Goal: Task Accomplishment & Management: Manage account settings

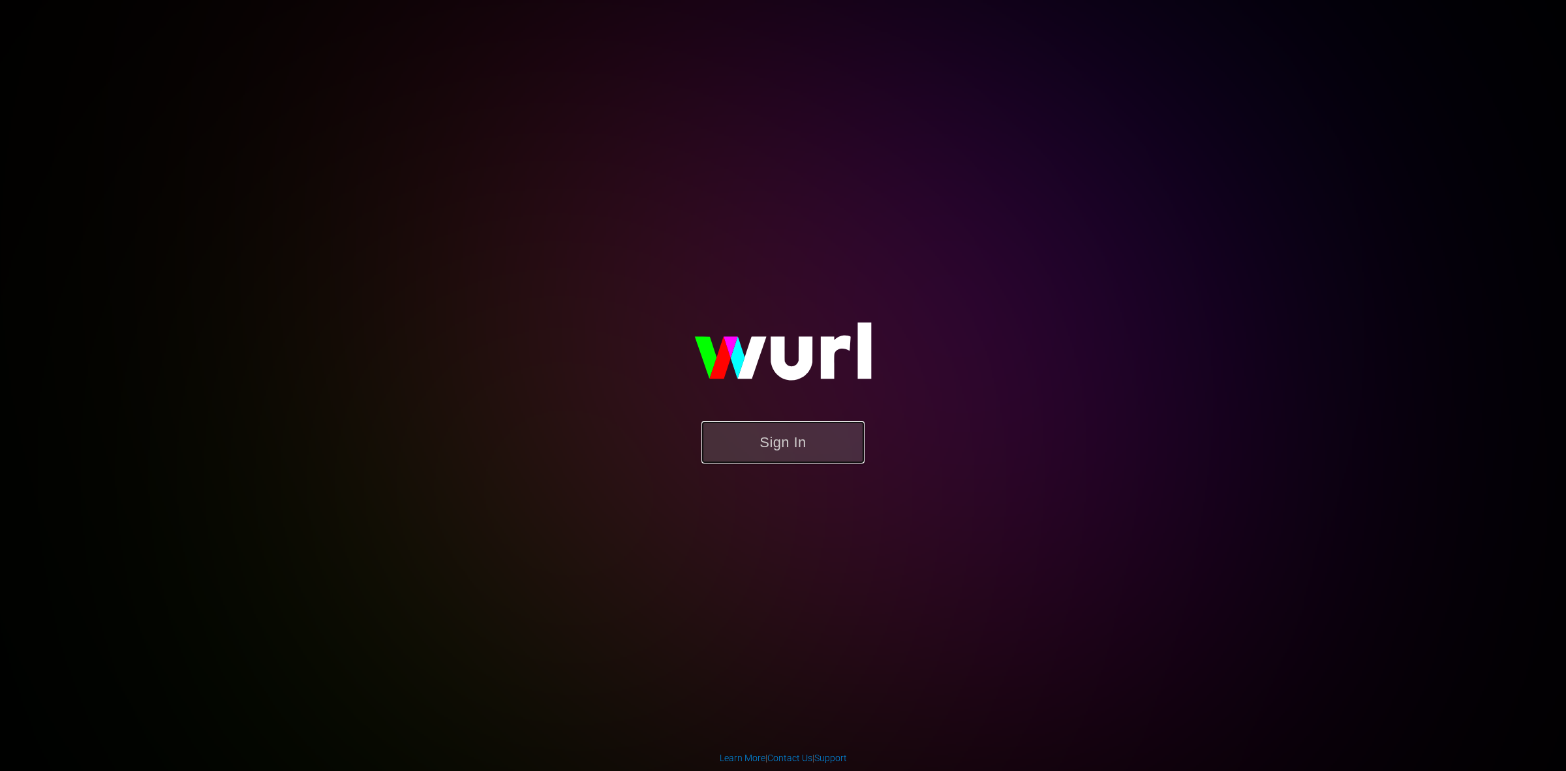
click at [810, 444] on button "Sign In" at bounding box center [782, 442] width 163 height 42
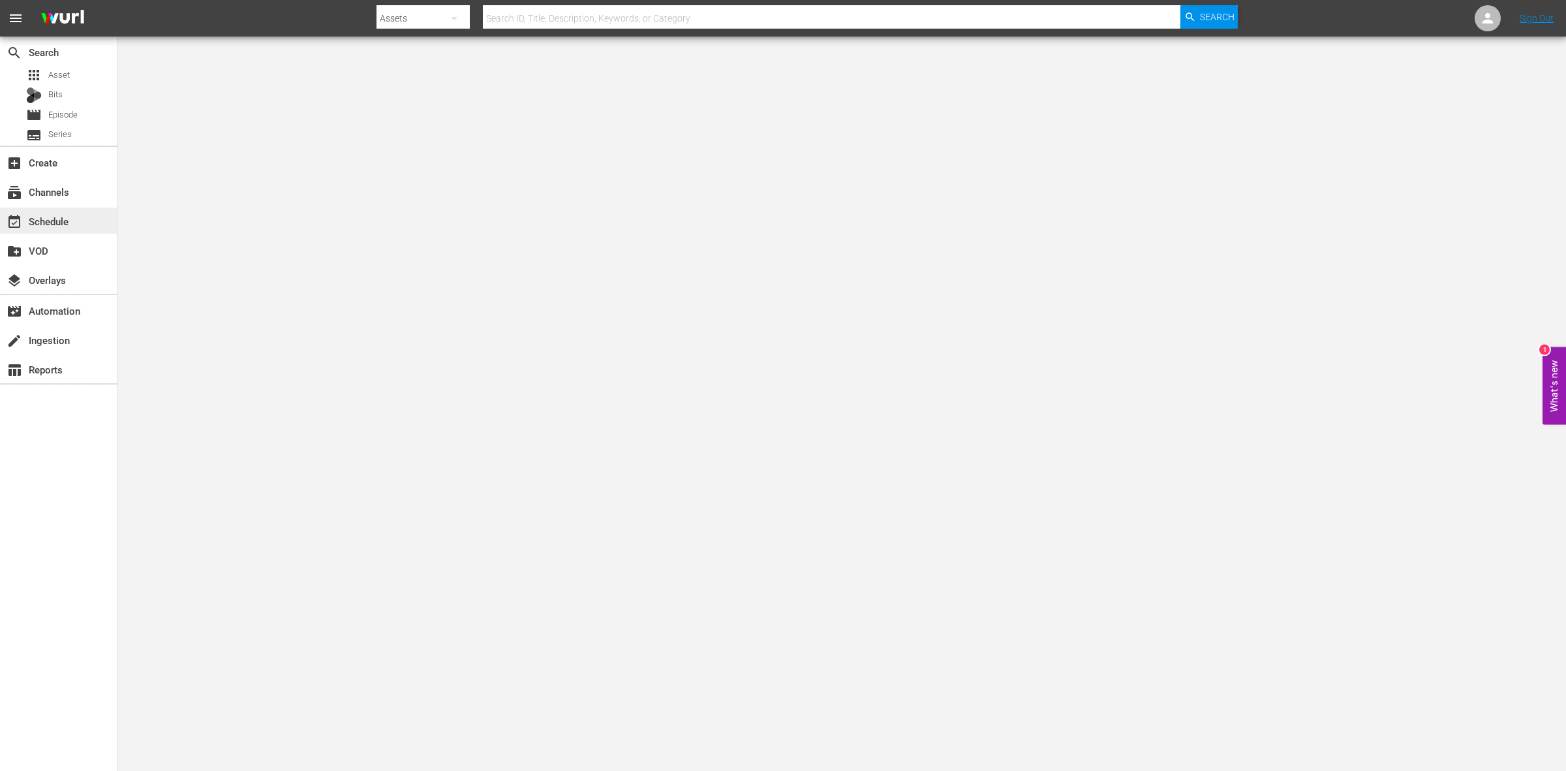
click at [54, 225] on div "event_available Schedule" at bounding box center [36, 219] width 73 height 12
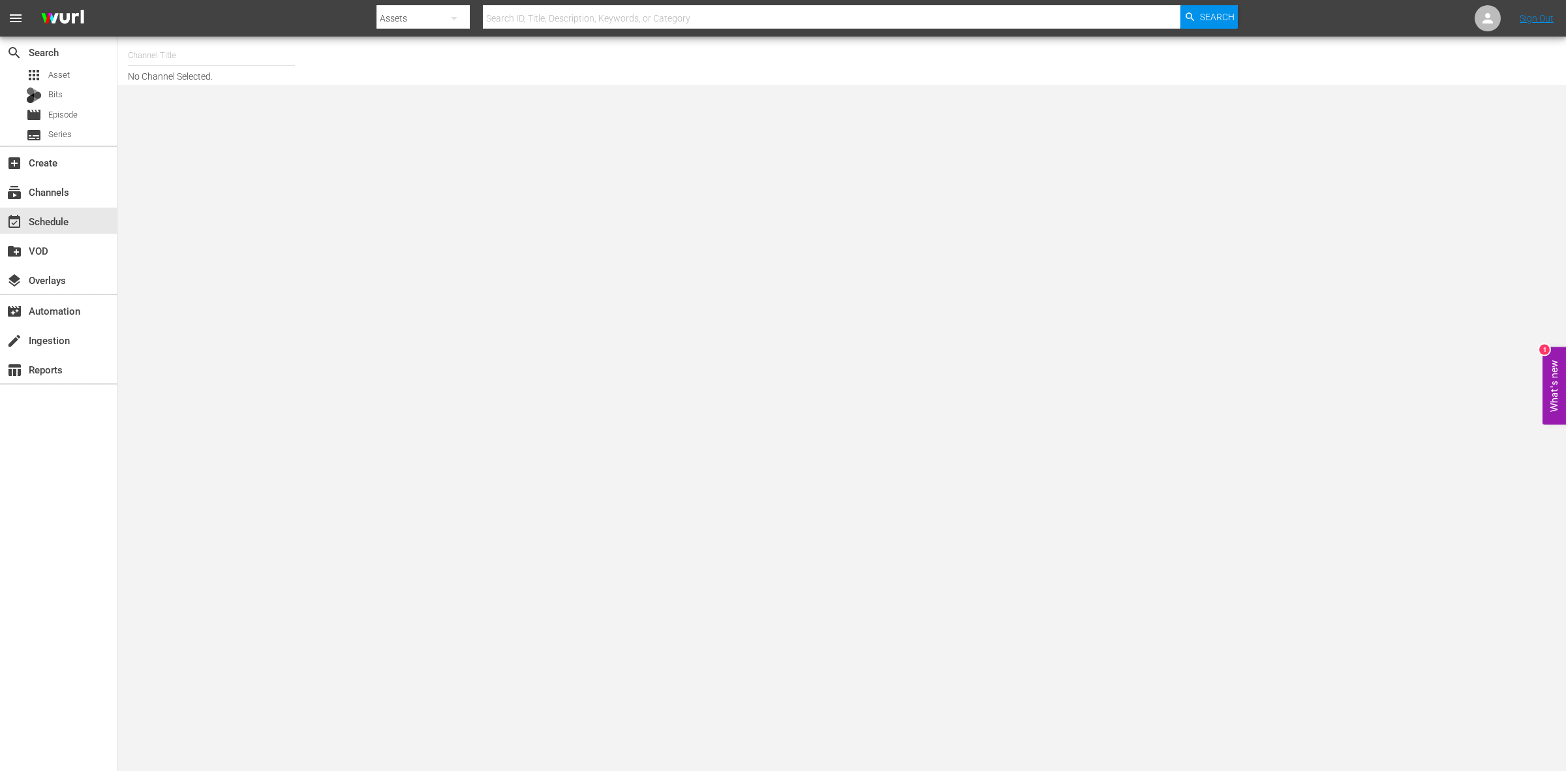
click at [174, 63] on input "text" at bounding box center [211, 55] width 167 height 31
click at [183, 93] on div "Celeb Reality INTL (1826 - ae_networks_celebreality_1)" at bounding box center [307, 91] width 338 height 31
type input "Celeb Reality INTL (1826 - ae_networks_celebreality_1)"
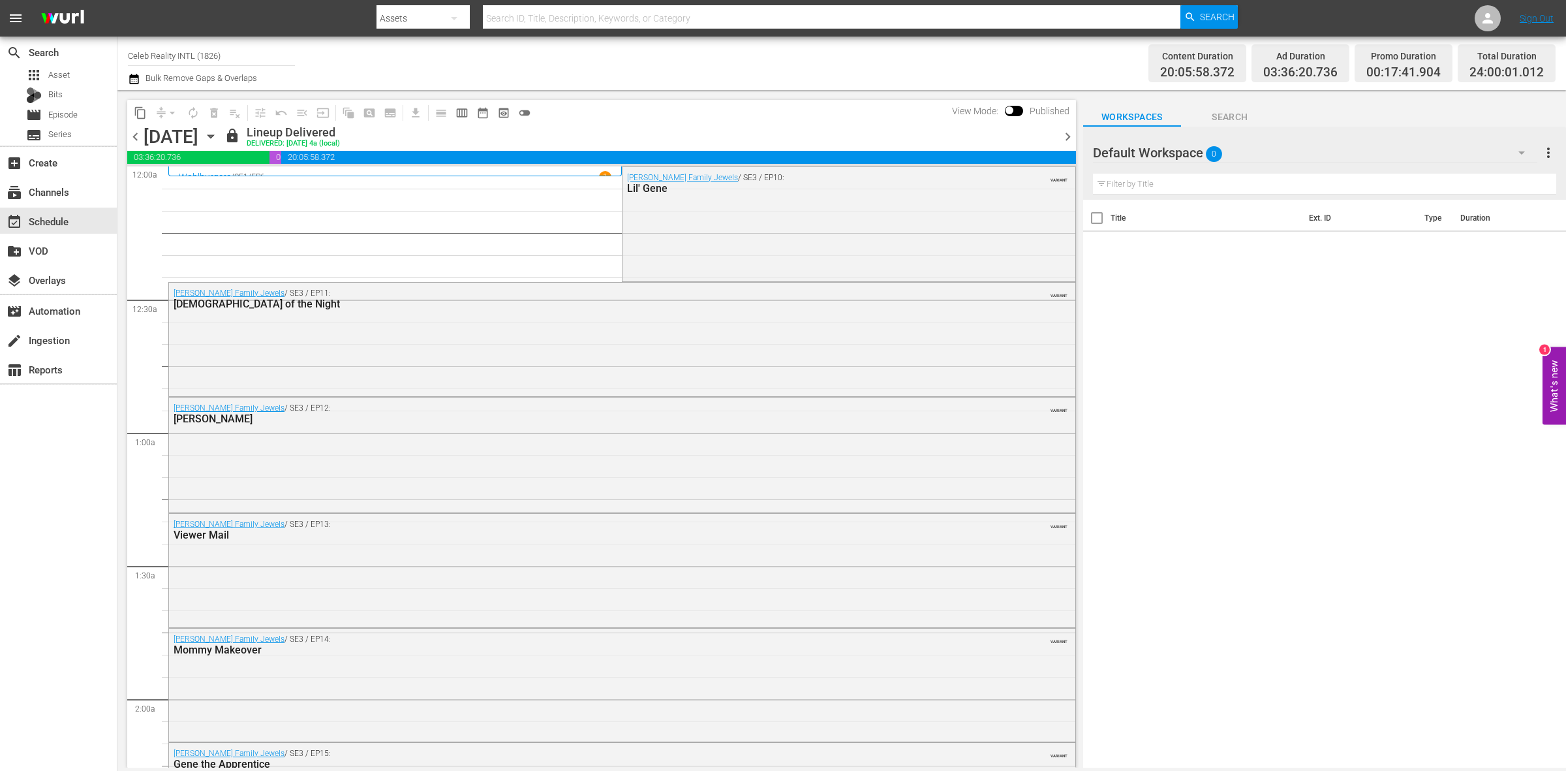
click at [1068, 138] on span "chevron_right" at bounding box center [1068, 137] width 16 height 16
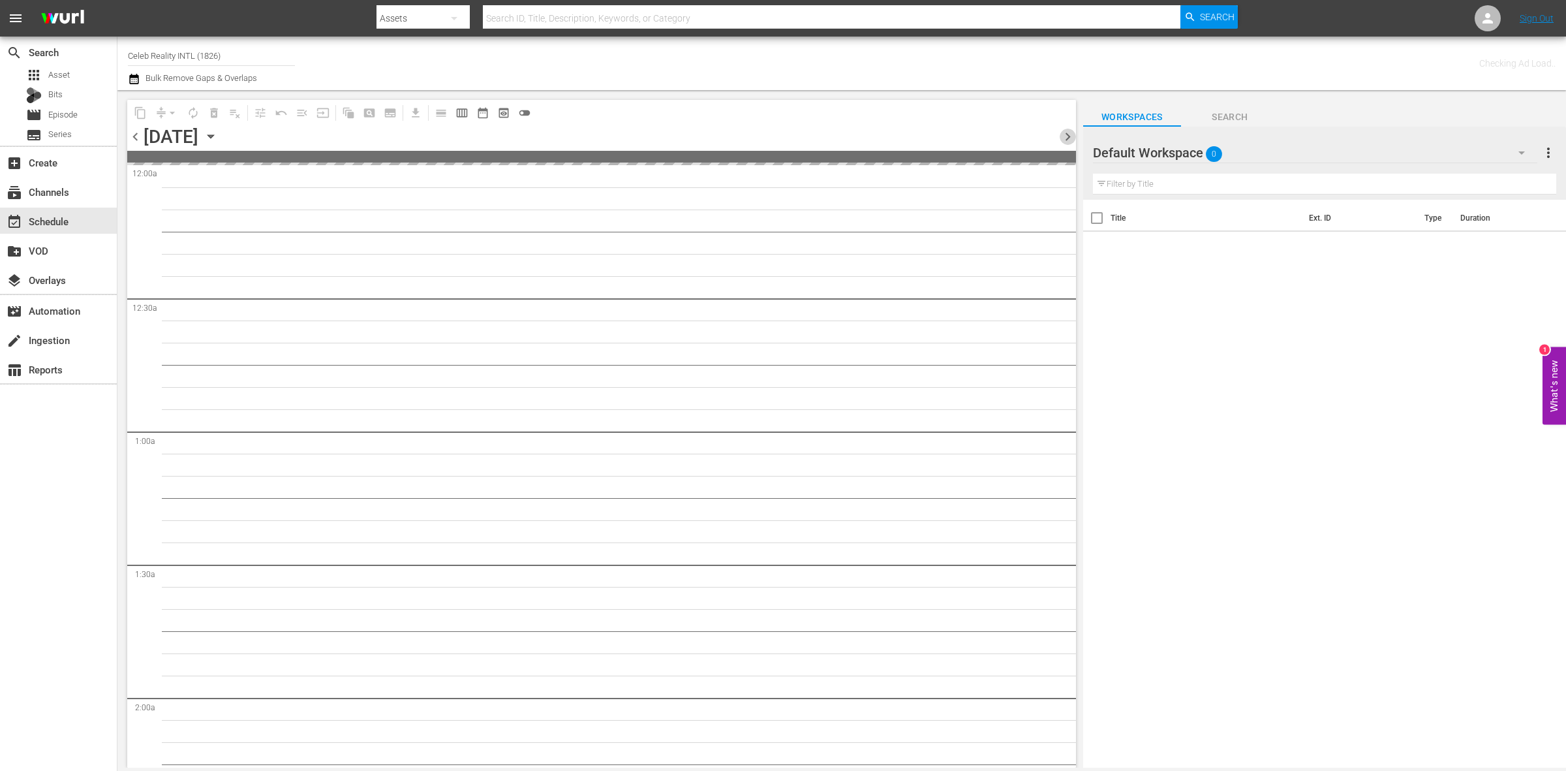
click at [1068, 138] on span "chevron_right" at bounding box center [1068, 137] width 16 height 16
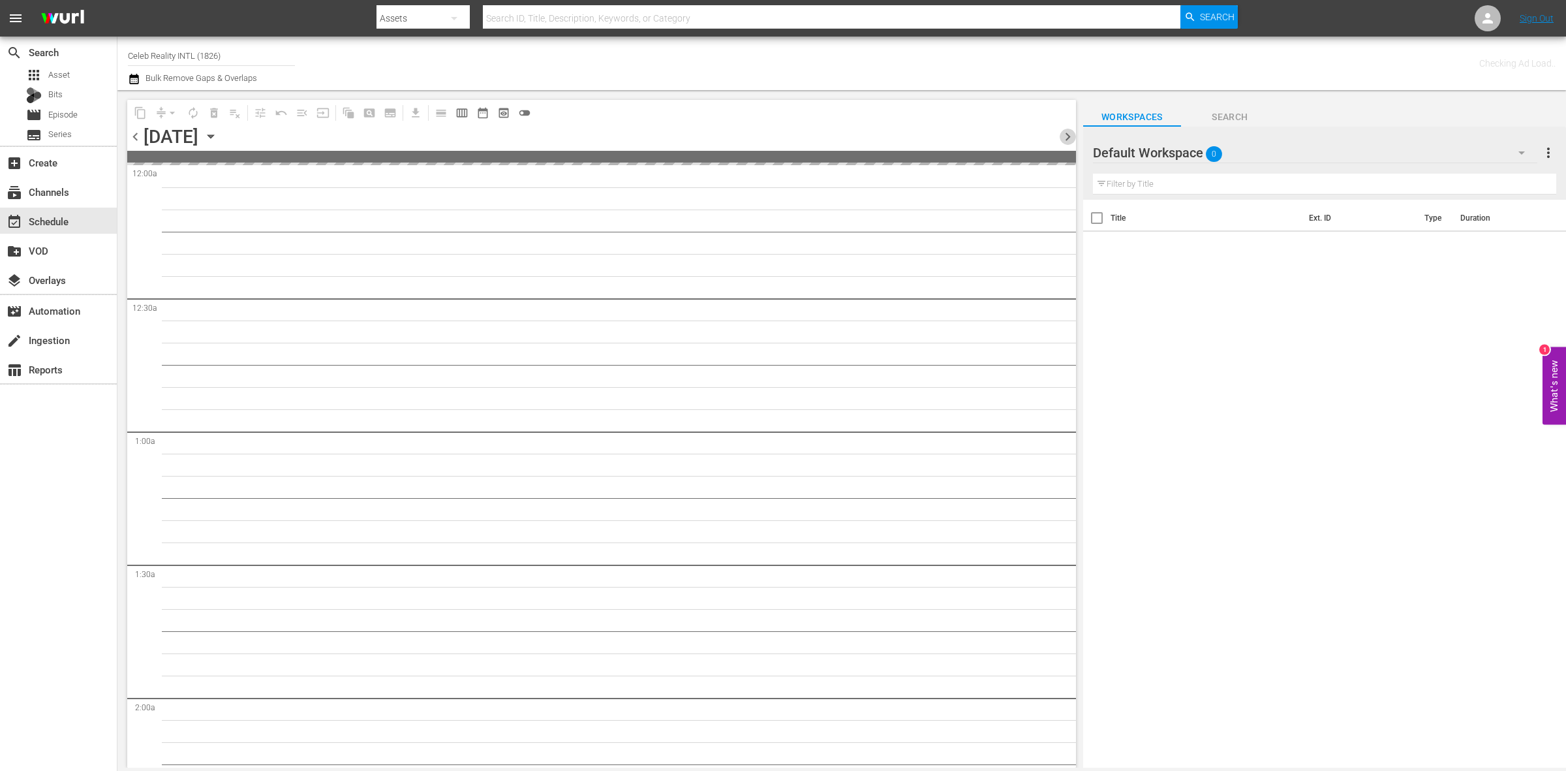
click at [1068, 138] on span "chevron_right" at bounding box center [1068, 137] width 16 height 16
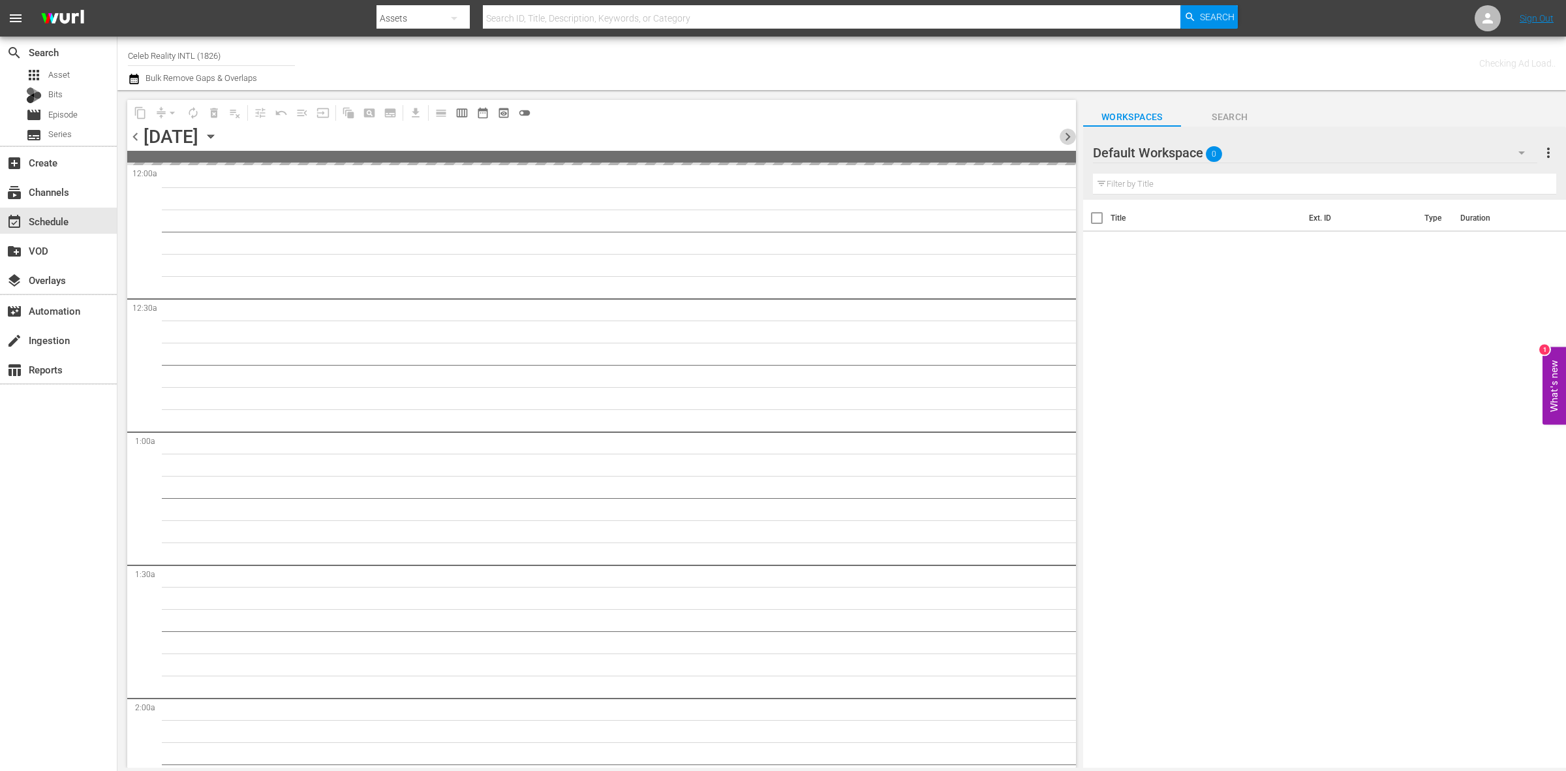
click at [1068, 138] on span "chevron_right" at bounding box center [1068, 137] width 16 height 16
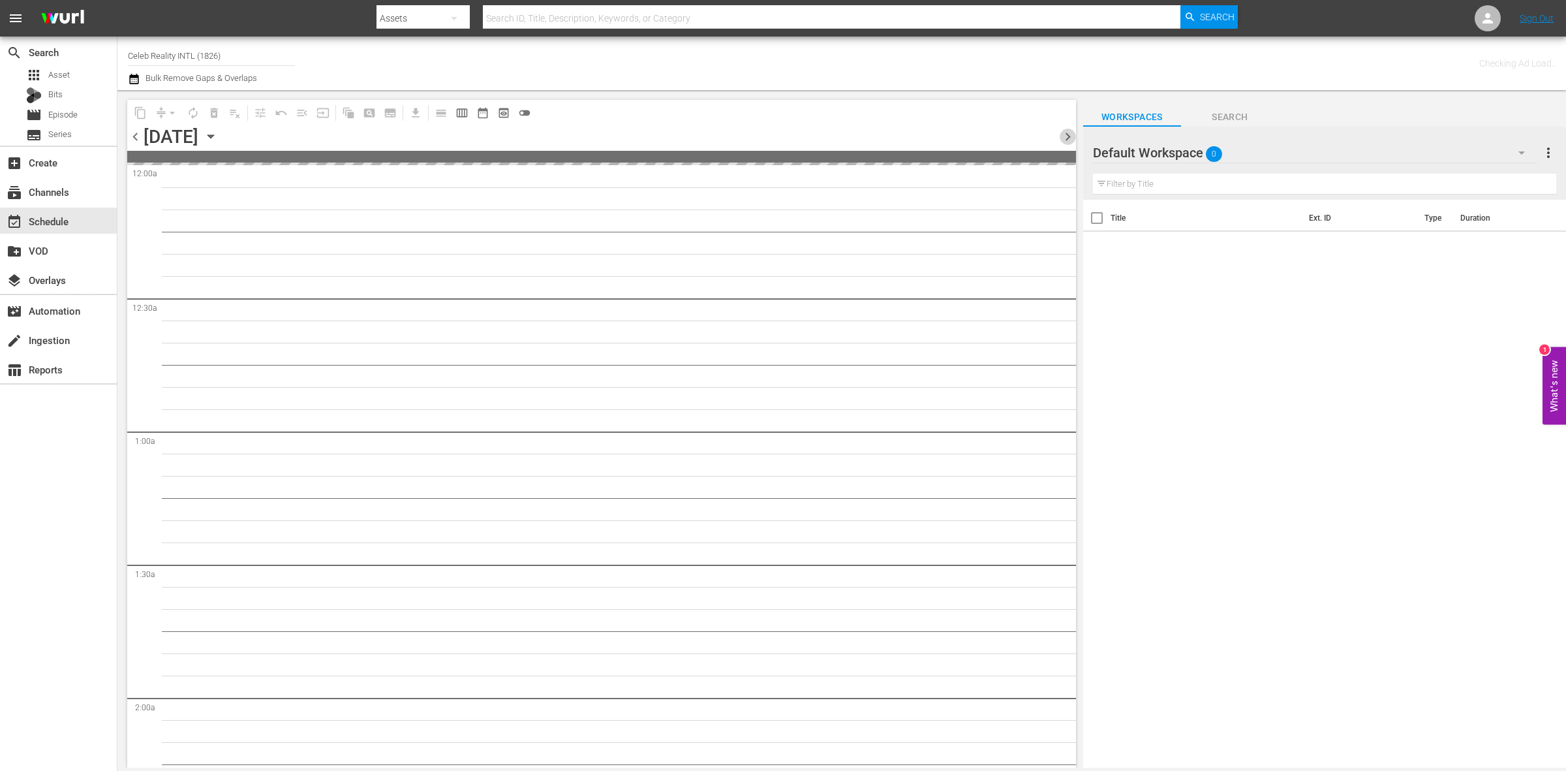
click at [1068, 138] on span "chevron_right" at bounding box center [1068, 137] width 16 height 16
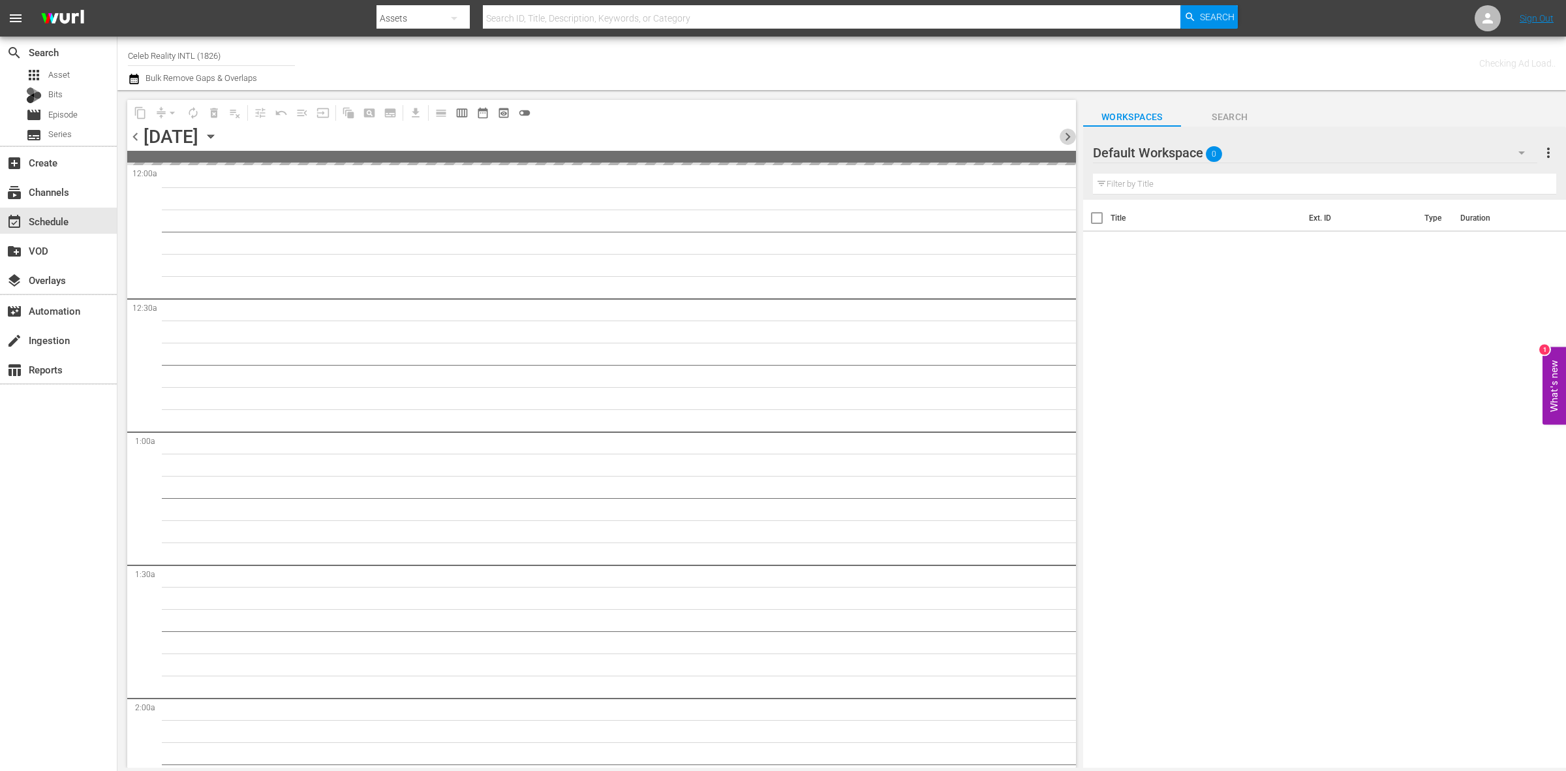
click at [1068, 138] on span "chevron_right" at bounding box center [1068, 137] width 16 height 16
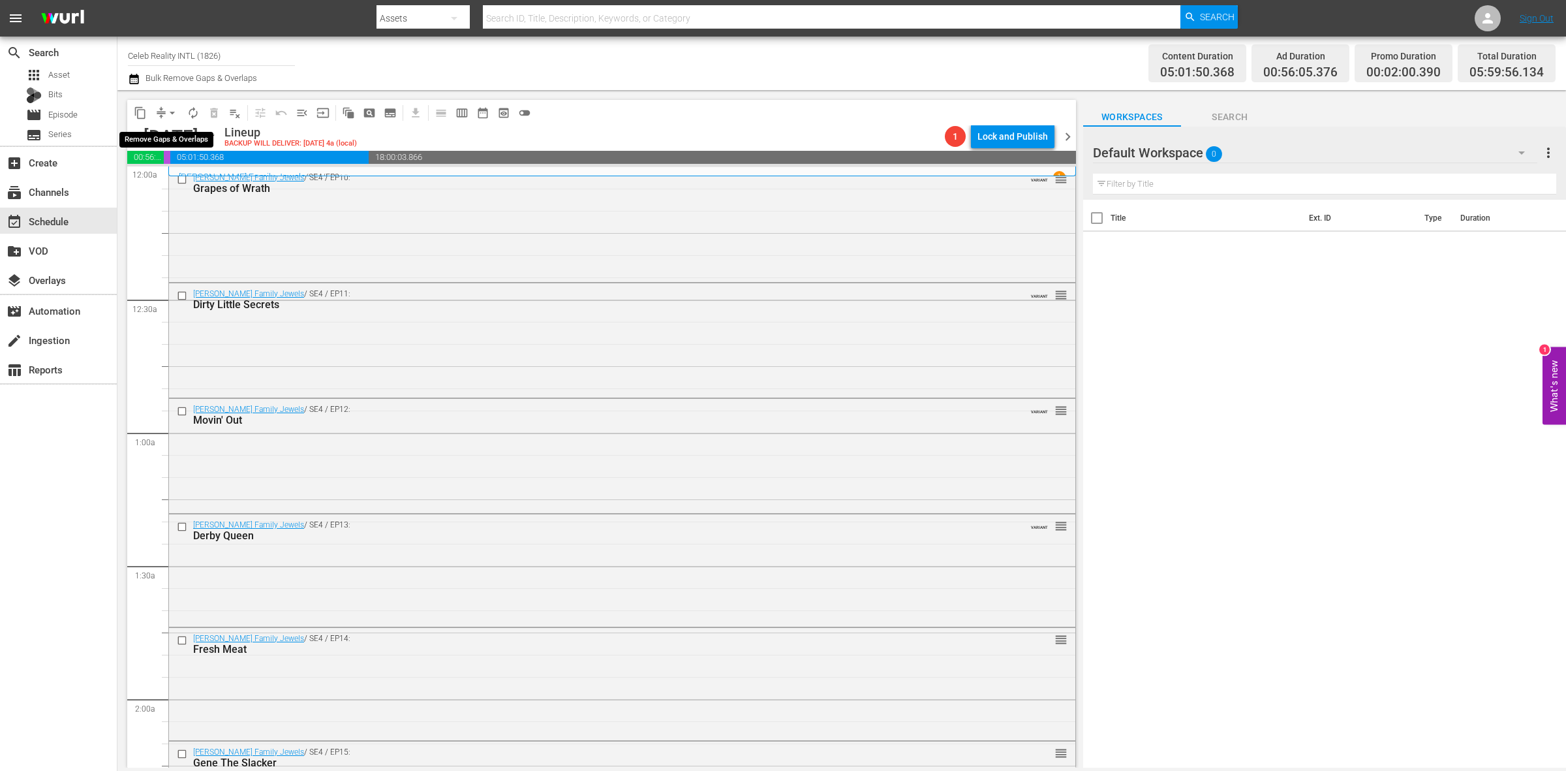
click at [173, 111] on span "arrow_drop_down" at bounding box center [172, 112] width 13 height 13
click at [168, 132] on li "Align to Midnight" at bounding box center [172, 139] width 137 height 22
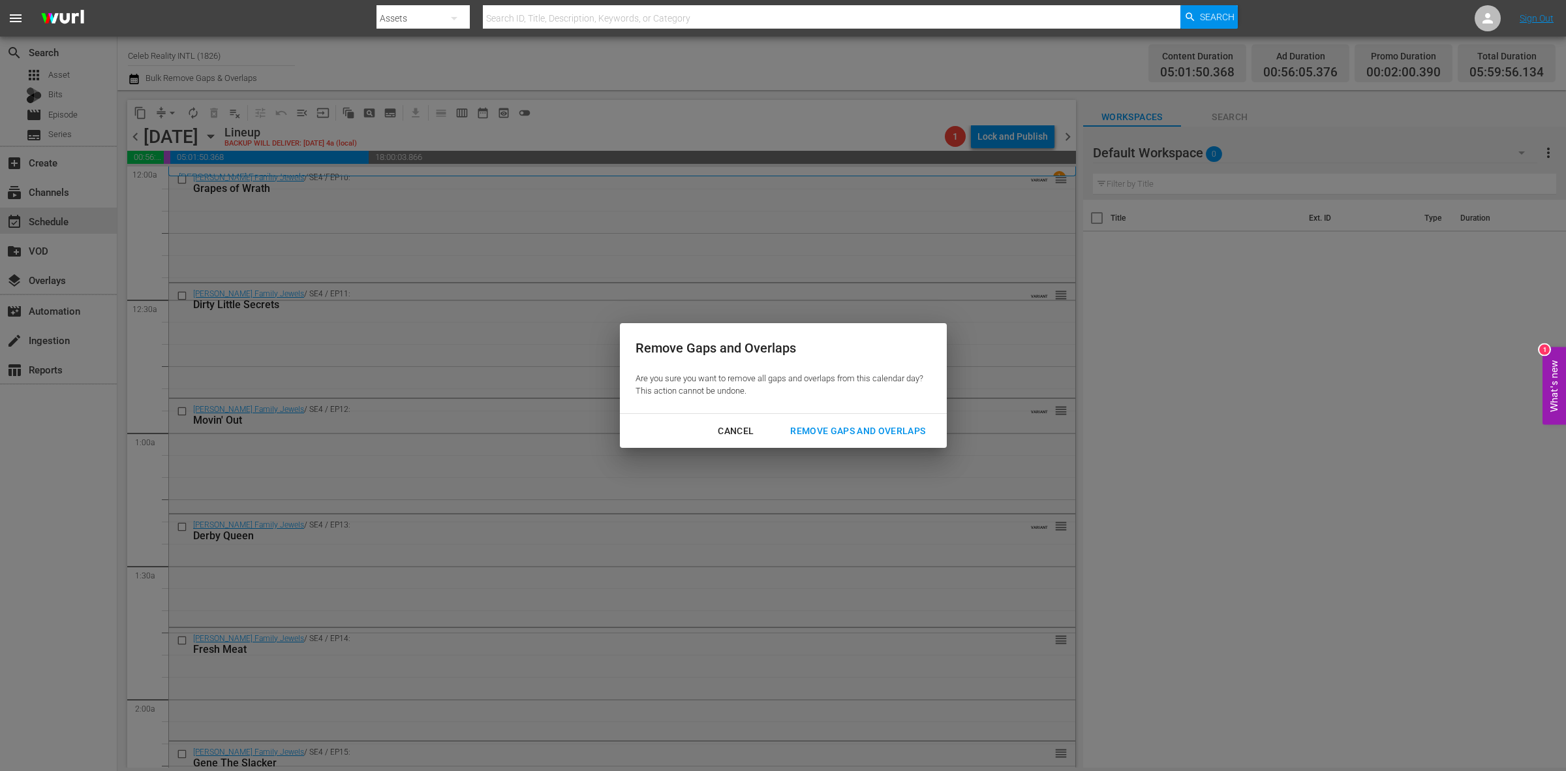
click at [865, 425] on div "Remove Gaps and Overlaps" at bounding box center [858, 431] width 156 height 16
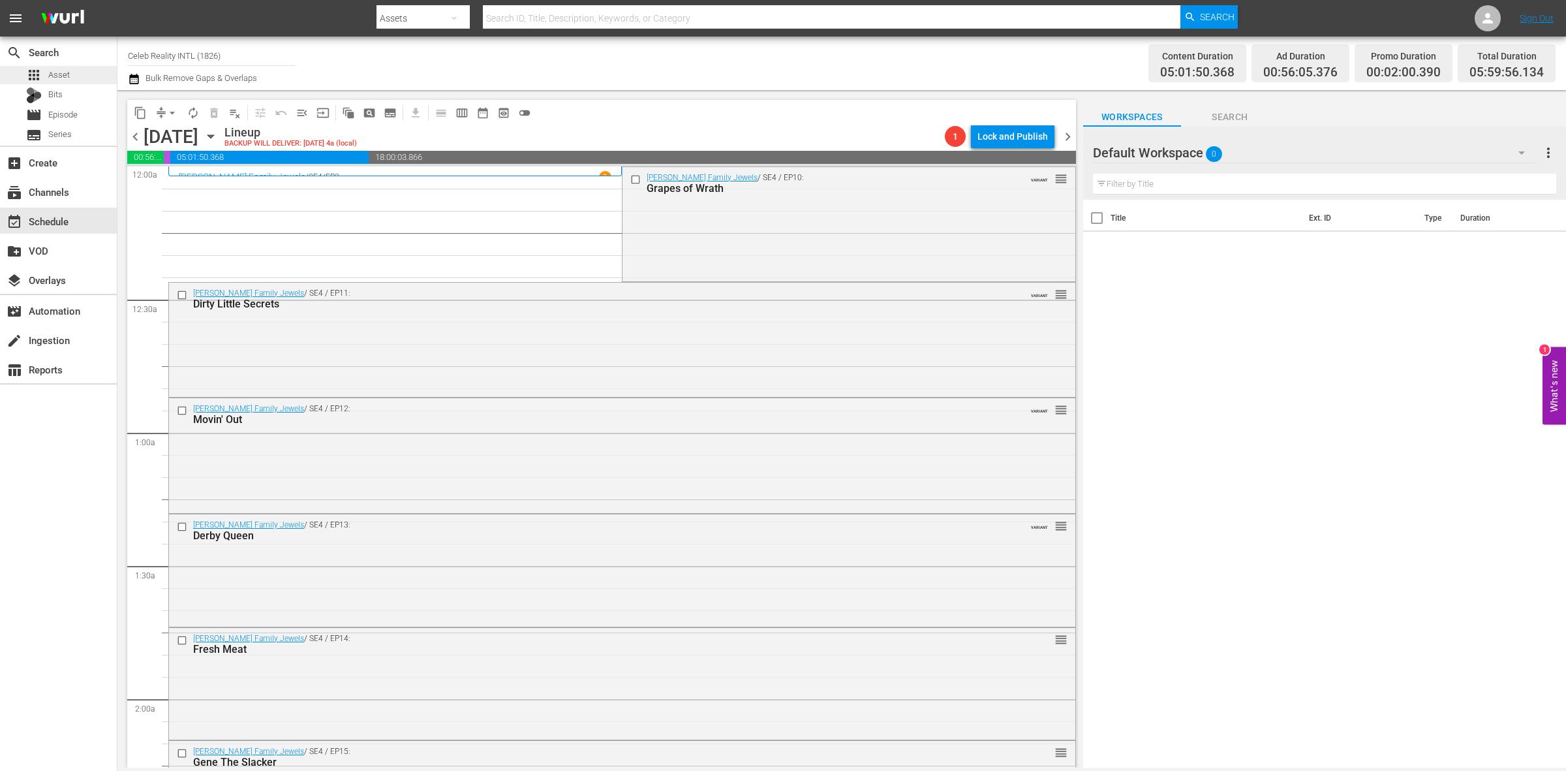
click at [91, 75] on div "apps Asset" at bounding box center [58, 75] width 117 height 18
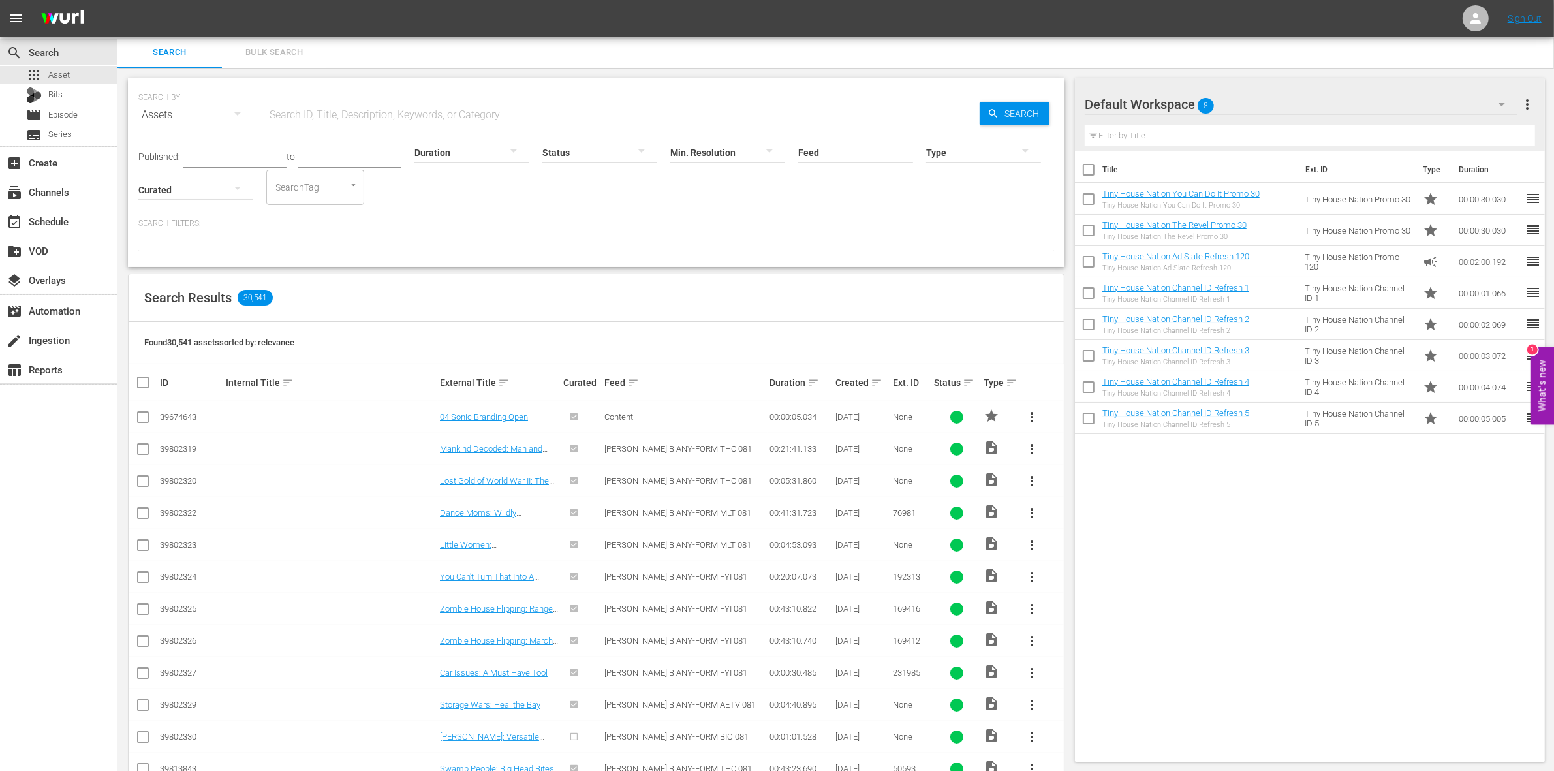
click at [1100, 172] on input "checkbox" at bounding box center [1088, 172] width 27 height 27
checkbox input "true"
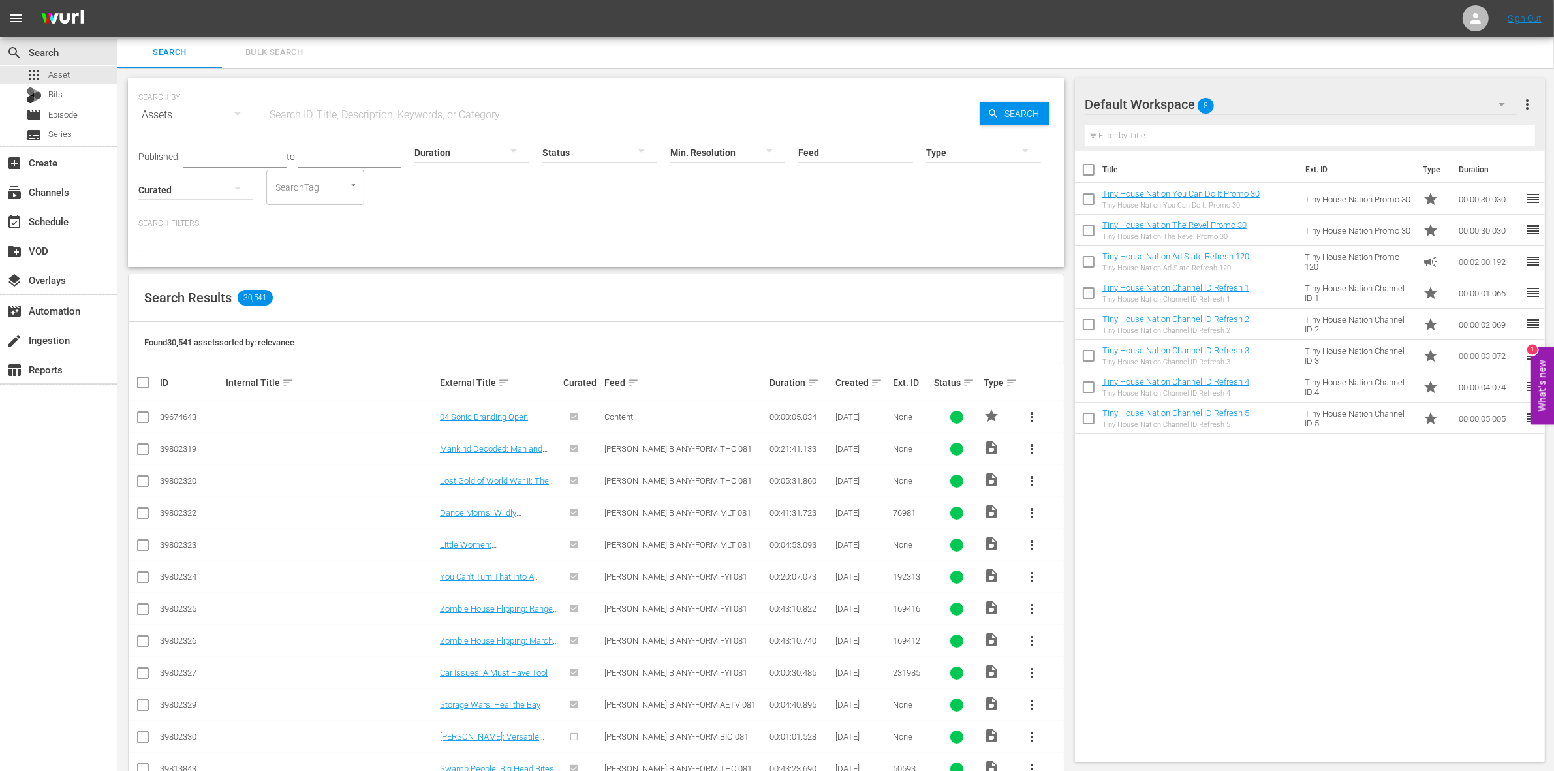
checkbox input "true"
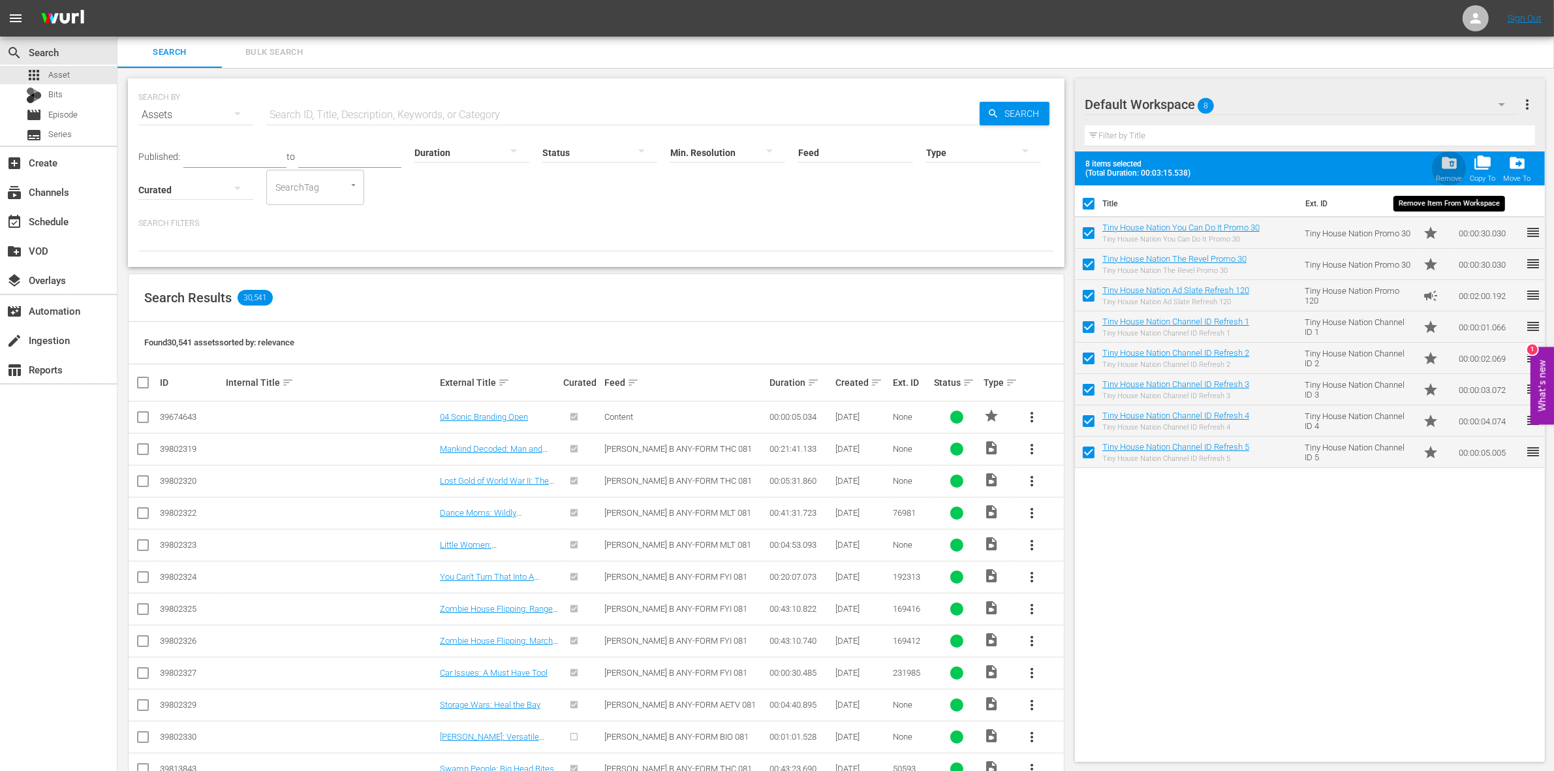
click at [1458, 167] on div "folder_delete Remove" at bounding box center [1449, 168] width 26 height 29
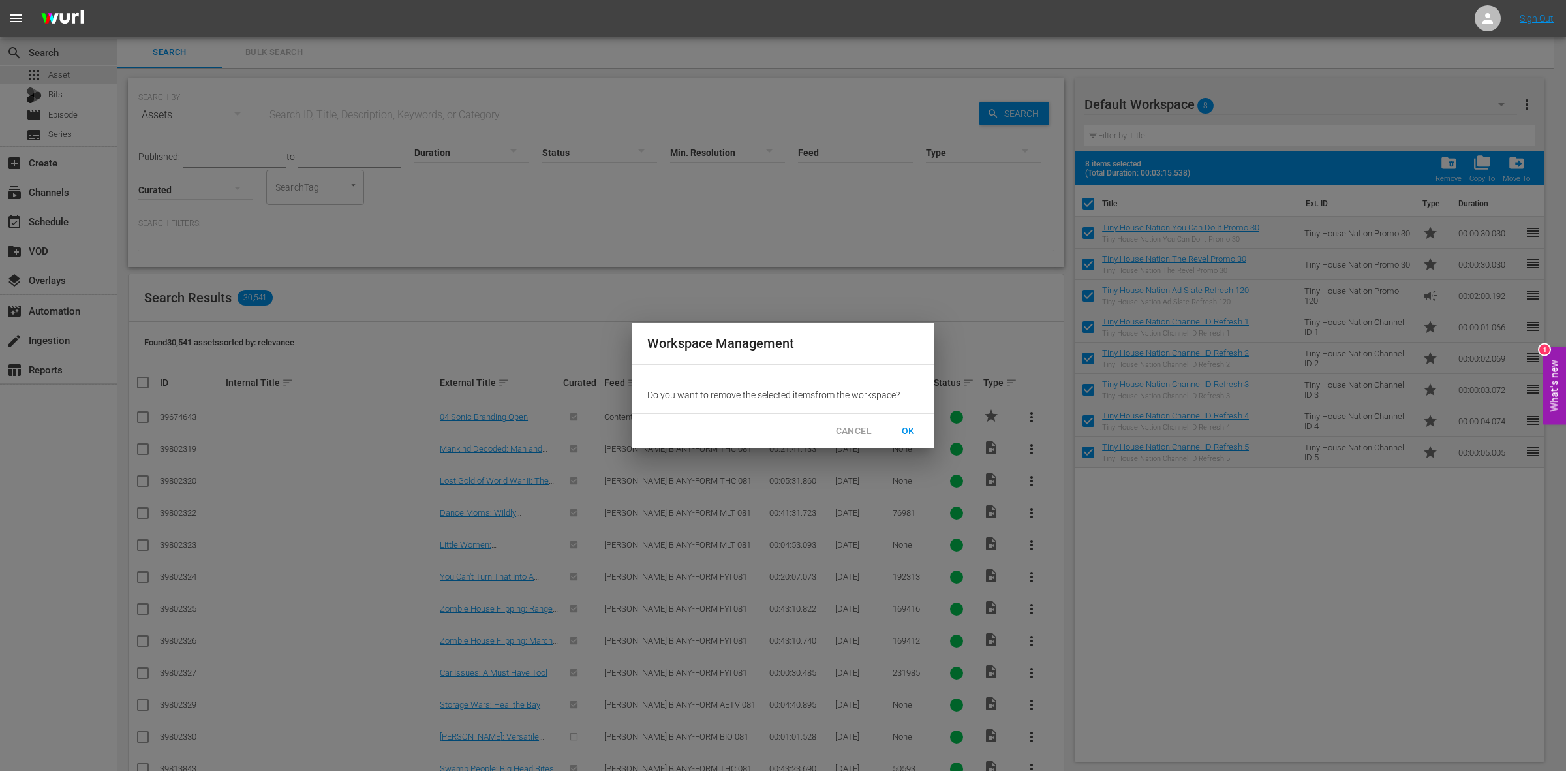
click at [916, 429] on span "OK" at bounding box center [908, 431] width 21 height 16
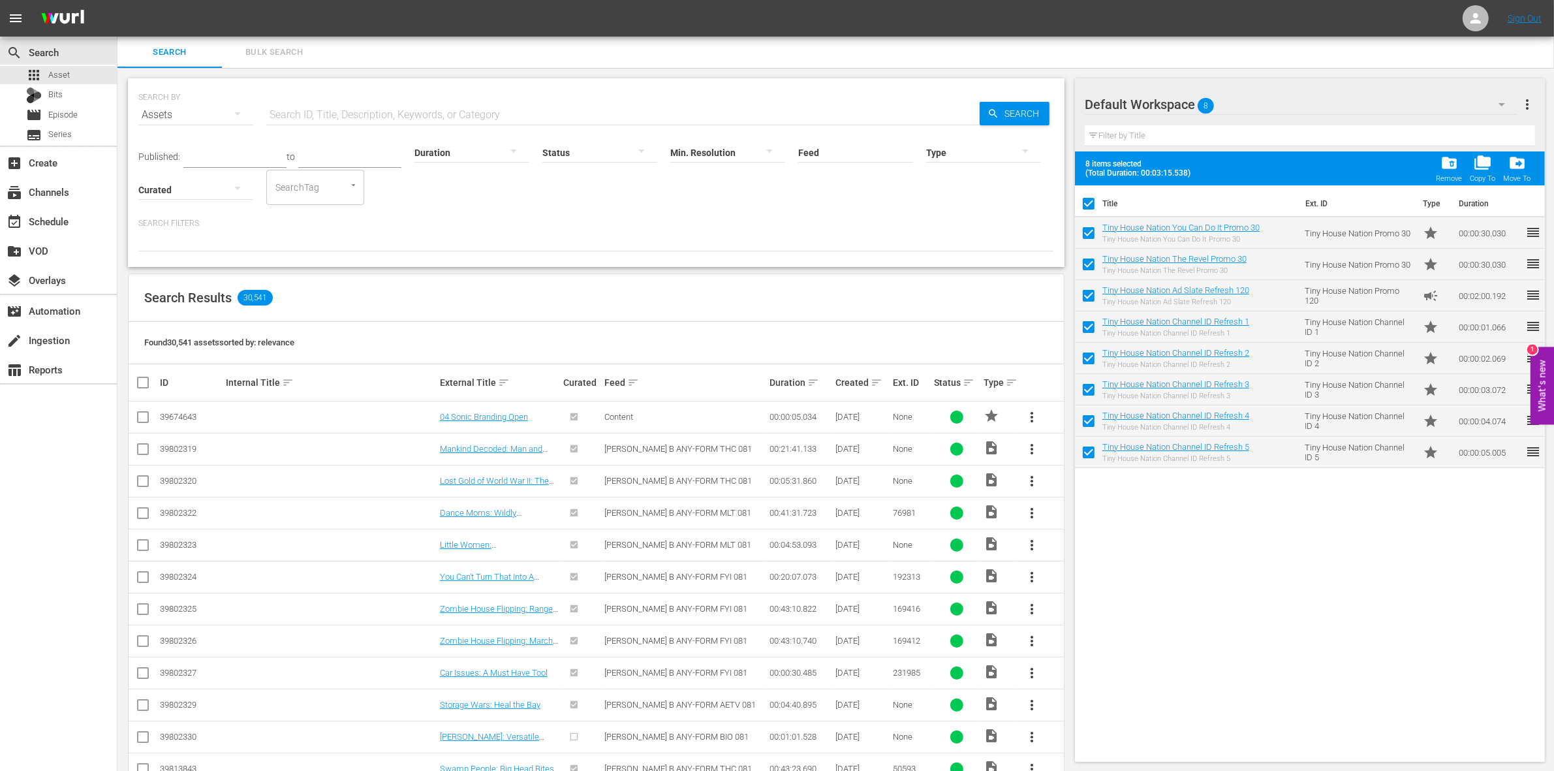
checkbox input "false"
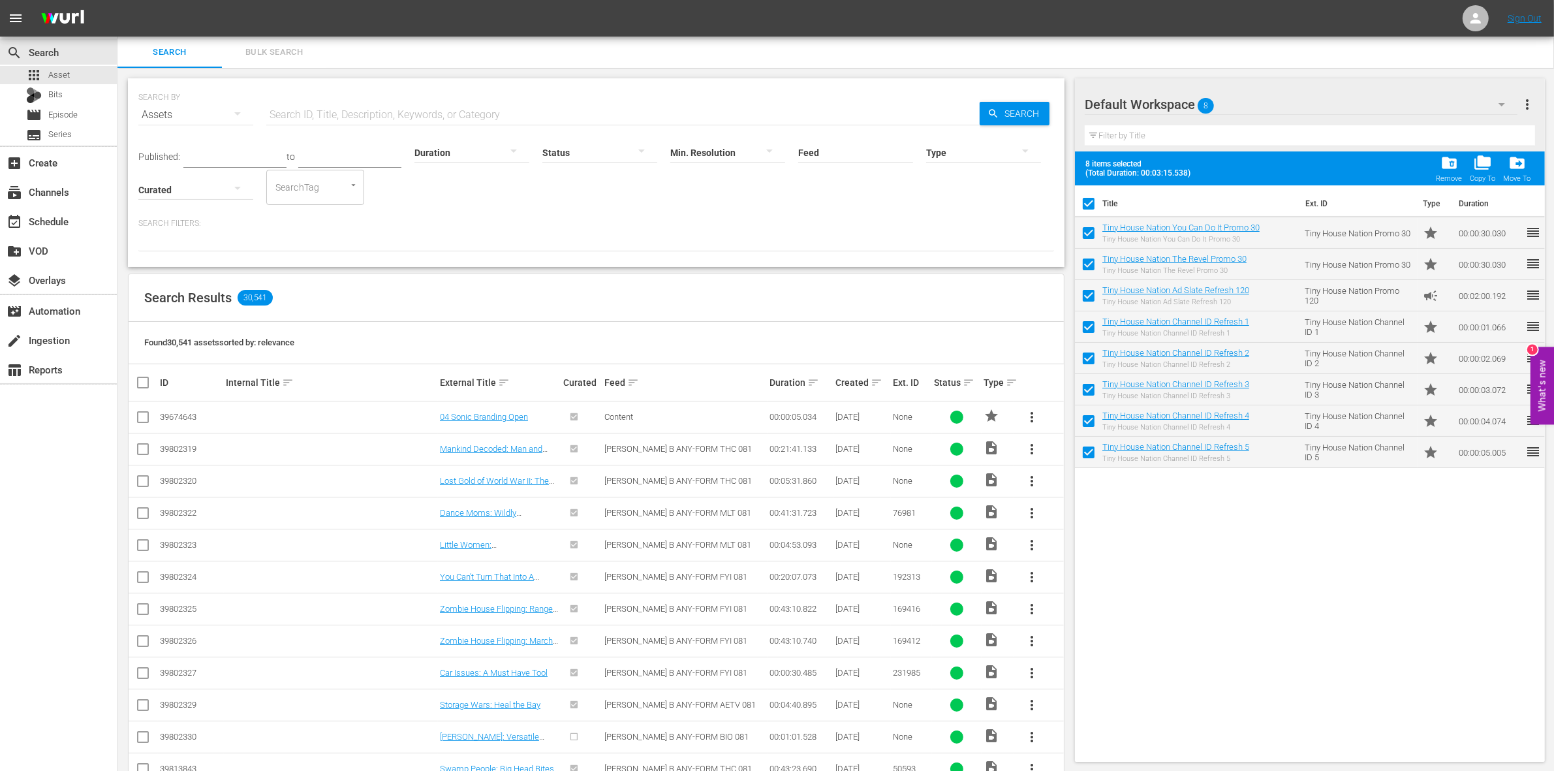
checkbox input "false"
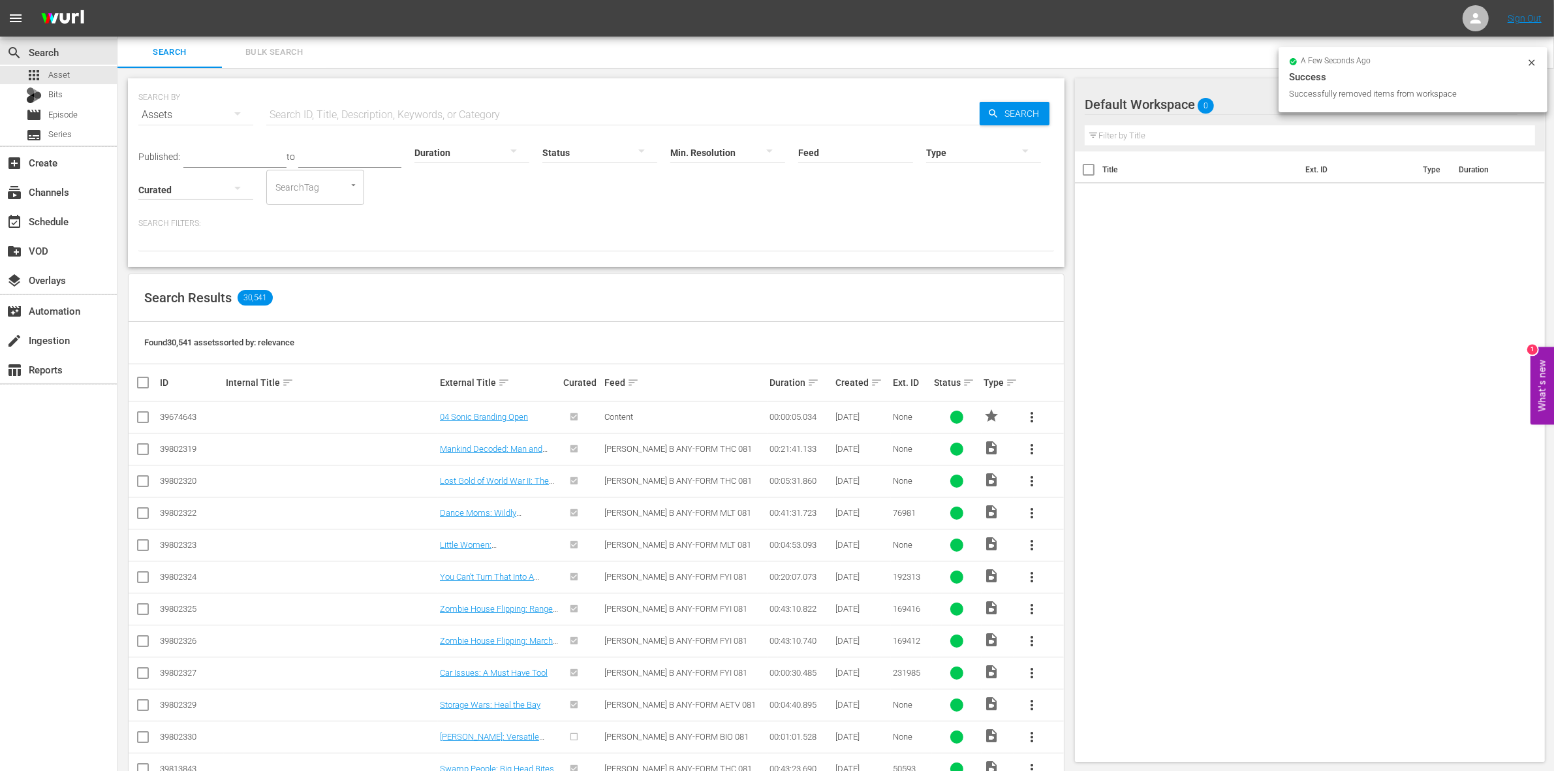
click at [1192, 97] on div "Default Workspace 0" at bounding box center [1301, 104] width 433 height 37
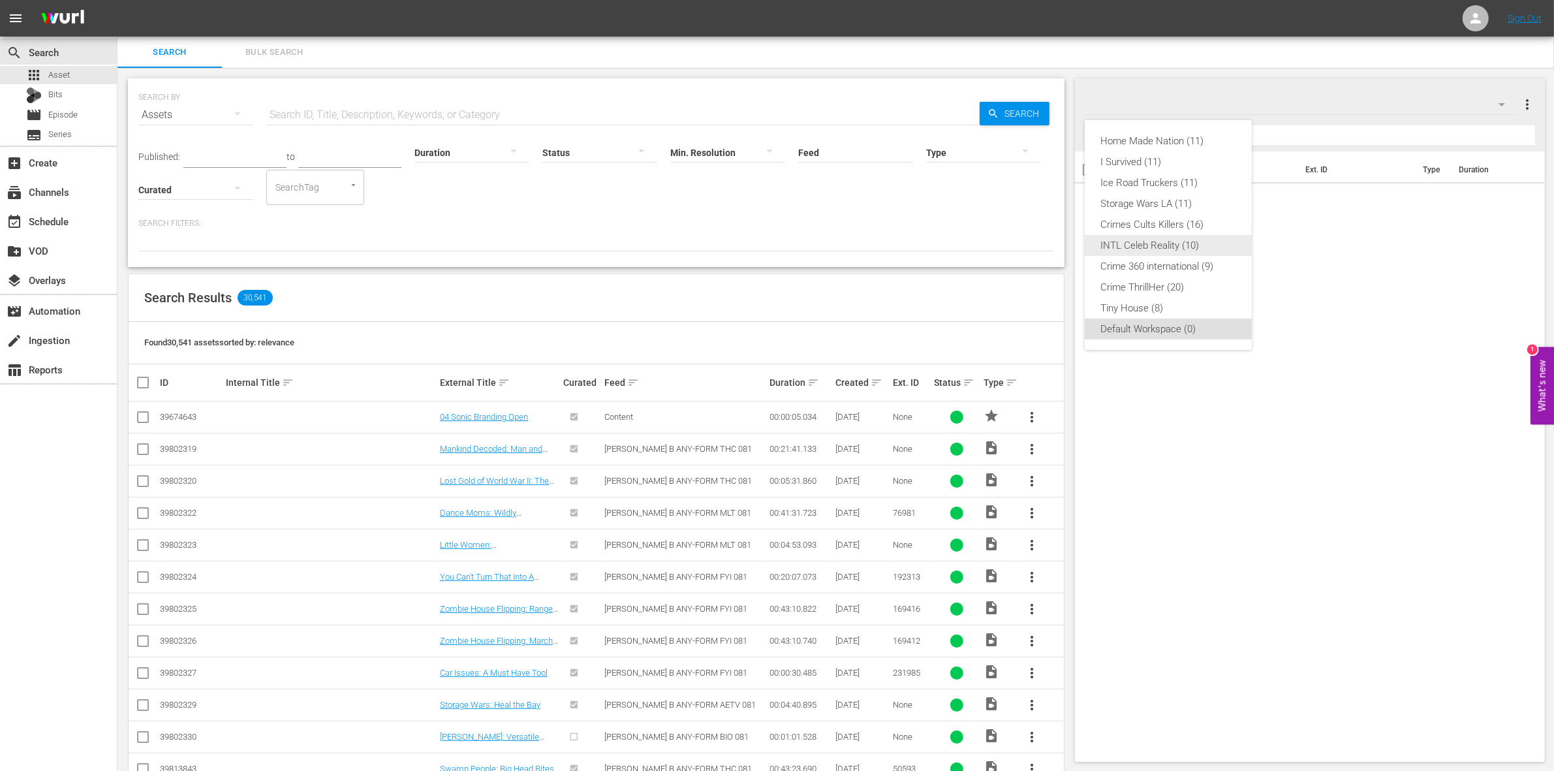
click at [1168, 245] on div "INTL Celeb Reality (10)" at bounding box center [1168, 245] width 136 height 21
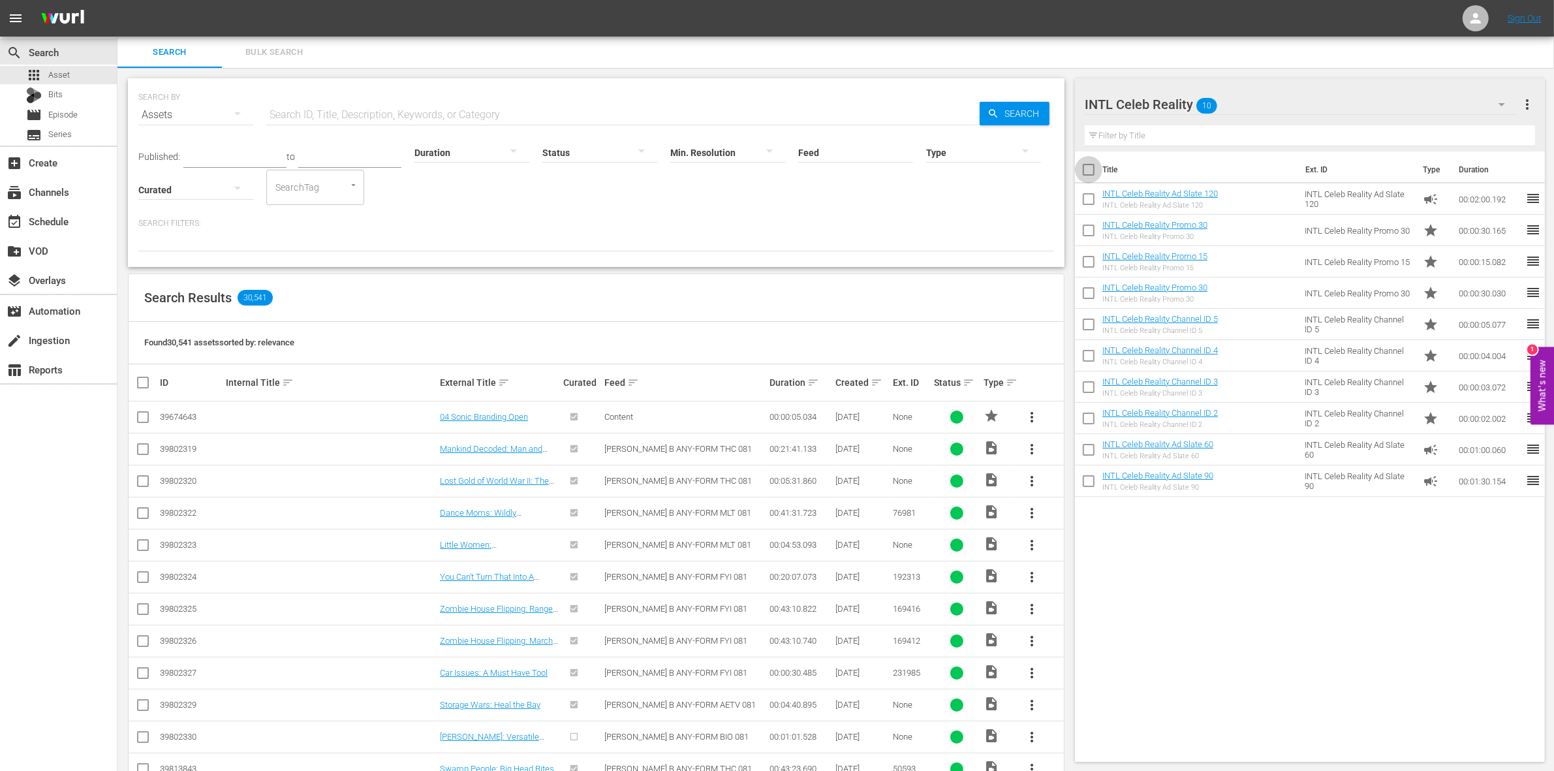
click at [1090, 164] on input "checkbox" at bounding box center [1088, 172] width 27 height 27
checkbox input "true"
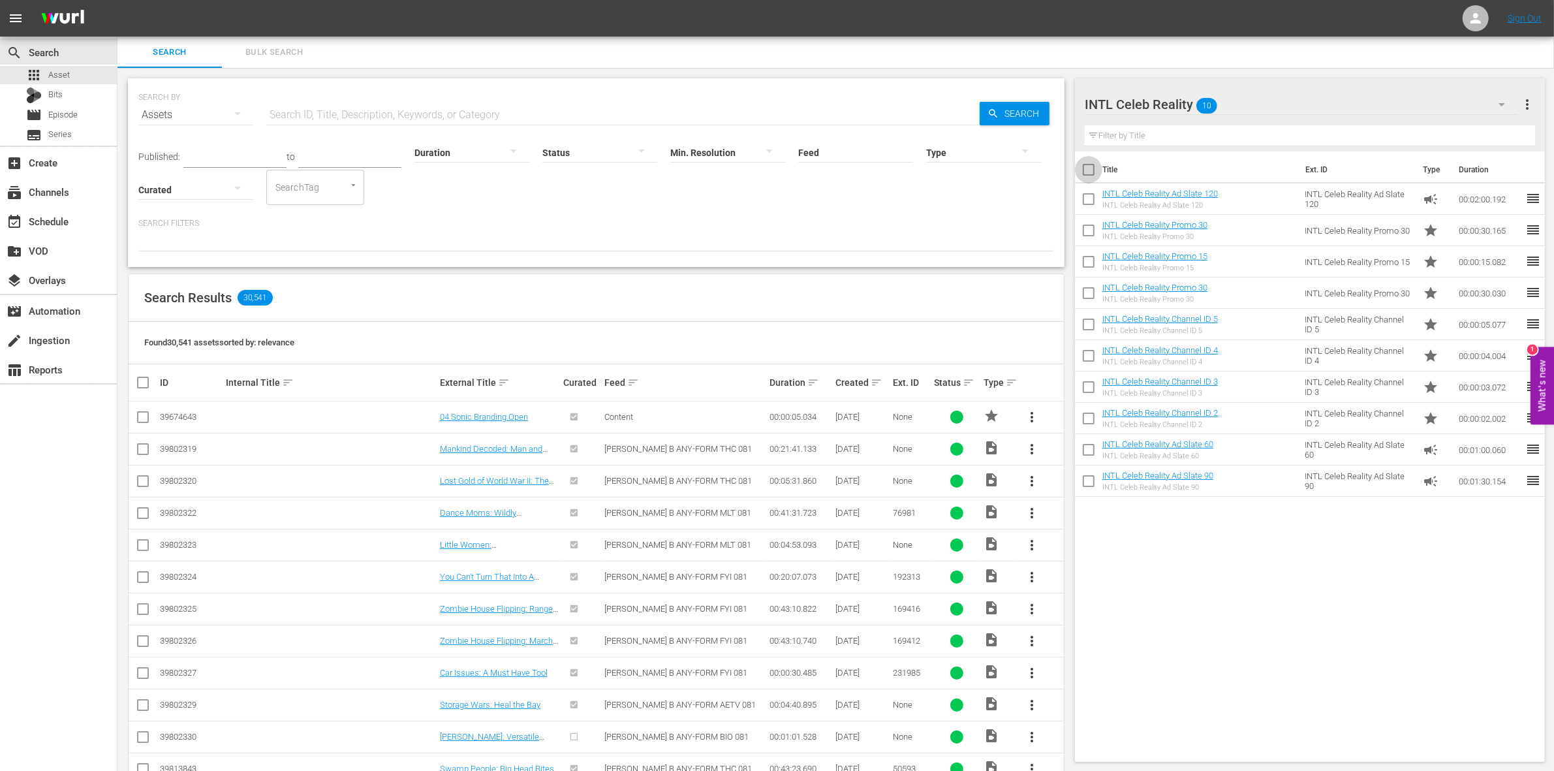
checkbox input "true"
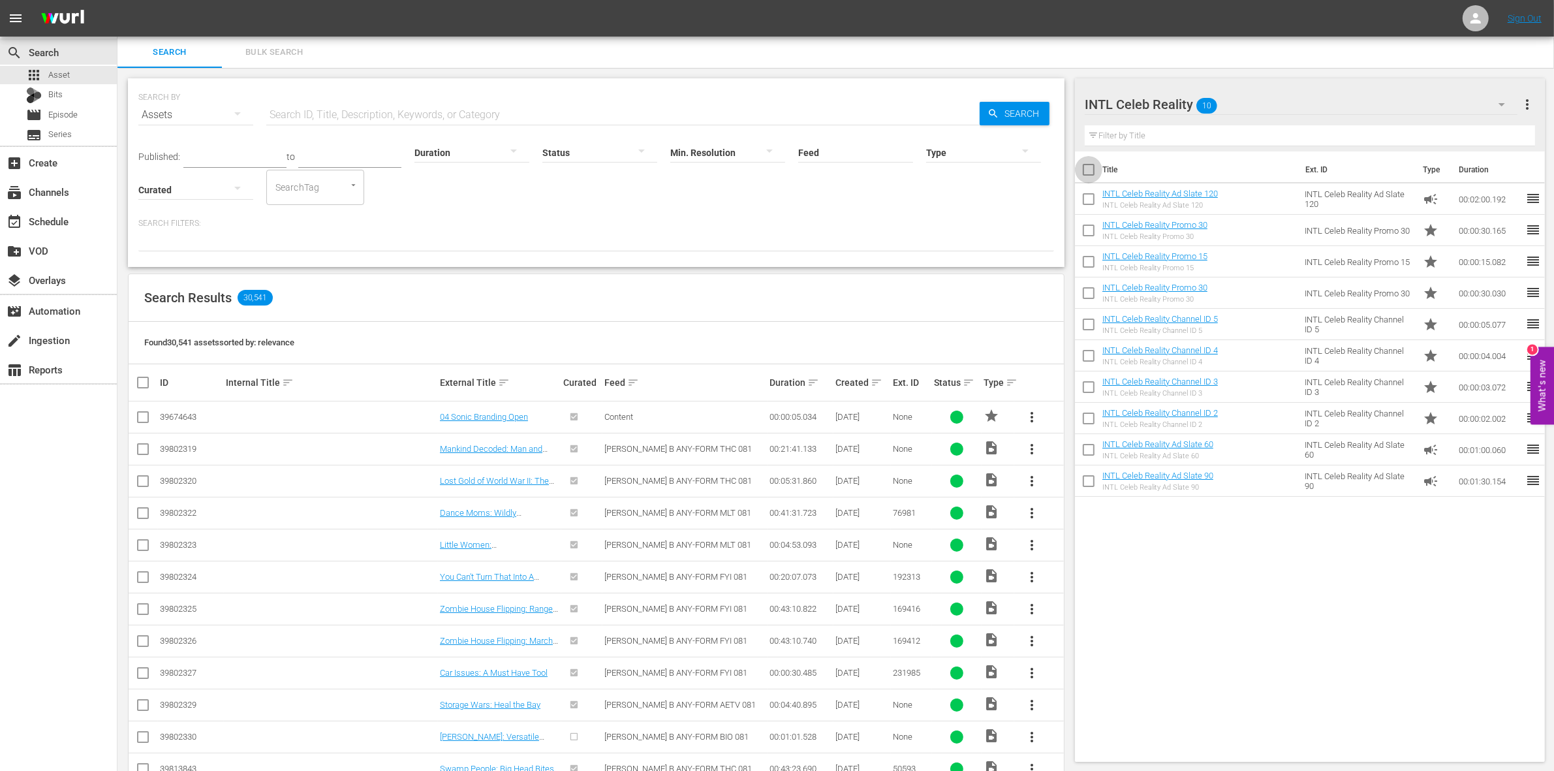
checkbox input "true"
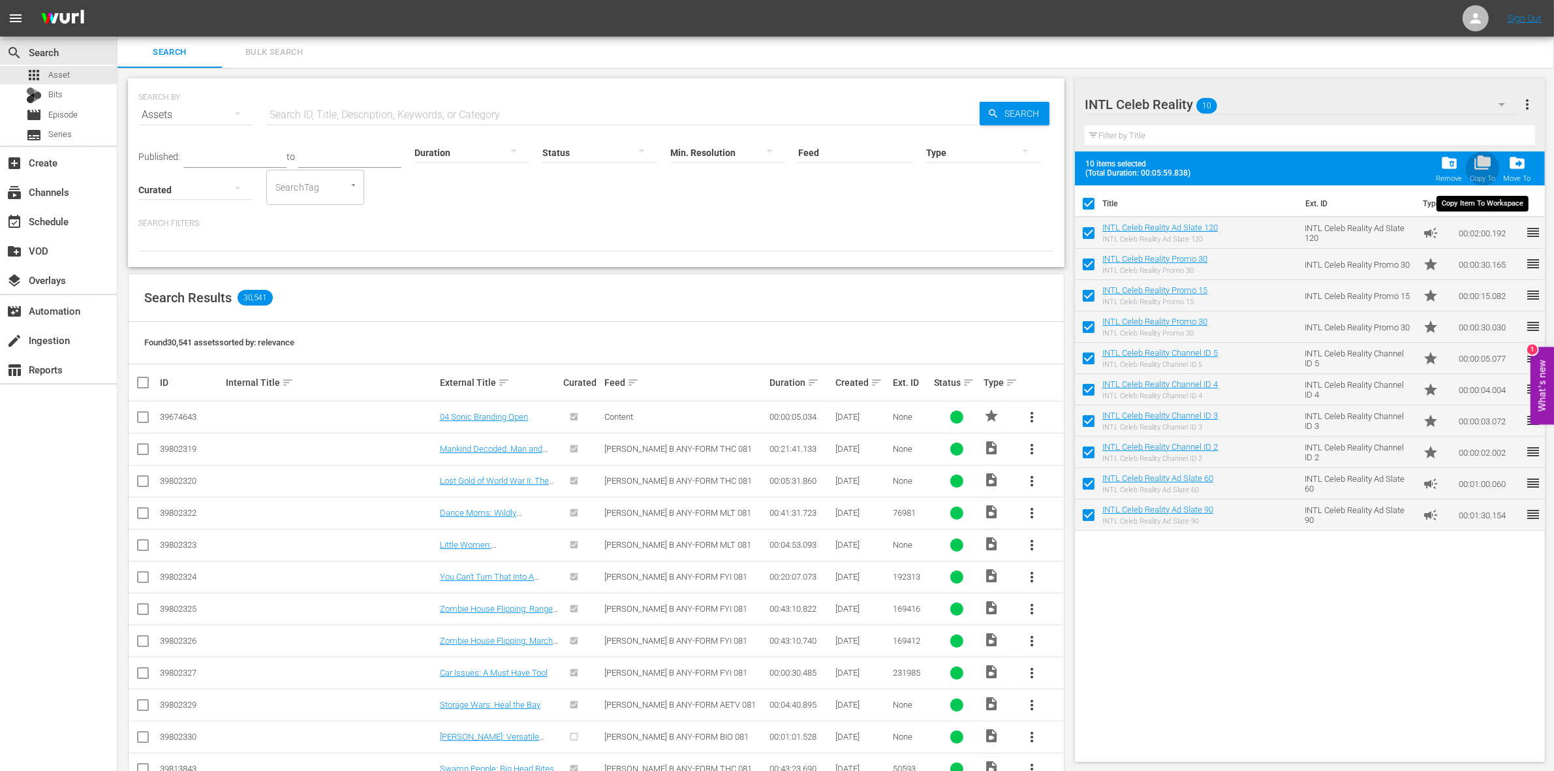
click at [1483, 164] on span "folder_copy" at bounding box center [1482, 163] width 18 height 18
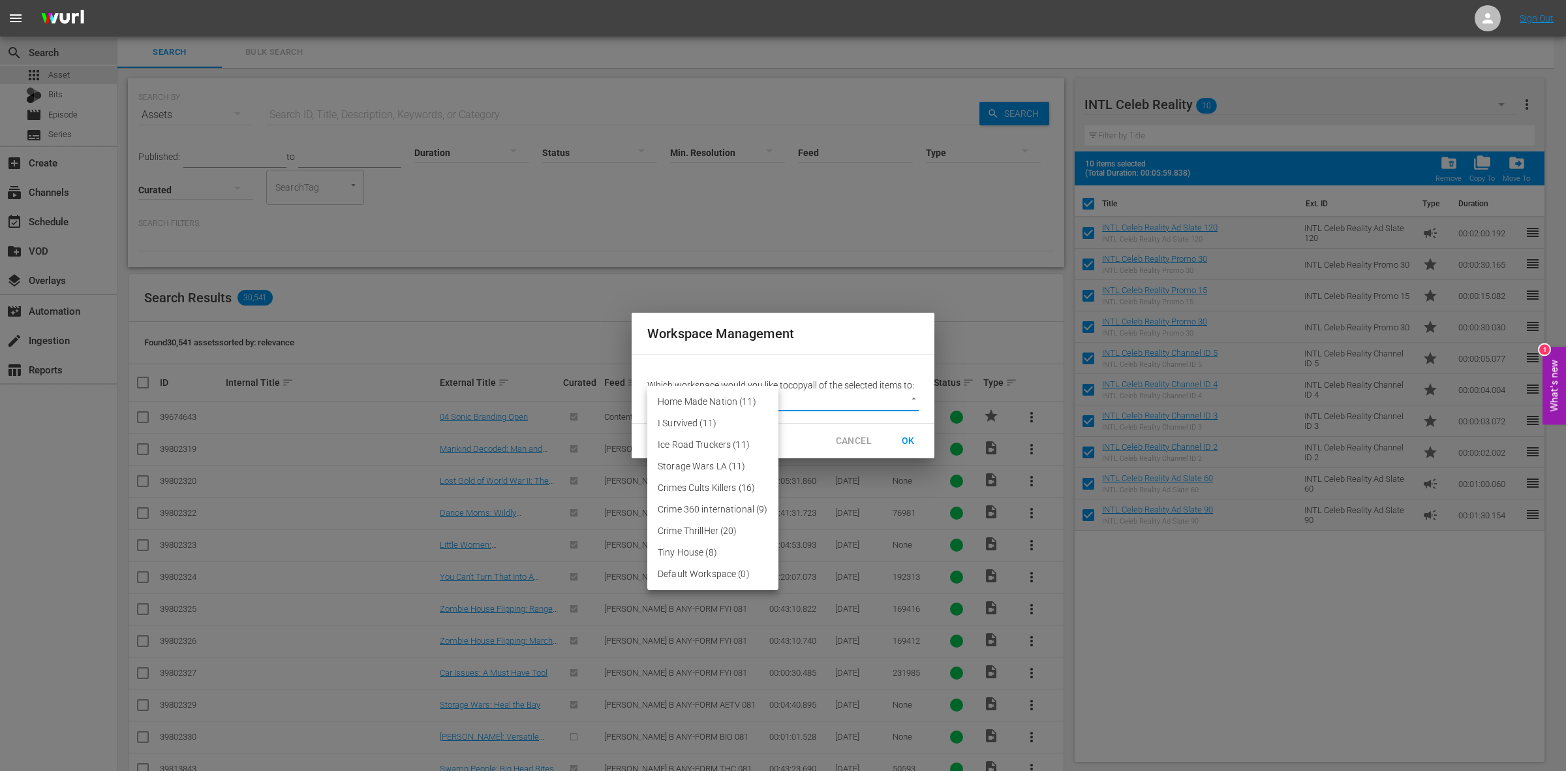
click at [891, 399] on body "menu Sign Out search Search apps Asset Bits movie Episode subtitles Series add_…" at bounding box center [783, 385] width 1566 height 771
click at [726, 572] on li "Default Workspace (0)" at bounding box center [712, 574] width 131 height 22
type input "3246"
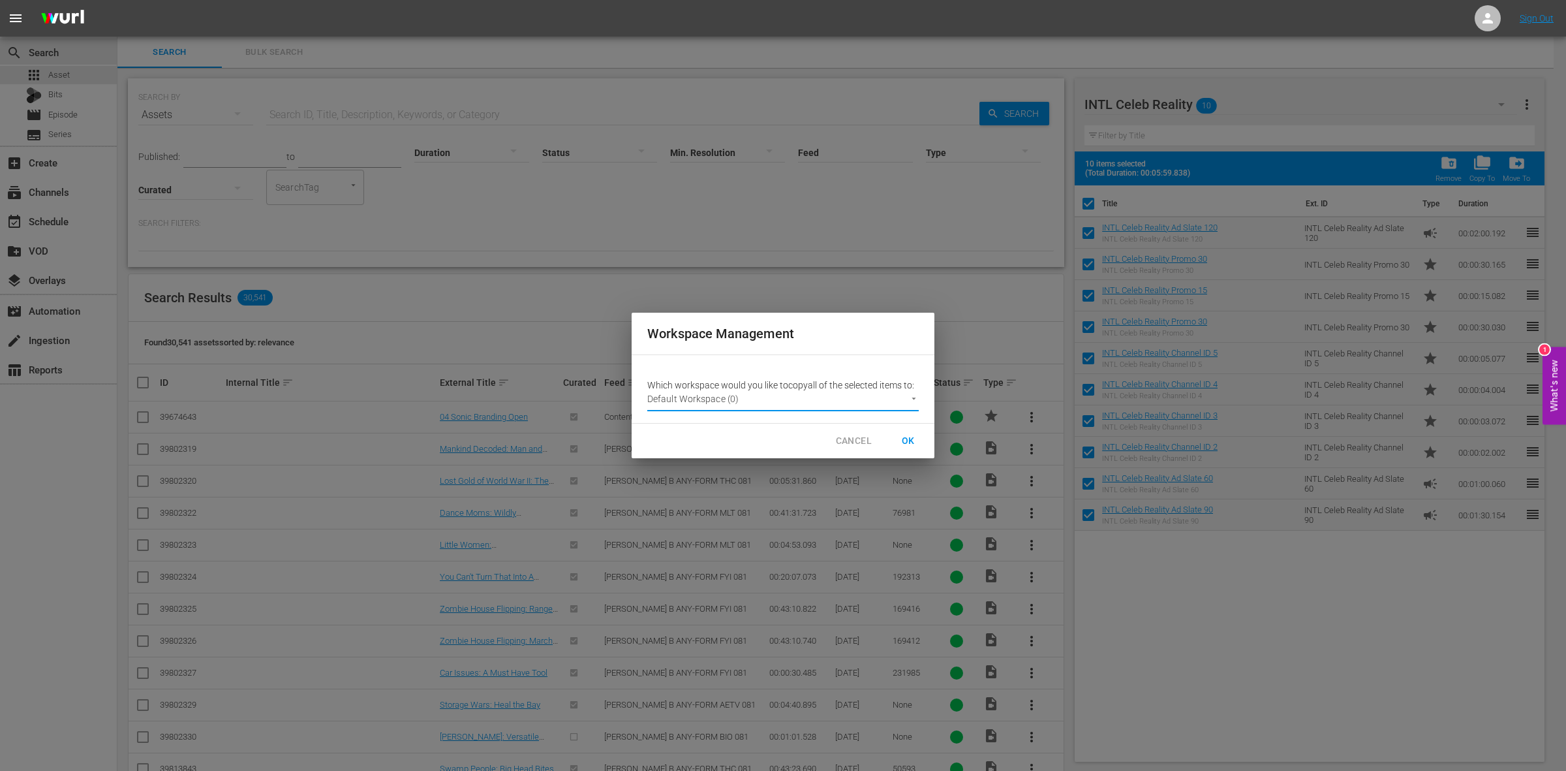
click at [915, 442] on span "OK" at bounding box center [908, 441] width 21 height 16
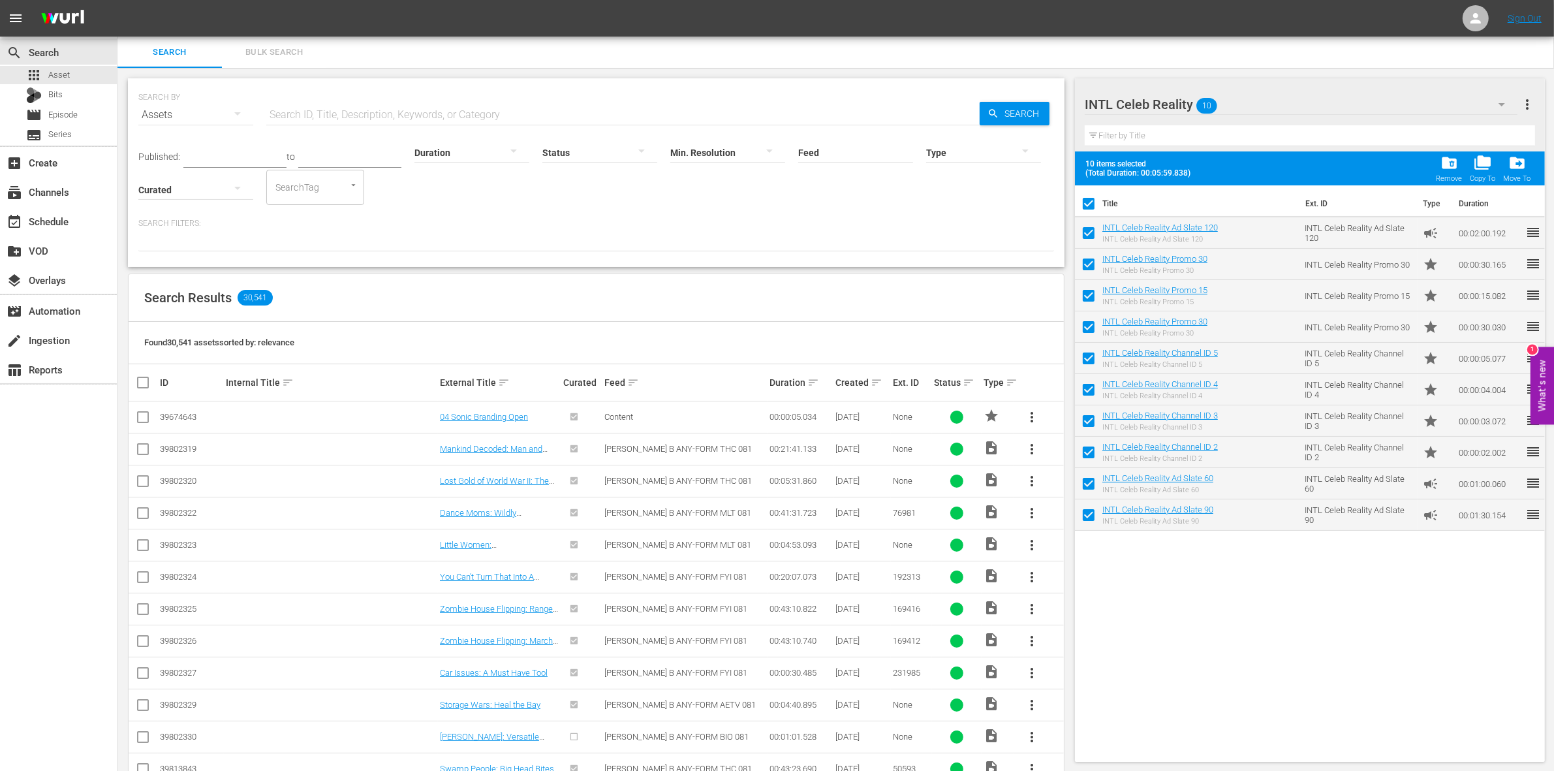
checkbox input "false"
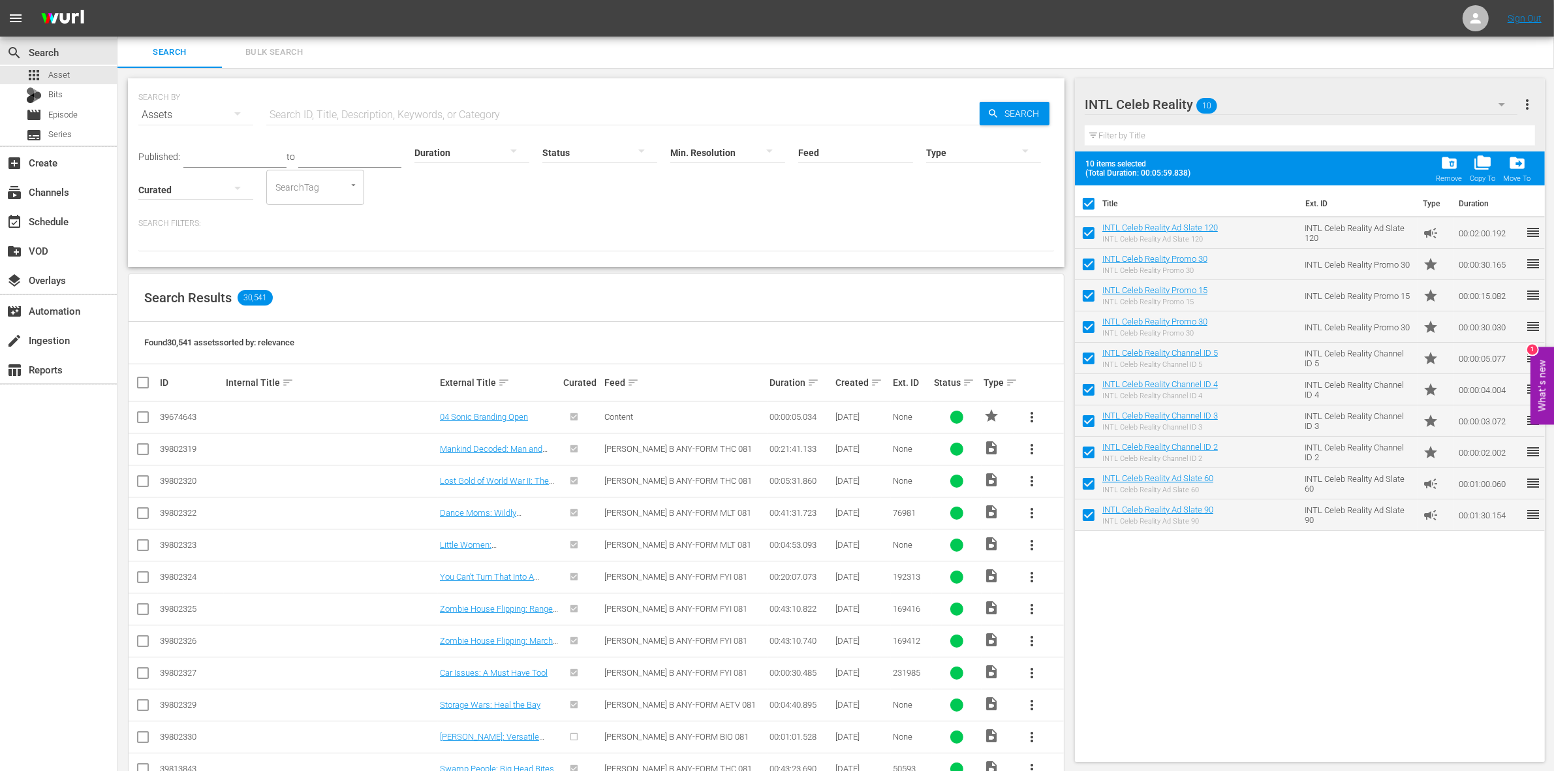
checkbox input "false"
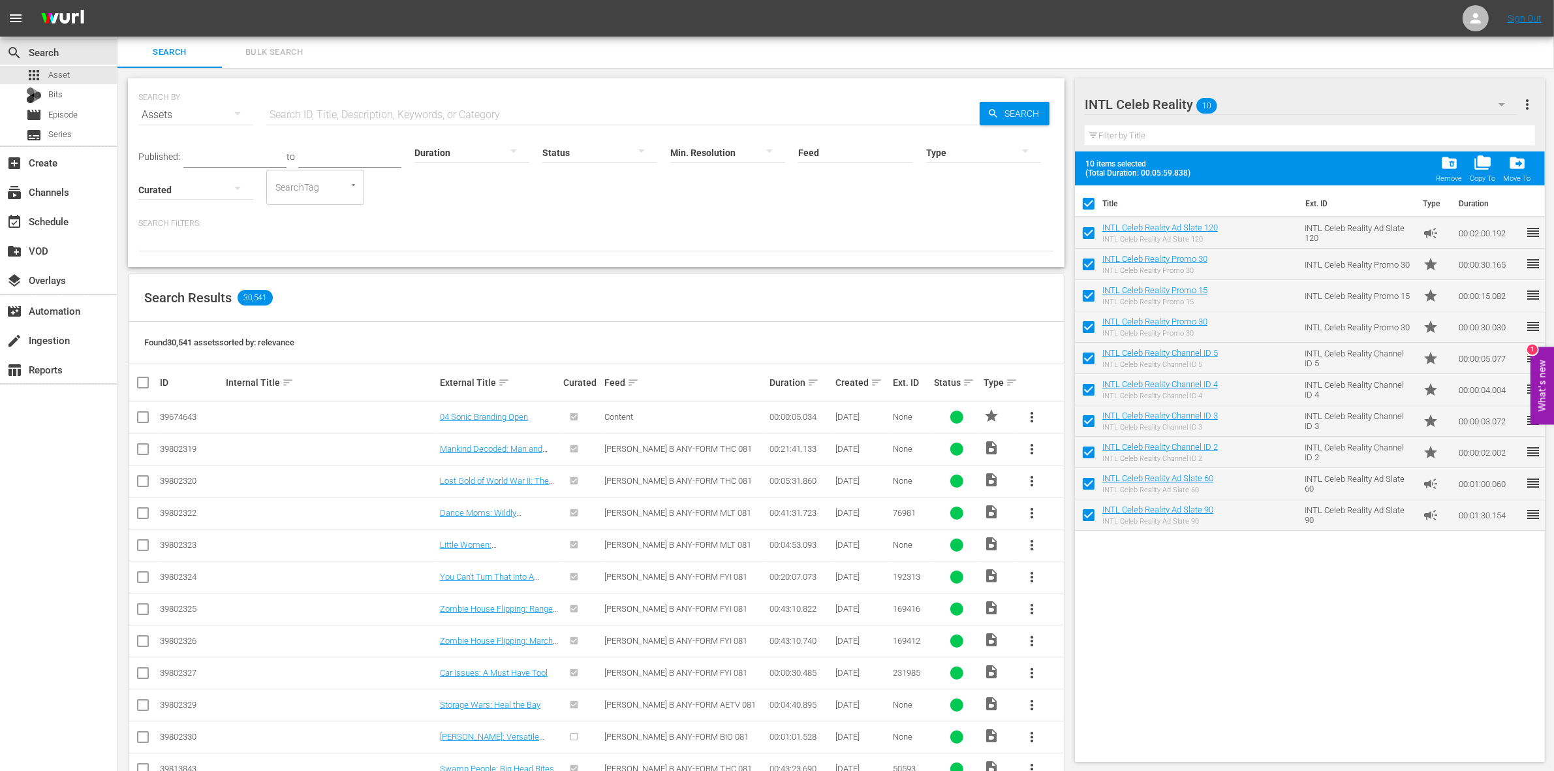
checkbox input "false"
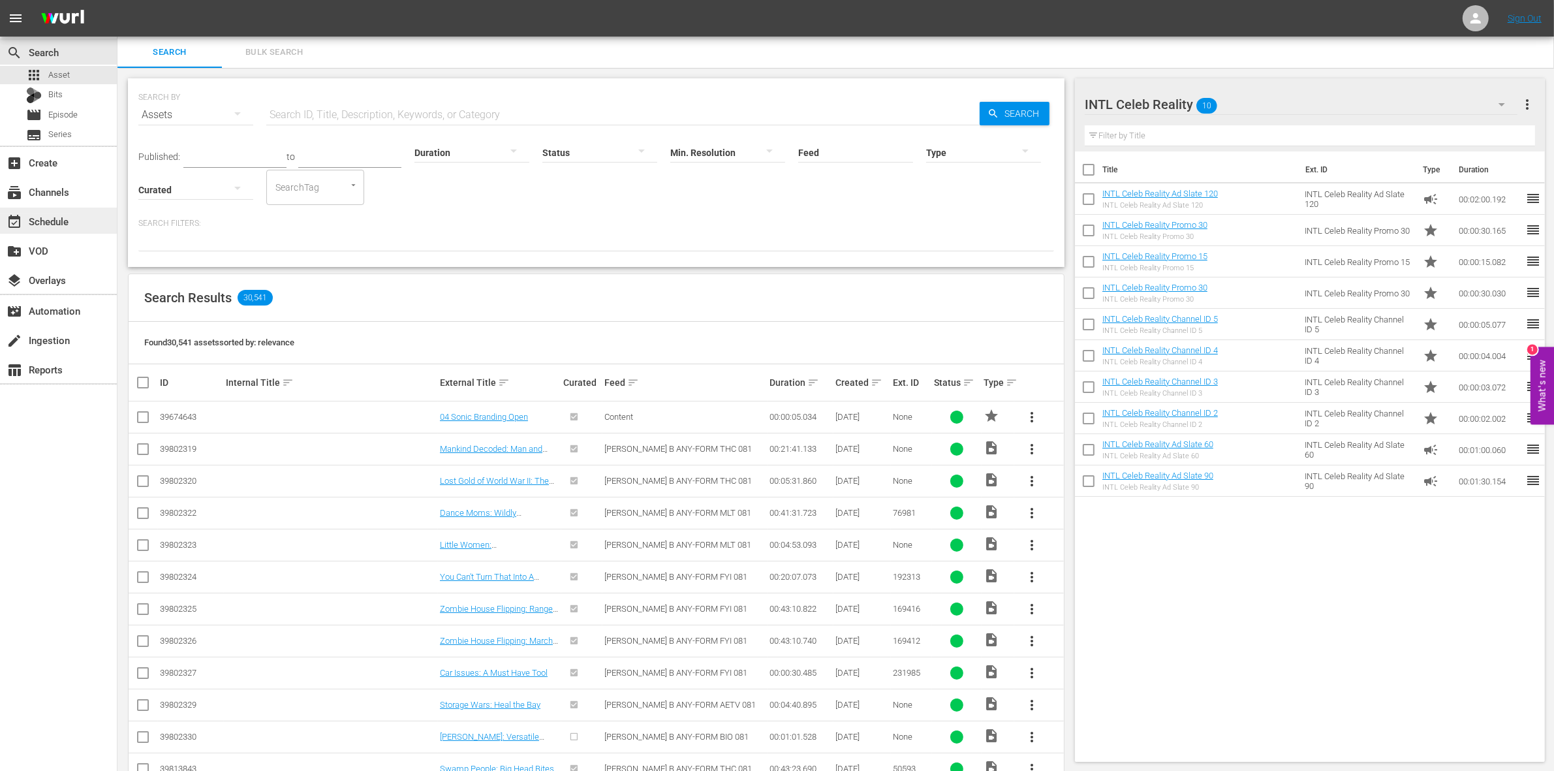
click at [60, 223] on div "event_available Schedule" at bounding box center [36, 219] width 73 height 12
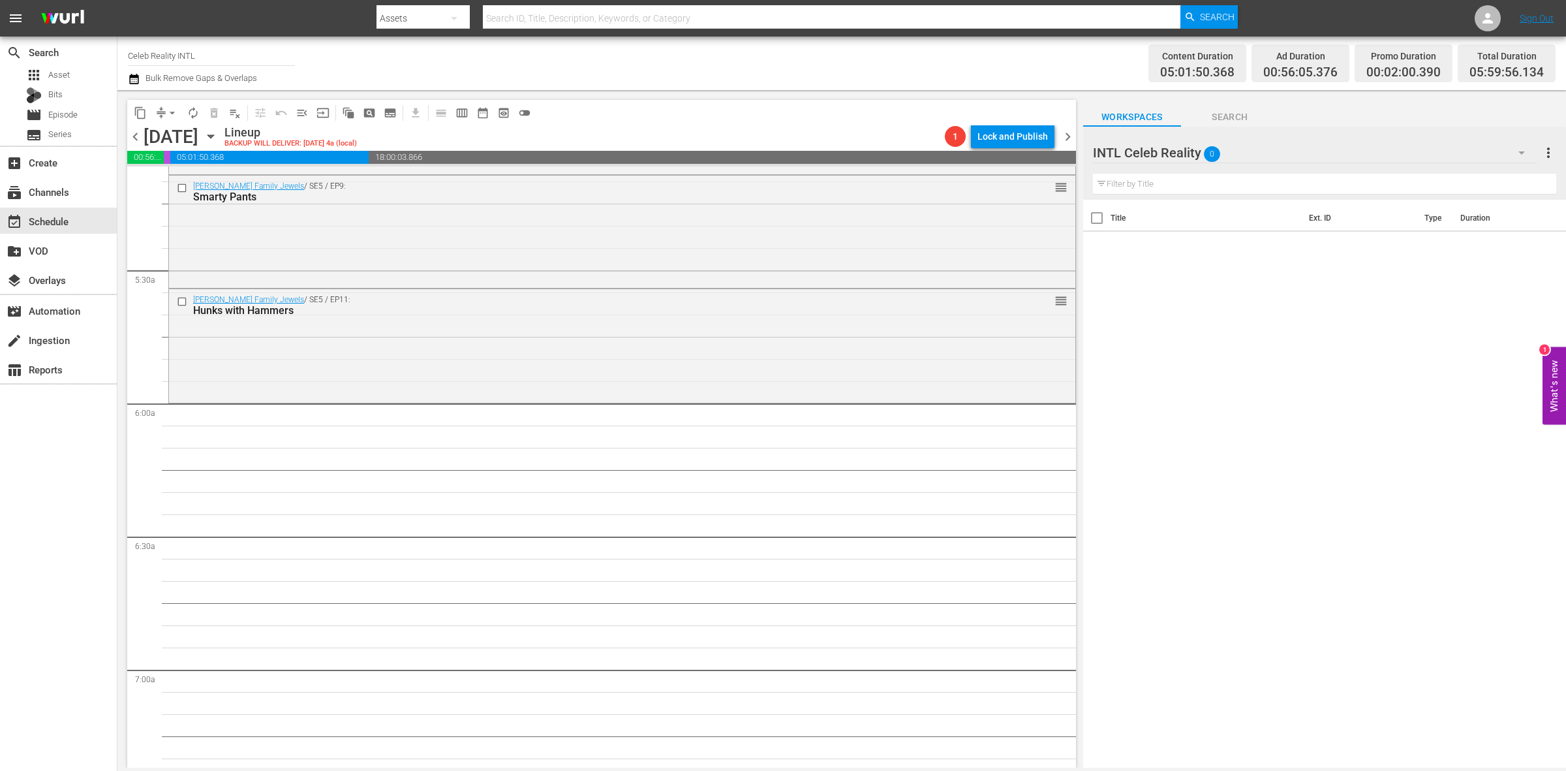
scroll to position [1387, 0]
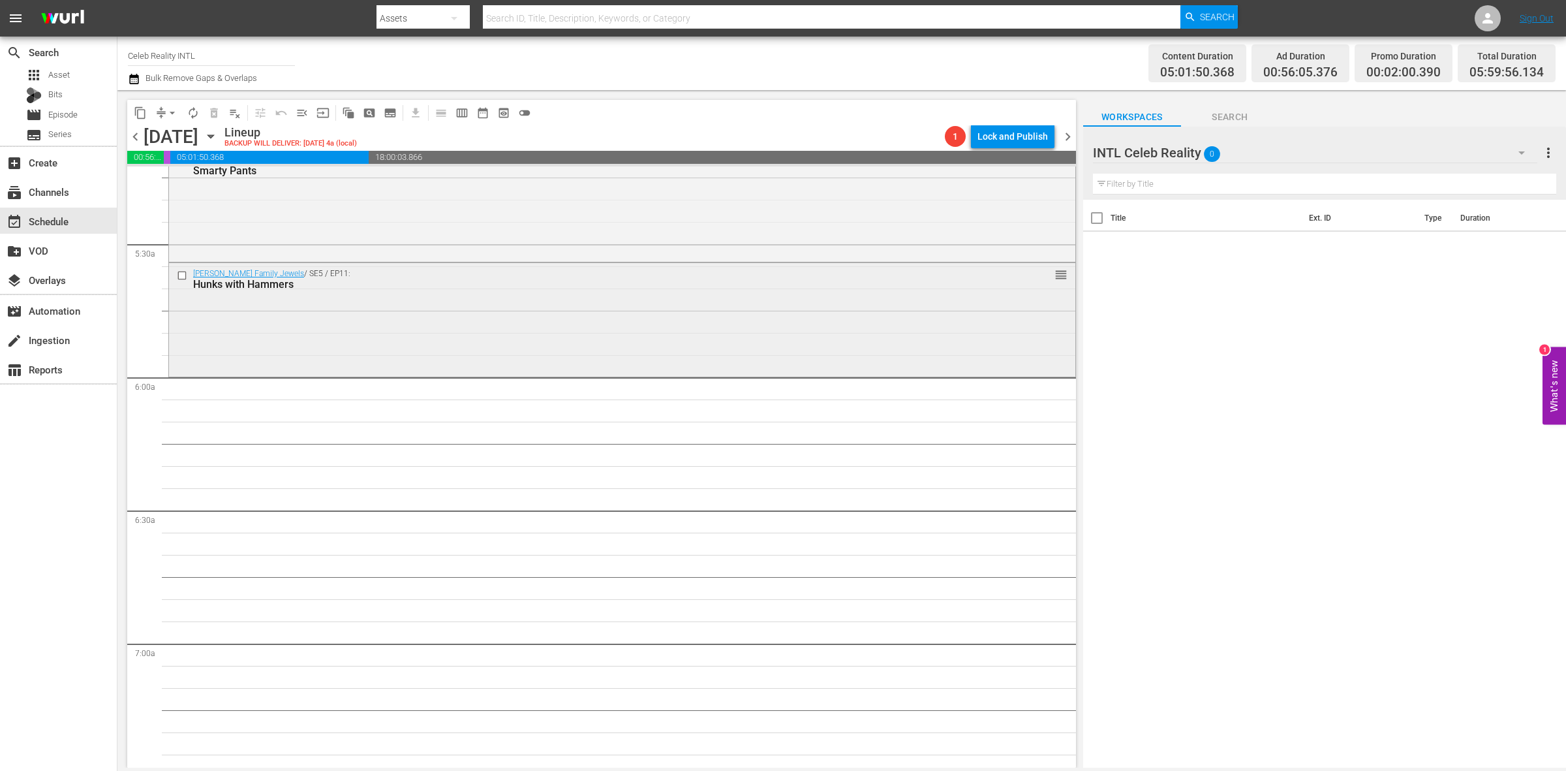
click at [467, 327] on div "Gene Simmons Family Jewels / SE5 / EP11: Hunks with Hammers reorder" at bounding box center [622, 318] width 906 height 110
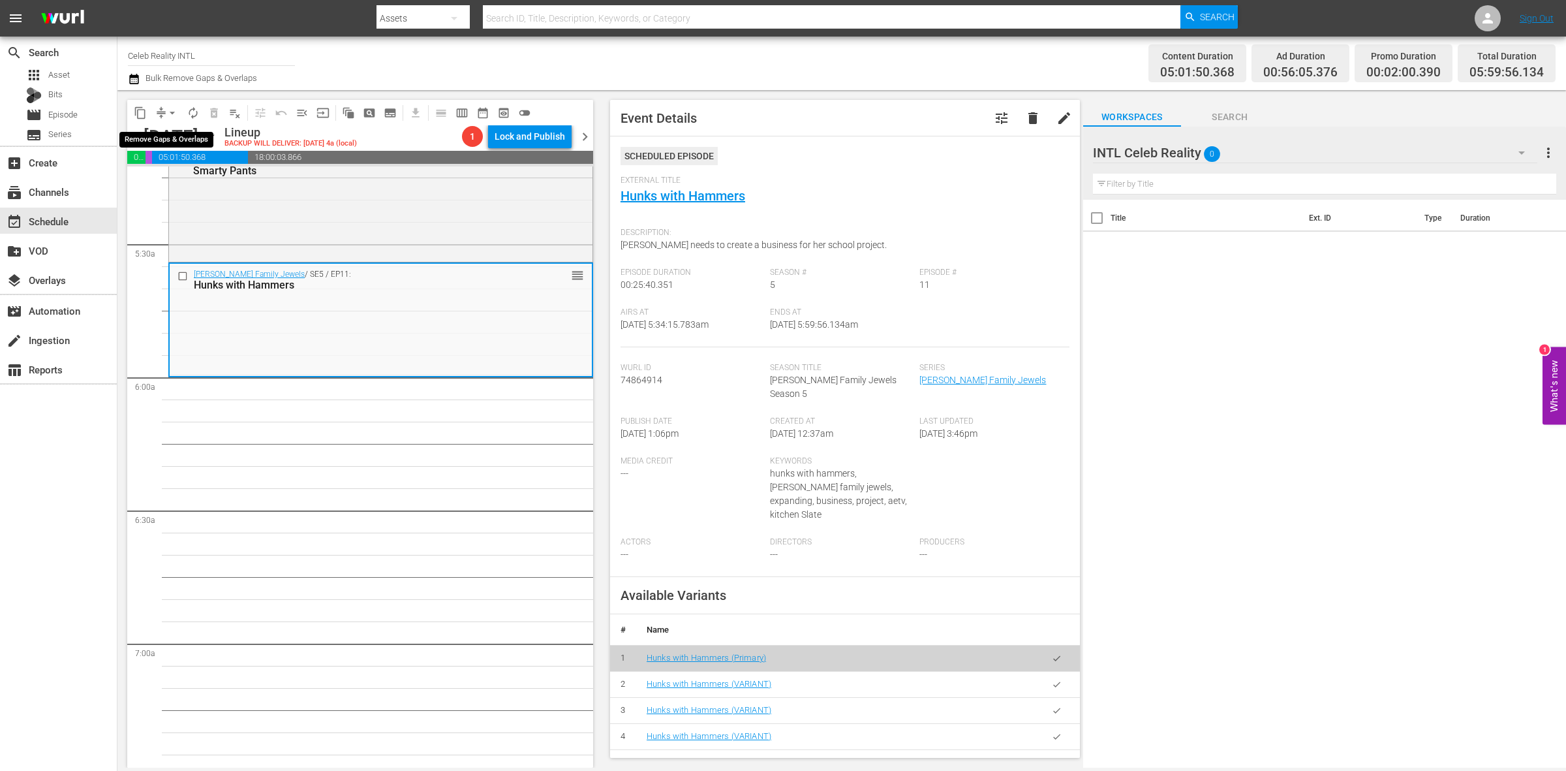
click at [176, 114] on span "arrow_drop_down" at bounding box center [172, 112] width 13 height 13
click at [174, 138] on li "Align to Midnight" at bounding box center [172, 139] width 137 height 22
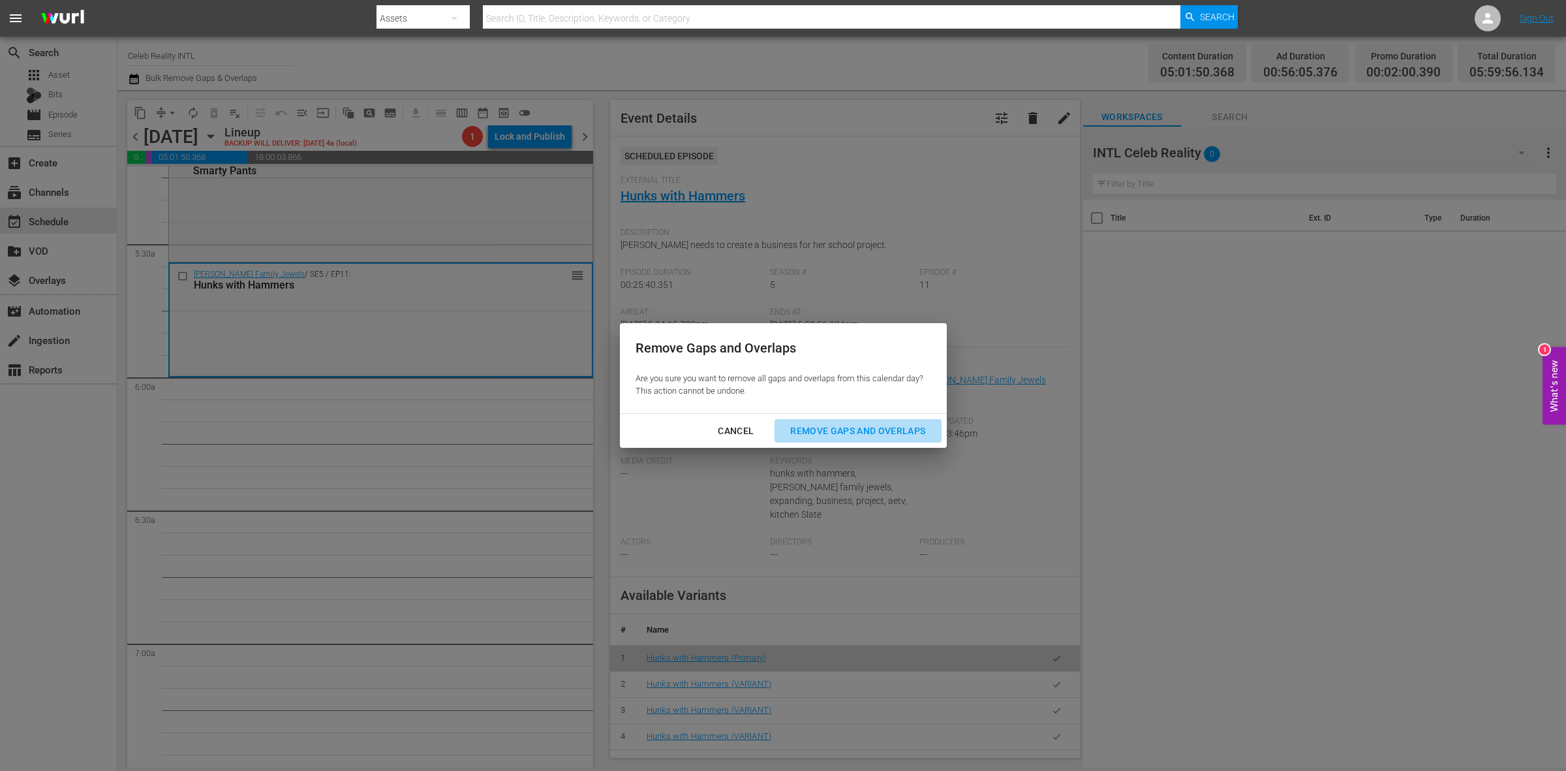
click at [895, 434] on div "Remove Gaps and Overlaps" at bounding box center [858, 431] width 156 height 16
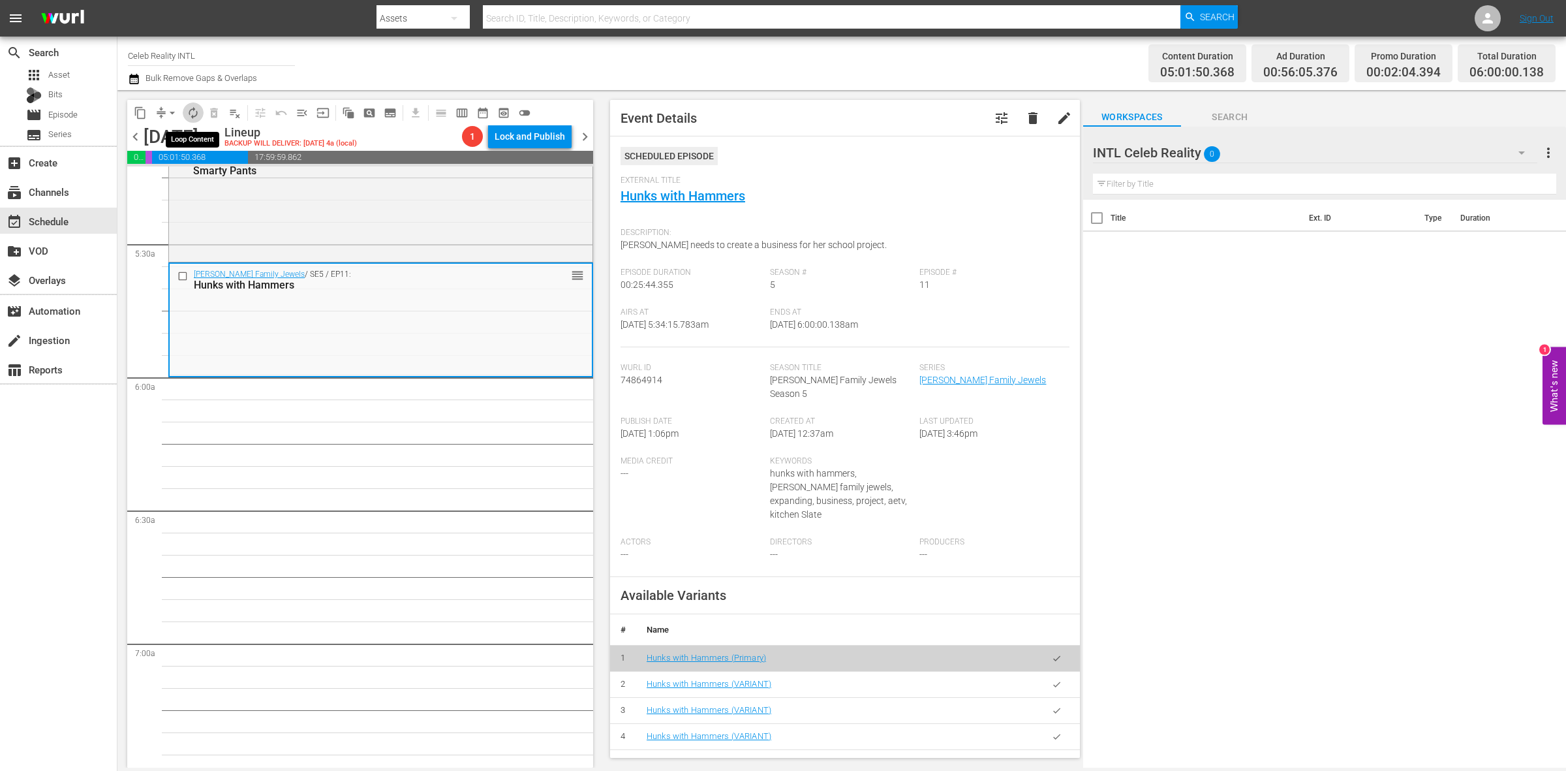
click at [197, 116] on span "autorenew_outlined" at bounding box center [193, 112] width 13 height 13
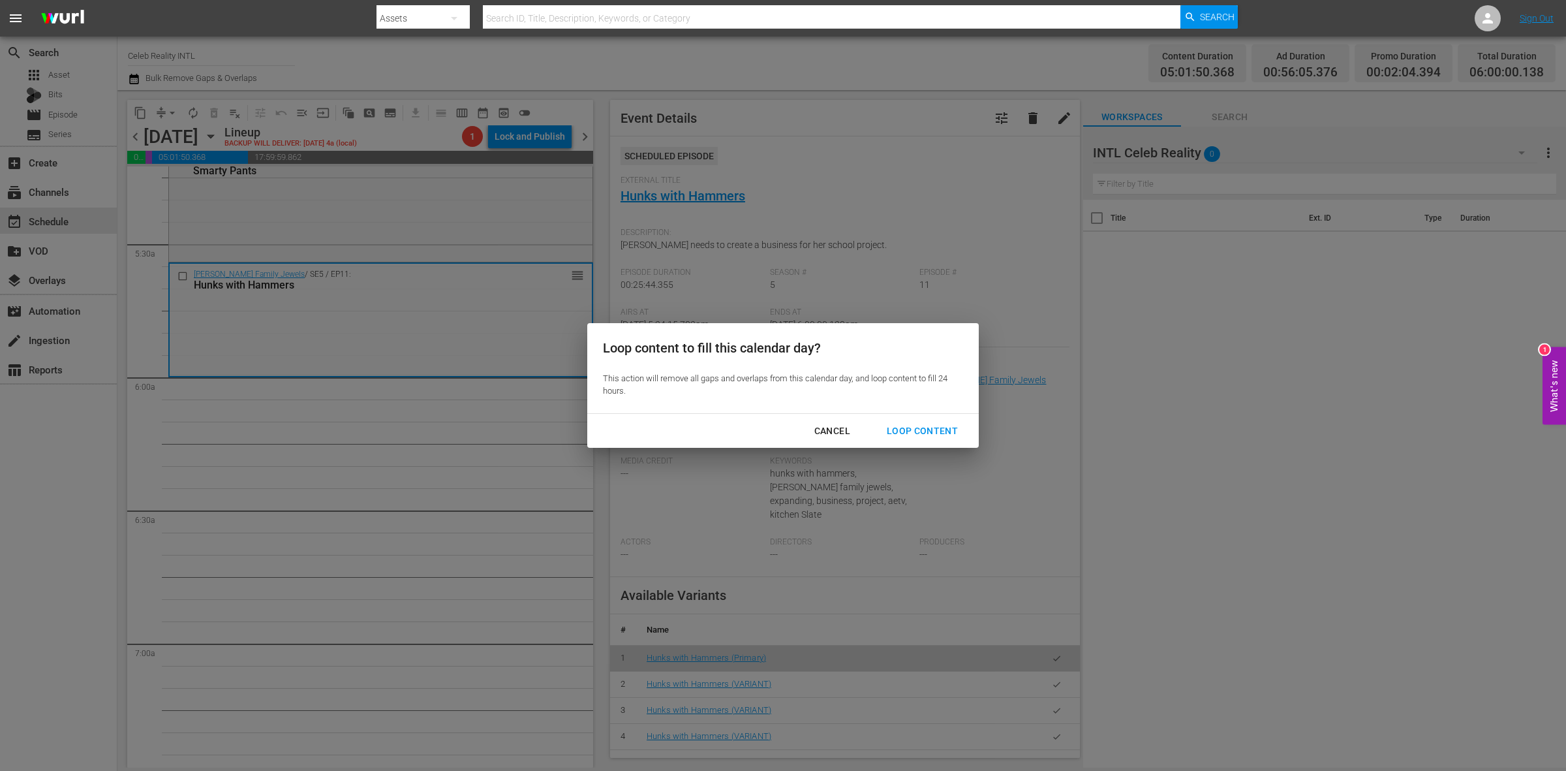
click at [937, 431] on div "Loop Content" at bounding box center [922, 431] width 92 height 16
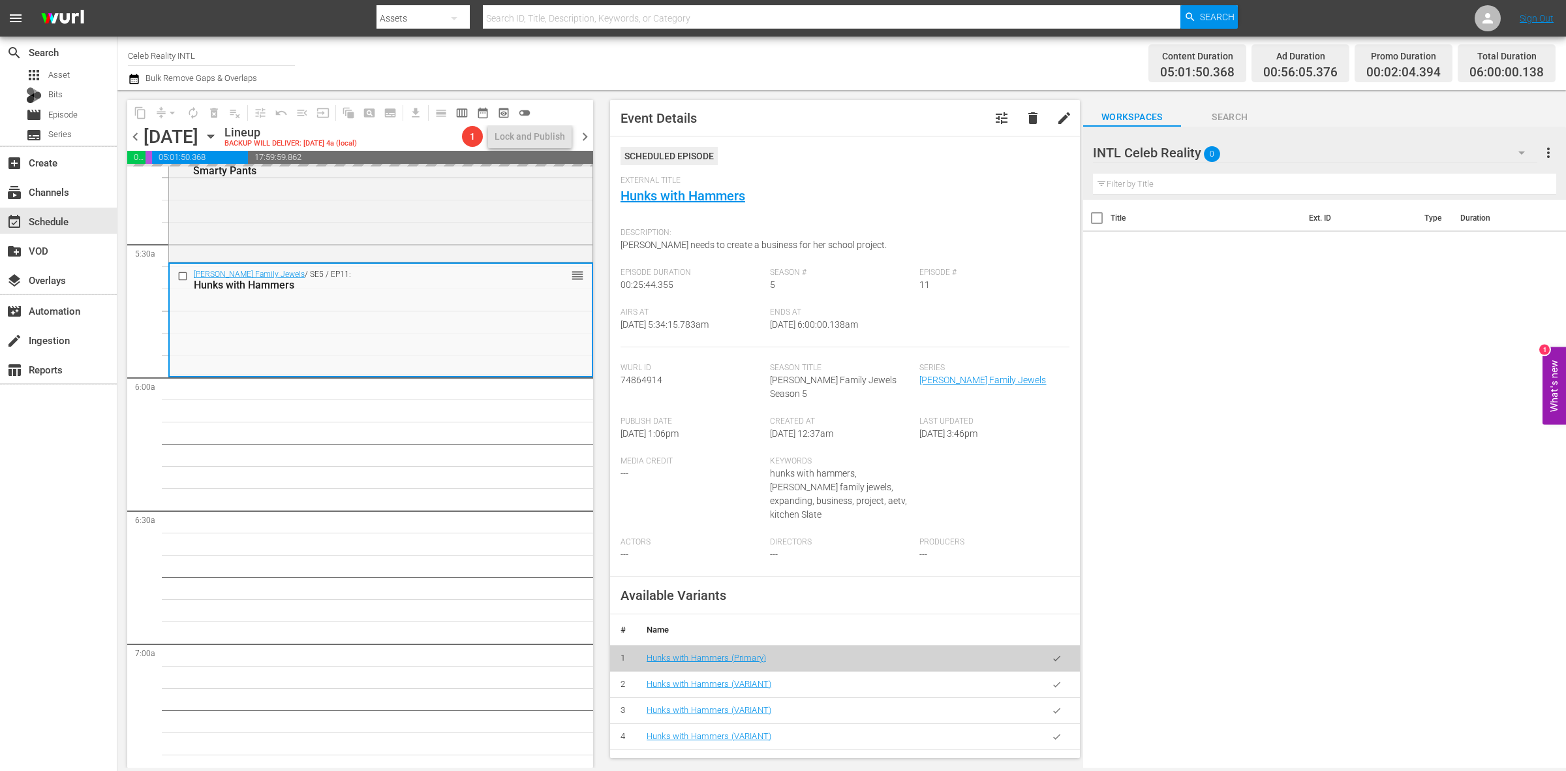
drag, startPoint x: 593, startPoint y: 318, endPoint x: 591, endPoint y: 426, distance: 107.7
click at [591, 426] on div "S N A P S N A P S N A P S N A P S N A P S N A P S N A P S N A P S N A P S N A P…" at bounding box center [360, 466] width 466 height 601
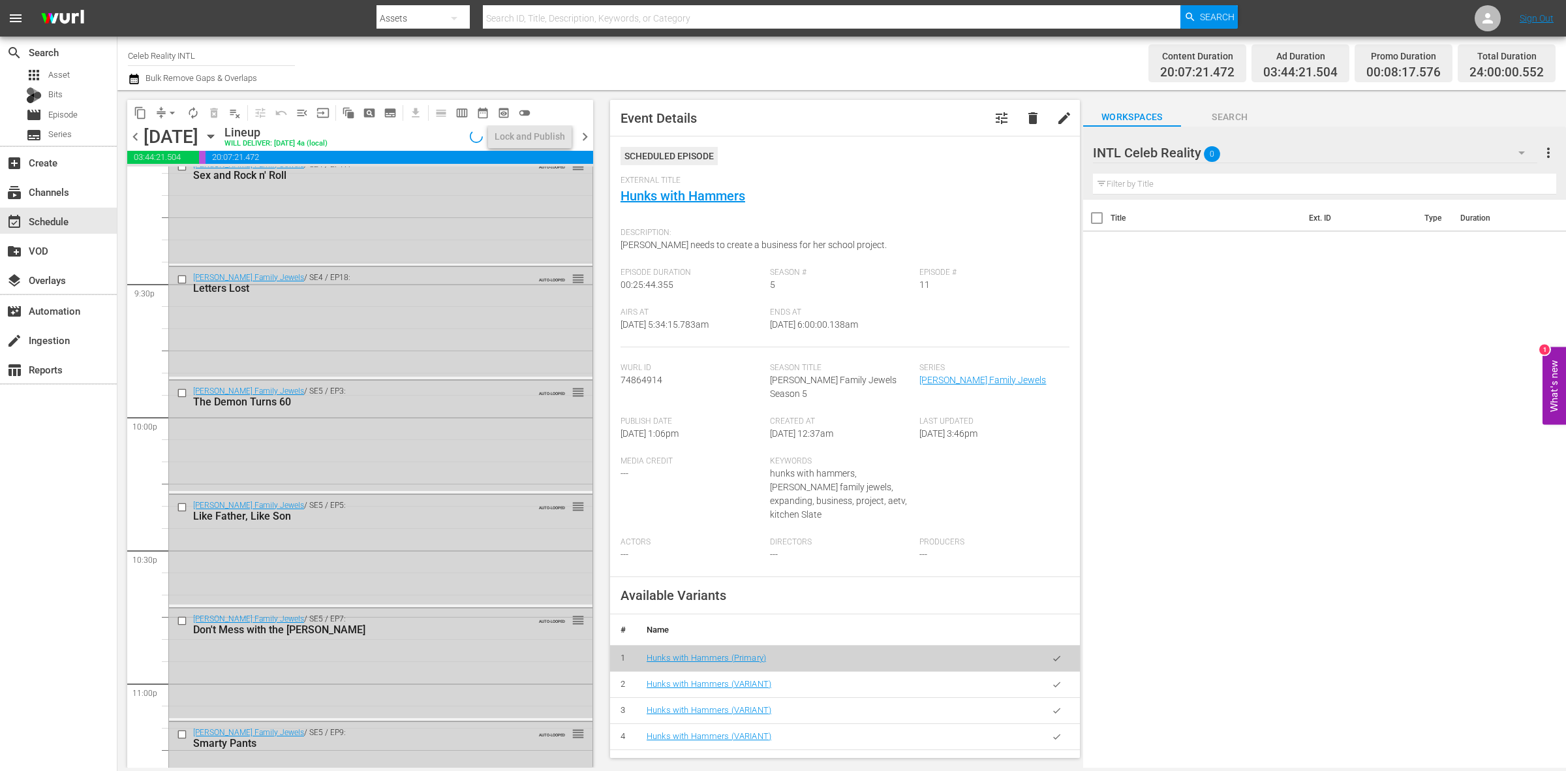
scroll to position [5788, 0]
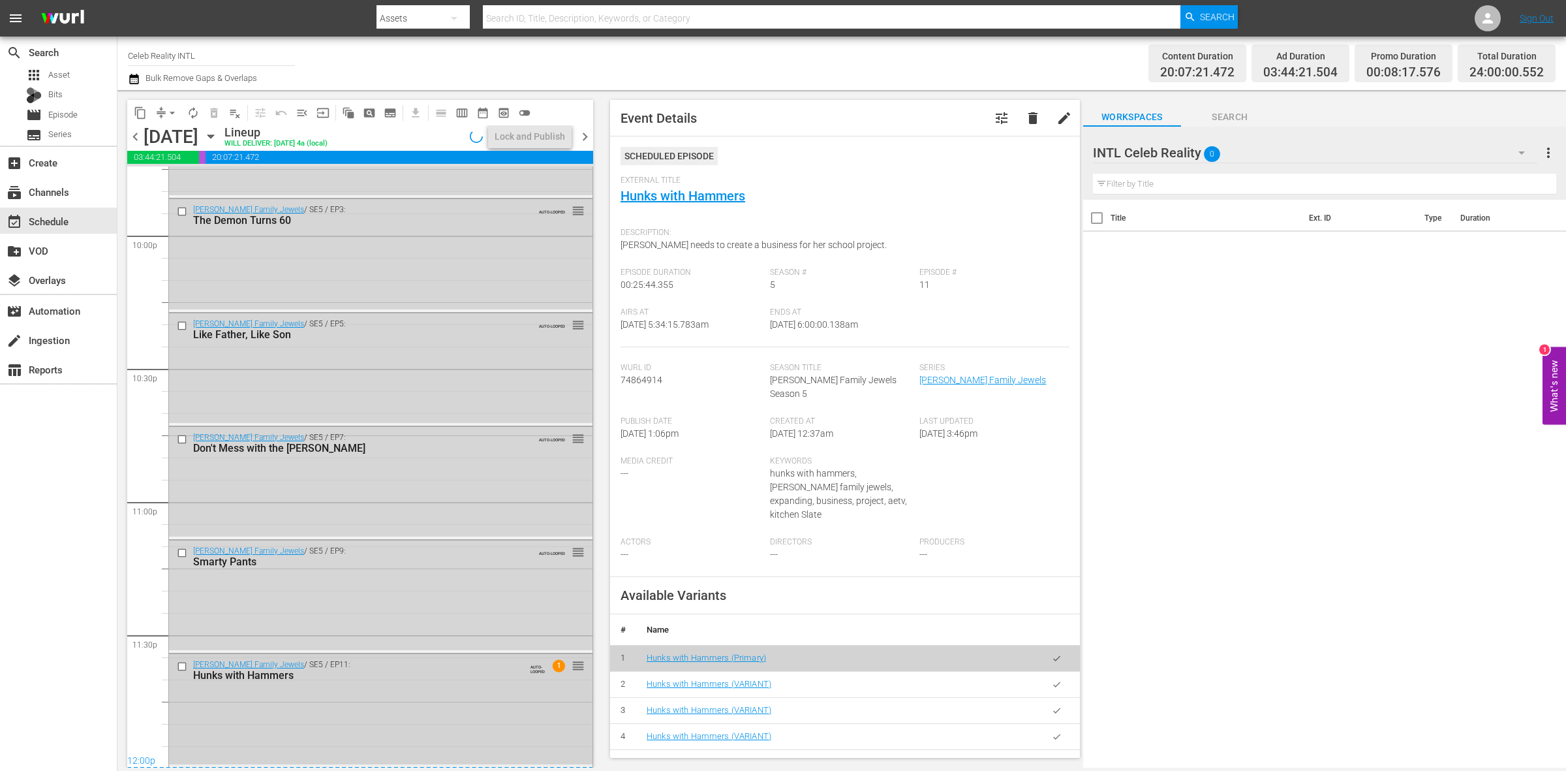
click at [489, 712] on div "Gene Simmons Family Jewels / SE5 / EP11: Hunks with Hammers AUTO-LOOPED 1 reord…" at bounding box center [380, 709] width 423 height 110
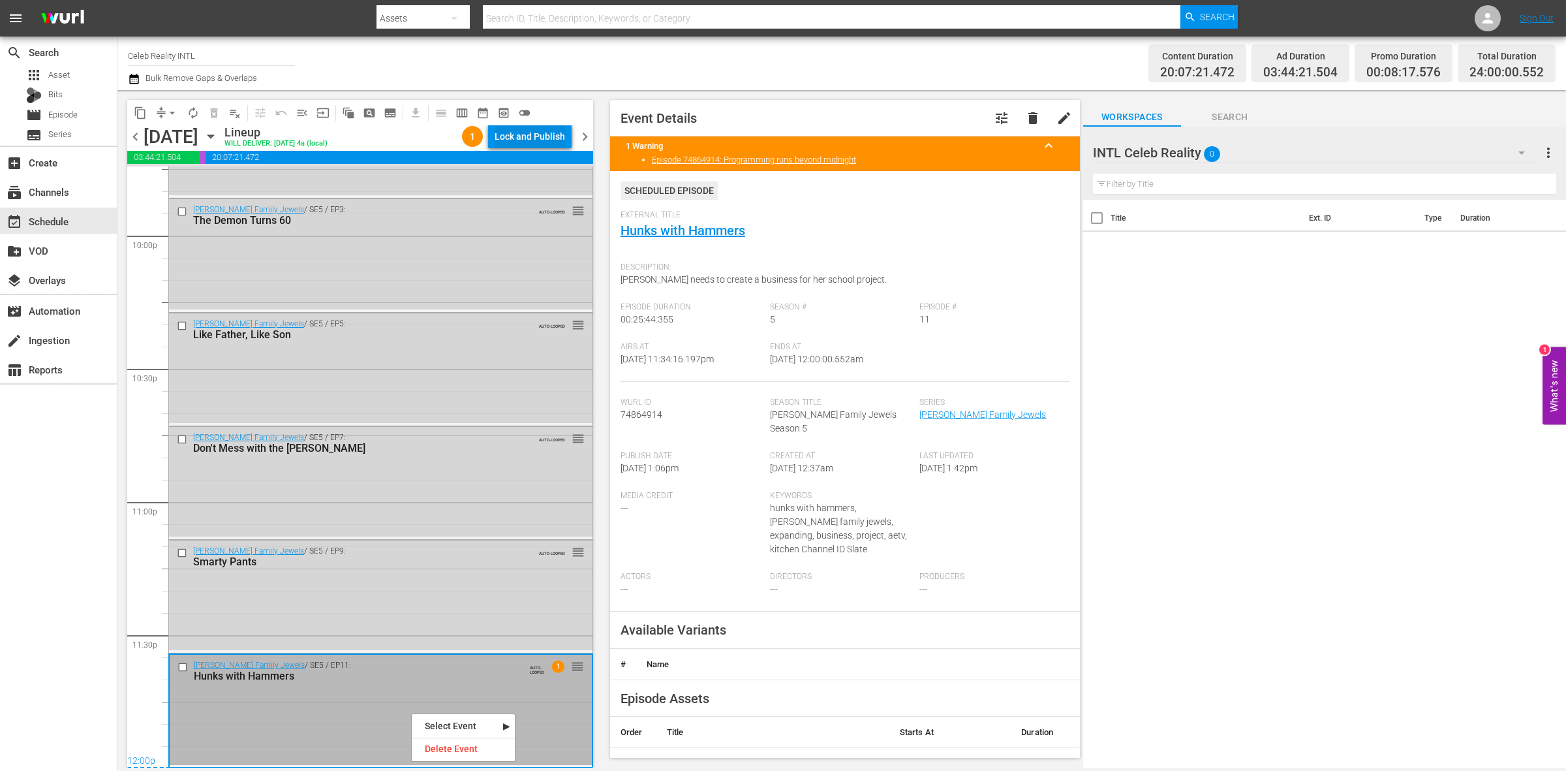
click at [560, 139] on div "Lock and Publish" at bounding box center [530, 136] width 70 height 23
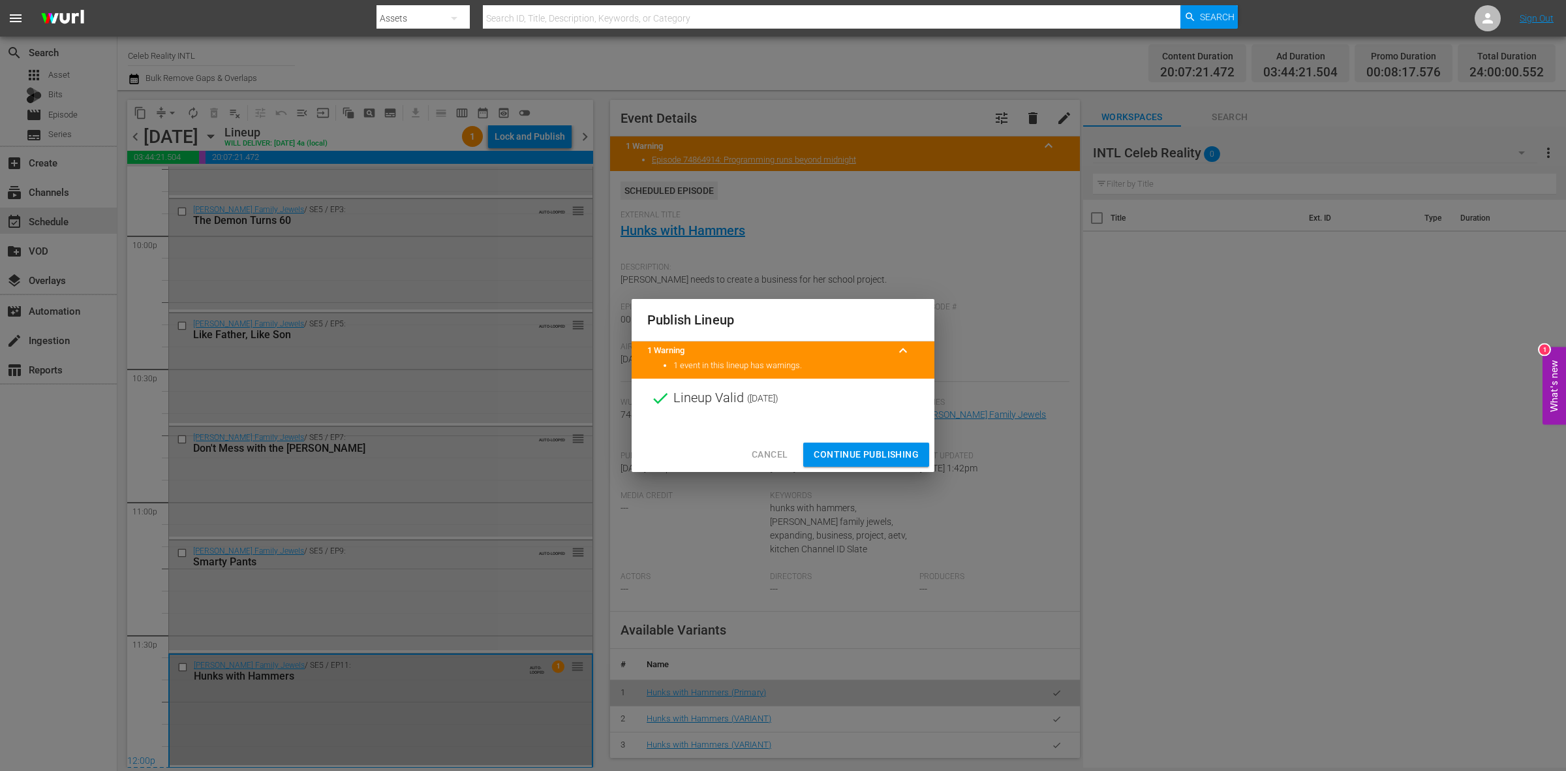
click at [827, 458] on span "Continue Publishing" at bounding box center [866, 454] width 105 height 16
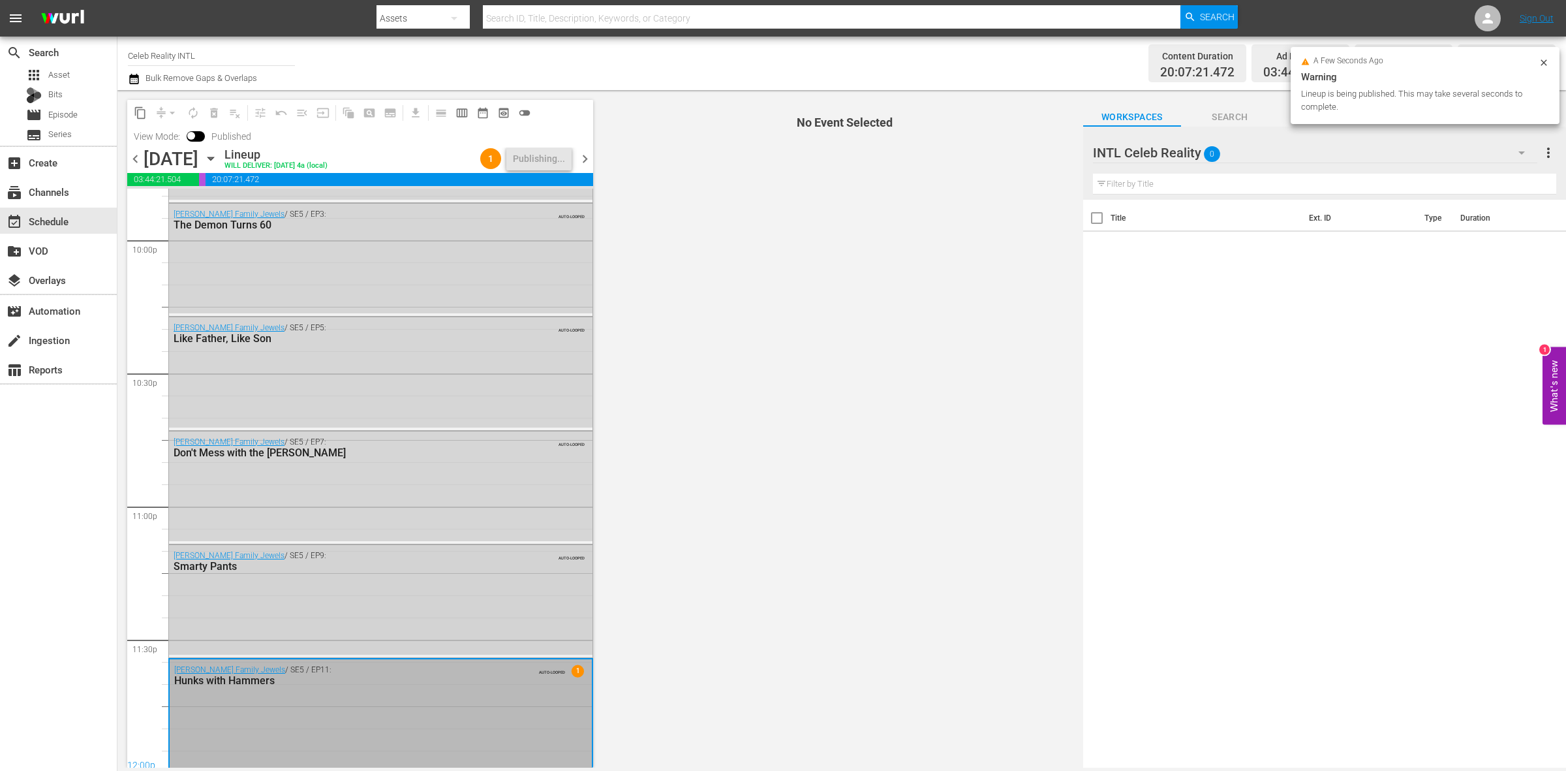
scroll to position [5810, 0]
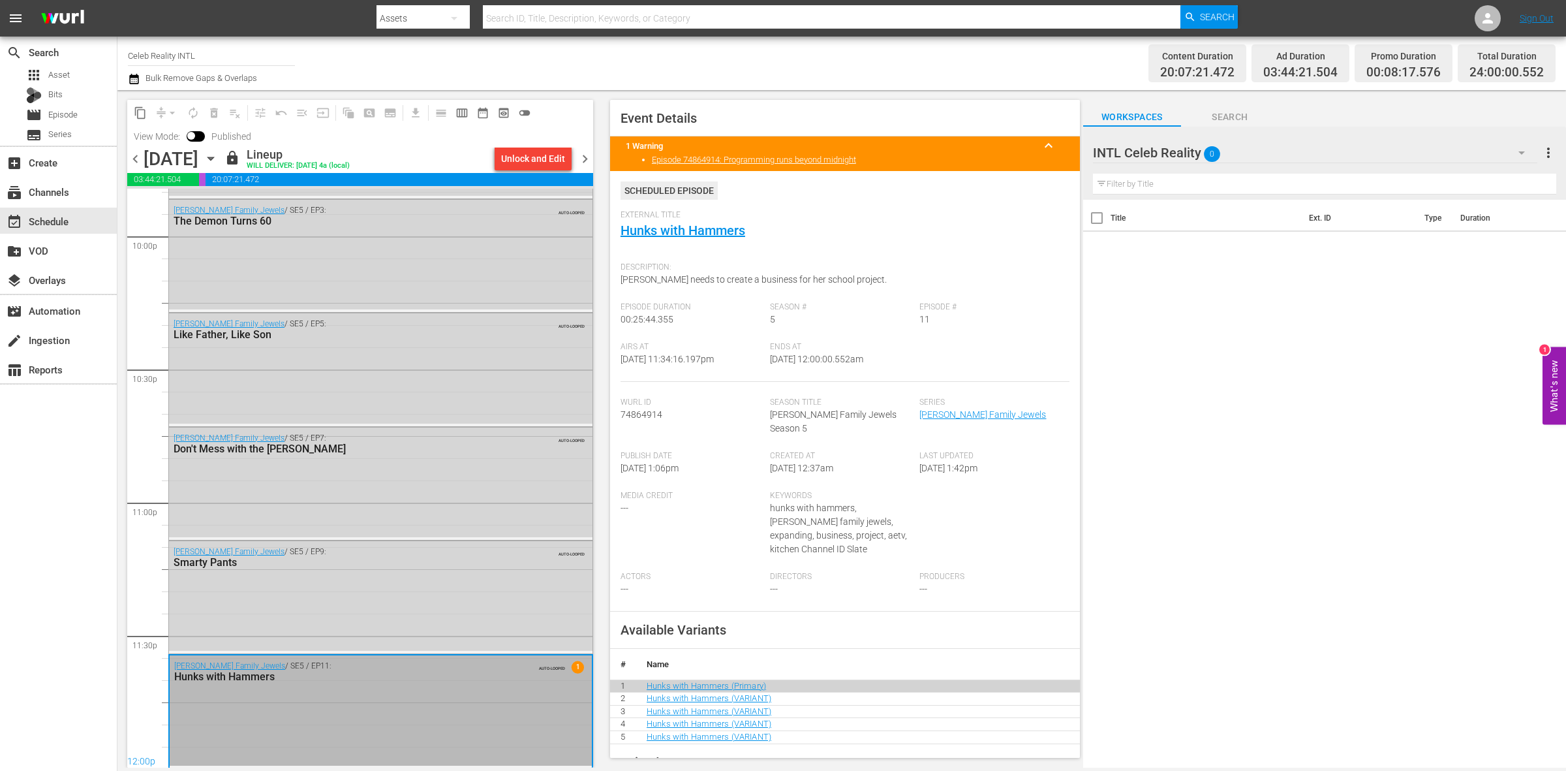
click at [585, 161] on span "chevron_right" at bounding box center [585, 159] width 16 height 16
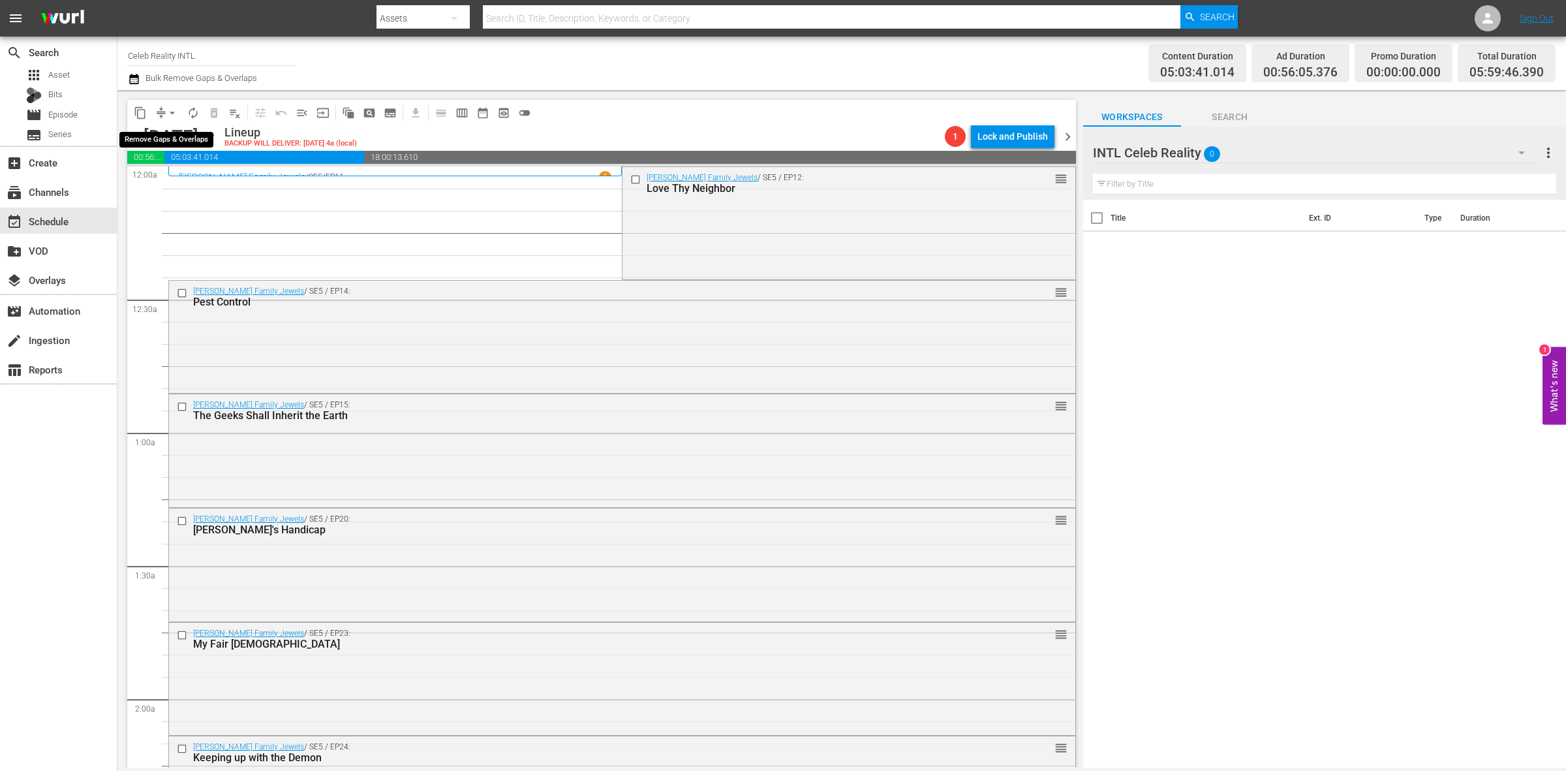
click at [171, 106] on span "arrow_drop_down" at bounding box center [172, 112] width 13 height 13
click at [180, 134] on li "Align to Midnight" at bounding box center [172, 139] width 137 height 22
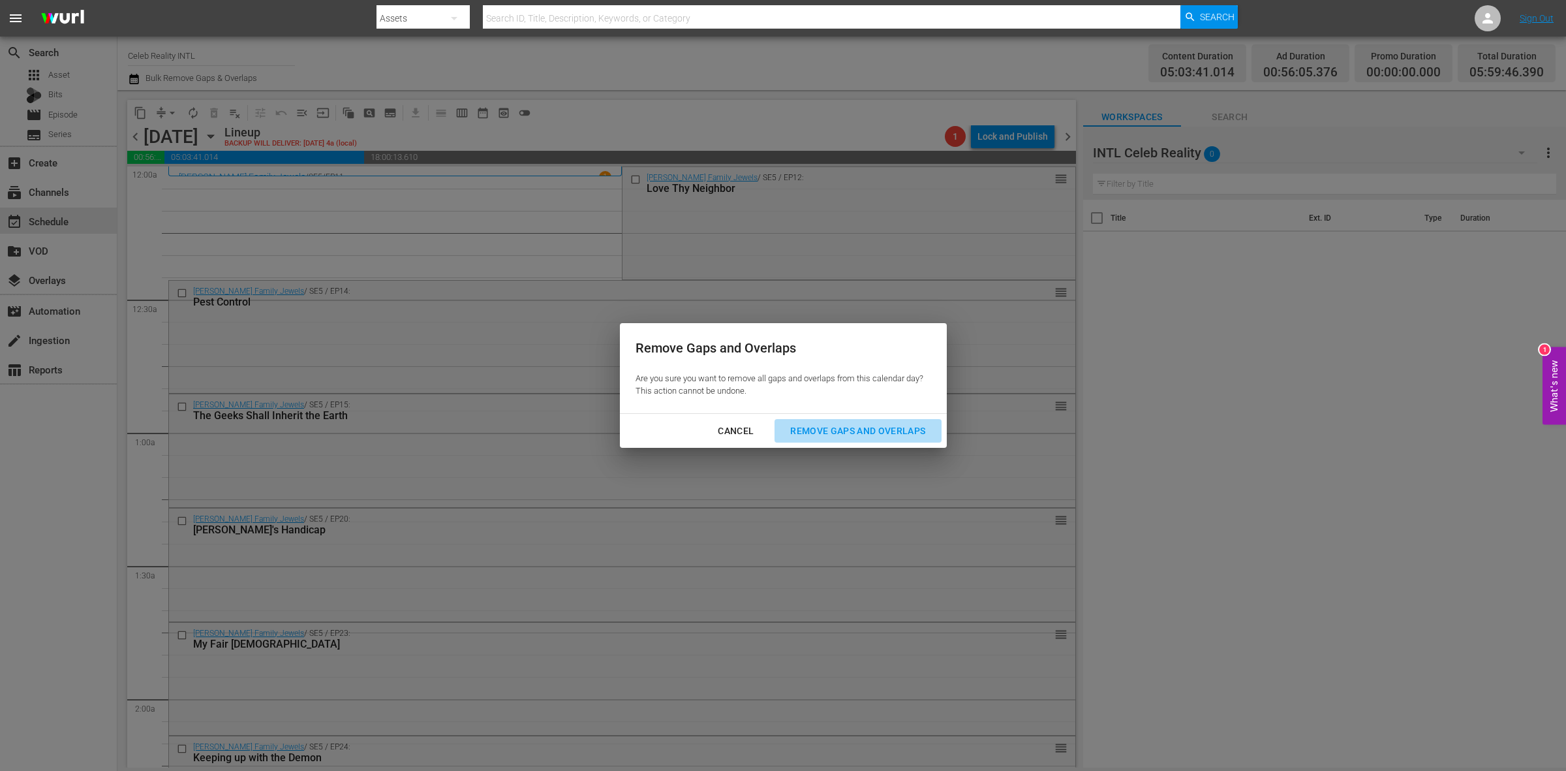
click at [885, 434] on div "Remove Gaps and Overlaps" at bounding box center [858, 431] width 156 height 16
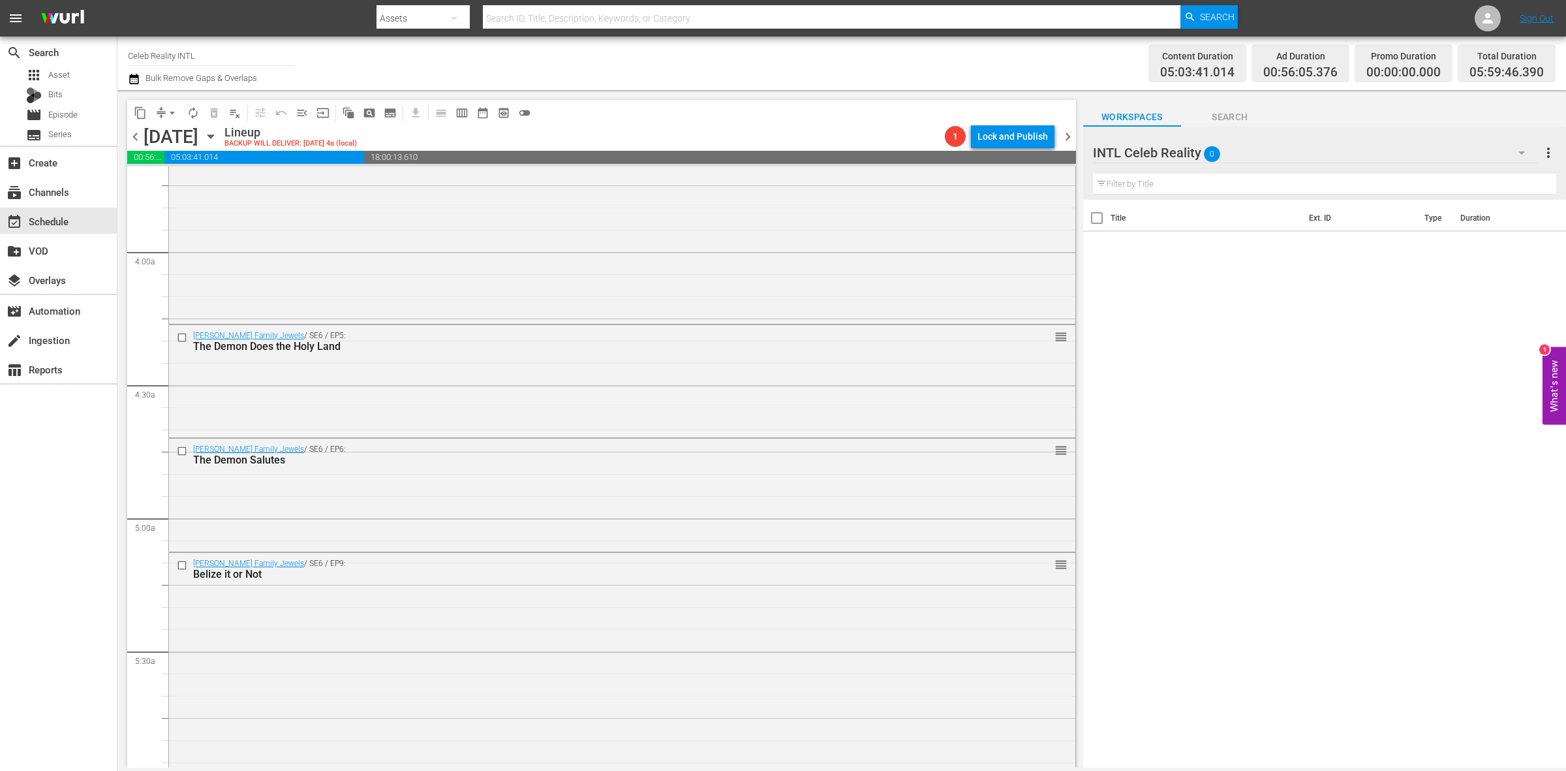
scroll to position [1224, 0]
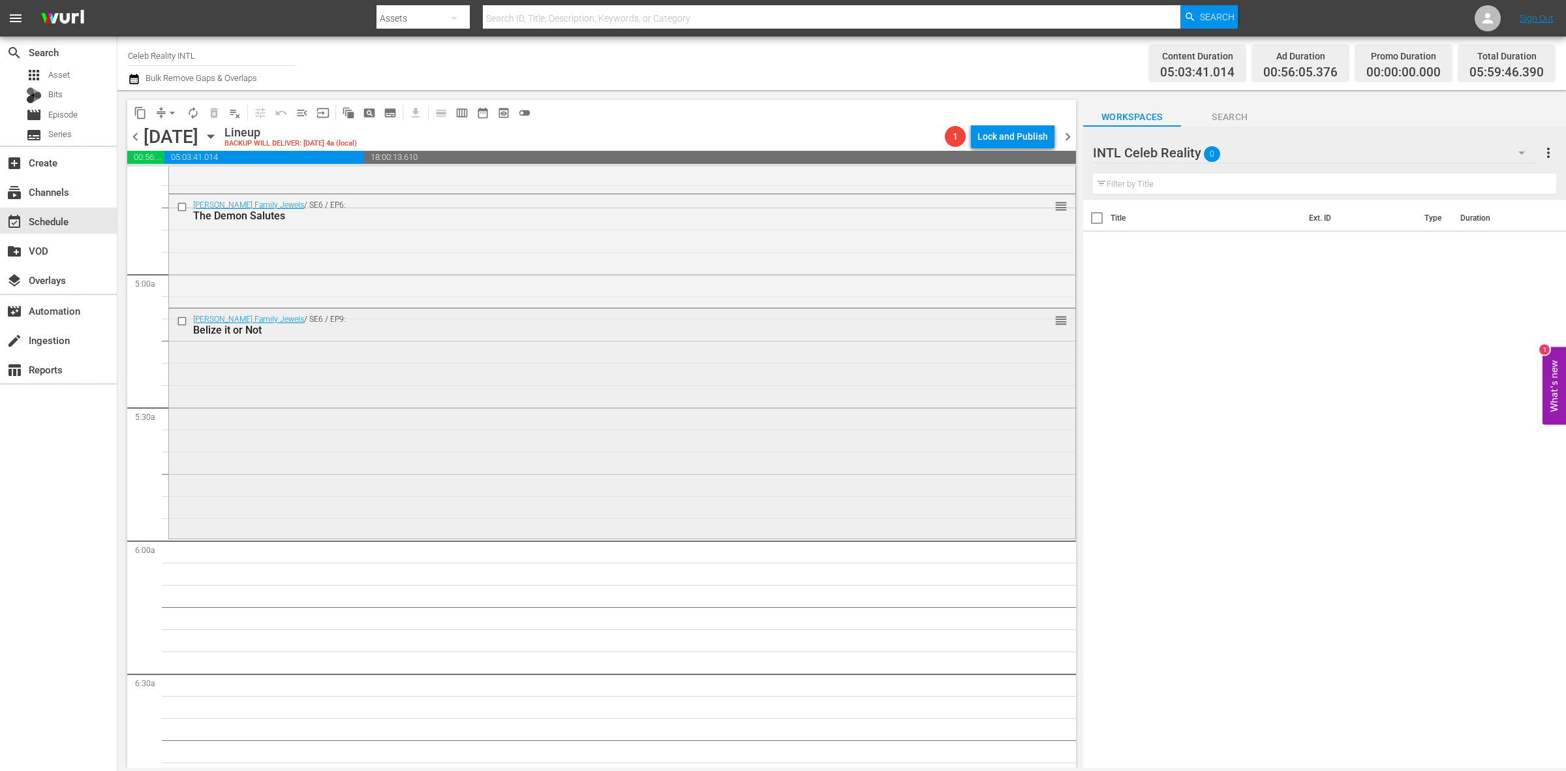
click at [437, 488] on div "Gene Simmons Family Jewels / SE6 / EP9: Belize it or Not reorder" at bounding box center [622, 422] width 906 height 227
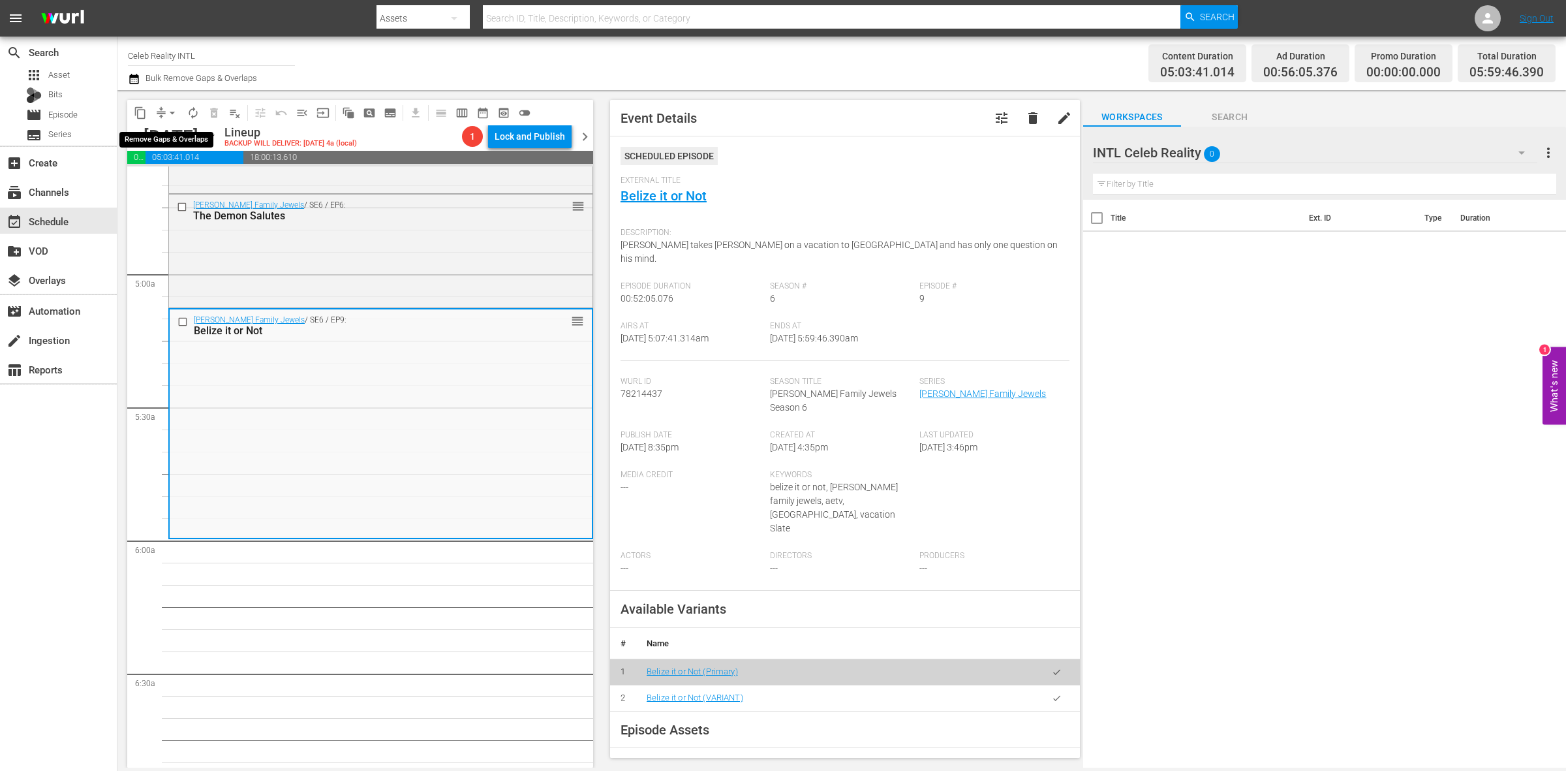
click at [174, 112] on span "arrow_drop_down" at bounding box center [172, 112] width 13 height 13
click at [167, 132] on li "Align to Midnight" at bounding box center [172, 139] width 137 height 22
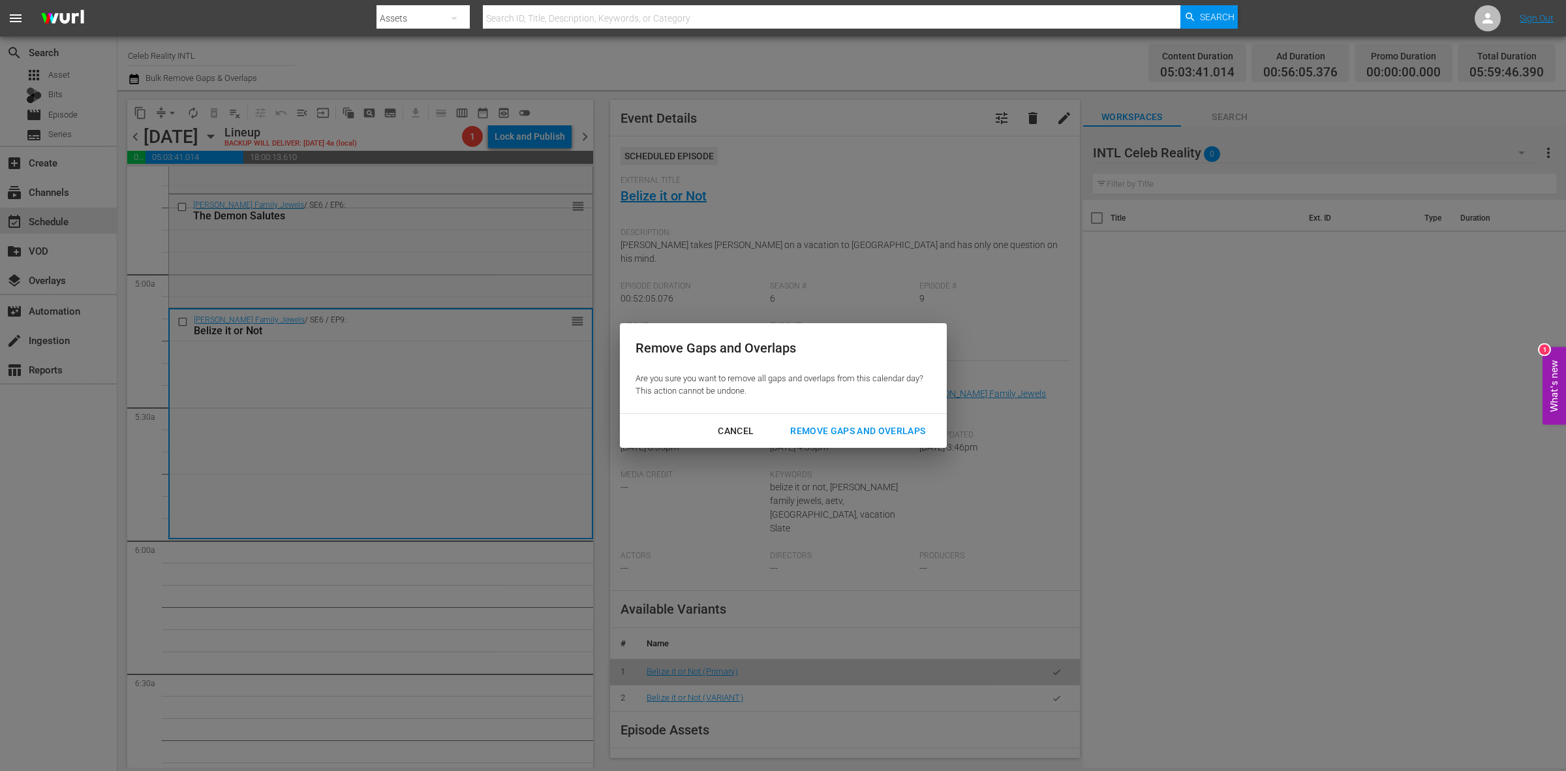
click at [902, 424] on div "Remove Gaps and Overlaps" at bounding box center [858, 431] width 156 height 16
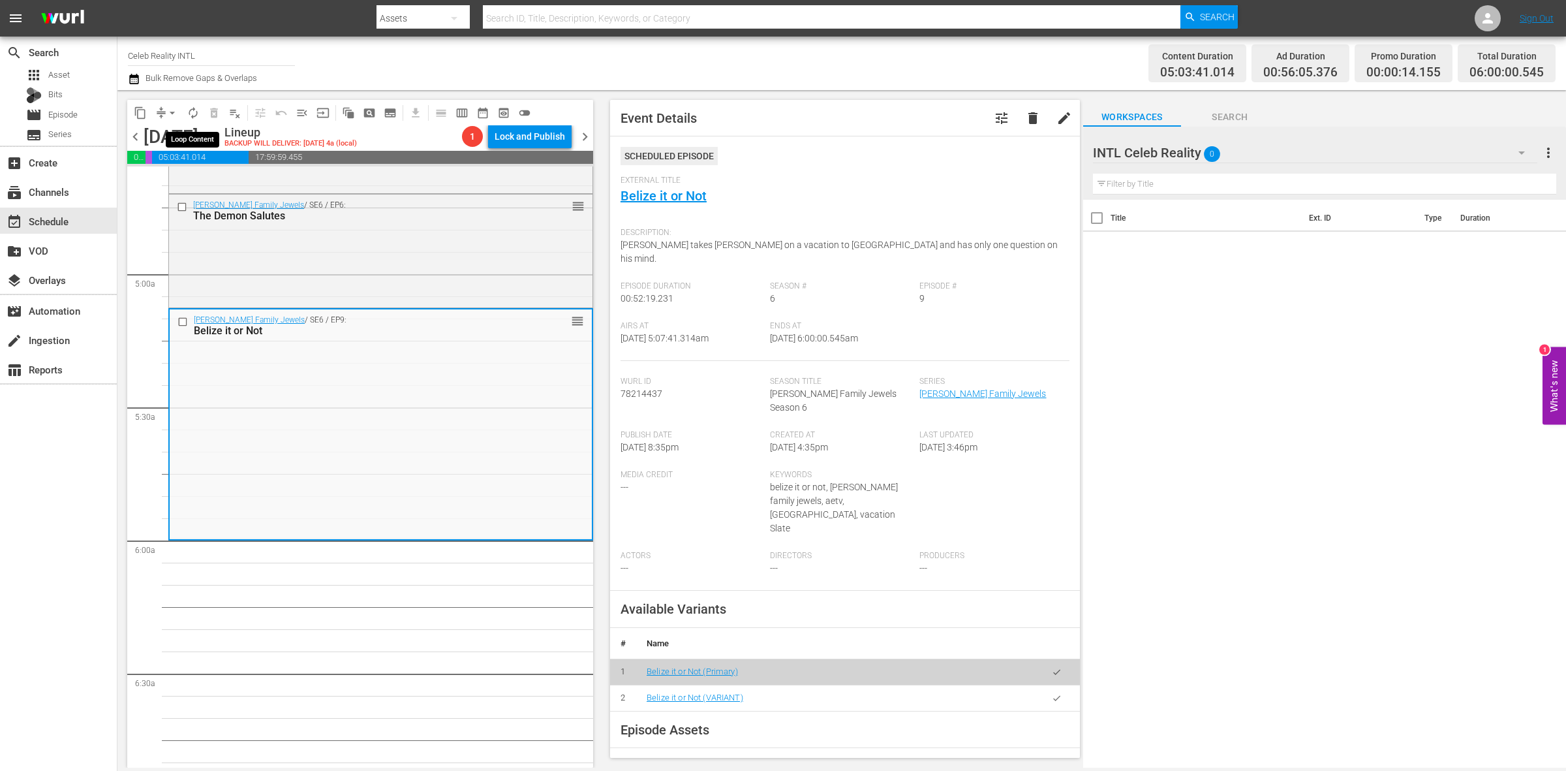
click at [188, 113] on span "autorenew_outlined" at bounding box center [193, 112] width 13 height 13
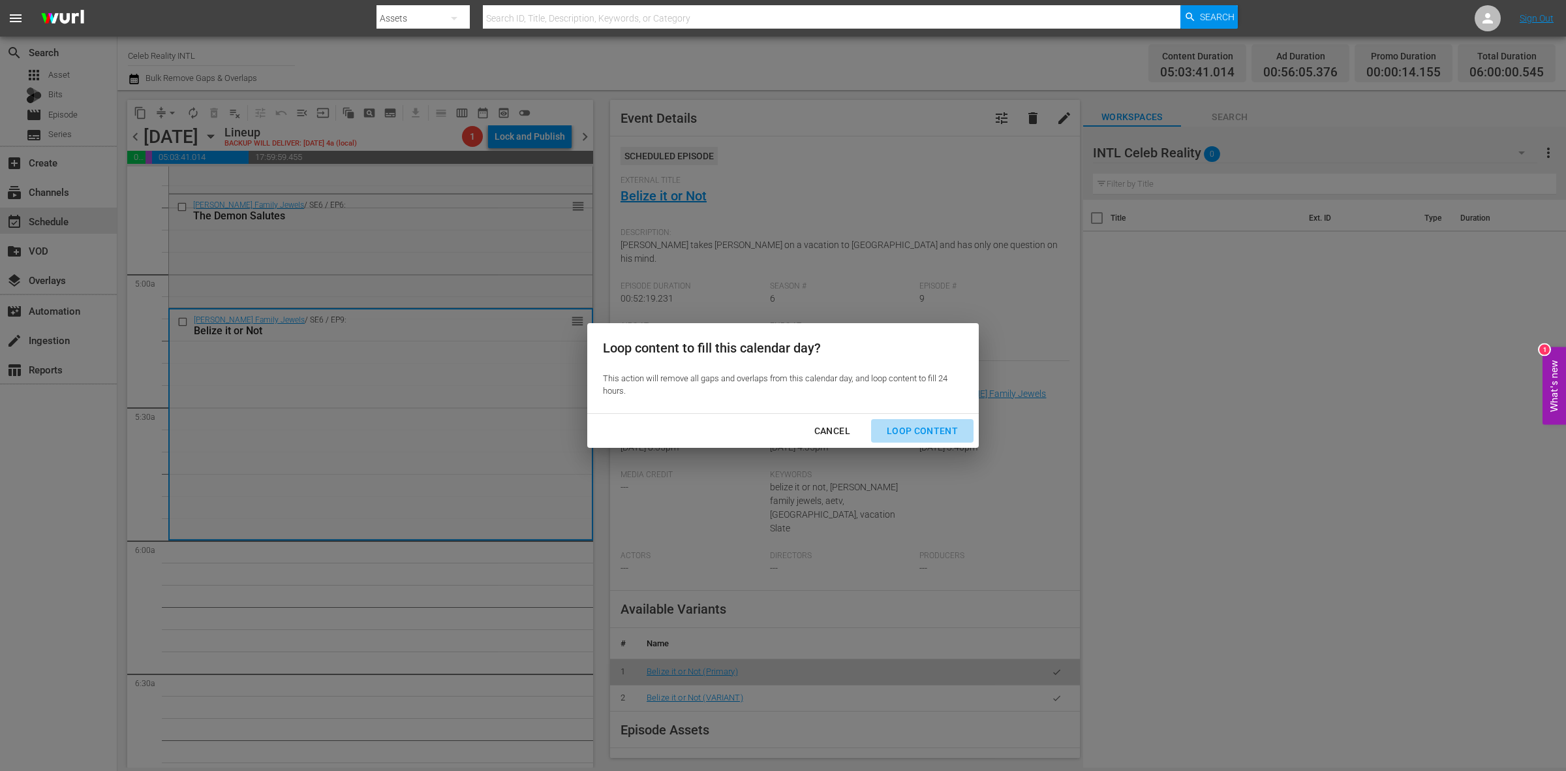
click at [955, 425] on div "Loop Content" at bounding box center [922, 431] width 92 height 16
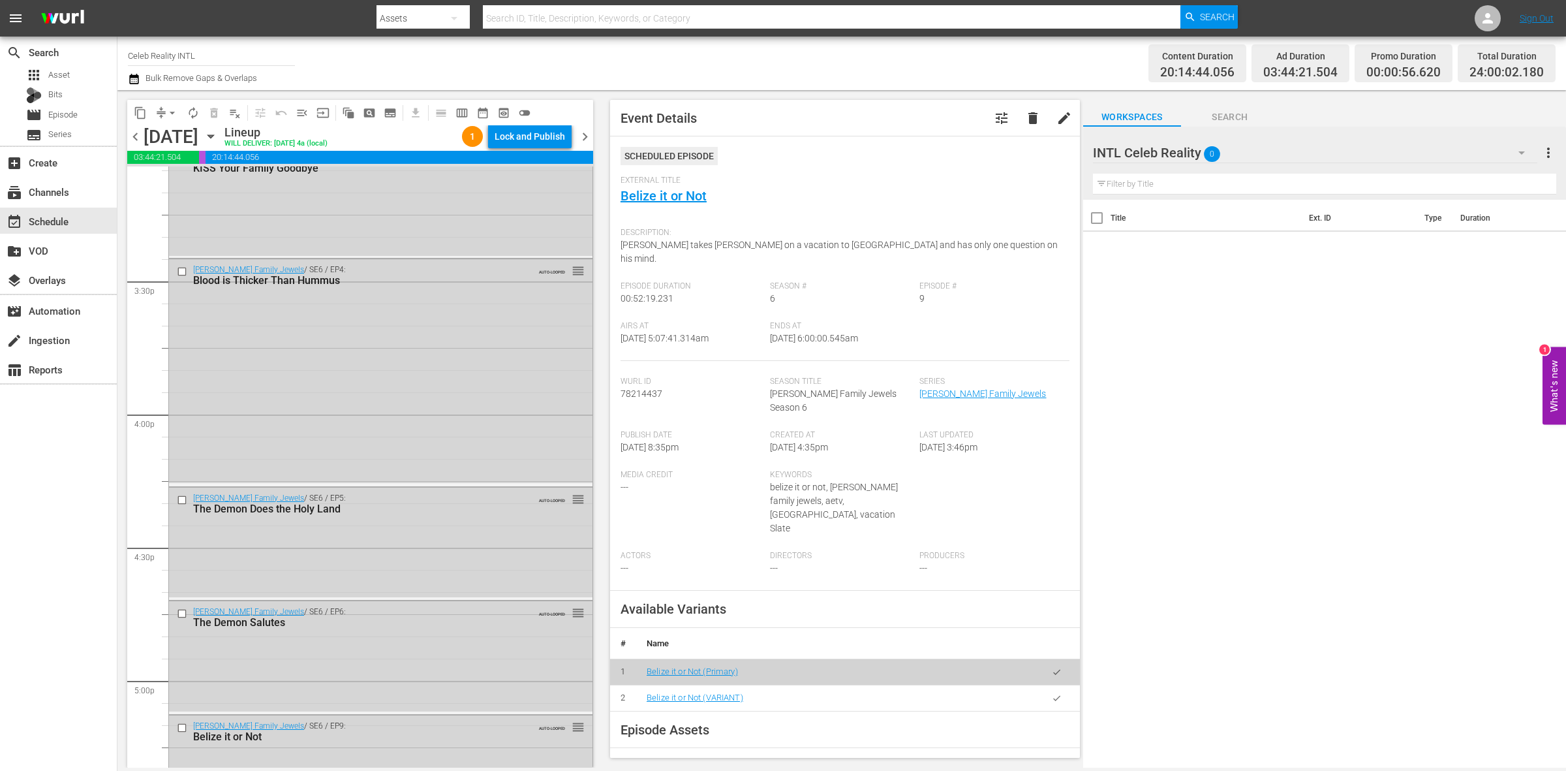
scroll to position [5788, 0]
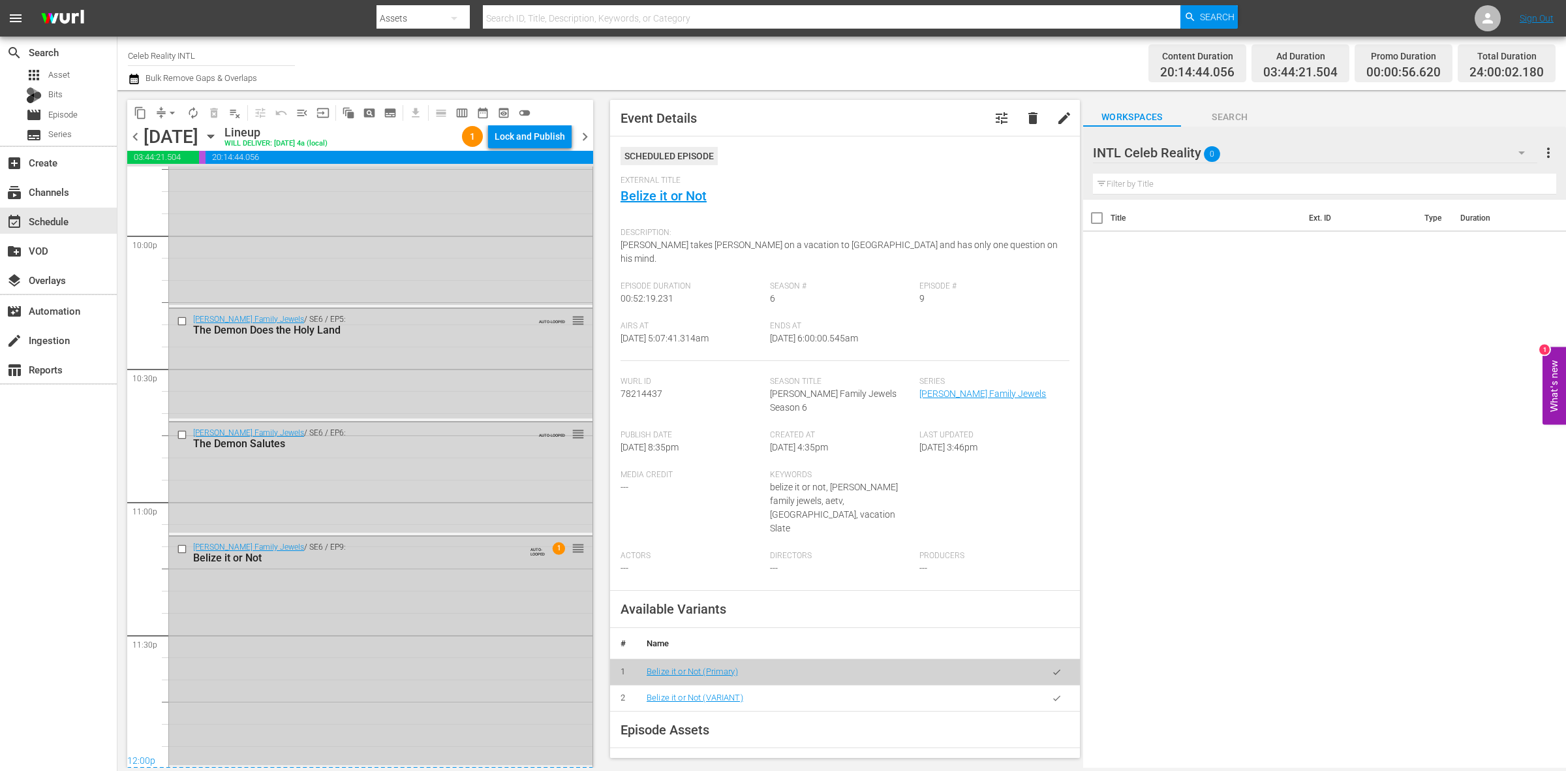
click at [465, 683] on div "Gene Simmons Family Jewels / SE6 / EP9: Belize it or Not AUTO-LOOPED 1 reorder" at bounding box center [380, 650] width 423 height 228
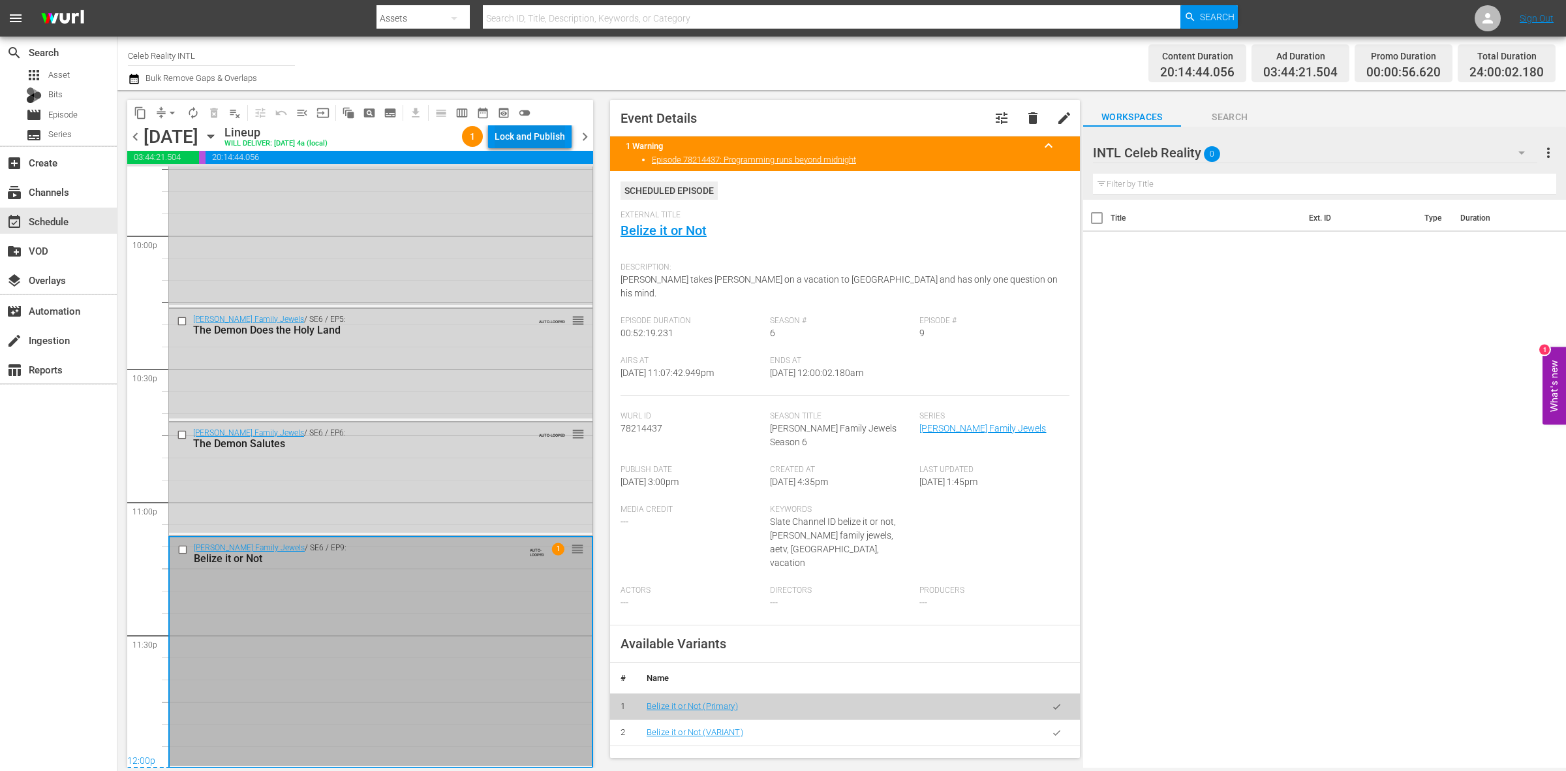
click at [532, 131] on div "Lock and Publish" at bounding box center [530, 136] width 70 height 23
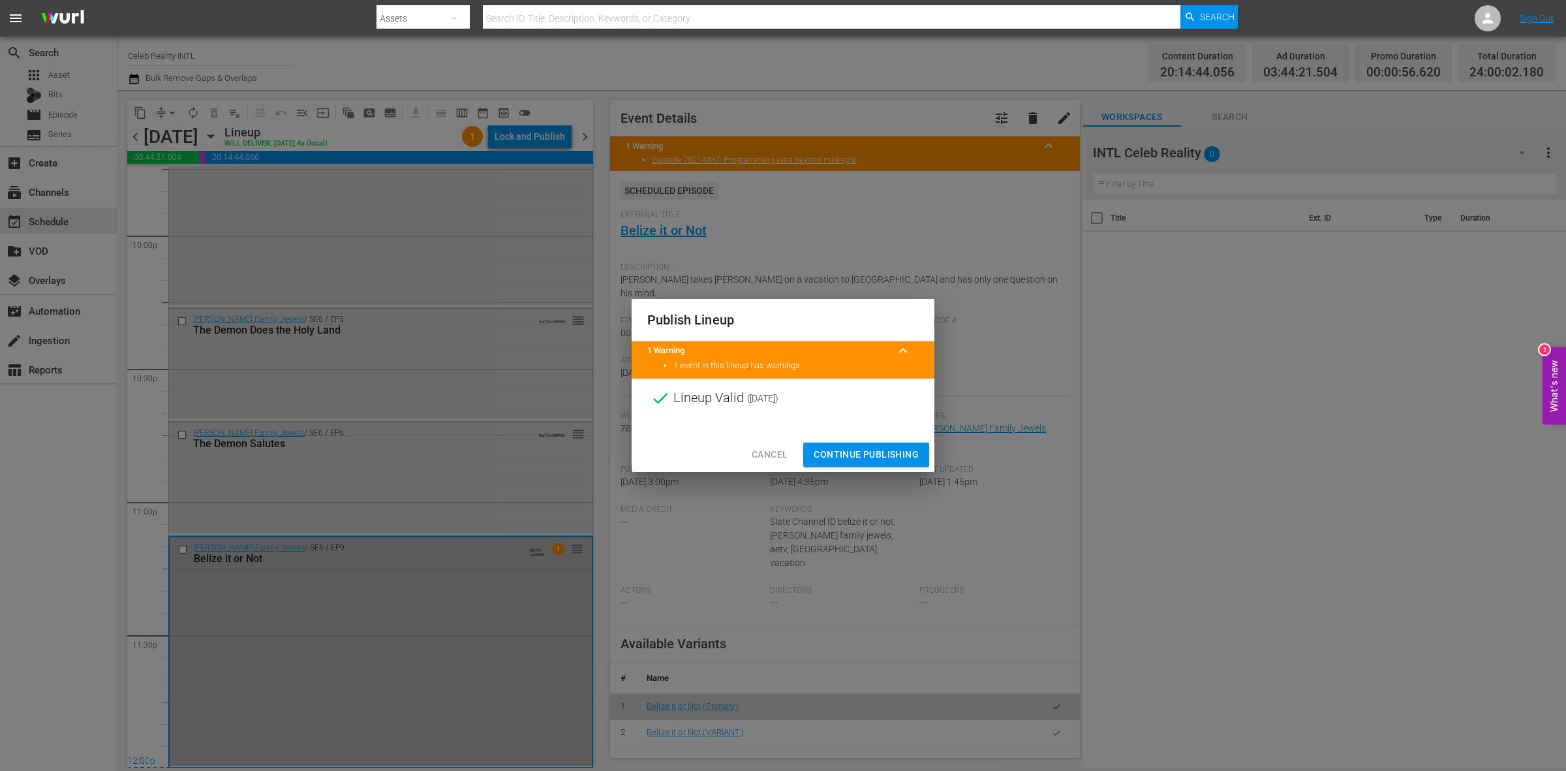
click at [880, 452] on span "Continue Publishing" at bounding box center [866, 454] width 105 height 16
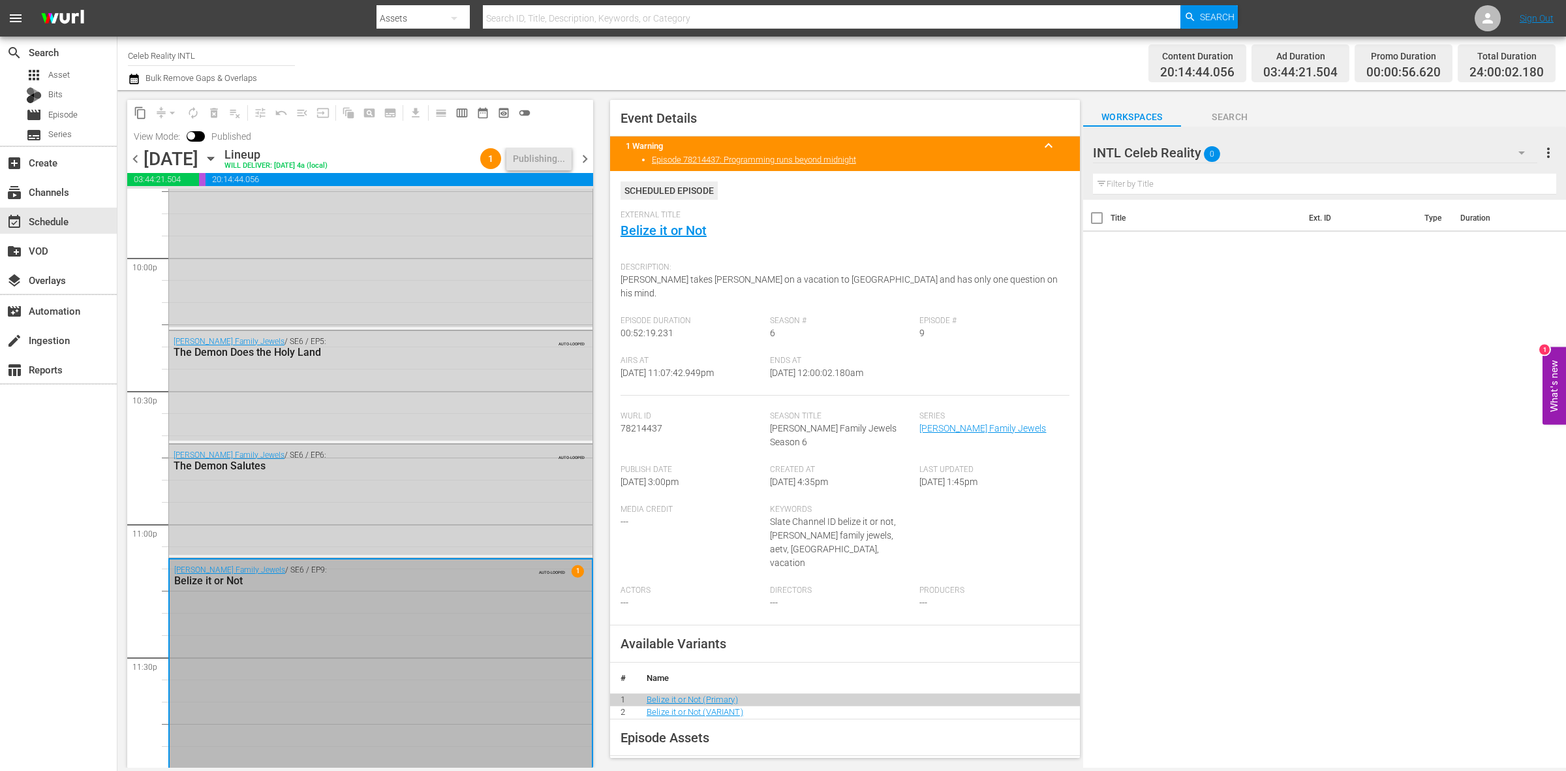
scroll to position [5810, 0]
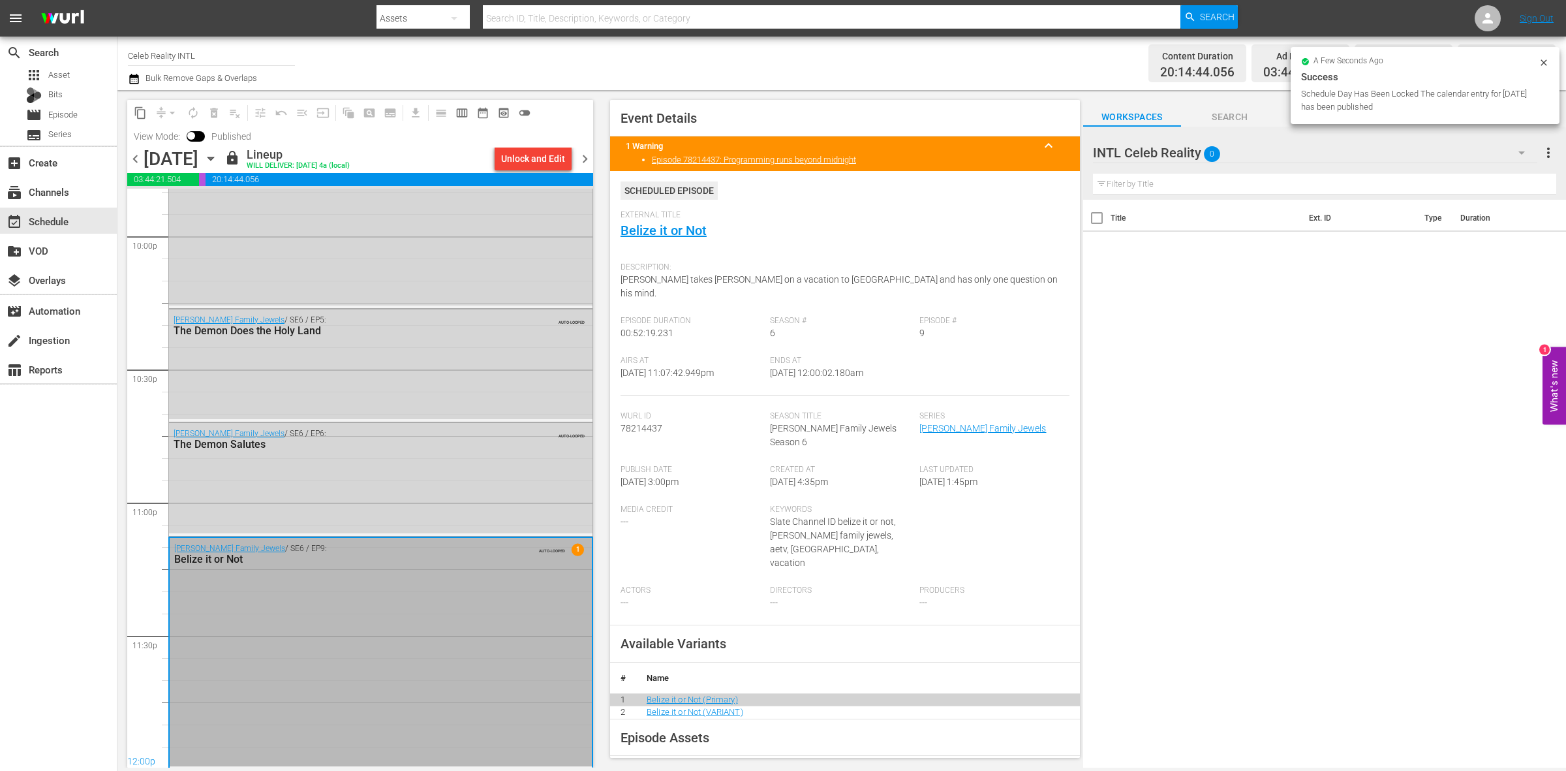
click at [582, 161] on span "chevron_right" at bounding box center [585, 159] width 16 height 16
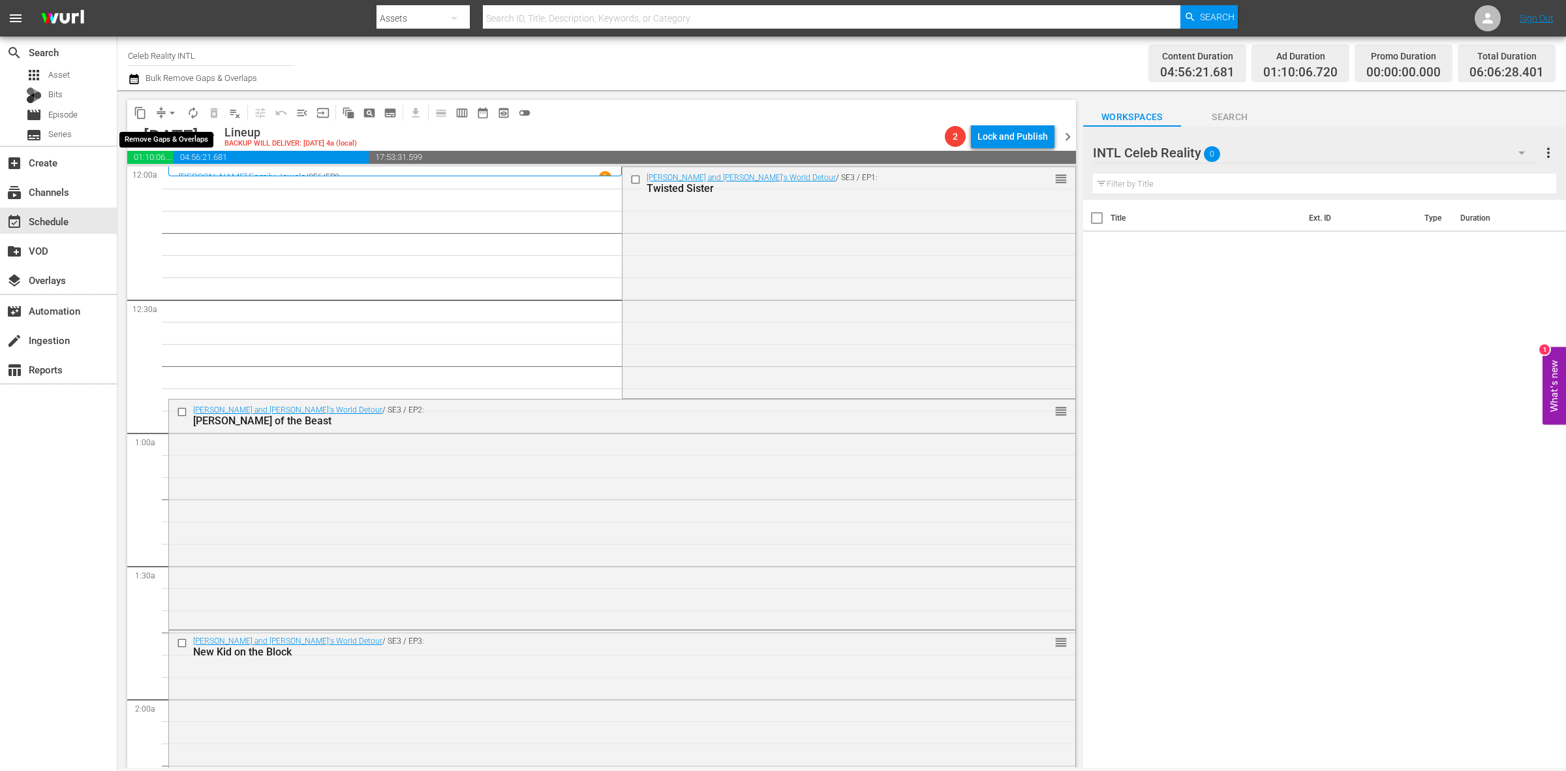
click at [172, 110] on span "arrow_drop_down" at bounding box center [172, 112] width 13 height 13
click at [161, 139] on li "Align to Midnight" at bounding box center [172, 139] width 137 height 22
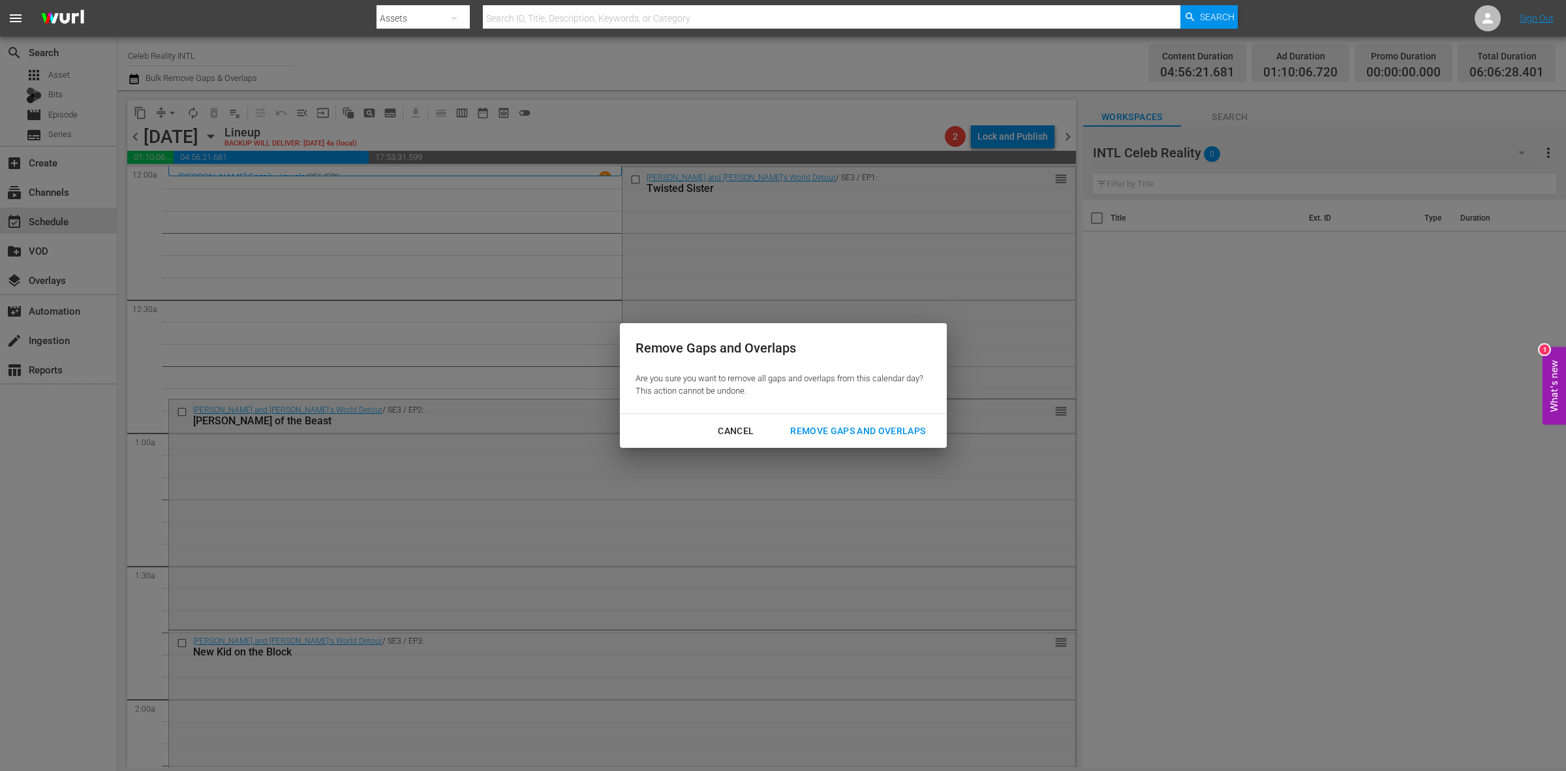
click at [846, 428] on div "Remove Gaps and Overlaps" at bounding box center [858, 431] width 156 height 16
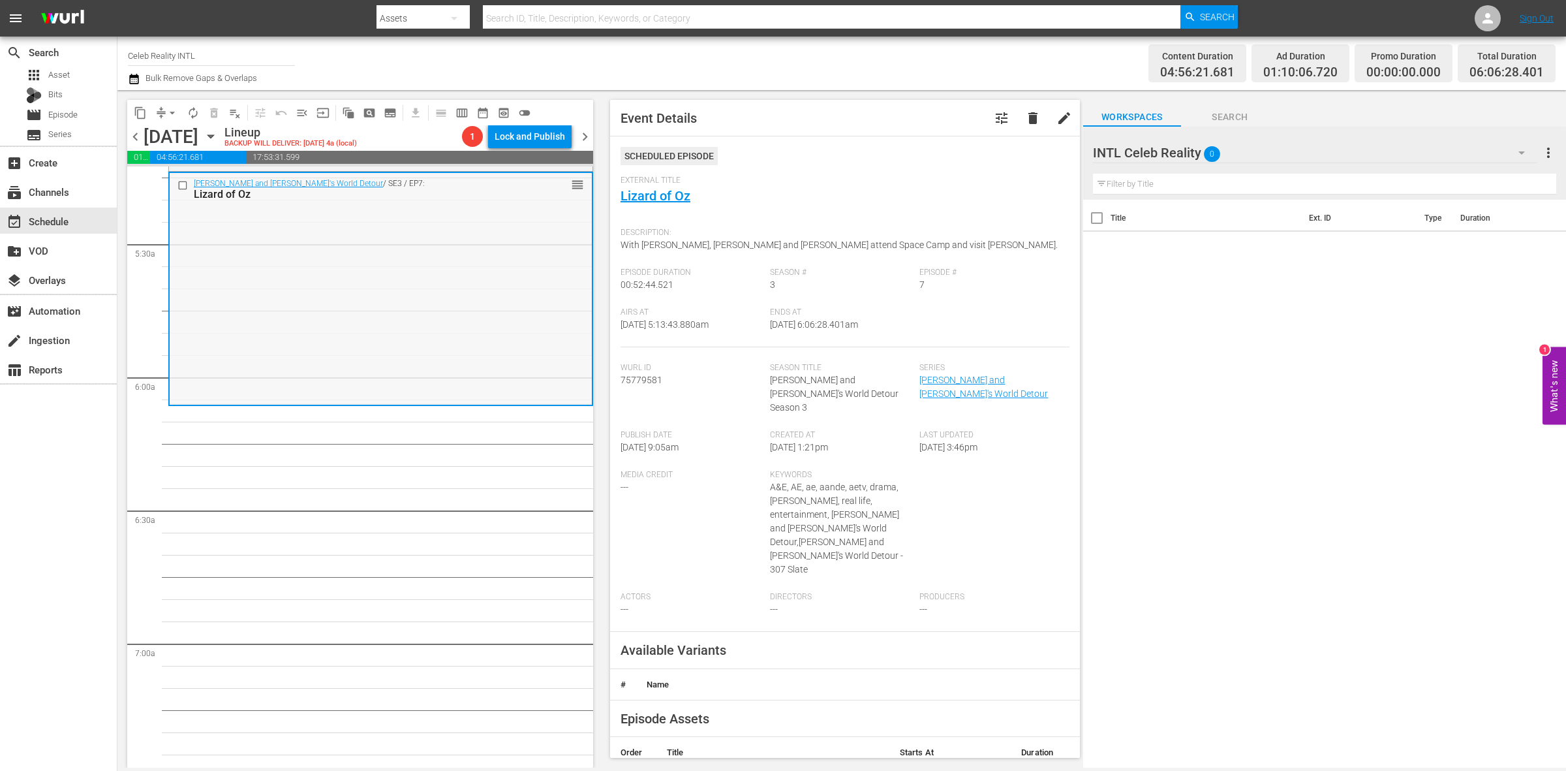
scroll to position [1305, 0]
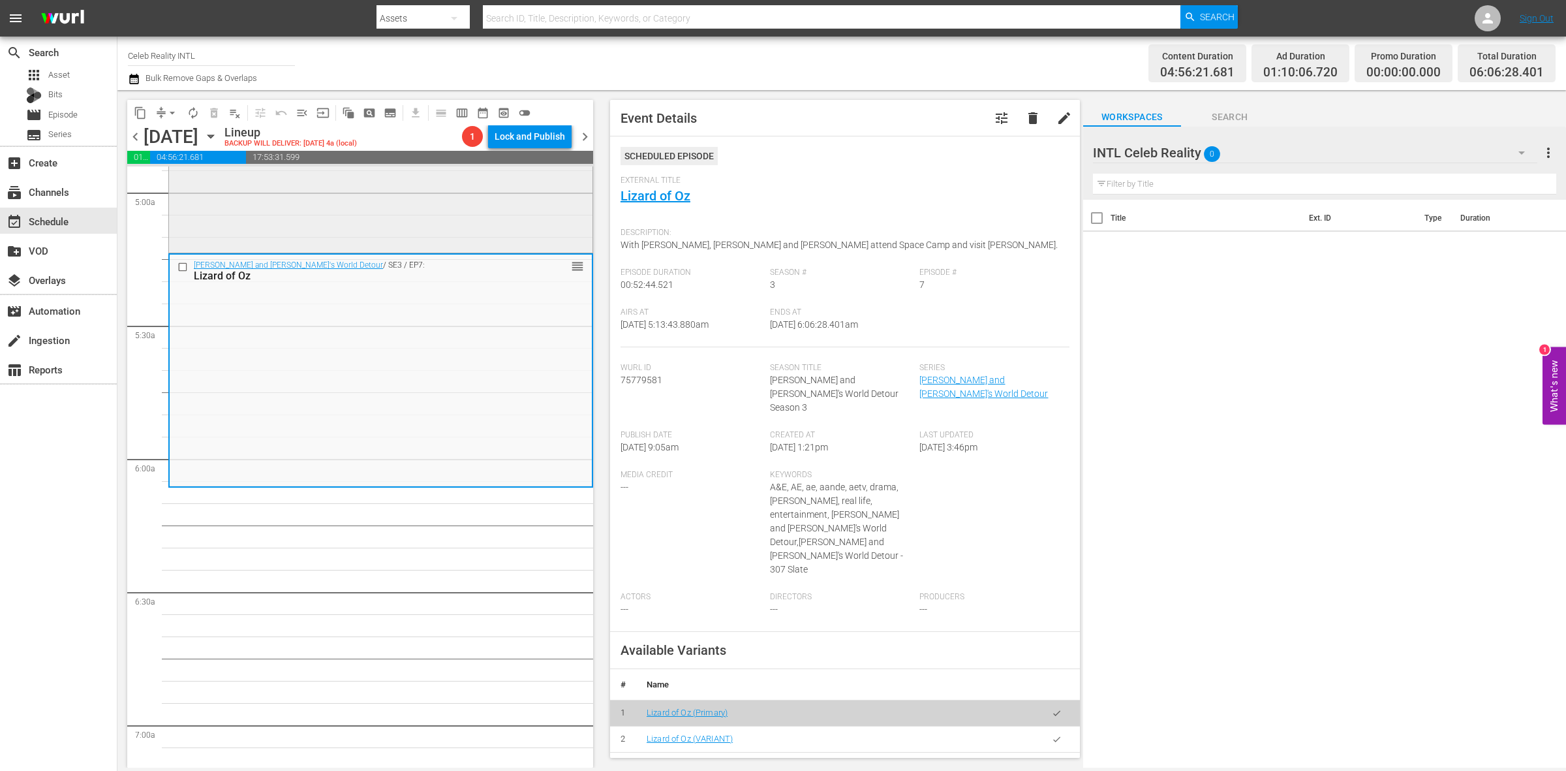
click at [506, 209] on div "Ozzy and Jack's World Detour / SE3 / EP6: Grand Ole Osbournes reorder" at bounding box center [380, 136] width 423 height 228
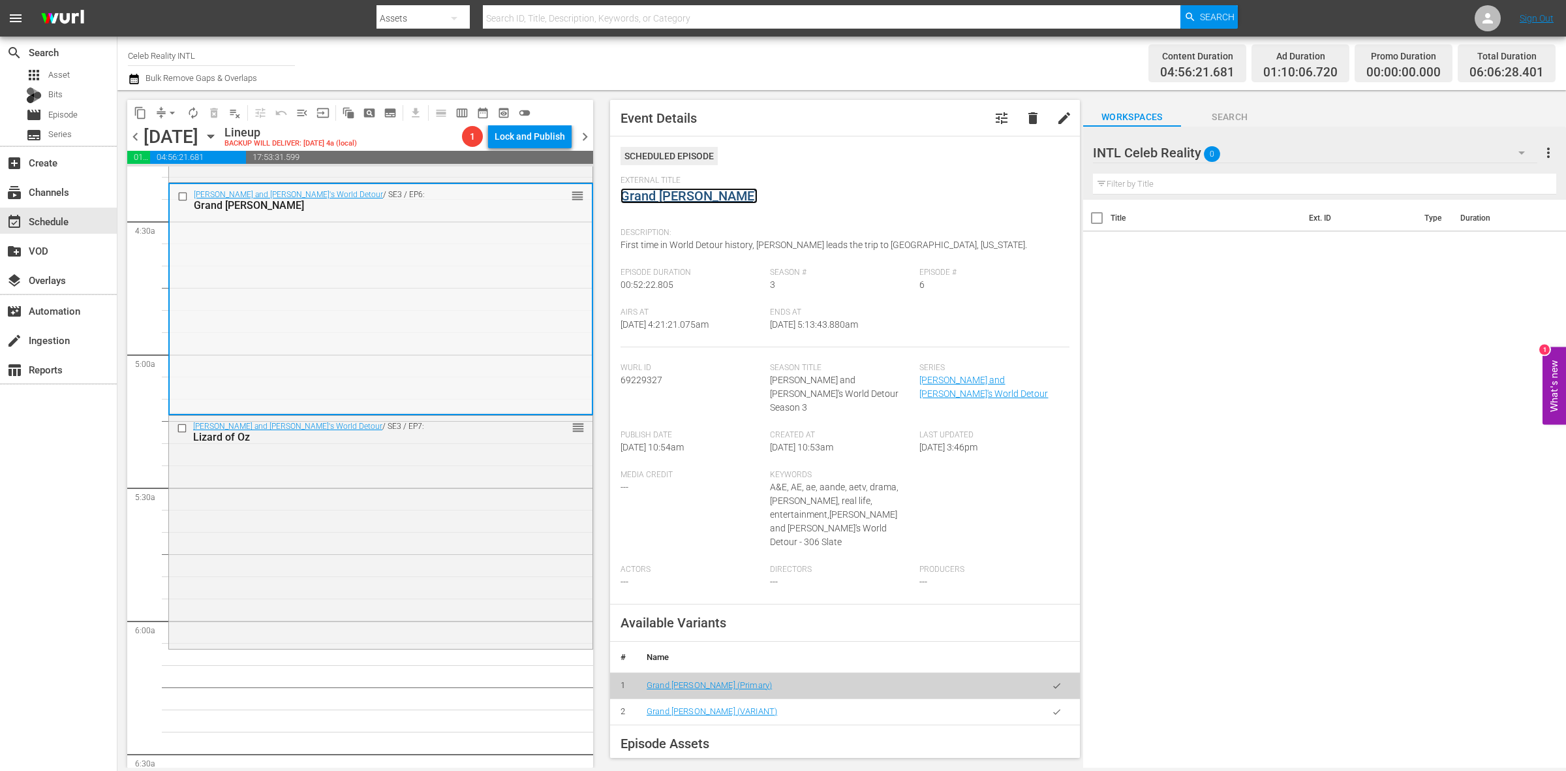
scroll to position [1142, 0]
click at [380, 544] on div "Ozzy and Jack's World Detour / SE3 / EP7: Lizard of Oz reorder" at bounding box center [380, 532] width 423 height 230
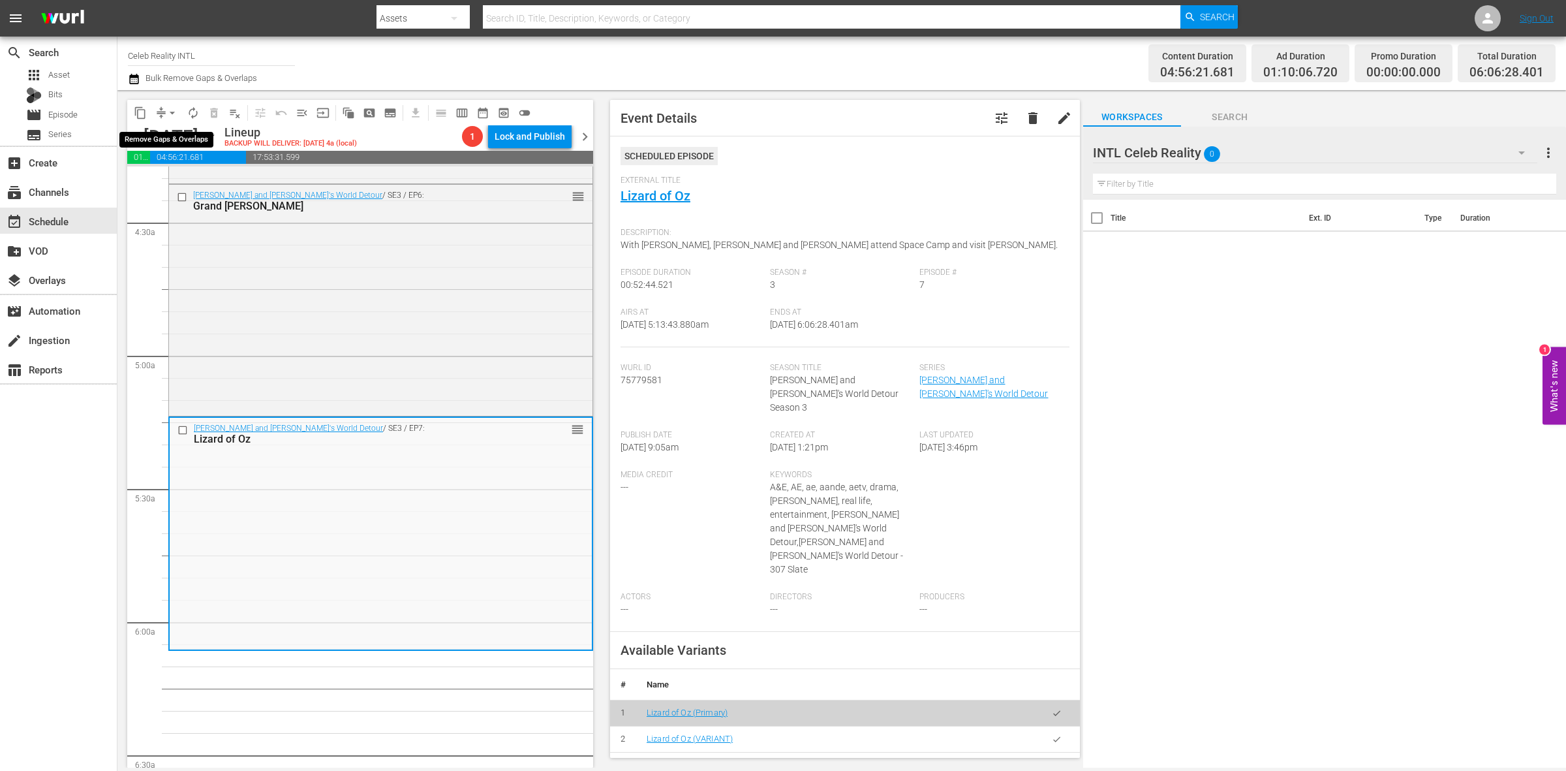
click at [168, 112] on span "arrow_drop_down" at bounding box center [172, 112] width 13 height 13
click at [168, 134] on li "Align to Midnight" at bounding box center [172, 139] width 137 height 22
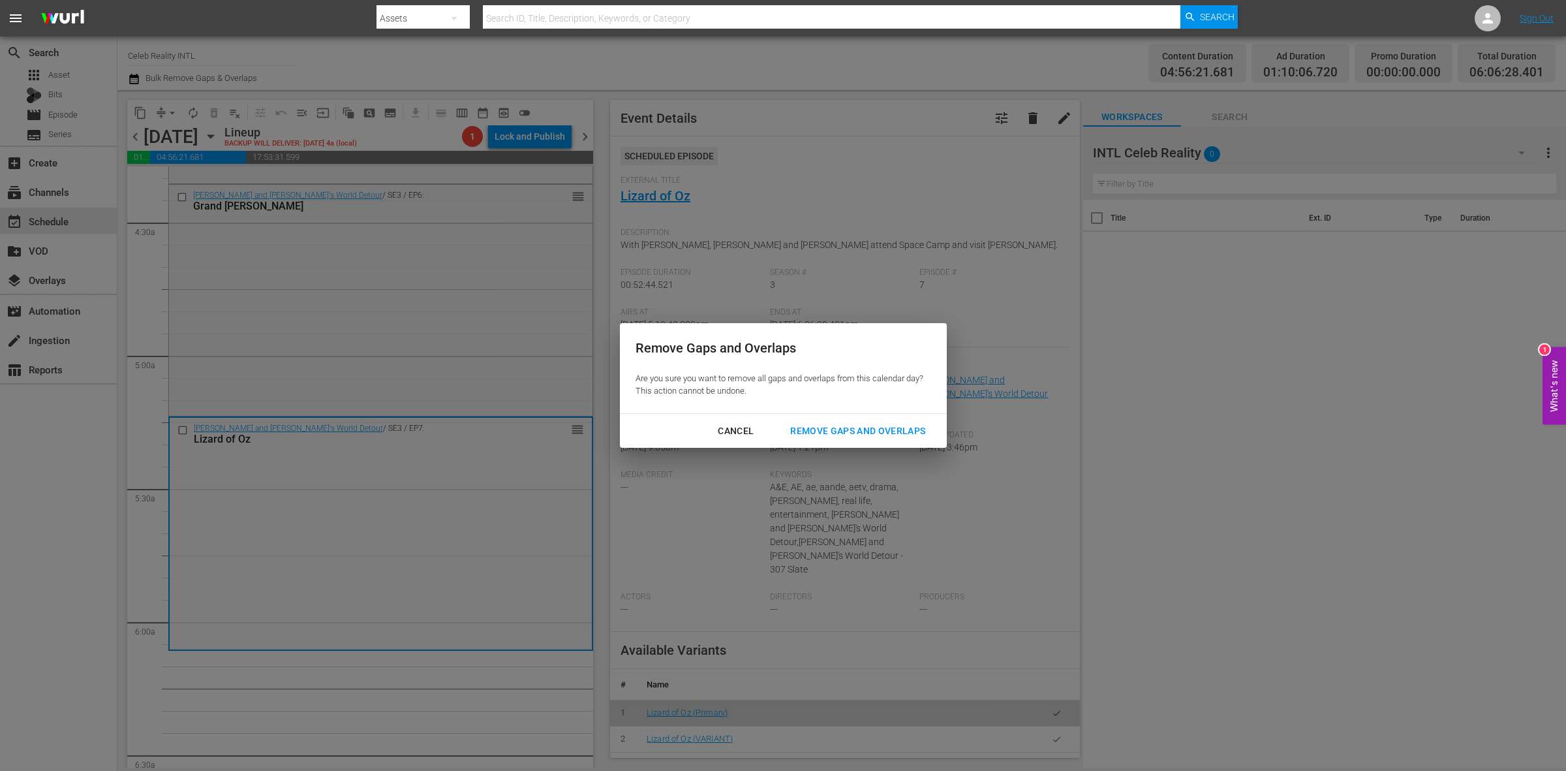
click at [919, 432] on div "Remove Gaps and Overlaps" at bounding box center [858, 431] width 156 height 16
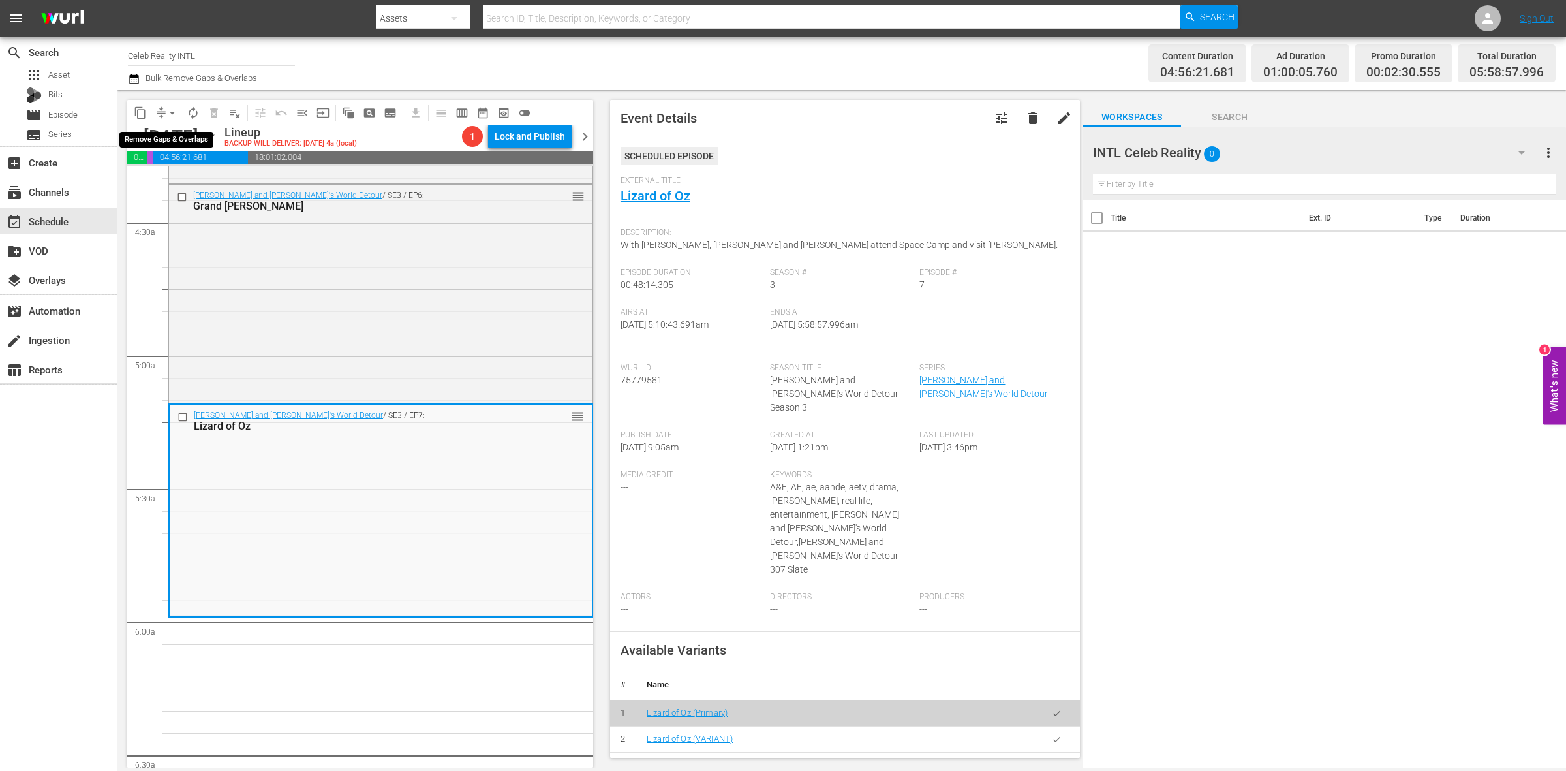
click at [170, 115] on span "arrow_drop_down" at bounding box center [172, 112] width 13 height 13
click at [174, 137] on li "Align to Midnight" at bounding box center [172, 139] width 137 height 22
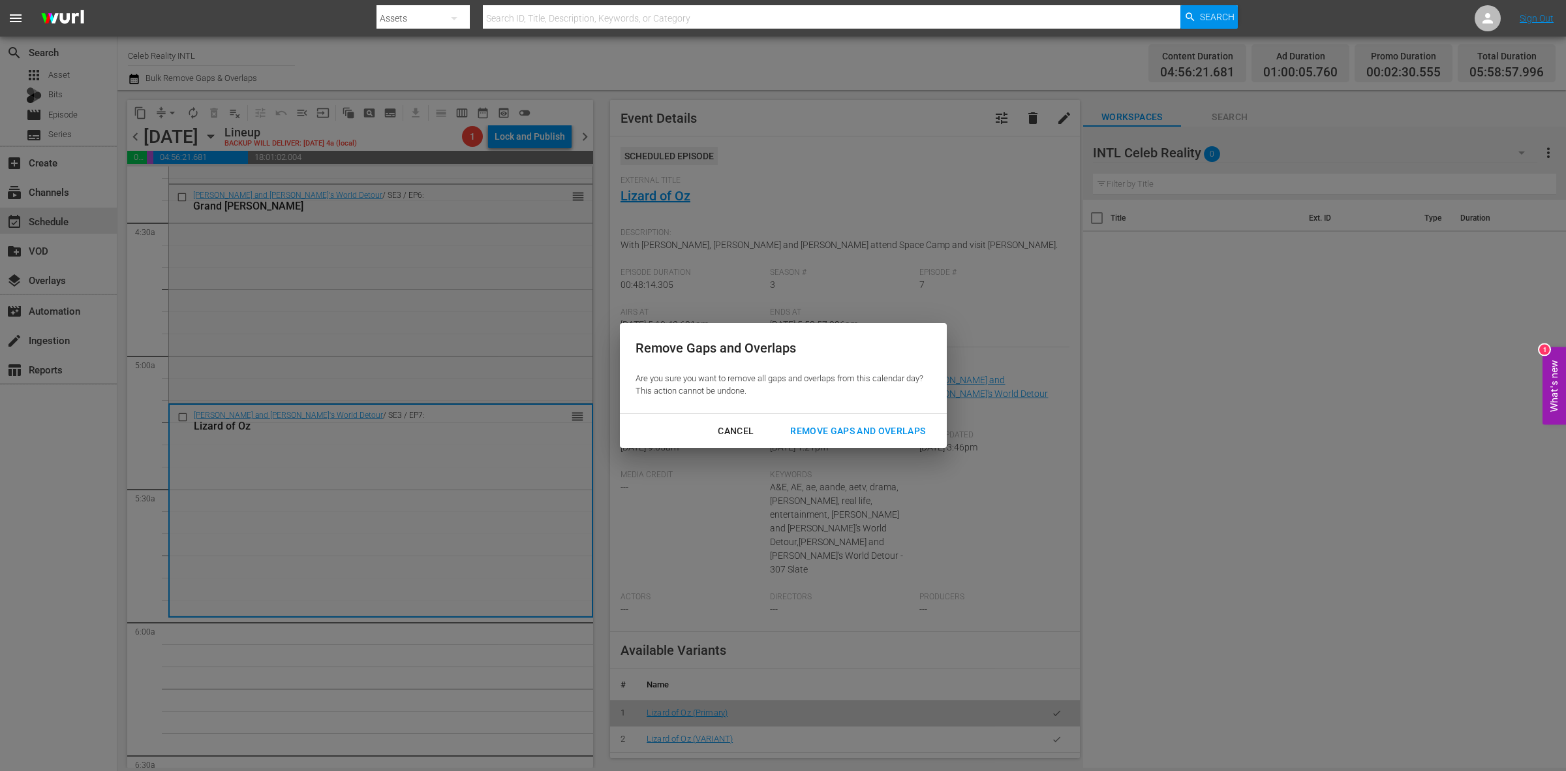
click at [827, 432] on div "Remove Gaps and Overlaps" at bounding box center [858, 431] width 156 height 16
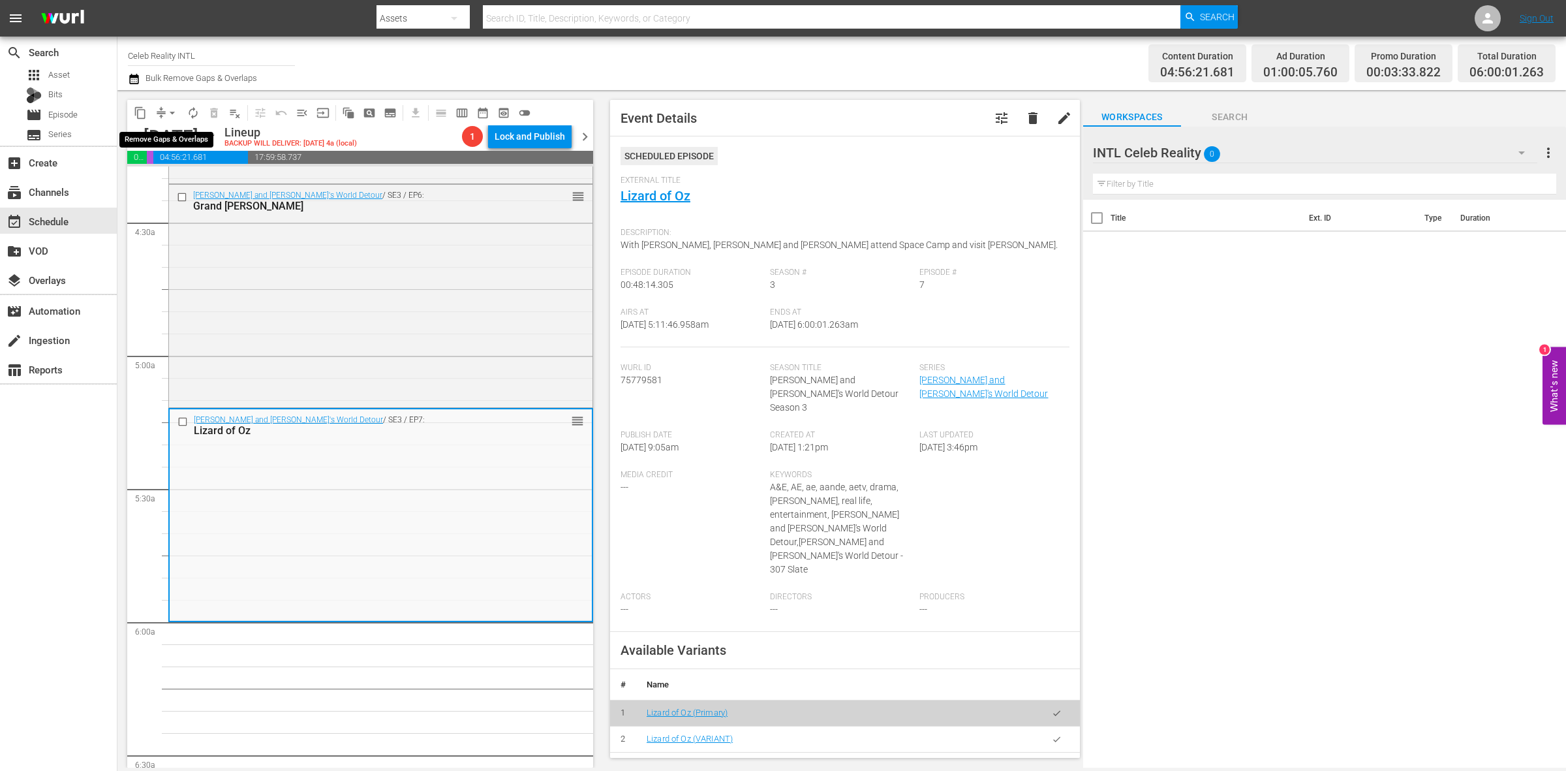
click at [172, 112] on span "arrow_drop_down" at bounding box center [172, 112] width 13 height 13
click at [165, 129] on li "Align to Midnight" at bounding box center [172, 139] width 137 height 22
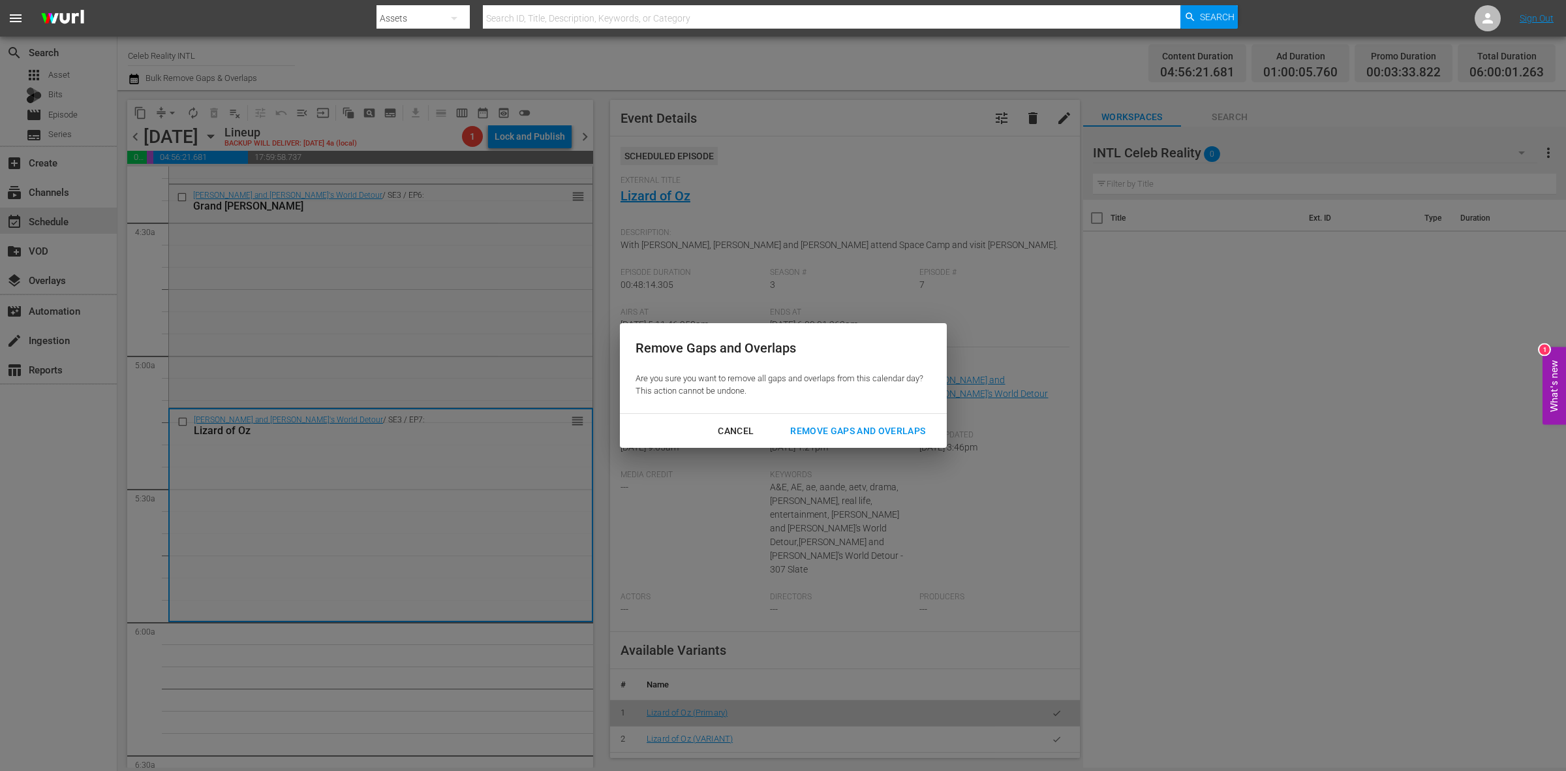
click at [901, 431] on div "Remove Gaps and Overlaps" at bounding box center [858, 431] width 156 height 16
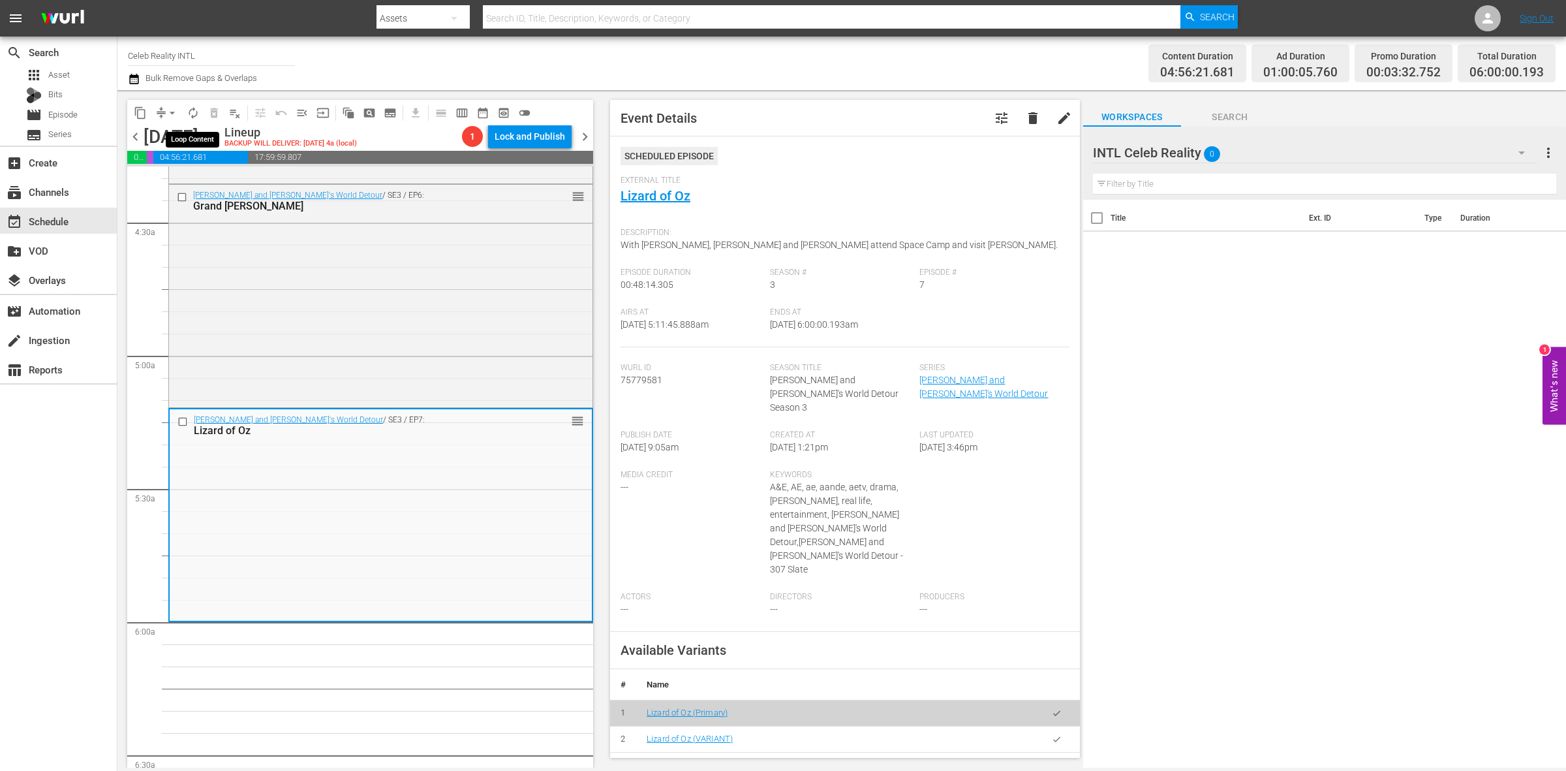
click at [194, 118] on span "autorenew_outlined" at bounding box center [193, 112] width 13 height 13
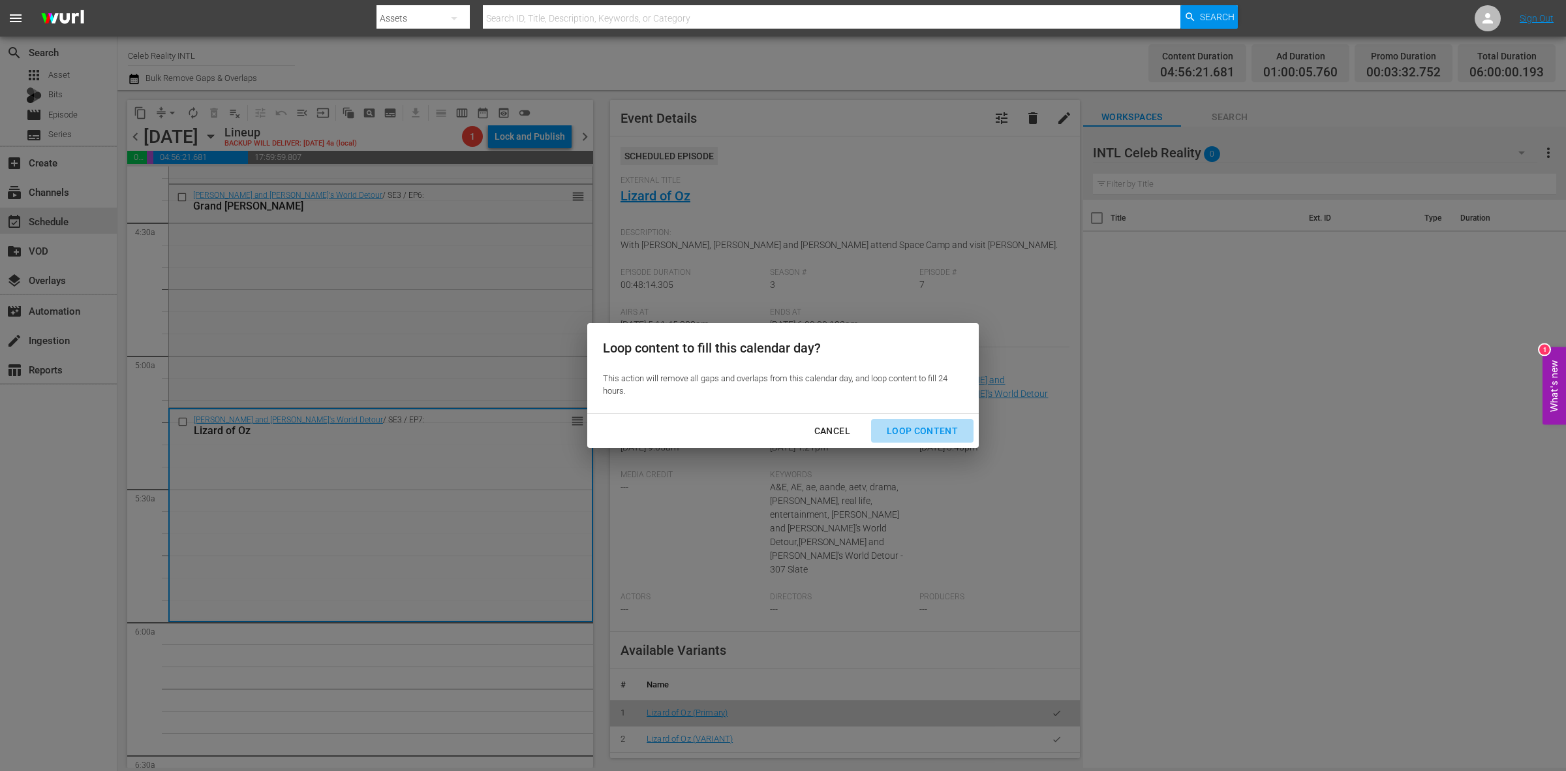
click at [944, 427] on div "Loop Content" at bounding box center [922, 431] width 92 height 16
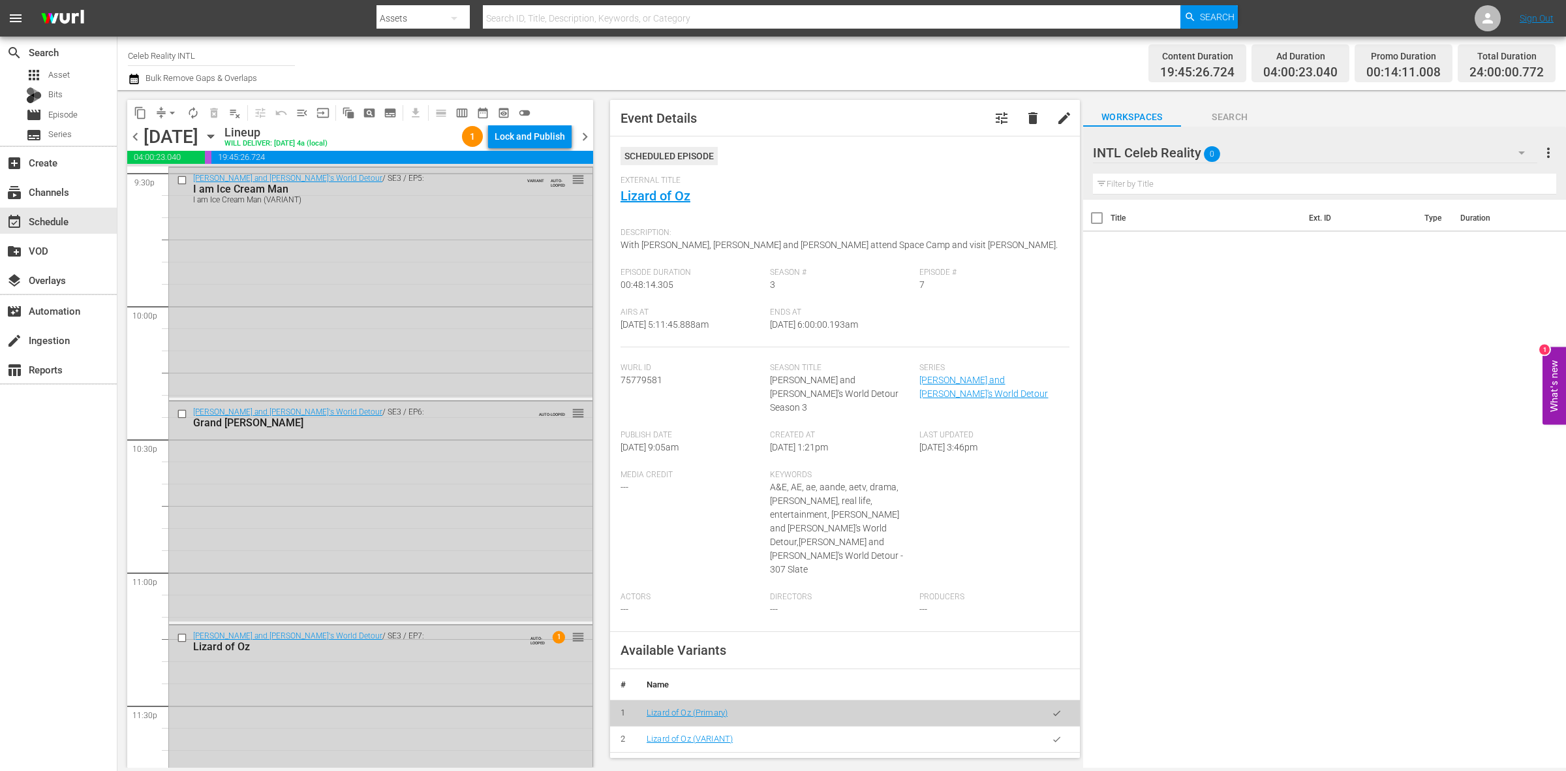
scroll to position [5788, 0]
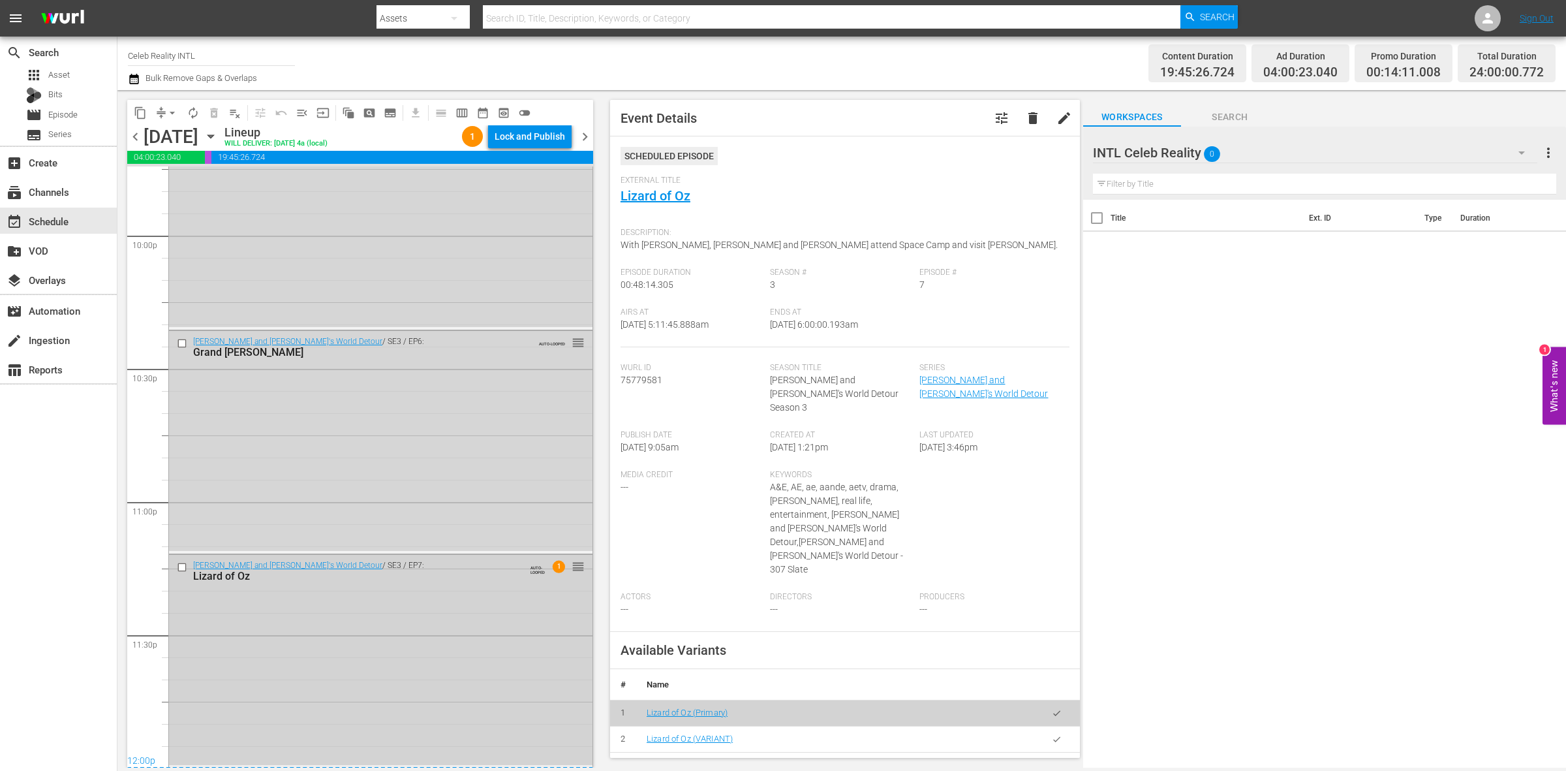
click at [395, 718] on div "Ozzy and Jack's World Detour / SE3 / EP7: Lizard of Oz AUTO-LOOPED 1 reorder" at bounding box center [380, 660] width 423 height 210
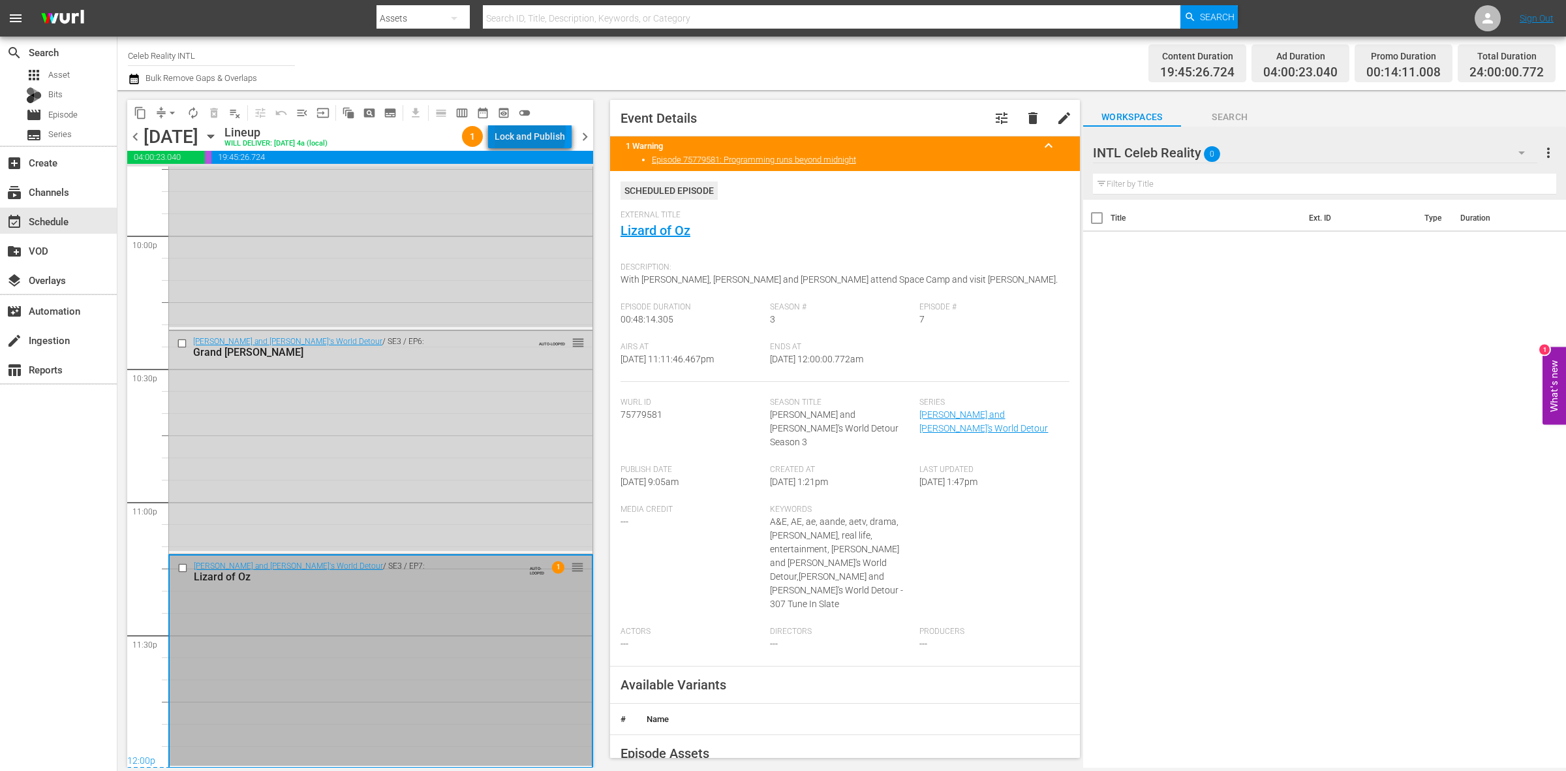
click at [532, 131] on div "Lock and Publish" at bounding box center [530, 136] width 70 height 23
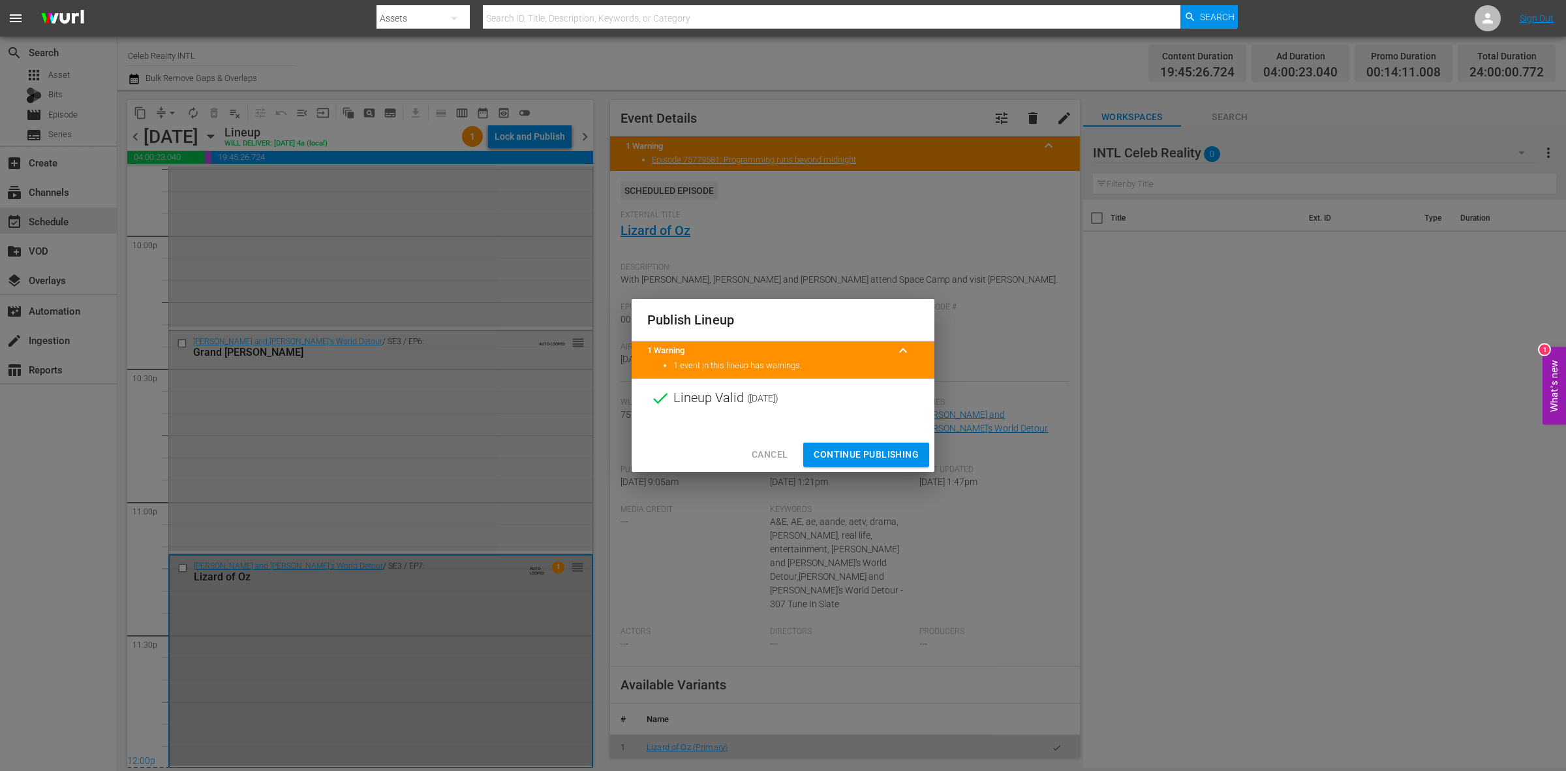
click at [876, 451] on span "Continue Publishing" at bounding box center [866, 454] width 105 height 16
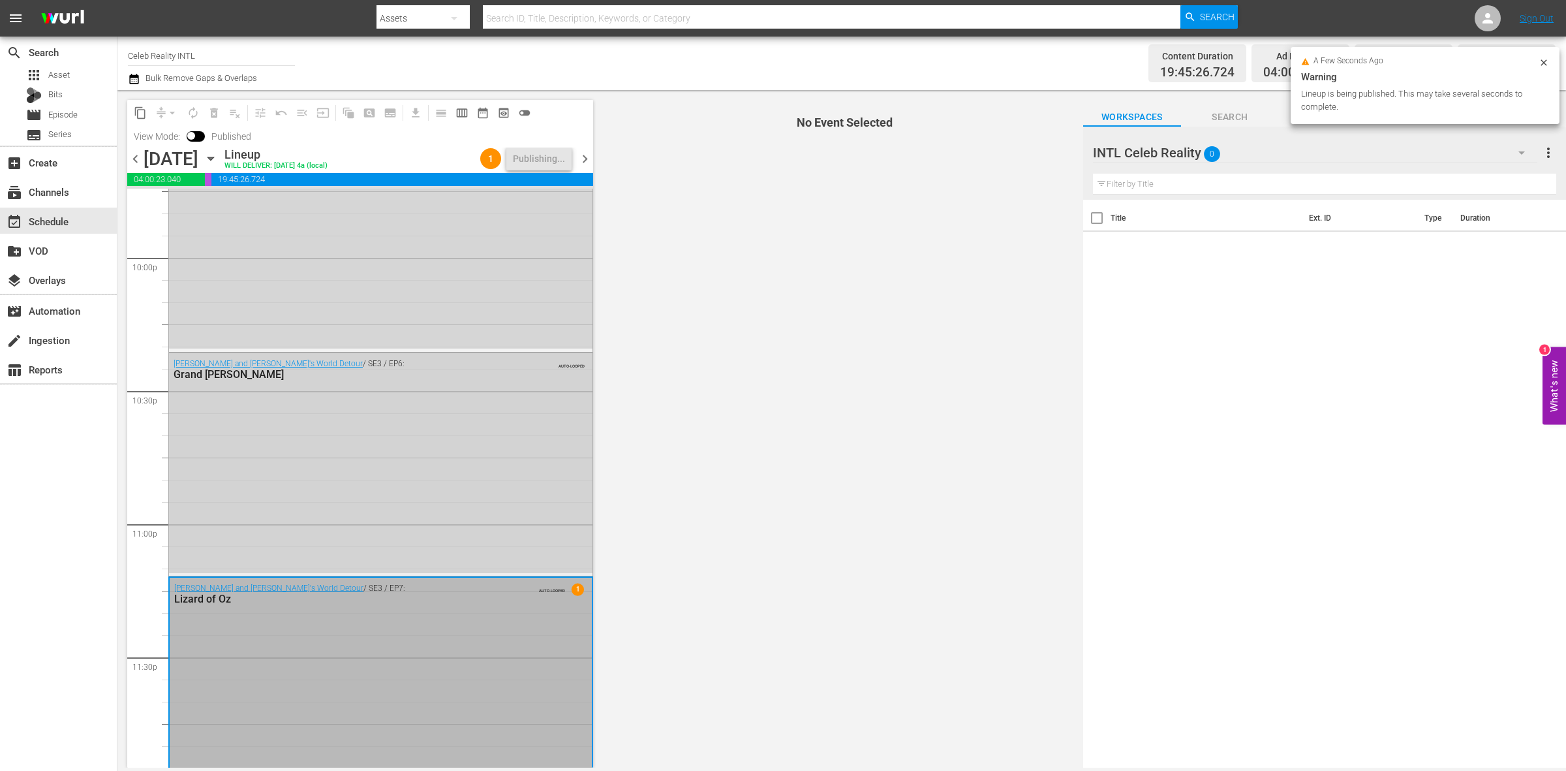
scroll to position [5810, 0]
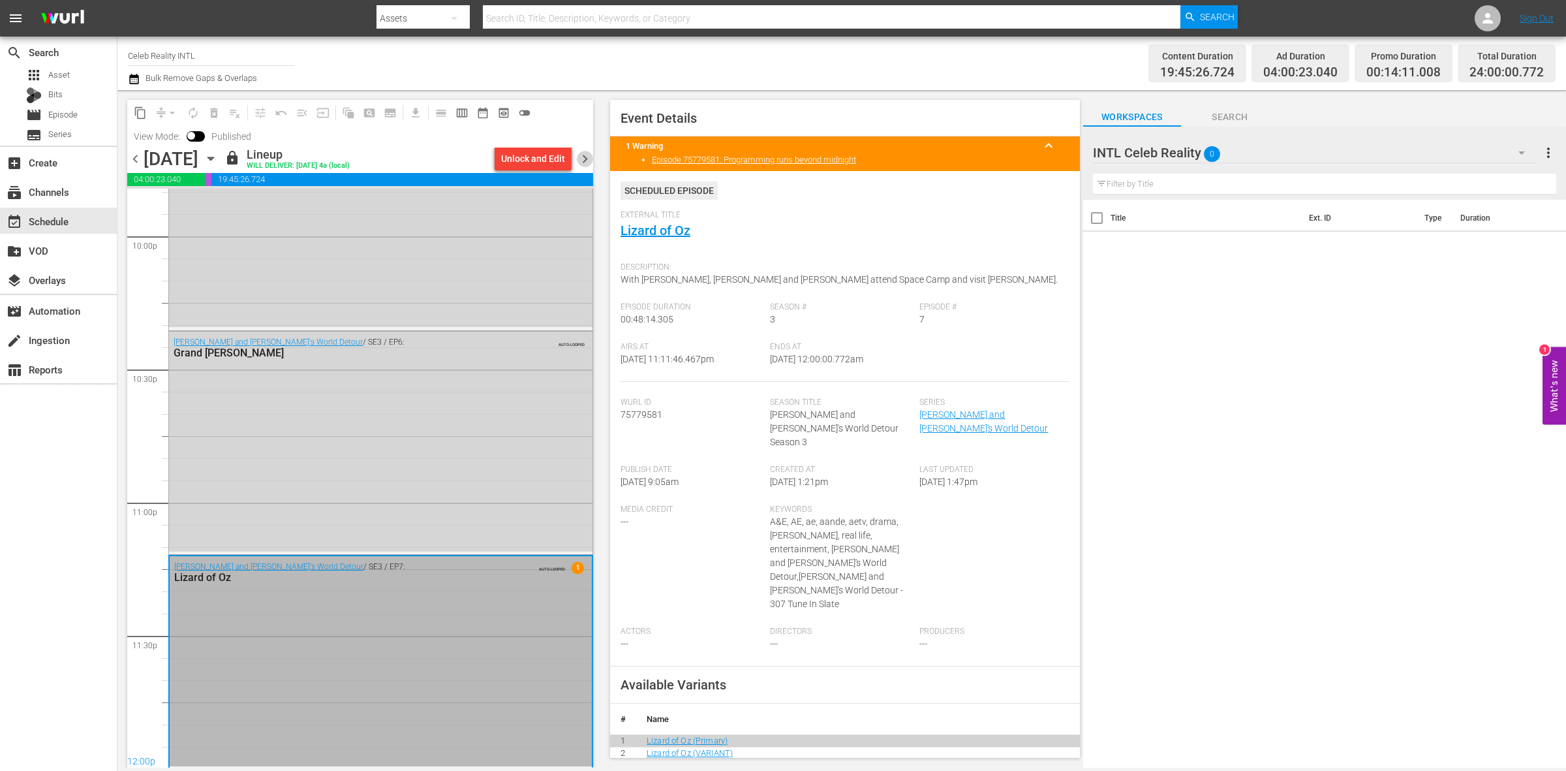
click at [589, 161] on span "chevron_right" at bounding box center [585, 159] width 16 height 16
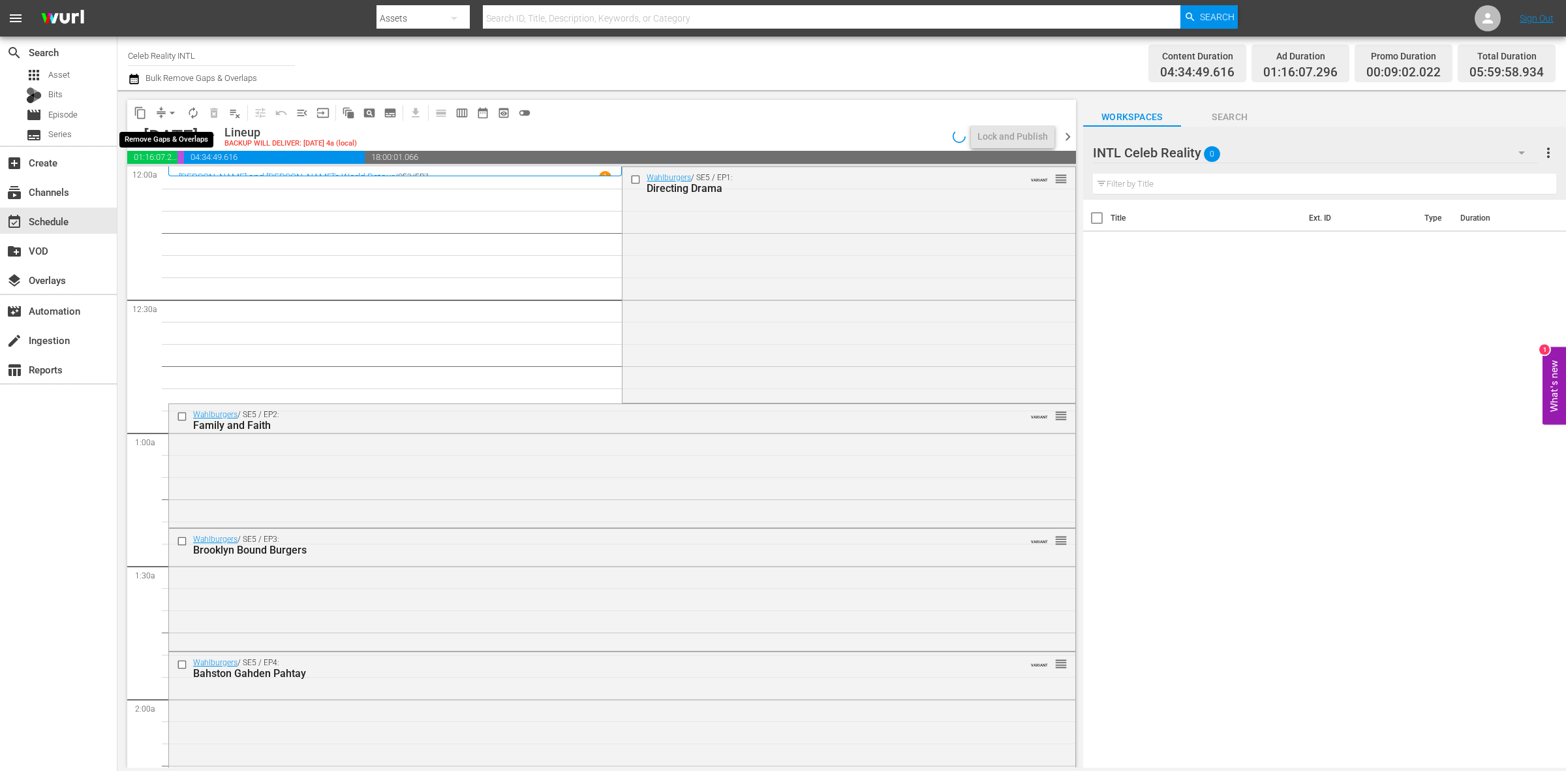
click at [170, 109] on span "arrow_drop_down" at bounding box center [172, 112] width 13 height 13
click at [172, 139] on li "Align to Midnight" at bounding box center [172, 139] width 137 height 22
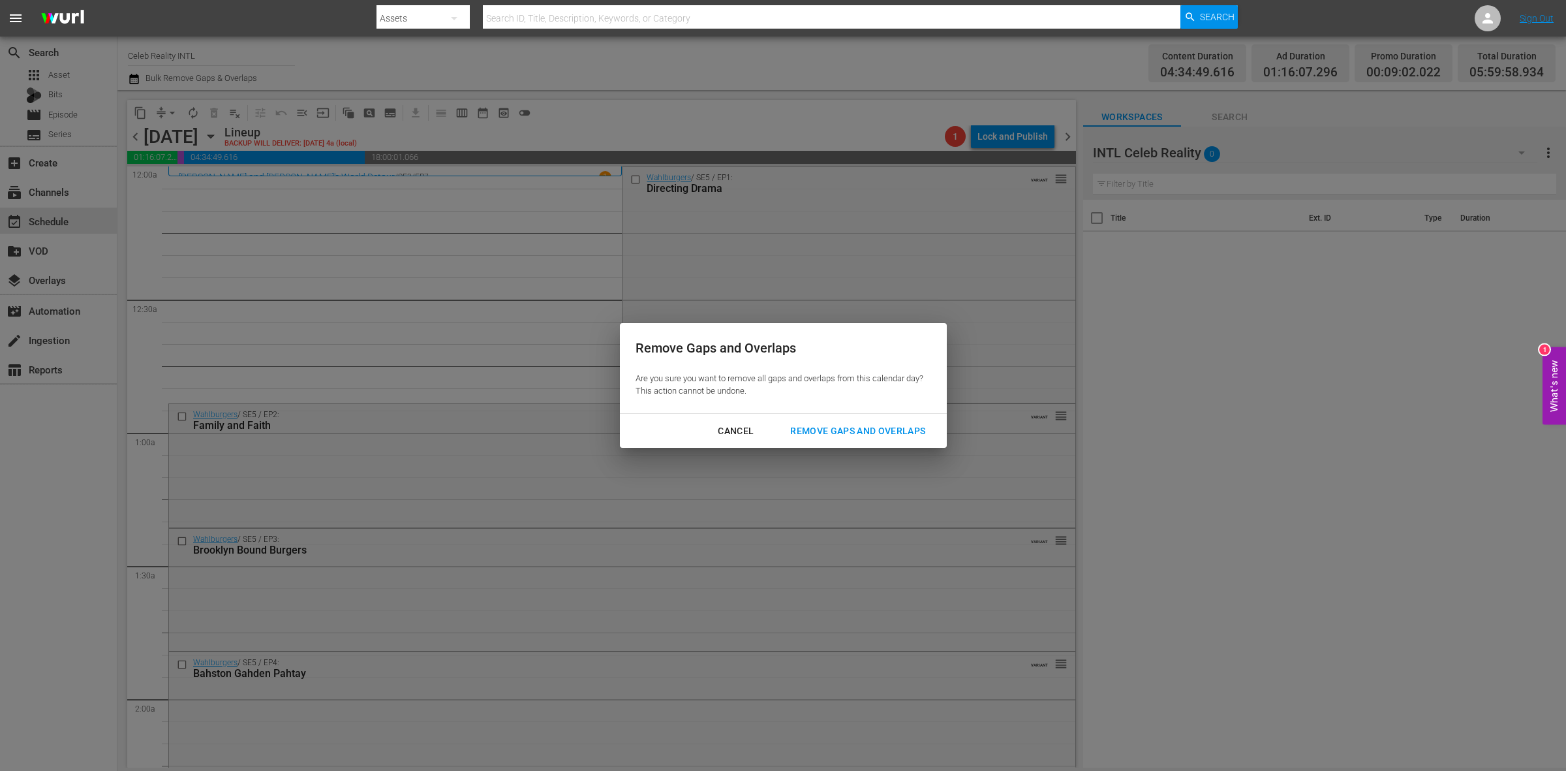
click at [881, 429] on div "Remove Gaps and Overlaps" at bounding box center [858, 431] width 156 height 16
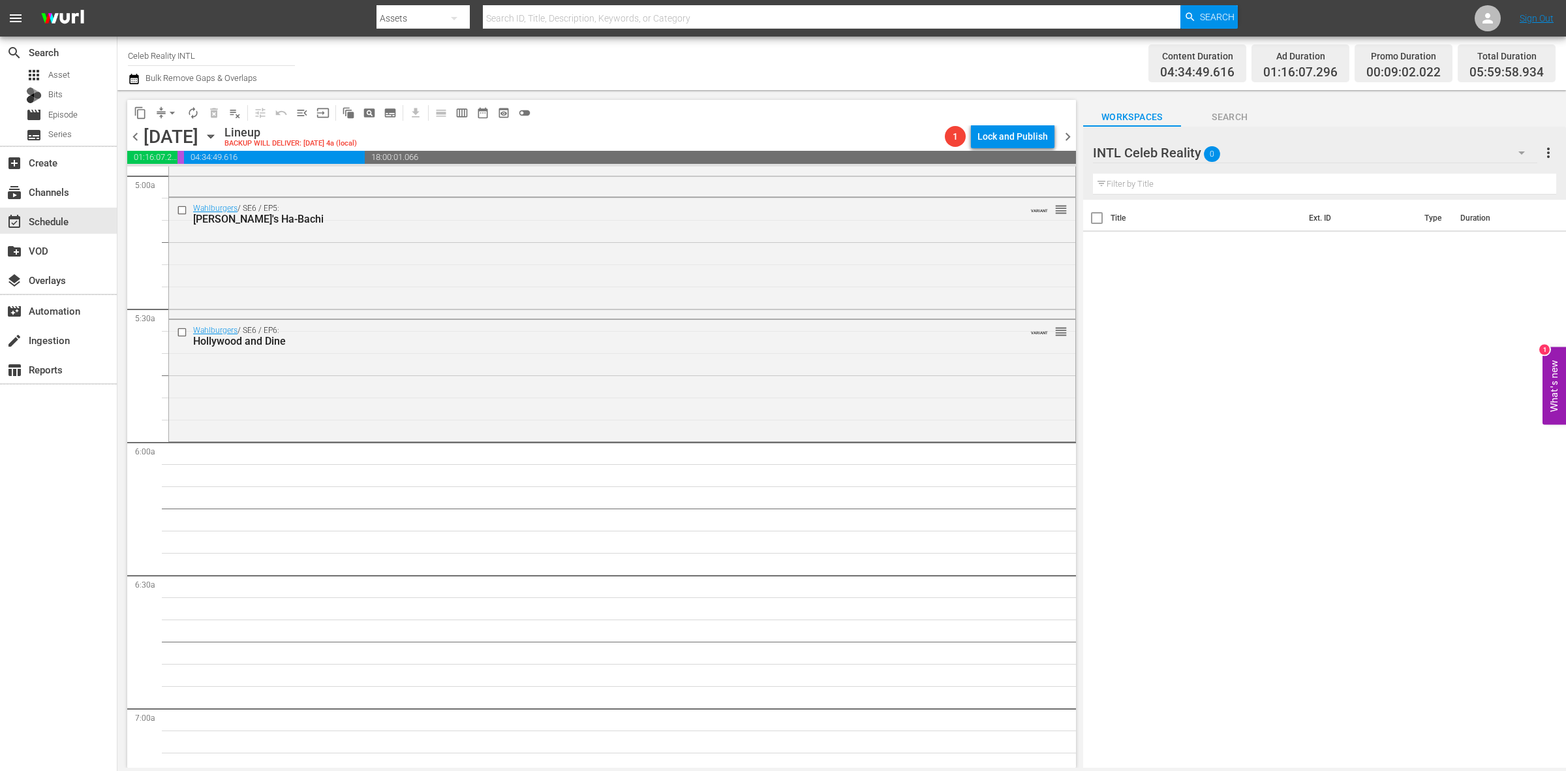
scroll to position [1387, 0]
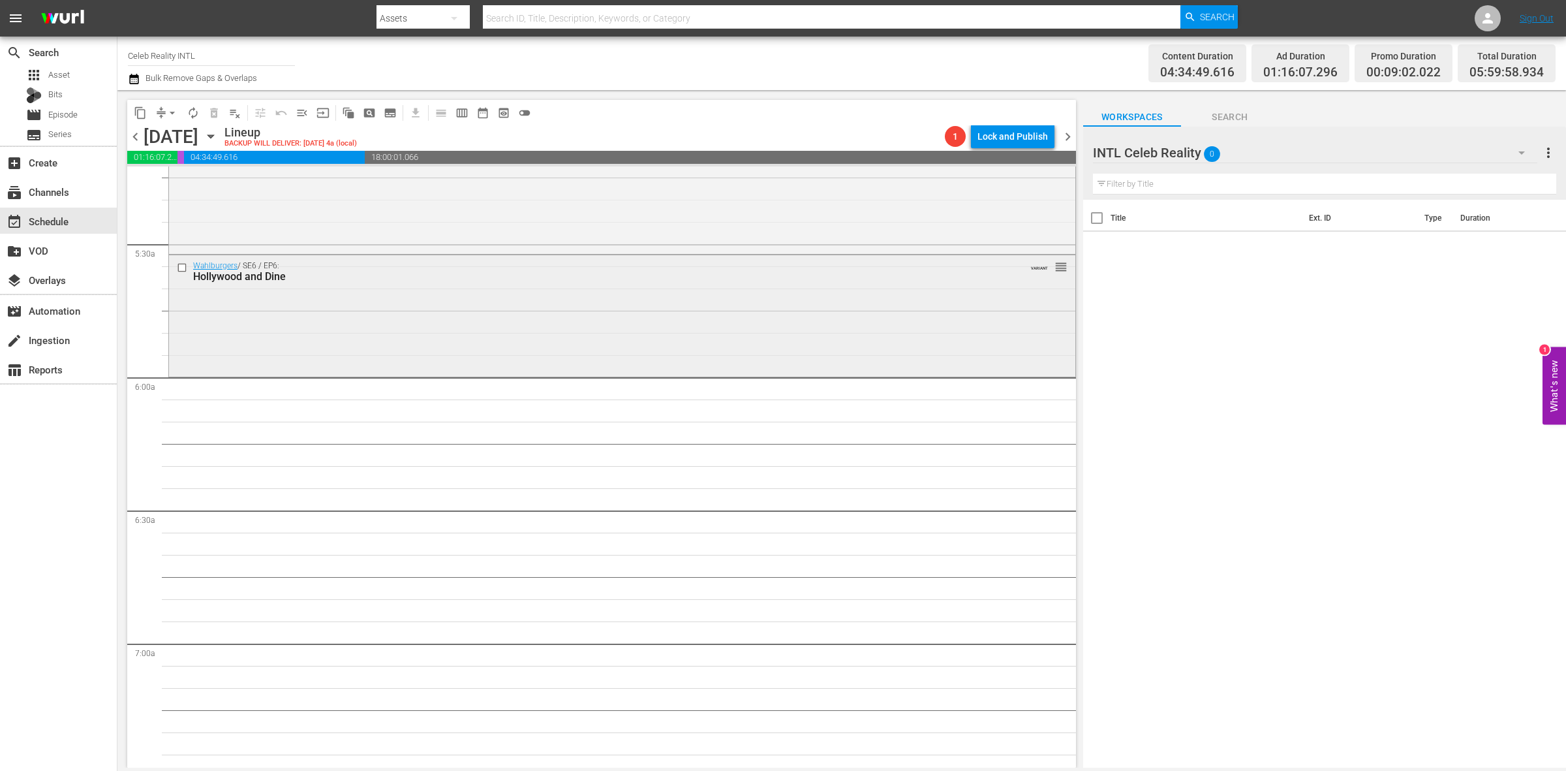
click at [328, 340] on div "Wahlburgers / SE6 / EP6: Hollywood and Dine VARIANT reorder" at bounding box center [622, 314] width 906 height 119
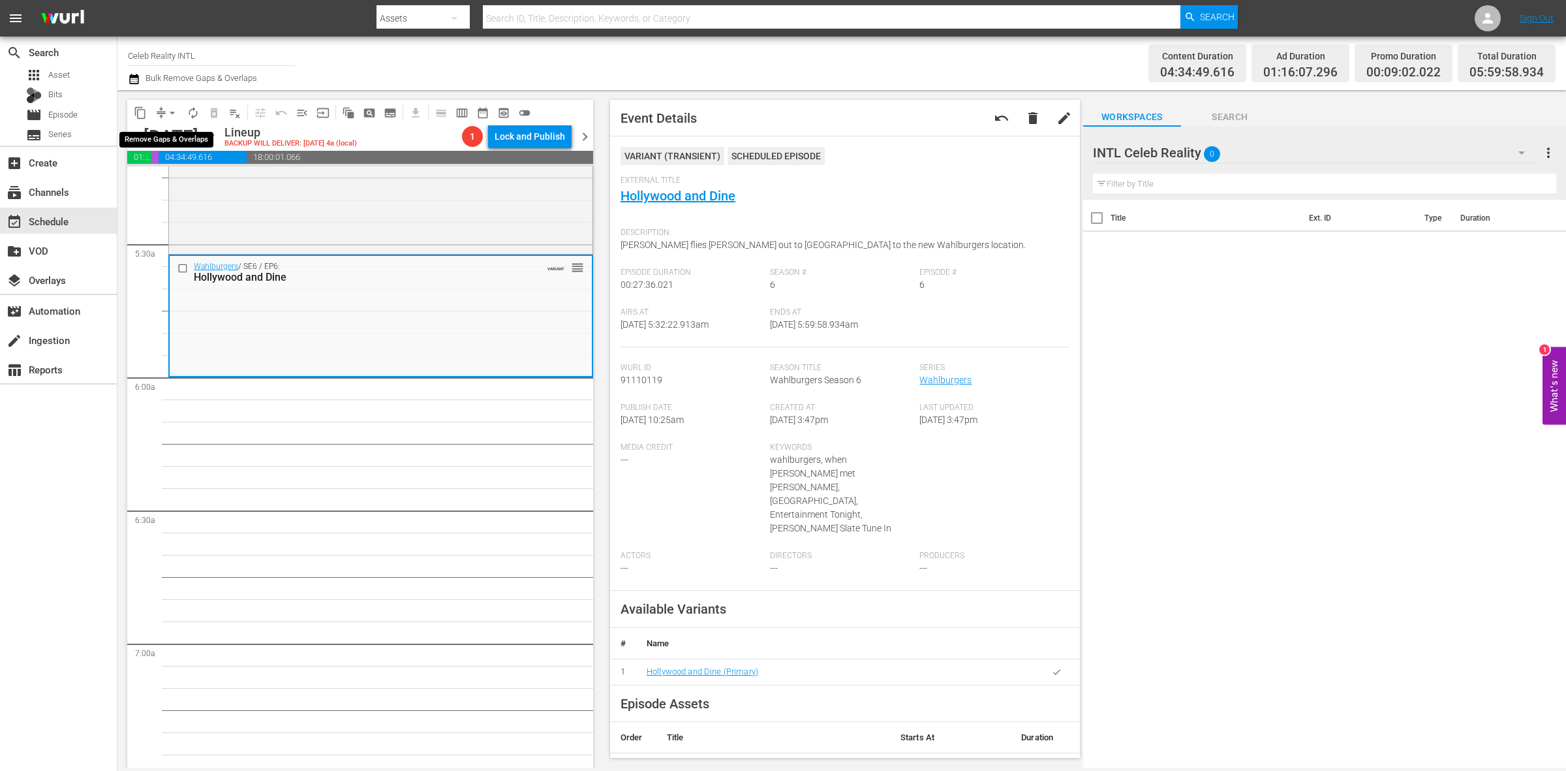
click at [167, 102] on button "arrow_drop_down" at bounding box center [172, 112] width 21 height 21
click at [173, 132] on li "Align to Midnight" at bounding box center [172, 139] width 137 height 22
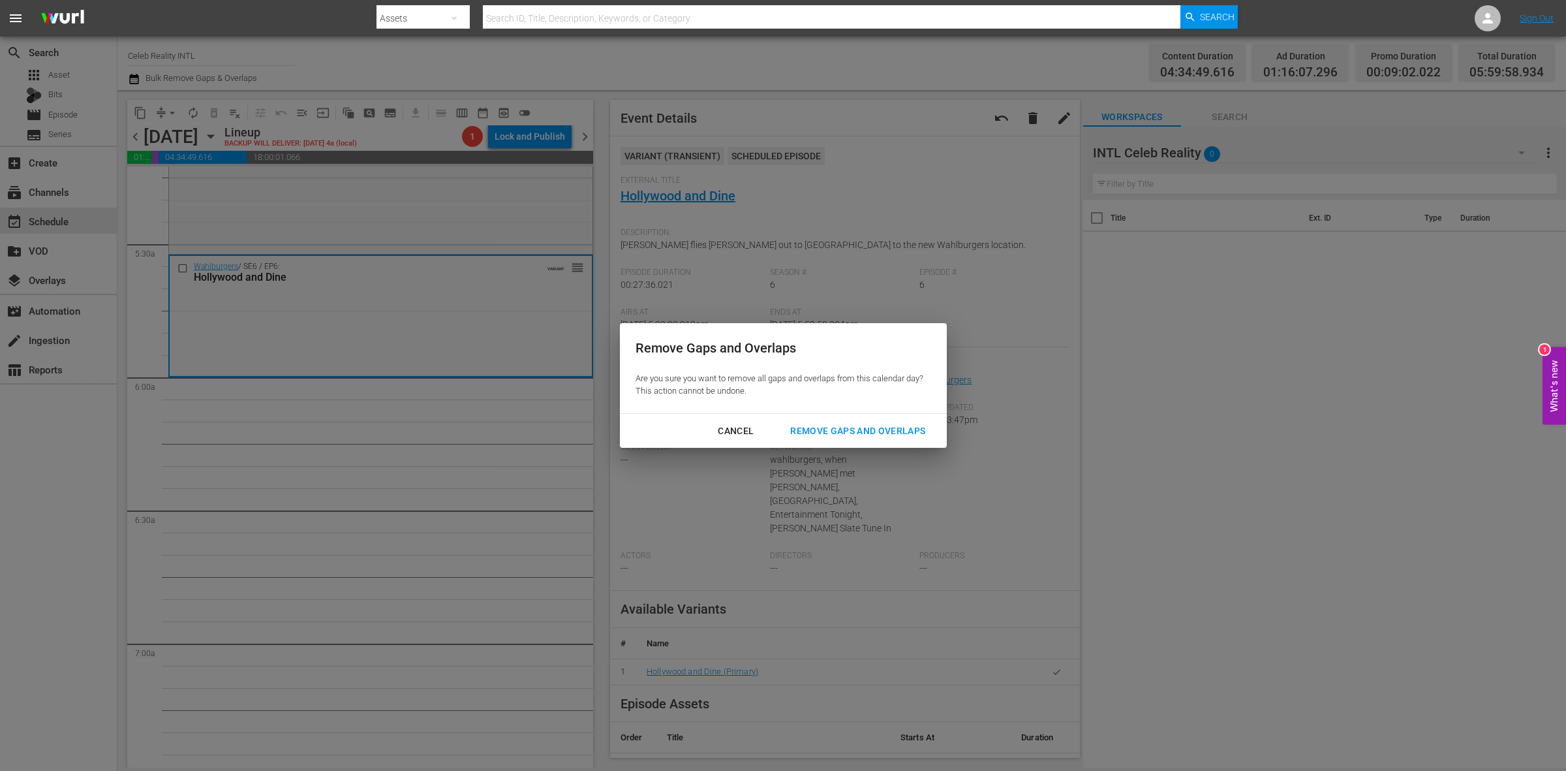
click at [832, 431] on div "Remove Gaps and Overlaps" at bounding box center [858, 431] width 156 height 16
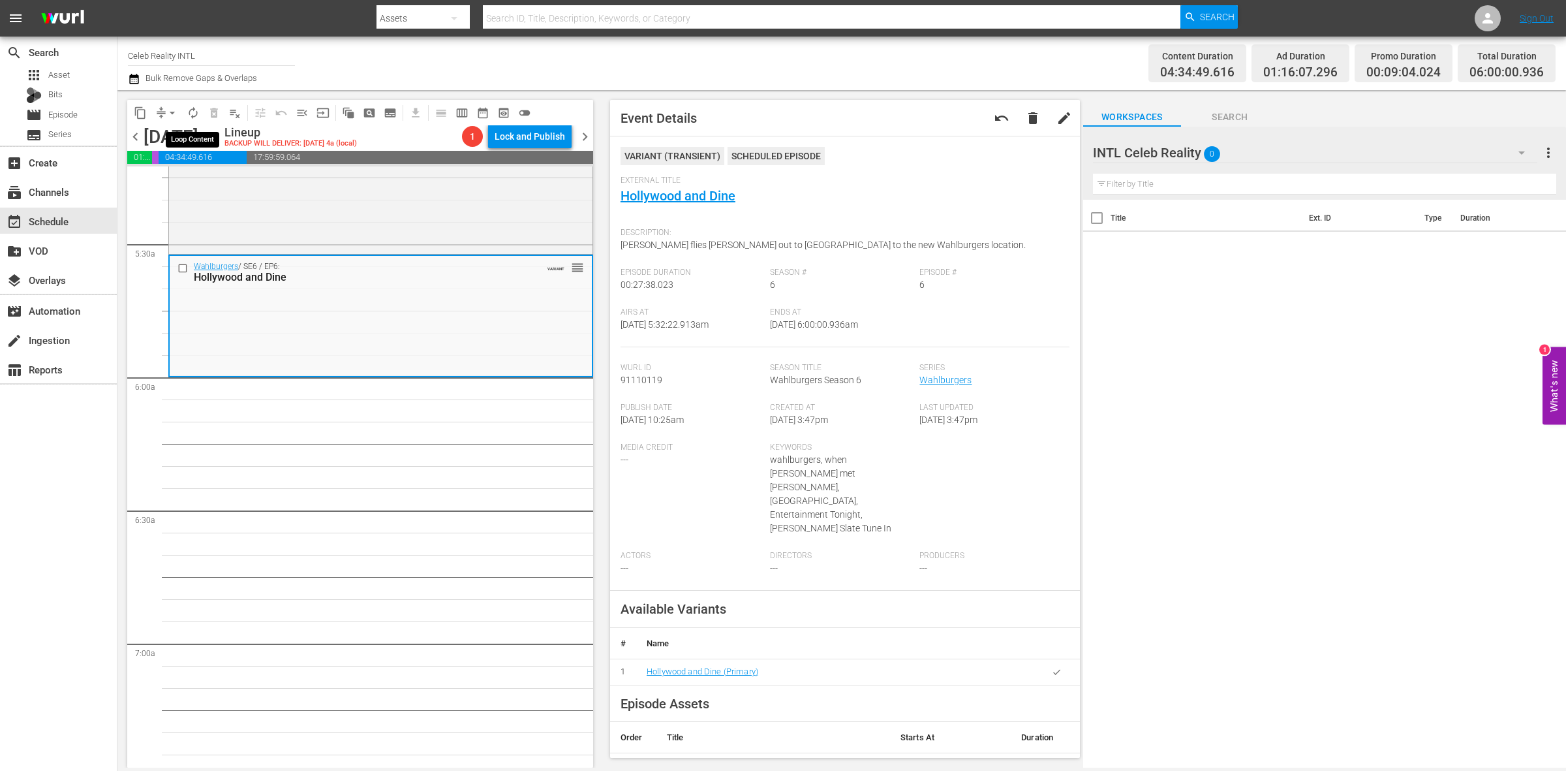
click at [196, 115] on span "autorenew_outlined" at bounding box center [193, 112] width 13 height 13
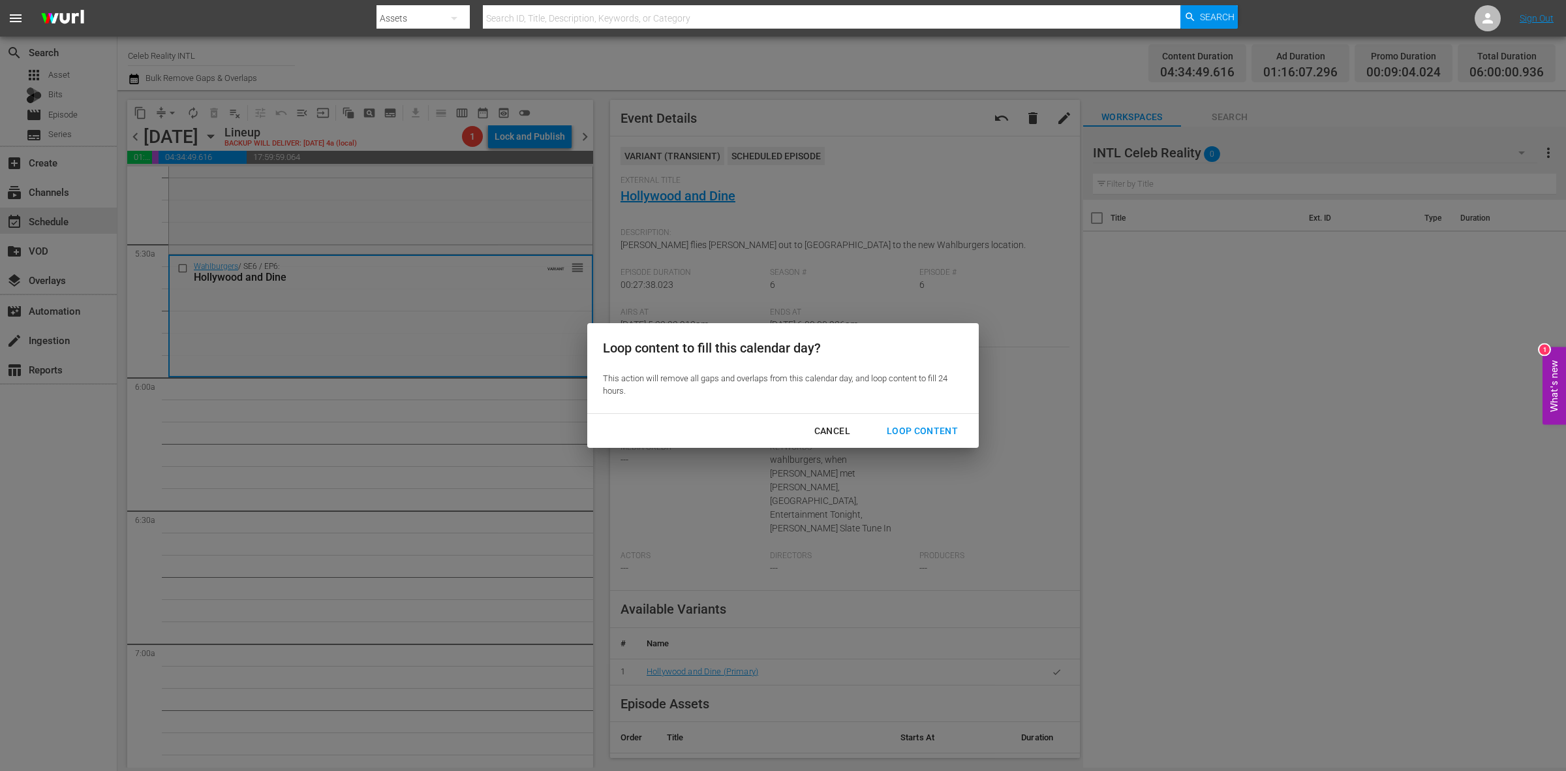
click at [947, 421] on button "Loop Content" at bounding box center [922, 431] width 102 height 24
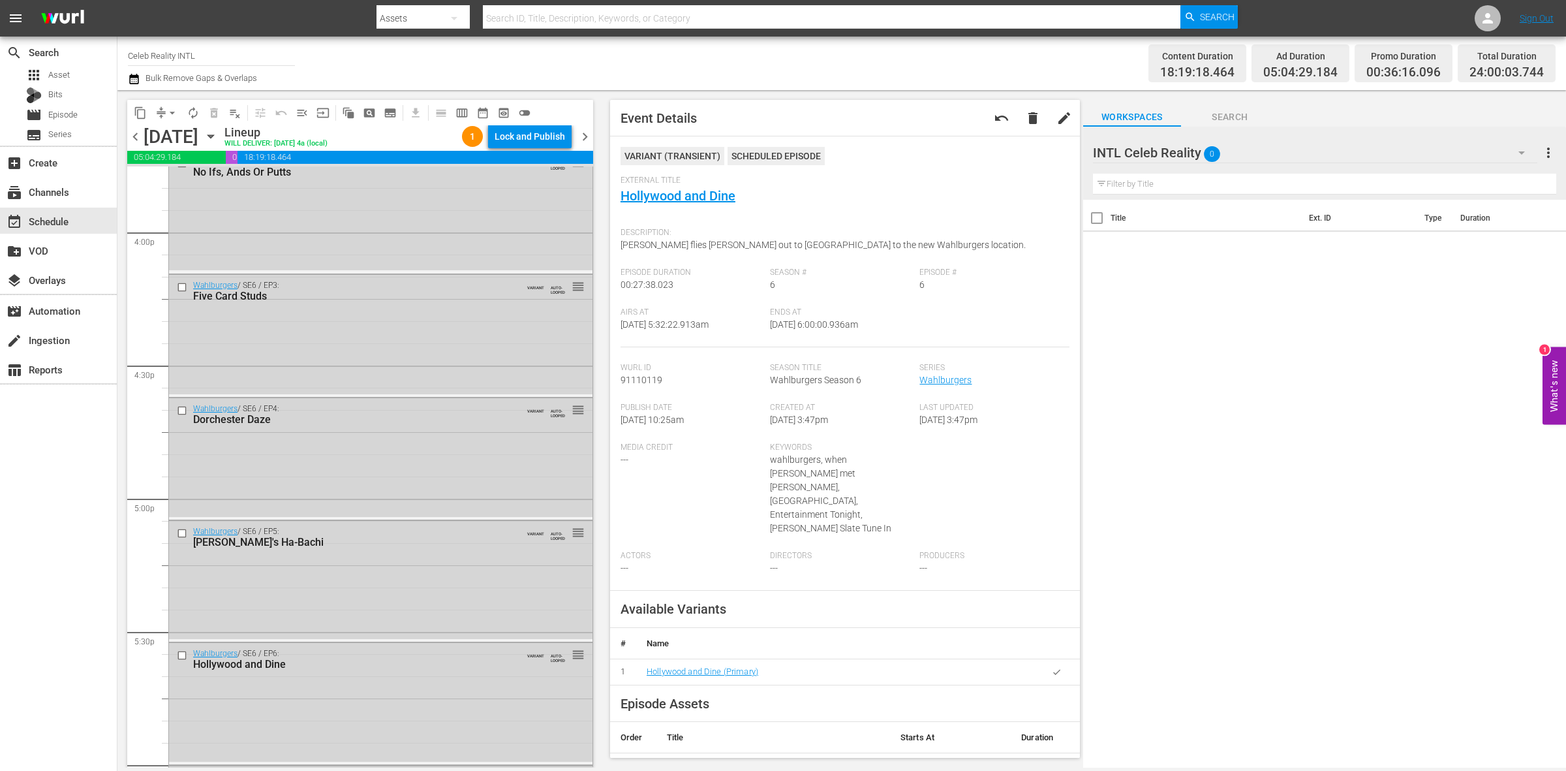
scroll to position [5788, 0]
click at [392, 715] on div "Wahlburgers / SE6 / EP6: Hollywood and Dine VARIANT AUTO-LOOPED 1 reorder" at bounding box center [380, 705] width 423 height 119
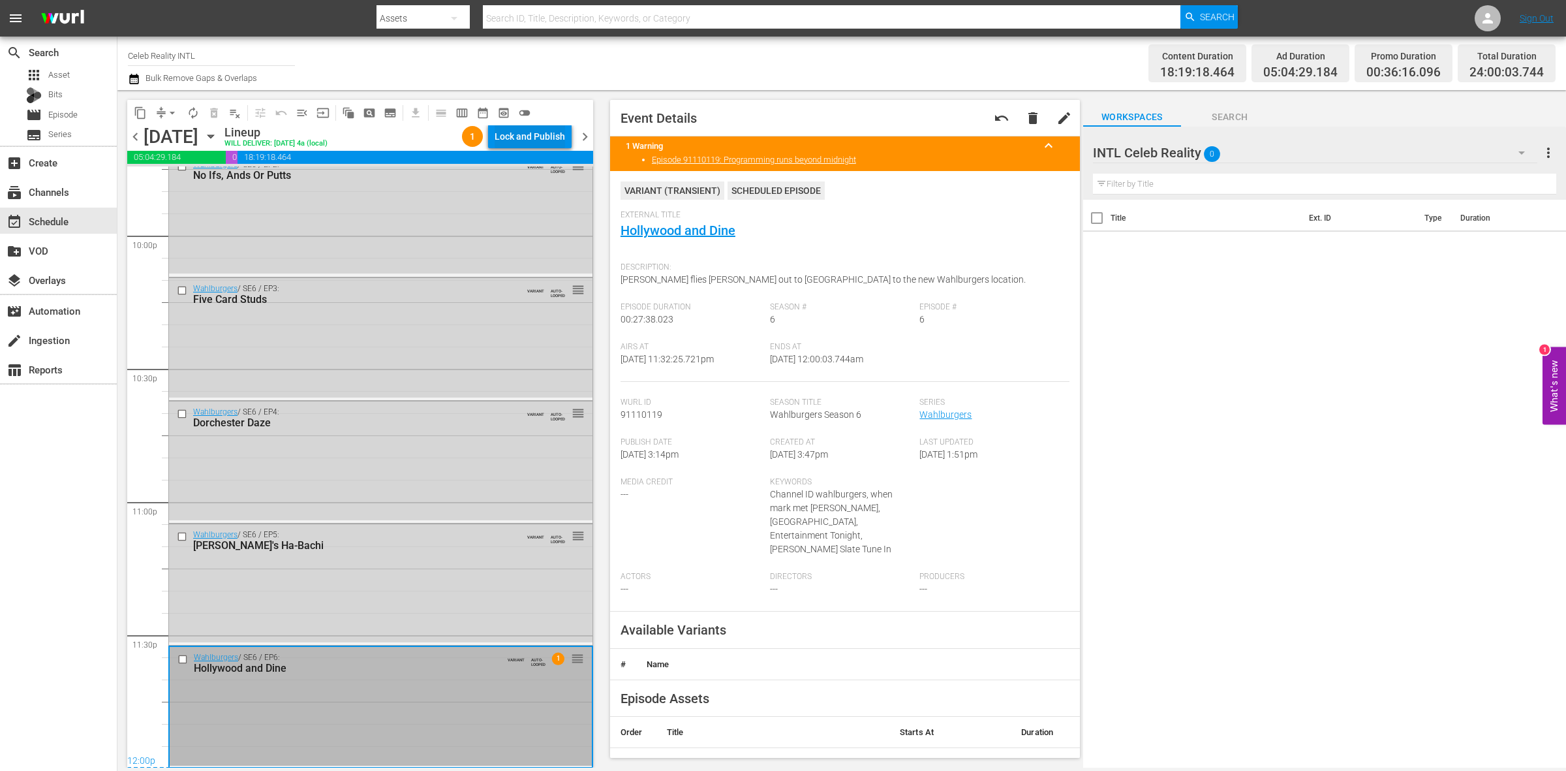
click at [513, 132] on div "Lock and Publish" at bounding box center [530, 136] width 70 height 23
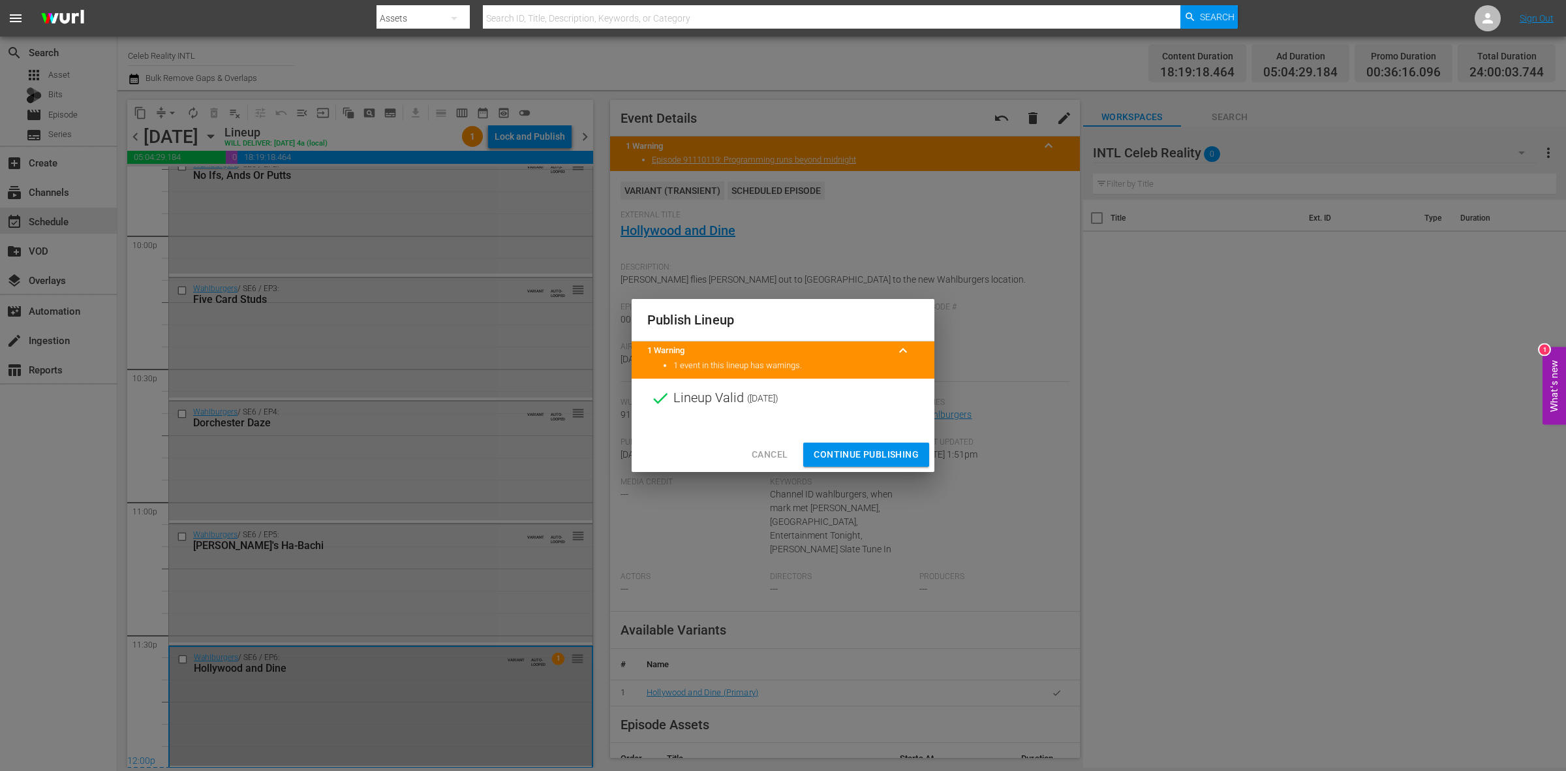
click at [824, 452] on span "Continue Publishing" at bounding box center [866, 454] width 105 height 16
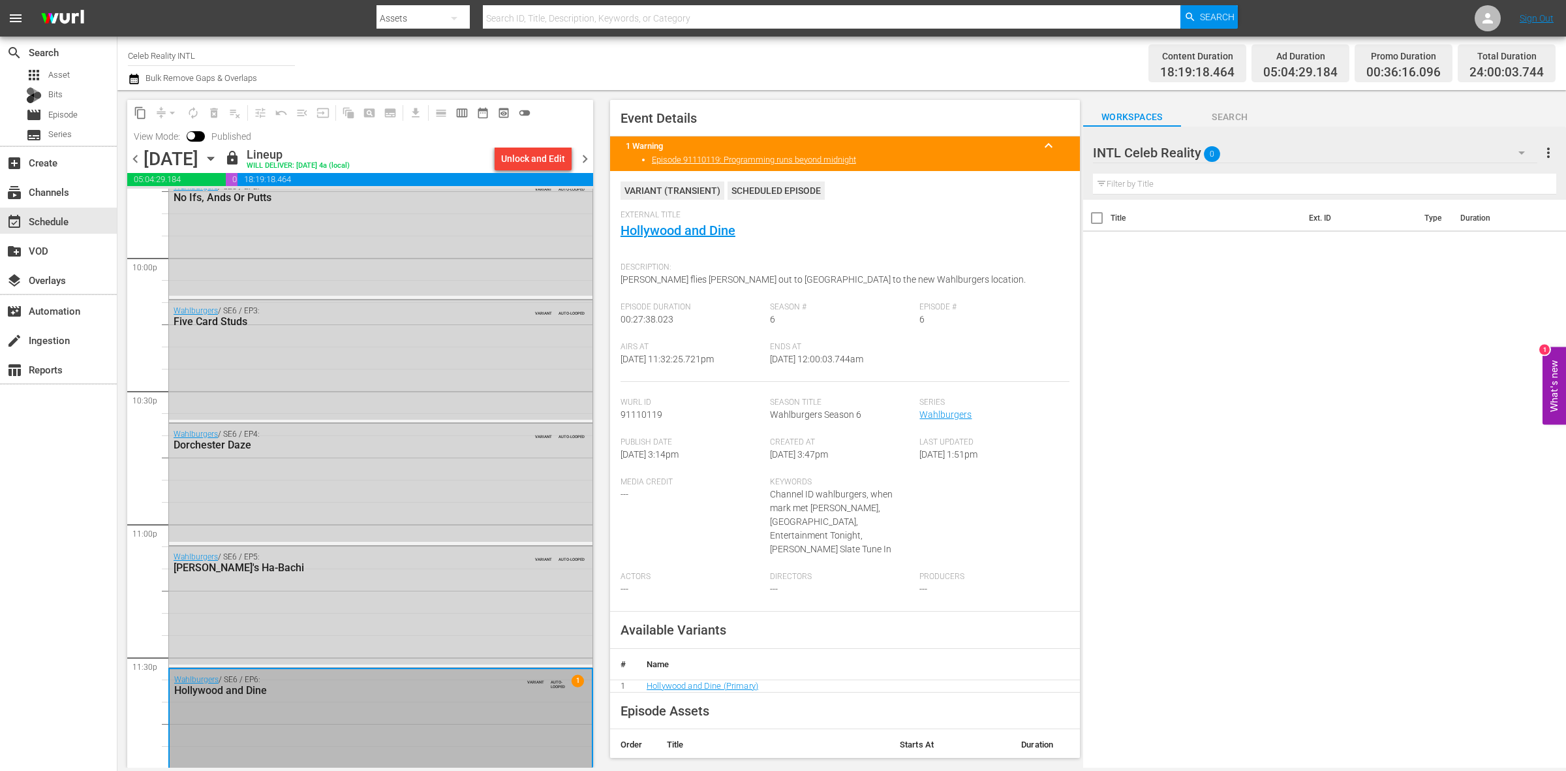
scroll to position [5810, 0]
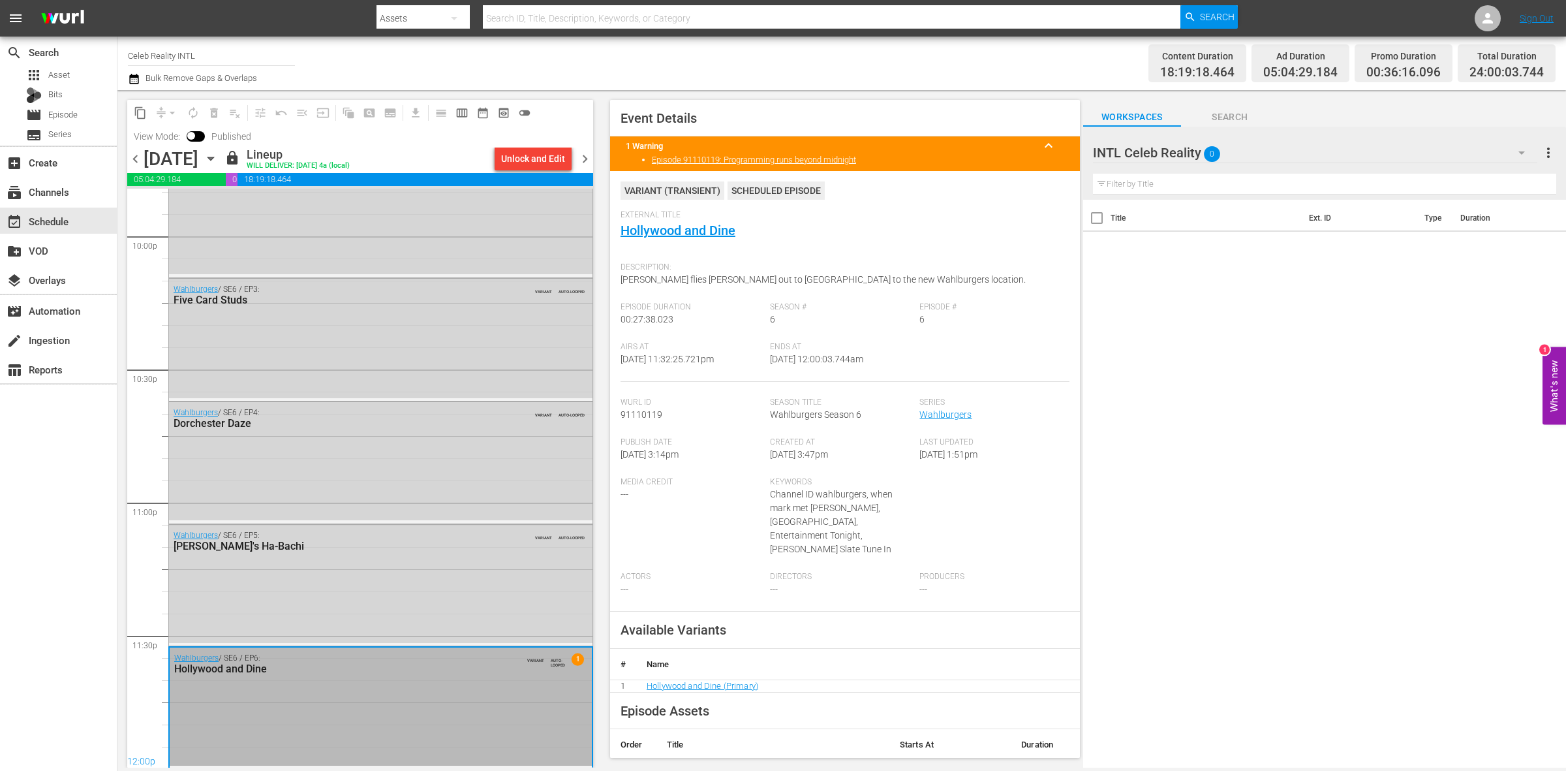
click at [582, 155] on span "chevron_right" at bounding box center [585, 159] width 16 height 16
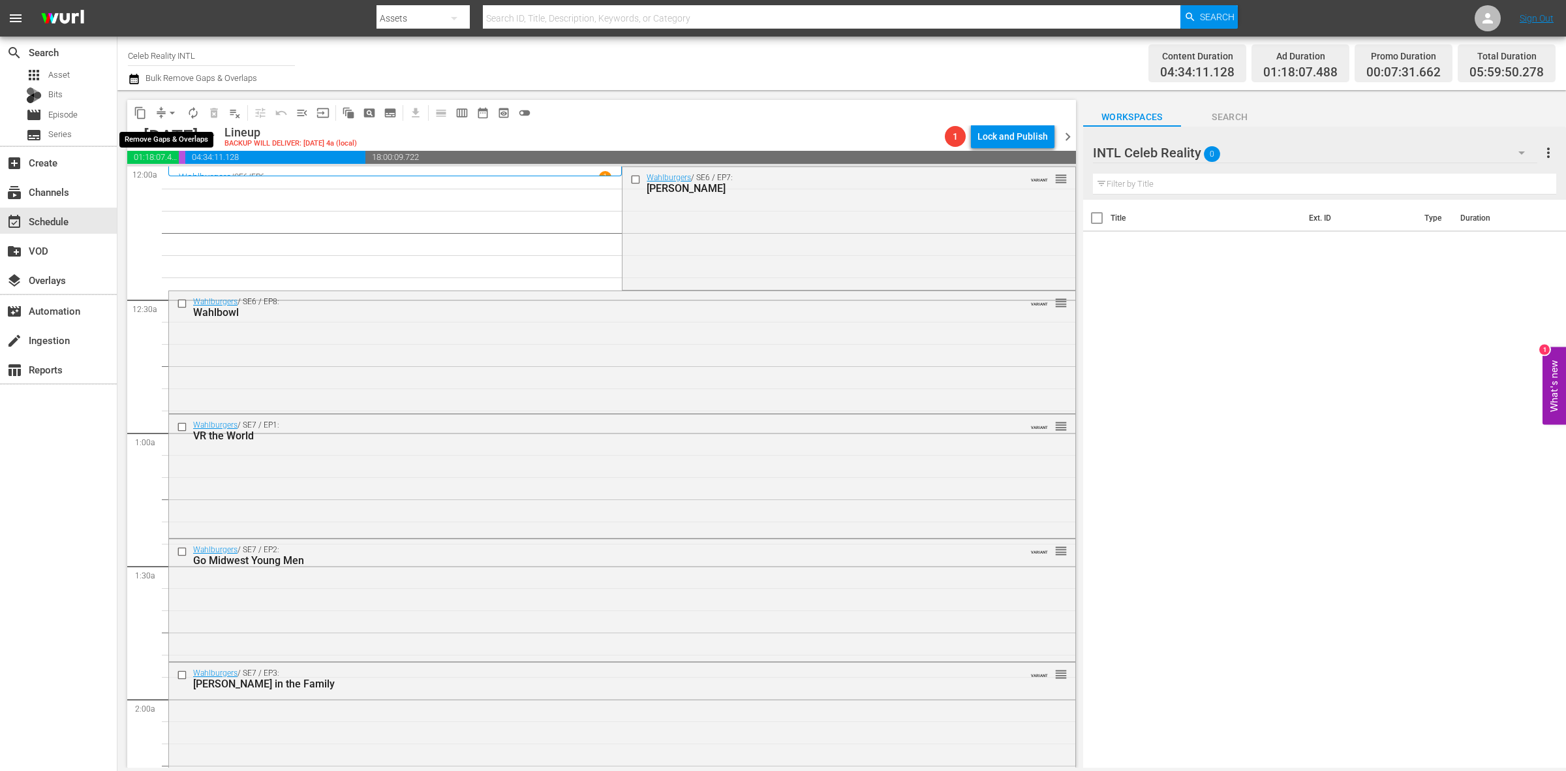
click at [170, 108] on span "arrow_drop_down" at bounding box center [172, 112] width 13 height 13
click at [170, 137] on li "Align to Midnight" at bounding box center [172, 139] width 137 height 22
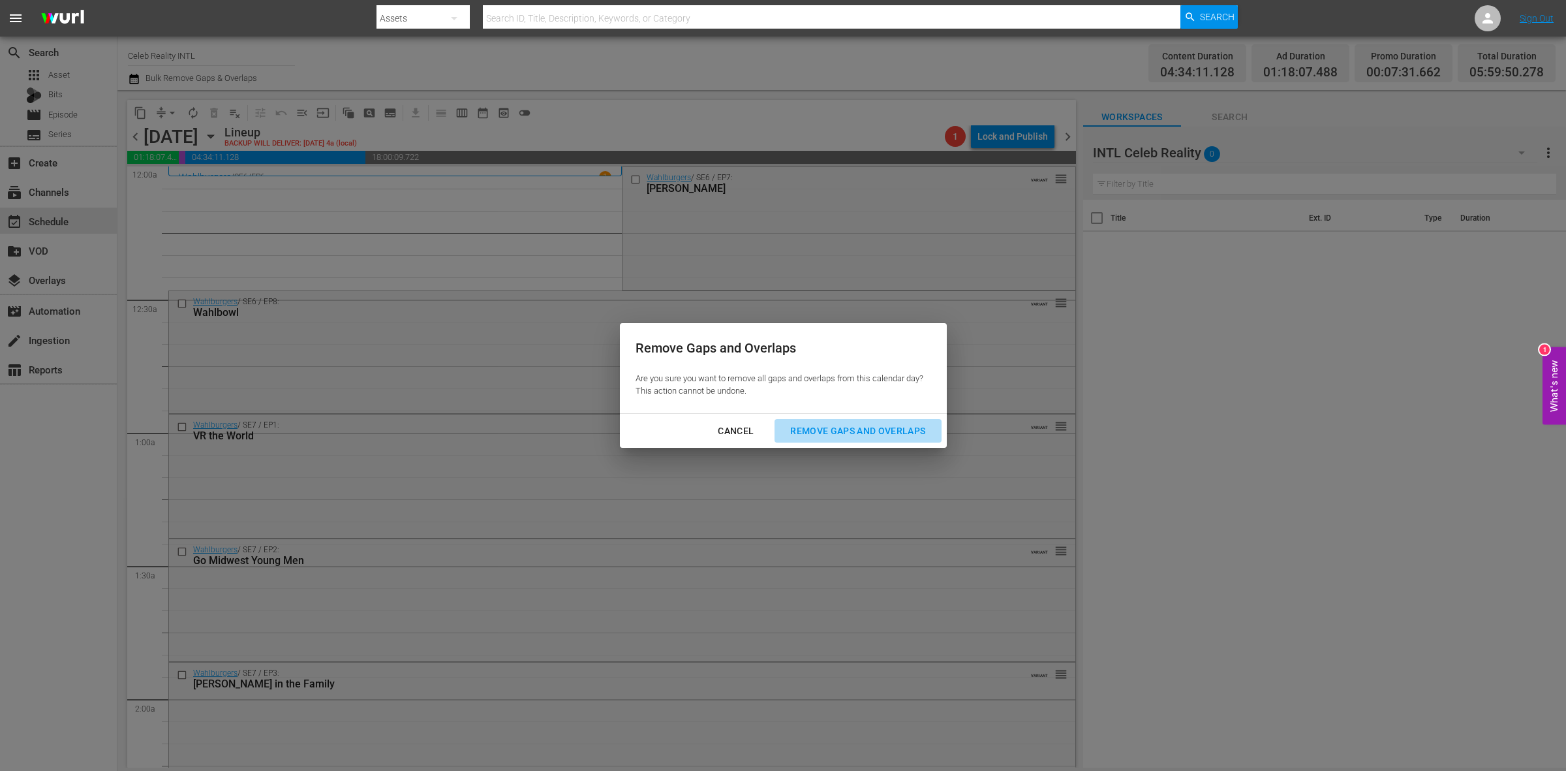
click at [882, 433] on div "Remove Gaps and Overlaps" at bounding box center [858, 431] width 156 height 16
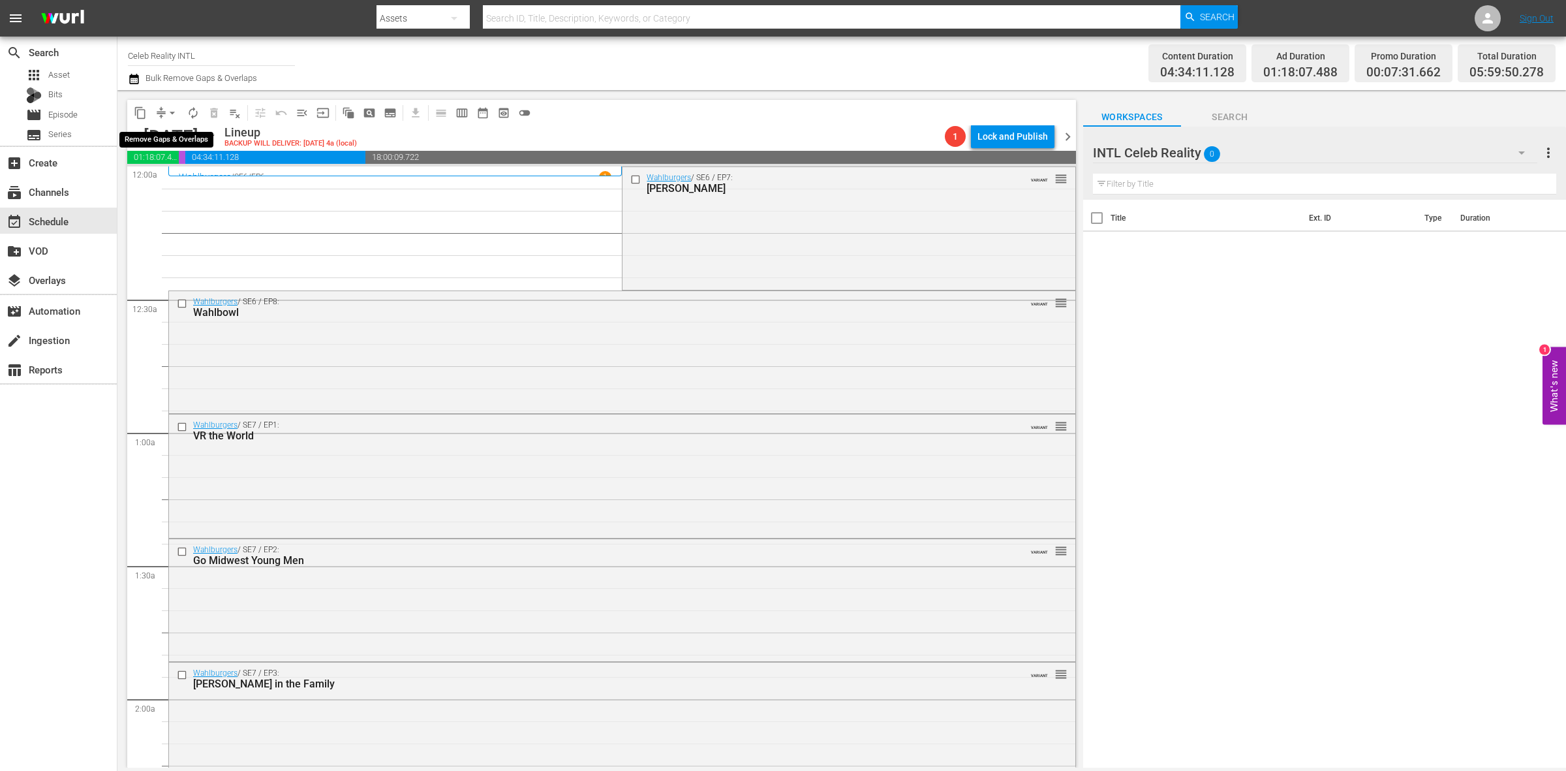
click at [170, 112] on span "arrow_drop_down" at bounding box center [172, 112] width 13 height 13
click at [174, 145] on li "Align to Midnight" at bounding box center [172, 139] width 137 height 22
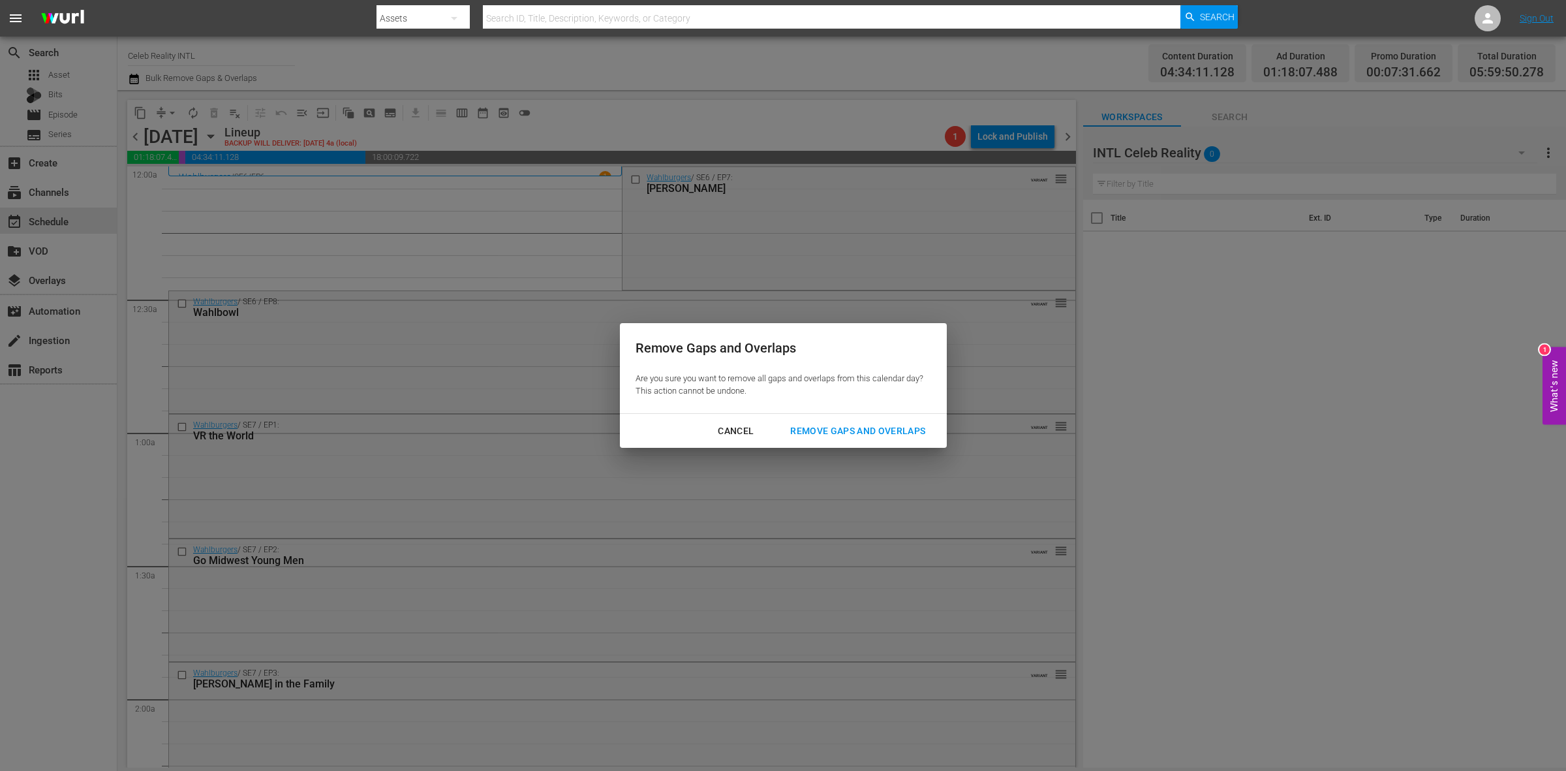
click at [899, 426] on div "Remove Gaps and Overlaps" at bounding box center [858, 431] width 156 height 16
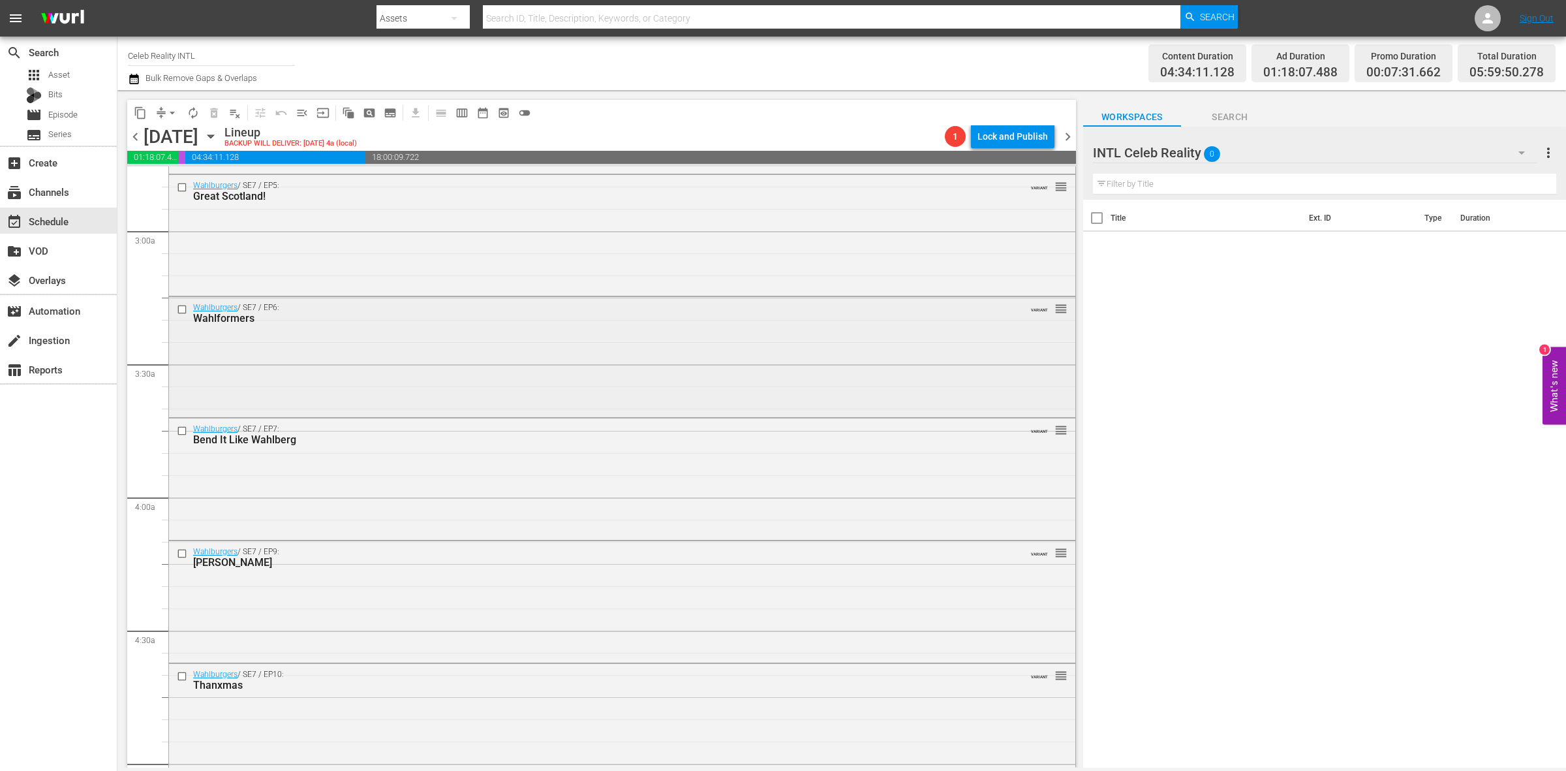
scroll to position [1060, 0]
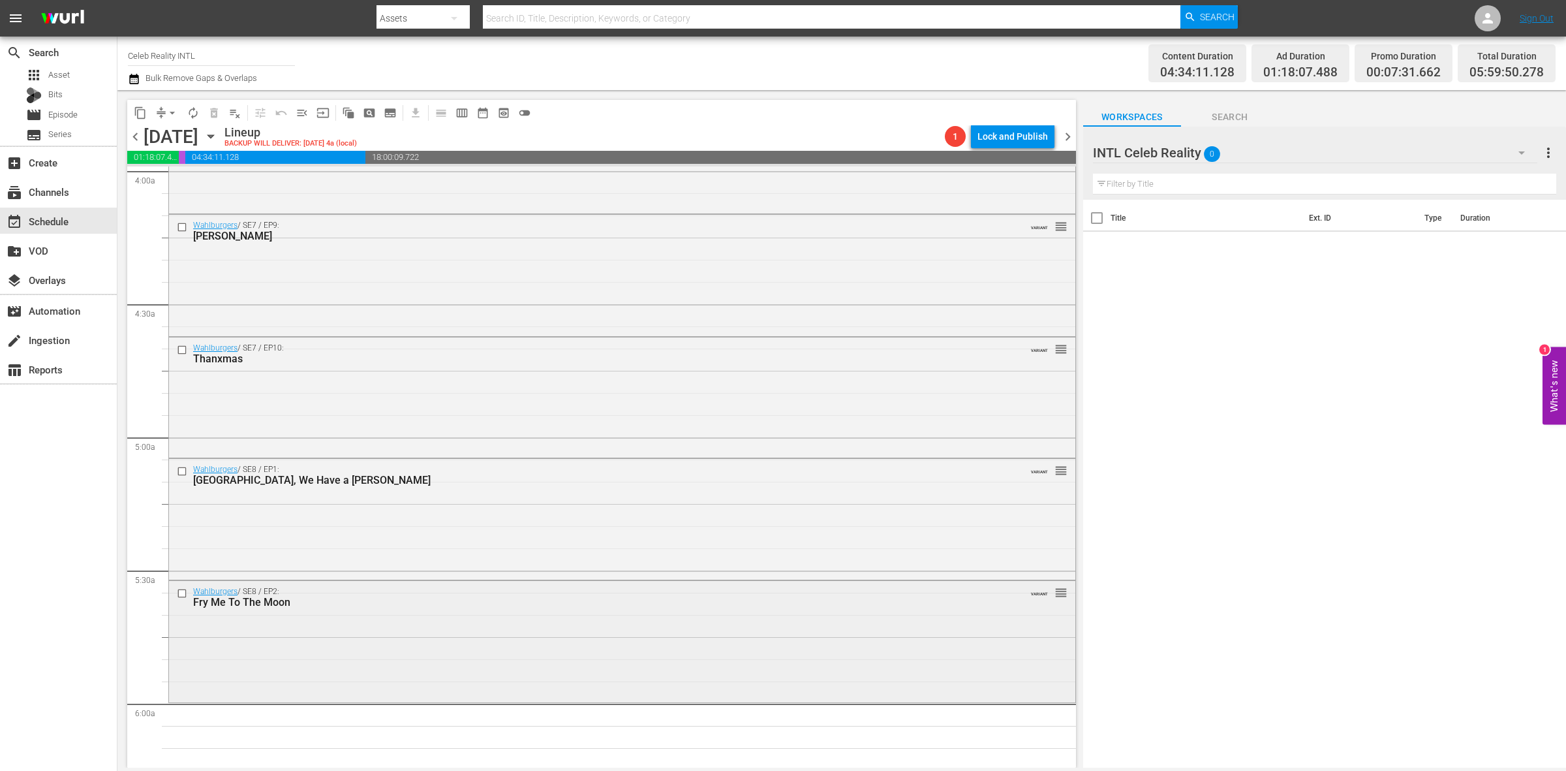
click at [380, 673] on div "Wahlburgers / SE8 / EP2: Fry Me To The Moon VARIANT reorder" at bounding box center [622, 640] width 906 height 119
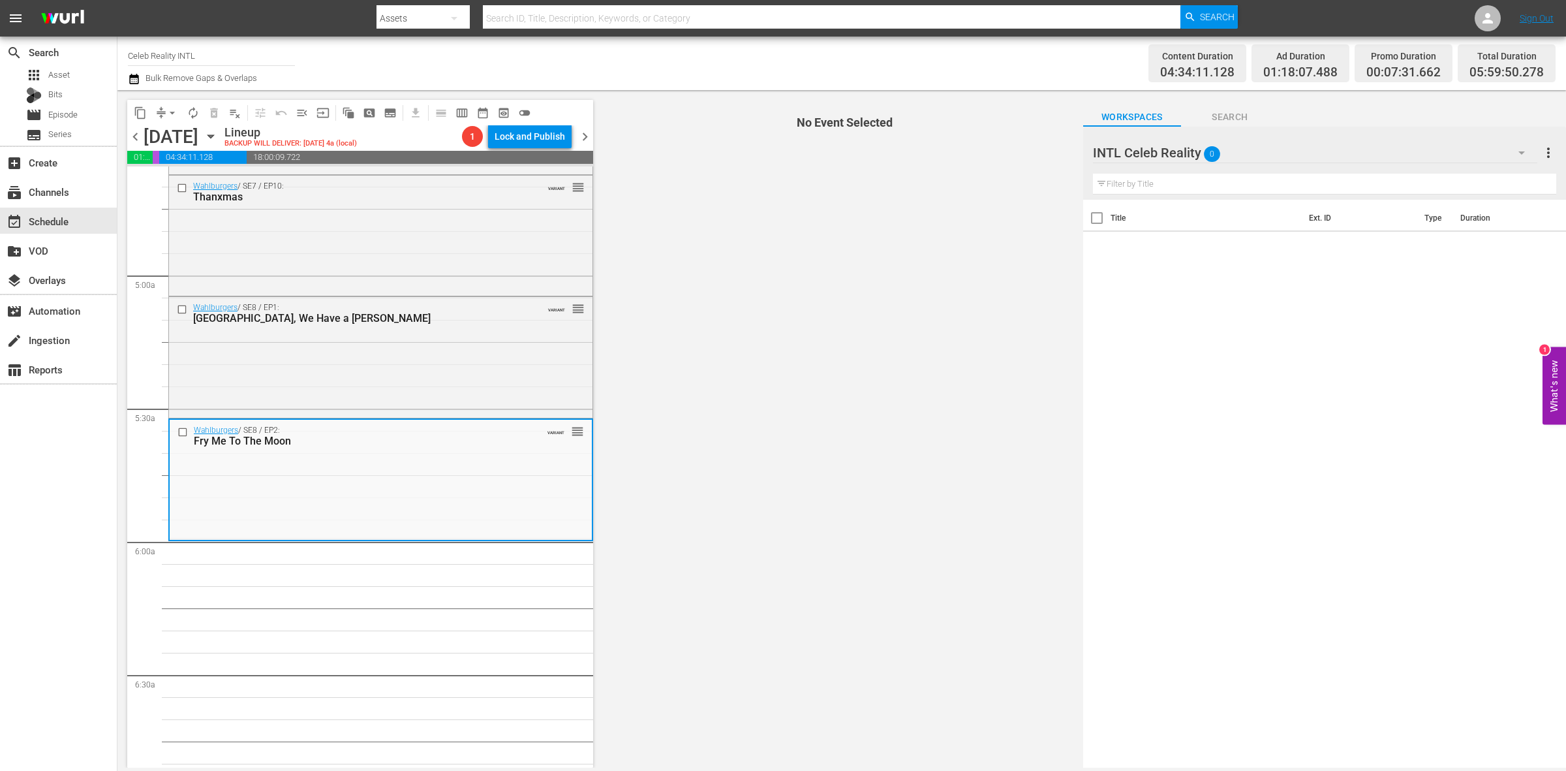
scroll to position [1224, 0]
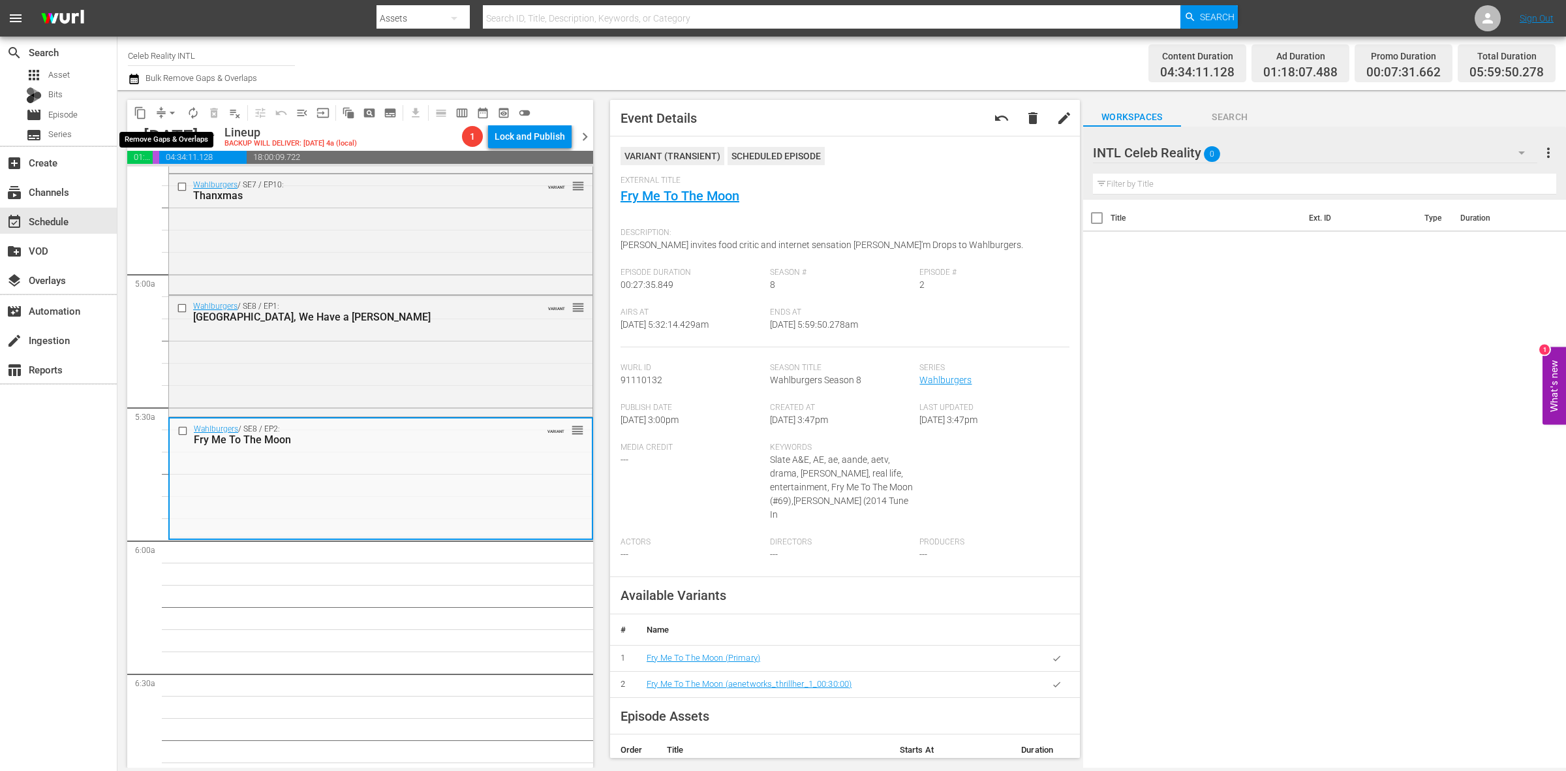
click at [168, 115] on span "arrow_drop_down" at bounding box center [172, 112] width 13 height 13
click at [172, 131] on li "Align to Midnight" at bounding box center [172, 139] width 137 height 22
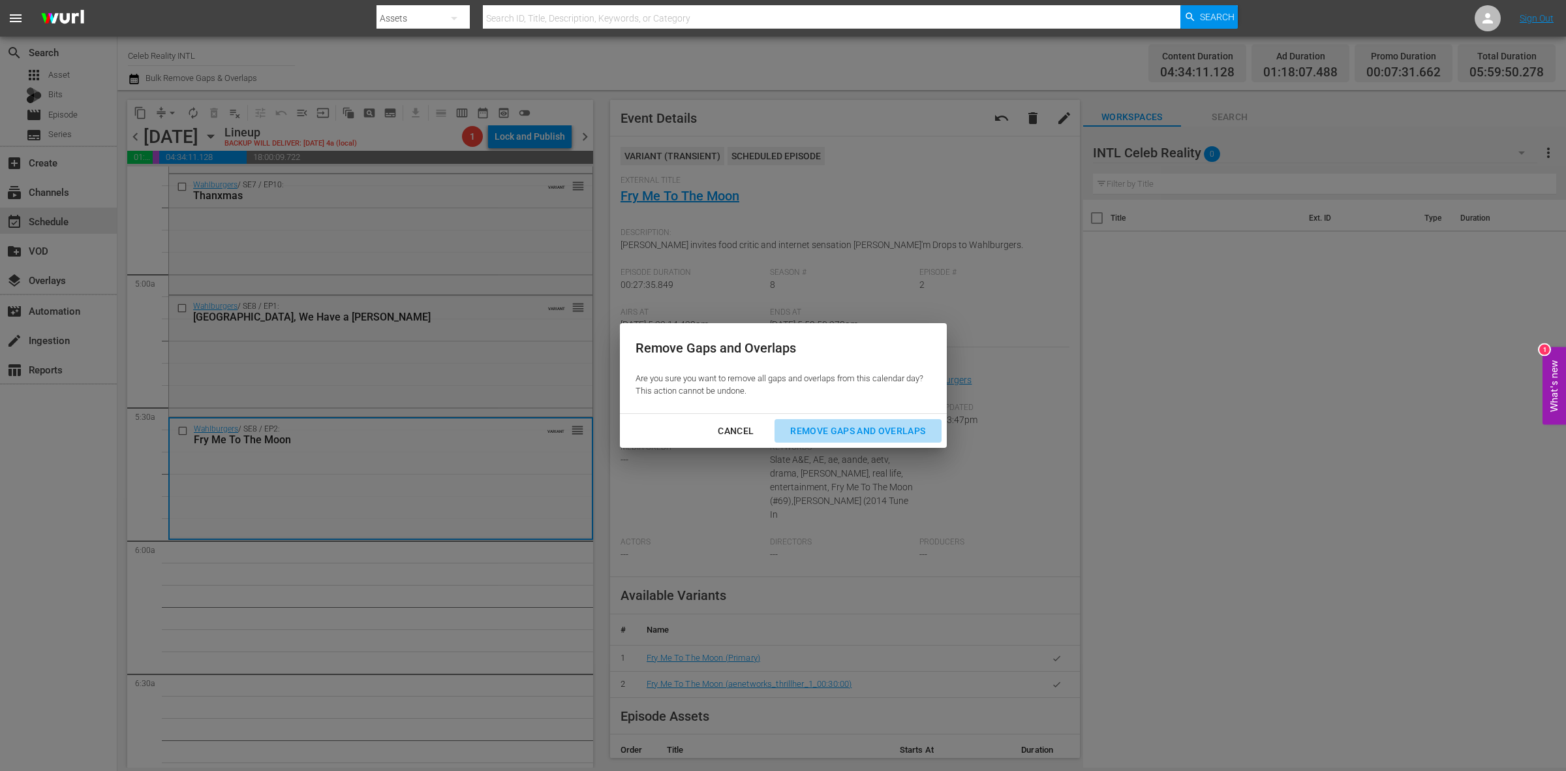
click at [901, 421] on button "Remove Gaps and Overlaps" at bounding box center [858, 431] width 166 height 24
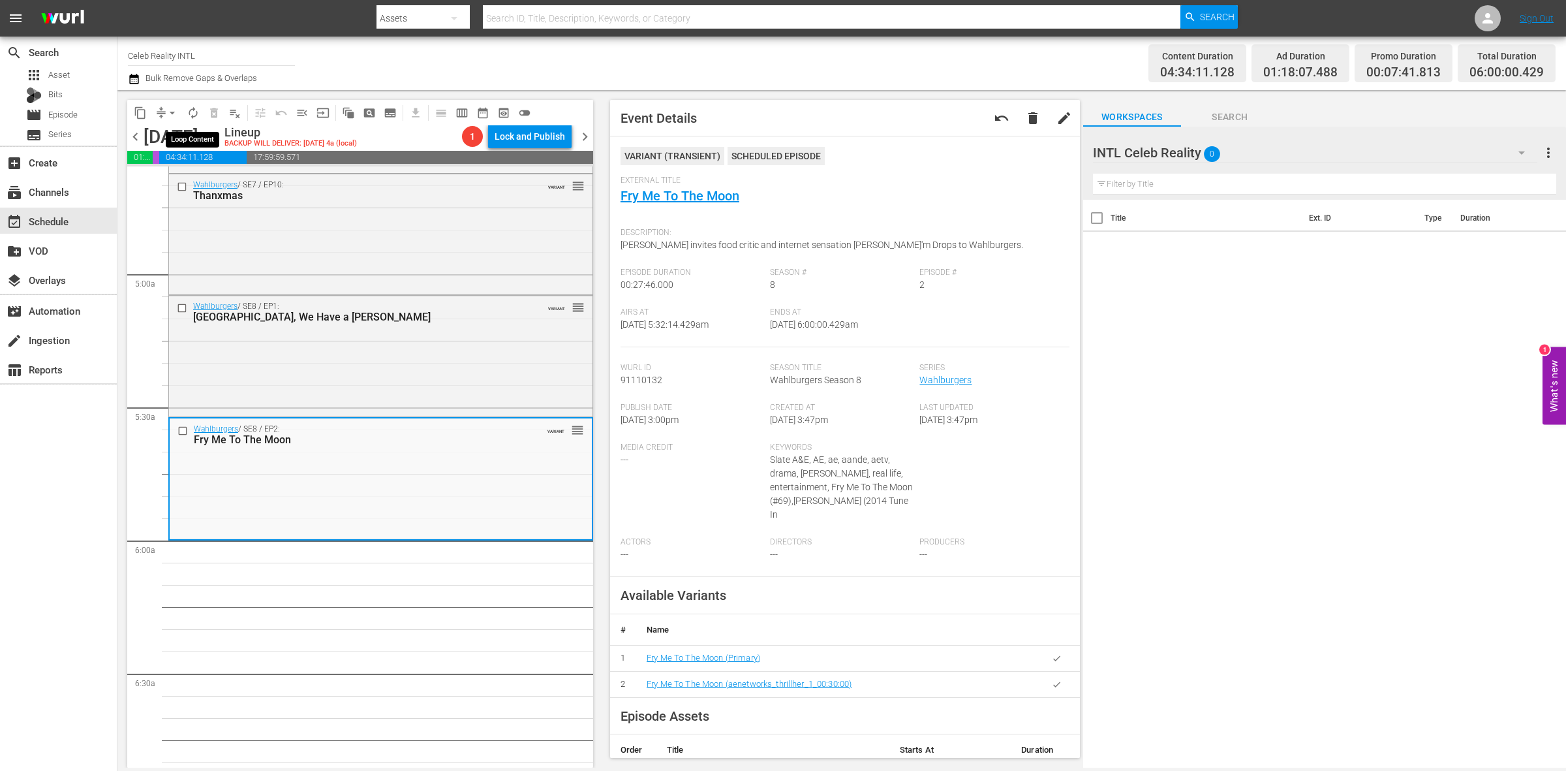
click at [189, 111] on span "autorenew_outlined" at bounding box center [193, 112] width 13 height 13
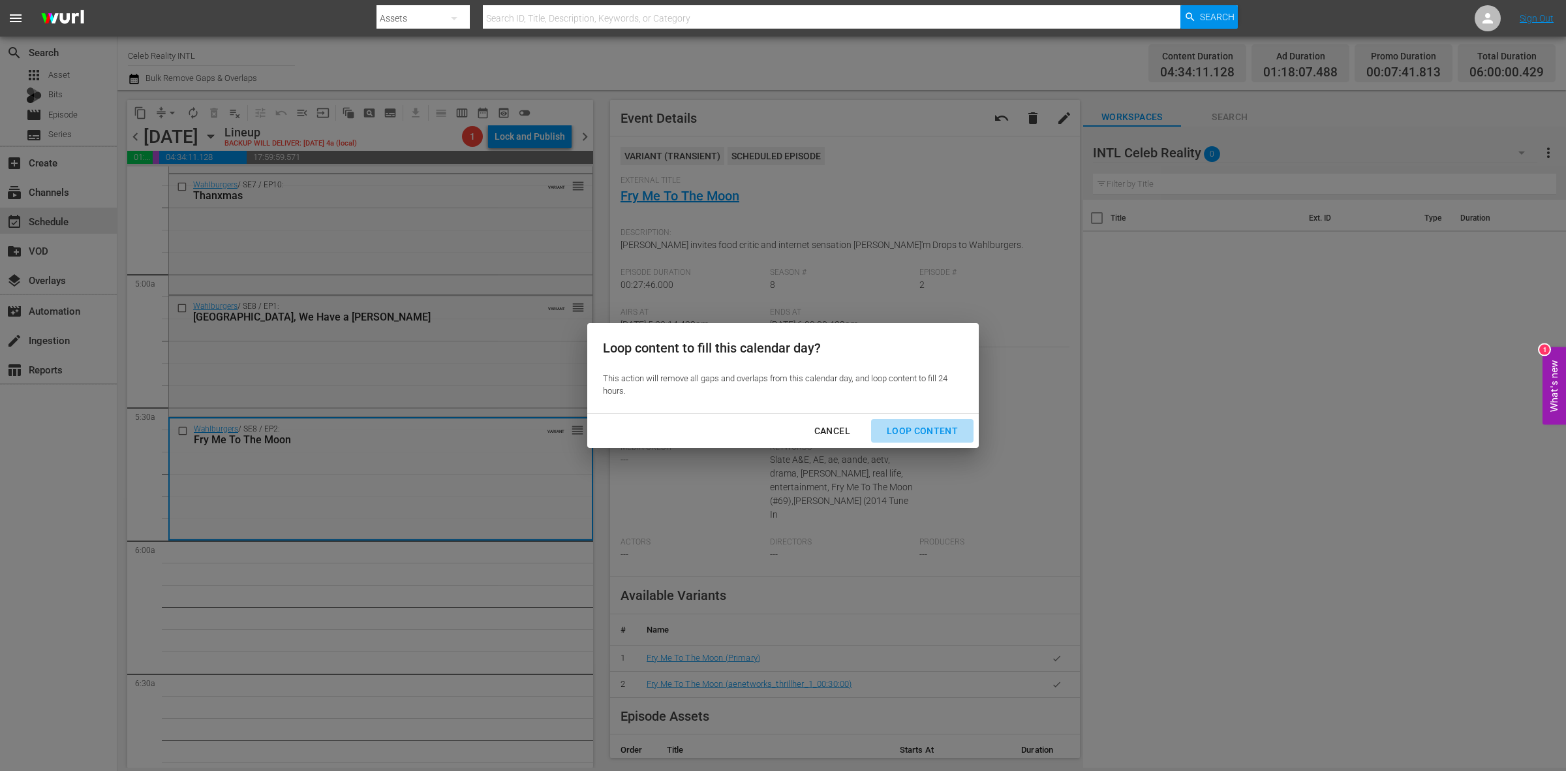
click at [946, 431] on div "Loop Content" at bounding box center [922, 431] width 92 height 16
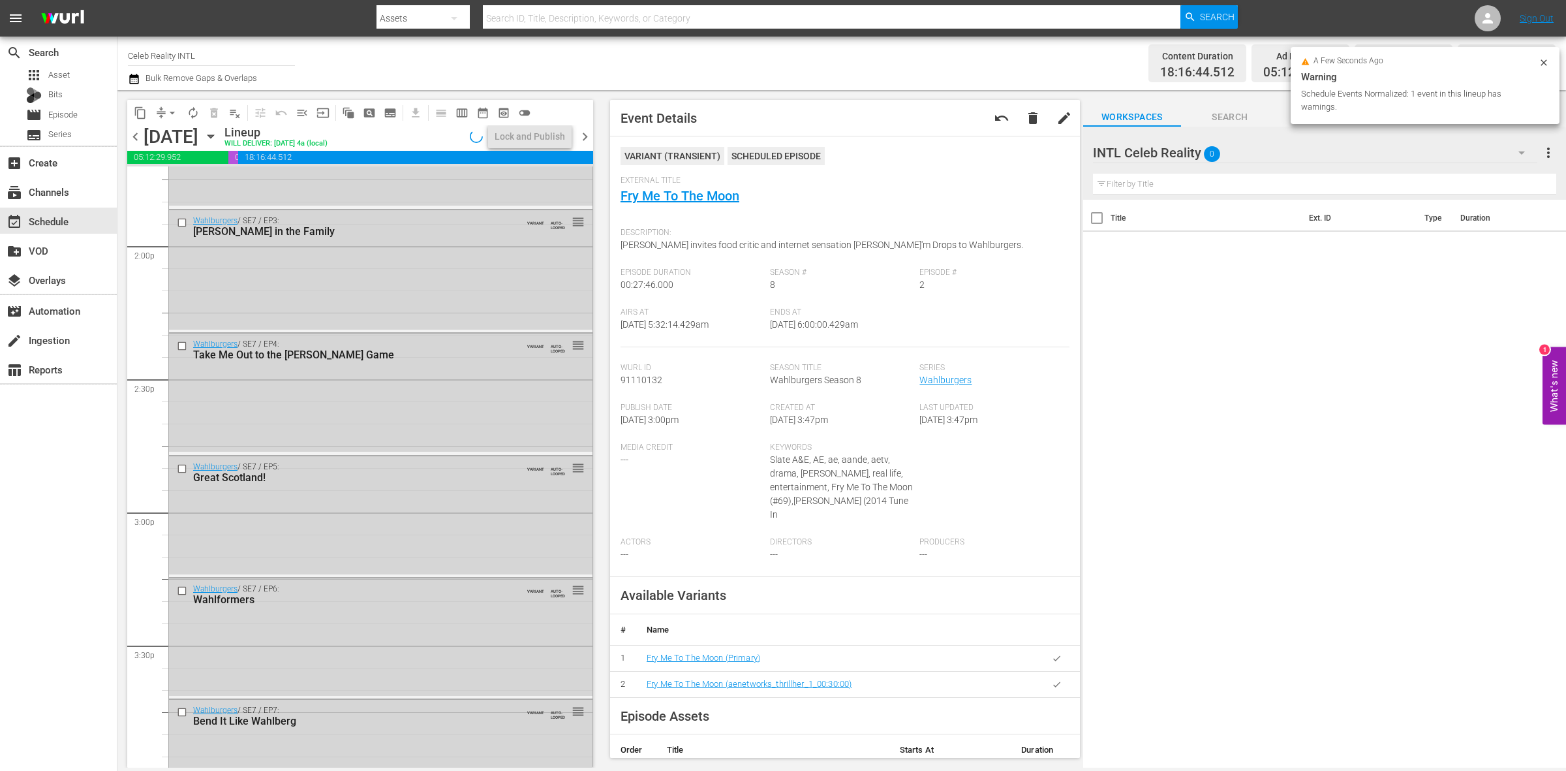
scroll to position [5788, 0]
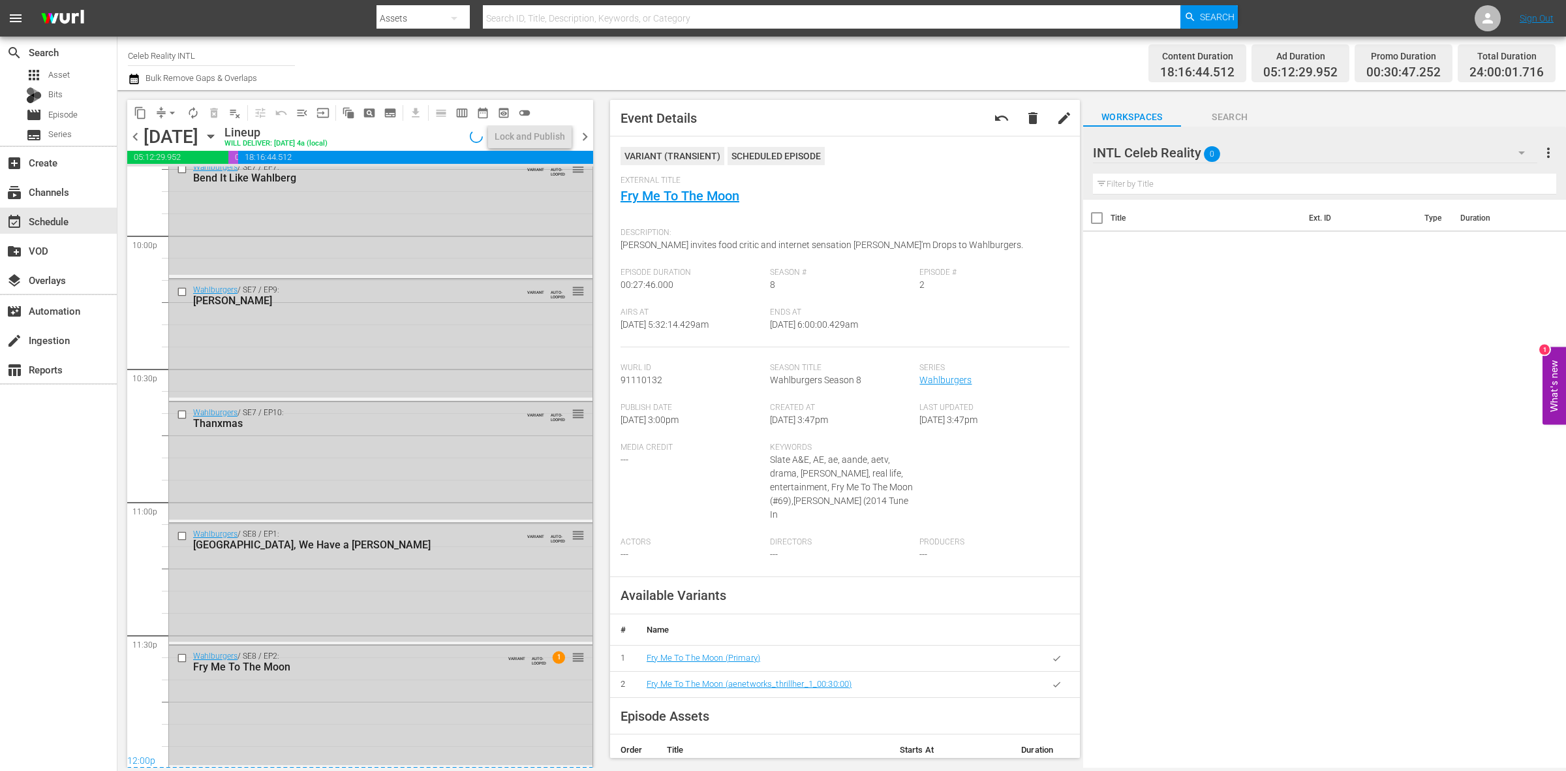
click at [439, 701] on div "Wahlburgers / SE8 / EP2: Fry Me To The Moon VARIANT AUTO-LOOPED 1 reorder" at bounding box center [380, 704] width 423 height 119
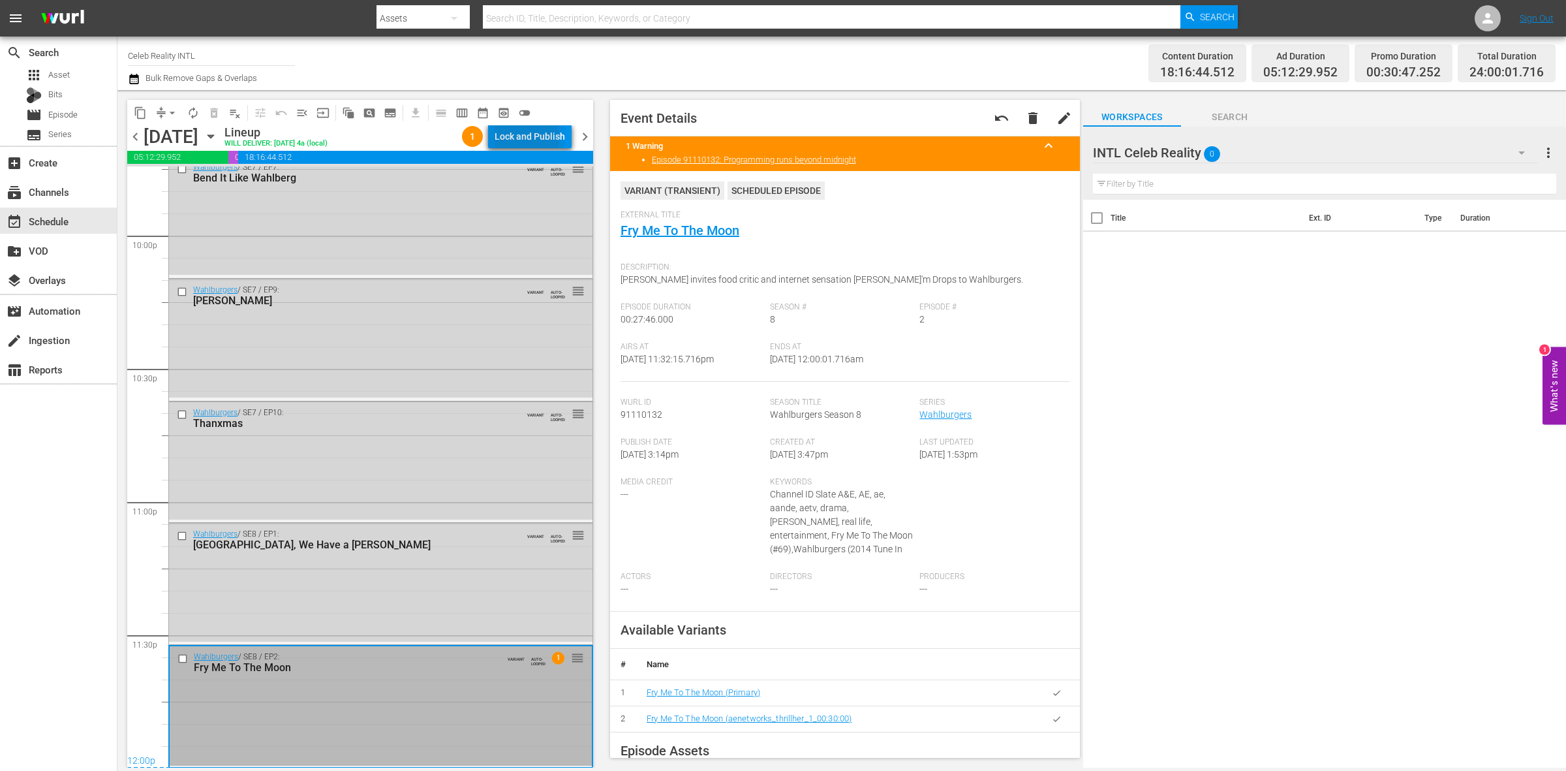
click at [503, 138] on div "Lock and Publish" at bounding box center [530, 136] width 70 height 23
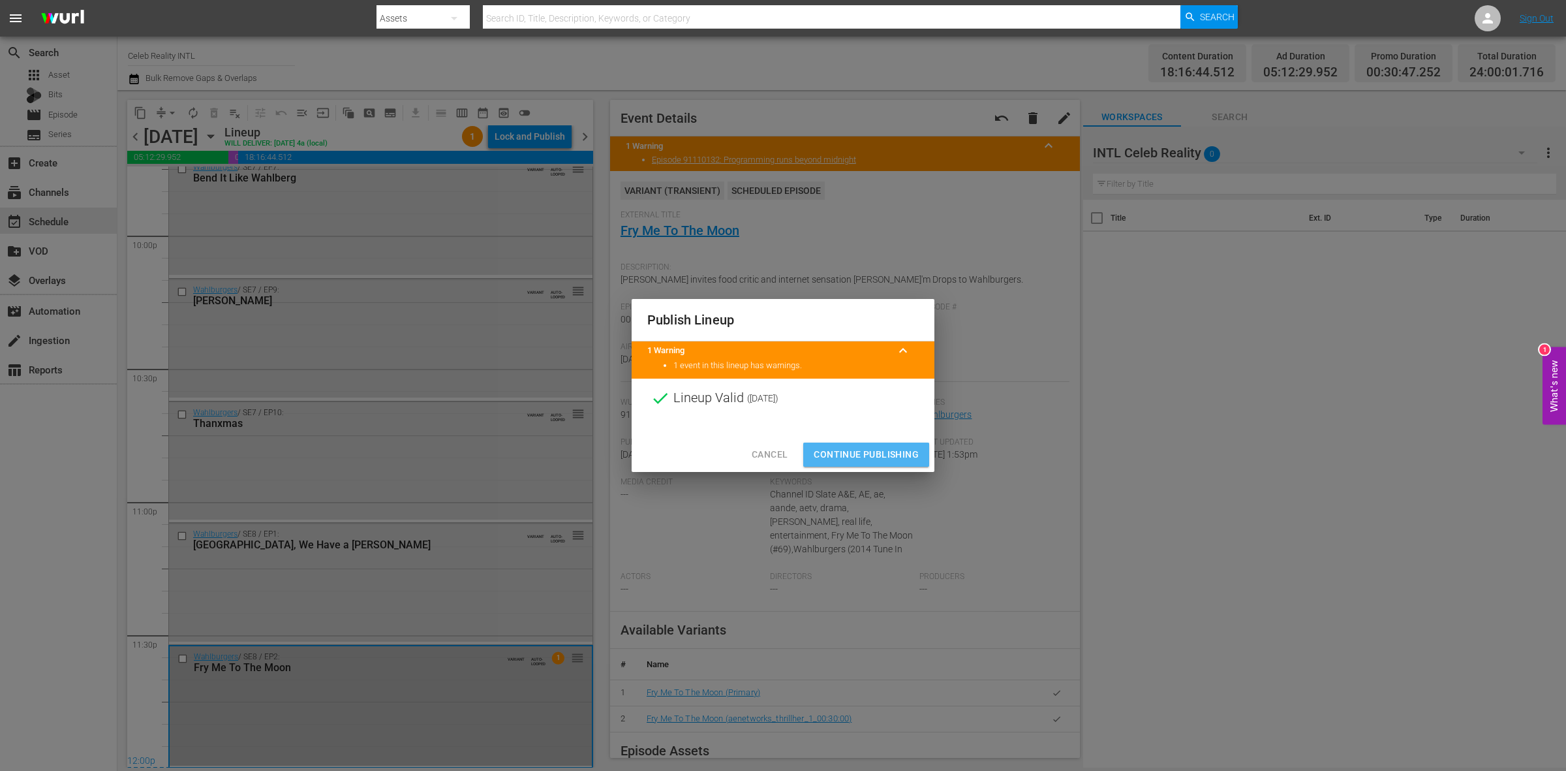
click at [840, 460] on span "Continue Publishing" at bounding box center [866, 454] width 105 height 16
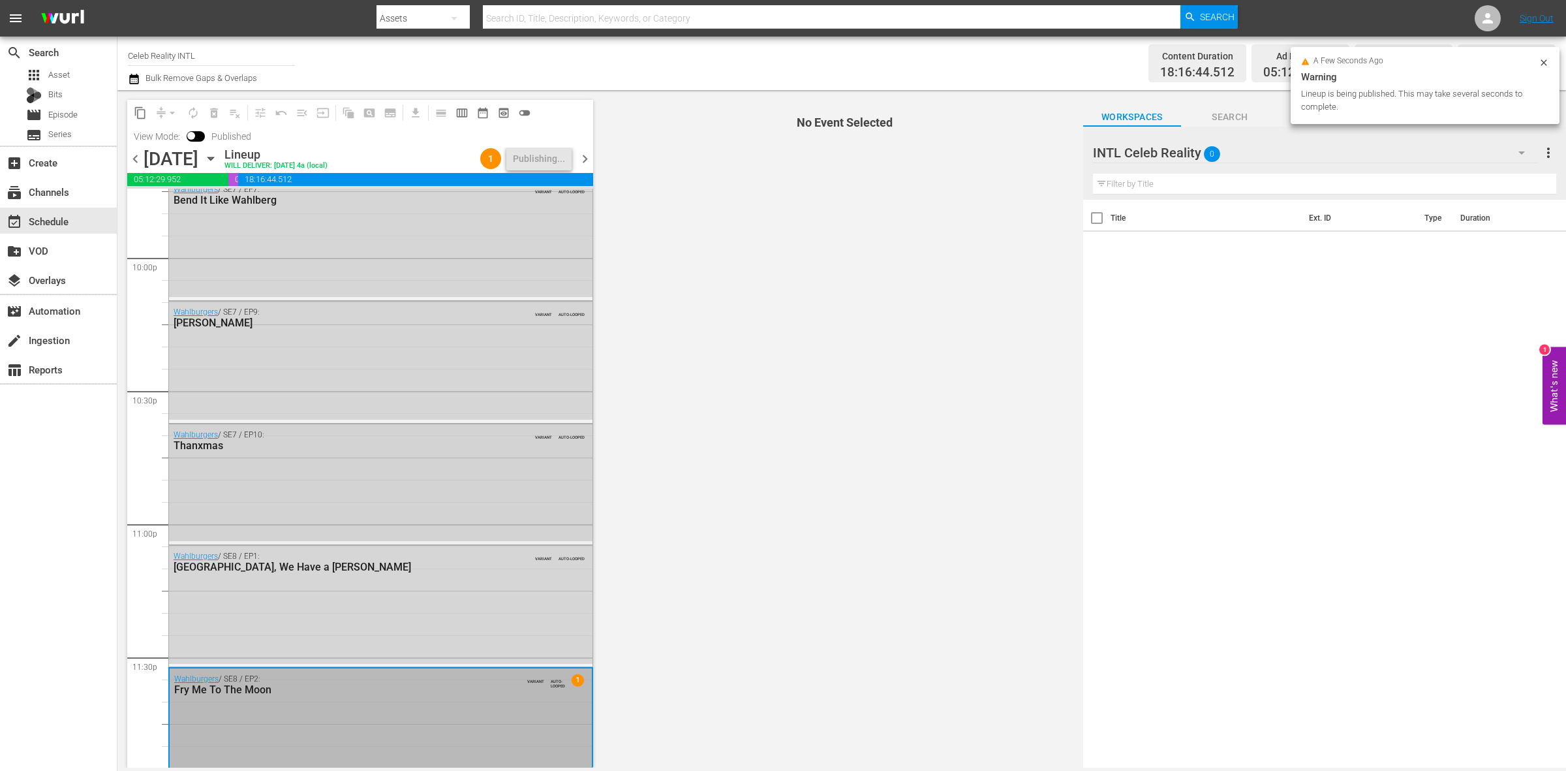
scroll to position [5810, 0]
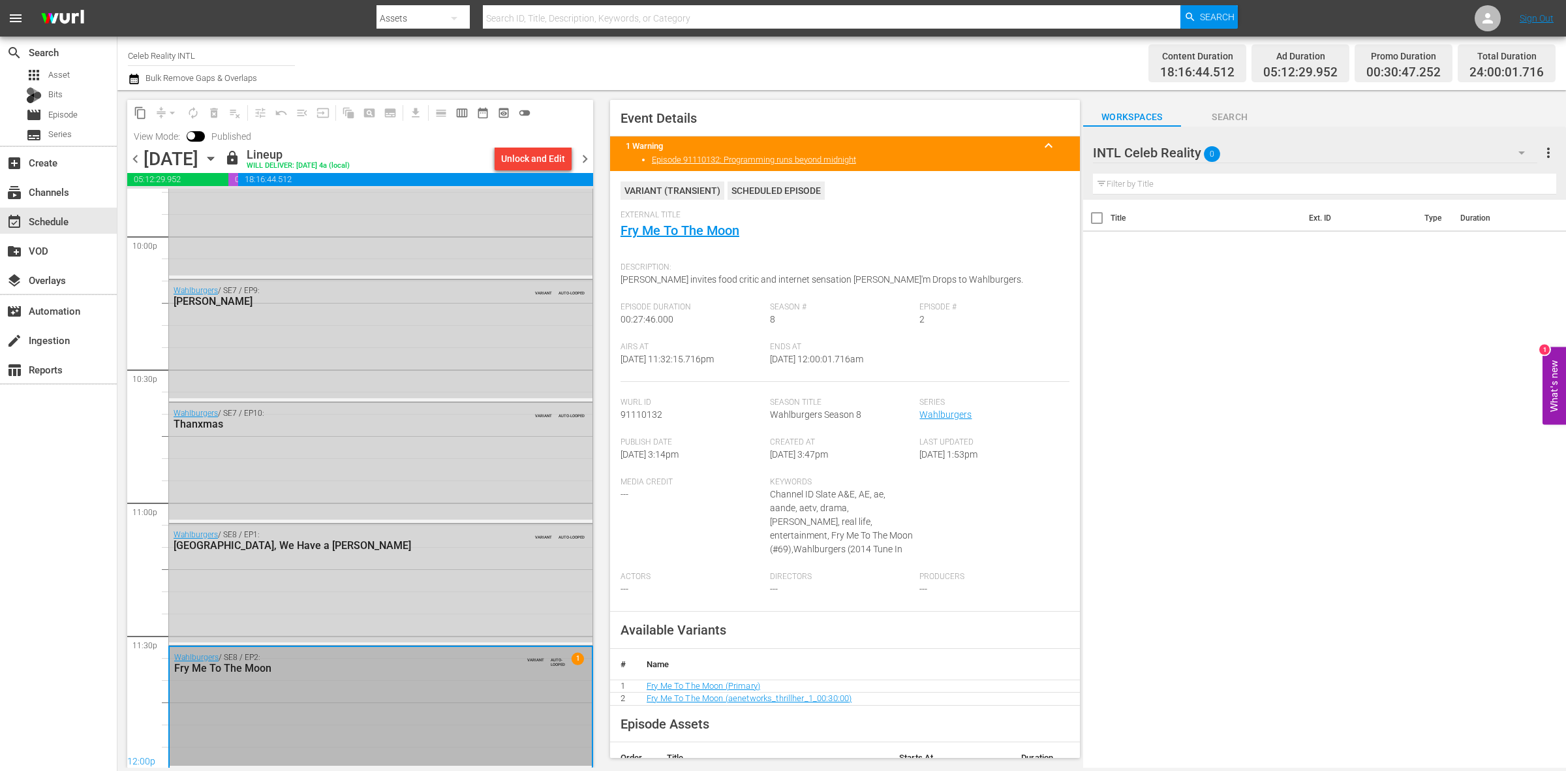
click at [584, 155] on span "chevron_right" at bounding box center [585, 159] width 16 height 16
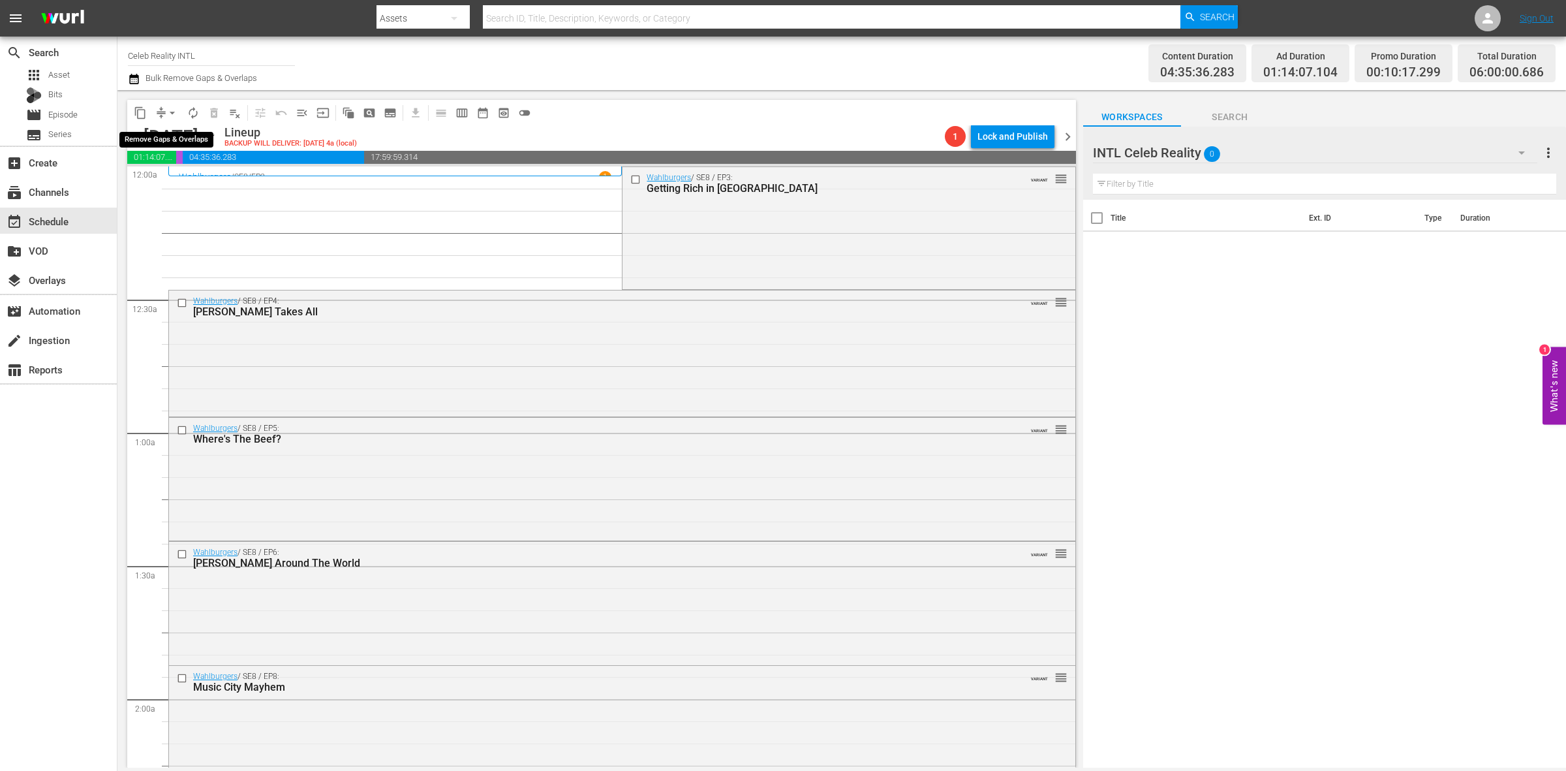
click at [168, 116] on span "arrow_drop_down" at bounding box center [172, 112] width 13 height 13
click at [173, 136] on li "Align to Midnight" at bounding box center [172, 139] width 137 height 22
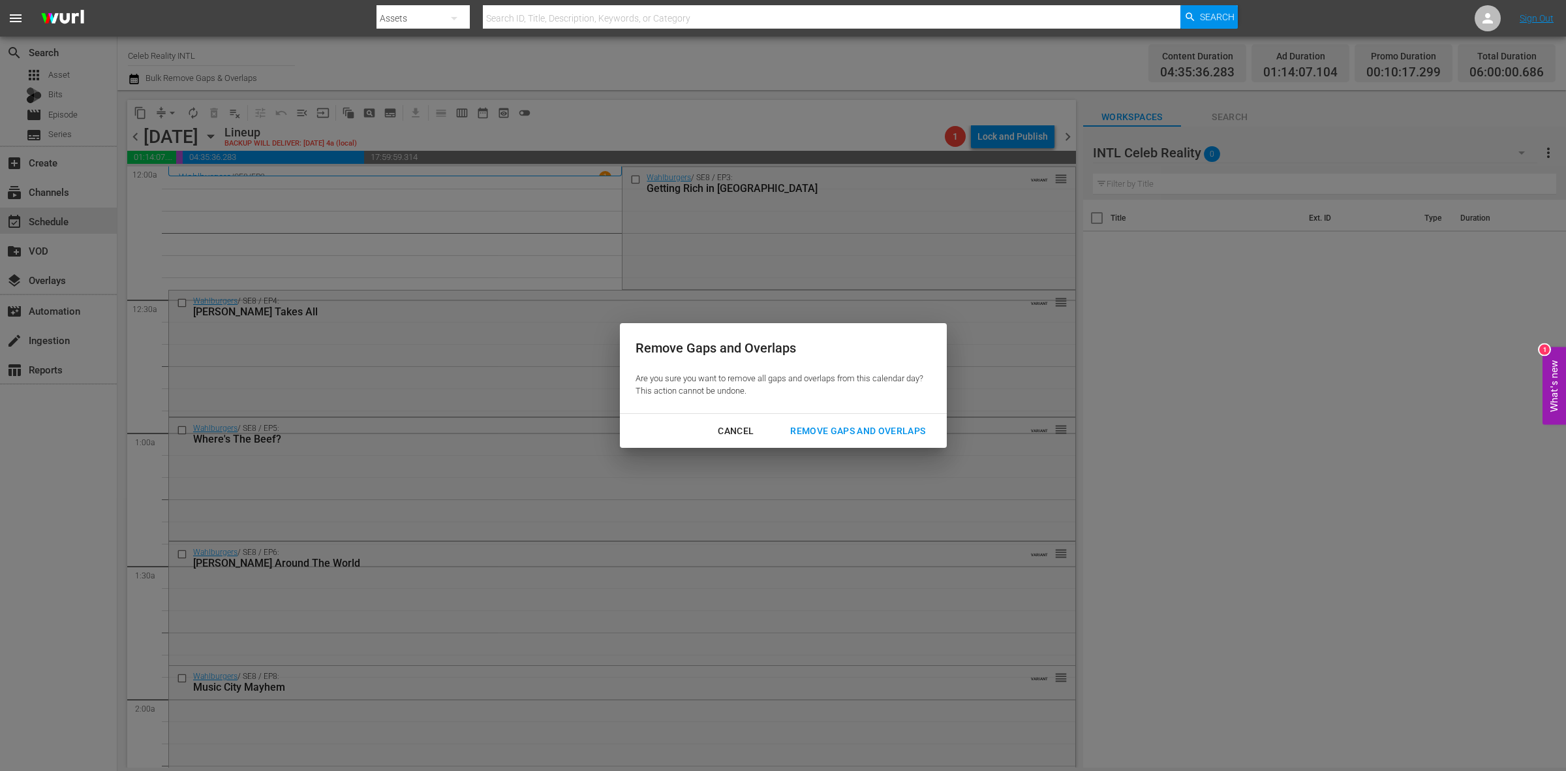
click at [872, 434] on div "Remove Gaps and Overlaps" at bounding box center [858, 431] width 156 height 16
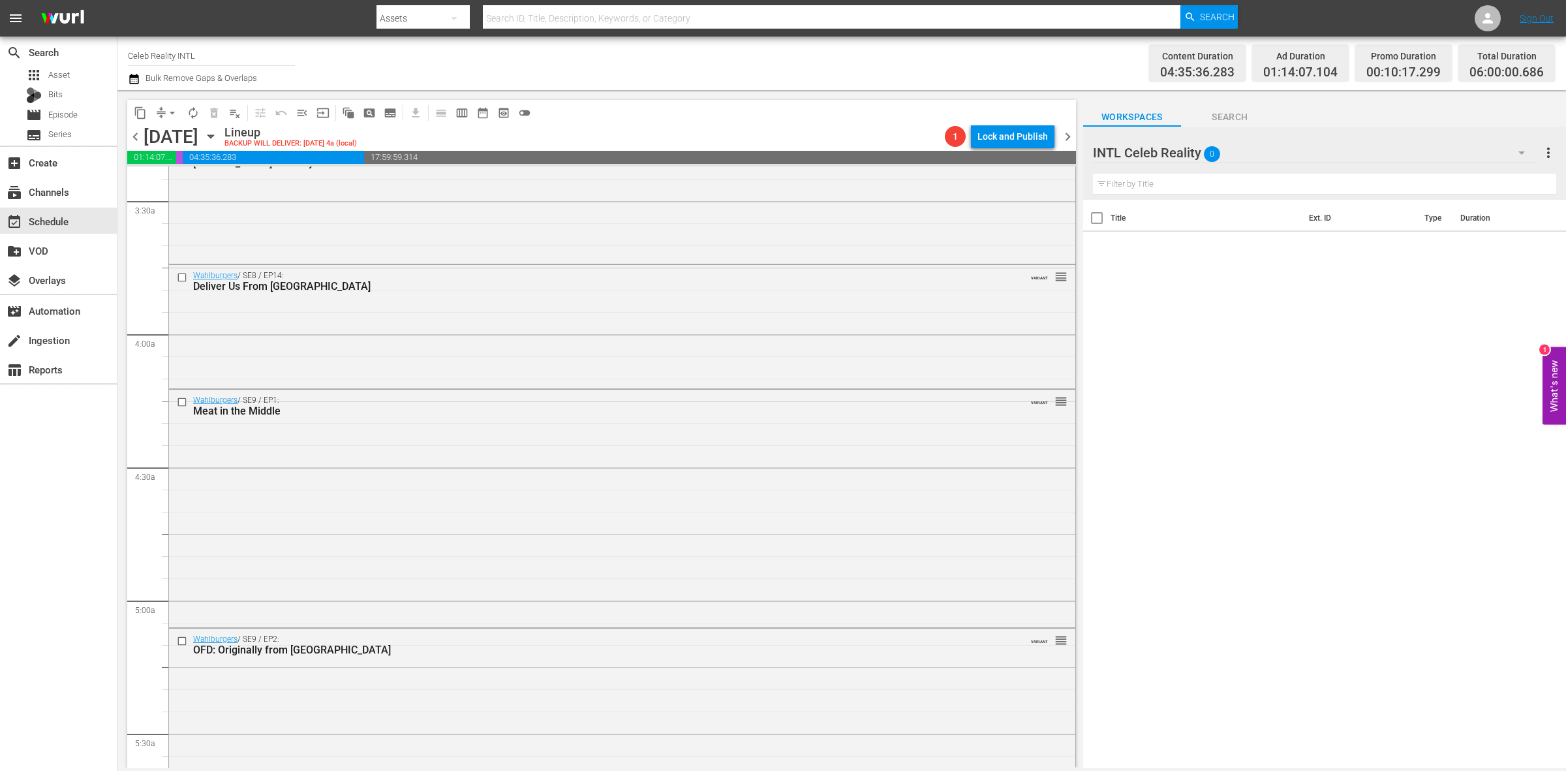
scroll to position [1305, 0]
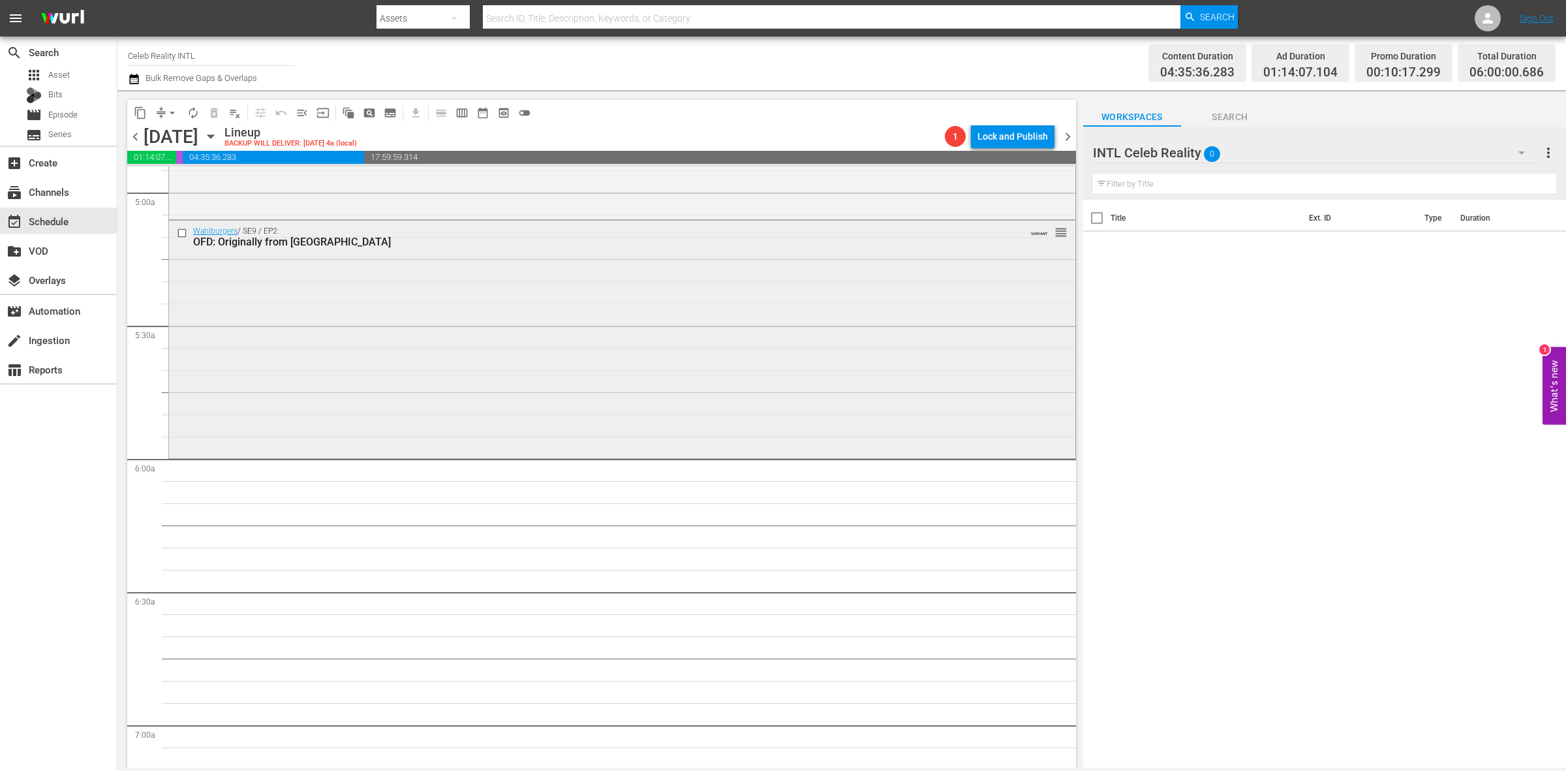
click at [460, 413] on div "Wahlburgers / SE9 / EP2: OFD: Originally from Dorchester VARIANT reorder" at bounding box center [622, 339] width 906 height 236
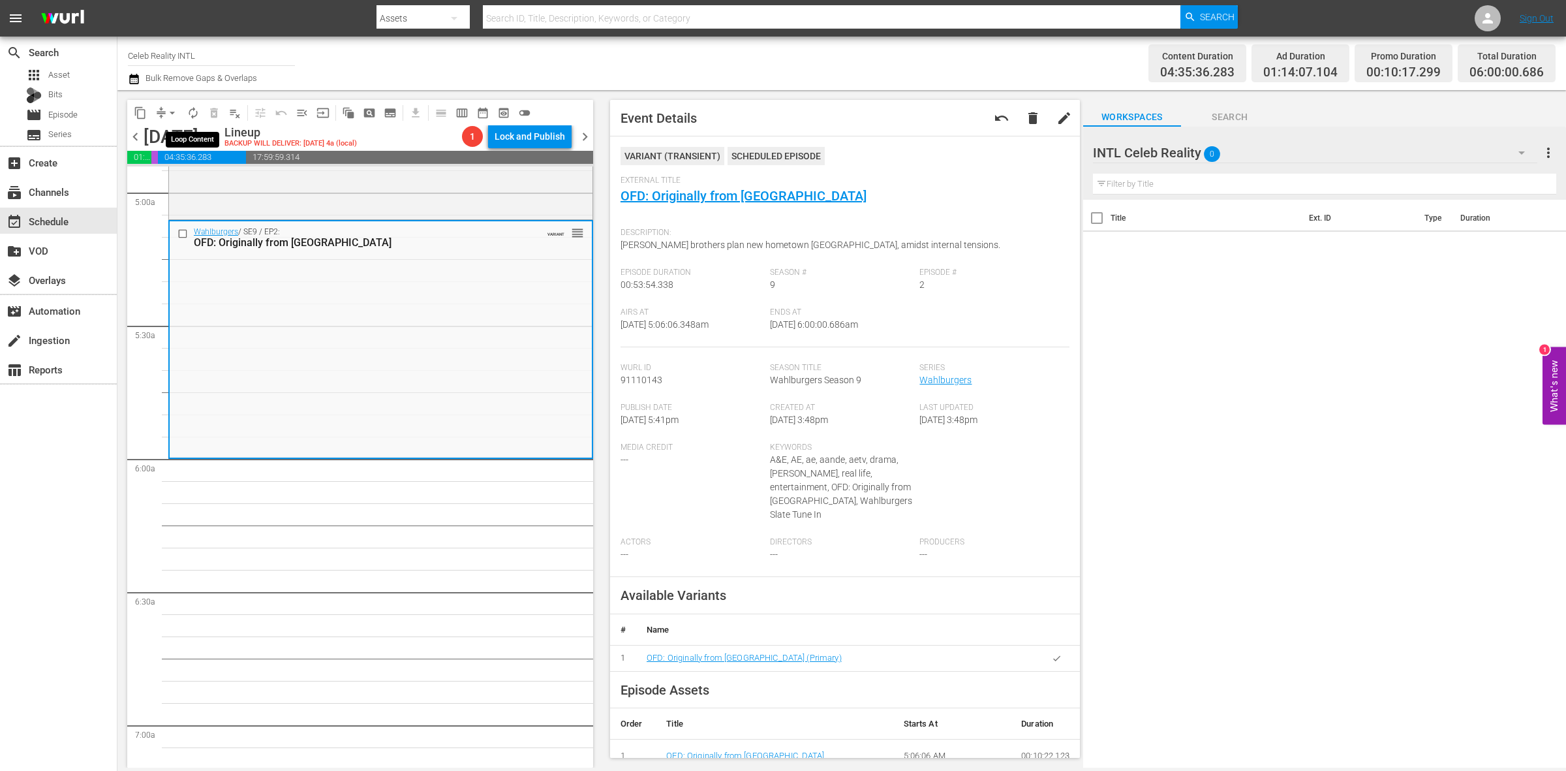
click at [189, 110] on span "autorenew_outlined" at bounding box center [193, 112] width 13 height 13
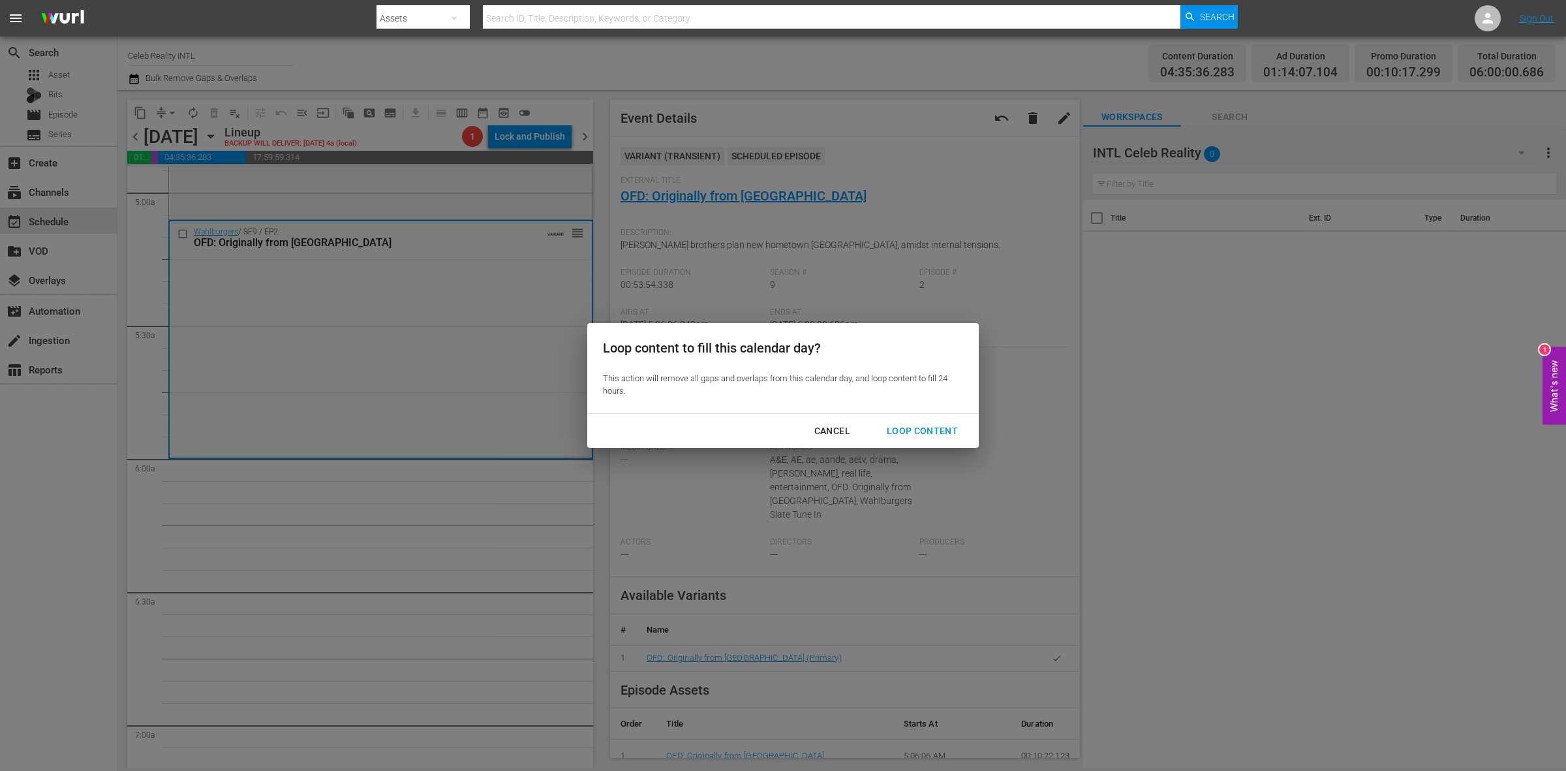
click at [930, 427] on div "Loop Content" at bounding box center [922, 431] width 92 height 16
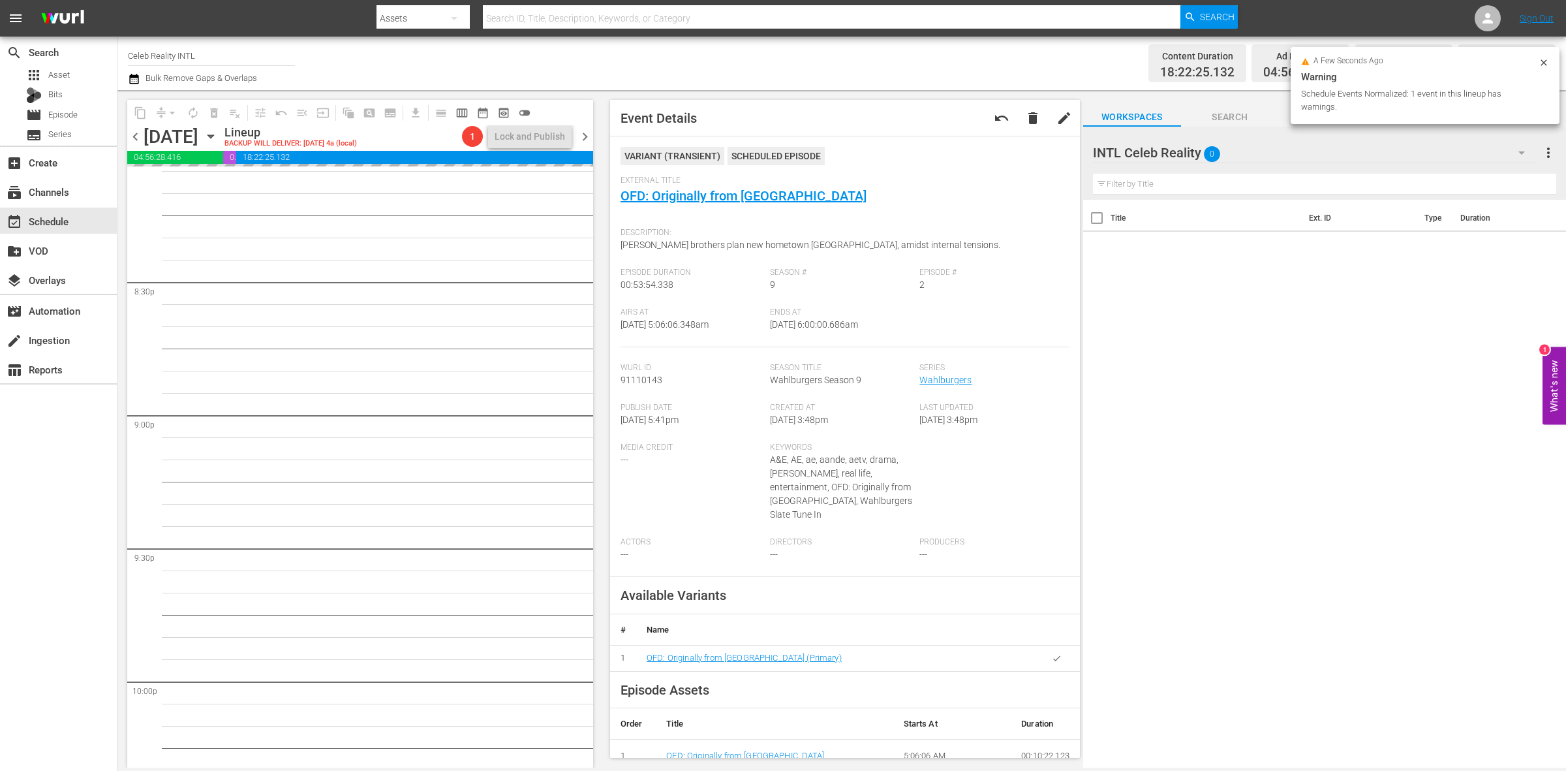
scroll to position [5788, 0]
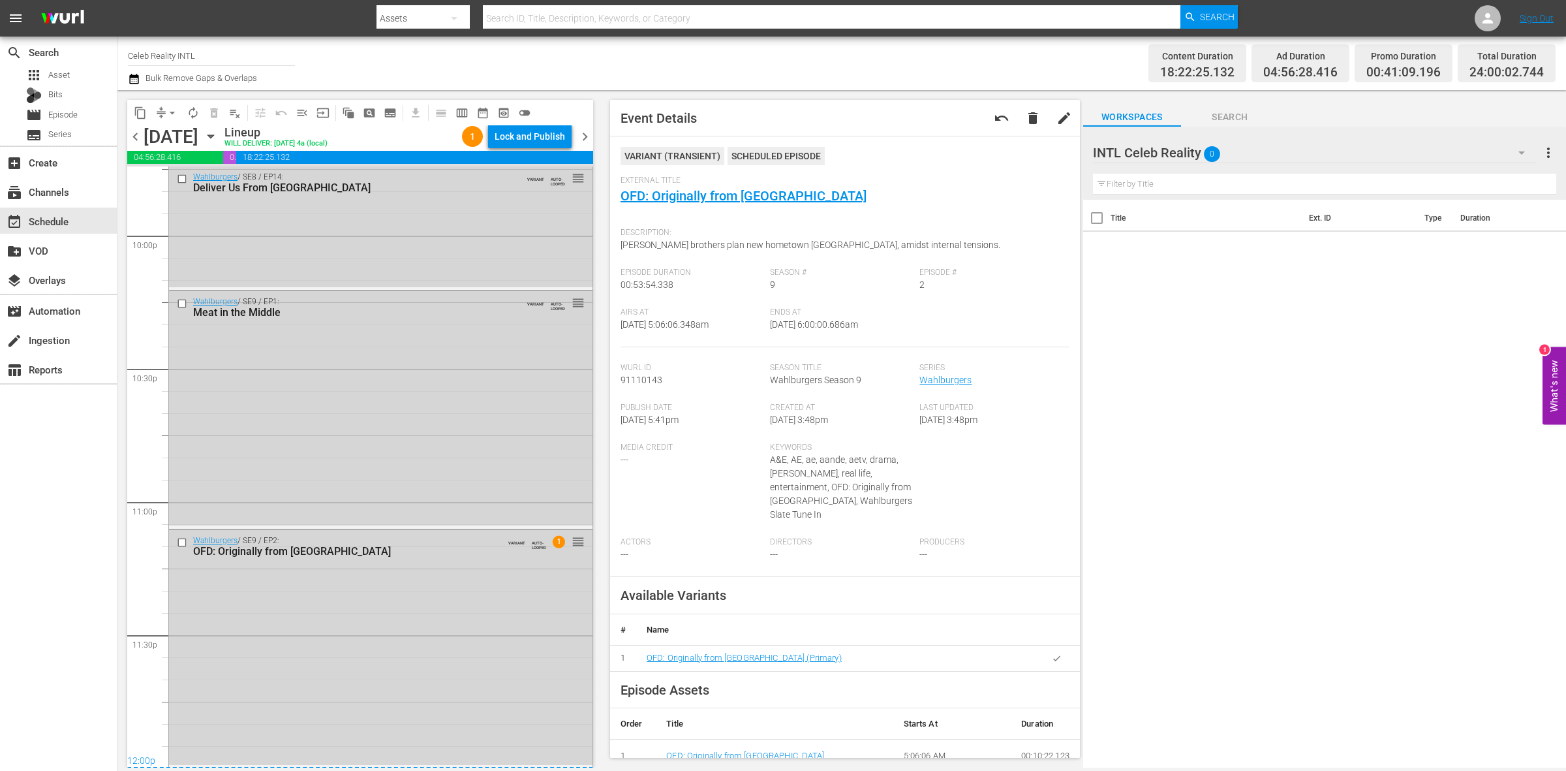
click at [354, 679] on div "Wahlburgers / SE9 / EP2: OFD: Originally from Dorchester VARIANT AUTO-LOOPED 1 …" at bounding box center [380, 648] width 423 height 236
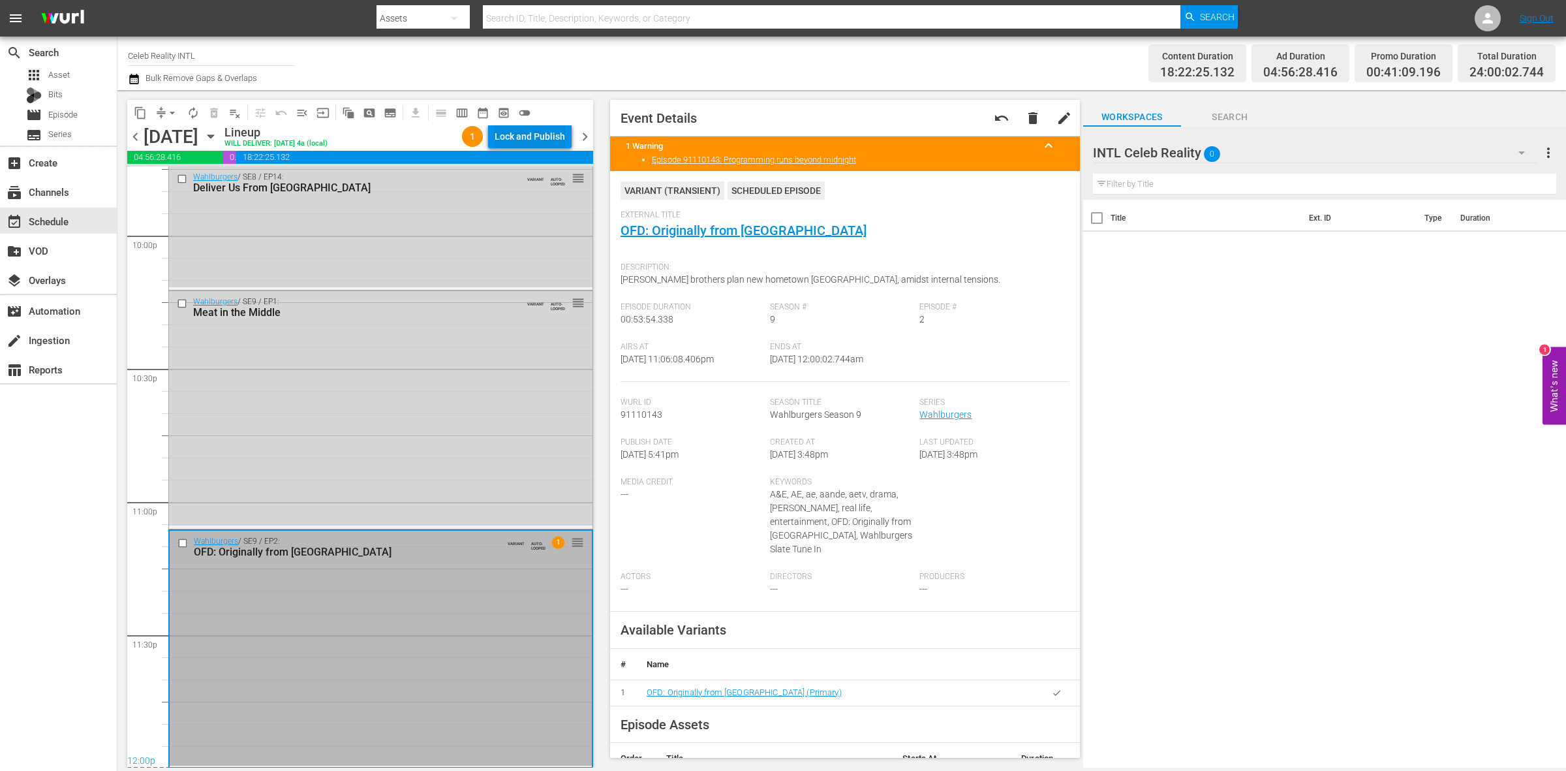
click at [552, 132] on div "Lock and Publish" at bounding box center [530, 136] width 70 height 23
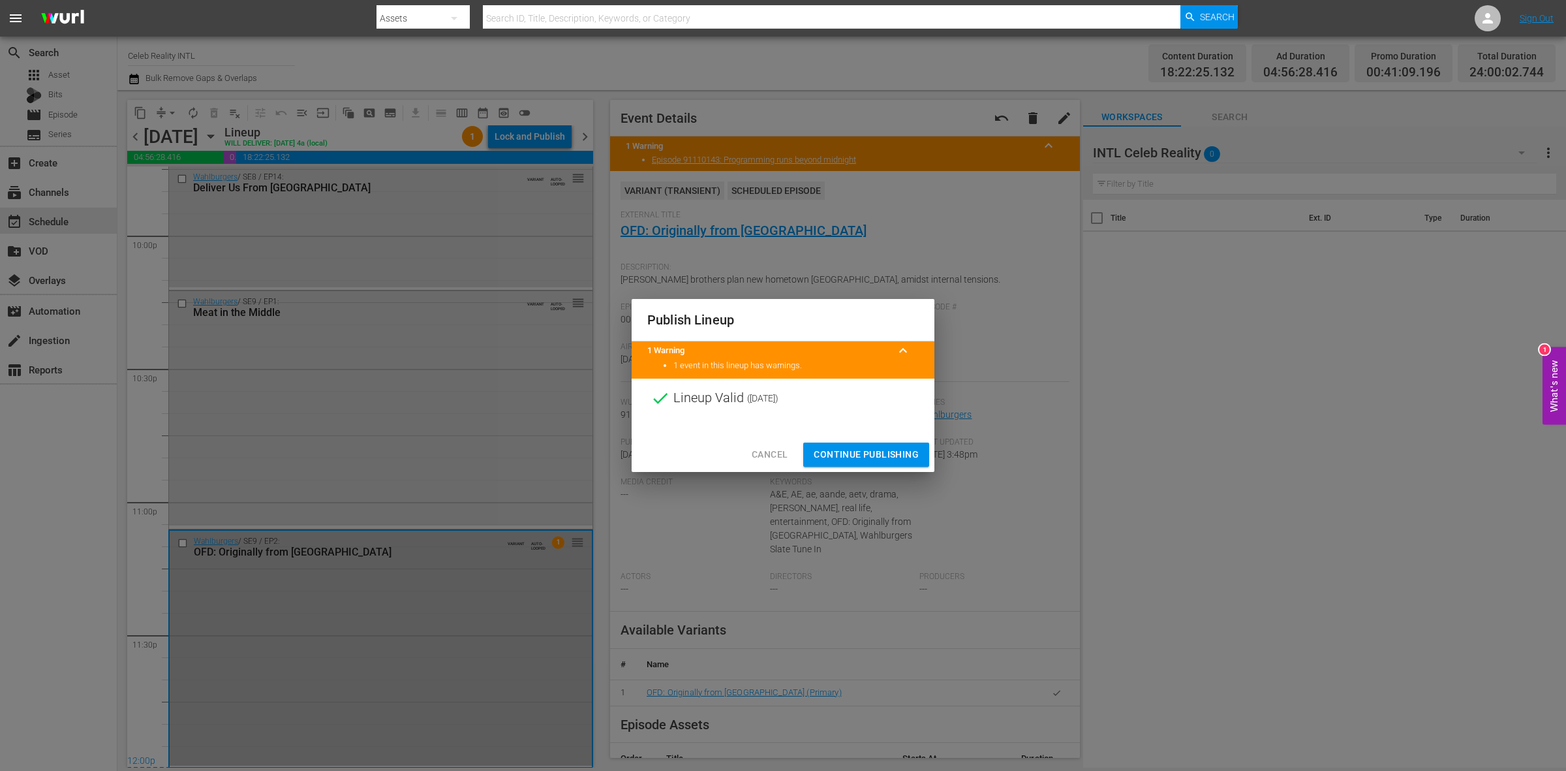
click at [872, 454] on span "Continue Publishing" at bounding box center [866, 454] width 105 height 16
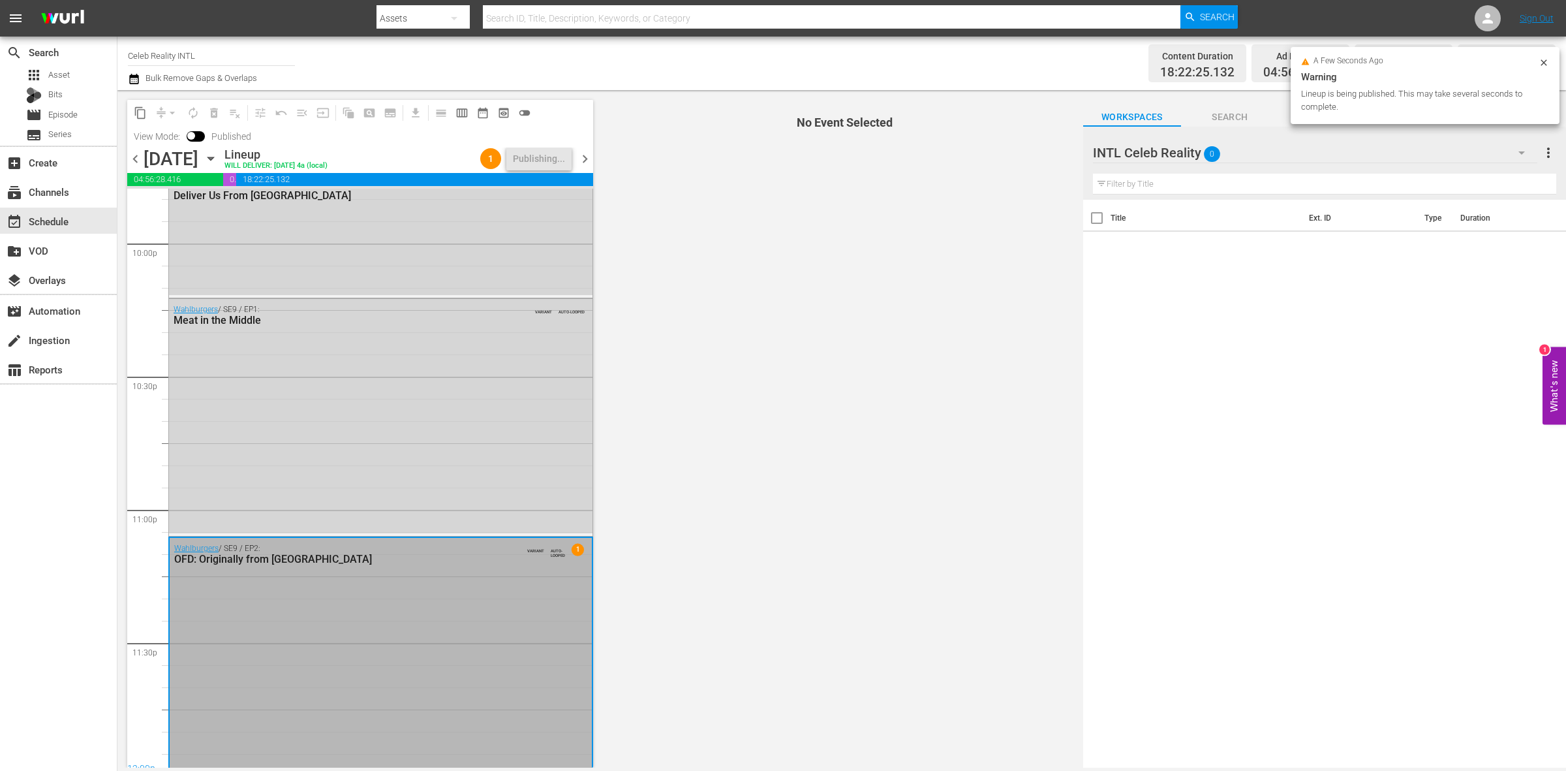
scroll to position [5810, 0]
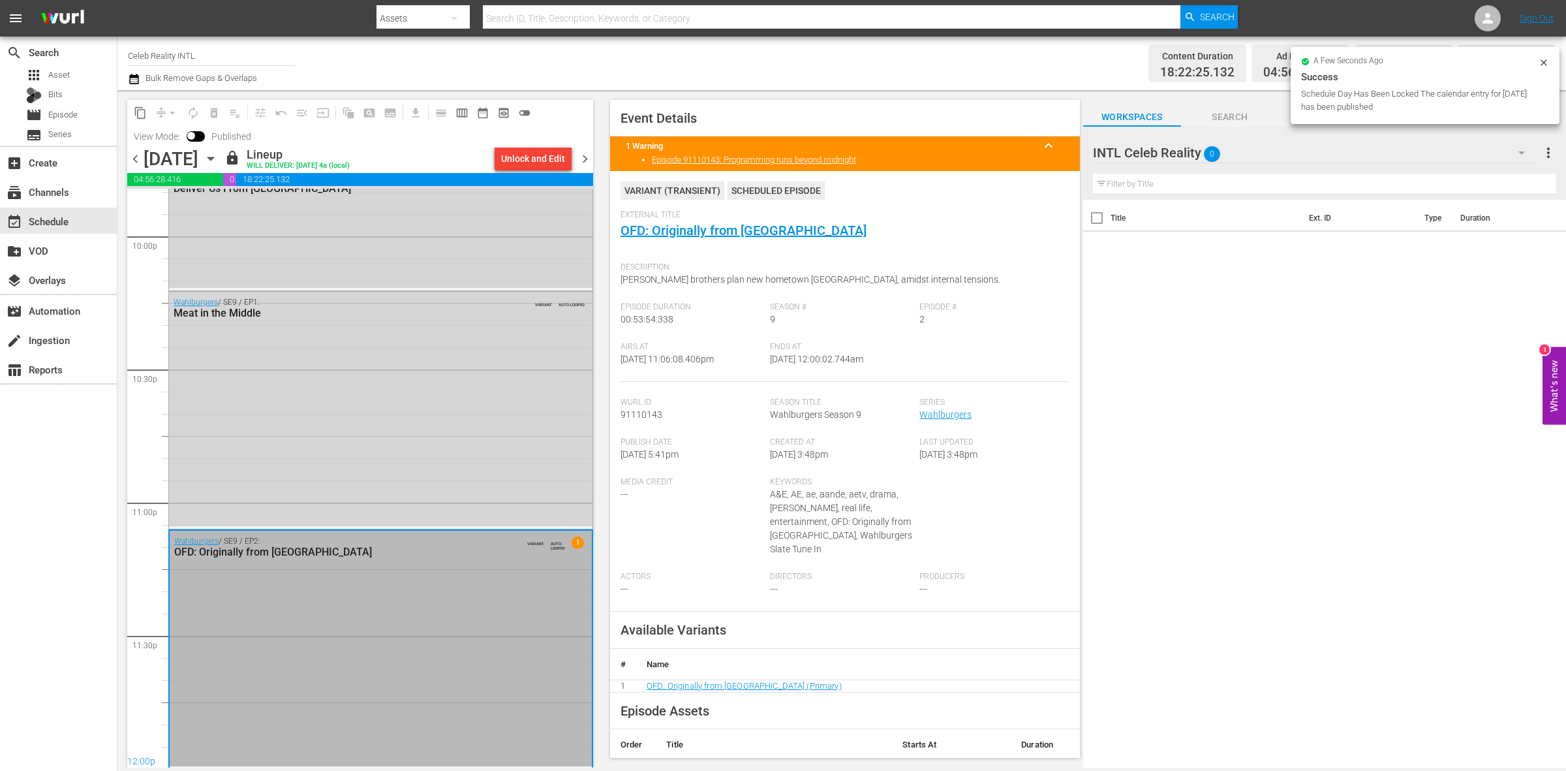
click at [589, 158] on span "chevron_right" at bounding box center [585, 159] width 16 height 16
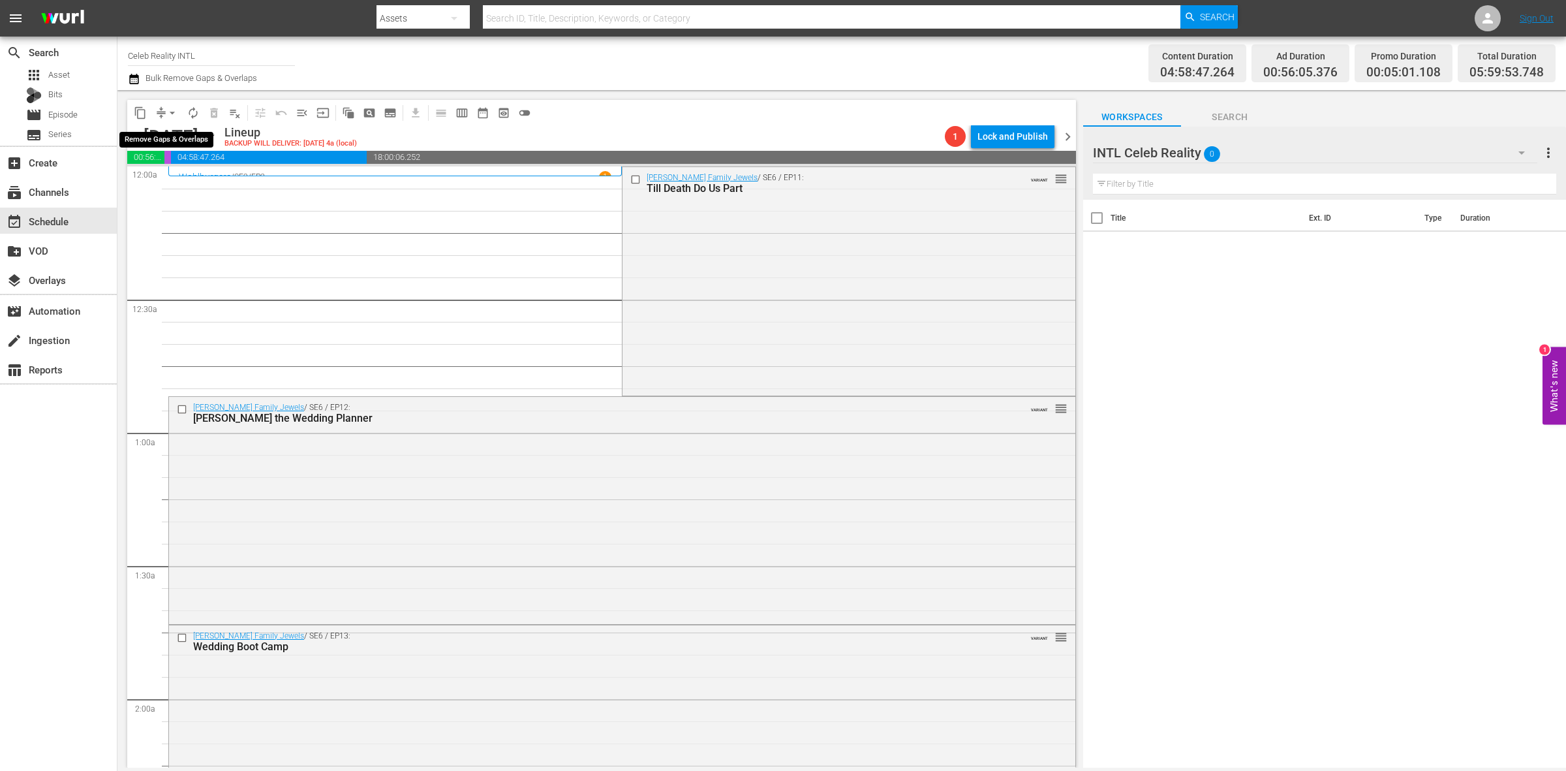
click at [168, 109] on span "arrow_drop_down" at bounding box center [172, 112] width 13 height 13
click at [170, 135] on li "Align to Midnight" at bounding box center [172, 139] width 137 height 22
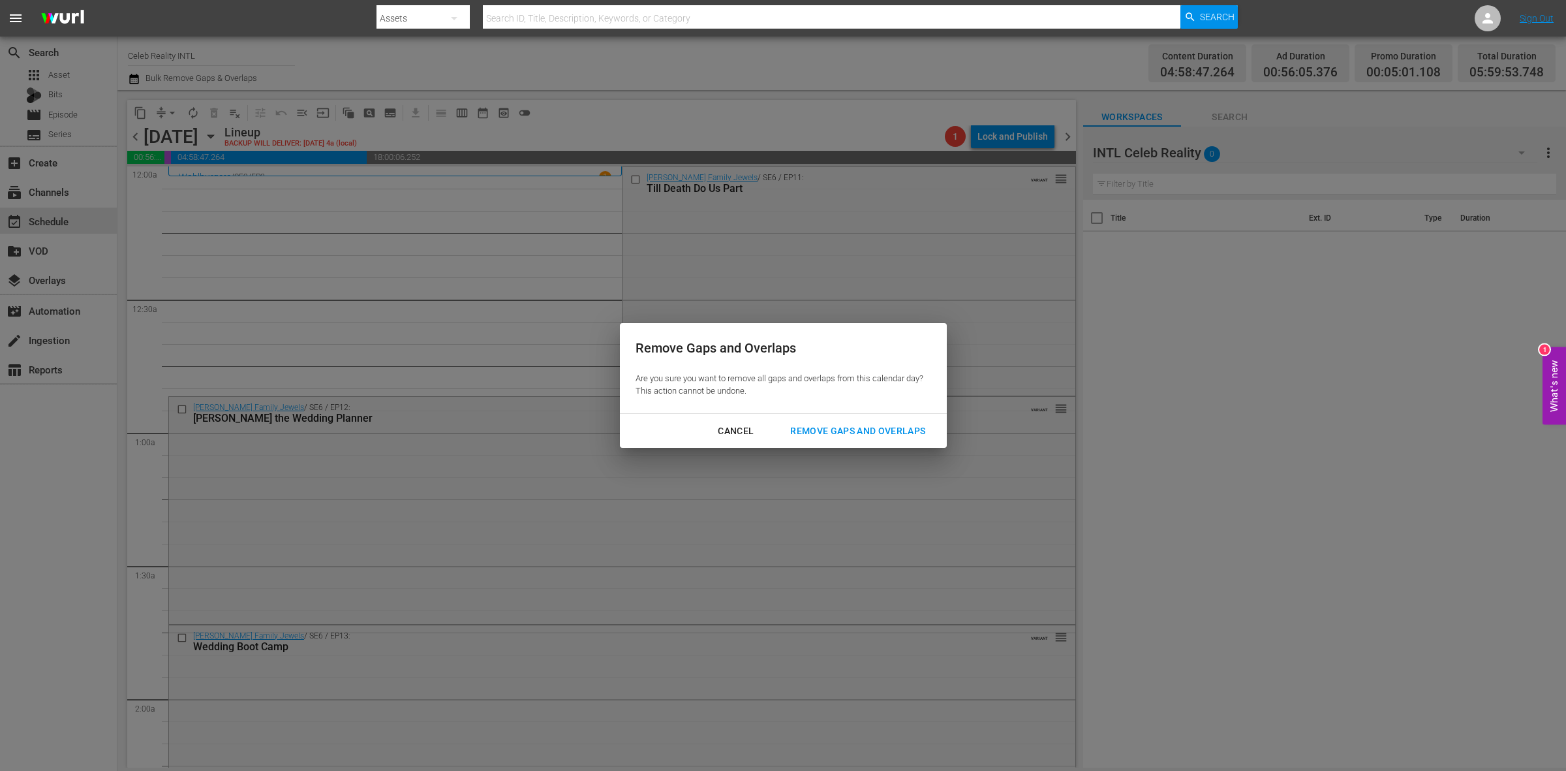
click at [829, 425] on div "Remove Gaps and Overlaps" at bounding box center [858, 431] width 156 height 16
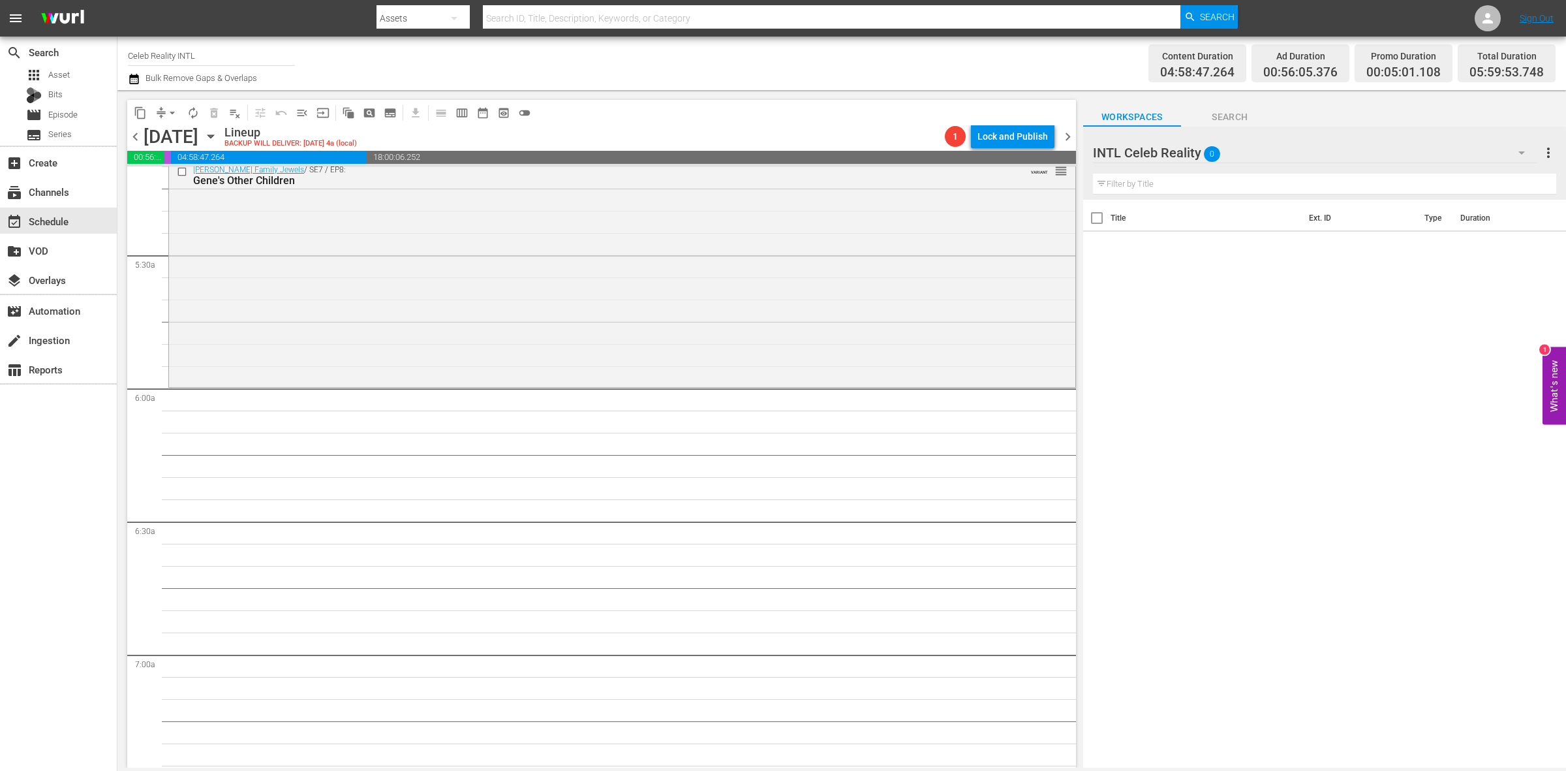
scroll to position [1286, 0]
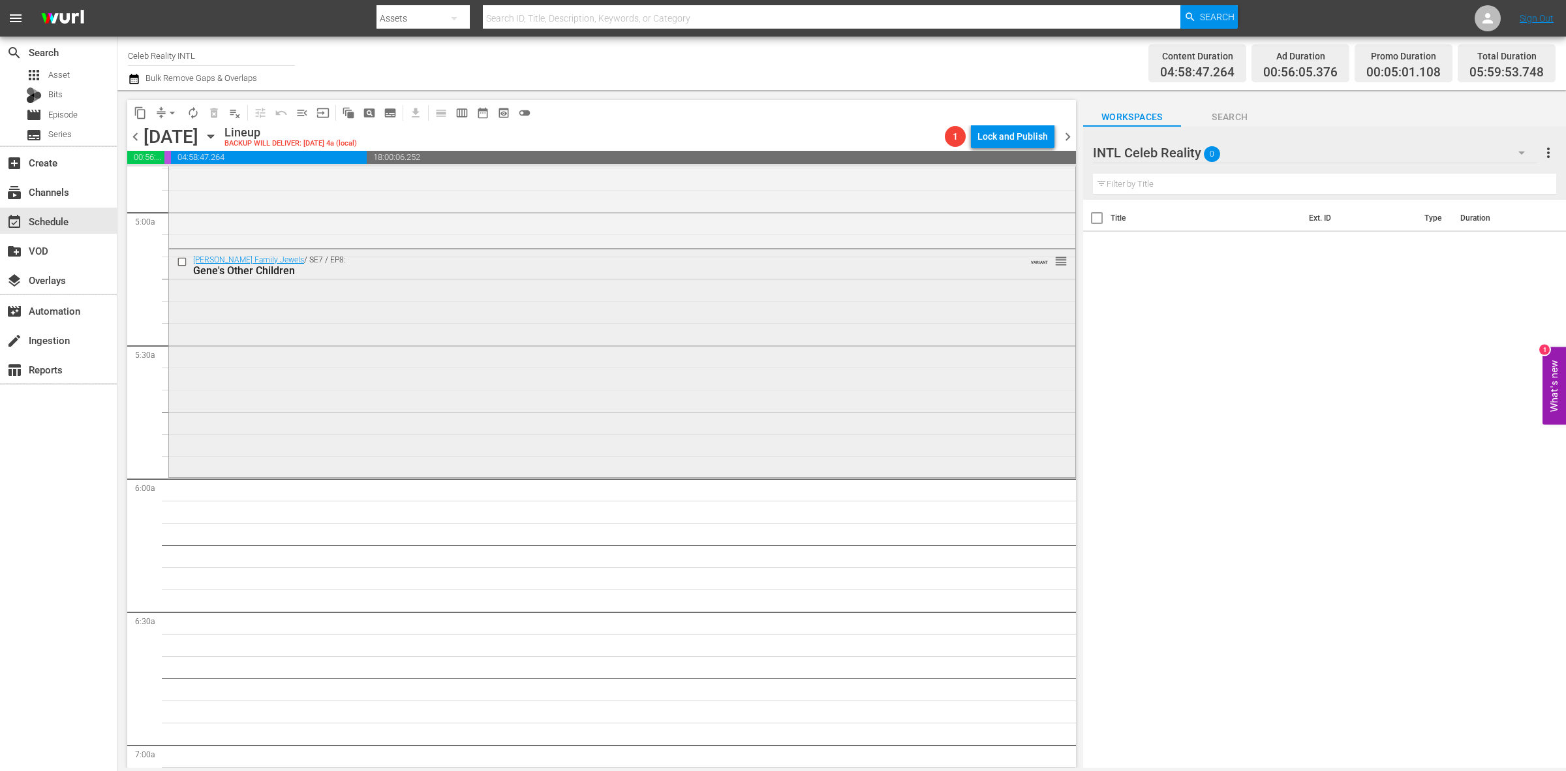
click at [460, 380] on div "Gene Simmons Family Jewels / SE7 / EP8: Gene's Other Children VARIANT reorder" at bounding box center [622, 361] width 906 height 224
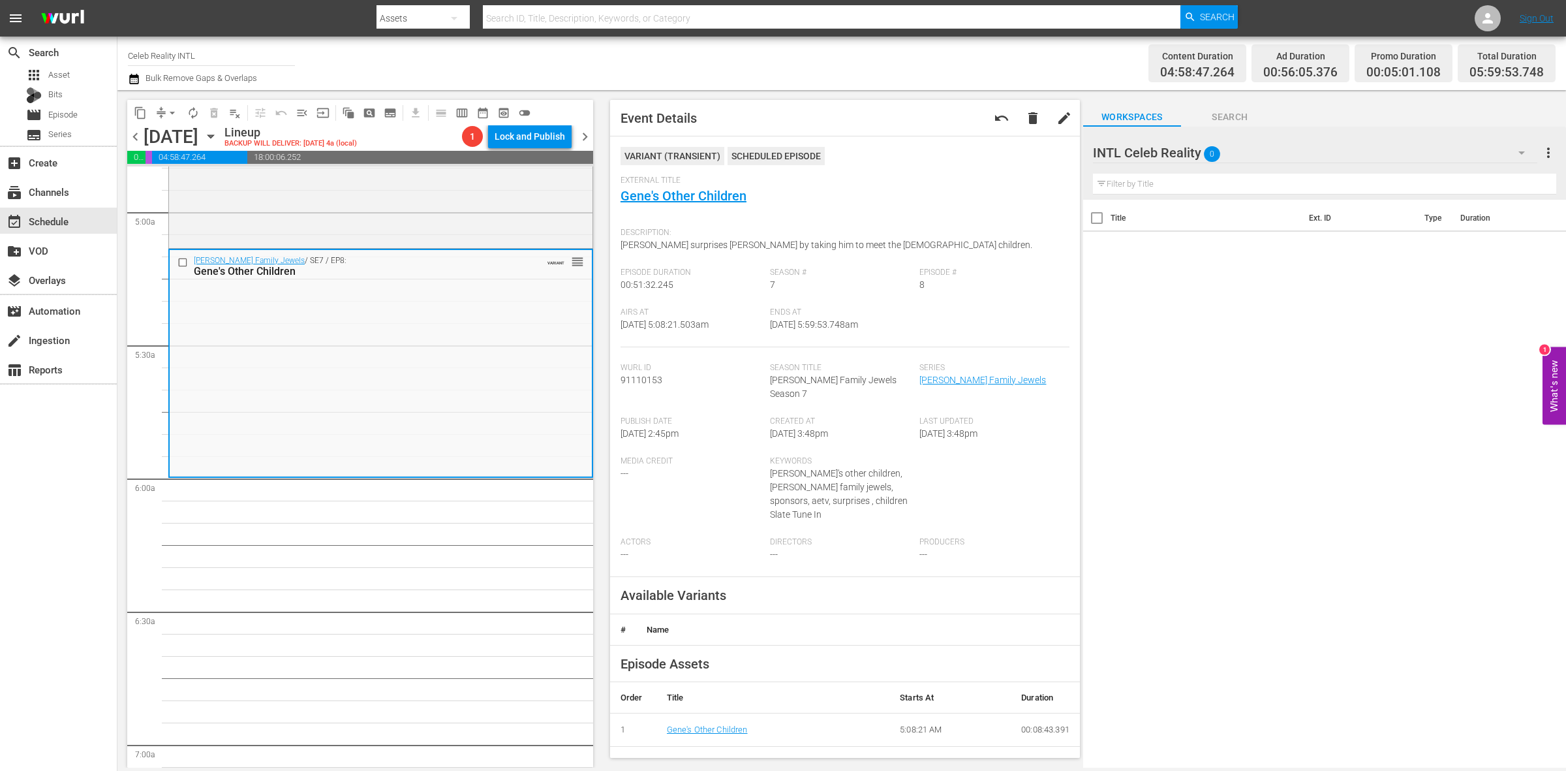
drag, startPoint x: 716, startPoint y: 200, endPoint x: 747, endPoint y: 209, distance: 32.6
click at [747, 209] on div "External Title Gene's Other Children" at bounding box center [845, 199] width 449 height 46
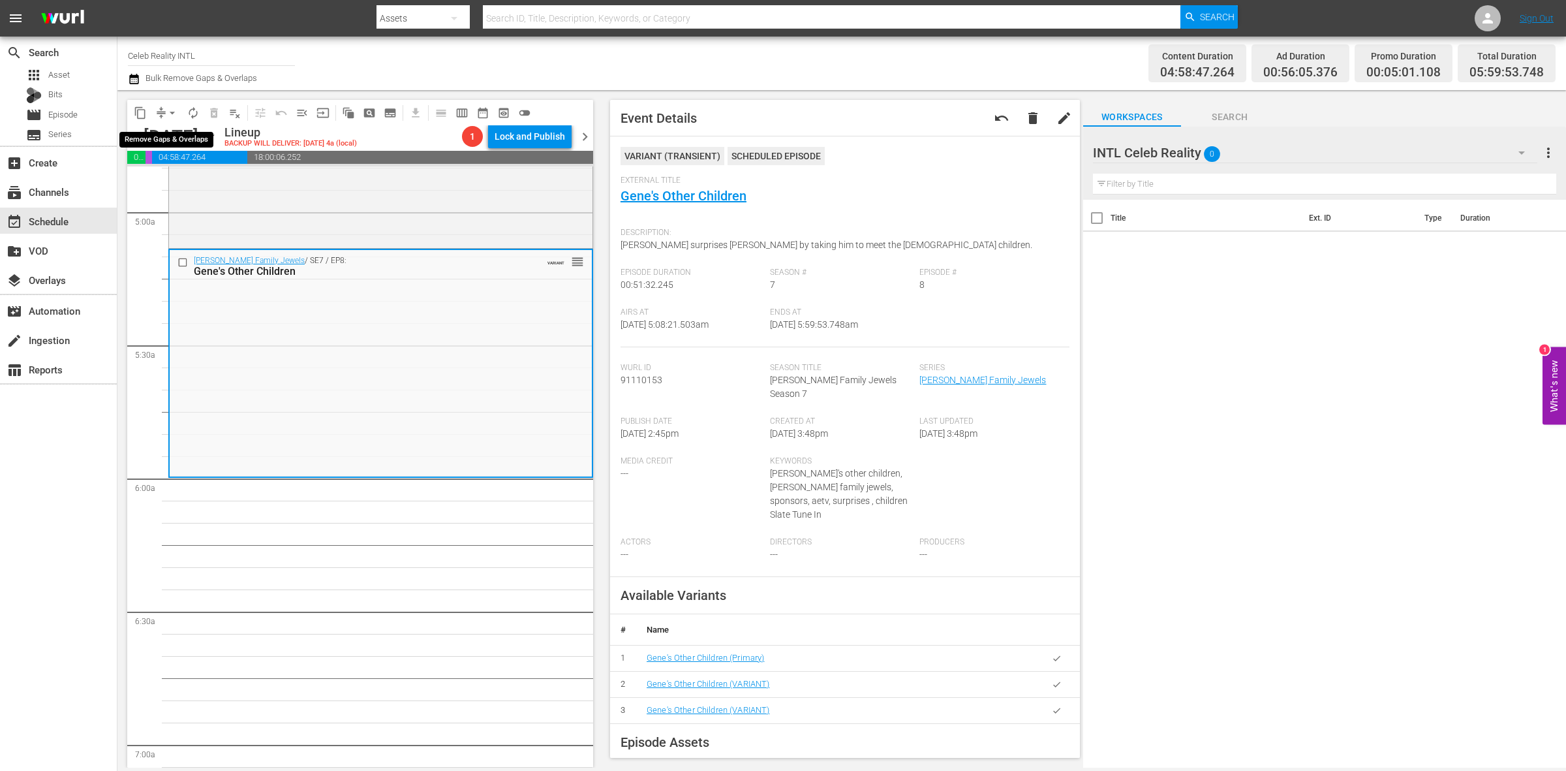
click at [170, 113] on span "arrow_drop_down" at bounding box center [172, 112] width 13 height 13
click at [166, 132] on li "Align to Midnight" at bounding box center [172, 139] width 137 height 22
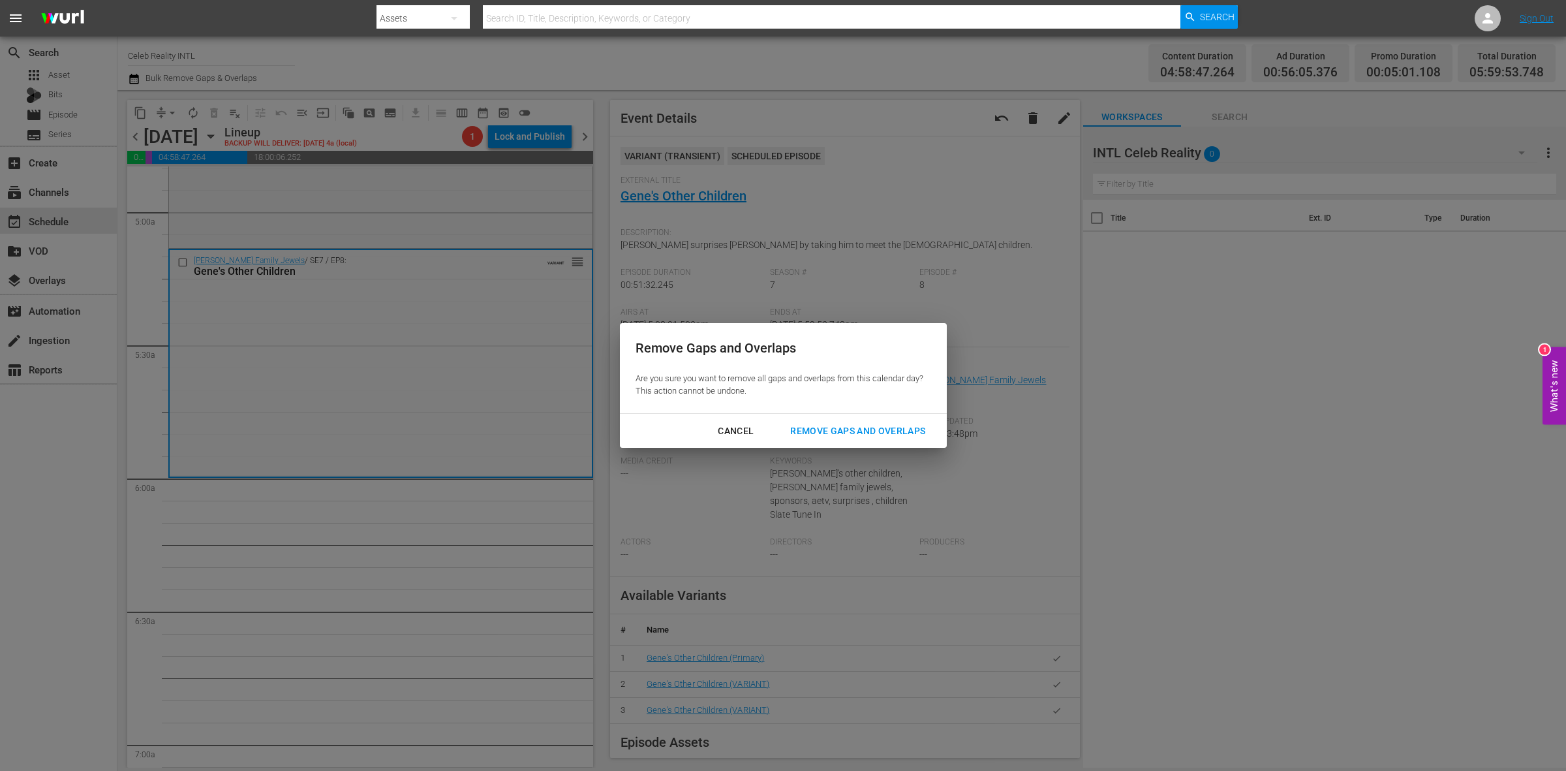
click at [845, 438] on div "Remove Gaps and Overlaps" at bounding box center [858, 431] width 156 height 16
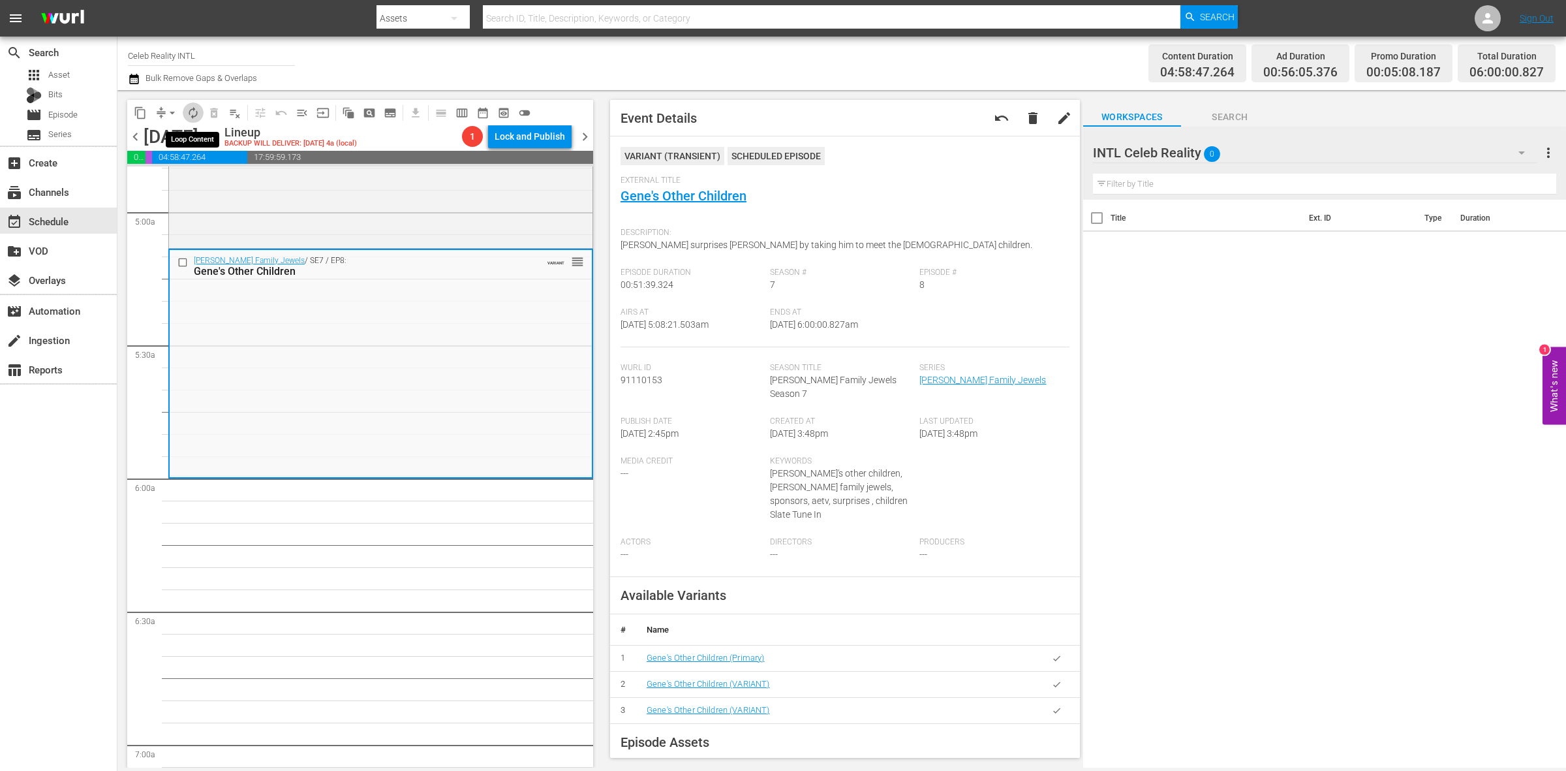
click at [189, 108] on span "autorenew_outlined" at bounding box center [193, 112] width 13 height 13
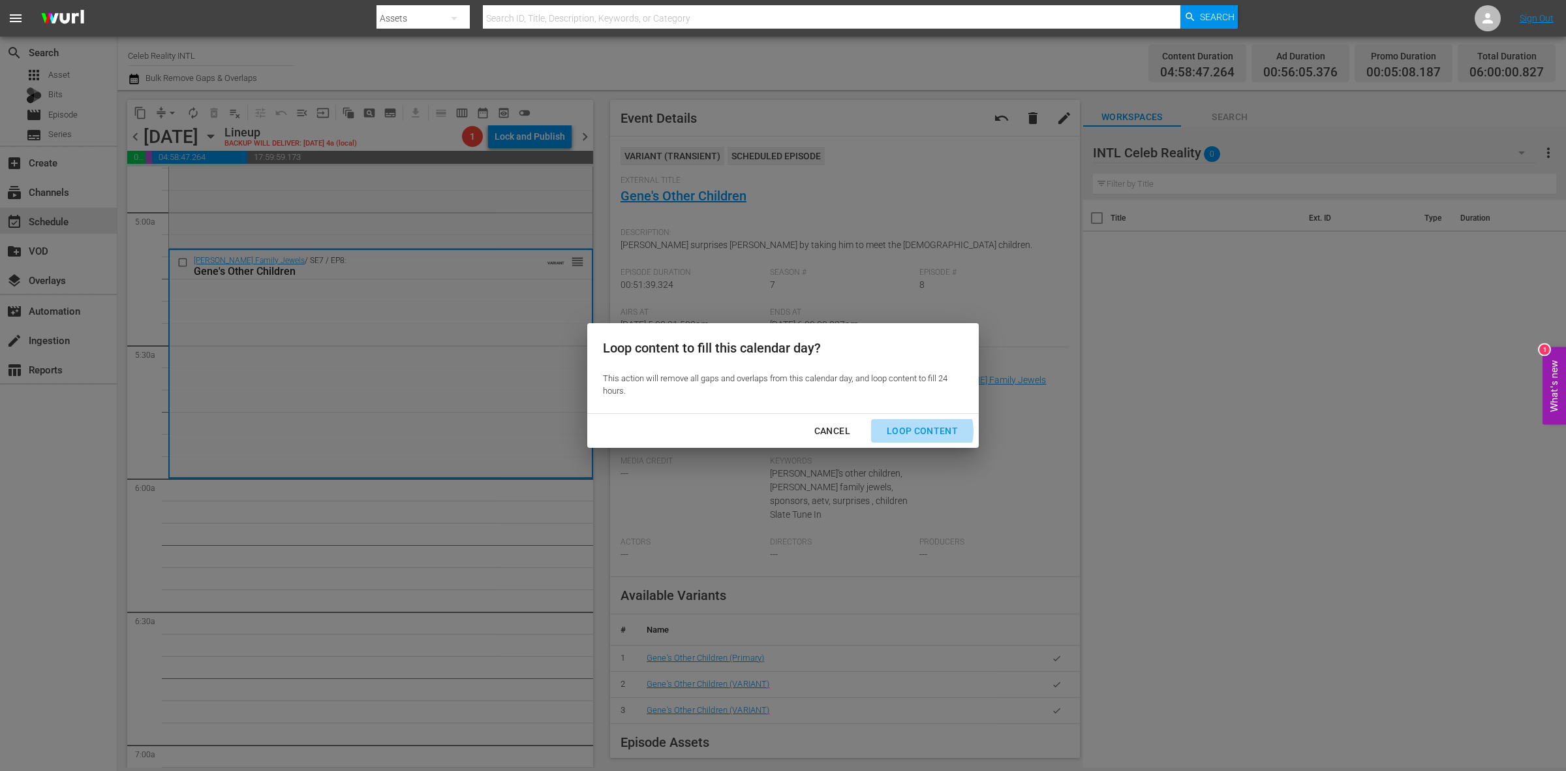
click at [921, 431] on div "Loop Content" at bounding box center [922, 431] width 92 height 16
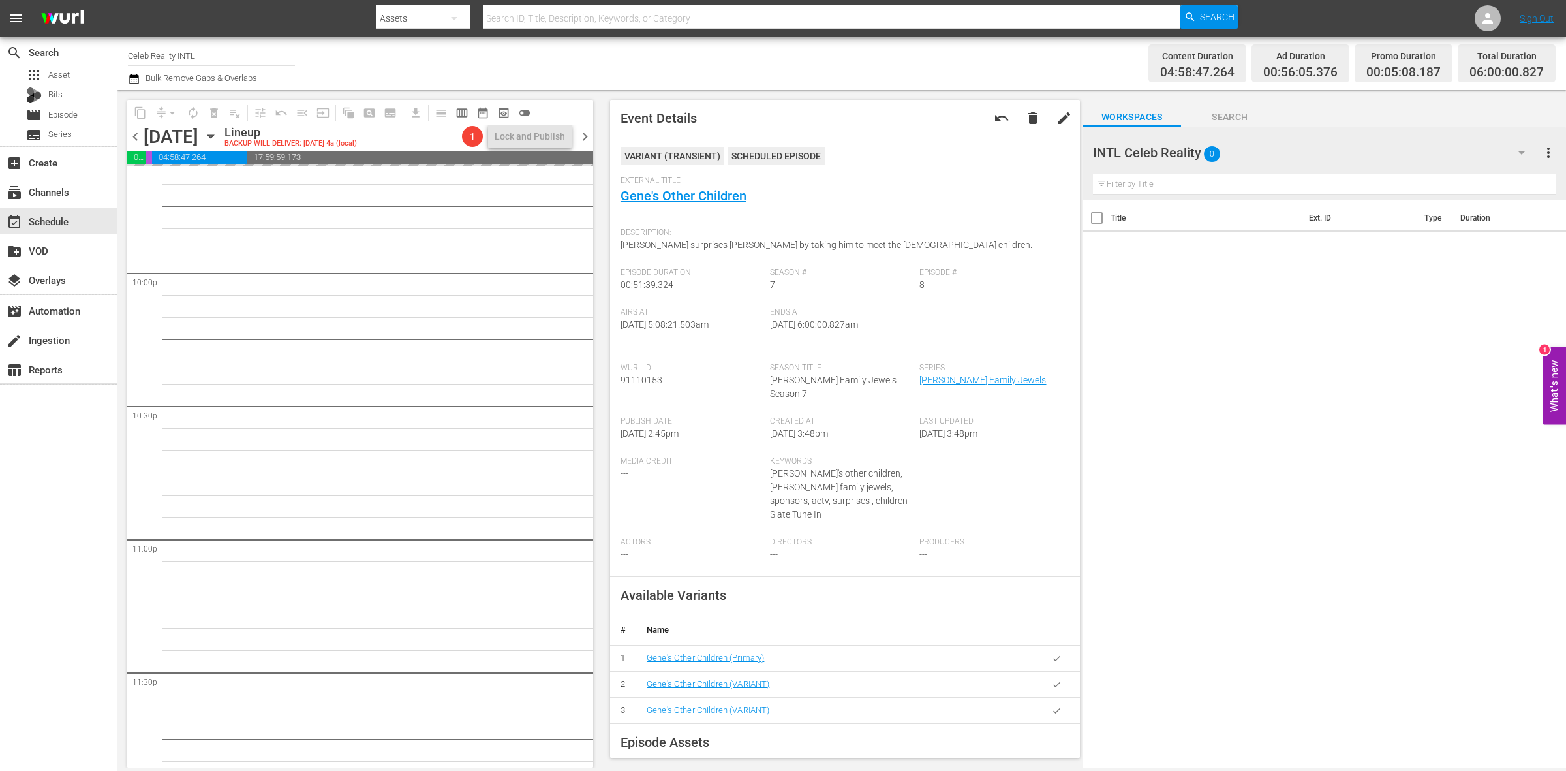
scroll to position [5788, 0]
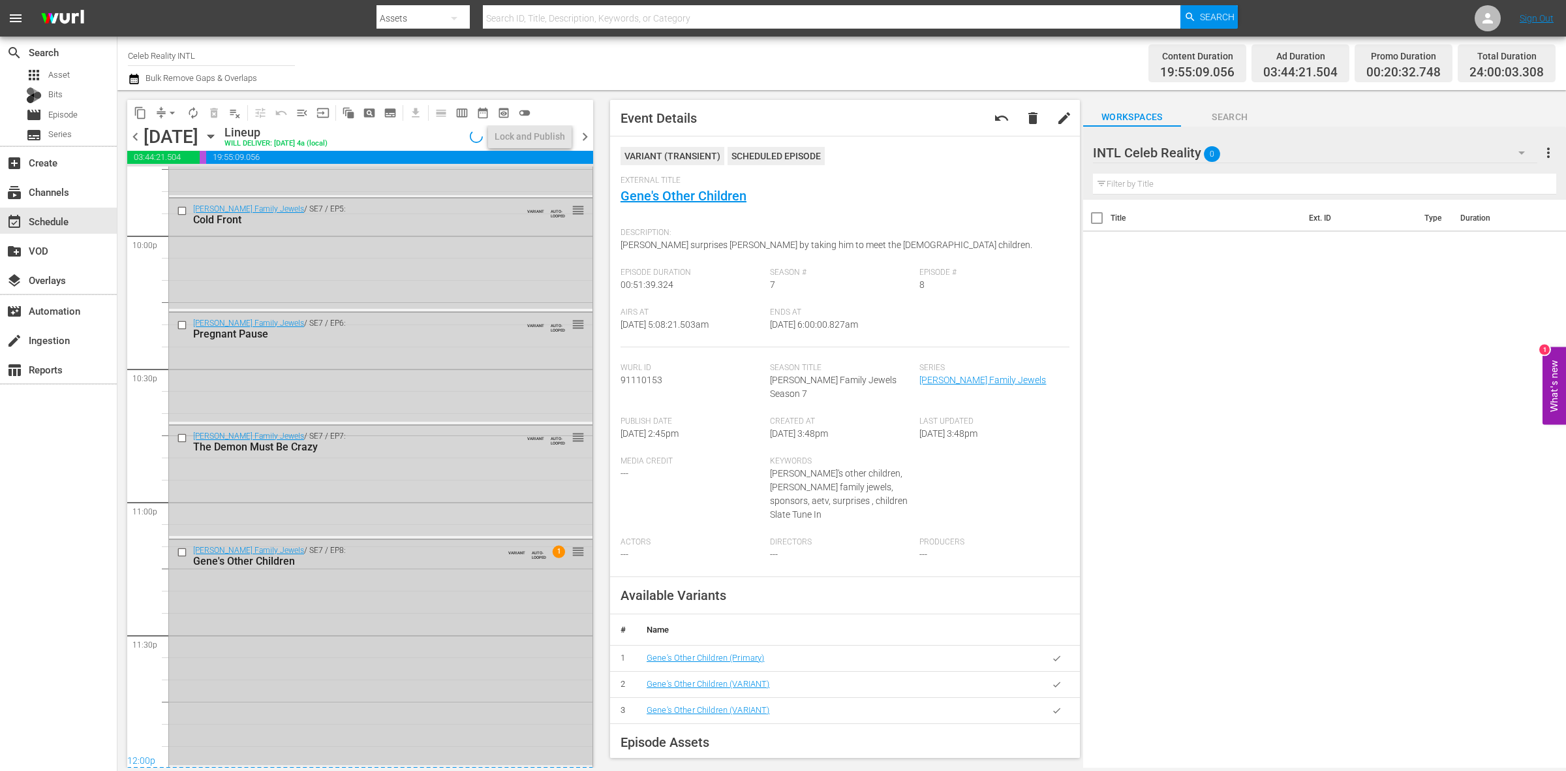
click at [341, 649] on div "Gene Simmons Family Jewels / SE7 / EP8: Gene's Other Children VARIANT AUTO-LOOP…" at bounding box center [380, 652] width 423 height 225
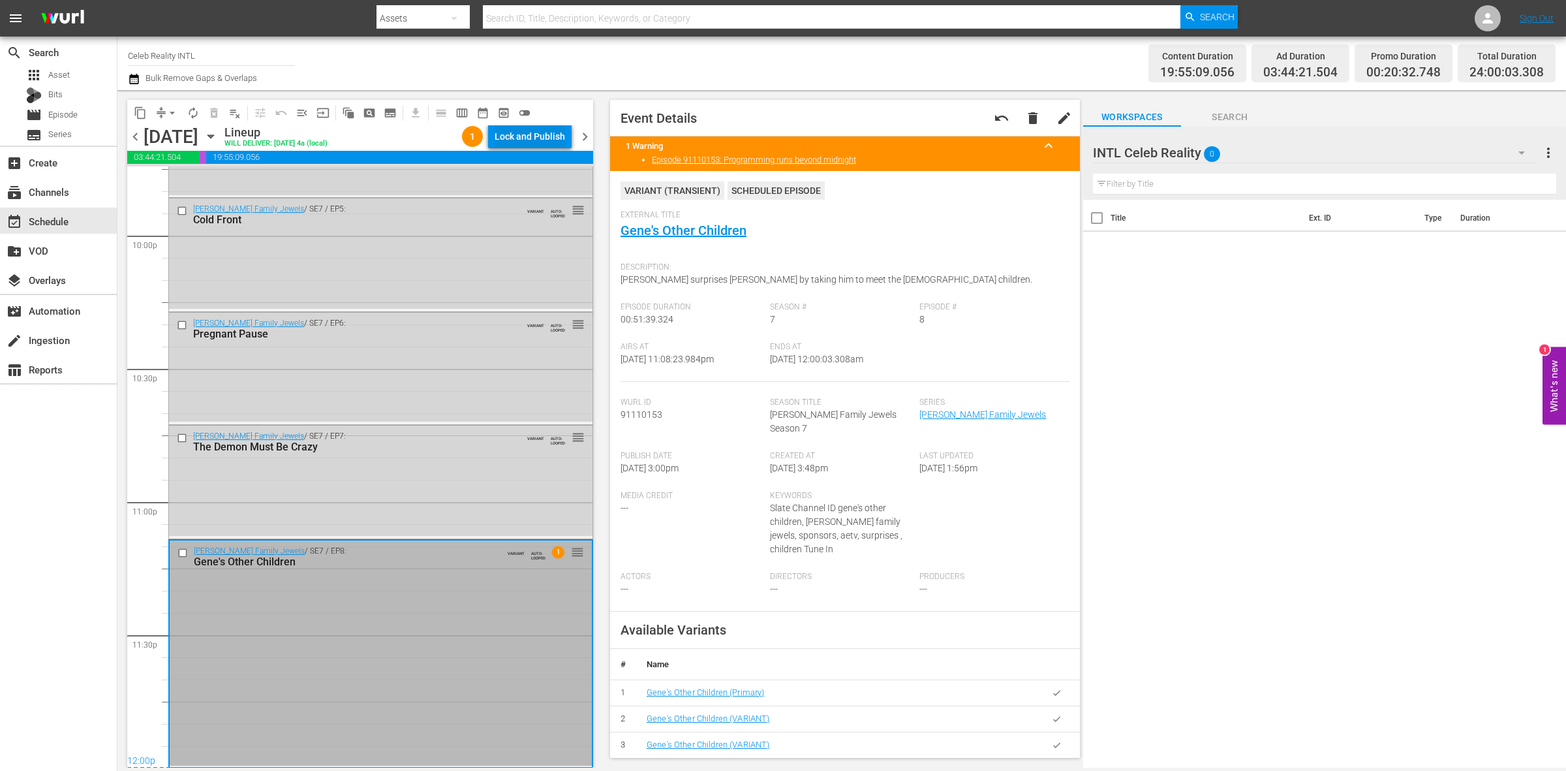
click at [543, 132] on div "Lock and Publish" at bounding box center [530, 136] width 70 height 23
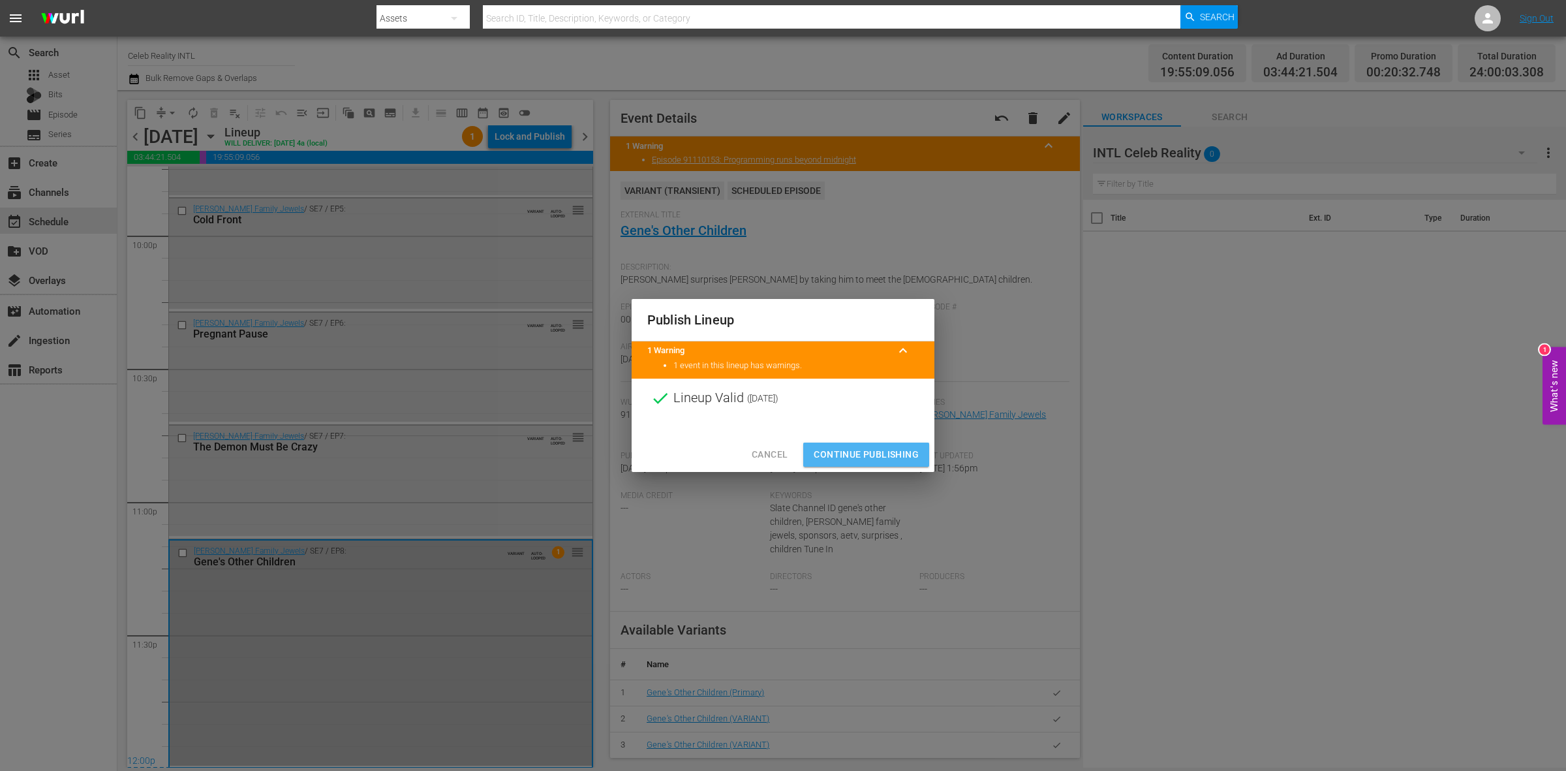
click at [860, 457] on span "Continue Publishing" at bounding box center [866, 454] width 105 height 16
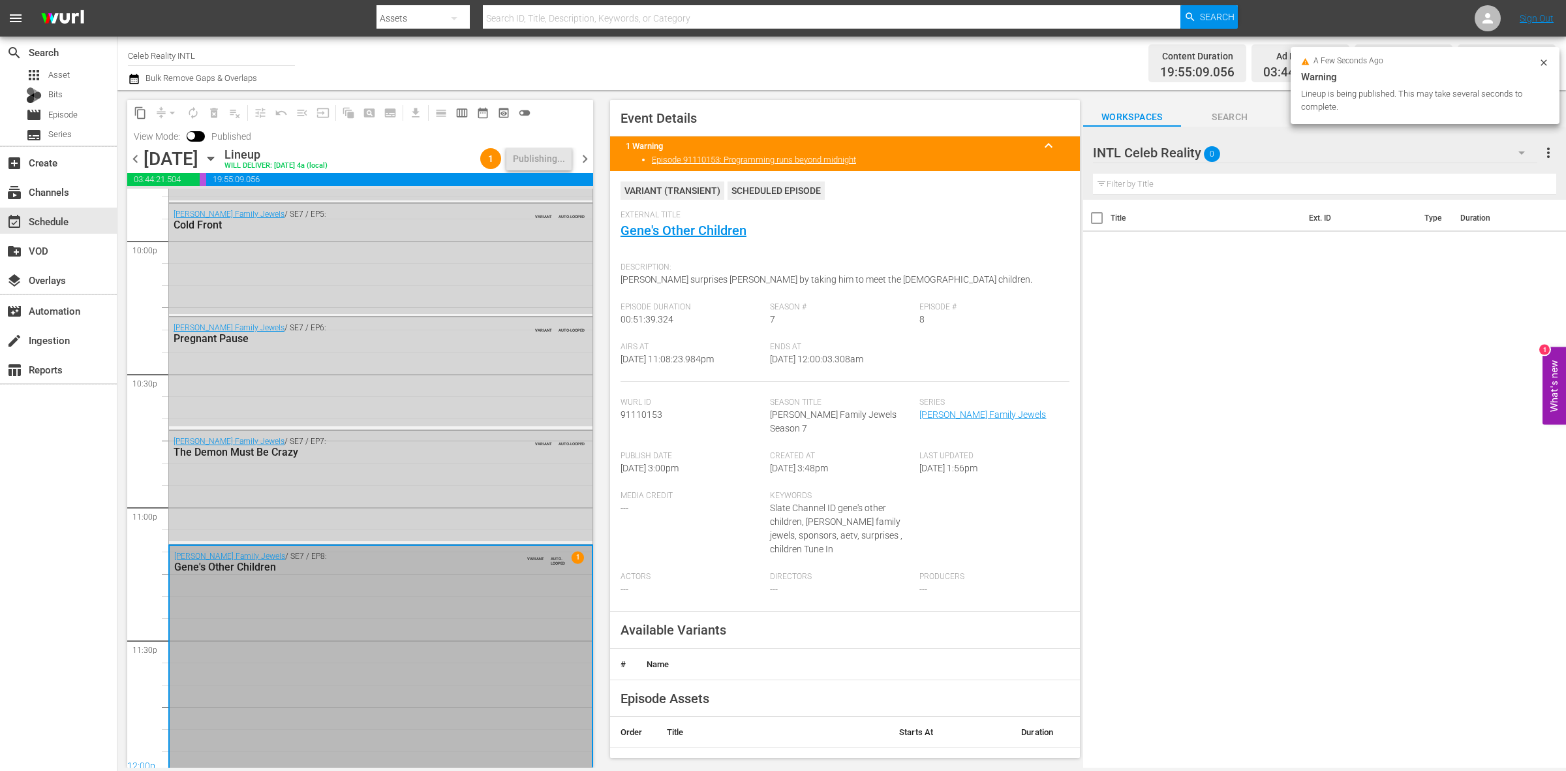
scroll to position [5810, 0]
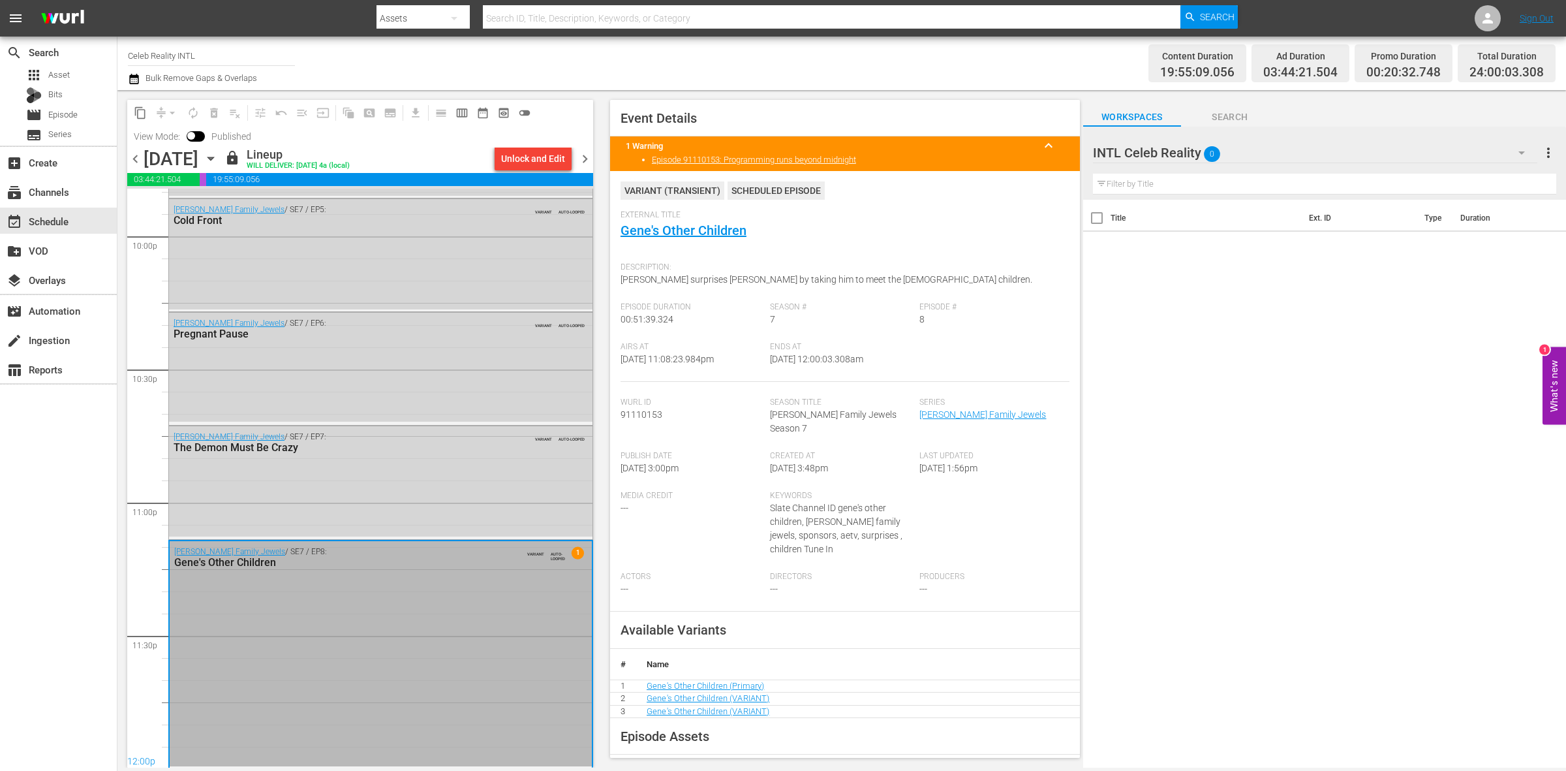
click at [221, 55] on input "Celeb Reality INTL" at bounding box center [211, 55] width 167 height 31
type input "C"
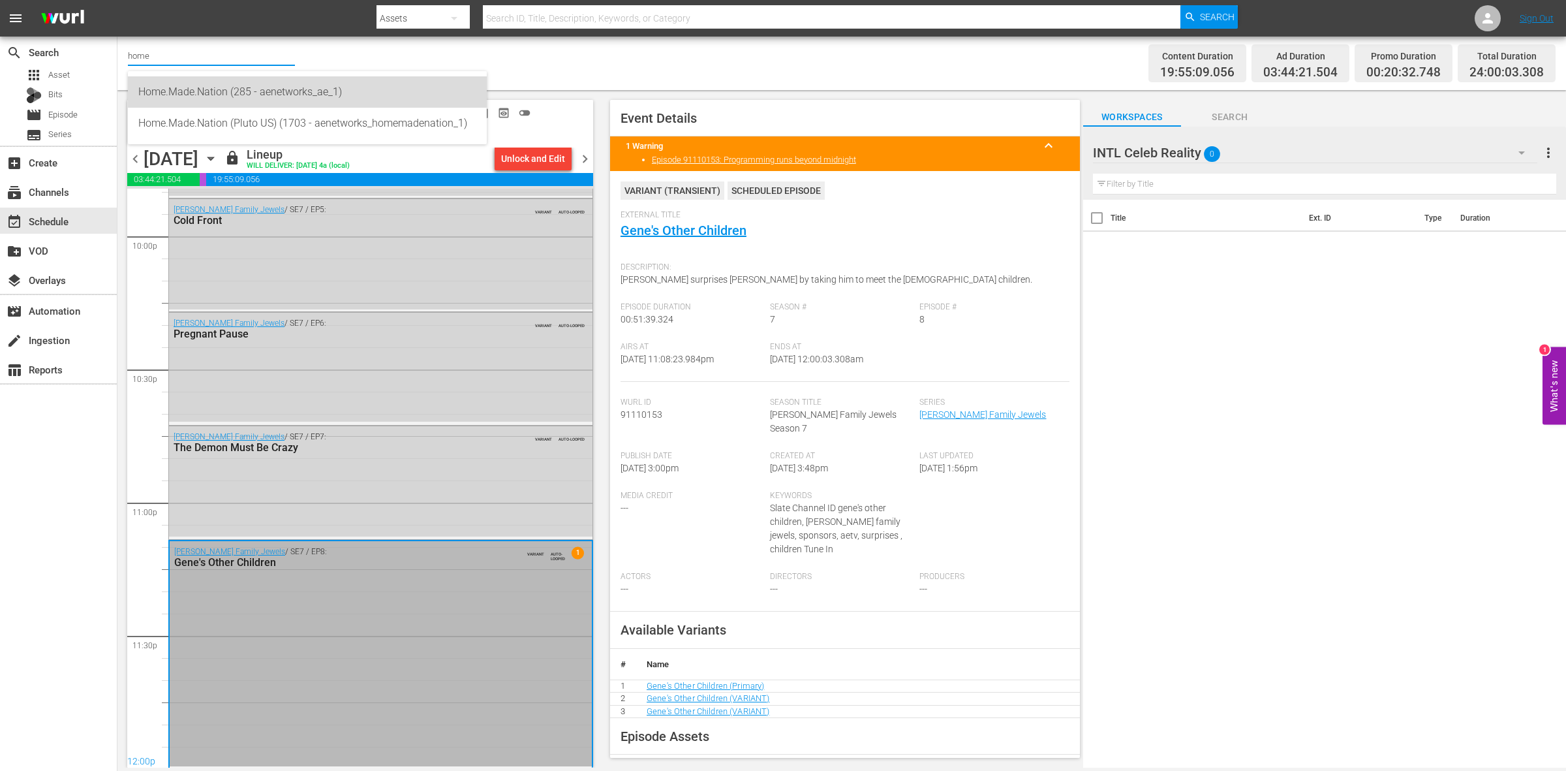
click at [217, 88] on div "Home.Made.Nation (285 - aenetworks_ae_1)" at bounding box center [307, 91] width 338 height 31
type input "Home.Made.Nation (285 - aenetworks_ae_1)"
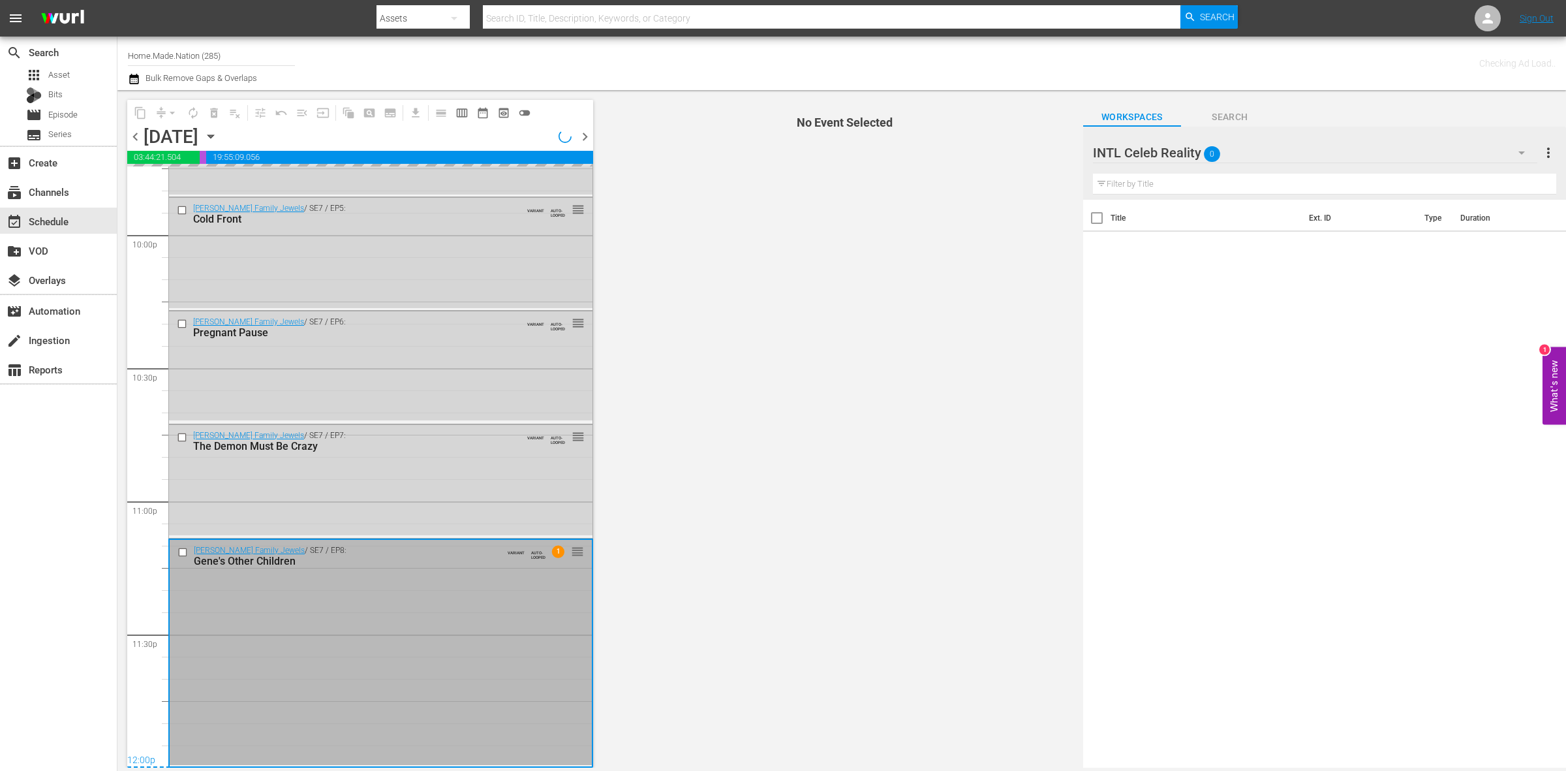
scroll to position [5789, 0]
click at [129, 134] on span "chevron_left" at bounding box center [135, 137] width 16 height 16
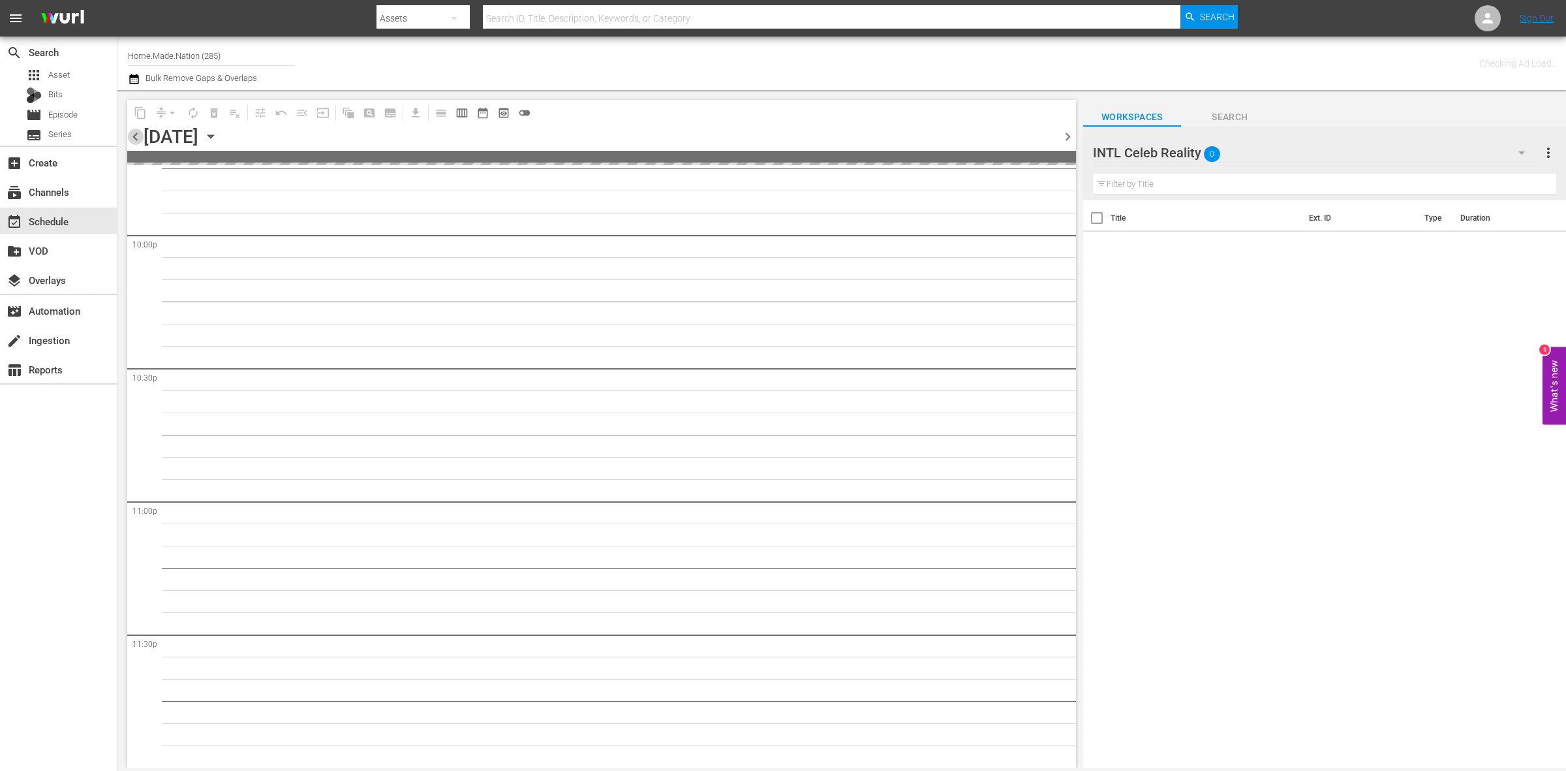
click at [129, 134] on span "chevron_left" at bounding box center [135, 137] width 16 height 16
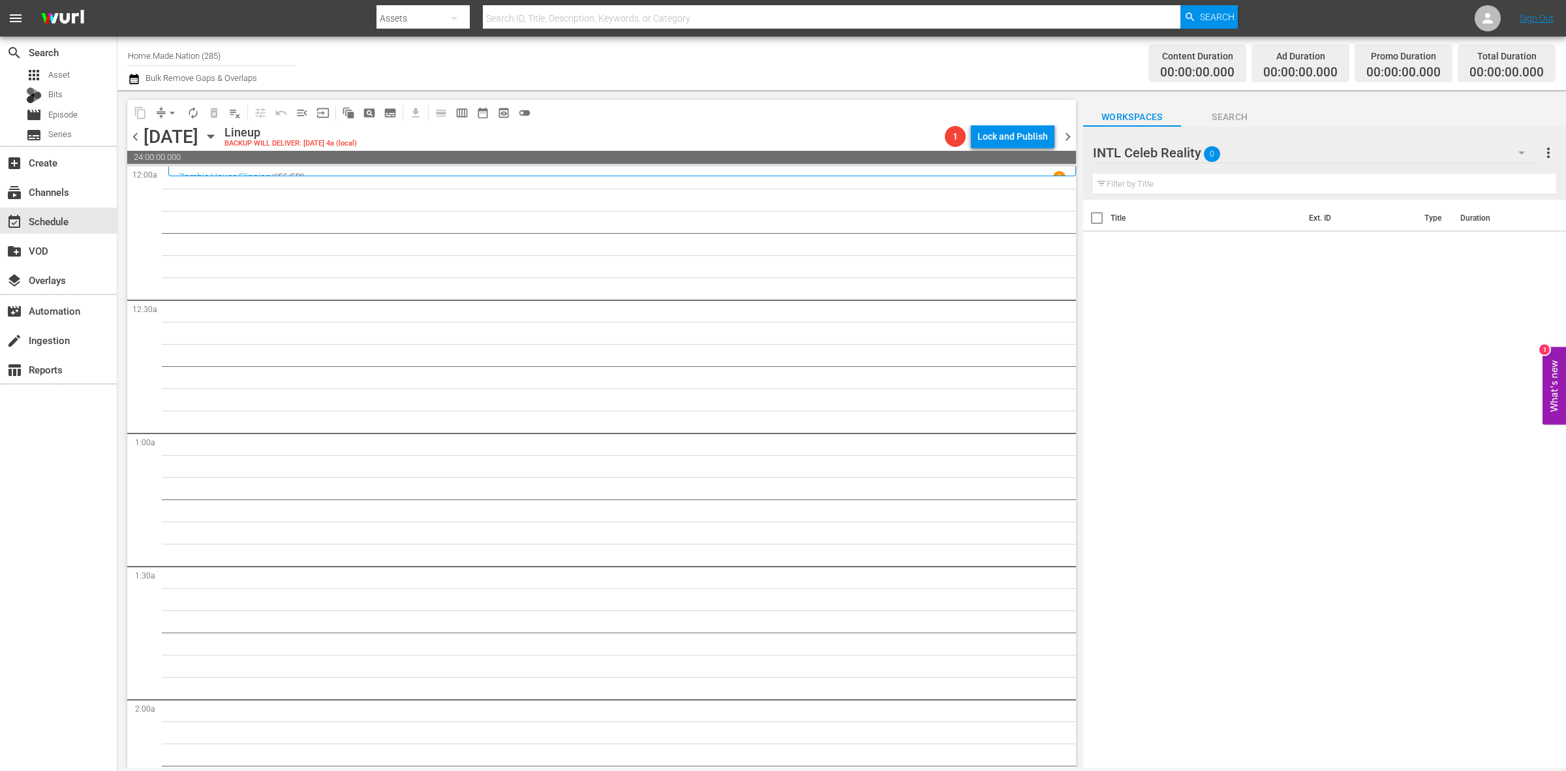
click at [1062, 137] on span "chevron_right" at bounding box center [1068, 137] width 16 height 16
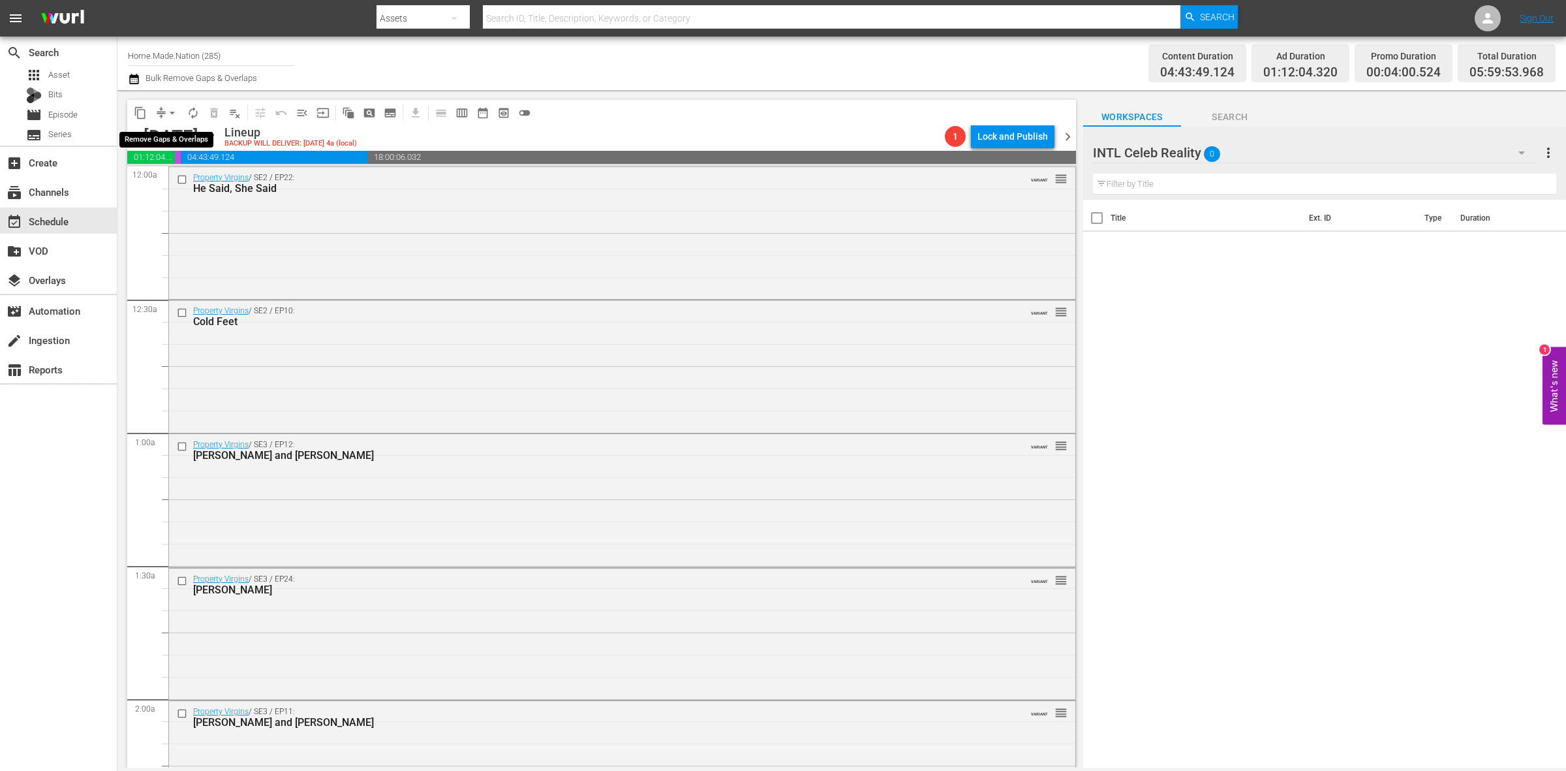
click at [173, 108] on span "arrow_drop_down" at bounding box center [172, 112] width 13 height 13
click at [173, 129] on li "Align to Midnight" at bounding box center [173, 139] width 108 height 22
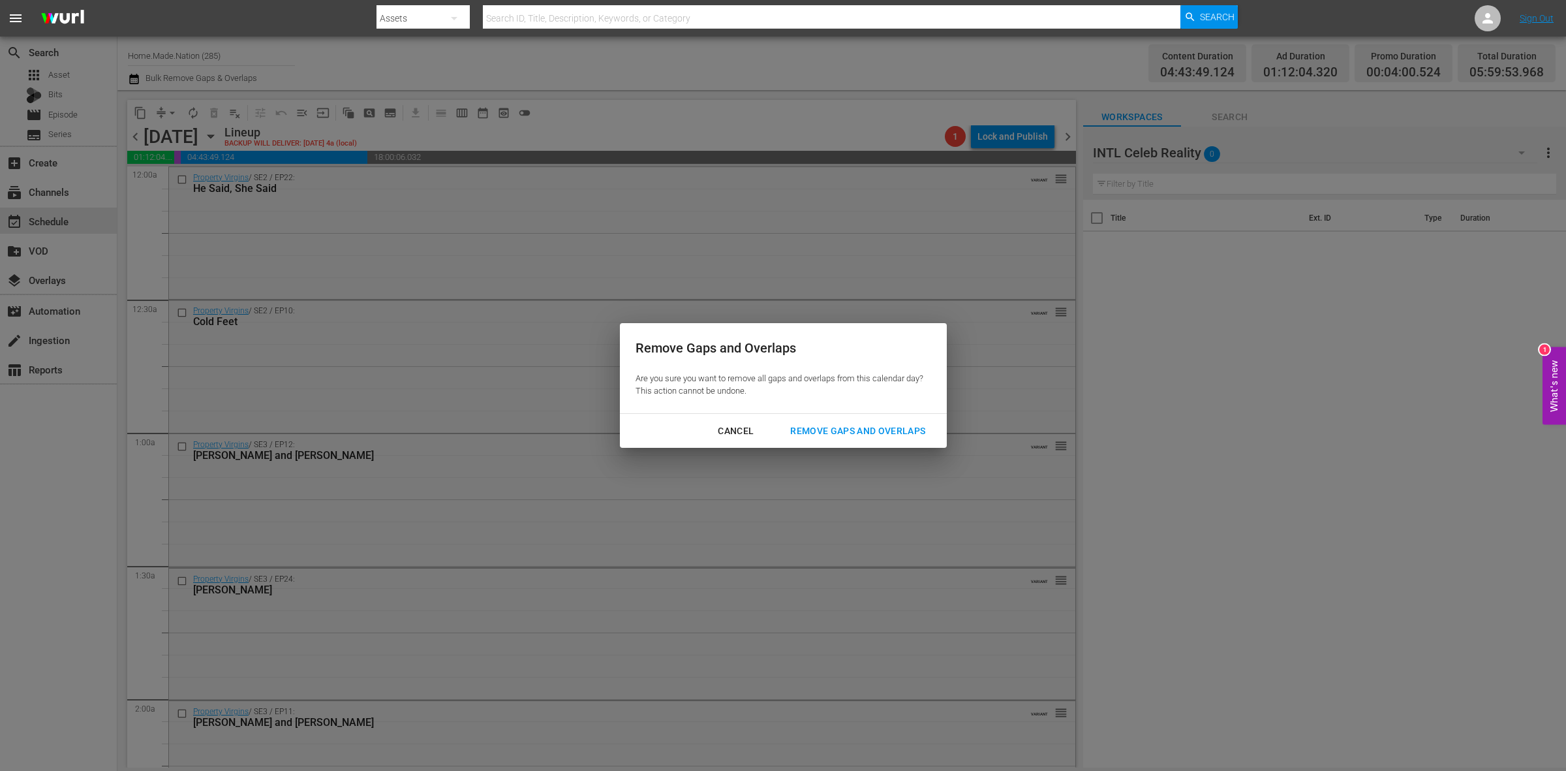
click at [842, 434] on div "Remove Gaps and Overlaps" at bounding box center [858, 431] width 156 height 16
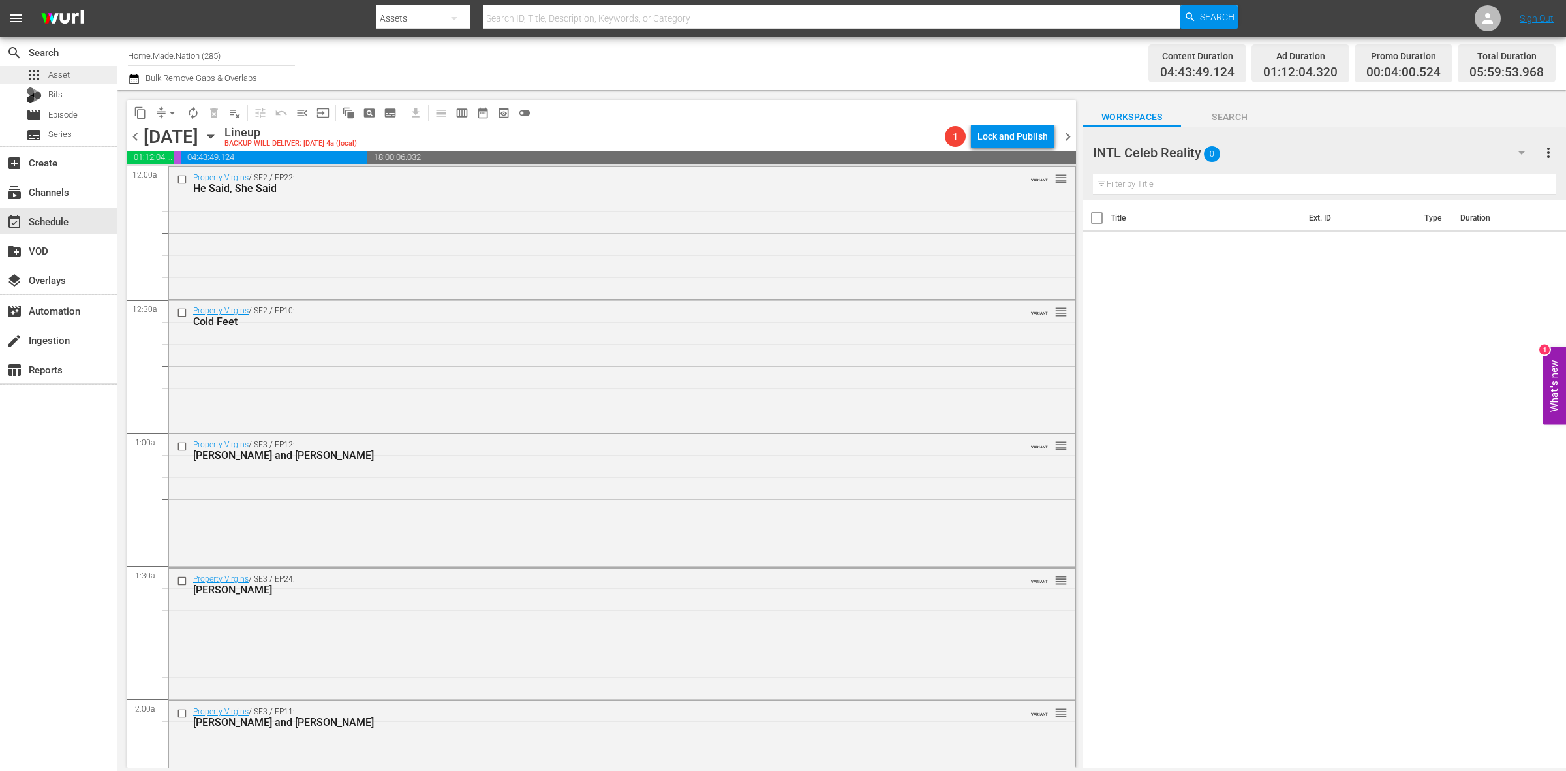
click at [92, 80] on div "apps Asset" at bounding box center [58, 75] width 117 height 18
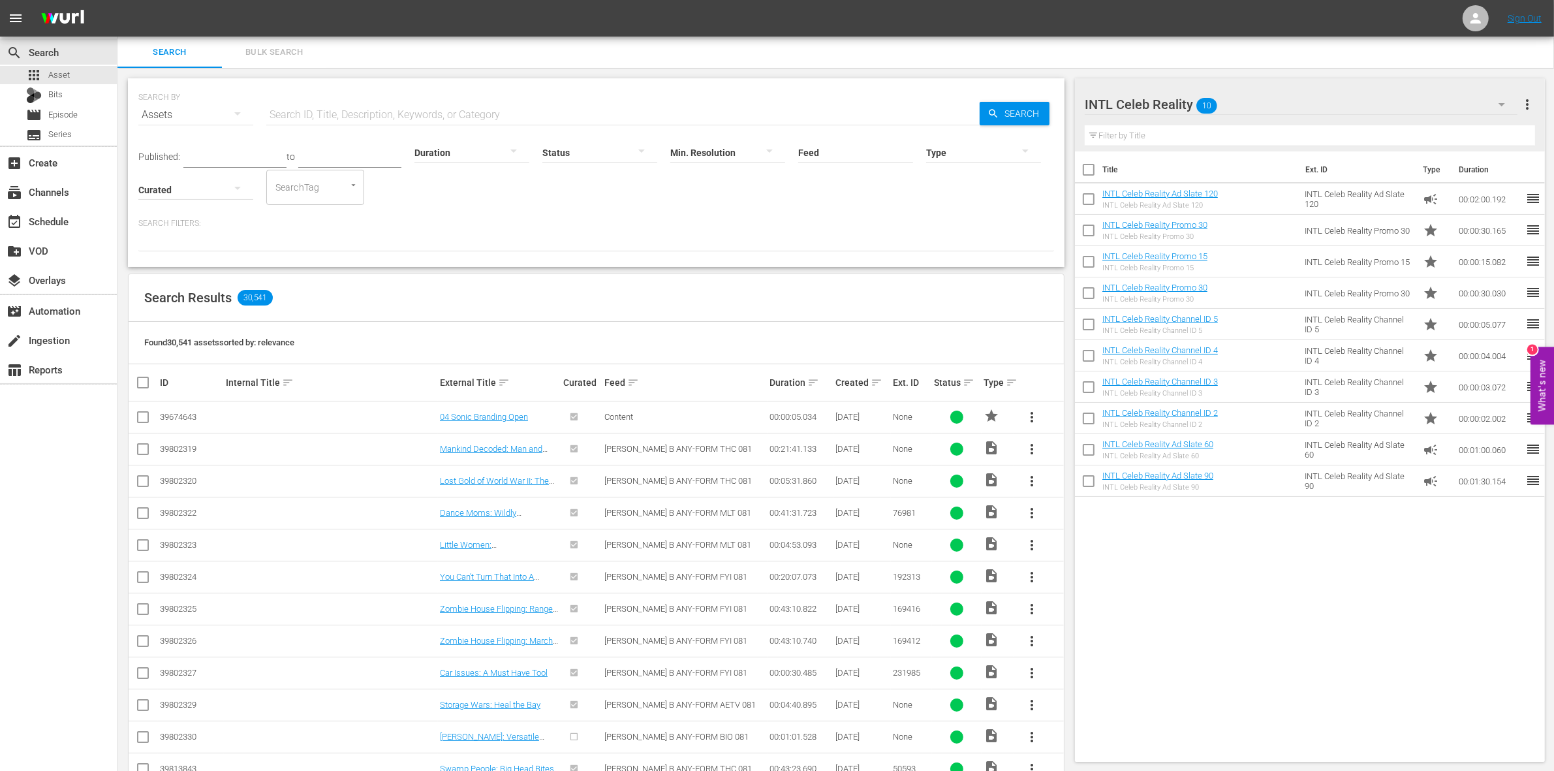
click at [1090, 164] on input "checkbox" at bounding box center [1088, 172] width 27 height 27
checkbox input "true"
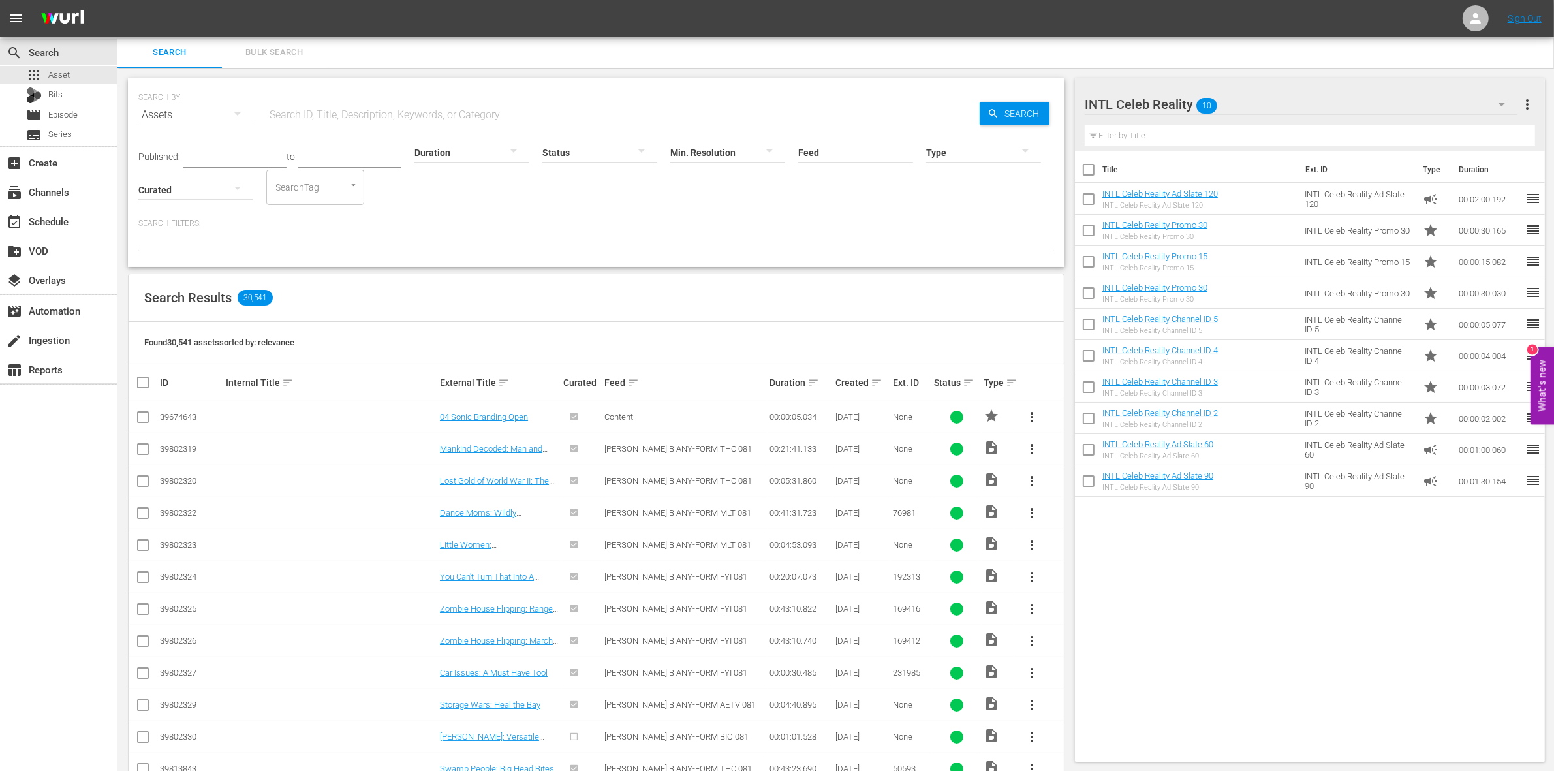
checkbox input "true"
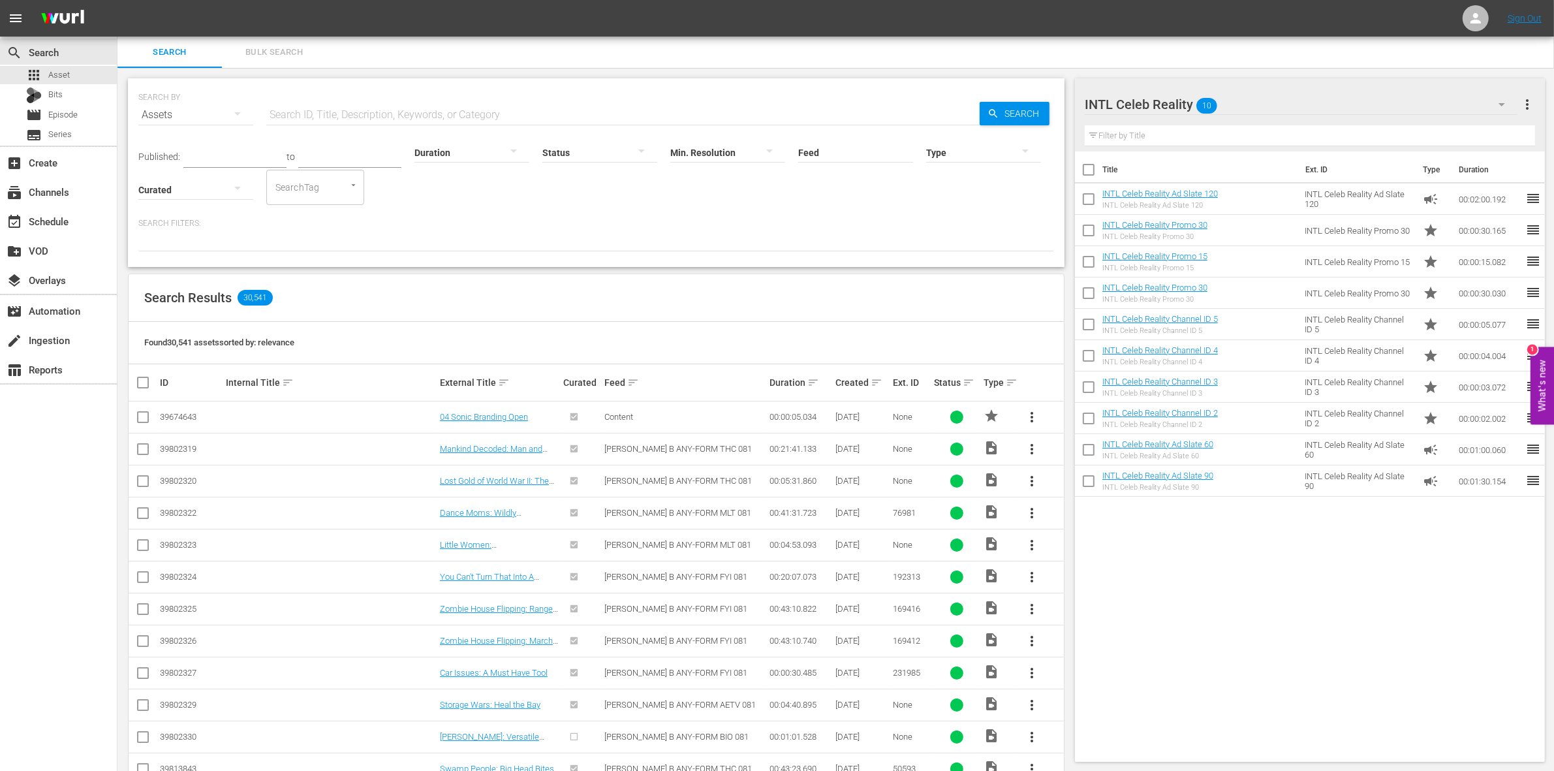
checkbox input "true"
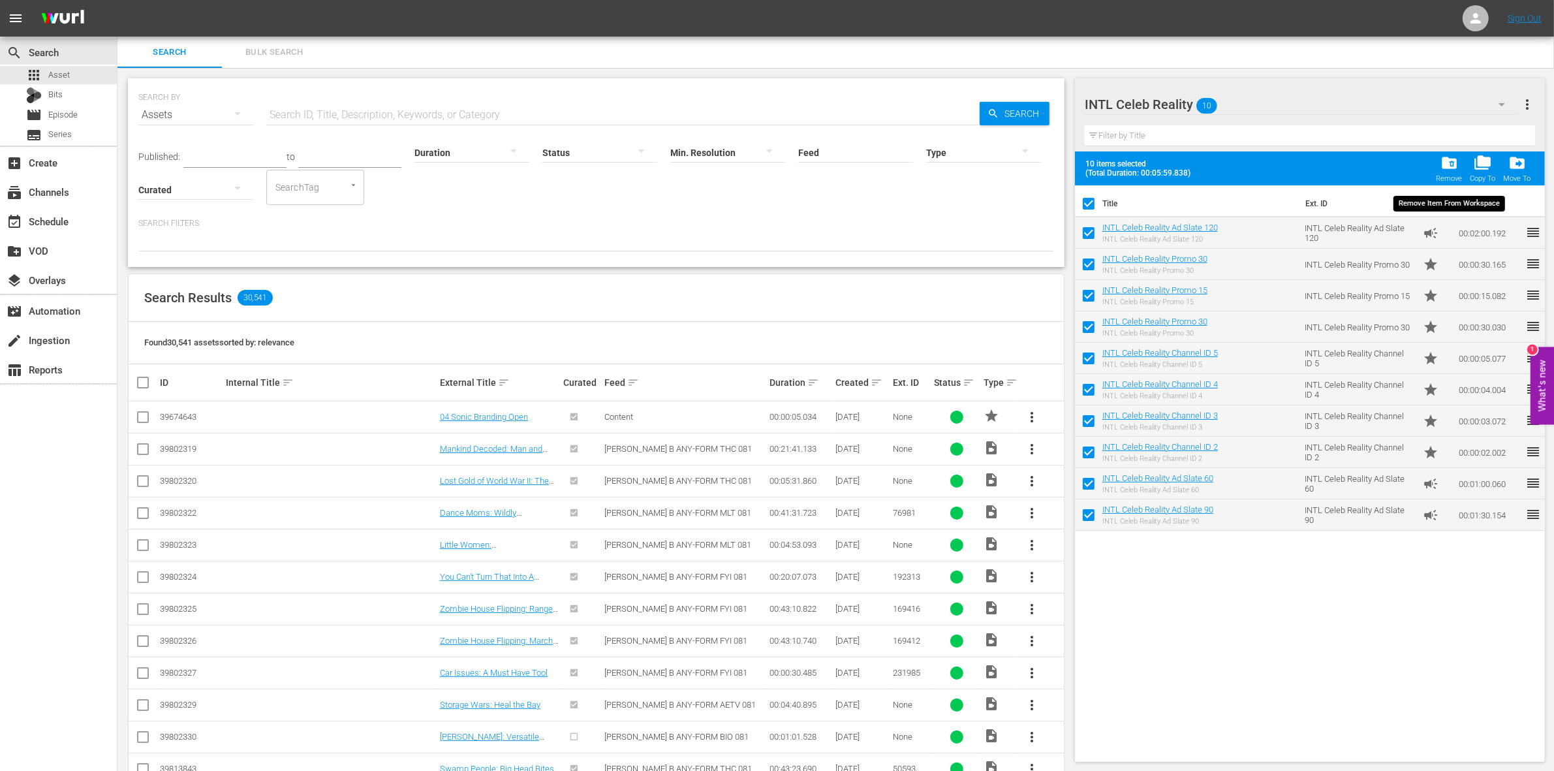
click at [1457, 170] on span "folder_delete" at bounding box center [1449, 163] width 18 height 18
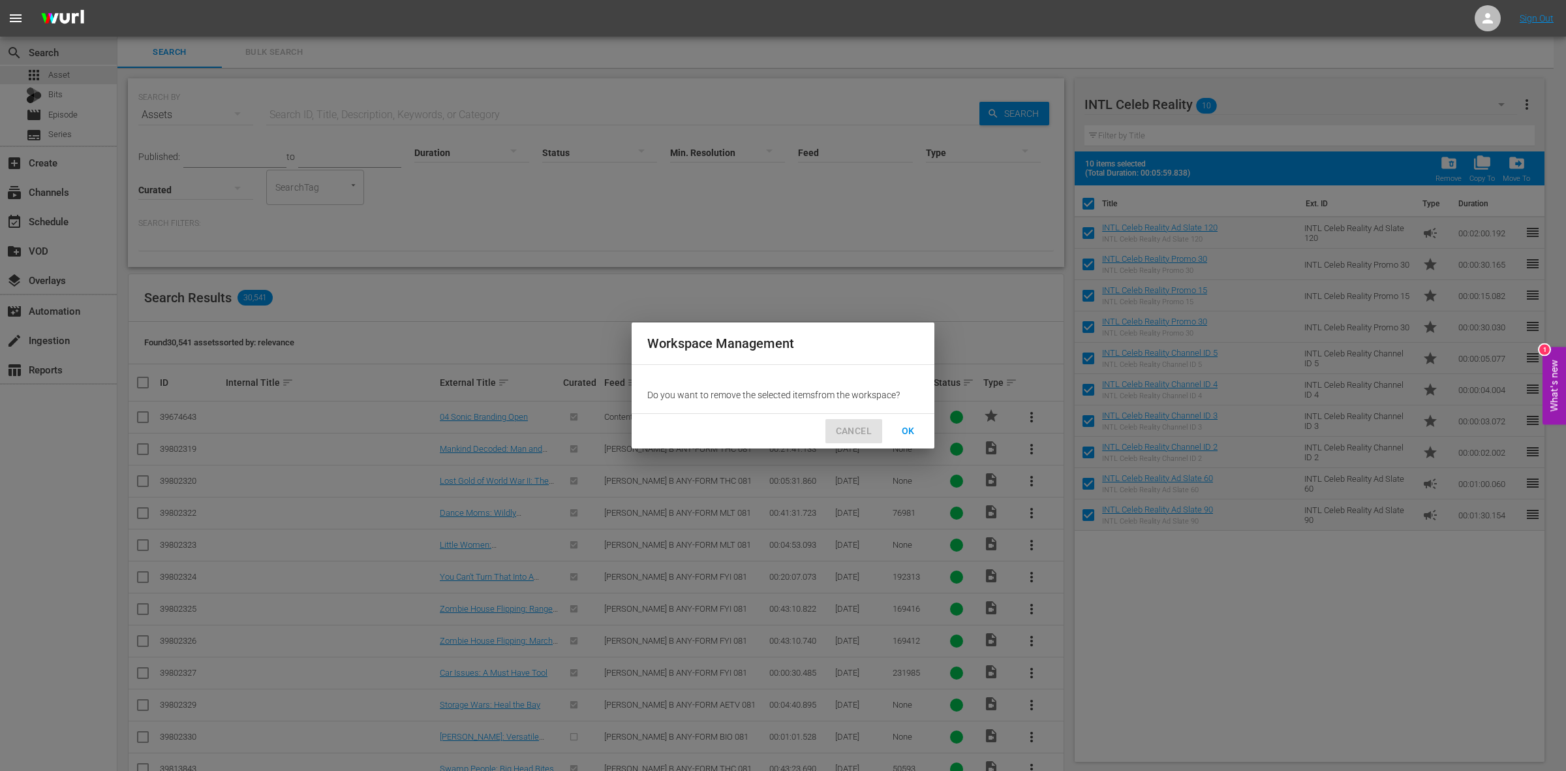
click at [873, 428] on button "CANCEL" at bounding box center [853, 431] width 57 height 24
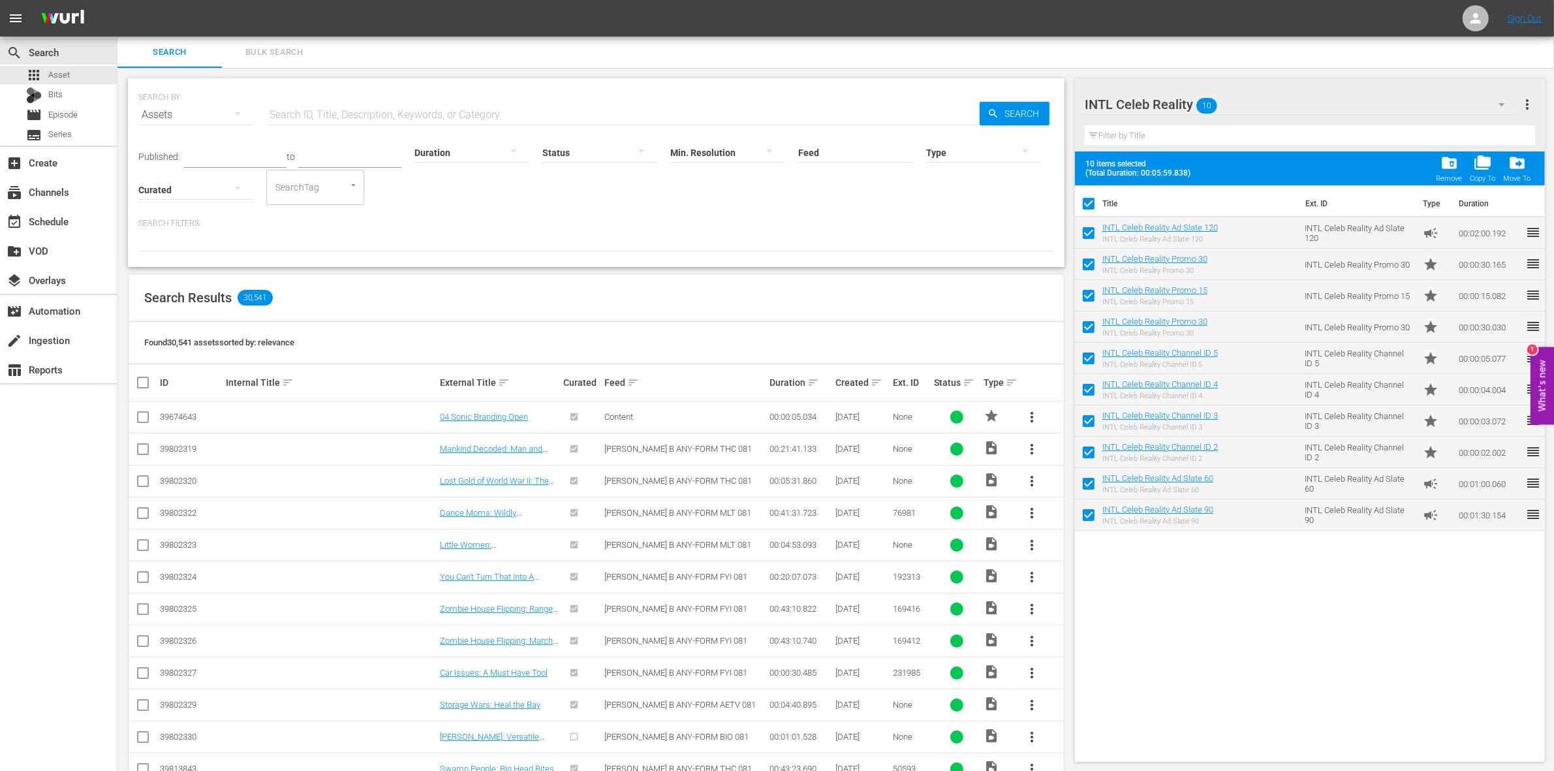
click at [1296, 611] on div "Title Ext. ID Type Duration INTL Celeb Reality Ad Slate 120 INTL Celeb Reality …" at bounding box center [1310, 470] width 470 height 571
click at [1090, 200] on input "checkbox" at bounding box center [1088, 205] width 27 height 27
checkbox input "false"
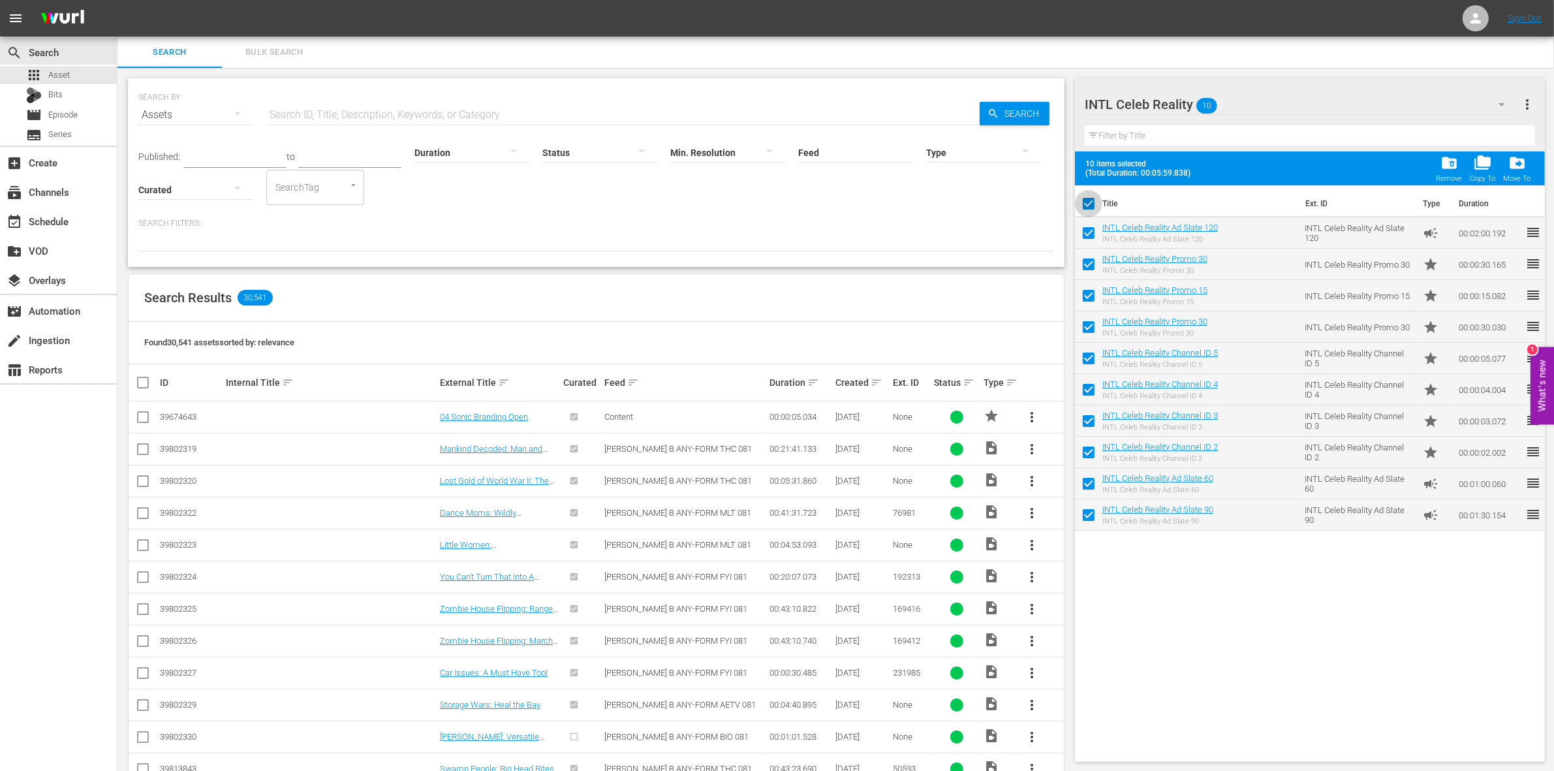
checkbox input "false"
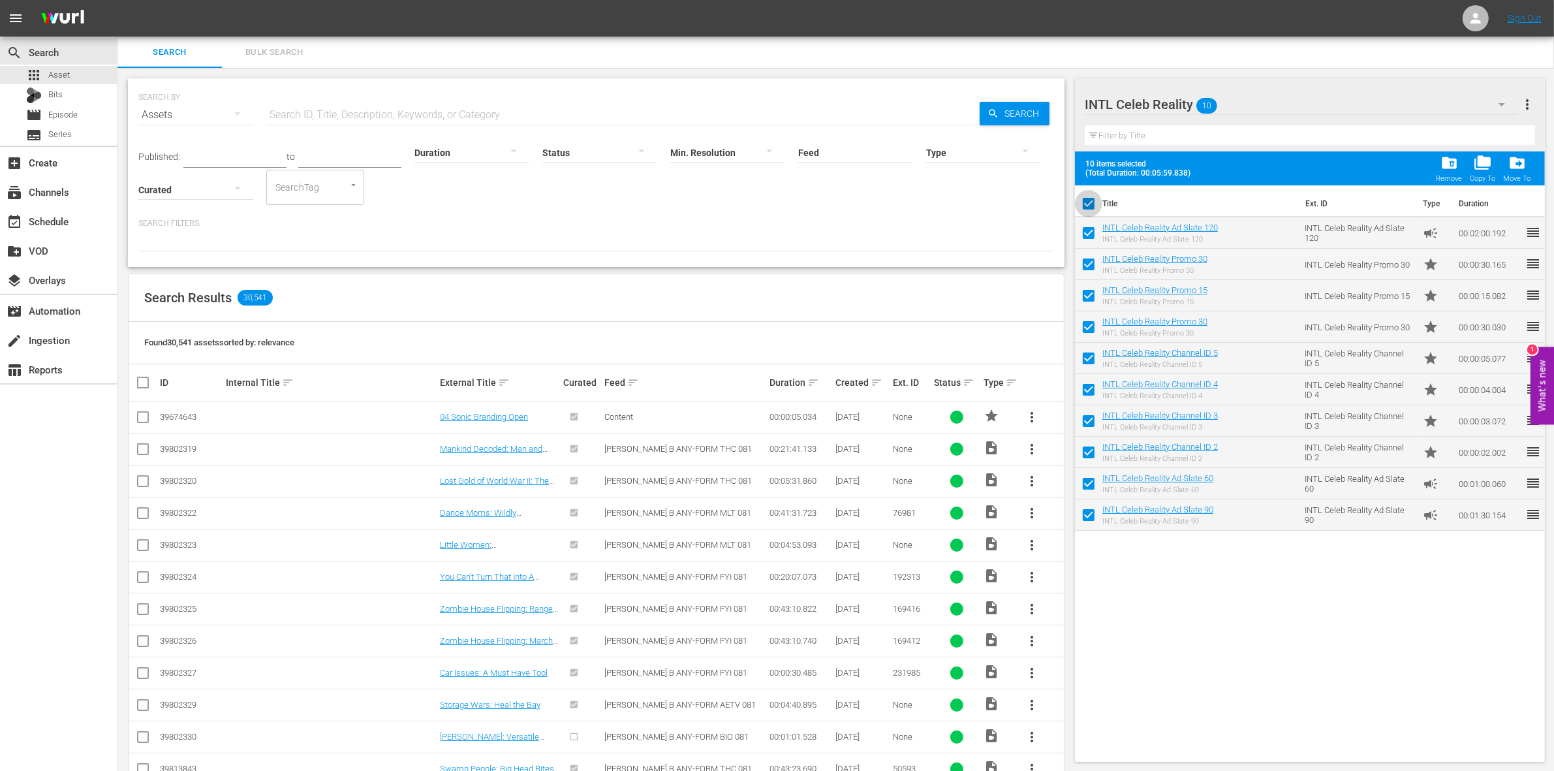
checkbox input "false"
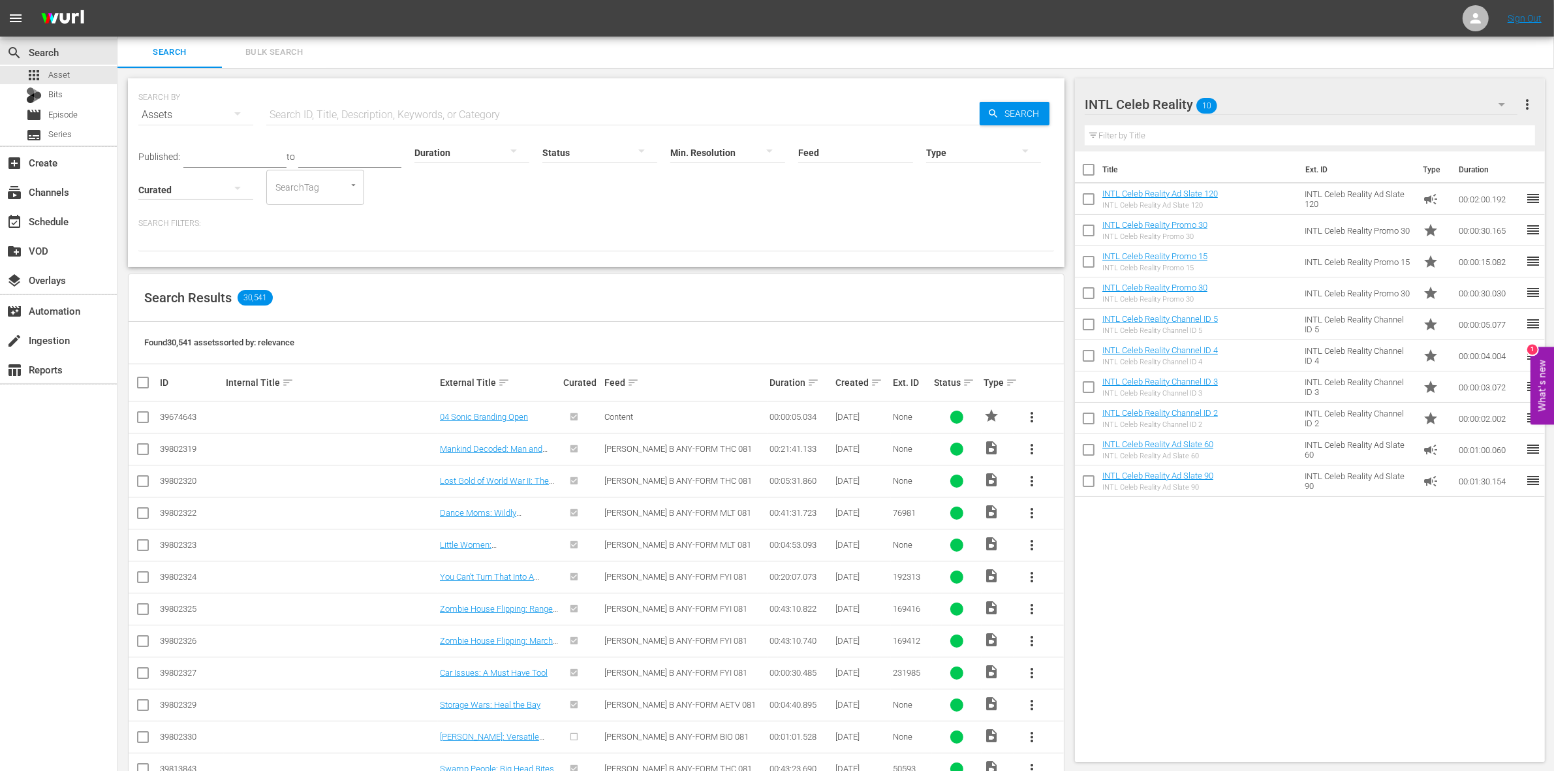
click at [1452, 98] on div "INTL Celeb Reality 10" at bounding box center [1301, 104] width 433 height 37
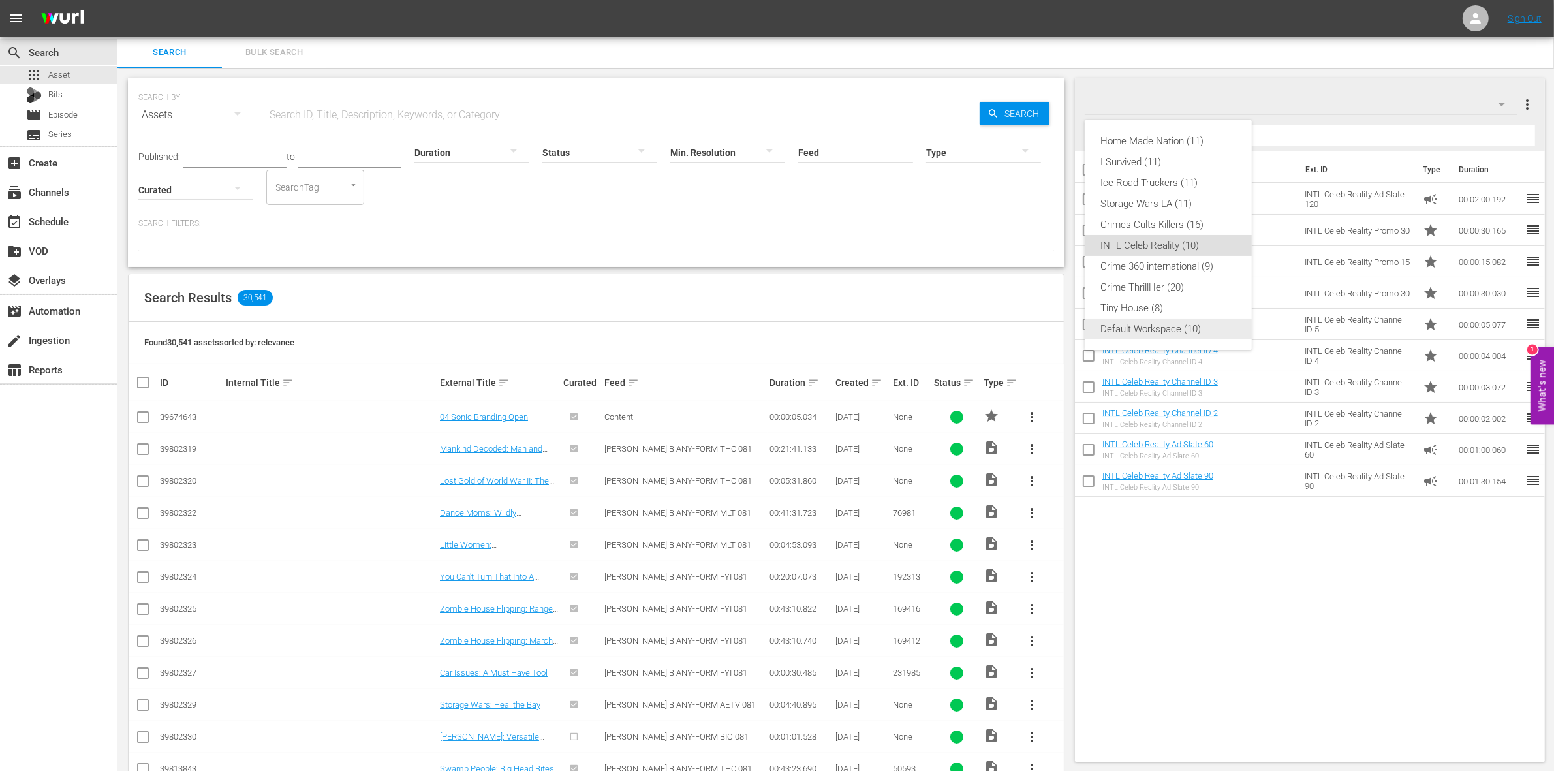
click at [1186, 328] on div "Default Workspace (10)" at bounding box center [1168, 328] width 136 height 21
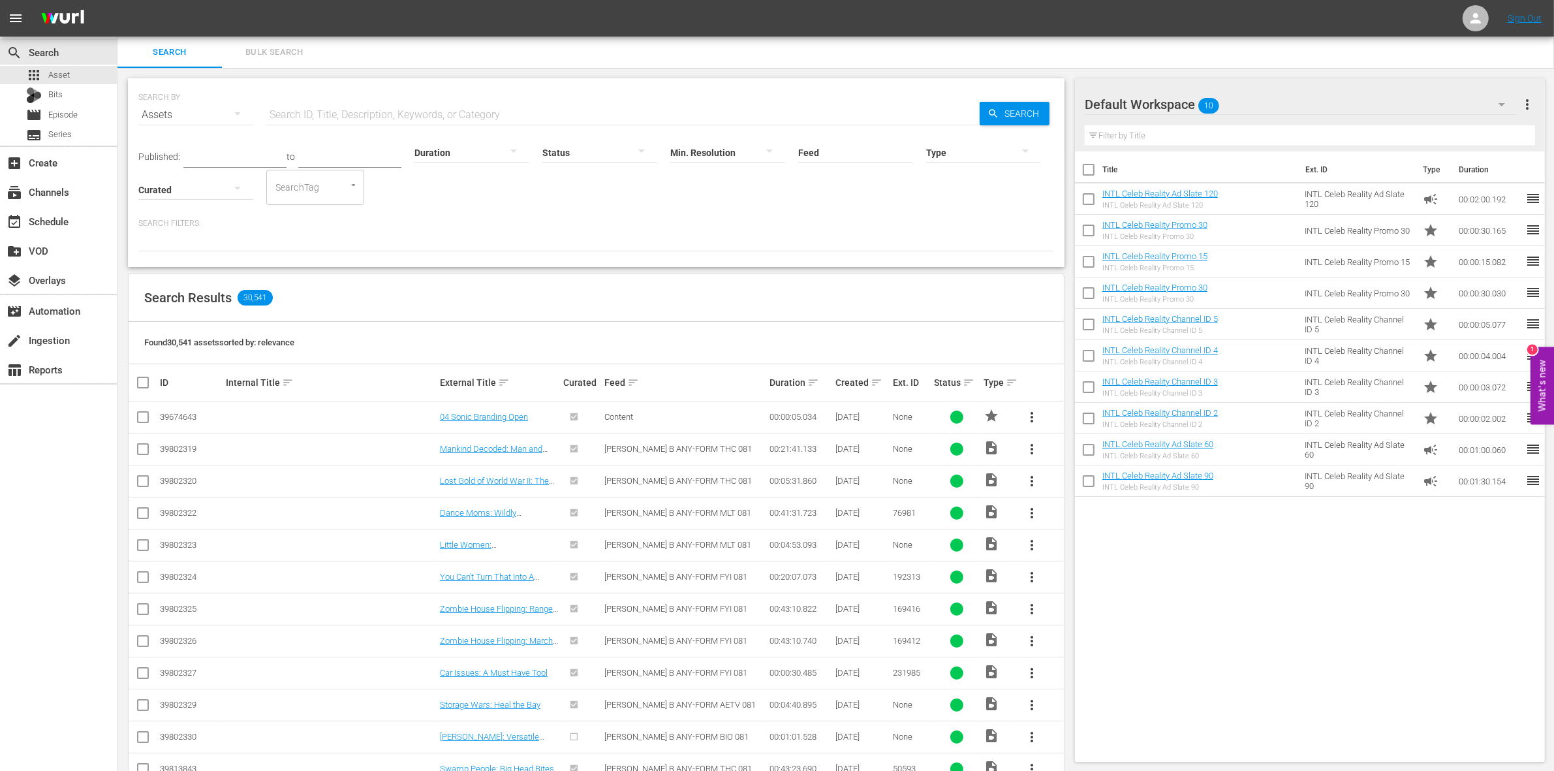
click at [1092, 167] on input "checkbox" at bounding box center [1088, 172] width 27 height 27
checkbox input "true"
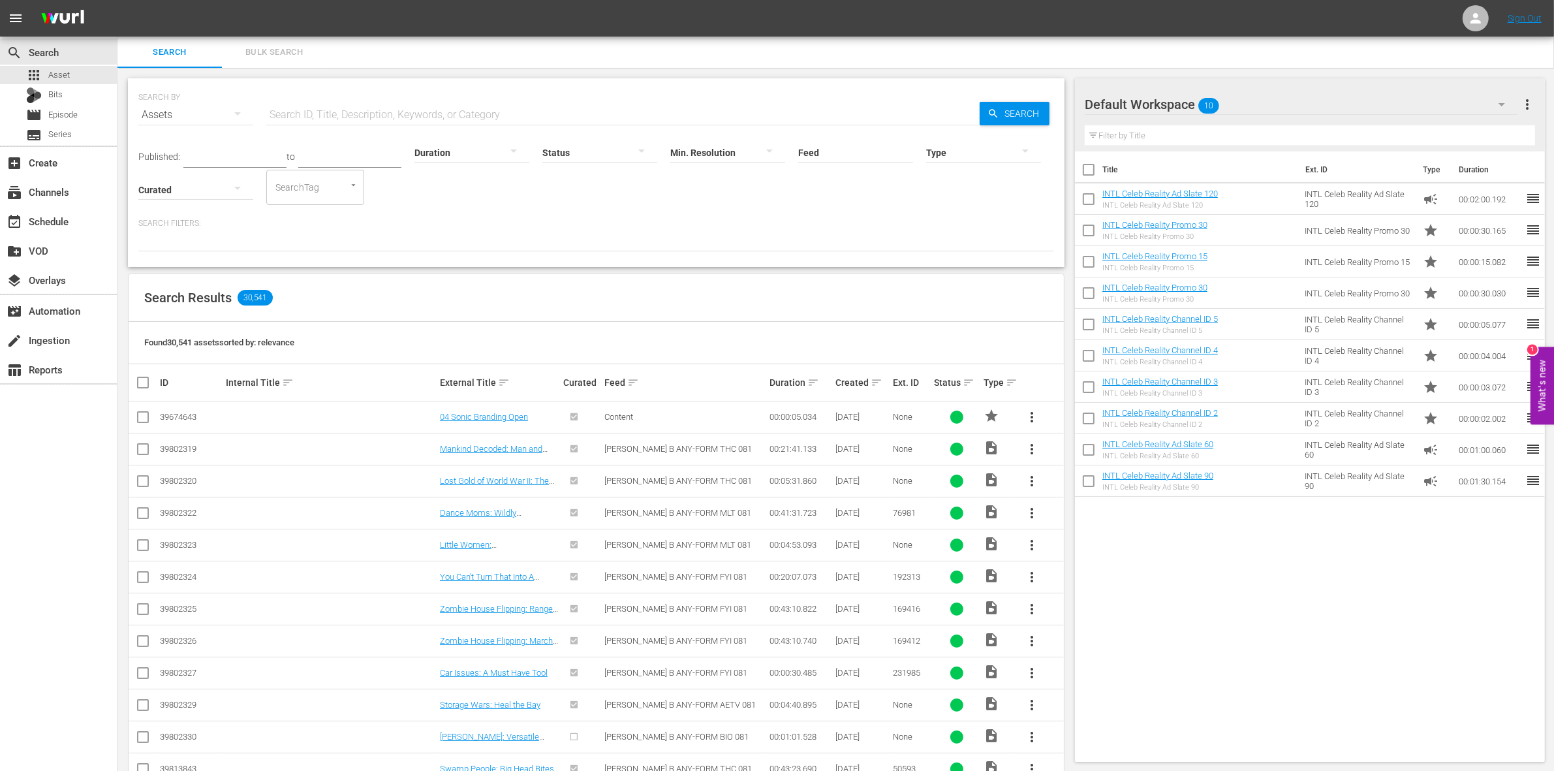
checkbox input "true"
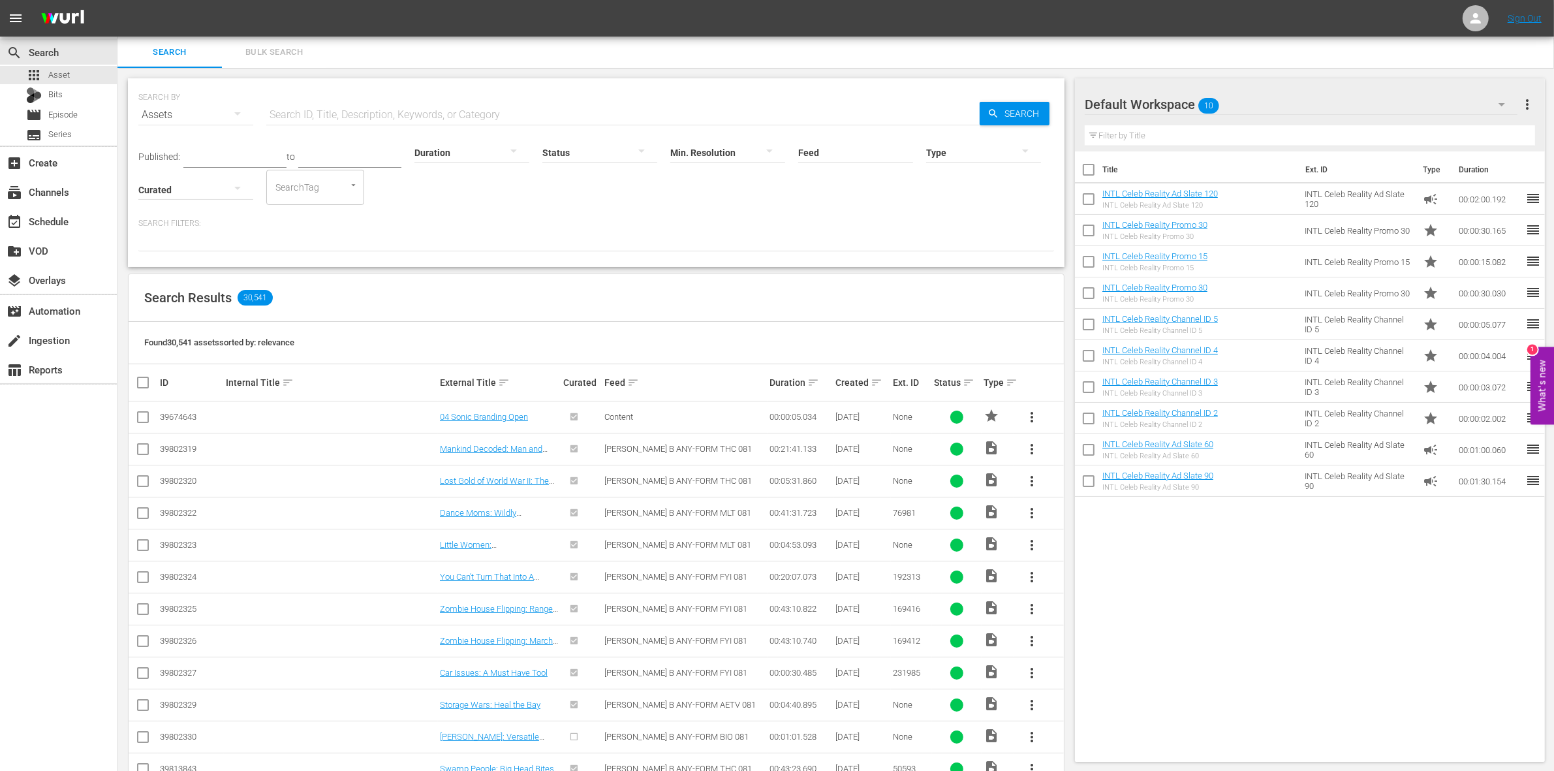
checkbox input "true"
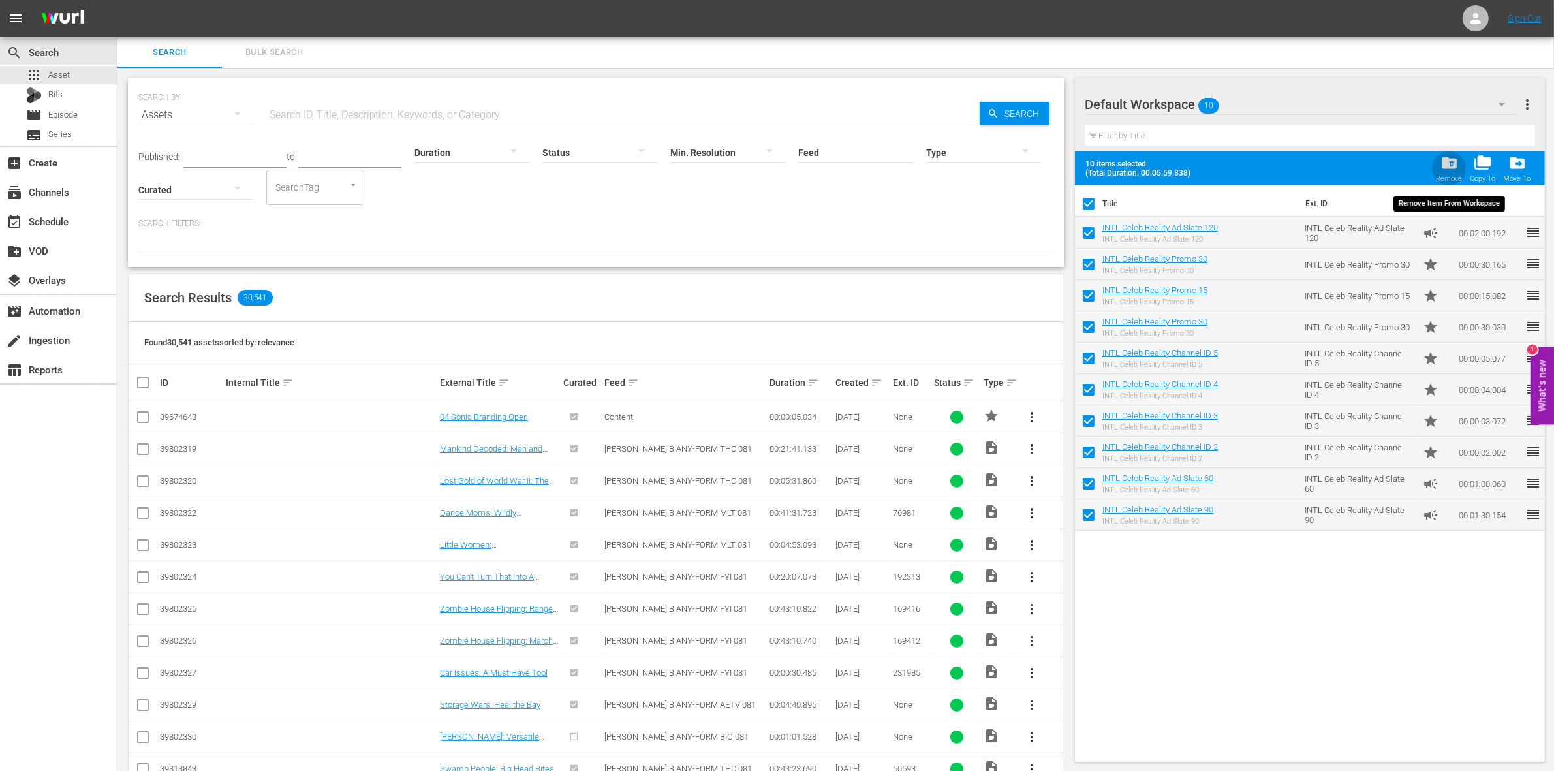
click at [1452, 173] on div "folder_delete Remove" at bounding box center [1449, 168] width 26 height 29
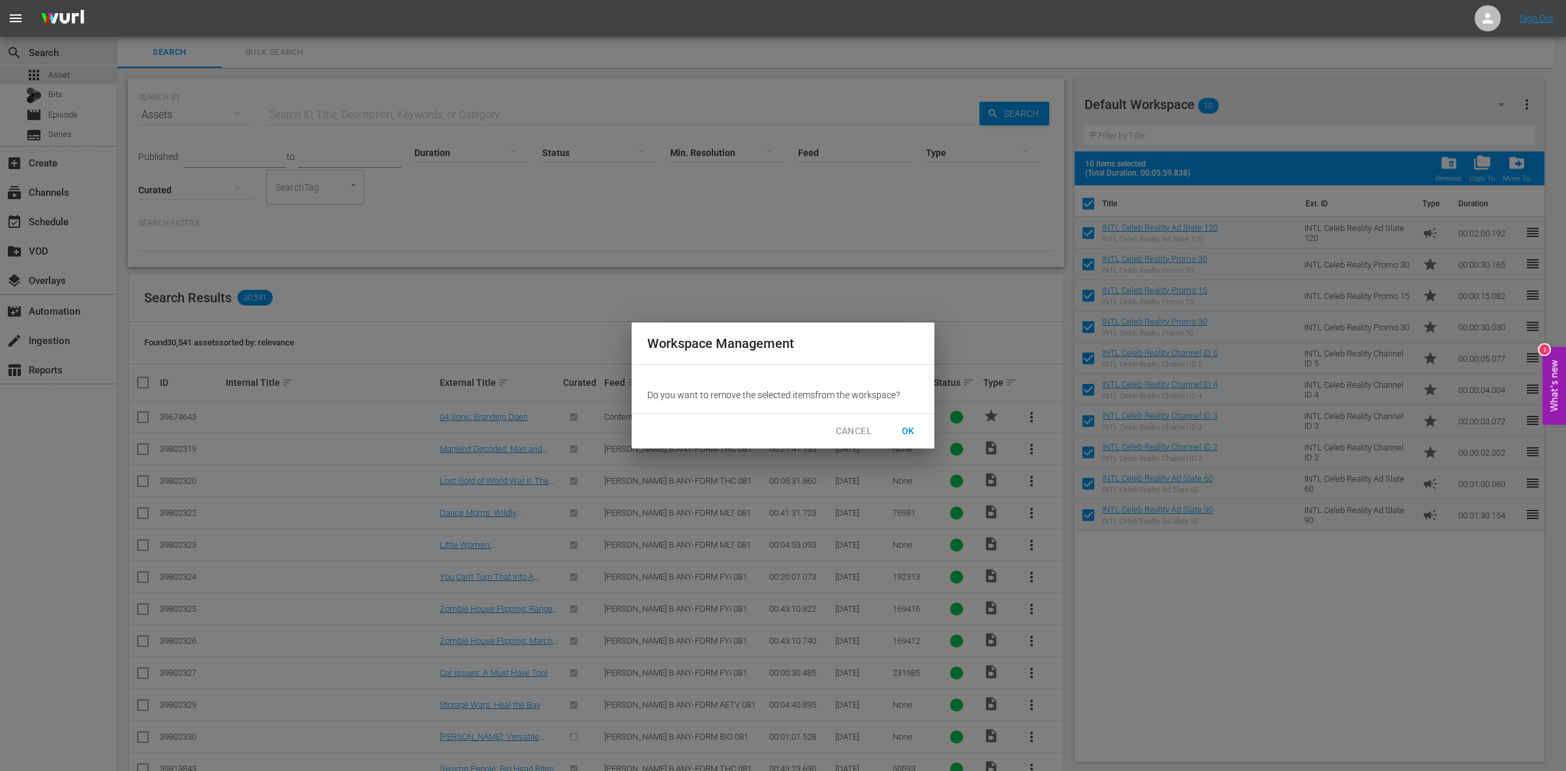
click at [902, 425] on span "OK" at bounding box center [908, 431] width 21 height 16
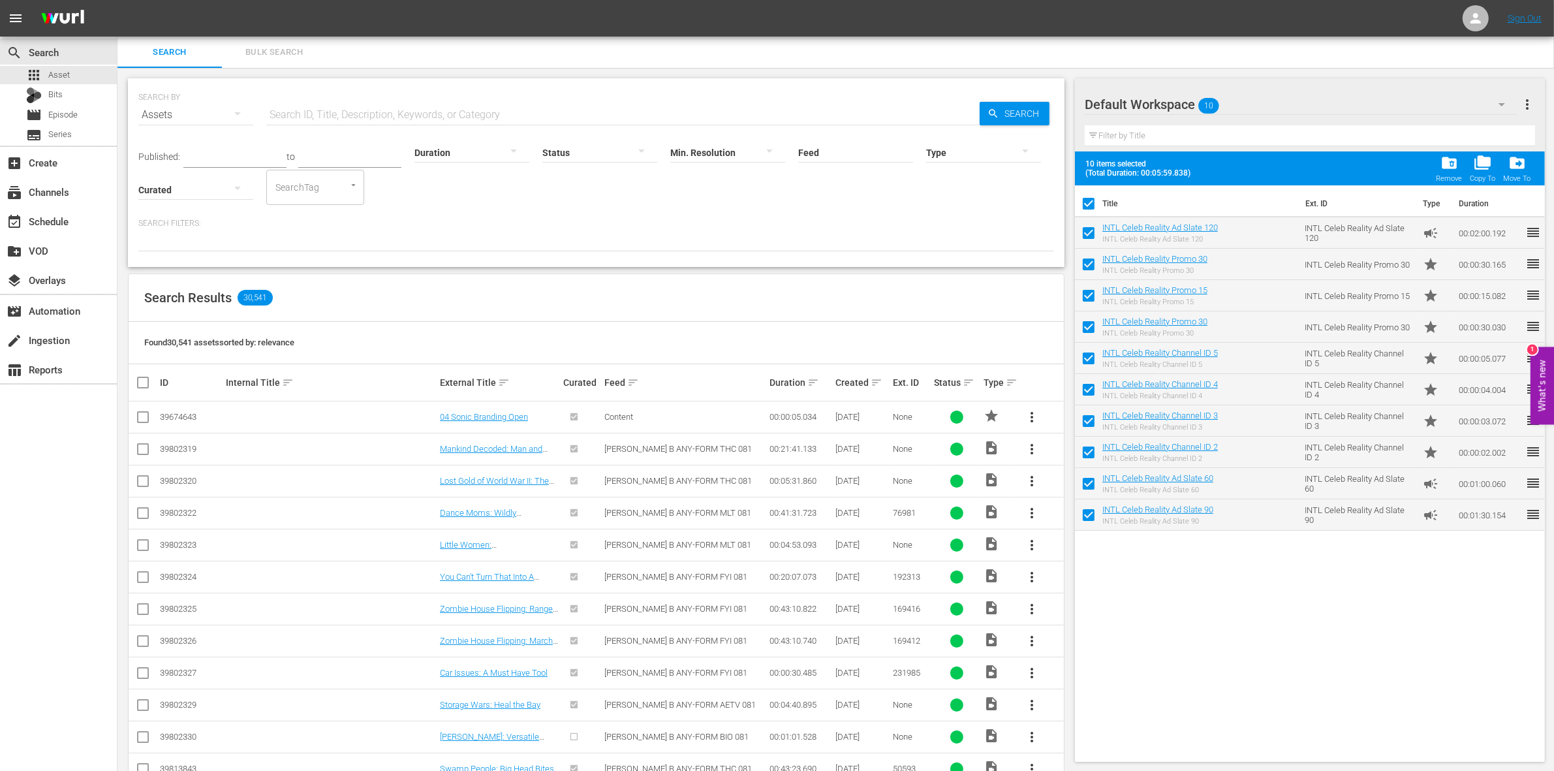
checkbox input "false"
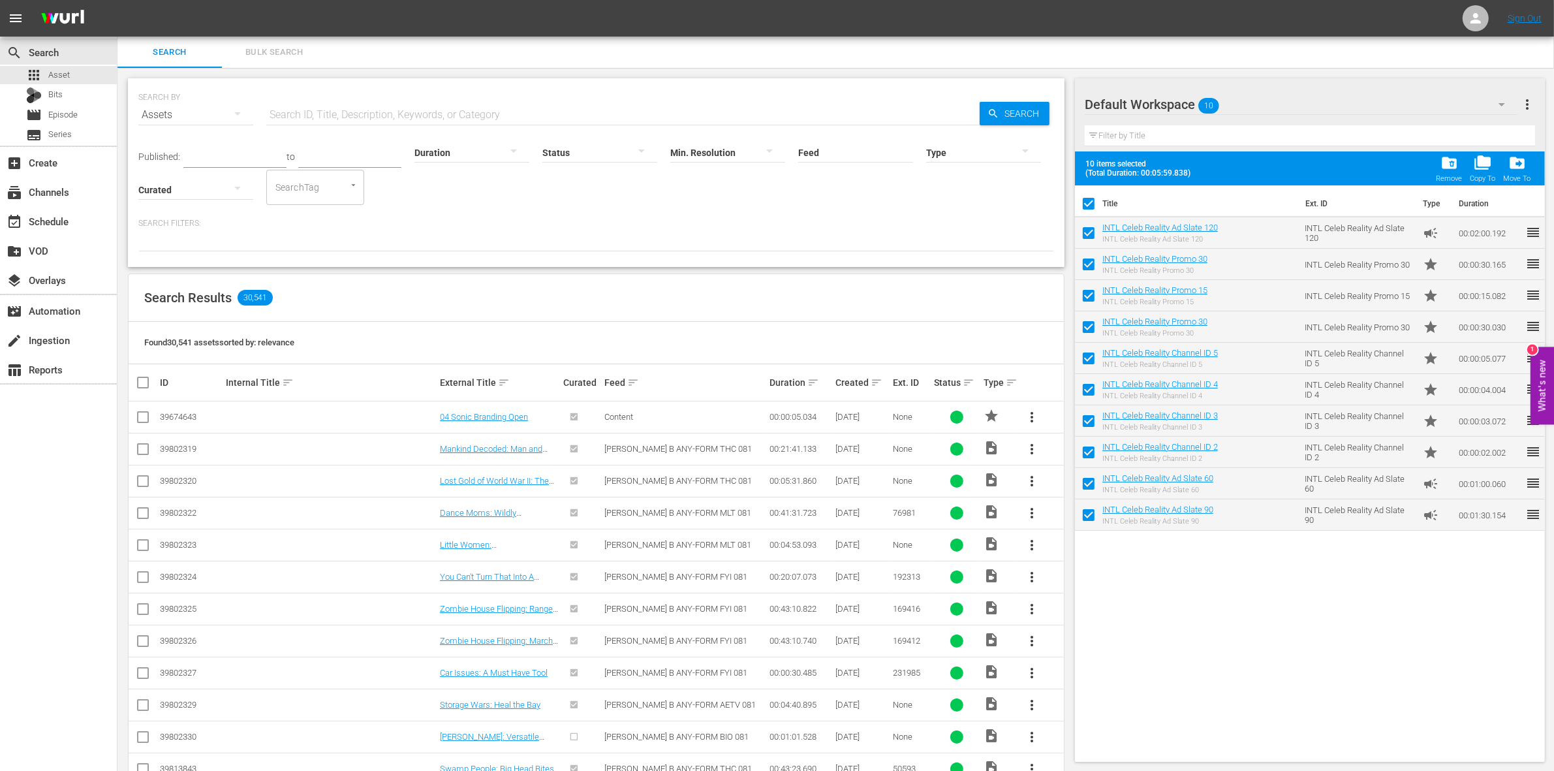
checkbox input "false"
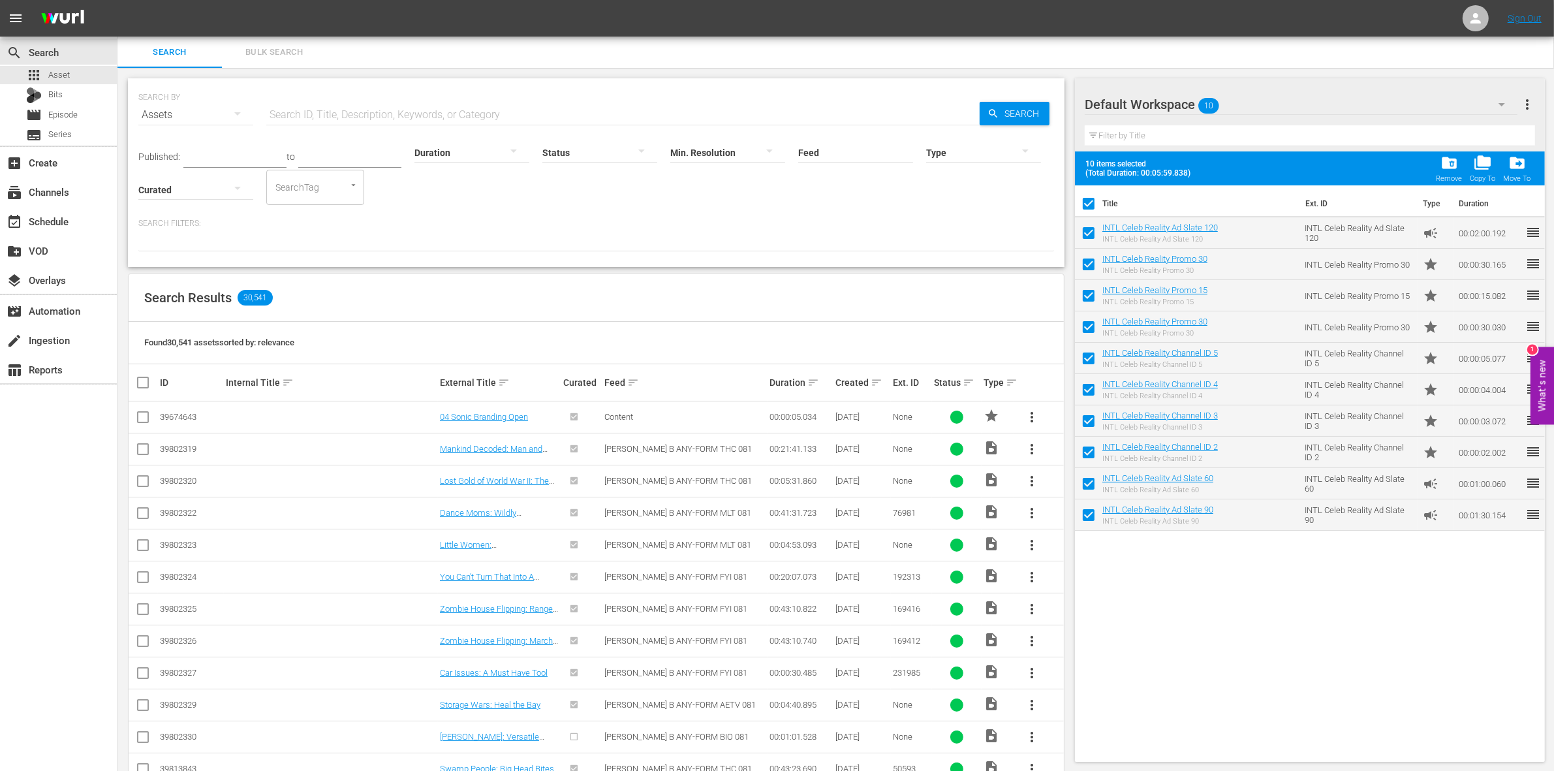
checkbox input "false"
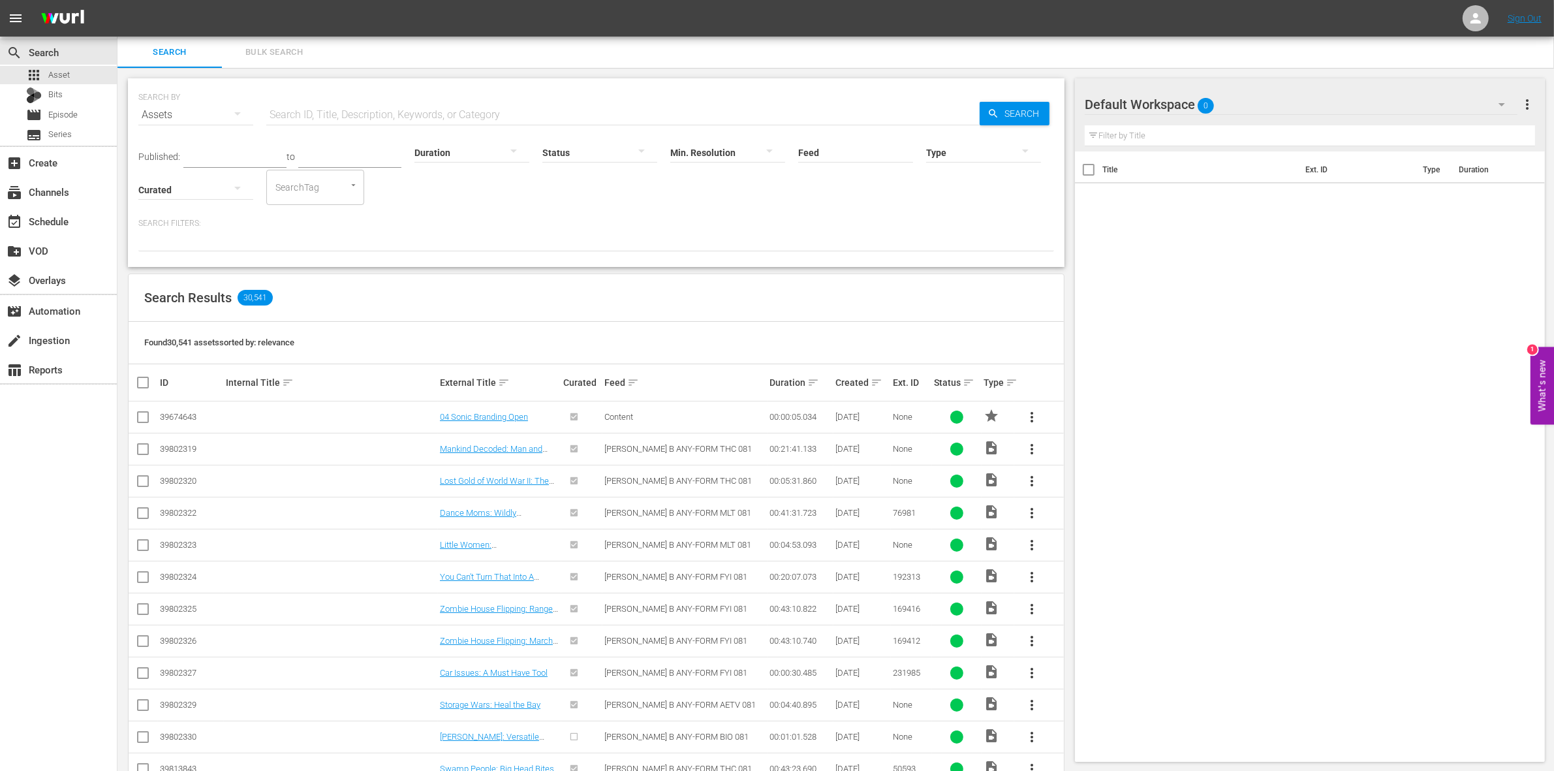
click at [1488, 101] on button "button" at bounding box center [1501, 104] width 31 height 31
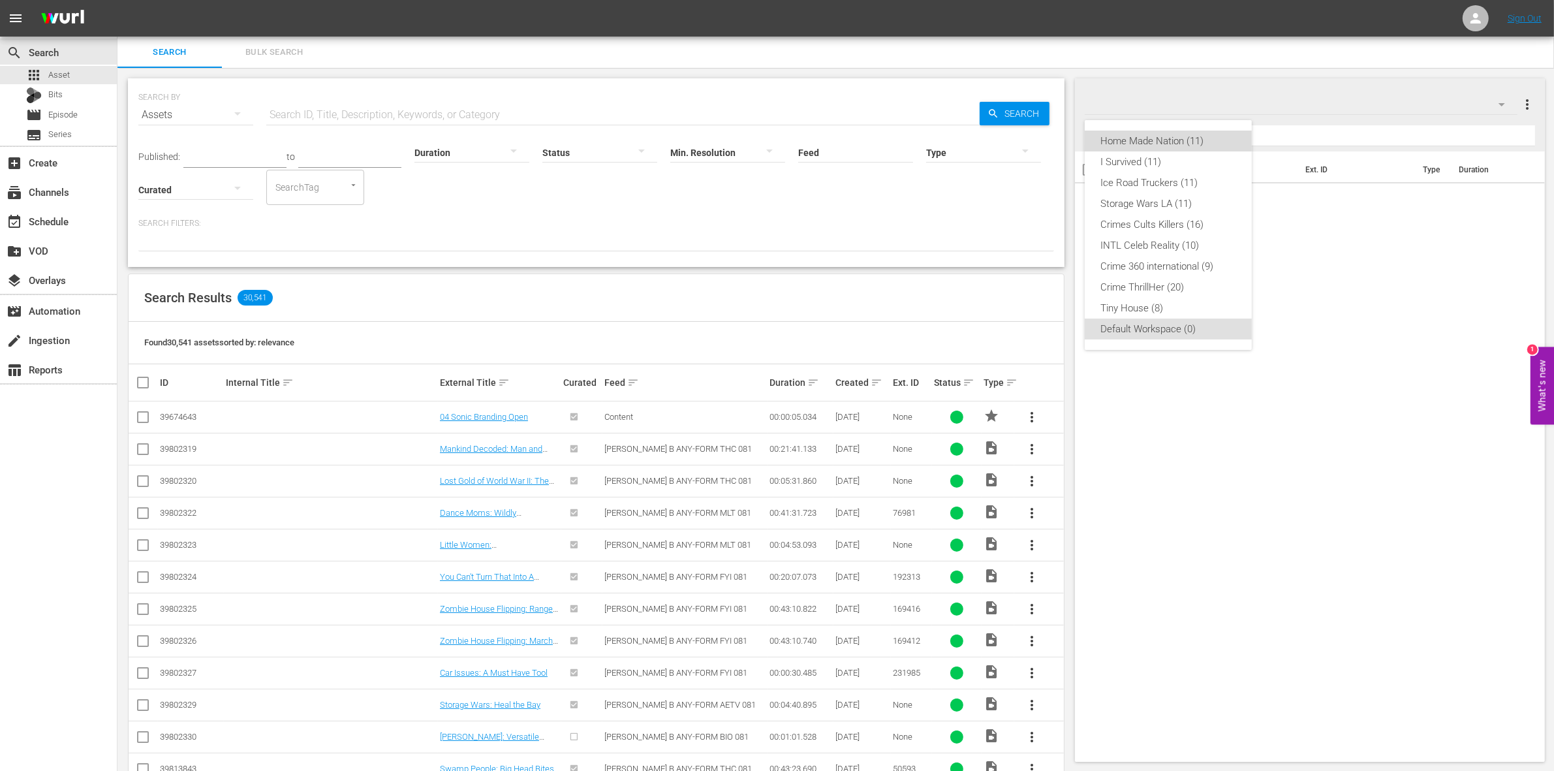
click at [1142, 139] on div "Home Made Nation (11)" at bounding box center [1168, 141] width 136 height 21
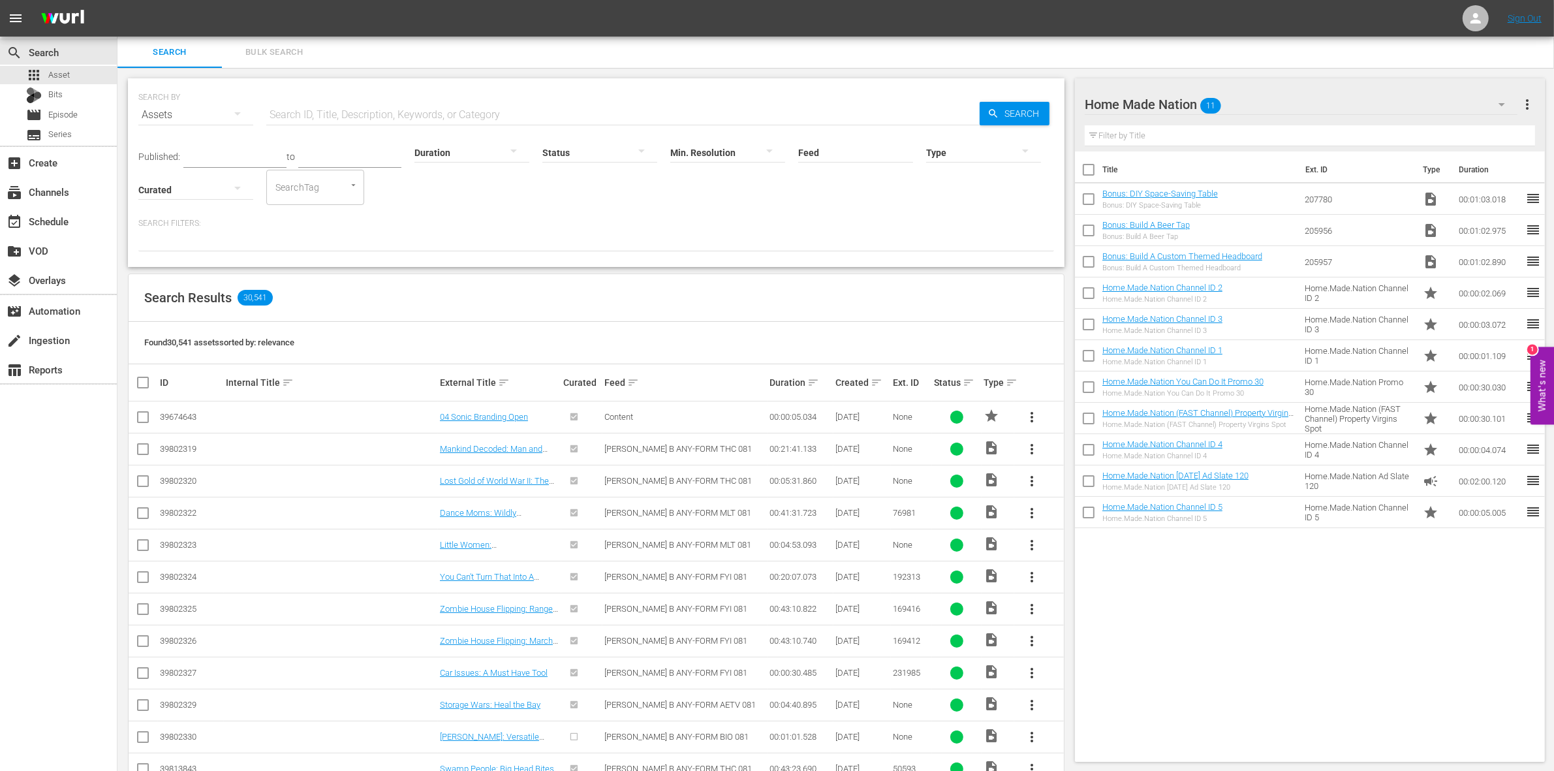
click at [1091, 173] on input "checkbox" at bounding box center [1088, 172] width 27 height 27
checkbox input "true"
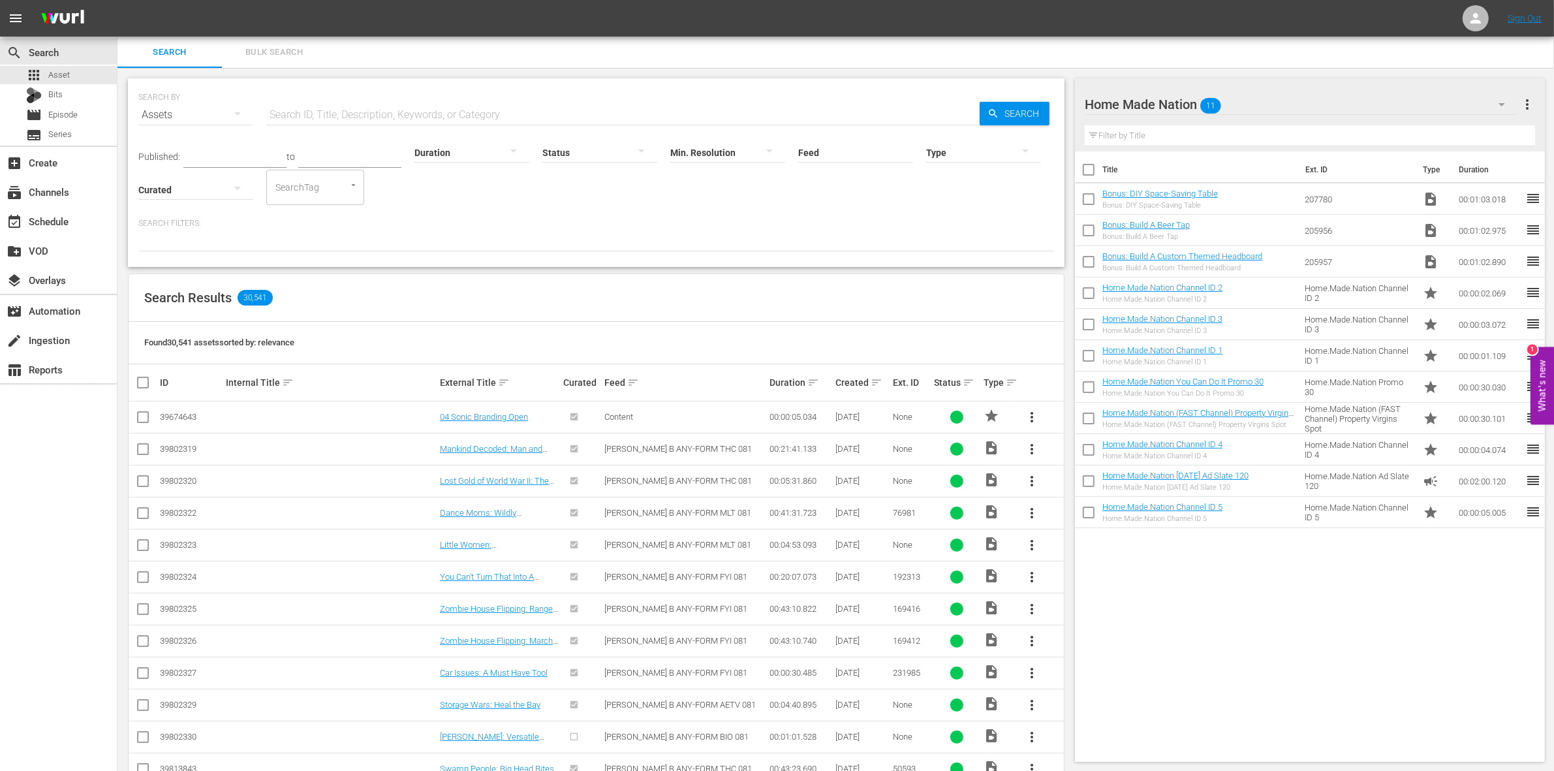
checkbox input "true"
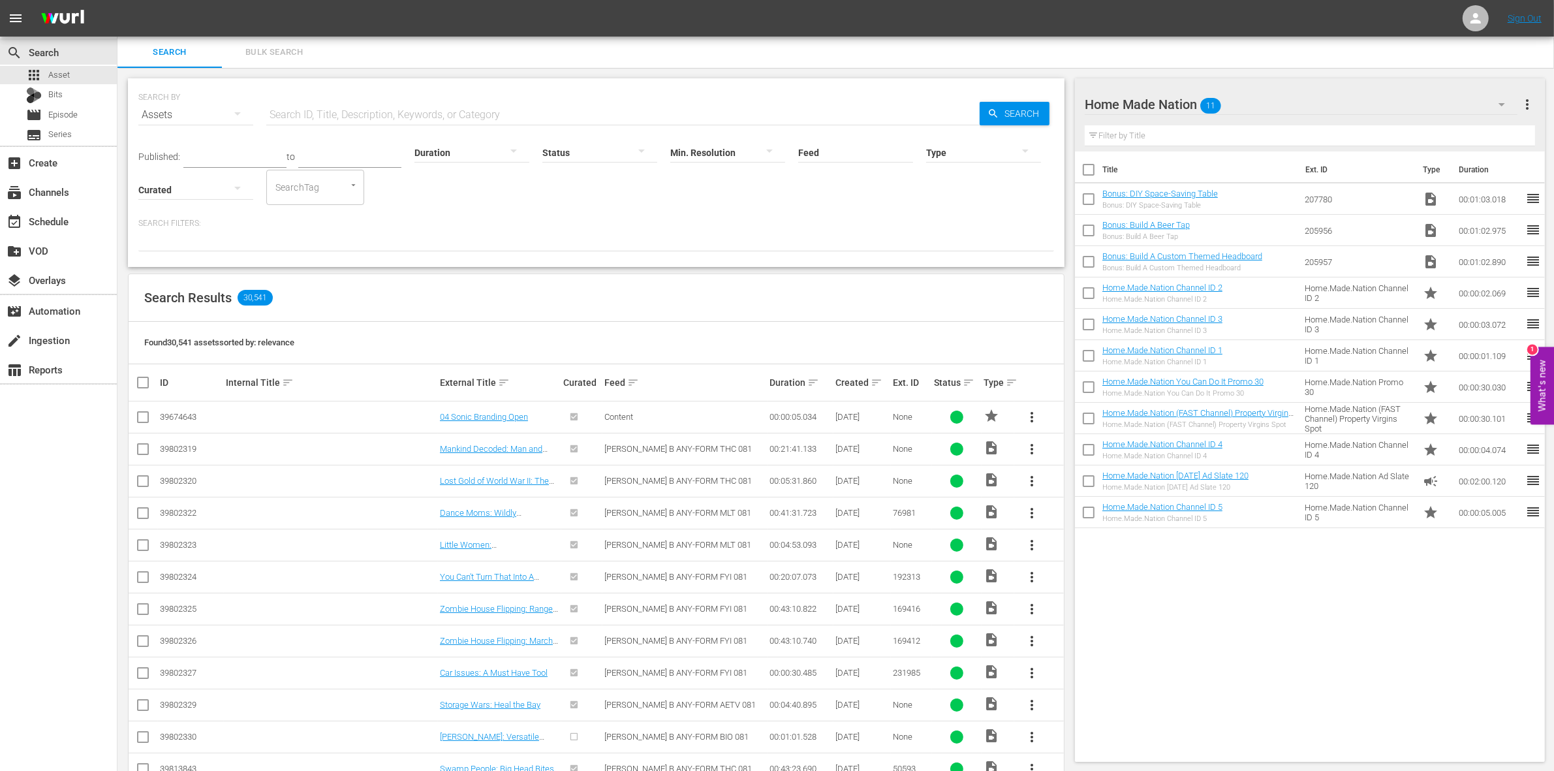
checkbox input "true"
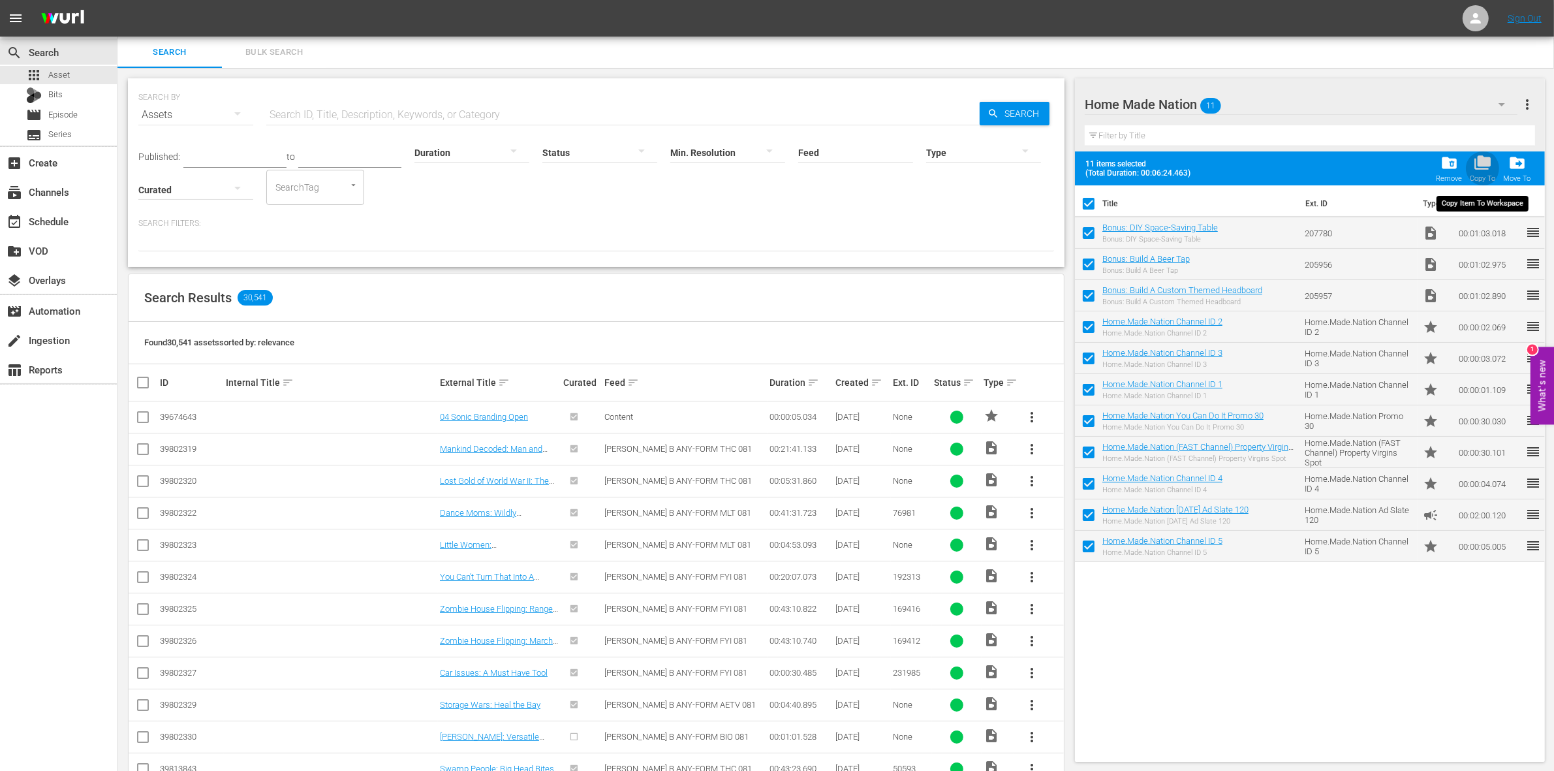
click at [1483, 173] on div "folder_copy Copy To" at bounding box center [1482, 168] width 25 height 29
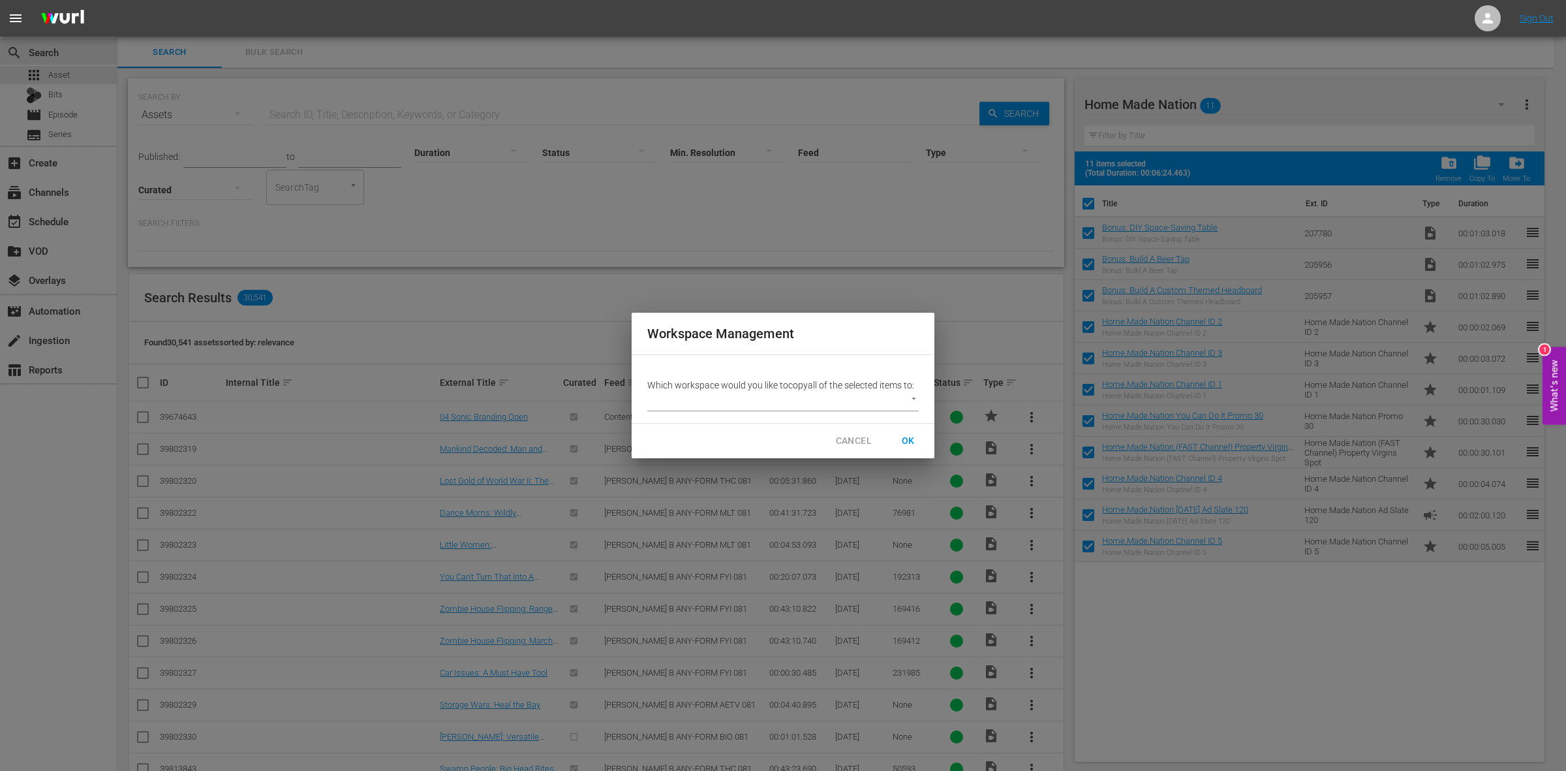
click at [803, 399] on body "menu Sign Out search Search apps Asset Bits movie Episode subtitles Series add_…" at bounding box center [783, 385] width 1566 height 771
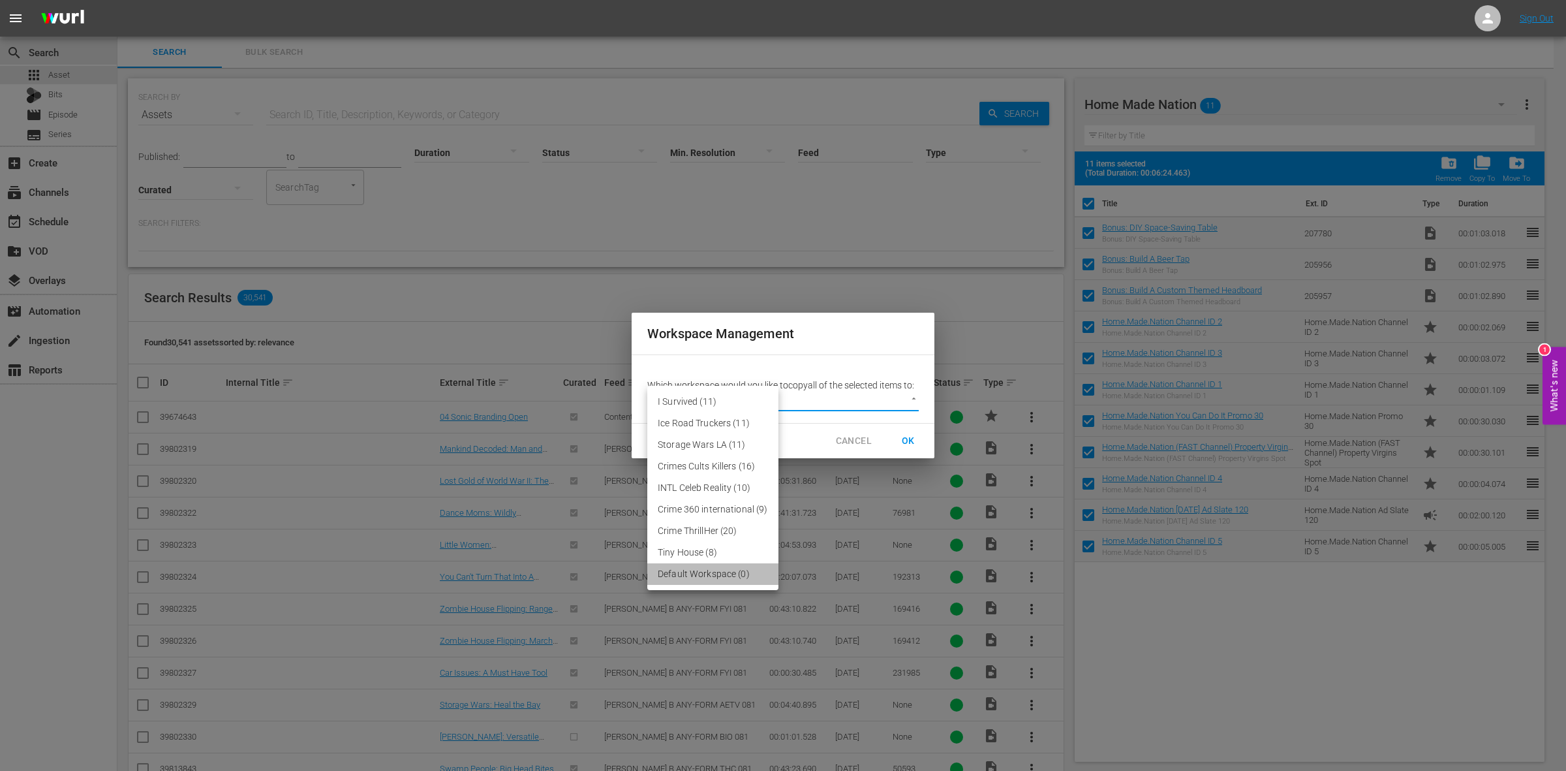
click at [721, 579] on li "Default Workspace (0)" at bounding box center [712, 574] width 131 height 22
type input "3246"
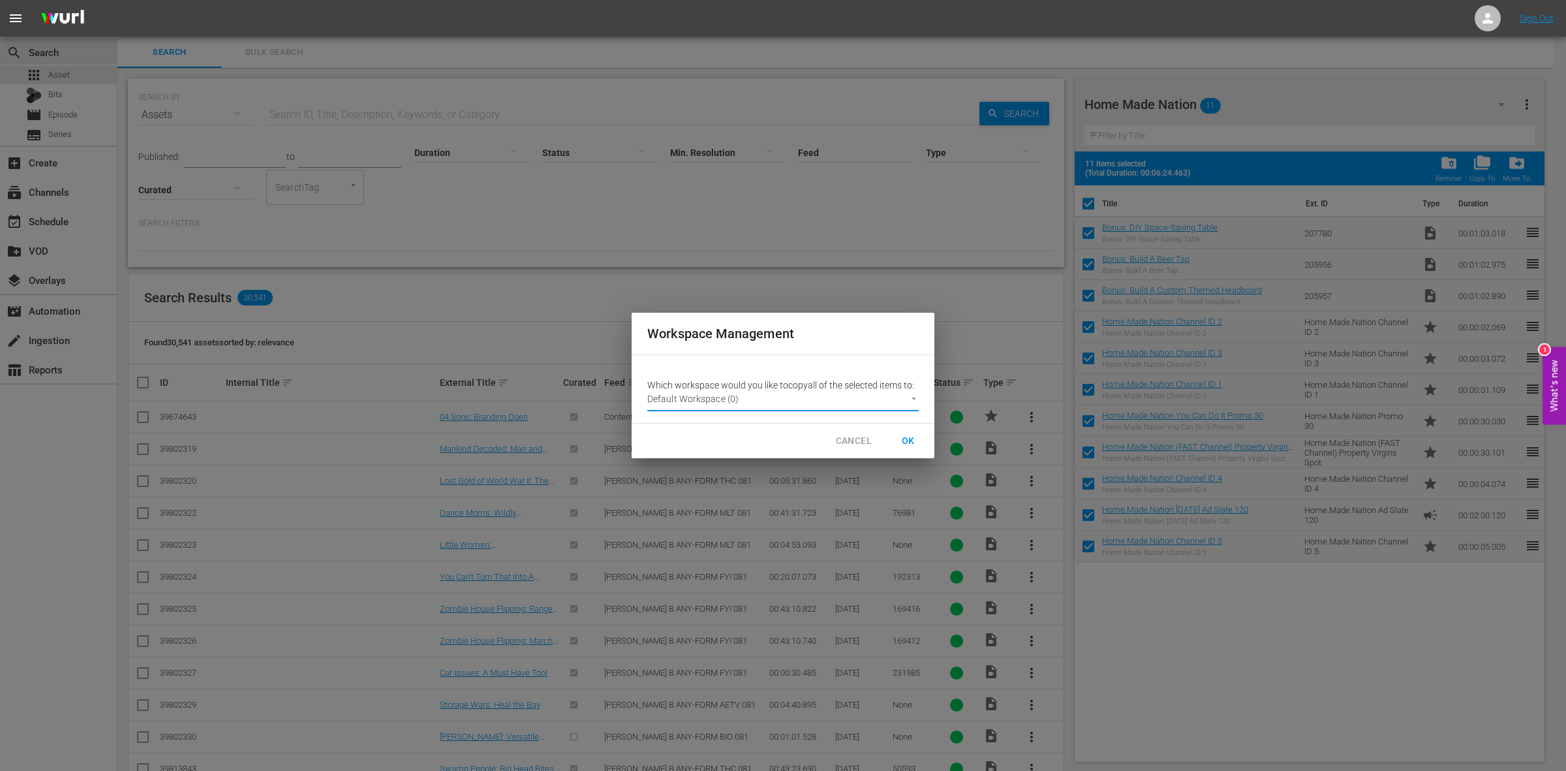
click at [907, 442] on span "OK" at bounding box center [908, 441] width 21 height 16
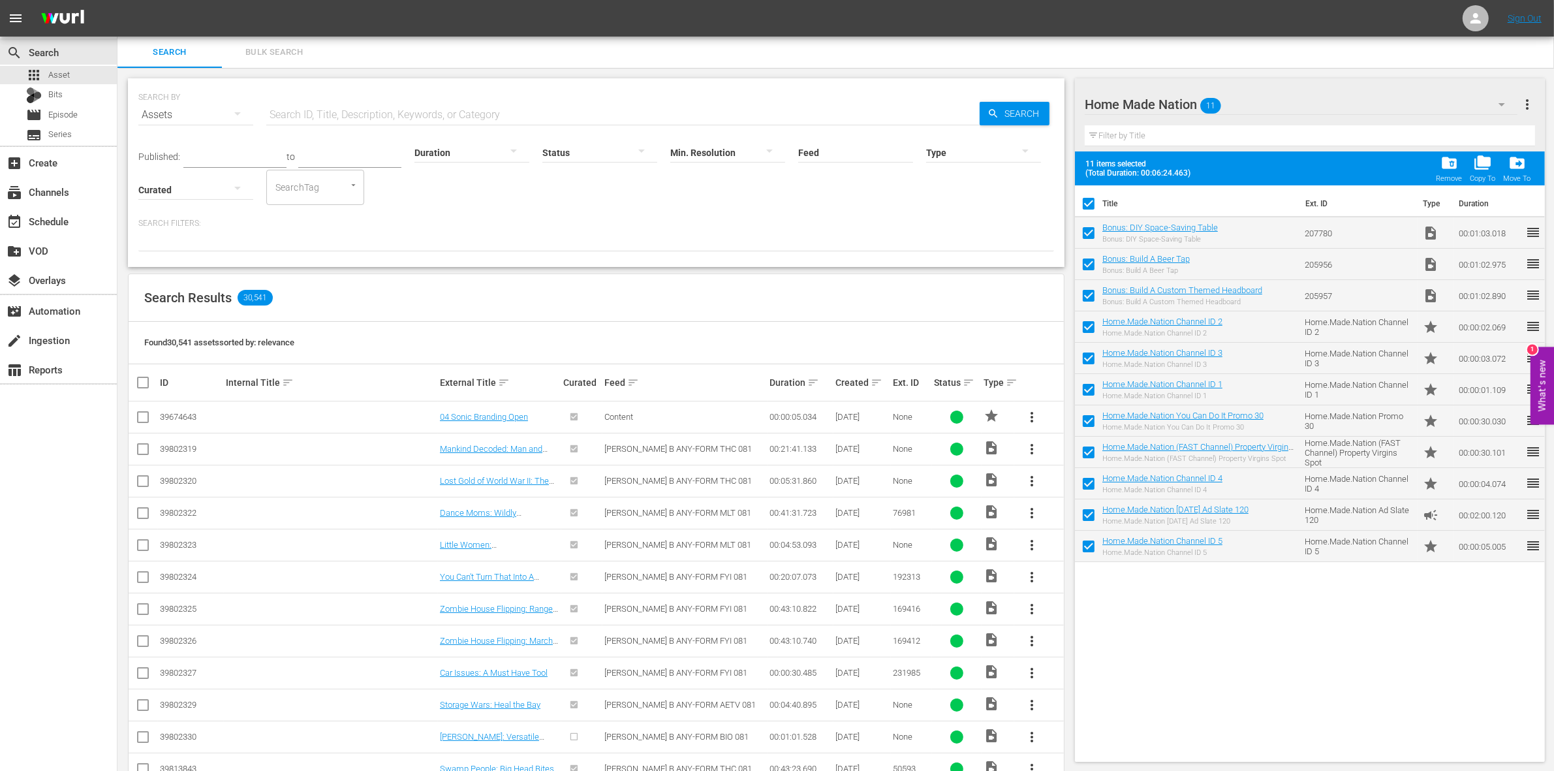
checkbox input "false"
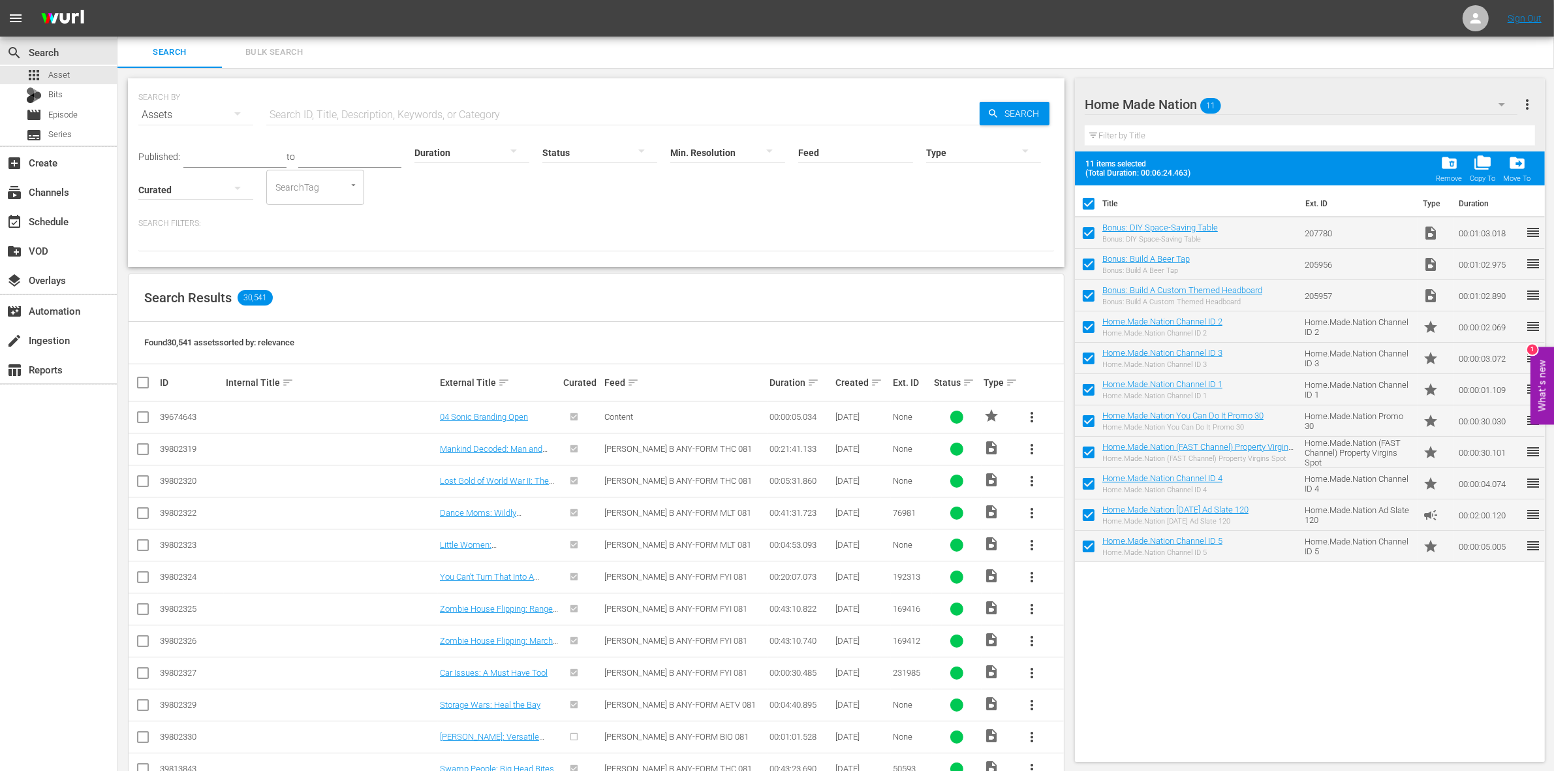
checkbox input "false"
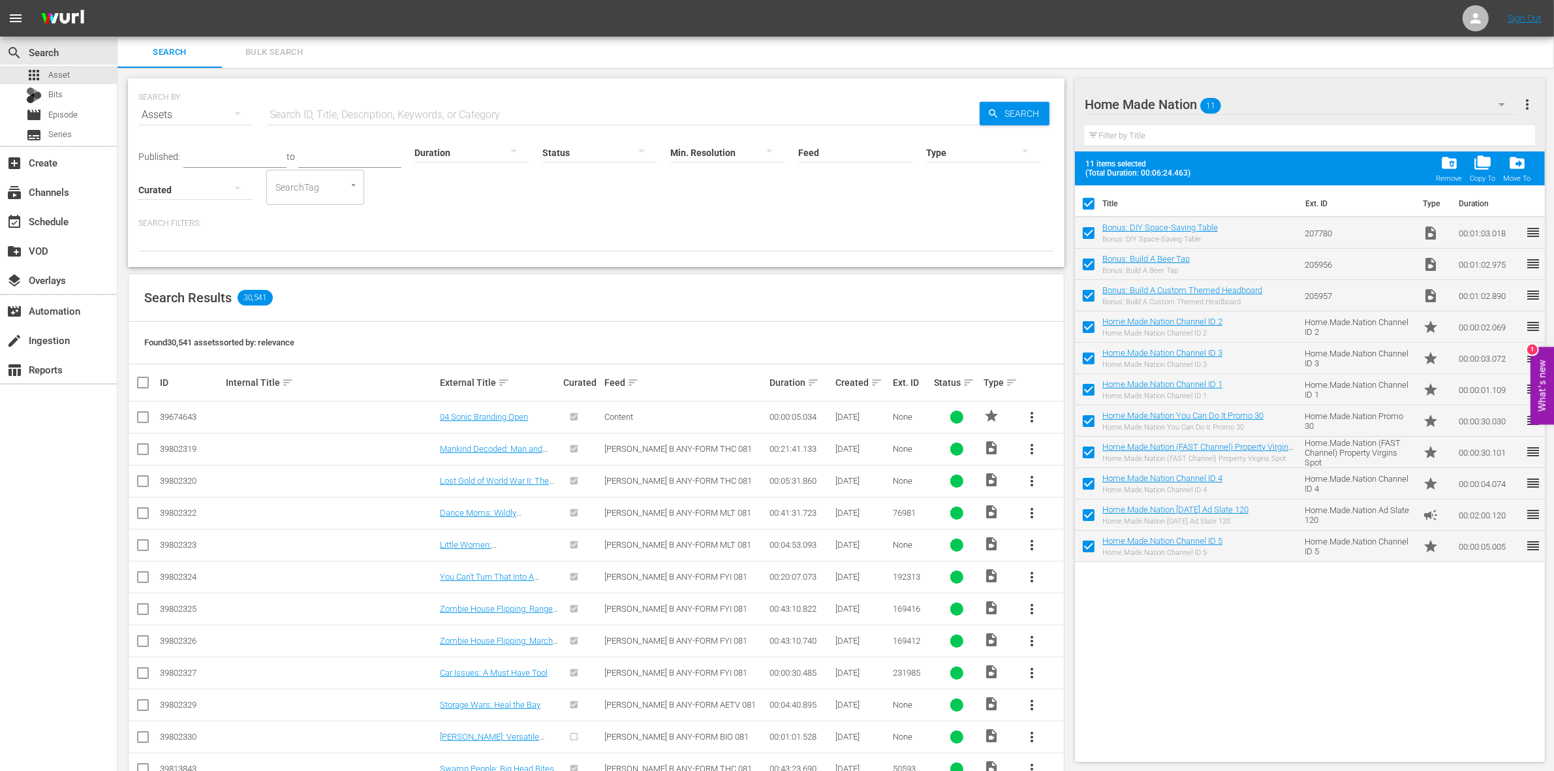
checkbox input "false"
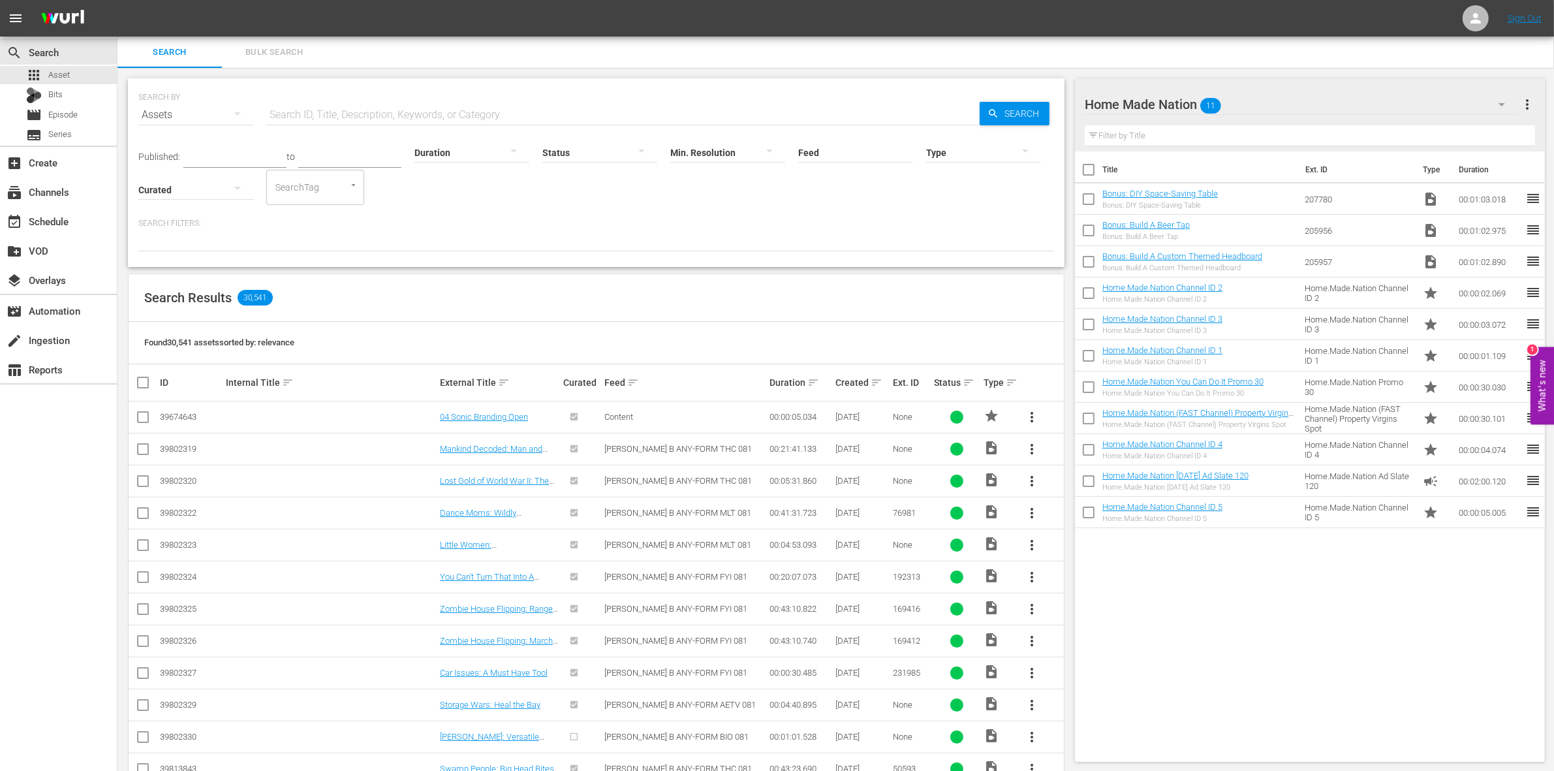
click at [1240, 106] on div "Home Made Nation 11" at bounding box center [1301, 104] width 433 height 37
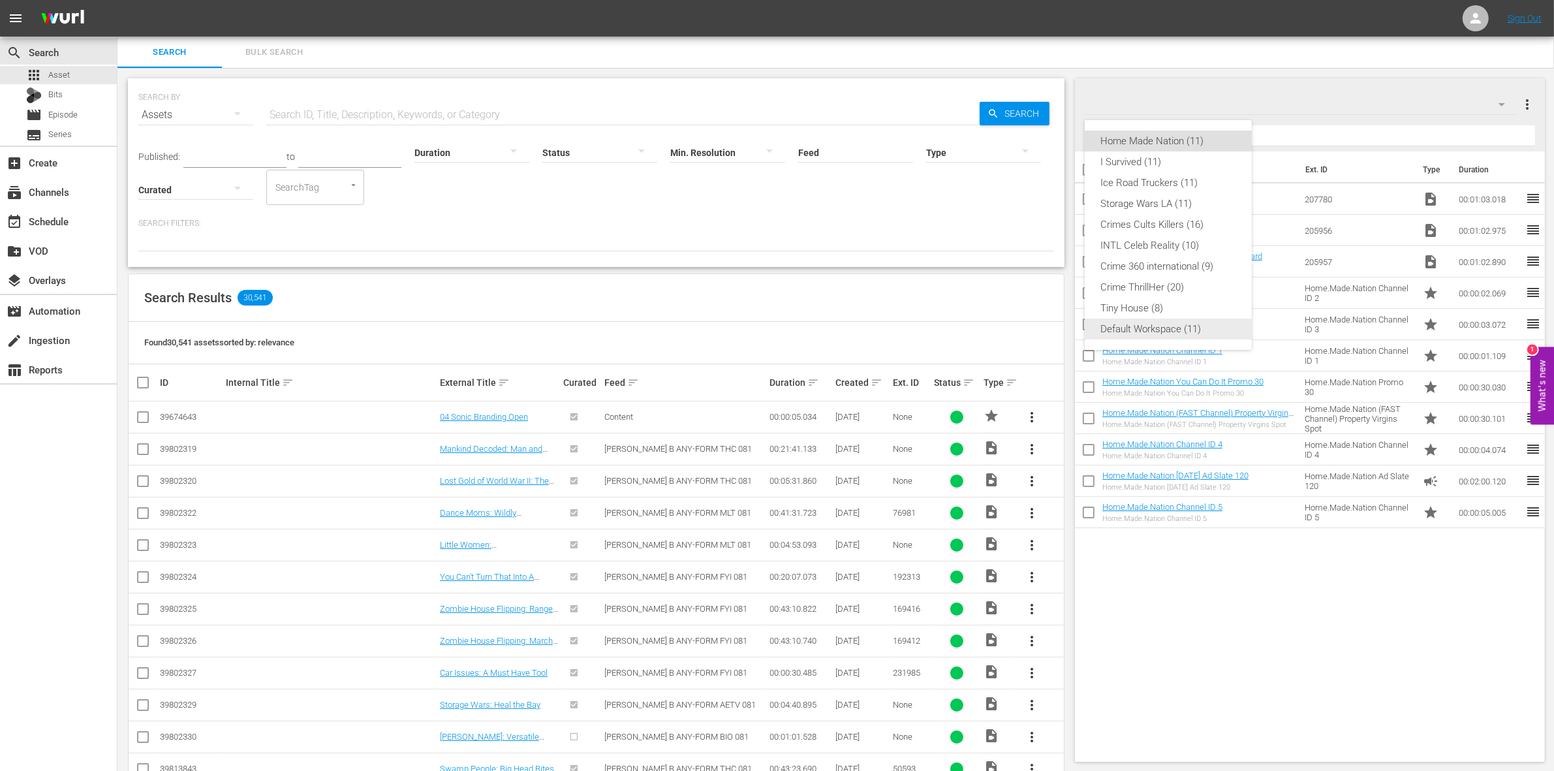
click at [1139, 328] on div "Default Workspace (11)" at bounding box center [1168, 328] width 136 height 21
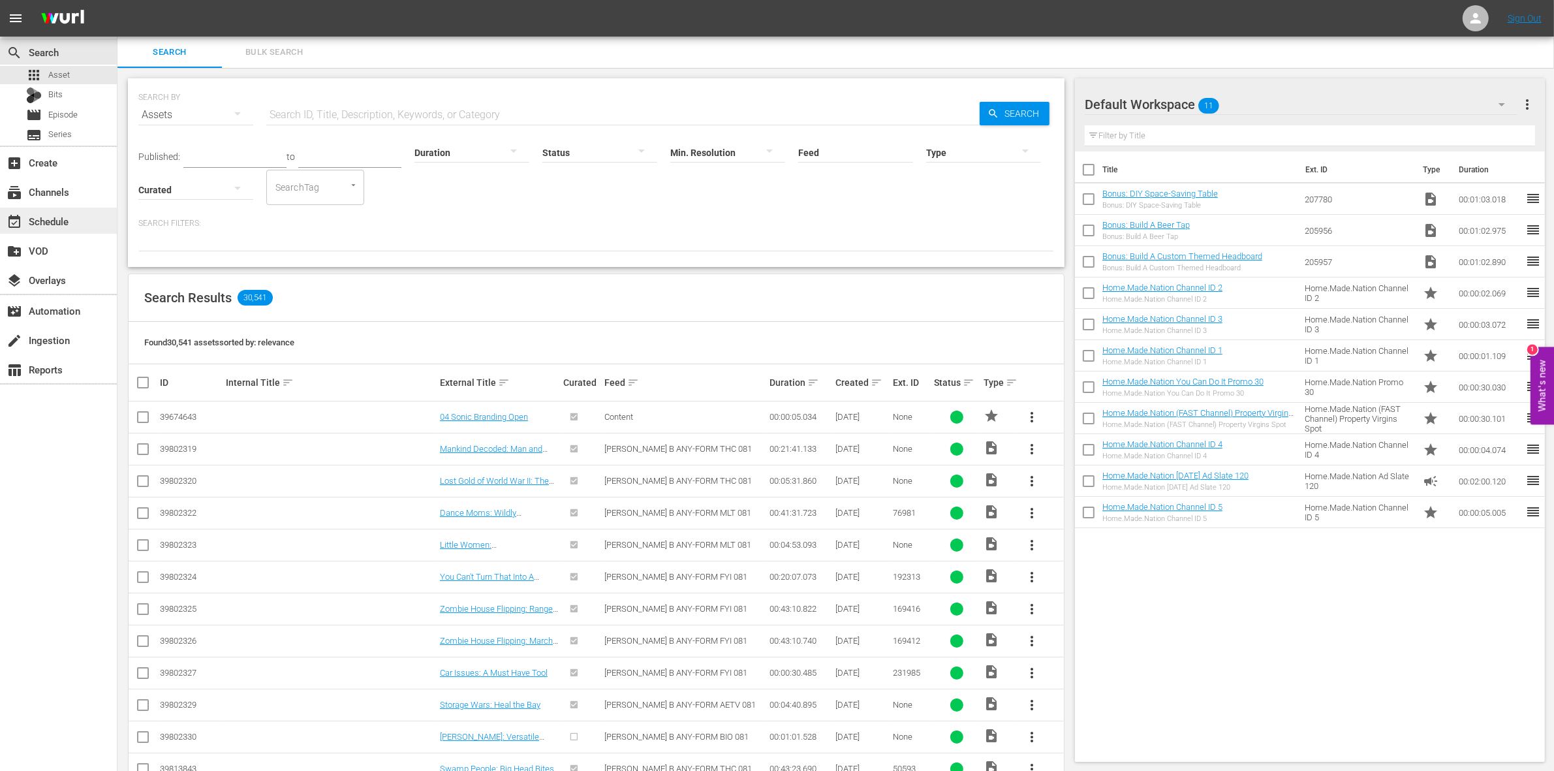
click at [66, 223] on div "event_available Schedule" at bounding box center [36, 219] width 73 height 12
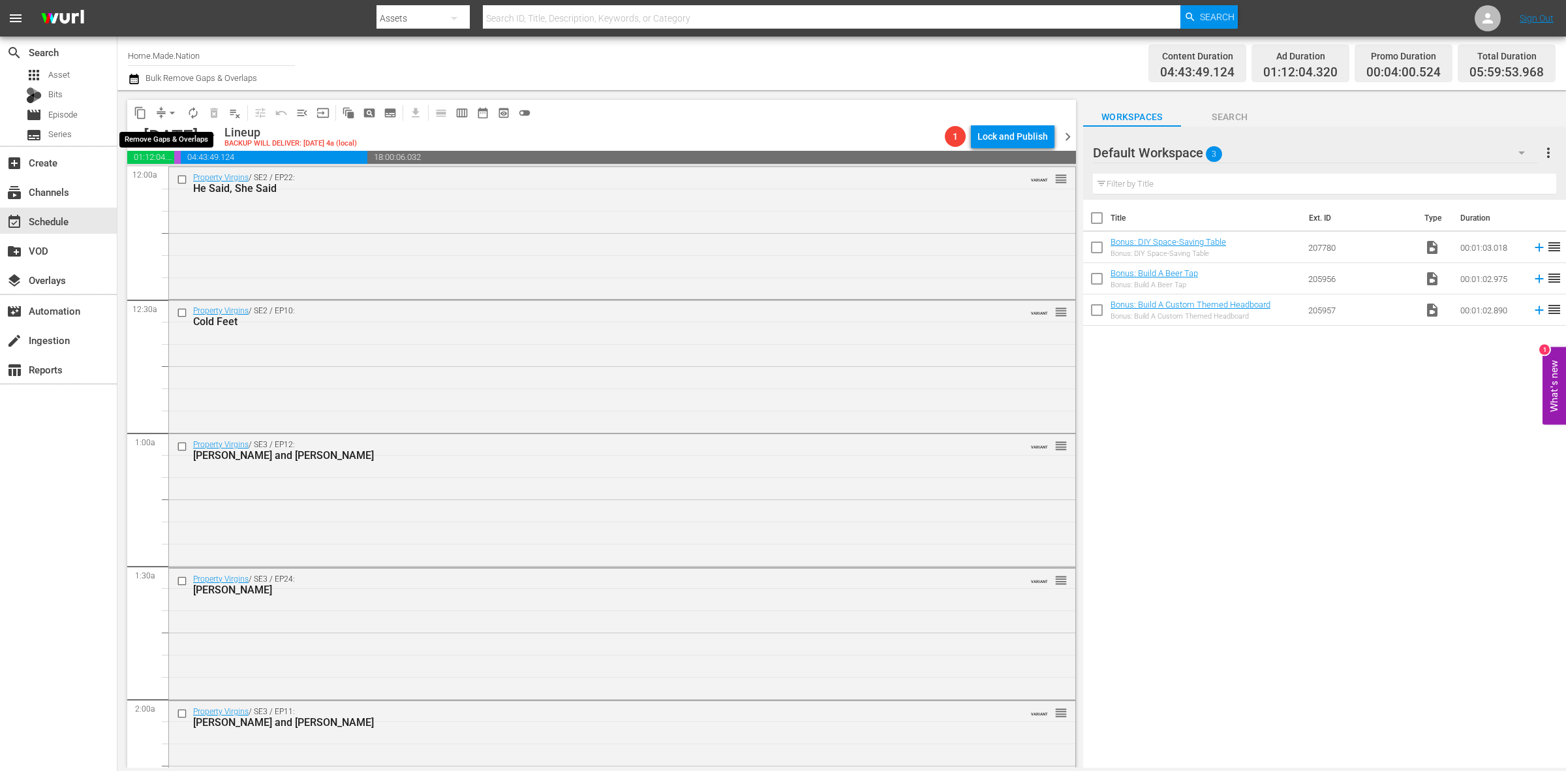
click at [164, 109] on button "arrow_drop_down" at bounding box center [172, 112] width 21 height 21
click at [170, 132] on li "Align to Midnight" at bounding box center [173, 139] width 108 height 22
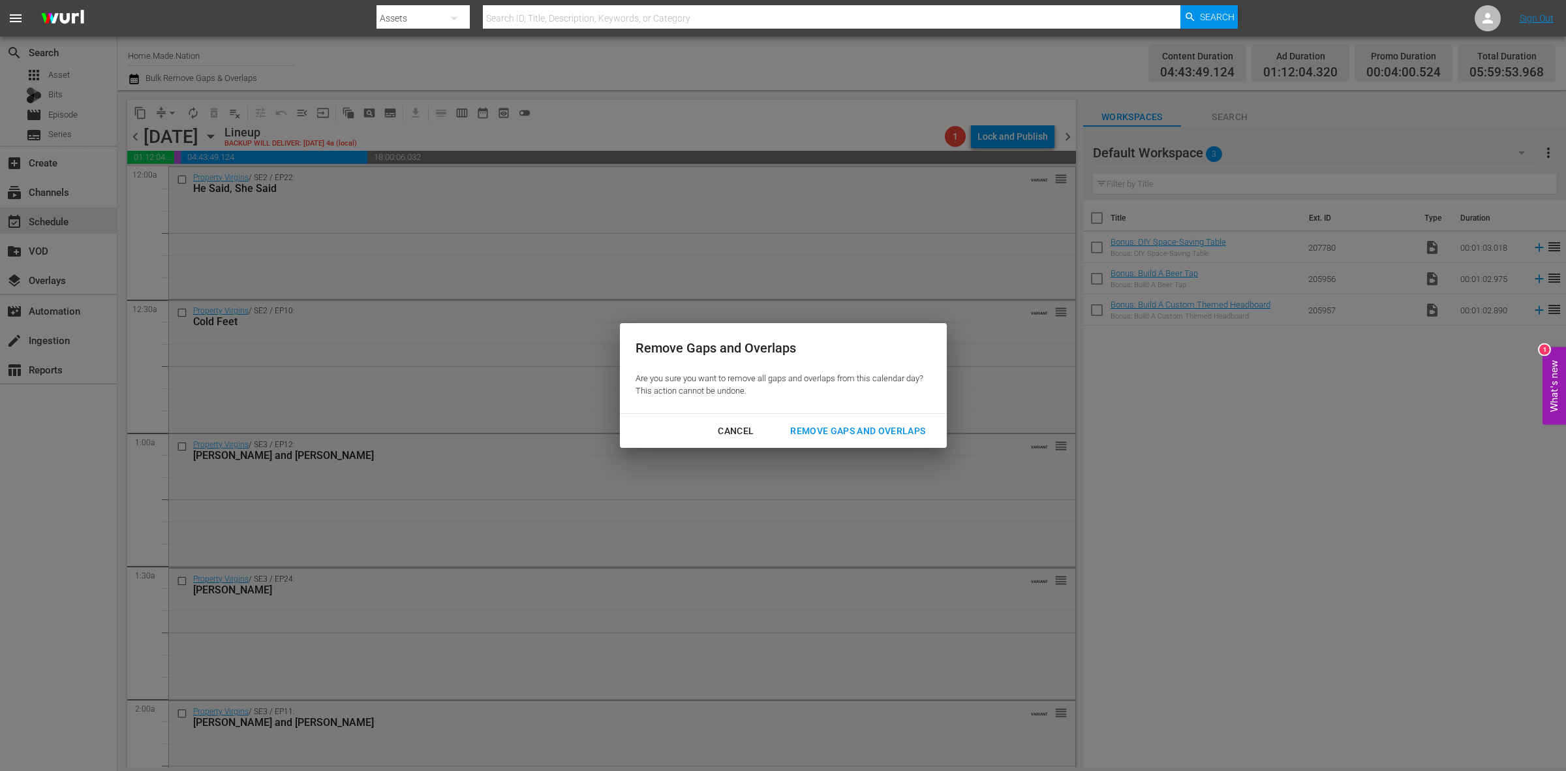
click at [902, 429] on div "Remove Gaps and Overlaps" at bounding box center [858, 431] width 156 height 16
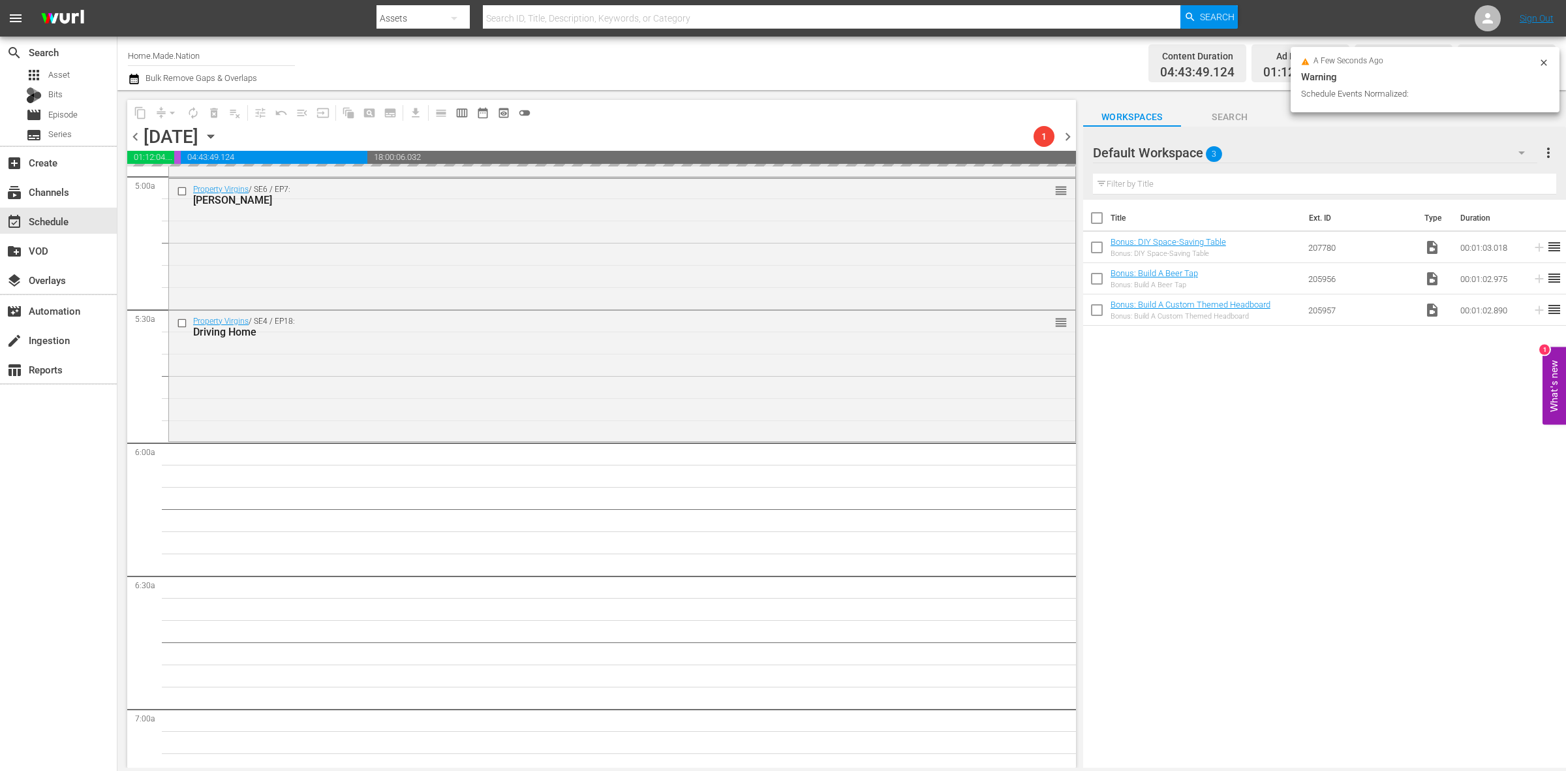
scroll to position [1404, 0]
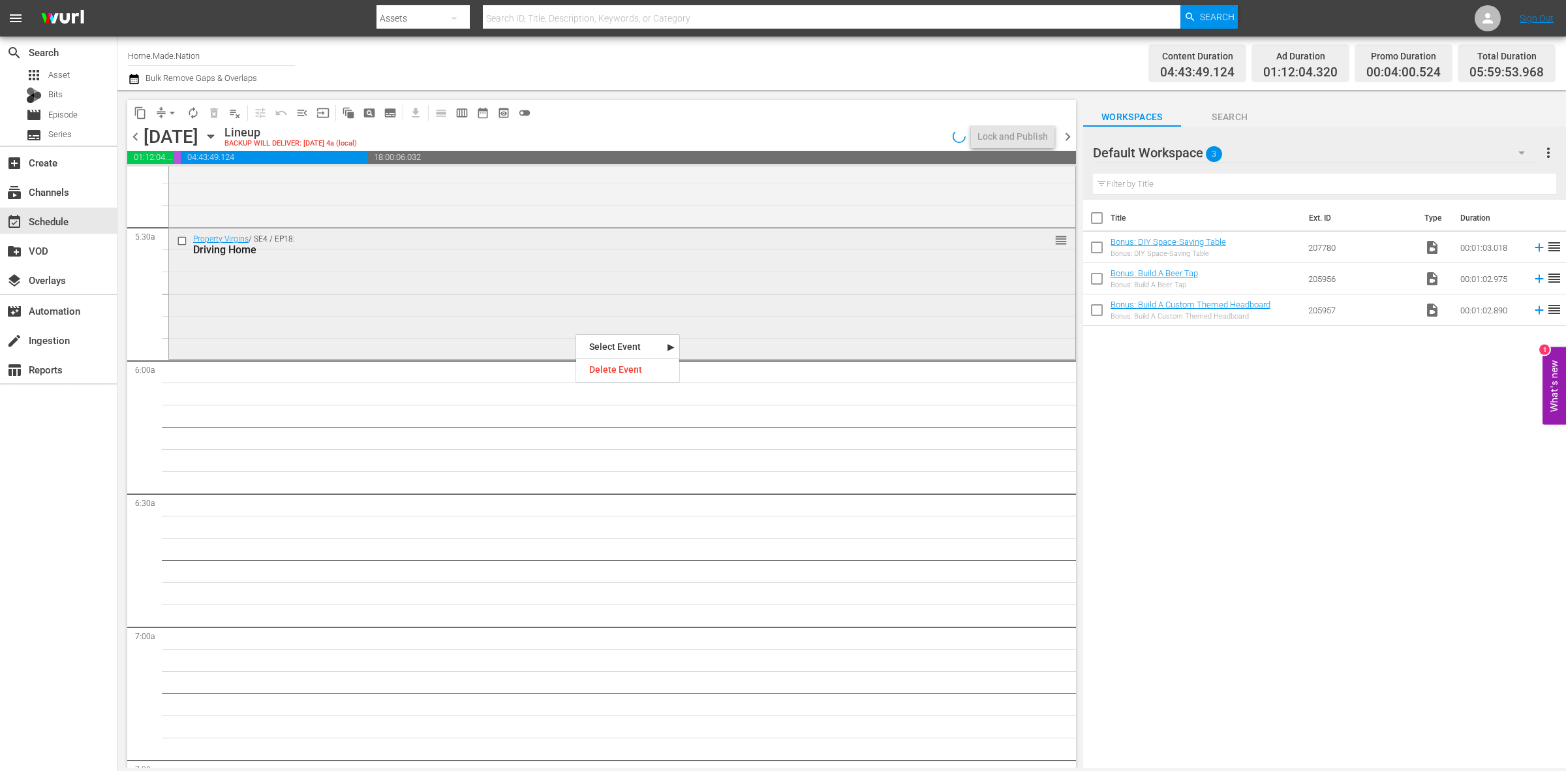
click at [449, 289] on div "Property Virgins / SE4 / EP18: Driving Home reorder" at bounding box center [622, 292] width 906 height 128
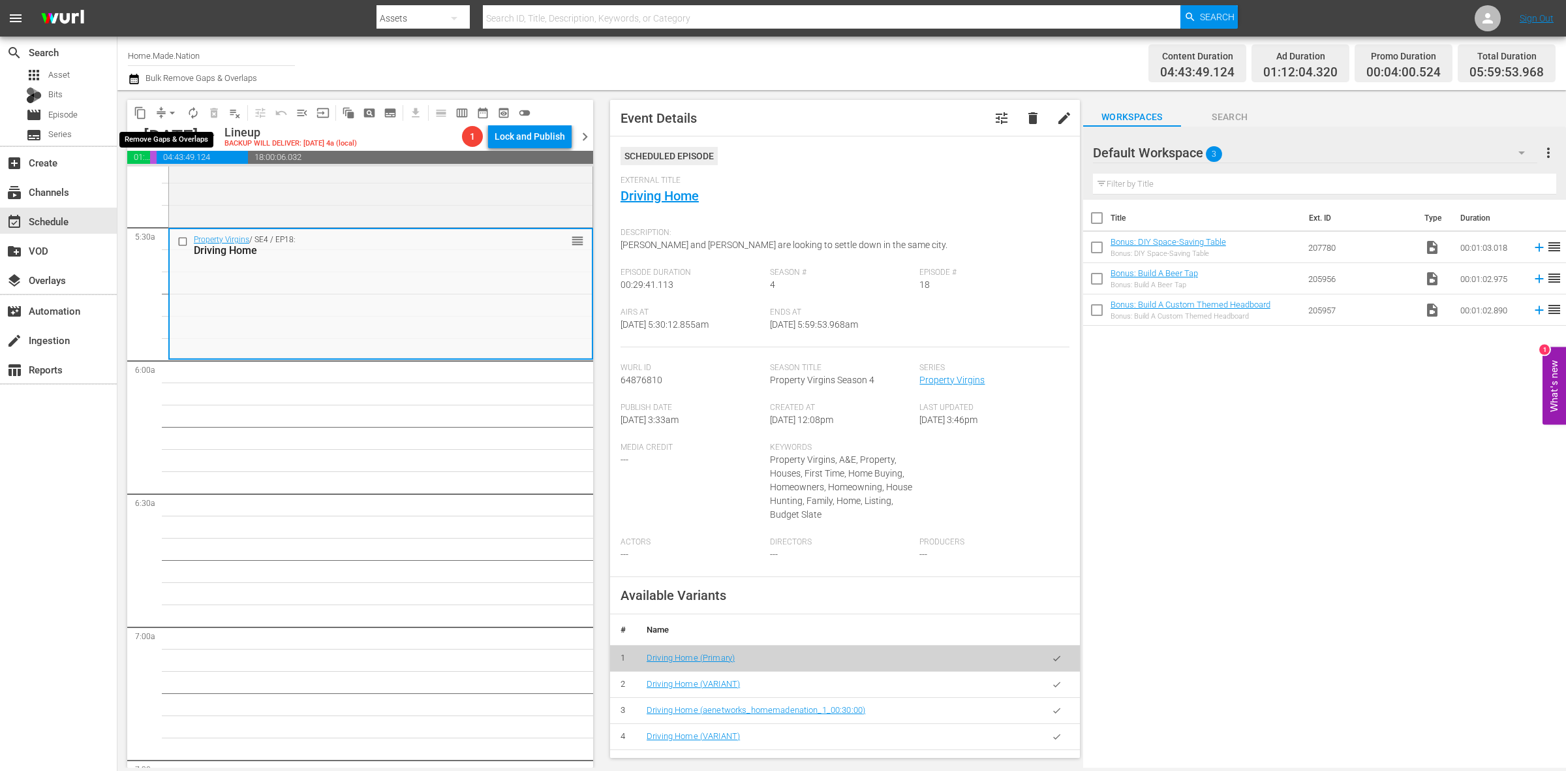
click at [172, 109] on span "arrow_drop_down" at bounding box center [172, 112] width 13 height 13
click at [175, 135] on li "Align to Midnight" at bounding box center [173, 139] width 108 height 22
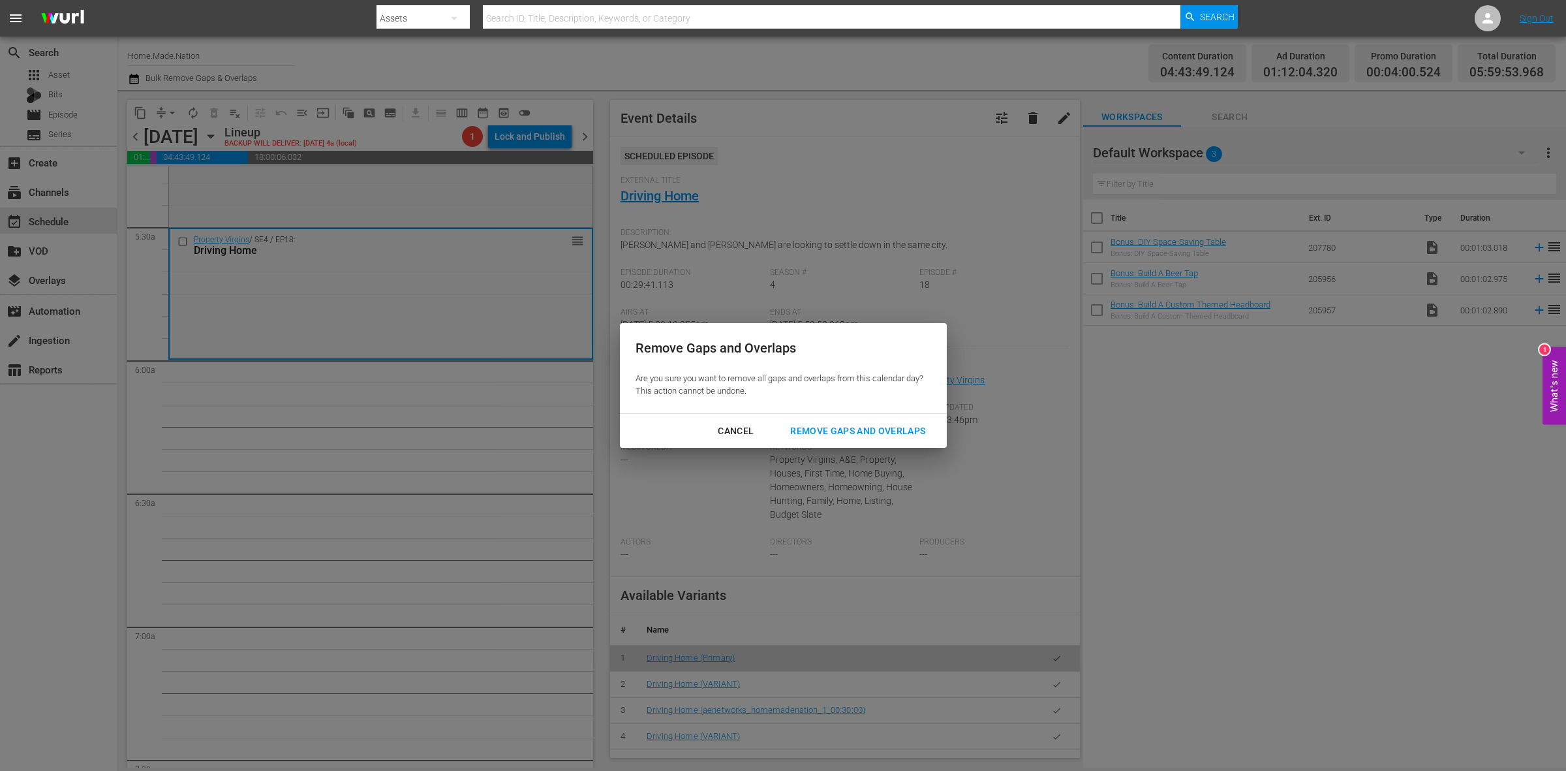
click at [902, 432] on div "Remove Gaps and Overlaps" at bounding box center [858, 431] width 156 height 16
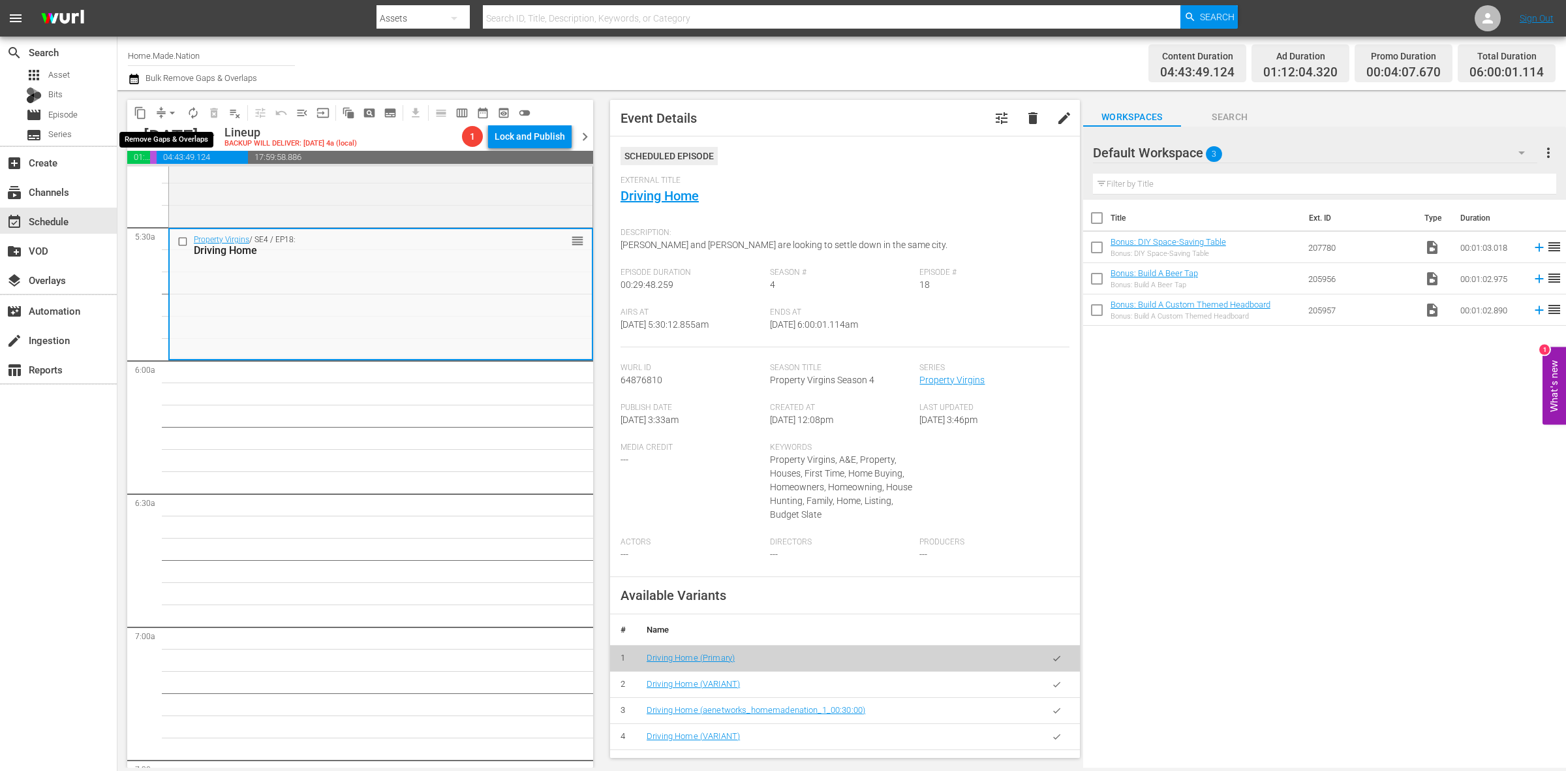
click at [174, 113] on span "arrow_drop_down" at bounding box center [172, 112] width 13 height 13
click at [174, 141] on li "Align to Midnight" at bounding box center [173, 139] width 108 height 22
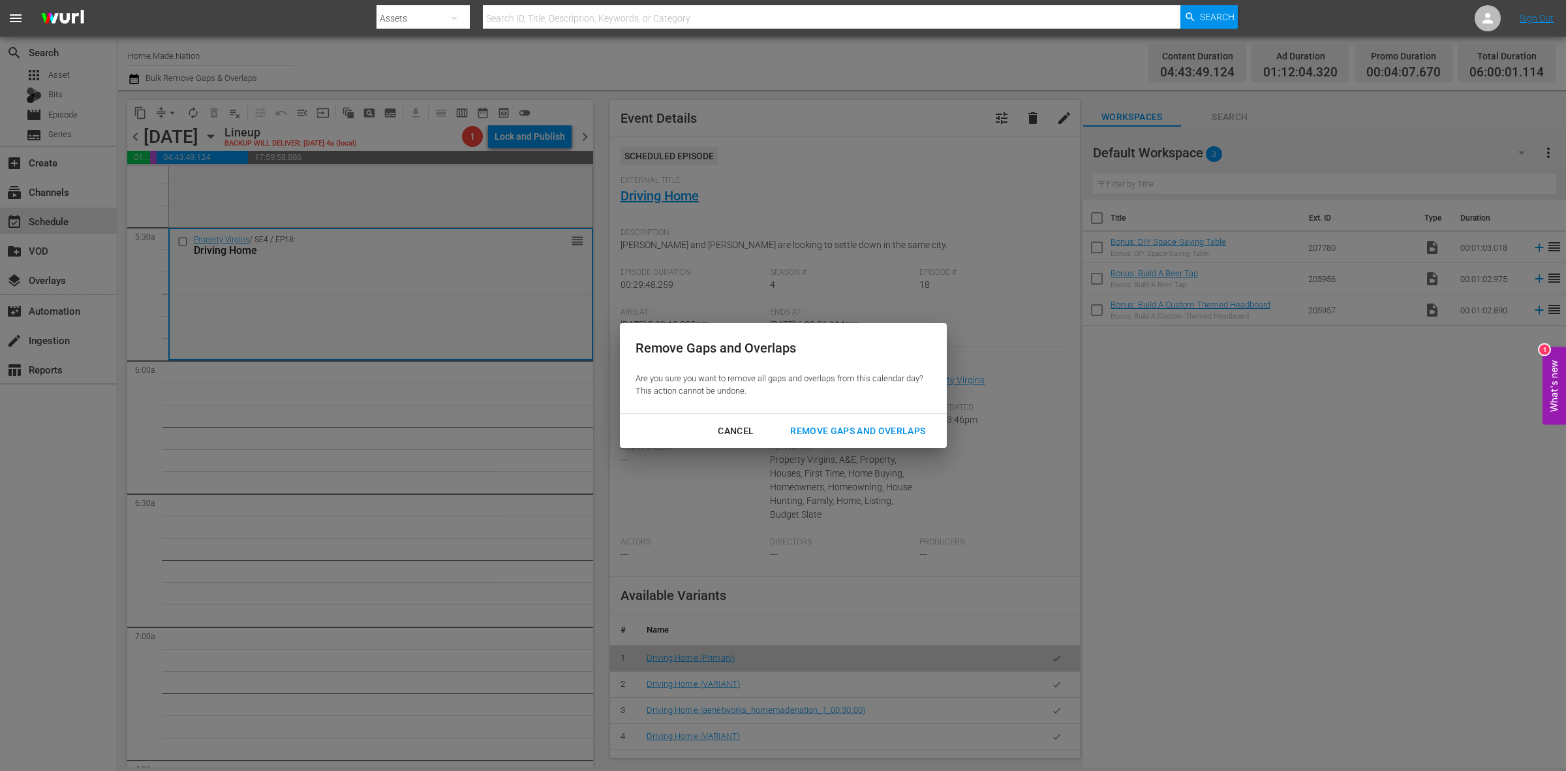
click at [895, 427] on div "Remove Gaps and Overlaps" at bounding box center [858, 431] width 156 height 16
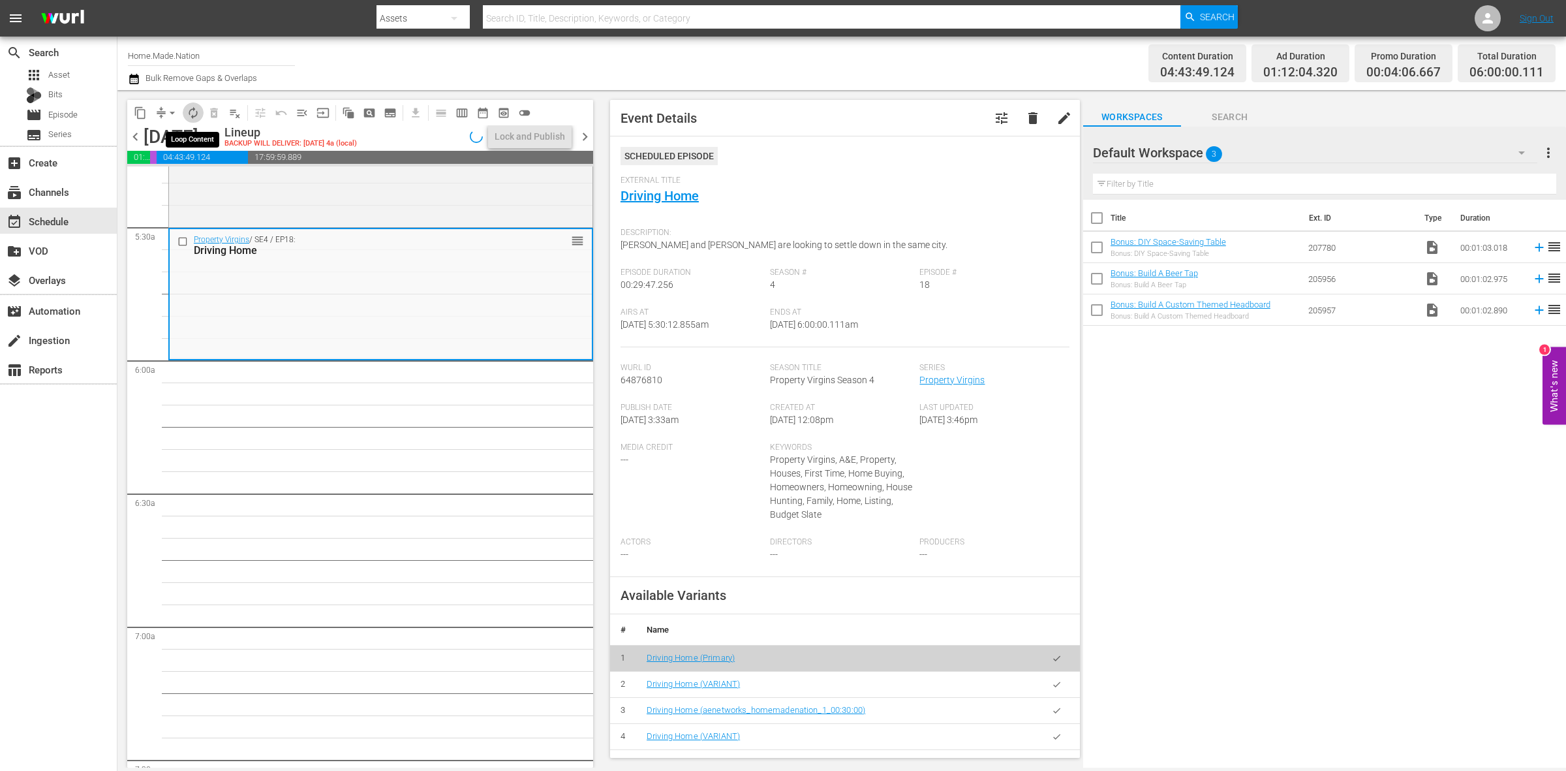
click at [185, 110] on button "autorenew_outlined" at bounding box center [193, 112] width 21 height 21
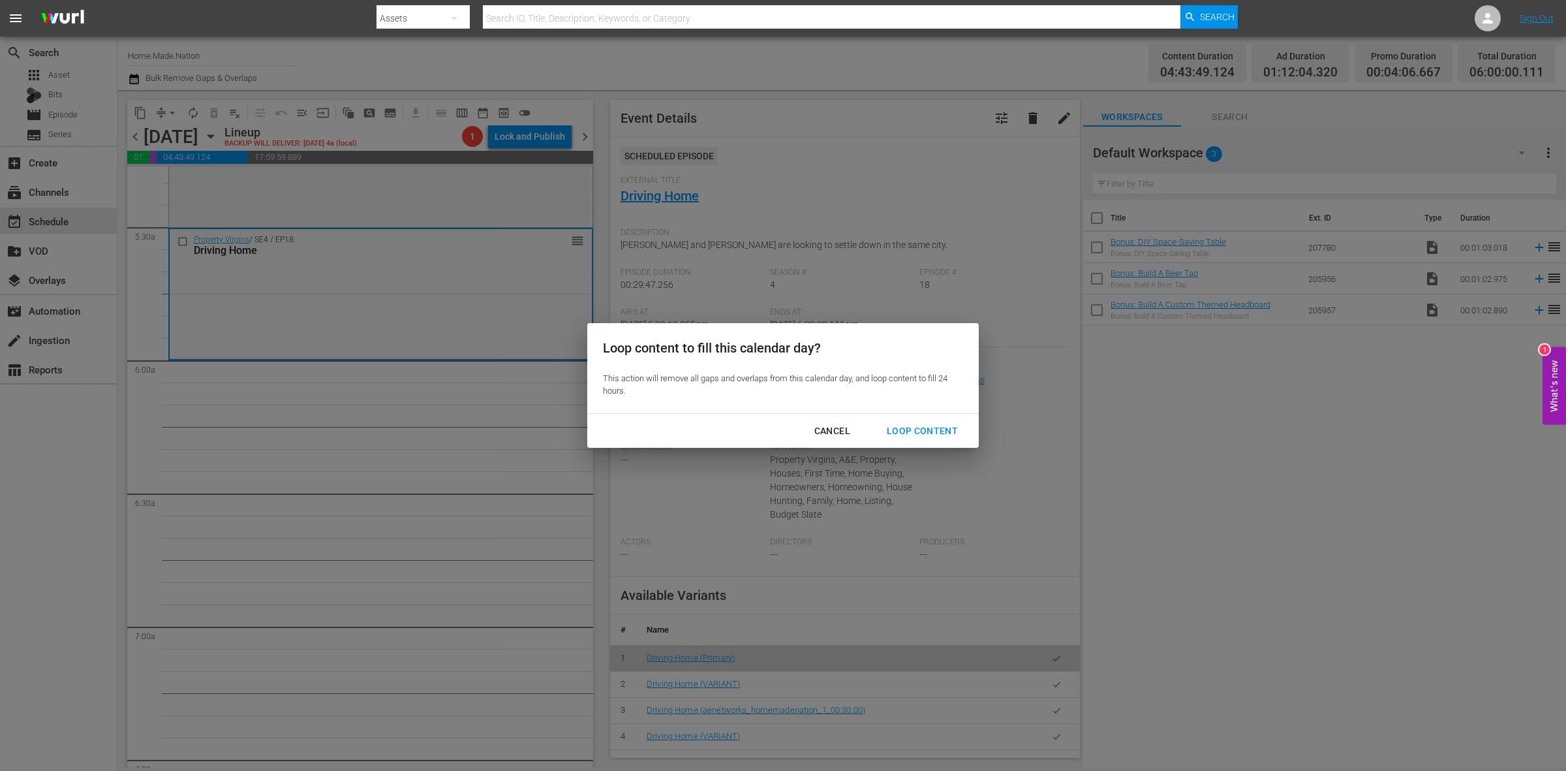
click at [925, 429] on div "Loop Content" at bounding box center [922, 431] width 92 height 16
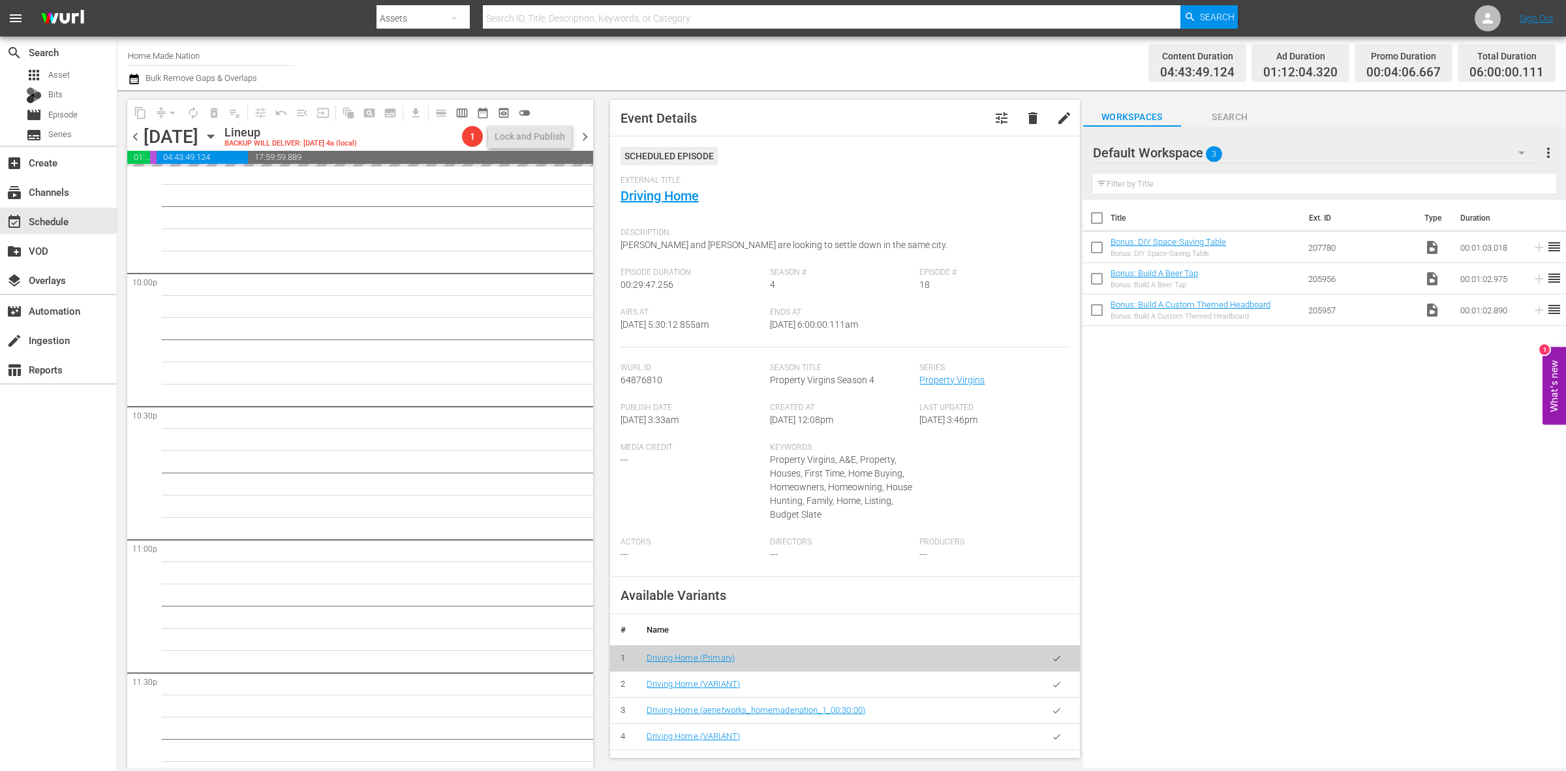
scroll to position [5788, 0]
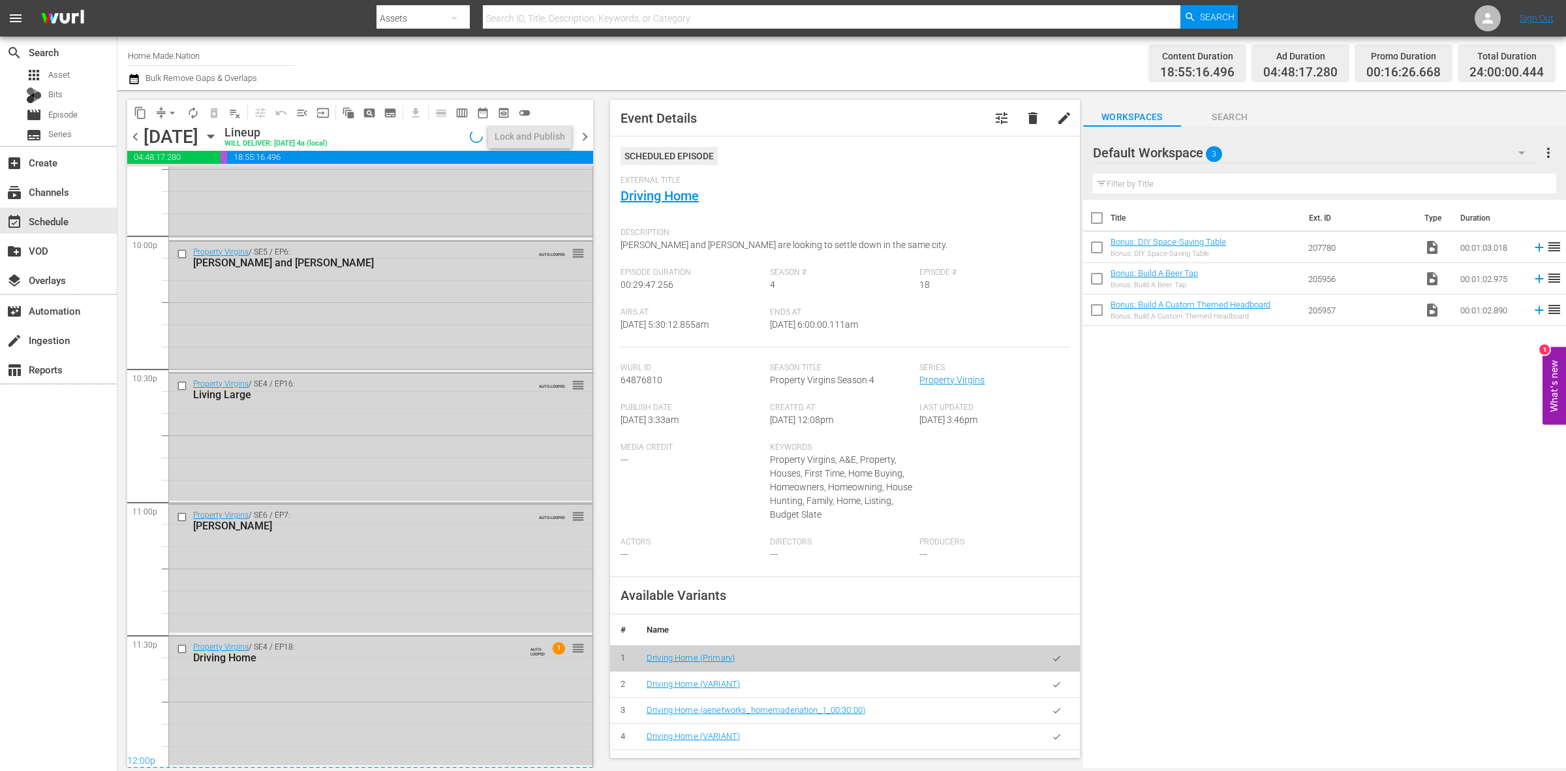
click at [507, 693] on div "Property Virgins / SE4 / EP18: Driving Home AUTO-LOOPED 1 reorder" at bounding box center [380, 700] width 423 height 129
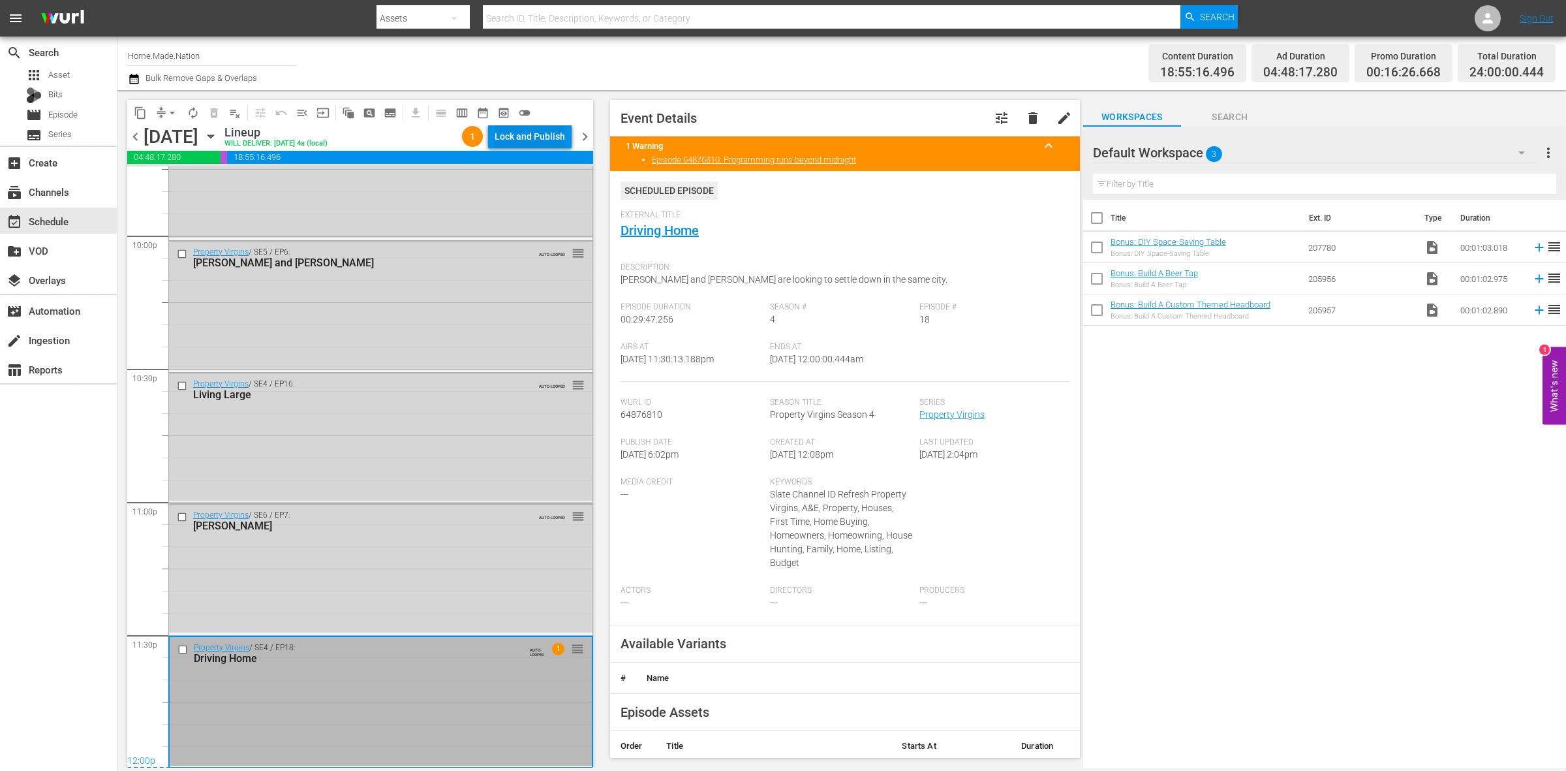
click at [521, 134] on div "Lock and Publish" at bounding box center [530, 136] width 70 height 23
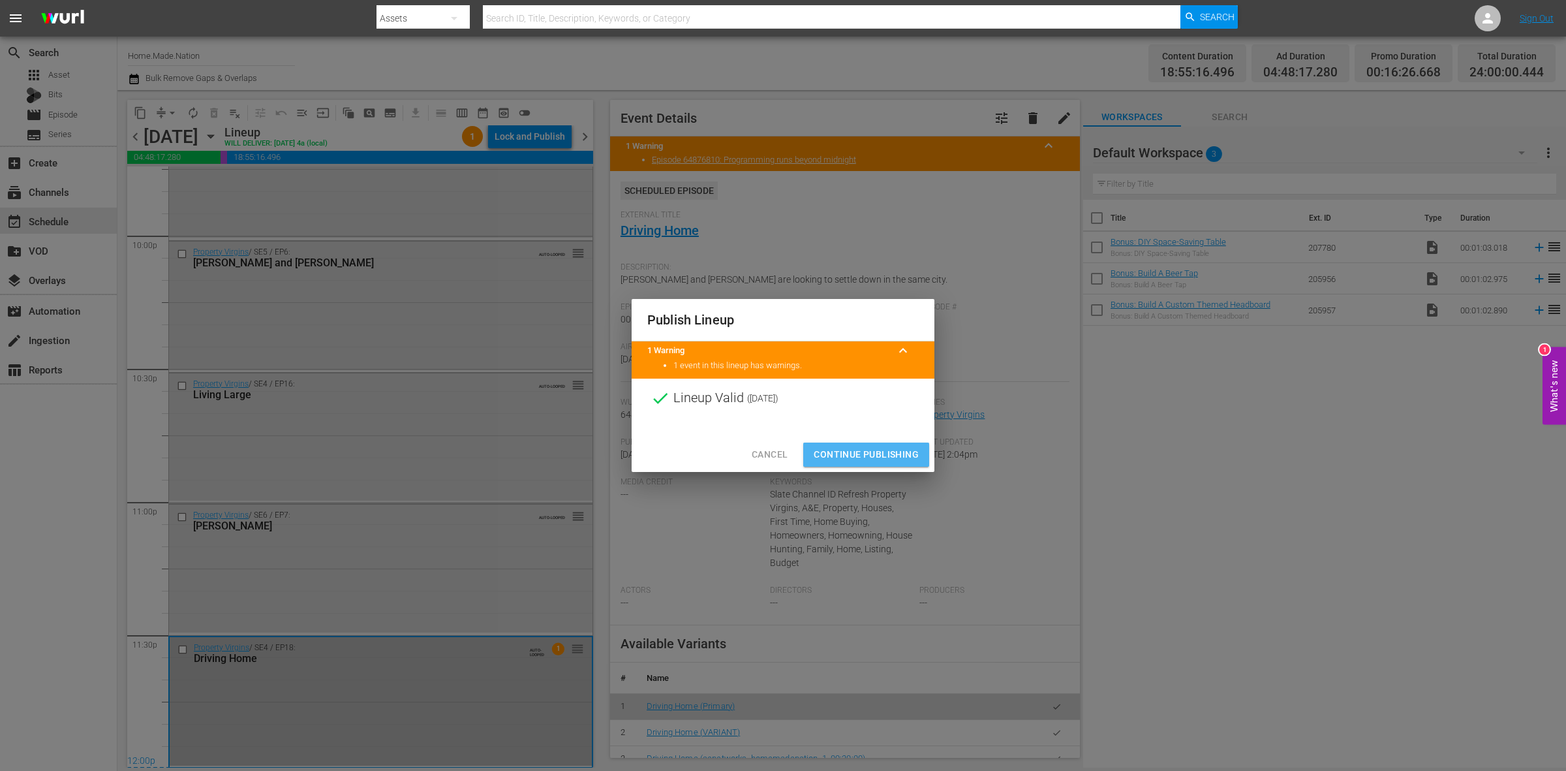
click at [895, 454] on span "Continue Publishing" at bounding box center [866, 454] width 105 height 16
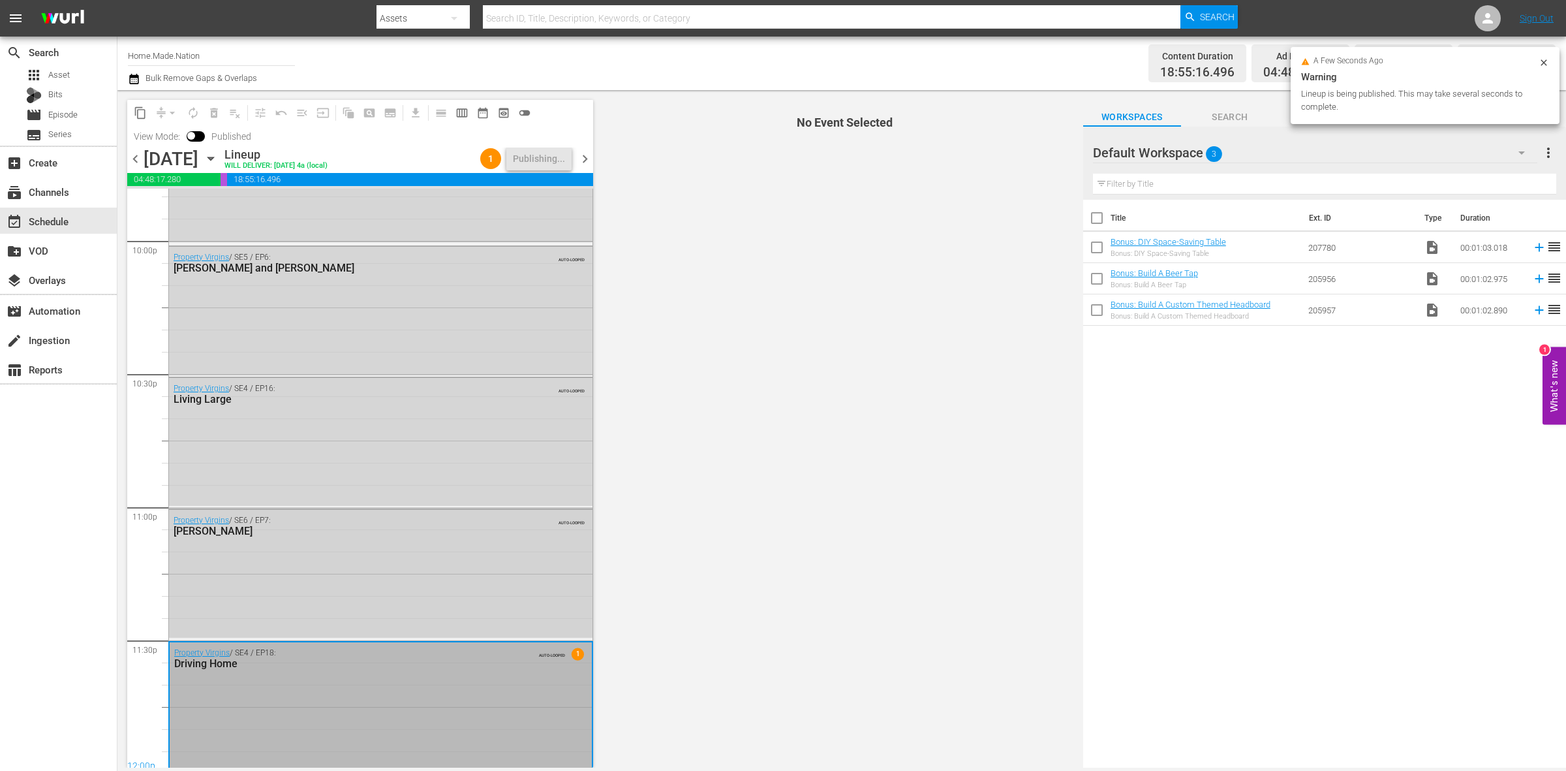
scroll to position [5810, 0]
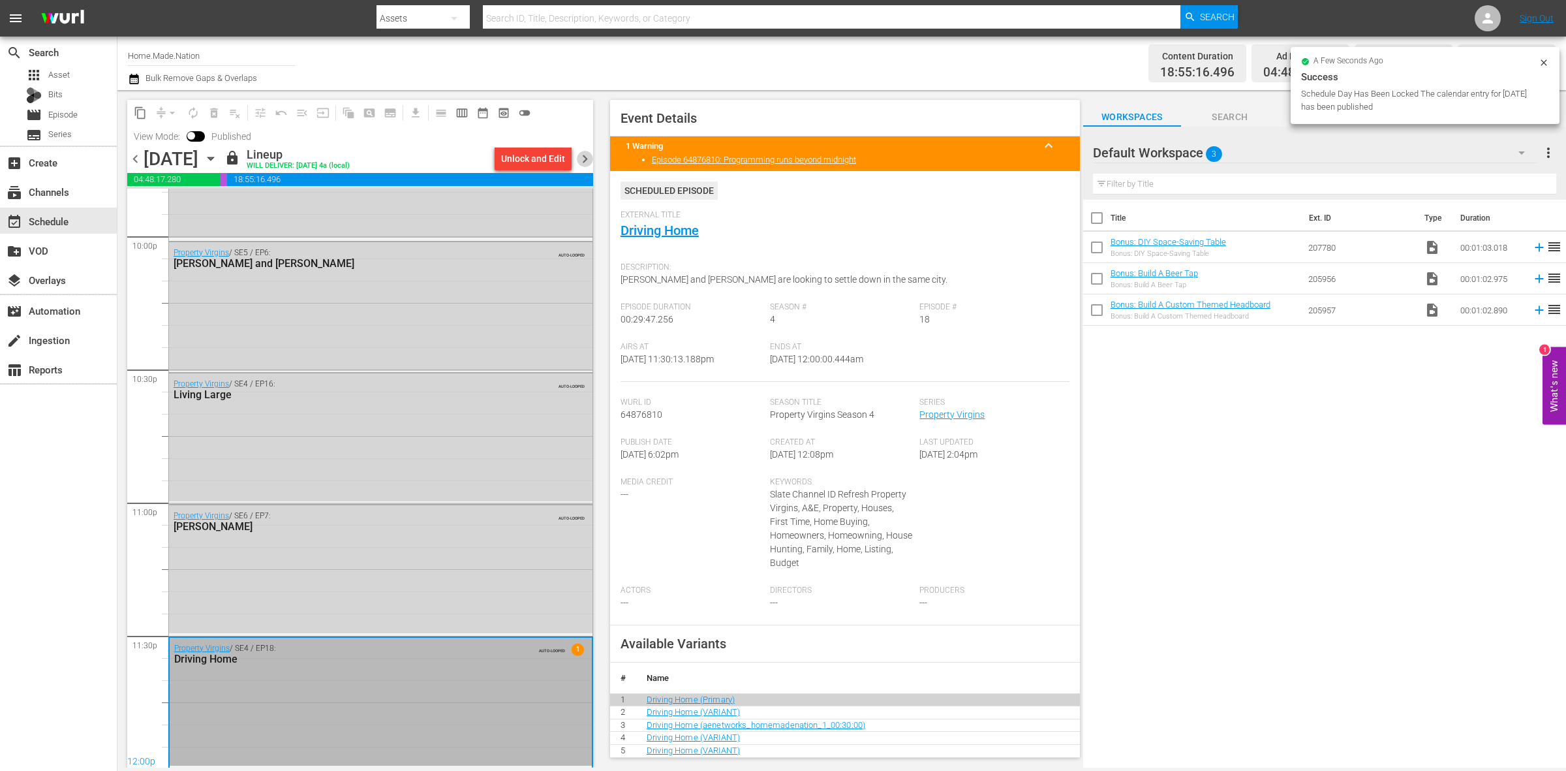
click at [579, 164] on span "chevron_right" at bounding box center [585, 159] width 16 height 16
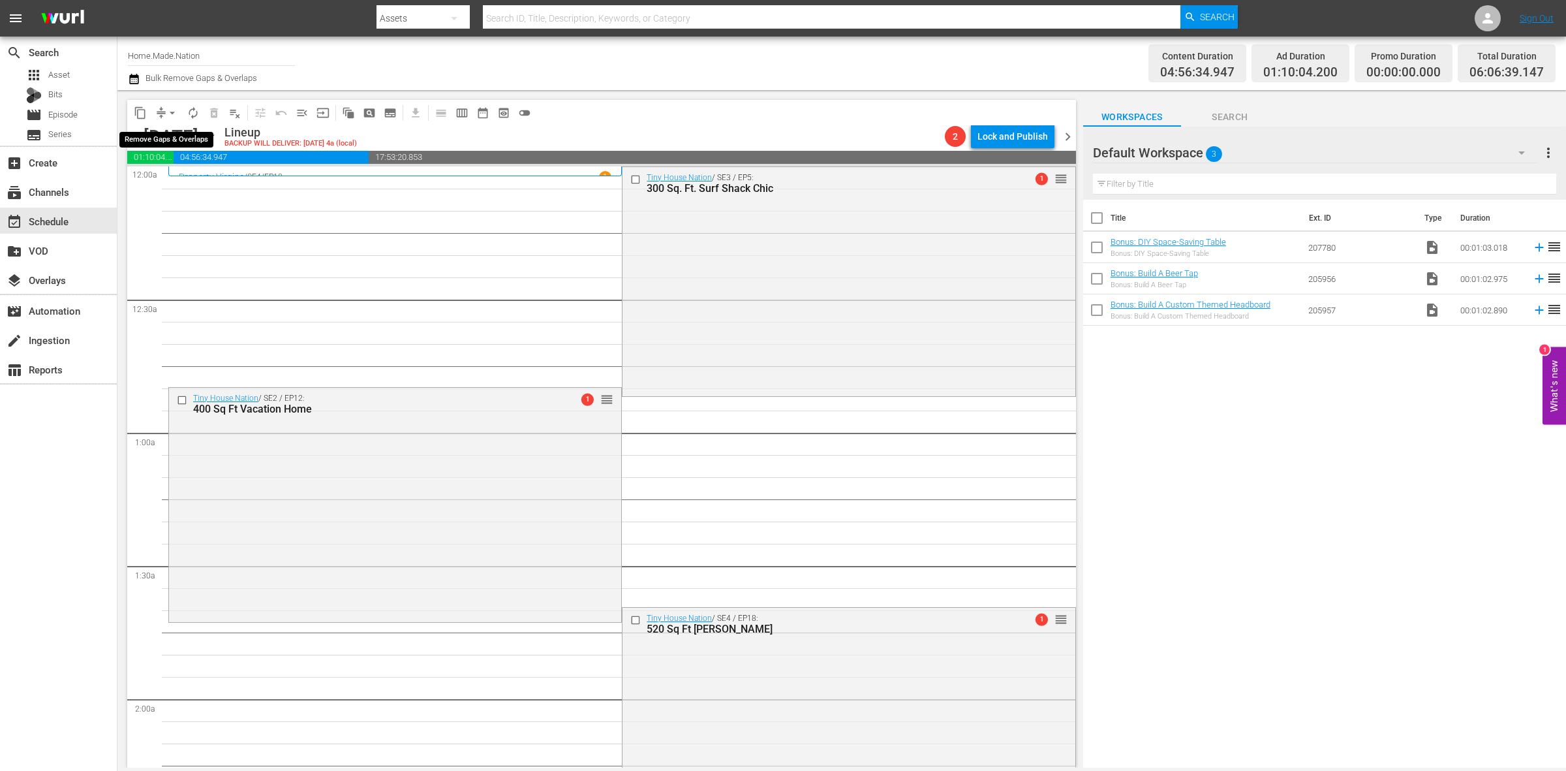
click at [166, 112] on span "arrow_drop_down" at bounding box center [172, 112] width 13 height 13
click at [170, 131] on li "Align to Midnight" at bounding box center [172, 139] width 137 height 22
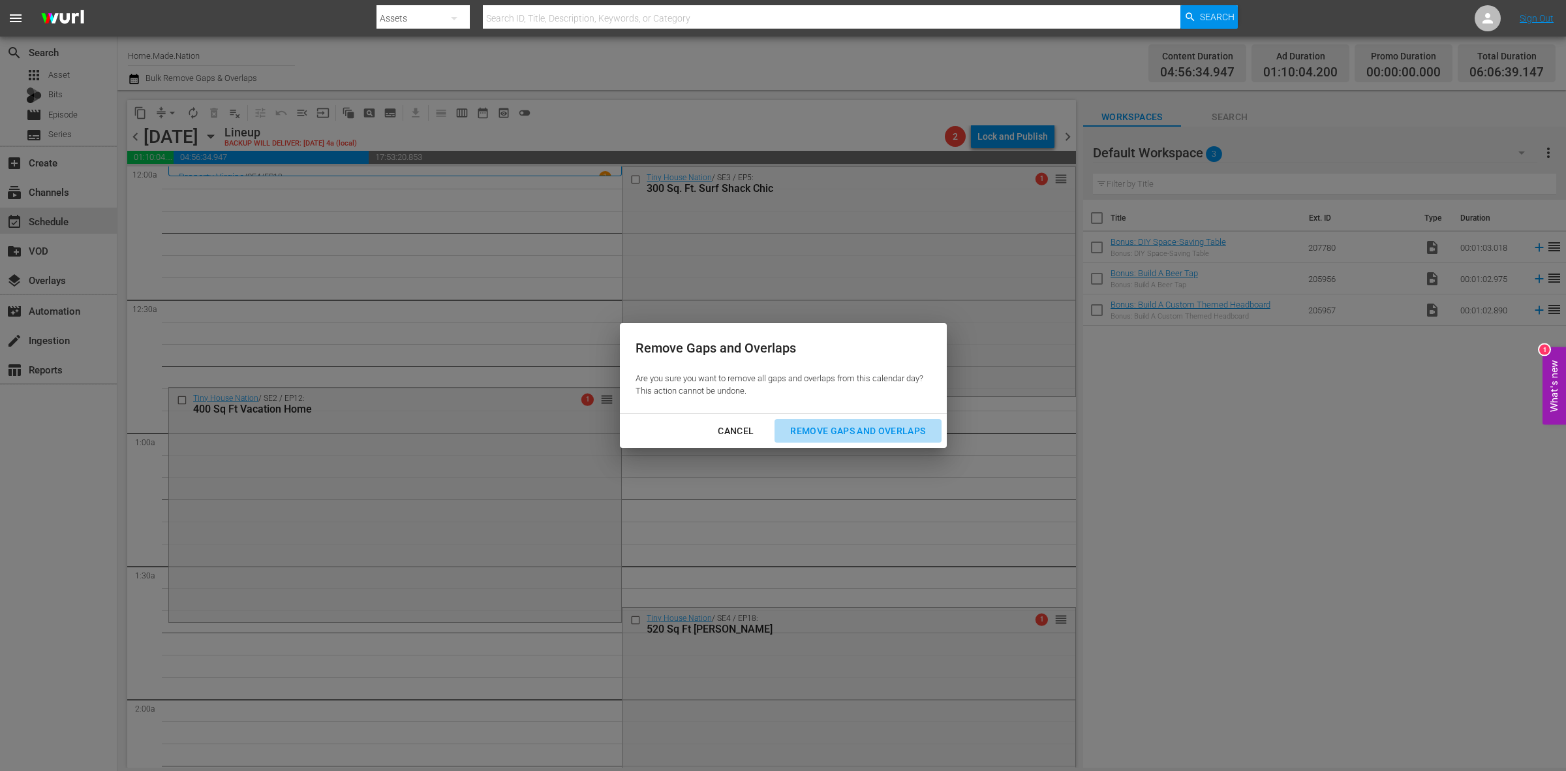
click at [933, 428] on div "Remove Gaps and Overlaps" at bounding box center [858, 431] width 156 height 16
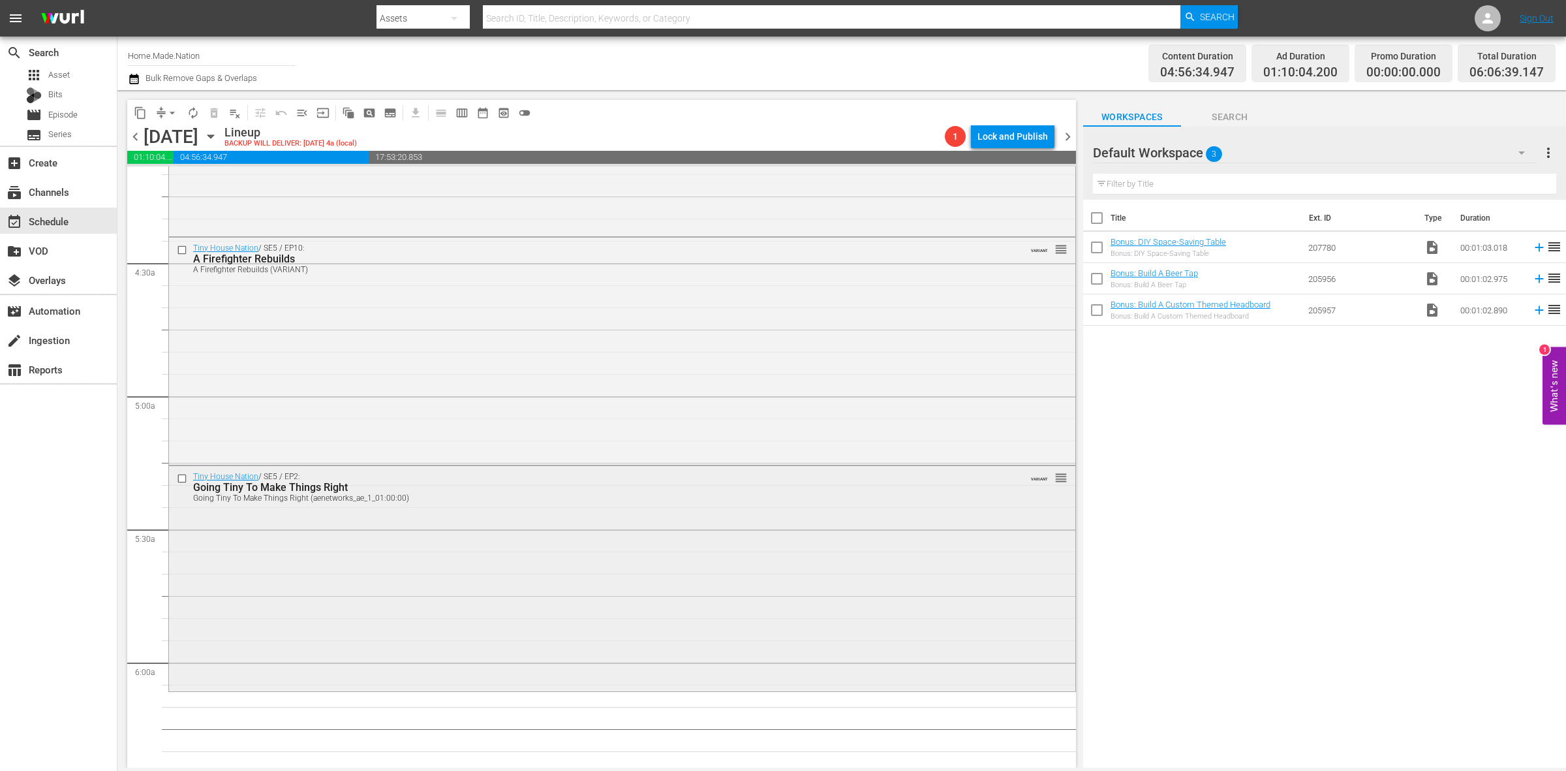
scroll to position [1142, 0]
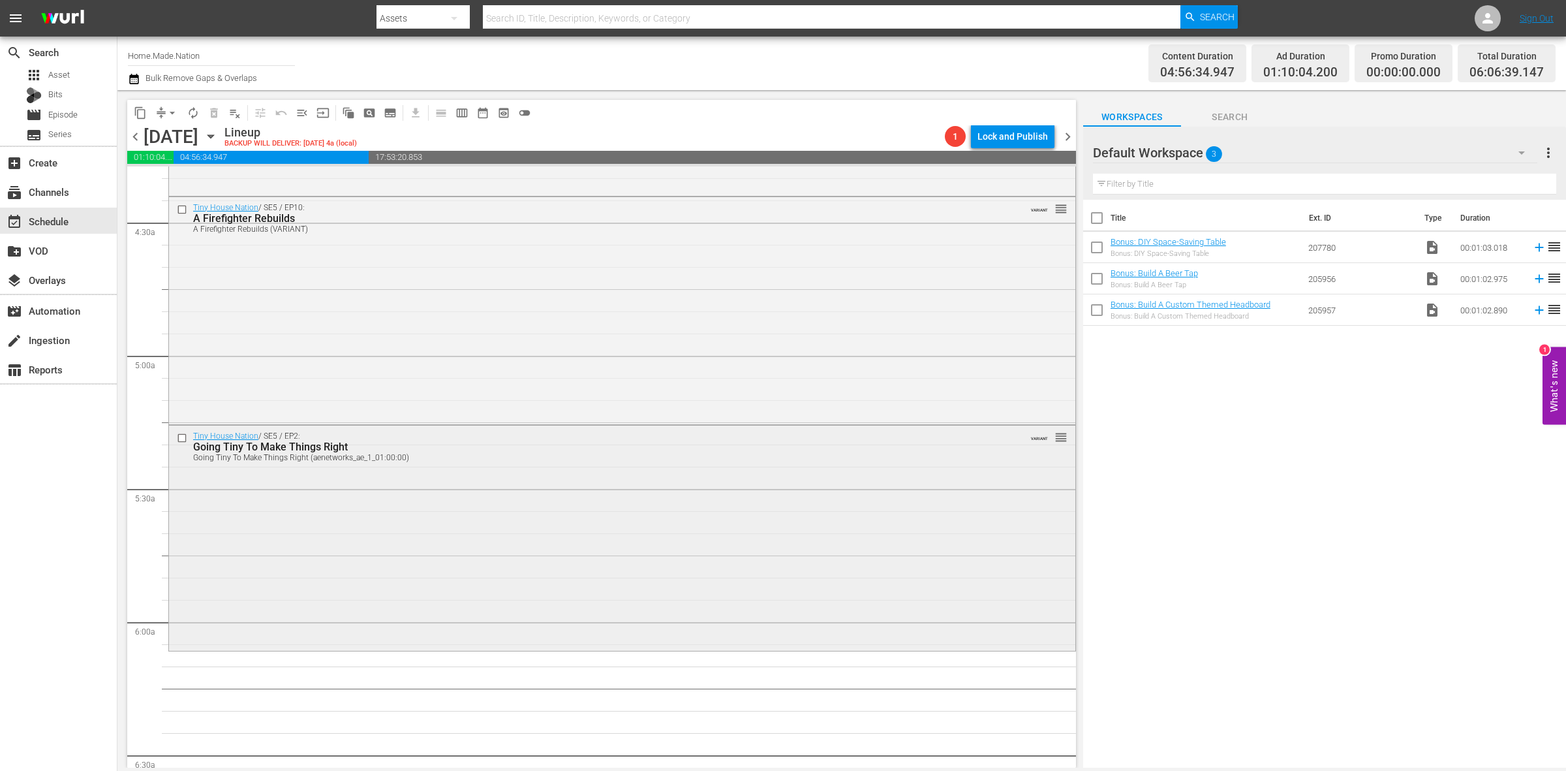
click at [542, 480] on div "Tiny House Nation / SE5 / EP2: Going Tiny To Make Things Right Going Tiny To Ma…" at bounding box center [622, 536] width 906 height 223
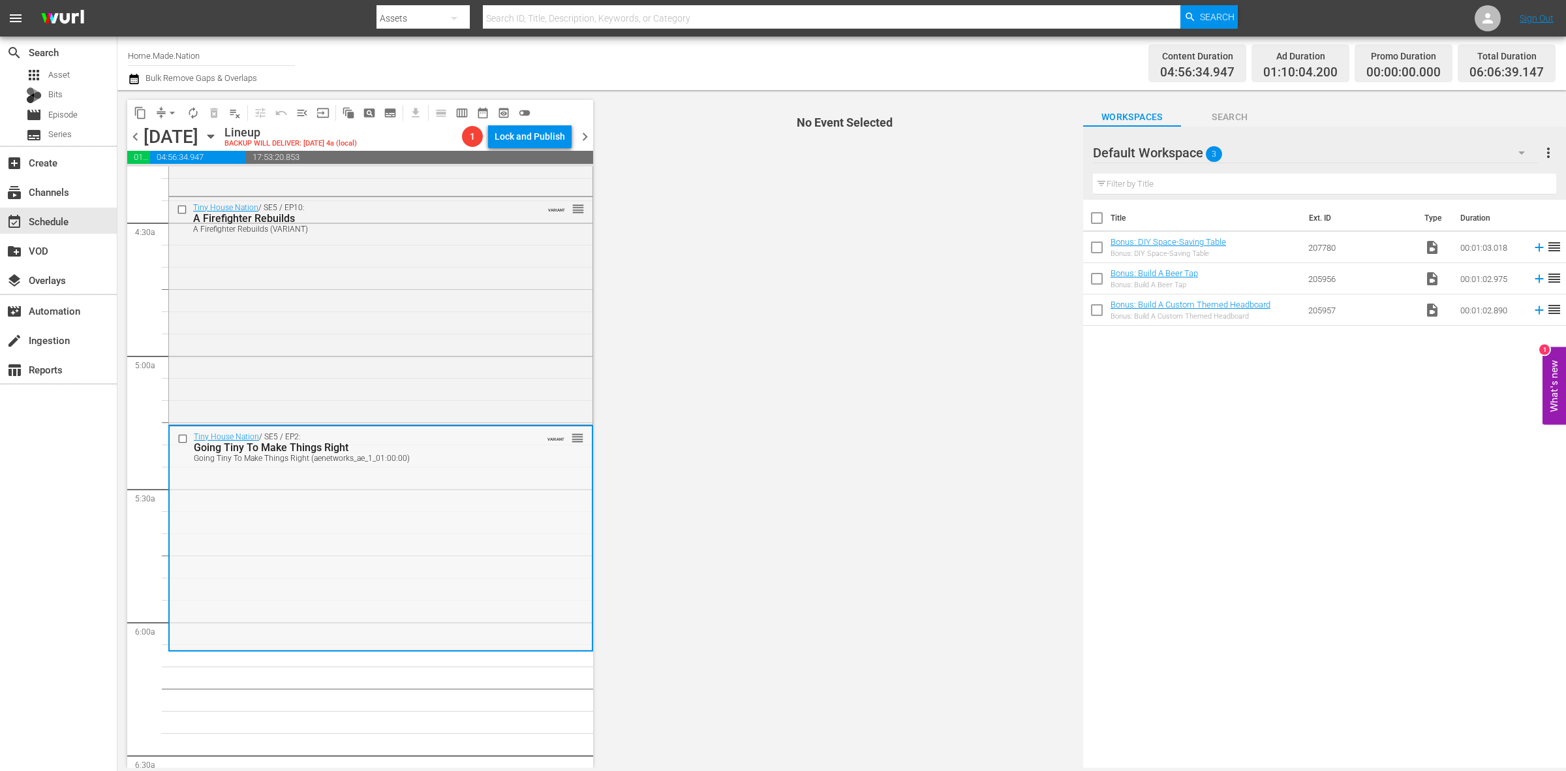
scroll to position [1224, 0]
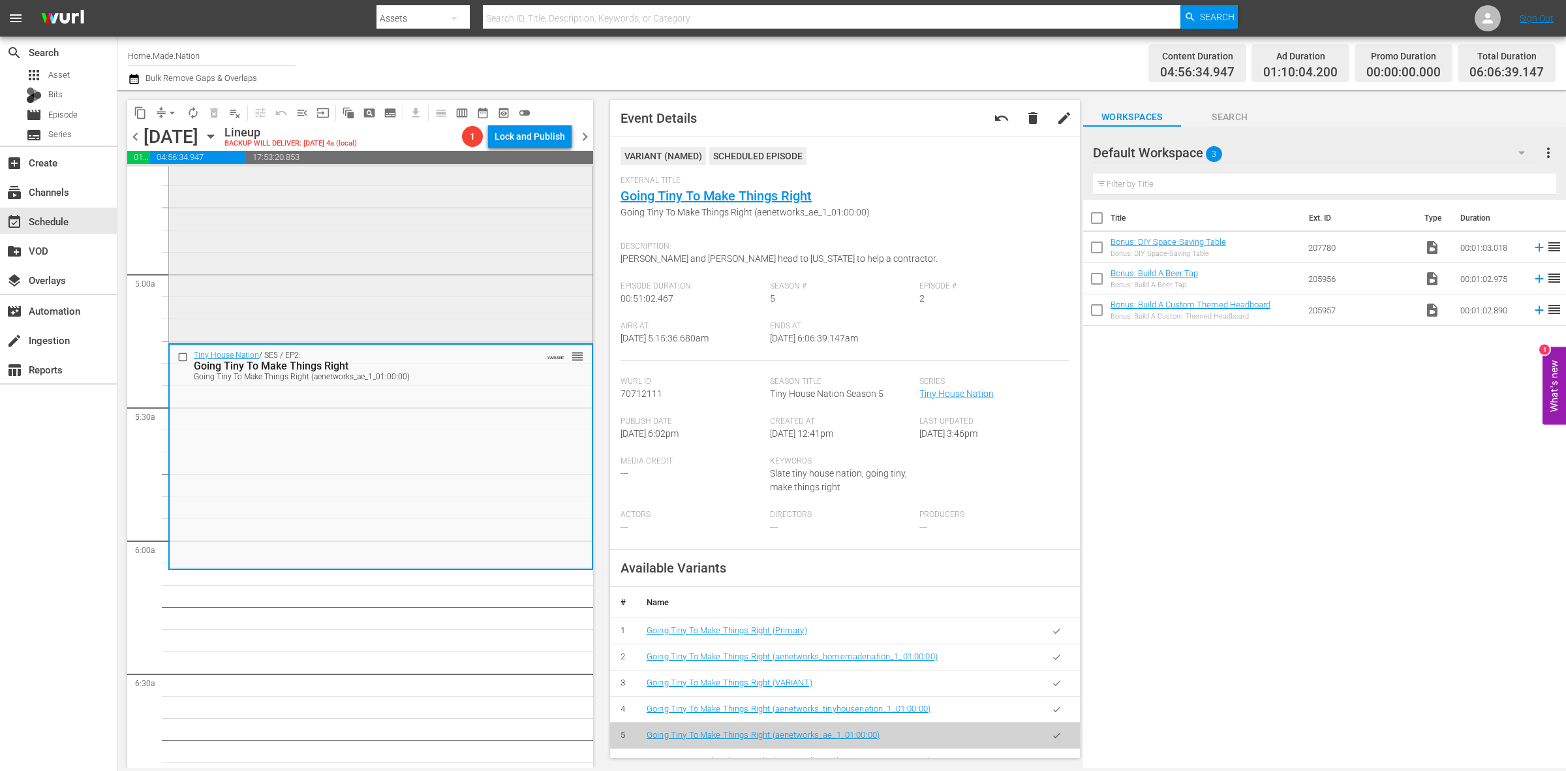
click at [373, 291] on div "Tiny House Nation / SE5 / EP10: A Firefighter Rebuilds A Firefighter Rebuilds (…" at bounding box center [380, 227] width 423 height 224
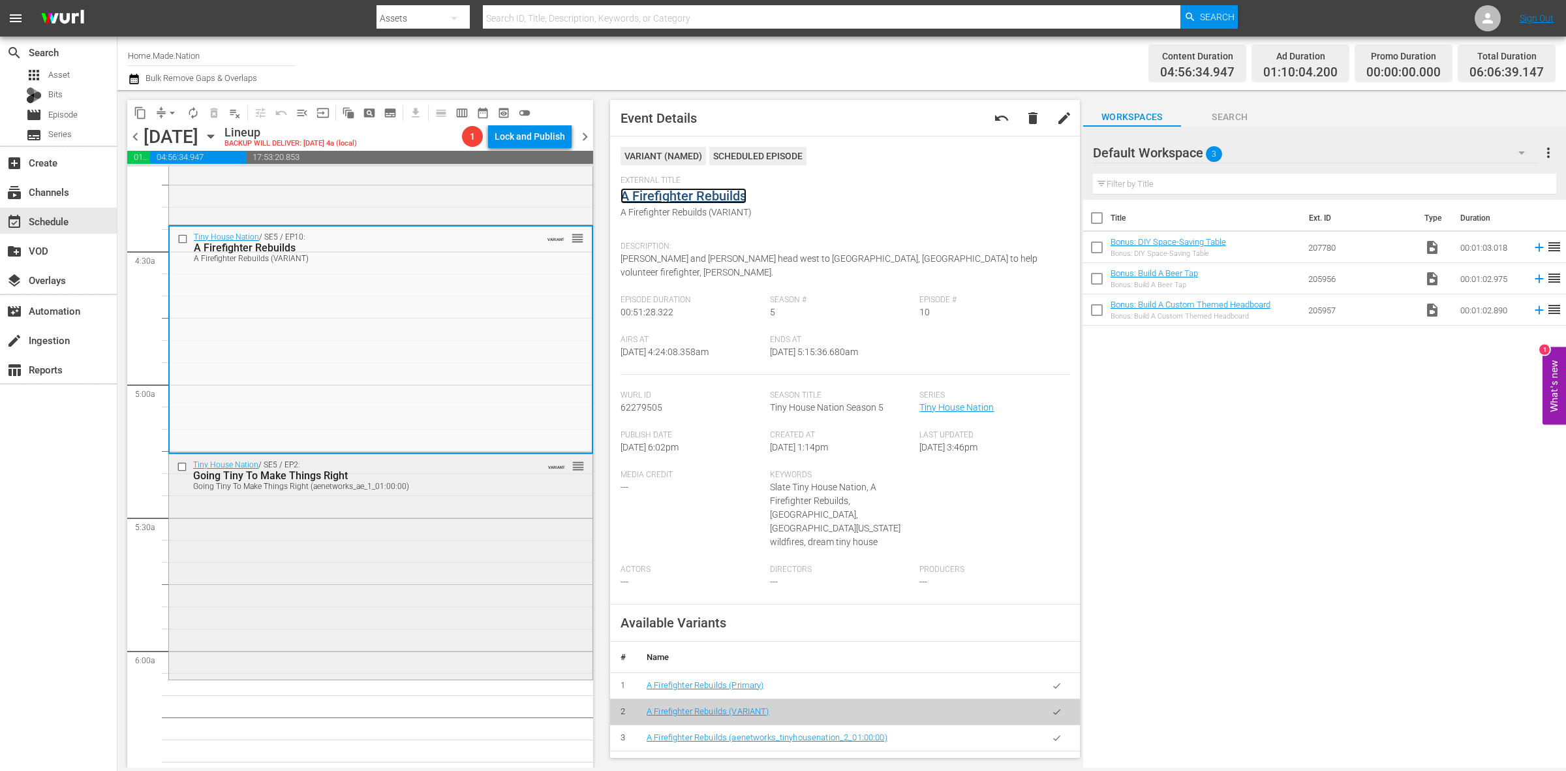
scroll to position [1142, 0]
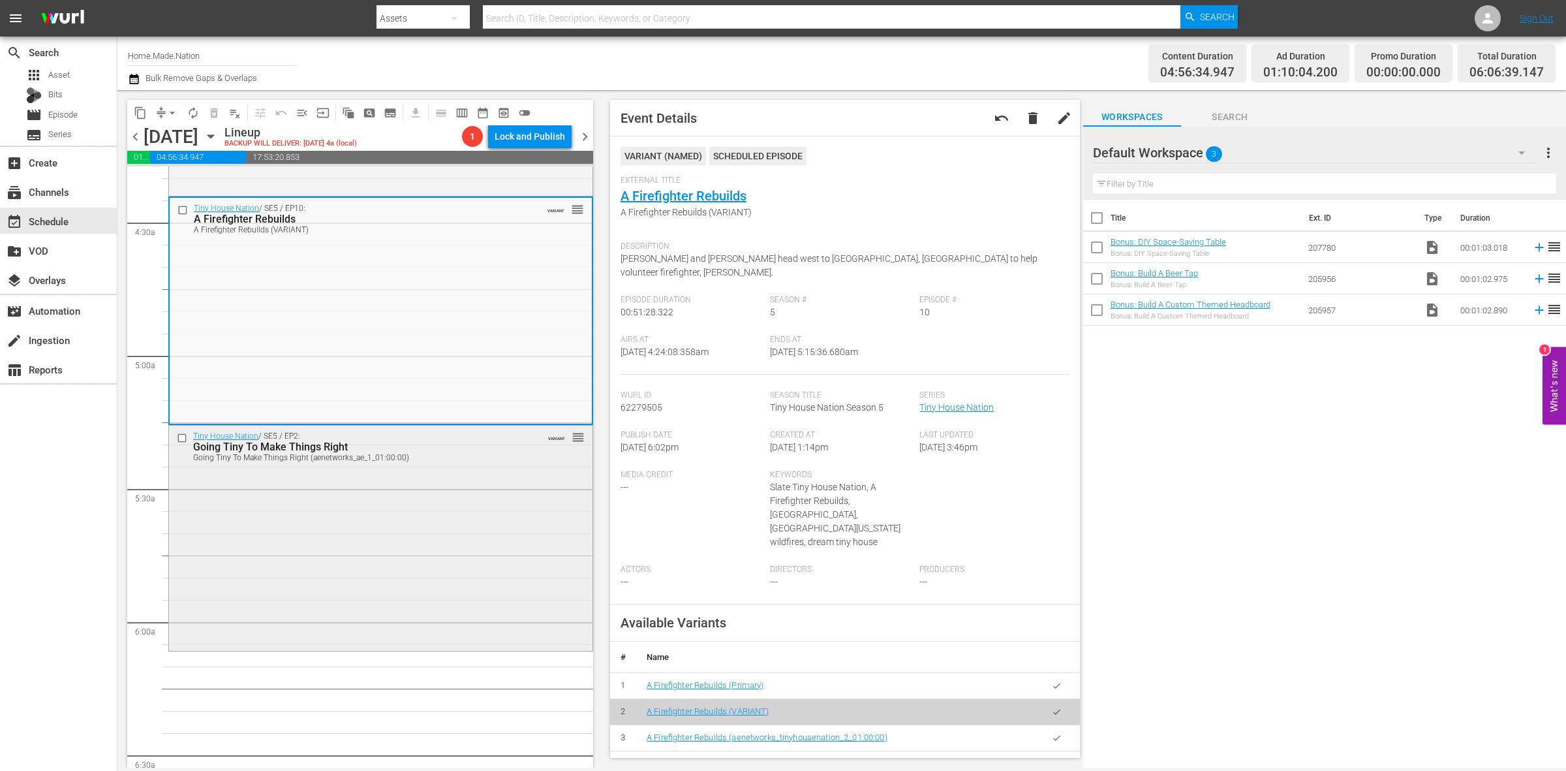
click at [176, 496] on div "Tiny House Nation / SE5 / EP2: Going Tiny To Make Things Right Going Tiny To Ma…" at bounding box center [380, 536] width 423 height 223
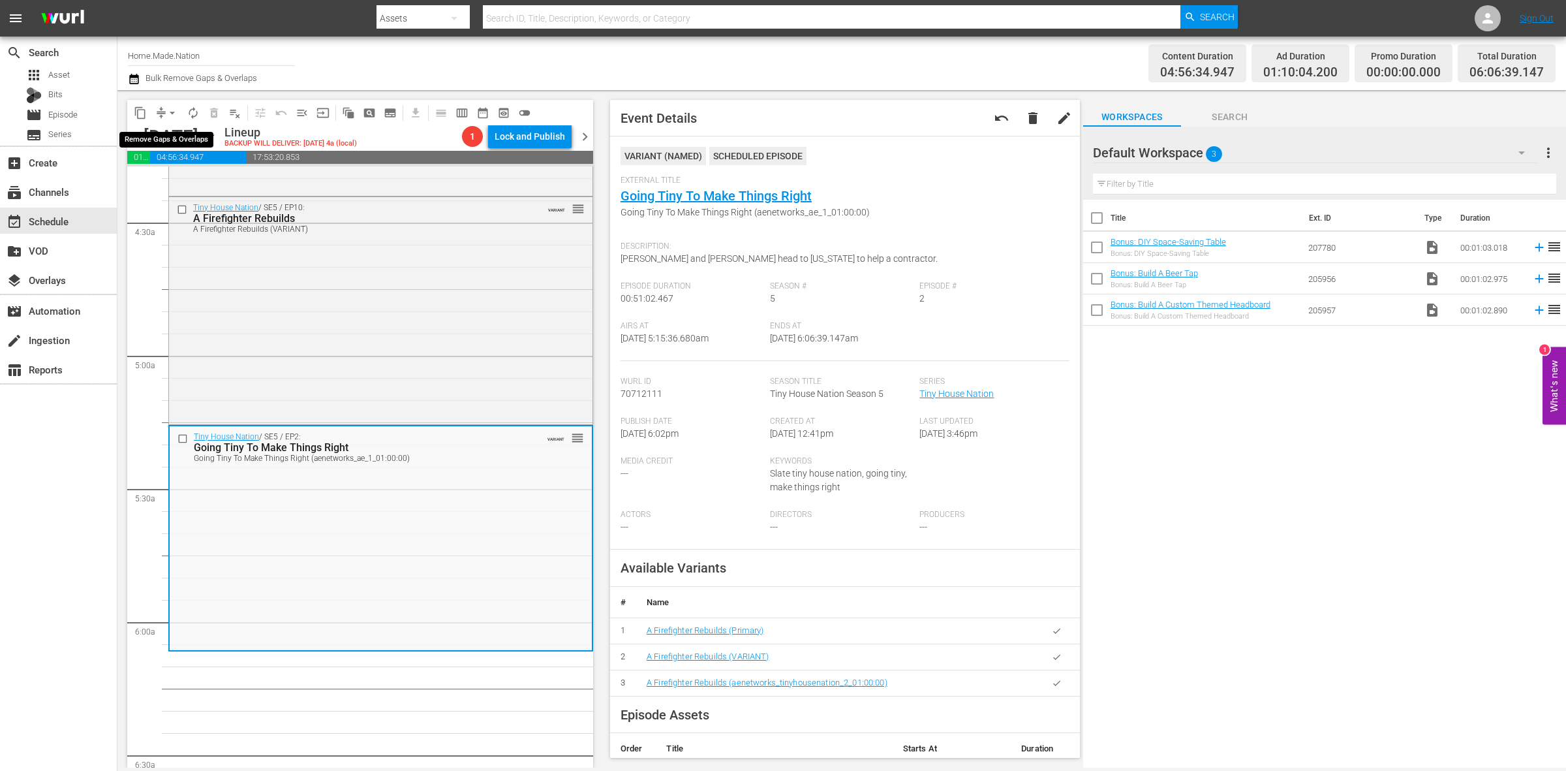
click at [168, 115] on span "arrow_drop_down" at bounding box center [172, 112] width 13 height 13
click at [162, 134] on li "Align to Midnight" at bounding box center [172, 139] width 137 height 22
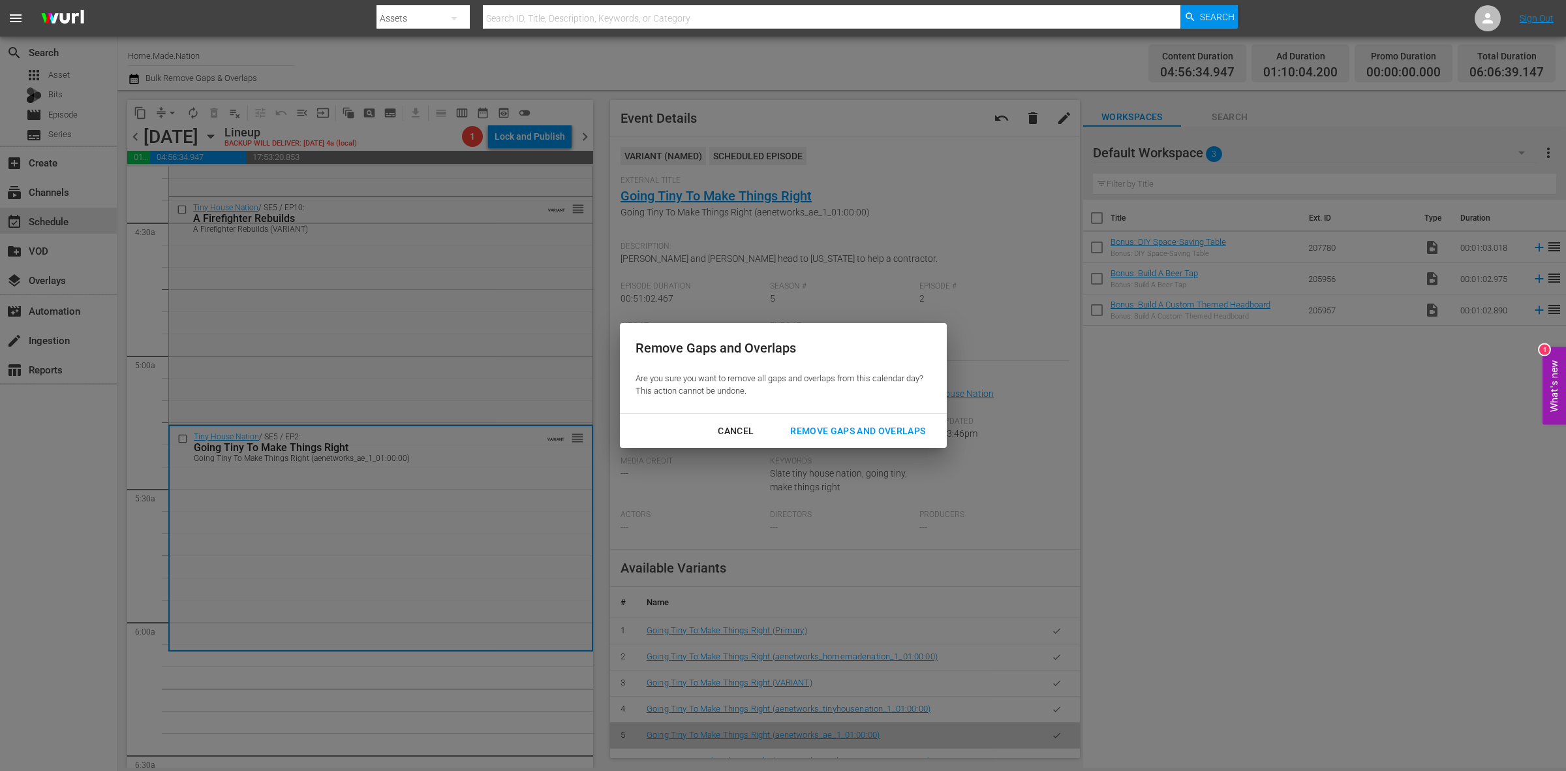
click at [865, 420] on button "Remove Gaps and Overlaps" at bounding box center [858, 431] width 166 height 24
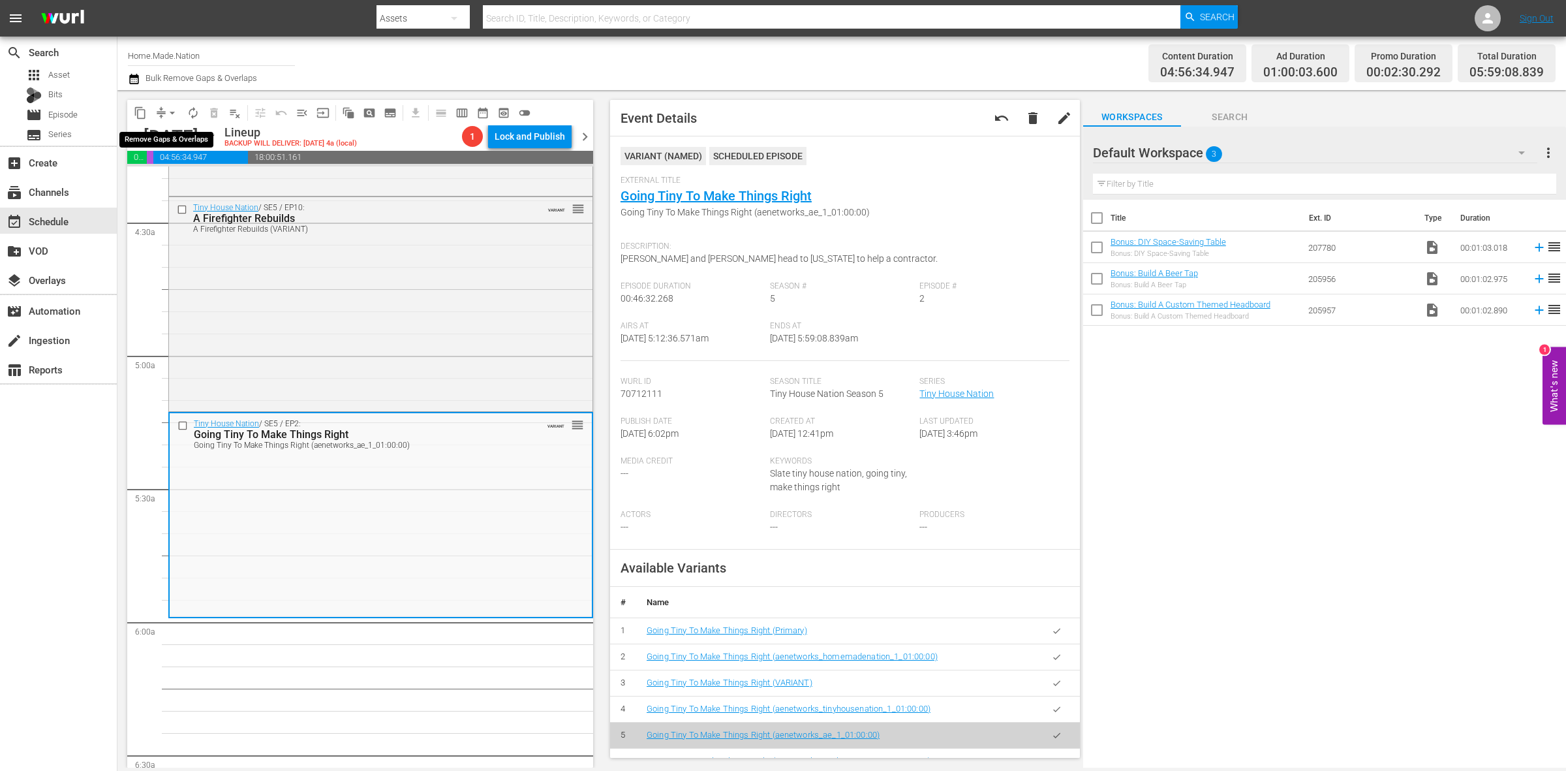
click at [170, 112] on span "arrow_drop_down" at bounding box center [172, 112] width 13 height 13
click at [176, 137] on li "Align to Midnight" at bounding box center [172, 139] width 137 height 22
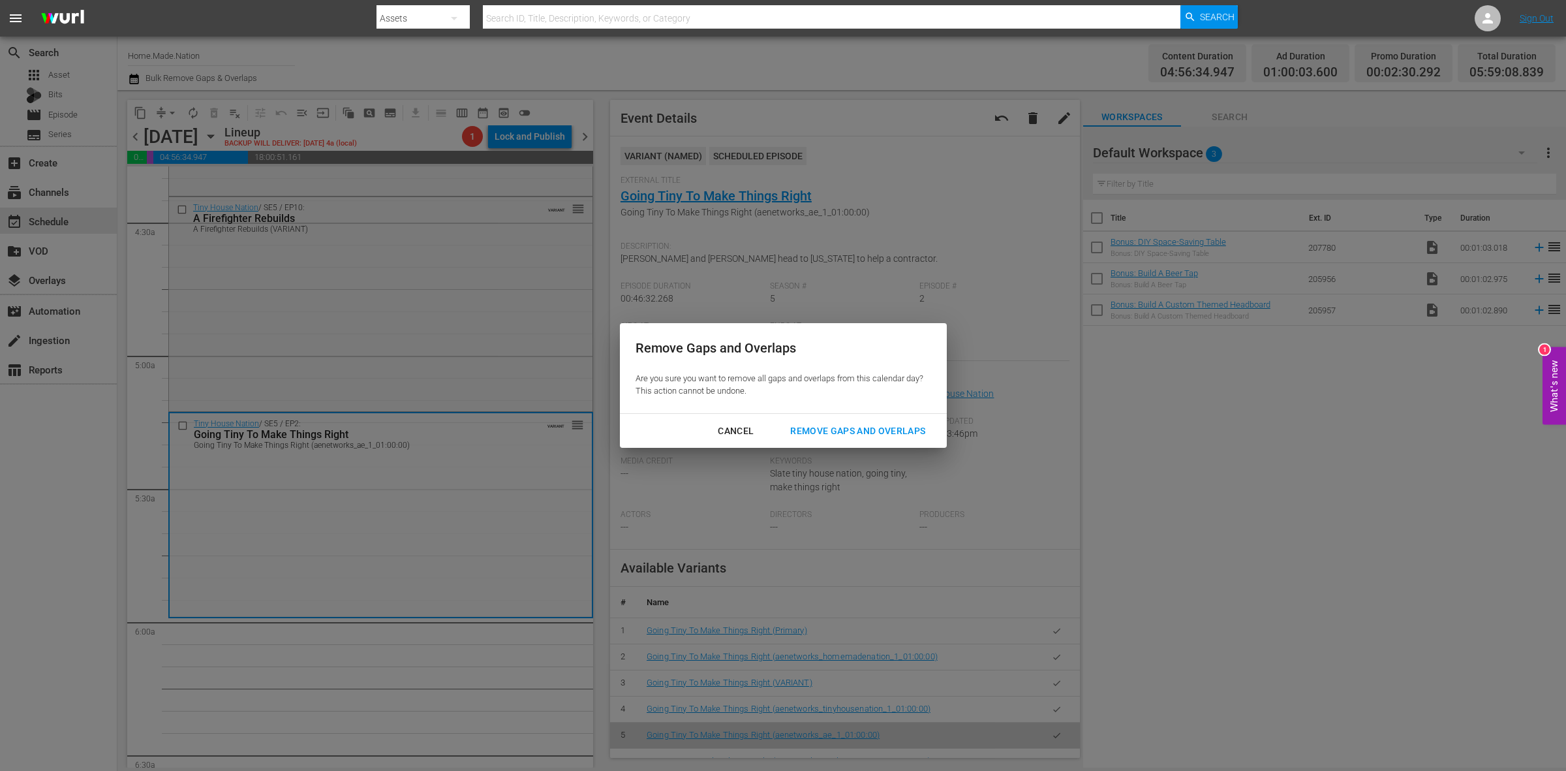
click at [908, 435] on div "Remove Gaps and Overlaps" at bounding box center [858, 431] width 156 height 16
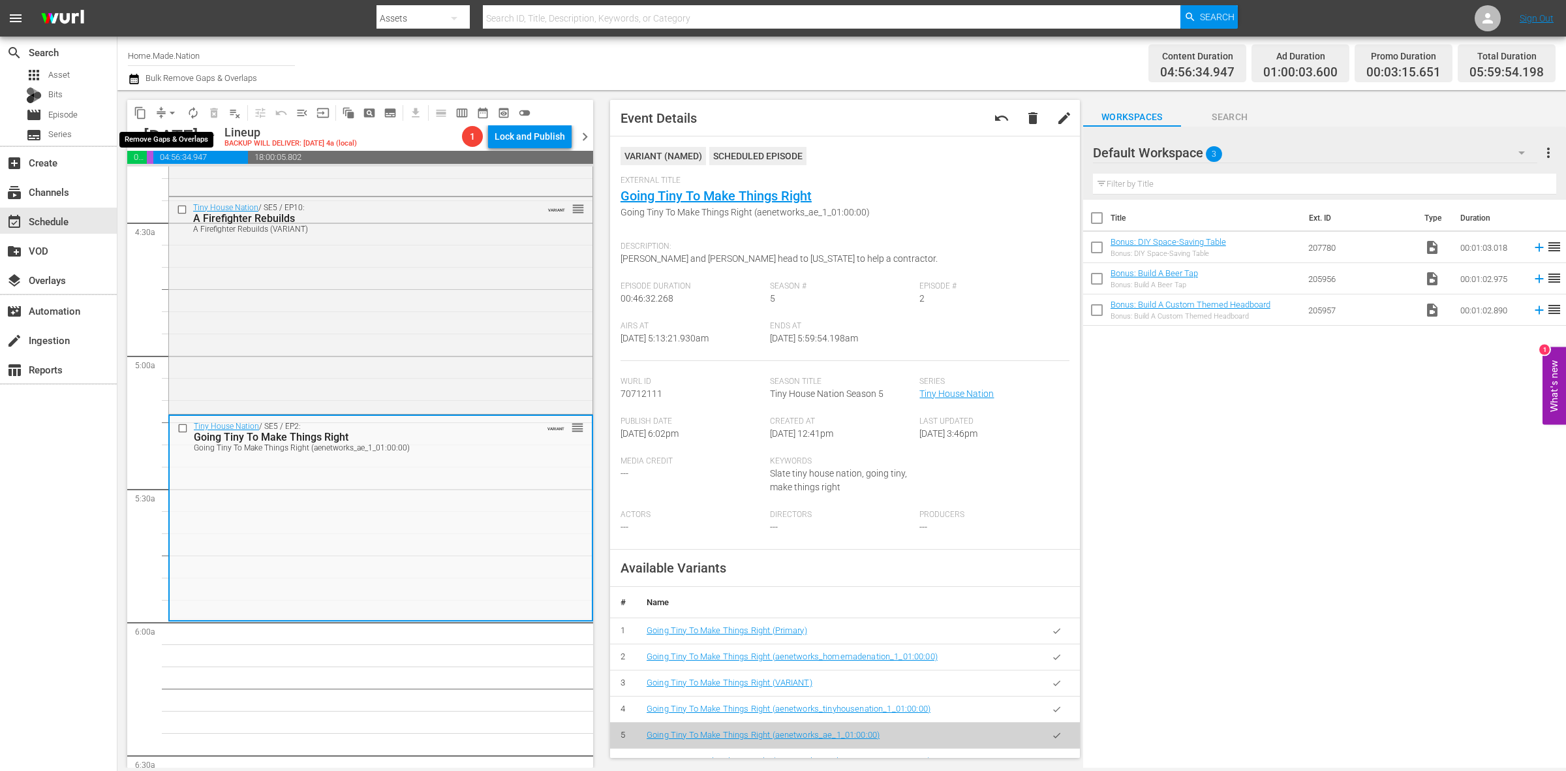
click at [168, 112] on span "arrow_drop_down" at bounding box center [172, 112] width 13 height 13
click at [170, 126] on ul "Align to Midnight Align to First Episode Align to End of Previous Day" at bounding box center [172, 160] width 137 height 75
click at [172, 134] on li "Align to Midnight" at bounding box center [172, 139] width 137 height 22
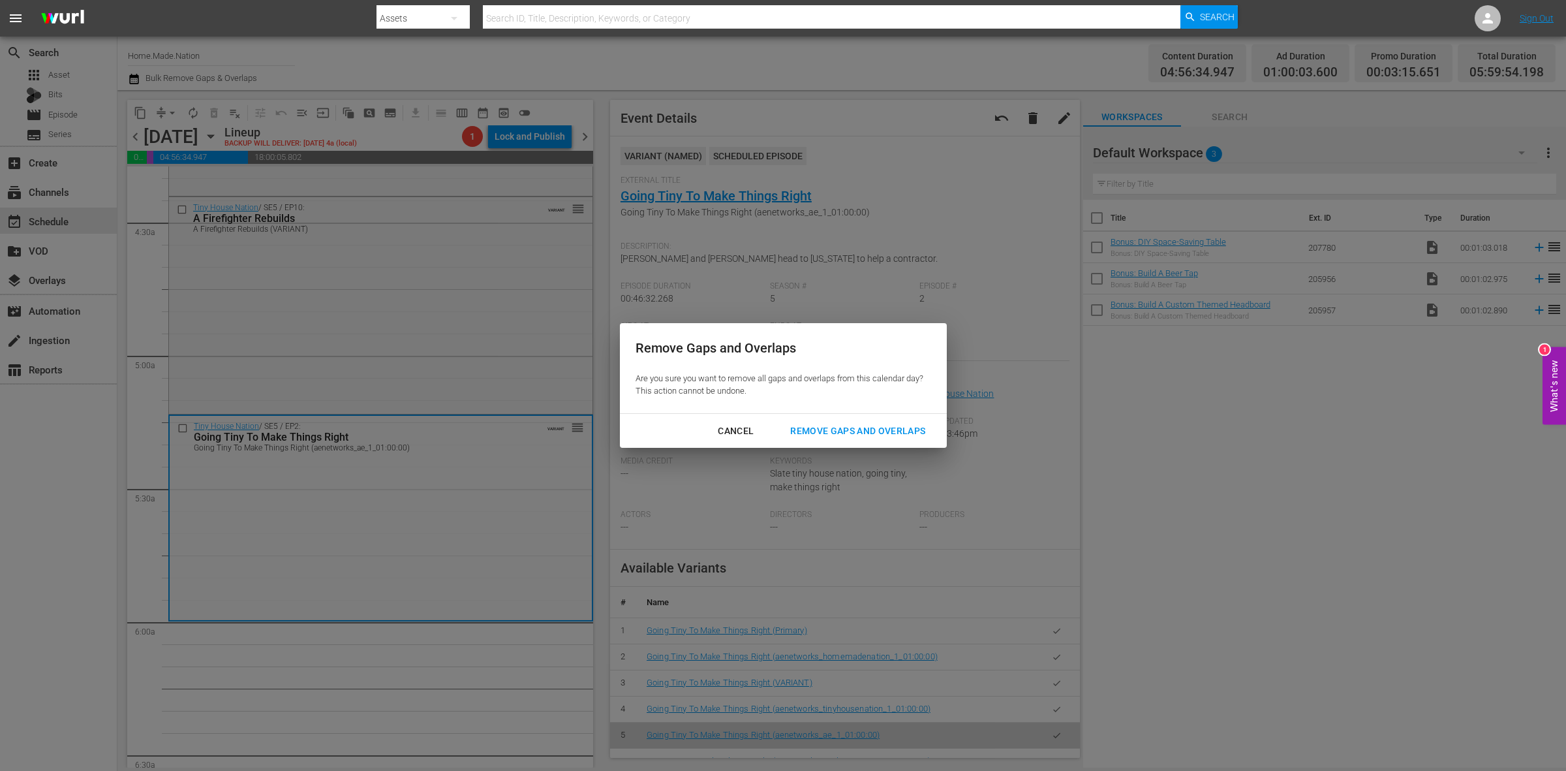
click at [912, 431] on div "Remove Gaps and Overlaps" at bounding box center [858, 431] width 156 height 16
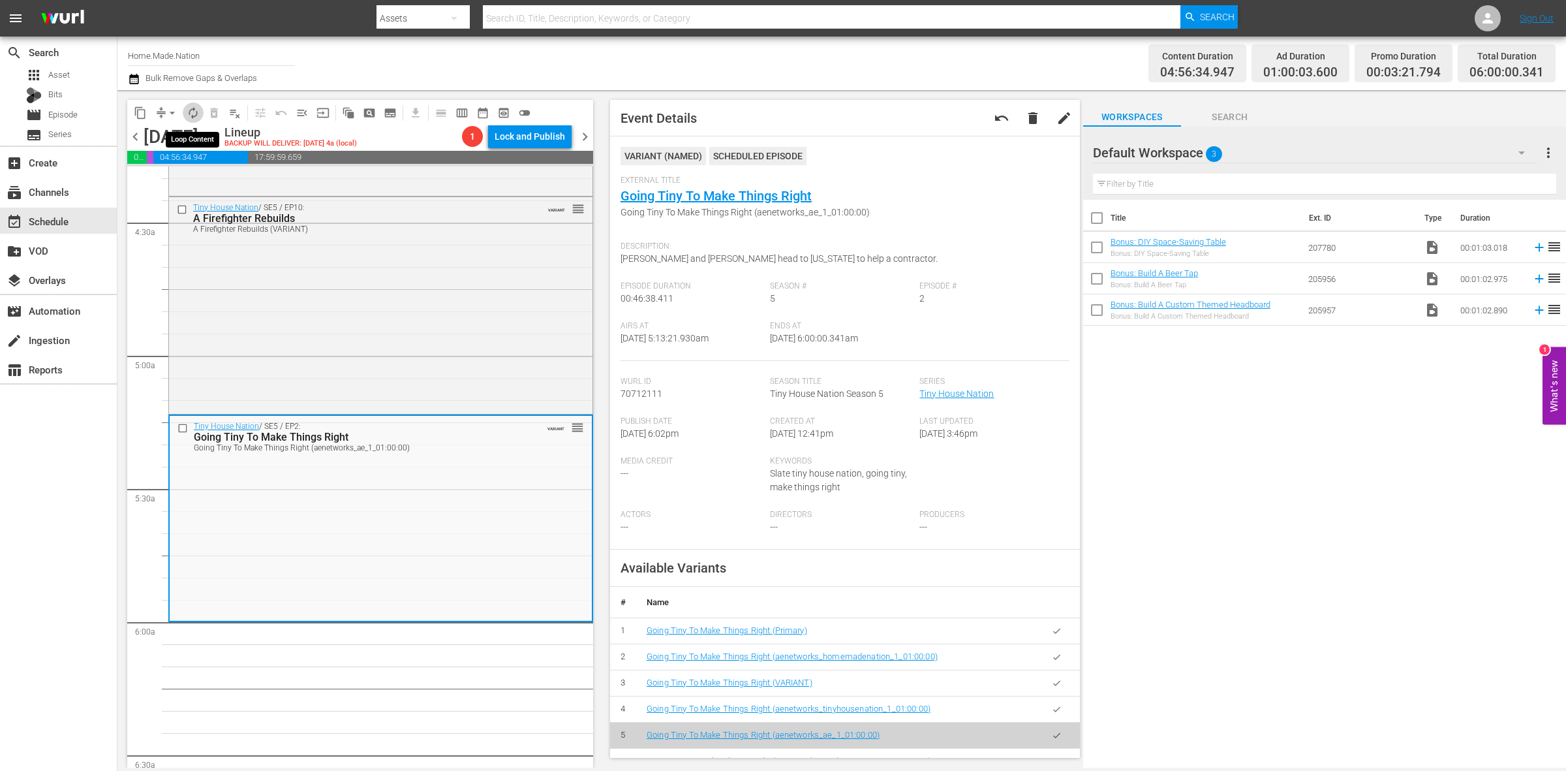
click at [191, 115] on span "autorenew_outlined" at bounding box center [193, 112] width 13 height 13
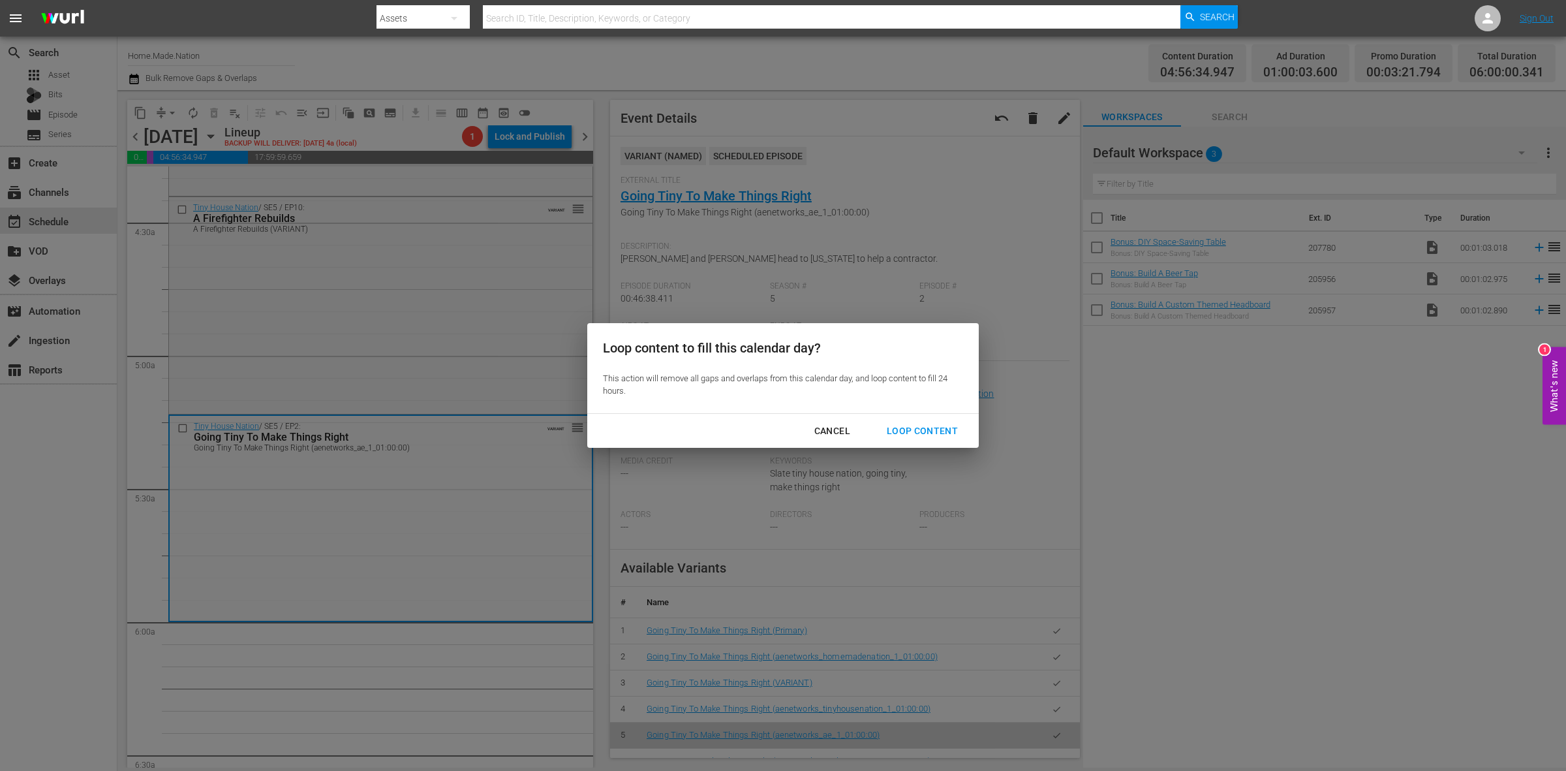
click at [948, 429] on div "Loop Content" at bounding box center [922, 431] width 92 height 16
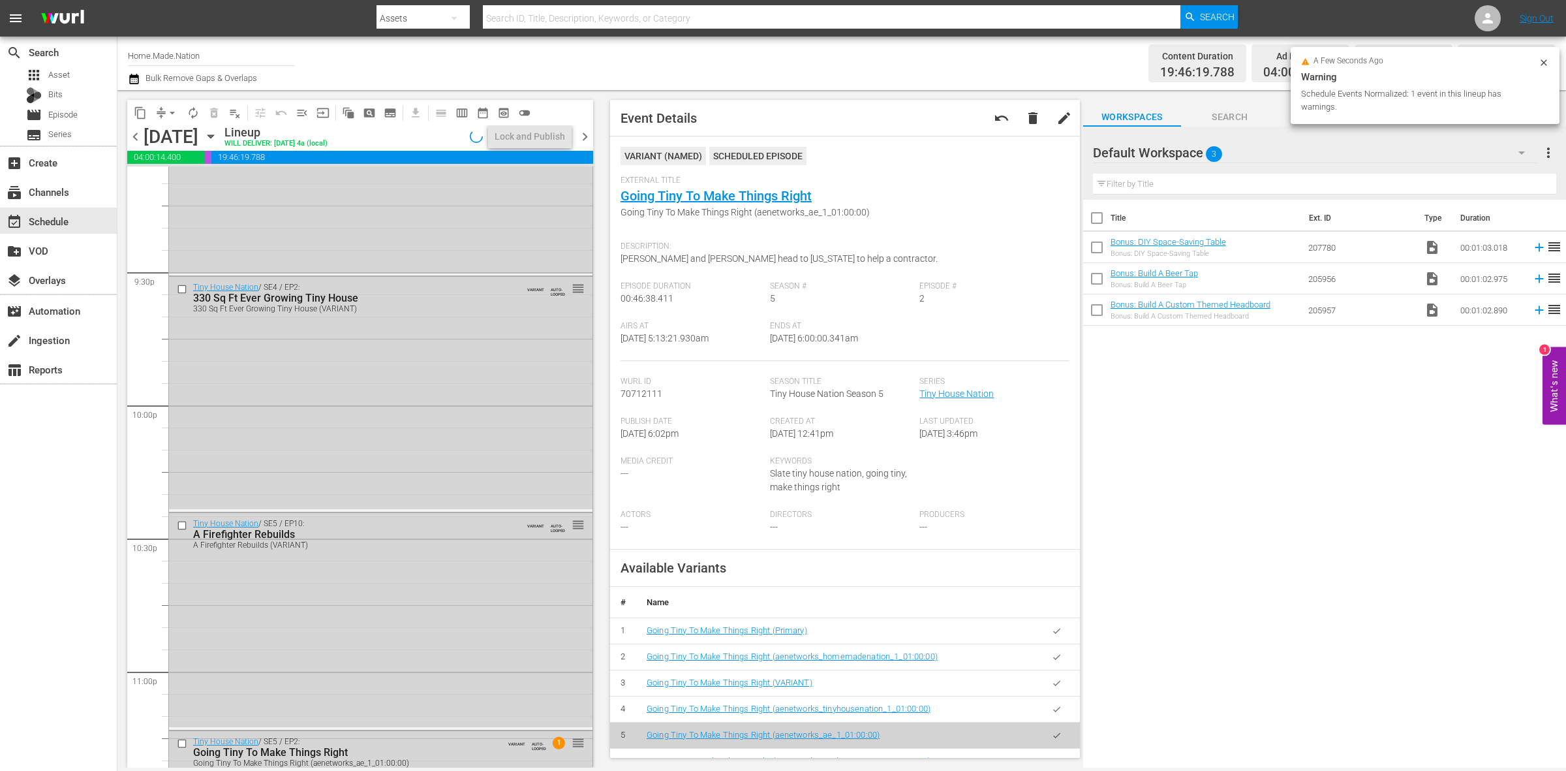
scroll to position [5788, 0]
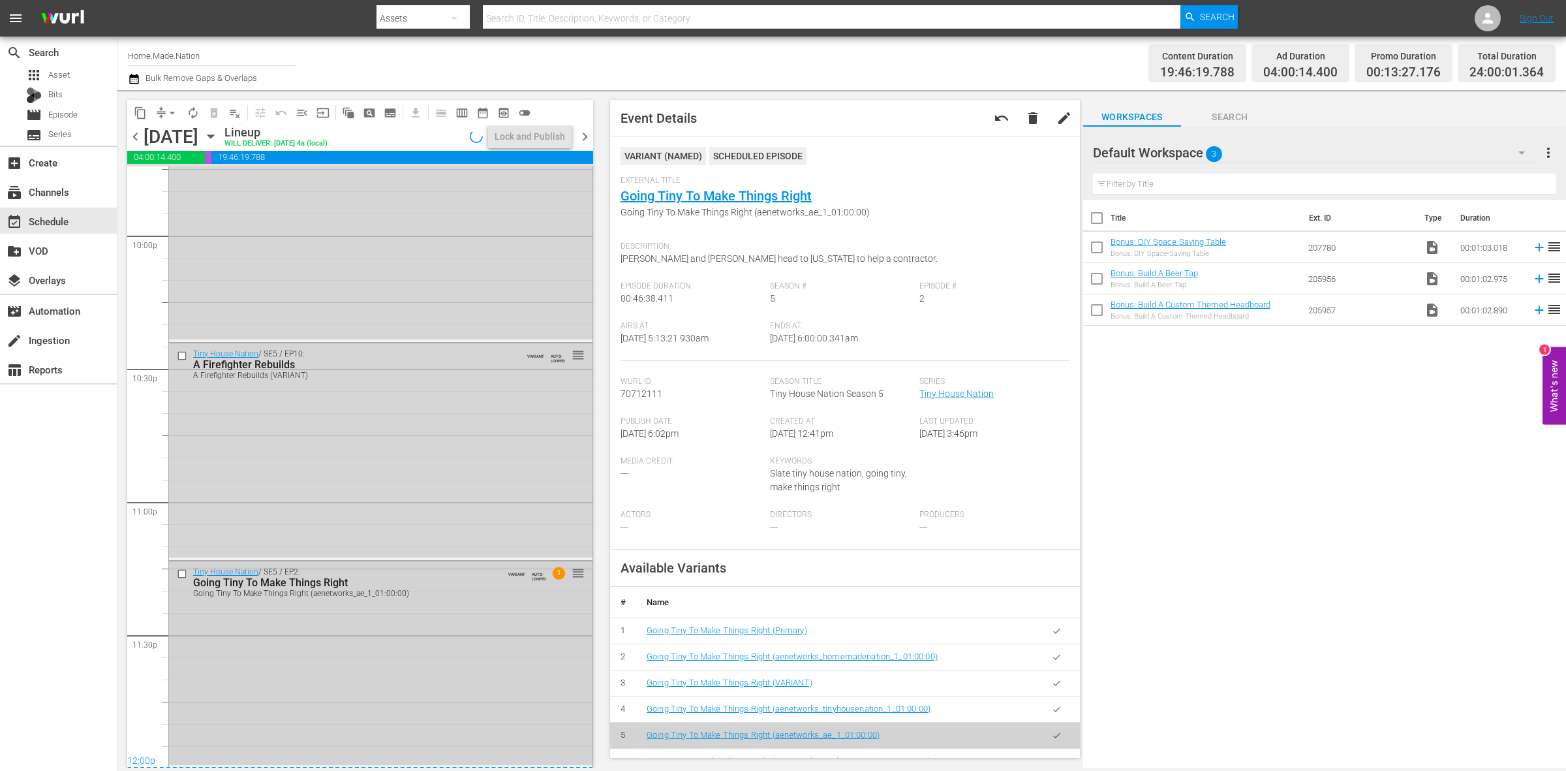
click at [380, 660] on div "Tiny House Nation / SE5 / EP2: Going Tiny To Make Things Right Going Tiny To Ma…" at bounding box center [380, 662] width 423 height 203
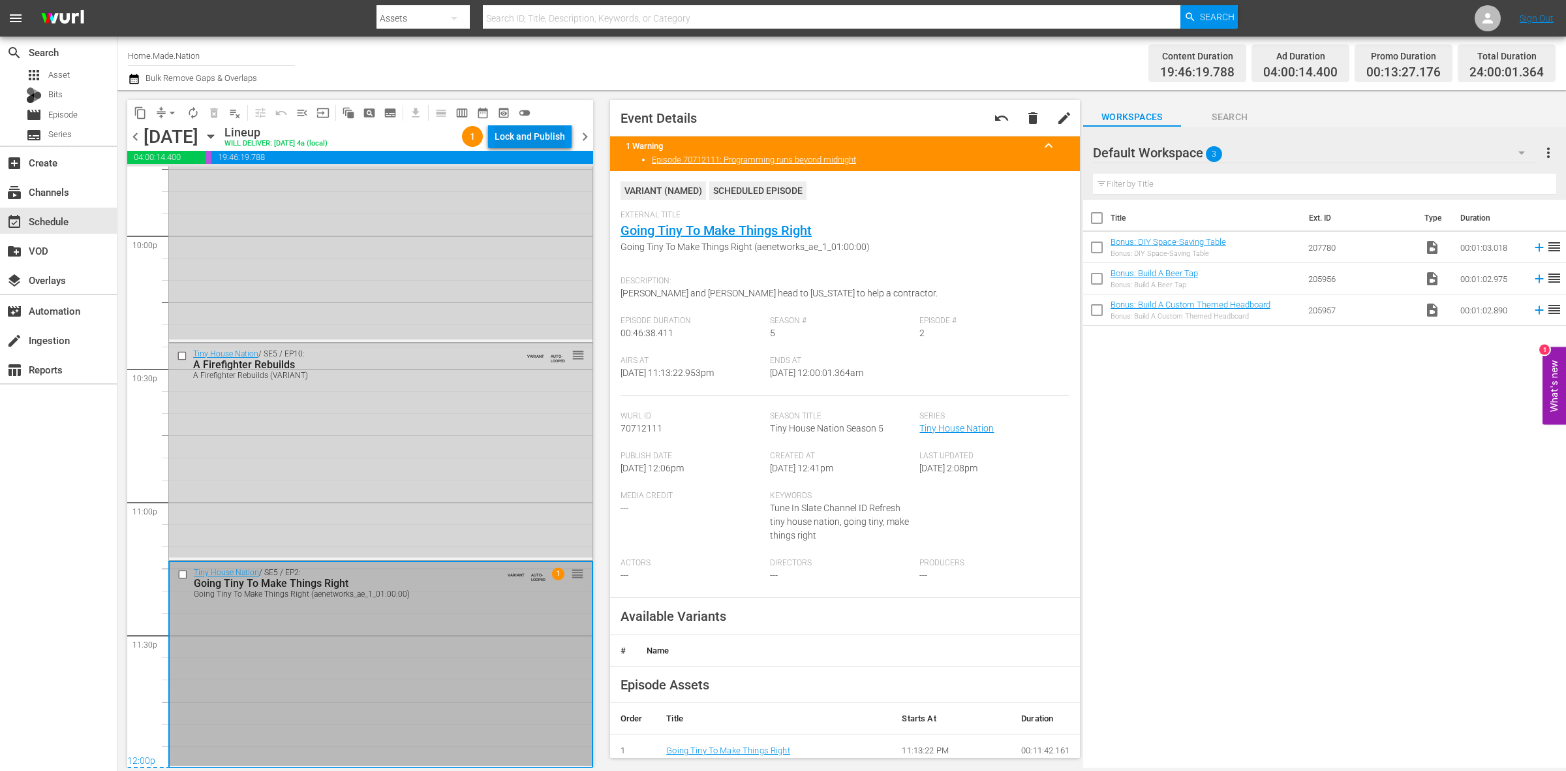
click at [543, 132] on div "Lock and Publish" at bounding box center [530, 136] width 70 height 23
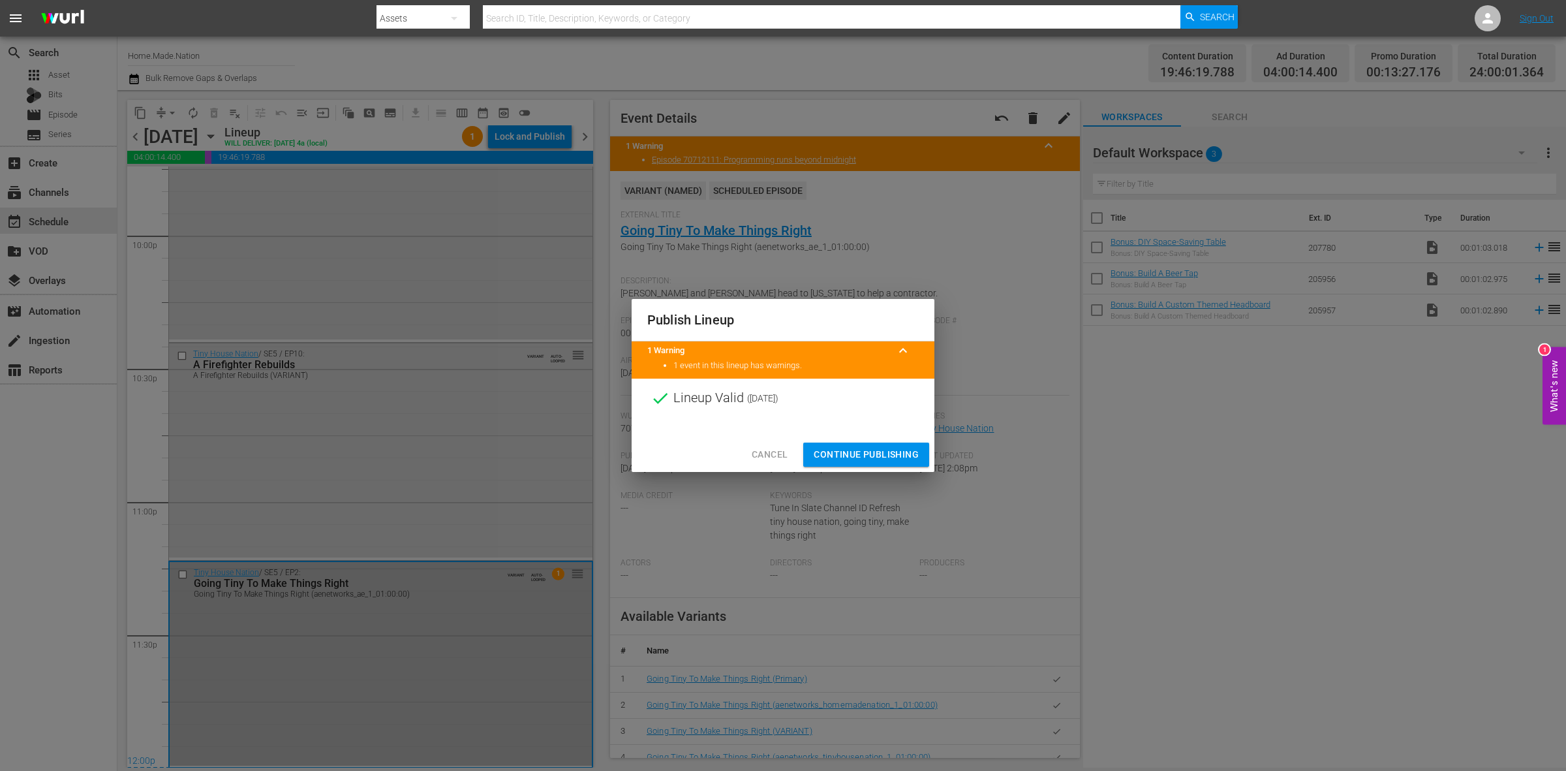
click at [858, 452] on span "Continue Publishing" at bounding box center [866, 454] width 105 height 16
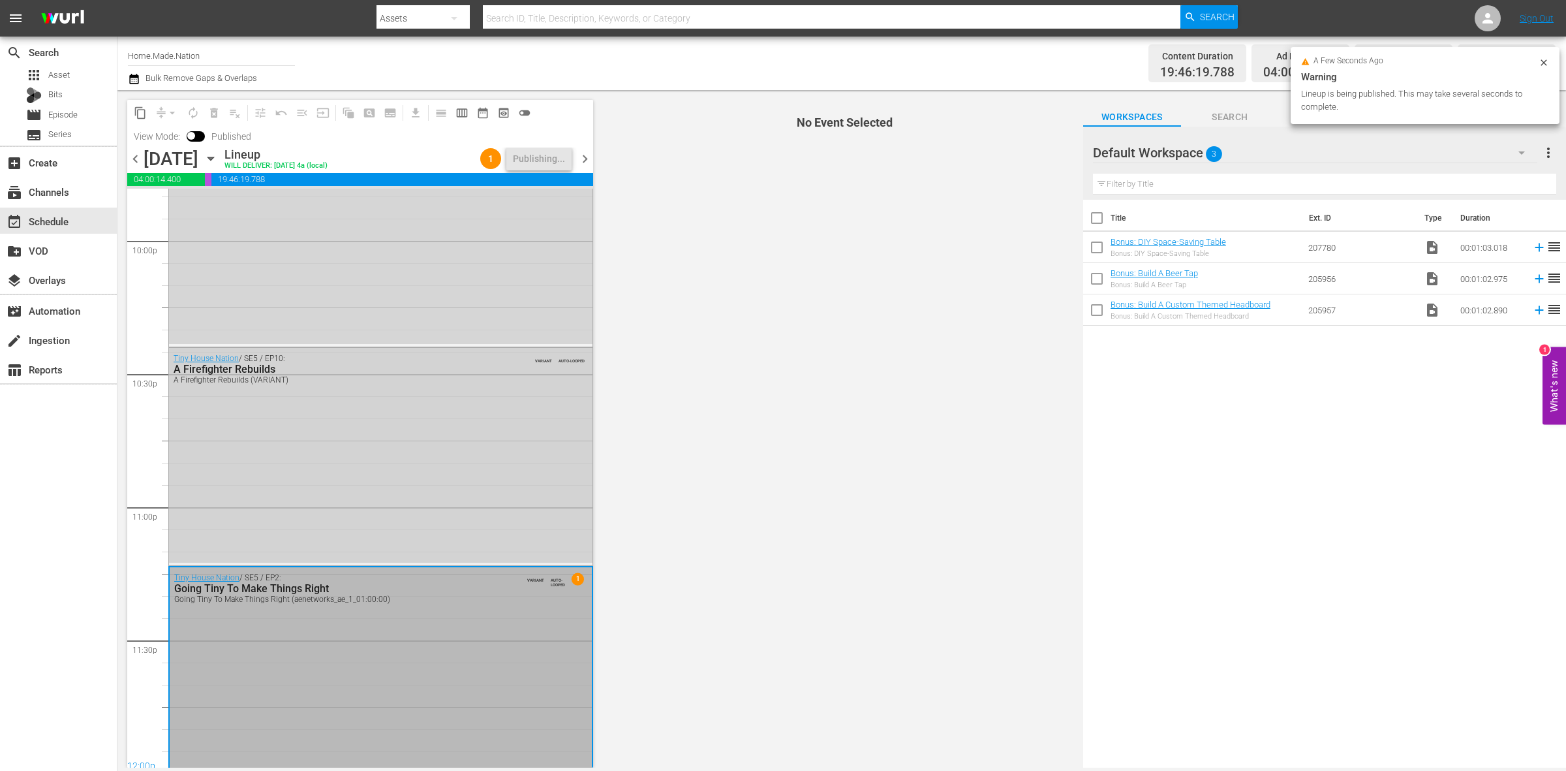
scroll to position [5810, 0]
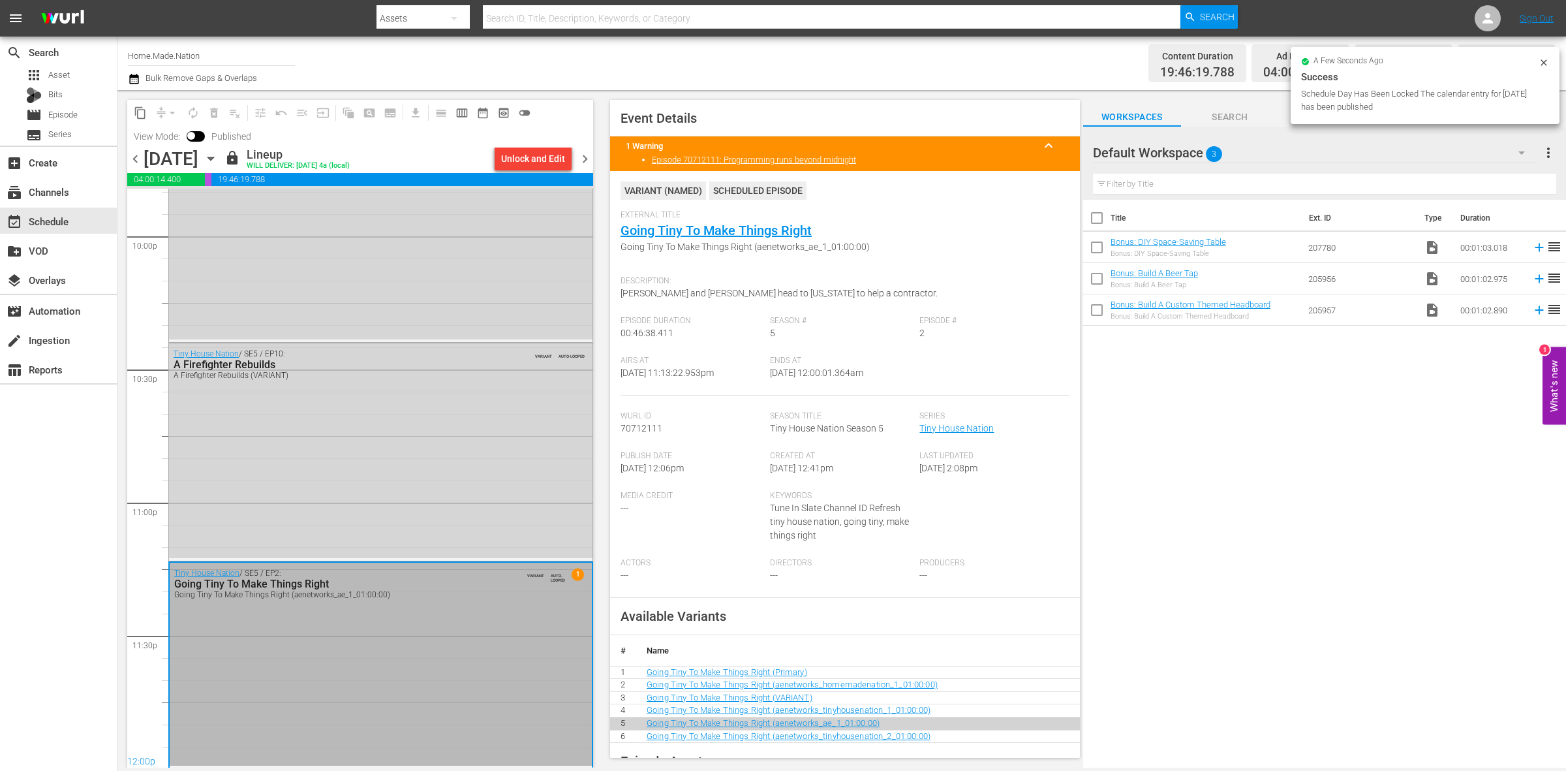
click at [587, 159] on span "chevron_right" at bounding box center [585, 159] width 16 height 16
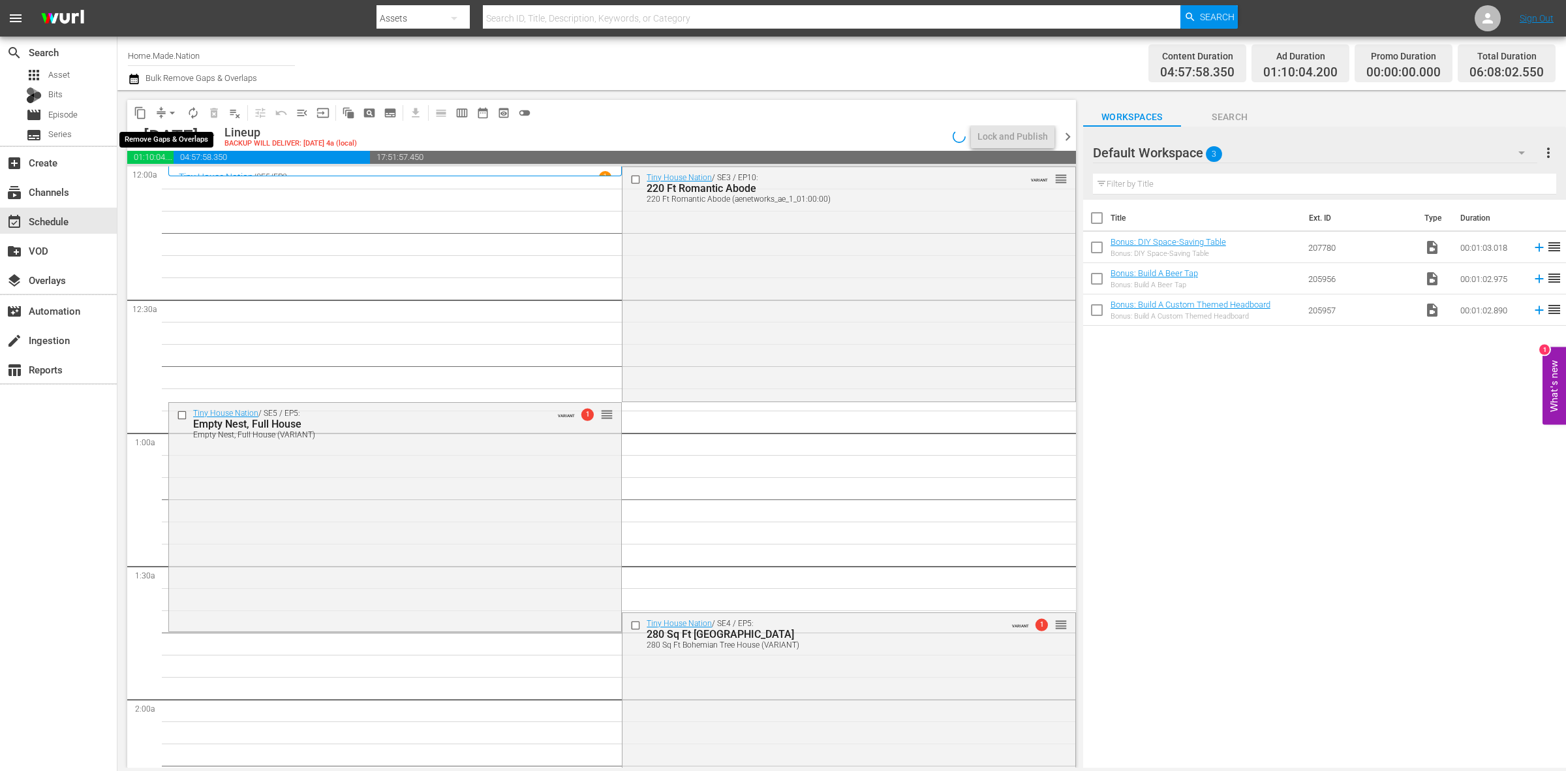
click at [168, 115] on span "arrow_drop_down" at bounding box center [172, 112] width 13 height 13
click at [170, 141] on li "Align to Midnight" at bounding box center [172, 139] width 137 height 22
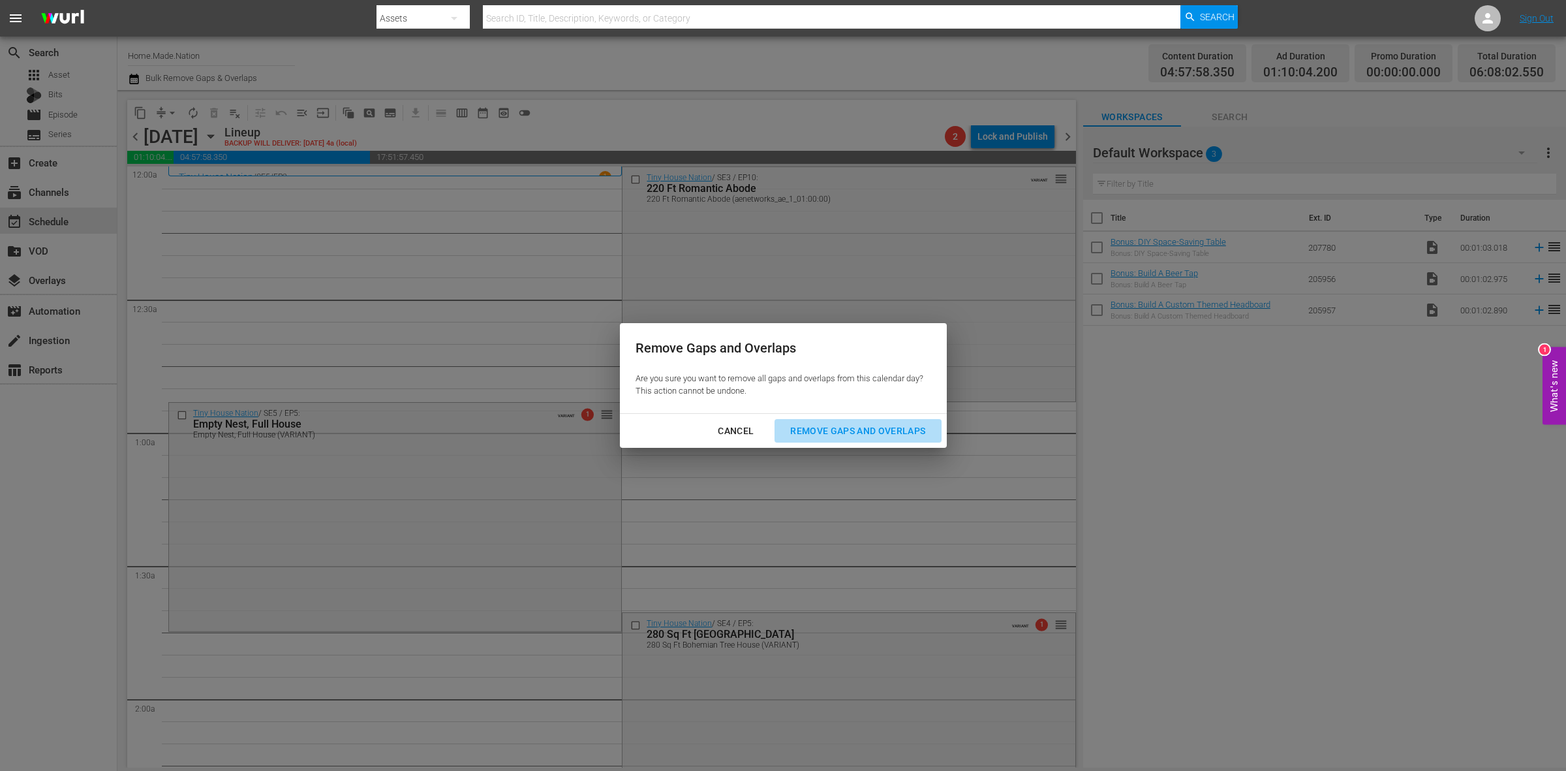
click at [892, 431] on div "Remove Gaps and Overlaps" at bounding box center [858, 431] width 156 height 16
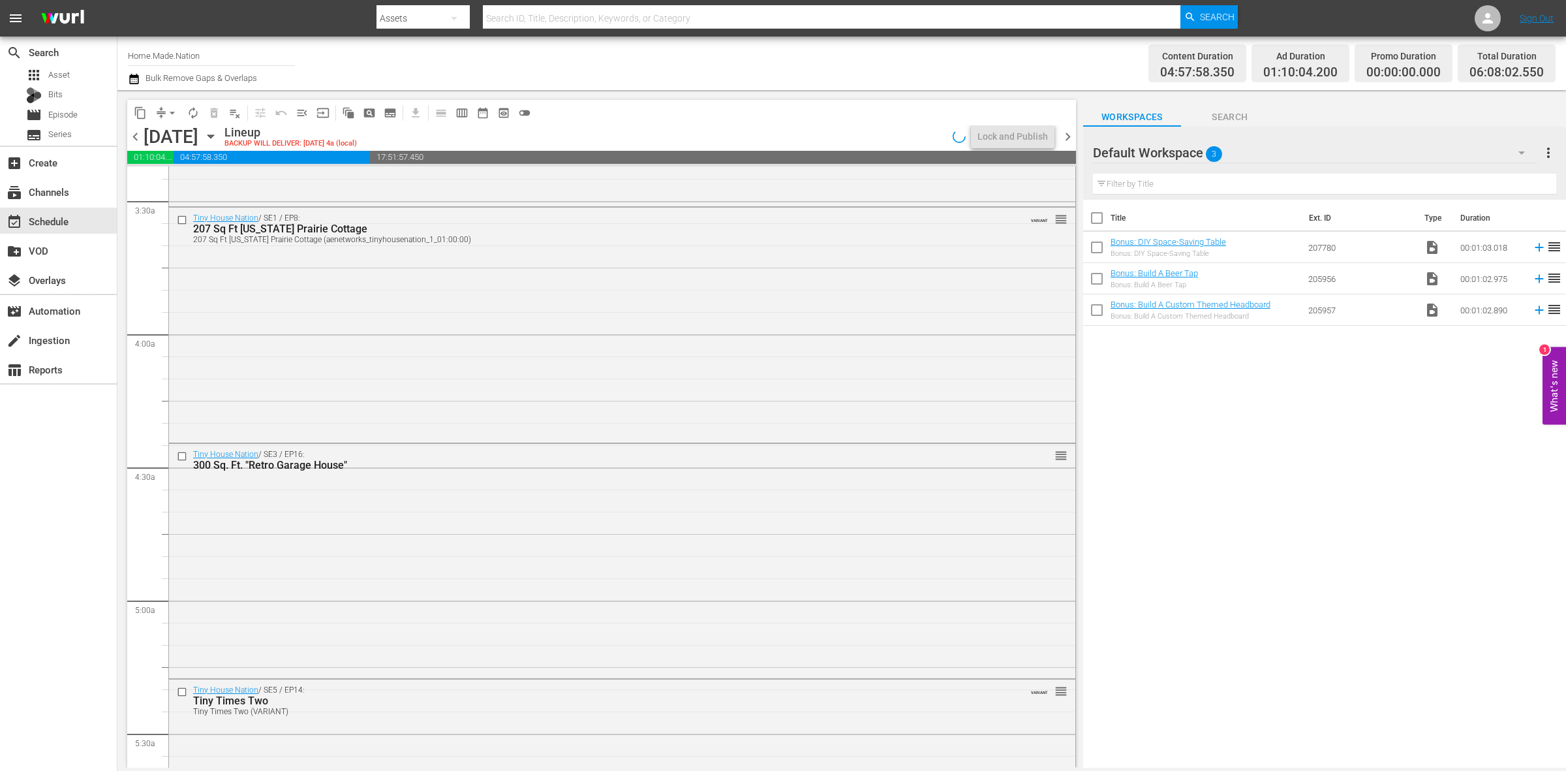
scroll to position [1224, 0]
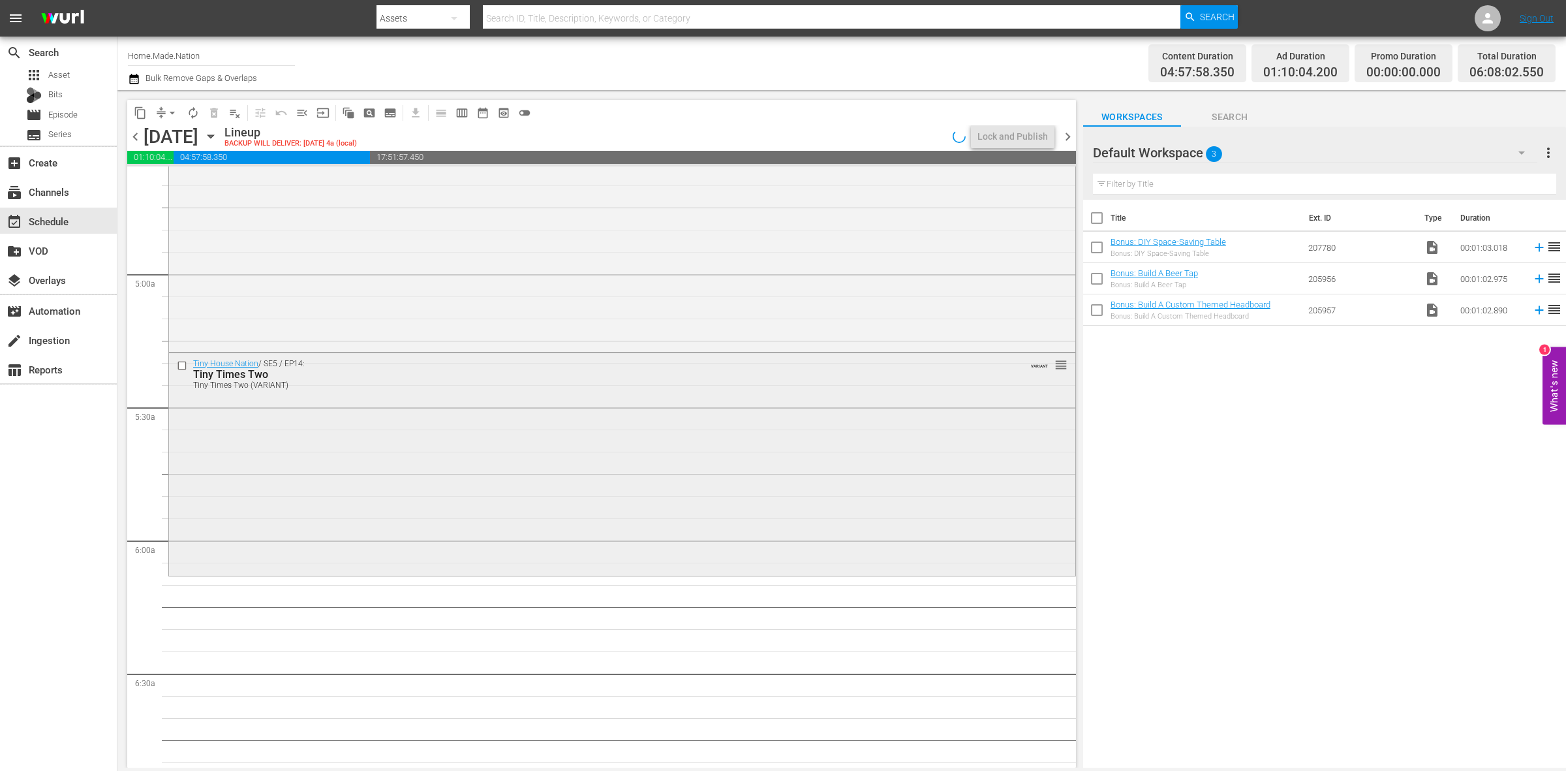
click at [237, 514] on div "Tiny House Nation / SE5 / EP14: Tiny Times Two Tiny Times Two (VARIANT) VARIANT…" at bounding box center [622, 462] width 906 height 219
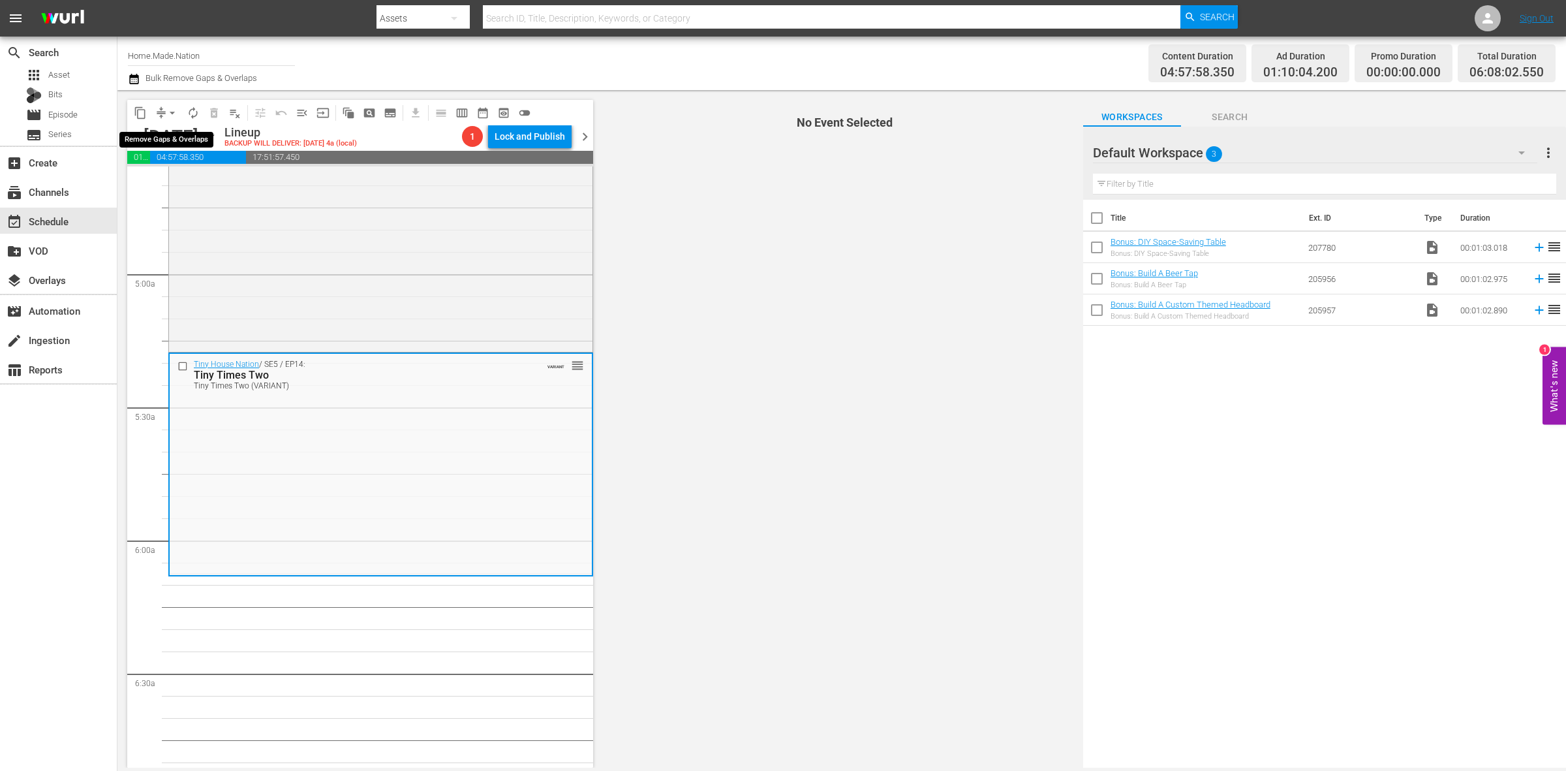
click at [168, 110] on span "arrow_drop_down" at bounding box center [172, 112] width 13 height 13
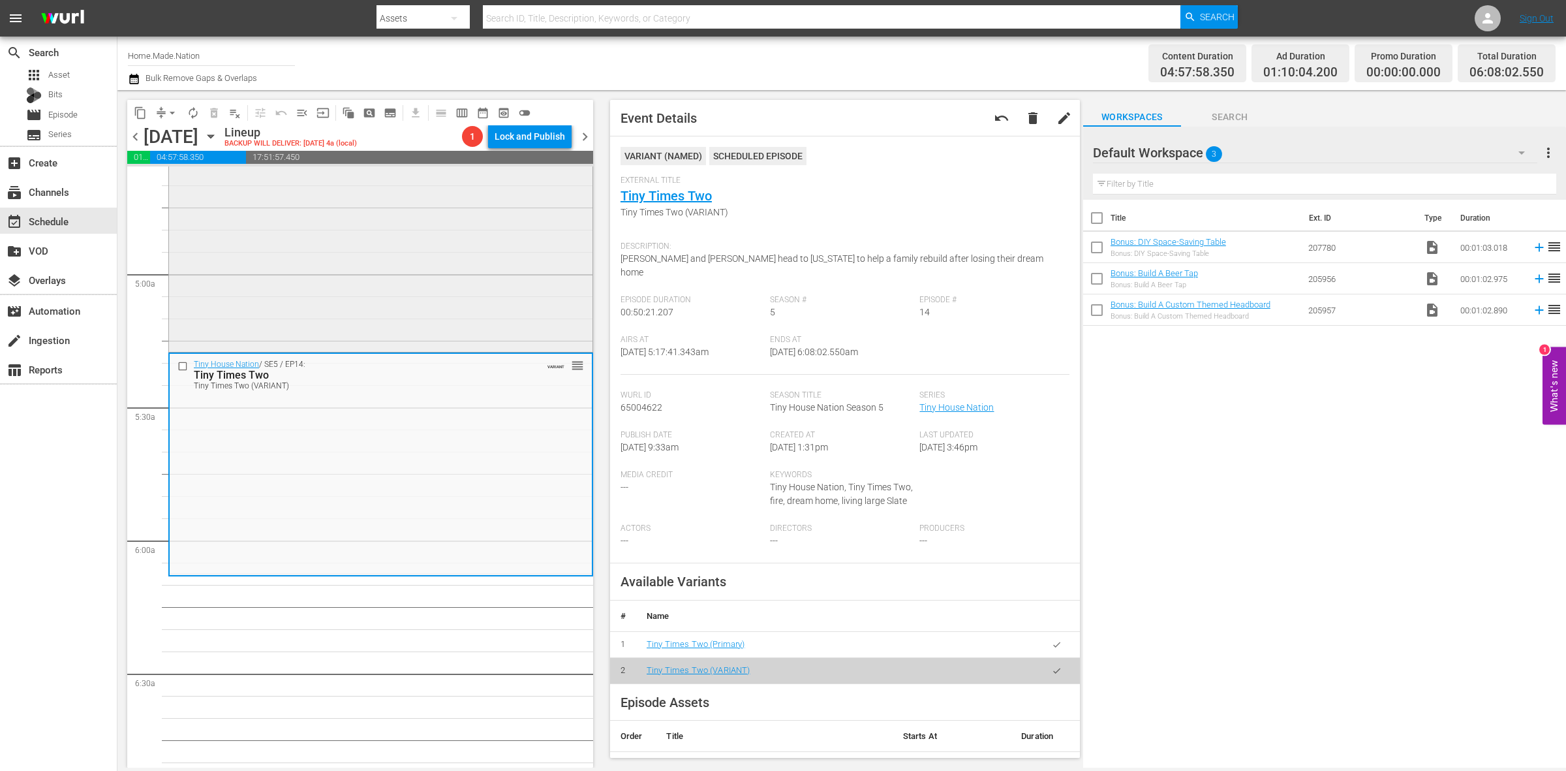
click at [488, 258] on div "Tiny House Nation / SE3 / EP16: 300 Sq. Ft. "Retro Garage House" reorder" at bounding box center [380, 233] width 423 height 232
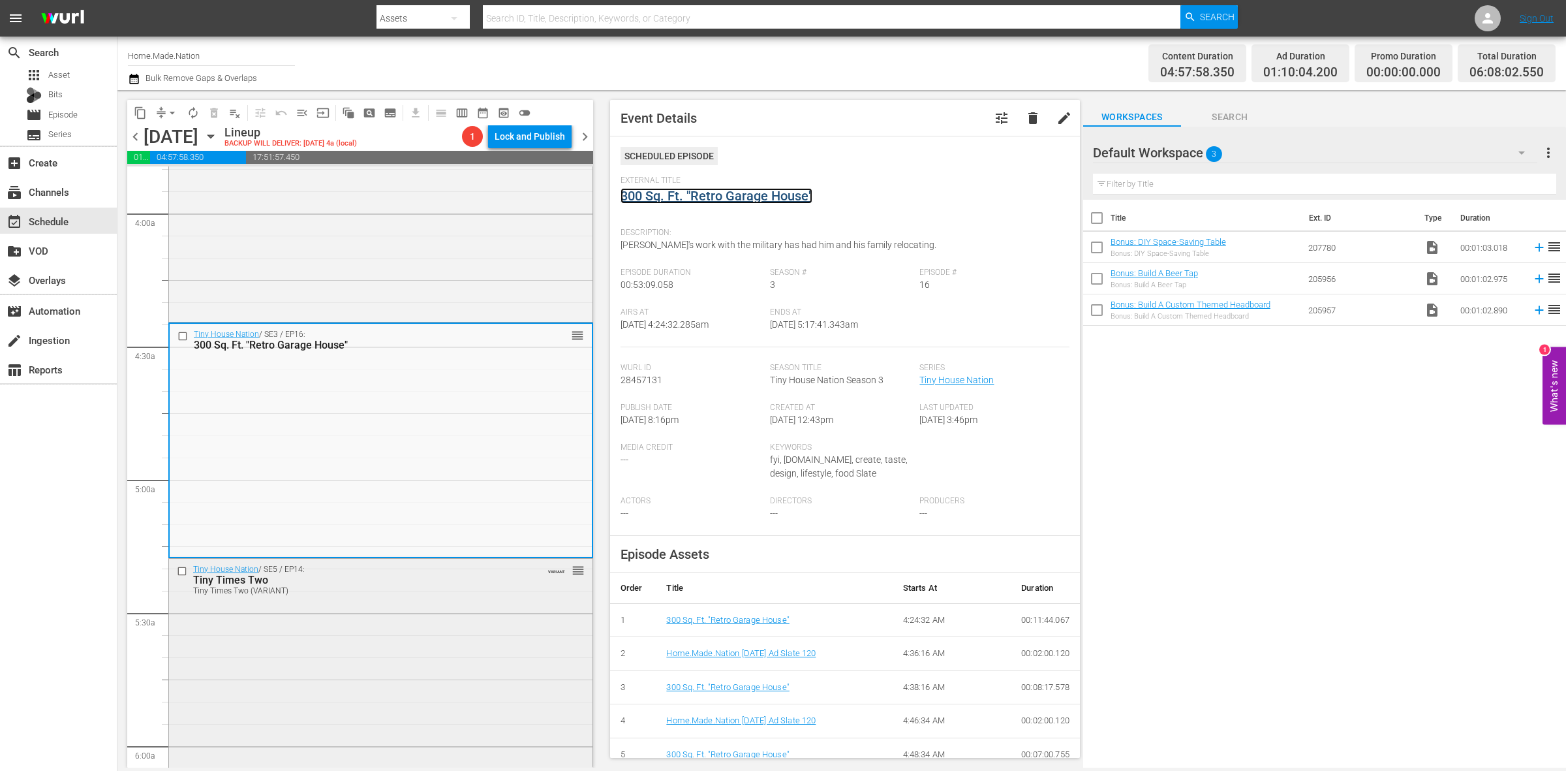
scroll to position [1142, 0]
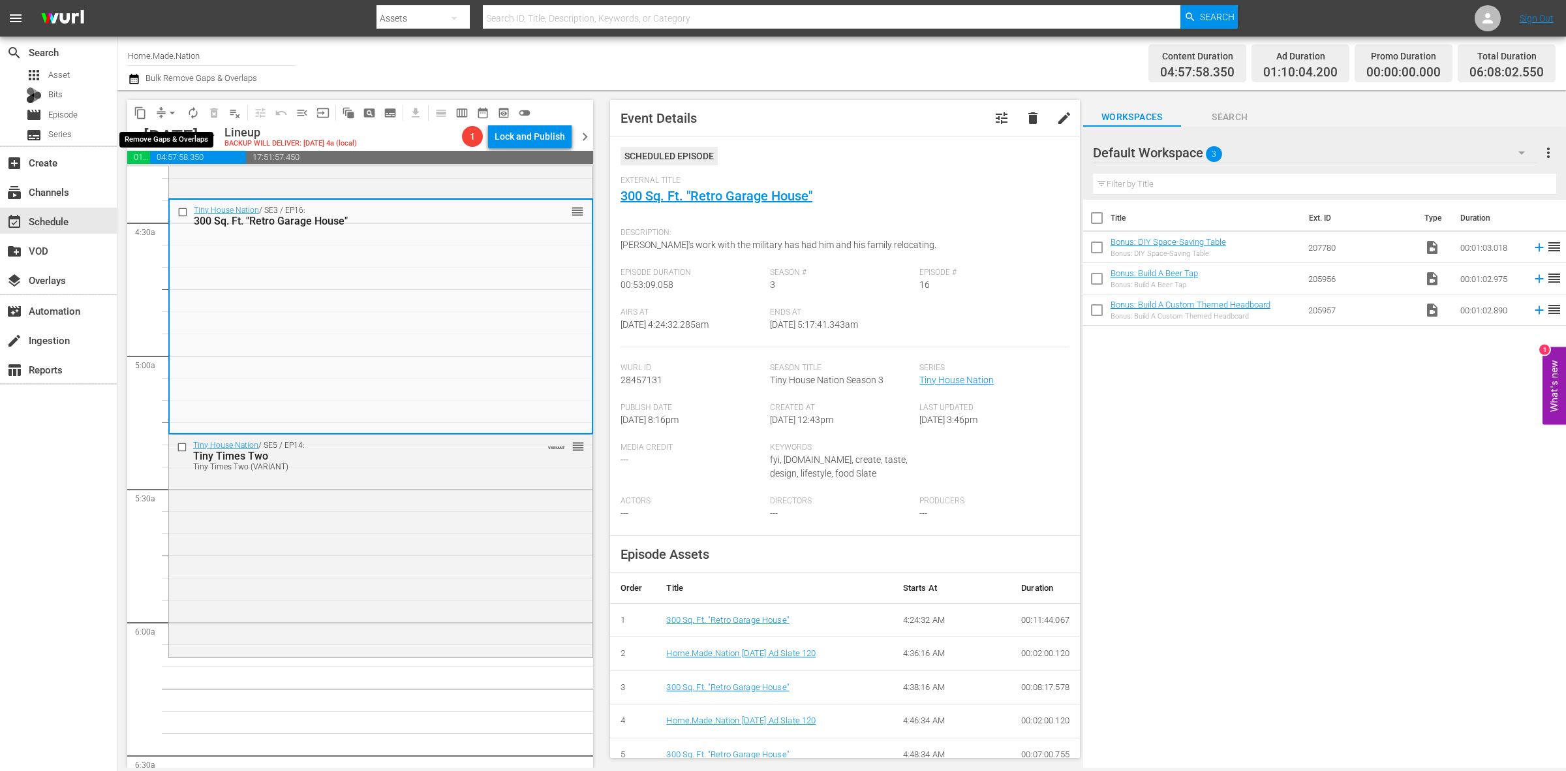
click at [167, 114] on span "arrow_drop_down" at bounding box center [172, 112] width 13 height 13
click at [173, 137] on li "Align to Midnight" at bounding box center [172, 139] width 137 height 22
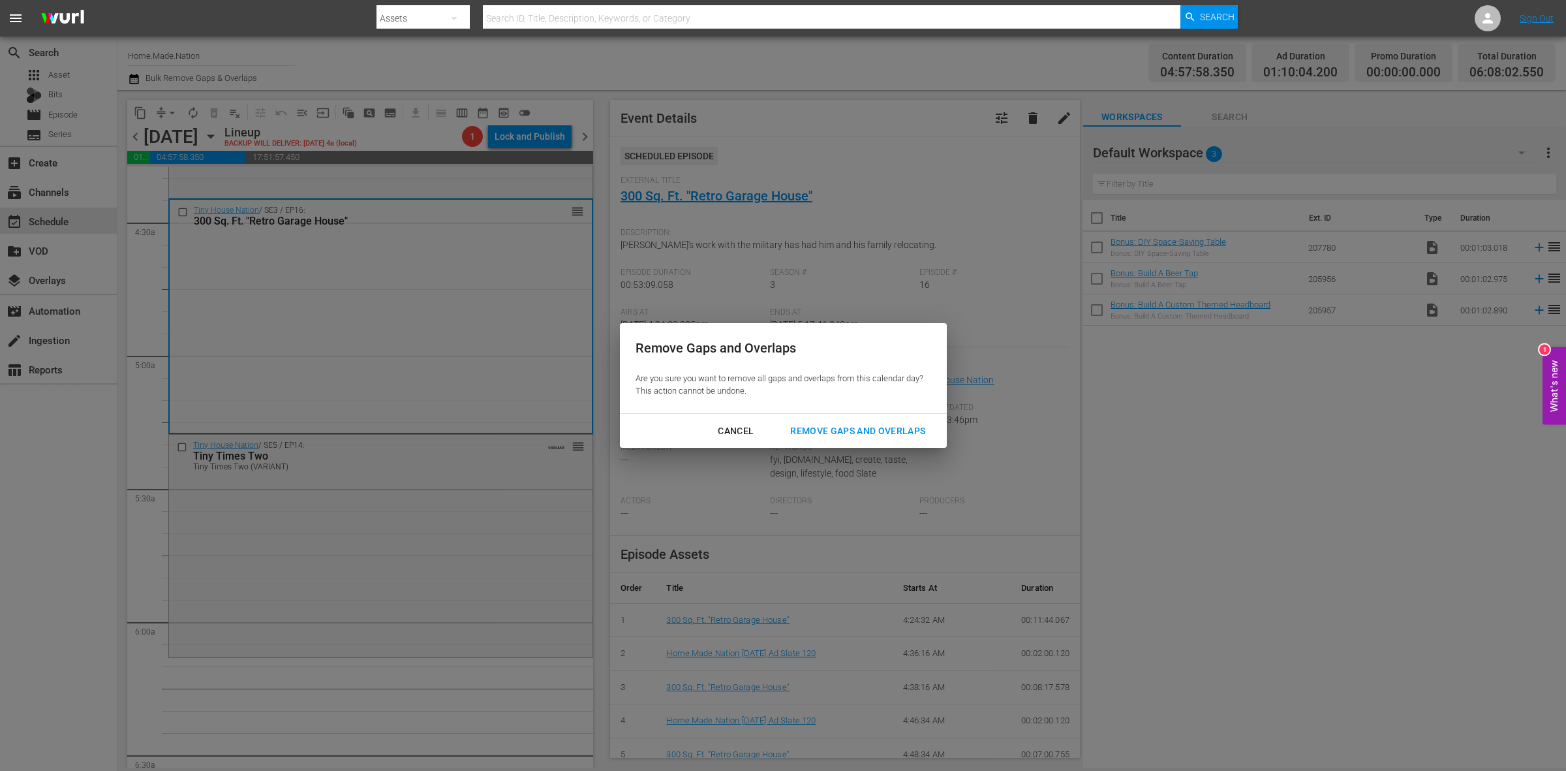
click at [889, 435] on div "Remove Gaps and Overlaps" at bounding box center [858, 431] width 156 height 16
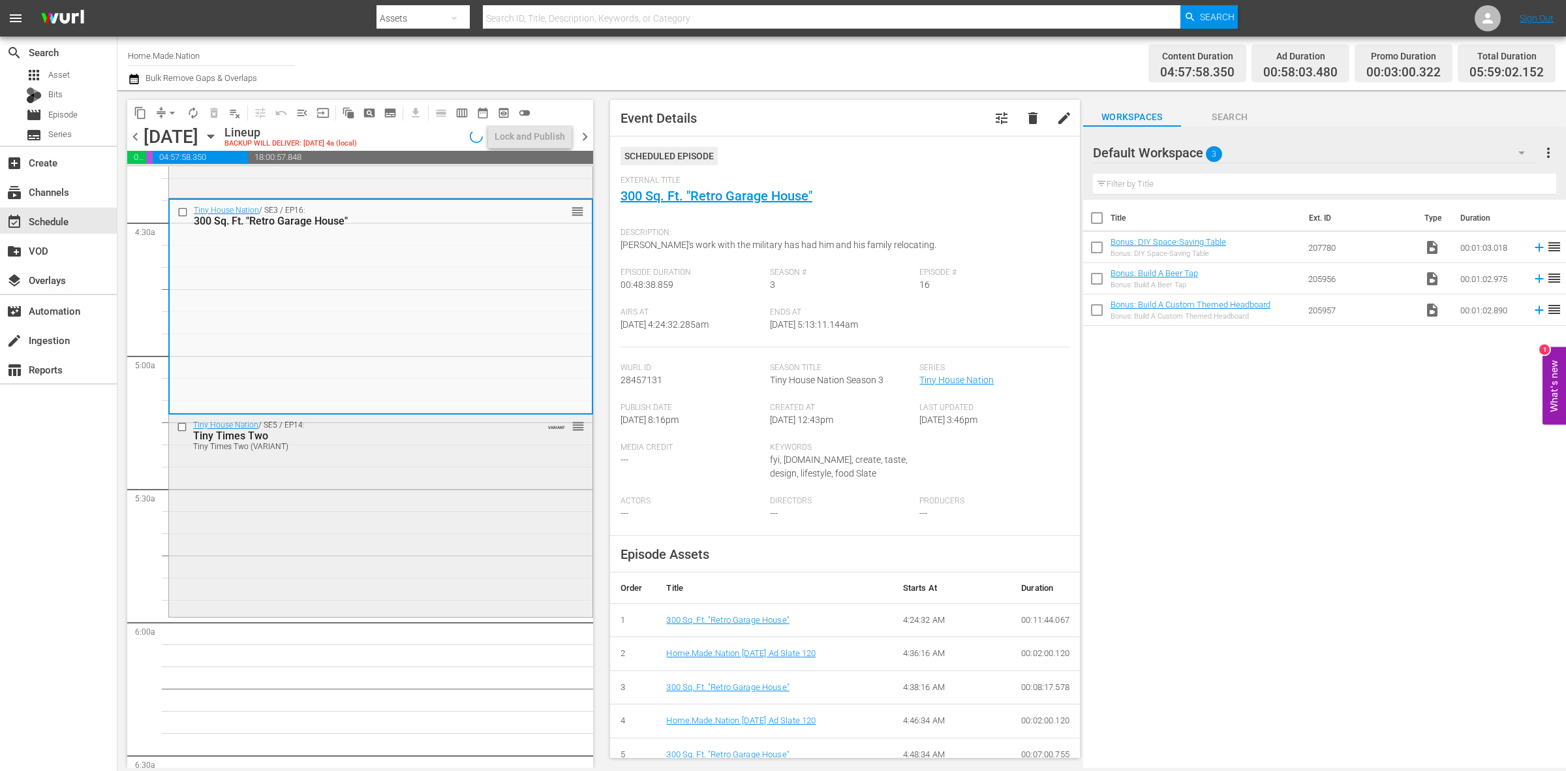
click at [416, 545] on div "Tiny House Nation / SE5 / EP14: Tiny Times Two Tiny Times Two (VARIANT) VARIANT…" at bounding box center [380, 514] width 423 height 200
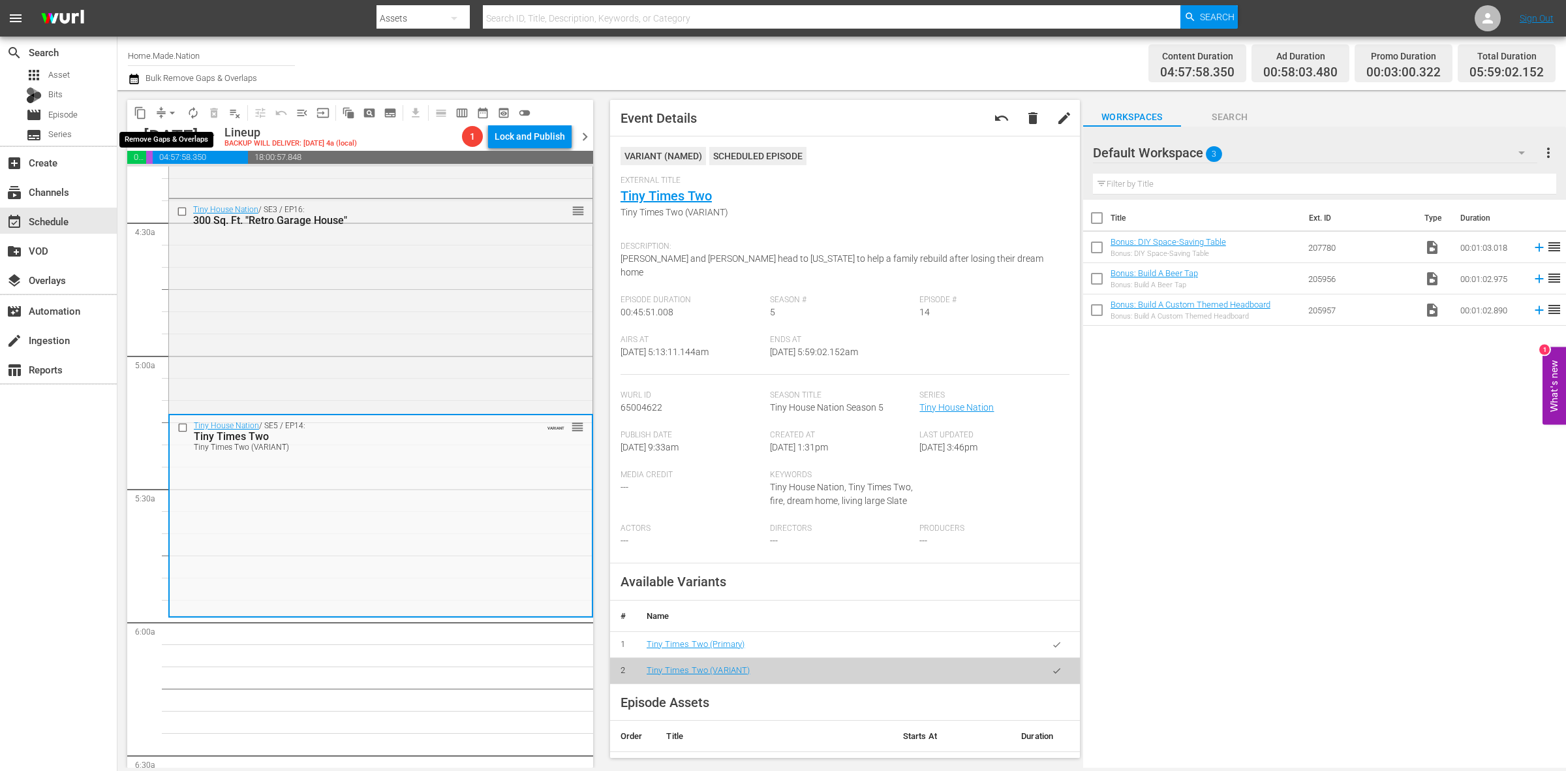
click at [167, 112] on span "arrow_drop_down" at bounding box center [172, 112] width 13 height 13
click at [171, 129] on li "Align to Midnight" at bounding box center [172, 139] width 137 height 22
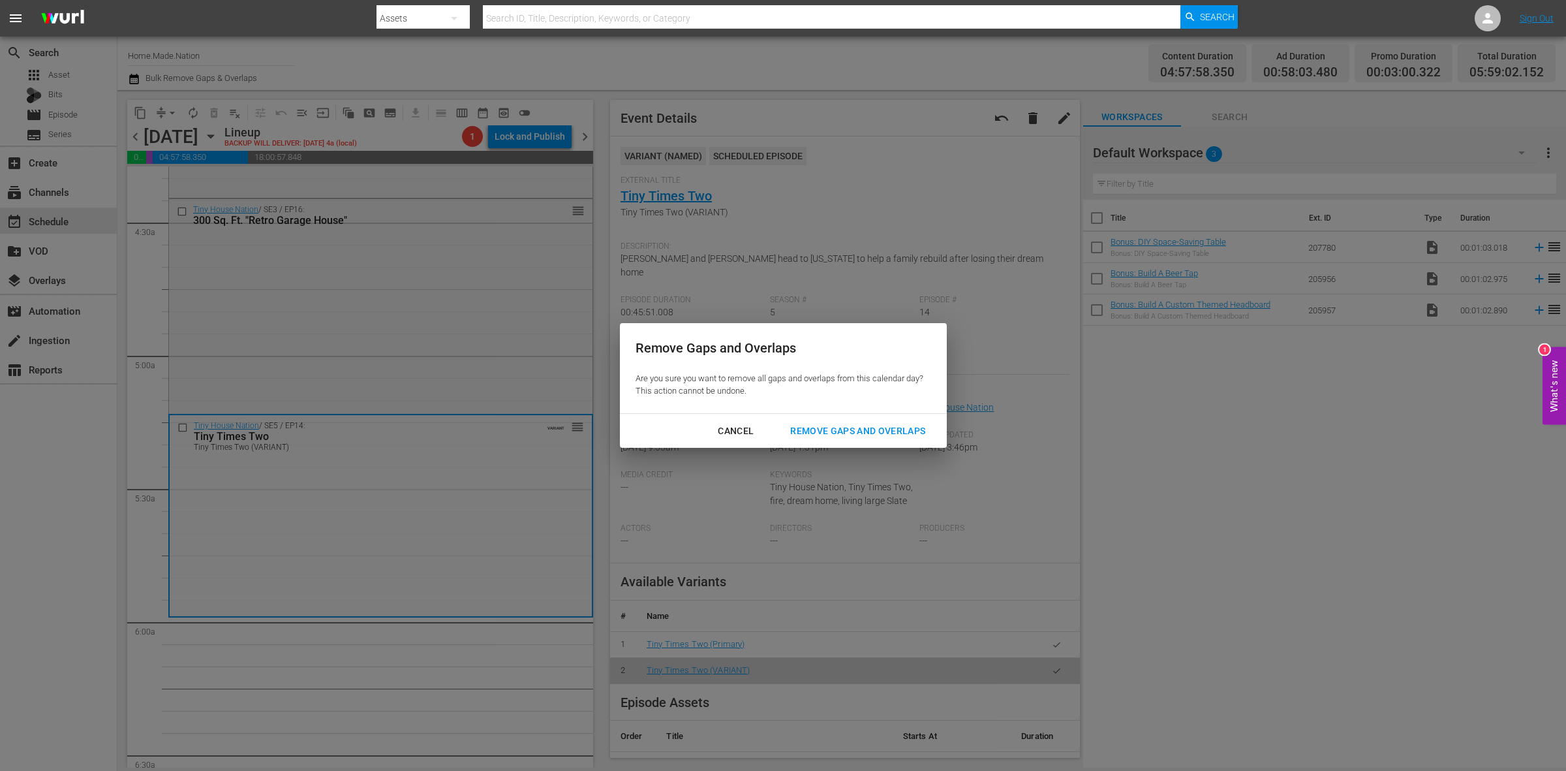
click at [876, 428] on div "Remove Gaps and Overlaps" at bounding box center [858, 431] width 156 height 16
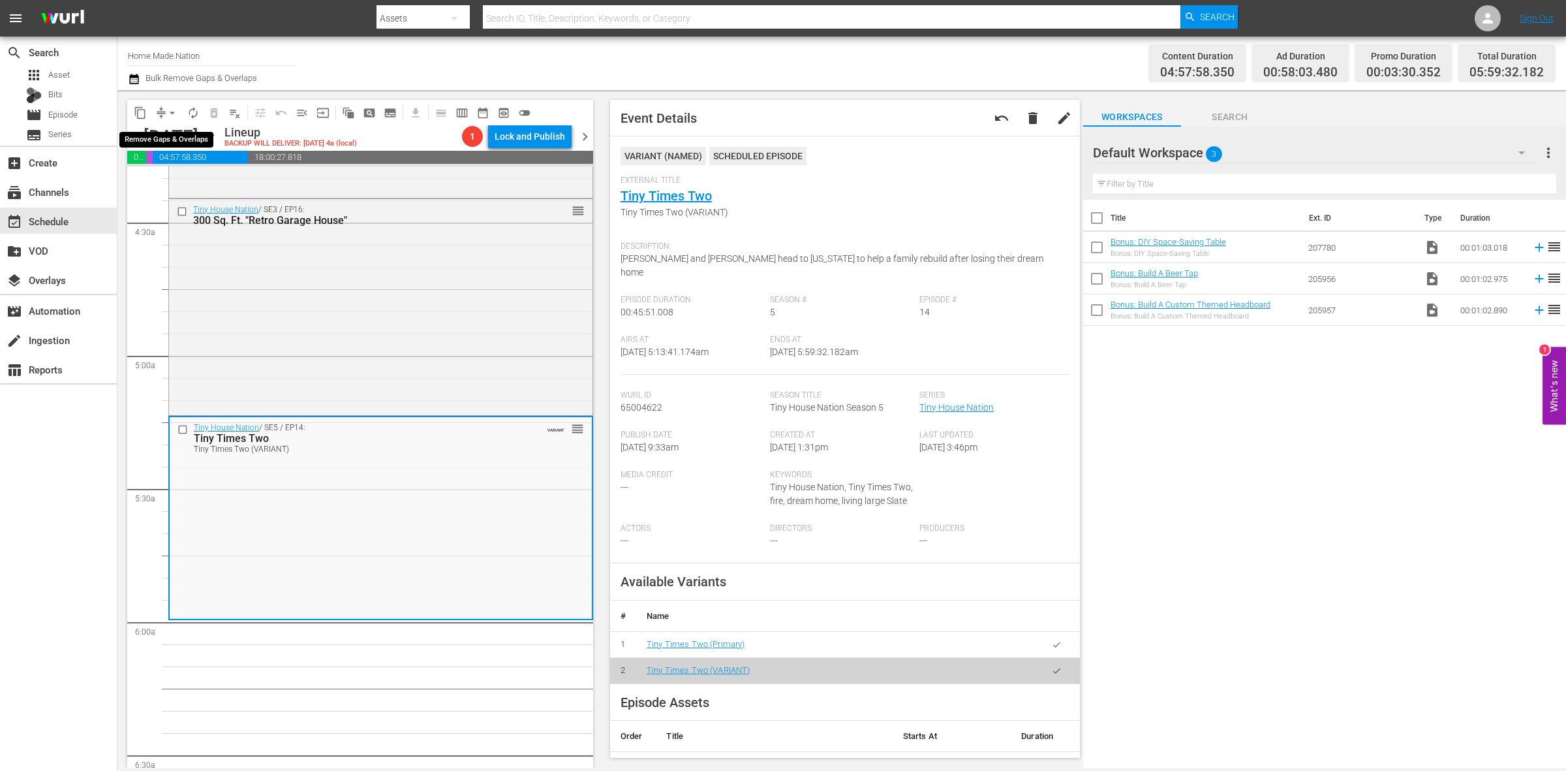
click at [166, 108] on span "arrow_drop_down" at bounding box center [172, 112] width 13 height 13
click at [179, 132] on li "Align to Midnight" at bounding box center [172, 139] width 137 height 22
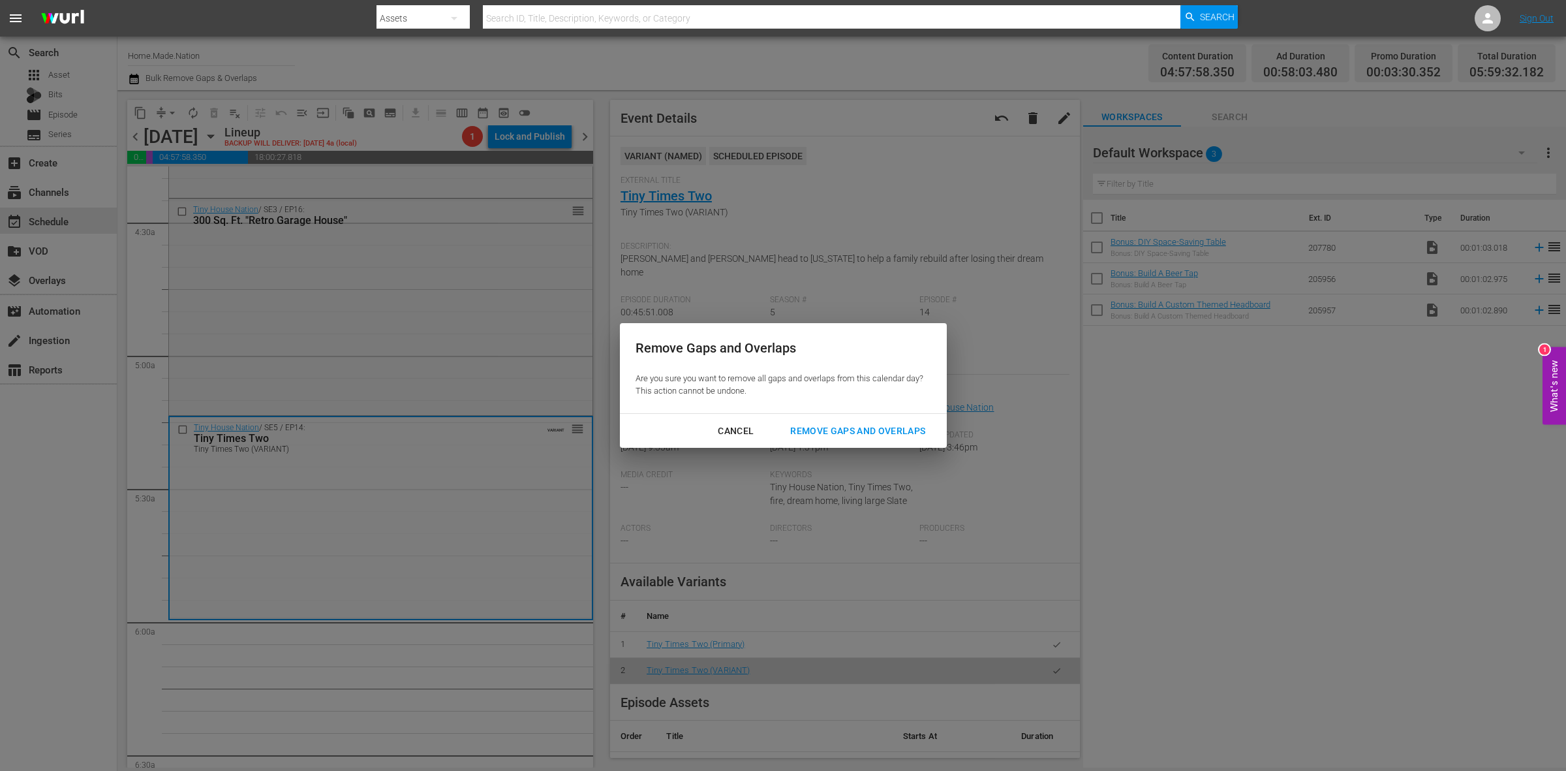
click at [905, 431] on div "Remove Gaps and Overlaps" at bounding box center [858, 431] width 156 height 16
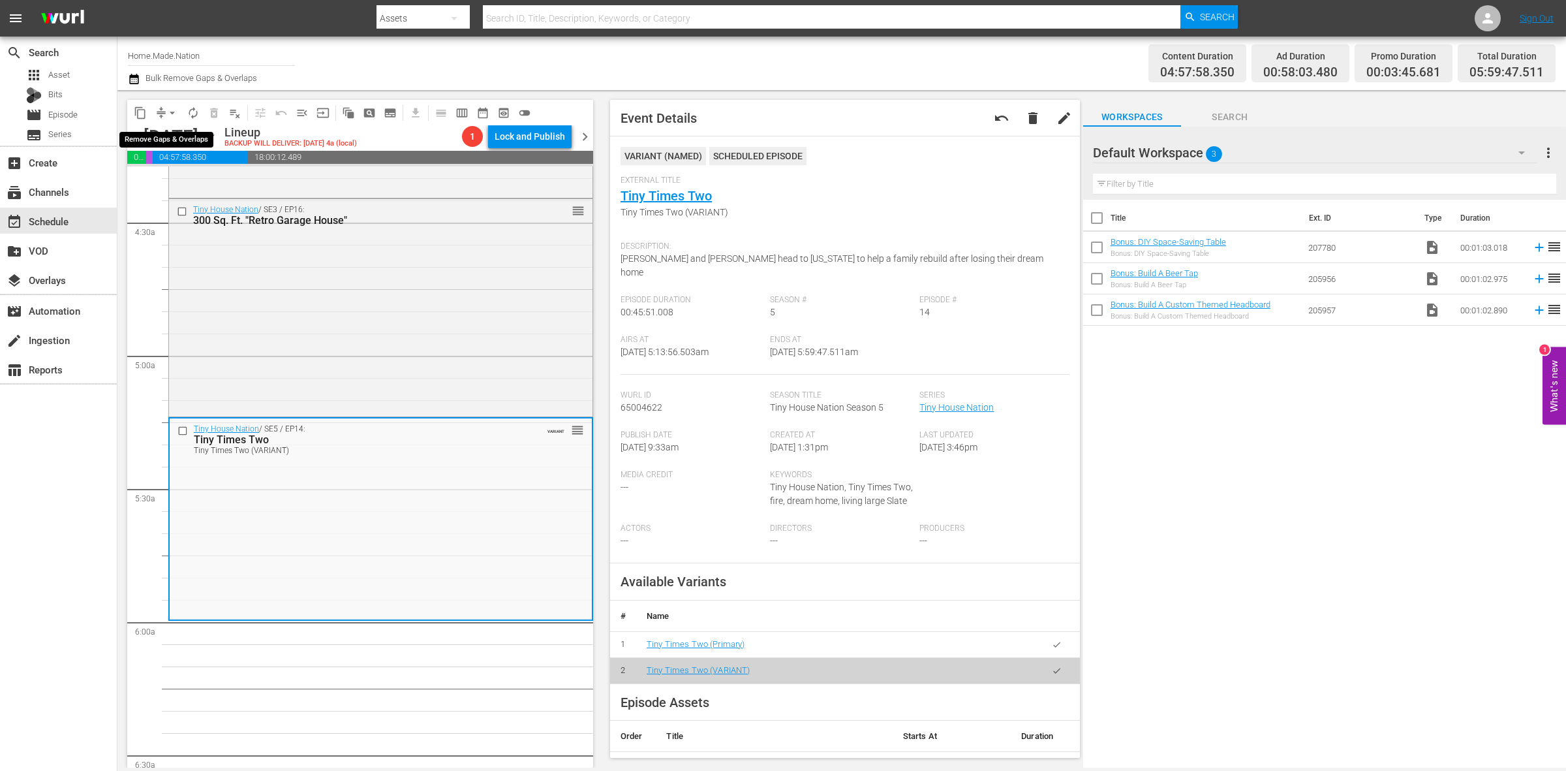
click at [172, 112] on span "arrow_drop_down" at bounding box center [172, 112] width 13 height 13
click at [170, 132] on li "Align to Midnight" at bounding box center [172, 139] width 137 height 22
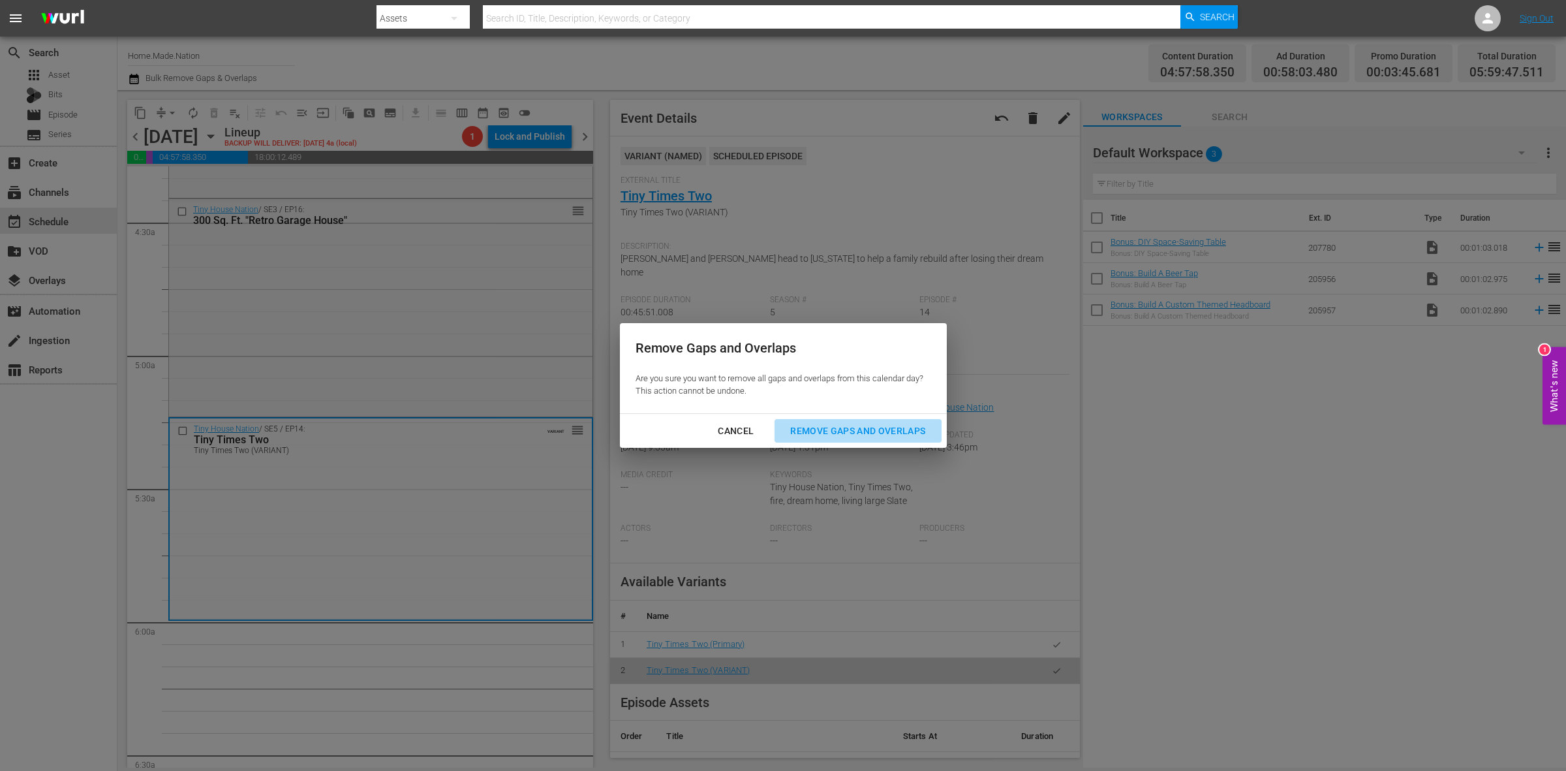
click at [855, 419] on button "Remove Gaps and Overlaps" at bounding box center [858, 431] width 166 height 24
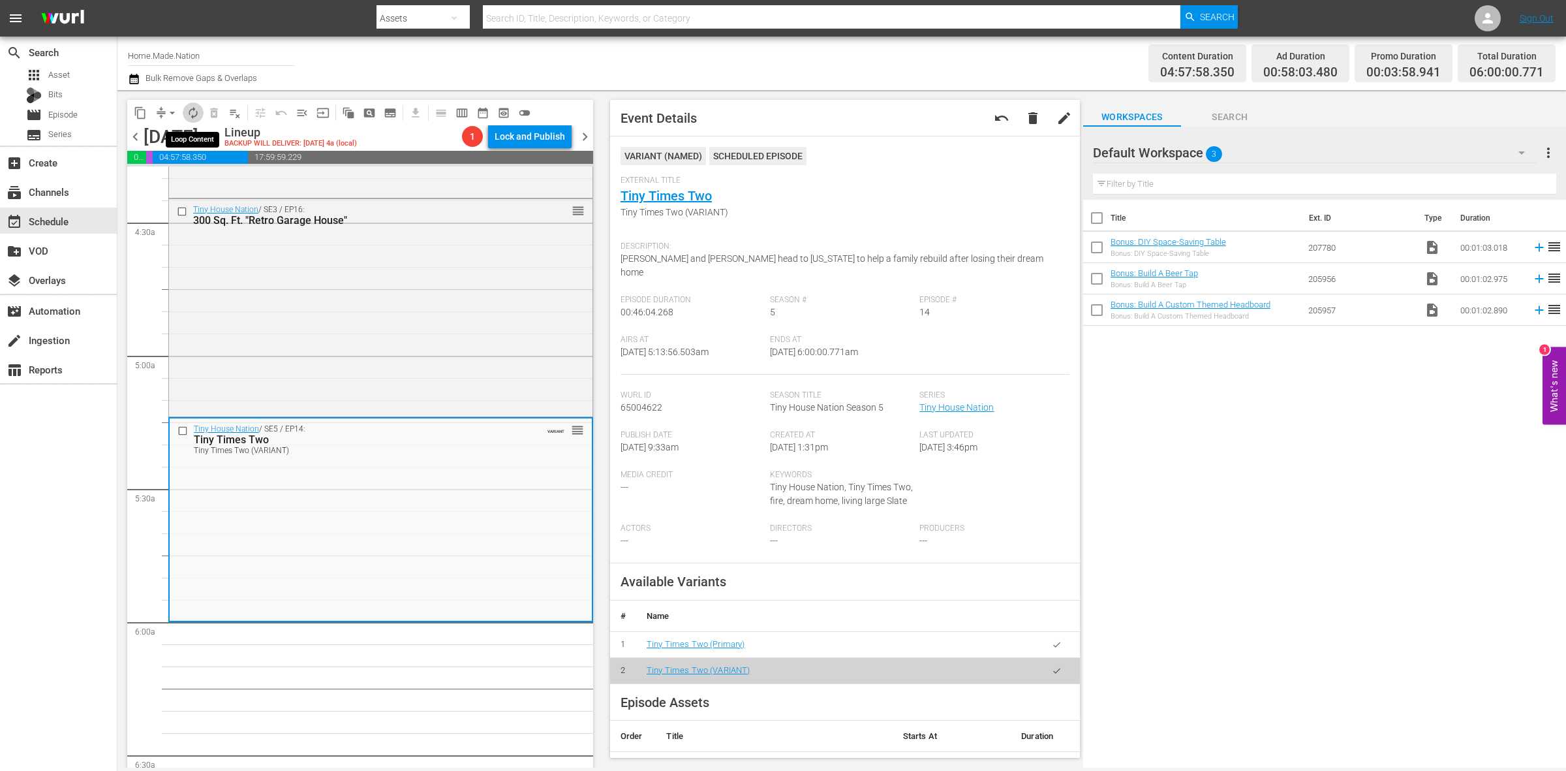
click at [197, 114] on span "autorenew_outlined" at bounding box center [193, 112] width 13 height 13
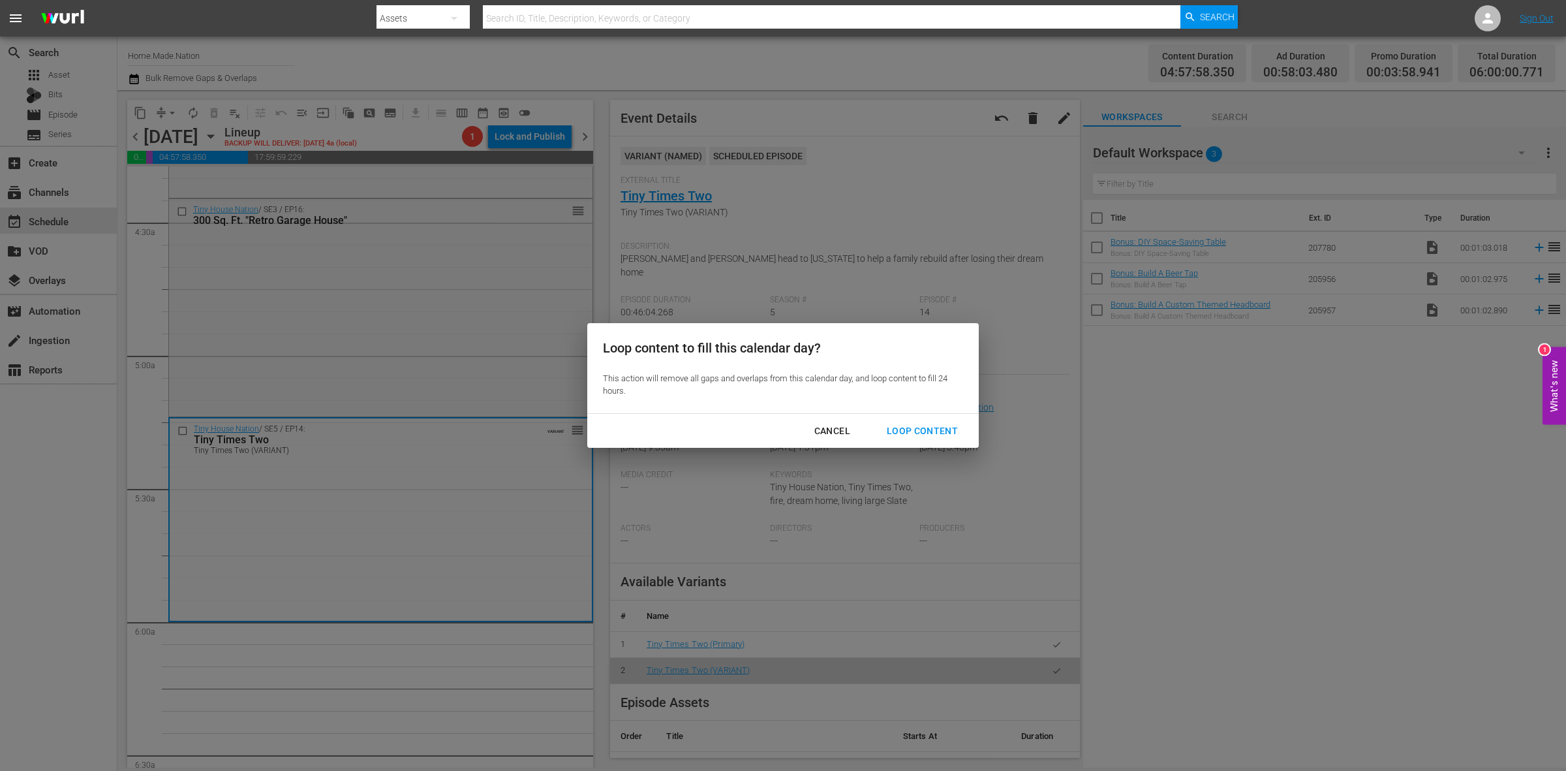
click at [919, 436] on div "Loop Content" at bounding box center [922, 431] width 92 height 16
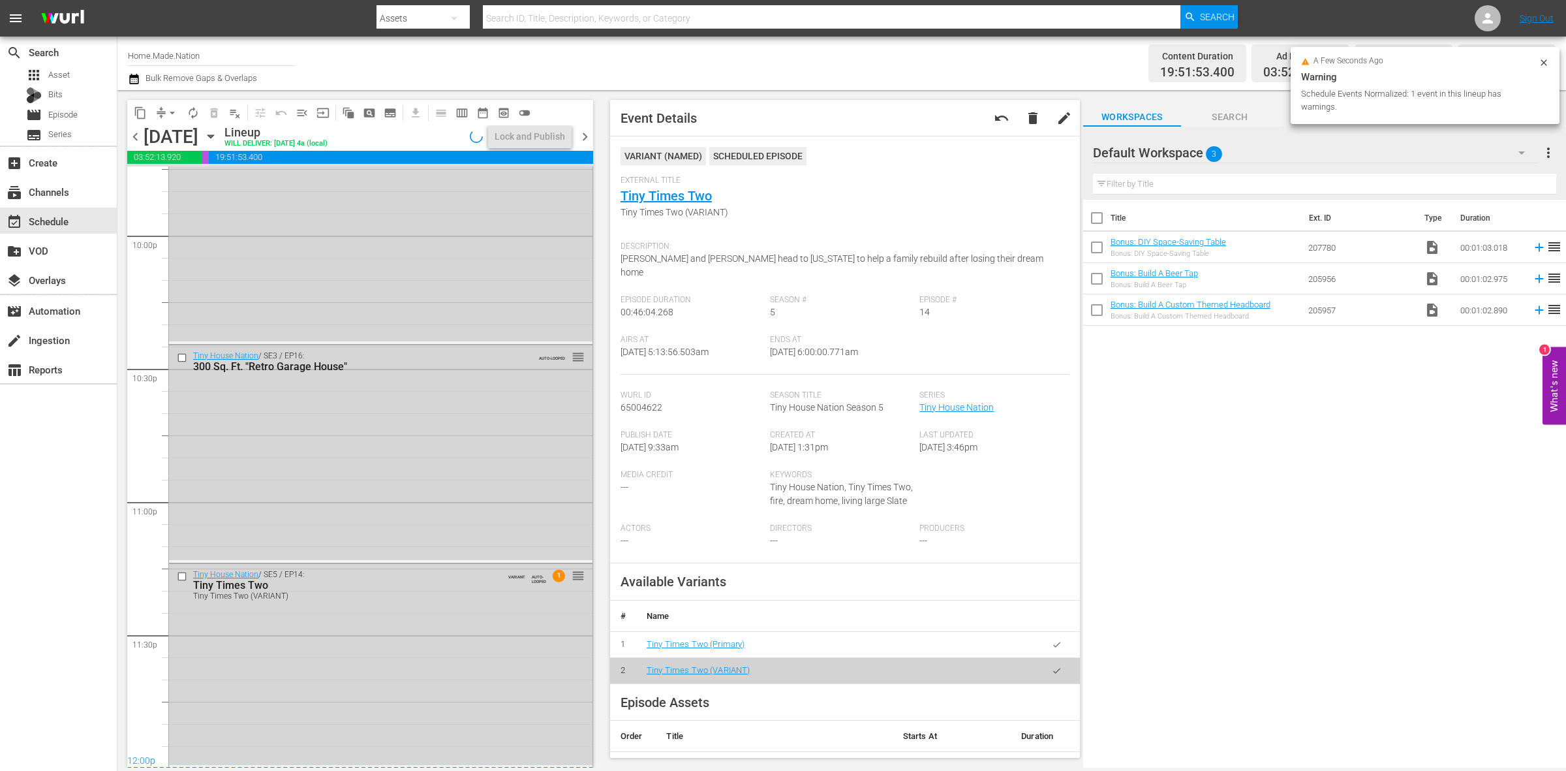
scroll to position [5566, 0]
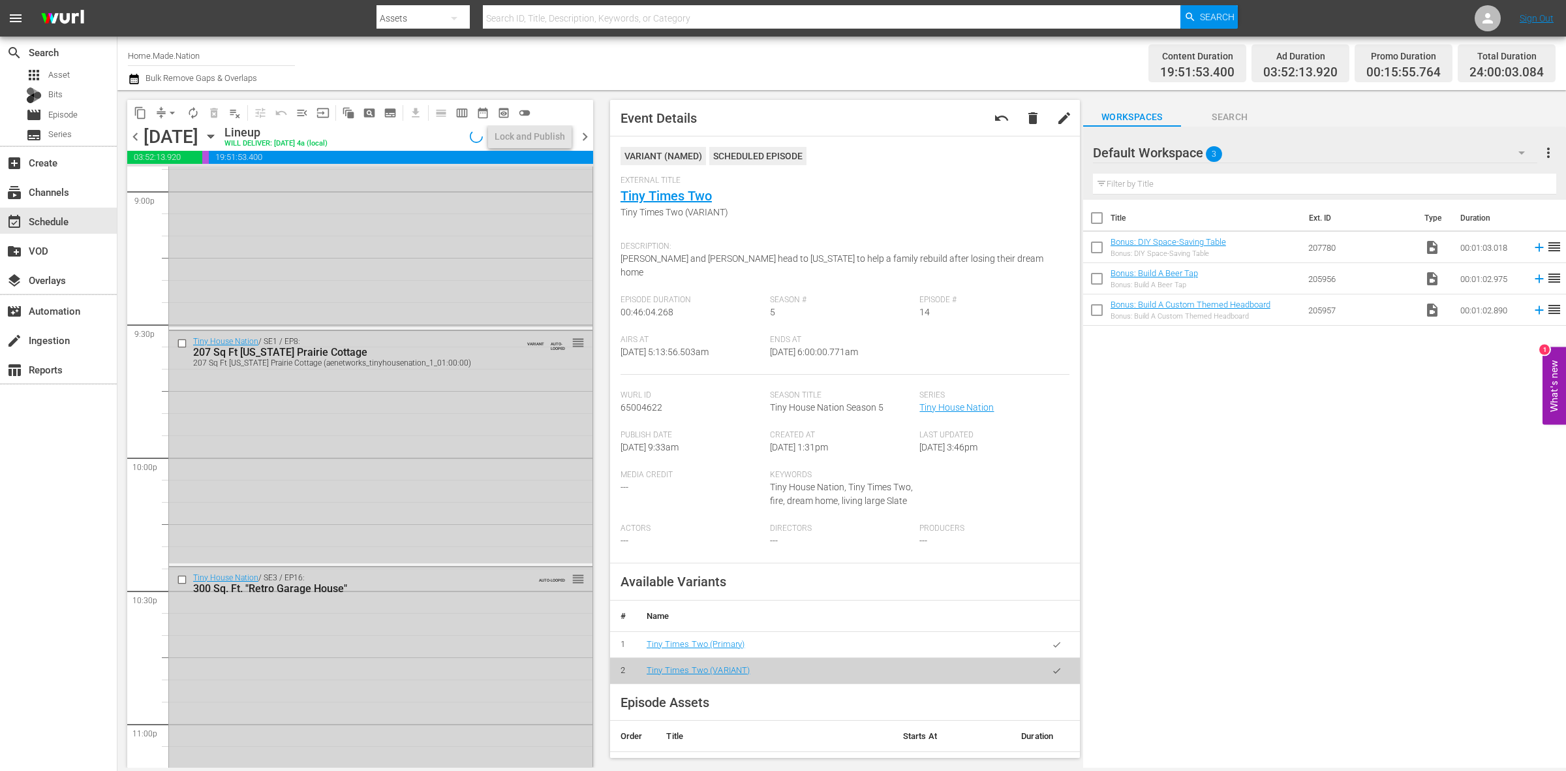
click at [399, 641] on div "Tiny House Nation / SE3 / EP16: 300 Sq. Ft. "Retro Garage House" AUTO-LOOPED re…" at bounding box center [380, 674] width 423 height 215
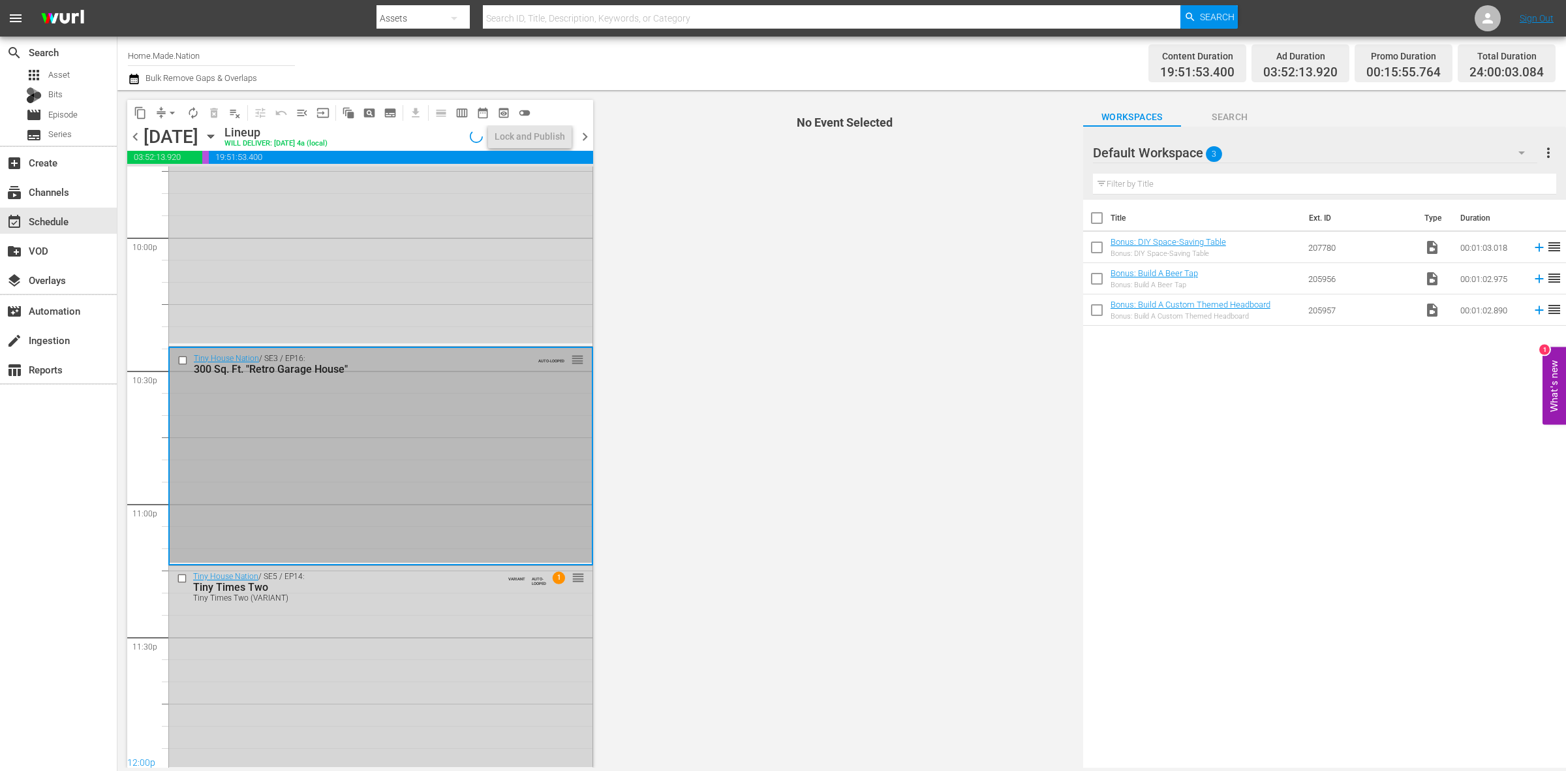
scroll to position [5788, 0]
click at [399, 641] on div "Tiny House Nation / SE5 / EP14: Tiny Times Two Tiny Times Two (VARIANT) VARIANT…" at bounding box center [380, 664] width 423 height 200
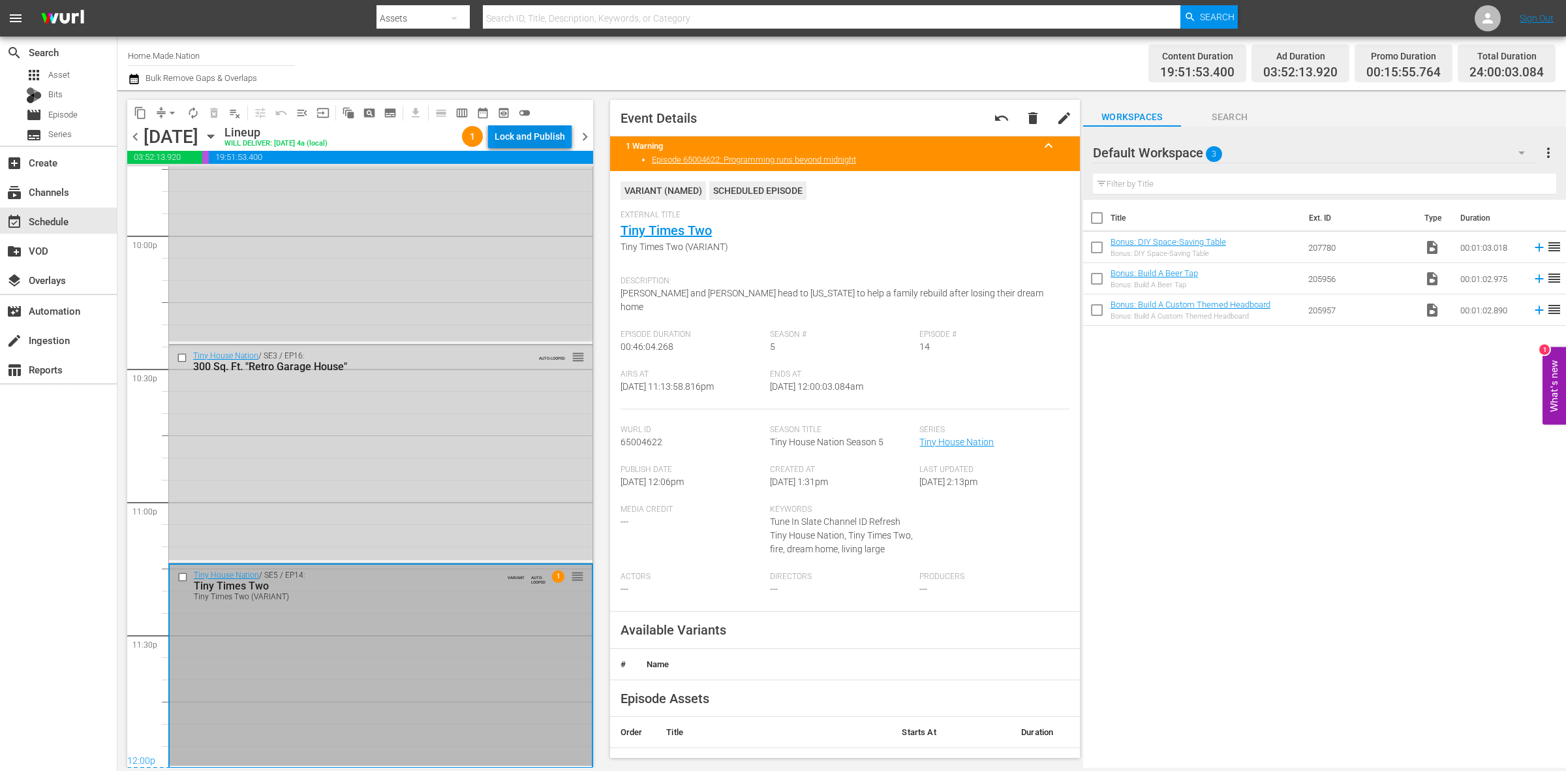
click at [524, 129] on div "Lock and Publish" at bounding box center [530, 136] width 70 height 23
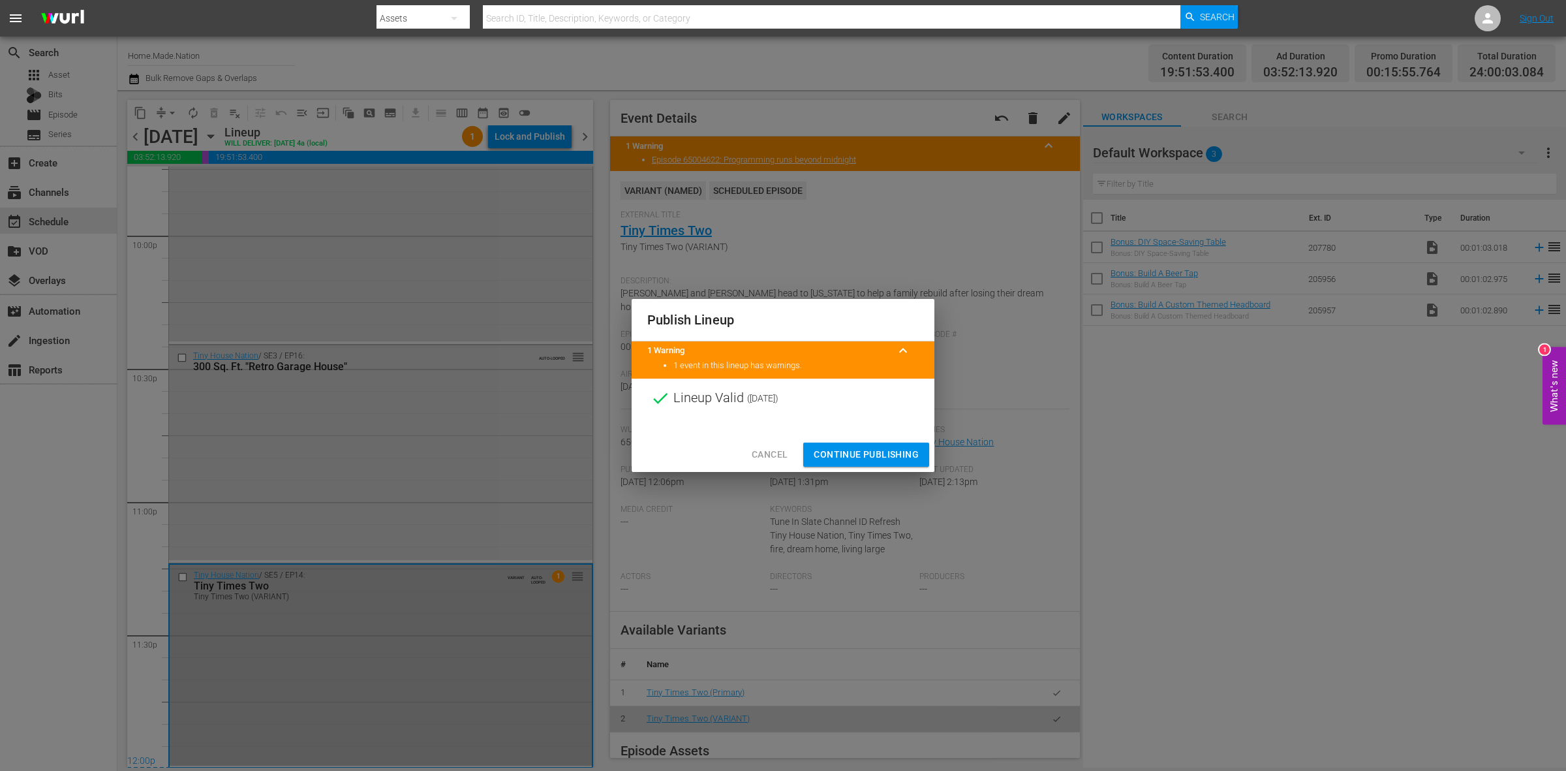
click at [835, 452] on span "Continue Publishing" at bounding box center [866, 454] width 105 height 16
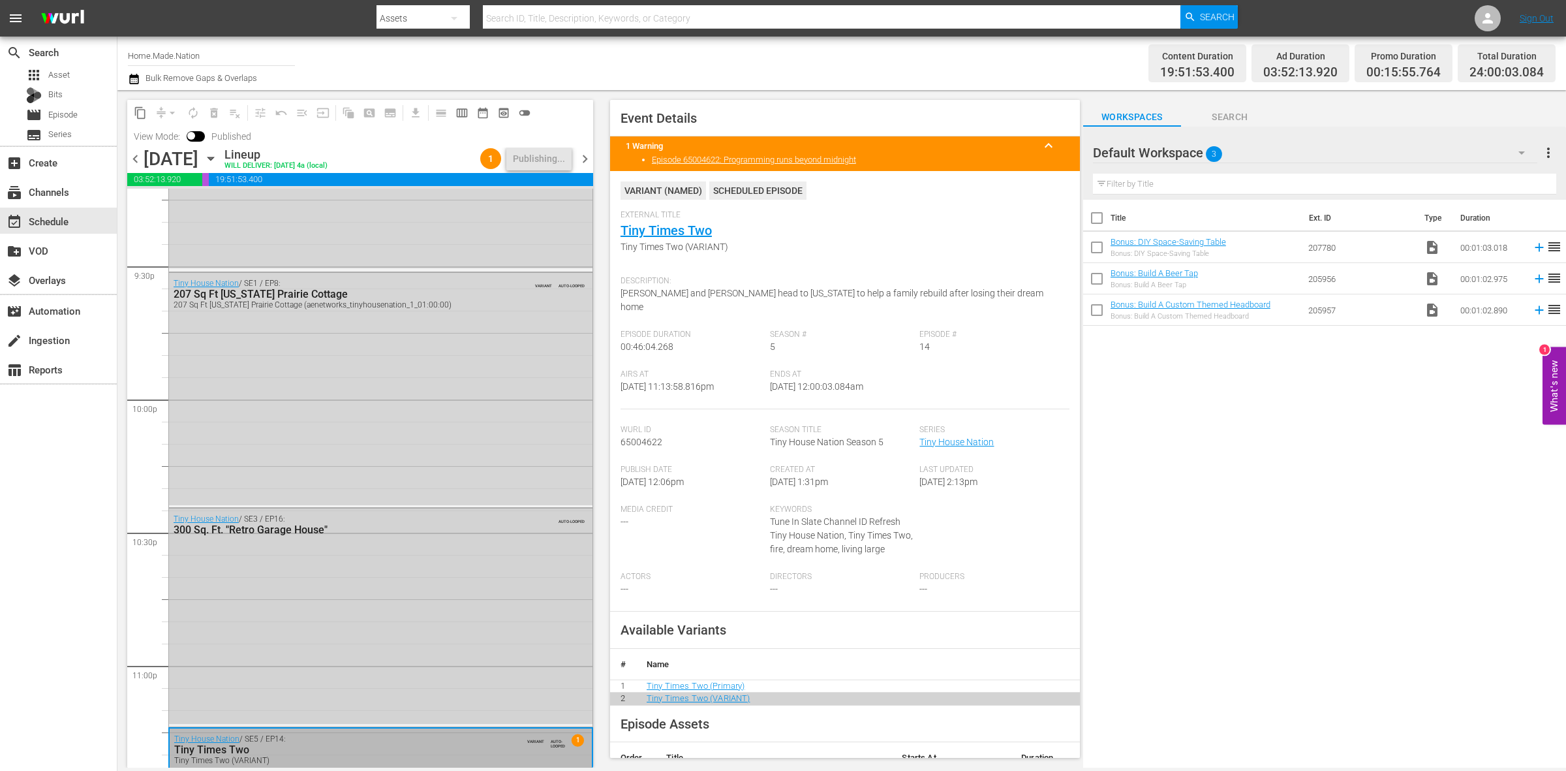
scroll to position [5810, 0]
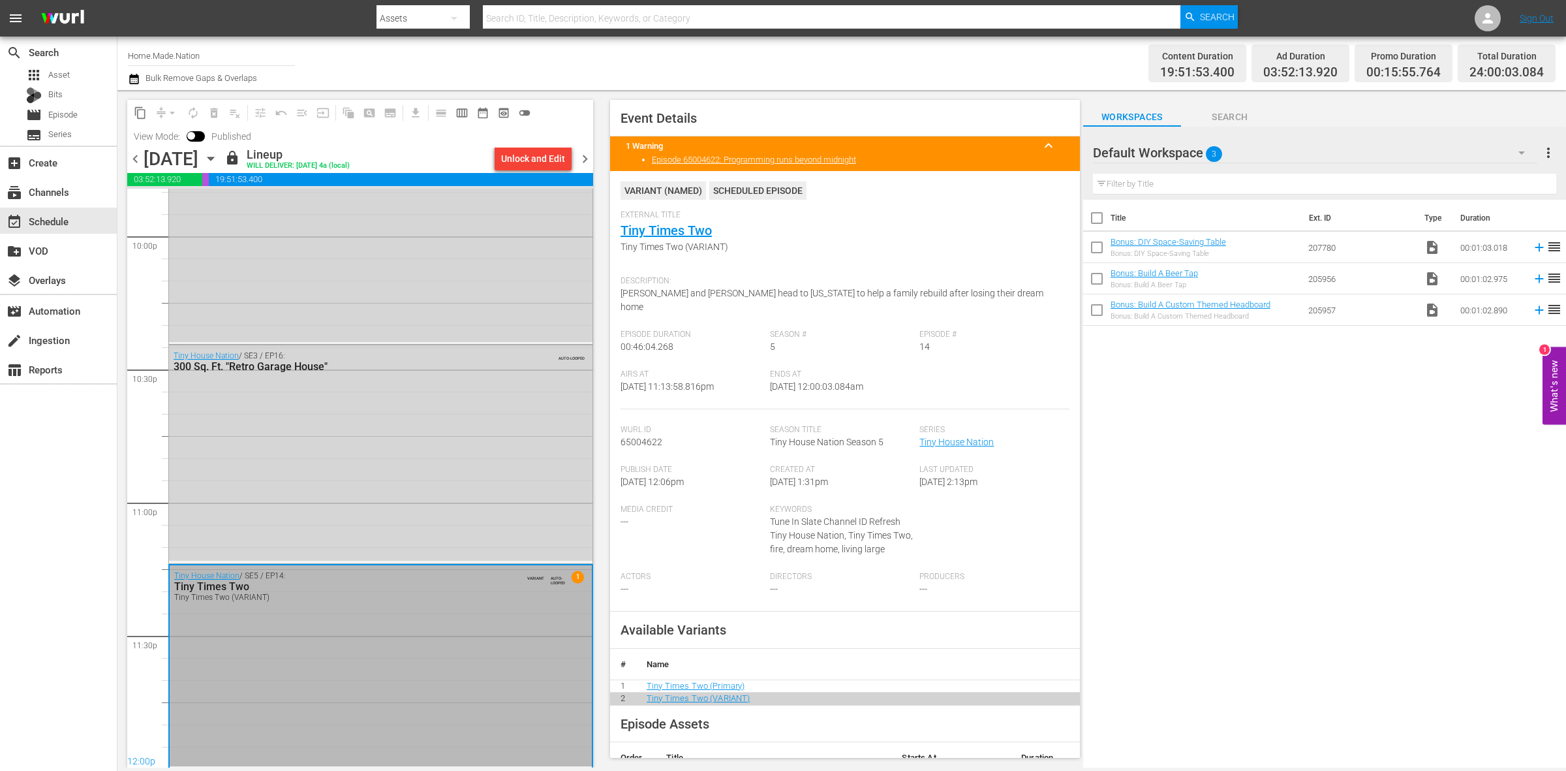
click at [585, 159] on span "chevron_right" at bounding box center [585, 159] width 16 height 16
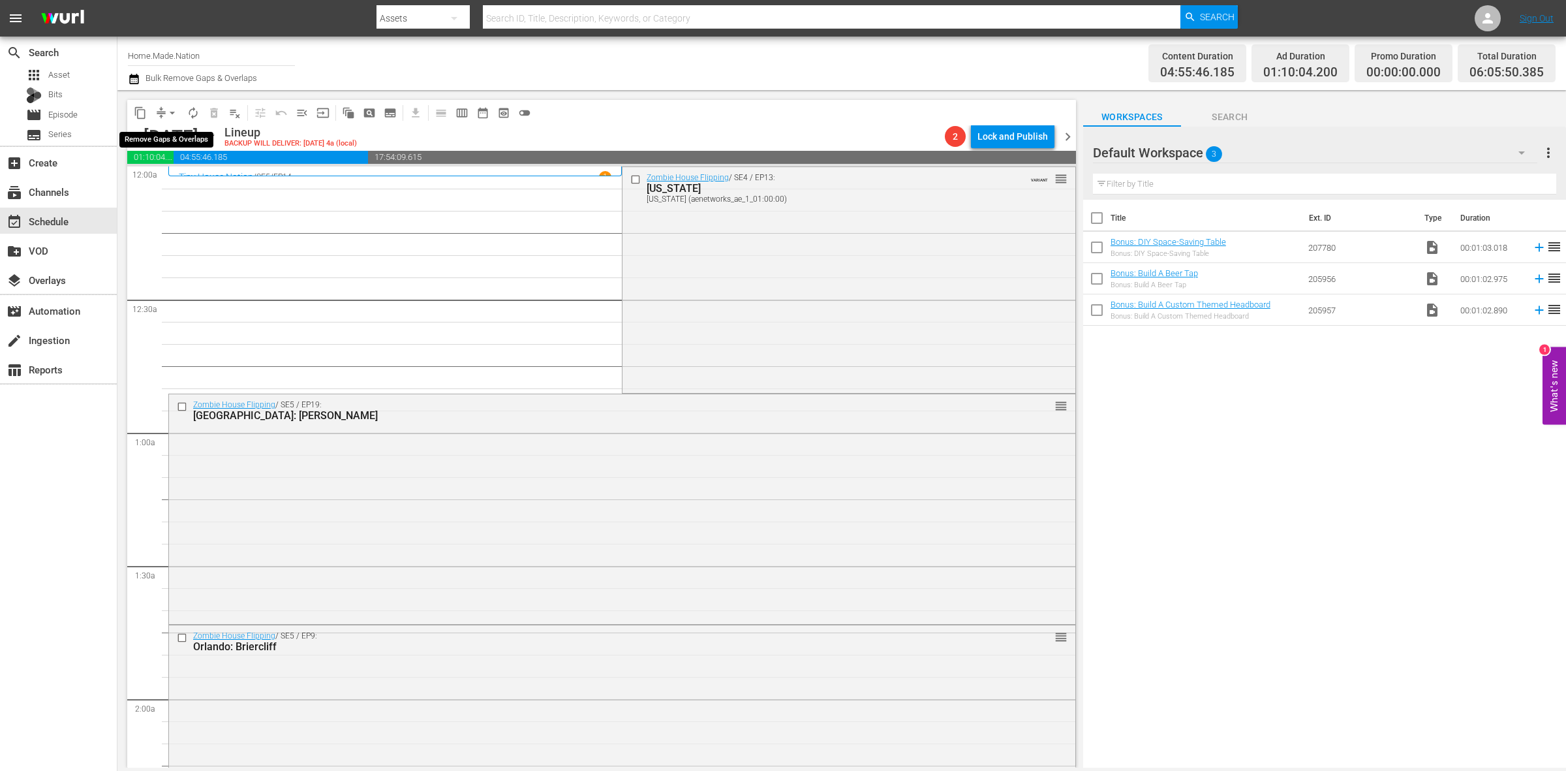
click at [170, 116] on span "arrow_drop_down" at bounding box center [172, 112] width 13 height 13
click at [168, 132] on li "Align to Midnight" at bounding box center [172, 139] width 137 height 22
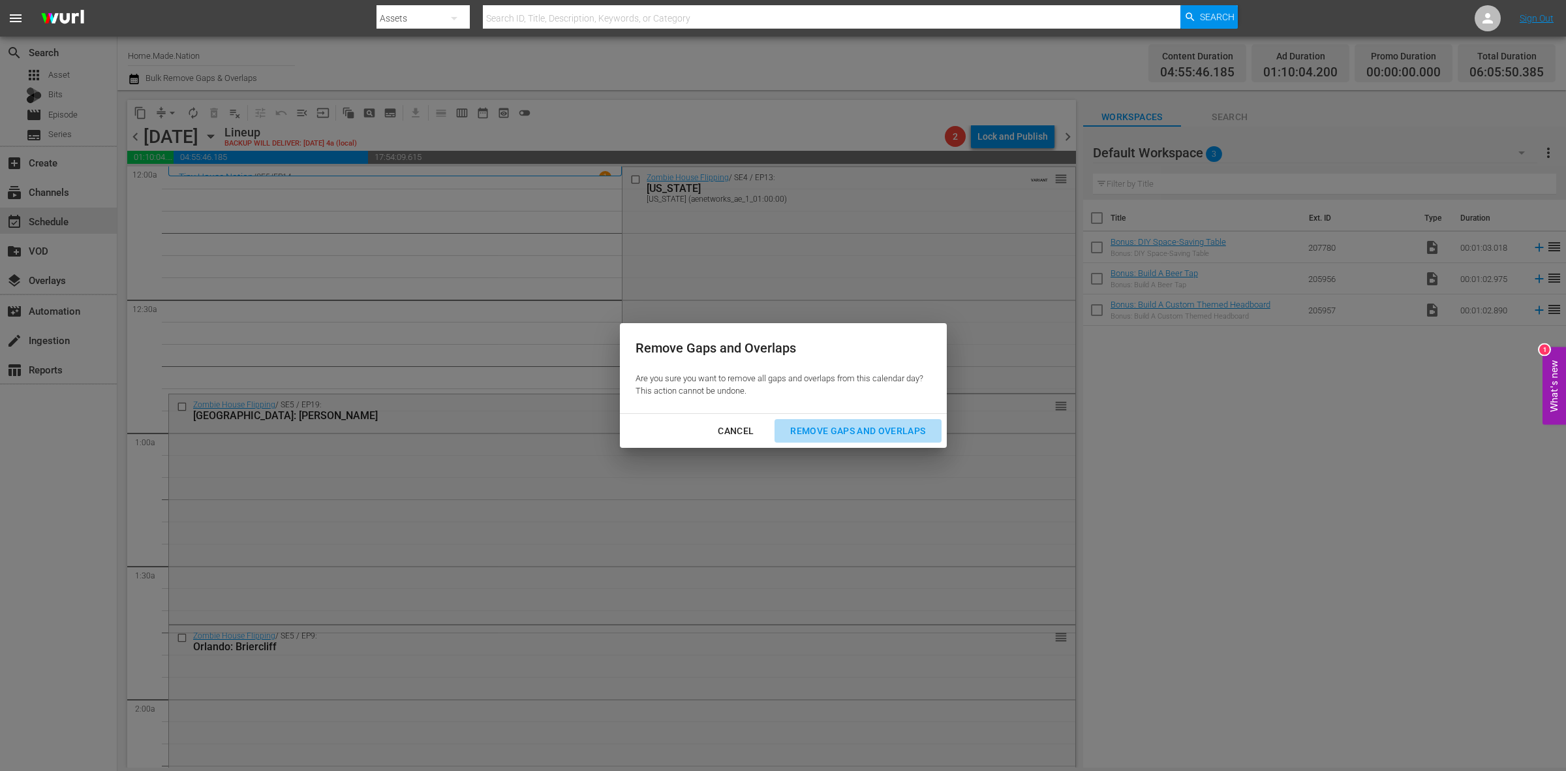
click at [857, 427] on div "Remove Gaps and Overlaps" at bounding box center [858, 431] width 156 height 16
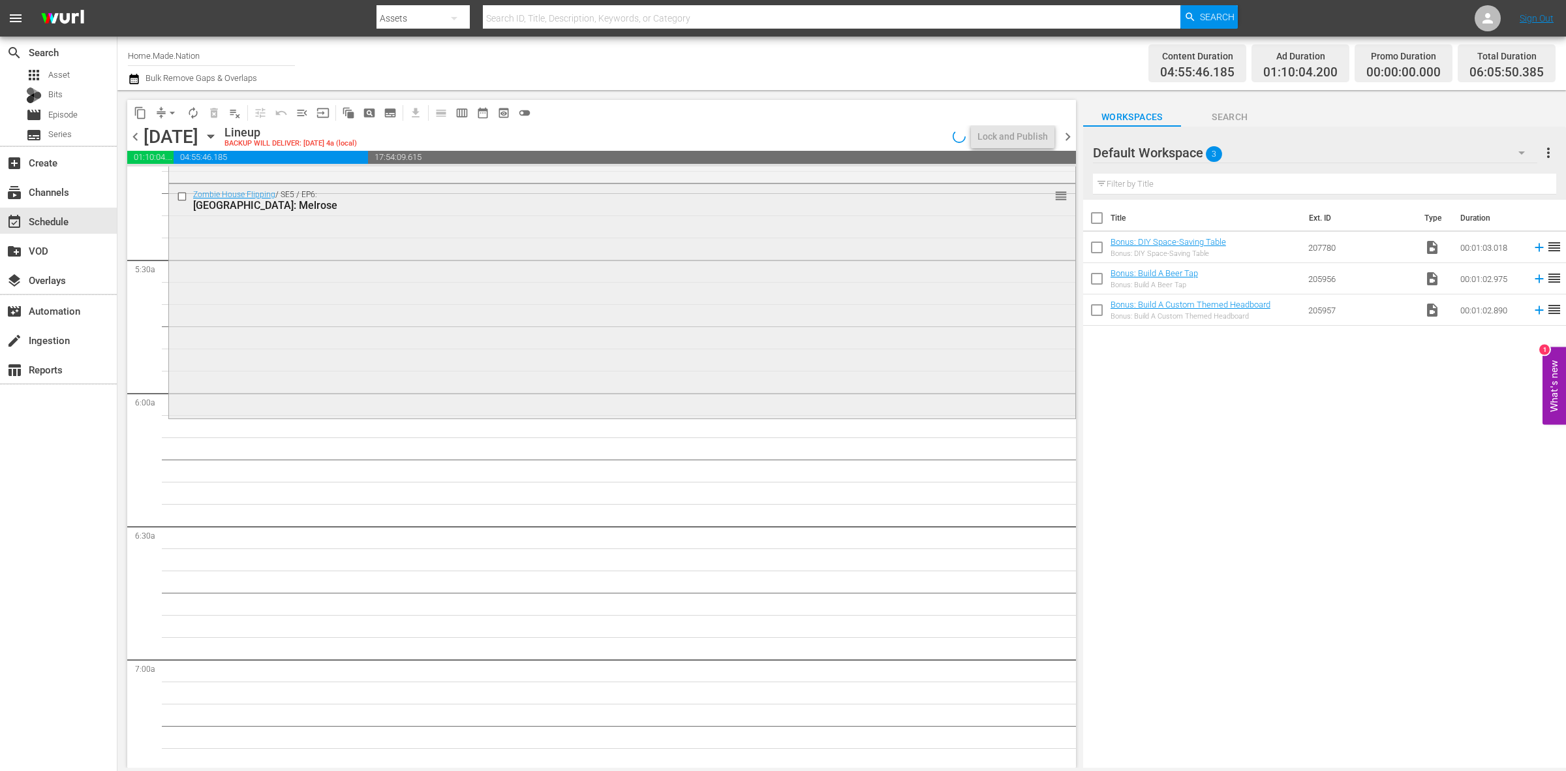
scroll to position [1387, 0]
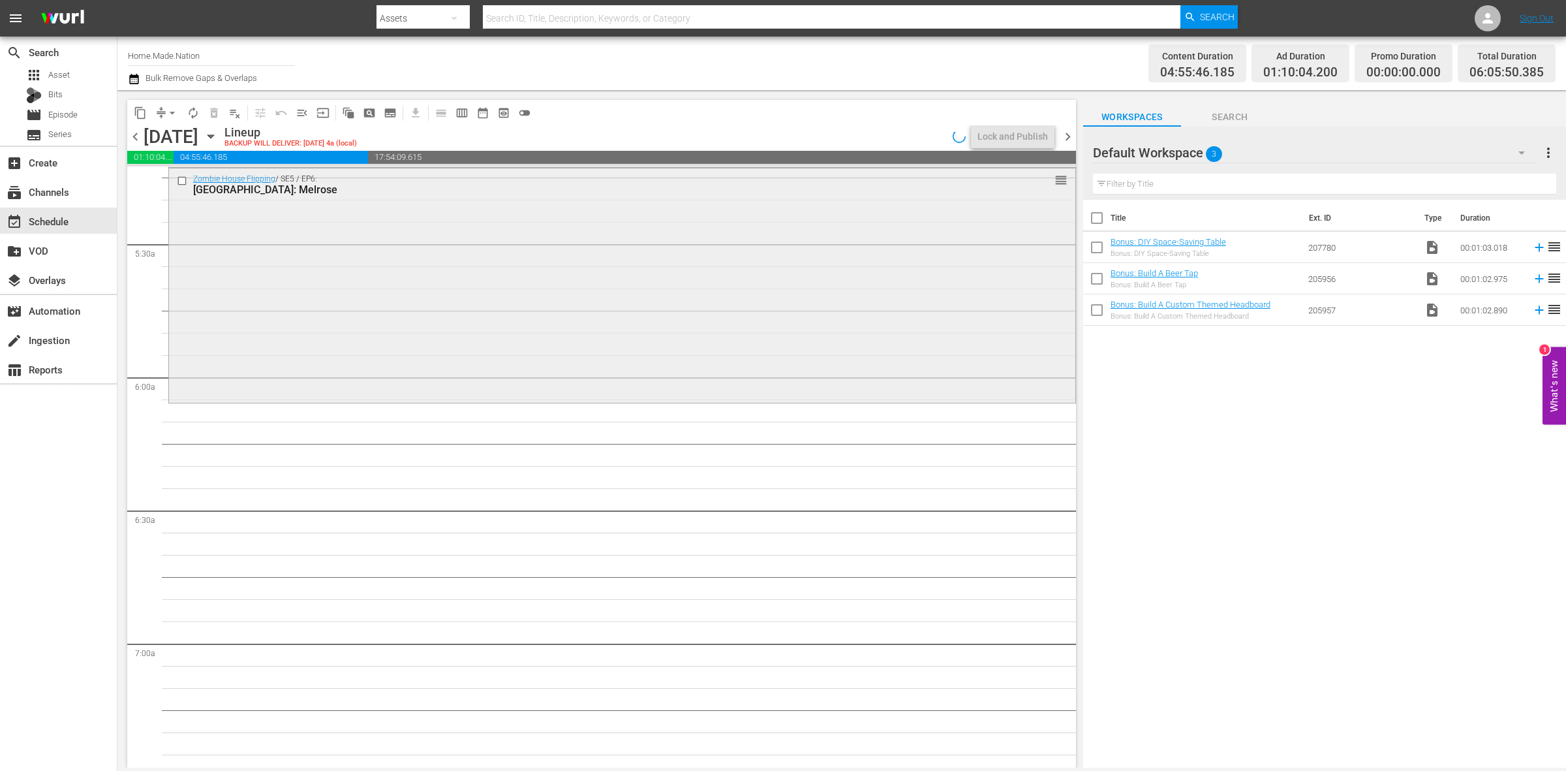
click at [422, 328] on div "Zombie House Flipping / SE5 / EP6: Dallas: Melrose reorder" at bounding box center [622, 284] width 906 height 232
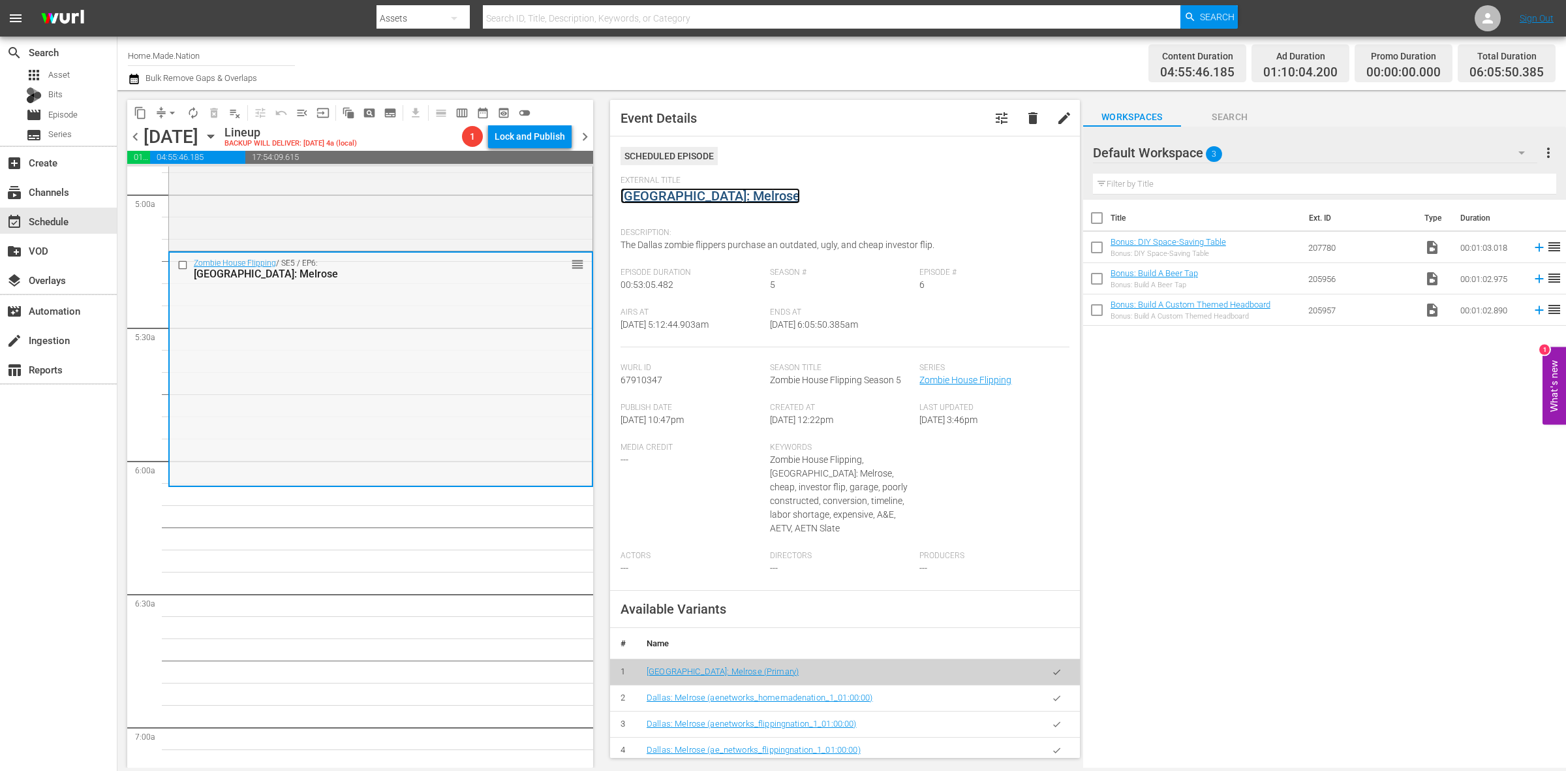
scroll to position [1142, 0]
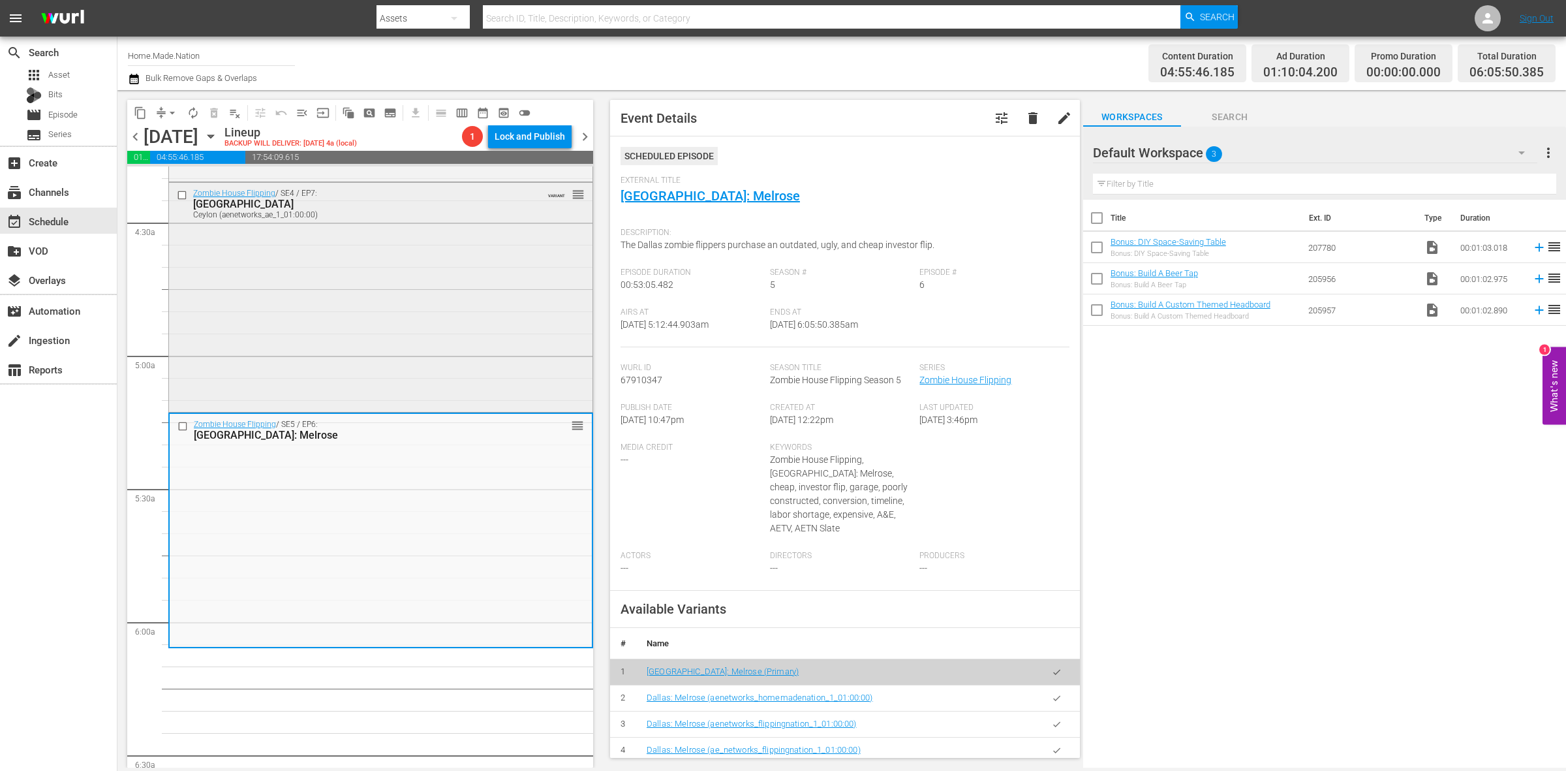
click at [455, 283] on div "Zombie House Flipping / SE4 / EP7: Ceylon Ceylon (aenetworks_ae_1_01:00:00) VAR…" at bounding box center [380, 296] width 423 height 226
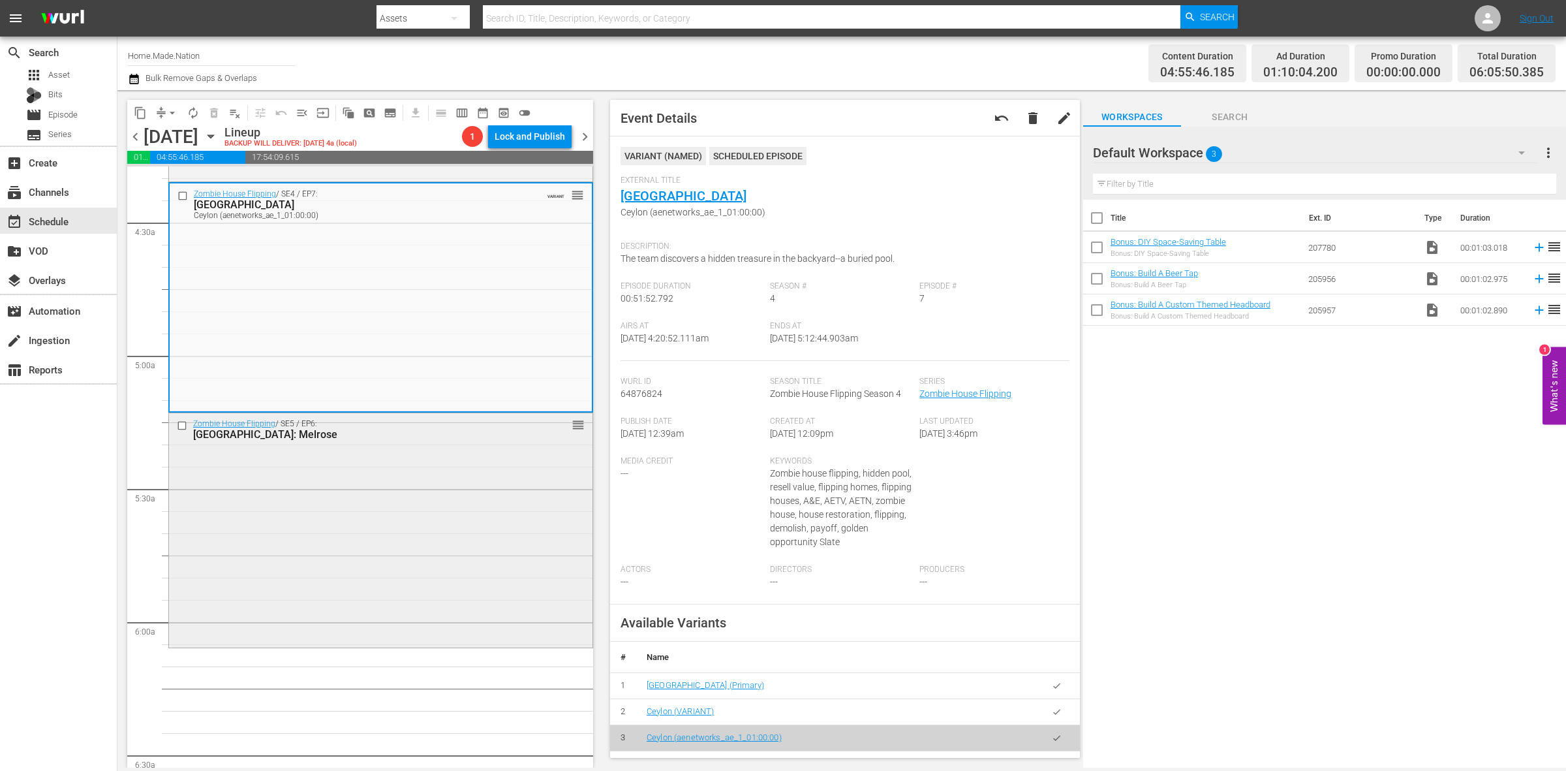
click at [217, 568] on div "Zombie House Flipping / SE5 / EP6: Dallas: Melrose reorder" at bounding box center [380, 529] width 423 height 232
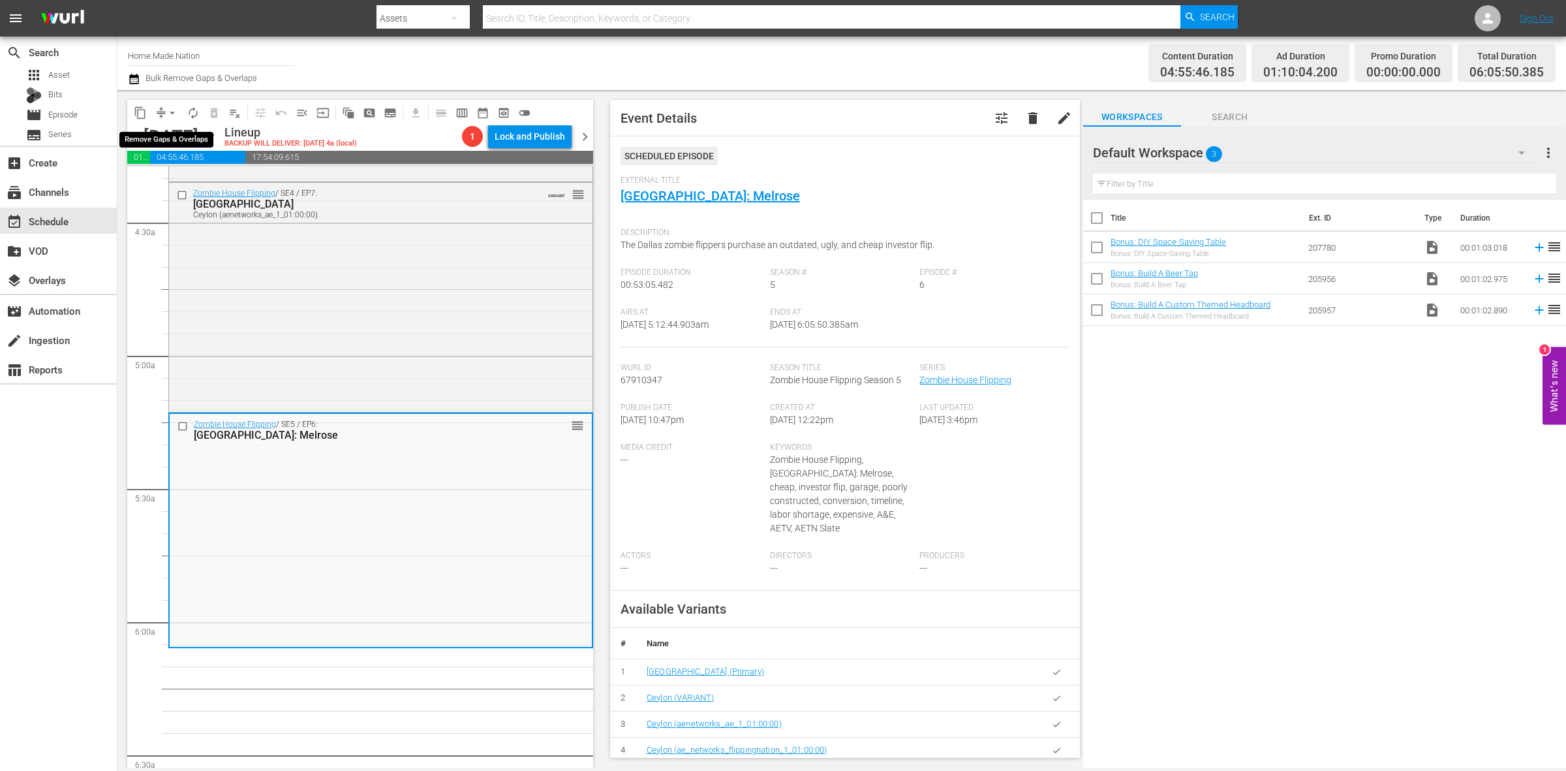
click at [170, 112] on span "arrow_drop_down" at bounding box center [172, 112] width 13 height 13
click at [176, 138] on li "Align to Midnight" at bounding box center [172, 139] width 137 height 22
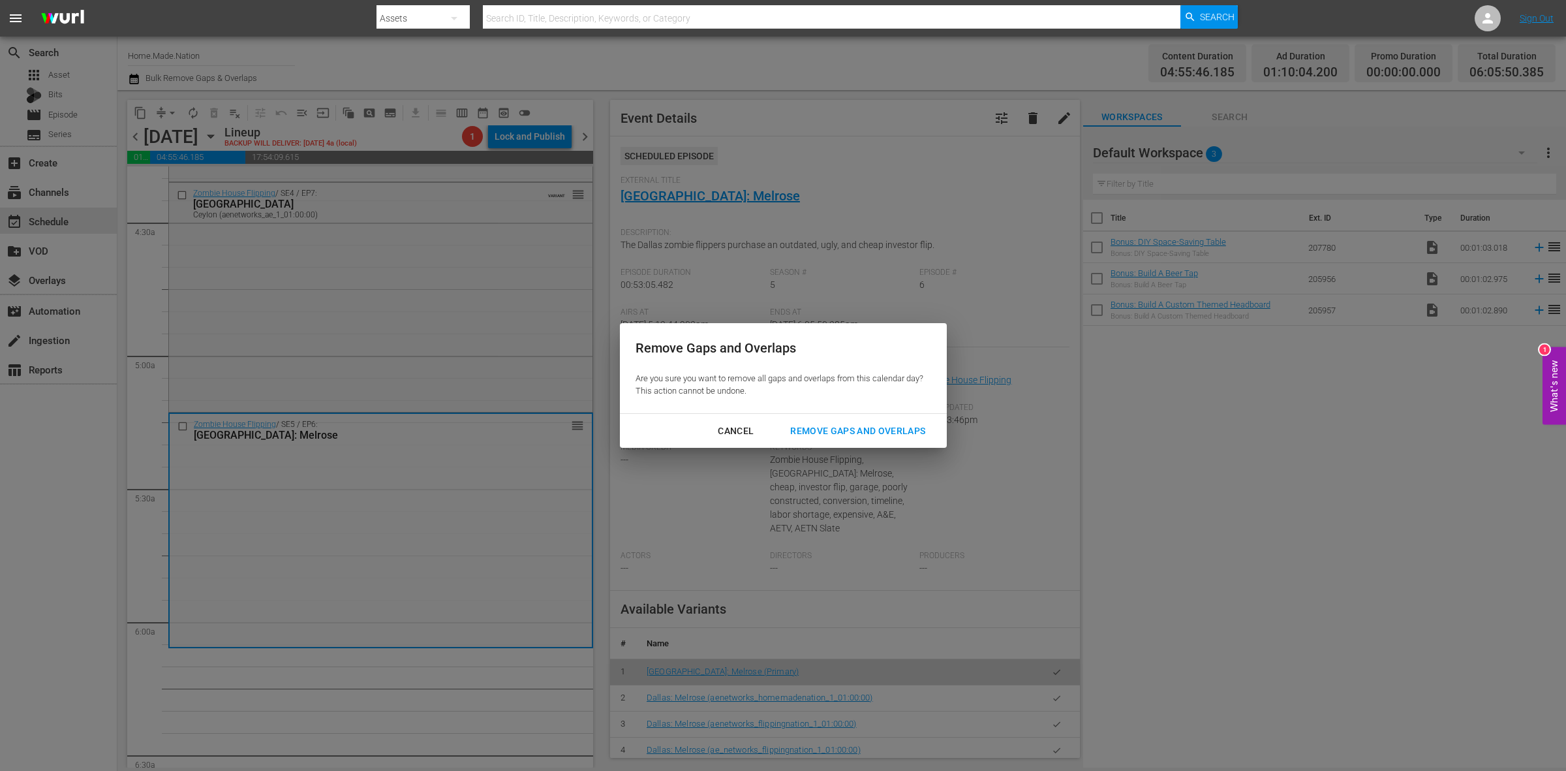
click at [827, 439] on button "Remove Gaps and Overlaps" at bounding box center [858, 431] width 166 height 24
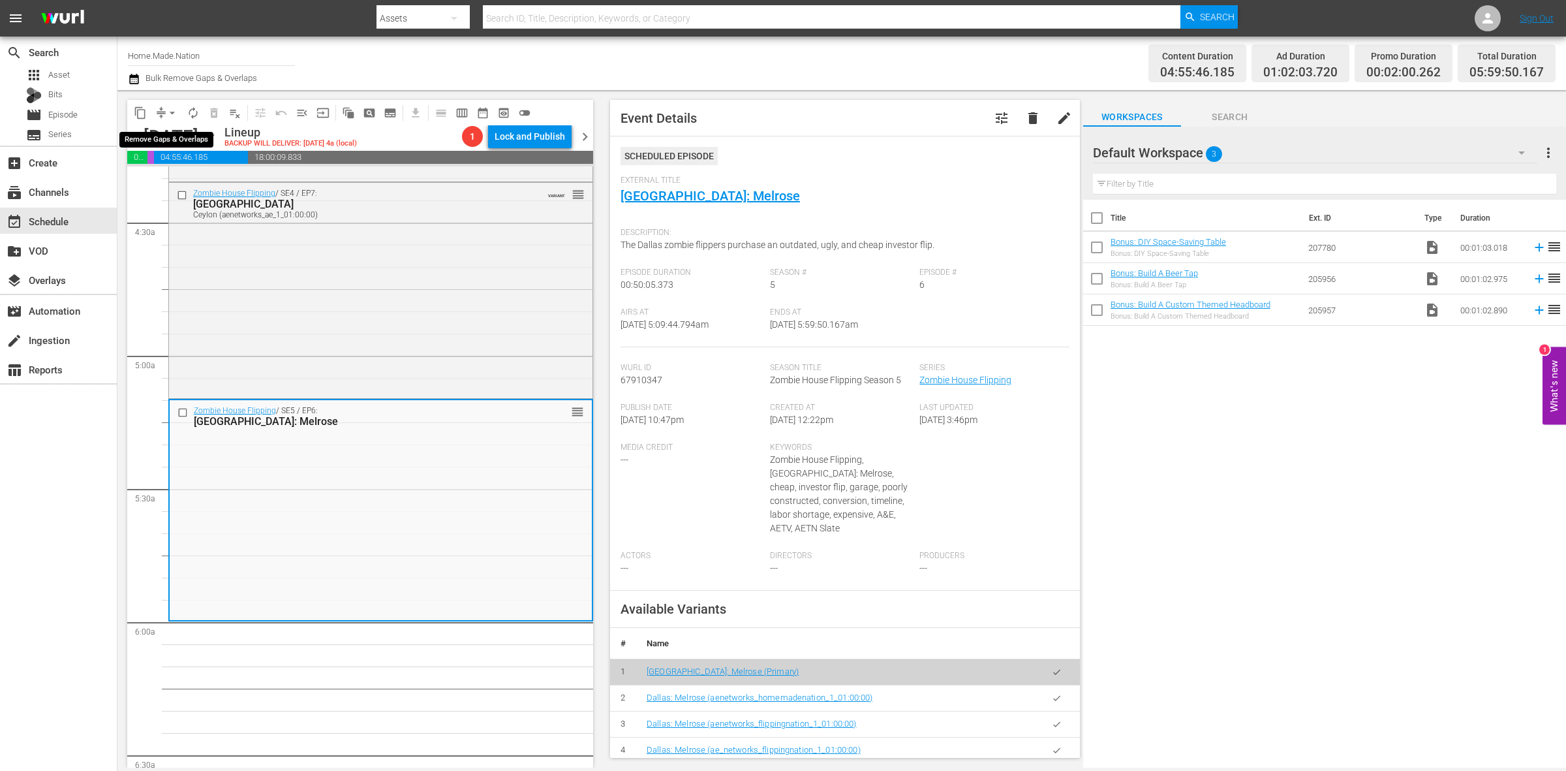
click at [174, 112] on span "arrow_drop_down" at bounding box center [172, 112] width 13 height 13
click at [174, 129] on li "Align to Midnight" at bounding box center [172, 139] width 137 height 22
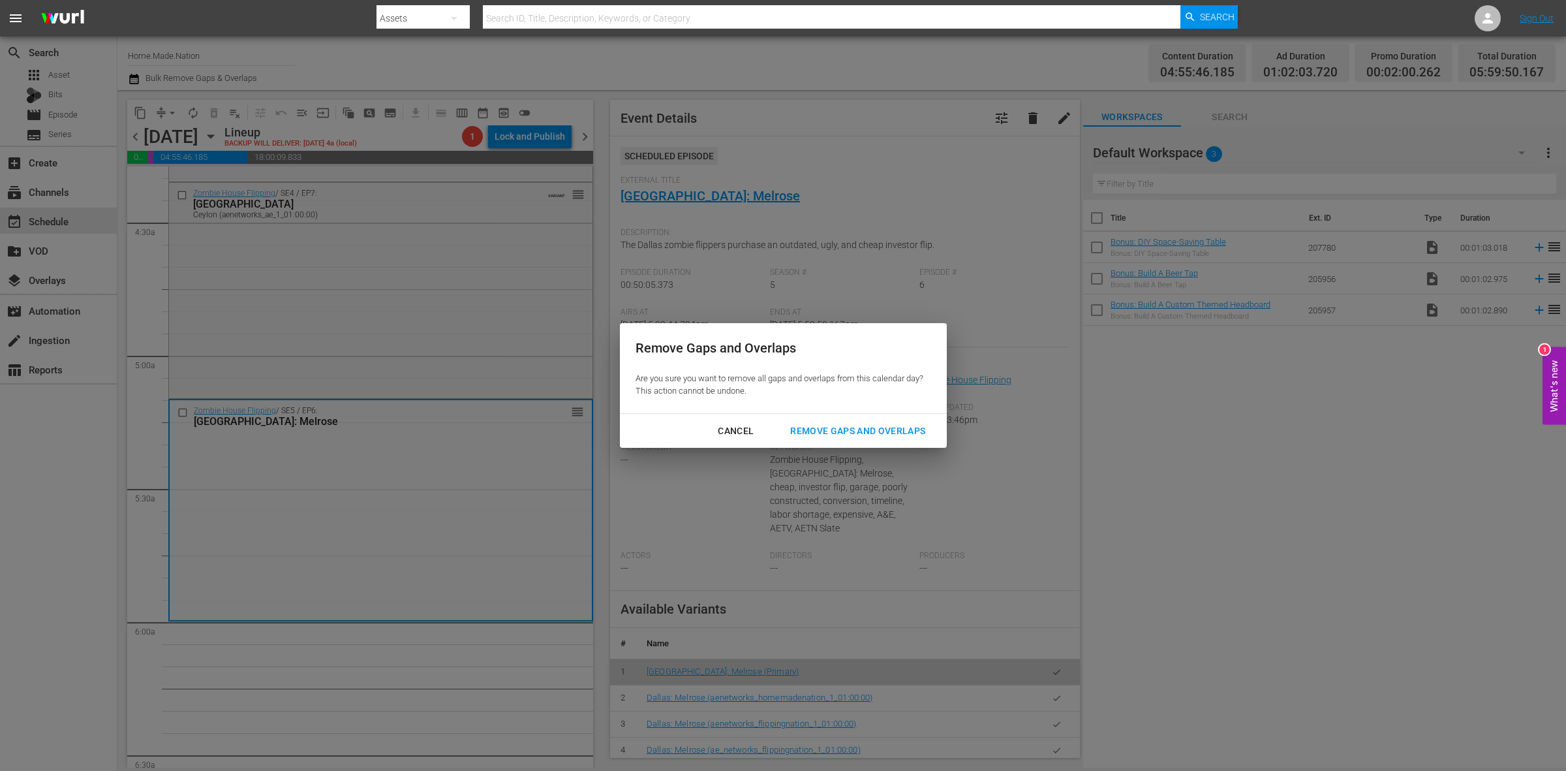
click at [820, 431] on div "Remove Gaps and Overlaps" at bounding box center [858, 431] width 156 height 16
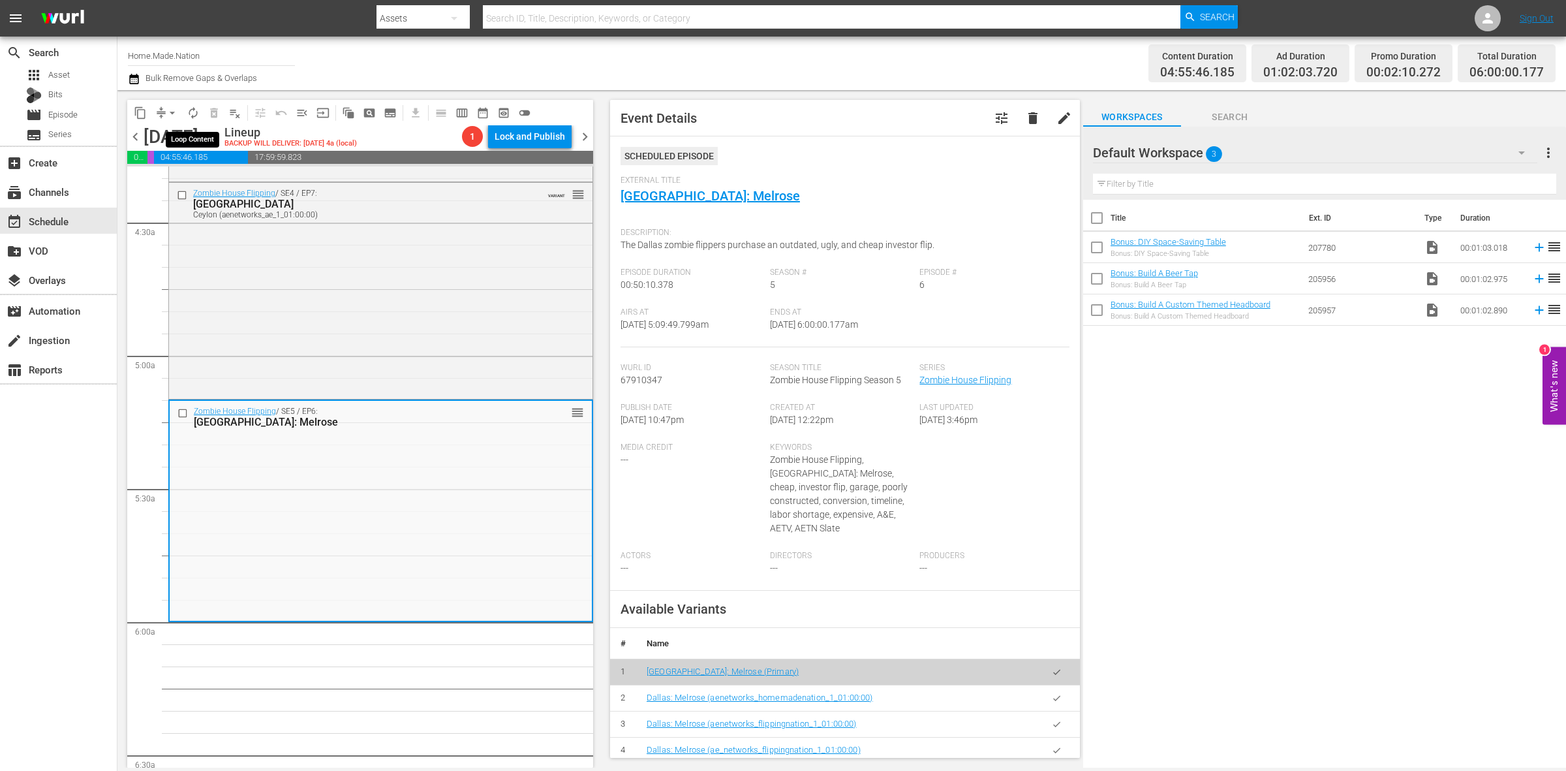
click at [191, 113] on span "autorenew_outlined" at bounding box center [193, 112] width 13 height 13
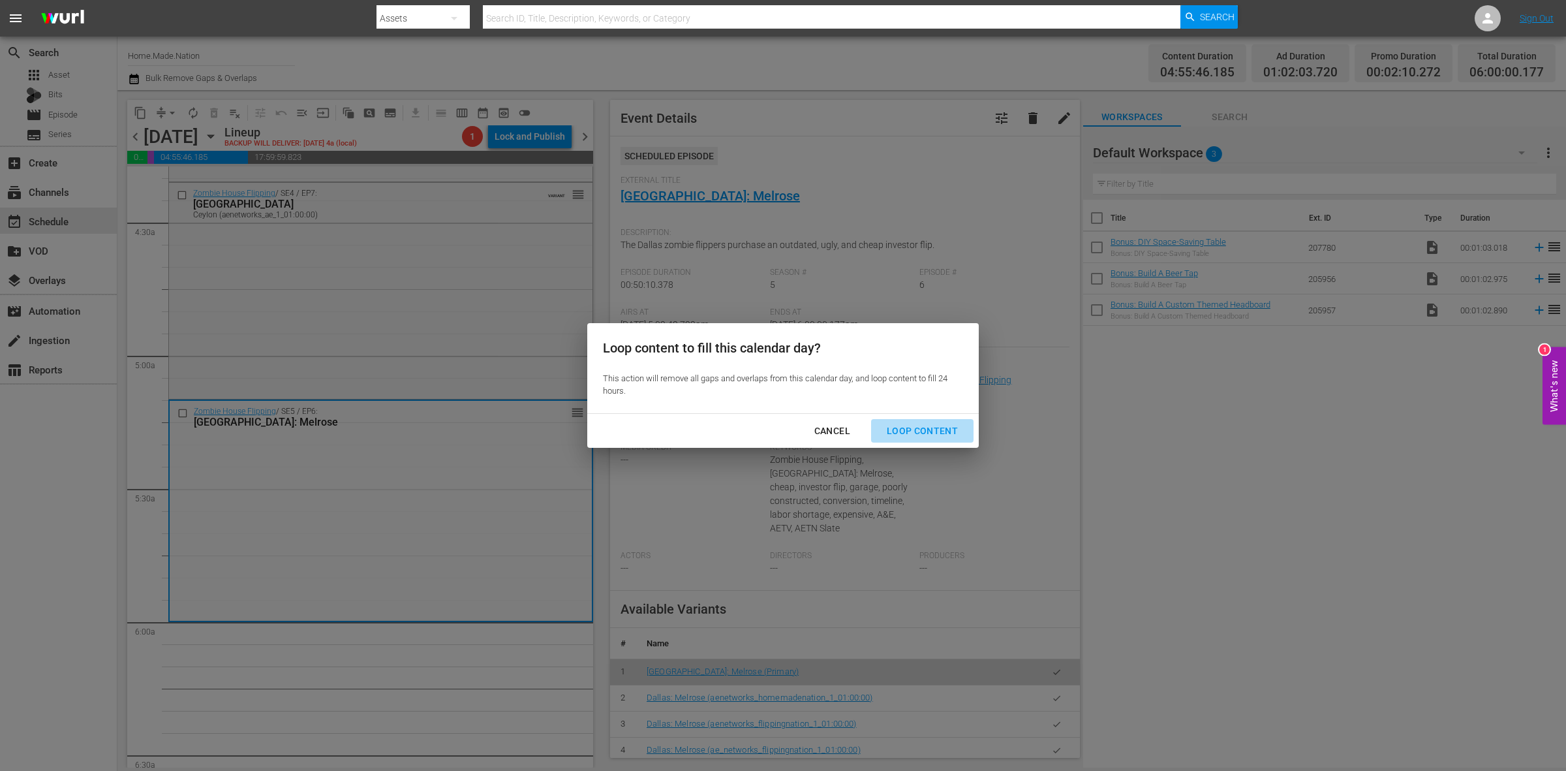
click at [950, 432] on div "Loop Content" at bounding box center [922, 431] width 92 height 16
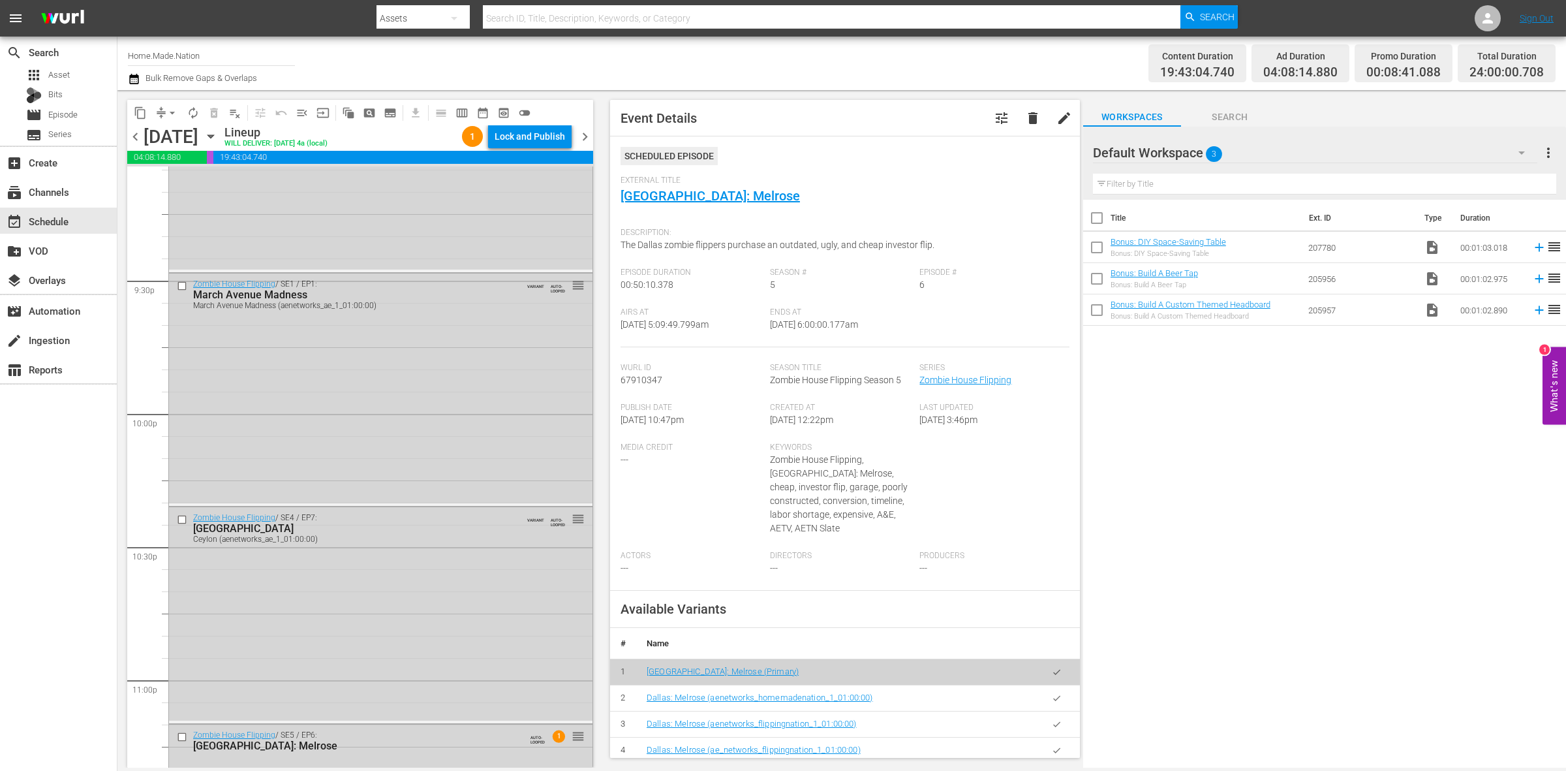
scroll to position [5788, 0]
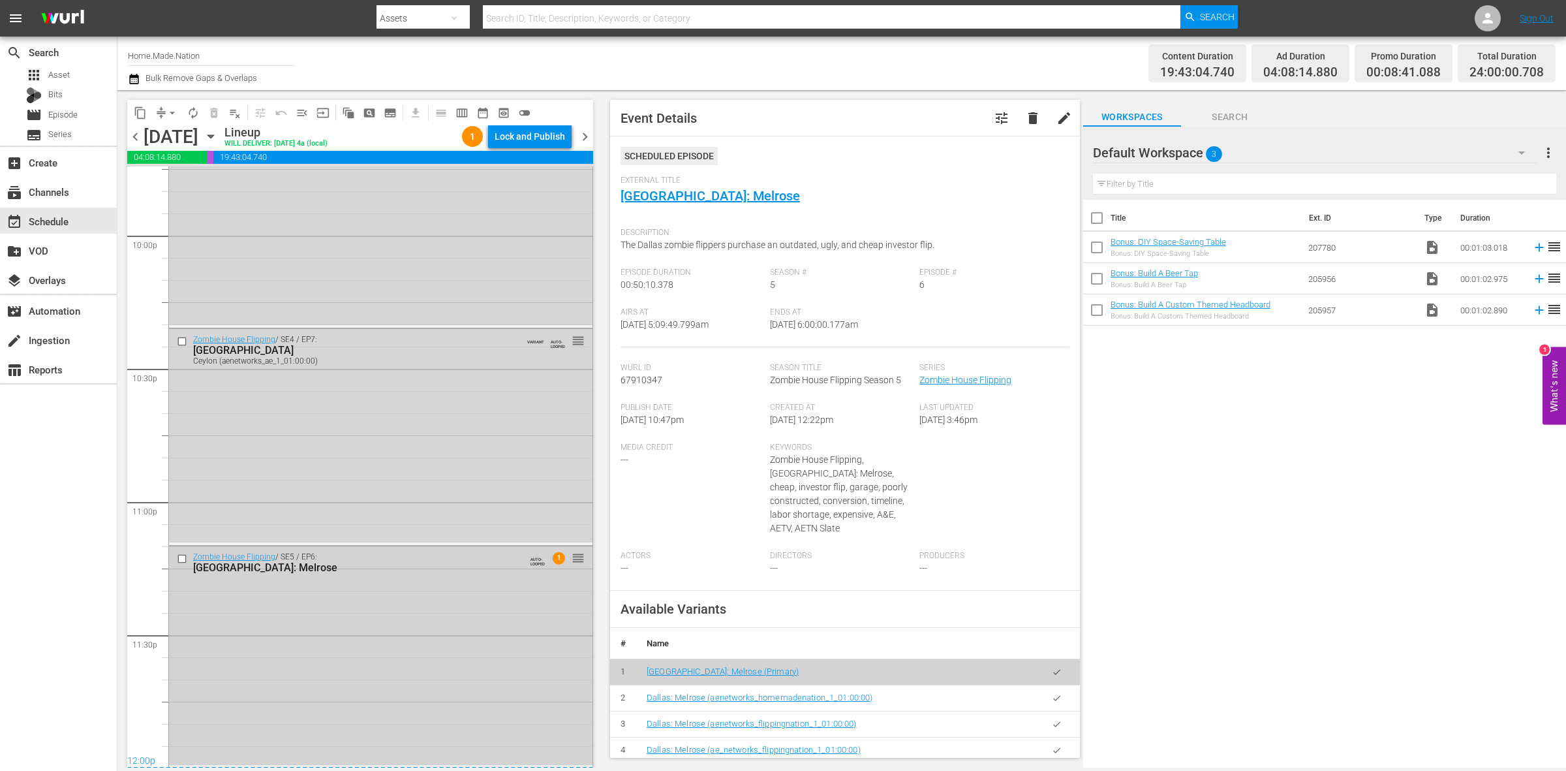
click at [471, 708] on div "Zombie House Flipping / SE5 / EP6: Dallas: Melrose AUTO-LOOPED 1 reorder" at bounding box center [380, 655] width 423 height 219
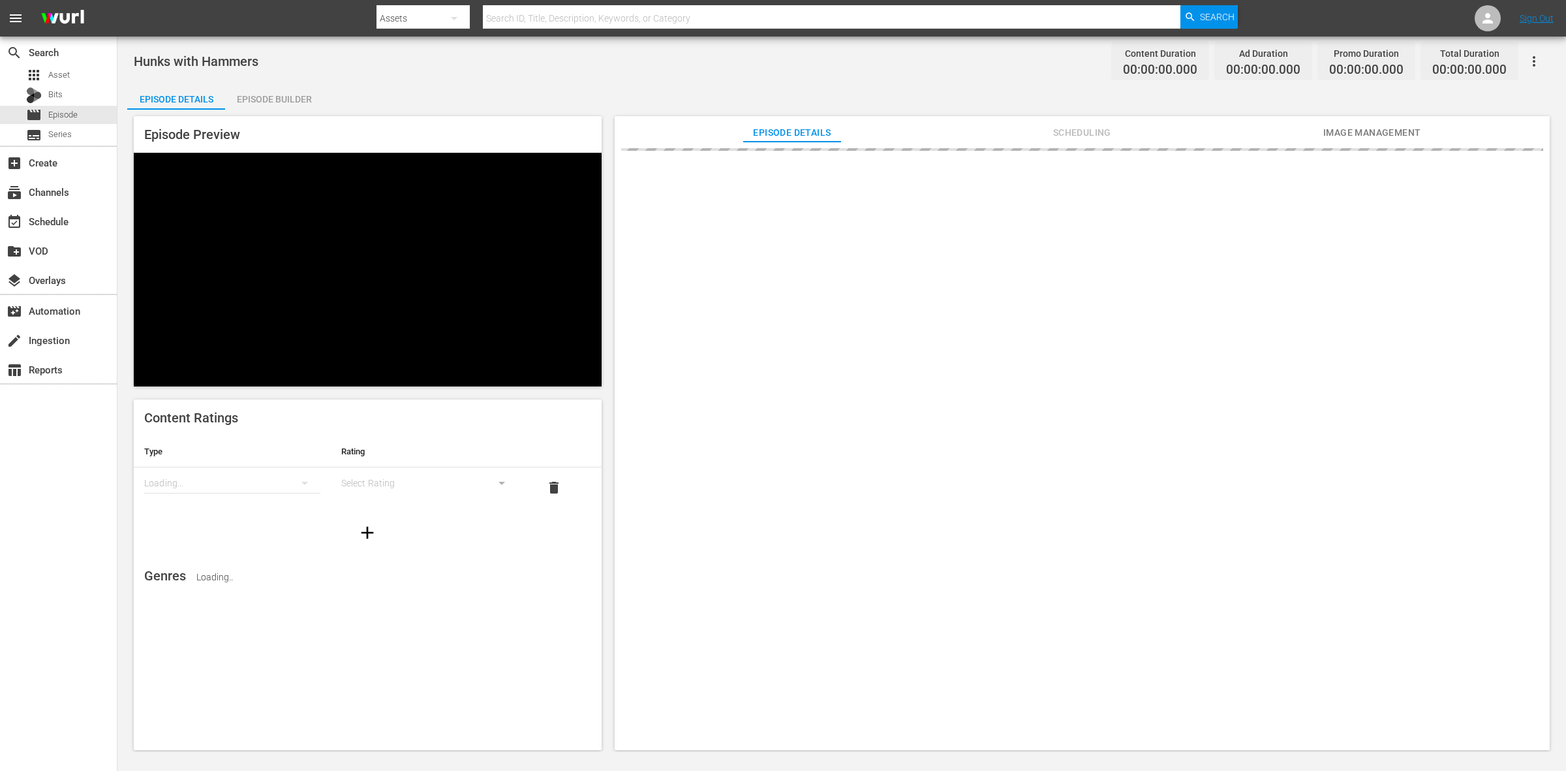
click at [259, 97] on div "Episode Builder" at bounding box center [274, 99] width 98 height 31
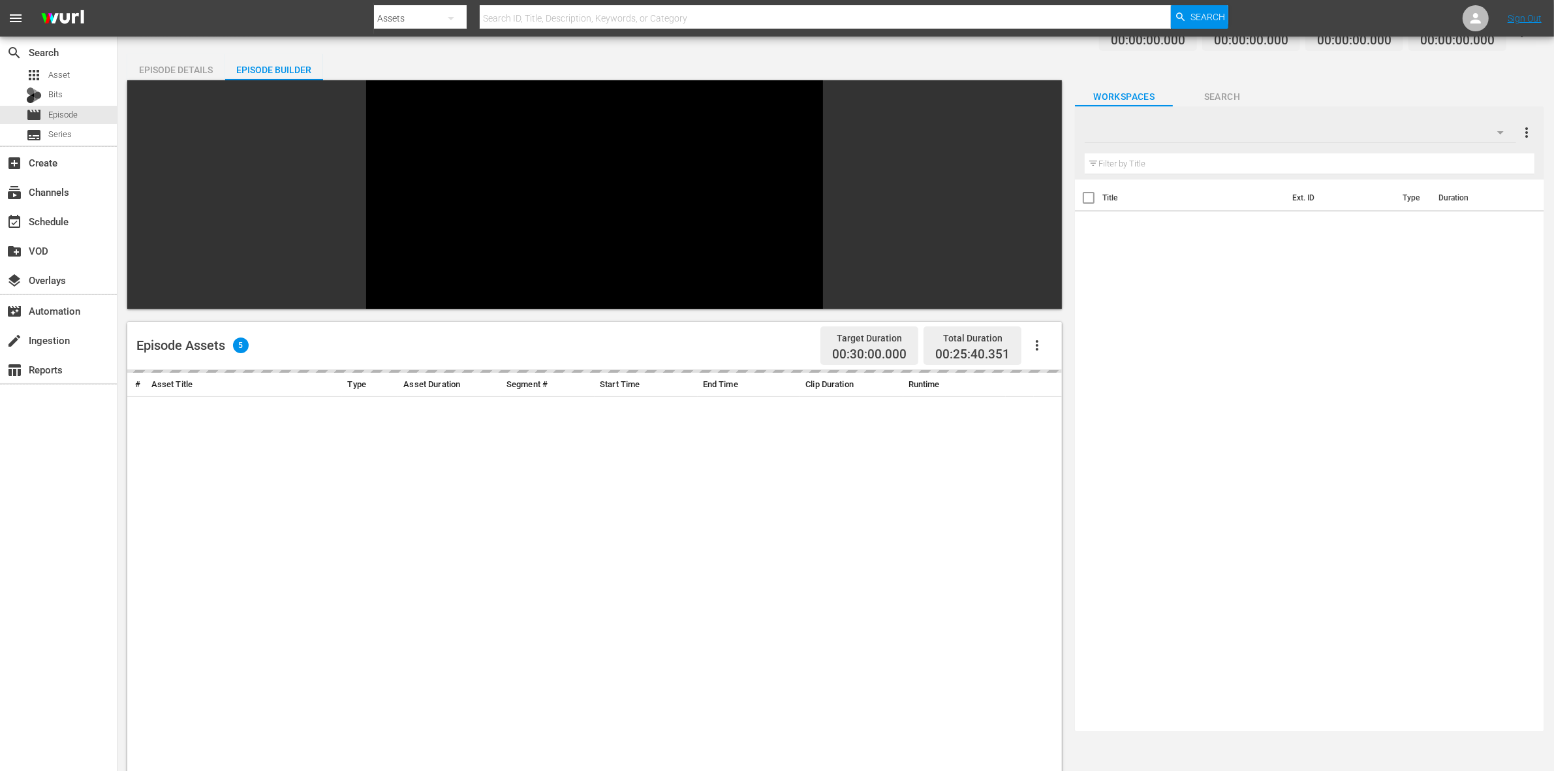
scroll to position [82, 0]
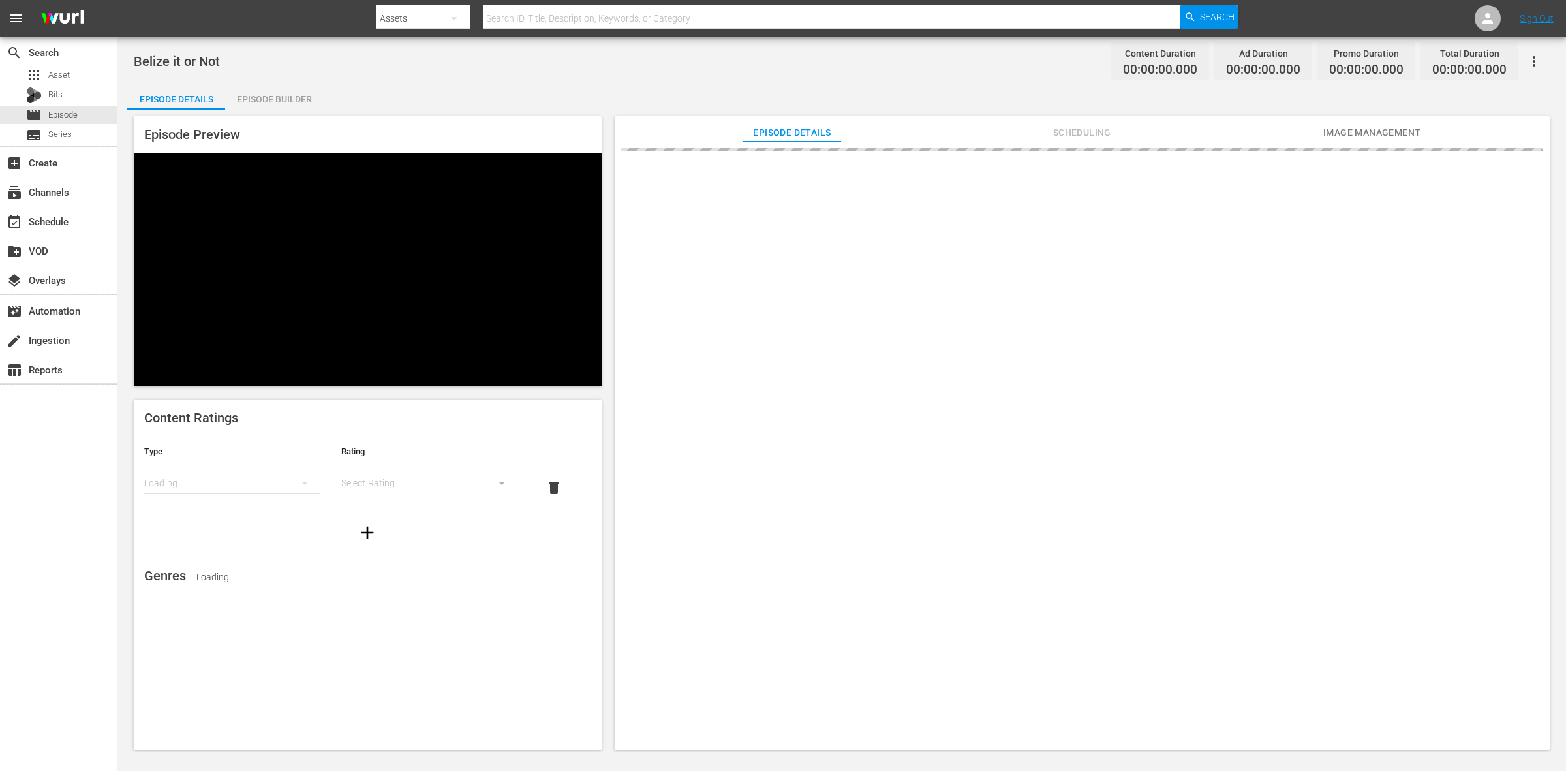
click at [298, 99] on div "Episode Builder" at bounding box center [274, 99] width 98 height 31
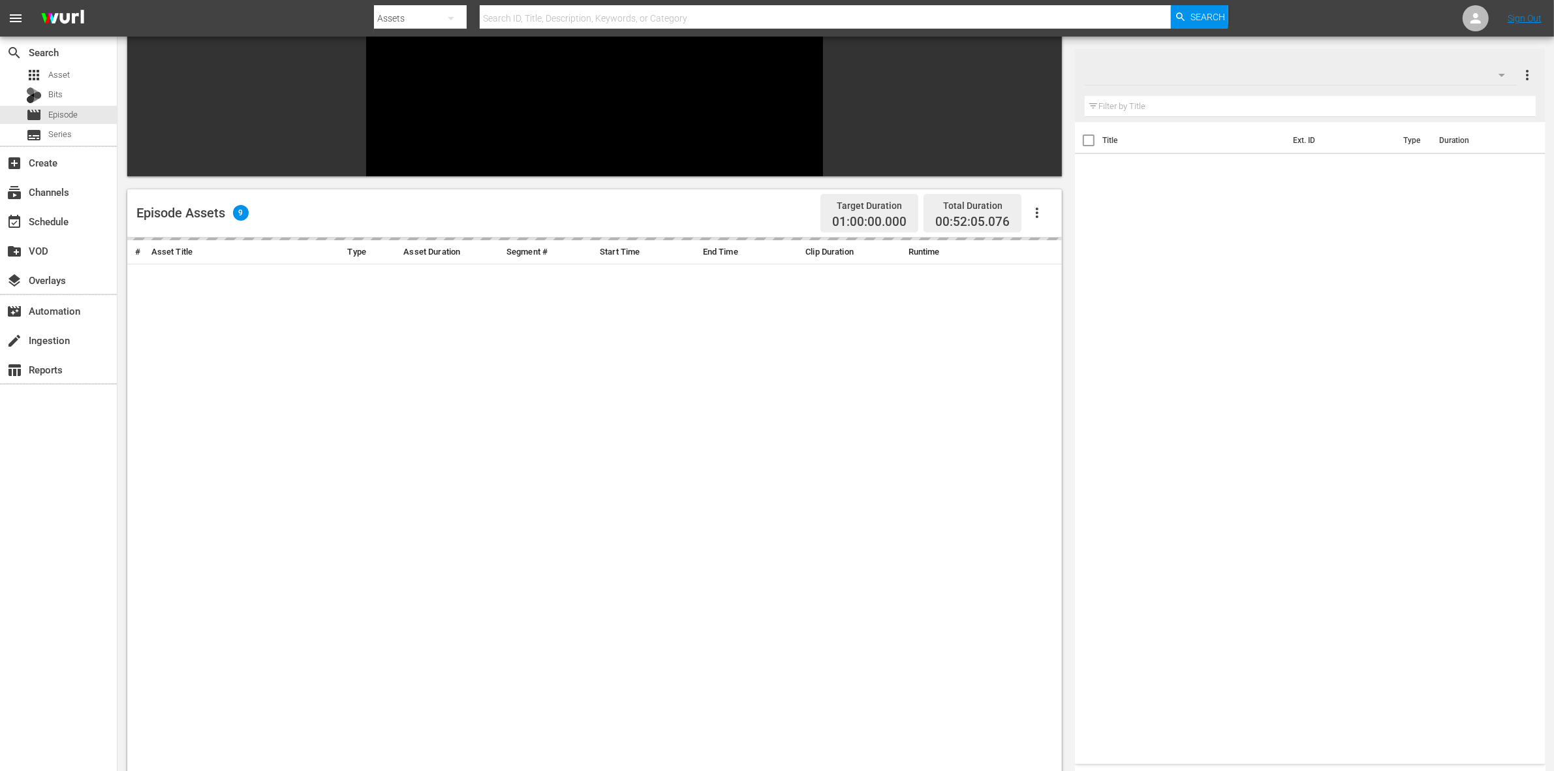
scroll to position [163, 0]
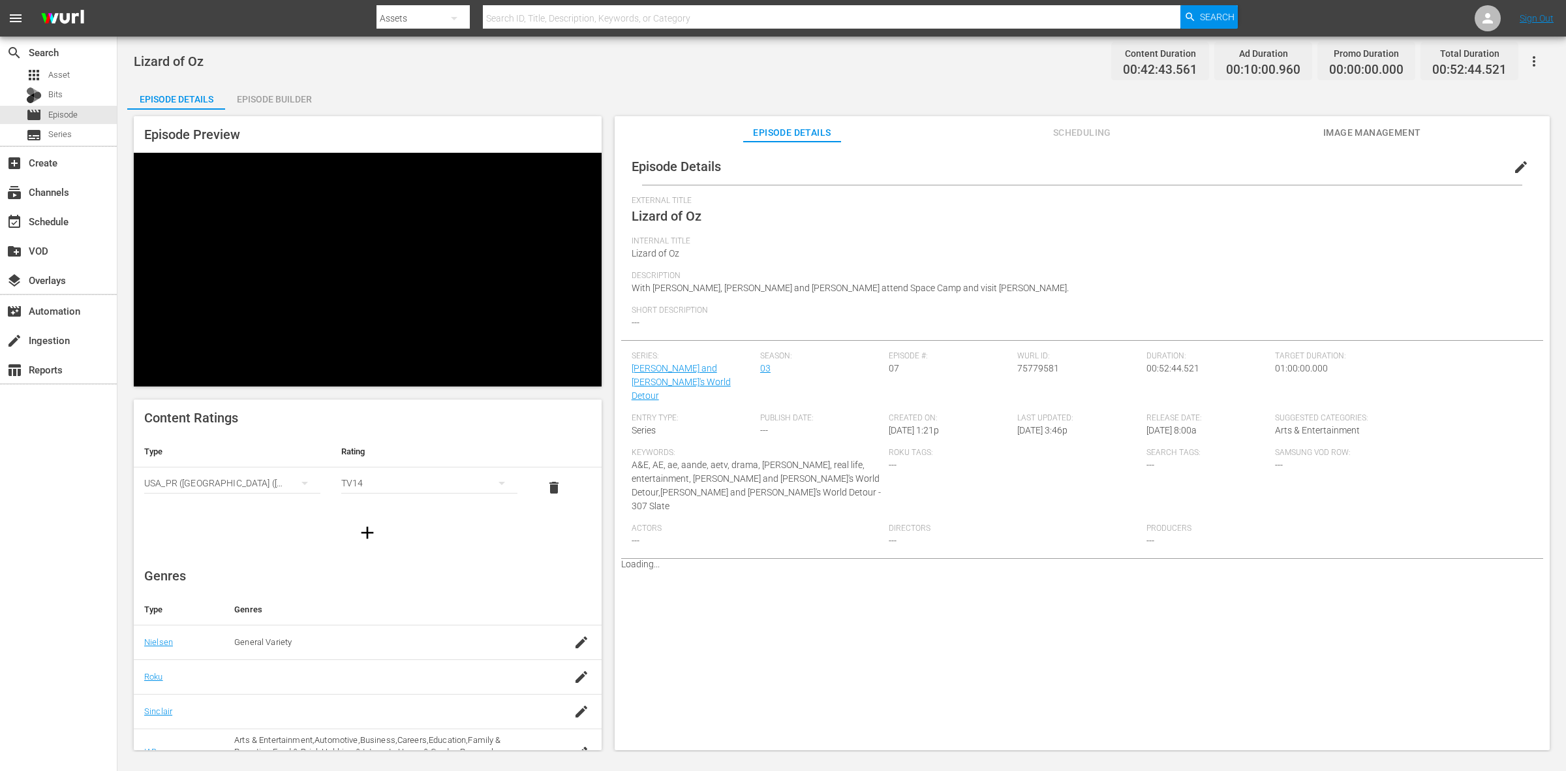
click at [268, 102] on div "Episode Builder" at bounding box center [274, 99] width 98 height 31
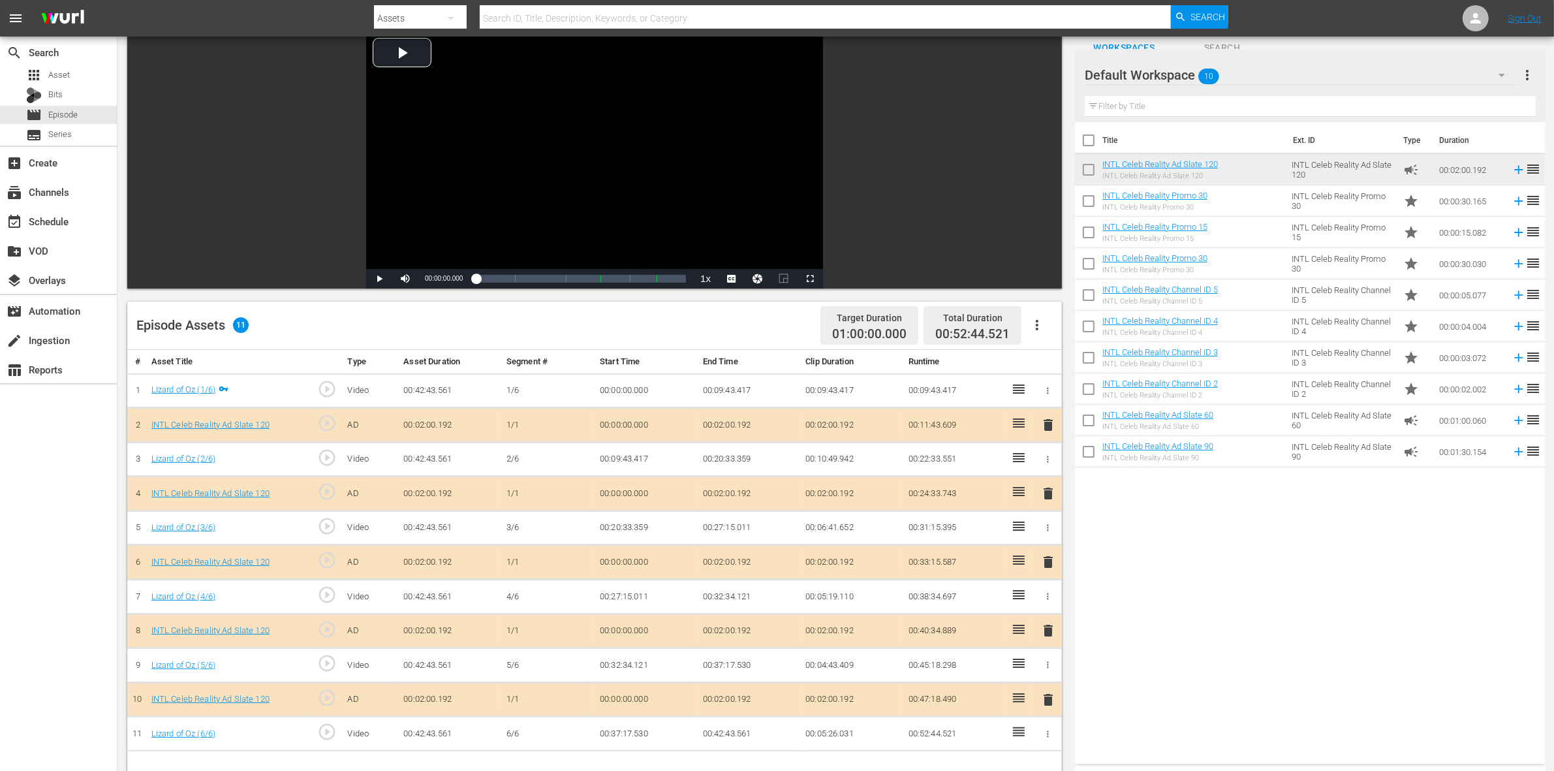
scroll to position [163, 0]
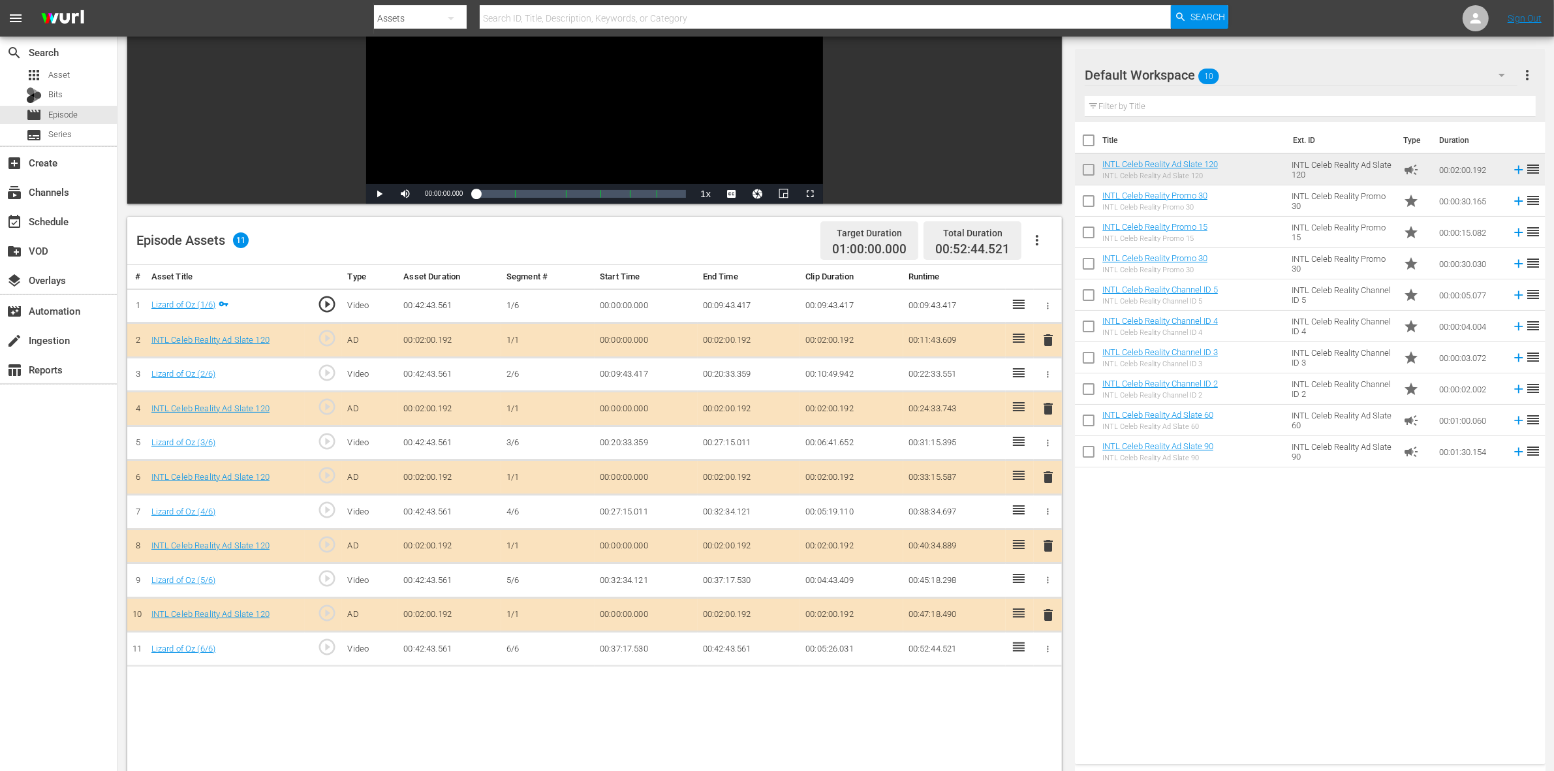
click at [1051, 408] on span "delete" at bounding box center [1048, 409] width 16 height 16
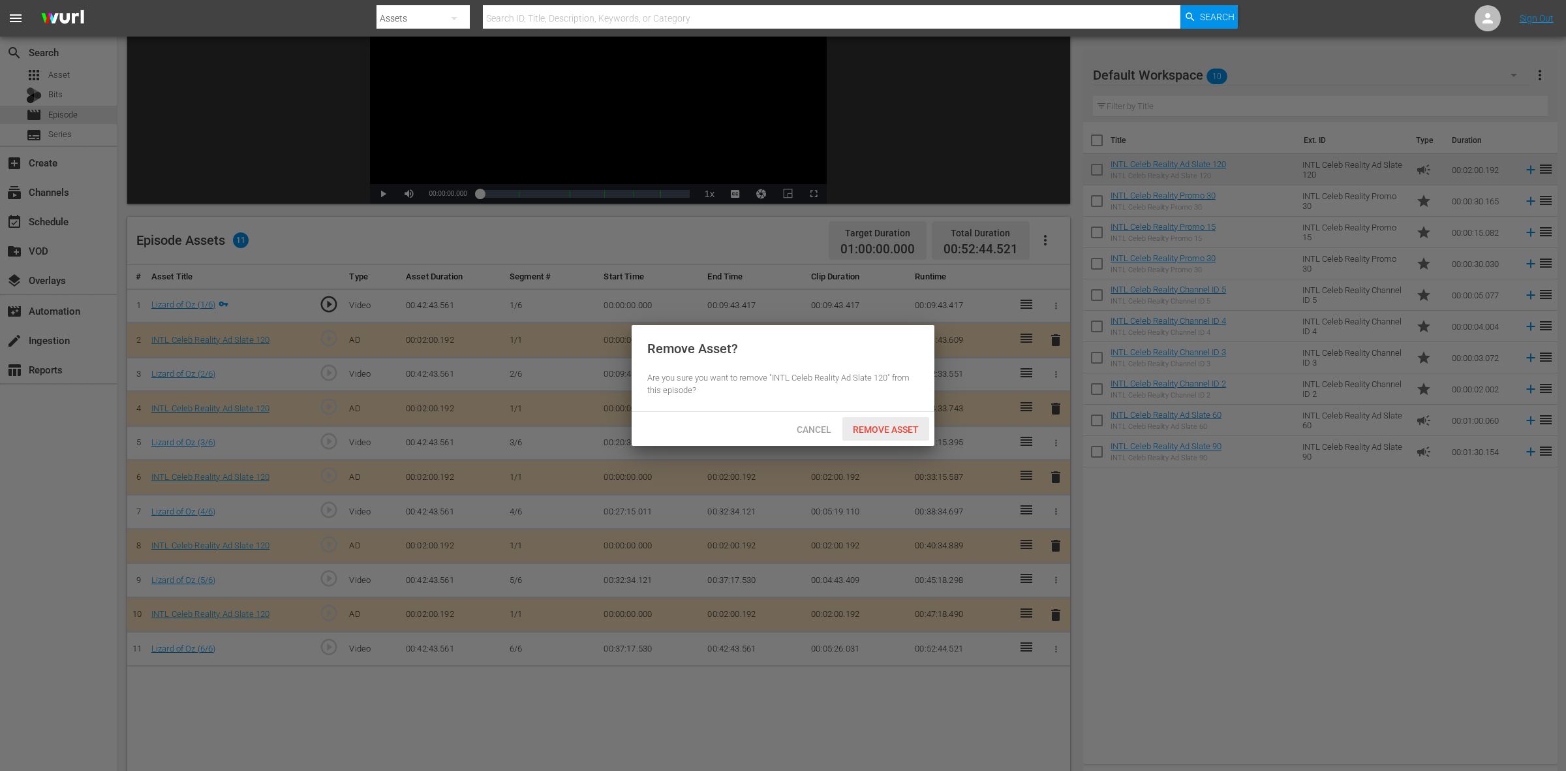
click at [897, 435] on span "Remove Asset" at bounding box center [885, 429] width 87 height 10
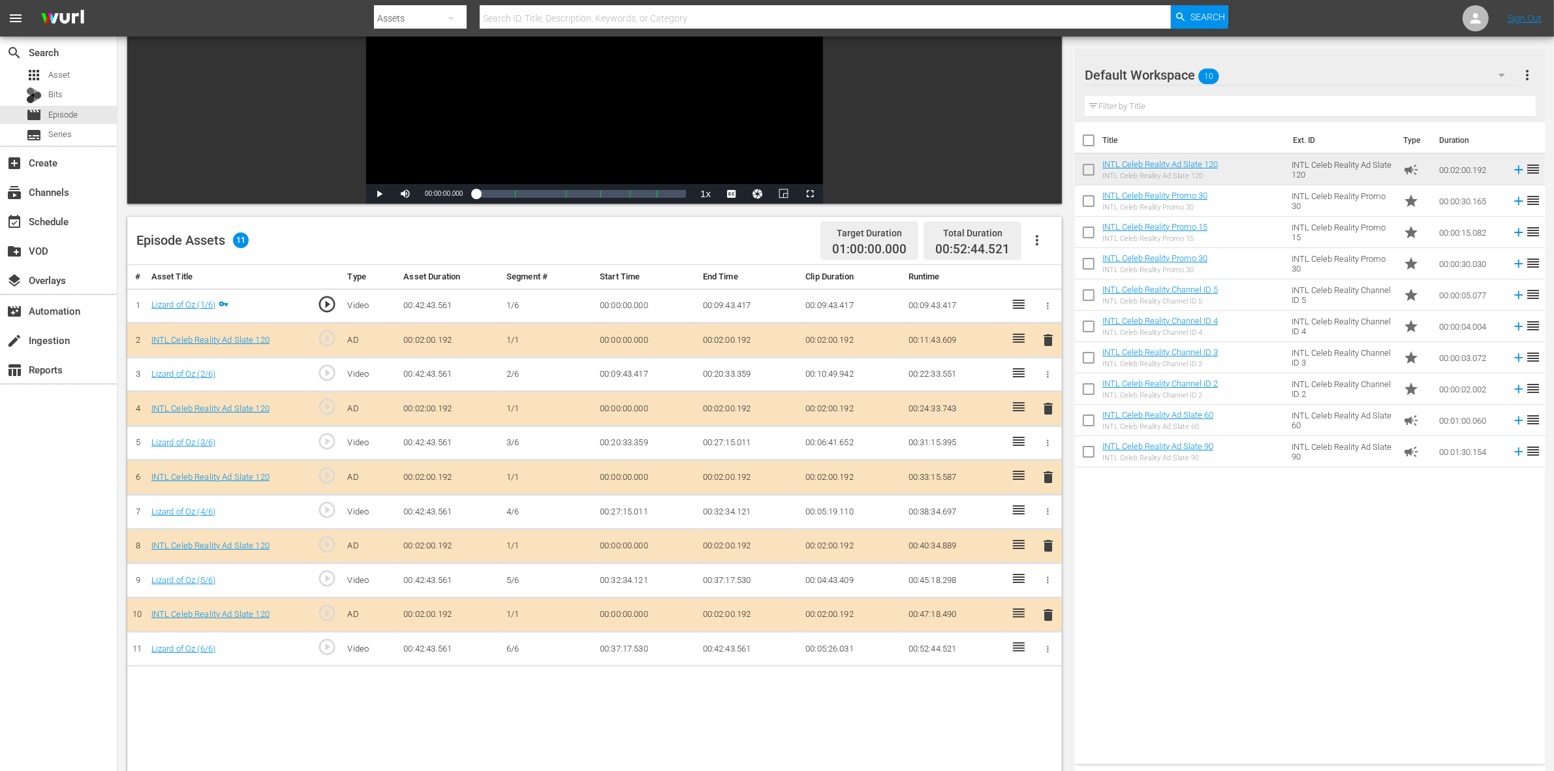
click at [1045, 477] on span "delete" at bounding box center [1048, 477] width 16 height 16
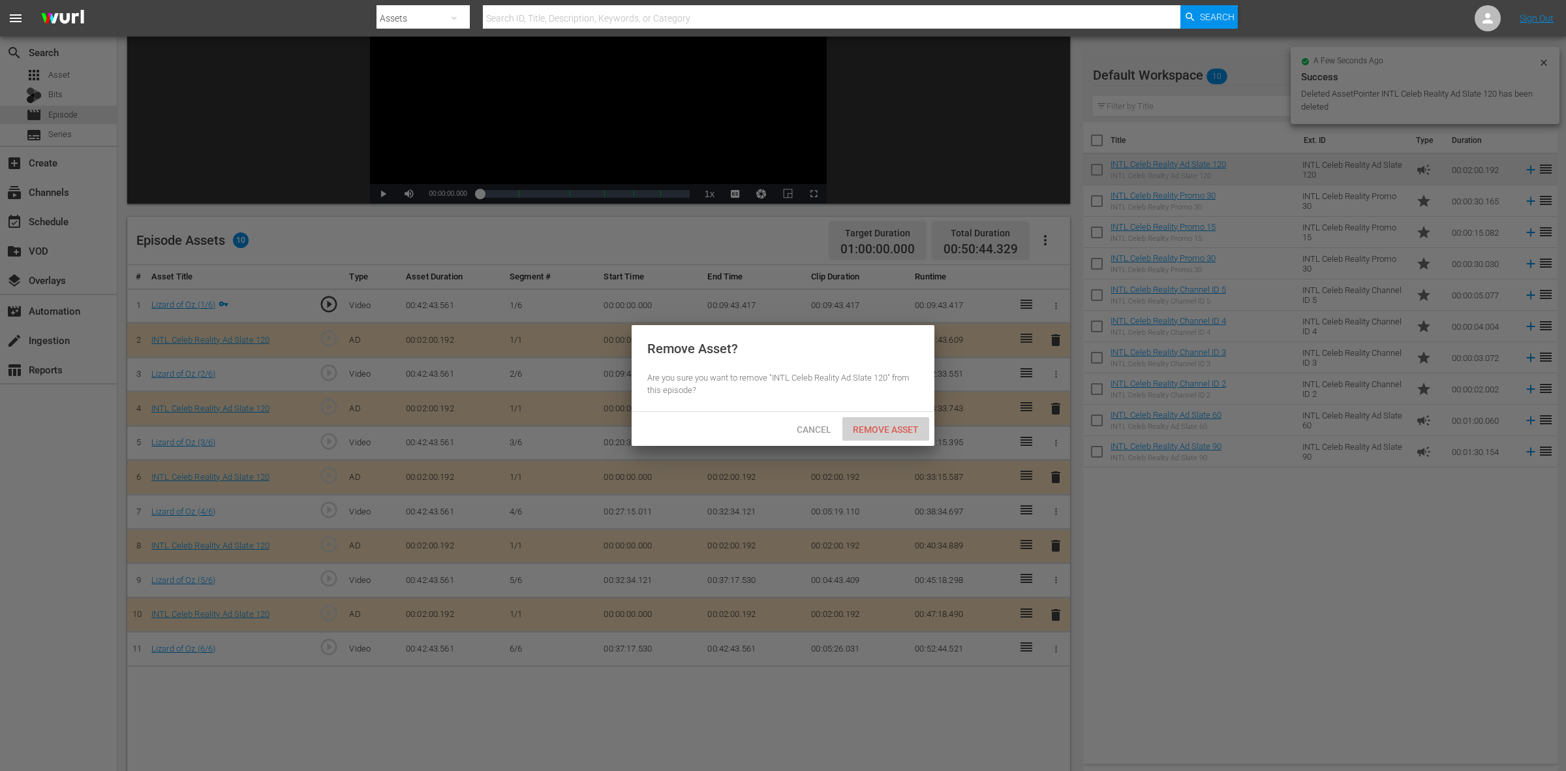
click at [861, 418] on div "Remove Asset" at bounding box center [885, 429] width 87 height 24
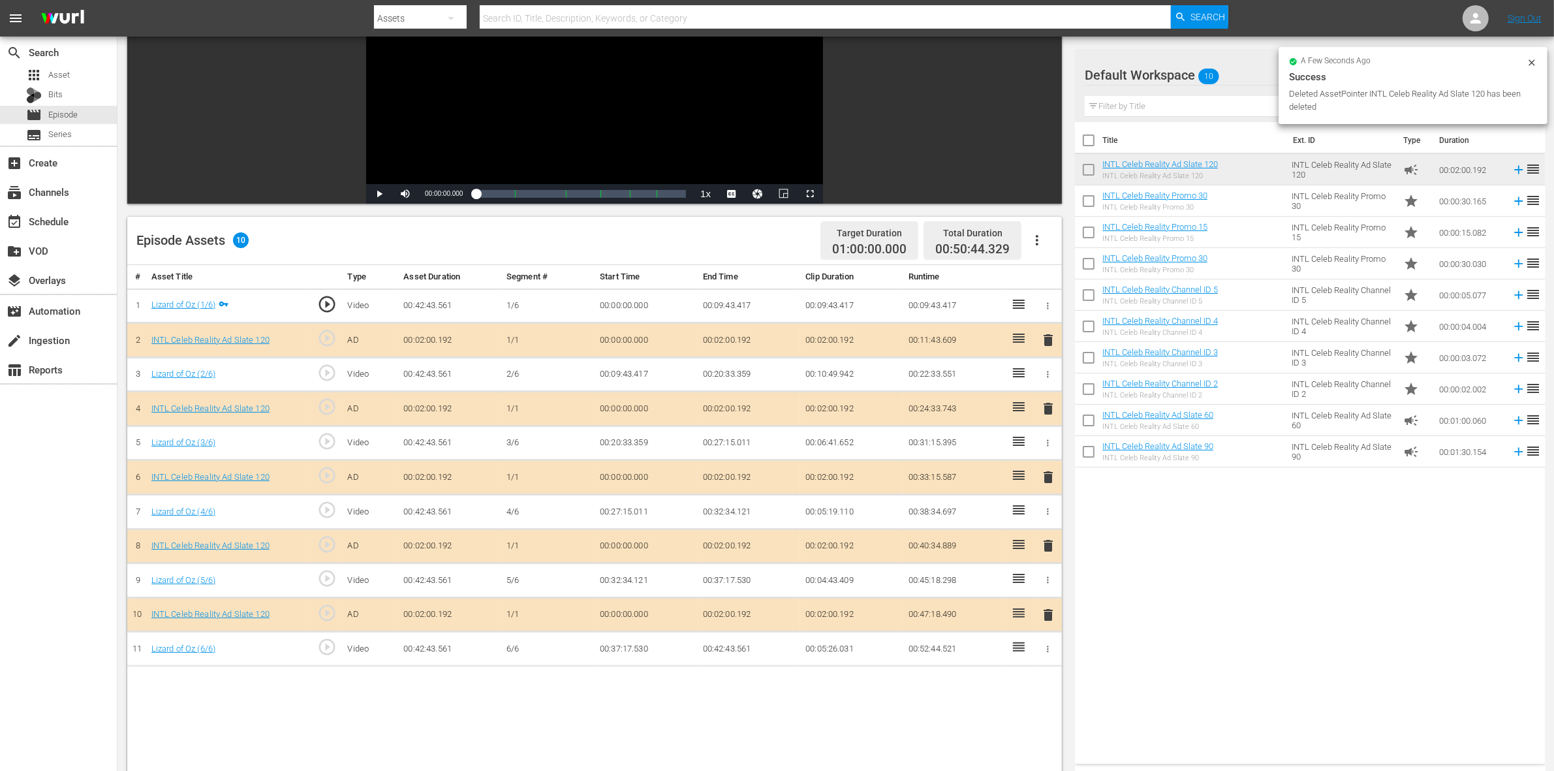
click at [1053, 547] on span "delete" at bounding box center [1048, 546] width 16 height 16
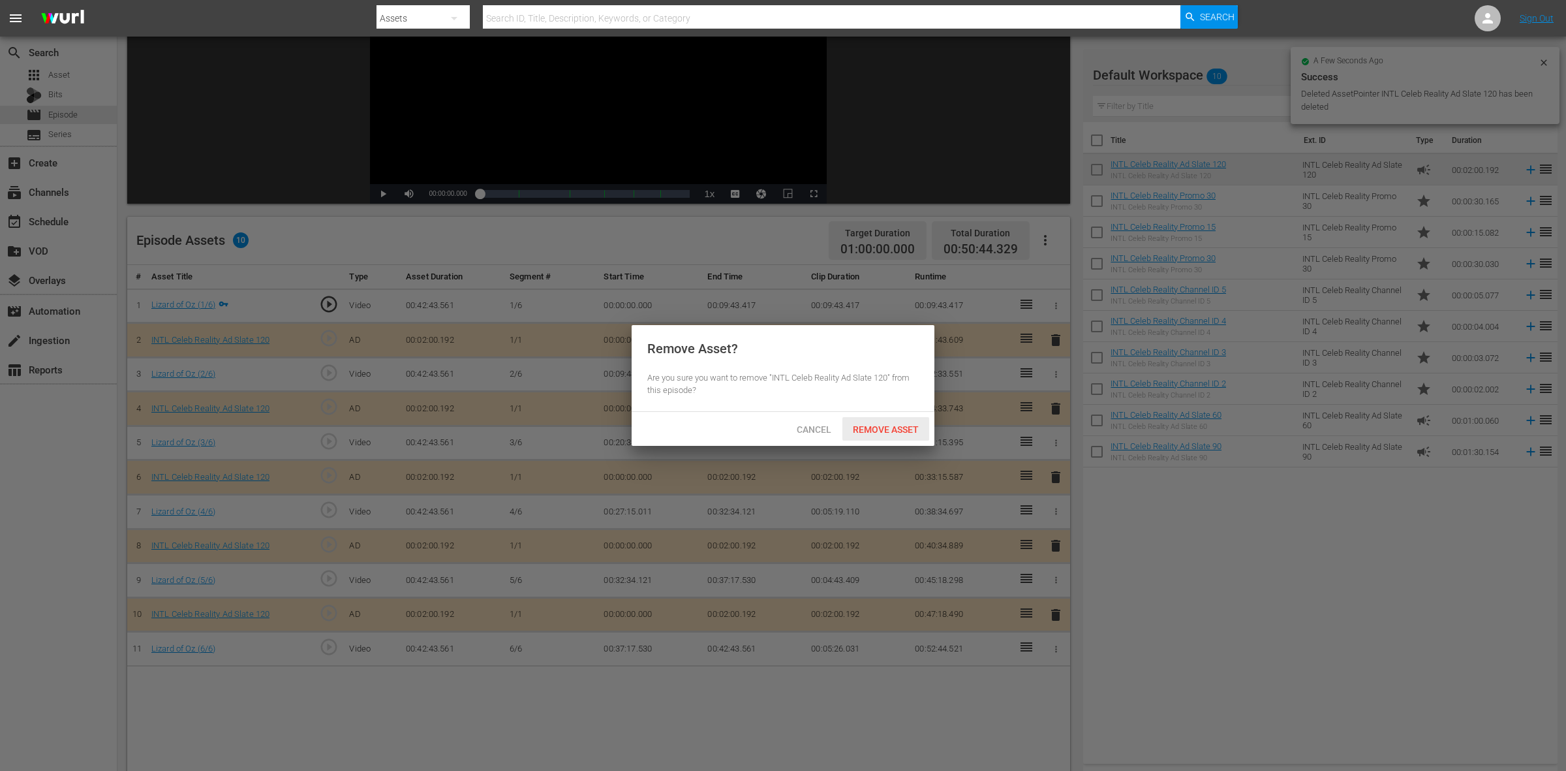
click at [882, 433] on span "Remove Asset" at bounding box center [885, 429] width 87 height 10
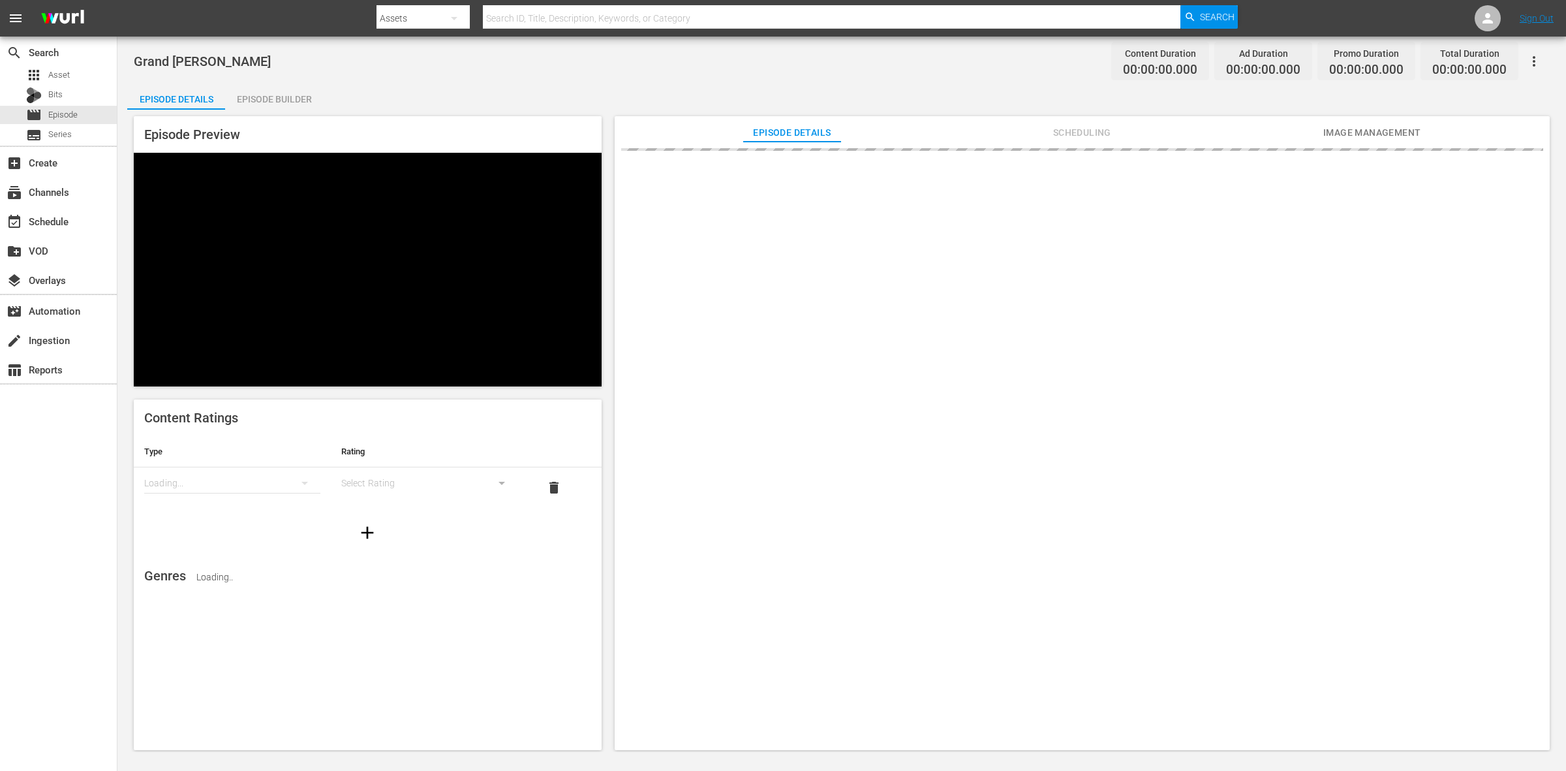
click at [261, 102] on div "Episode Builder" at bounding box center [274, 99] width 98 height 31
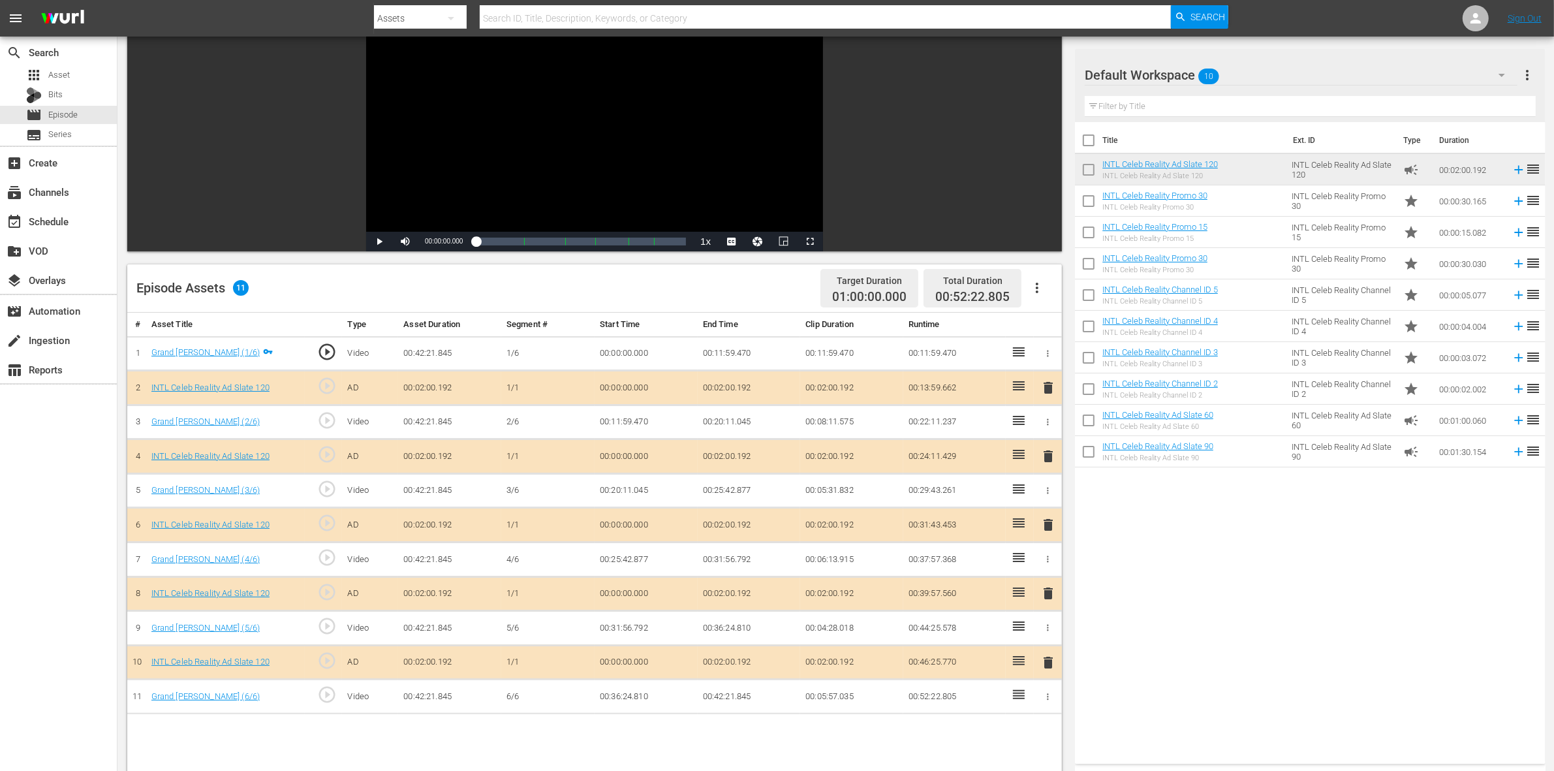
scroll to position [326, 0]
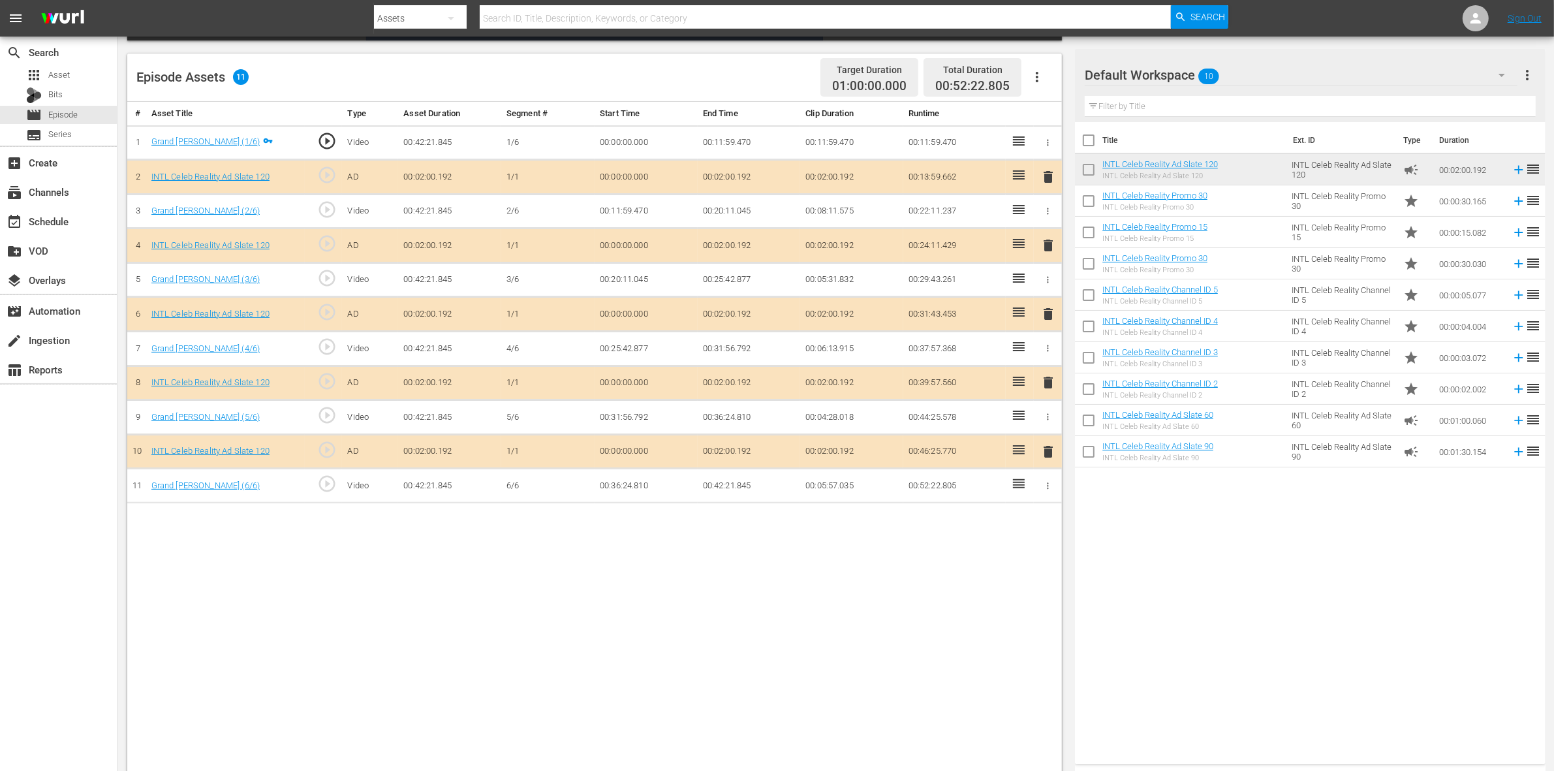
click at [1049, 251] on span "delete" at bounding box center [1048, 246] width 16 height 16
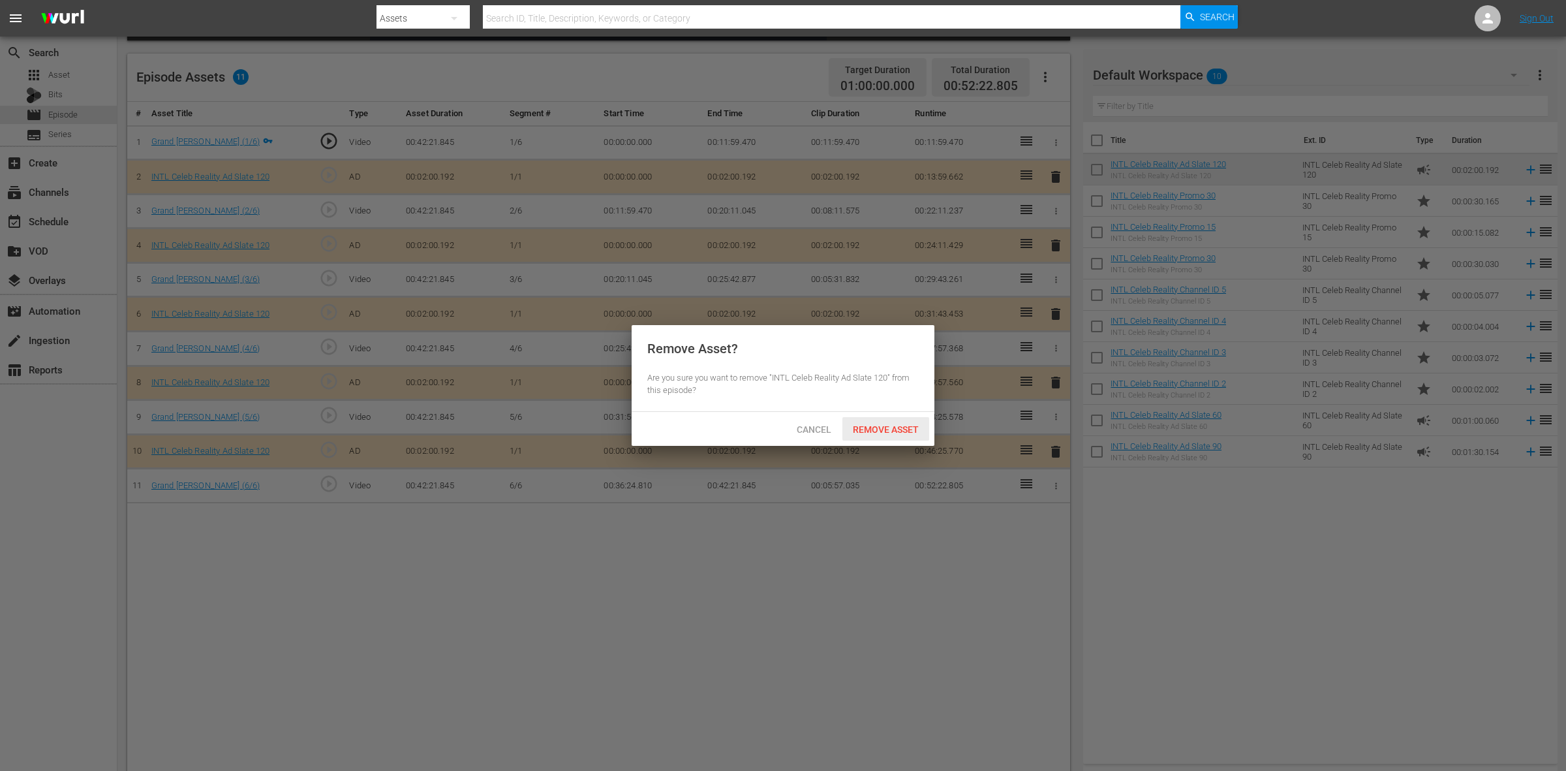
click at [881, 433] on span "Remove Asset" at bounding box center [885, 429] width 87 height 10
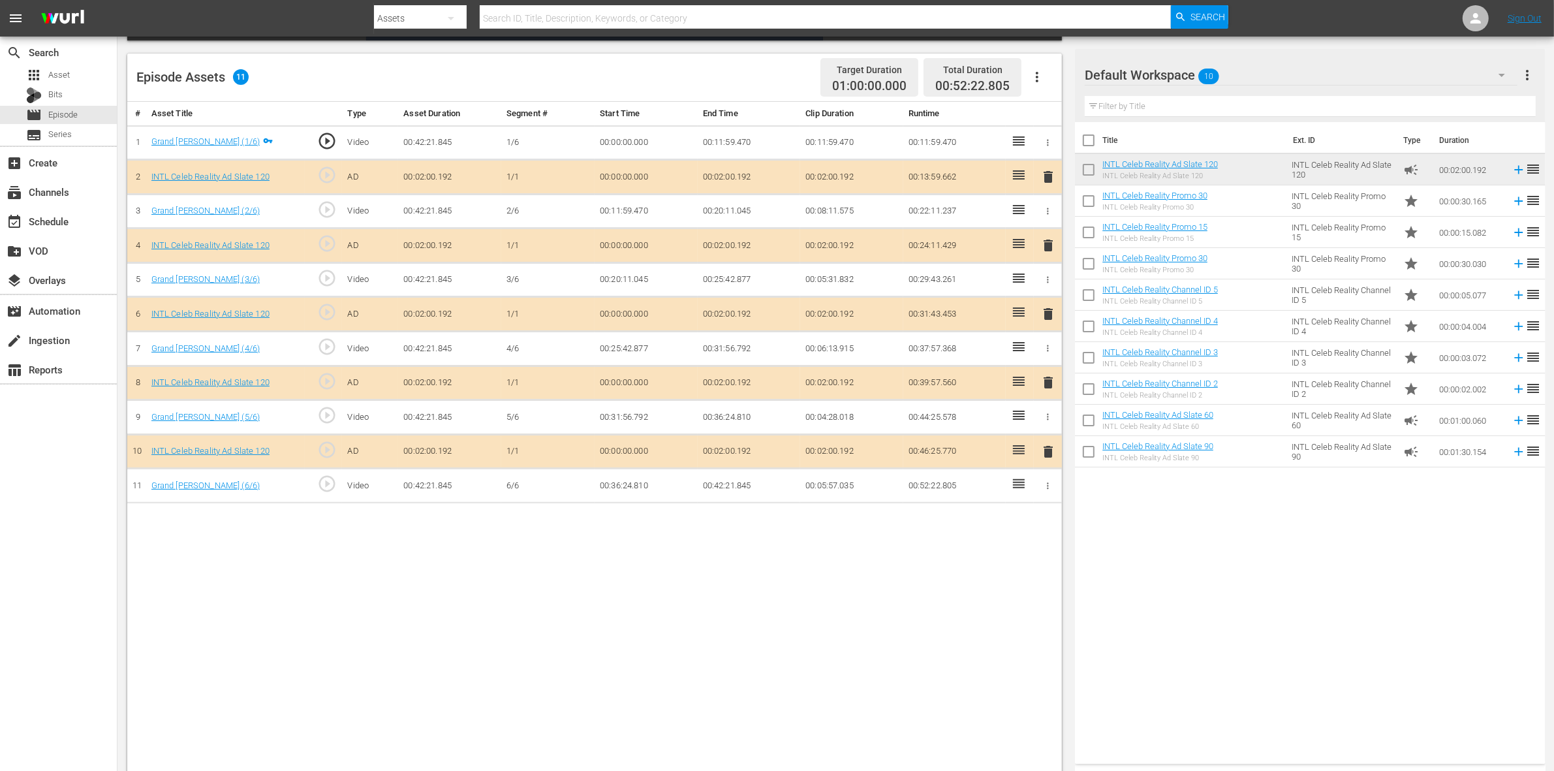
click at [1048, 389] on span "delete" at bounding box center [1048, 383] width 16 height 16
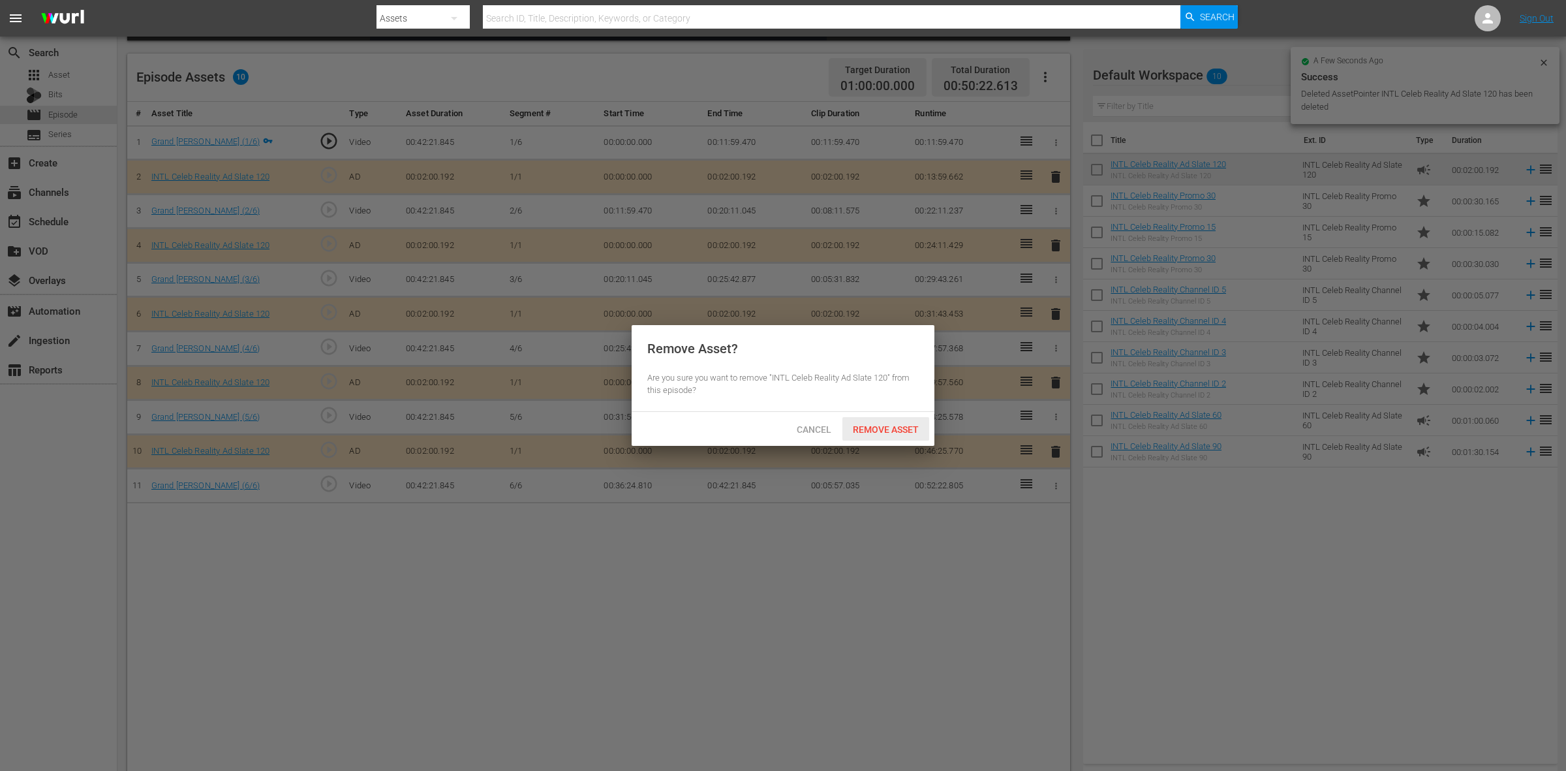
click at [887, 424] on span "Remove Asset" at bounding box center [885, 429] width 87 height 10
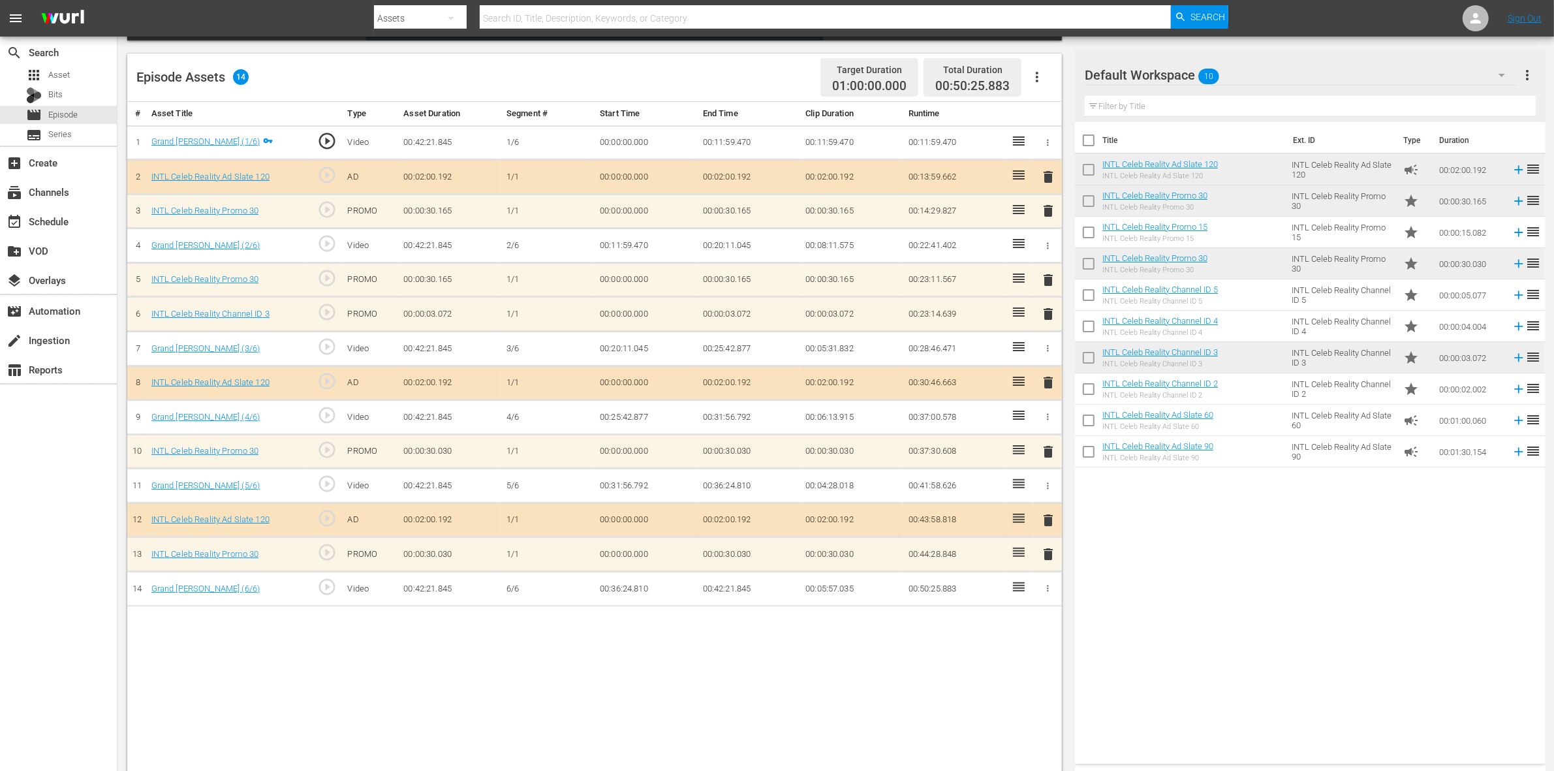
click at [1051, 318] on span "delete" at bounding box center [1048, 314] width 16 height 16
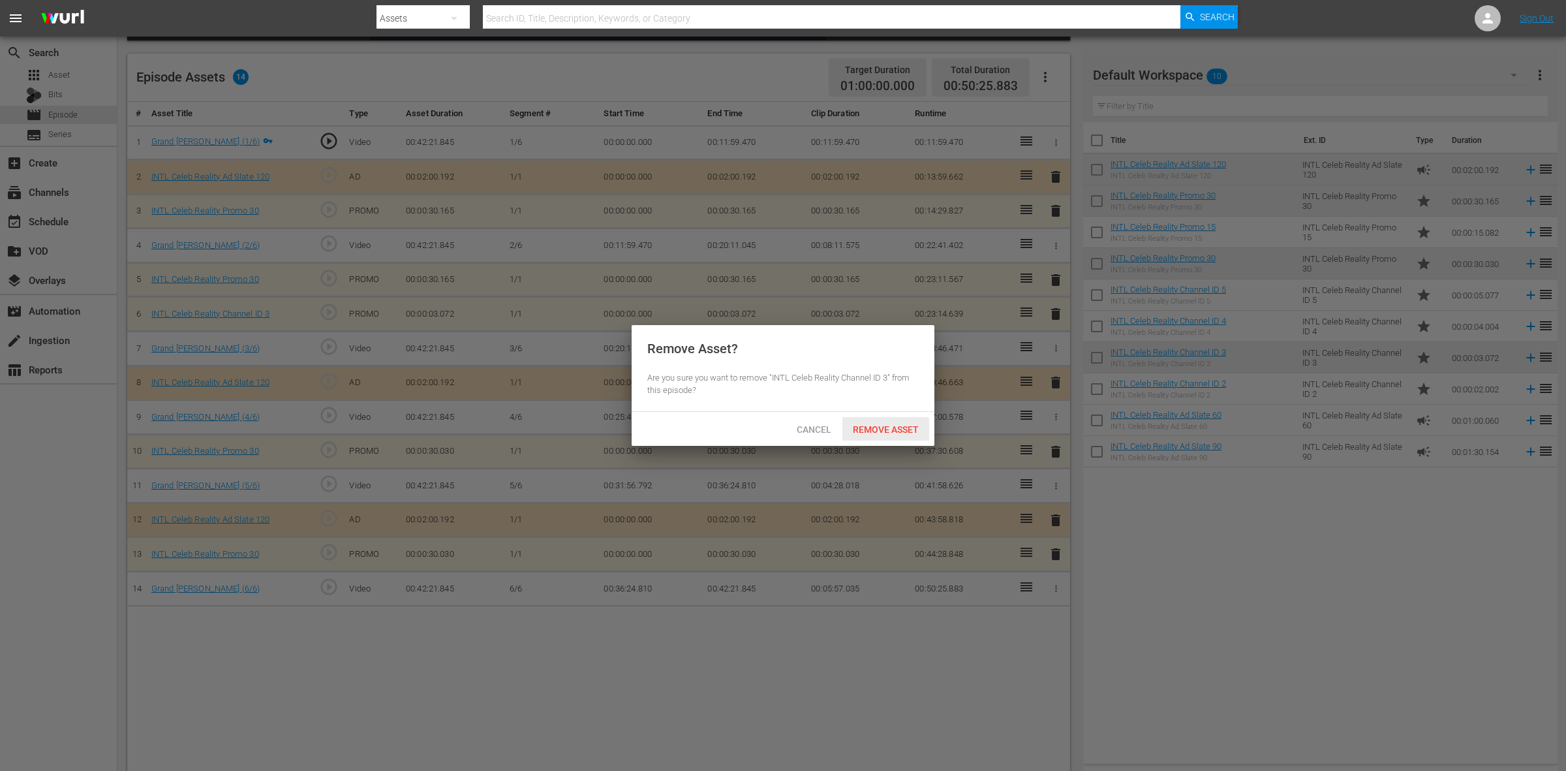
click at [899, 418] on div "Remove Asset" at bounding box center [885, 429] width 87 height 24
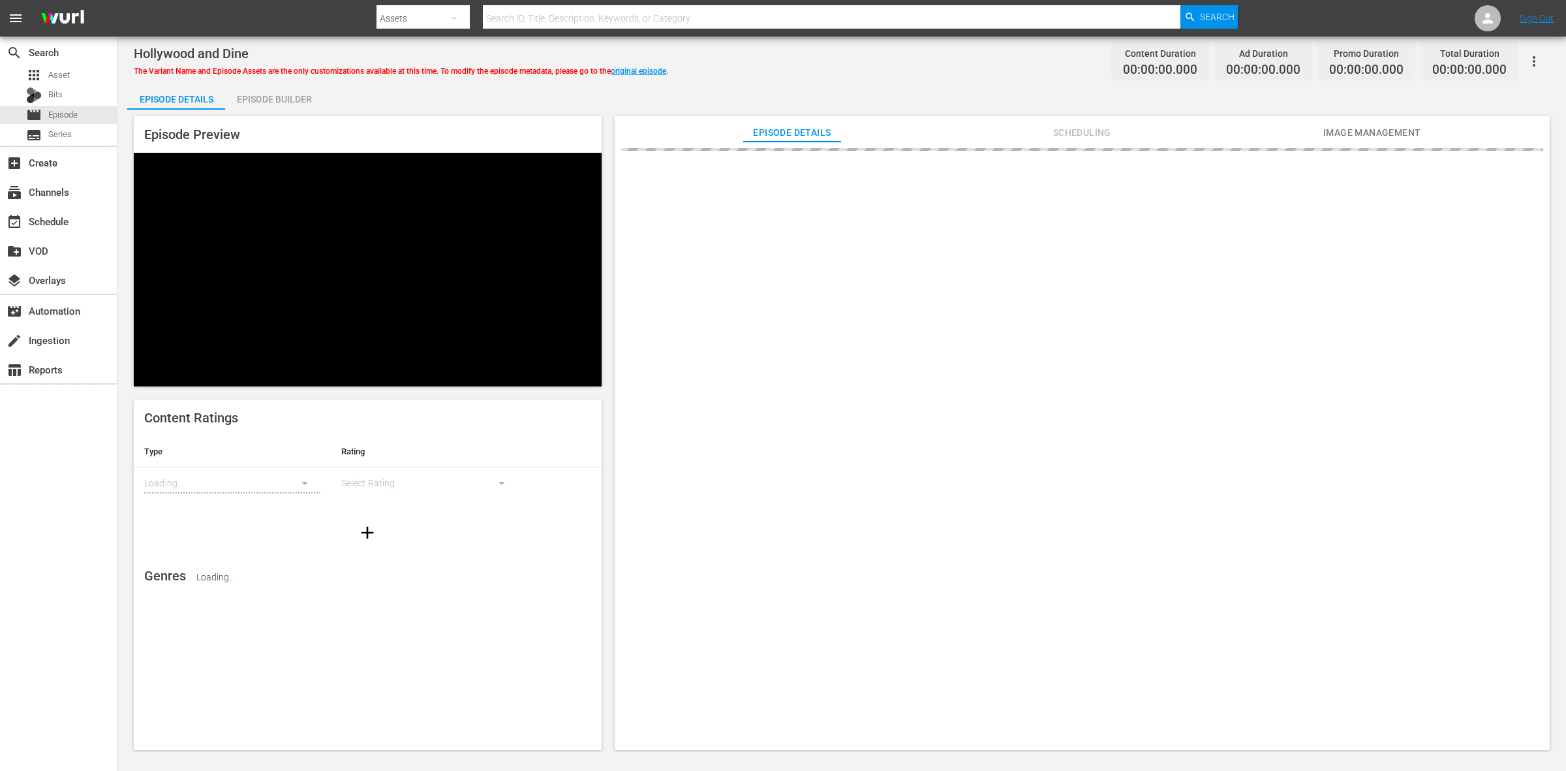
click at [249, 102] on div "Episode Builder" at bounding box center [274, 99] width 98 height 31
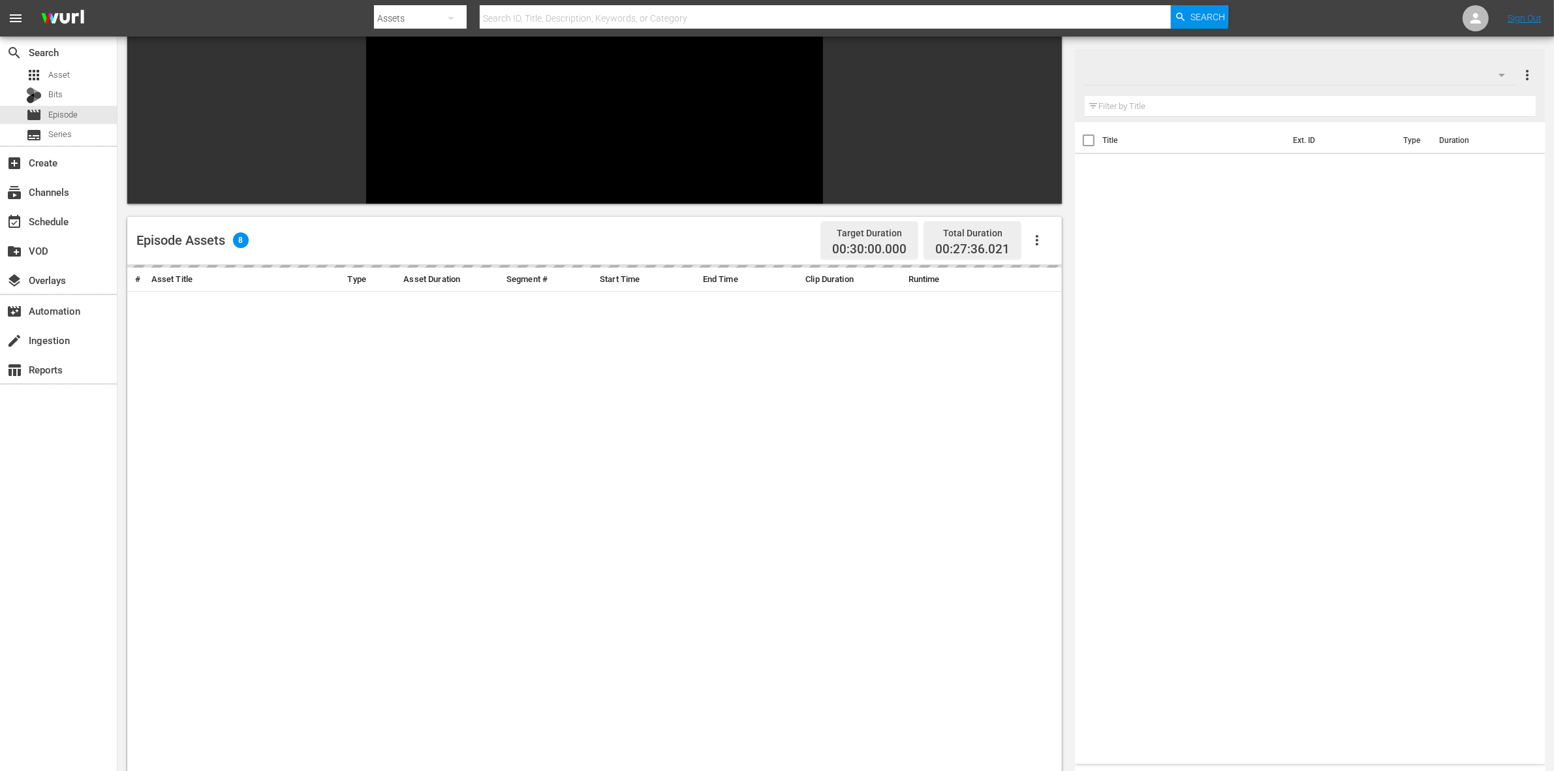
scroll to position [163, 0]
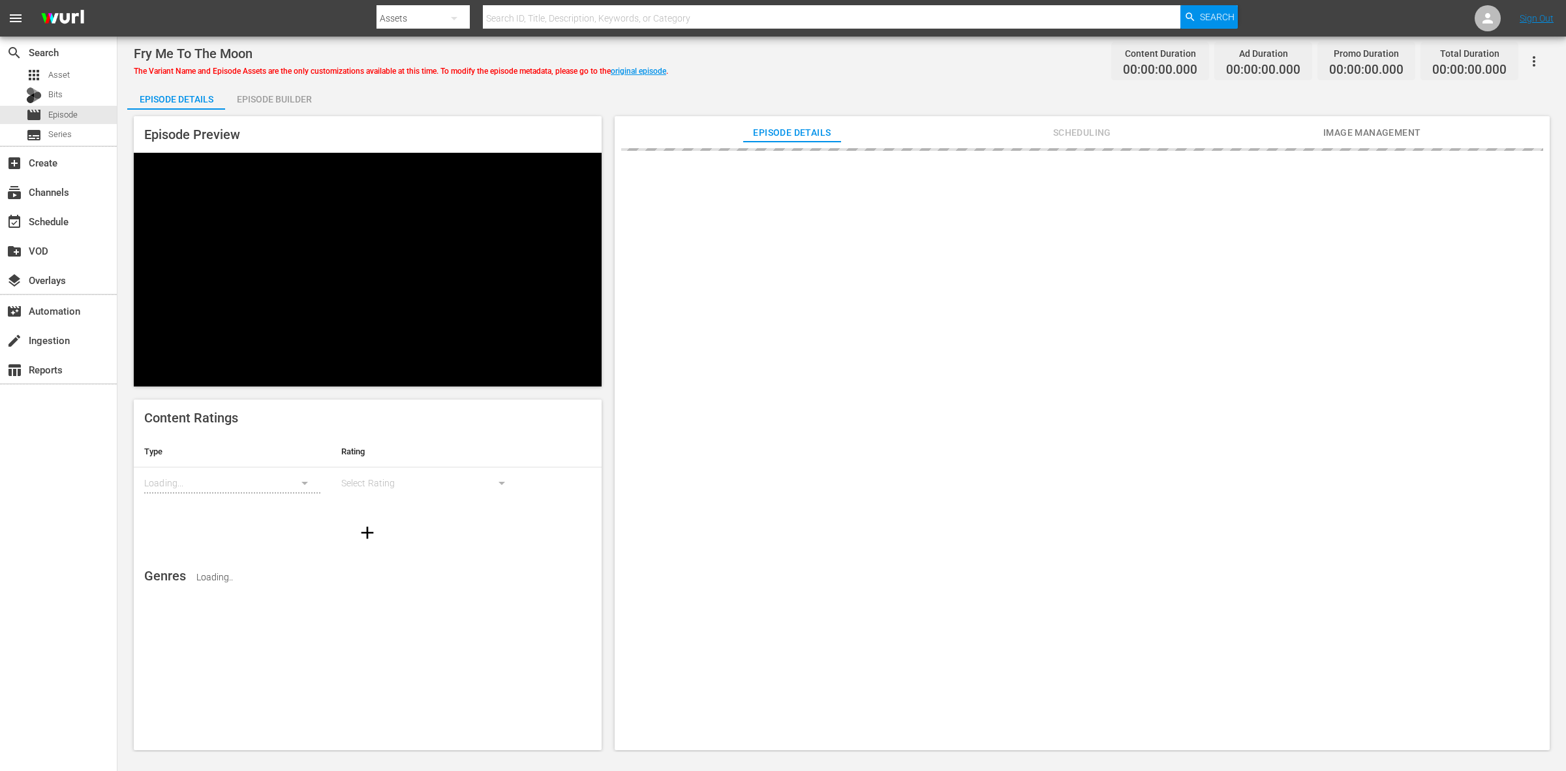
click at [279, 93] on div "Episode Builder" at bounding box center [274, 99] width 98 height 31
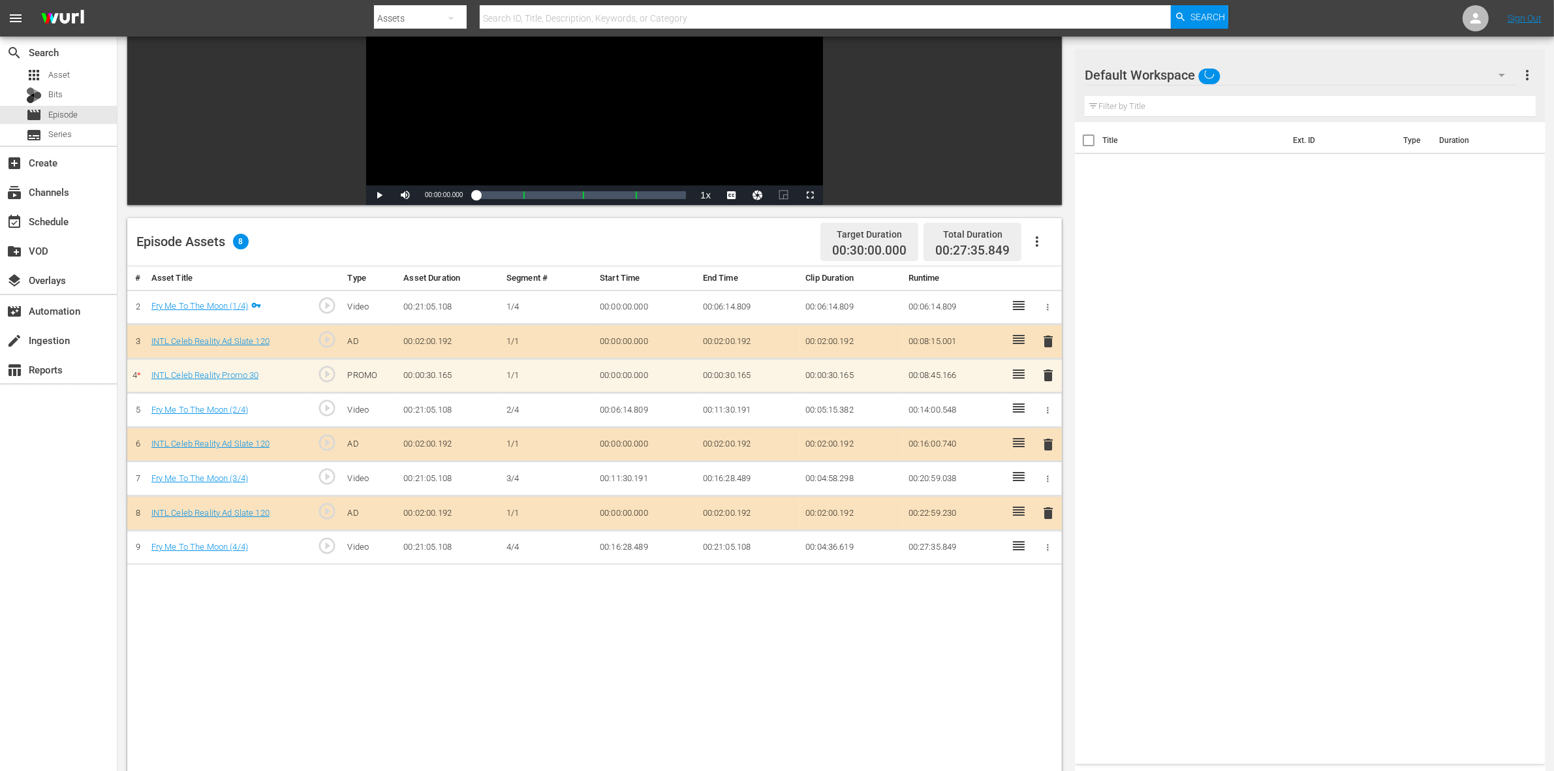
scroll to position [163, 0]
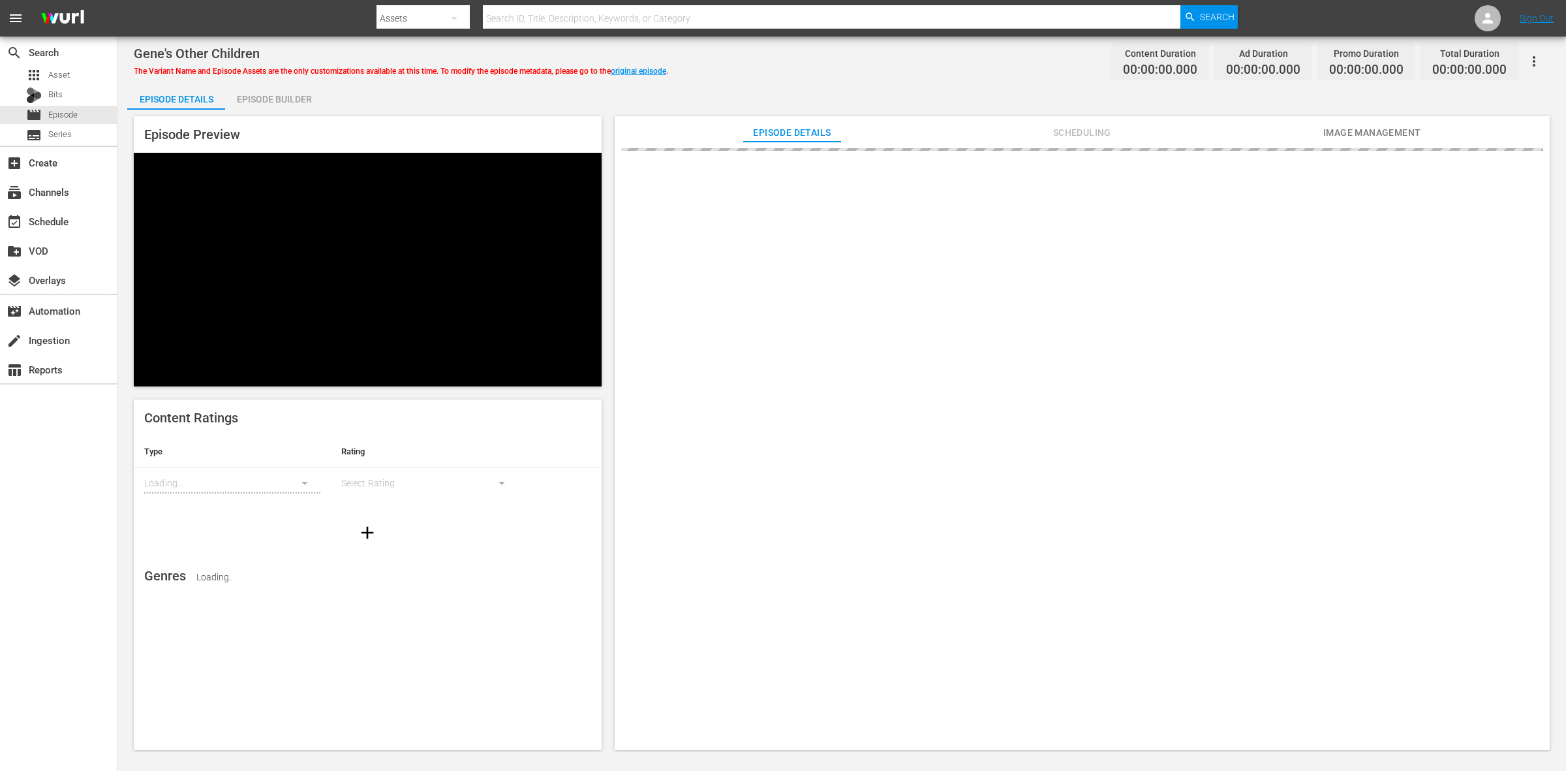
click at [285, 96] on div "Episode Builder" at bounding box center [274, 99] width 98 height 31
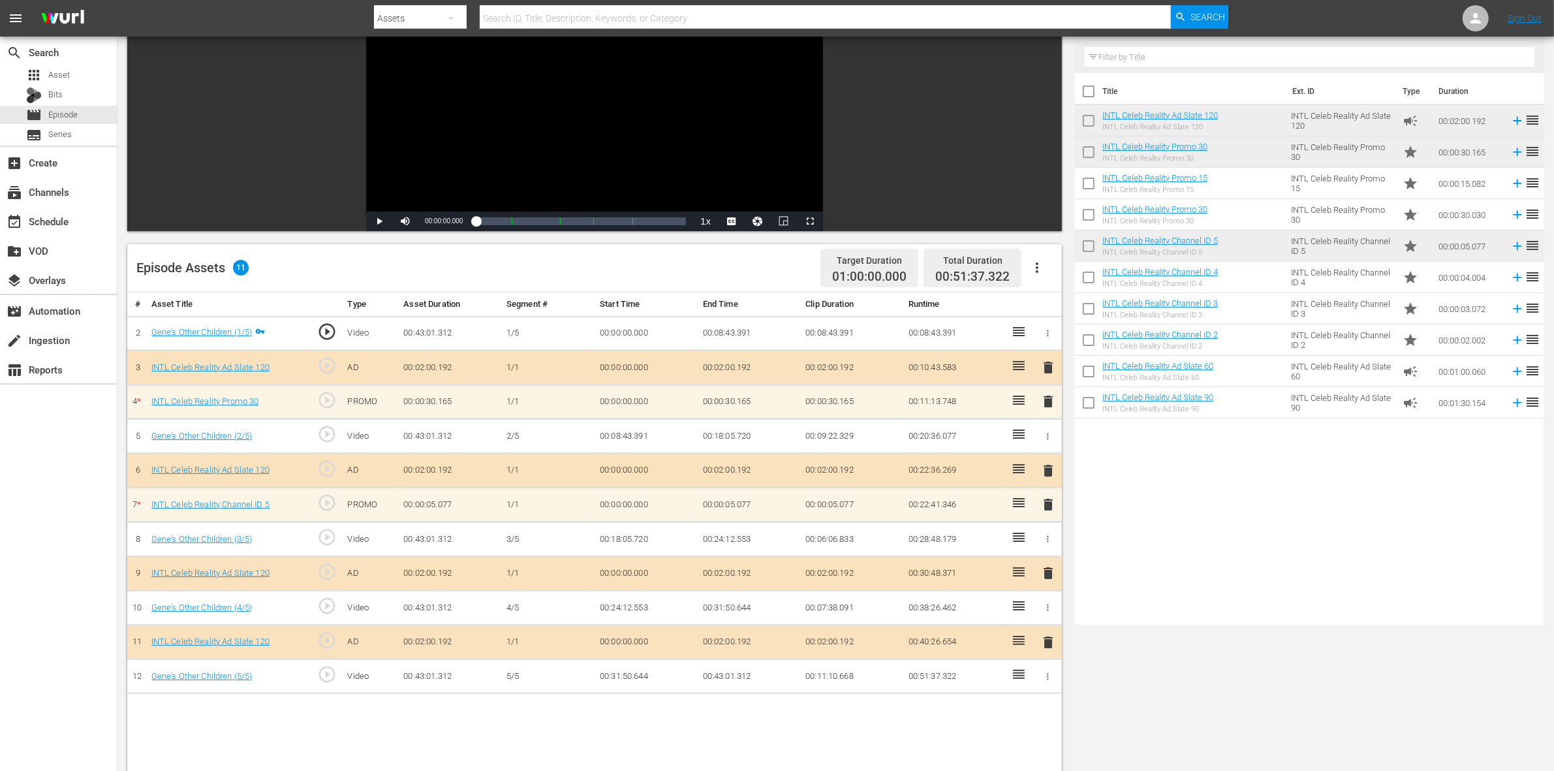
scroll to position [163, 0]
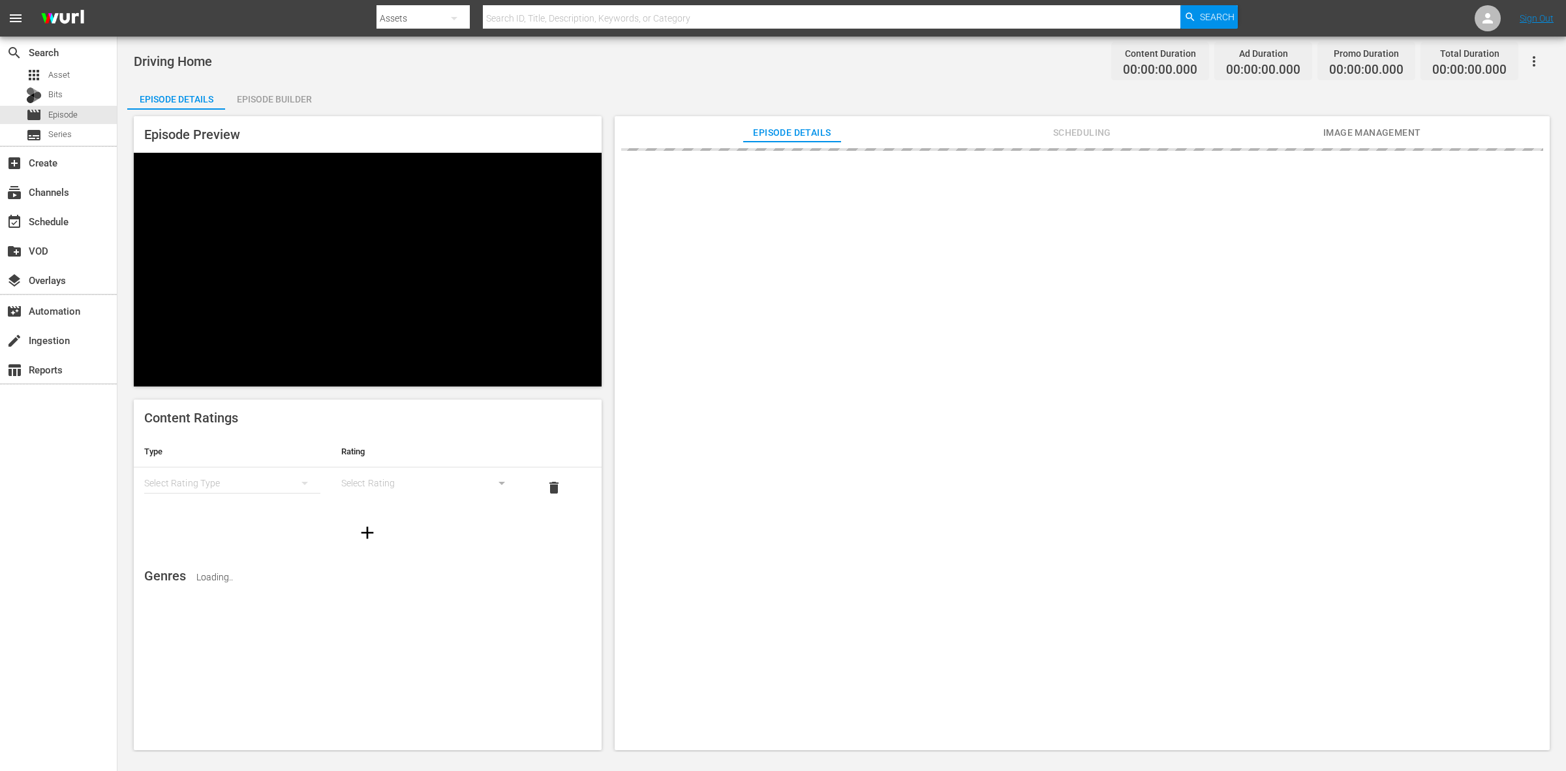
click at [277, 106] on div "Episode Builder" at bounding box center [274, 99] width 98 height 31
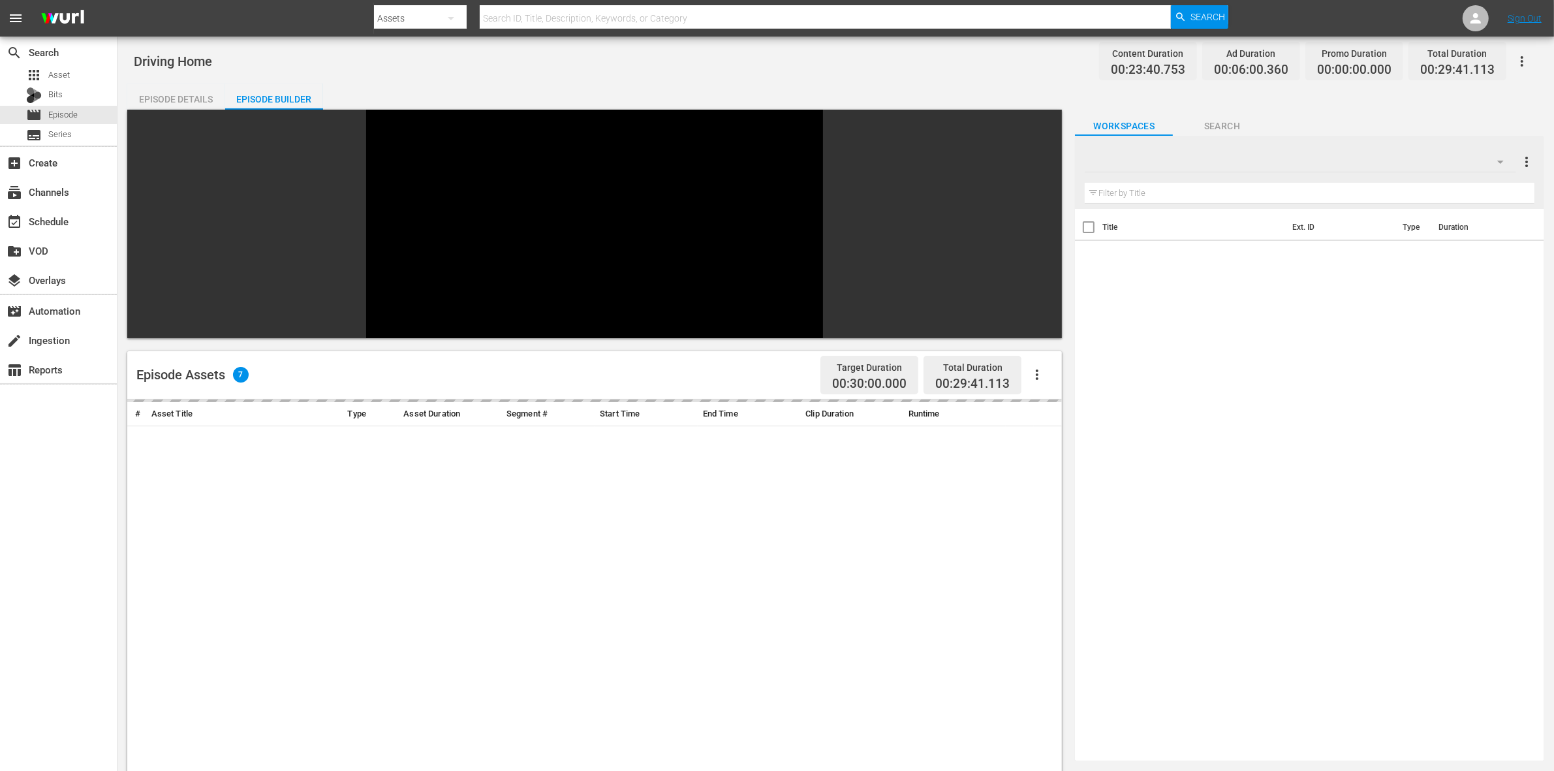
scroll to position [82, 0]
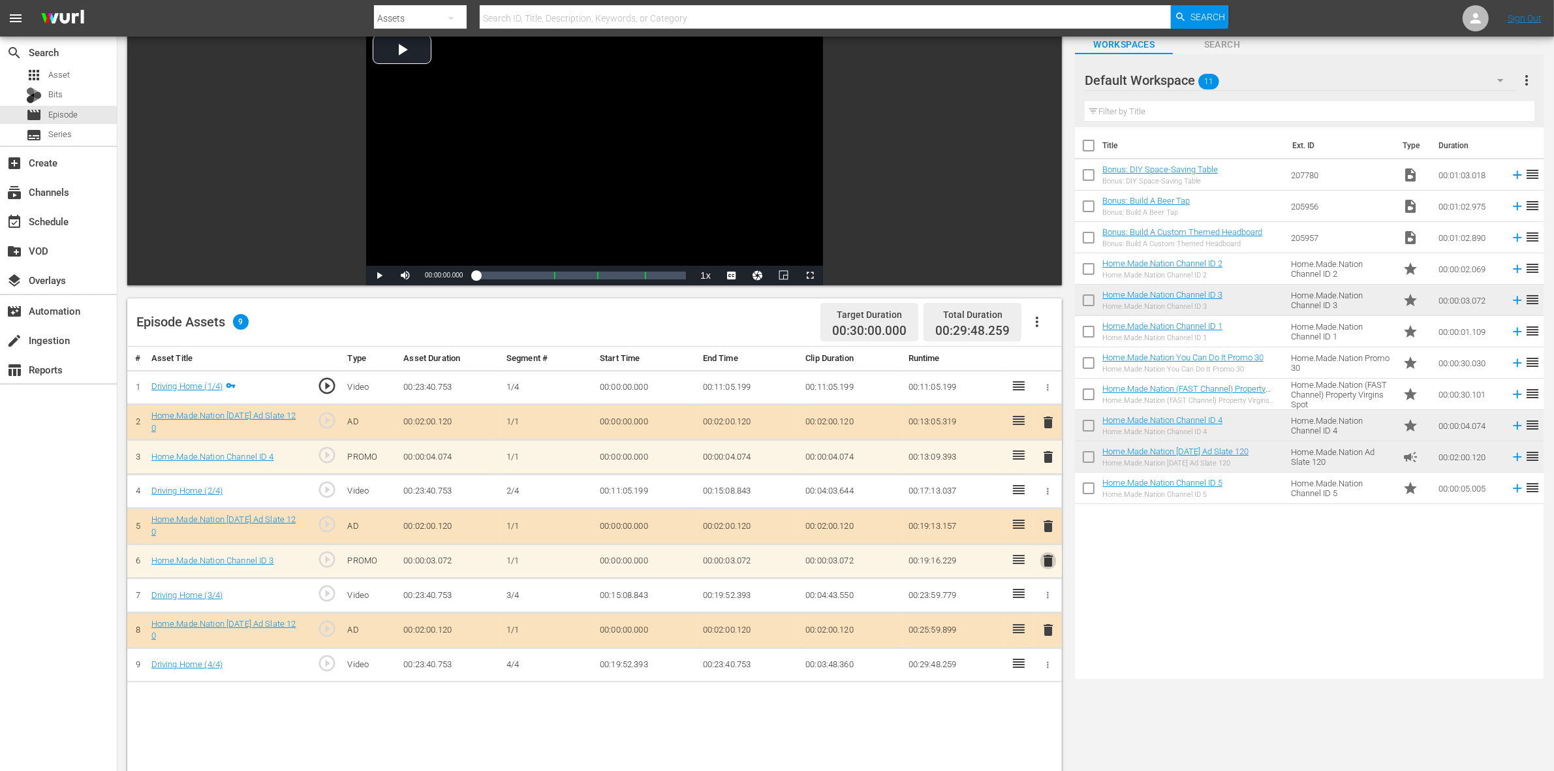
click at [1049, 559] on span "delete" at bounding box center [1048, 561] width 16 height 16
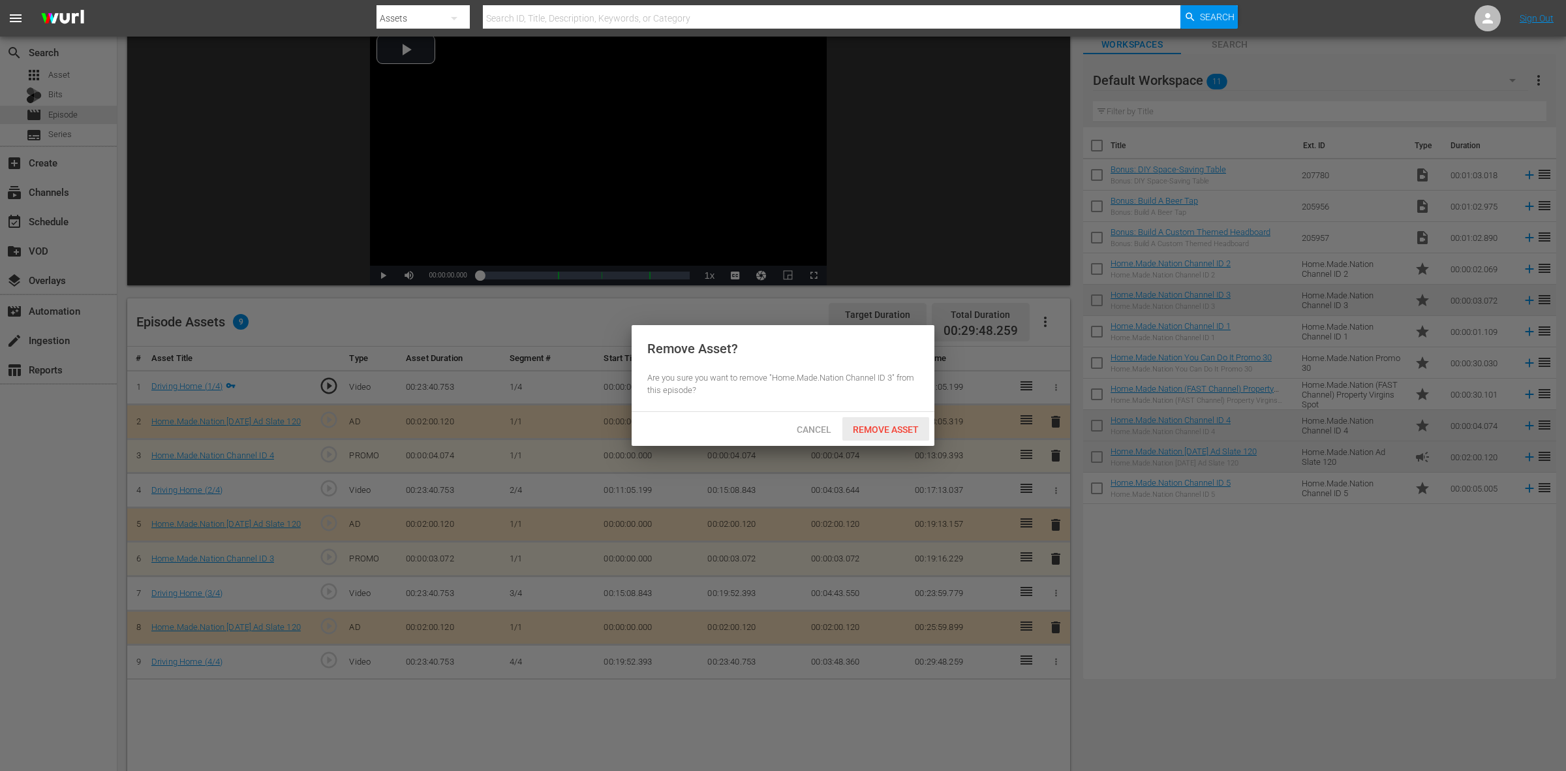
click at [894, 435] on div "Remove Asset" at bounding box center [885, 429] width 87 height 24
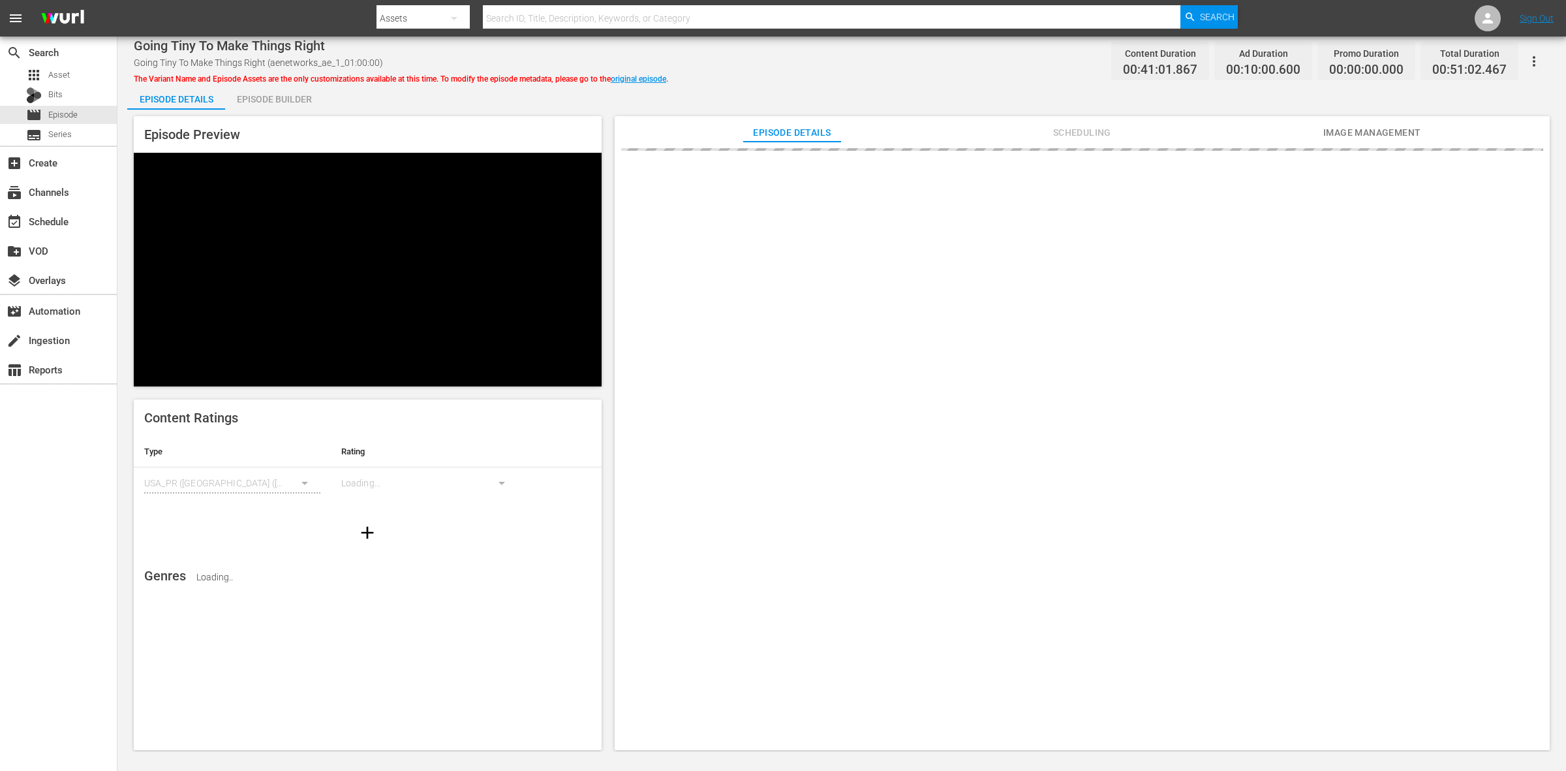
click at [285, 93] on div "Episode Builder" at bounding box center [274, 99] width 98 height 31
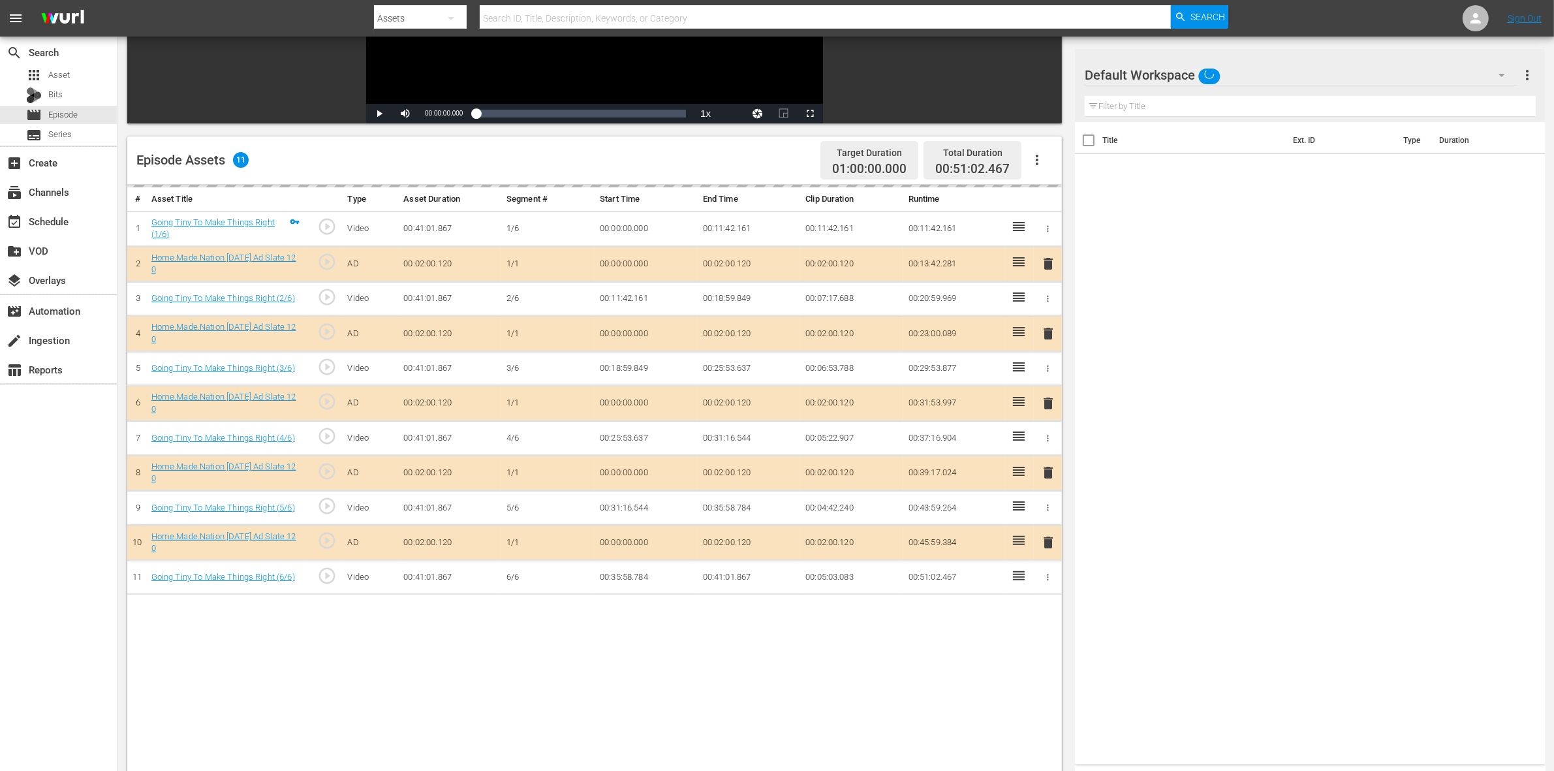
scroll to position [245, 0]
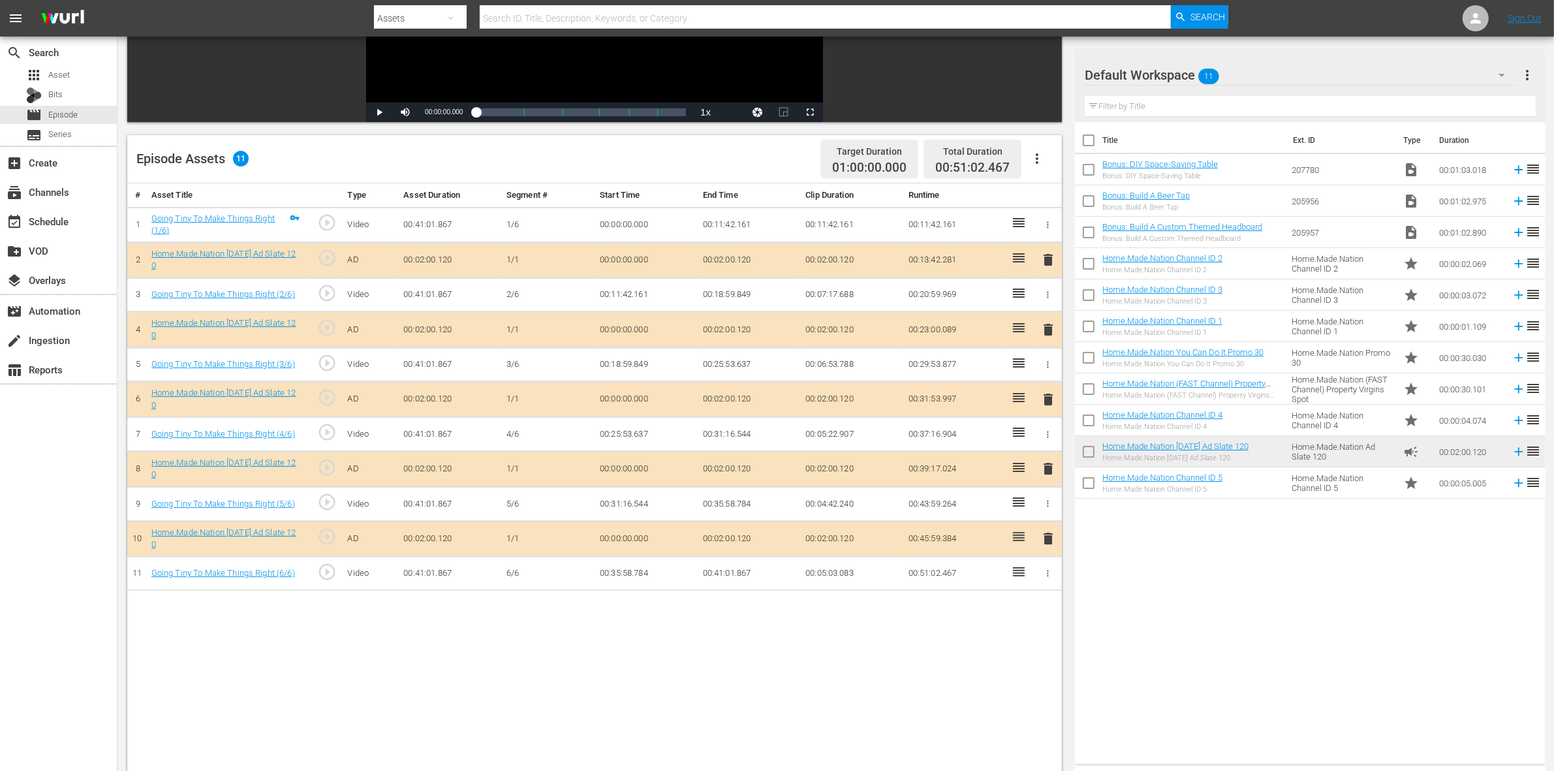
click at [1045, 333] on span "delete" at bounding box center [1048, 330] width 16 height 16
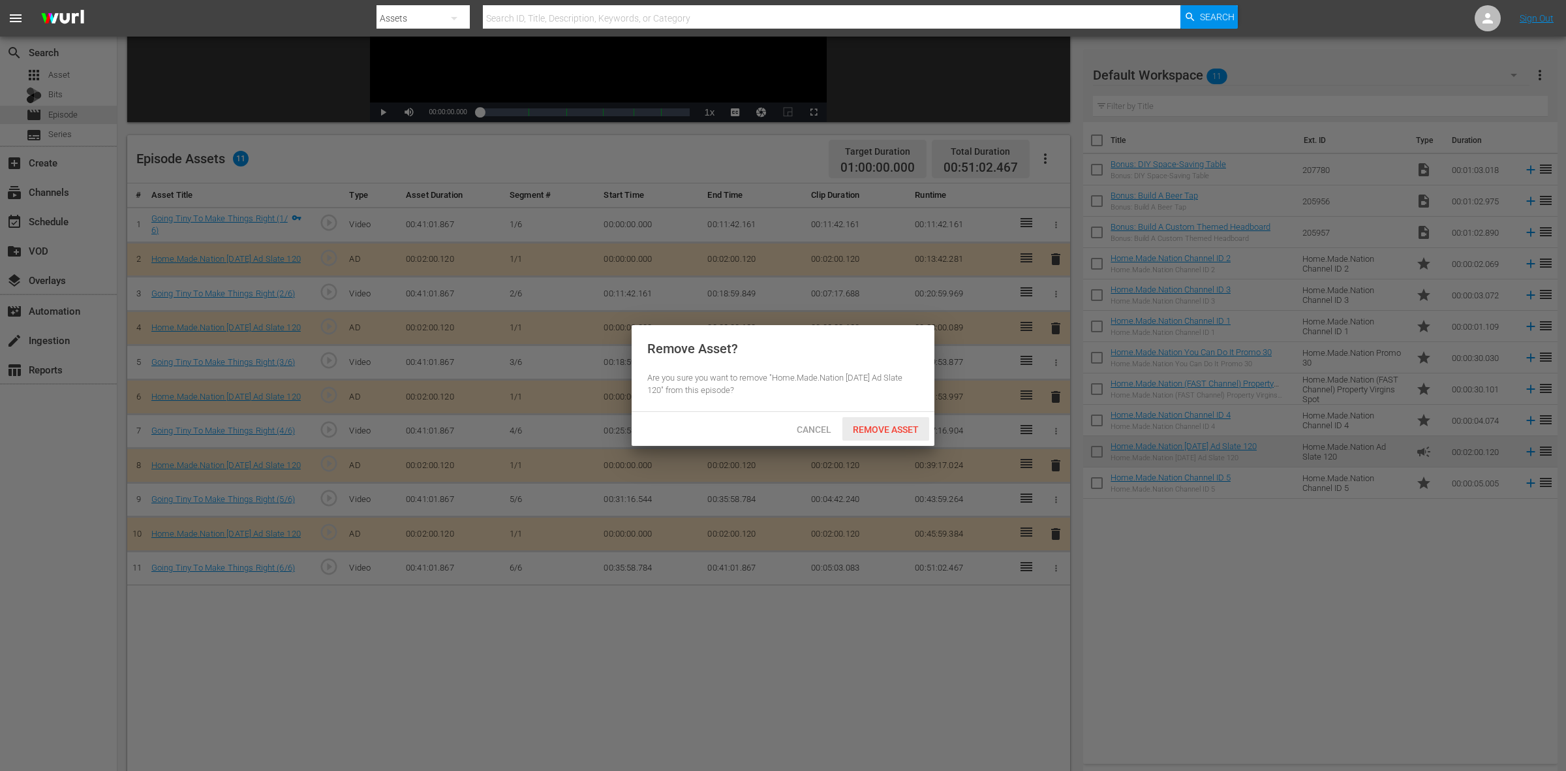
click at [905, 422] on div "Remove Asset" at bounding box center [885, 429] width 87 height 24
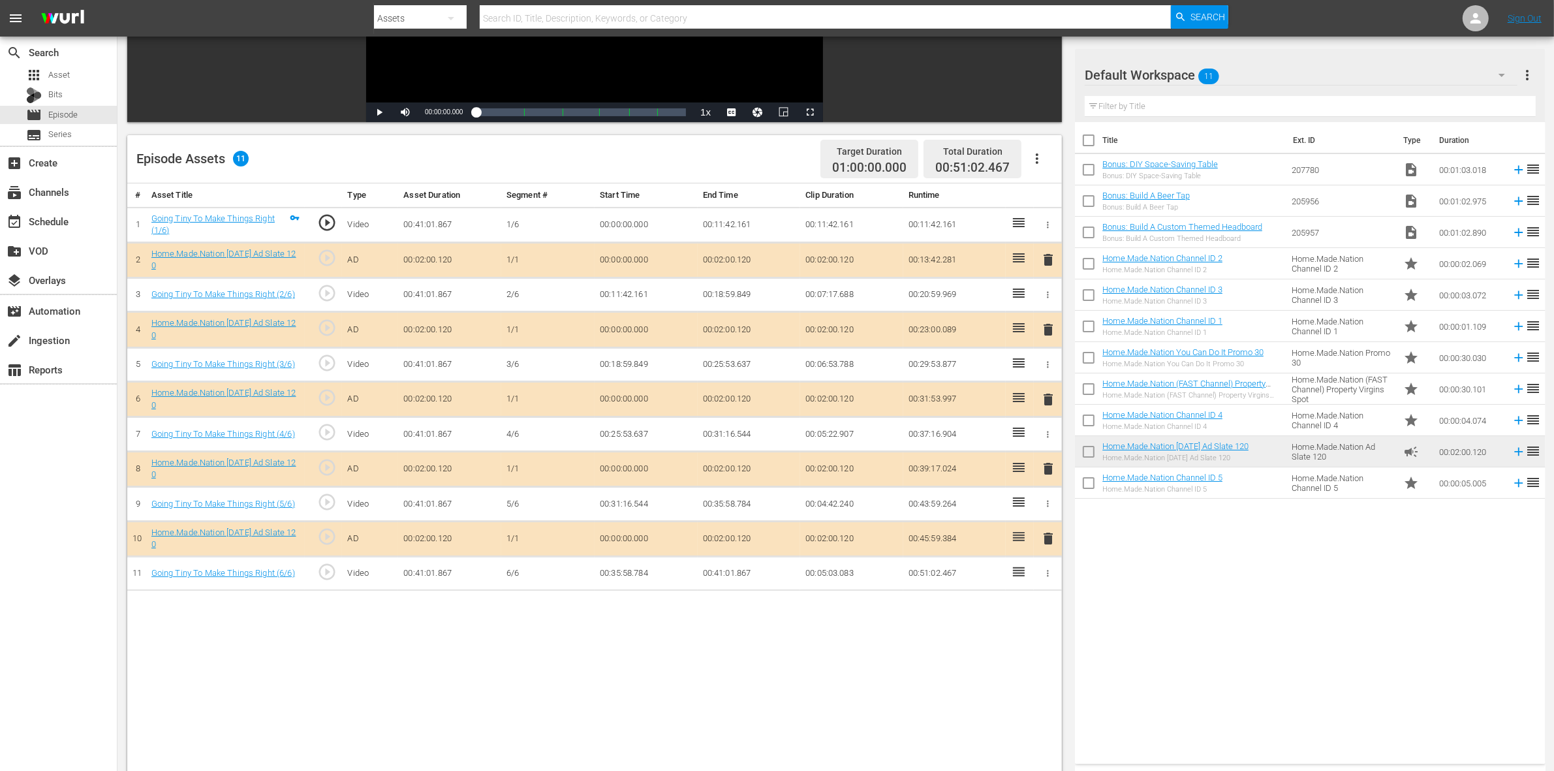
click at [1051, 398] on span "delete" at bounding box center [1048, 400] width 16 height 16
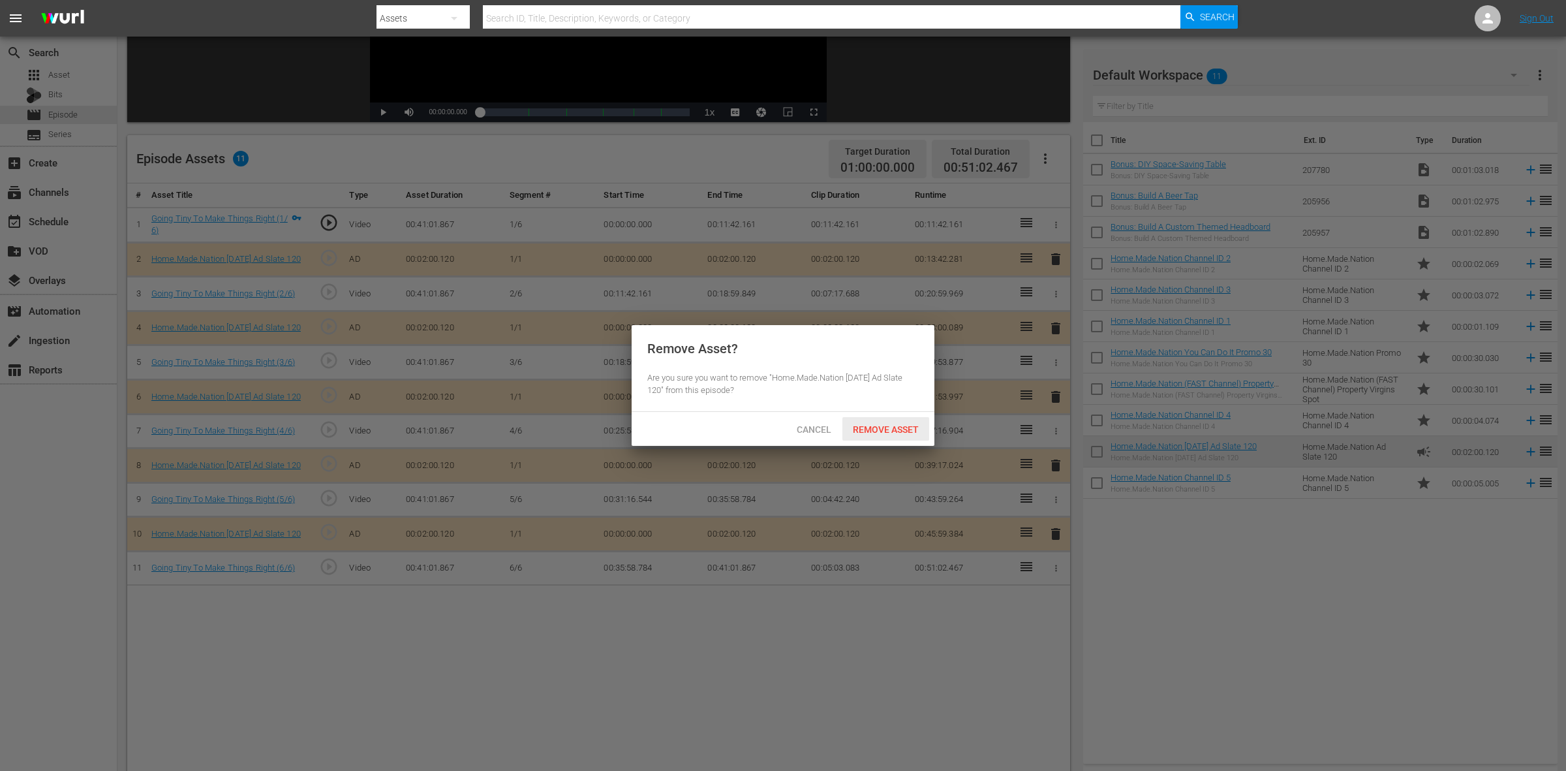
click at [908, 436] on div "Remove Asset" at bounding box center [885, 429] width 87 height 24
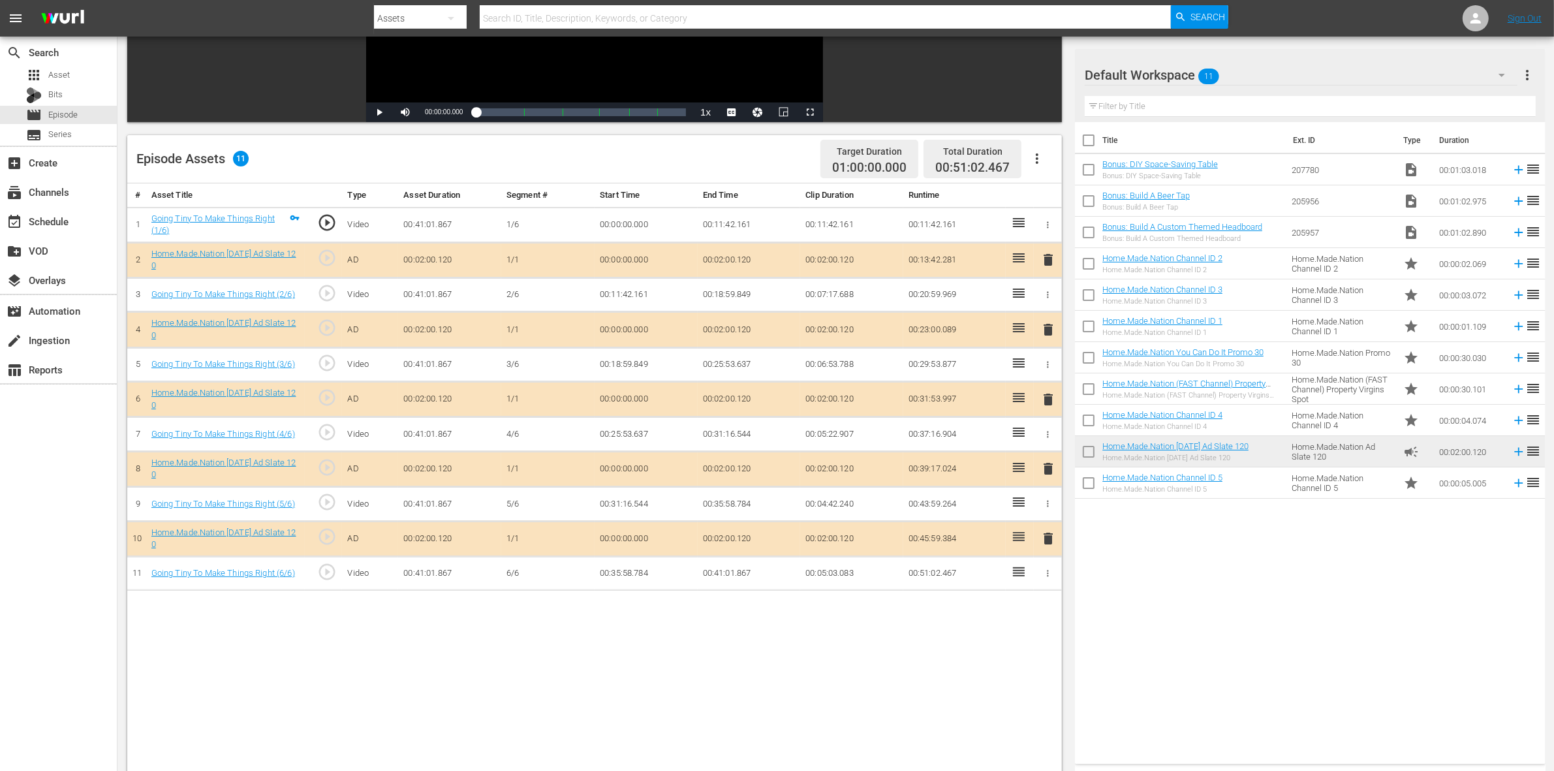
click at [1052, 474] on span "delete" at bounding box center [1048, 469] width 16 height 16
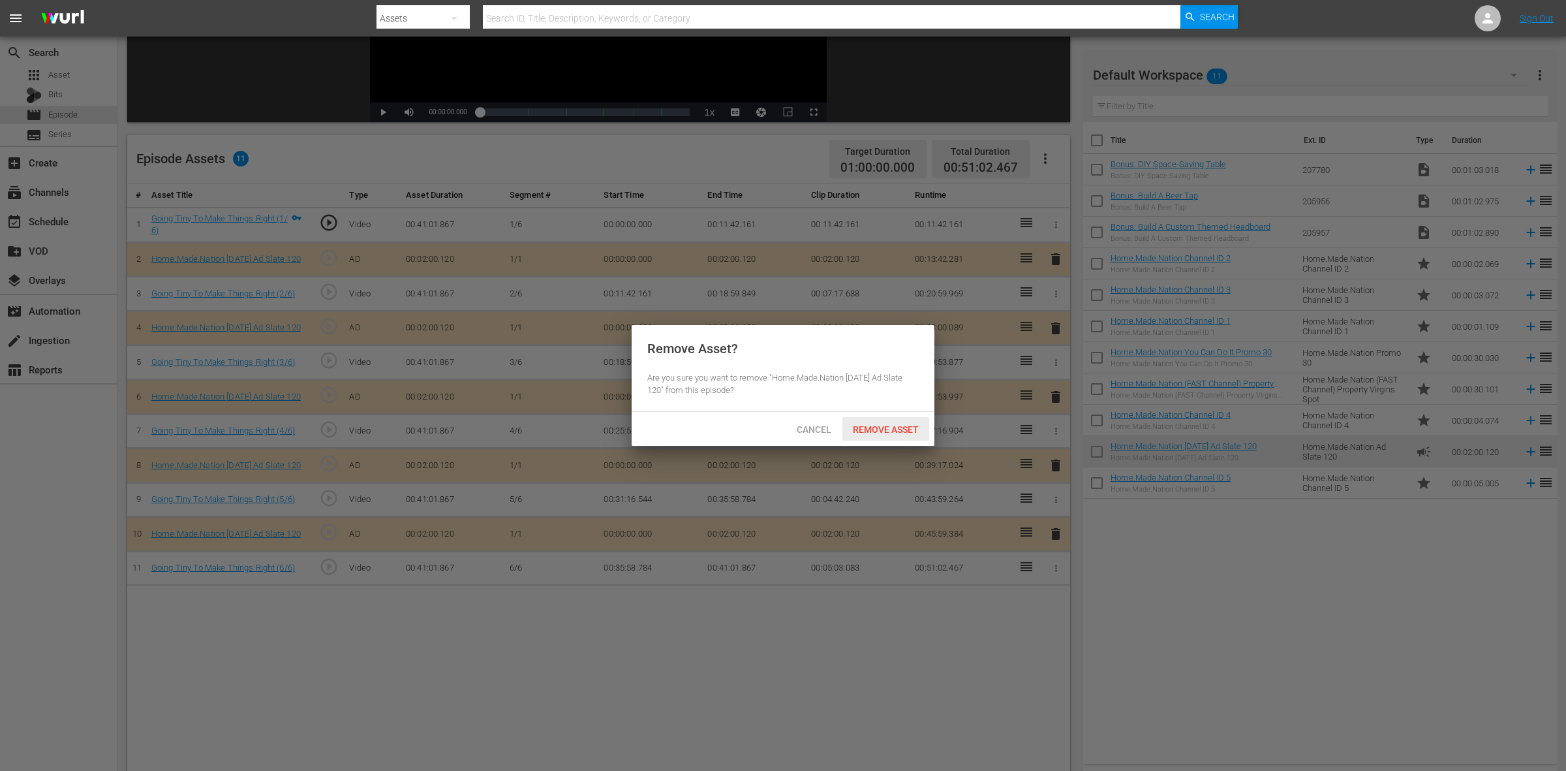
click at [917, 425] on span "Remove Asset" at bounding box center [885, 429] width 87 height 10
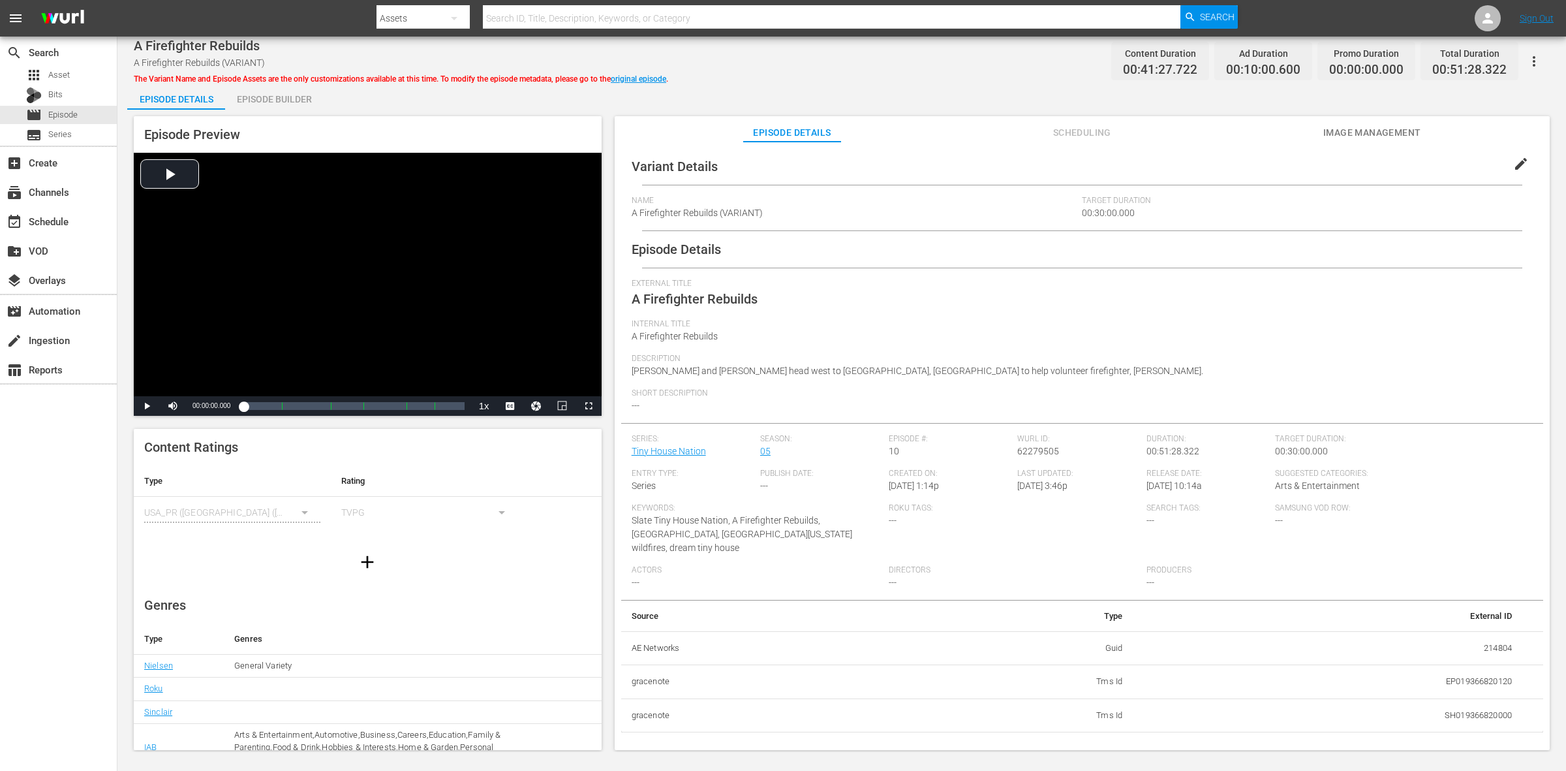
click at [233, 98] on div "Episode Builder" at bounding box center [274, 99] width 98 height 31
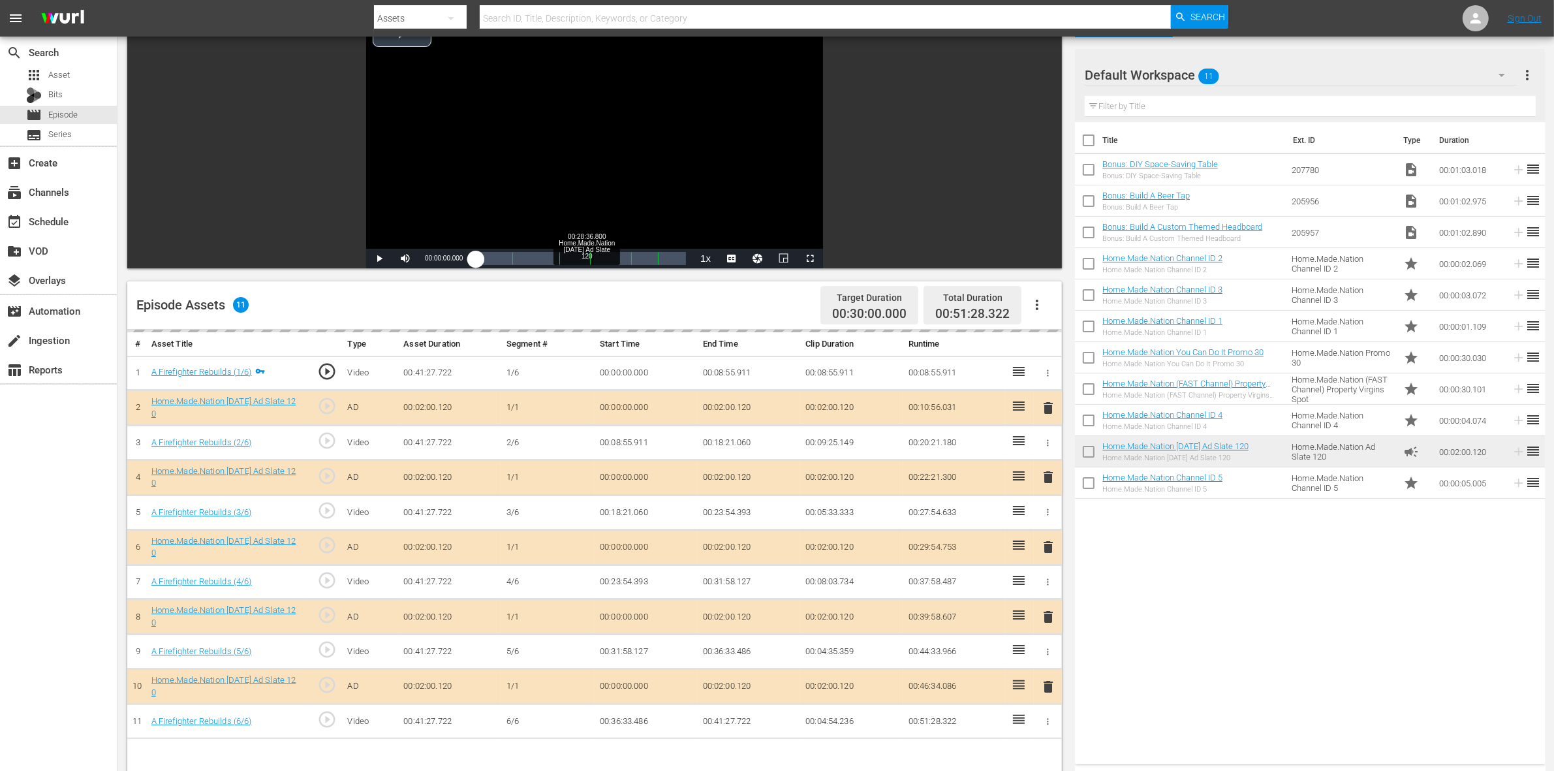
scroll to position [245, 0]
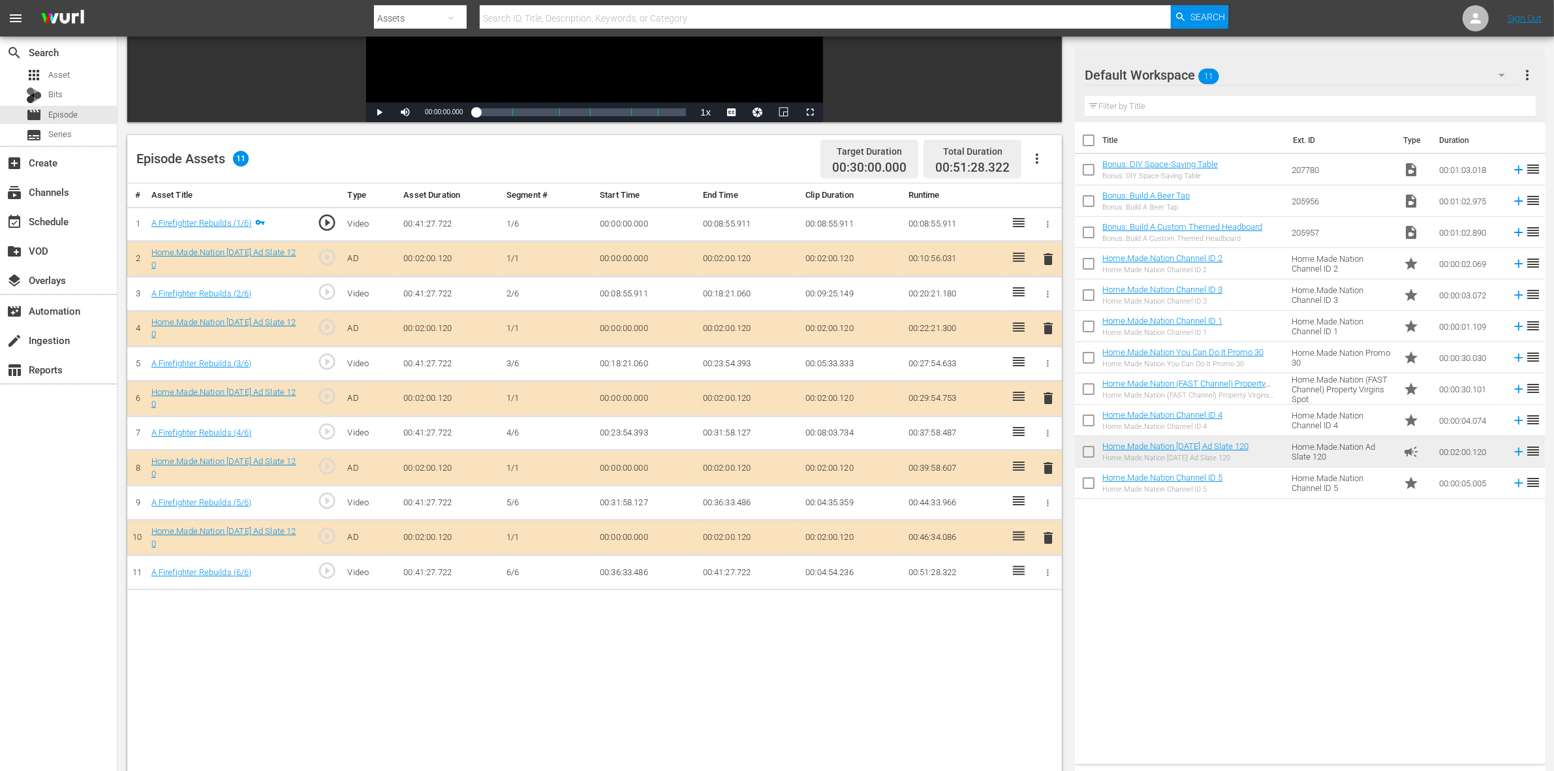
click at [1047, 334] on span "delete" at bounding box center [1048, 328] width 16 height 16
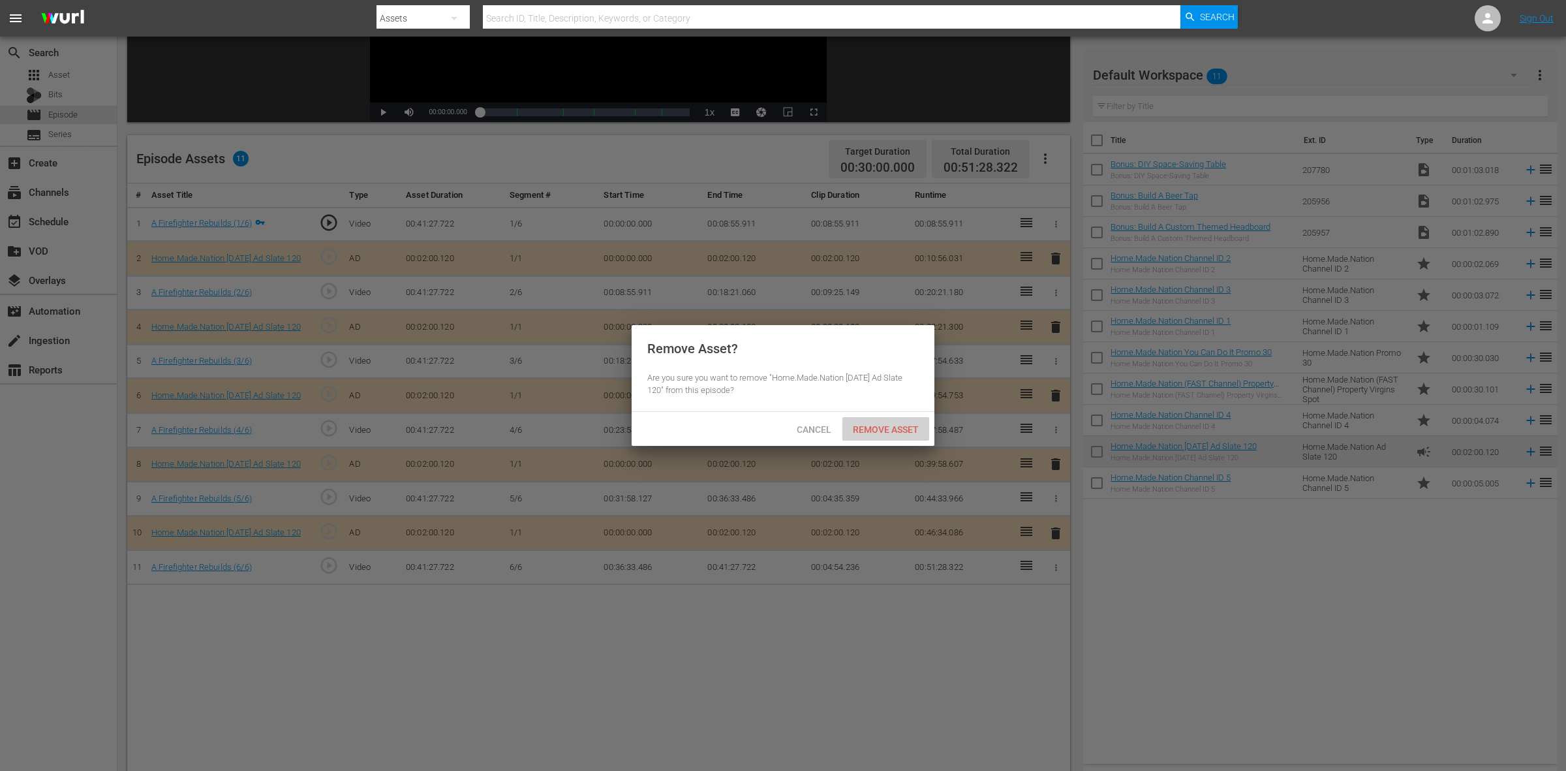
click at [878, 428] on span "Remove Asset" at bounding box center [885, 429] width 87 height 10
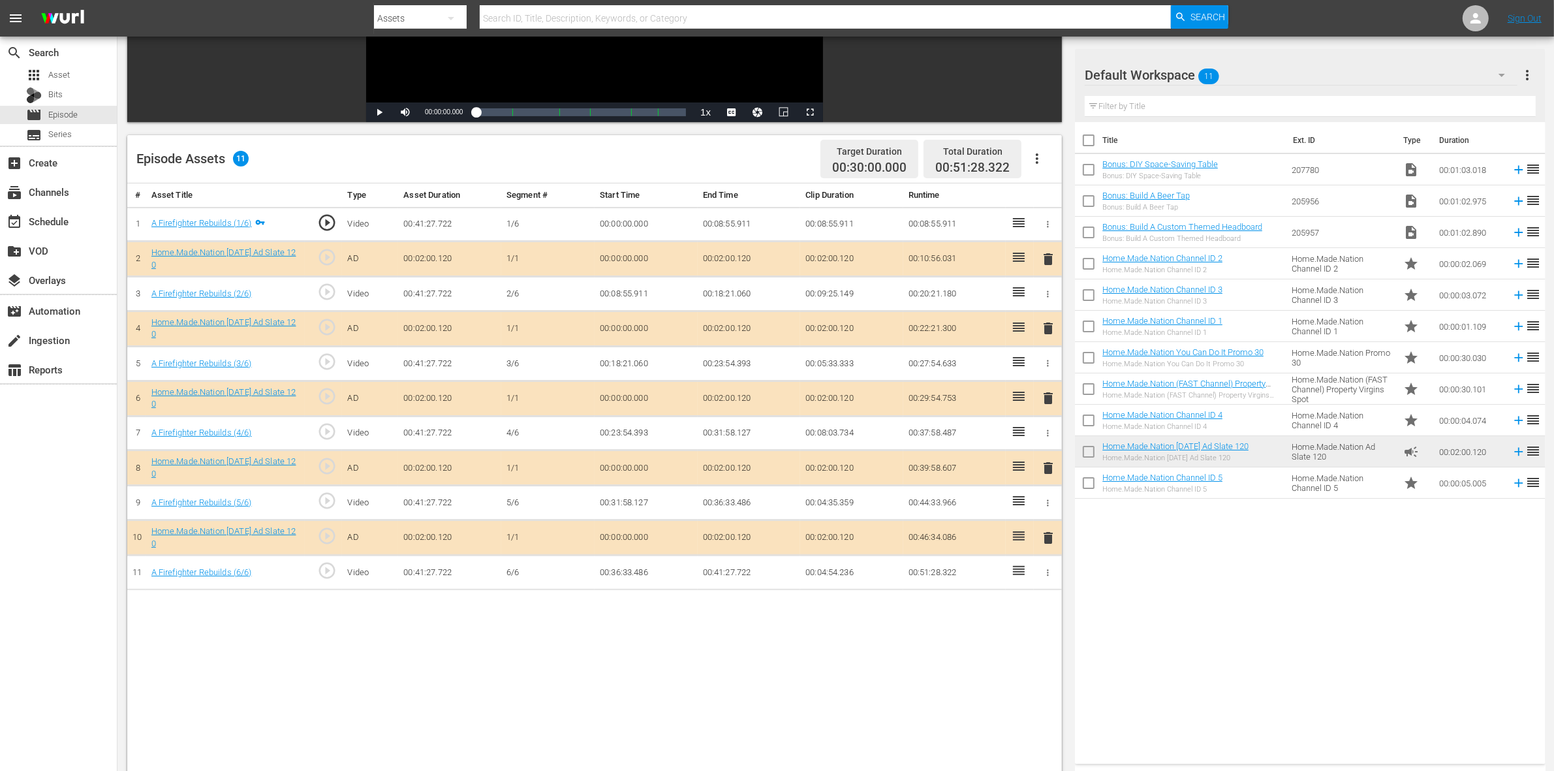
click at [1048, 468] on span "delete" at bounding box center [1048, 468] width 16 height 16
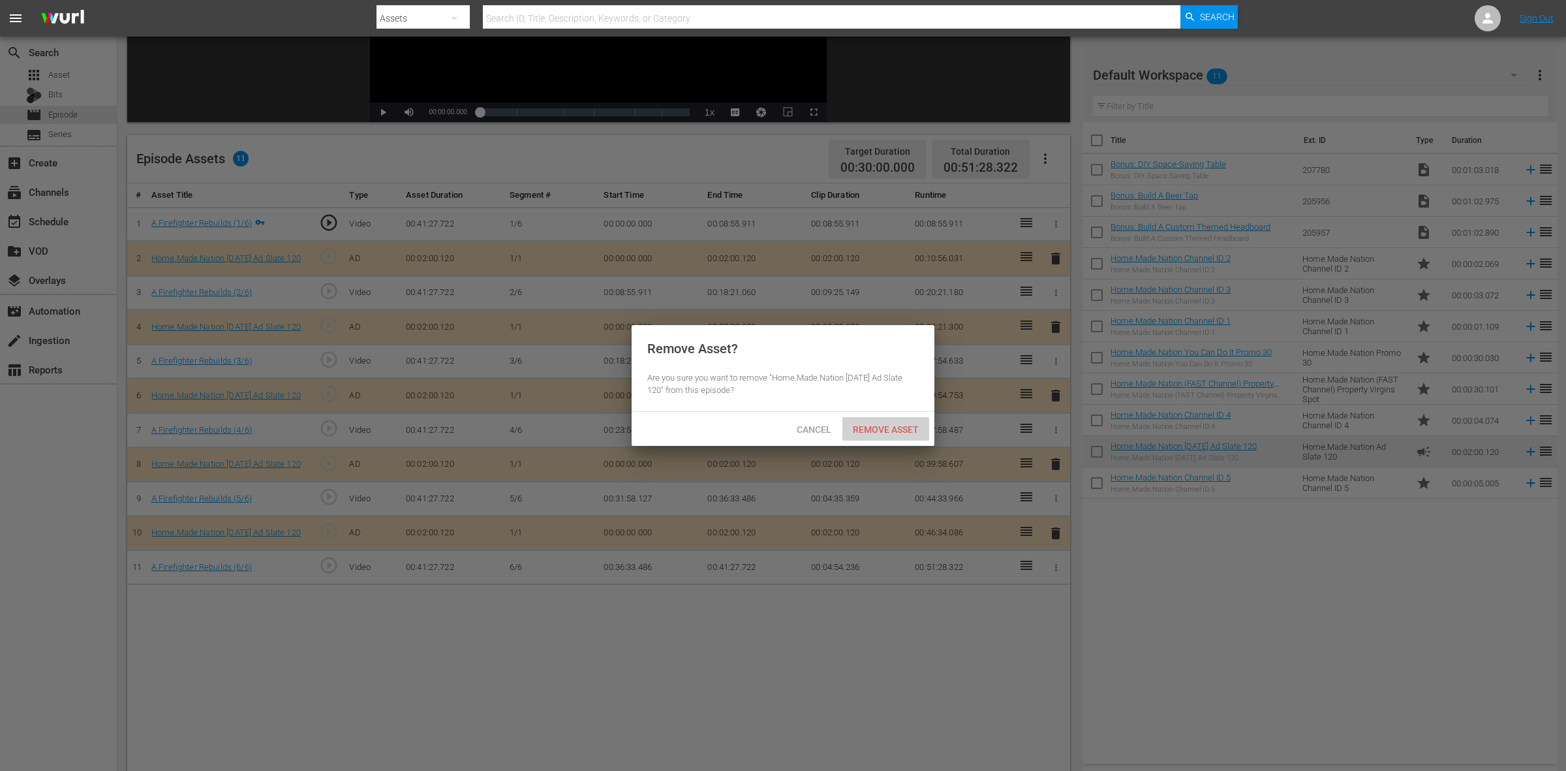
click at [885, 425] on span "Remove Asset" at bounding box center [885, 429] width 87 height 10
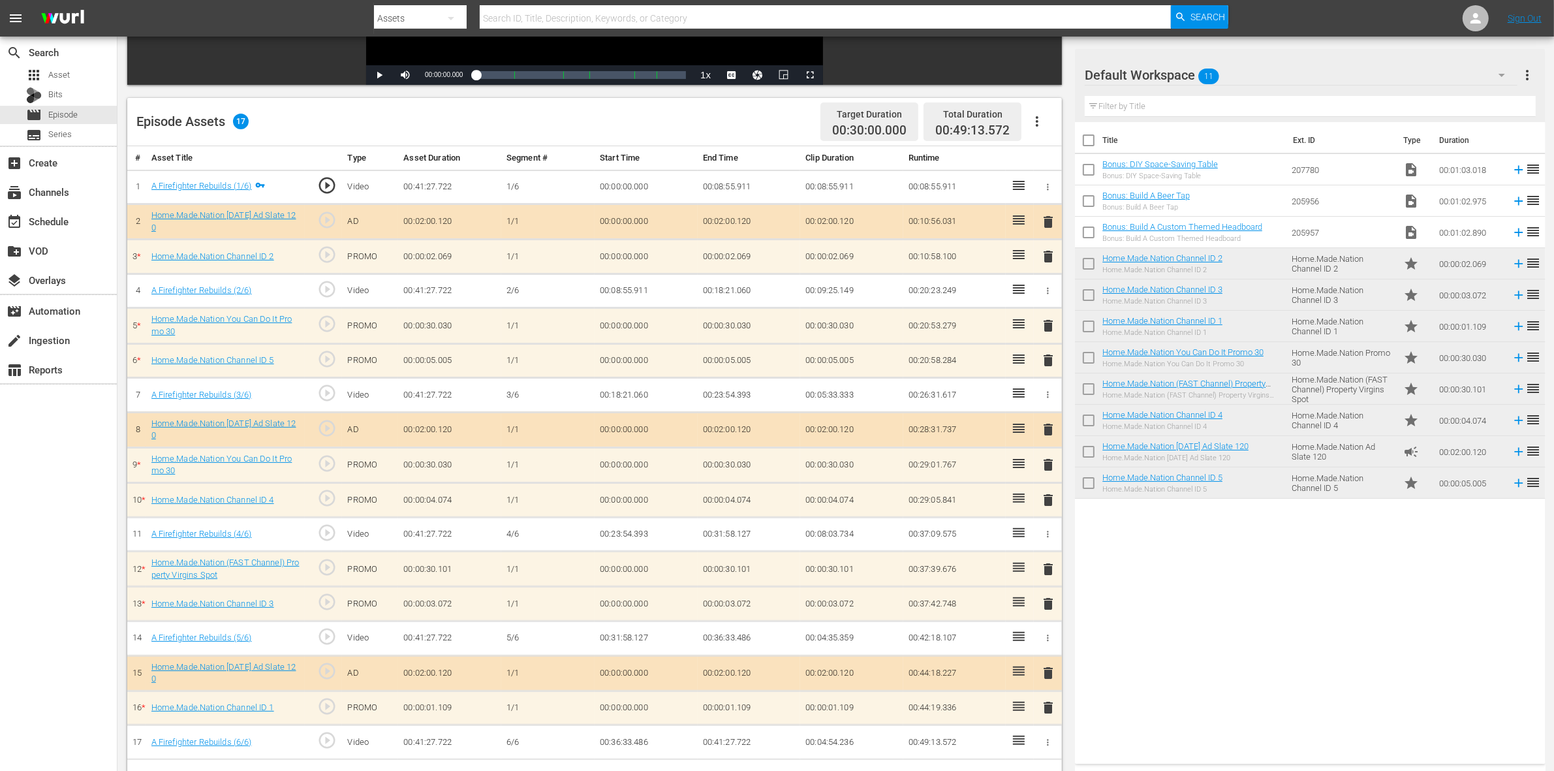
scroll to position [339, 0]
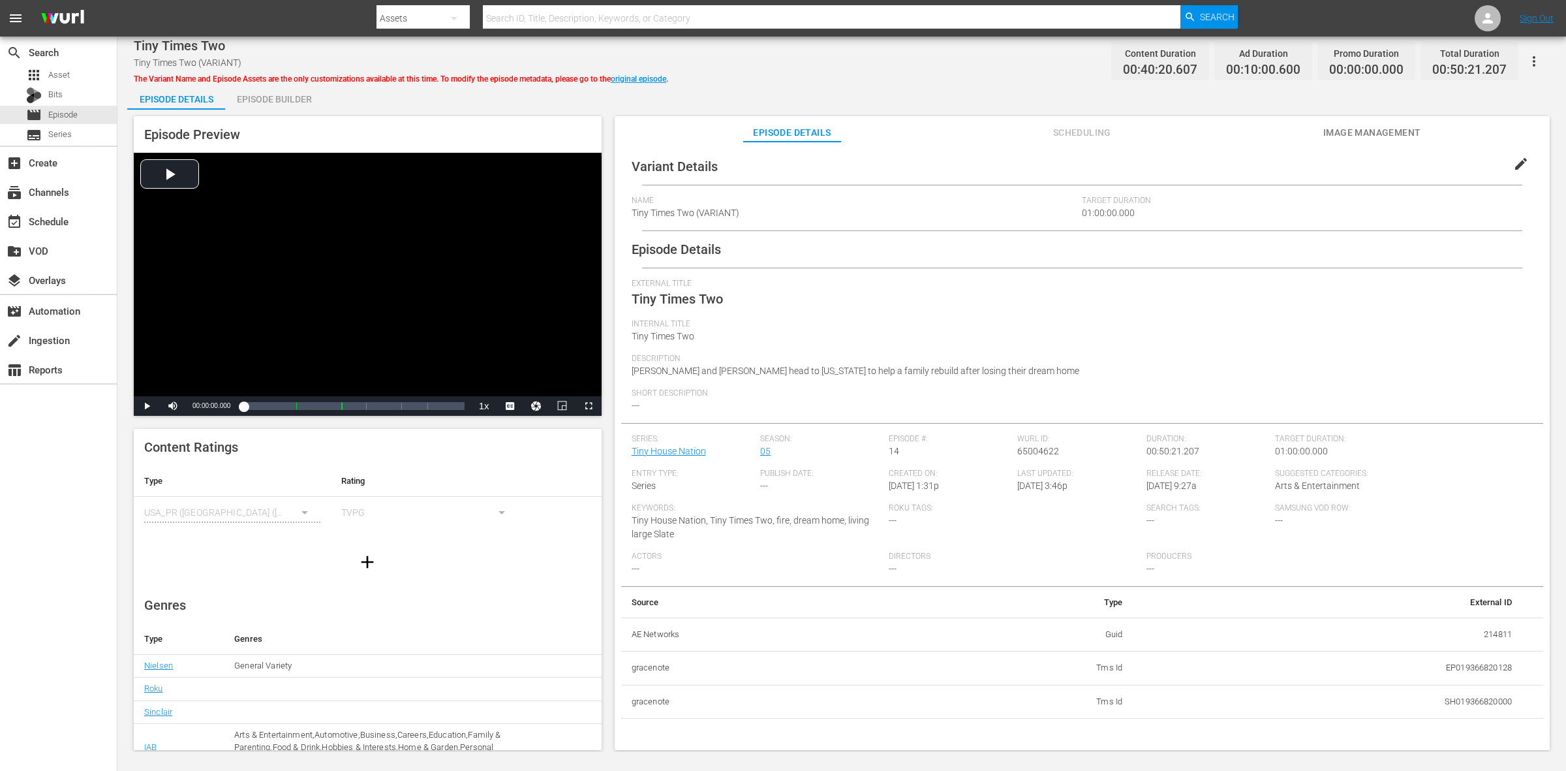
click at [302, 89] on div "Episode Builder" at bounding box center [274, 99] width 98 height 31
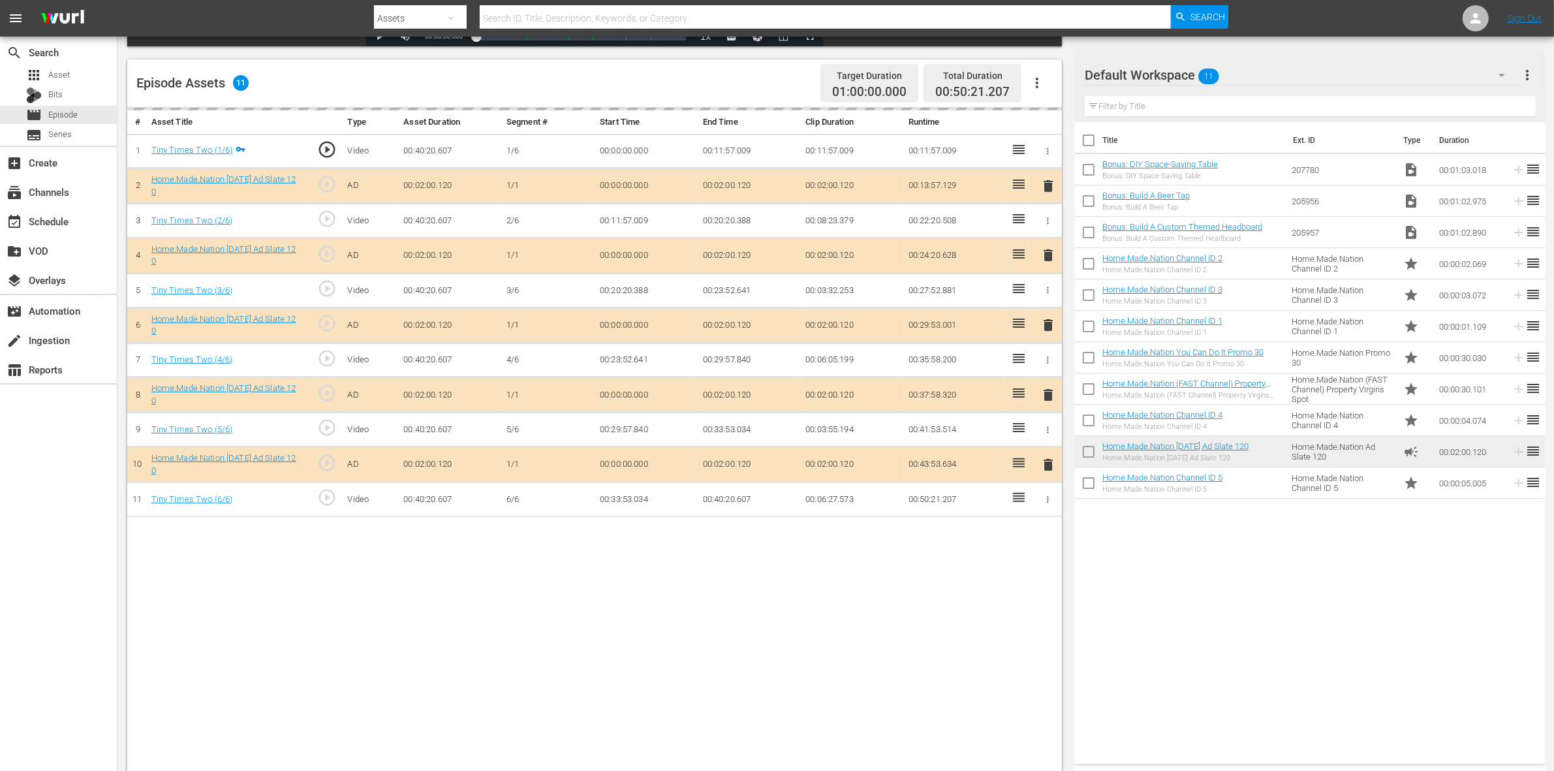
scroll to position [326, 0]
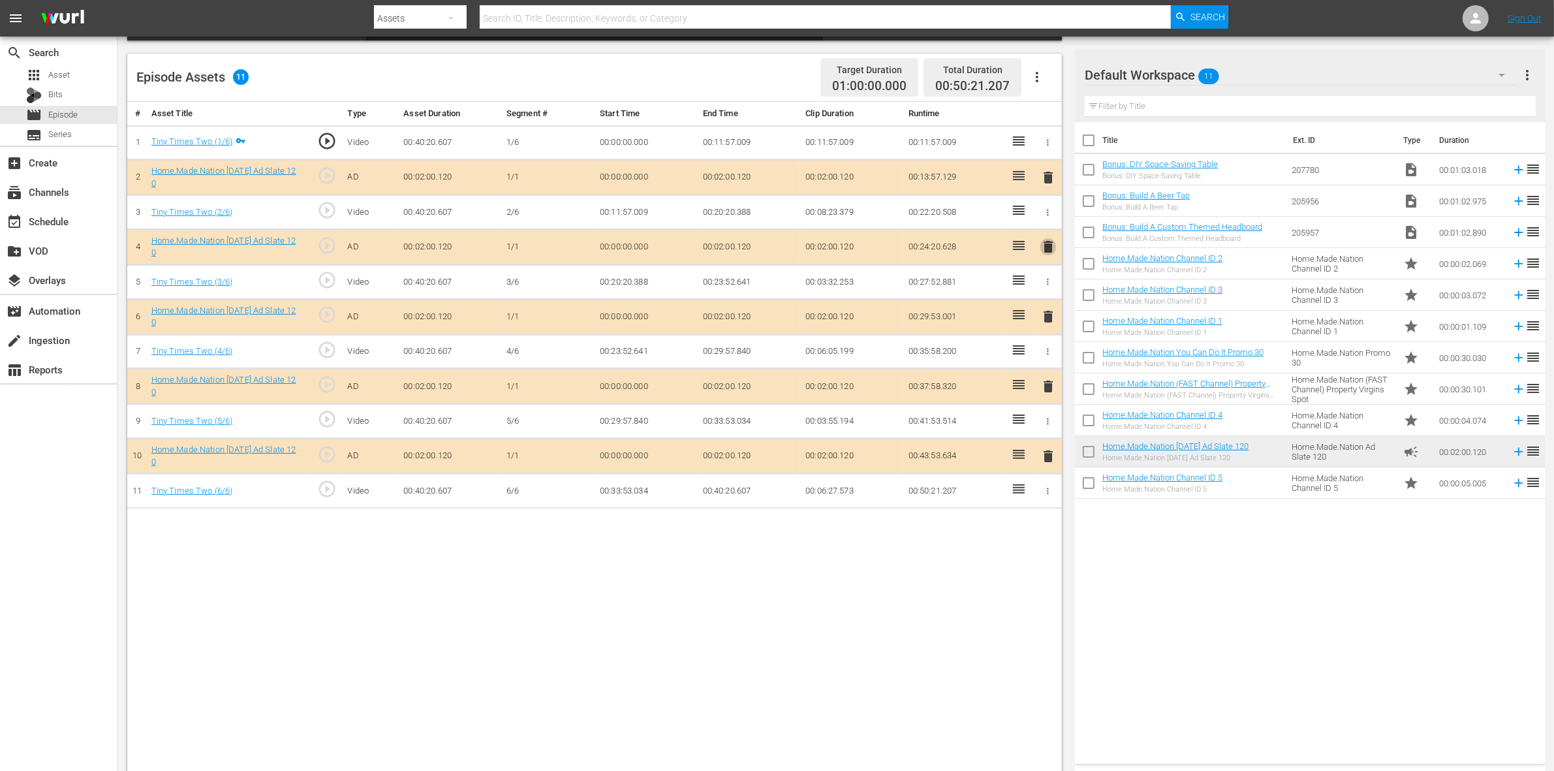
click at [1051, 247] on span "delete" at bounding box center [1048, 247] width 16 height 16
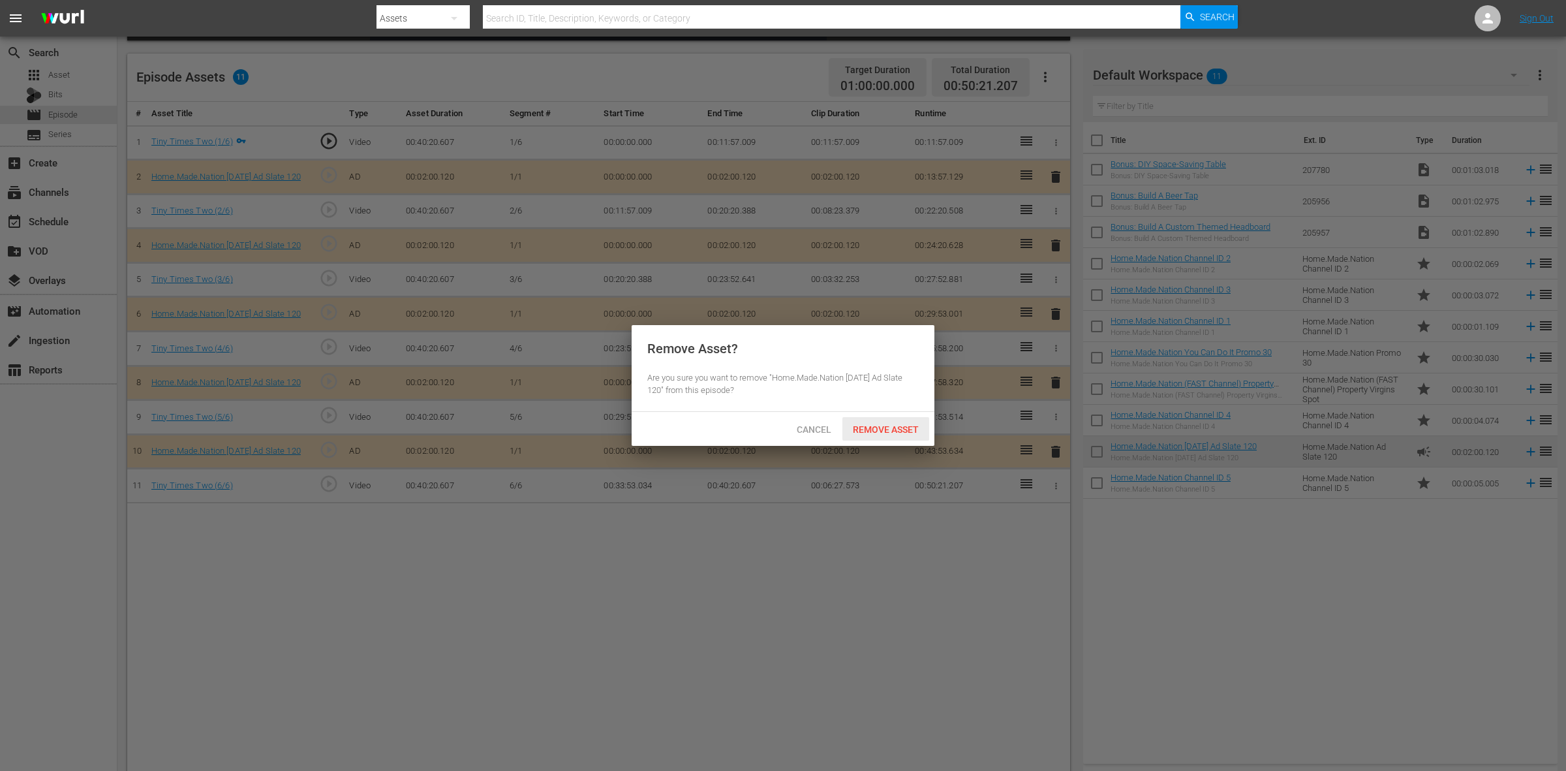
click at [910, 424] on span "Remove Asset" at bounding box center [885, 429] width 87 height 10
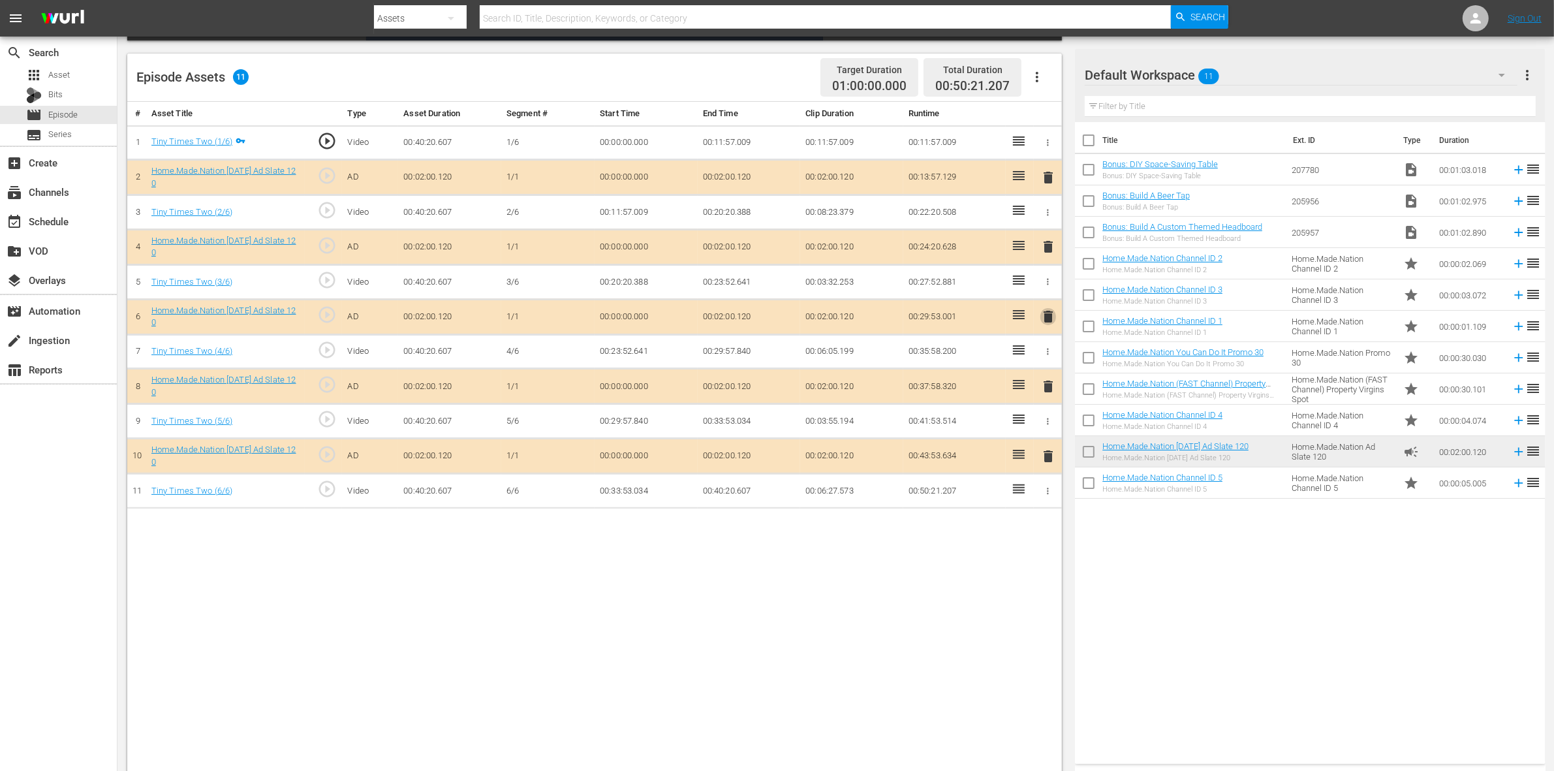
click at [1052, 320] on span "delete" at bounding box center [1048, 317] width 16 height 16
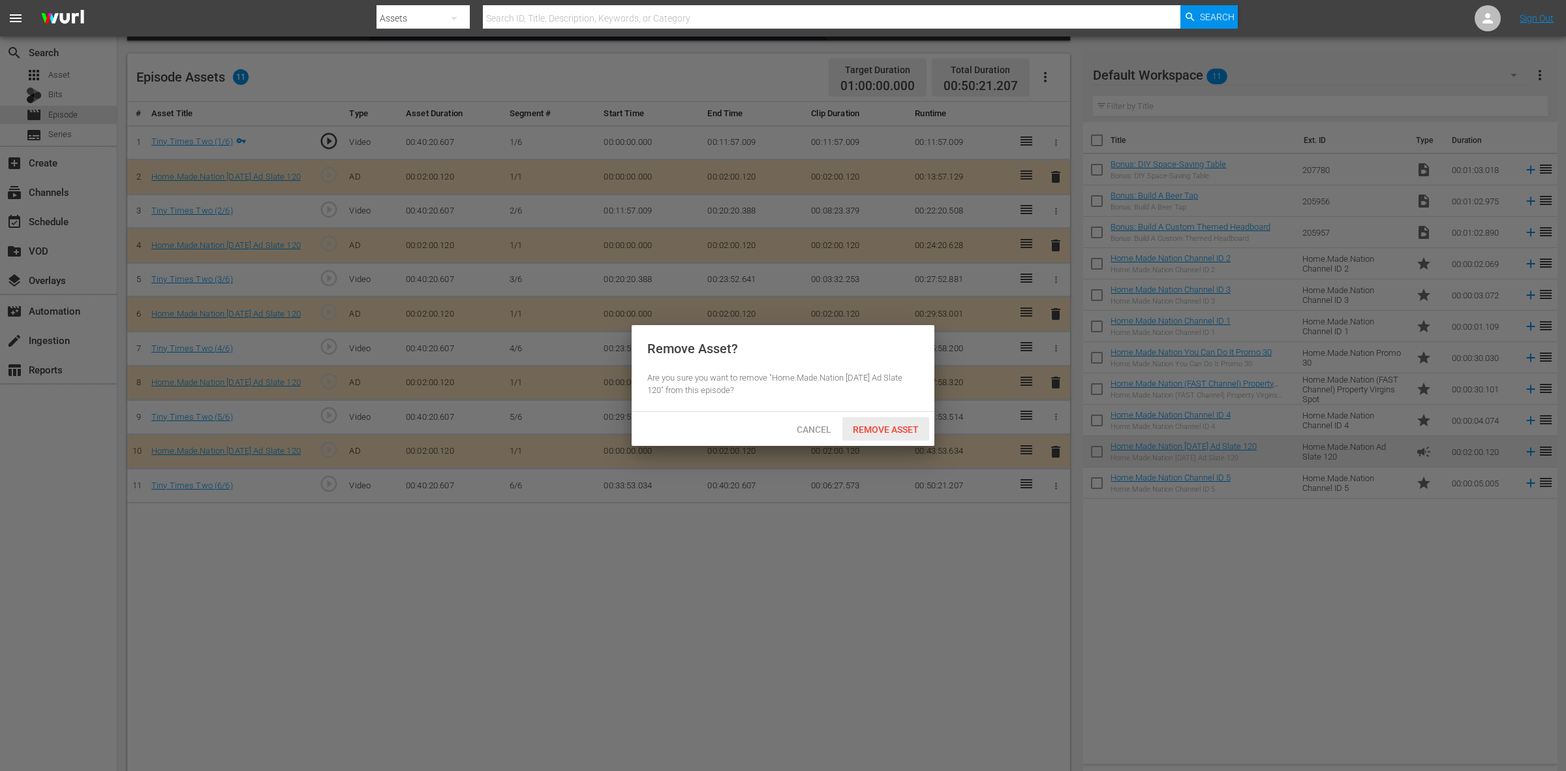
click at [885, 437] on div "Remove Asset" at bounding box center [885, 429] width 87 height 24
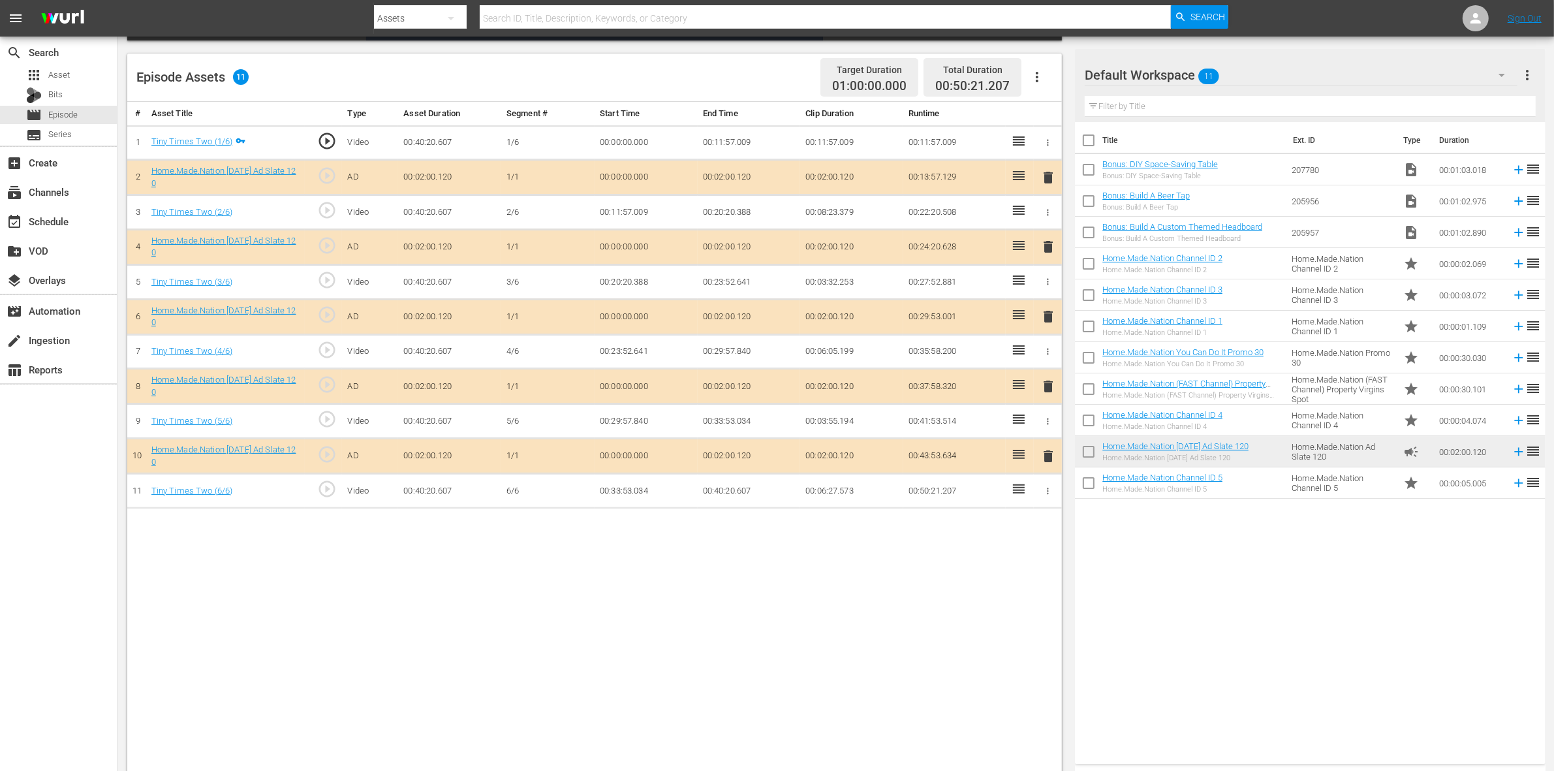
click at [1051, 390] on span "delete" at bounding box center [1048, 386] width 16 height 16
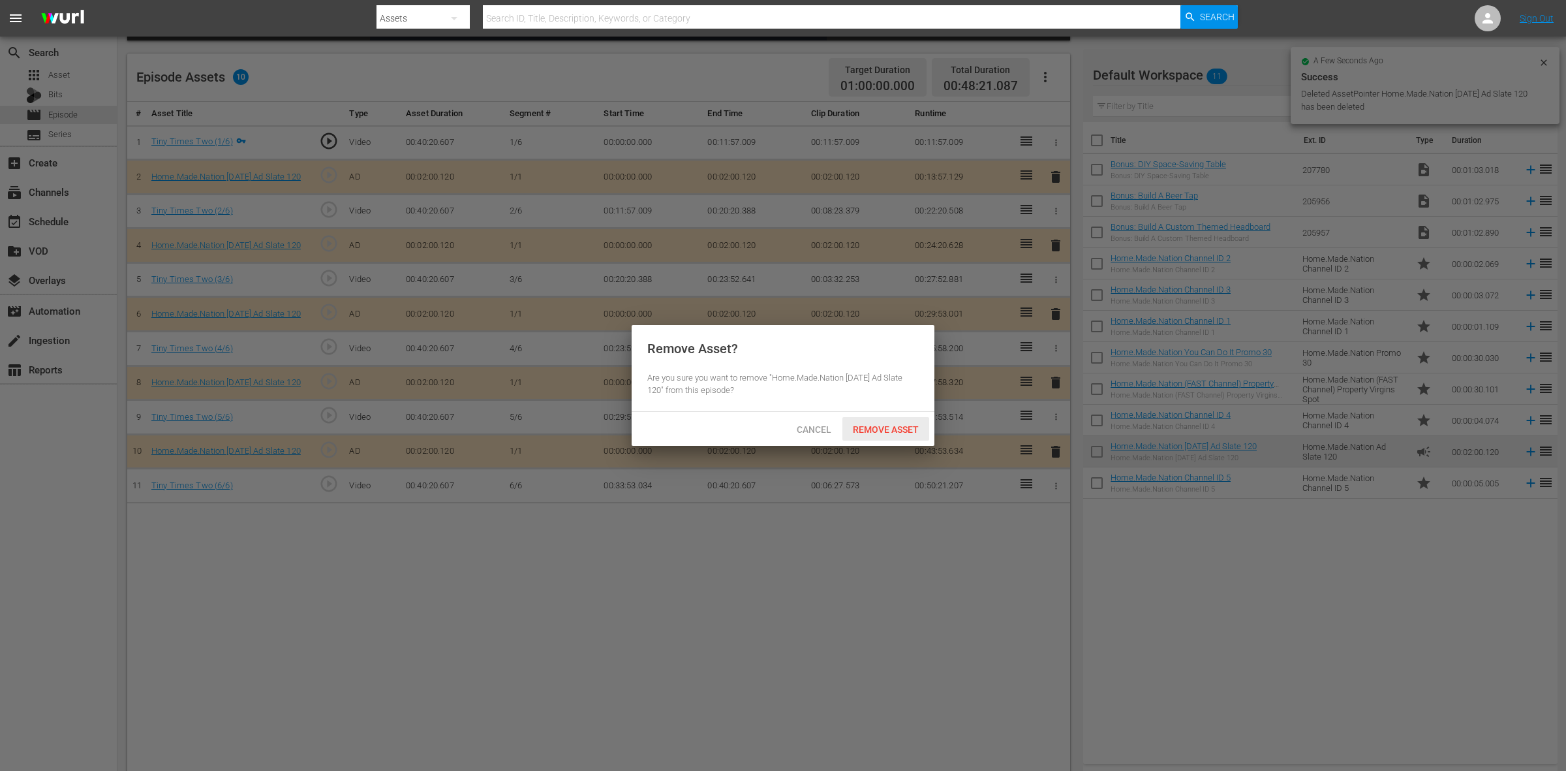
click at [895, 435] on div "Remove Asset" at bounding box center [885, 429] width 87 height 24
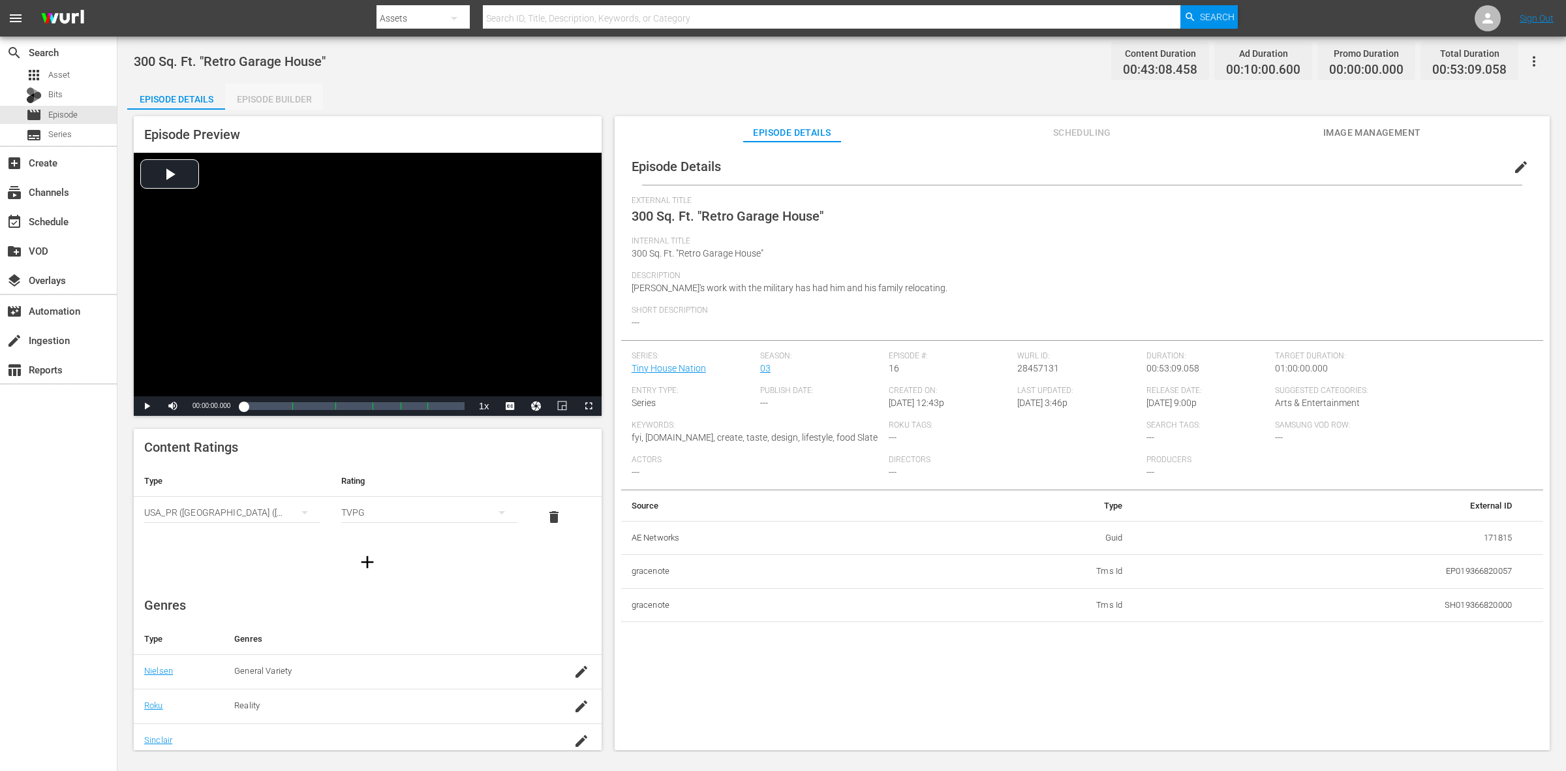
click at [304, 97] on div "Episode Builder" at bounding box center [274, 99] width 98 height 31
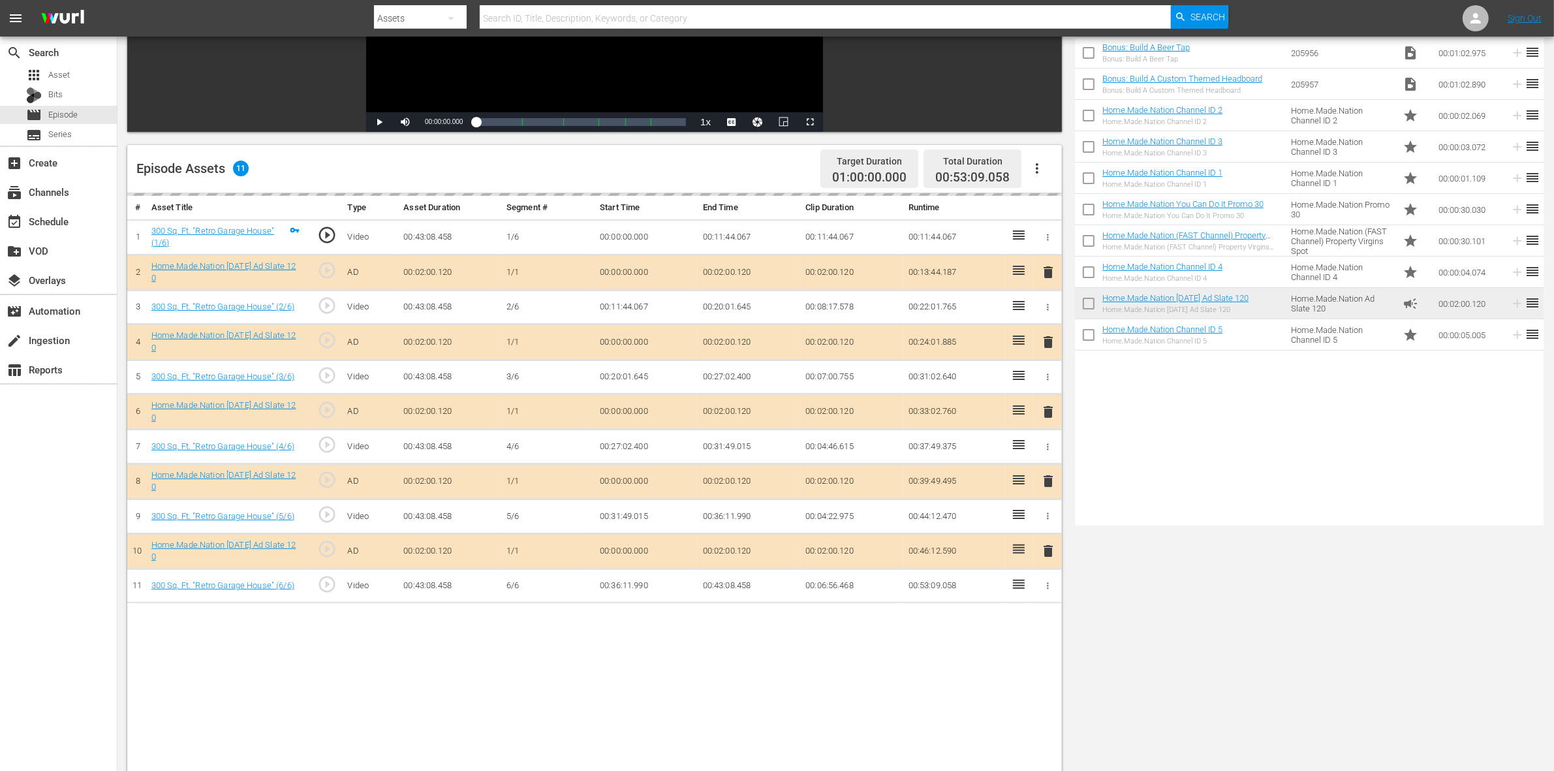
scroll to position [245, 0]
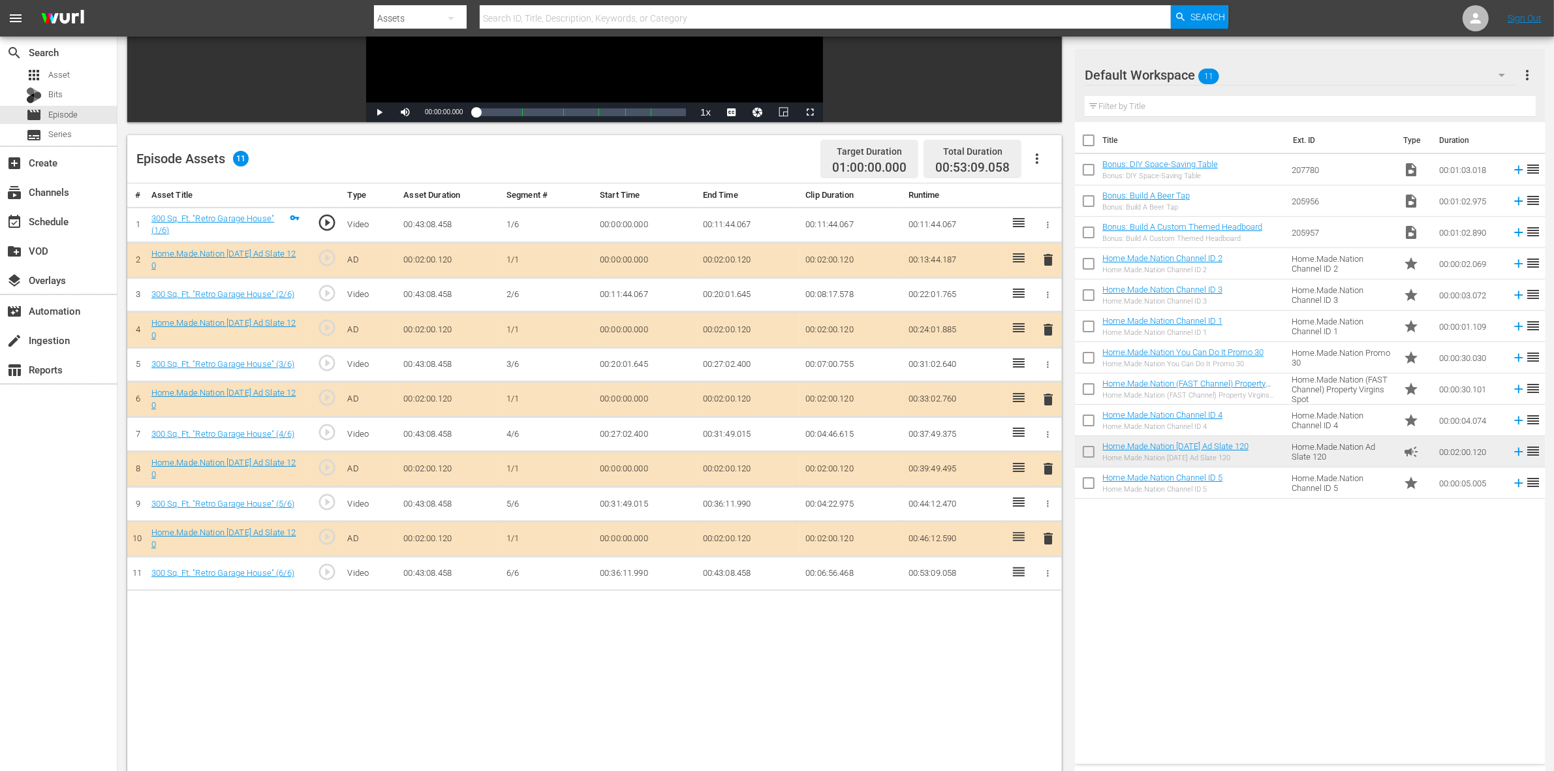
click at [1046, 336] on span "delete" at bounding box center [1048, 330] width 16 height 16
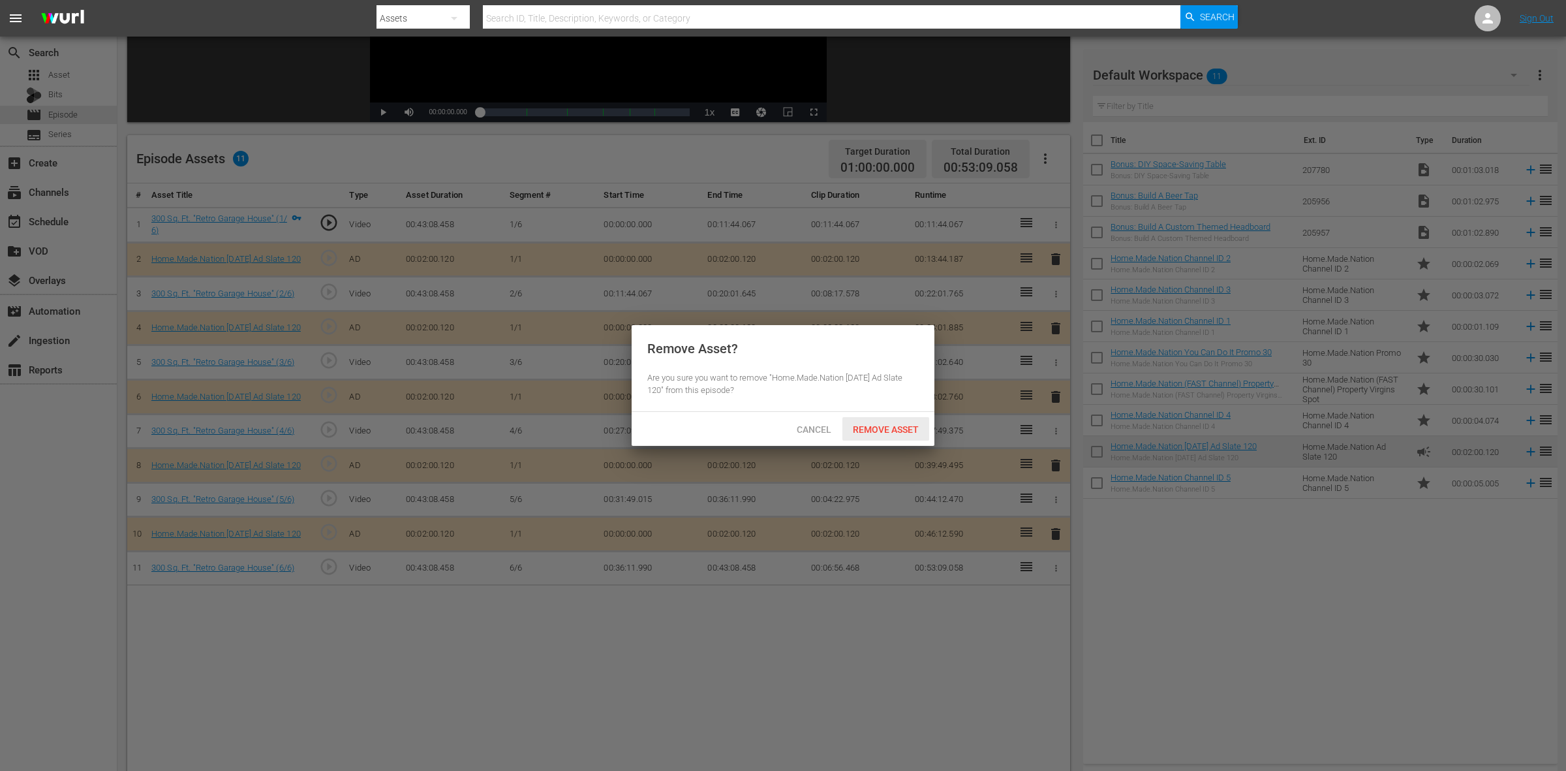
click at [908, 432] on span "Remove Asset" at bounding box center [885, 429] width 87 height 10
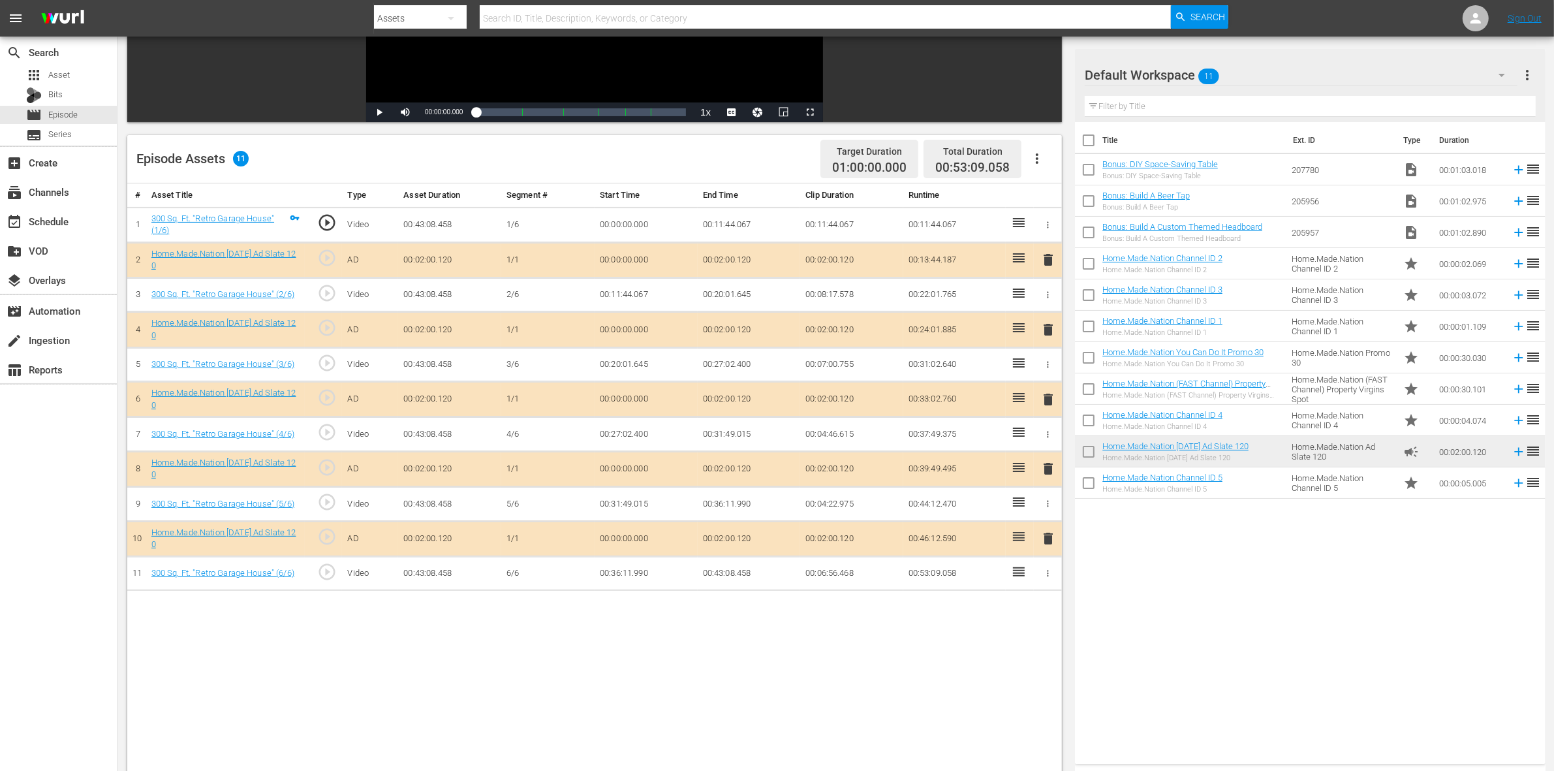
click at [1053, 407] on span "delete" at bounding box center [1048, 400] width 16 height 16
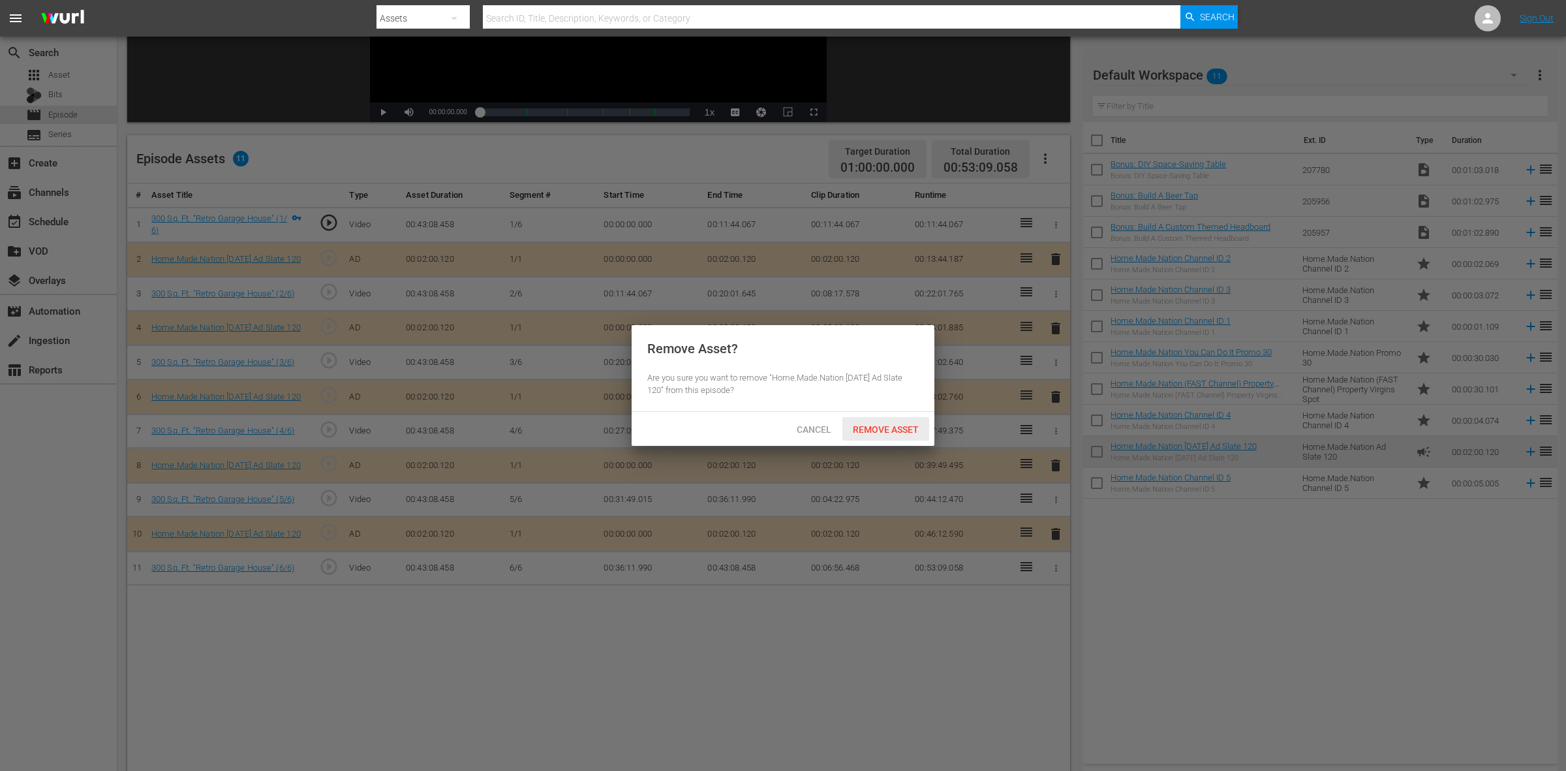
click at [869, 425] on span "Remove Asset" at bounding box center [885, 429] width 87 height 10
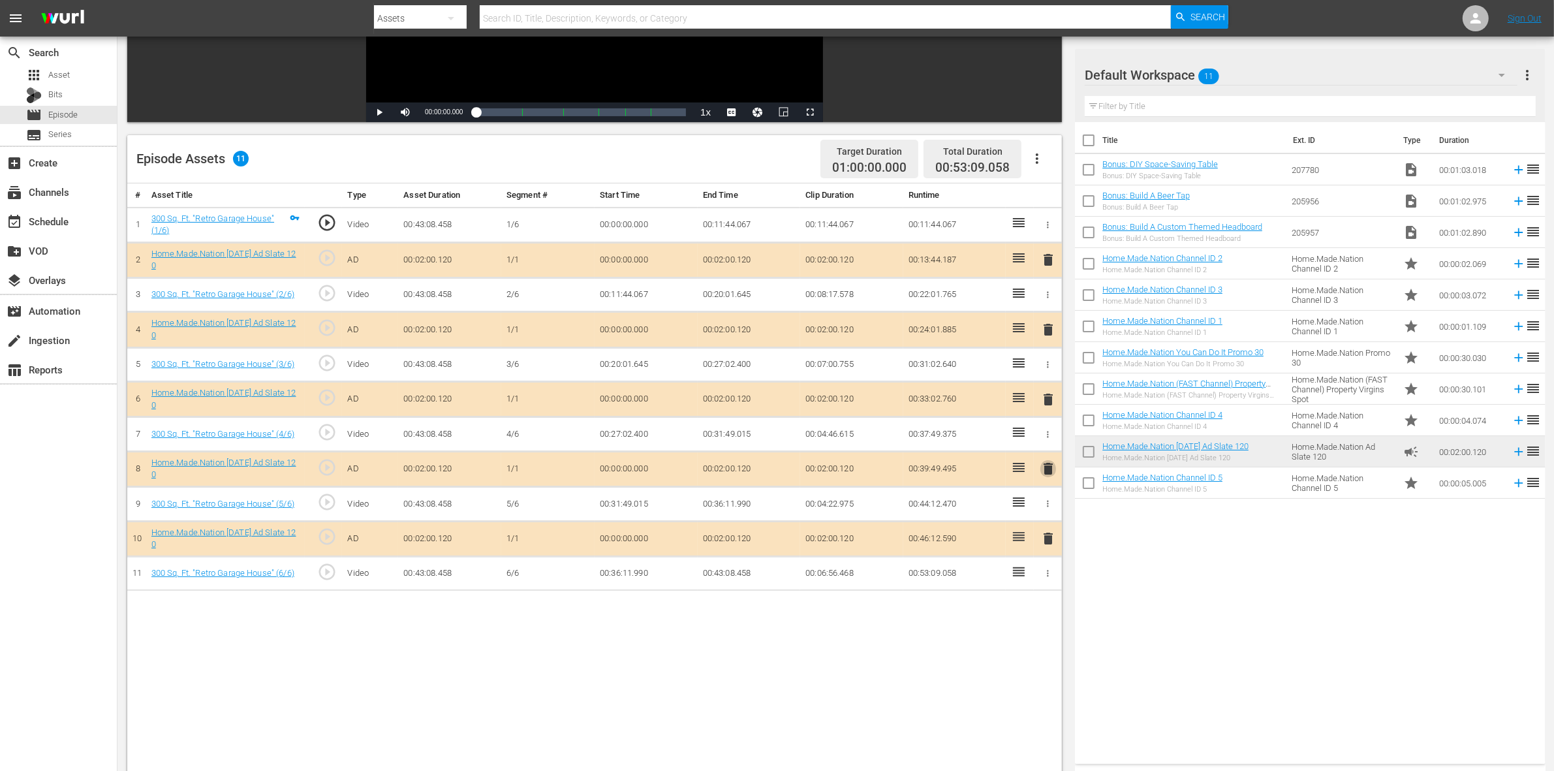
click at [1043, 476] on span "delete" at bounding box center [1048, 469] width 16 height 16
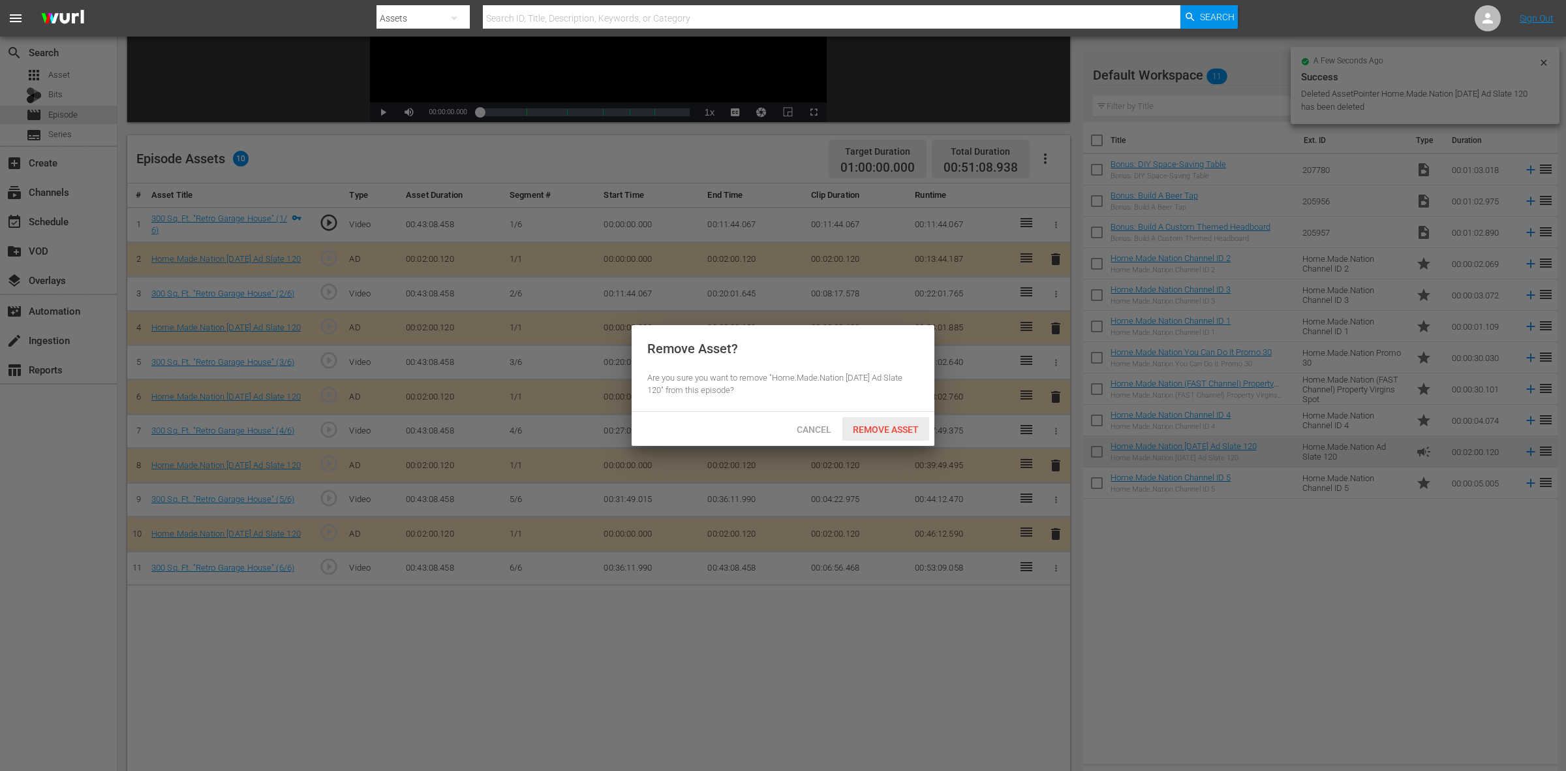
click at [898, 427] on span "Remove Asset" at bounding box center [885, 429] width 87 height 10
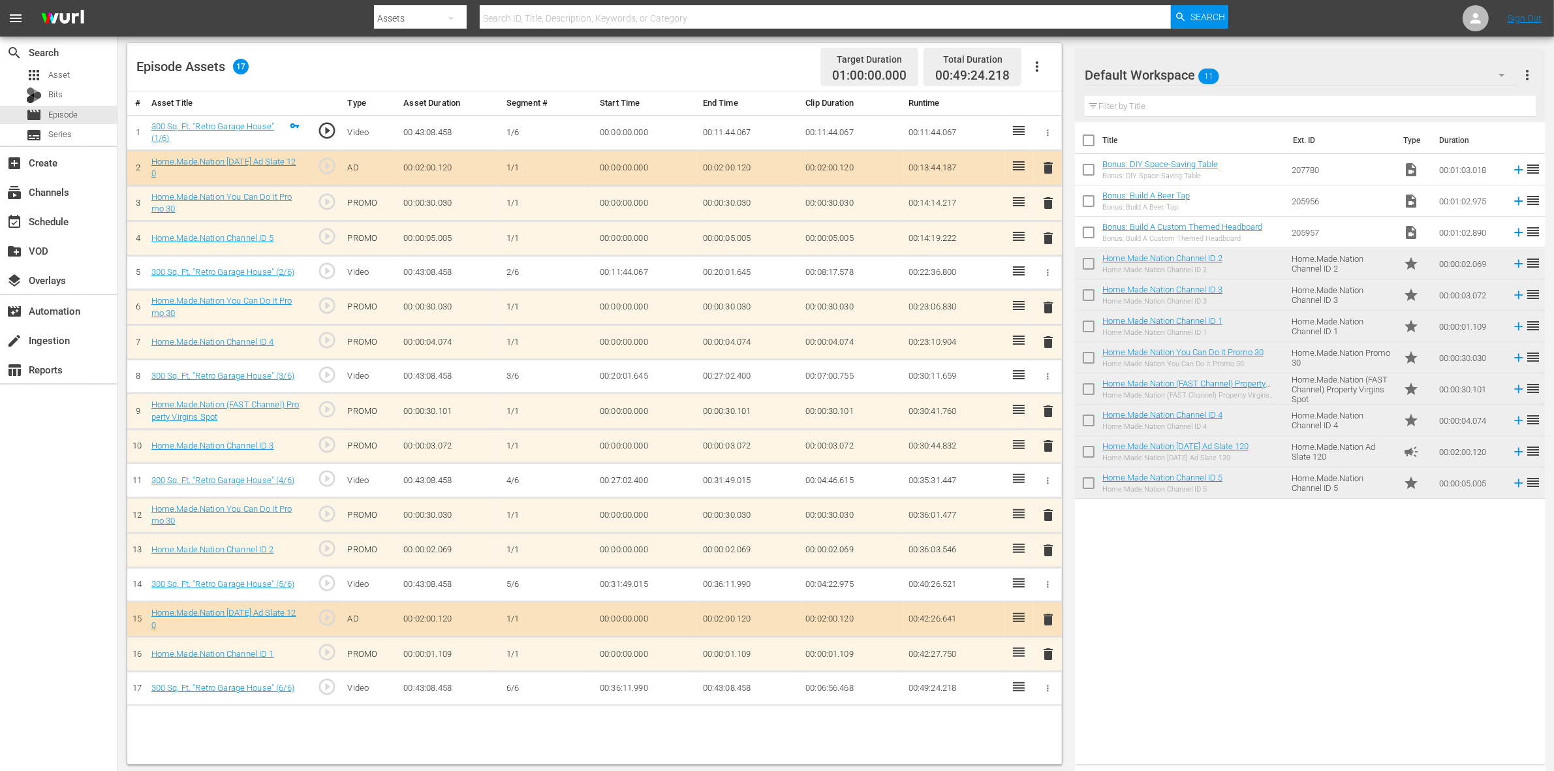
scroll to position [339, 0]
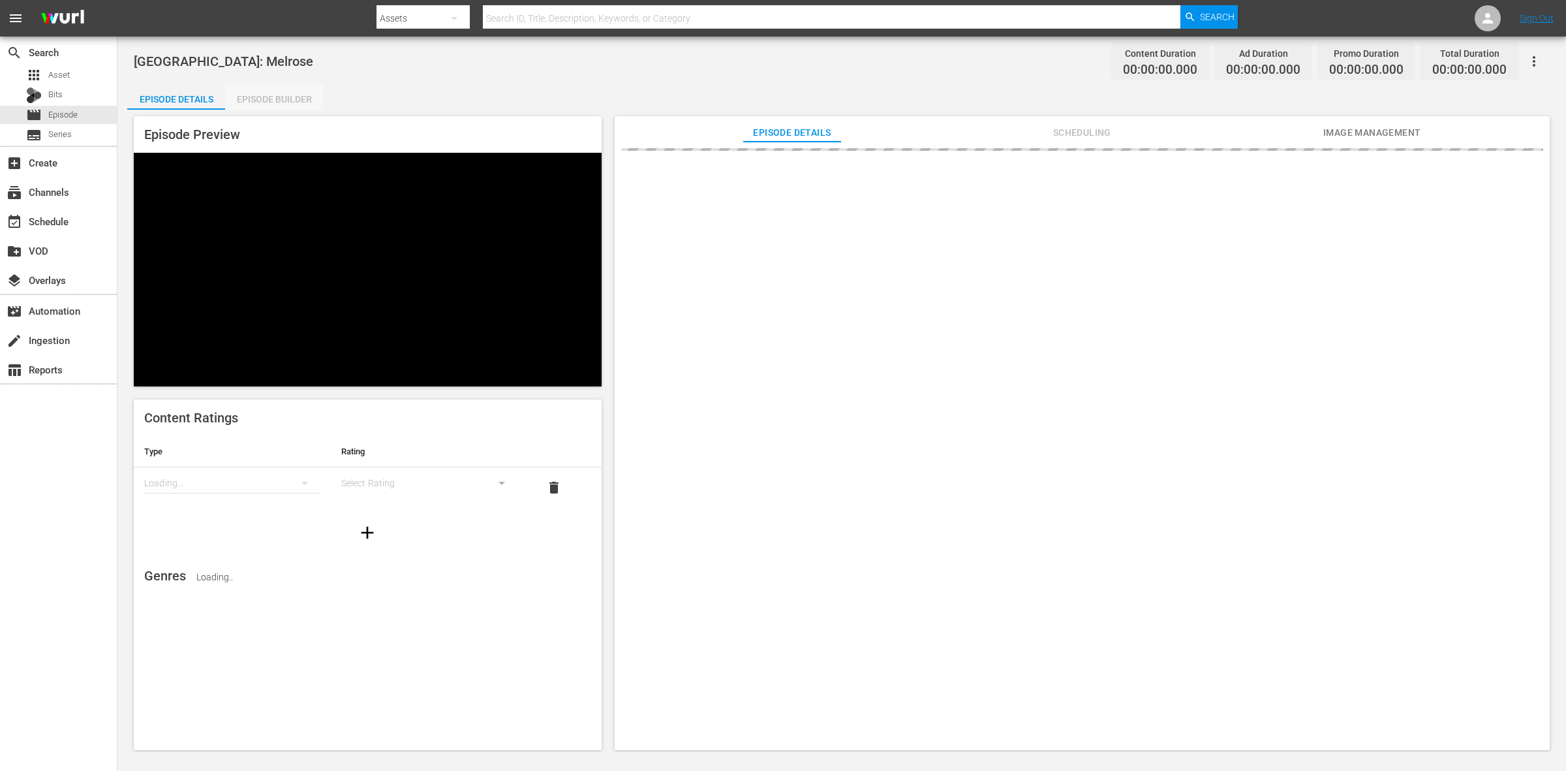
click at [301, 99] on div "Episode Builder" at bounding box center [274, 99] width 98 height 31
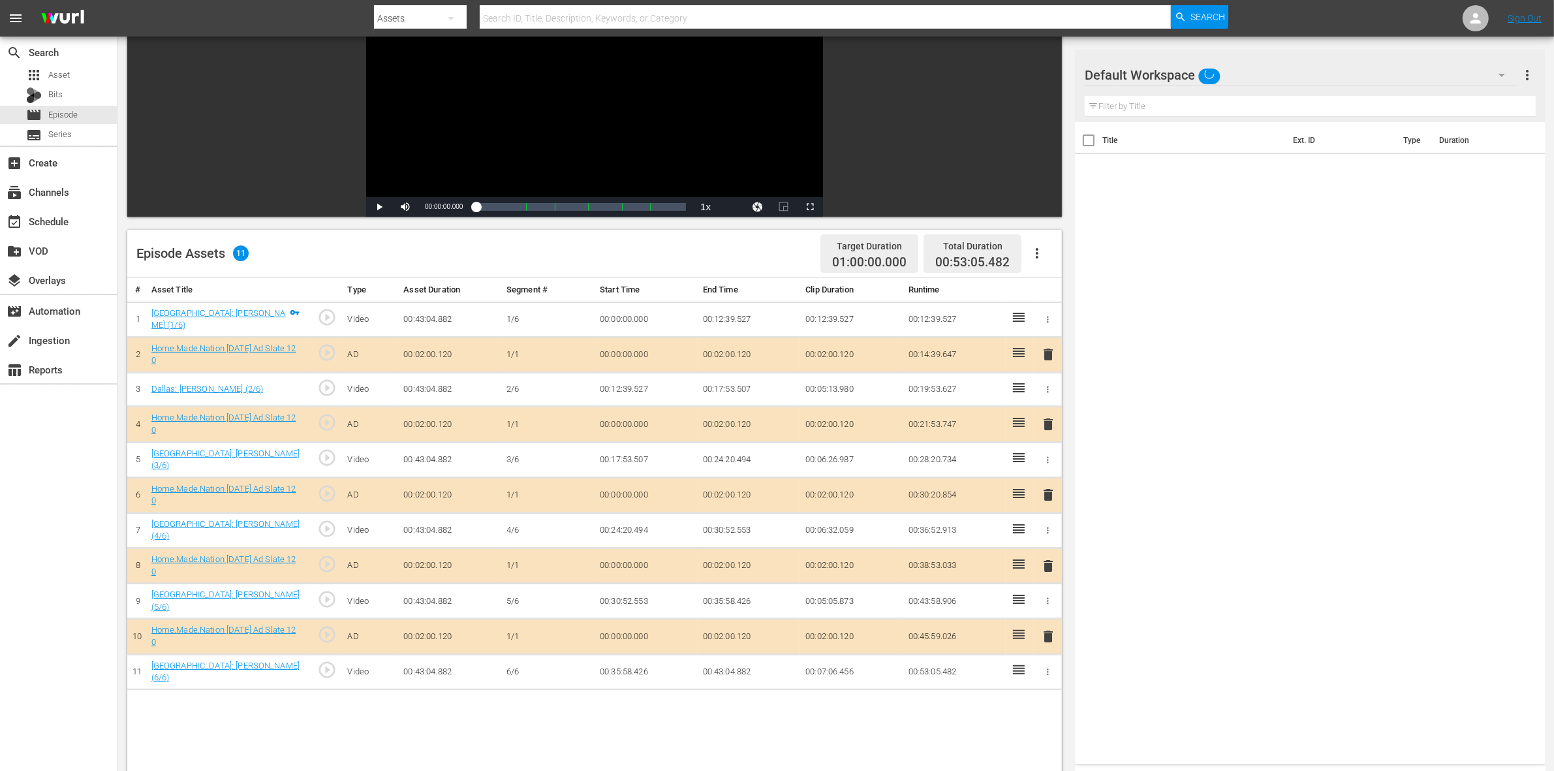
scroll to position [245, 0]
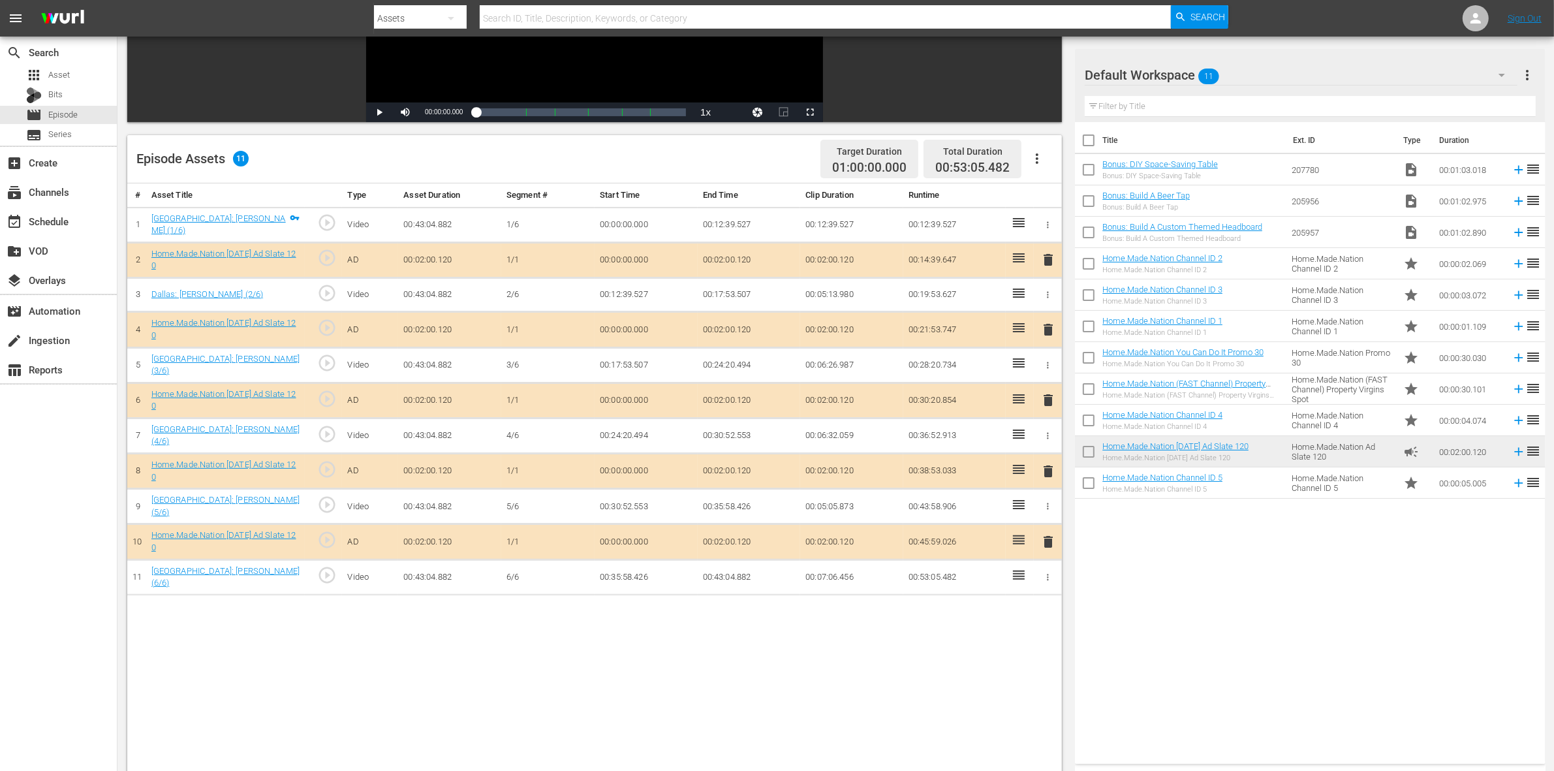
click at [1051, 331] on span "delete" at bounding box center [1048, 330] width 16 height 16
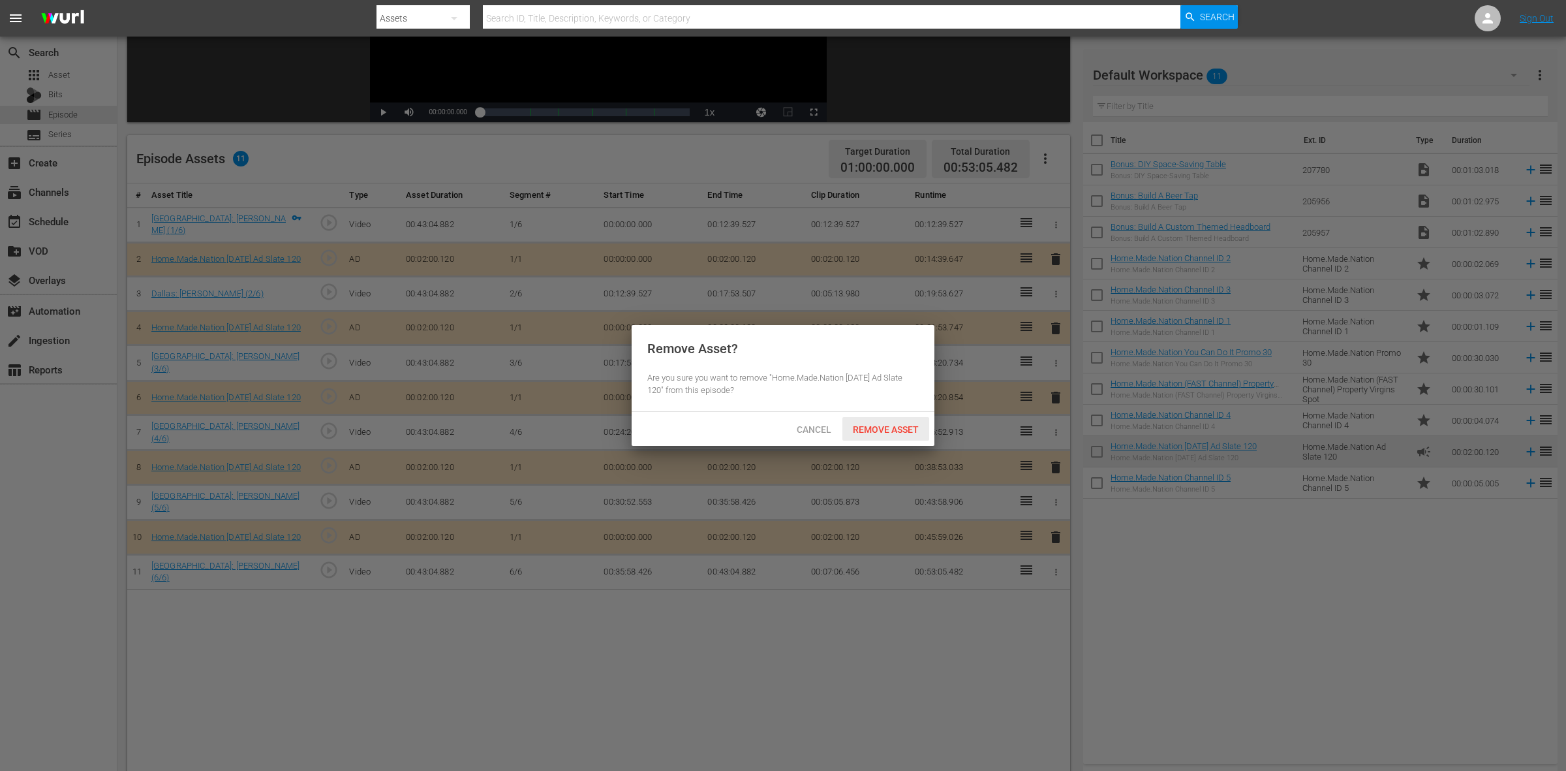
click at [898, 433] on span "Remove Asset" at bounding box center [885, 429] width 87 height 10
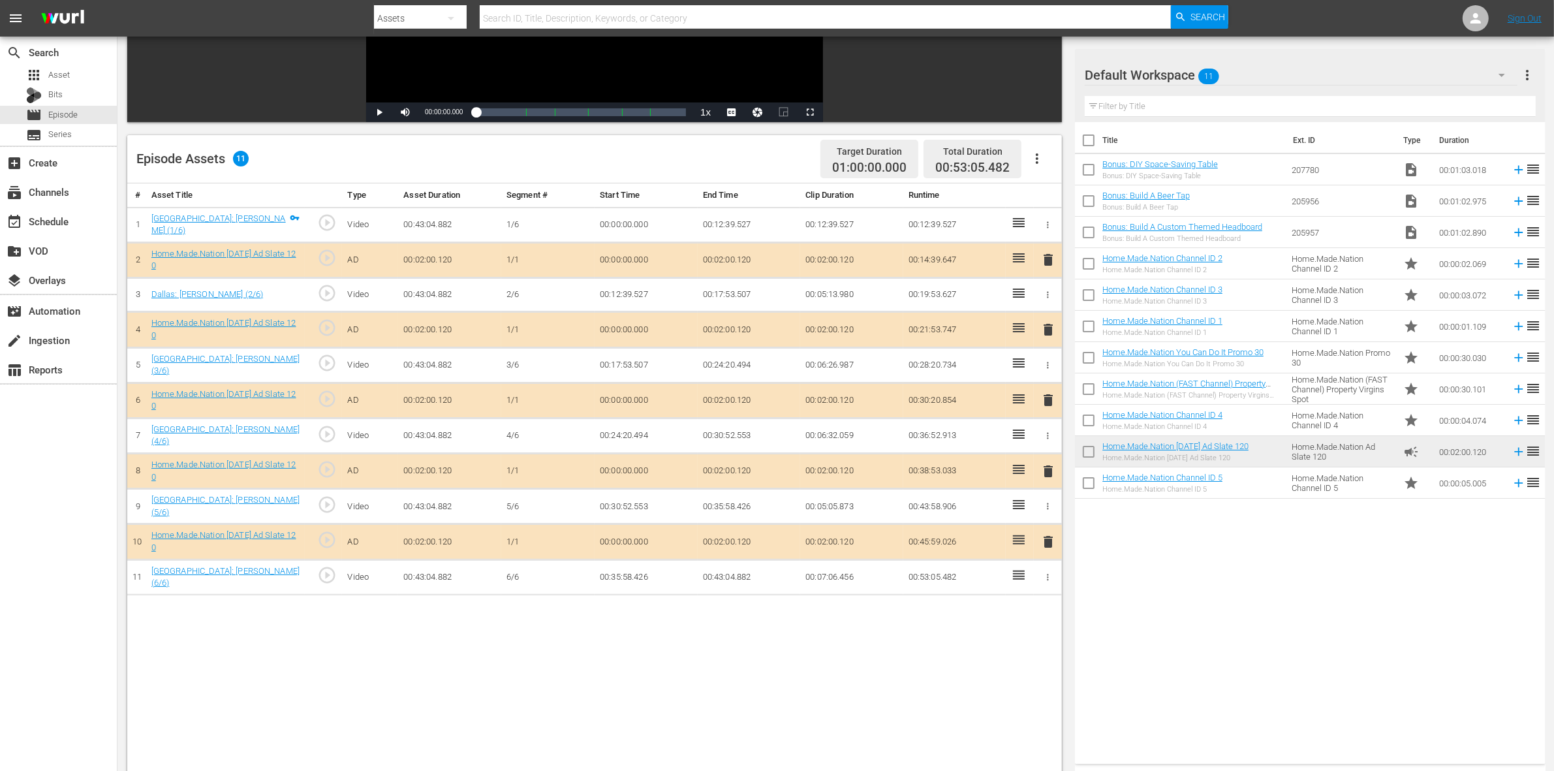
click at [1049, 469] on span "delete" at bounding box center [1048, 471] width 16 height 16
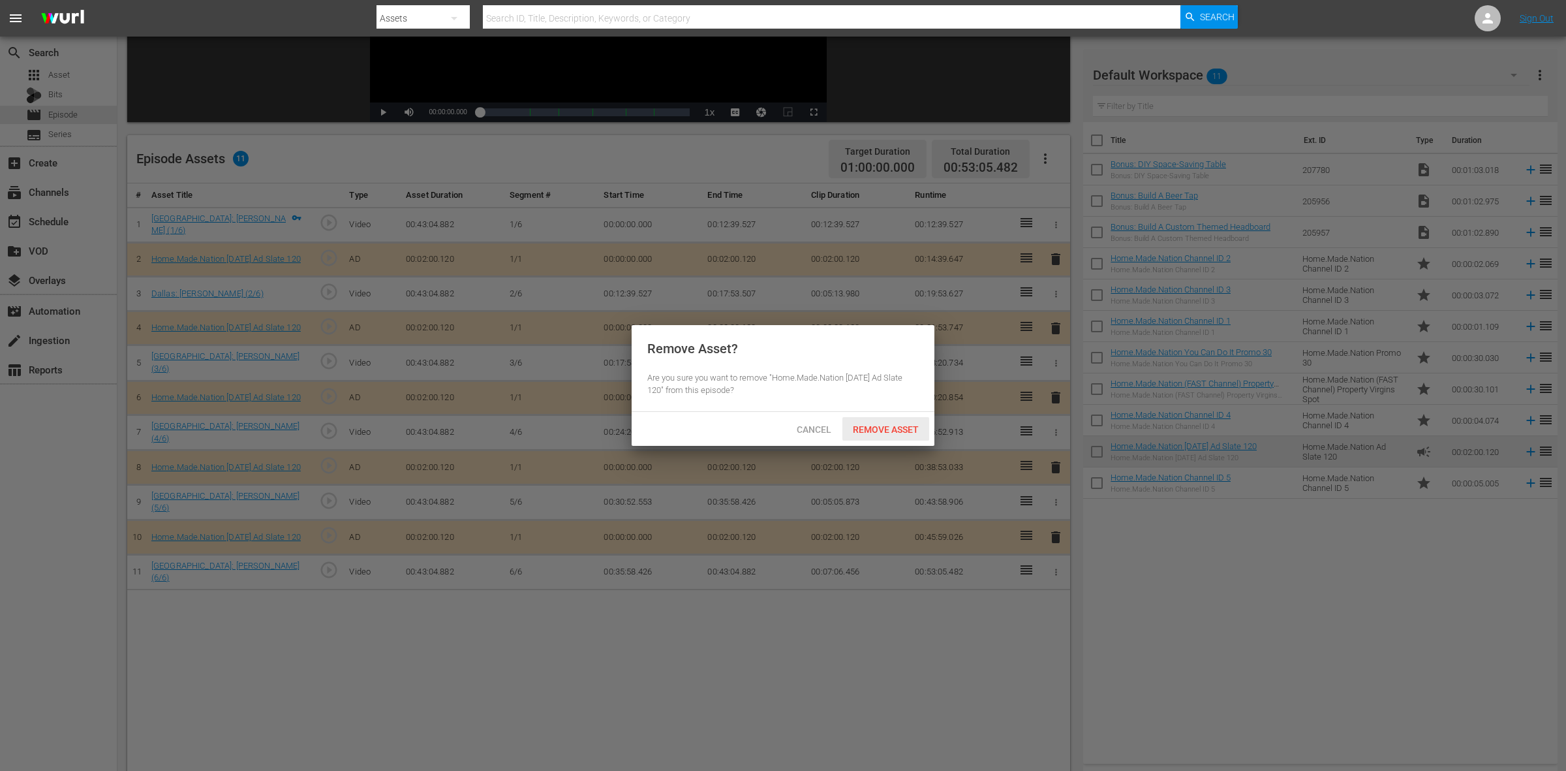
click at [914, 428] on span "Remove Asset" at bounding box center [885, 429] width 87 height 10
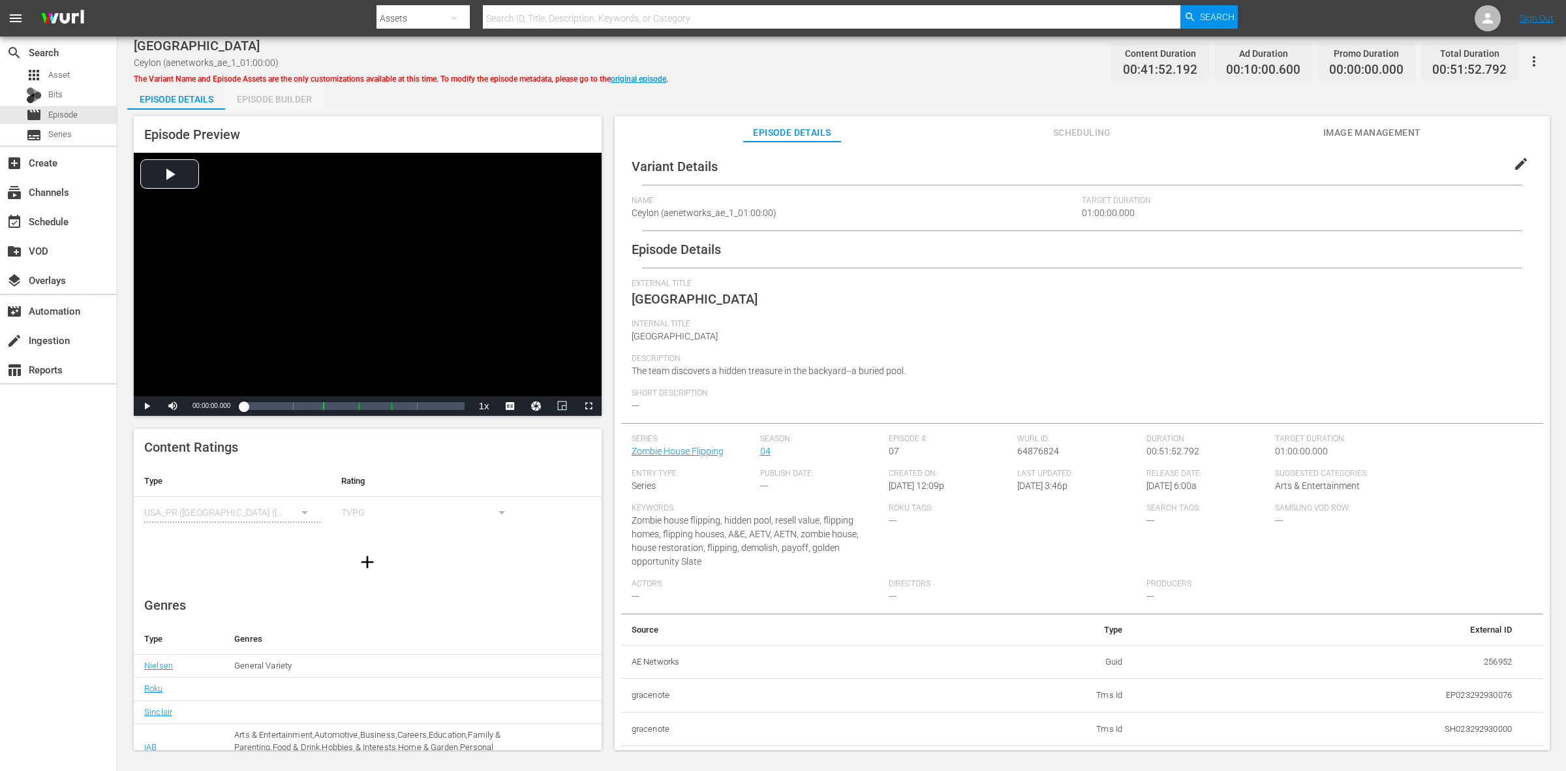
click at [262, 99] on div "Episode Builder" at bounding box center [274, 99] width 98 height 31
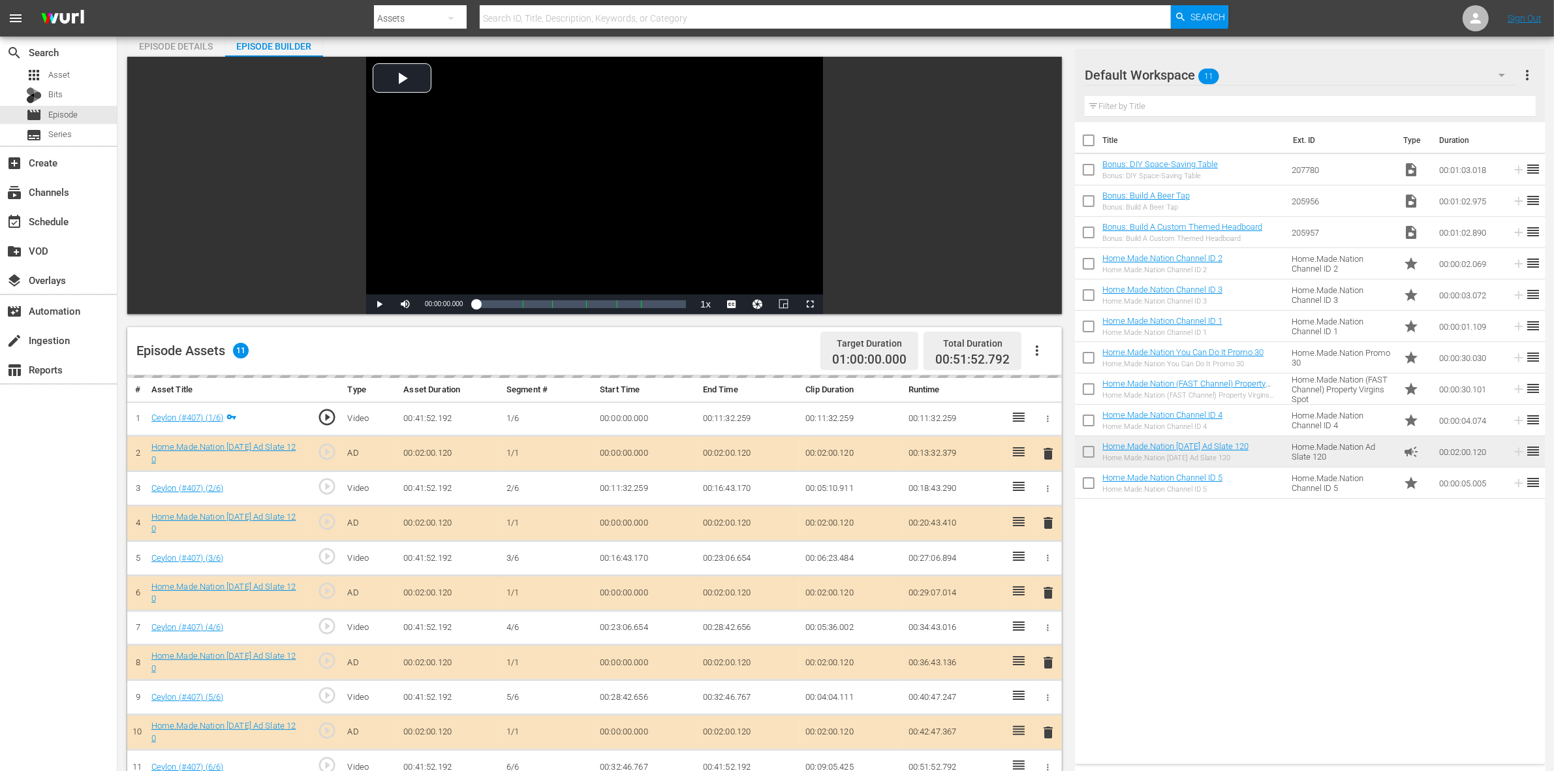
scroll to position [163, 0]
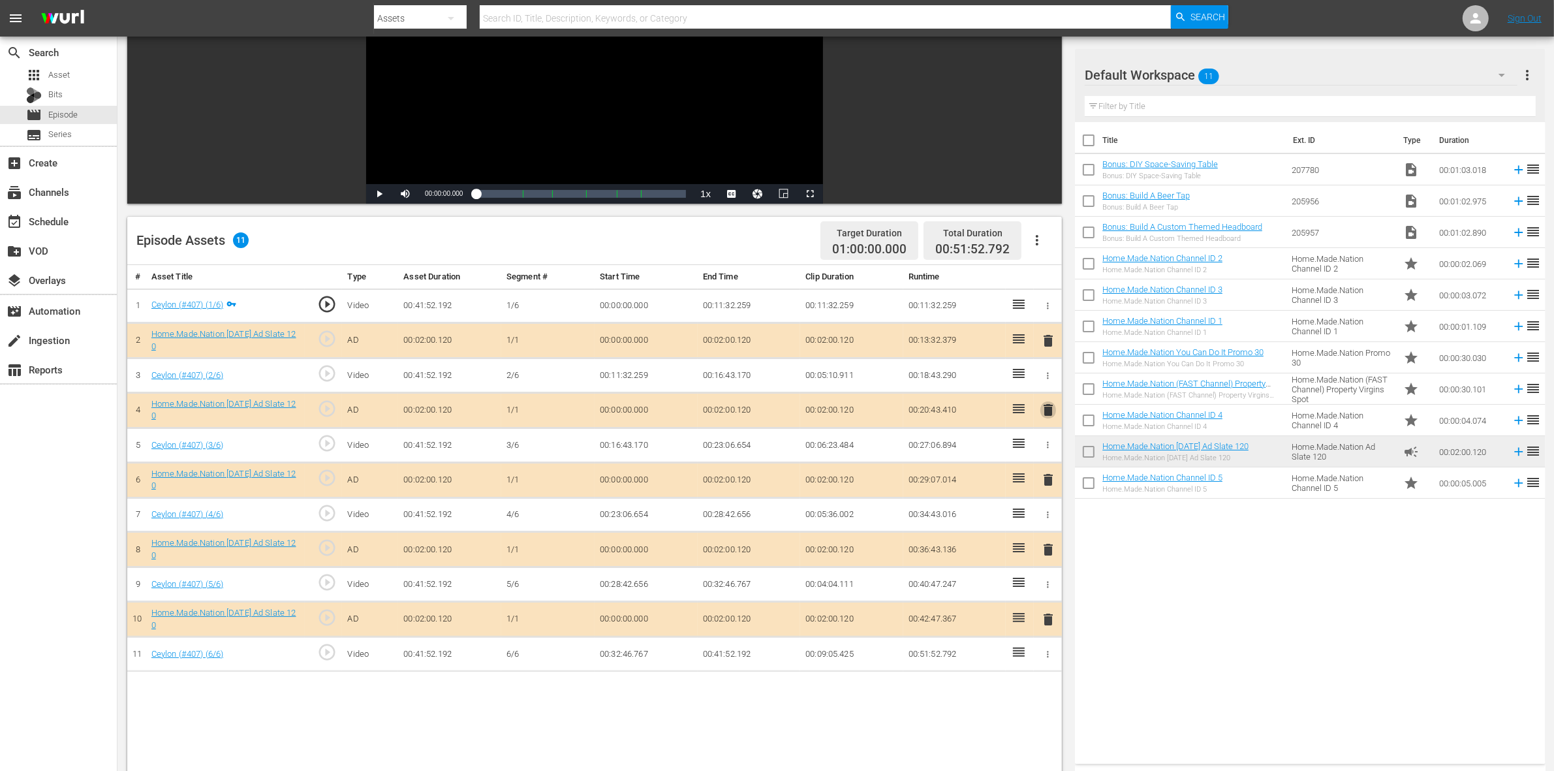
click at [1049, 410] on span "delete" at bounding box center [1048, 410] width 16 height 16
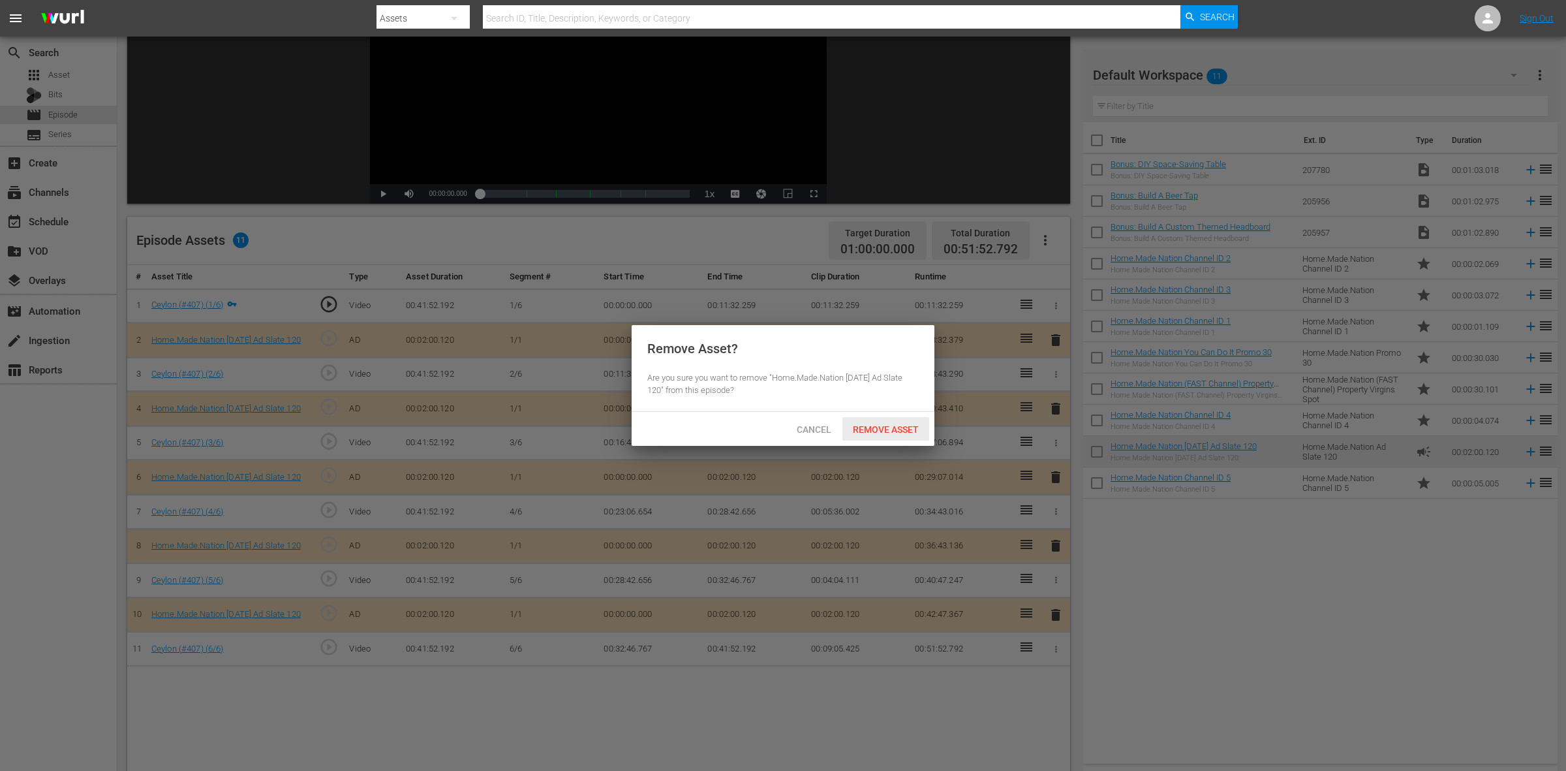
click at [917, 427] on span "Remove Asset" at bounding box center [885, 429] width 87 height 10
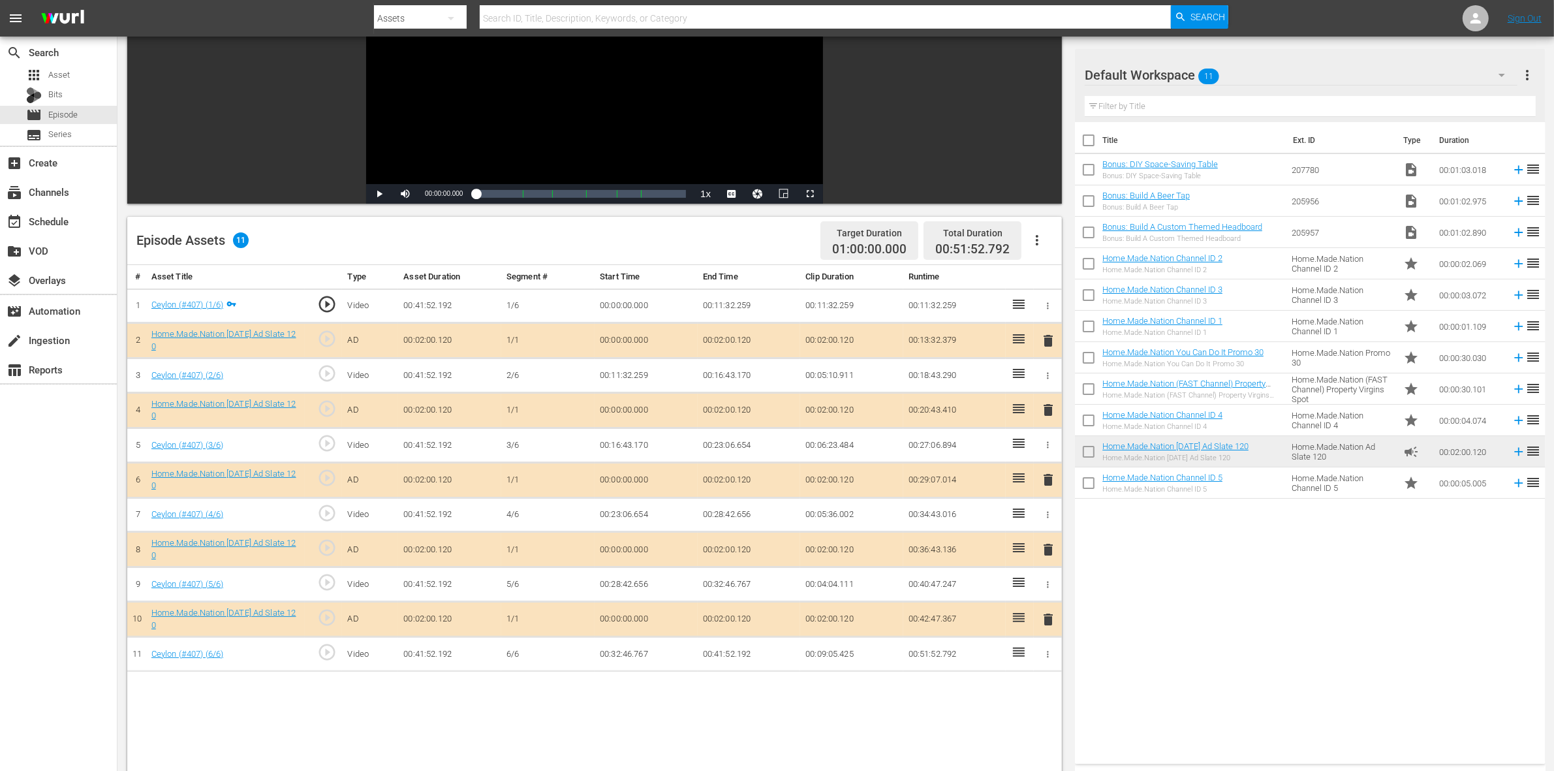
click at [1052, 551] on span "delete" at bounding box center [1048, 550] width 16 height 16
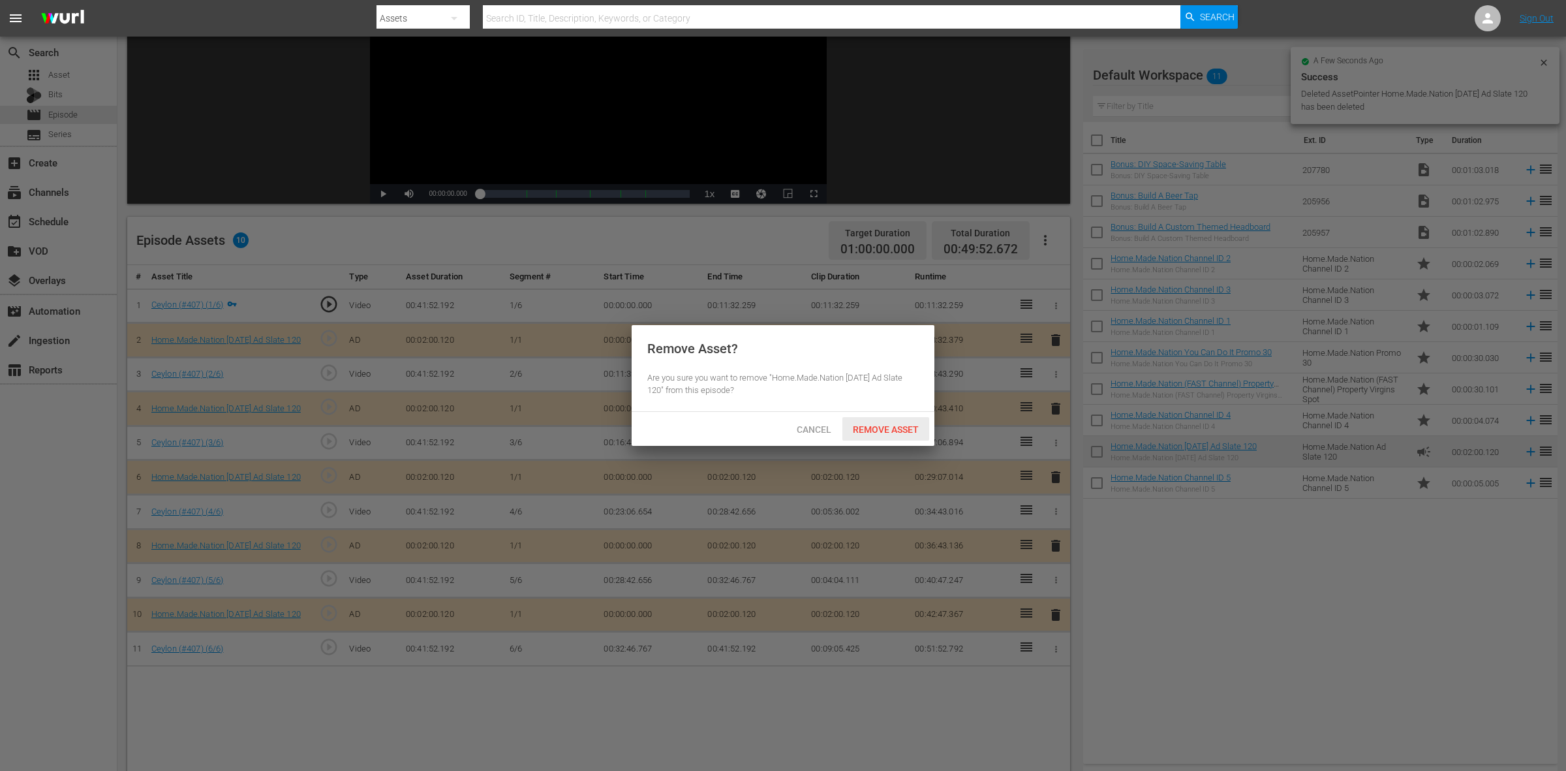
click at [891, 421] on div "Remove Asset" at bounding box center [885, 429] width 87 height 24
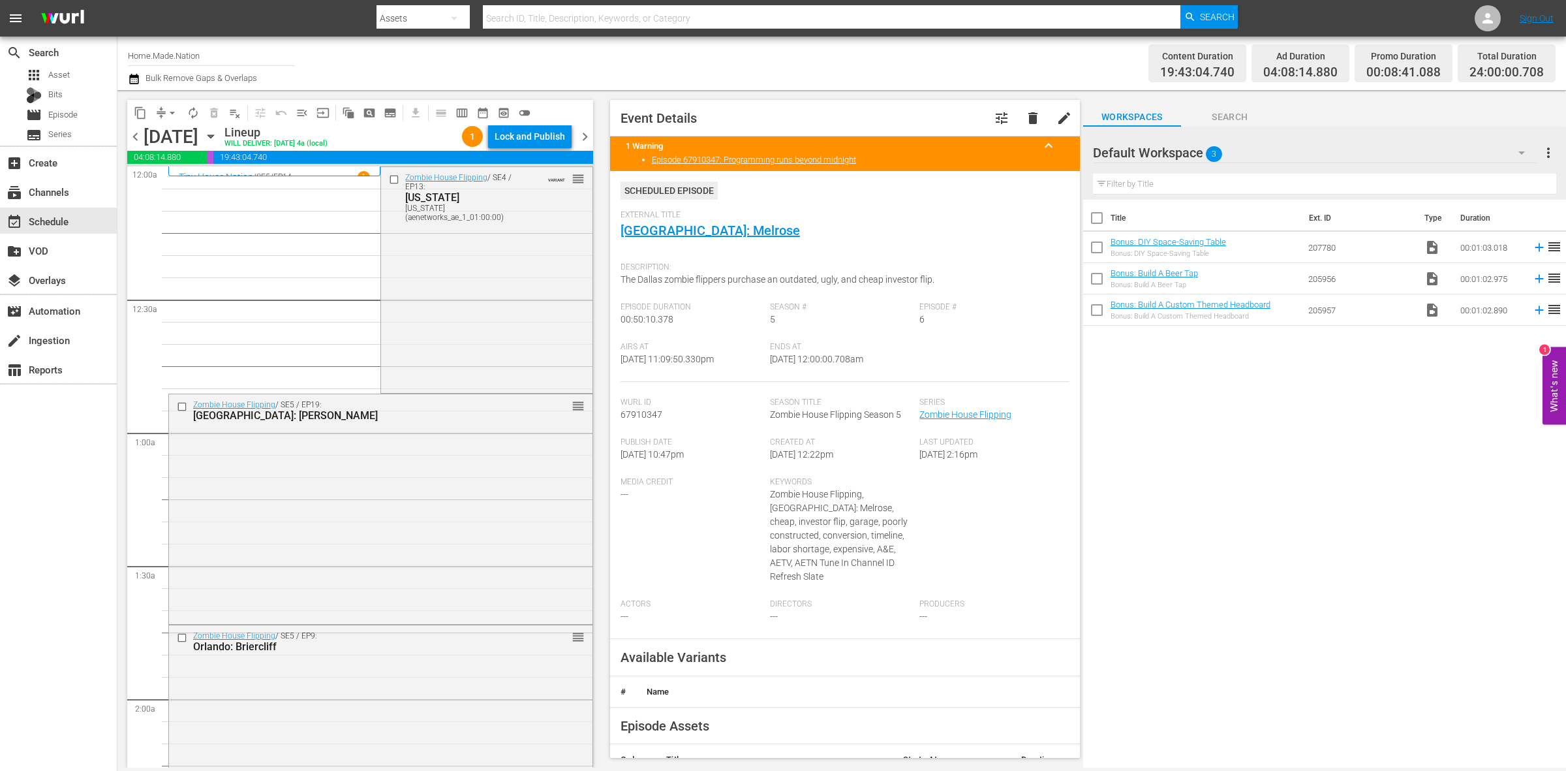
scroll to position [5788, 0]
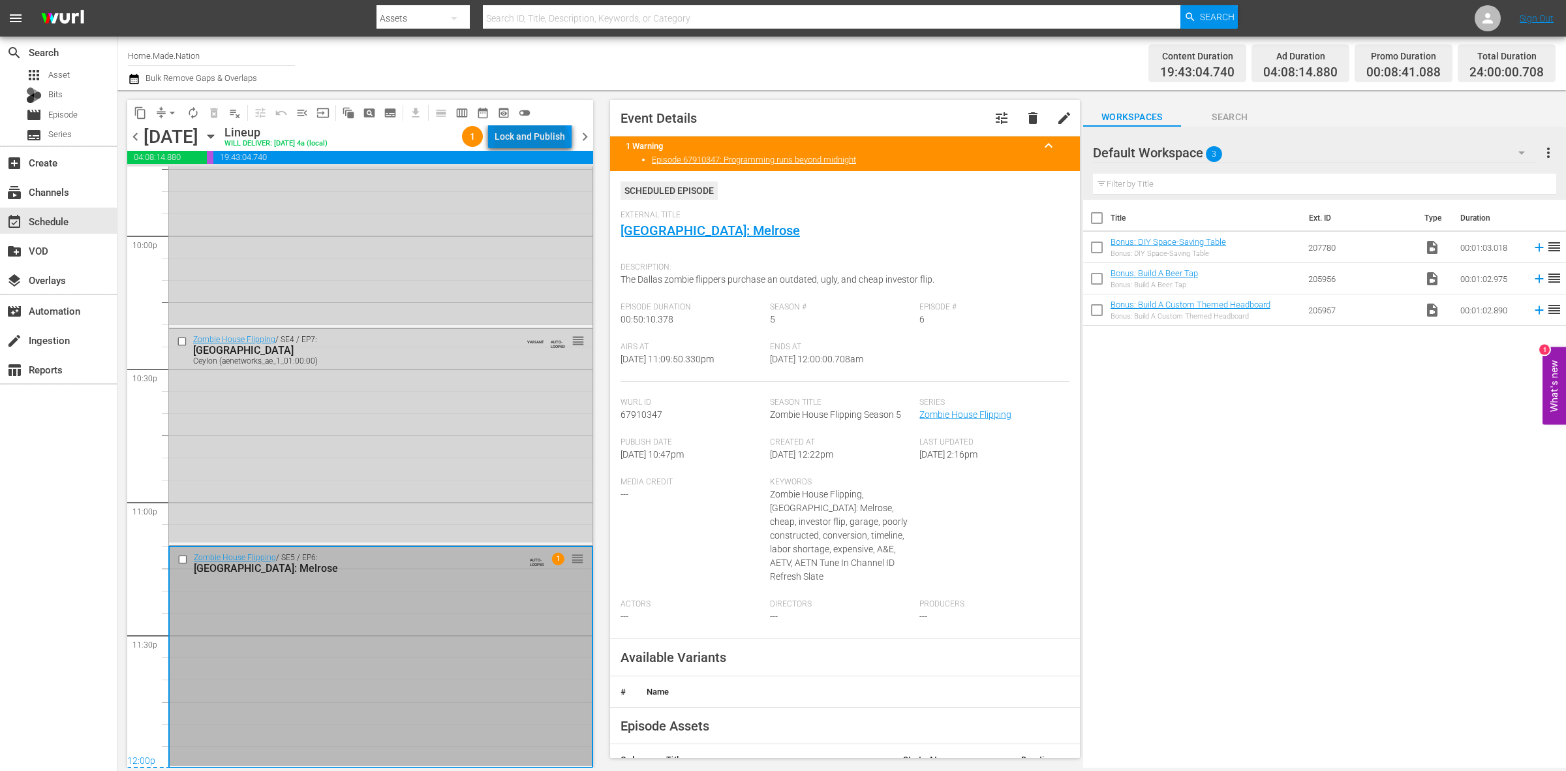
click at [534, 145] on div "Lock and Publish" at bounding box center [530, 136] width 70 height 23
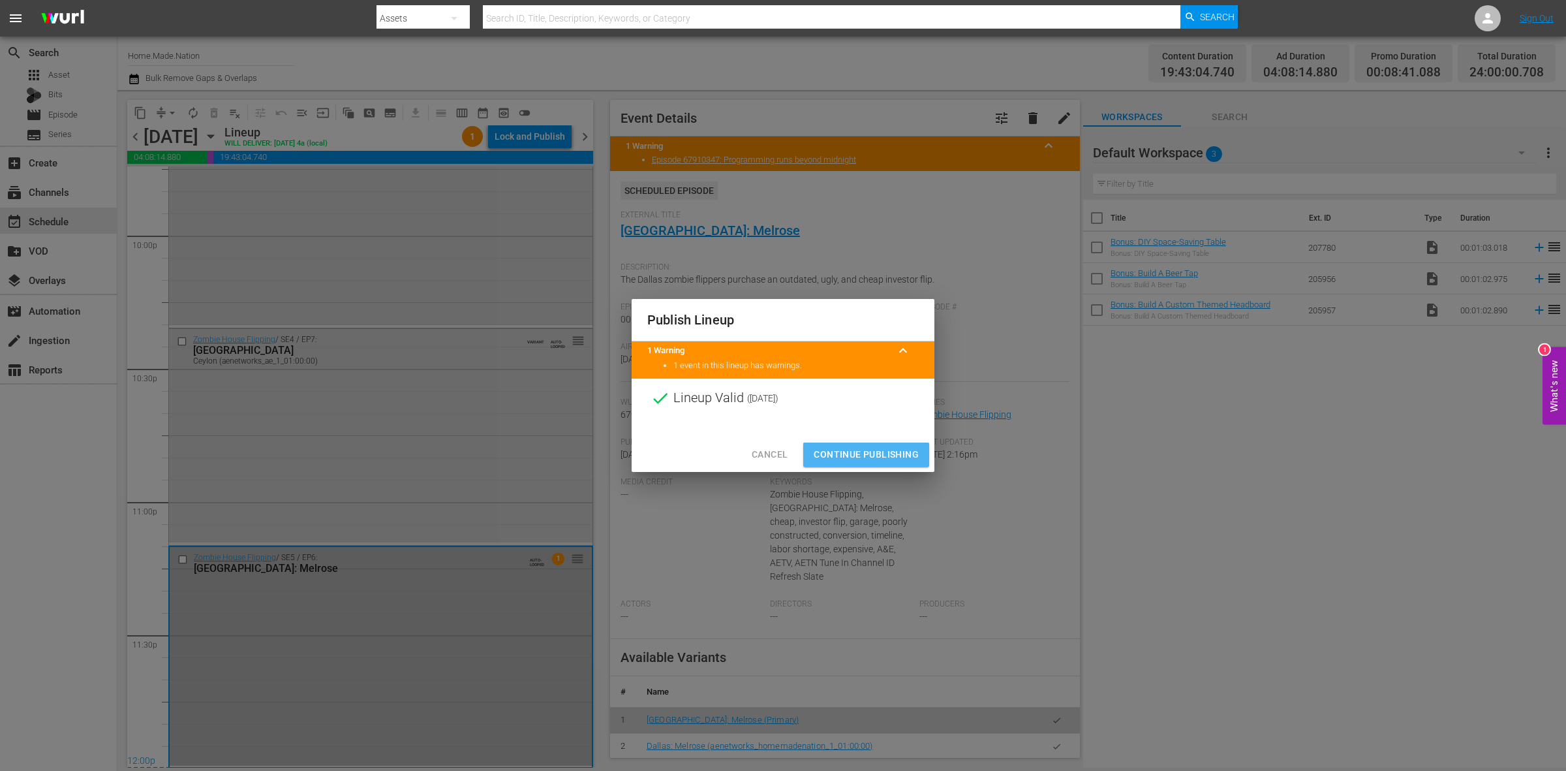
click at [889, 448] on span "Continue Publishing" at bounding box center [866, 454] width 105 height 16
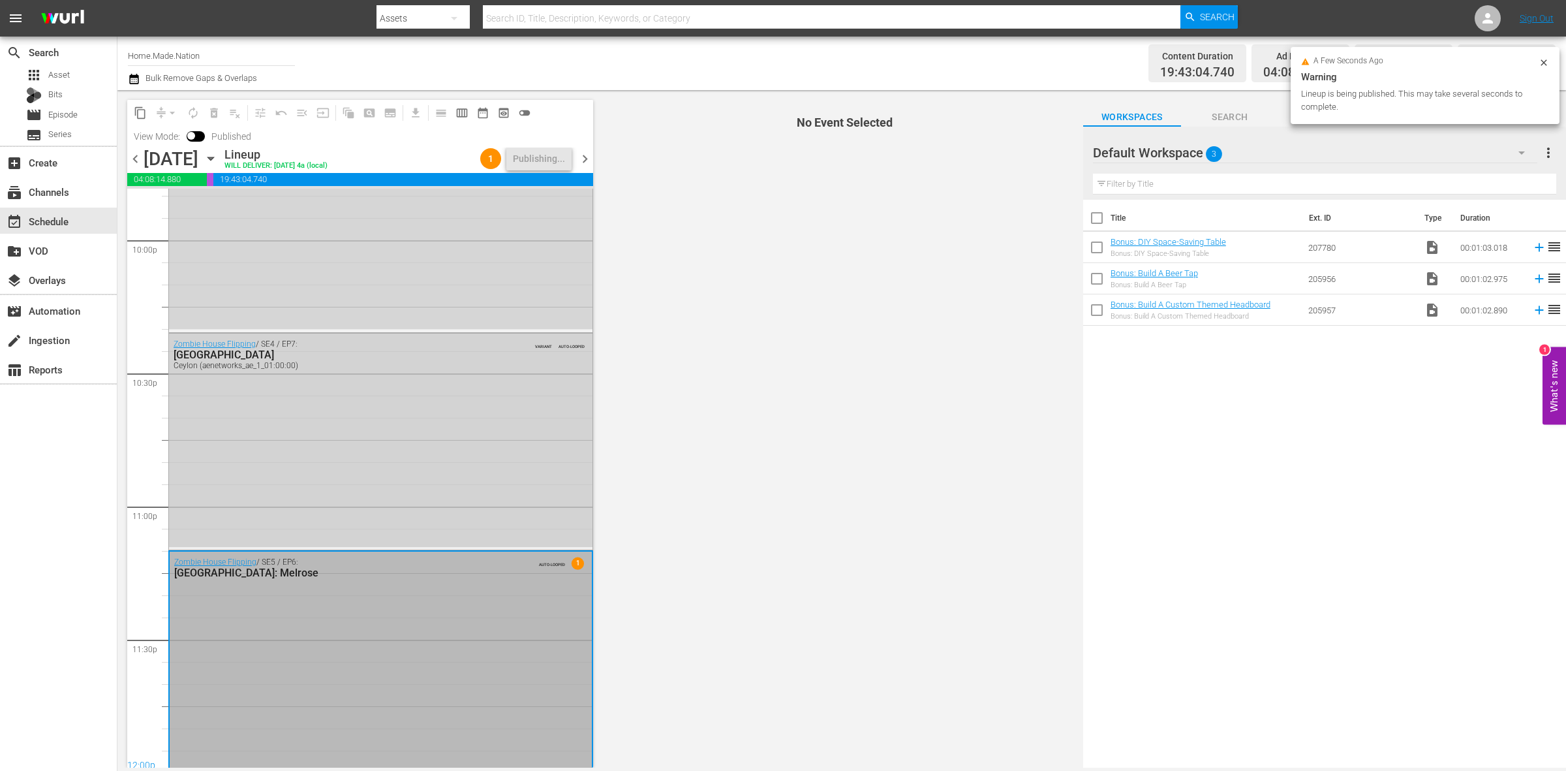
scroll to position [5810, 0]
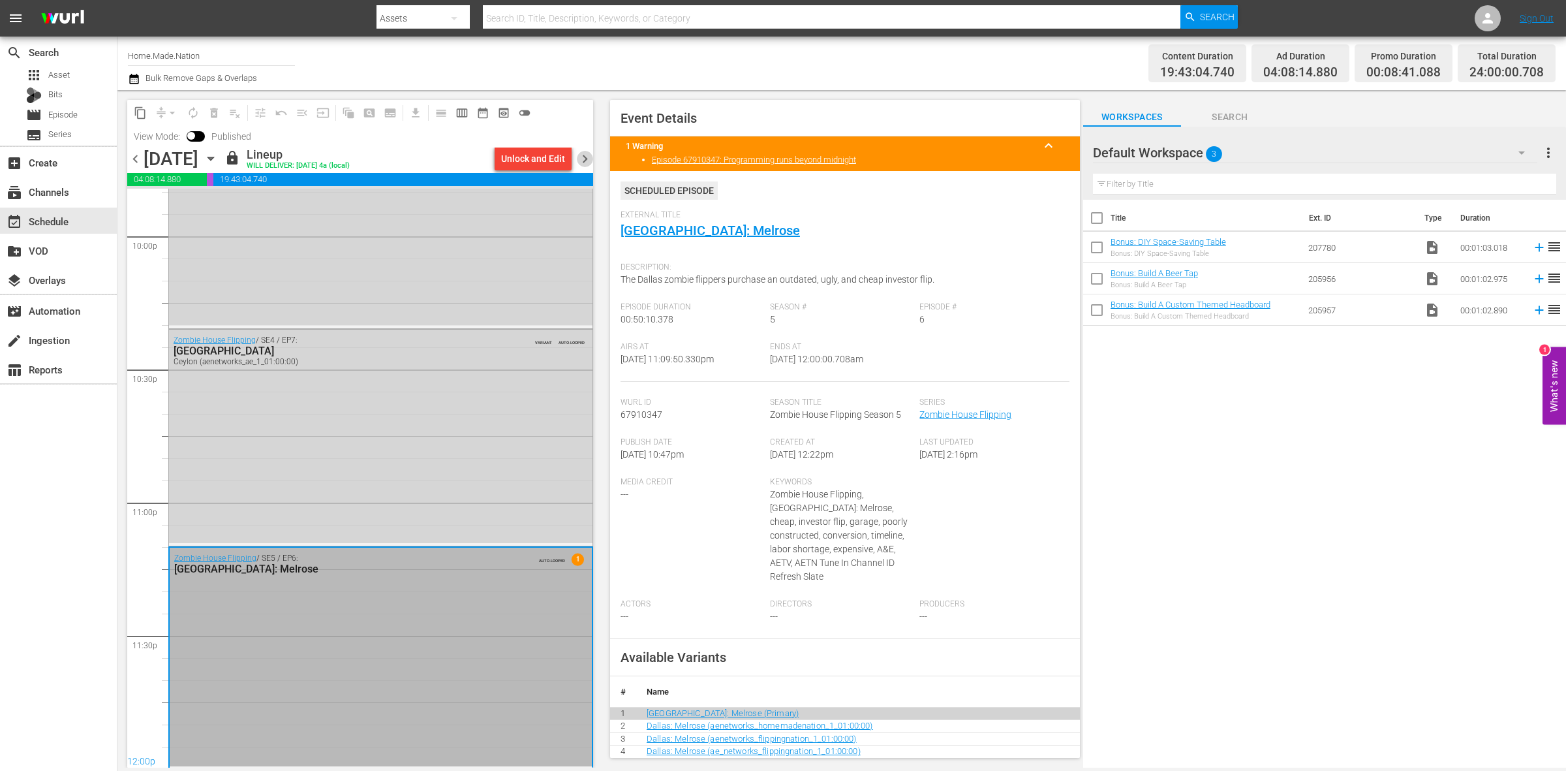
click at [585, 154] on span "chevron_right" at bounding box center [585, 159] width 16 height 16
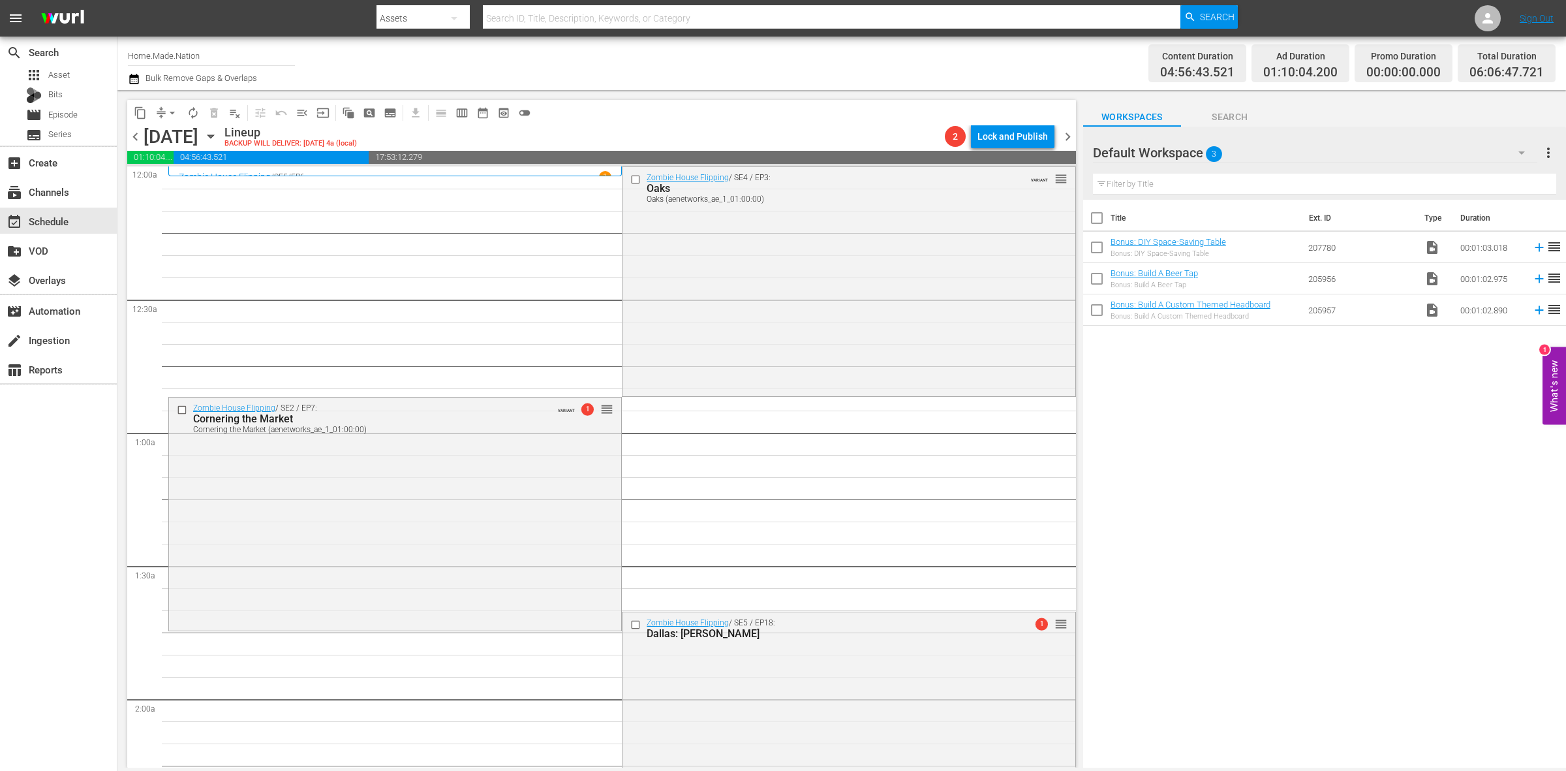
click at [174, 112] on span "arrow_drop_down" at bounding box center [172, 112] width 13 height 13
click at [176, 137] on li "Align to Midnight" at bounding box center [172, 139] width 137 height 22
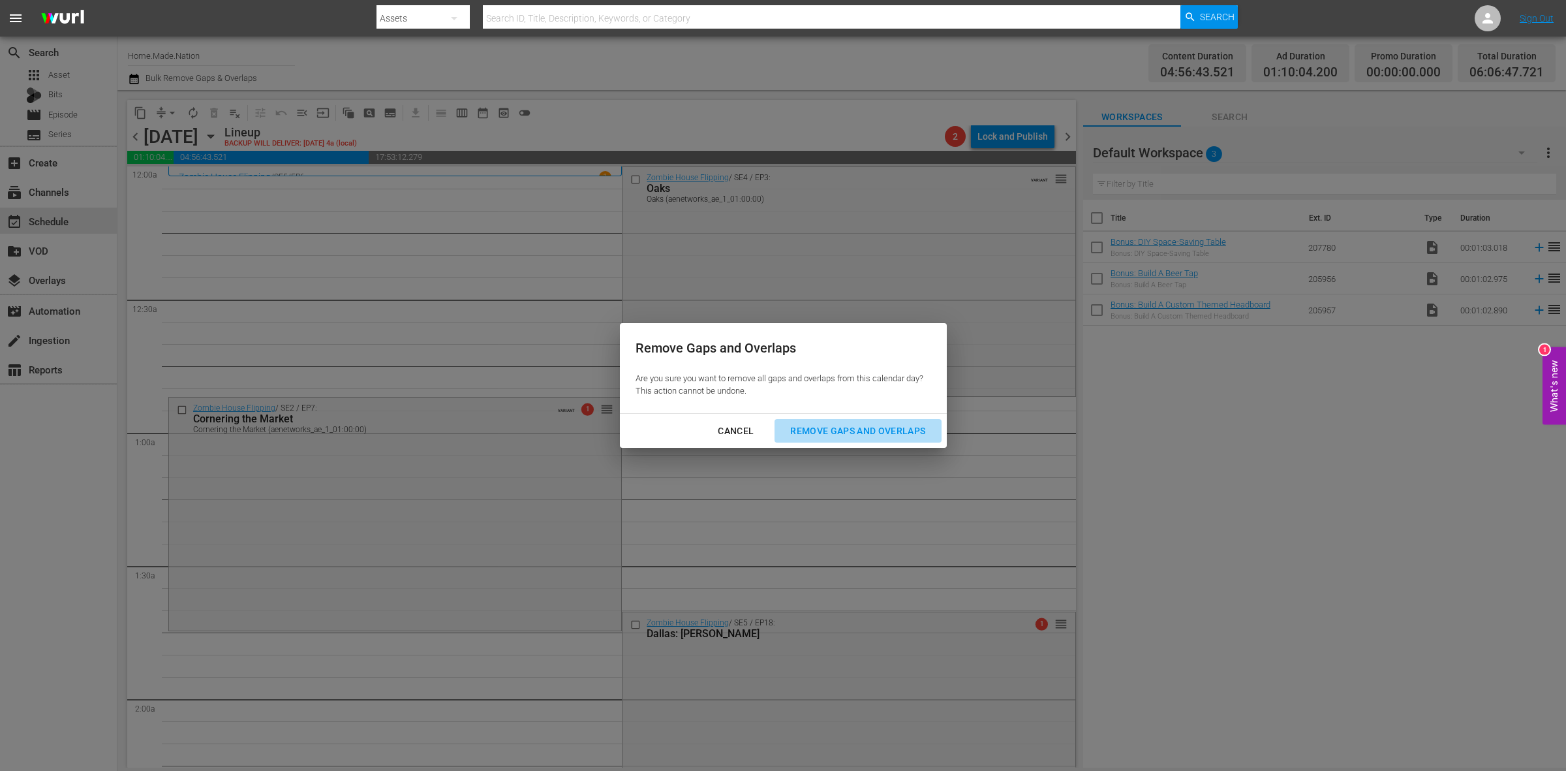
click at [911, 429] on div "Remove Gaps and Overlaps" at bounding box center [858, 431] width 156 height 16
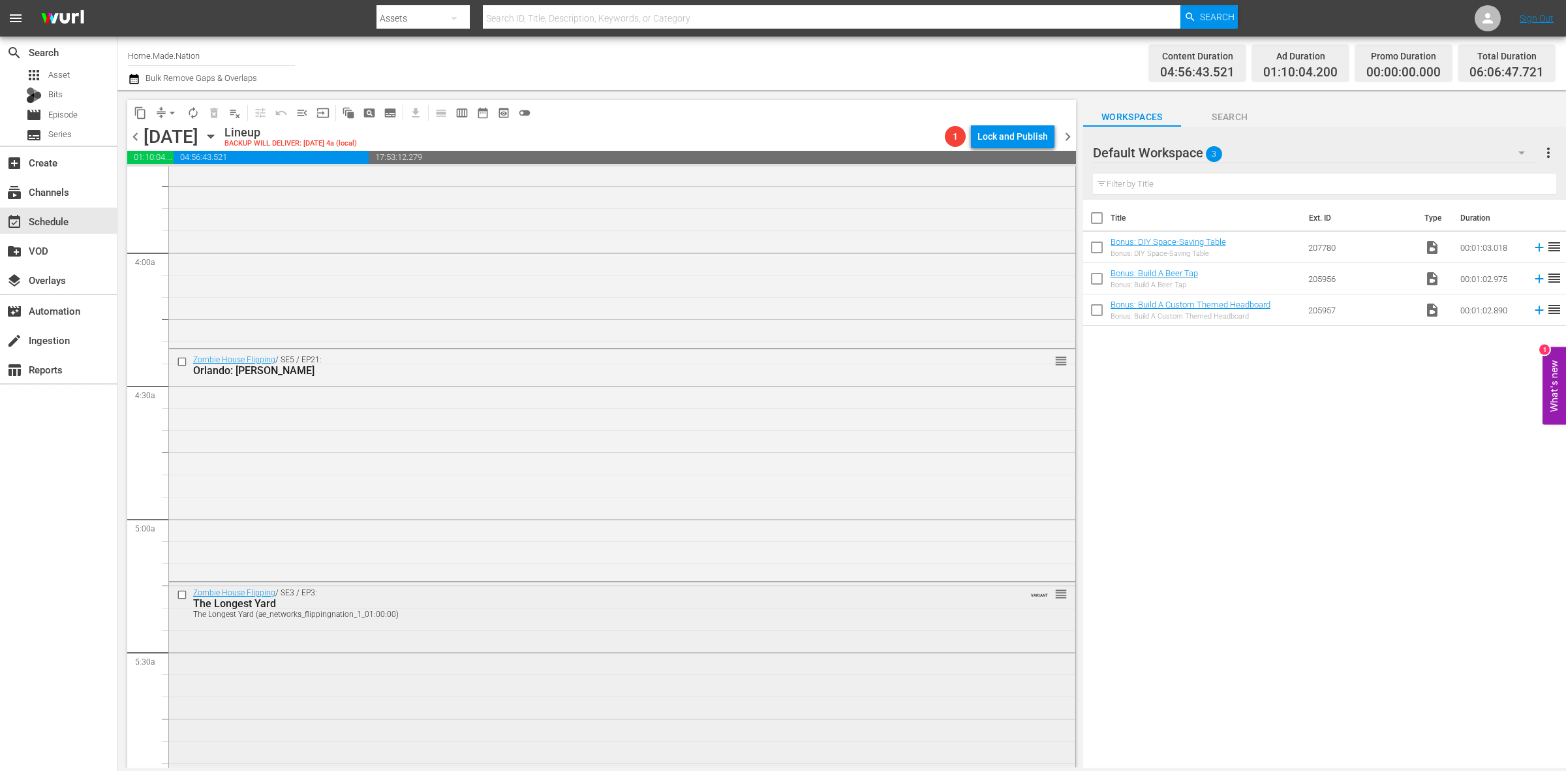
scroll to position [1305, 0]
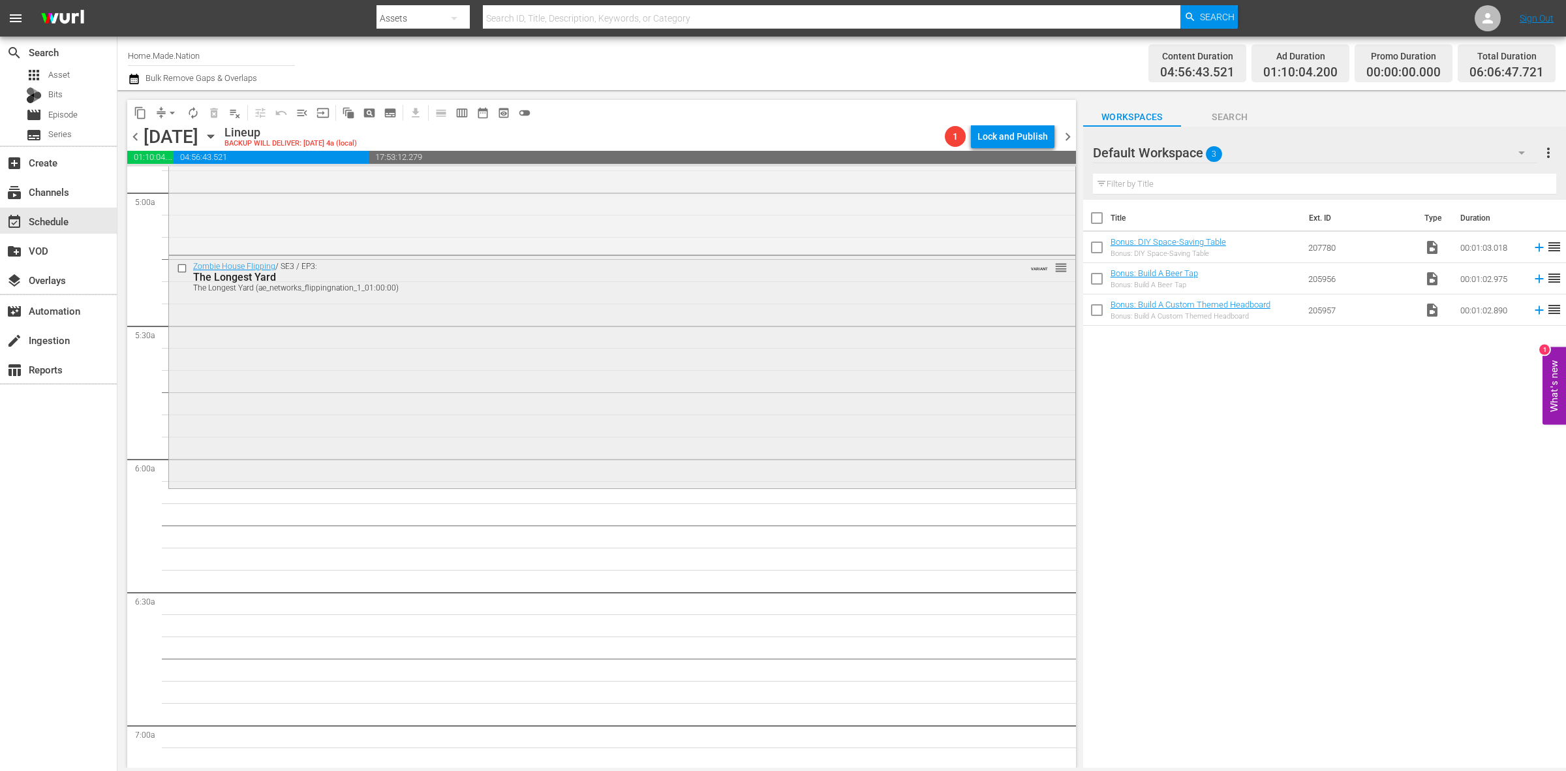
click at [326, 433] on div "Zombie House Flipping / SE3 / EP3: The Longest Yard The Longest Yard (ae_networ…" at bounding box center [622, 370] width 906 height 229
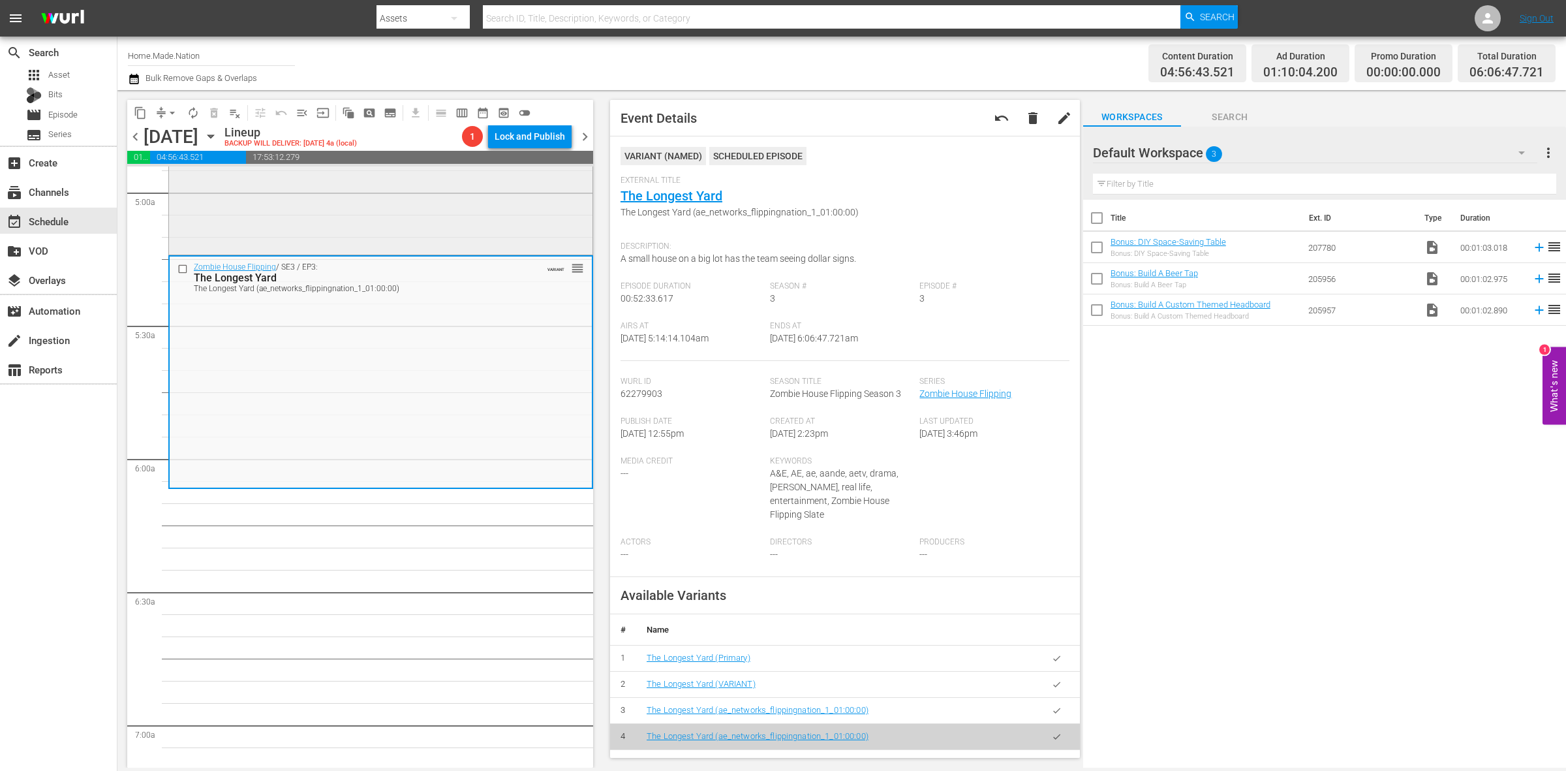
click at [540, 217] on div "Zombie House Flipping / SE5 / EP21: Orlando: Palmer reorder" at bounding box center [380, 138] width 423 height 230
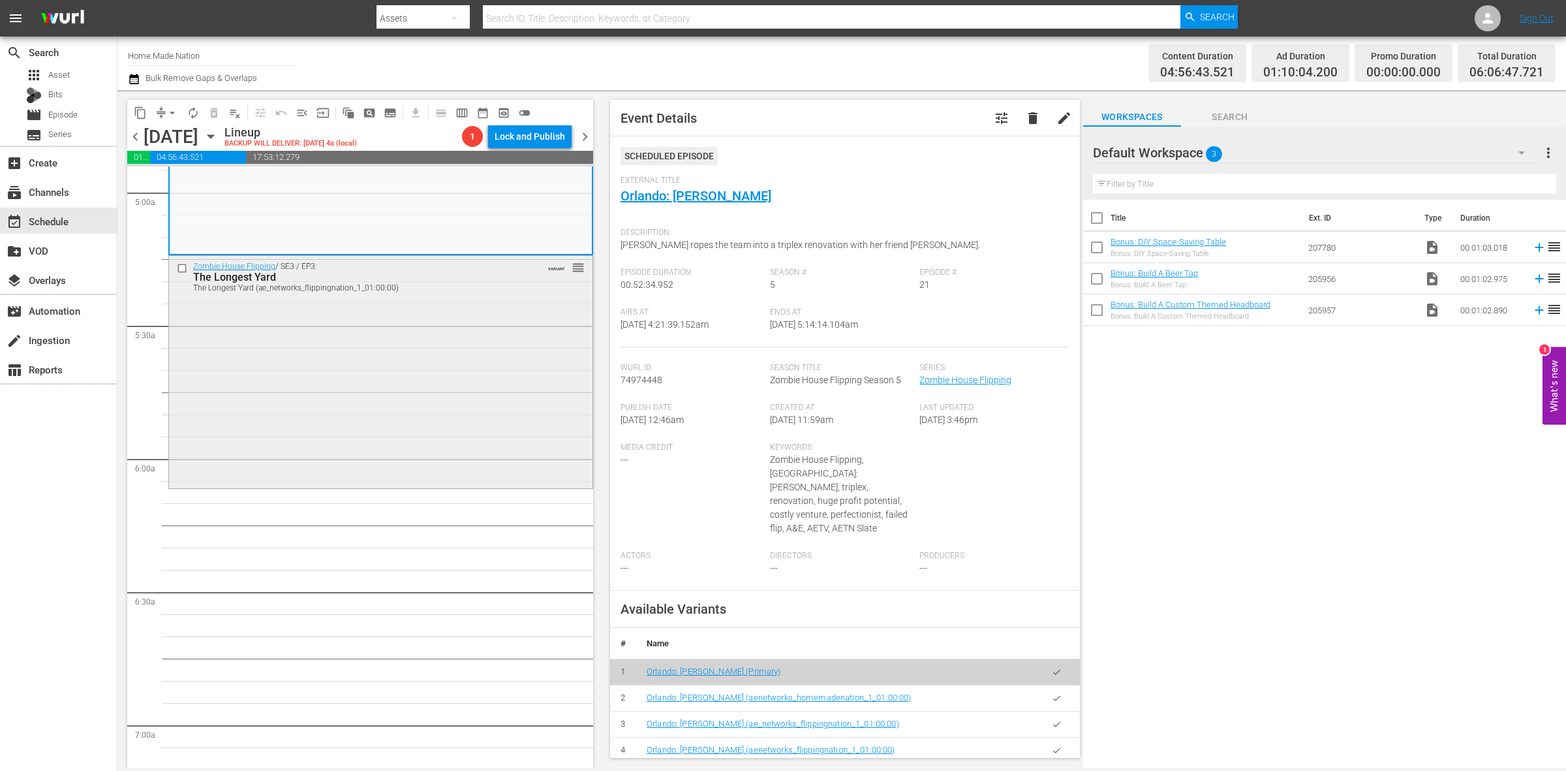
click at [239, 354] on div "Zombie House Flipping / SE3 / EP3: The Longest Yard The Longest Yard (ae_networ…" at bounding box center [380, 370] width 423 height 229
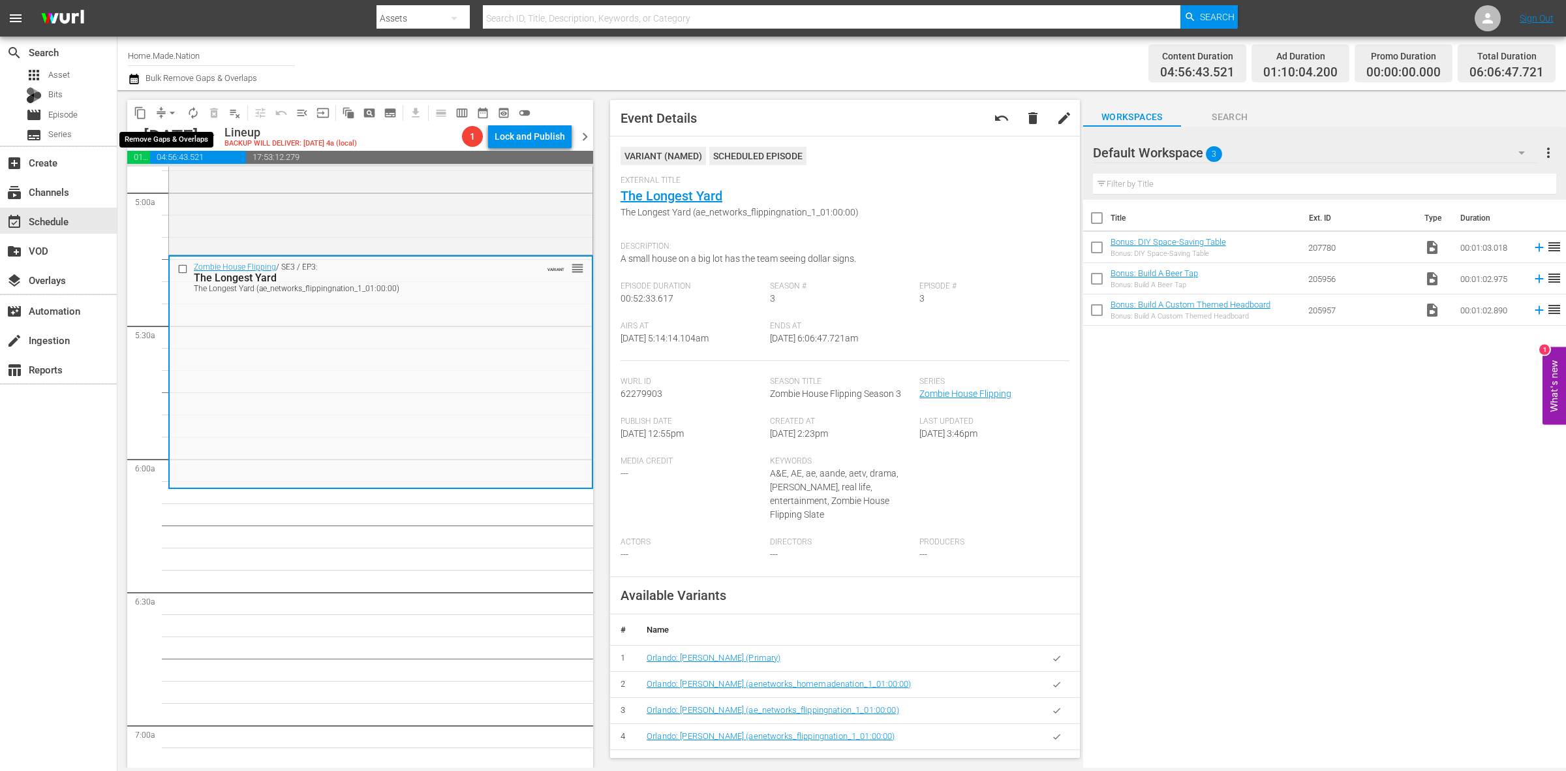
click at [171, 104] on button "arrow_drop_down" at bounding box center [172, 112] width 21 height 21
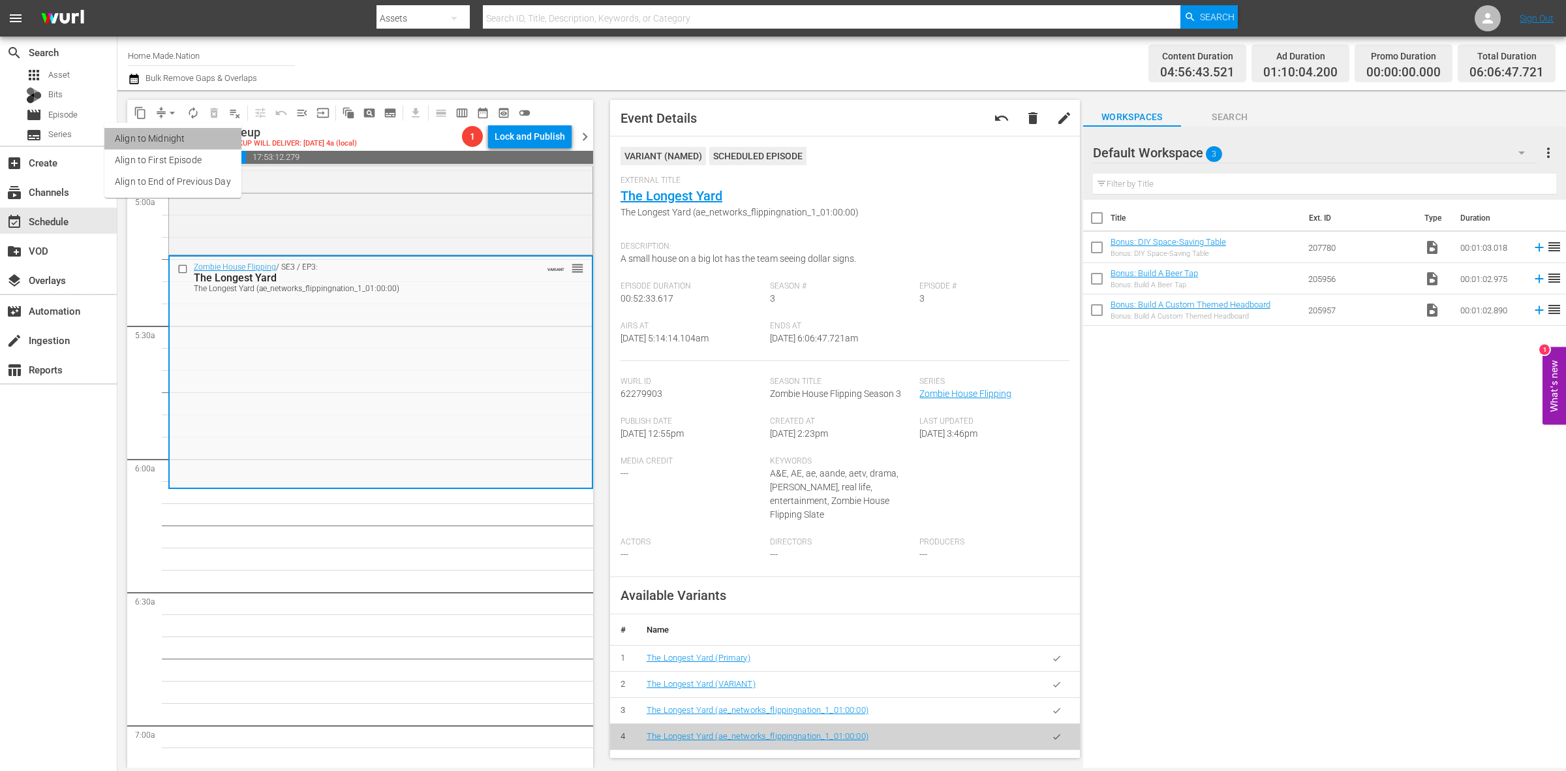
click at [185, 140] on li "Align to Midnight" at bounding box center [172, 139] width 137 height 22
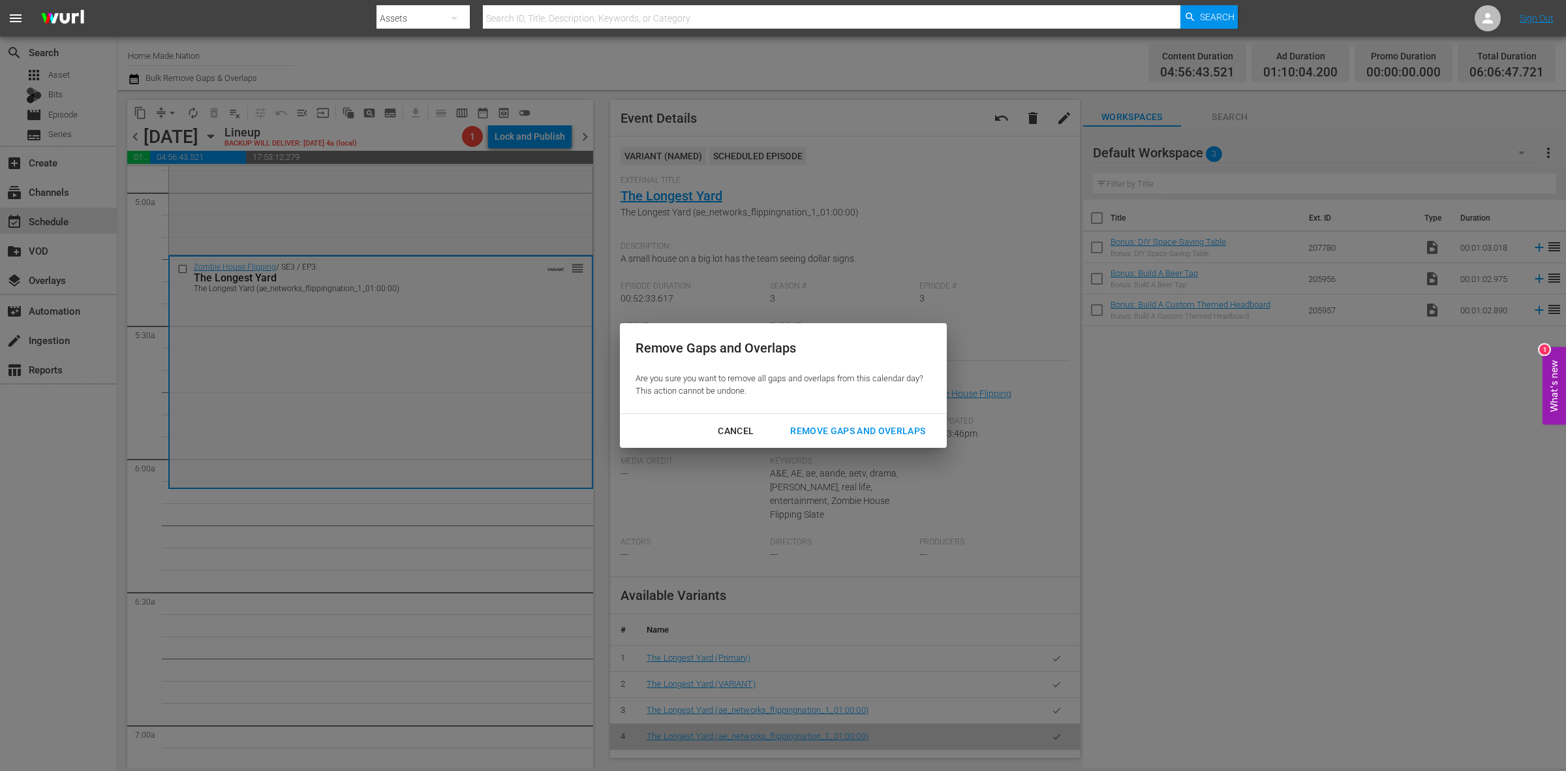
click at [889, 429] on div "Remove Gaps and Overlaps" at bounding box center [858, 431] width 156 height 16
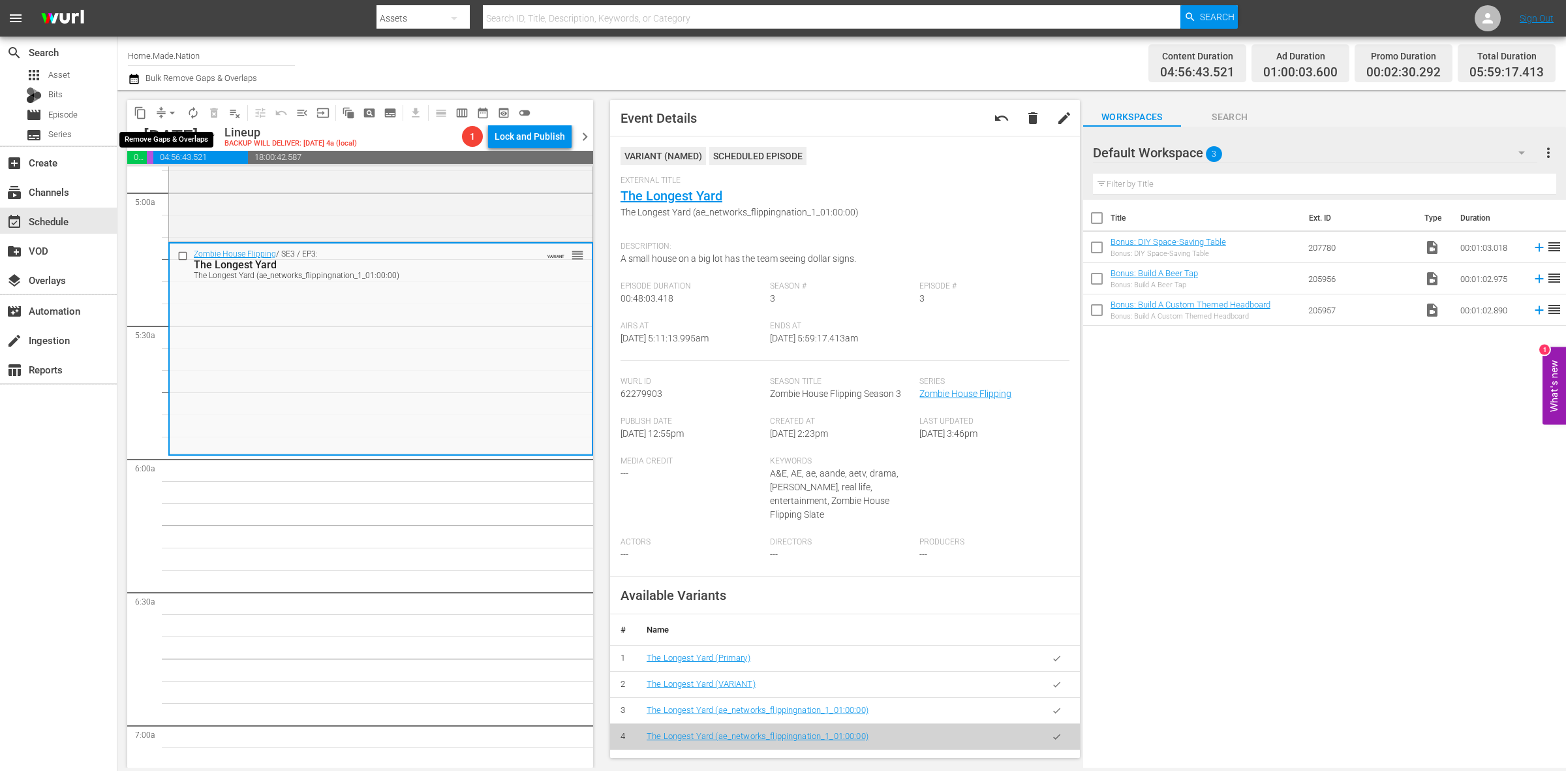
click at [167, 110] on span "arrow_drop_down" at bounding box center [172, 112] width 13 height 13
click at [175, 131] on li "Align to Midnight" at bounding box center [172, 139] width 137 height 22
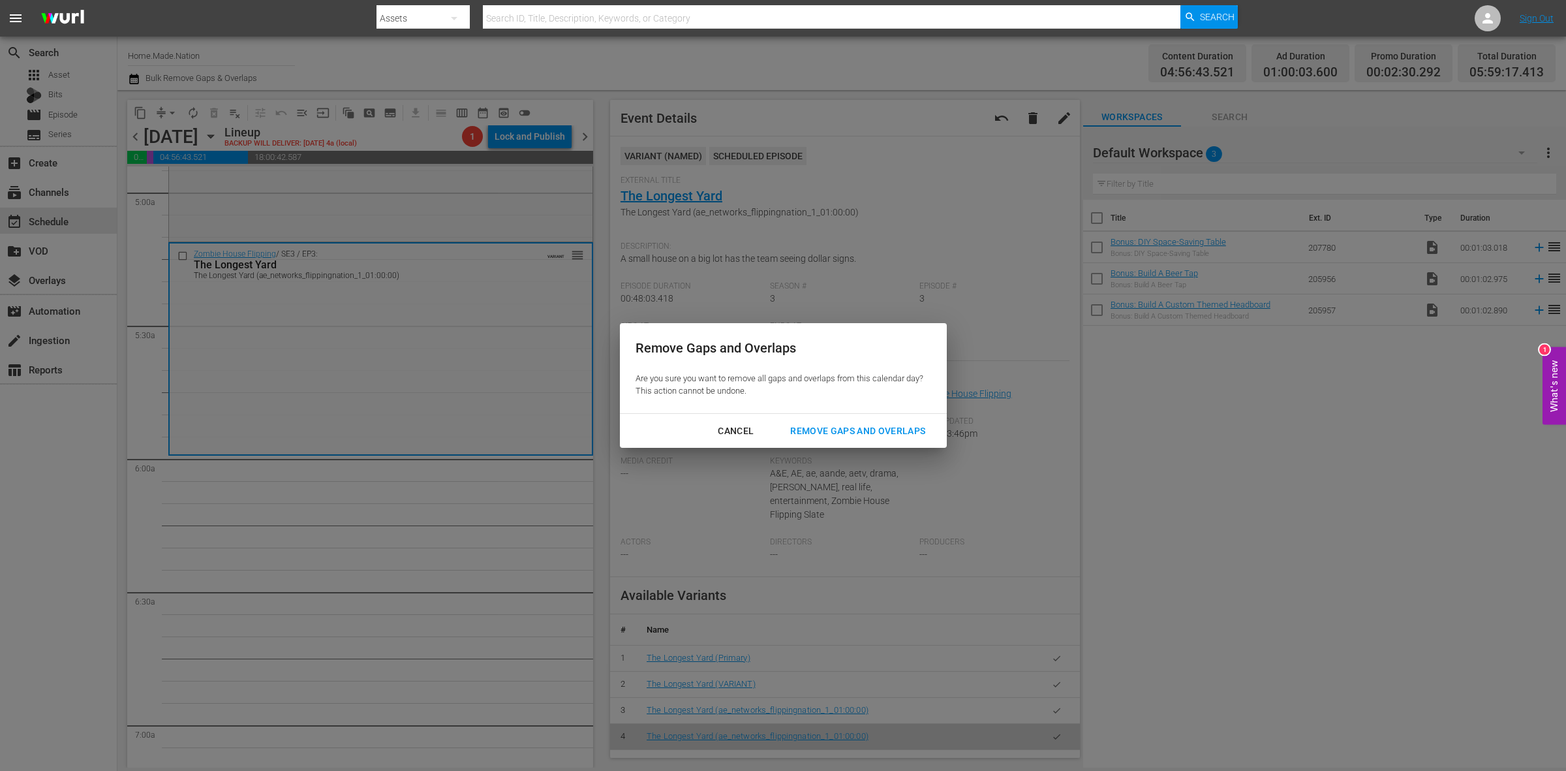
click at [891, 423] on div "Remove Gaps and Overlaps" at bounding box center [858, 431] width 156 height 16
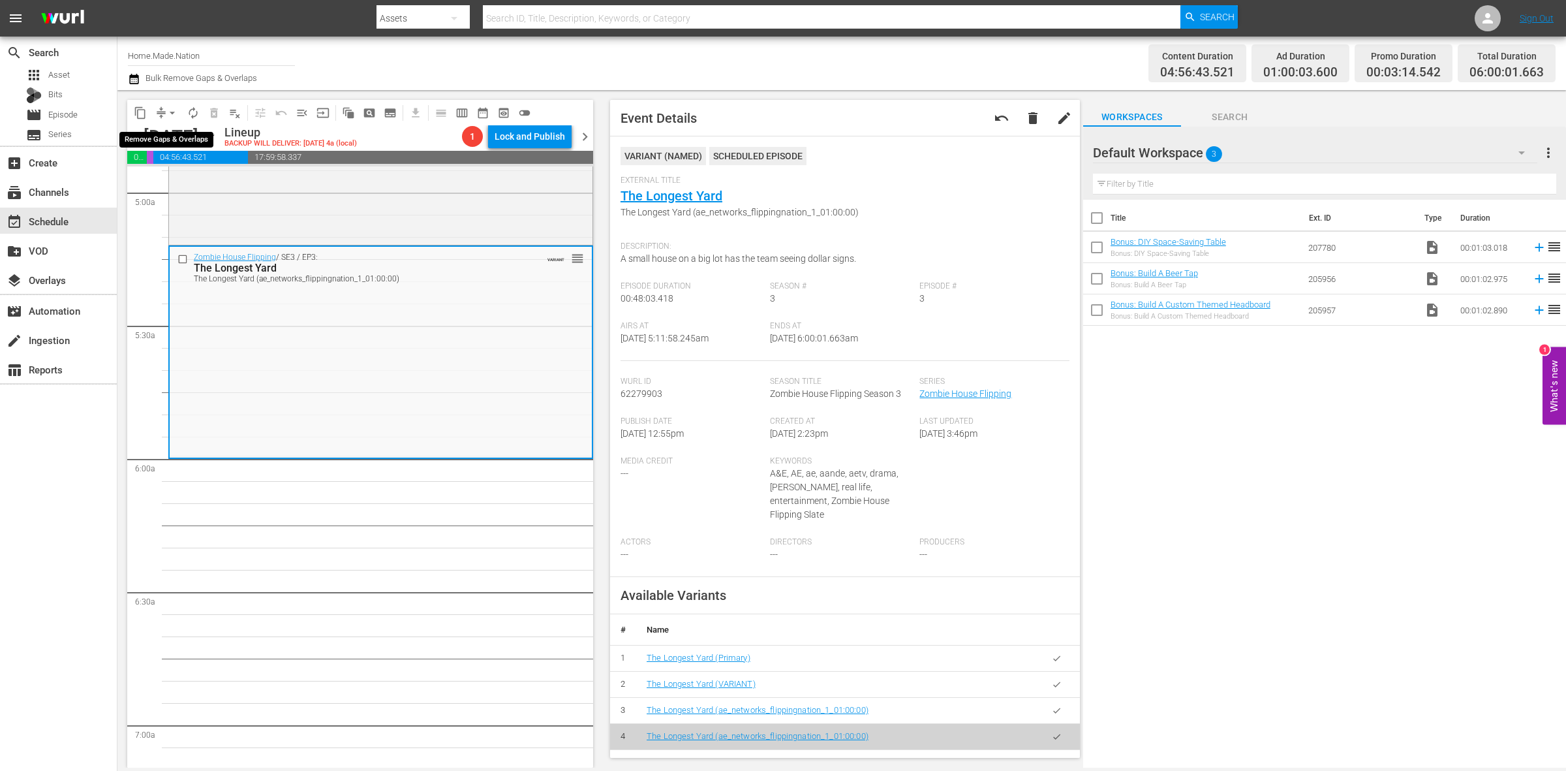
click at [168, 110] on span "arrow_drop_down" at bounding box center [172, 112] width 13 height 13
click at [185, 140] on li "Align to Midnight" at bounding box center [172, 139] width 137 height 22
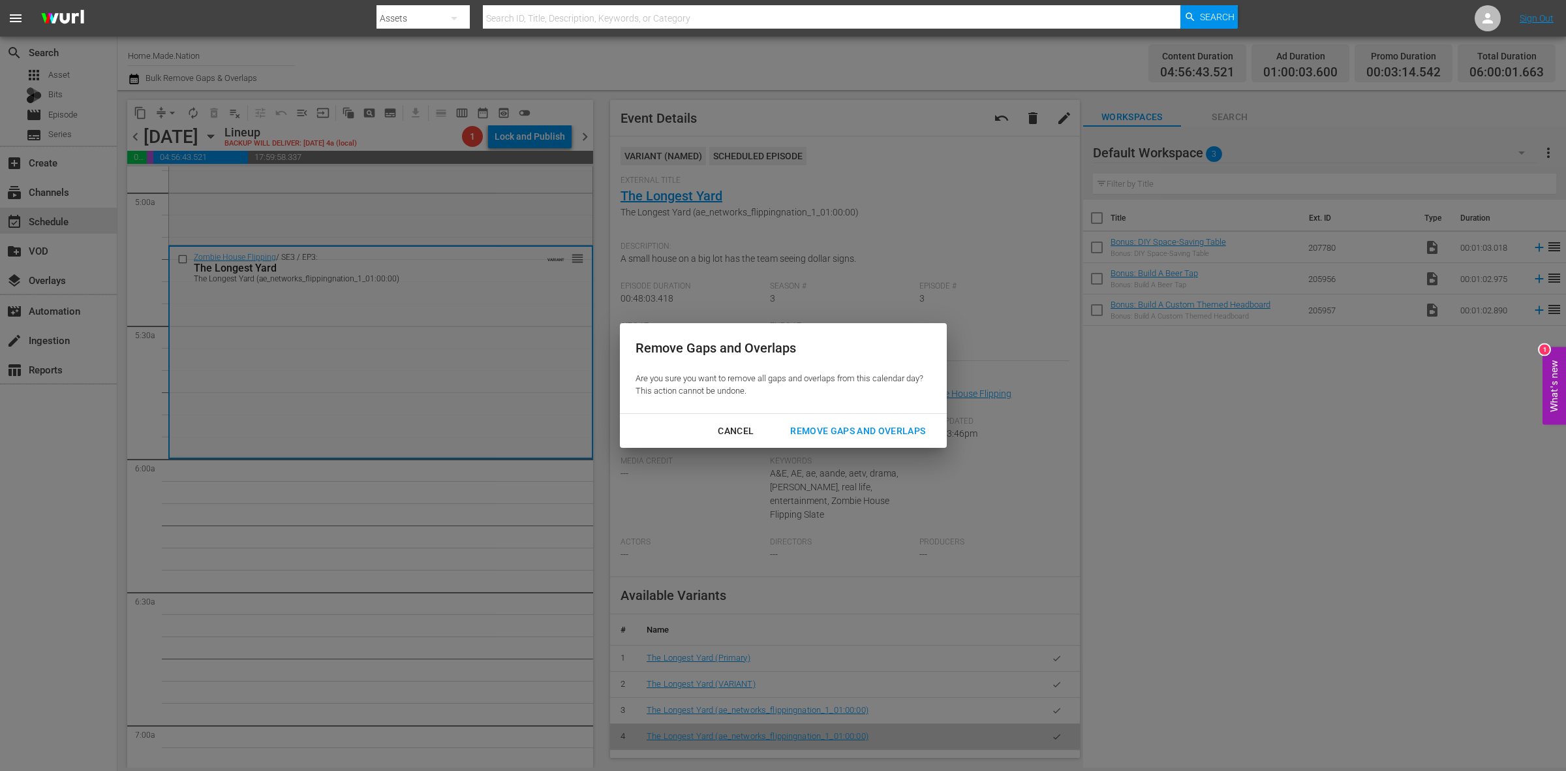
click at [865, 433] on div "Remove Gaps and Overlaps" at bounding box center [858, 431] width 156 height 16
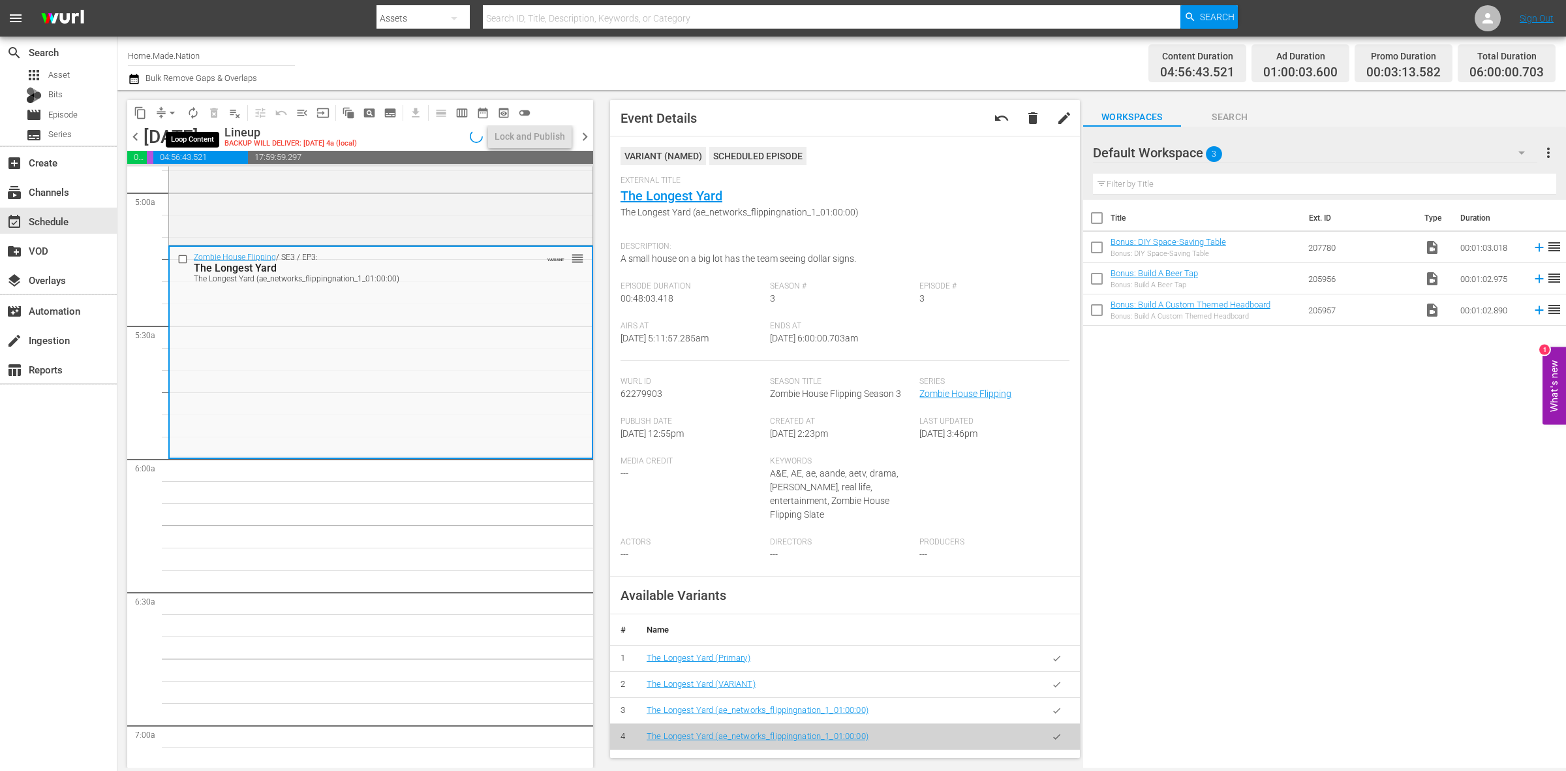
click at [190, 112] on span "autorenew_outlined" at bounding box center [193, 112] width 13 height 13
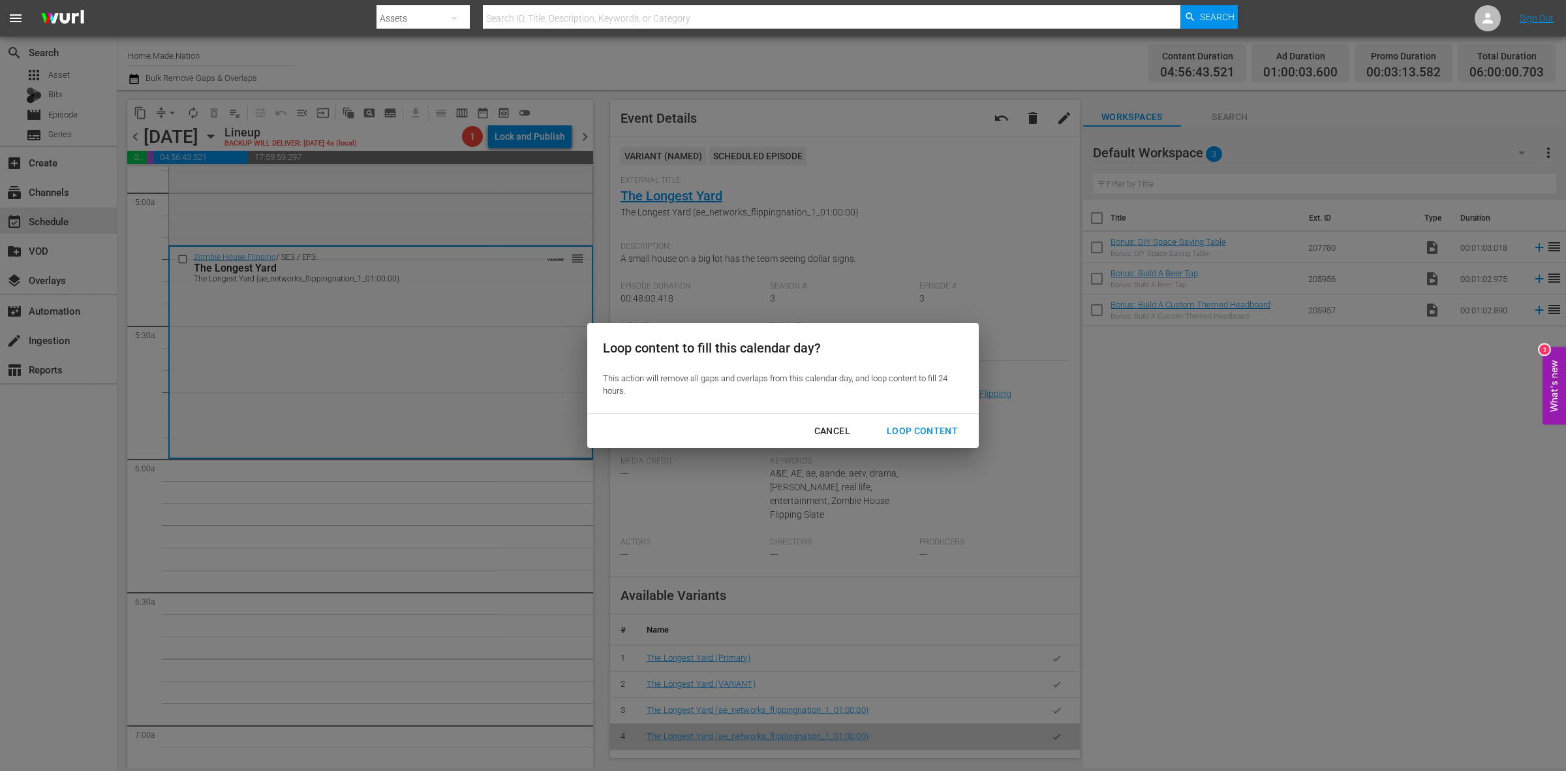
click at [904, 433] on div "Loop Content" at bounding box center [922, 431] width 92 height 16
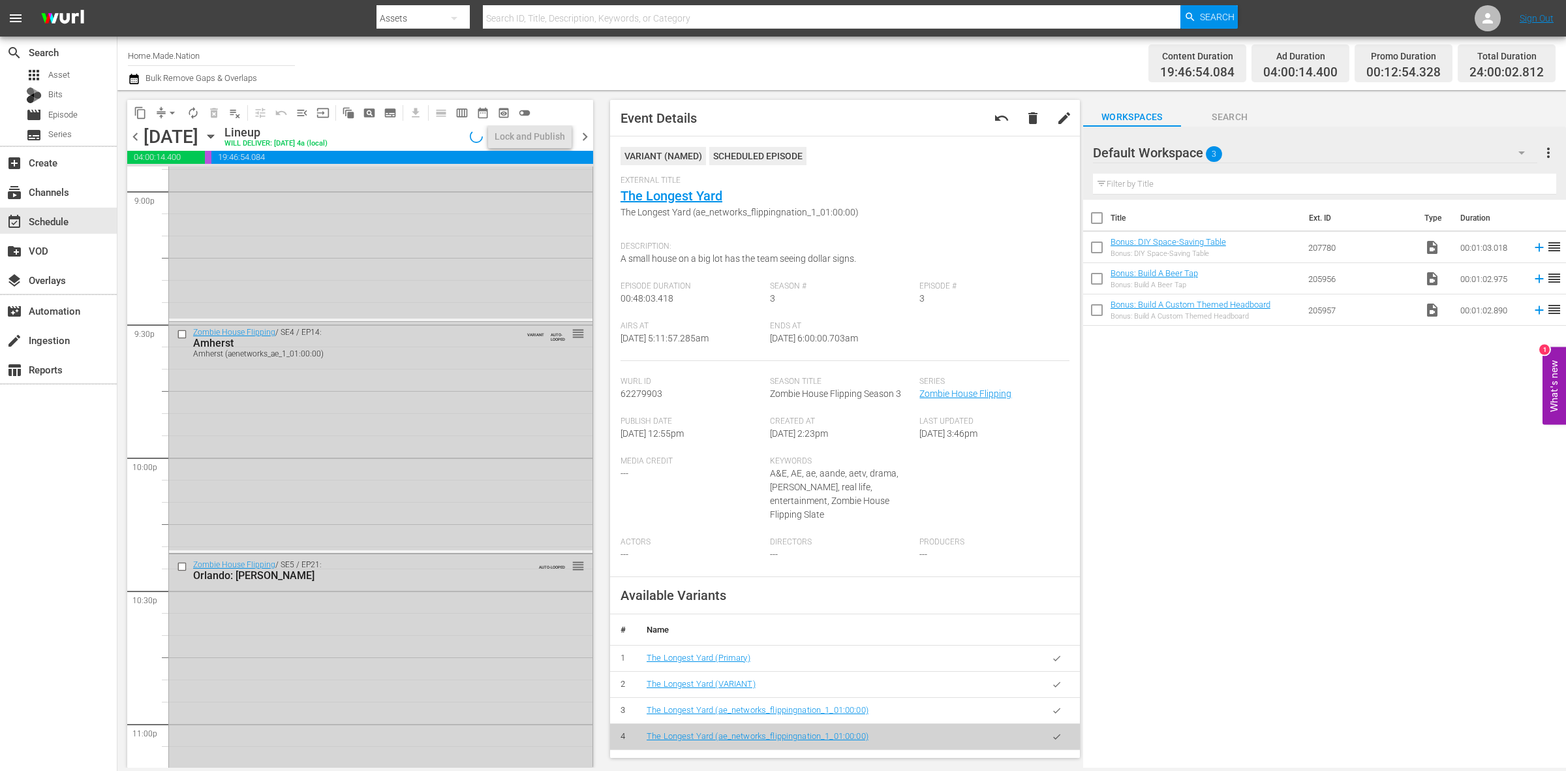
scroll to position [5788, 0]
click at [493, 725] on div "Zombie House Flipping / SE3 / EP3: The Longest Yard The Longest Yard (ae_networ…" at bounding box center [380, 660] width 423 height 209
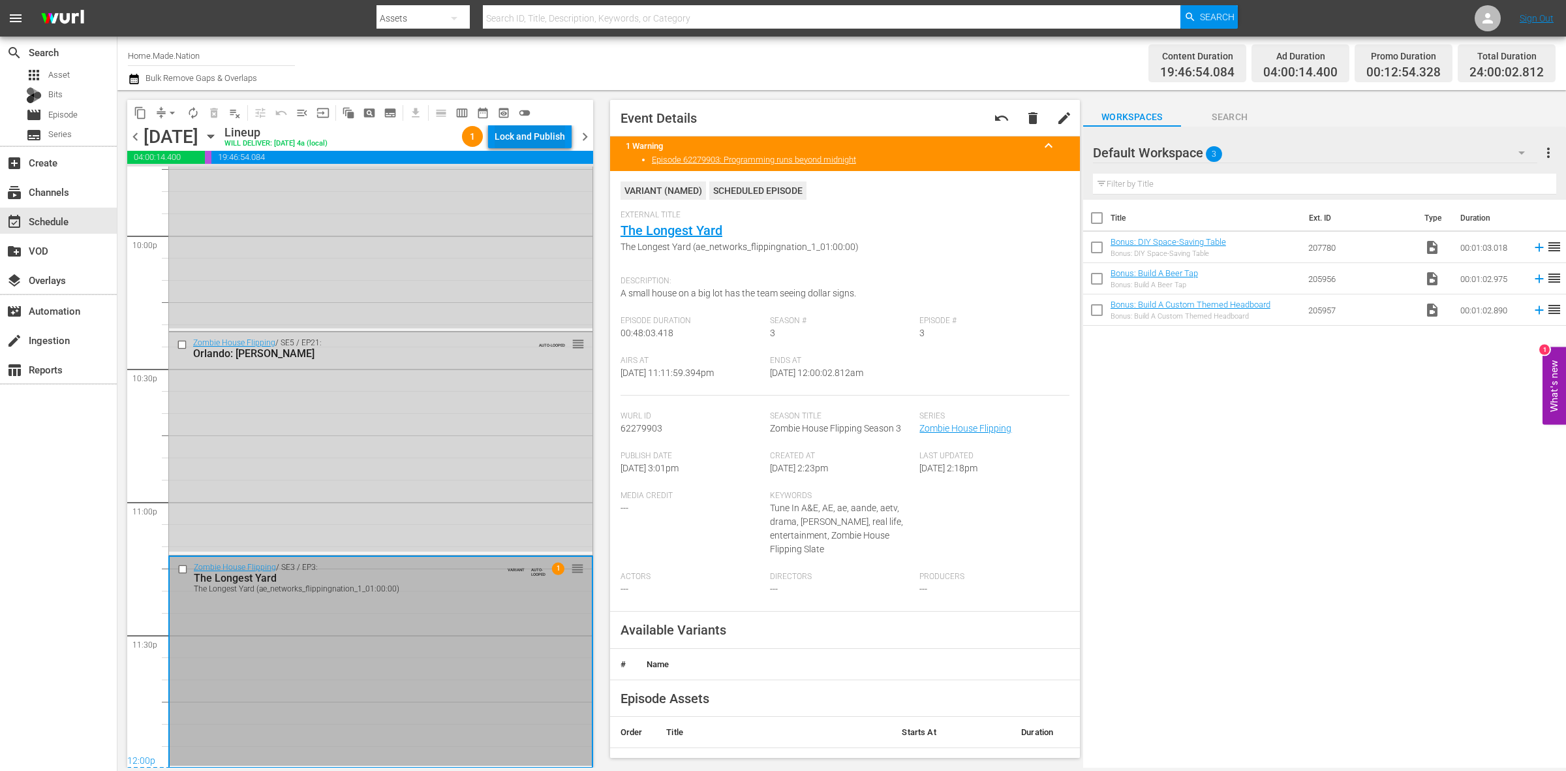
click at [502, 129] on div "Lock and Publish" at bounding box center [530, 136] width 70 height 23
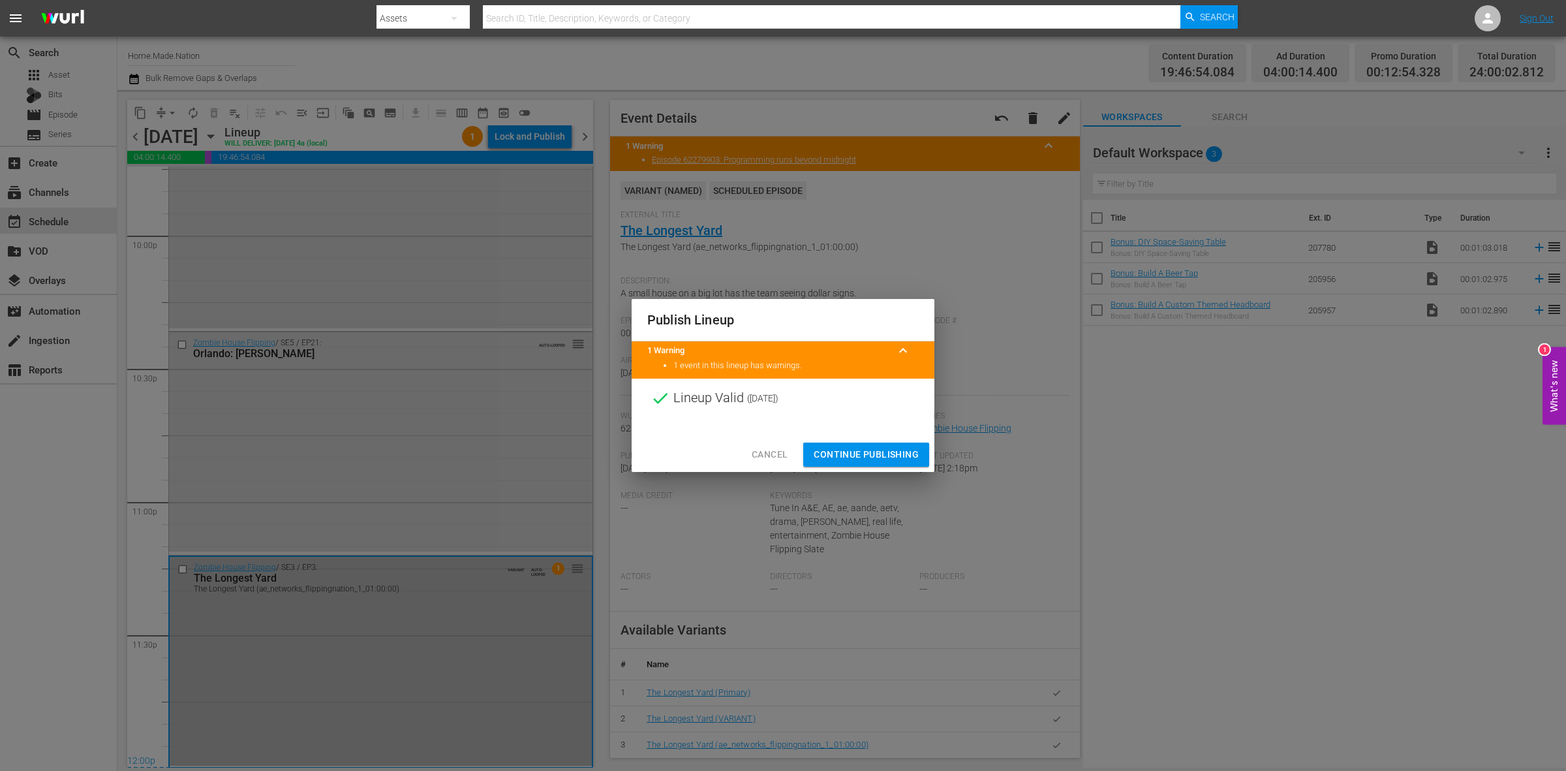
click at [858, 447] on span "Continue Publishing" at bounding box center [866, 454] width 105 height 16
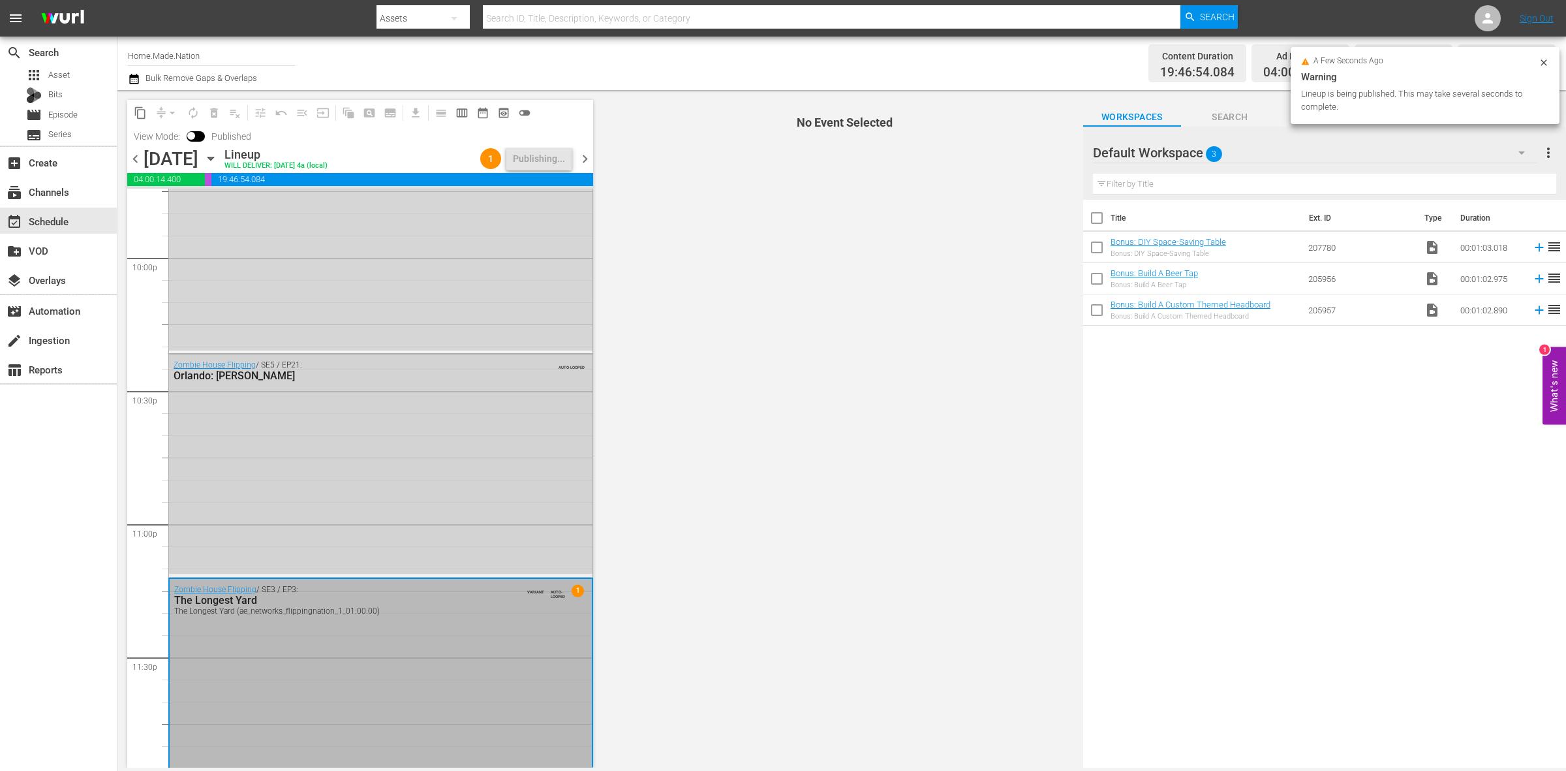
scroll to position [5810, 0]
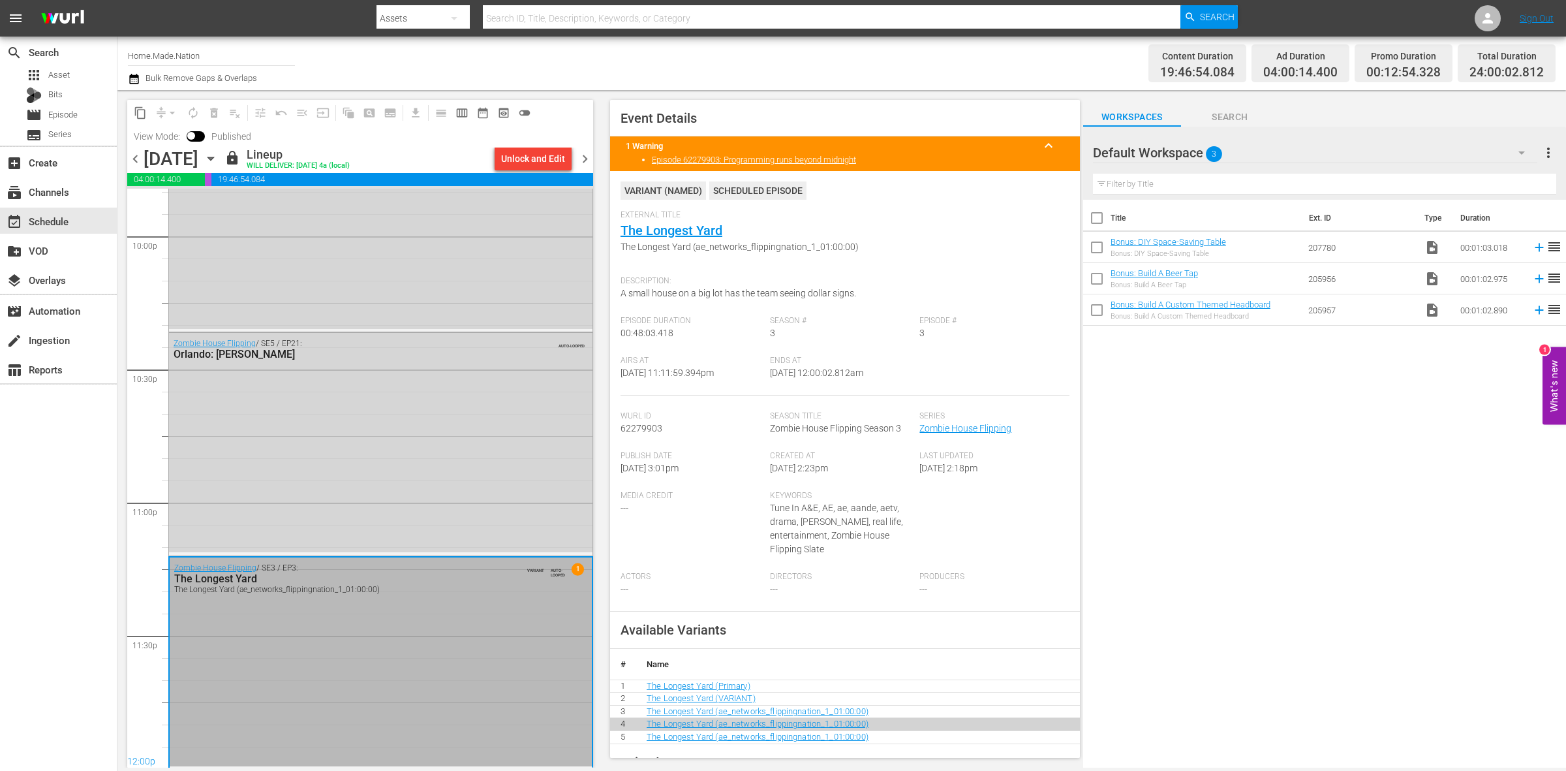
click at [591, 159] on span "chevron_right" at bounding box center [585, 159] width 16 height 16
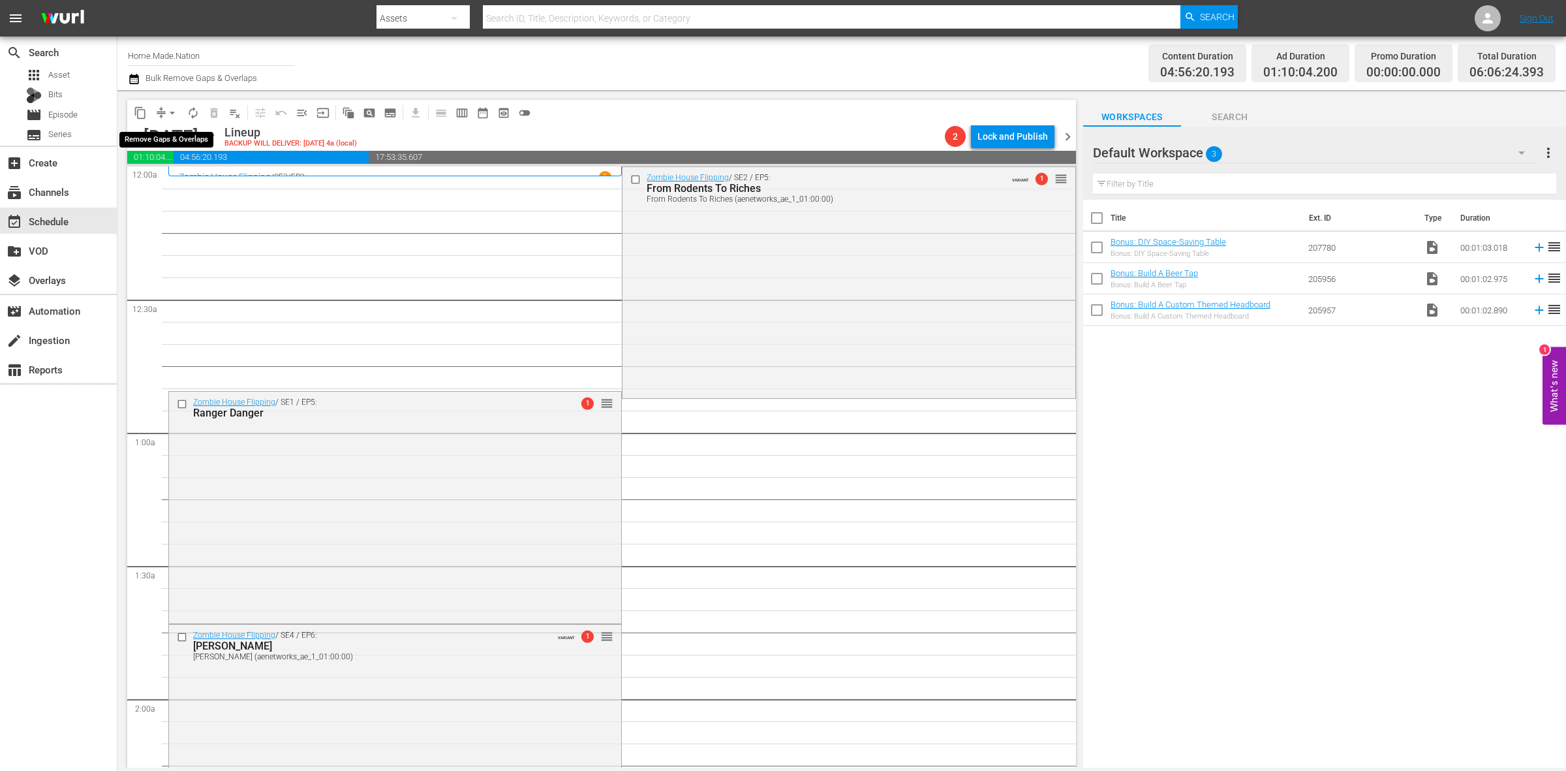
click at [166, 110] on span "arrow_drop_down" at bounding box center [172, 112] width 13 height 13
click at [170, 131] on li "Align to Midnight" at bounding box center [172, 139] width 137 height 22
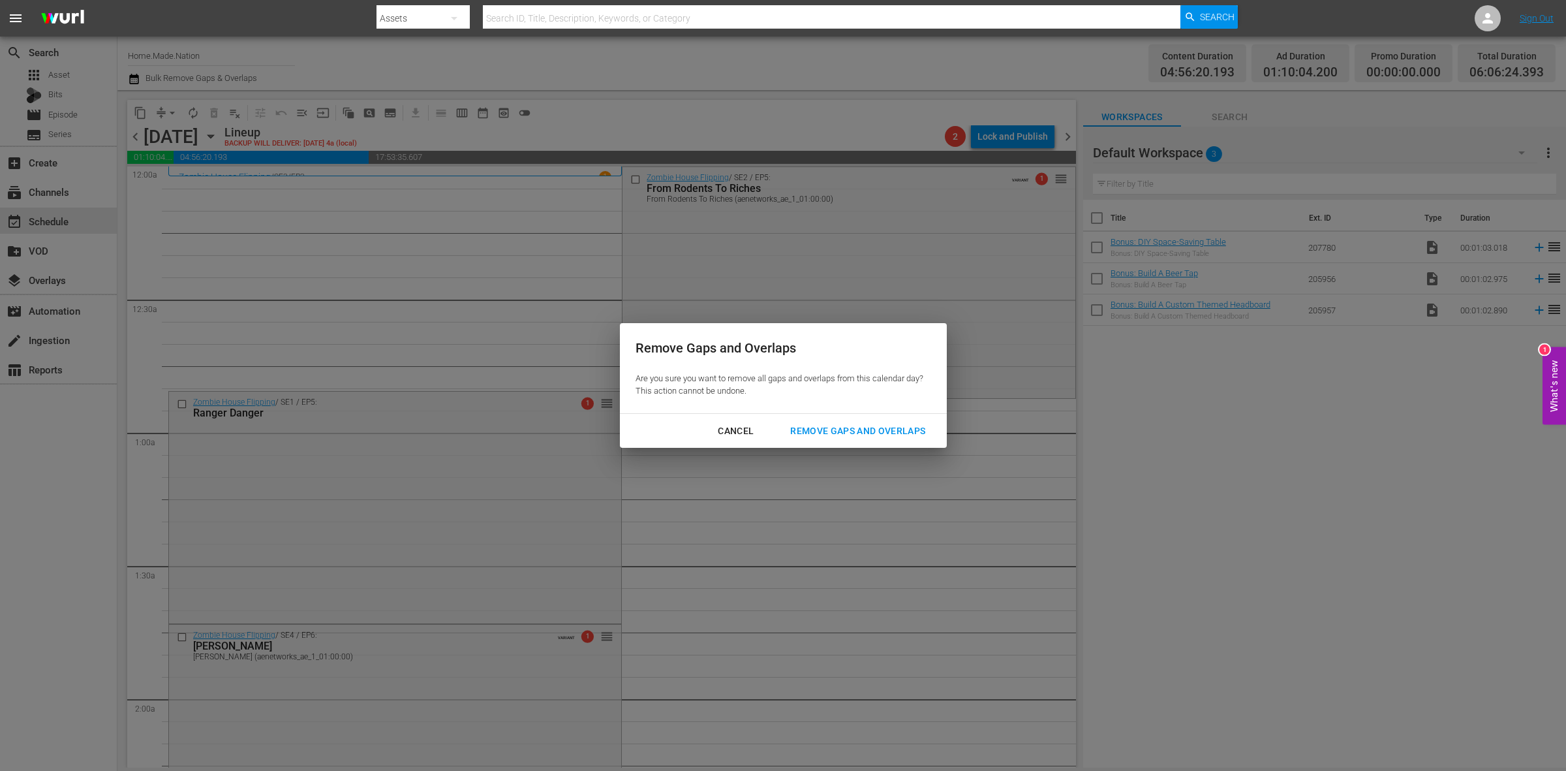
click at [892, 436] on div "Remove Gaps and Overlaps" at bounding box center [858, 431] width 156 height 16
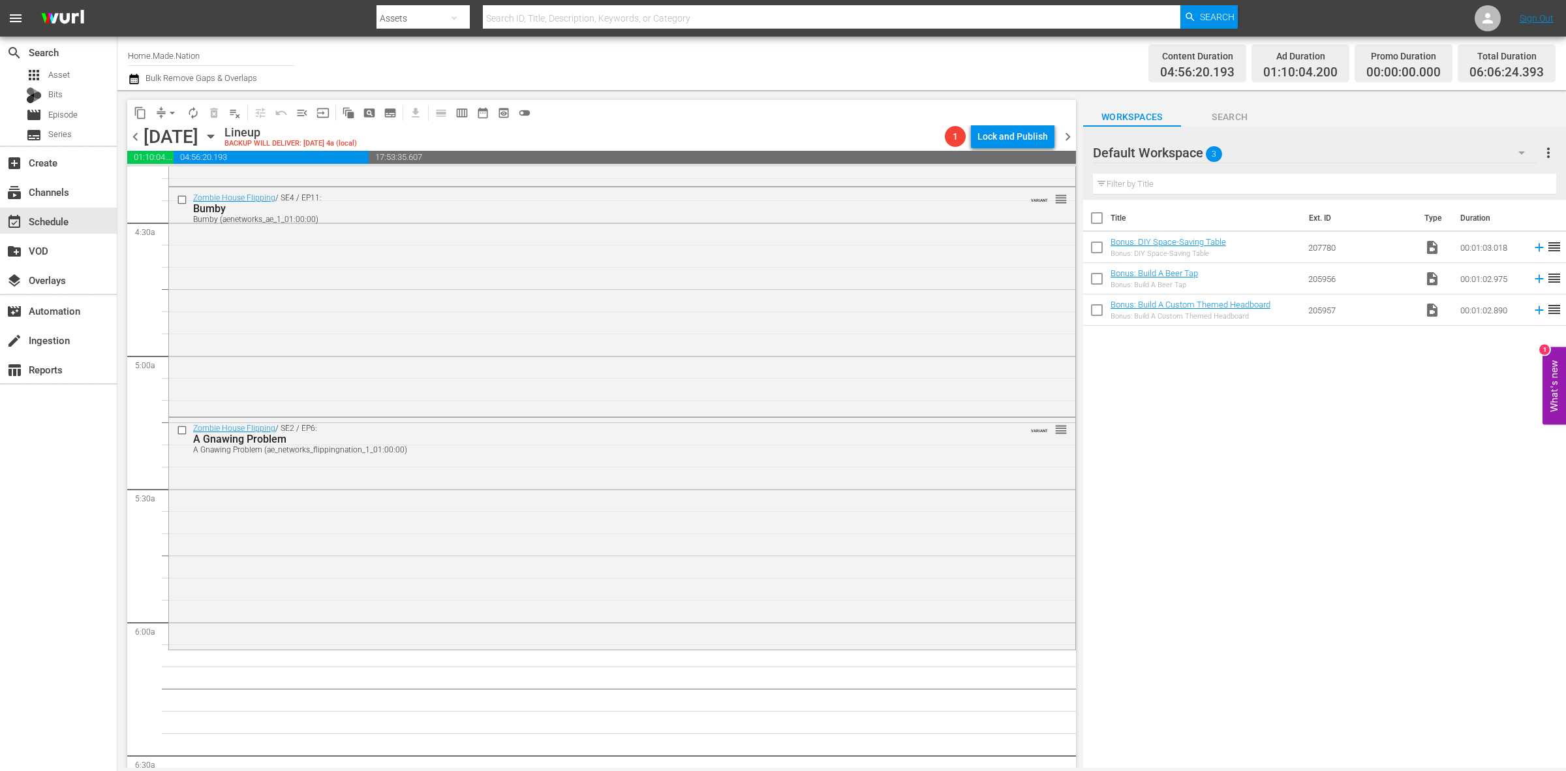
scroll to position [1387, 0]
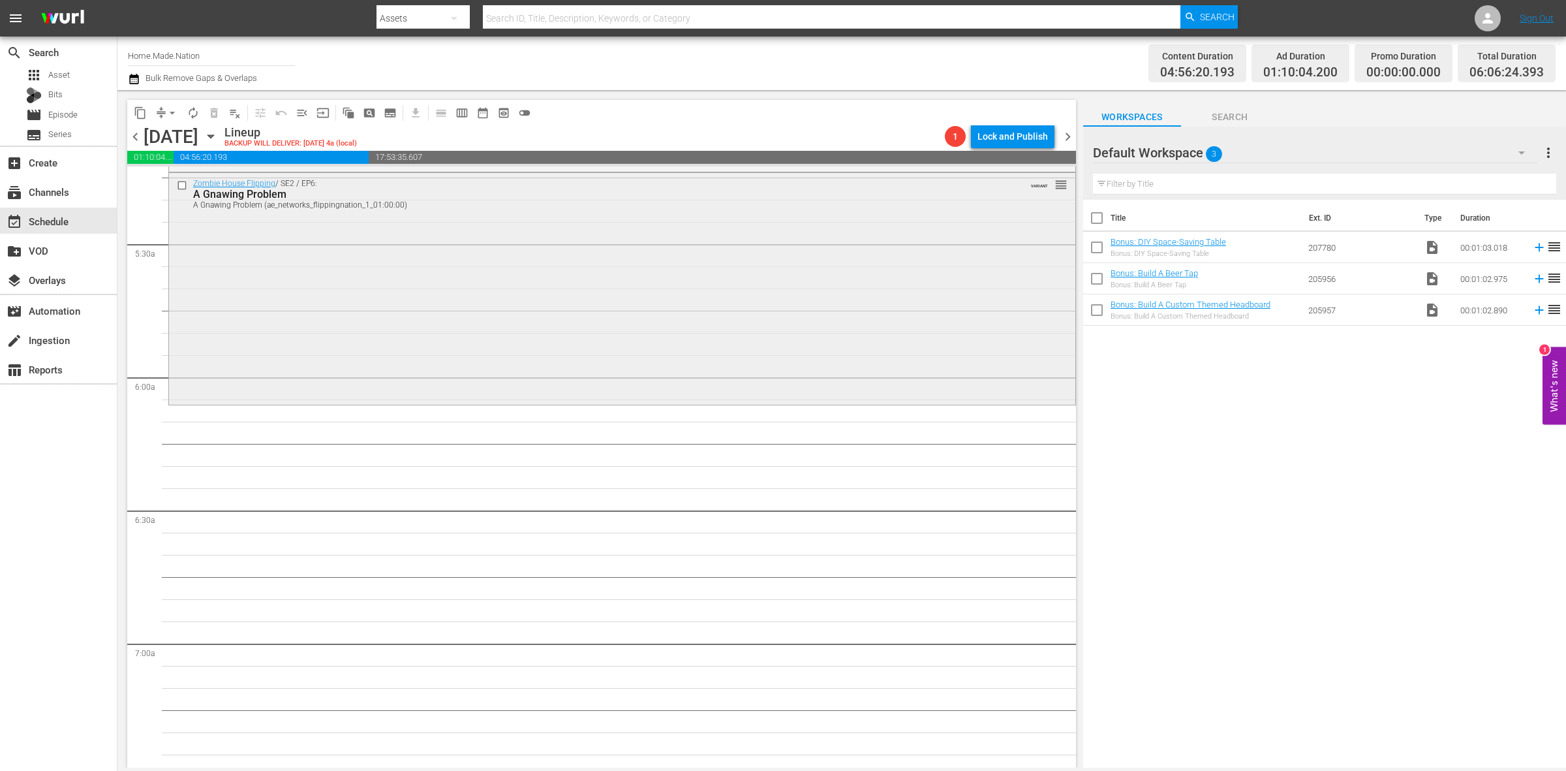
click at [454, 346] on div "Zombie House Flipping / SE2 / EP6: A Gnawing Problem A Gnawing Problem (ae_netw…" at bounding box center [622, 287] width 906 height 229
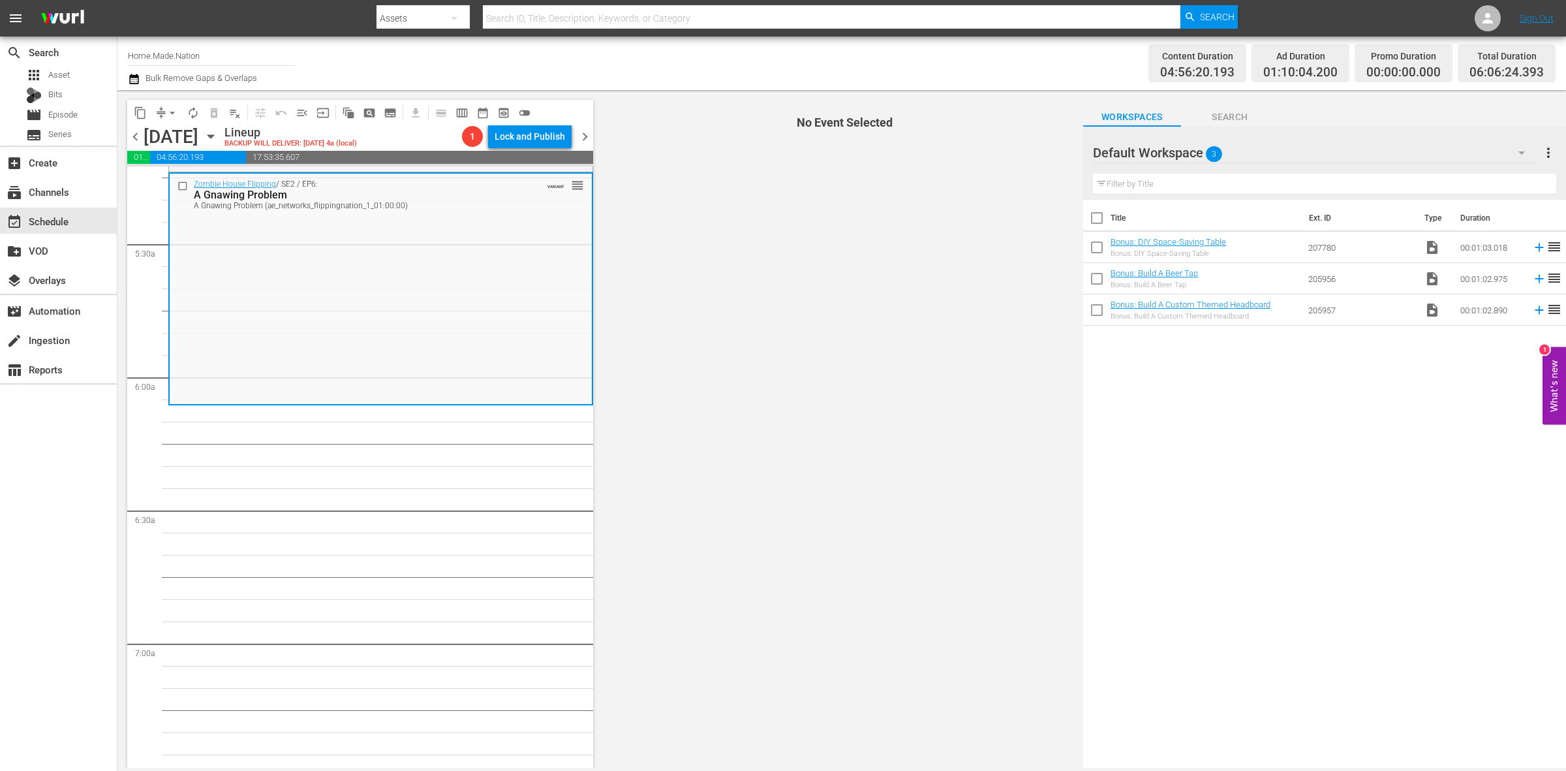
scroll to position [1305, 0]
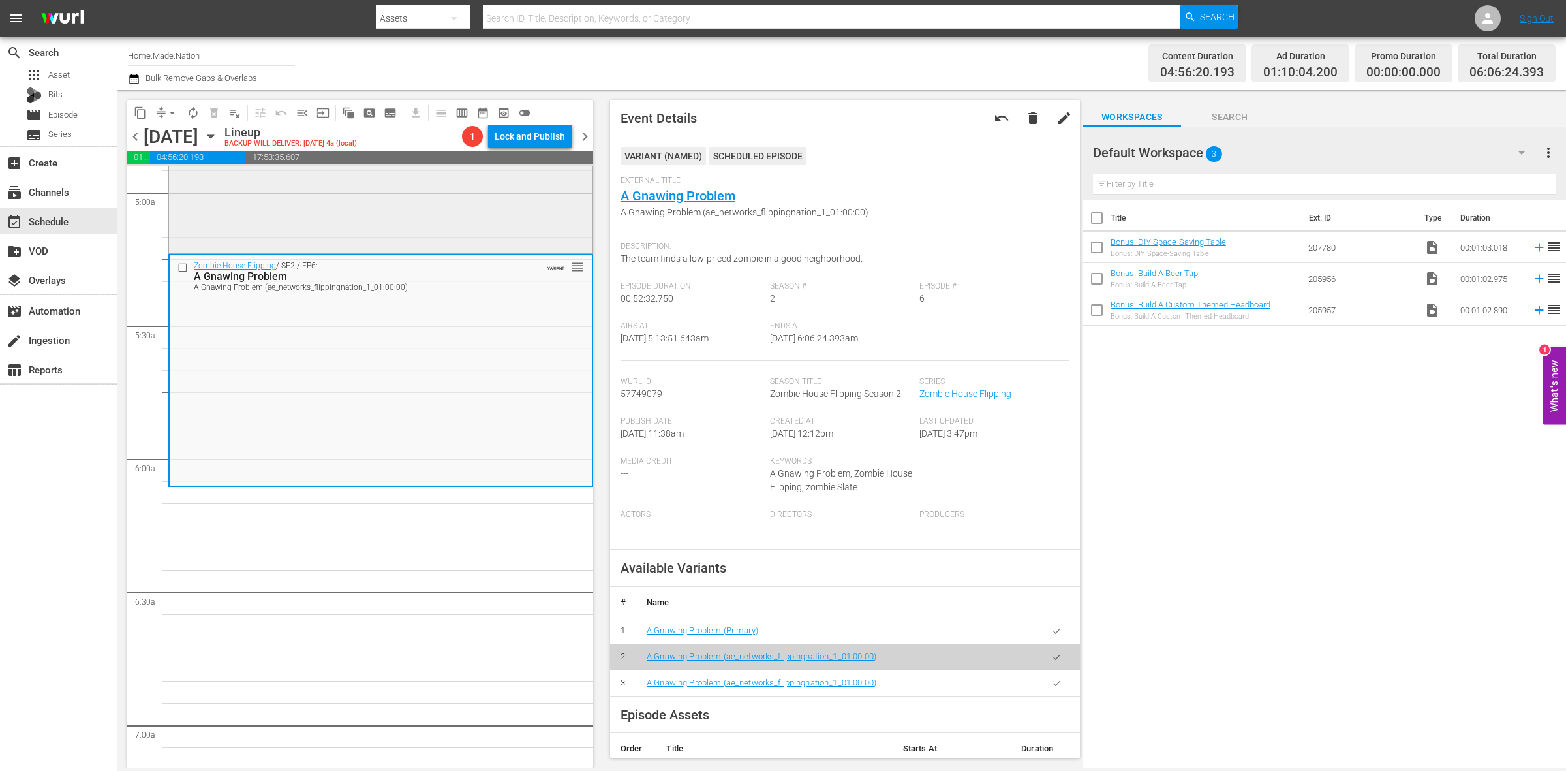
click at [522, 228] on div "Zombie House Flipping / SE4 / EP11: Bumby Bumby (aenetworks_ae_1_01:00:00) VARI…" at bounding box center [380, 137] width 423 height 226
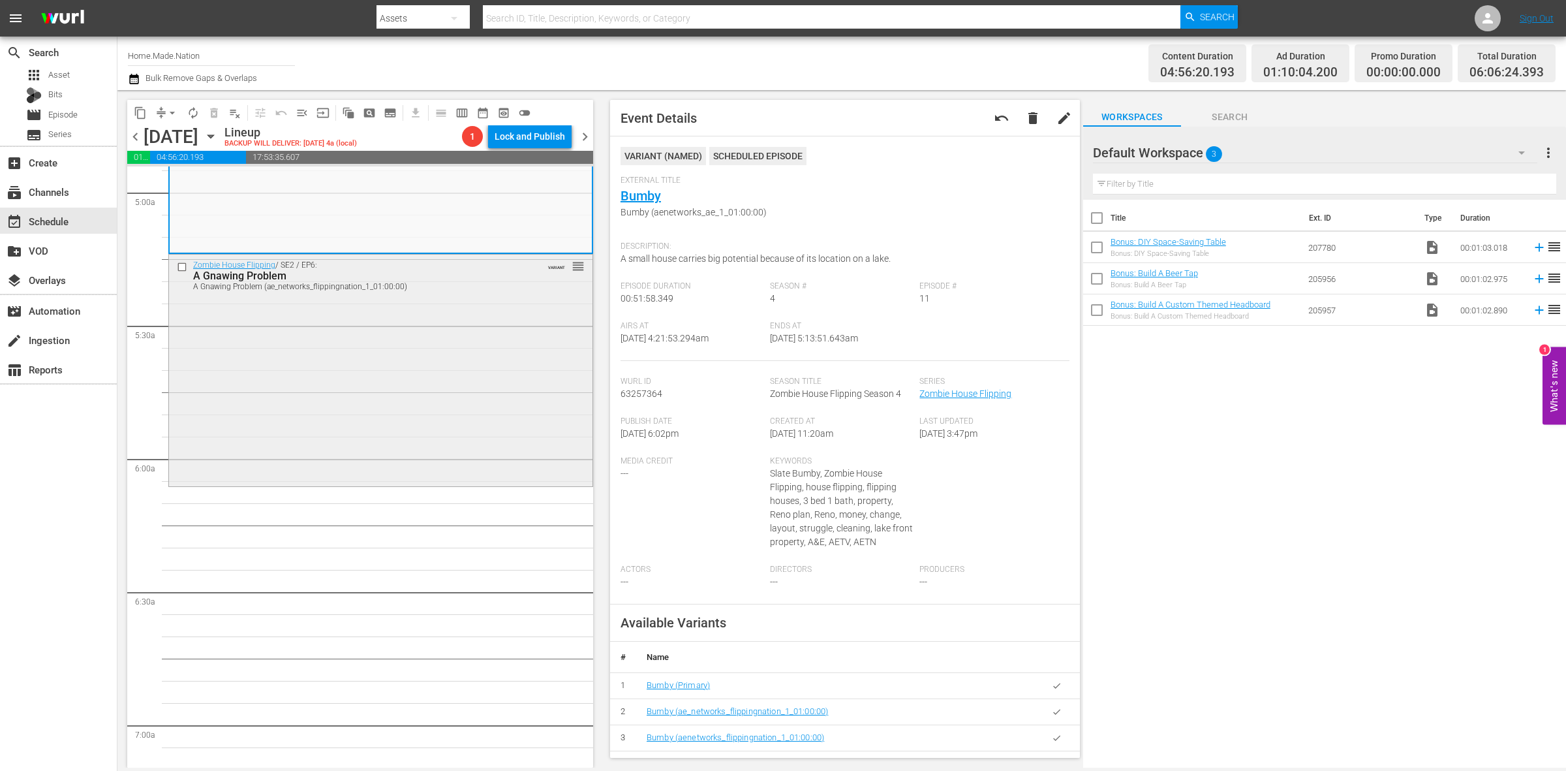
click at [275, 414] on div "Zombie House Flipping / SE2 / EP6: A Gnawing Problem A Gnawing Problem (ae_netw…" at bounding box center [380, 368] width 423 height 229
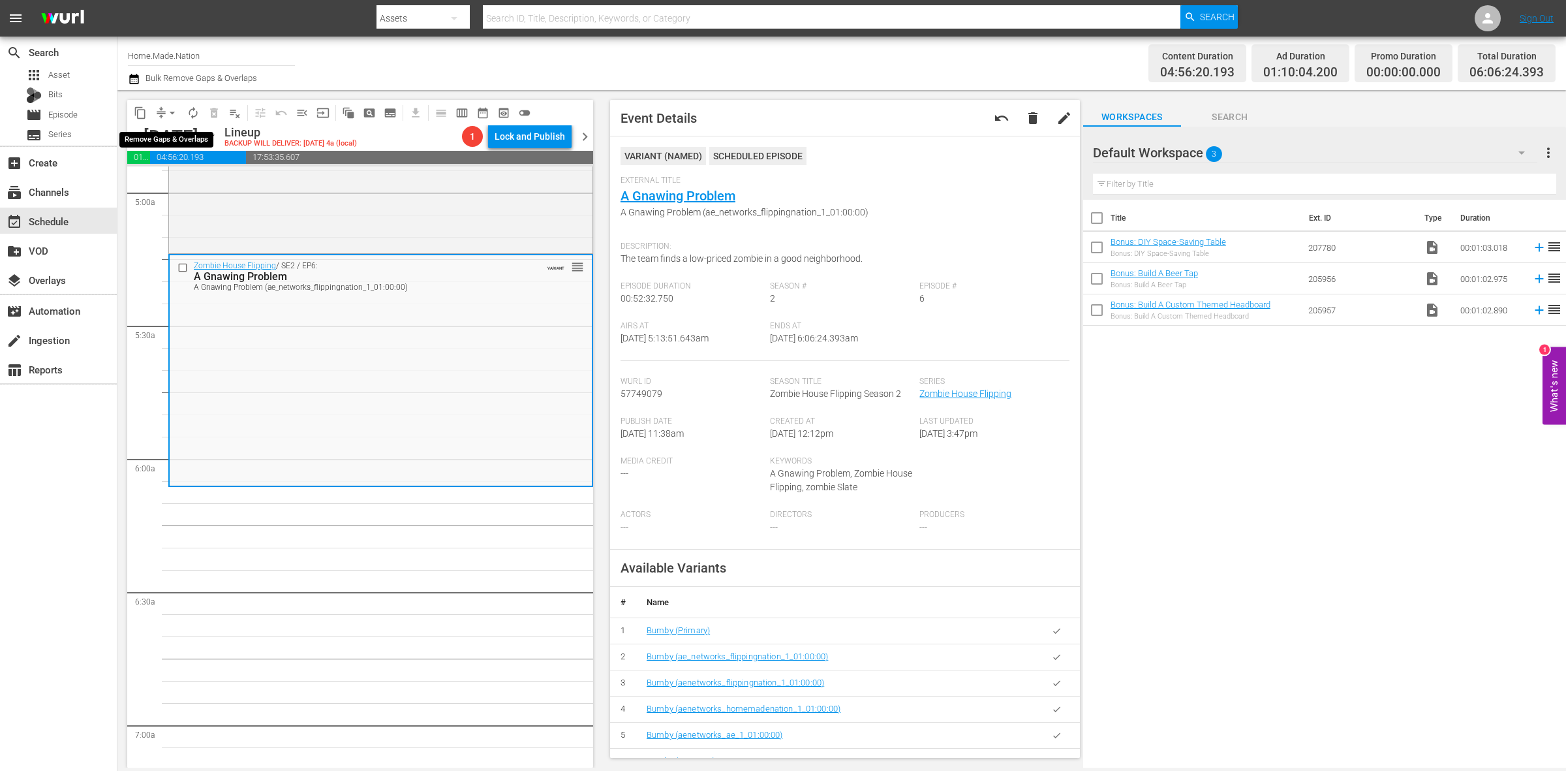
click at [167, 113] on span "arrow_drop_down" at bounding box center [172, 112] width 13 height 13
click at [179, 132] on li "Align to Midnight" at bounding box center [172, 139] width 137 height 22
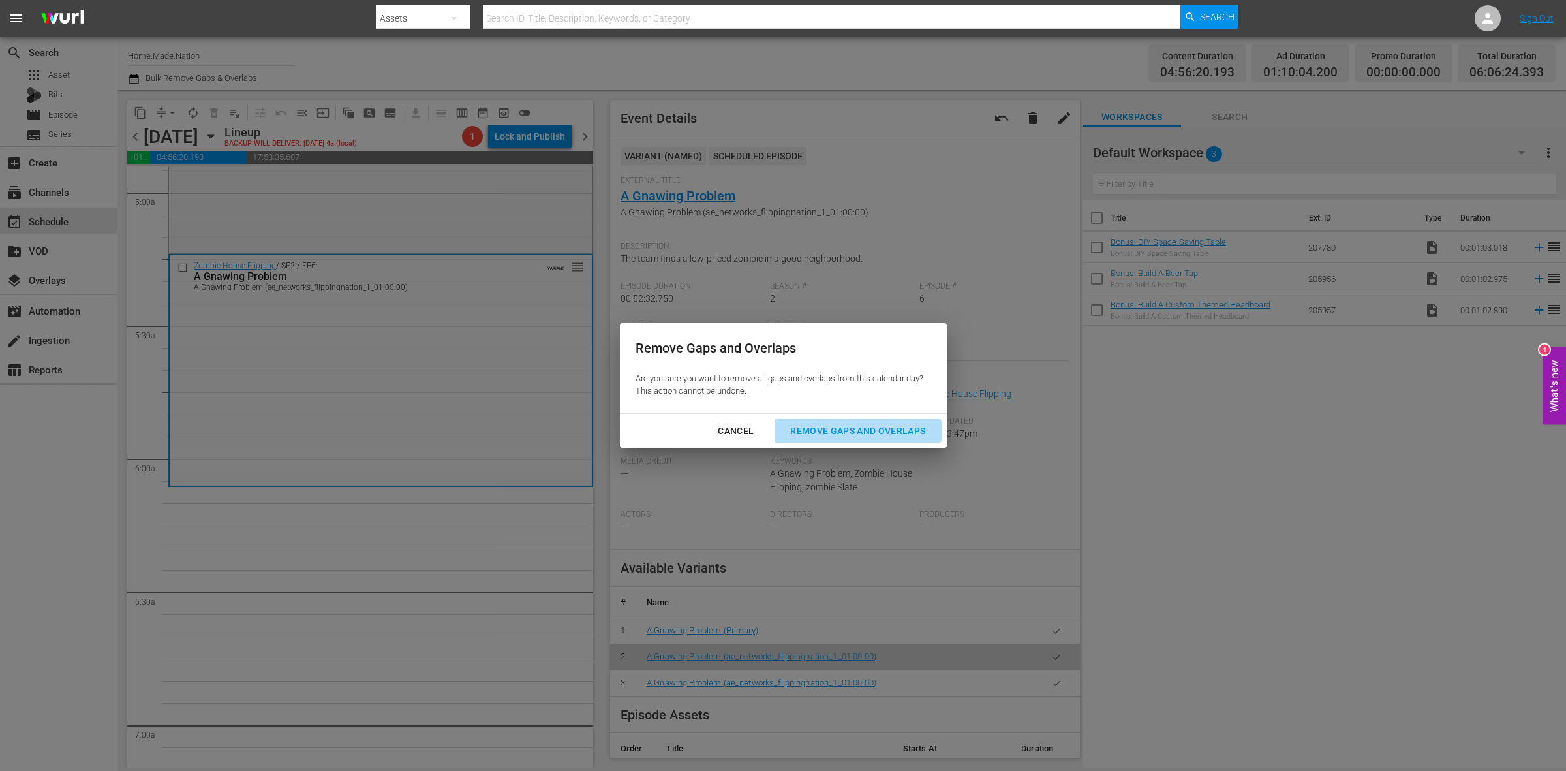
click at [873, 427] on div "Remove Gaps and Overlaps" at bounding box center [858, 431] width 156 height 16
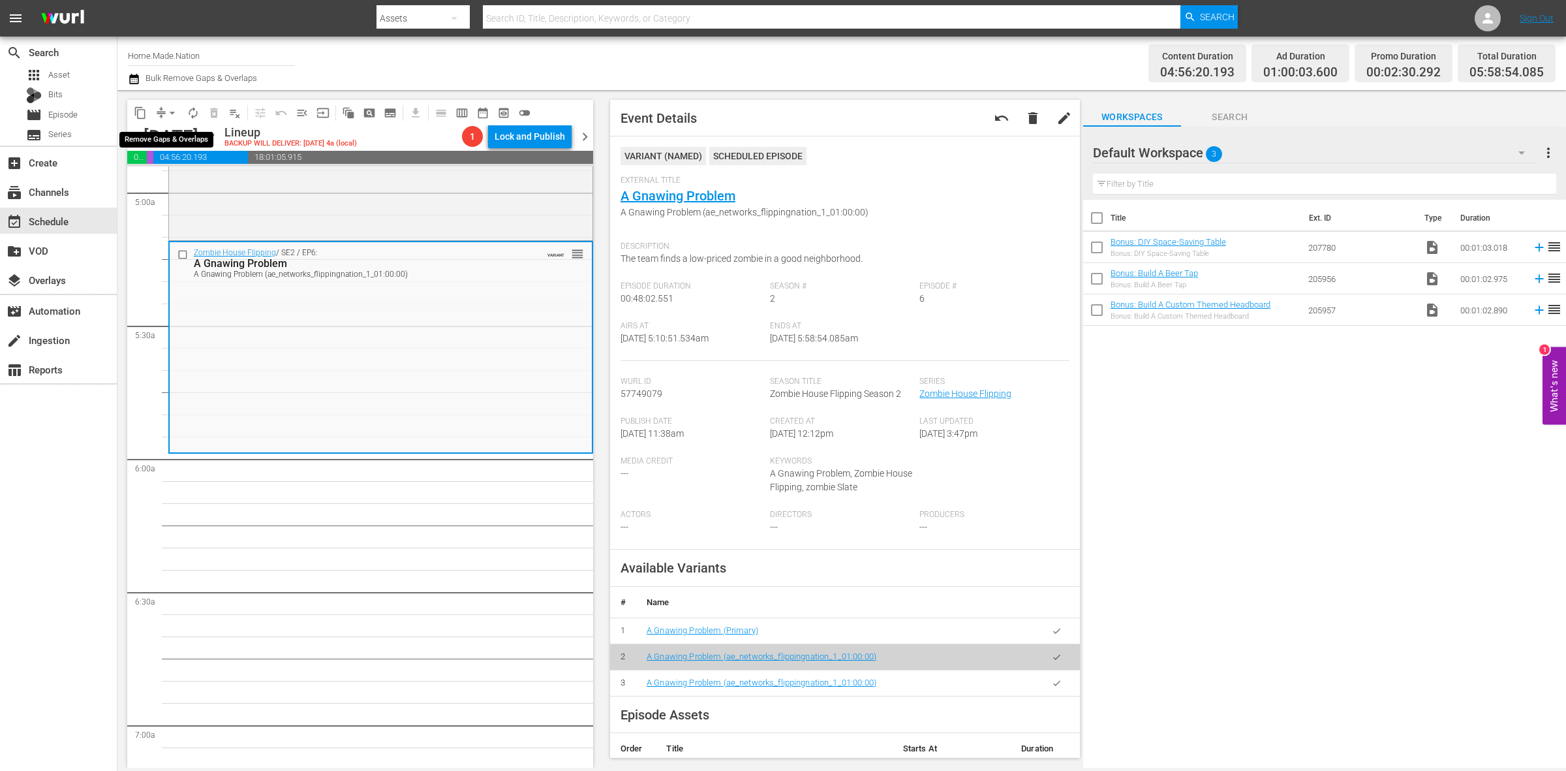
click at [171, 112] on span "arrow_drop_down" at bounding box center [172, 112] width 13 height 13
click at [172, 137] on li "Align to Midnight" at bounding box center [172, 139] width 137 height 22
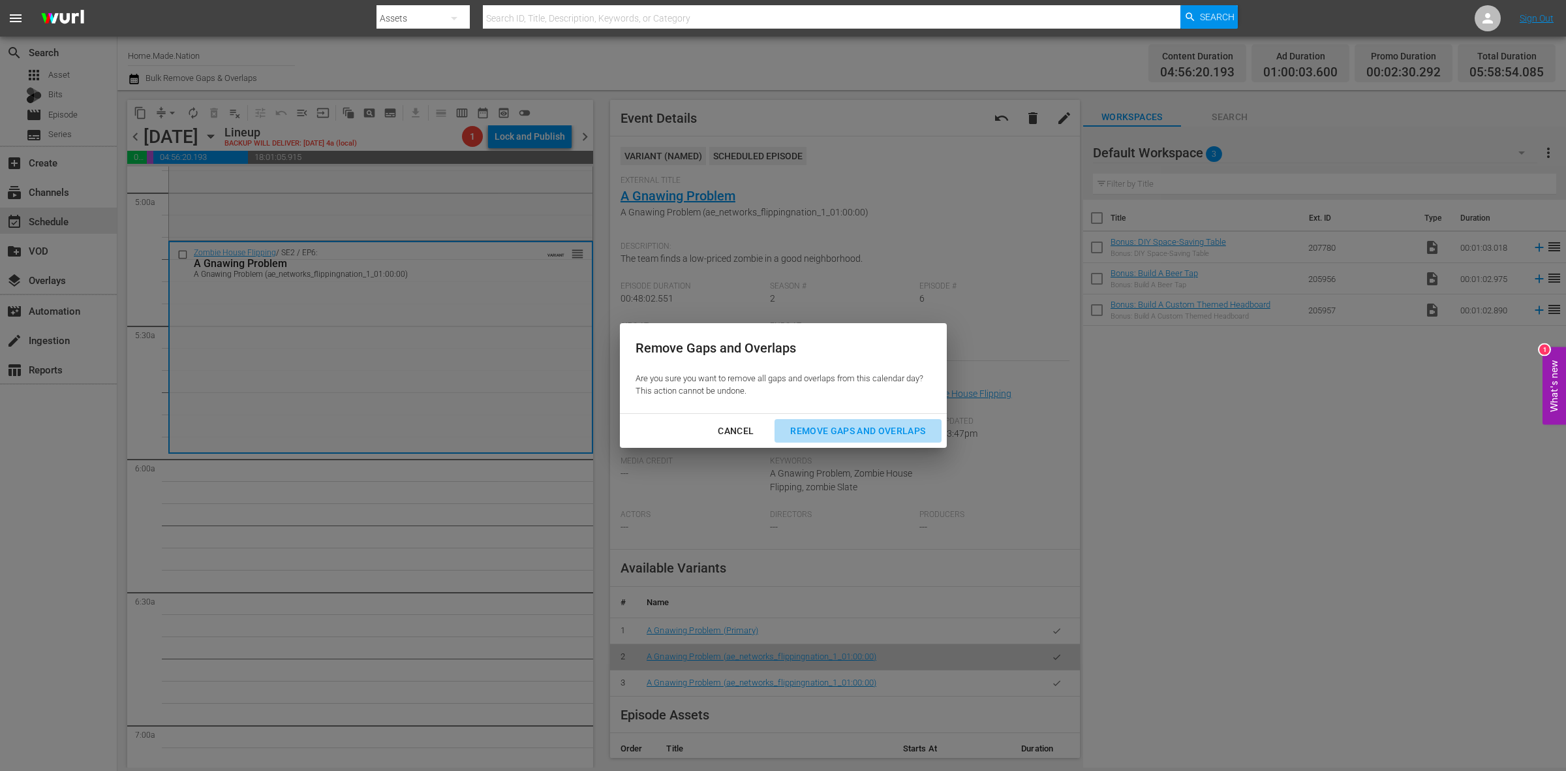
click at [845, 439] on button "Remove Gaps and Overlaps" at bounding box center [858, 431] width 166 height 24
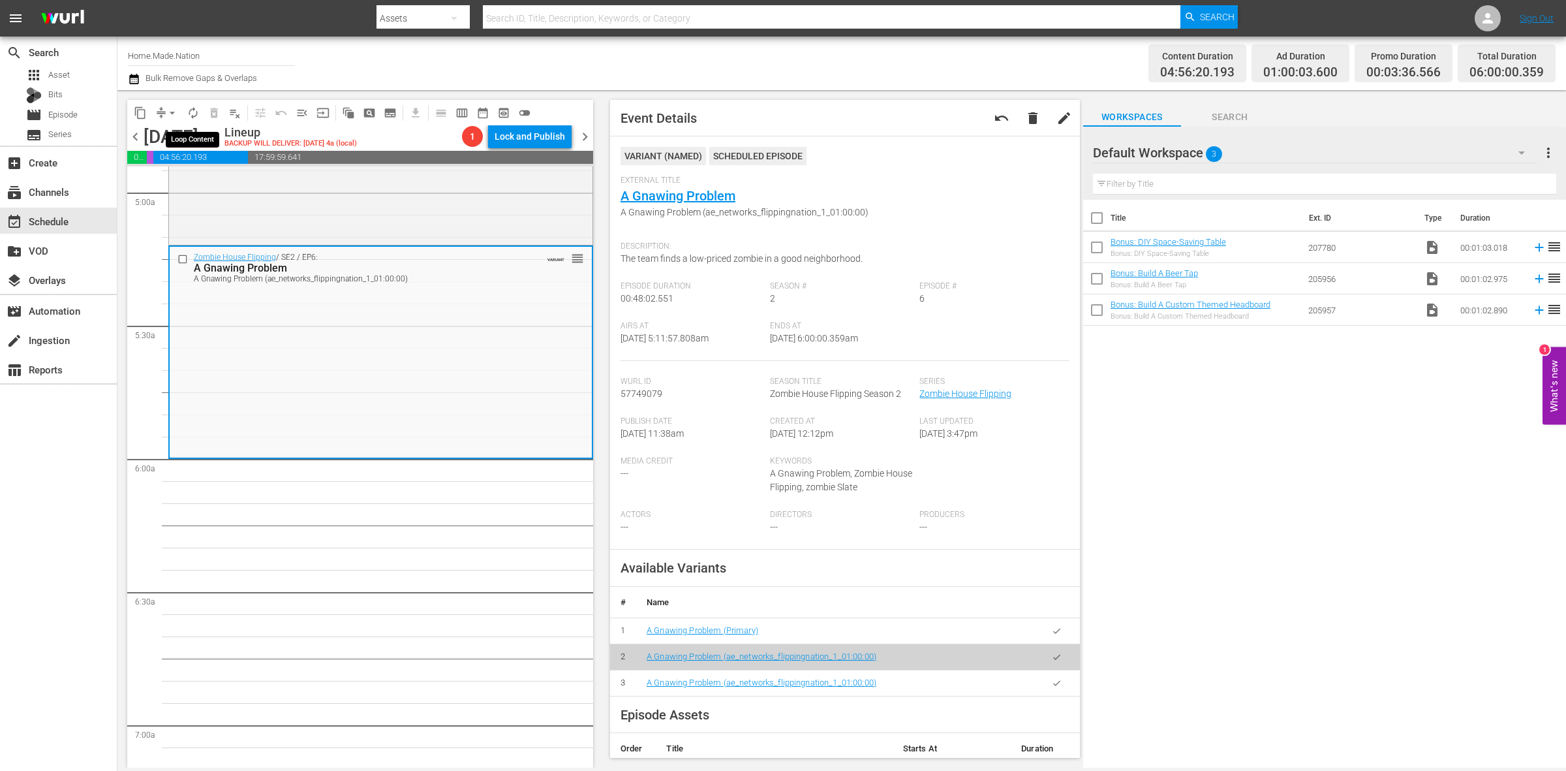
click at [188, 119] on button "autorenew_outlined" at bounding box center [193, 112] width 21 height 21
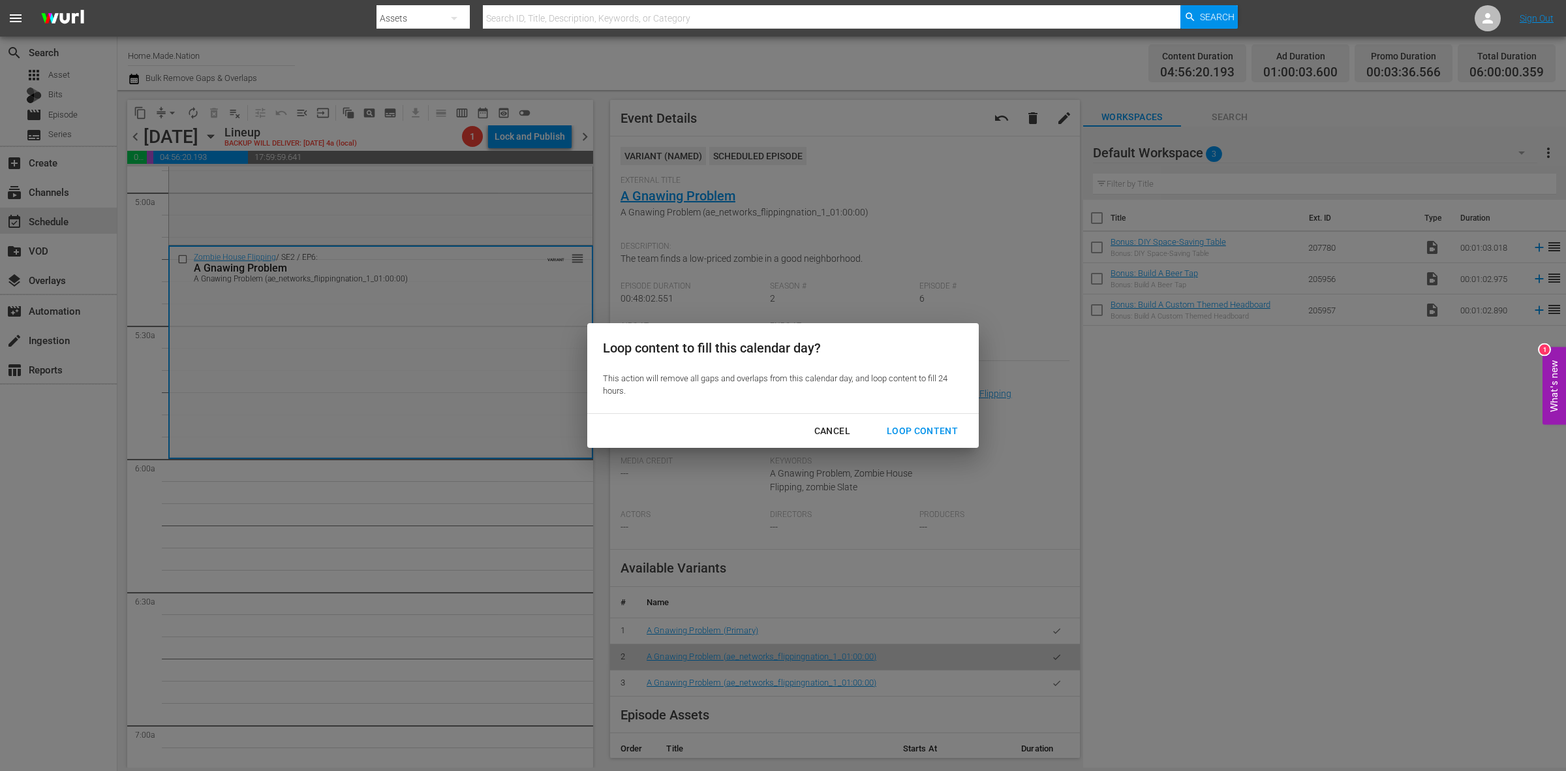
click at [904, 428] on div "Loop Content" at bounding box center [922, 431] width 92 height 16
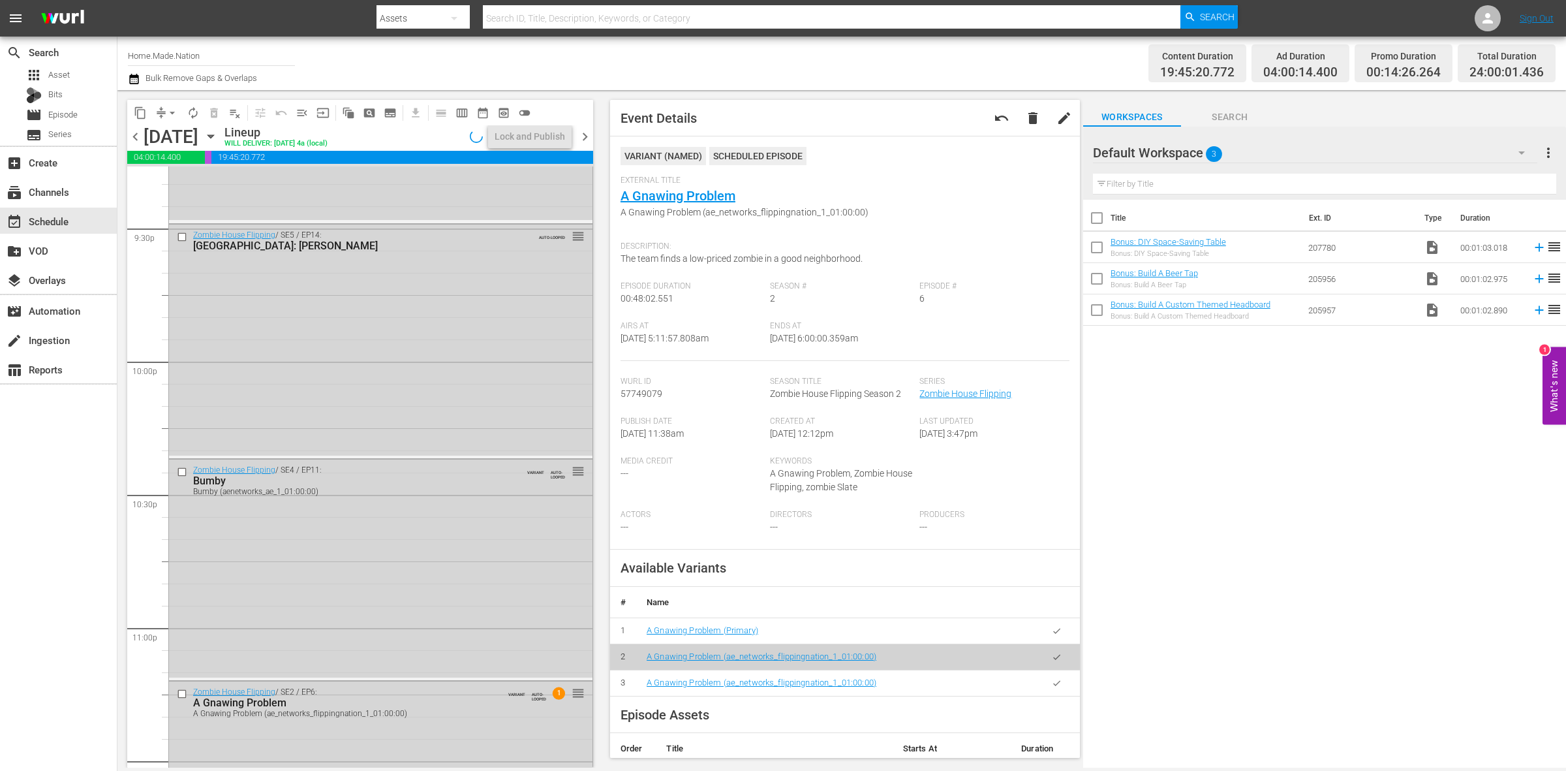
scroll to position [5788, 0]
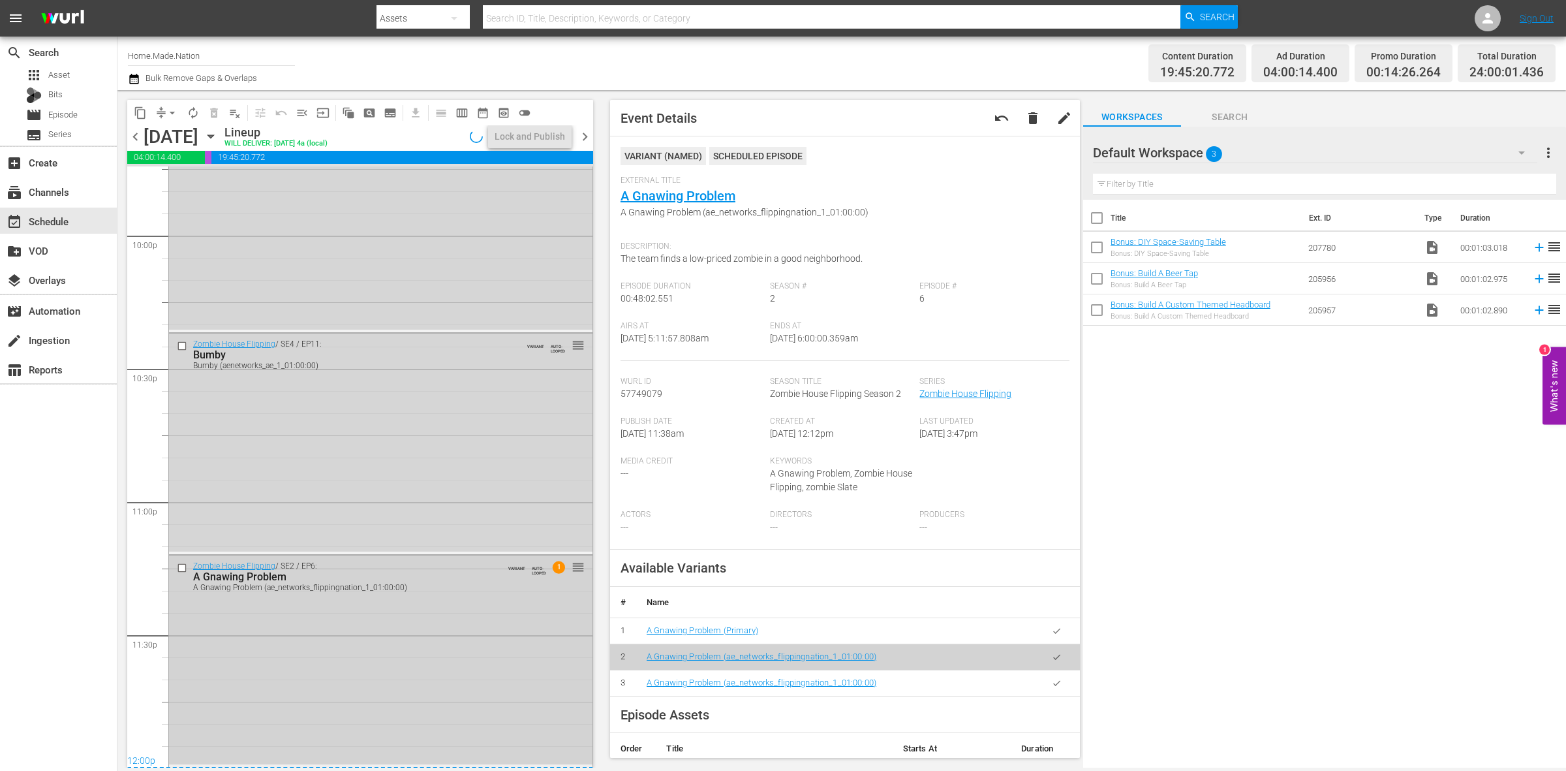
click at [442, 723] on div "Zombie House Flipping / SE2 / EP6: A Gnawing Problem A Gnawing Problem (ae_netw…" at bounding box center [380, 659] width 423 height 209
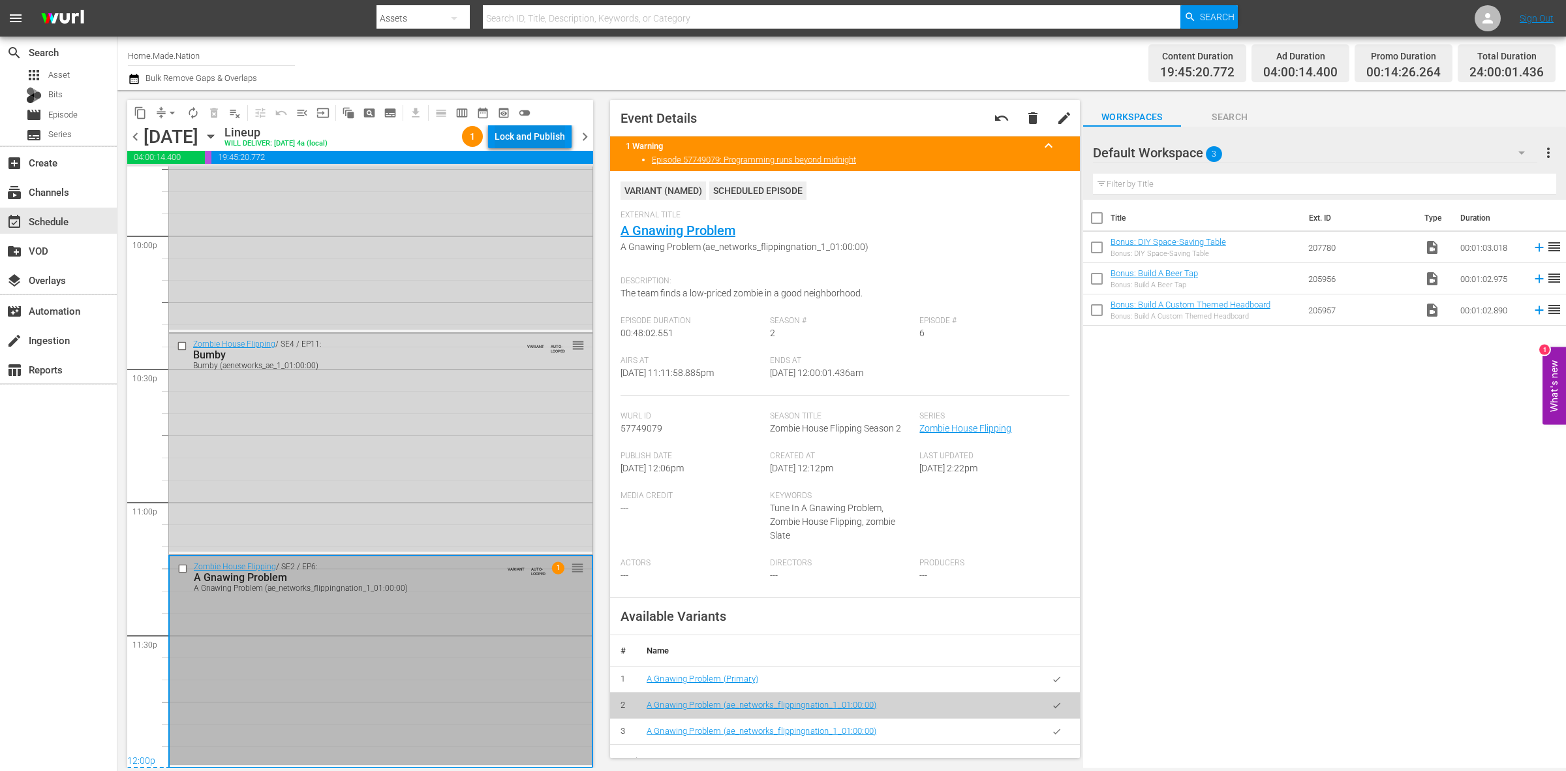
click at [545, 137] on div "Lock and Publish" at bounding box center [530, 136] width 70 height 23
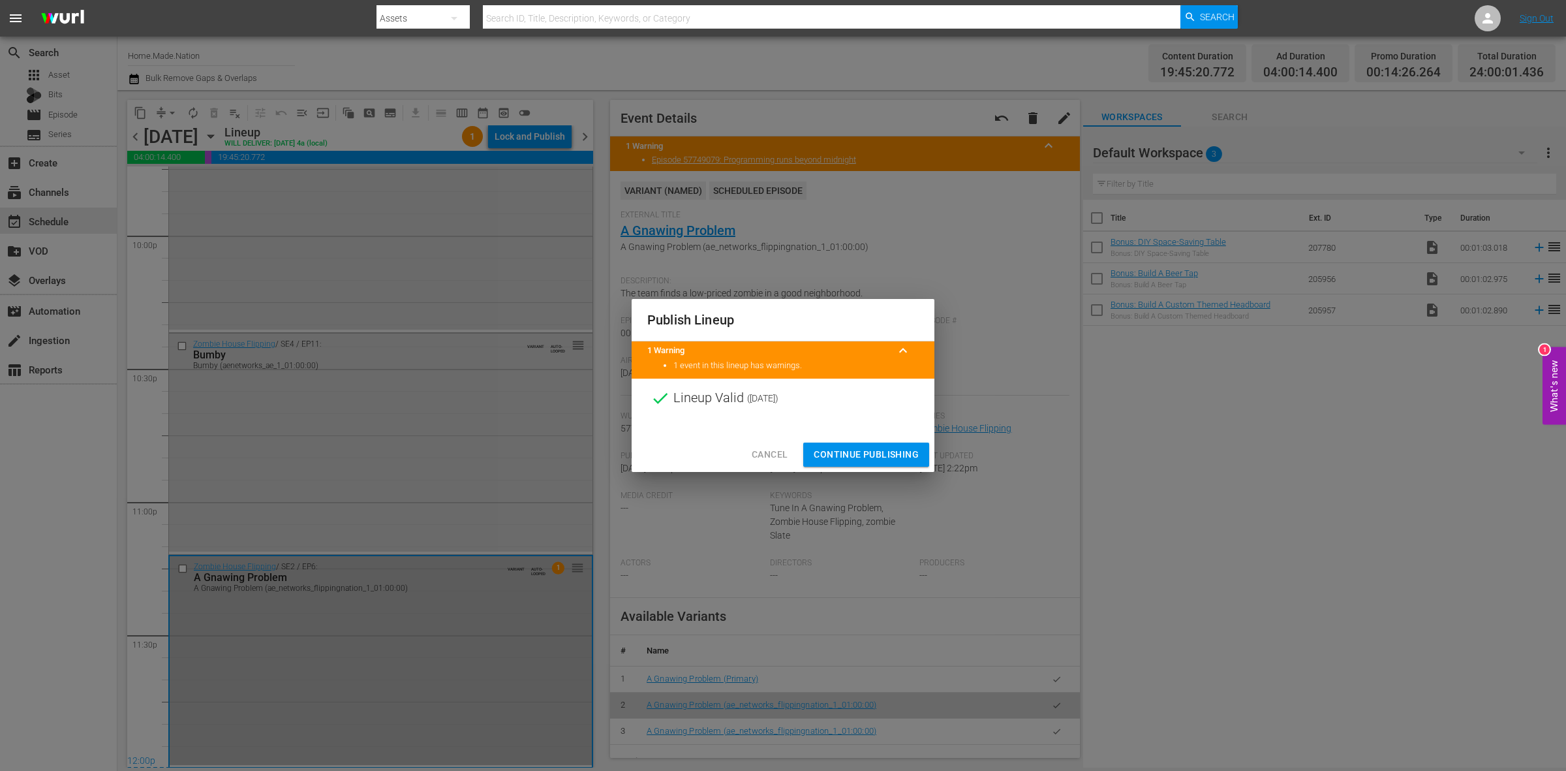
click at [845, 457] on span "Continue Publishing" at bounding box center [866, 454] width 105 height 16
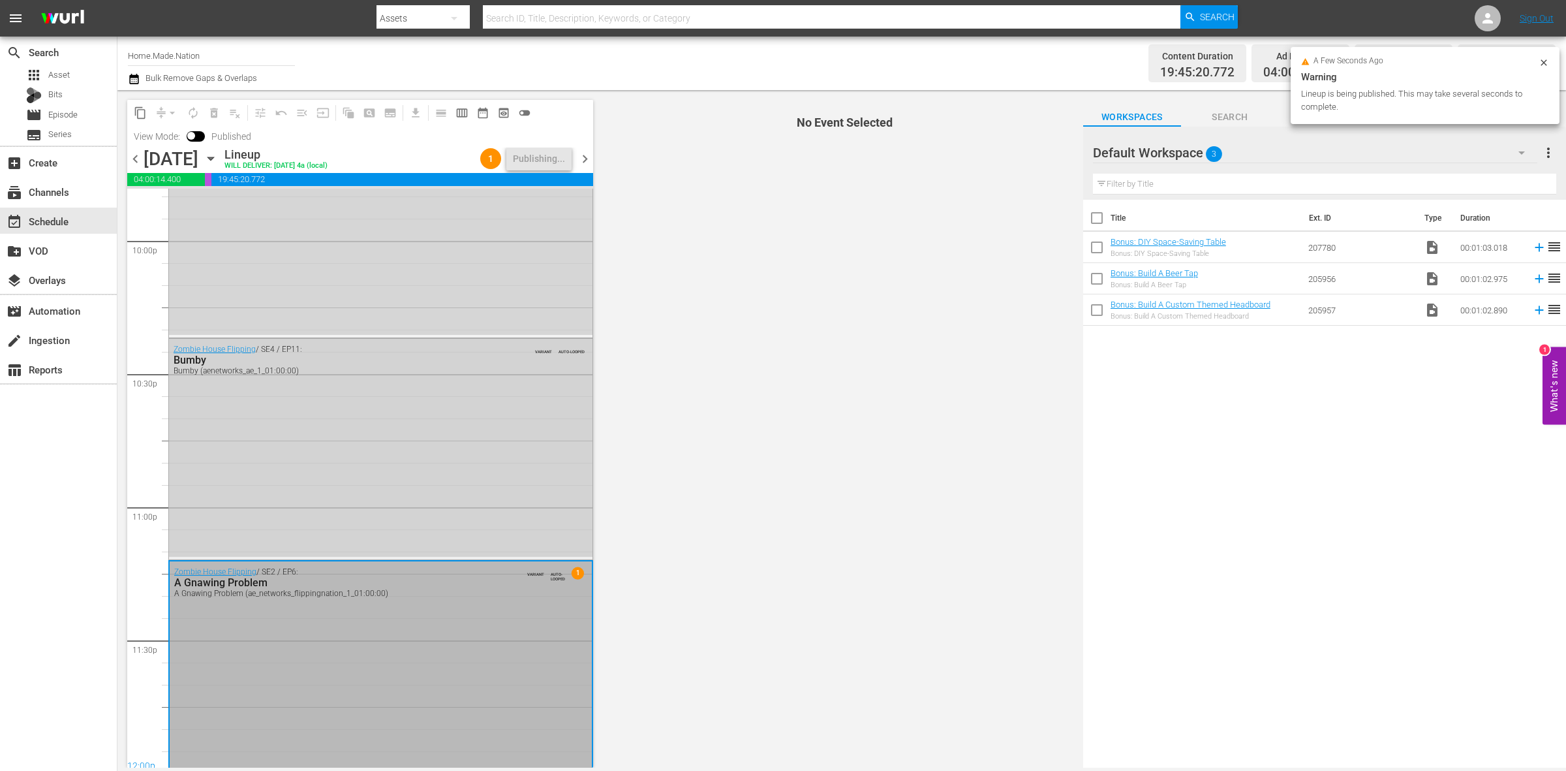
scroll to position [5810, 0]
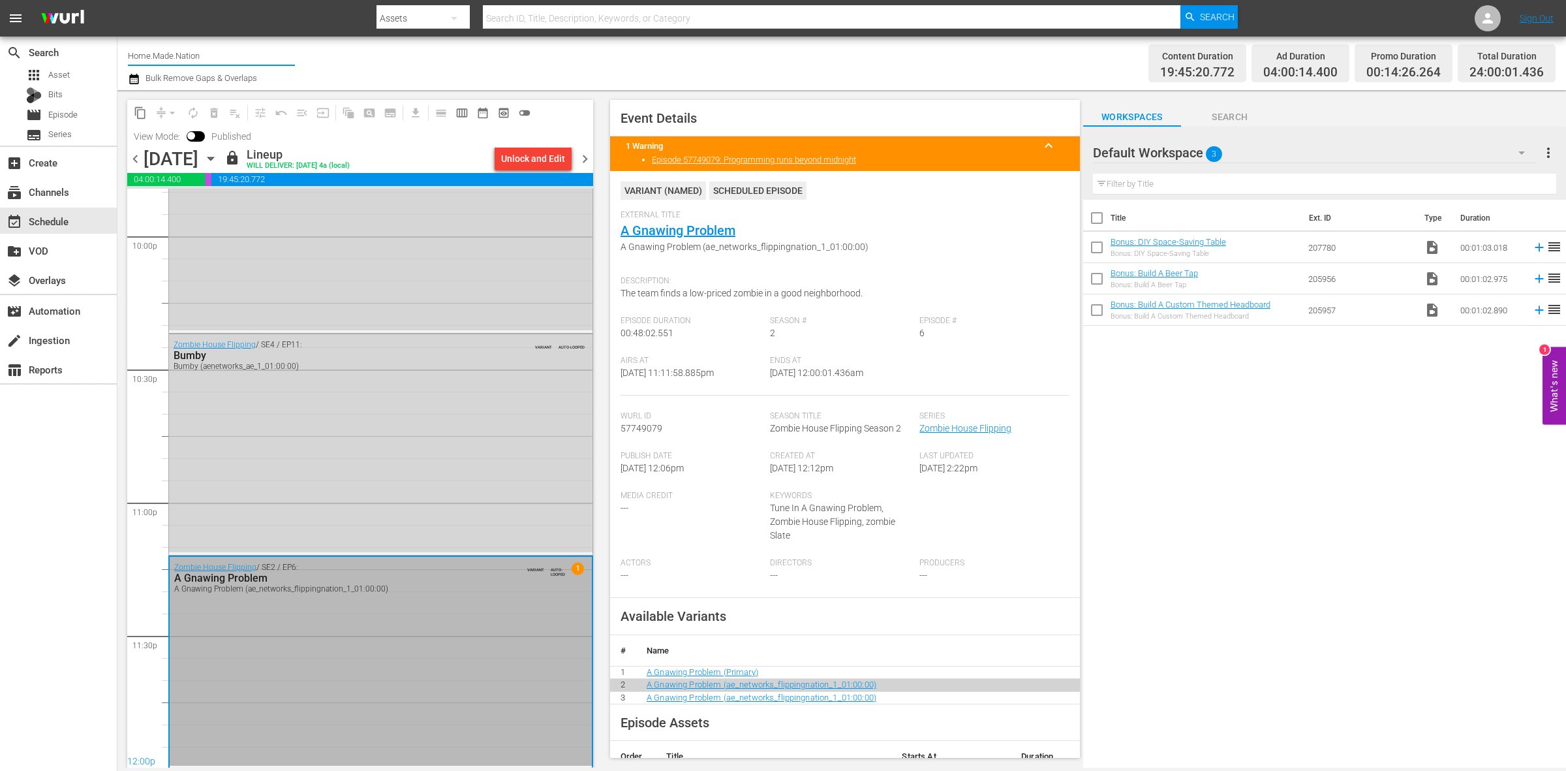
click at [216, 59] on input "Home.Made.Nation" at bounding box center [211, 55] width 167 height 31
type input "H"
type input "3"
type input "i"
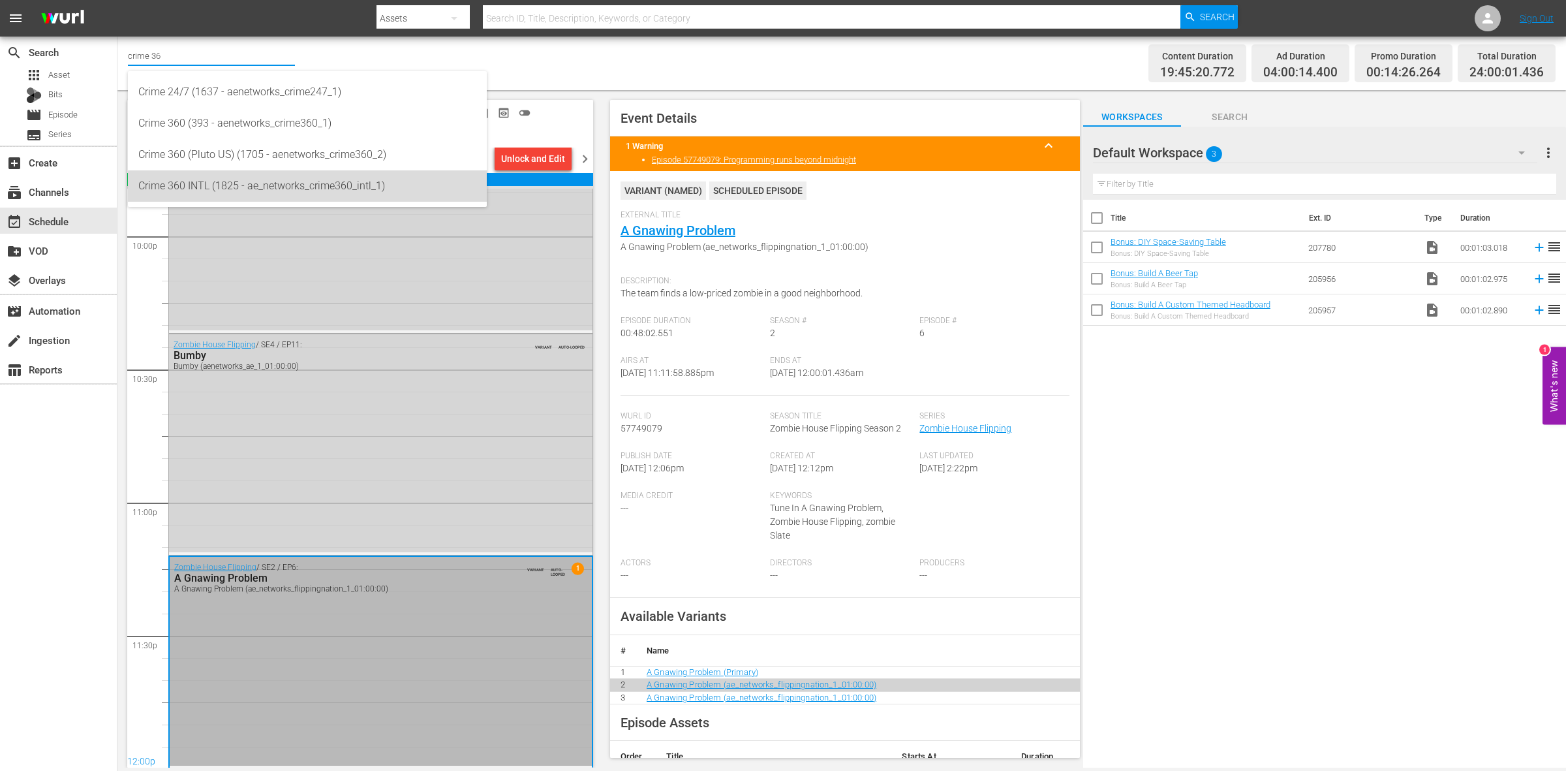
click at [220, 185] on div "Crime 360 INTL (1825 - ae_networks_crime360_intl_1)" at bounding box center [307, 185] width 338 height 31
type input "Crime 360 INTL (1825 - ae_networks_crime360_intl_1)"
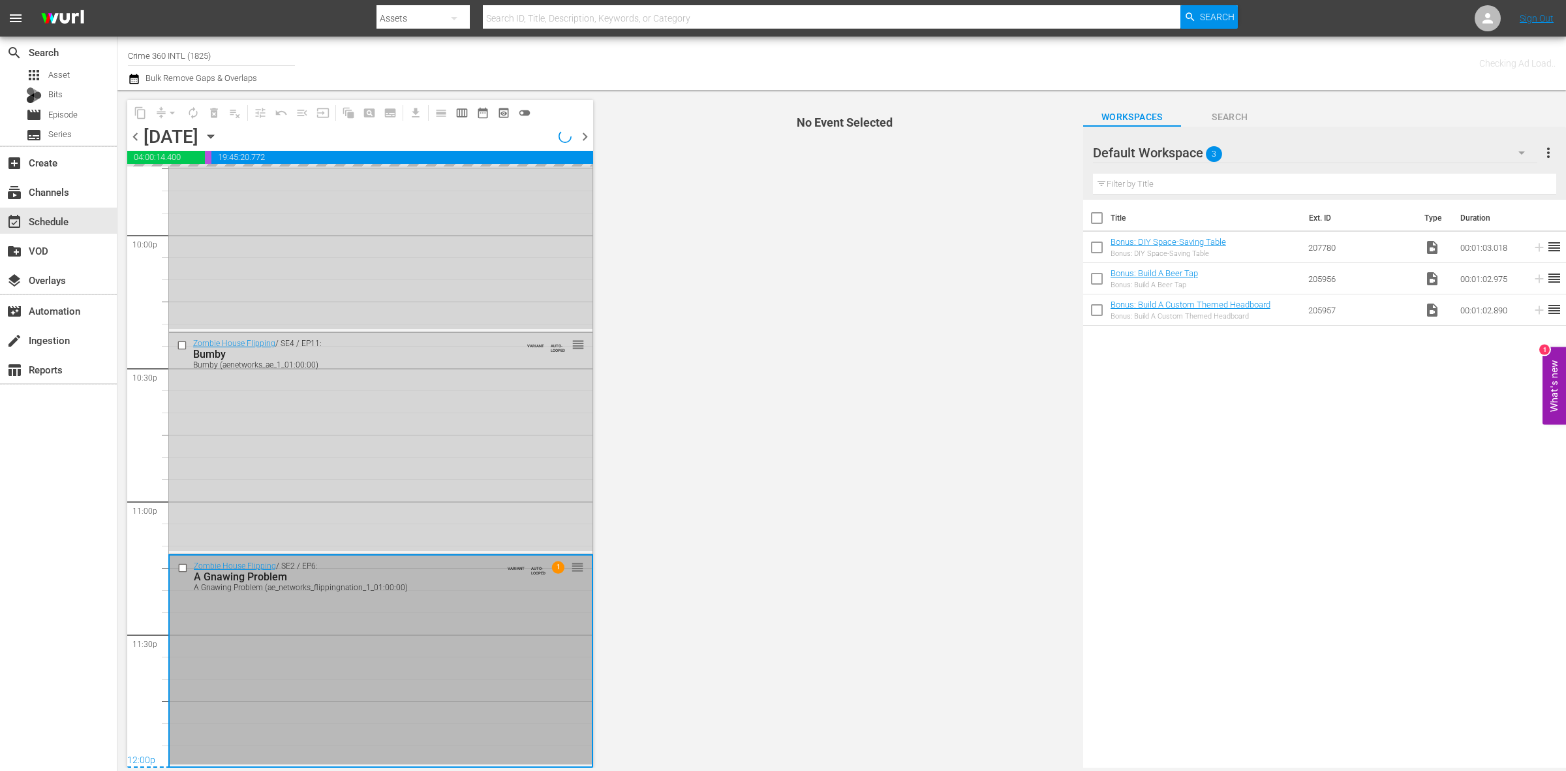
scroll to position [5789, 0]
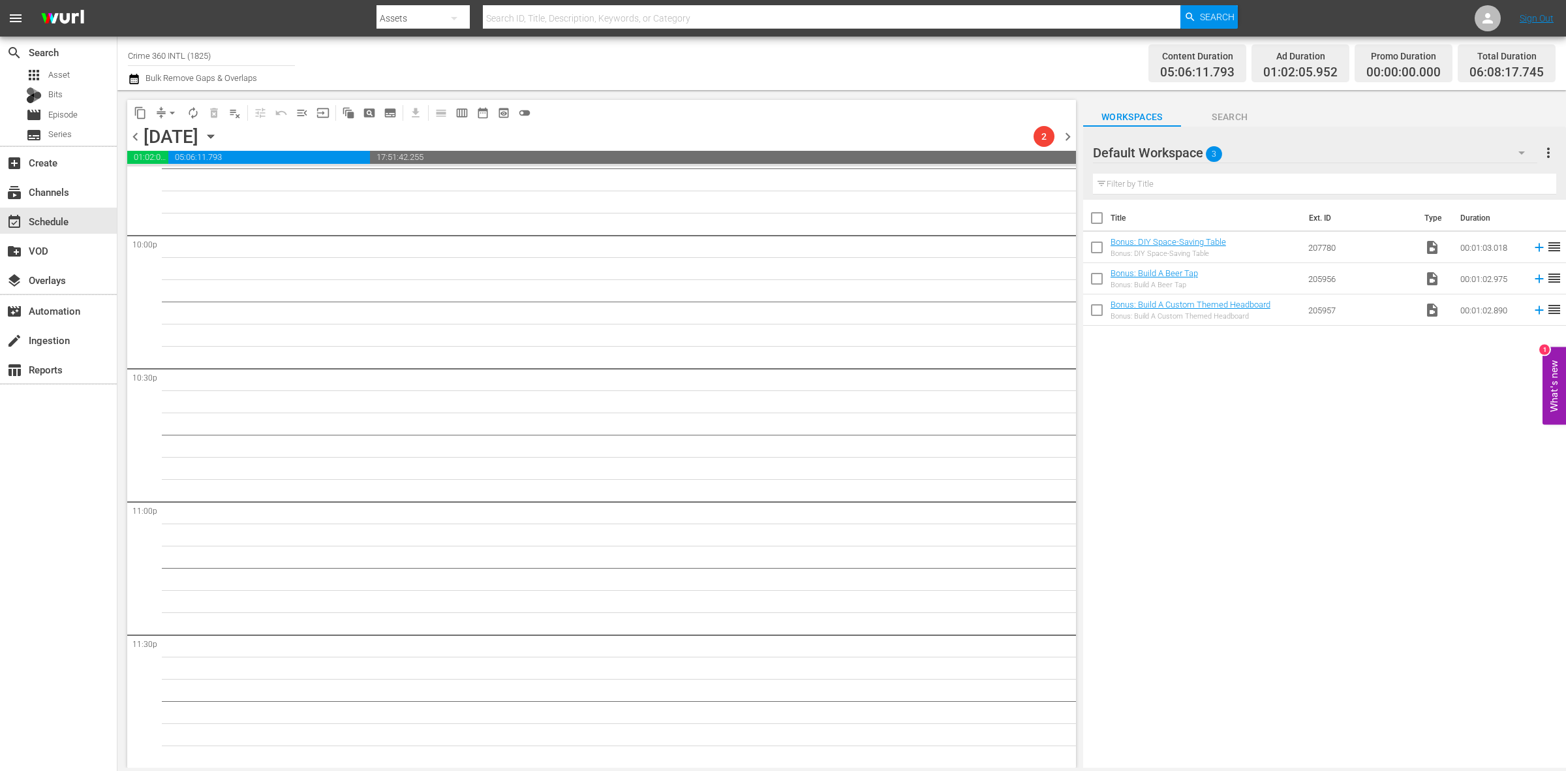
click at [134, 135] on span "chevron_left" at bounding box center [135, 137] width 16 height 16
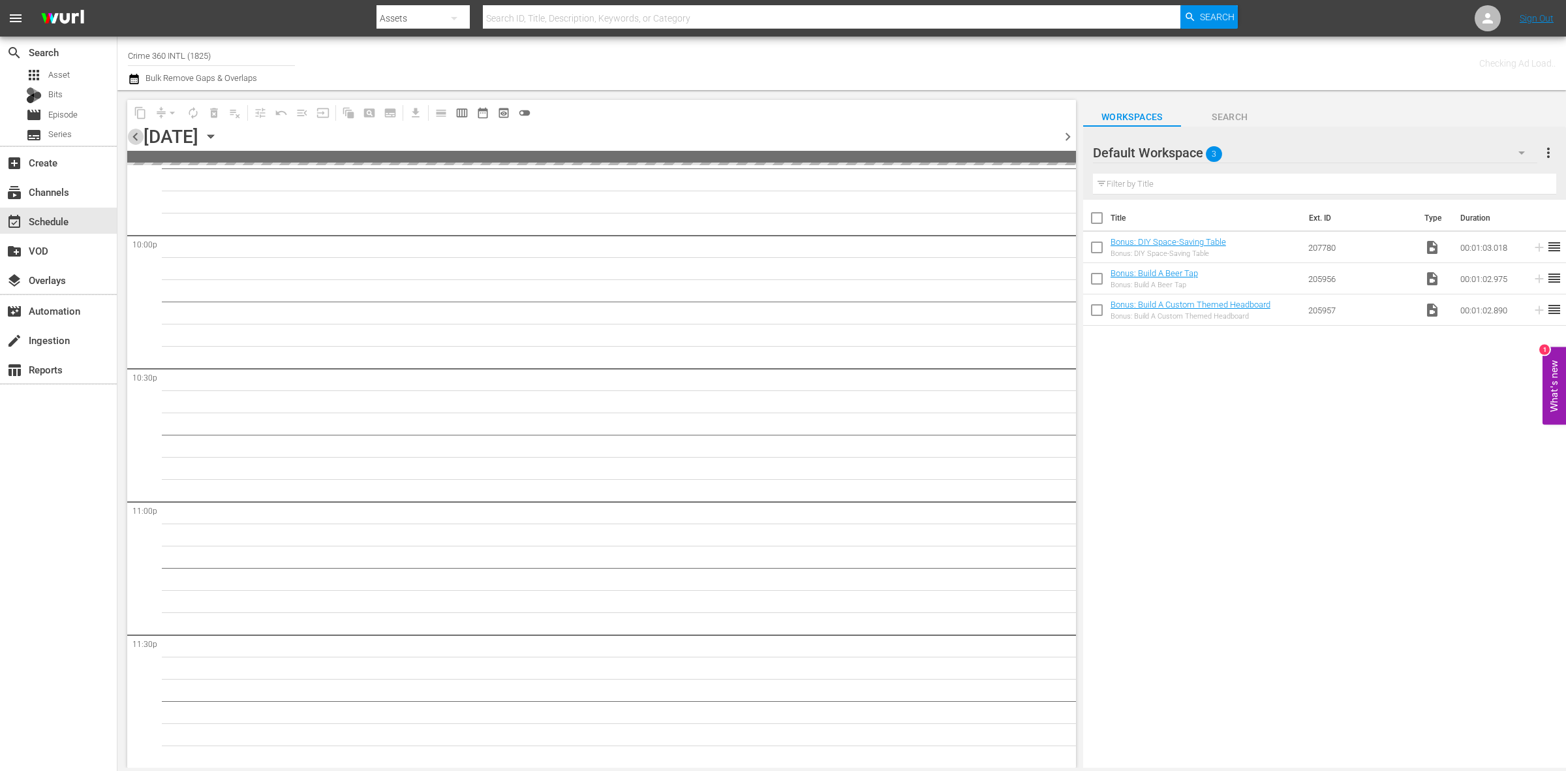
click at [134, 135] on span "chevron_left" at bounding box center [135, 137] width 16 height 16
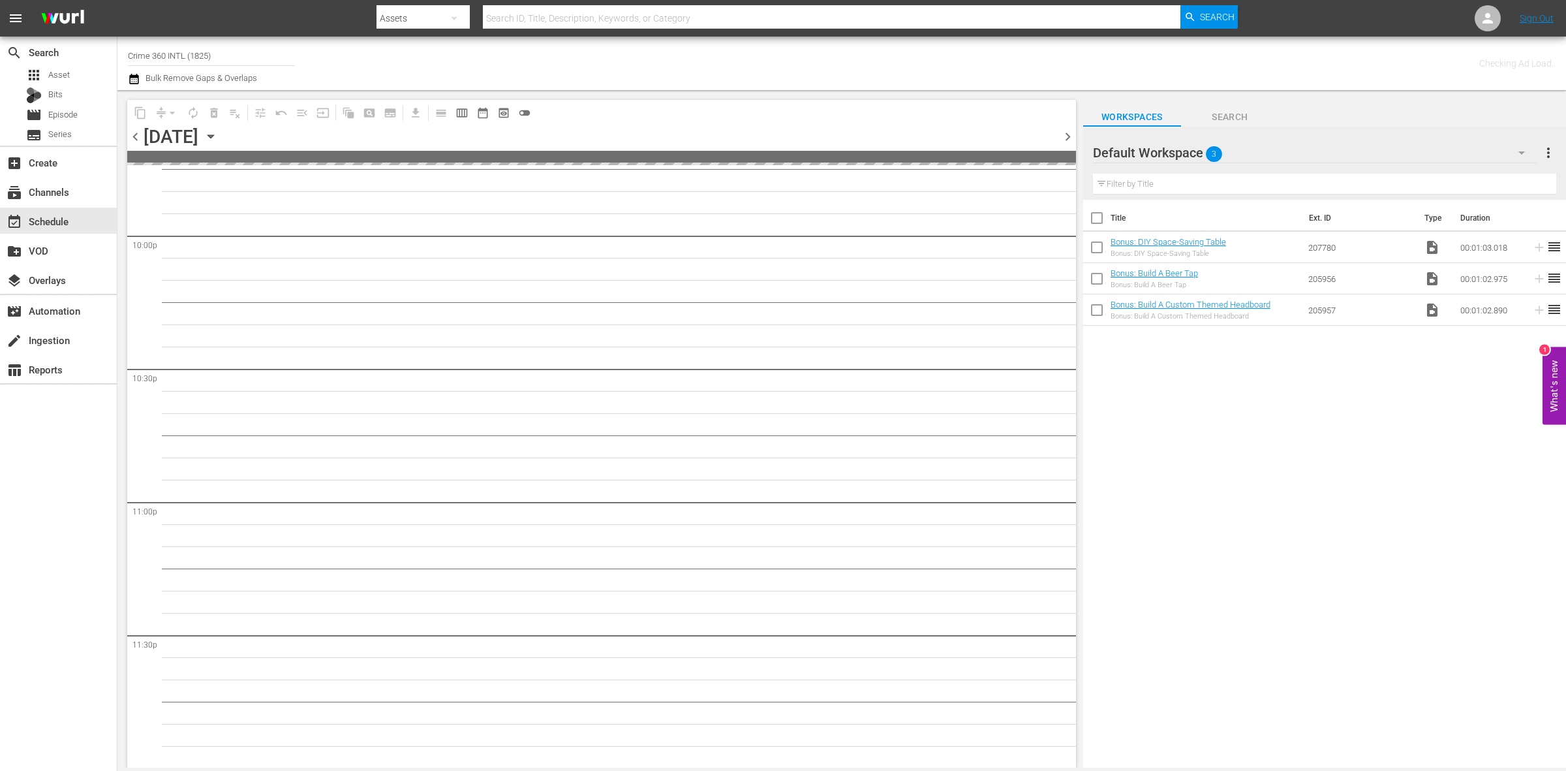
click at [134, 135] on span "chevron_left" at bounding box center [135, 137] width 16 height 16
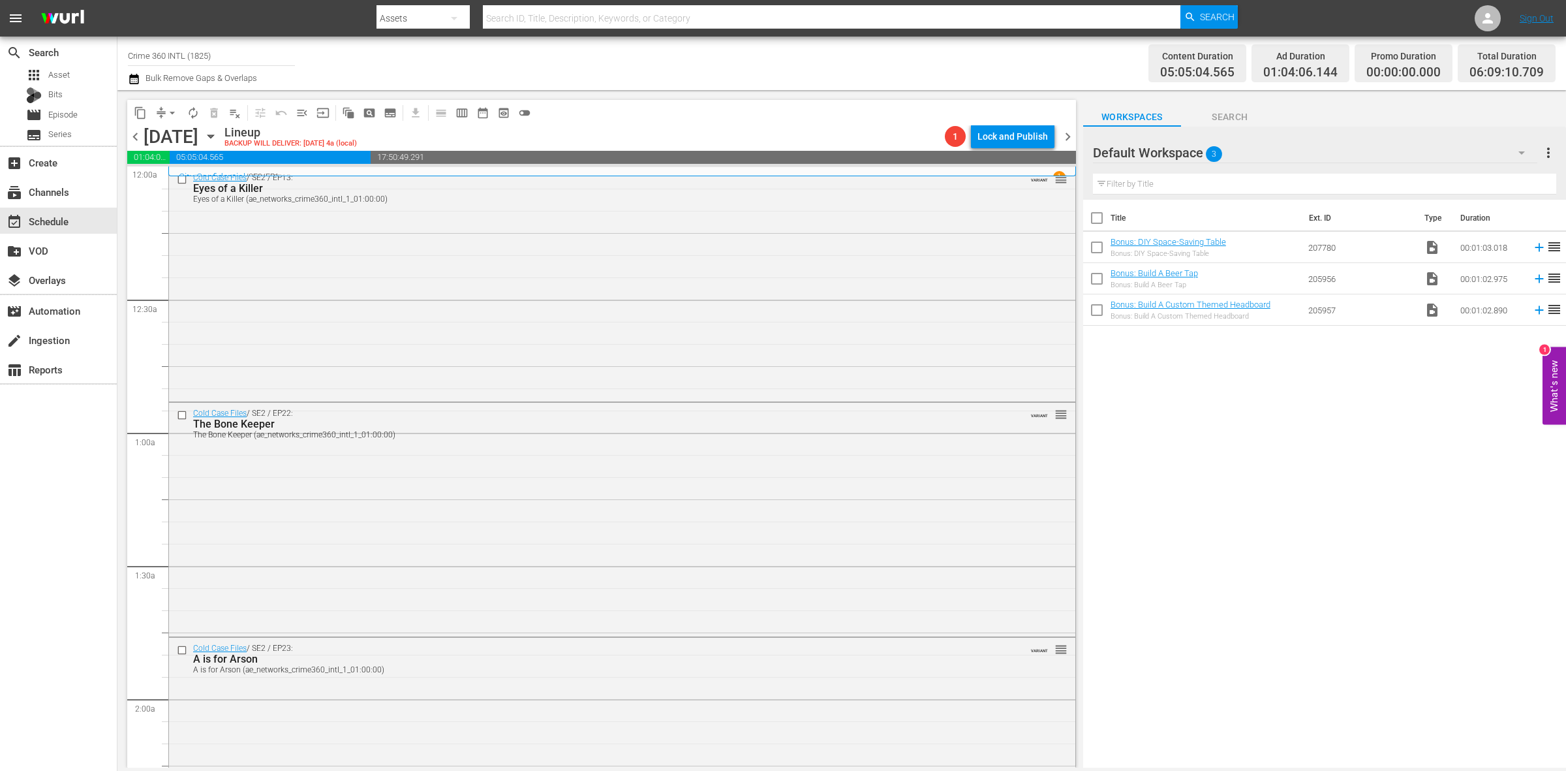
click at [134, 134] on span "chevron_left" at bounding box center [135, 137] width 16 height 16
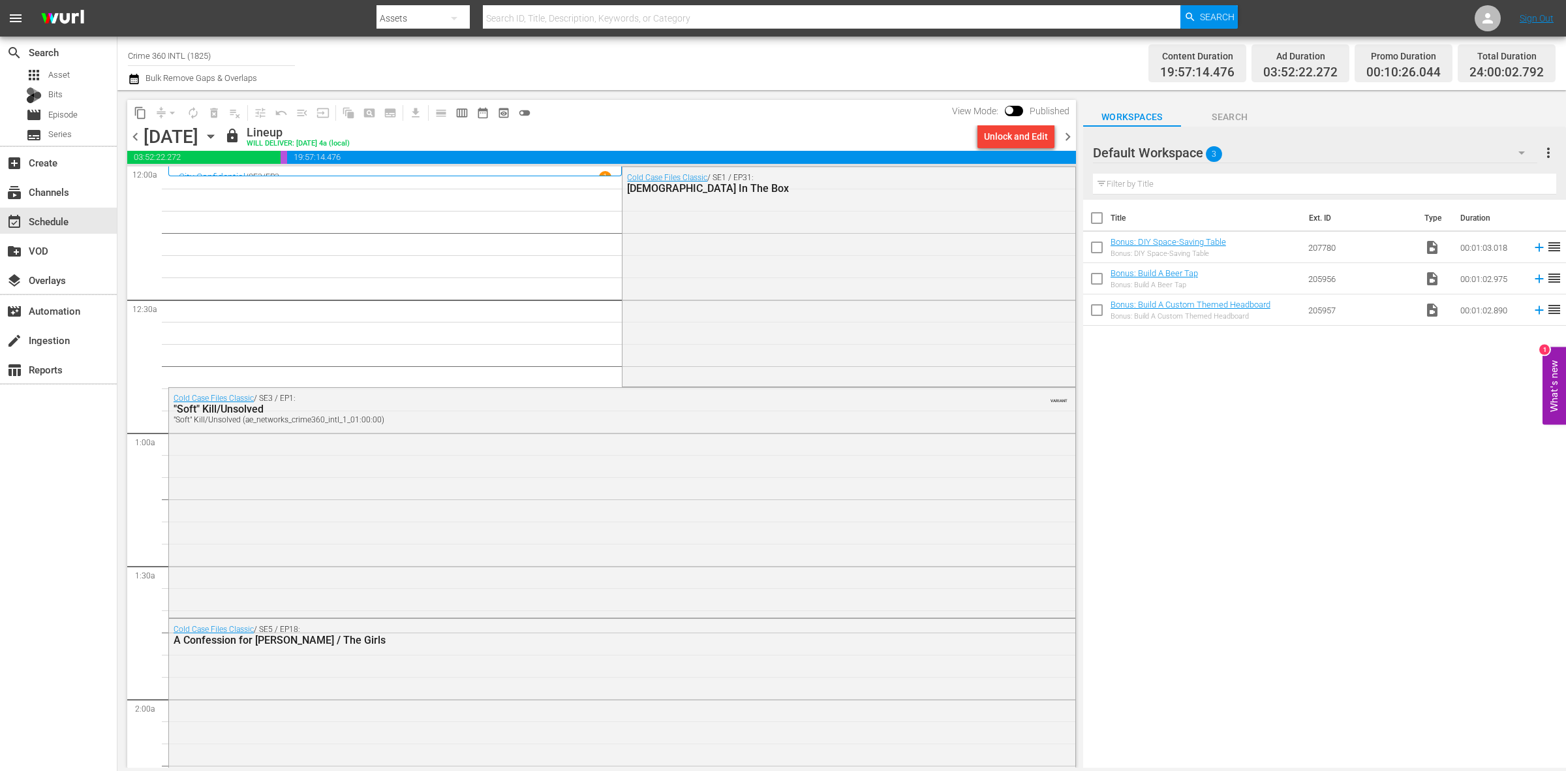
click at [1062, 132] on span "chevron_right" at bounding box center [1068, 137] width 16 height 16
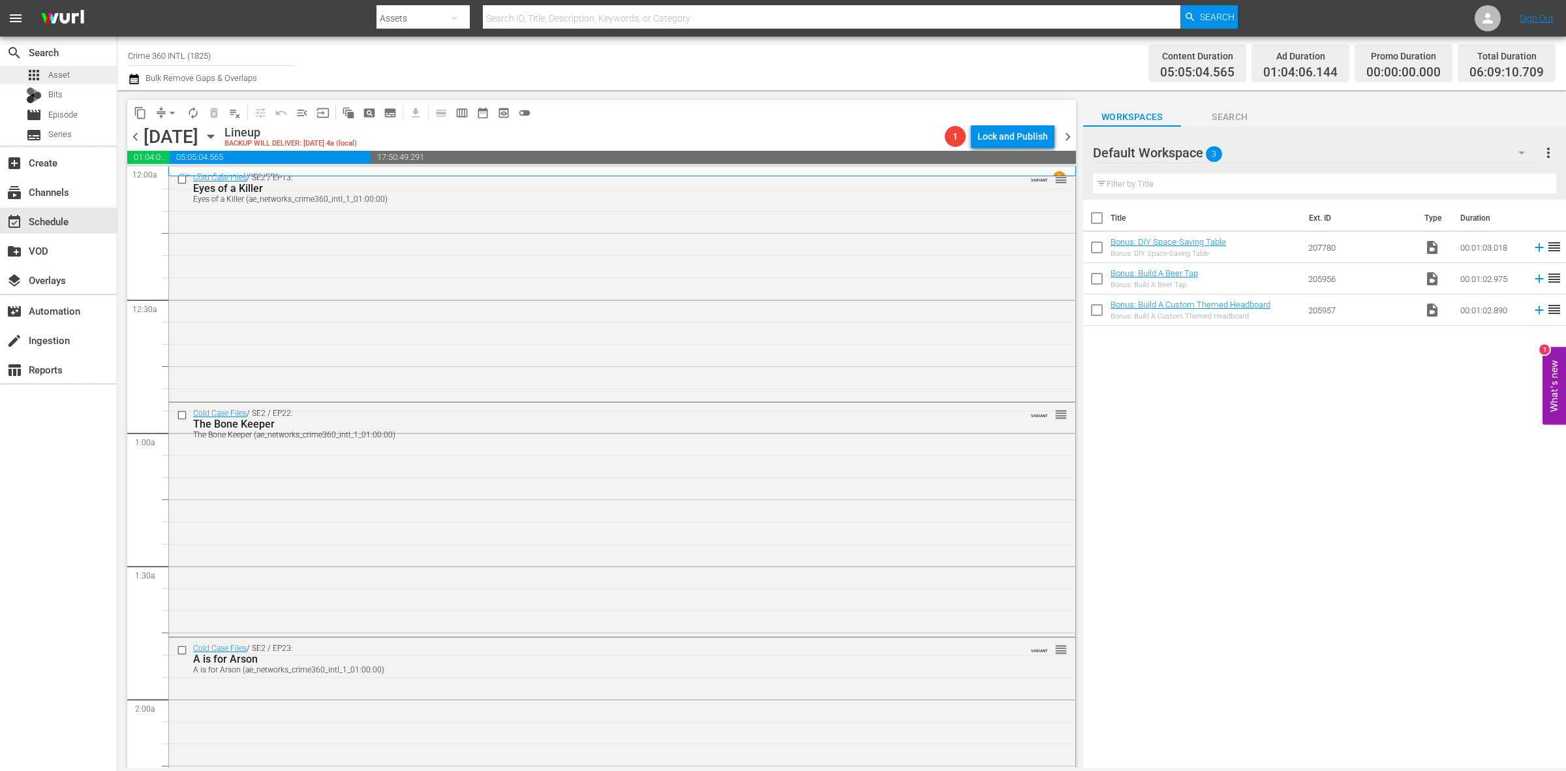
click at [70, 73] on div "apps Asset" at bounding box center [58, 75] width 117 height 18
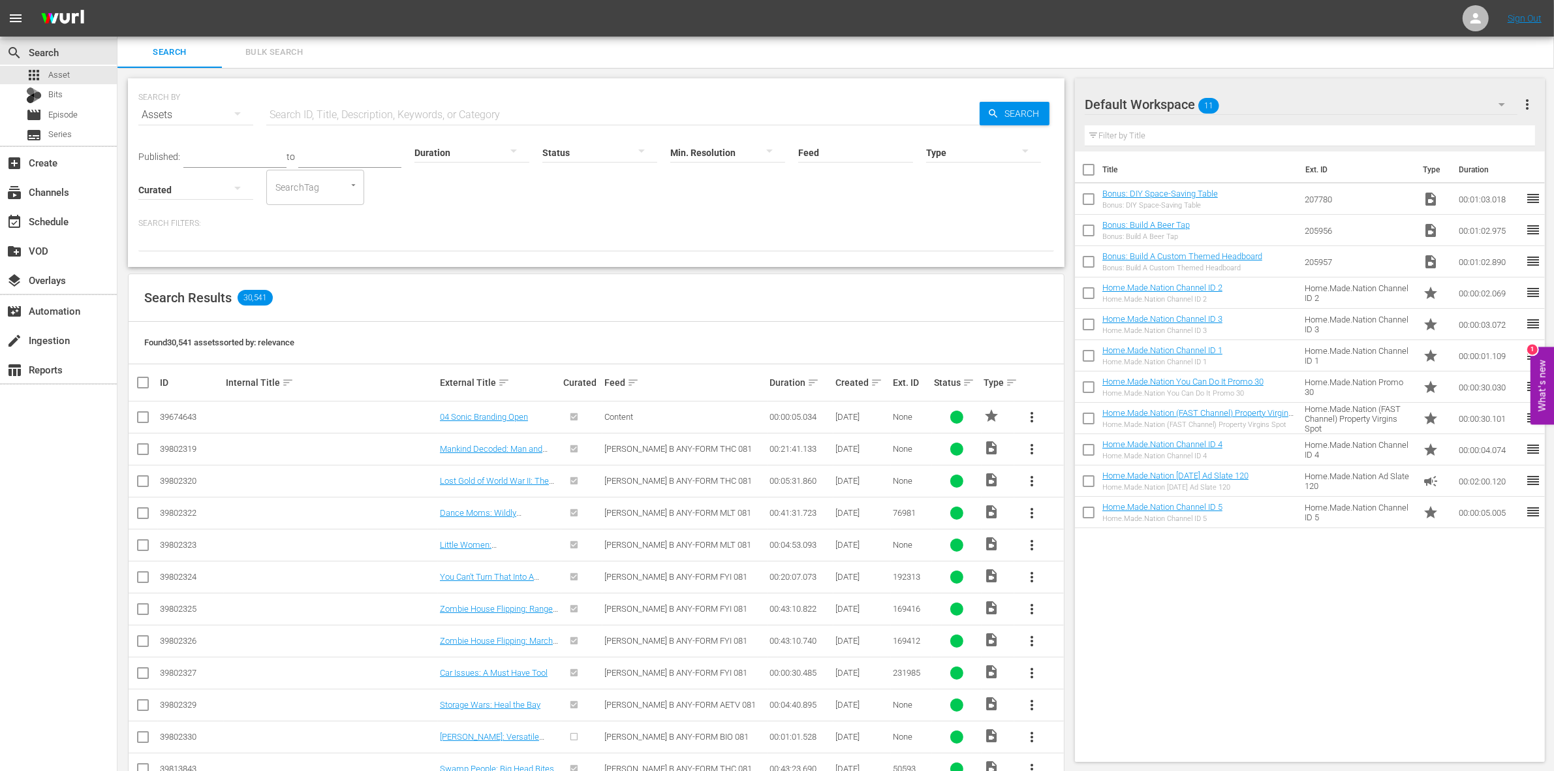
click at [1091, 174] on input "checkbox" at bounding box center [1088, 172] width 27 height 27
checkbox input "true"
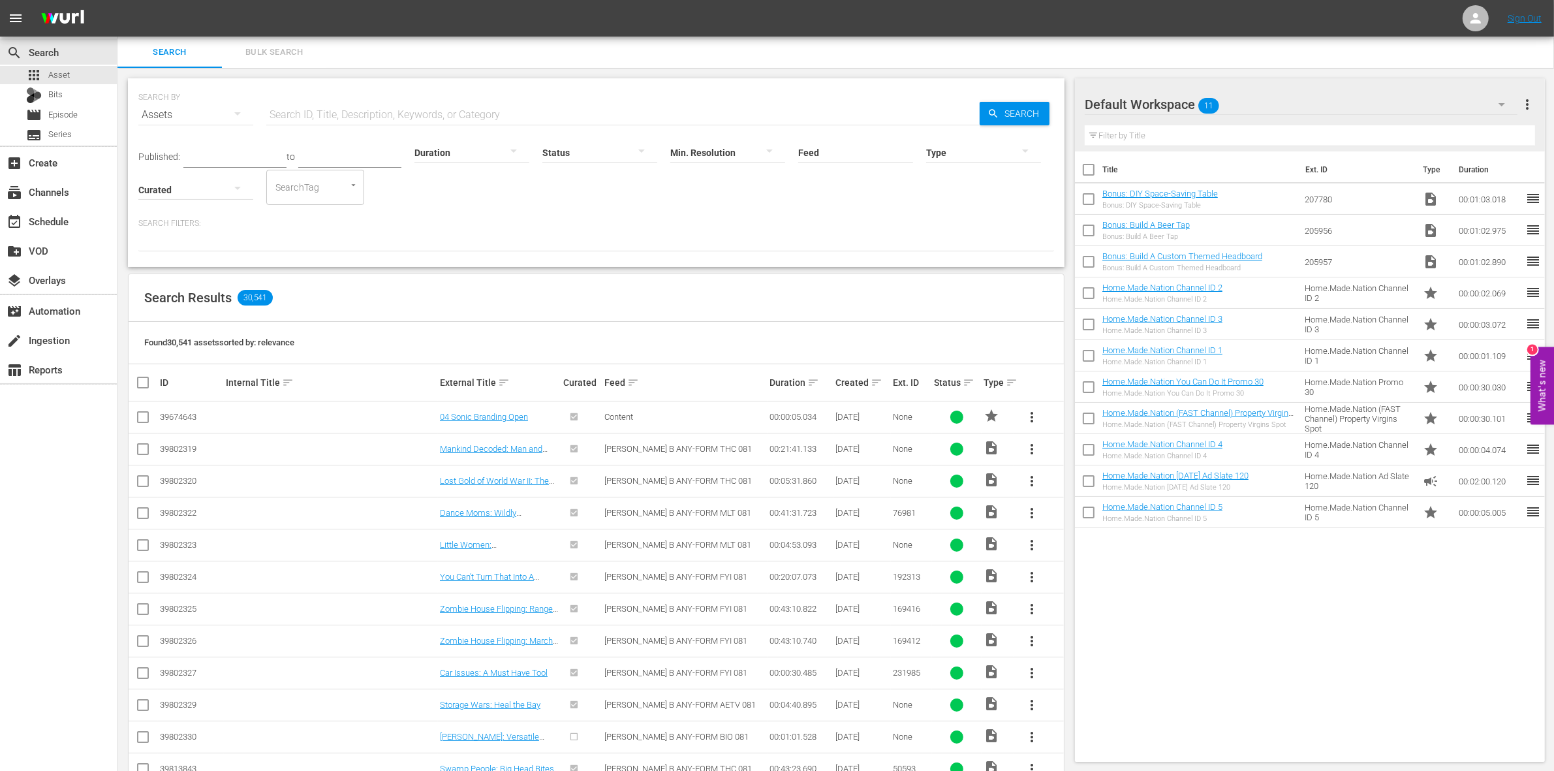
checkbox input "true"
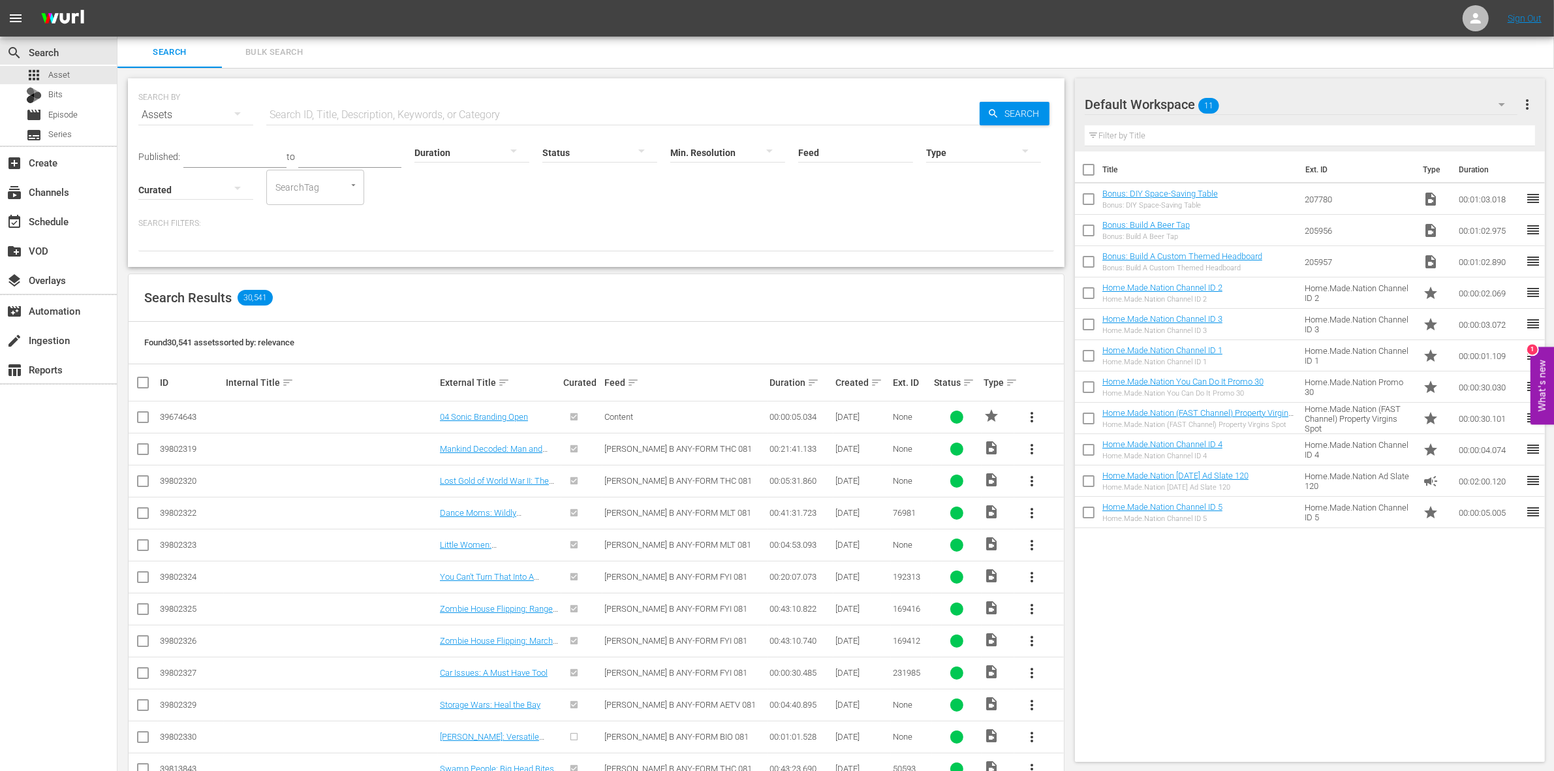
checkbox input "true"
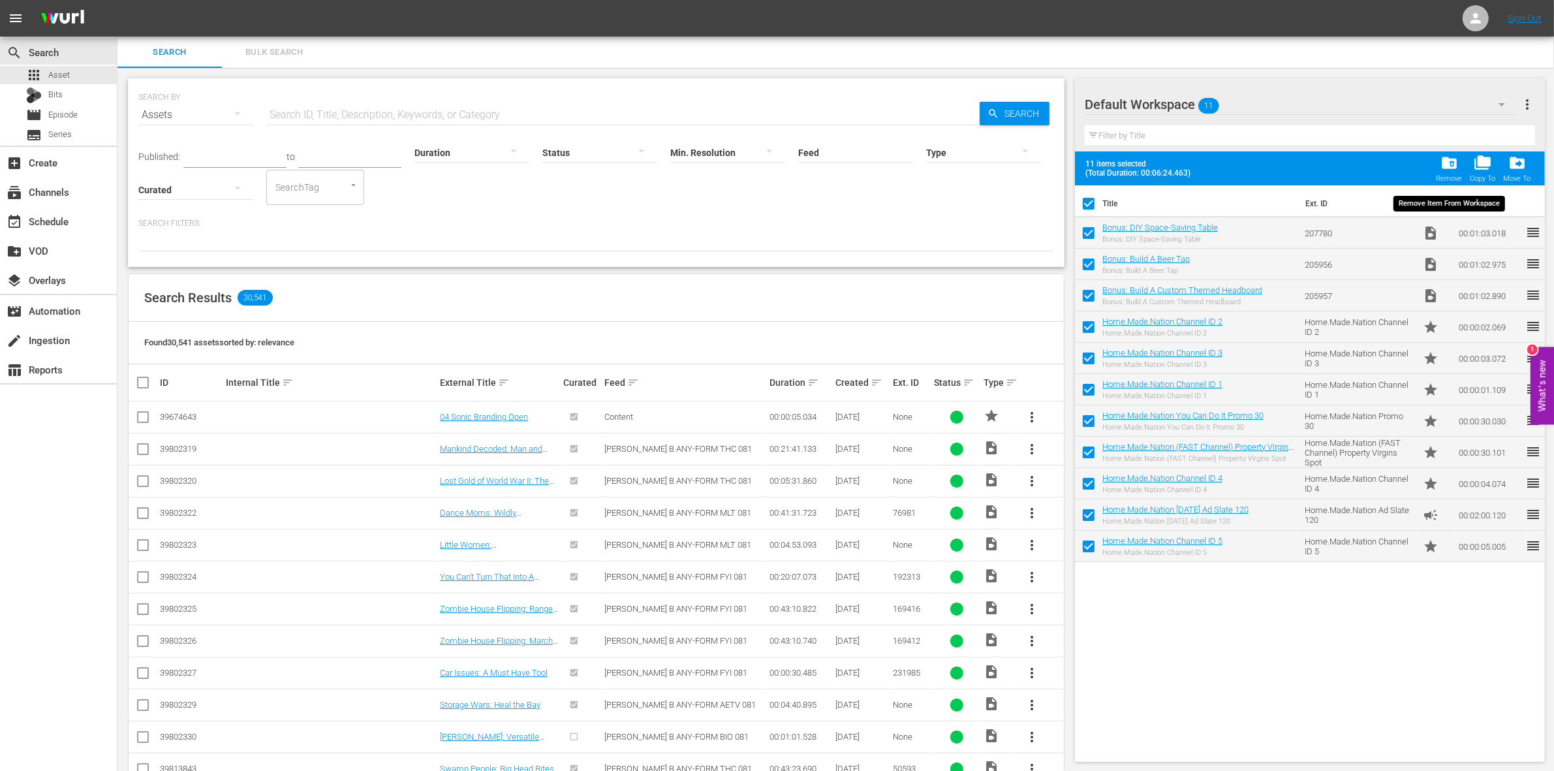
click at [1451, 164] on span "folder_delete" at bounding box center [1449, 163] width 18 height 18
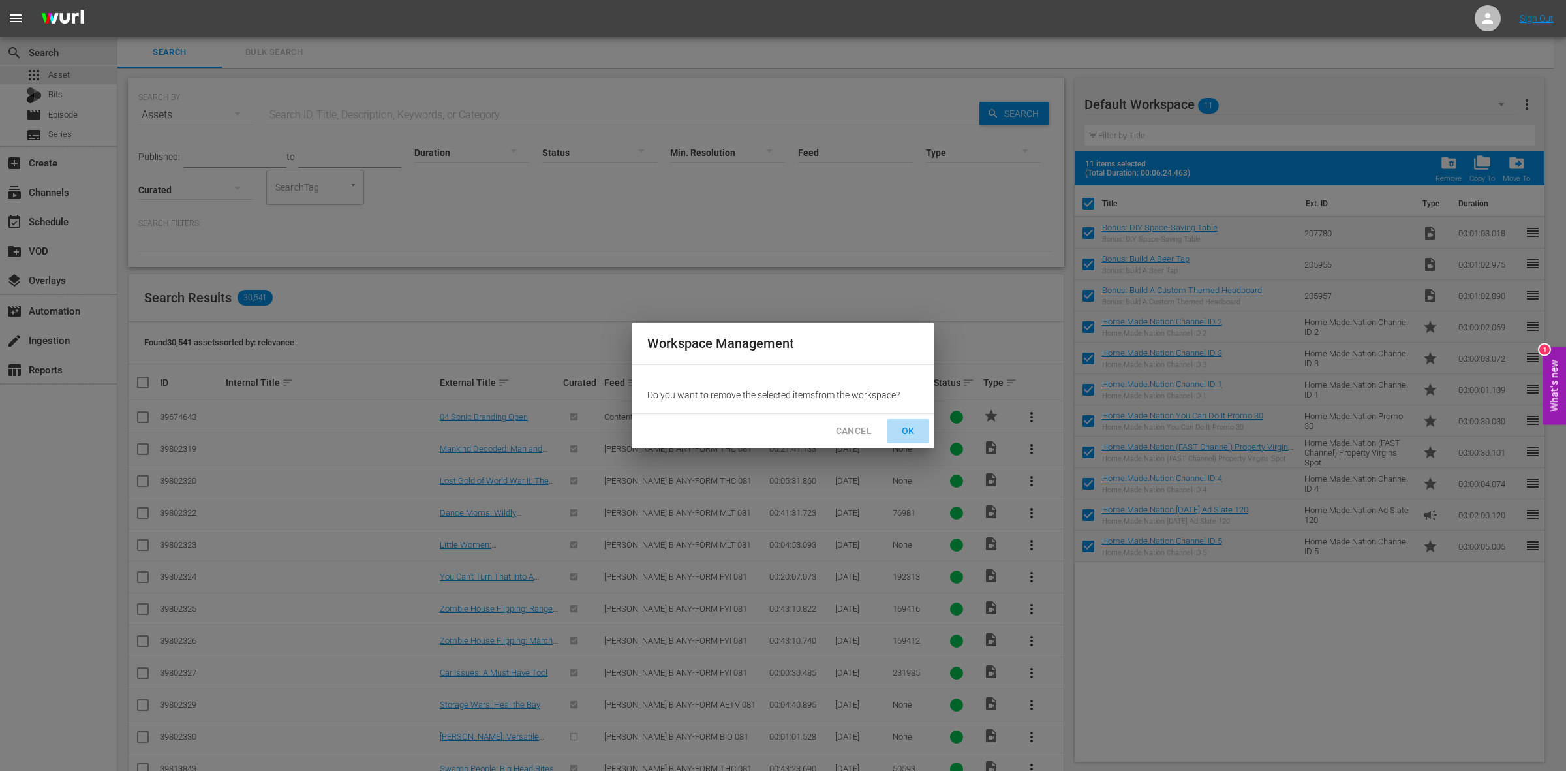
click at [895, 429] on button "OK" at bounding box center [908, 431] width 42 height 24
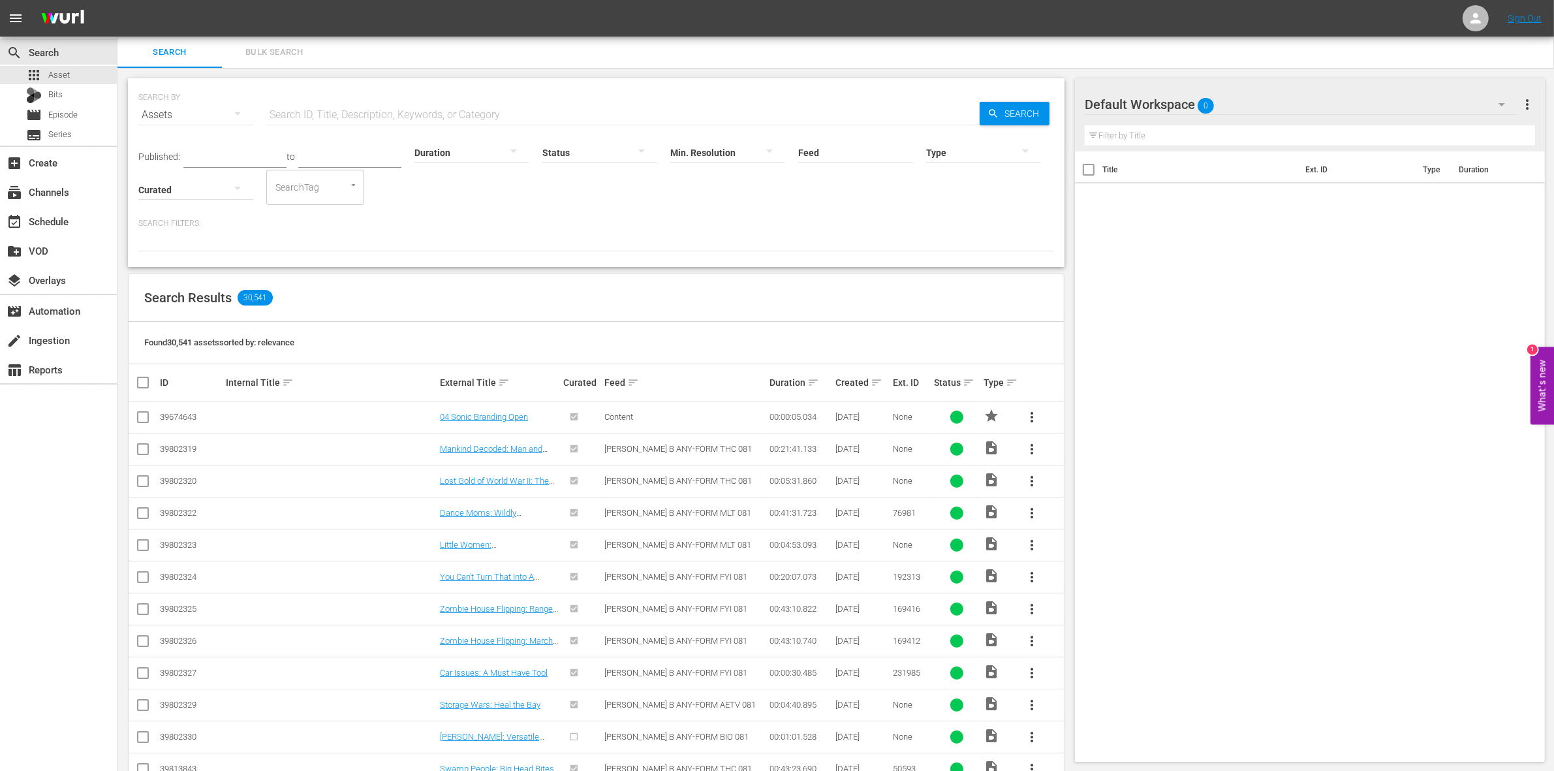
click at [1398, 112] on div "Default Workspace 0" at bounding box center [1301, 104] width 433 height 37
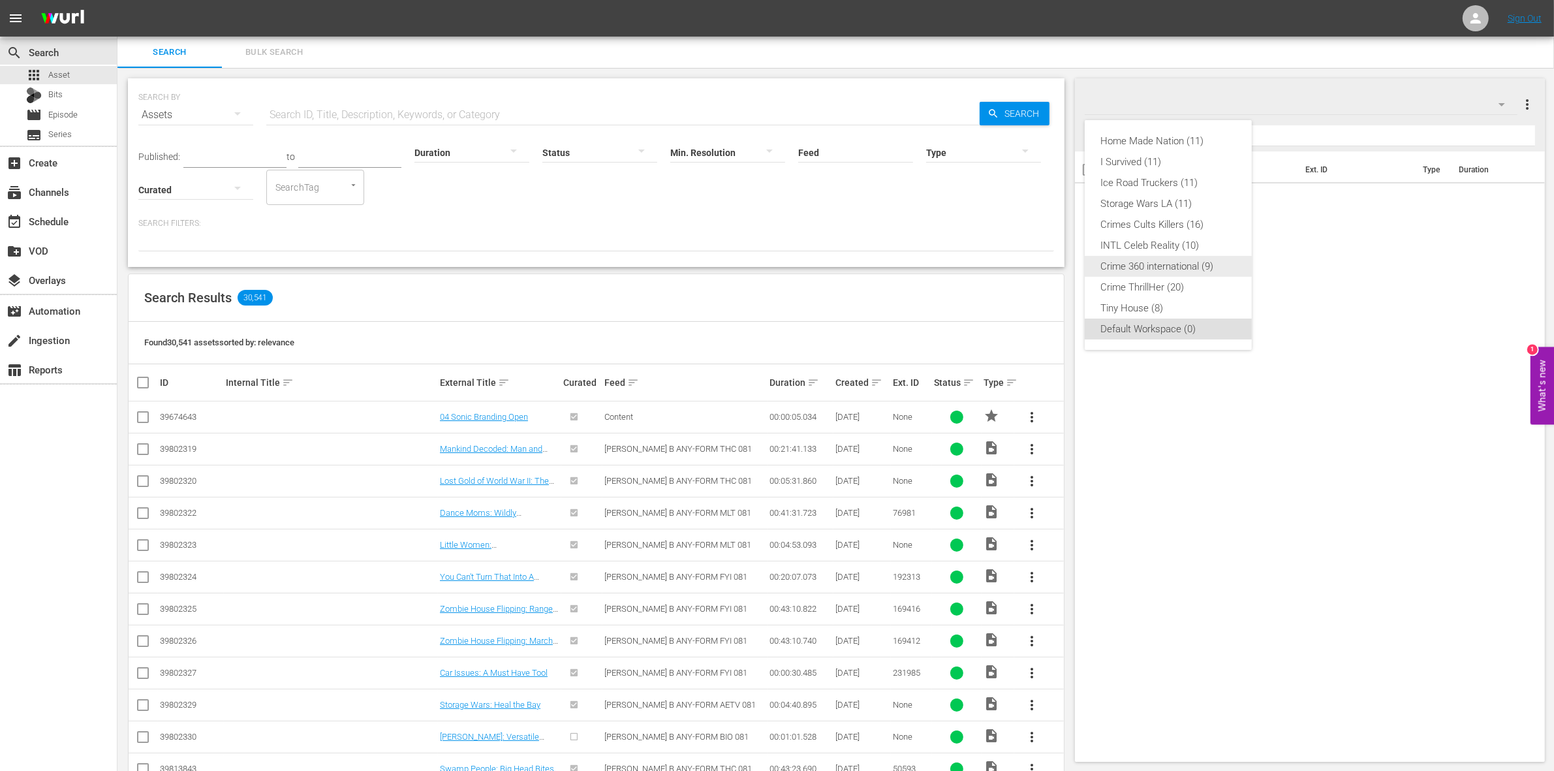
click at [1205, 268] on div "Crime 360 international (9)" at bounding box center [1168, 266] width 136 height 21
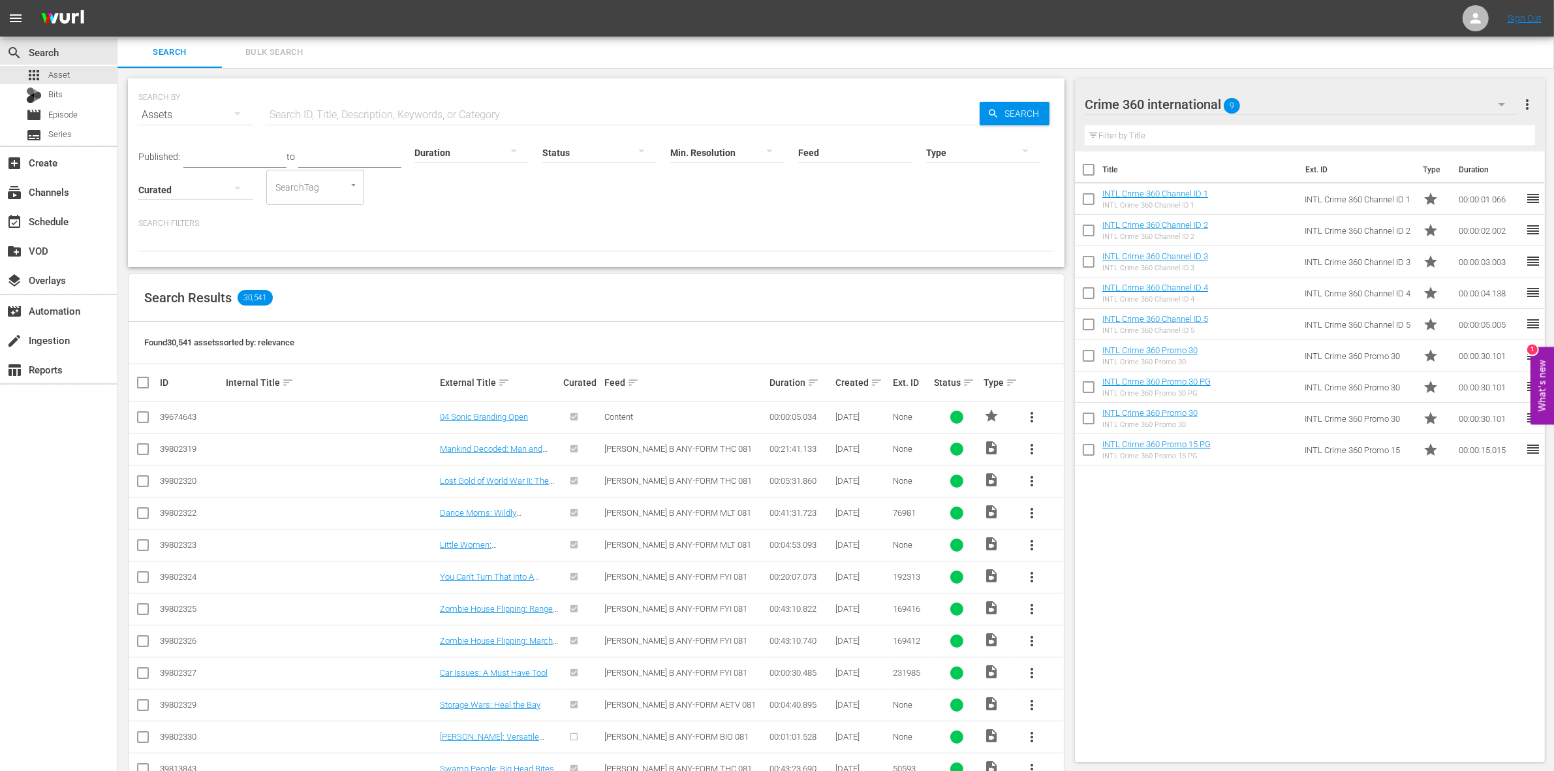
click at [1094, 172] on input "checkbox" at bounding box center [1088, 172] width 27 height 27
checkbox input "true"
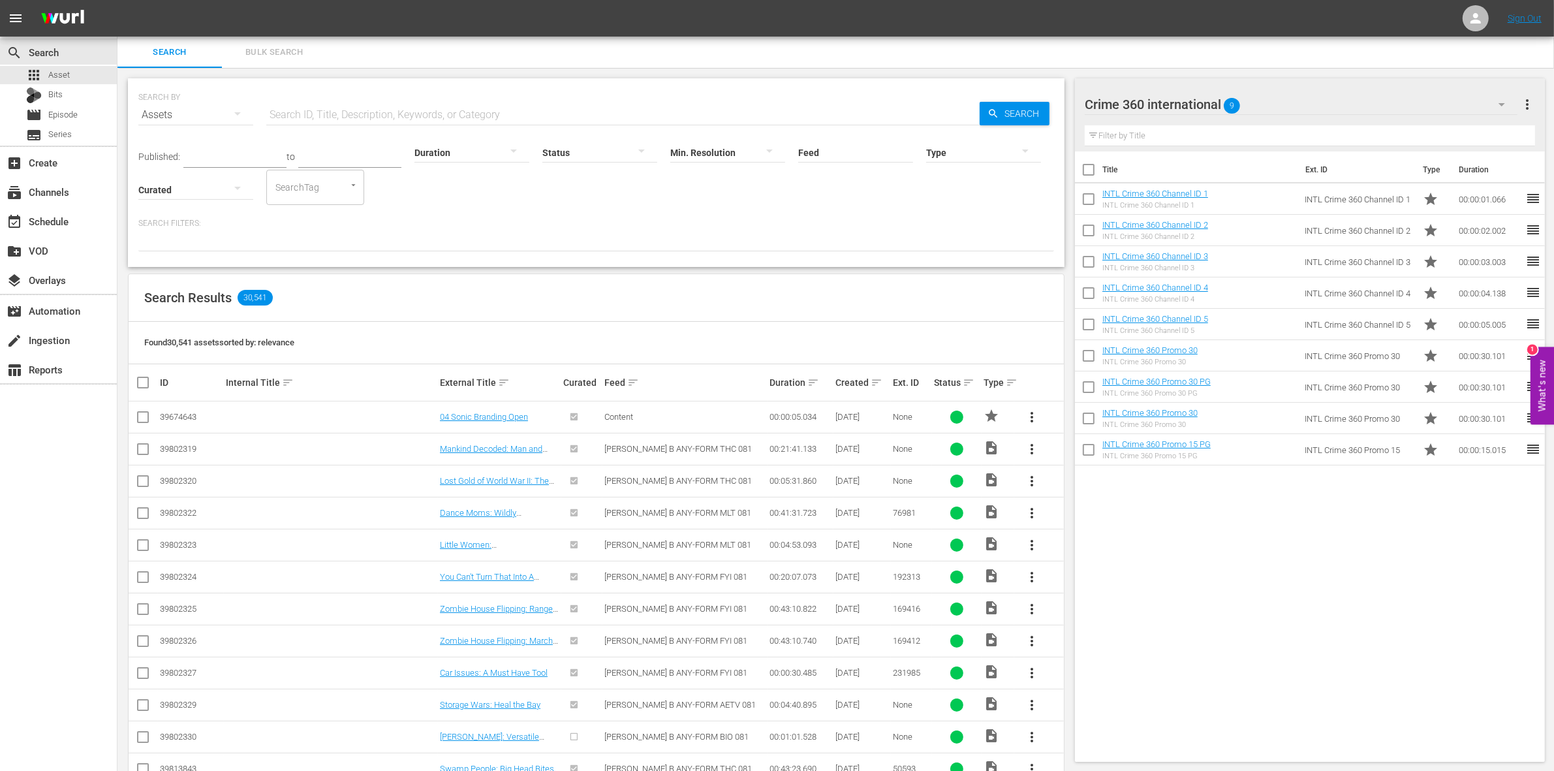
checkbox input "true"
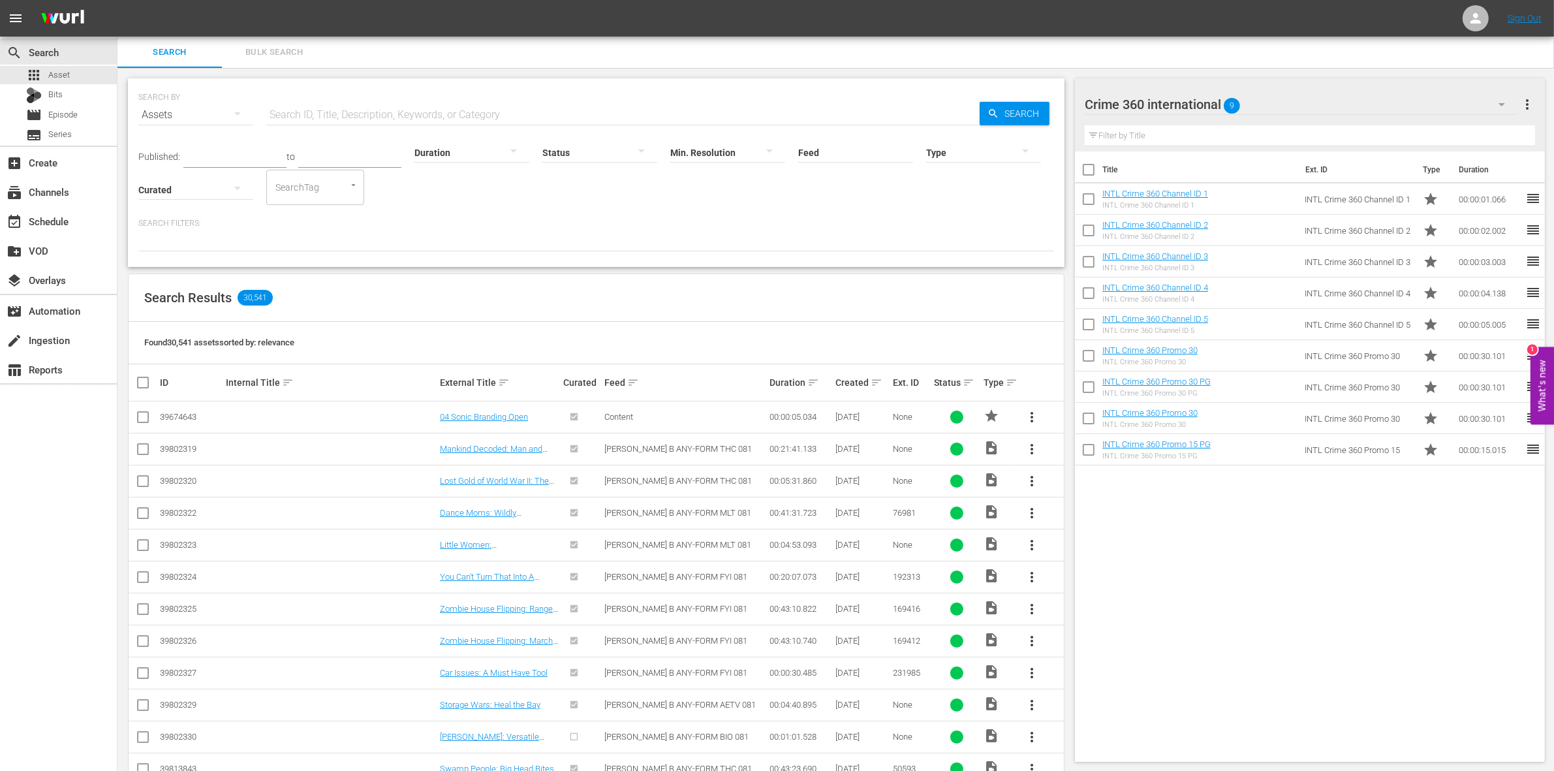
checkbox input "true"
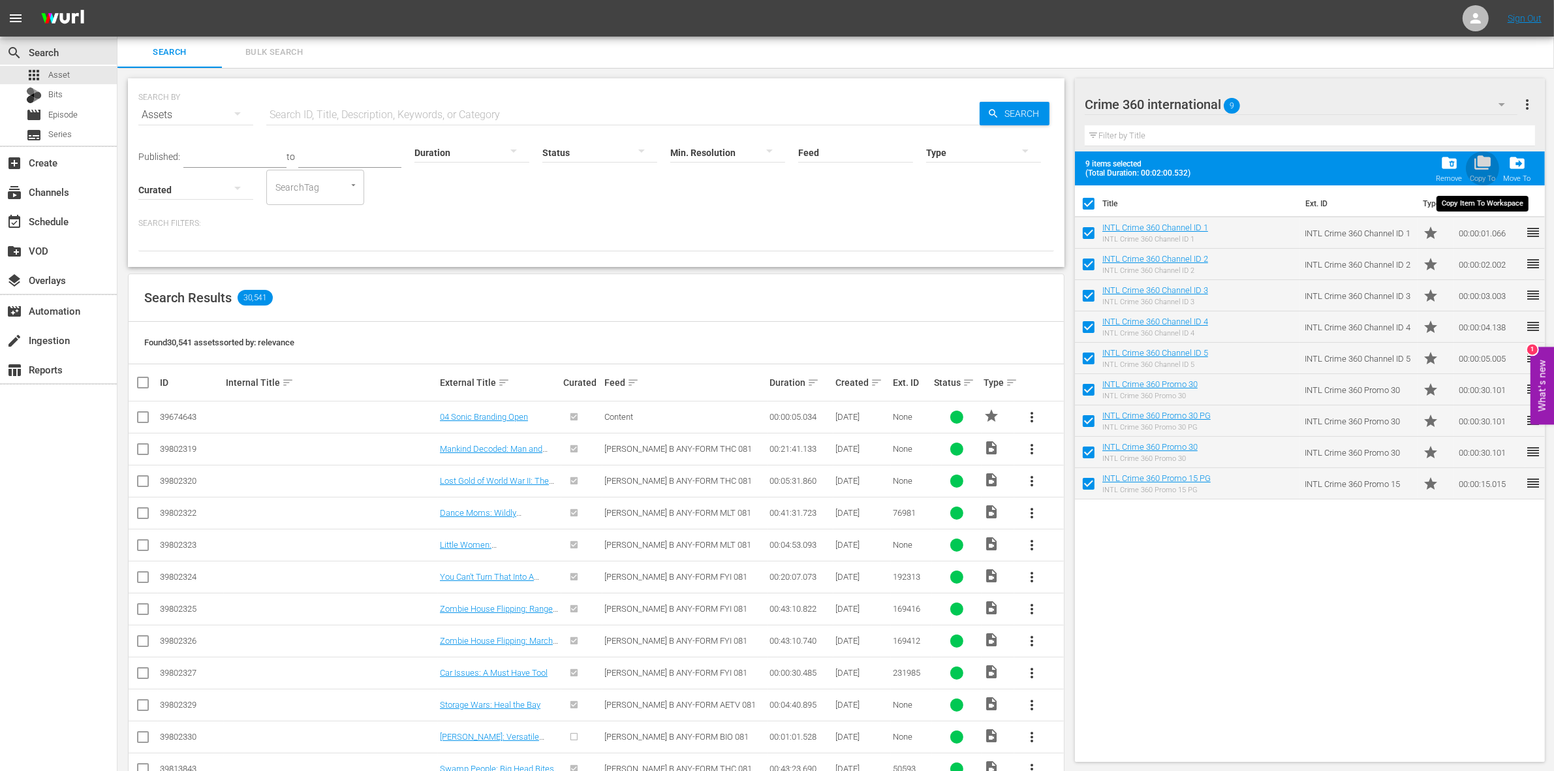
click at [1486, 164] on span "folder_copy" at bounding box center [1482, 163] width 18 height 18
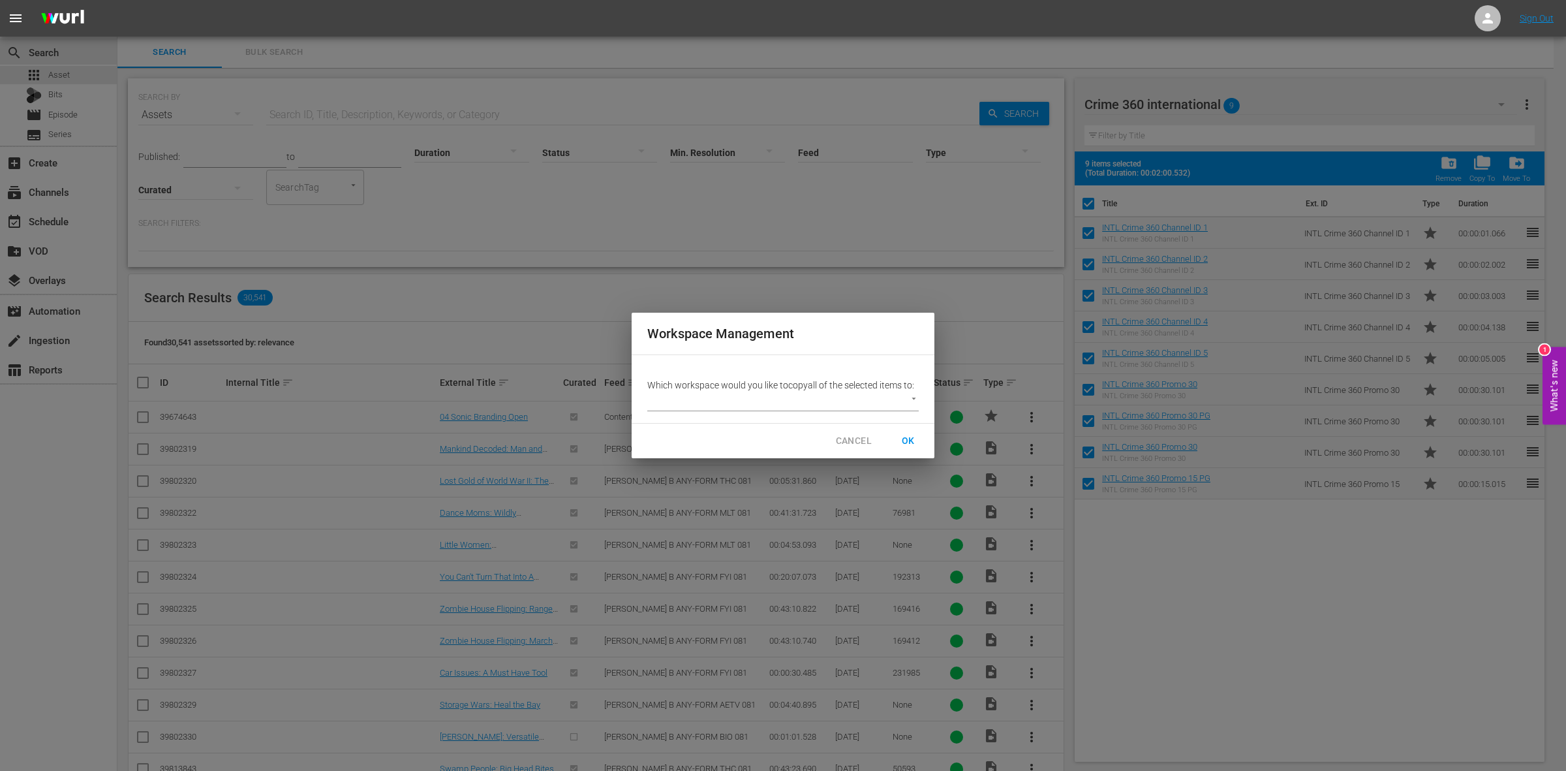
click at [872, 403] on body "menu Sign Out search Search apps Asset Bits movie Episode subtitles Series add_…" at bounding box center [783, 385] width 1566 height 771
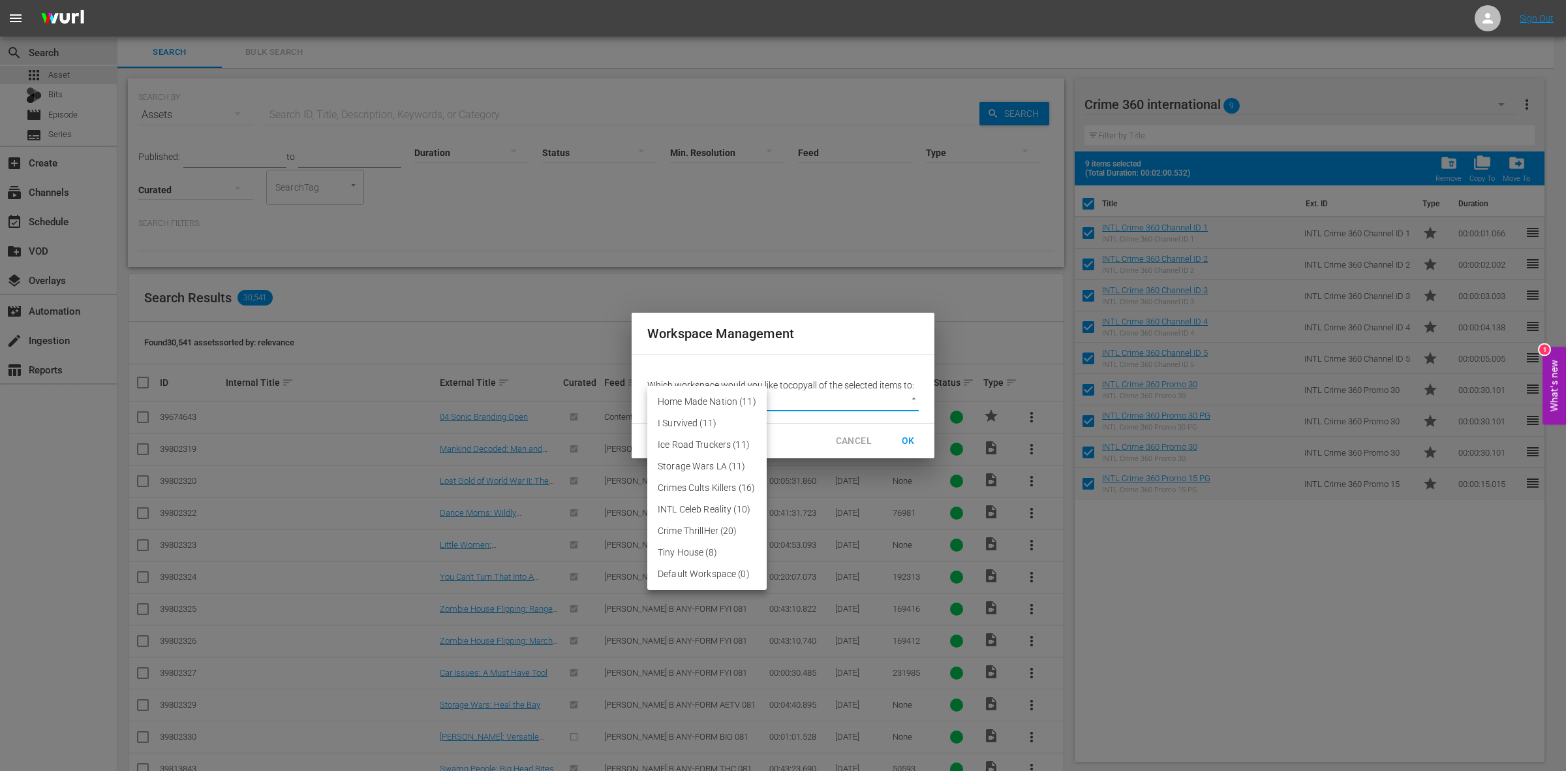
click at [679, 569] on li "Default Workspace (0)" at bounding box center [706, 574] width 119 height 22
type input "3246"
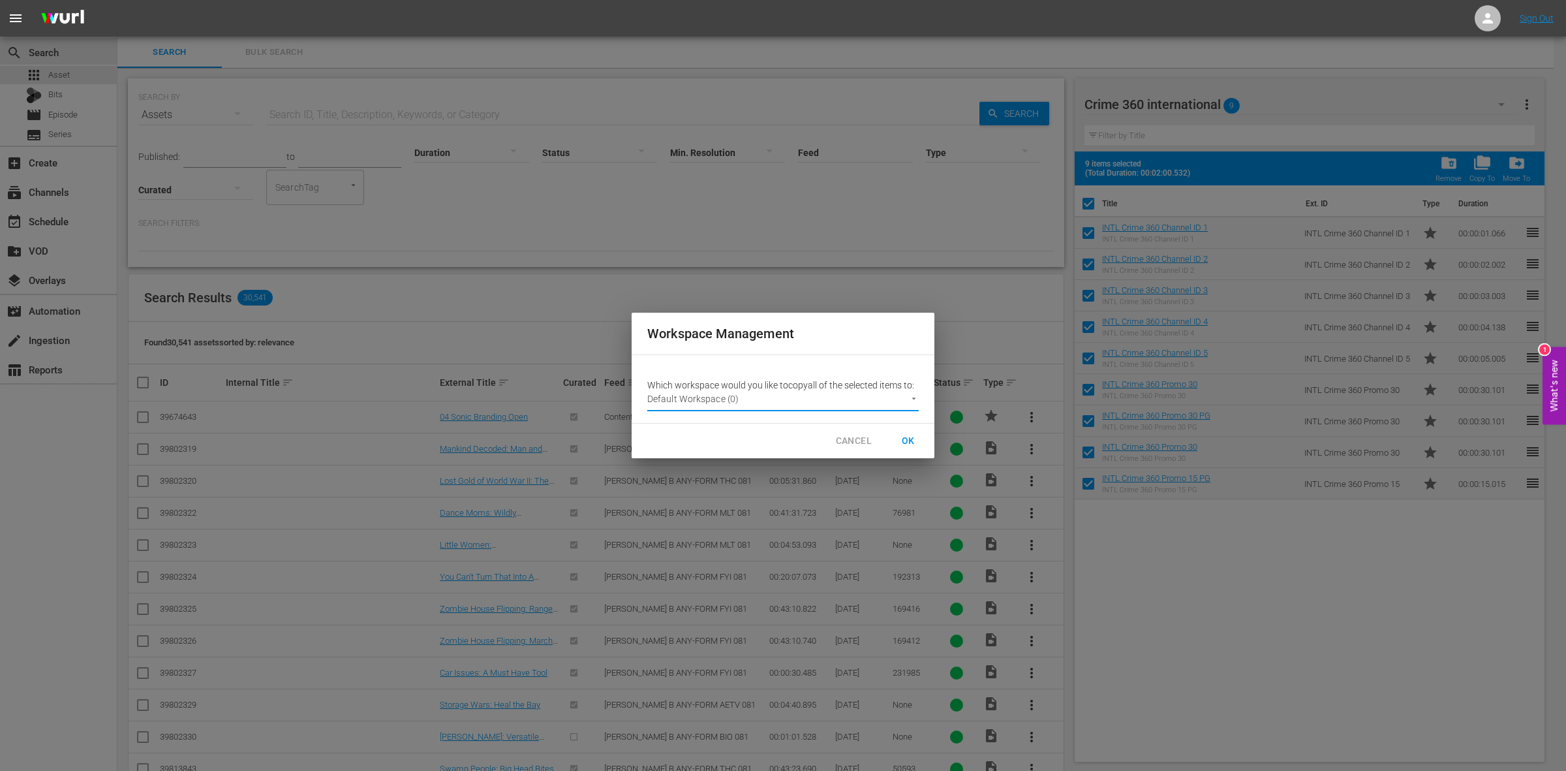
click at [907, 436] on span "OK" at bounding box center [908, 441] width 21 height 16
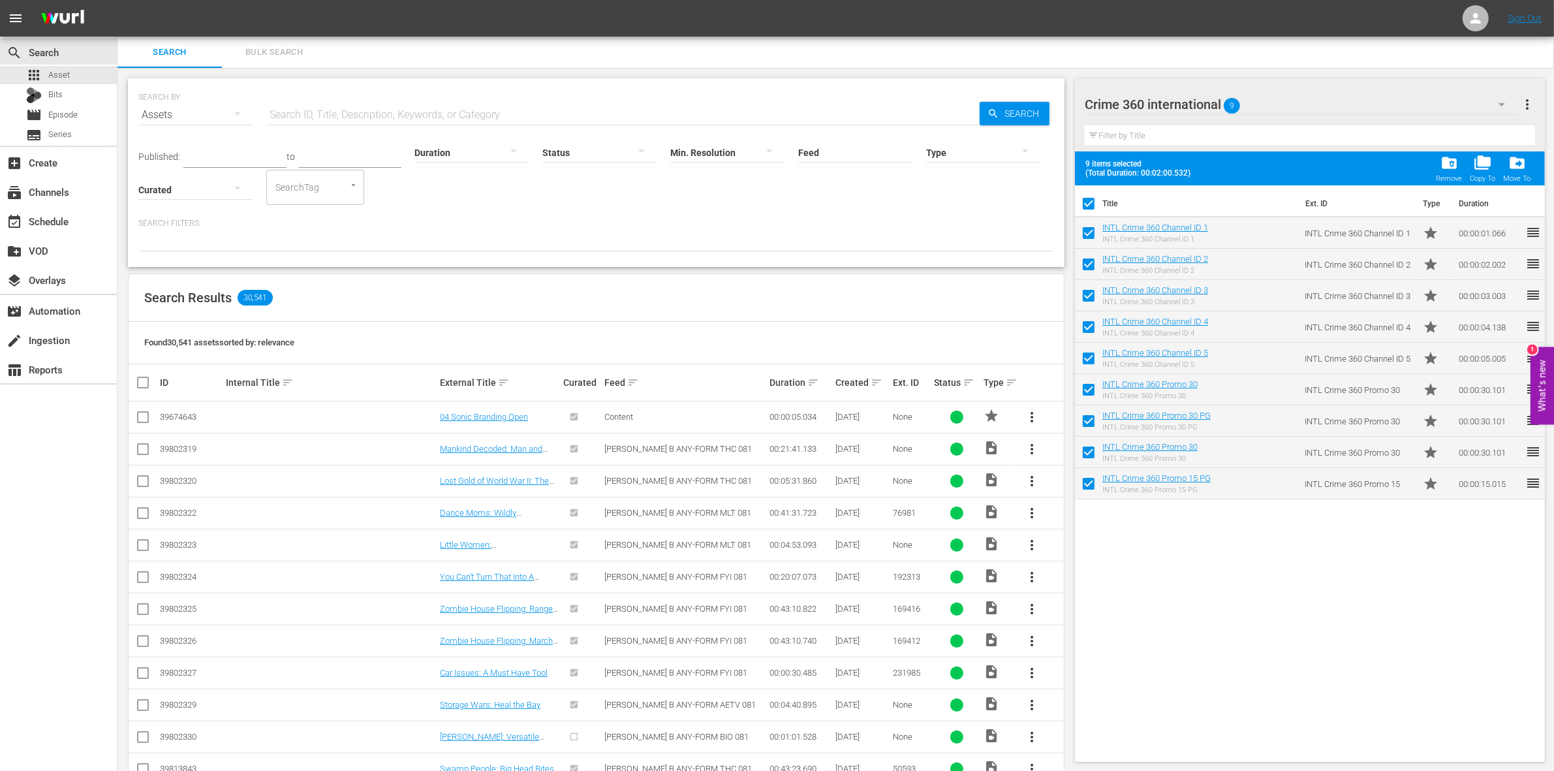
checkbox input "false"
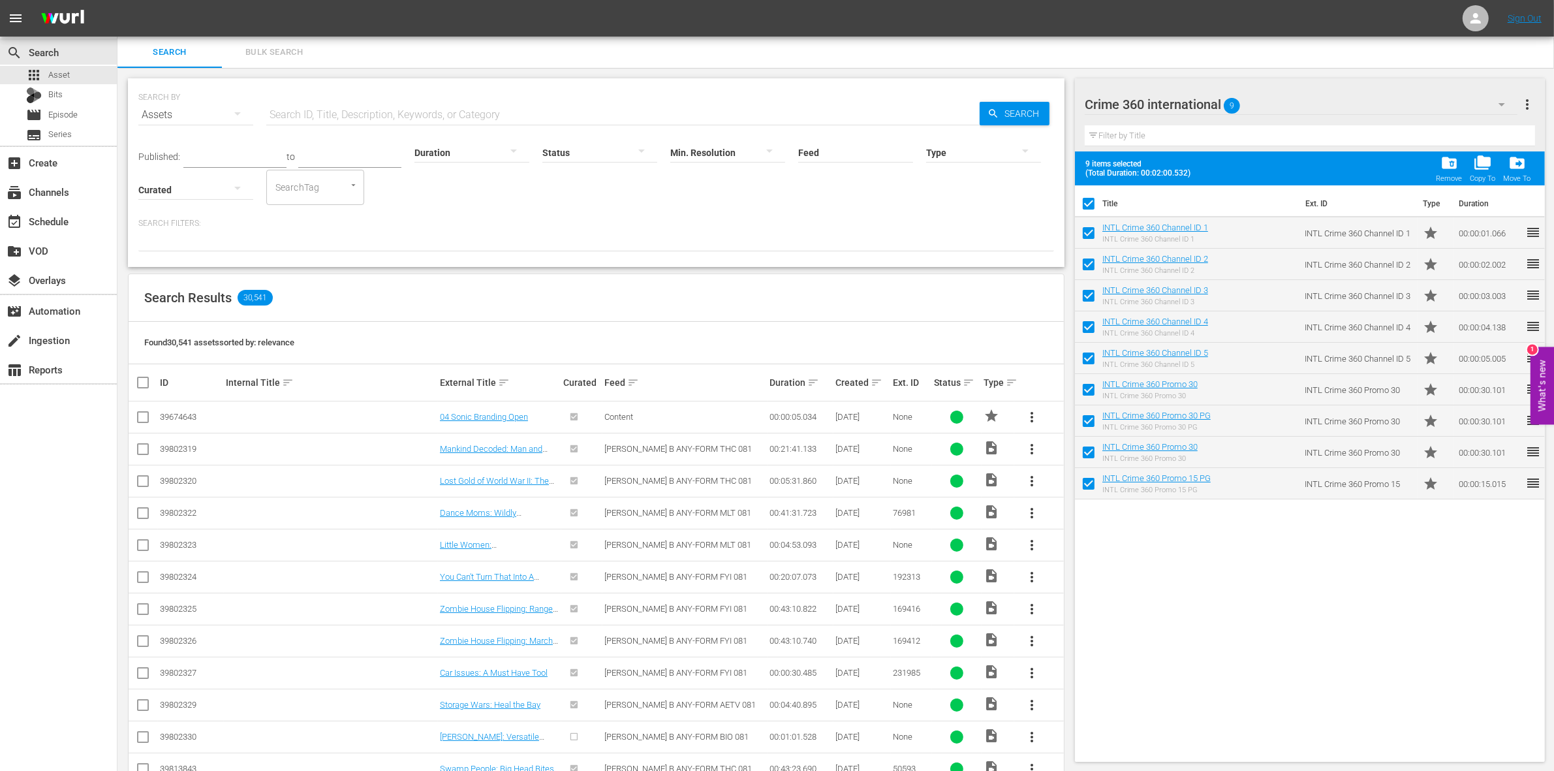
checkbox input "false"
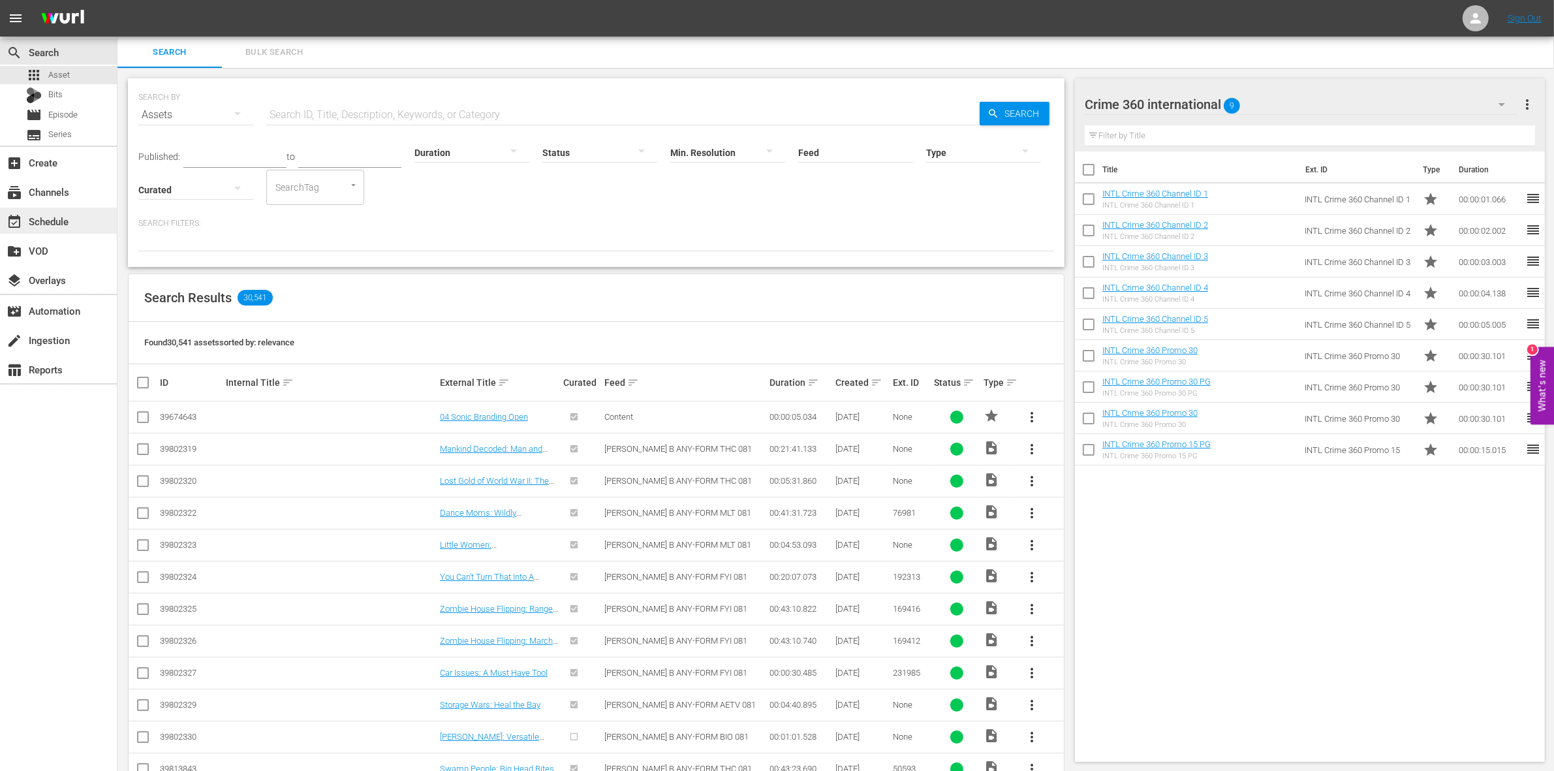
click at [69, 208] on div "event_available Schedule" at bounding box center [58, 221] width 117 height 26
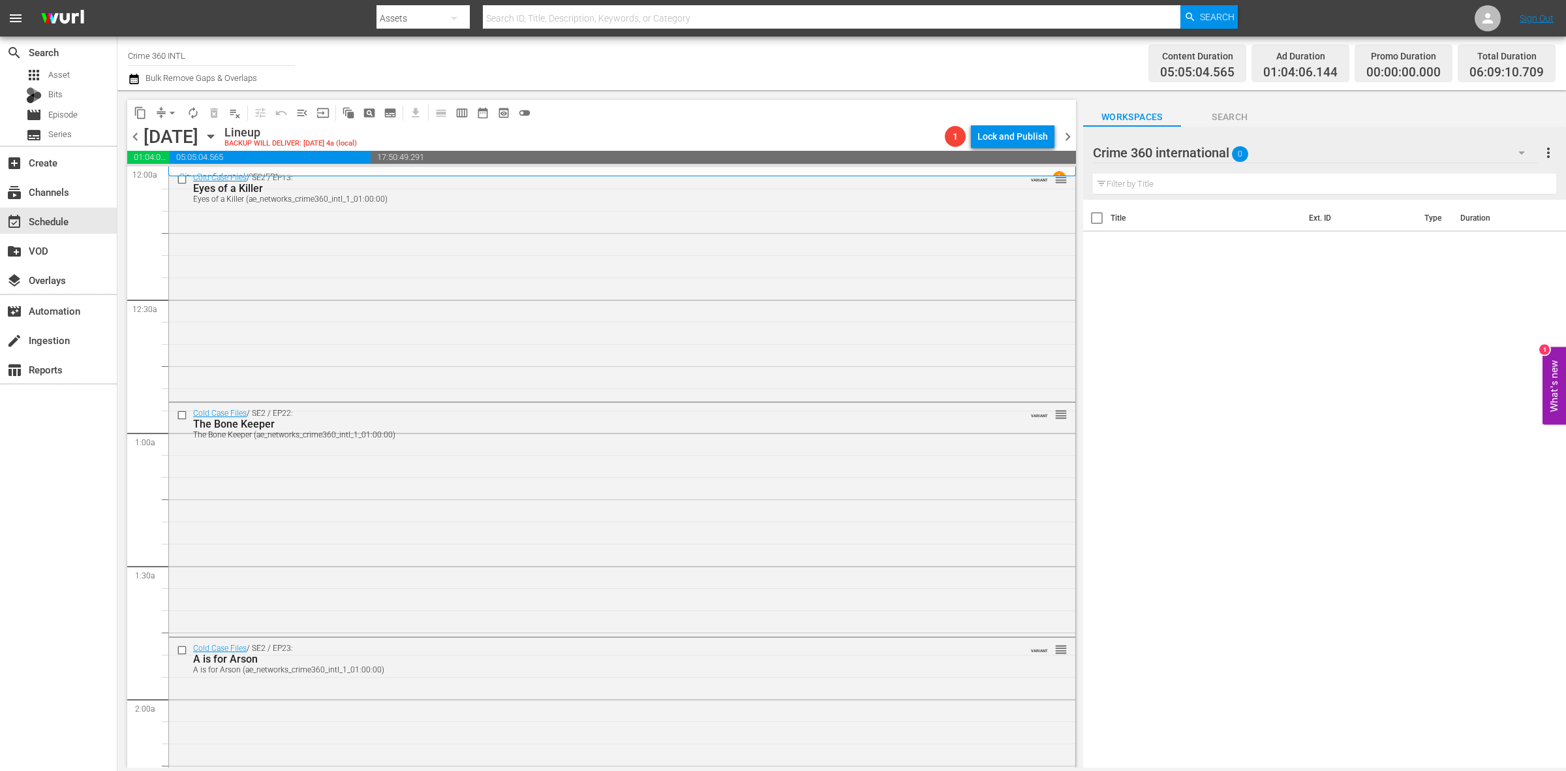
click at [172, 106] on span "arrow_drop_down" at bounding box center [172, 112] width 13 height 13
click at [164, 135] on li "Align to Midnight" at bounding box center [172, 139] width 137 height 22
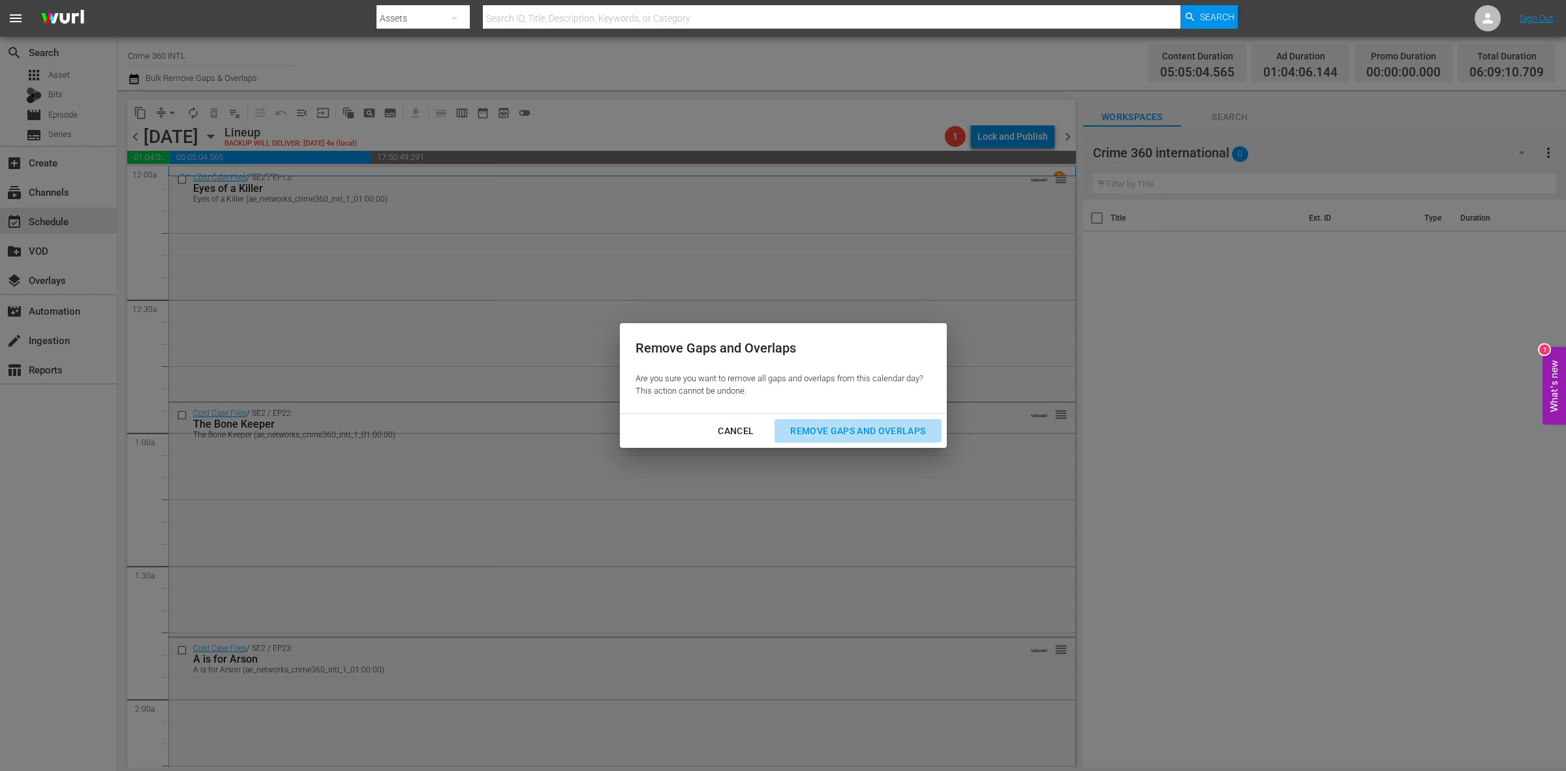
click at [816, 428] on div "Remove Gaps and Overlaps" at bounding box center [858, 431] width 156 height 16
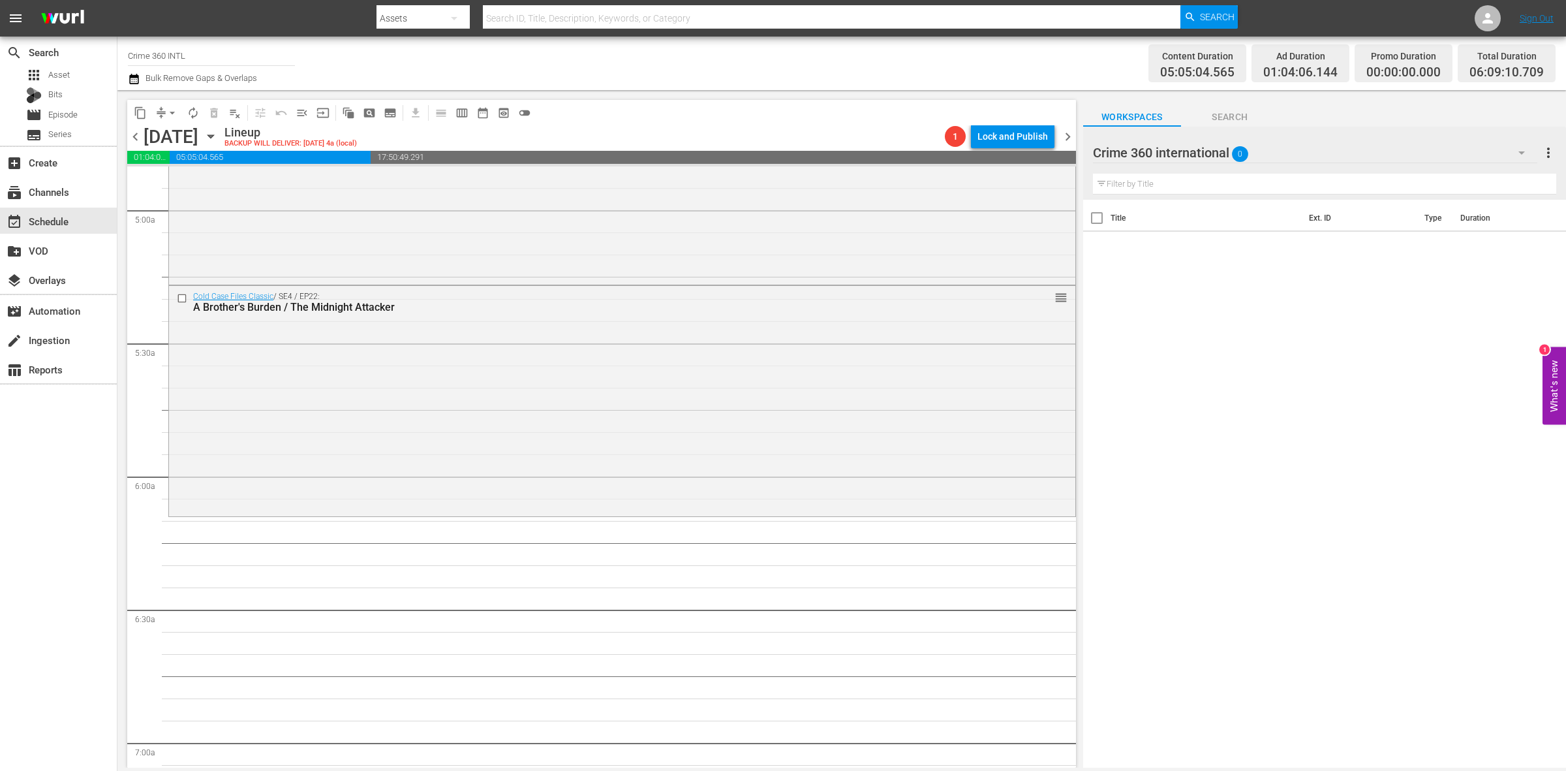
scroll to position [1468, 0]
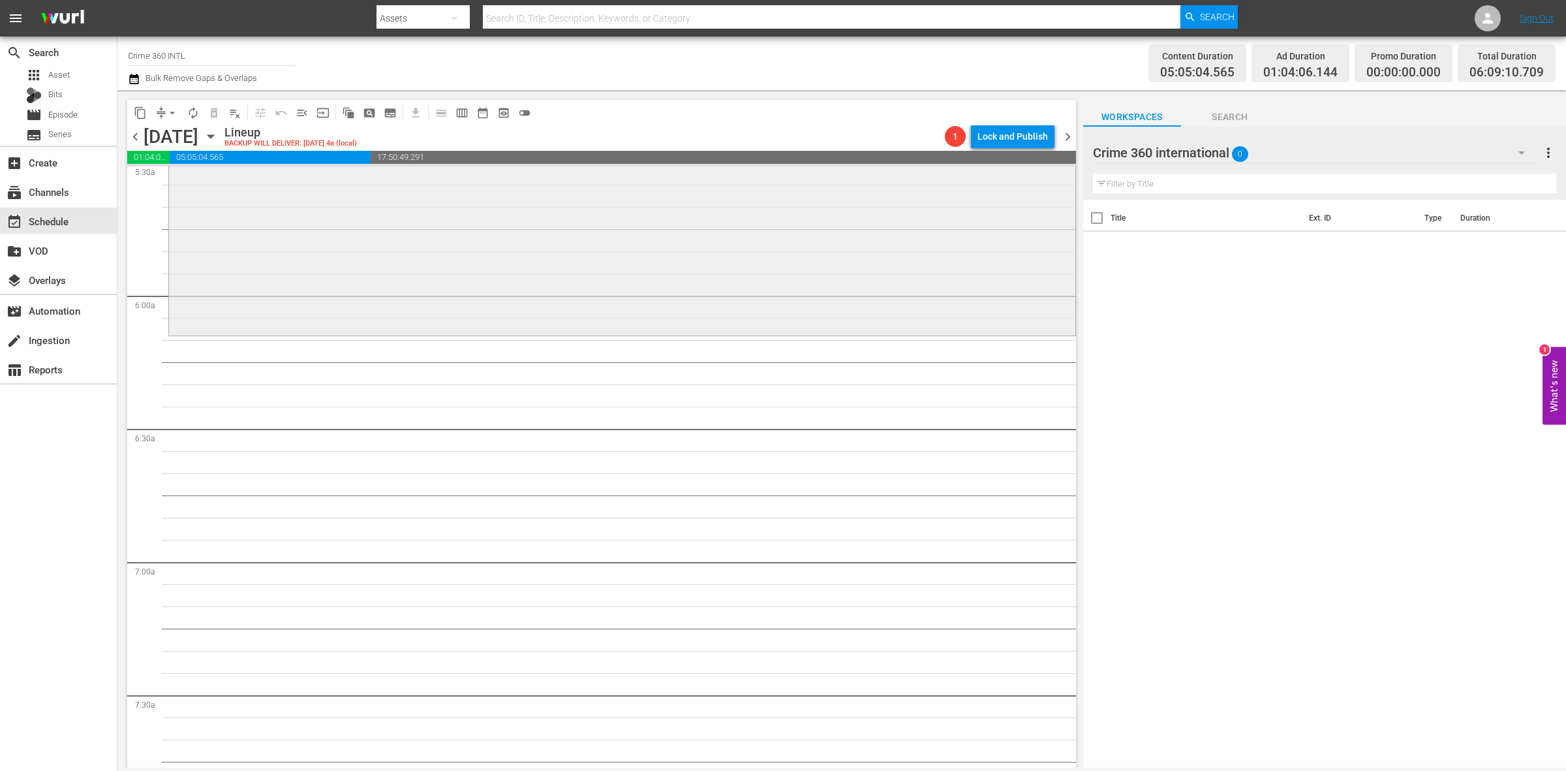
click at [429, 308] on div "Cold Case Files Classic / SE4 / EP22: A Brother's Burden / The Midnight Attacke…" at bounding box center [622, 219] width 906 height 228
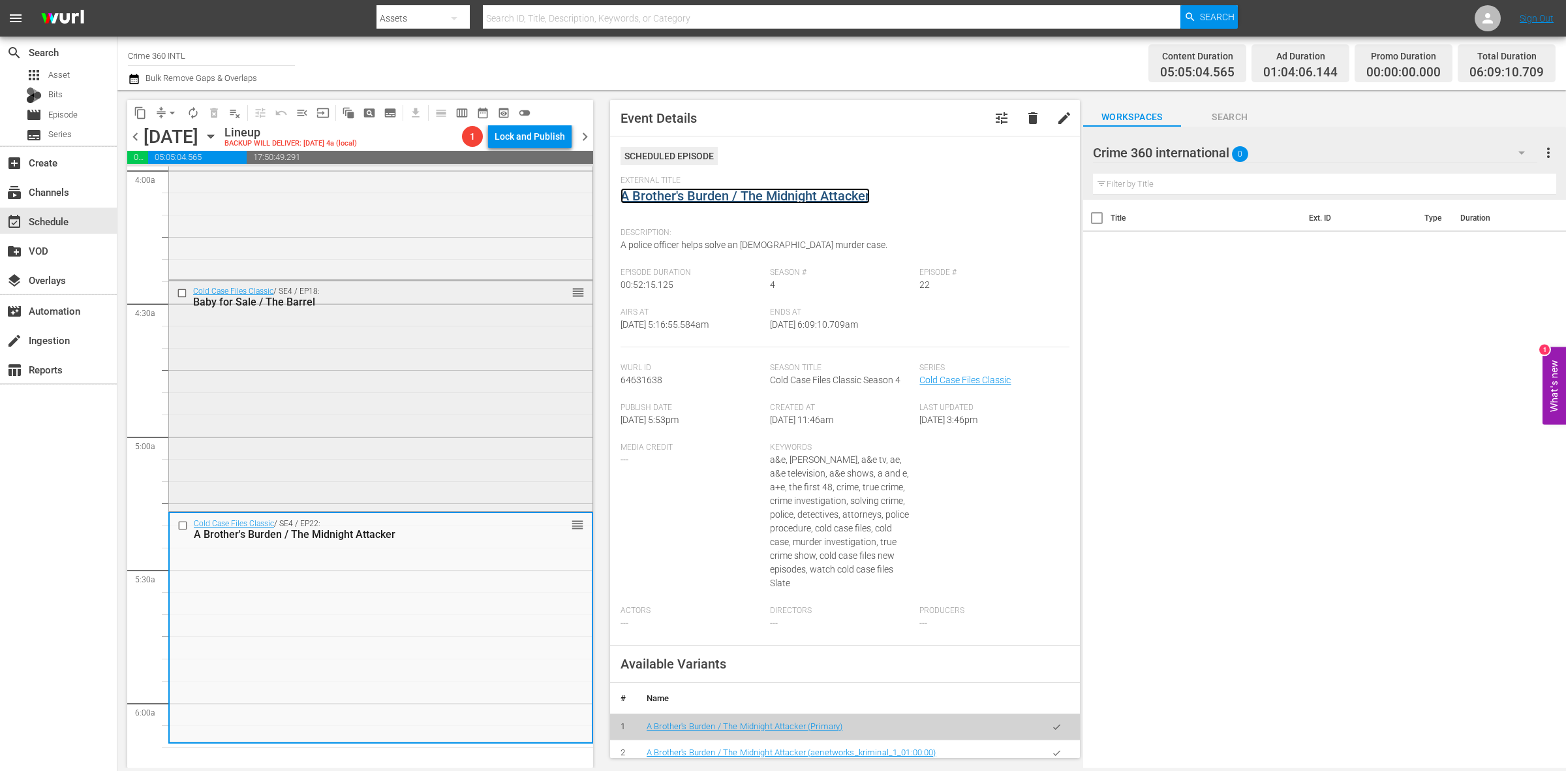
scroll to position [1060, 0]
click at [438, 380] on div "Cold Case Files Classic / SE4 / EP18: Baby for Sale / The Barrel reorder" at bounding box center [380, 394] width 423 height 227
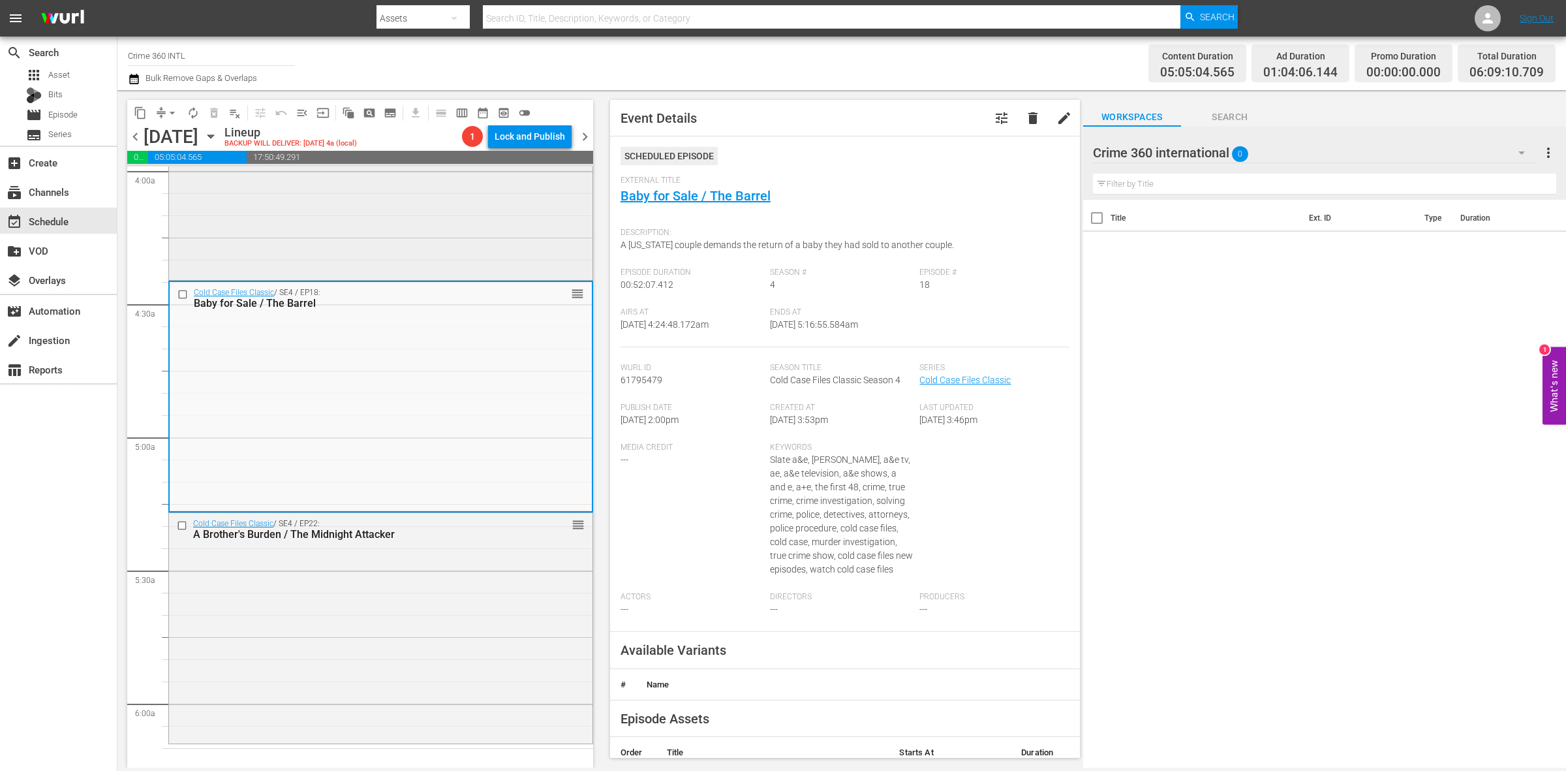
click at [373, 275] on div "Cold Case Files Classic / SE4 / EP17: The Bedroom Basher reorder" at bounding box center [380, 163] width 423 height 229
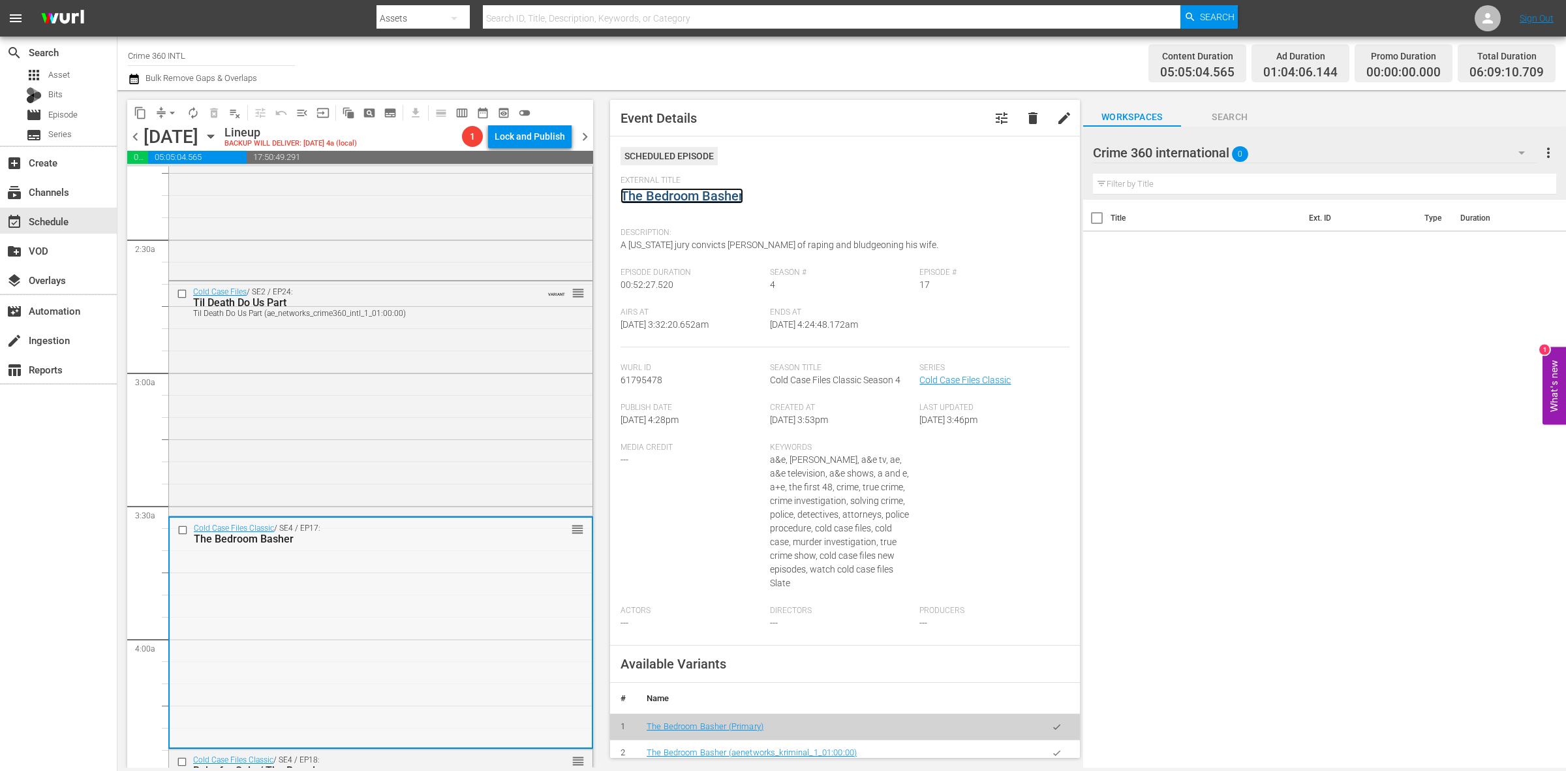
scroll to position [571, 0]
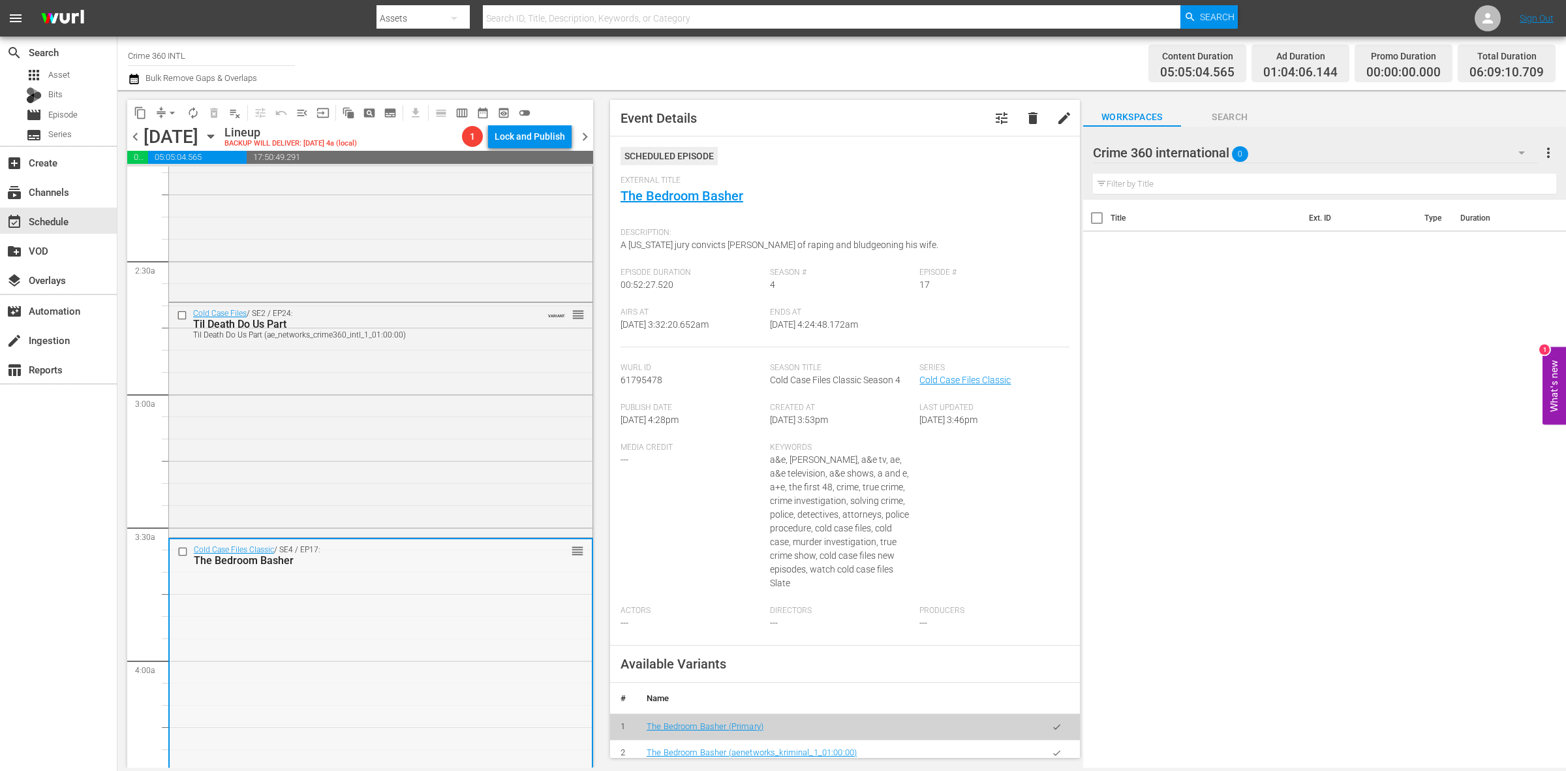
click at [425, 422] on div "Cold Case Files / SE2 / EP24: Til Death Do Us Part Til Death Do Us Part (ae_net…" at bounding box center [380, 419] width 423 height 232
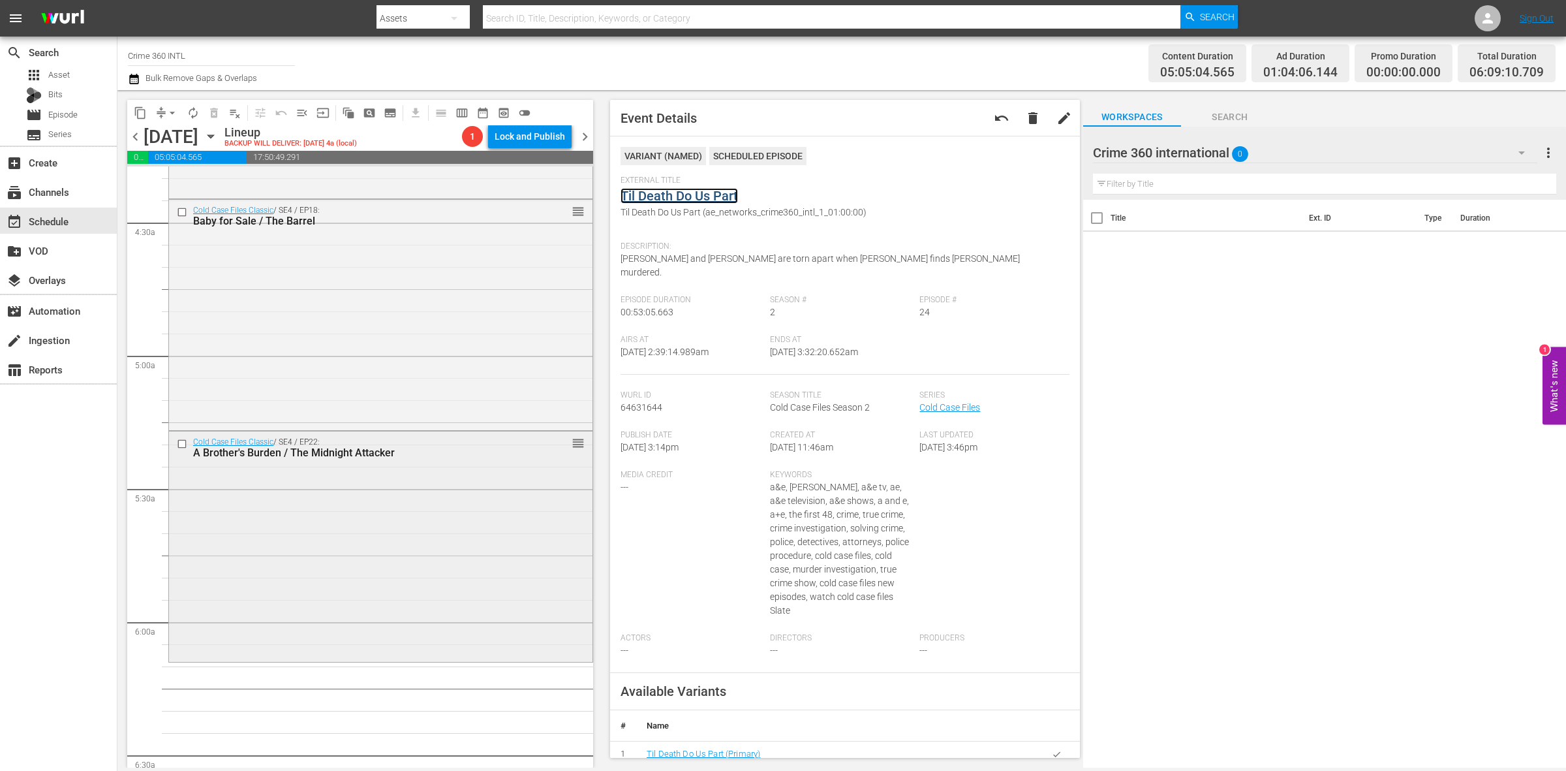
scroll to position [1224, 0]
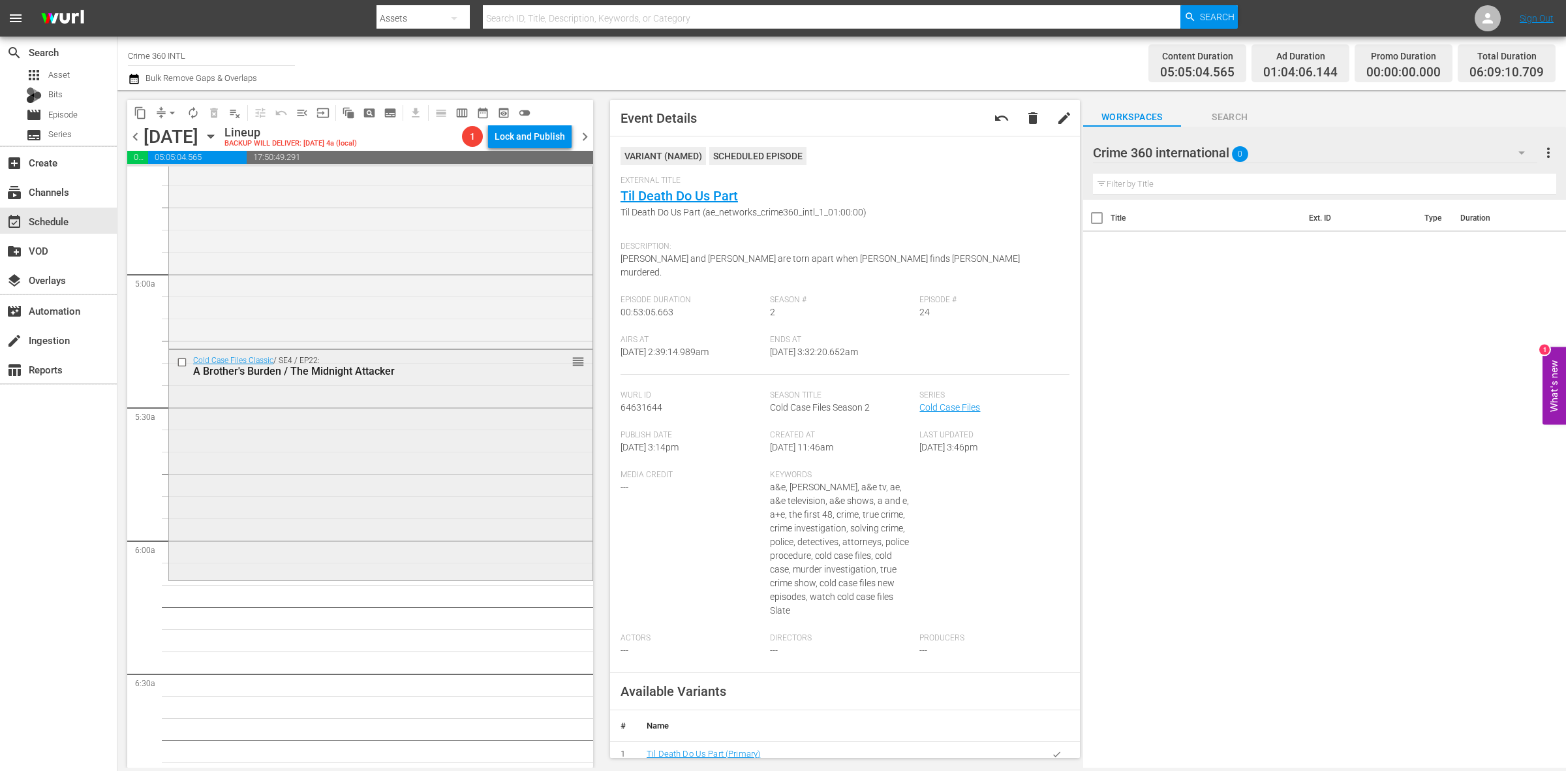
click at [457, 457] on div "Cold Case Files Classic / SE4 / EP22: A Brother's Burden / The Midnight Attacke…" at bounding box center [380, 464] width 423 height 228
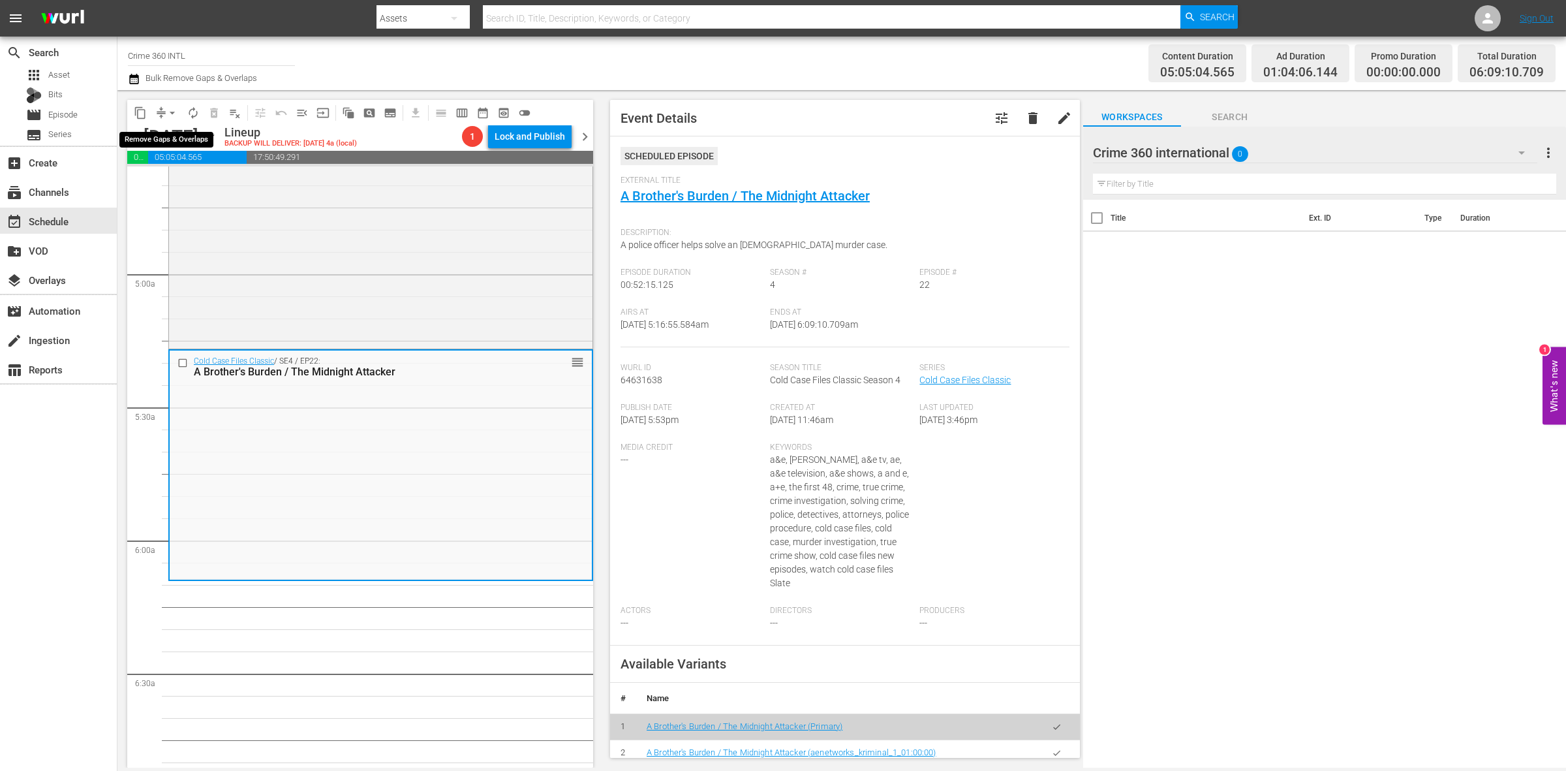
click at [168, 116] on span "arrow_drop_down" at bounding box center [172, 112] width 13 height 13
click at [173, 137] on li "Align to Midnight" at bounding box center [172, 139] width 137 height 22
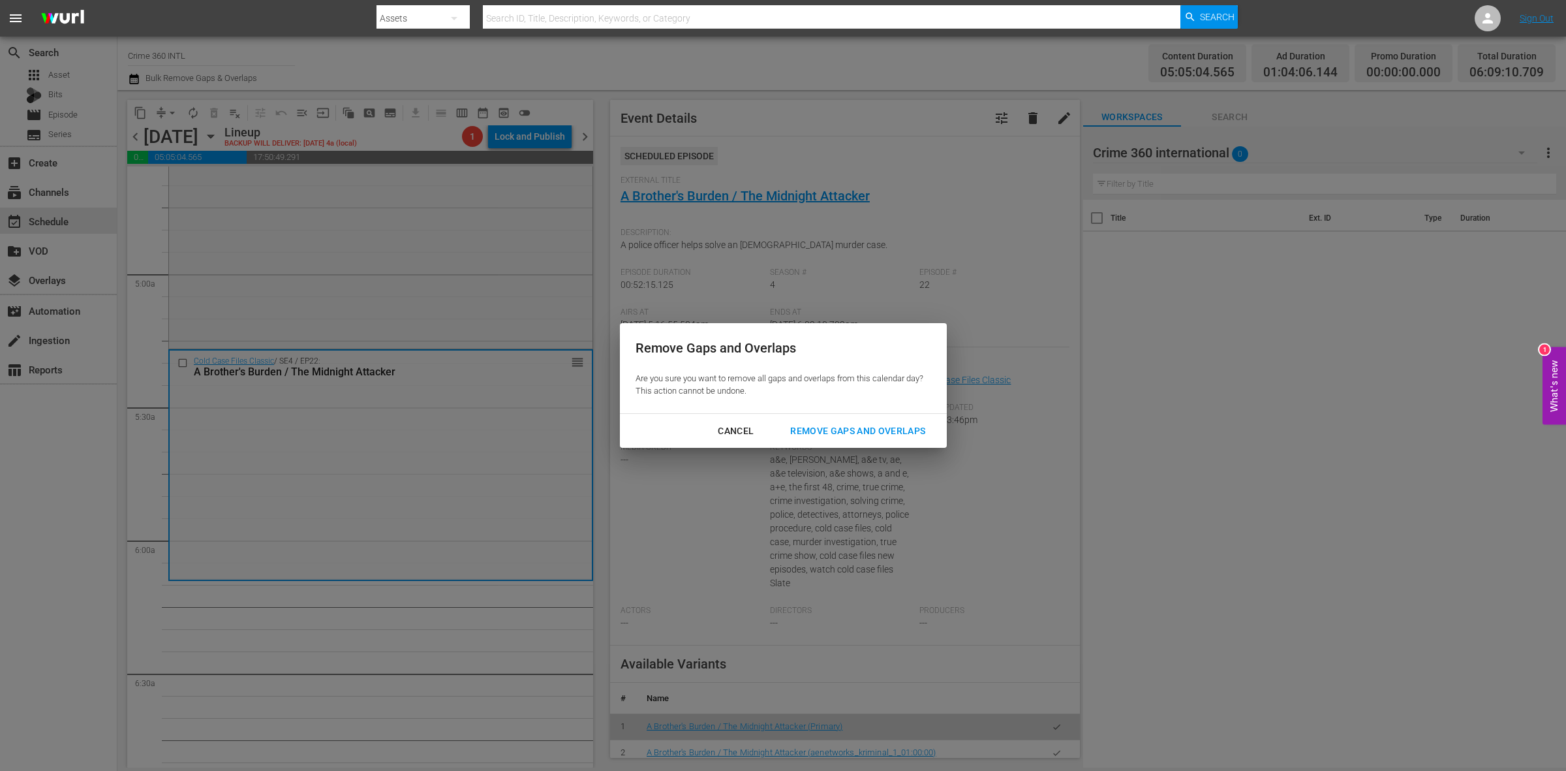
click at [861, 427] on div "Remove Gaps and Overlaps" at bounding box center [858, 431] width 156 height 16
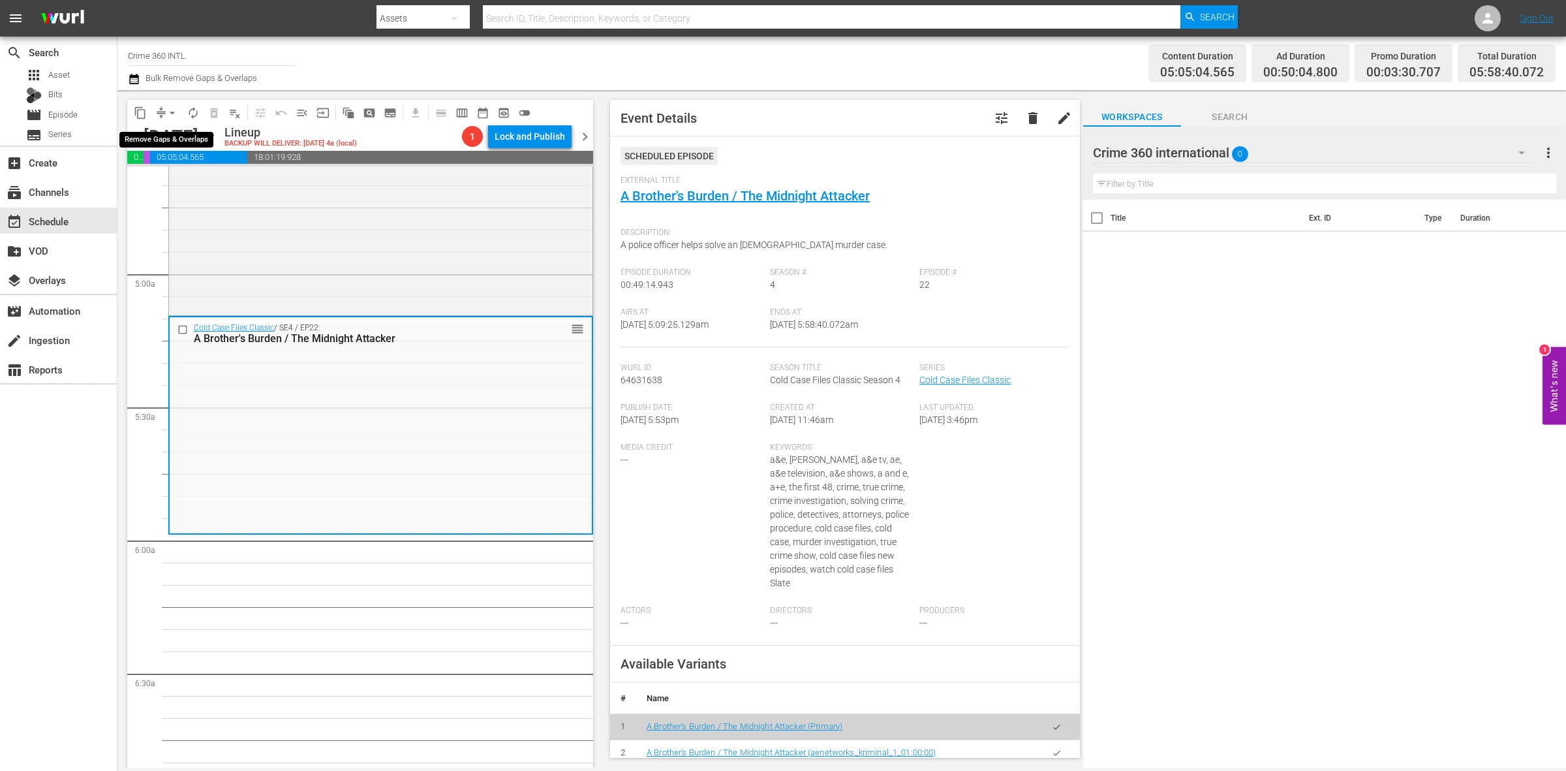
click at [170, 114] on span "arrow_drop_down" at bounding box center [172, 112] width 13 height 13
click at [170, 137] on li "Align to Midnight" at bounding box center [172, 139] width 137 height 22
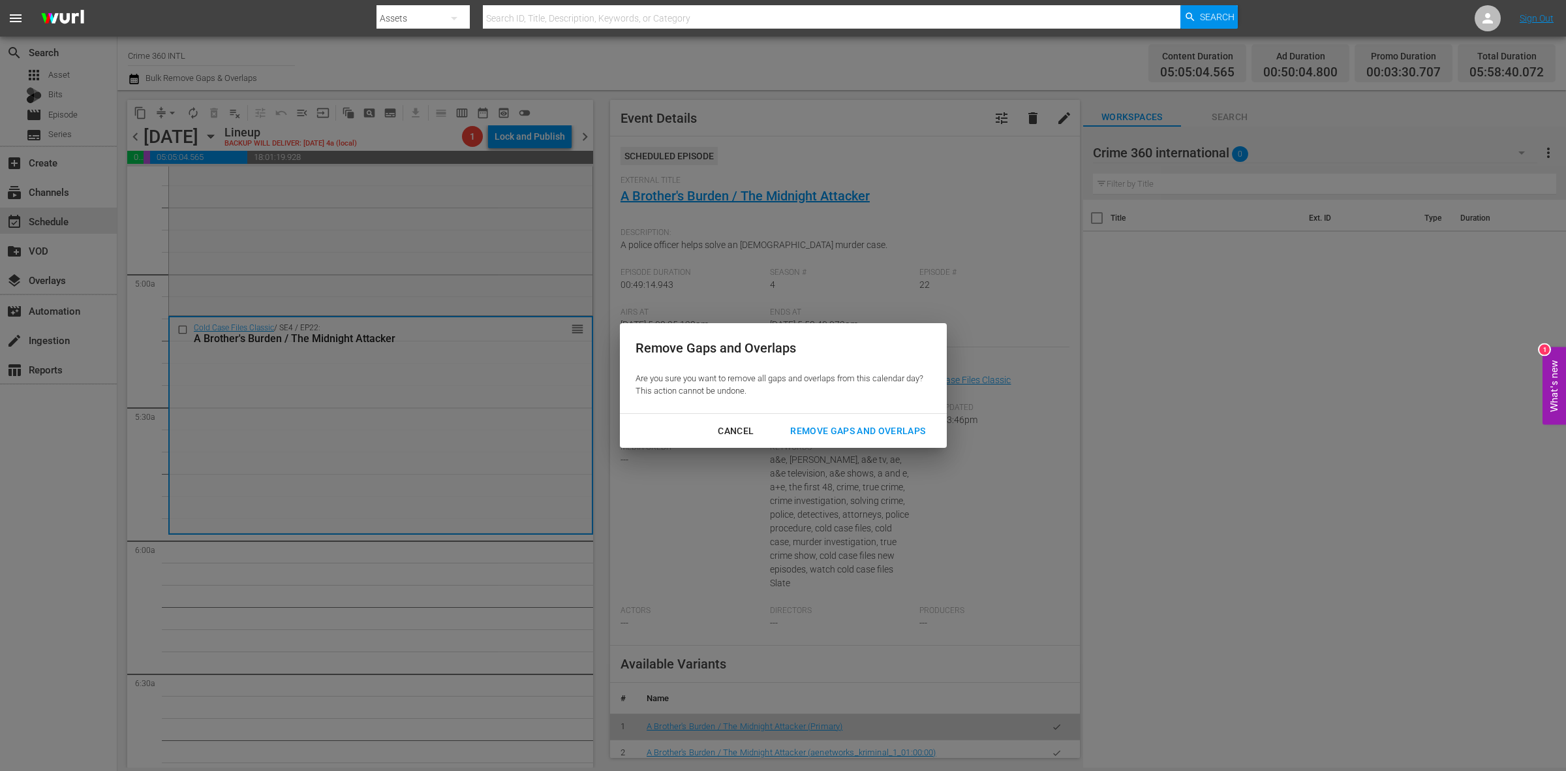
click at [852, 437] on div "Remove Gaps and Overlaps" at bounding box center [858, 431] width 156 height 16
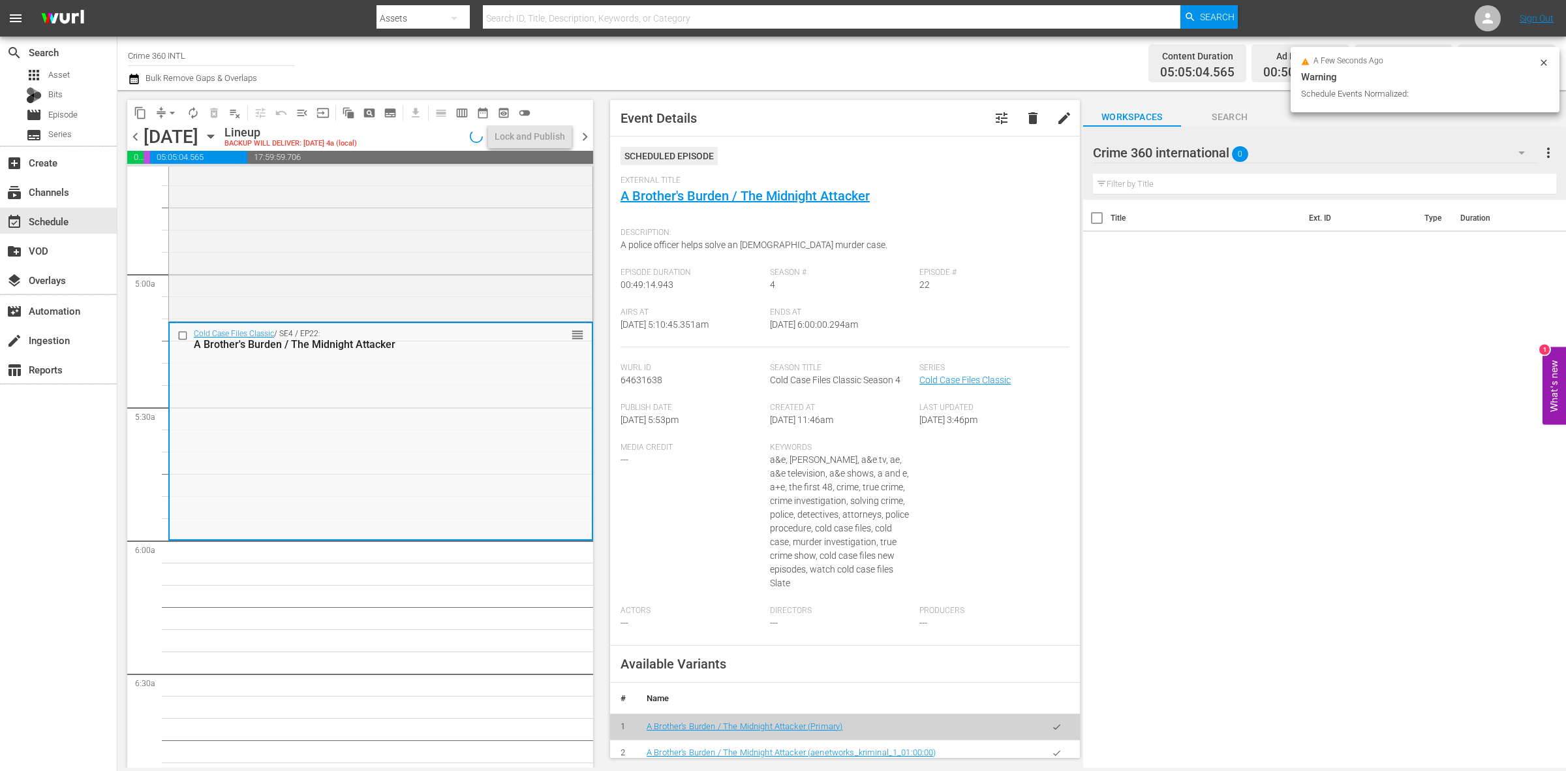
scroll to position [1201, 0]
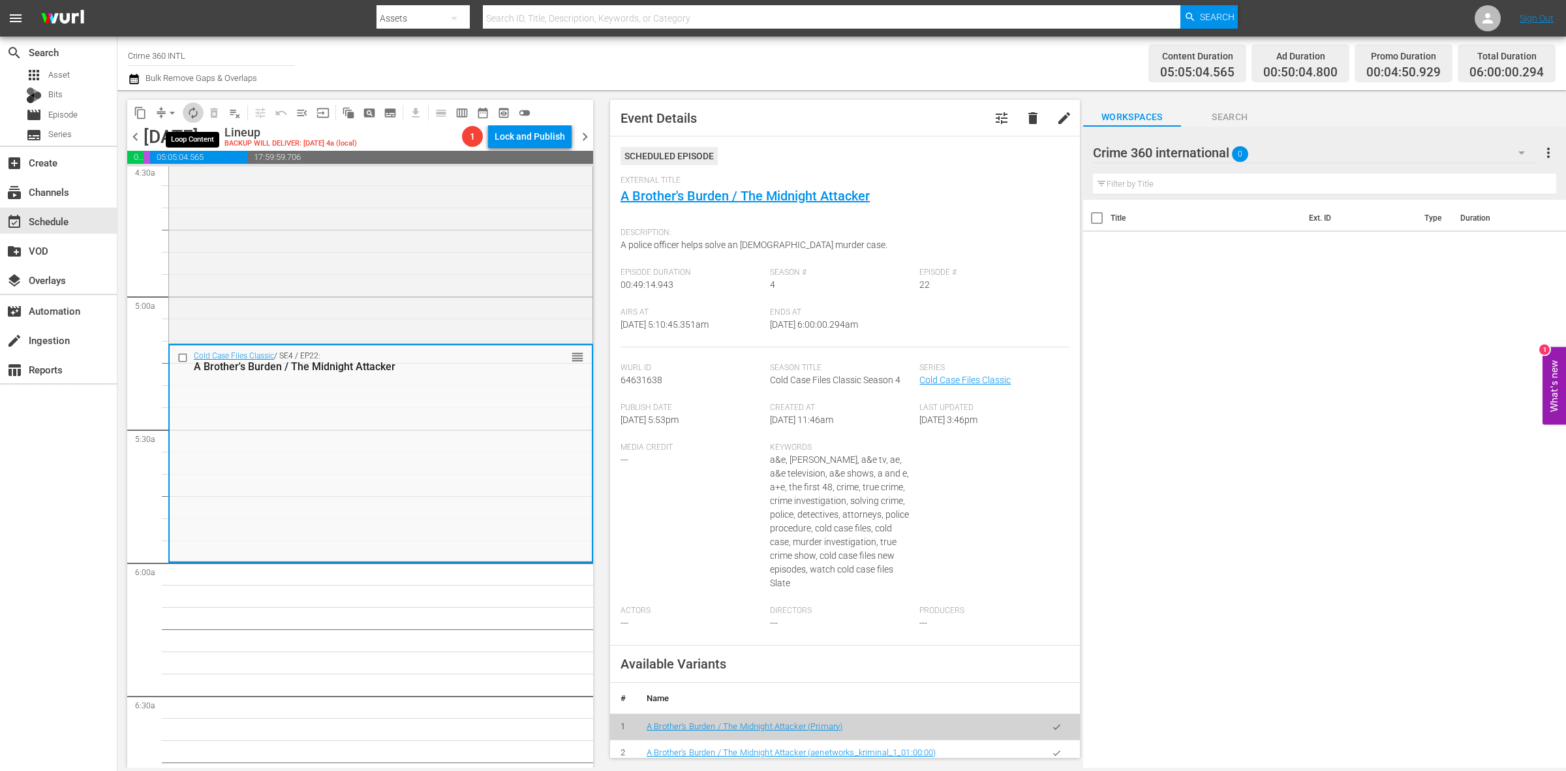
click at [190, 119] on button "autorenew_outlined" at bounding box center [193, 112] width 21 height 21
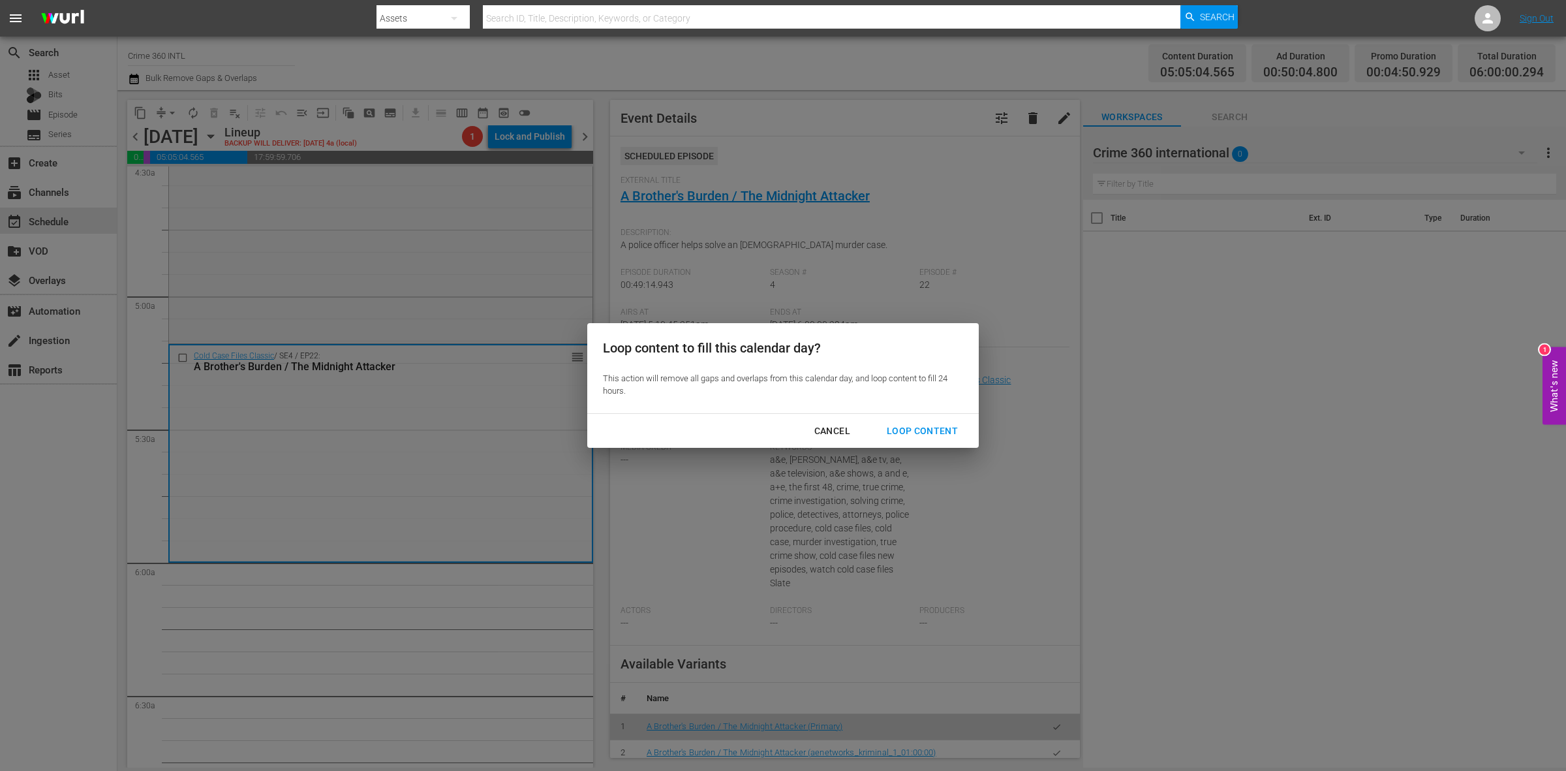
click at [932, 431] on div "Loop Content" at bounding box center [922, 431] width 92 height 16
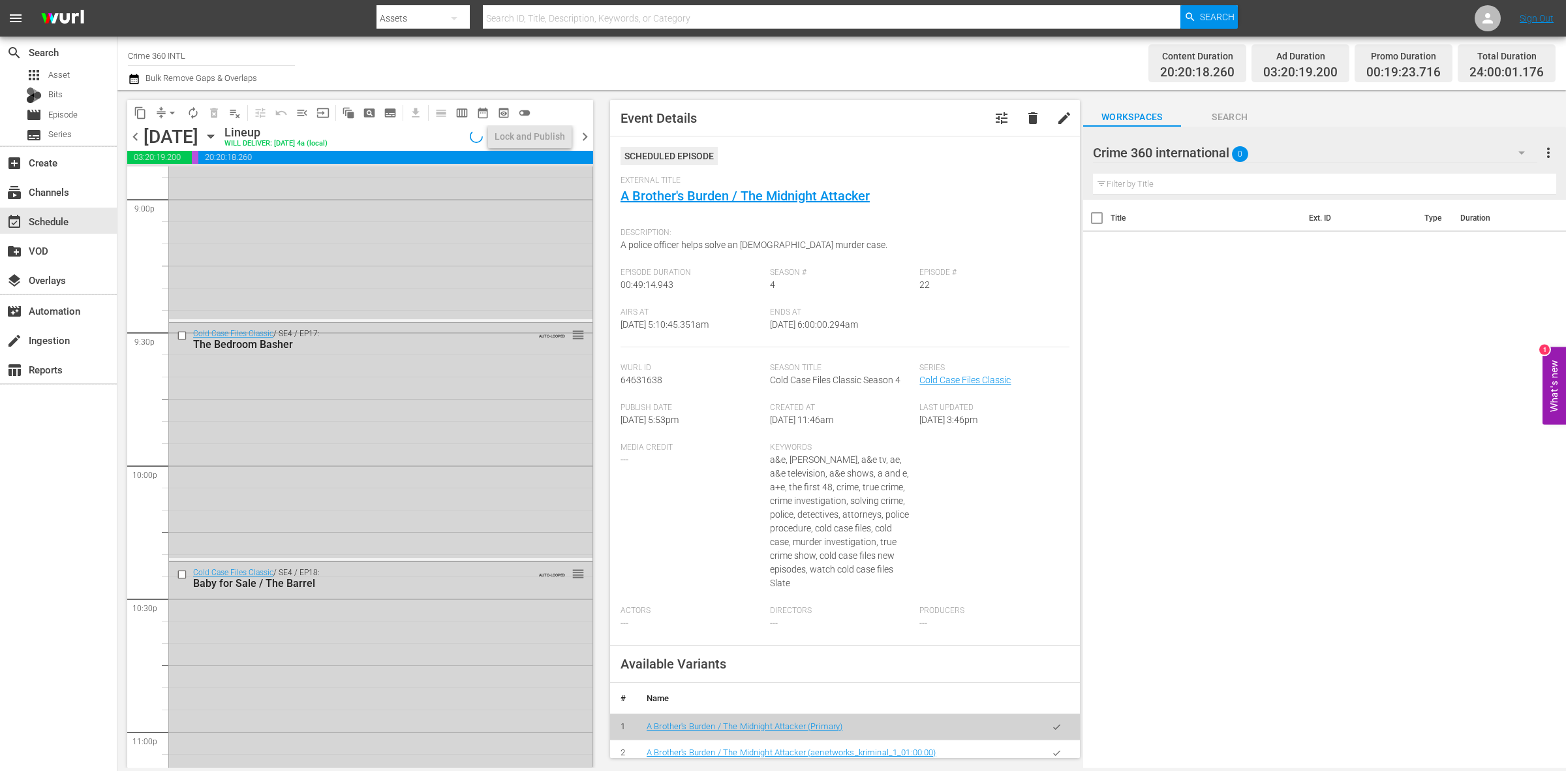
scroll to position [5788, 0]
click at [390, 634] on div "Cold Case Files Classic / SE4 / EP22: A Brother's Burden / The Midnight Attacke…" at bounding box center [380, 657] width 423 height 215
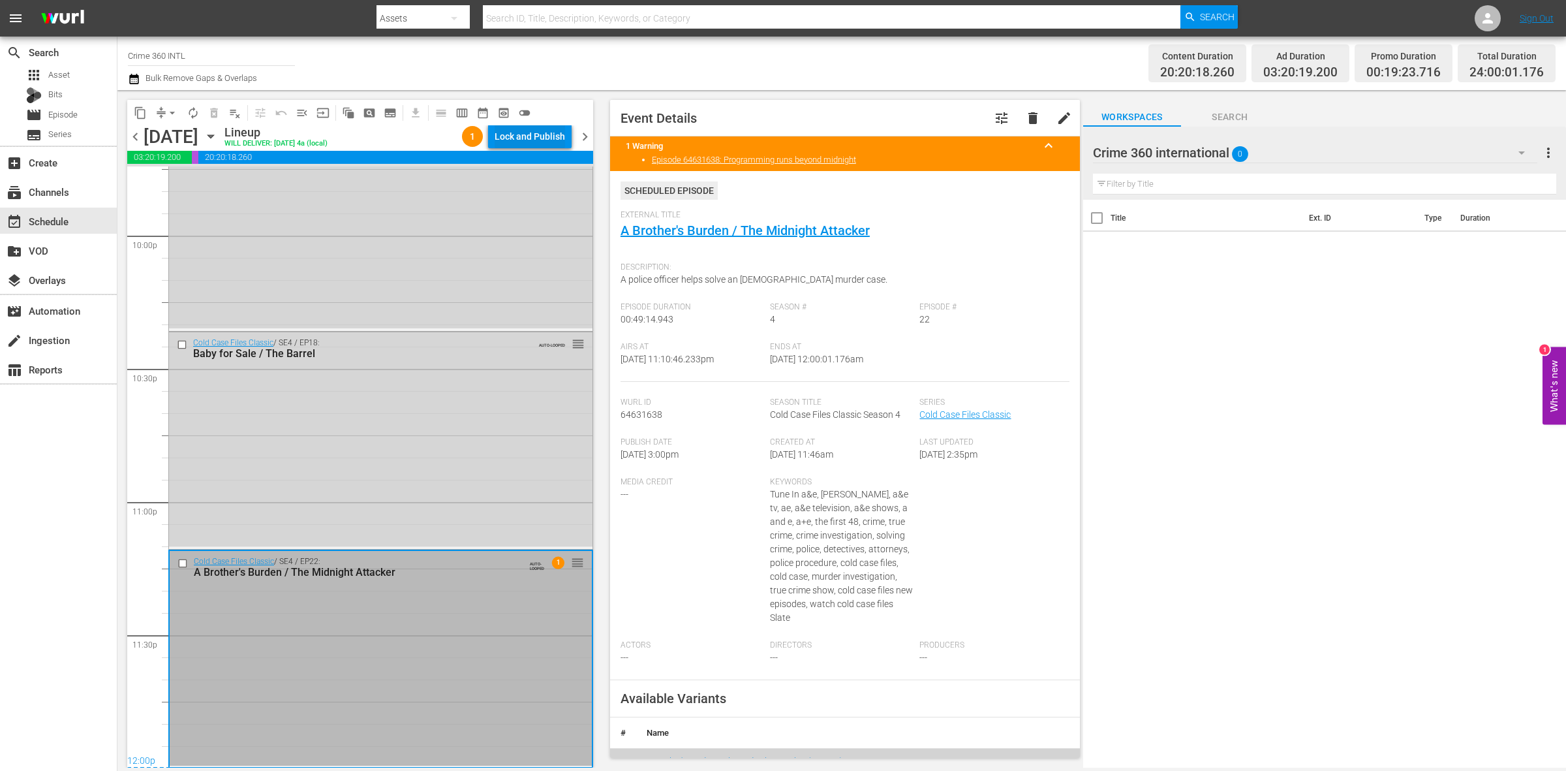
click at [547, 138] on div "Lock and Publish" at bounding box center [530, 136] width 70 height 23
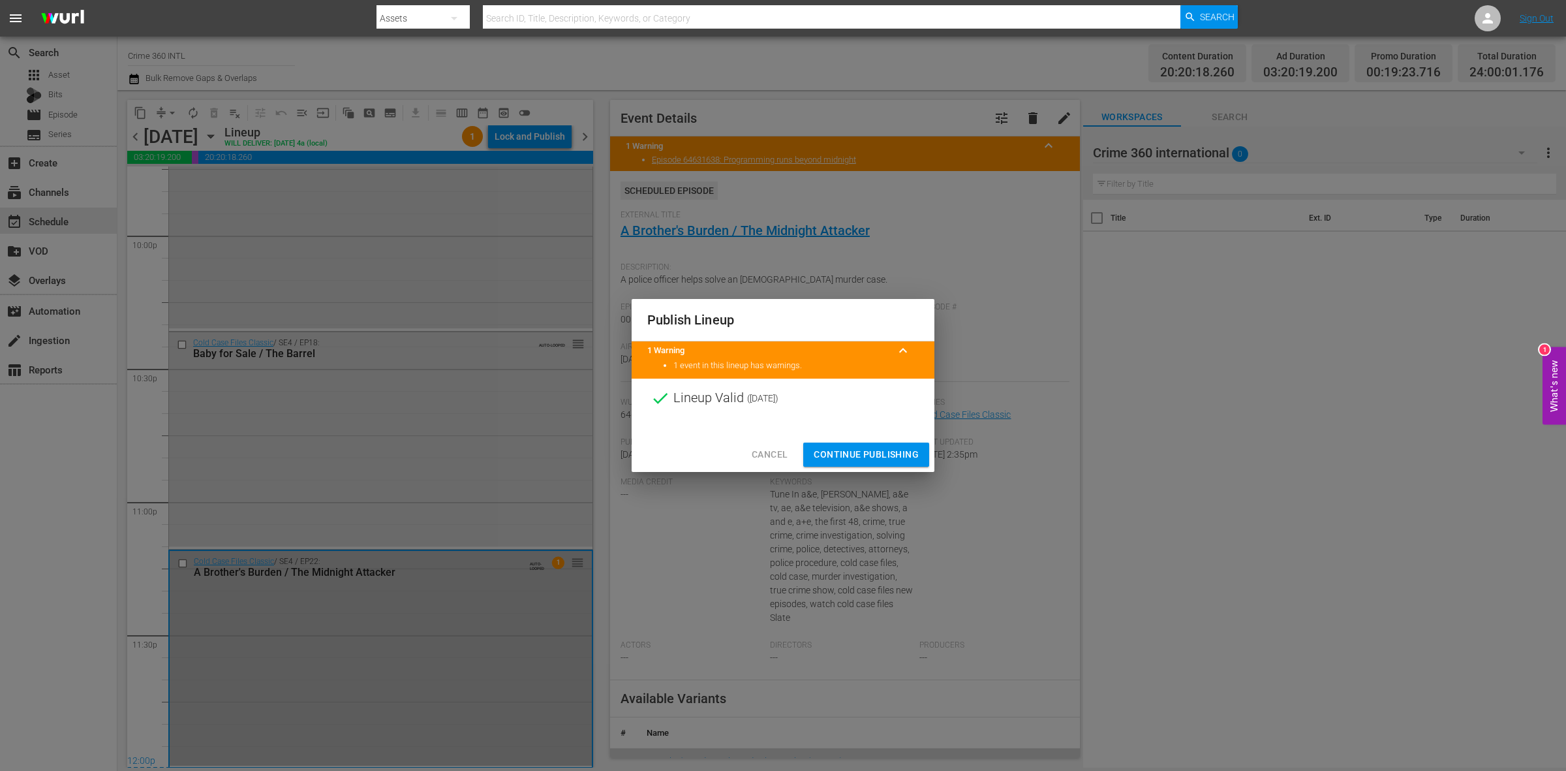
click at [863, 455] on span "Continue Publishing" at bounding box center [866, 454] width 105 height 16
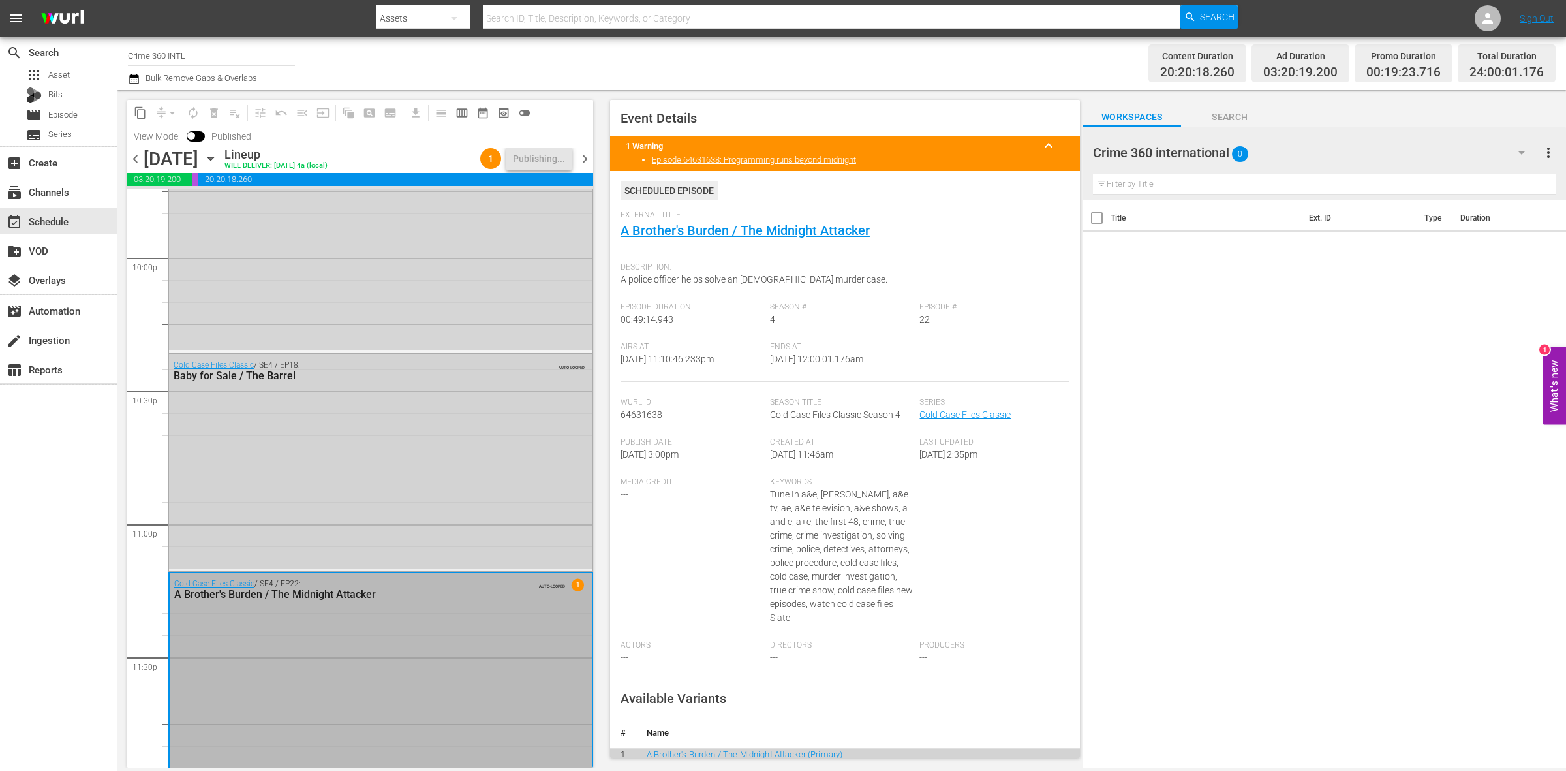
scroll to position [5810, 0]
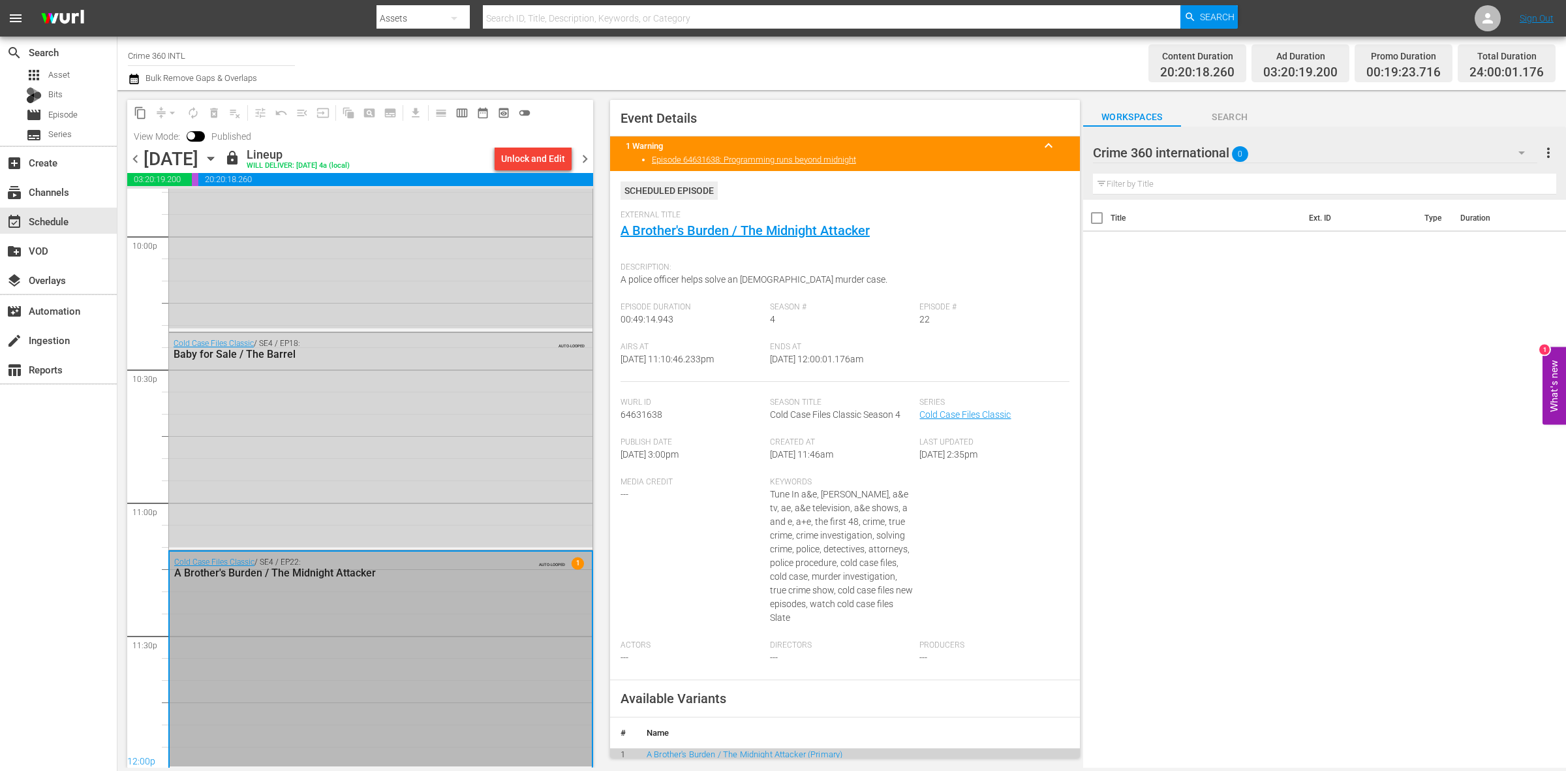
click at [581, 161] on span "chevron_right" at bounding box center [585, 159] width 16 height 16
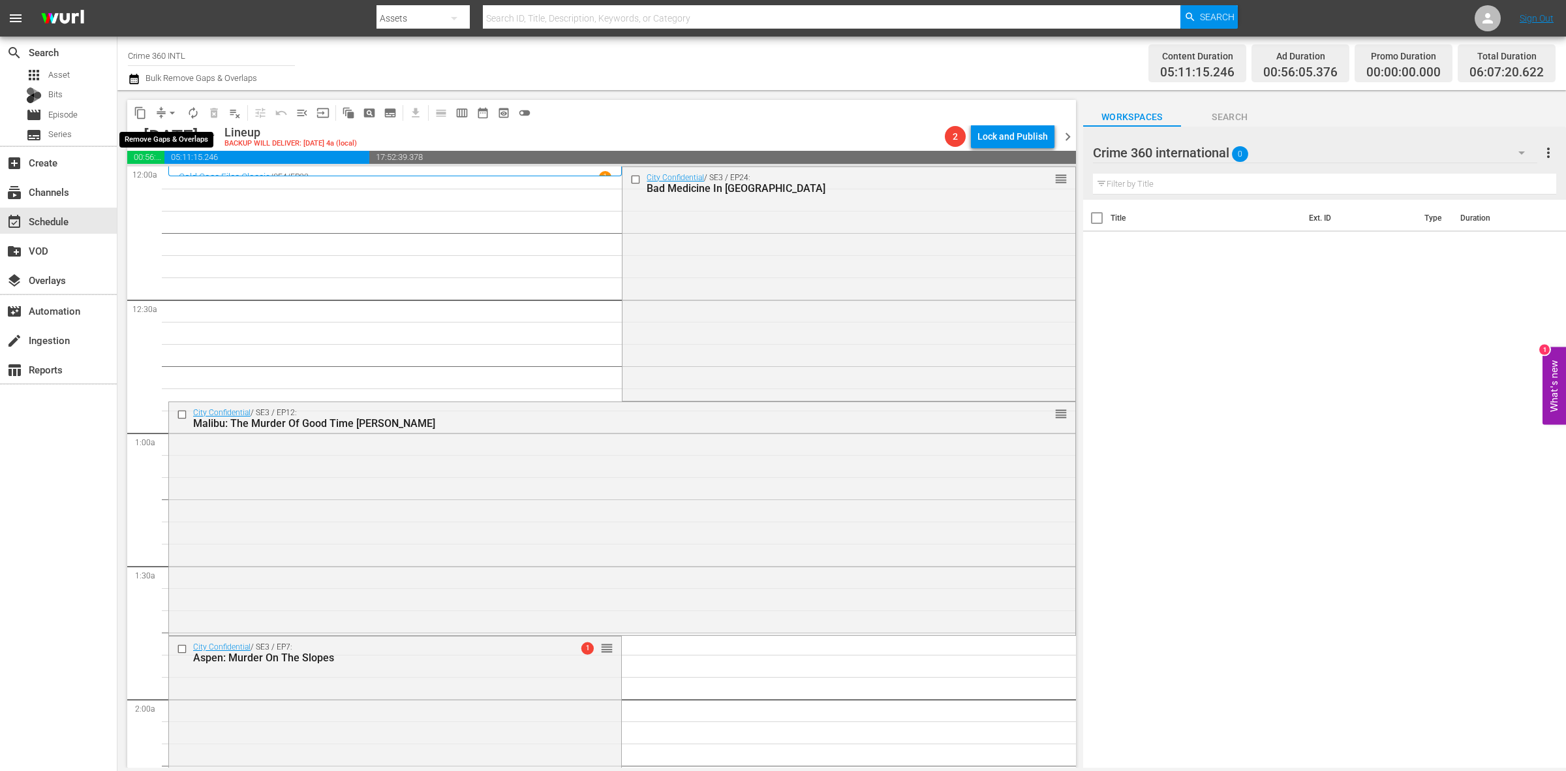
click at [171, 110] on span "arrow_drop_down" at bounding box center [172, 112] width 13 height 13
click at [174, 132] on li "Align to Midnight" at bounding box center [172, 139] width 137 height 22
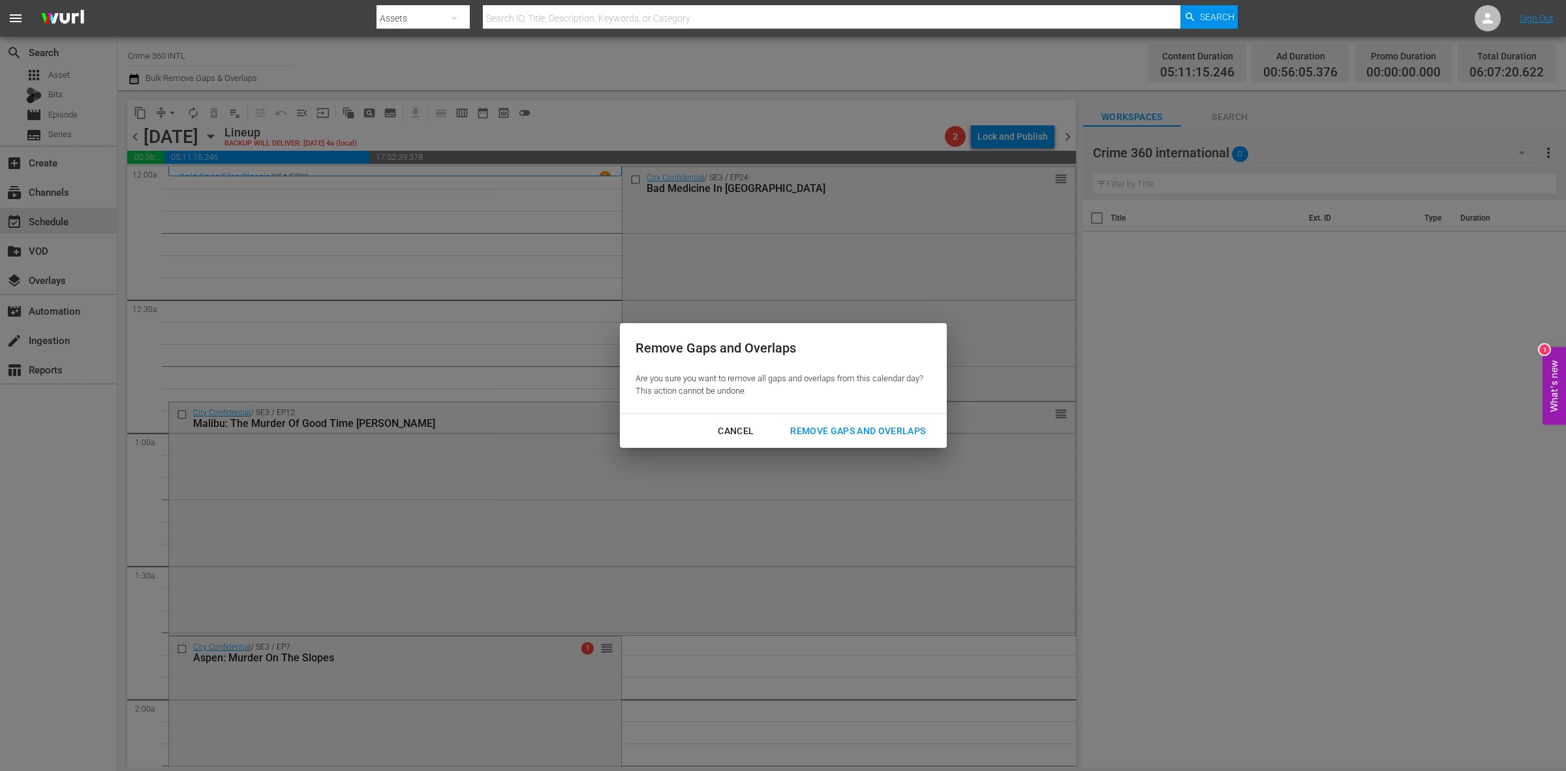
click at [878, 452] on div "Remove Gaps and Overlaps Are you sure you want to remove all gaps and overlaps …" at bounding box center [783, 385] width 1566 height 771
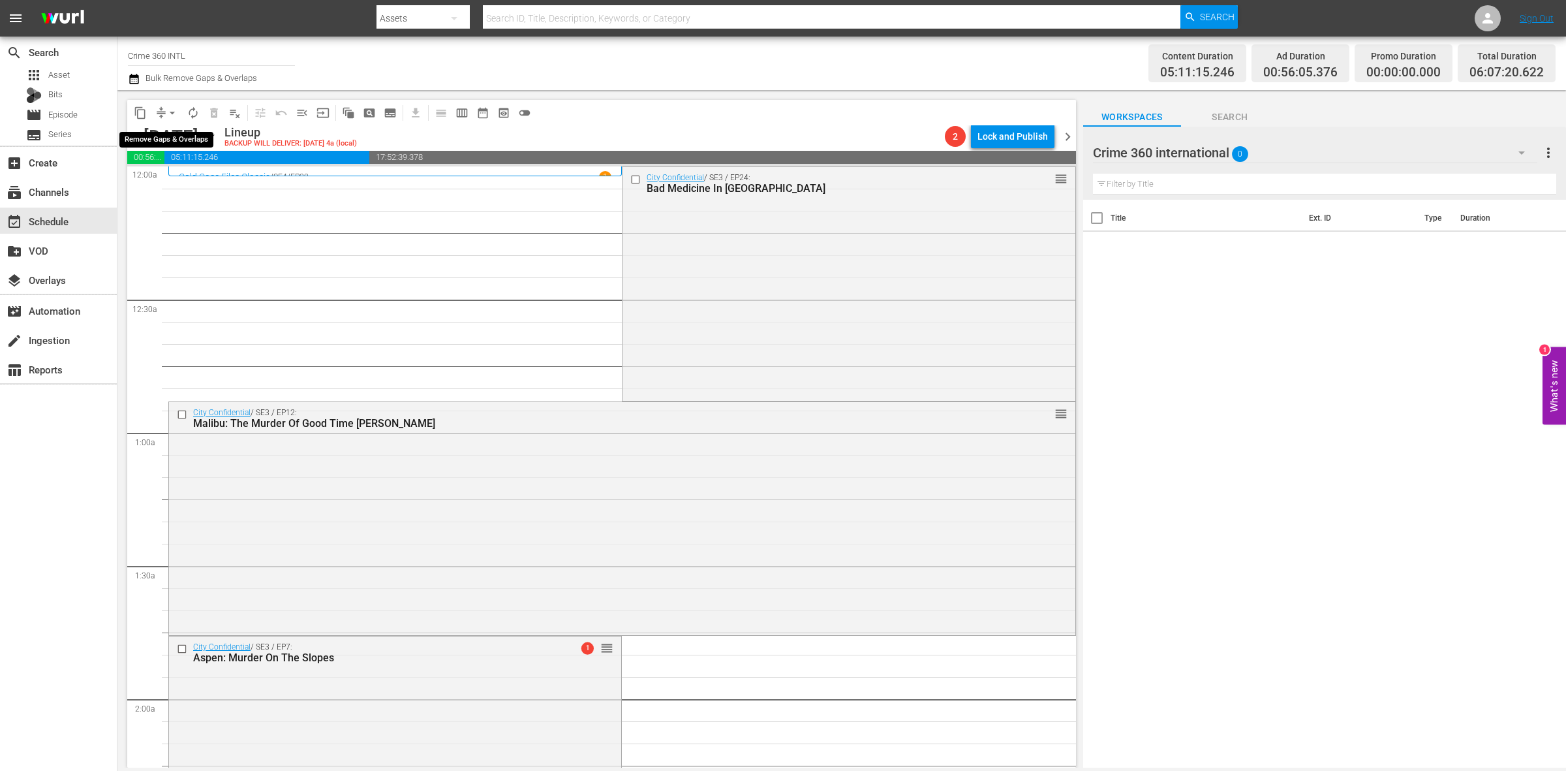
click at [170, 117] on span "arrow_drop_down" at bounding box center [172, 112] width 13 height 13
click at [165, 139] on li "Align to Midnight" at bounding box center [172, 139] width 137 height 22
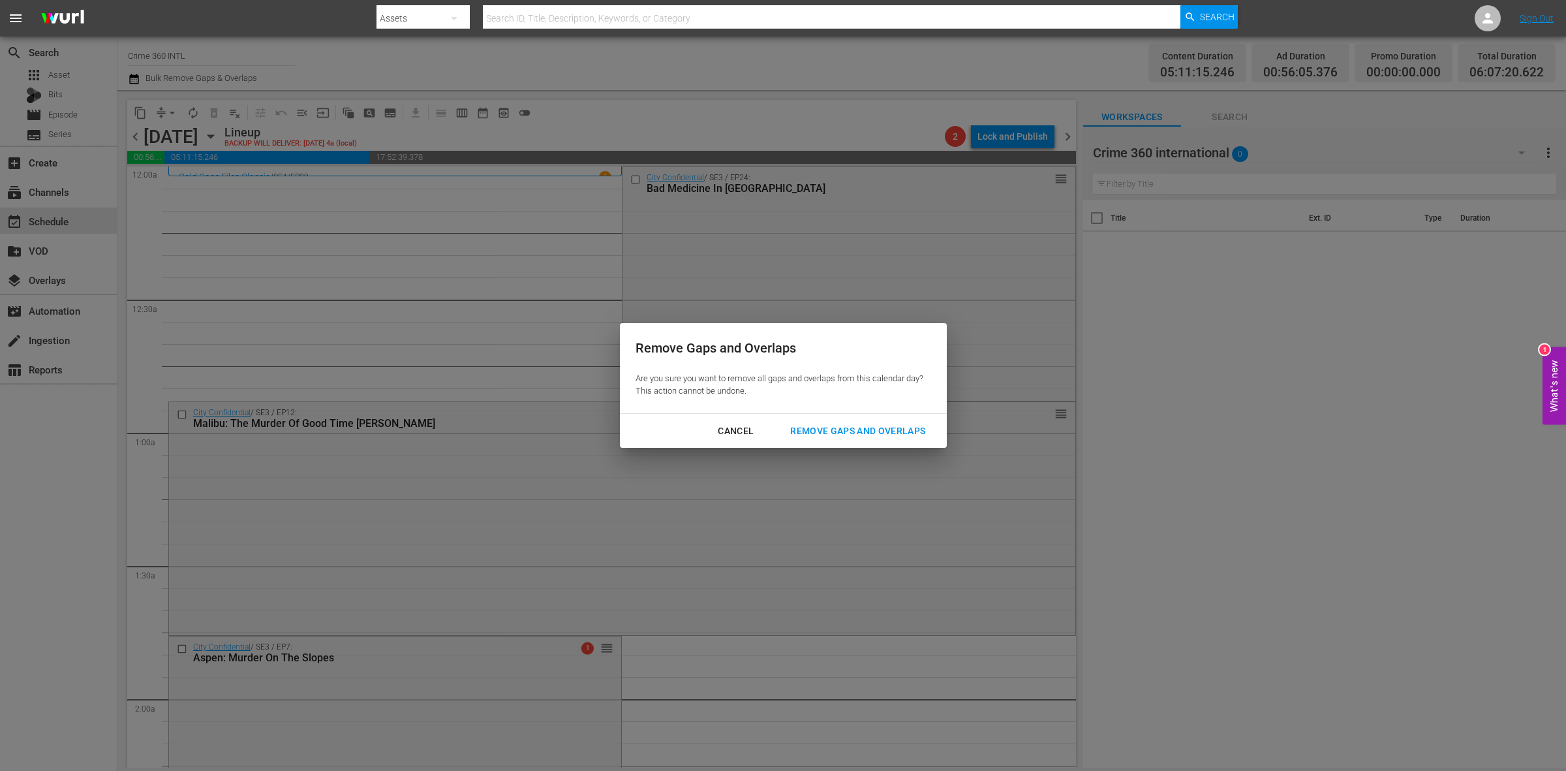
click at [863, 428] on div "Remove Gaps and Overlaps" at bounding box center [858, 431] width 156 height 16
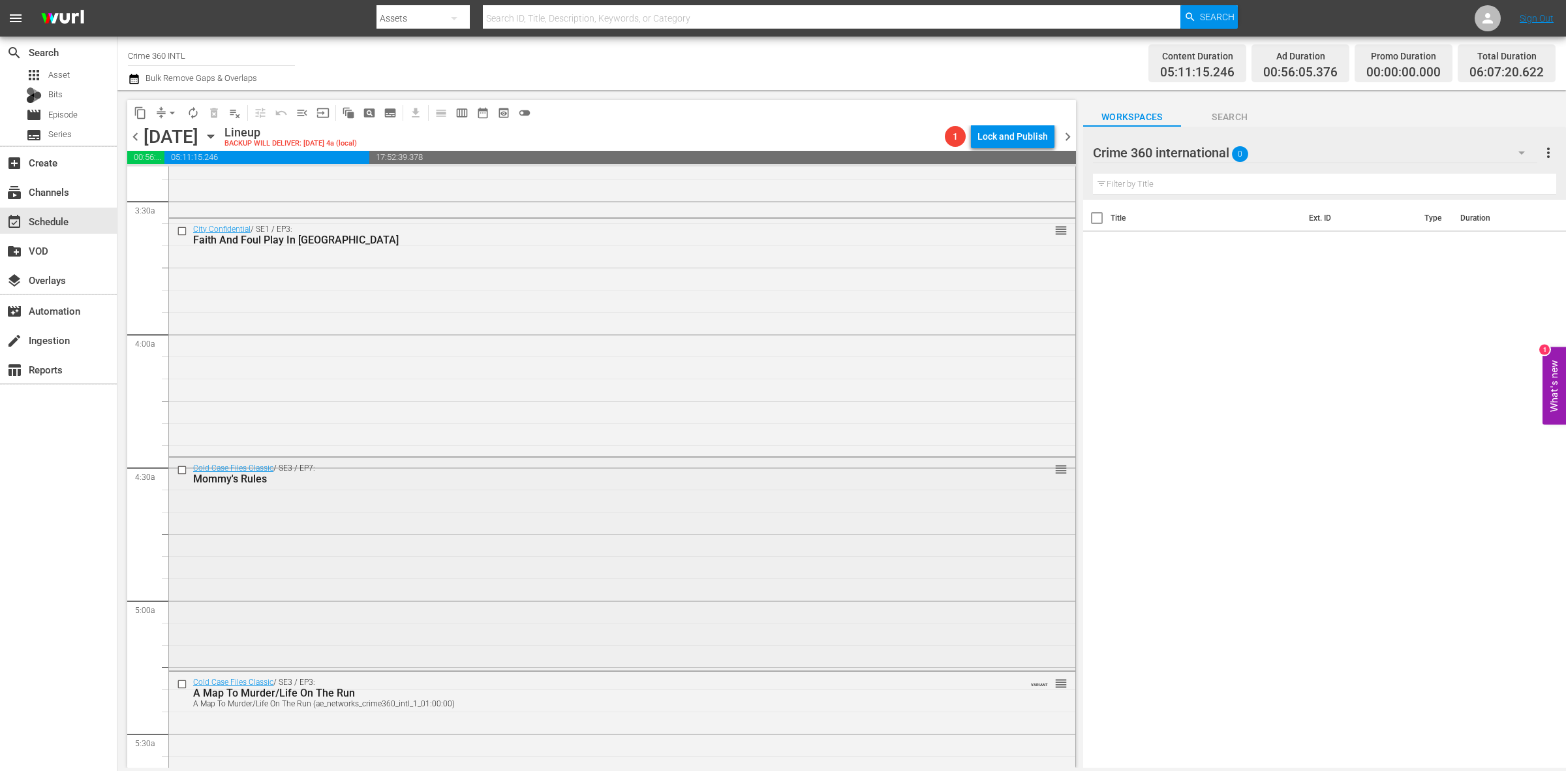
scroll to position [1224, 0]
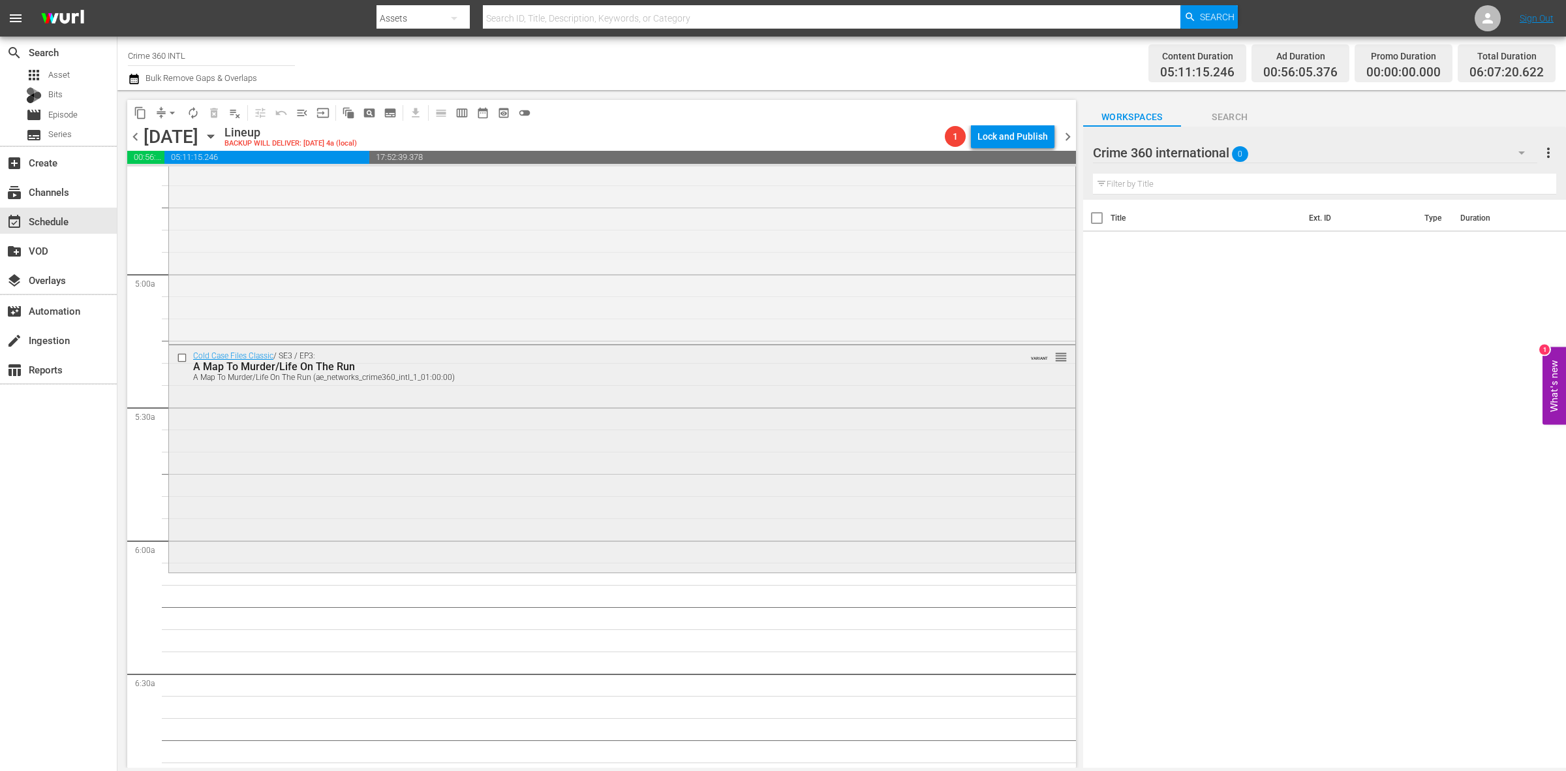
click at [370, 500] on div "Cold Case Files Classic / SE3 / EP3: A Map To Murder/Life On The Run A Map To M…" at bounding box center [622, 457] width 906 height 224
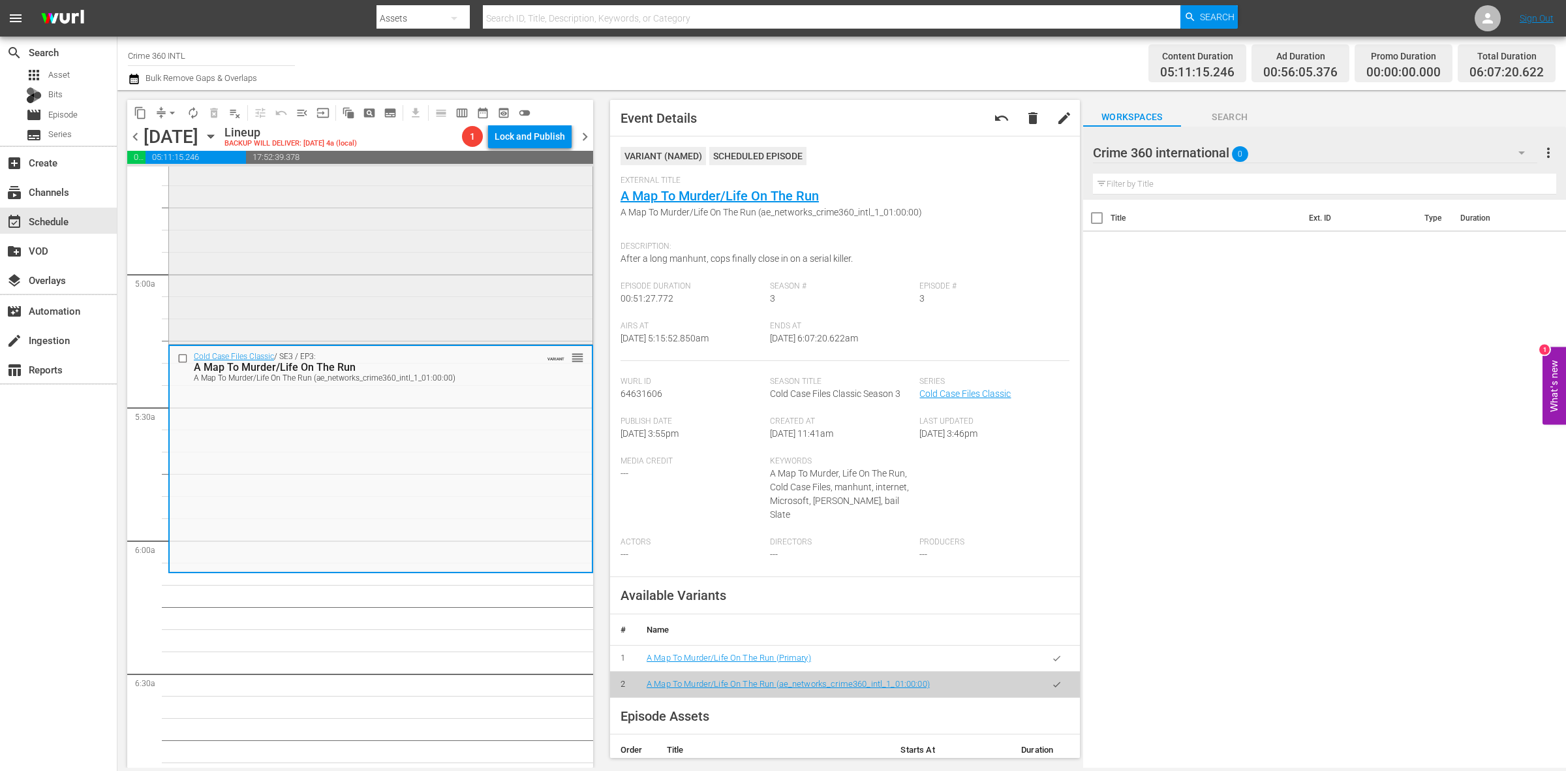
click at [514, 256] on div "Cold Case Files Classic / SE3 / EP7: Mommy's Rules reorder" at bounding box center [380, 236] width 423 height 210
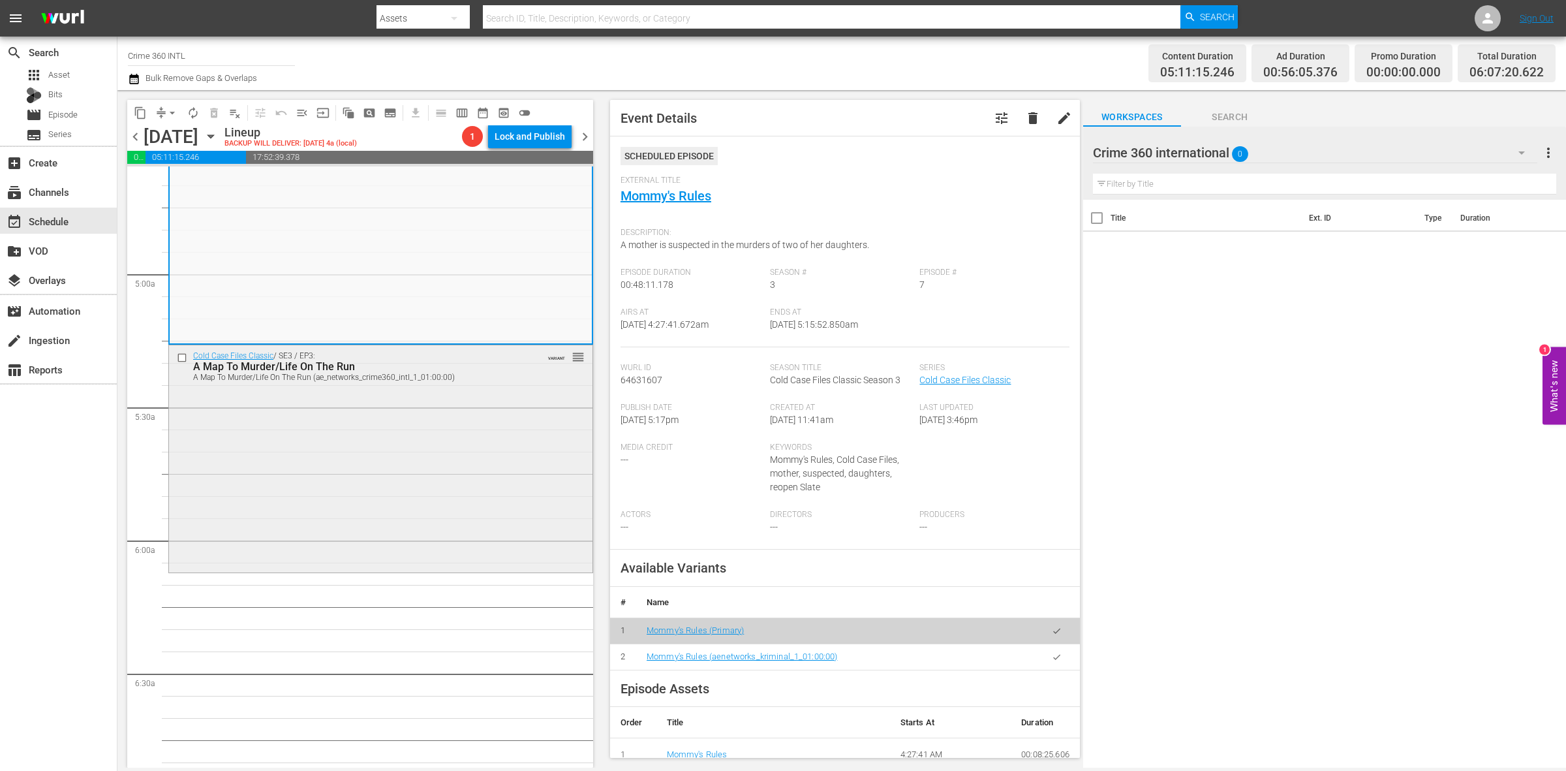
click at [402, 478] on div "Cold Case Files Classic / SE3 / EP3: A Map To Murder/Life On The Run A Map To M…" at bounding box center [380, 457] width 423 height 224
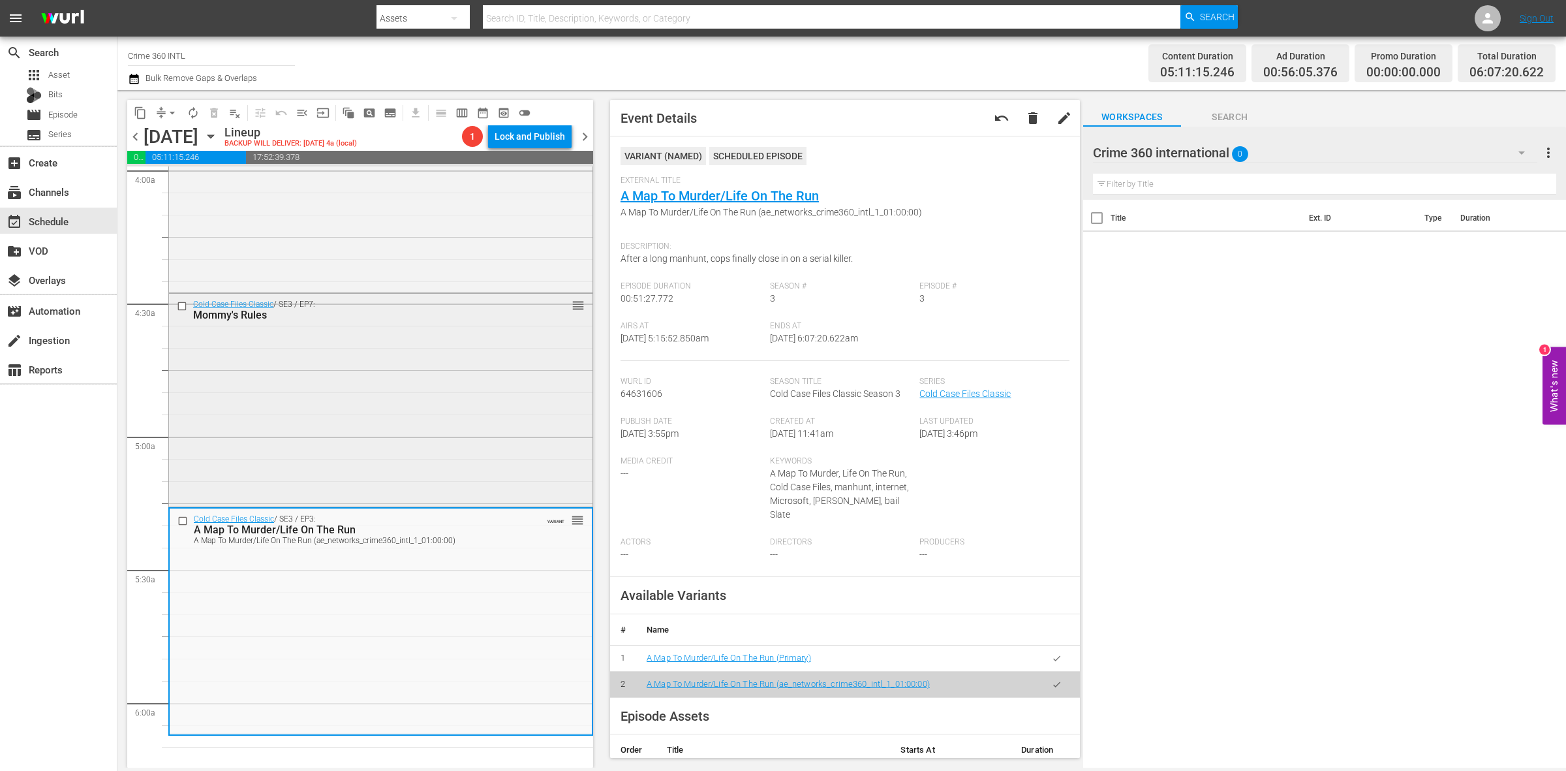
scroll to position [1060, 0]
click at [390, 268] on div "City Confidential / SE1 / EP3: Faith And Foul Play In Salt Lake City reorder" at bounding box center [380, 172] width 423 height 235
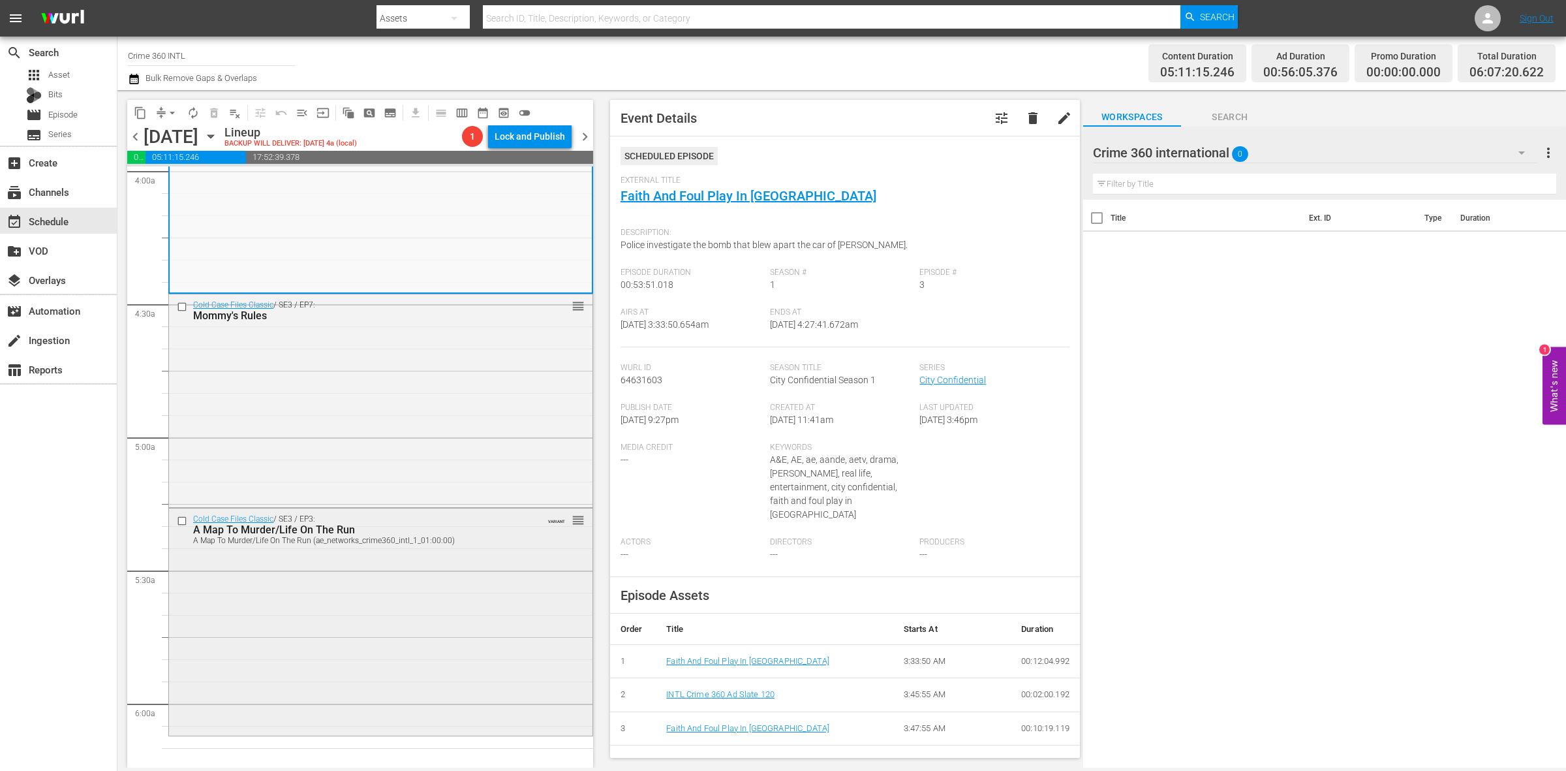
click at [285, 656] on div "Cold Case Files Classic / SE3 / EP3: A Map To Murder/Life On The Run A Map To M…" at bounding box center [380, 620] width 423 height 224
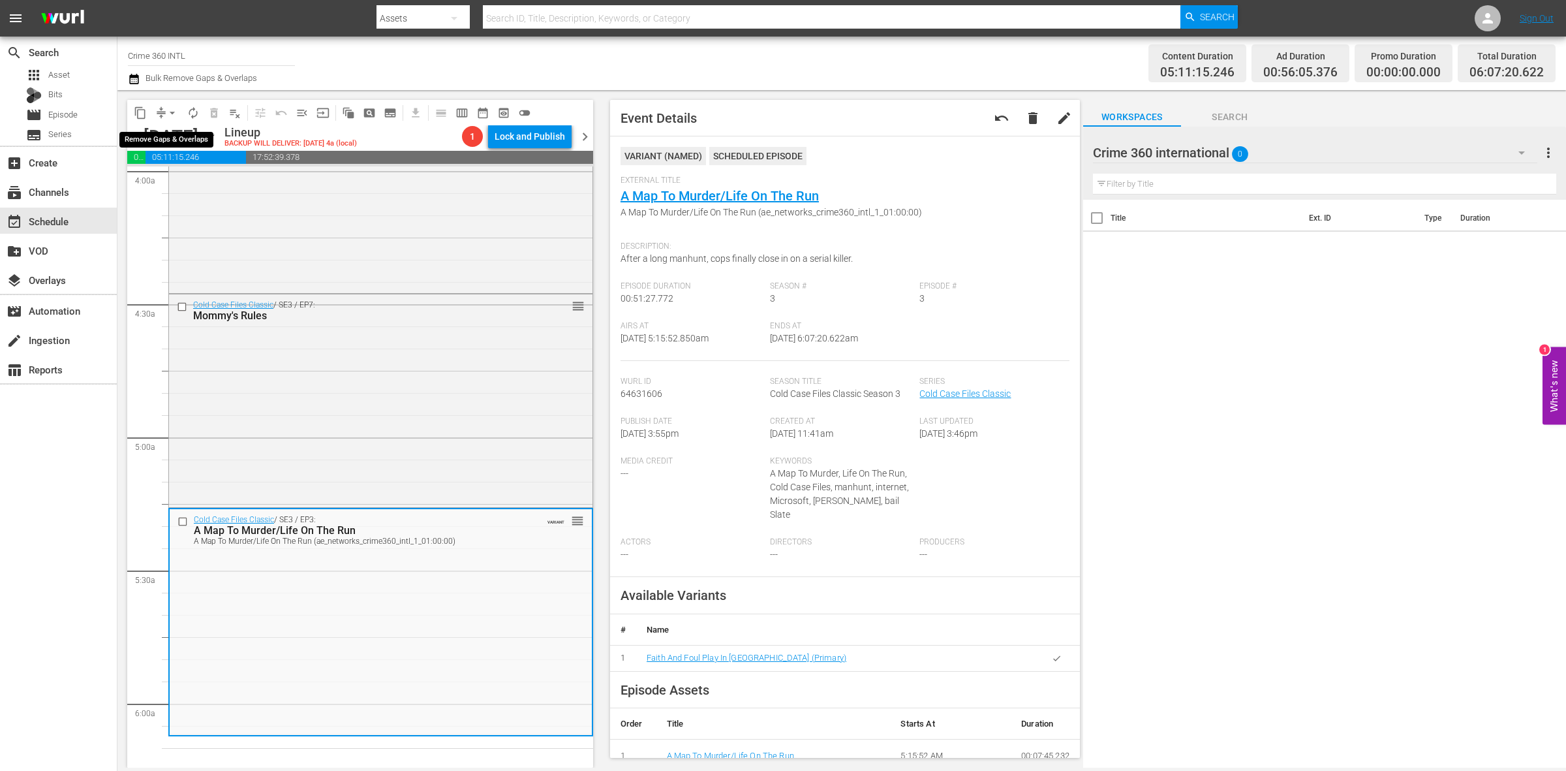
click at [170, 113] on span "arrow_drop_down" at bounding box center [172, 112] width 13 height 13
click at [174, 131] on li "Align to Midnight" at bounding box center [172, 139] width 137 height 22
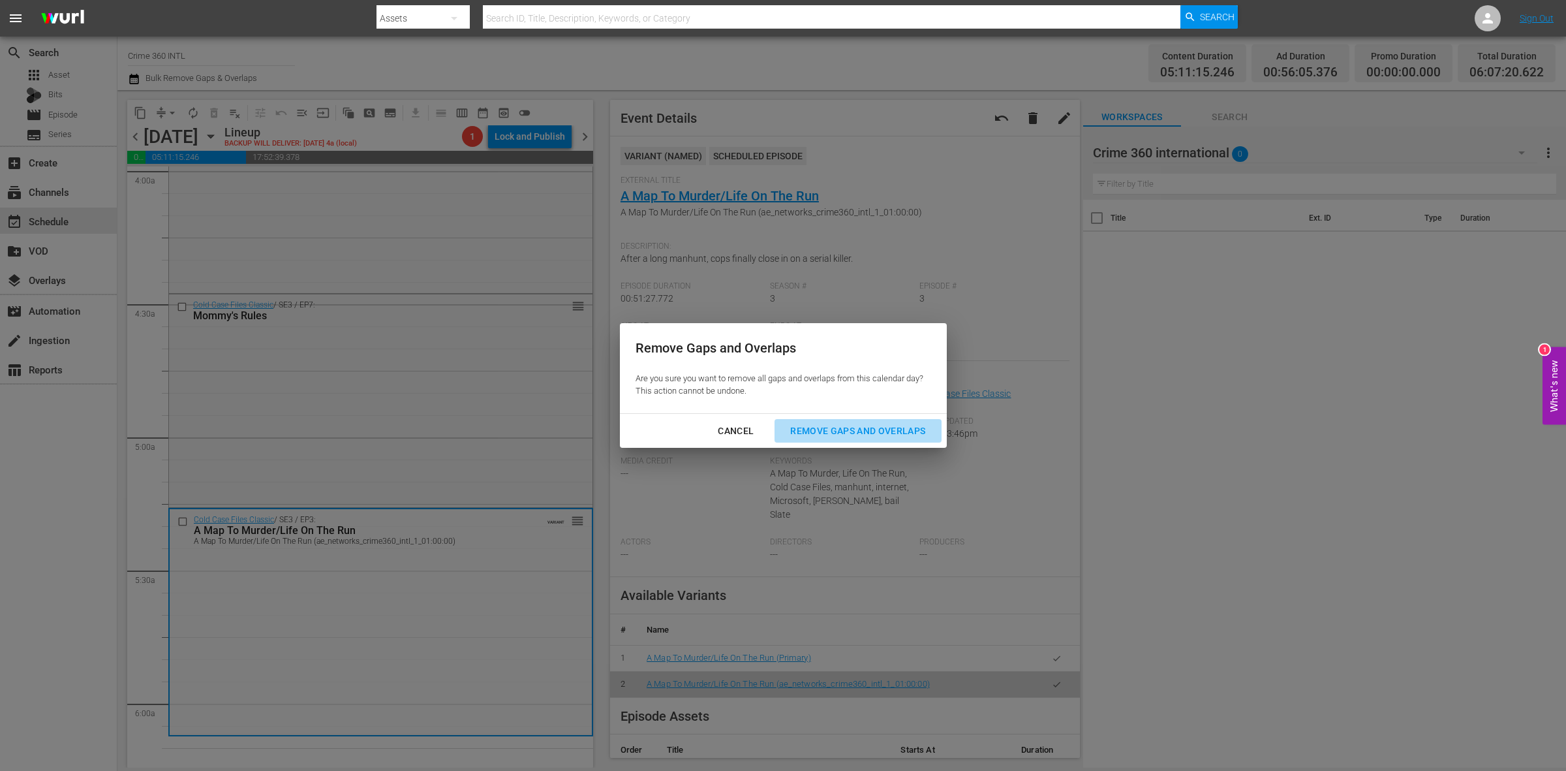
click at [898, 429] on div "Remove Gaps and Overlaps" at bounding box center [858, 431] width 156 height 16
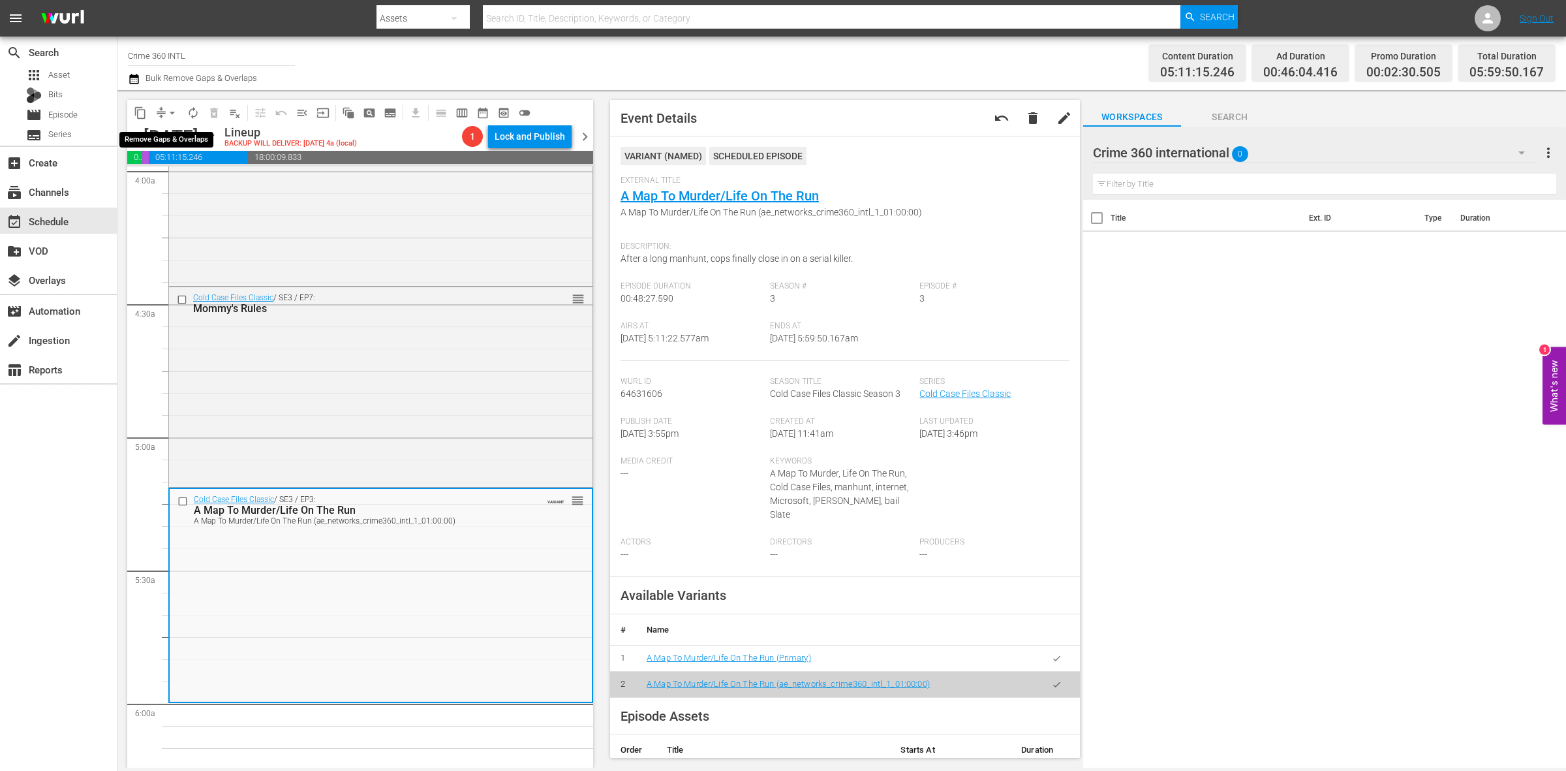
click at [173, 109] on span "arrow_drop_down" at bounding box center [172, 112] width 13 height 13
click at [168, 135] on li "Align to Midnight" at bounding box center [172, 139] width 137 height 22
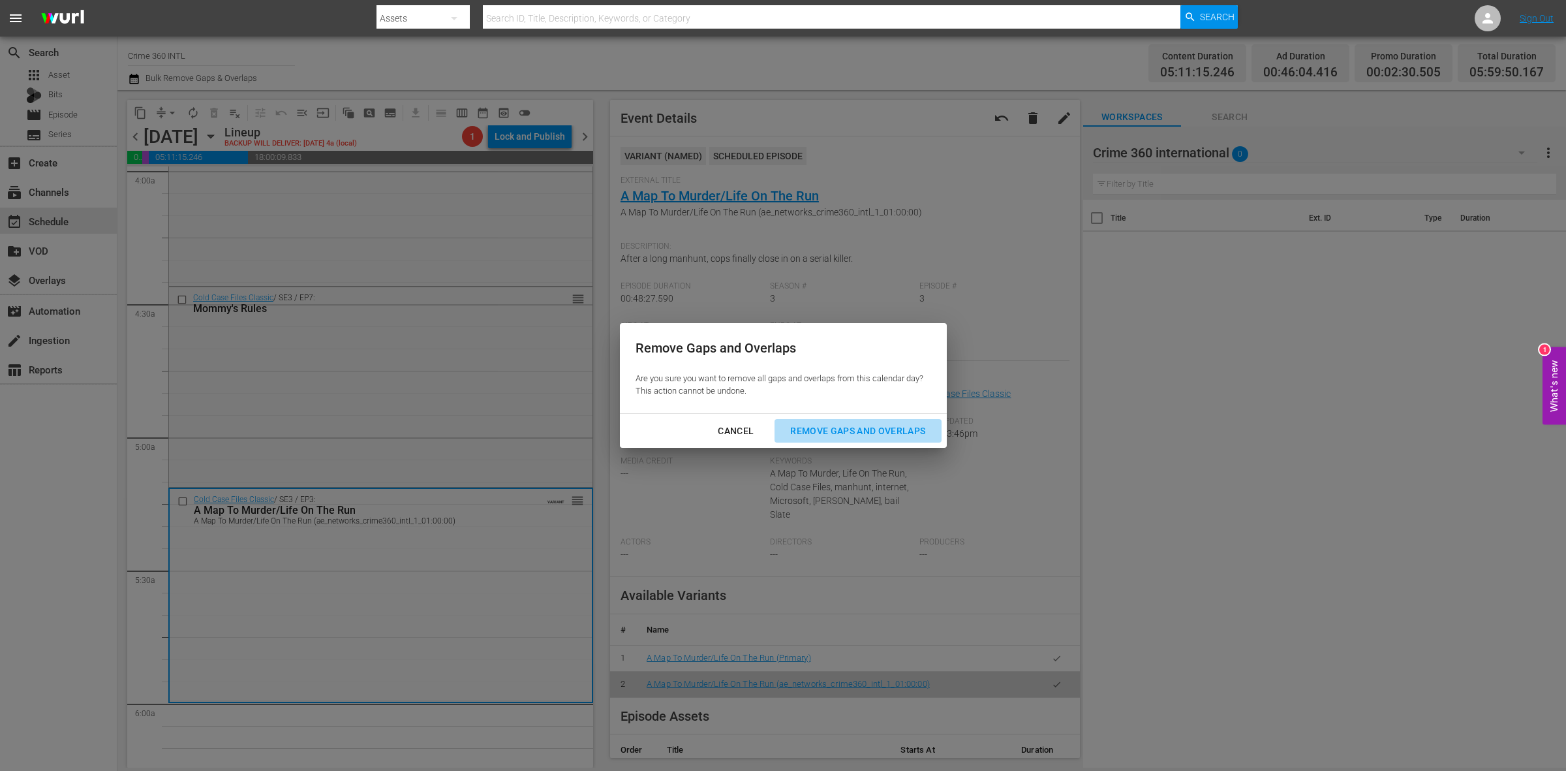
click at [876, 429] on div "Remove Gaps and Overlaps" at bounding box center [858, 431] width 156 height 16
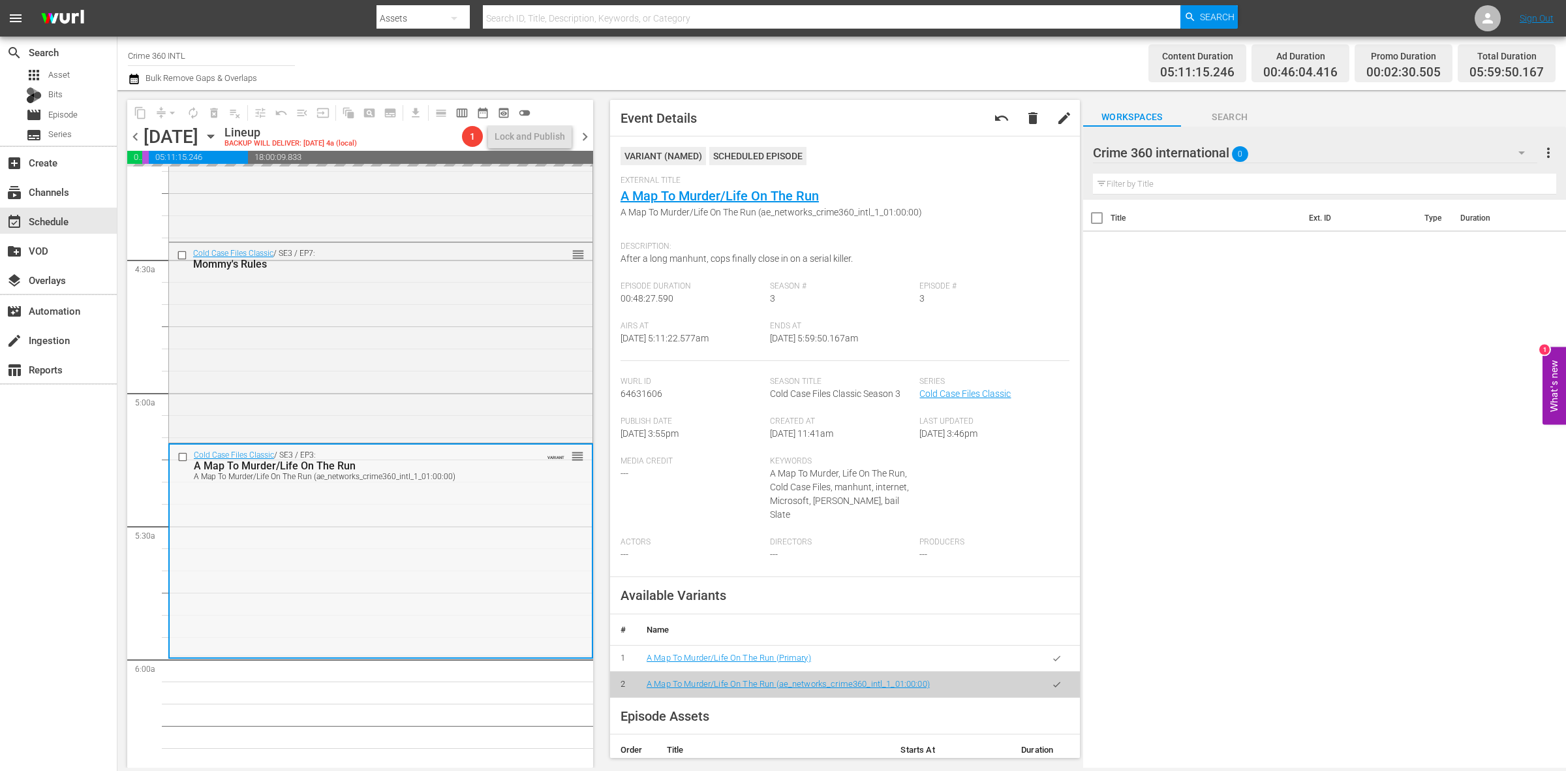
scroll to position [1142, 0]
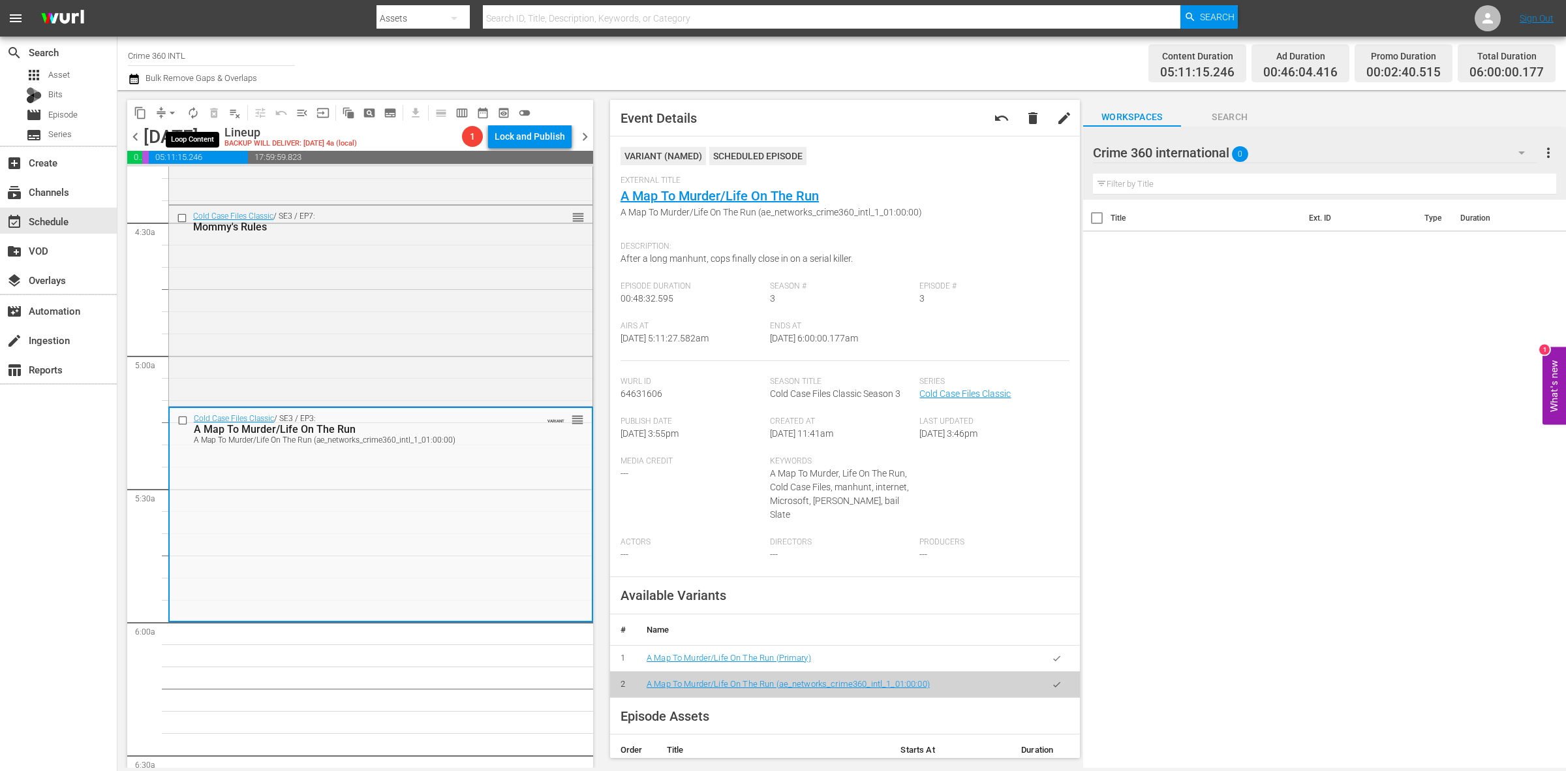
click at [194, 113] on span "autorenew_outlined" at bounding box center [193, 112] width 13 height 13
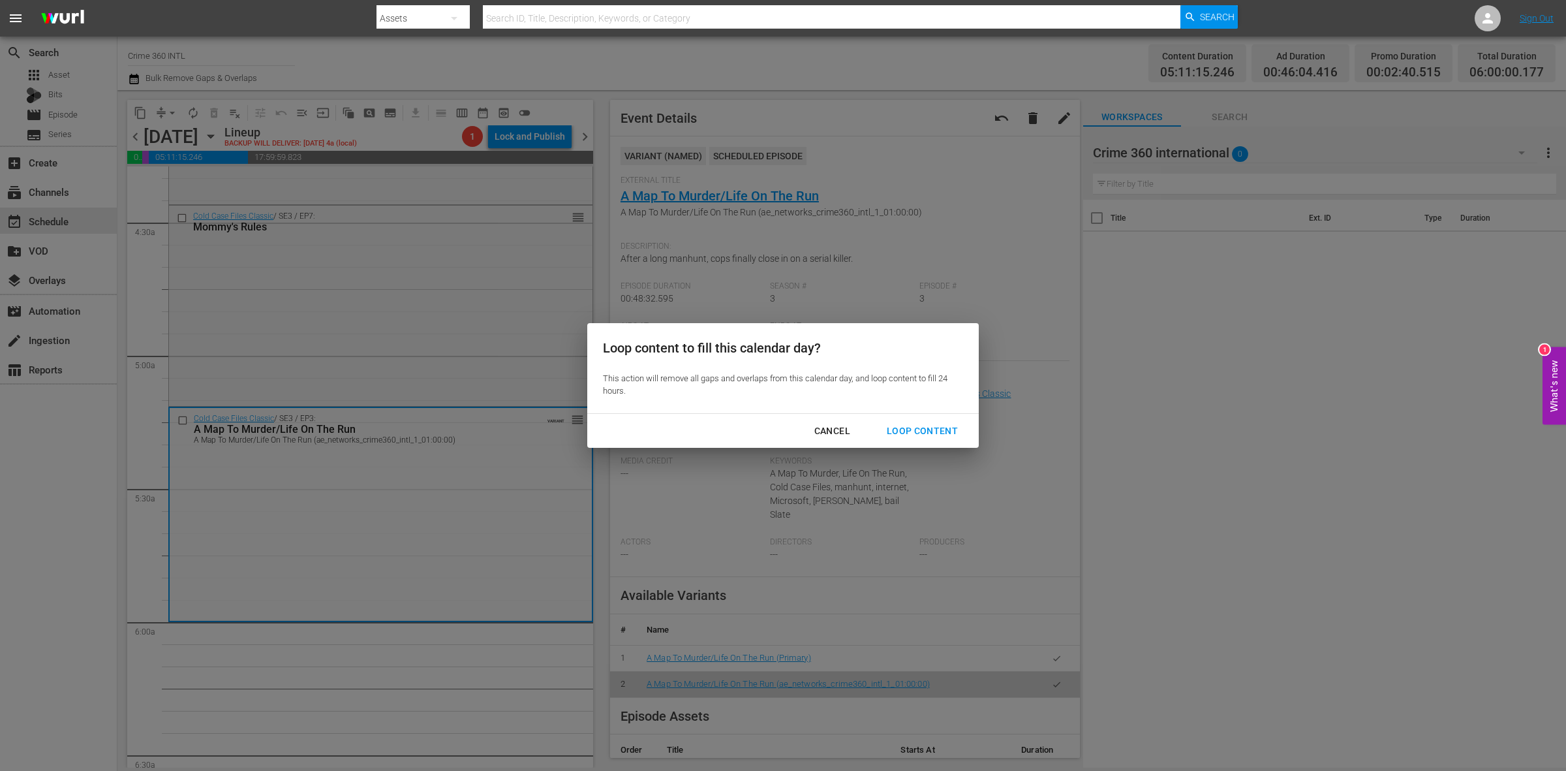
click at [944, 433] on div "Loop Content" at bounding box center [922, 431] width 92 height 16
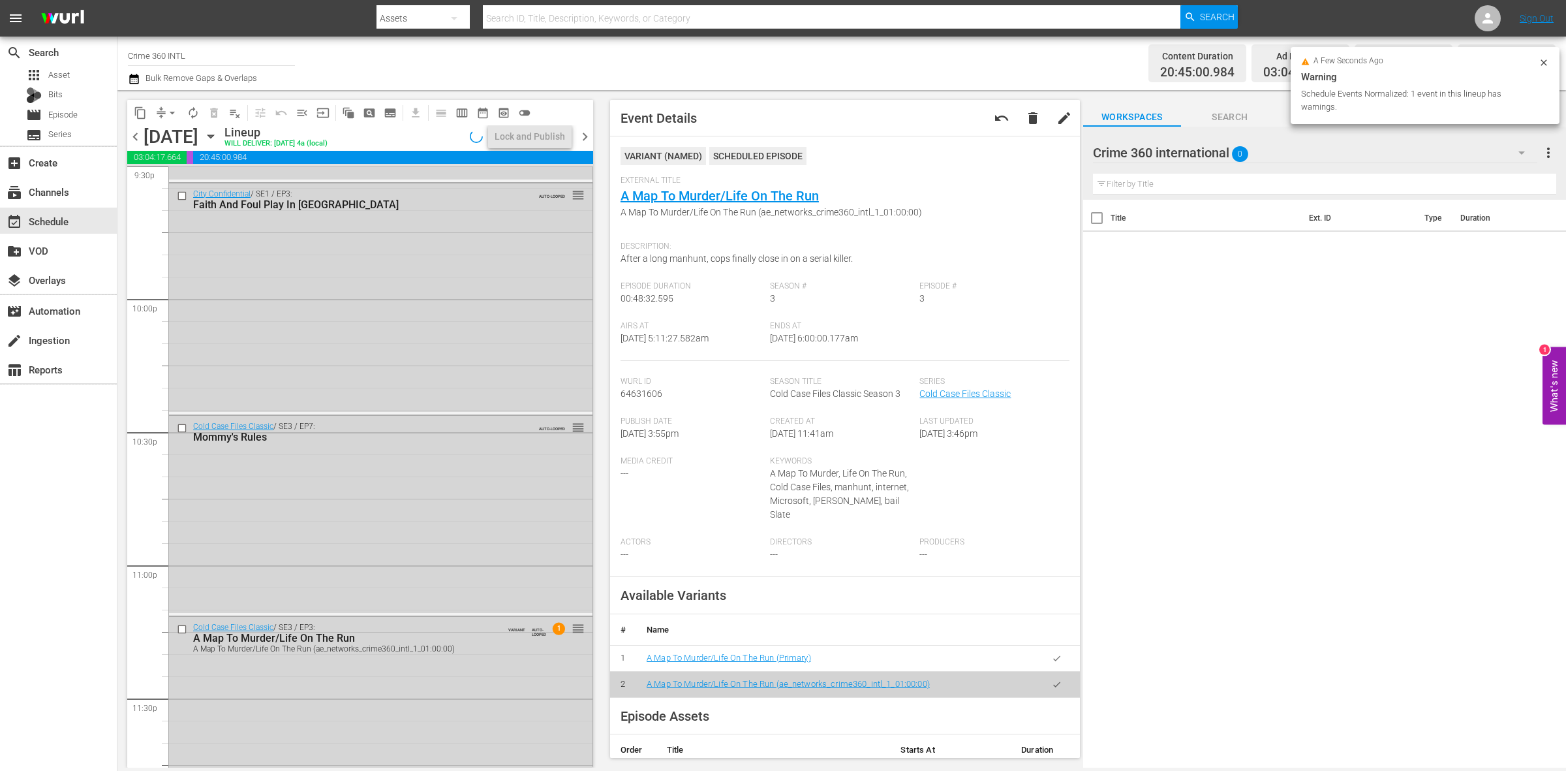
scroll to position [5788, 0]
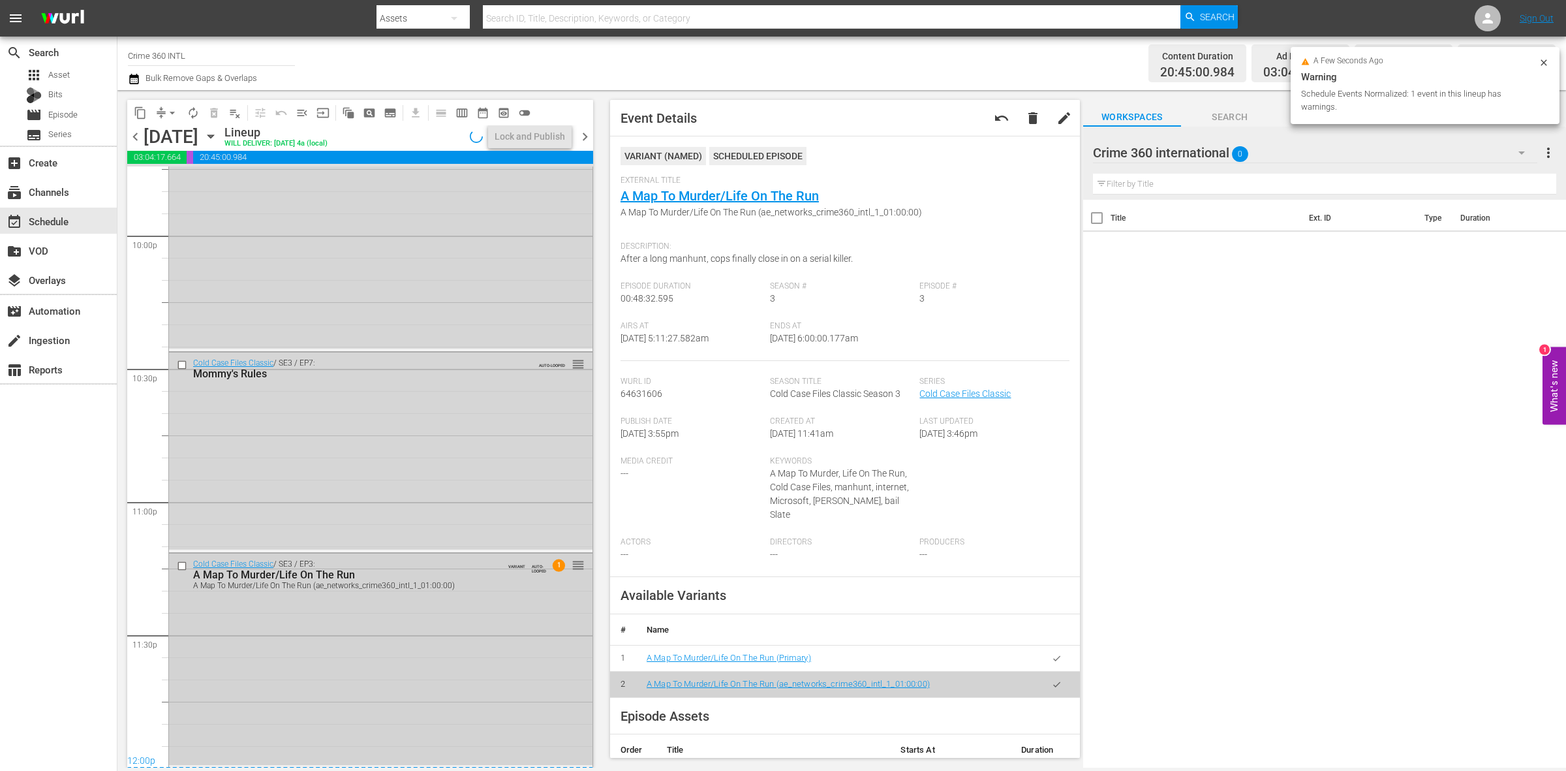
click at [423, 661] on div "Cold Case Files Classic / SE3 / EP3: A Map To Murder/Life On The Run A Map To M…" at bounding box center [380, 658] width 423 height 211
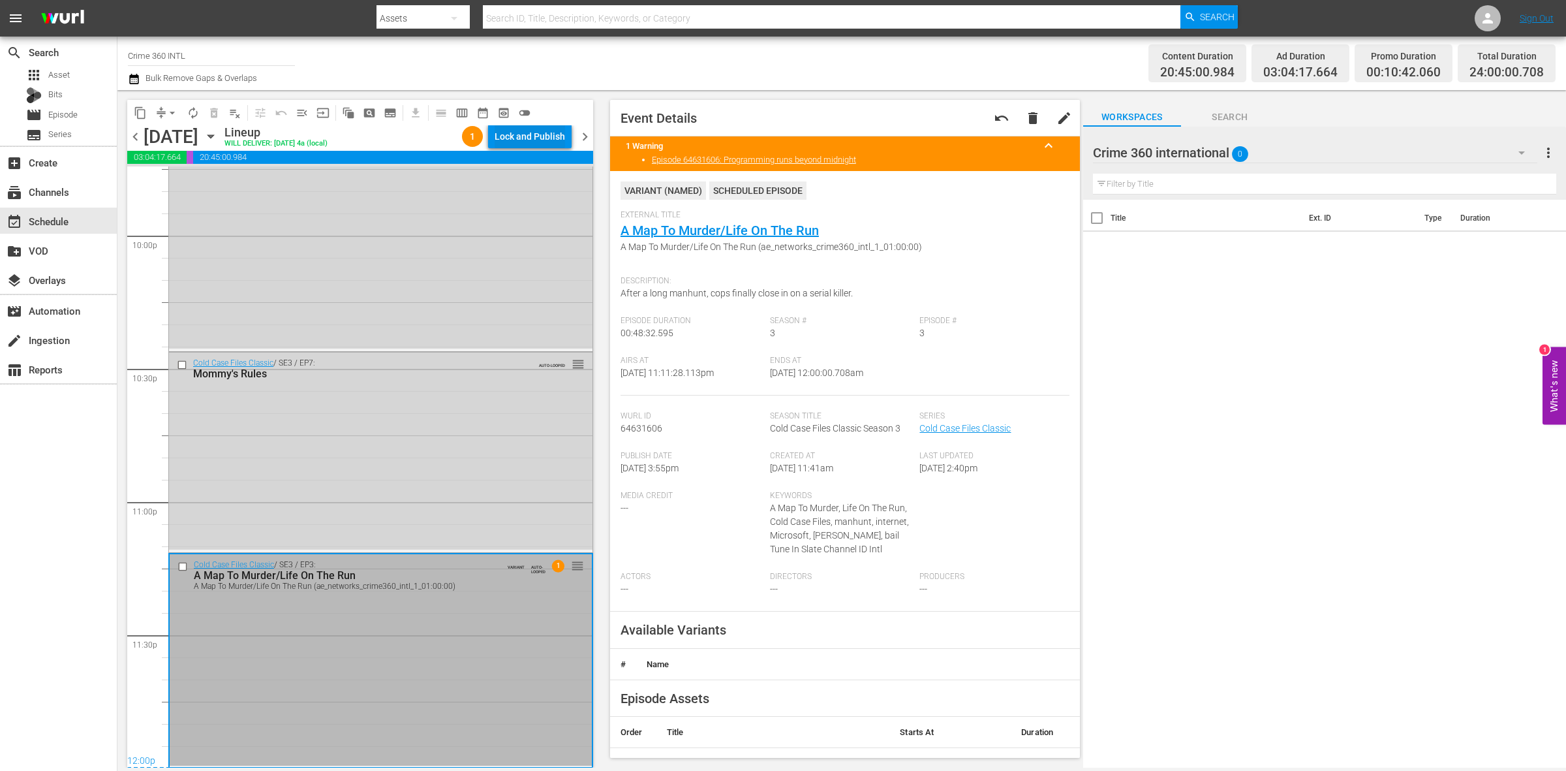
click at [521, 144] on div "Lock and Publish" at bounding box center [530, 136] width 70 height 23
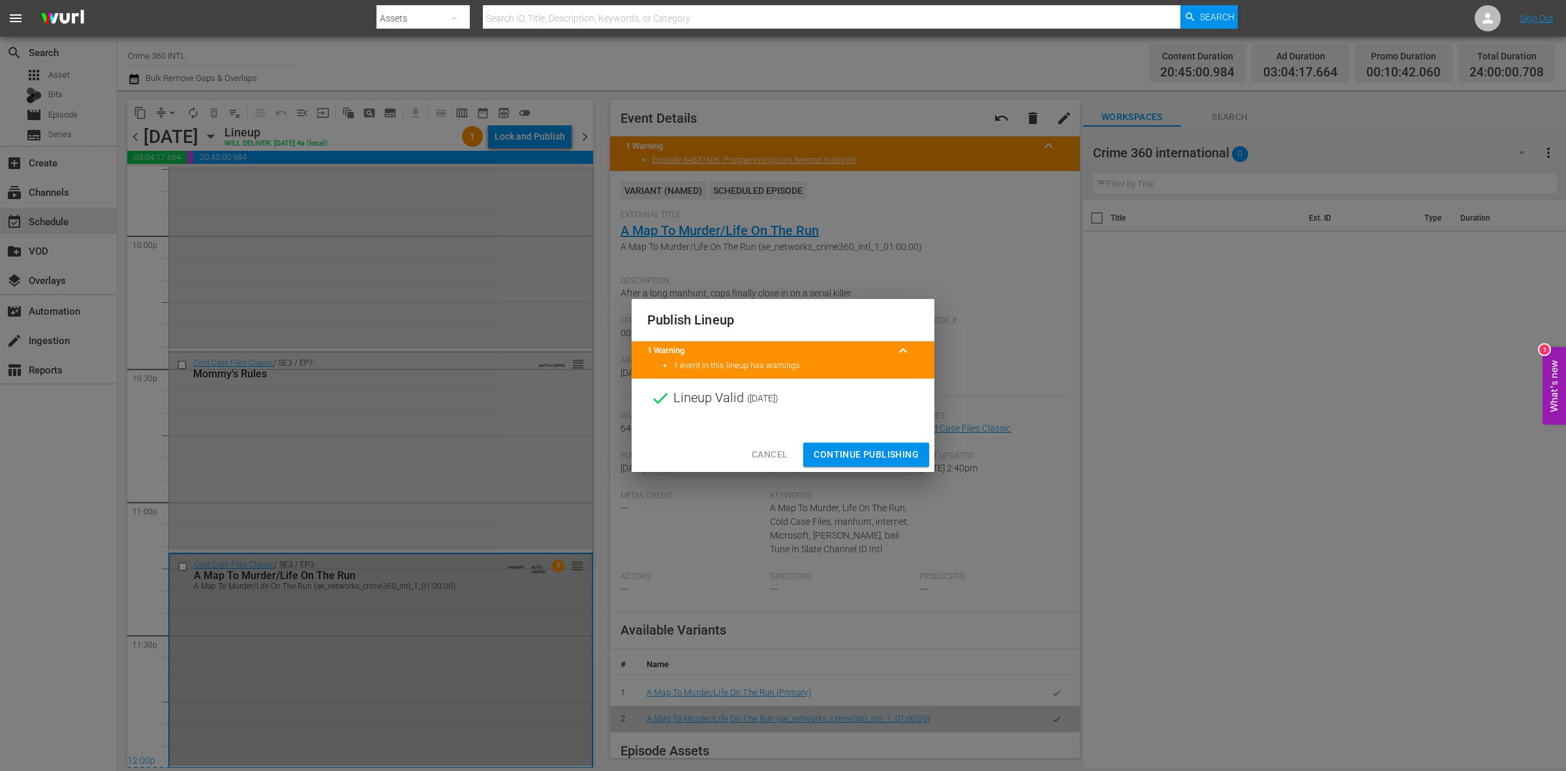
click at [891, 451] on span "Continue Publishing" at bounding box center [866, 454] width 105 height 16
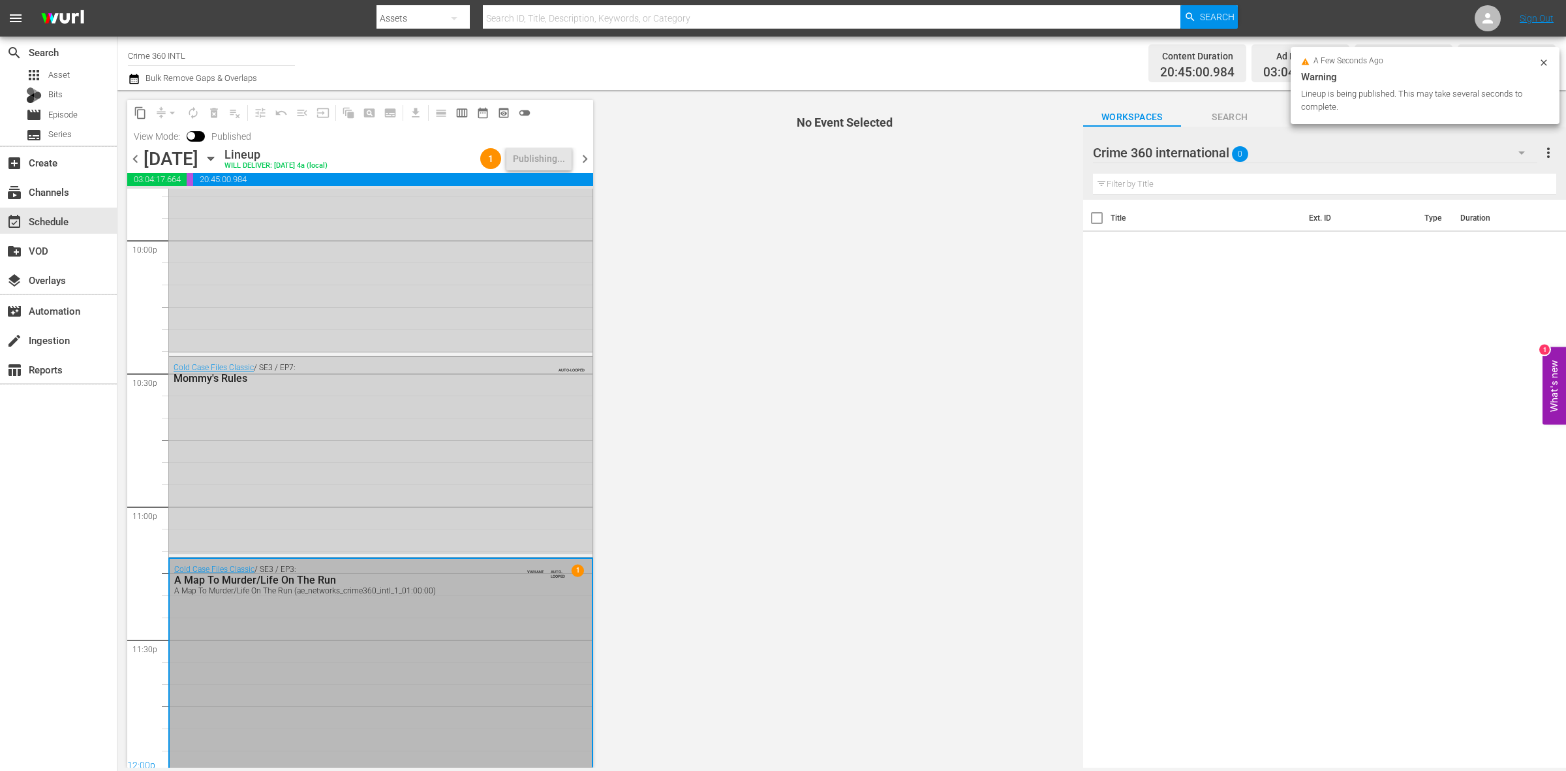
scroll to position [5810, 0]
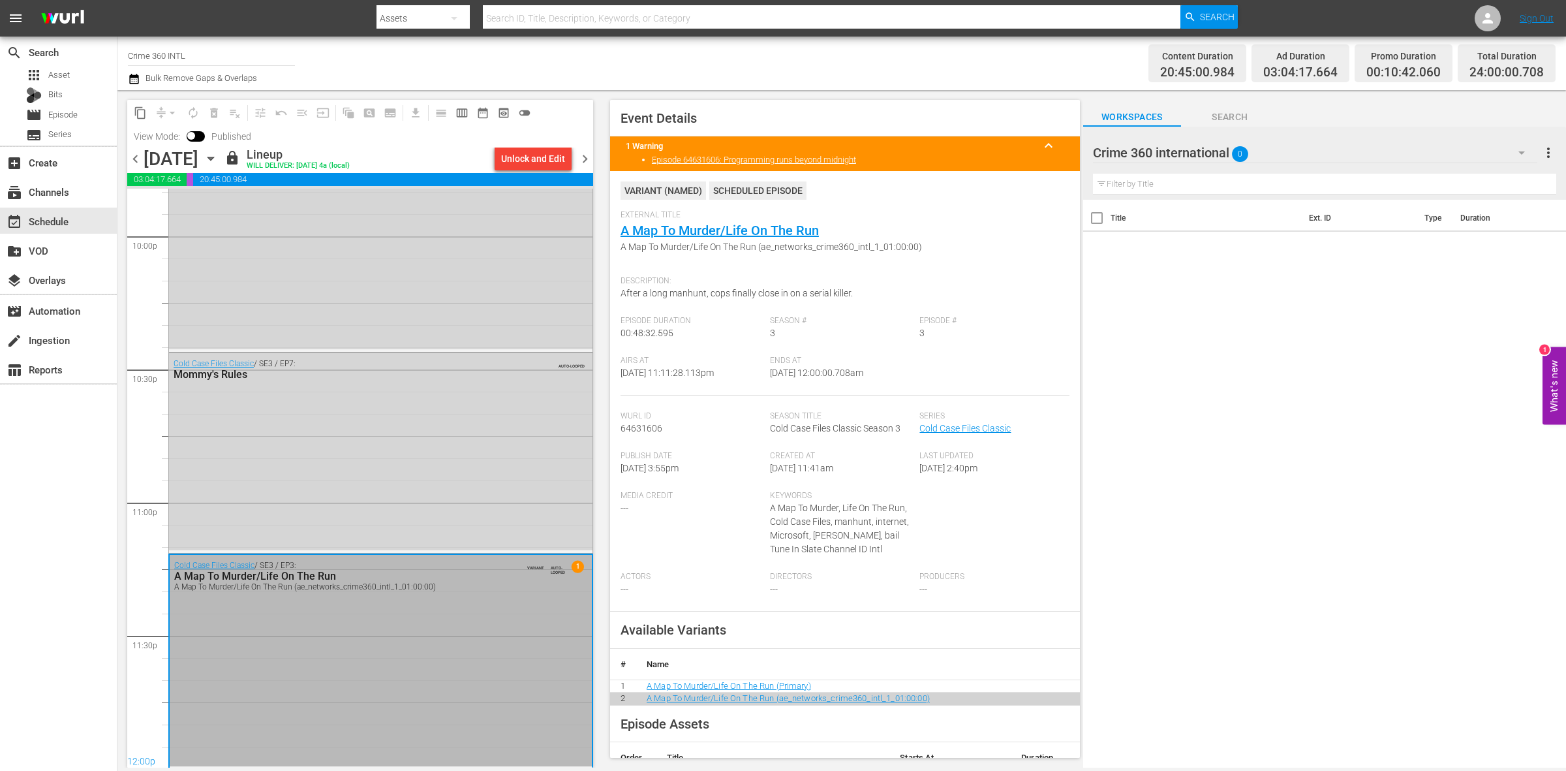
click at [586, 157] on span "chevron_right" at bounding box center [585, 159] width 16 height 16
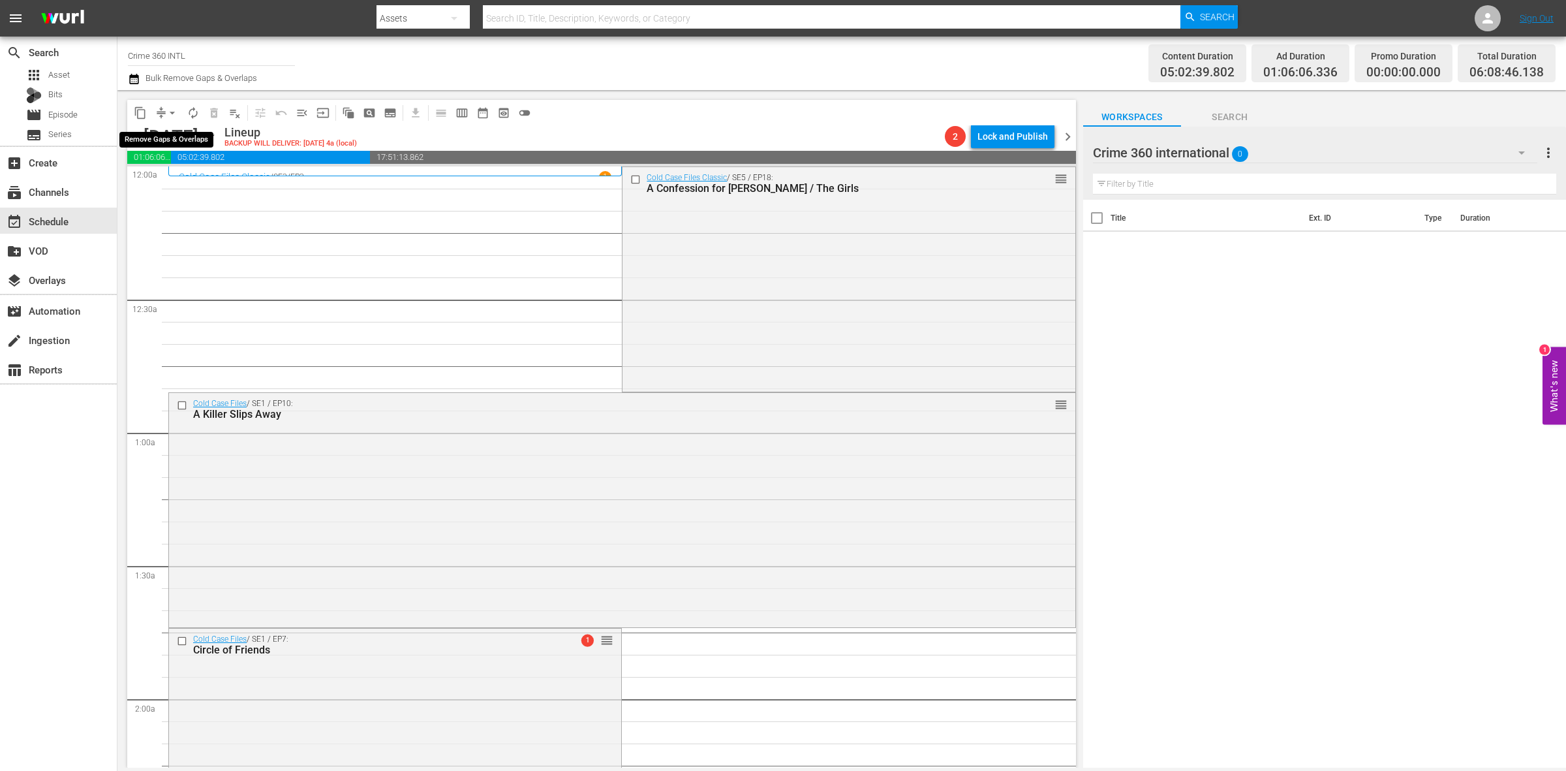
click at [170, 113] on span "arrow_drop_down" at bounding box center [172, 112] width 13 height 13
click at [164, 134] on li "Align to Midnight" at bounding box center [172, 139] width 137 height 22
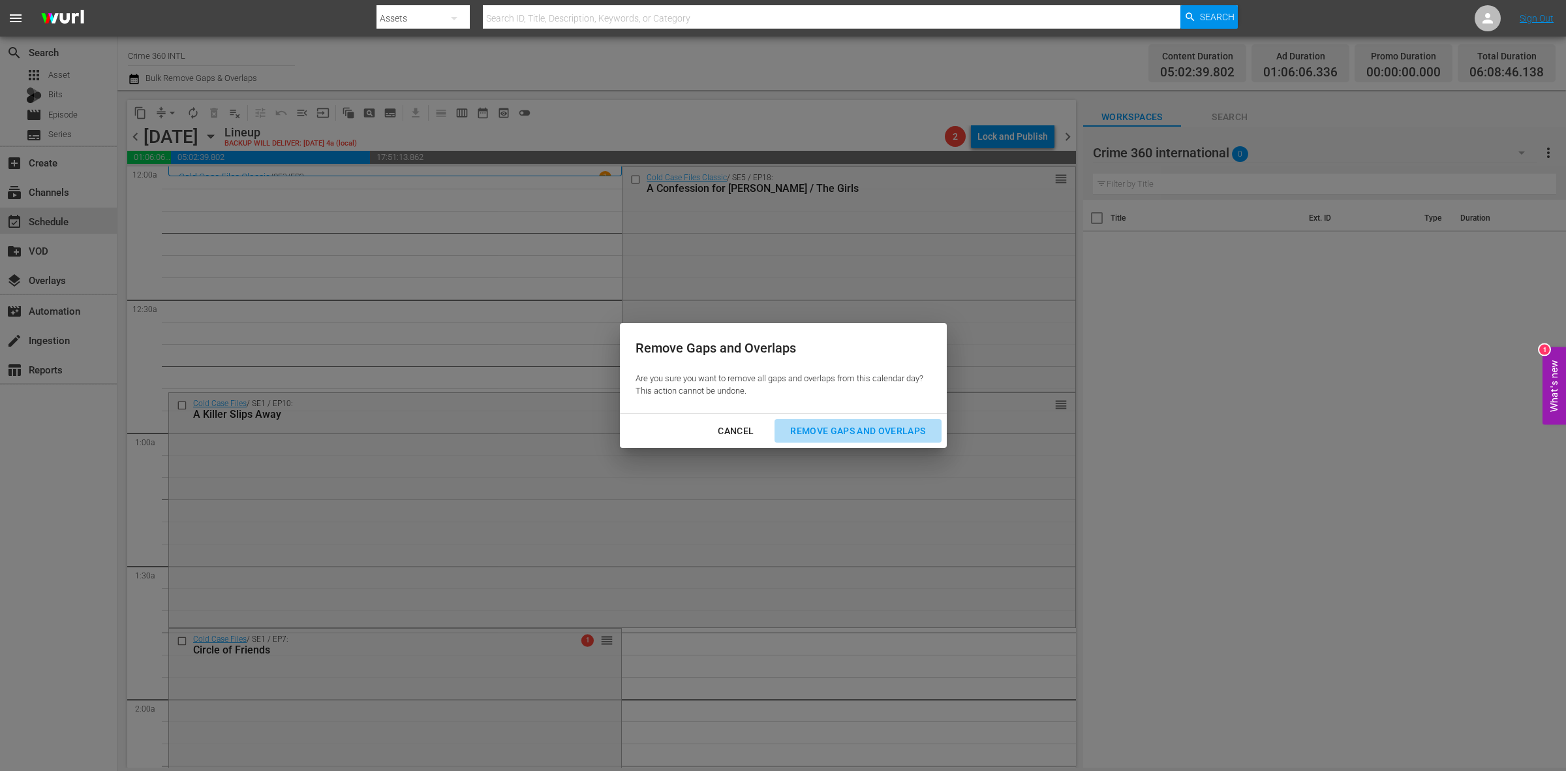
click at [863, 423] on div "Remove Gaps and Overlaps" at bounding box center [858, 431] width 156 height 16
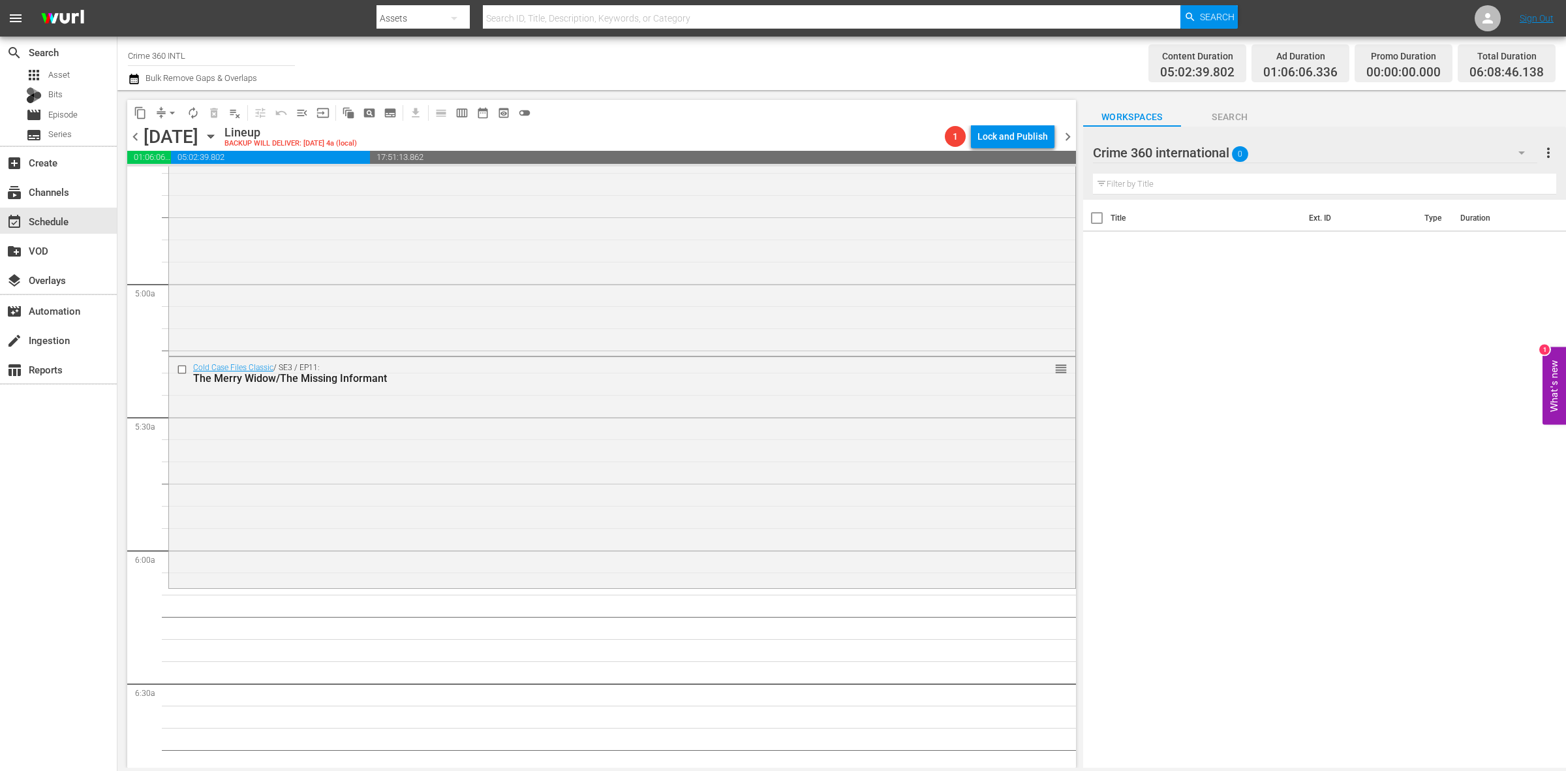
scroll to position [1305, 0]
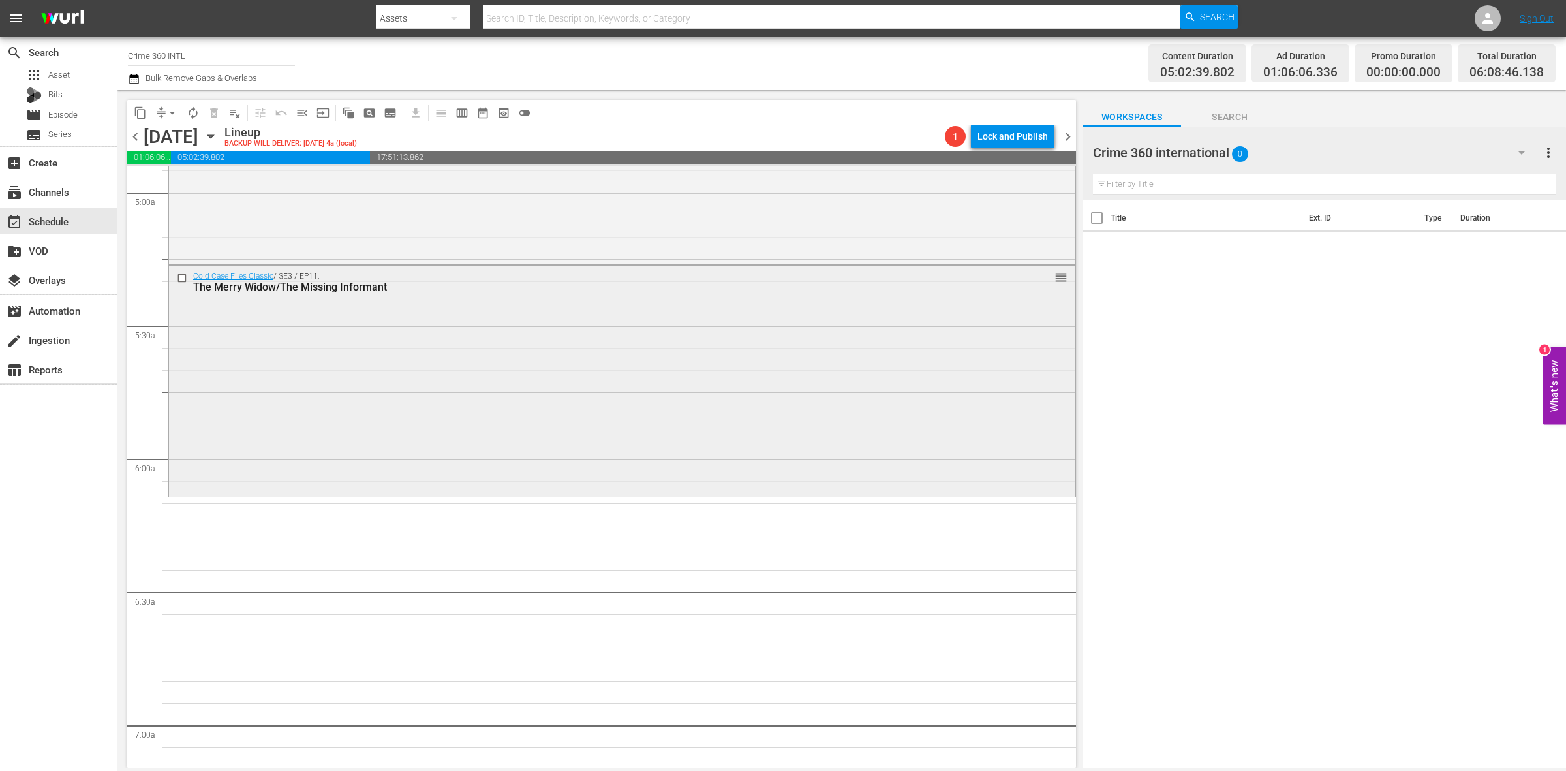
click at [344, 427] on div "Cold Case Files Classic / SE3 / EP11: The Merry Widow/The Missing Informant reo…" at bounding box center [622, 380] width 906 height 229
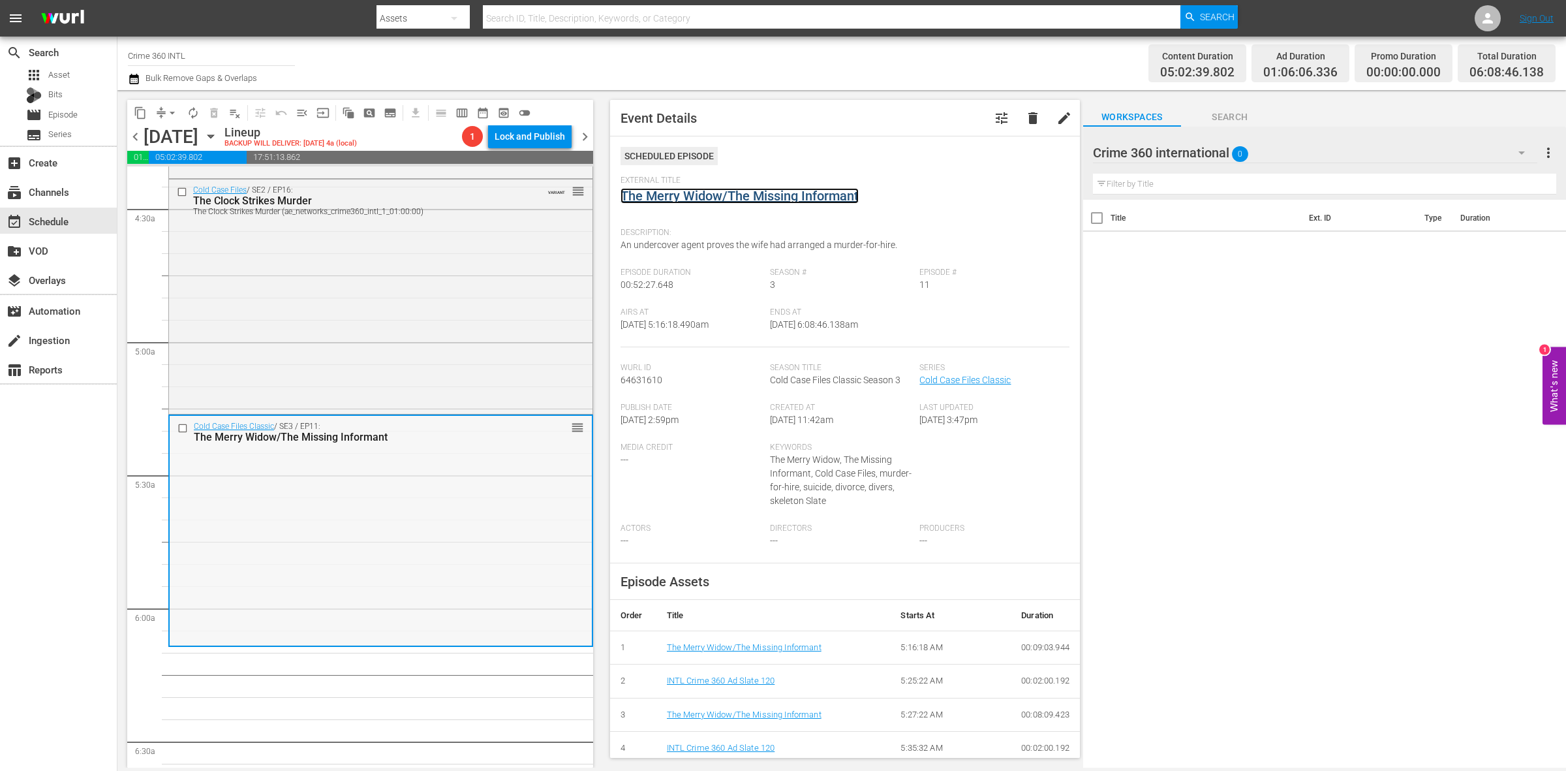
scroll to position [1142, 0]
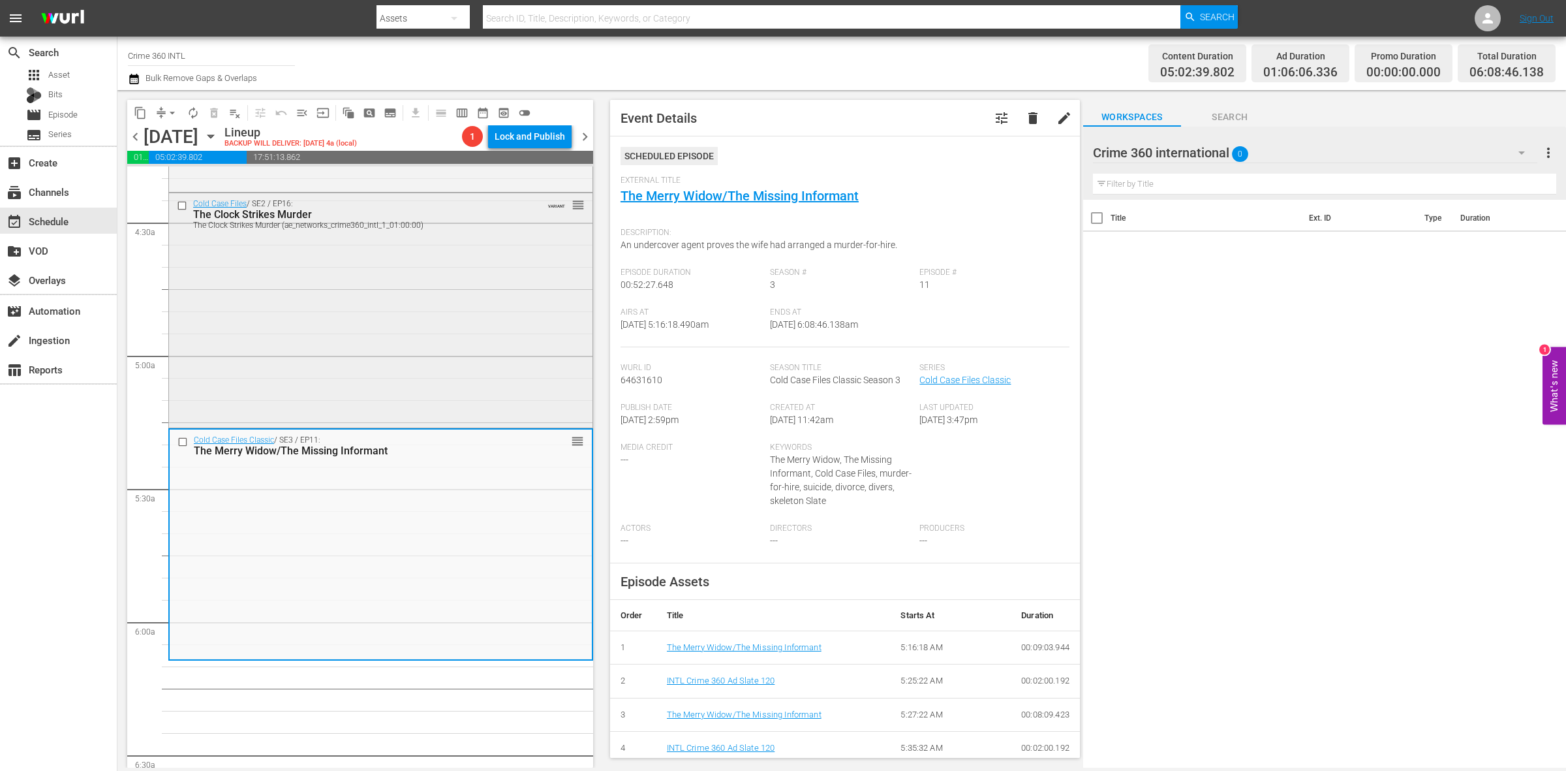
click at [369, 369] on div "Cold Case Files / SE2 / EP16: The Clock Strikes Murder The Clock Strikes Murder…" at bounding box center [380, 309] width 423 height 232
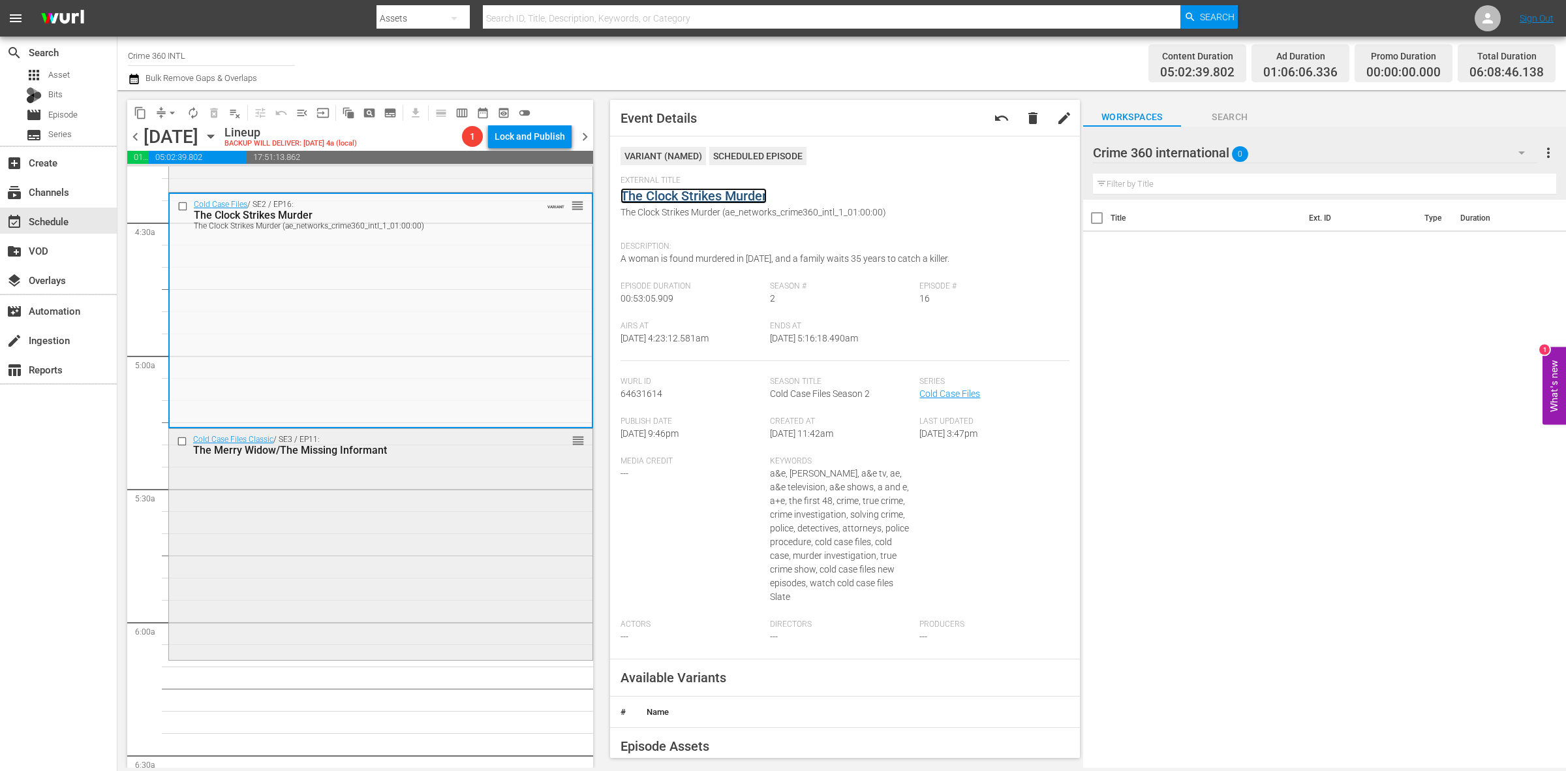
scroll to position [979, 0]
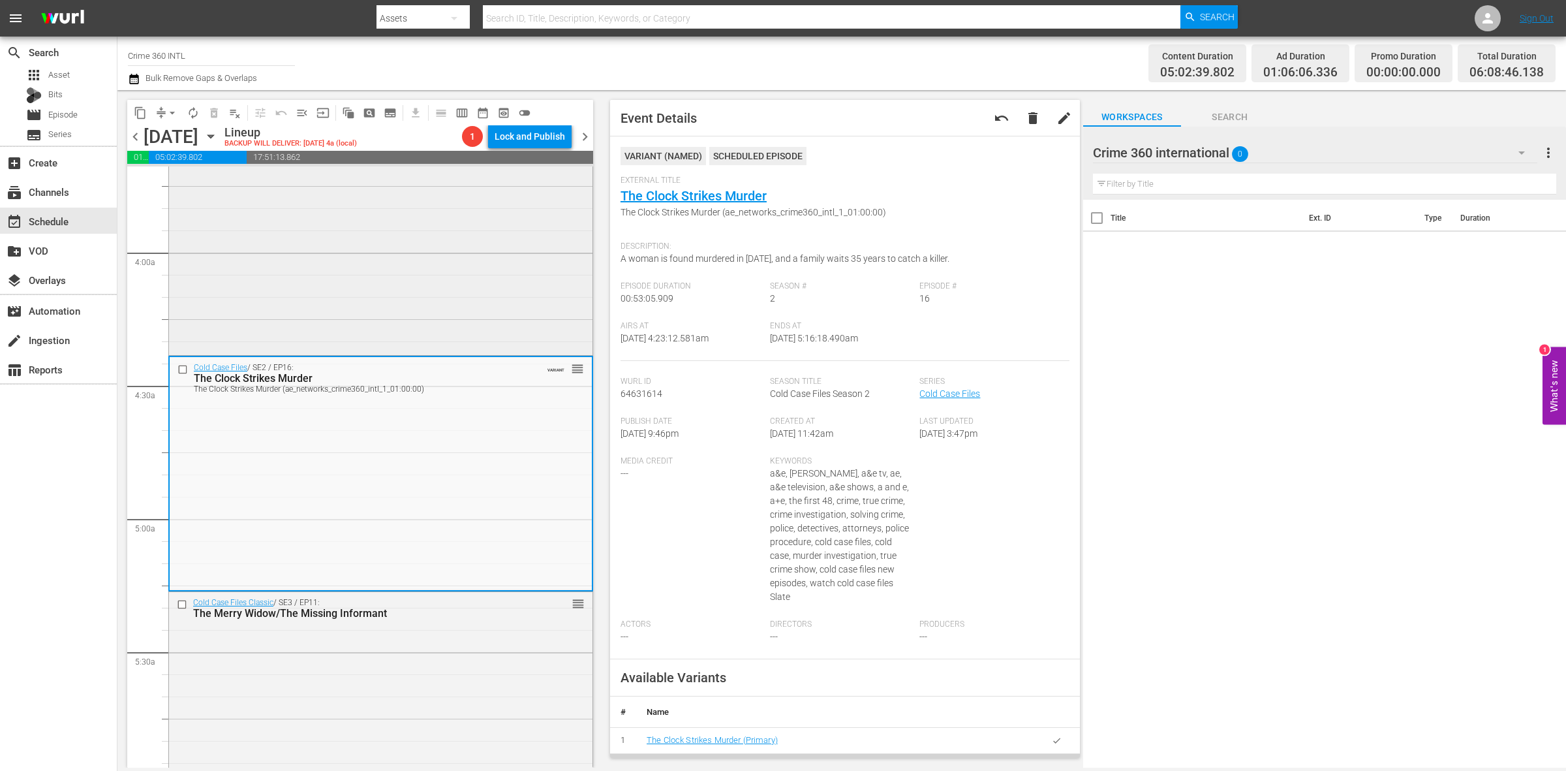
click at [420, 317] on div "Cold Case Files / SE2 / EP14: Dark Angel Dark Angel (ae_networks_crime360_intl_…" at bounding box center [380, 236] width 423 height 232
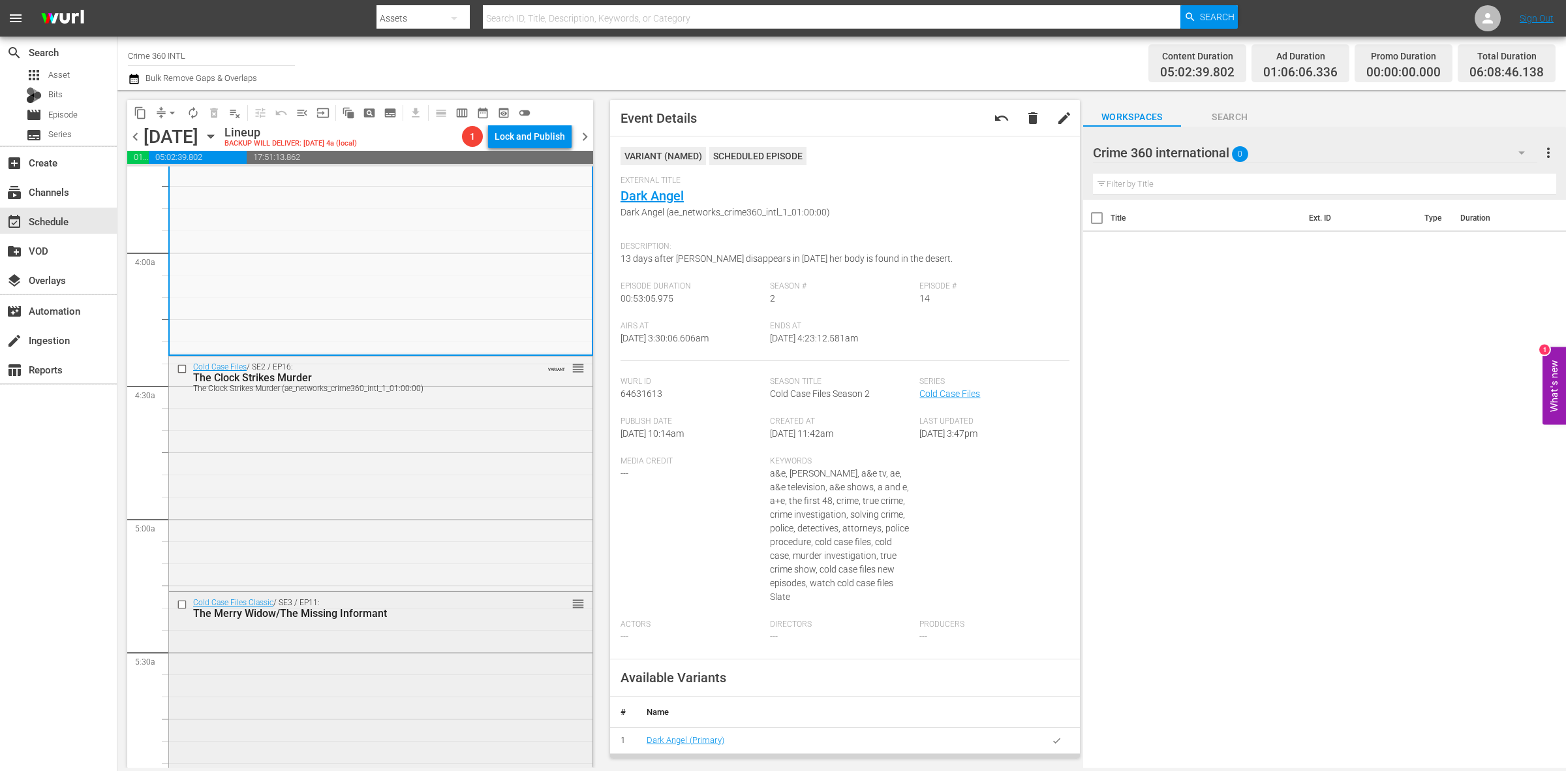
click at [439, 664] on div "Cold Case Files Classic / SE3 / EP11: The Merry Widow/The Missing Informant reo…" at bounding box center [380, 706] width 423 height 229
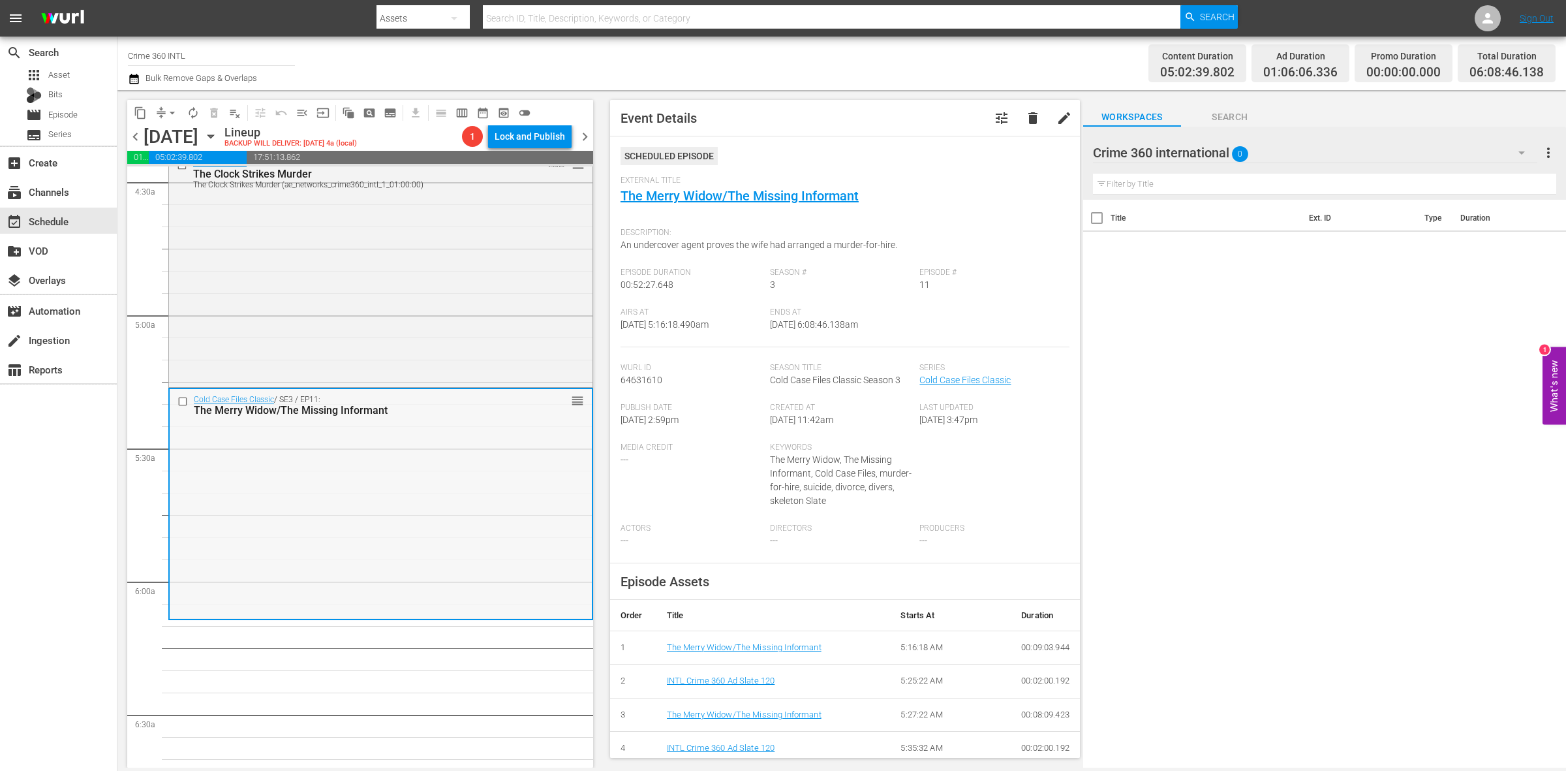
scroll to position [1305, 0]
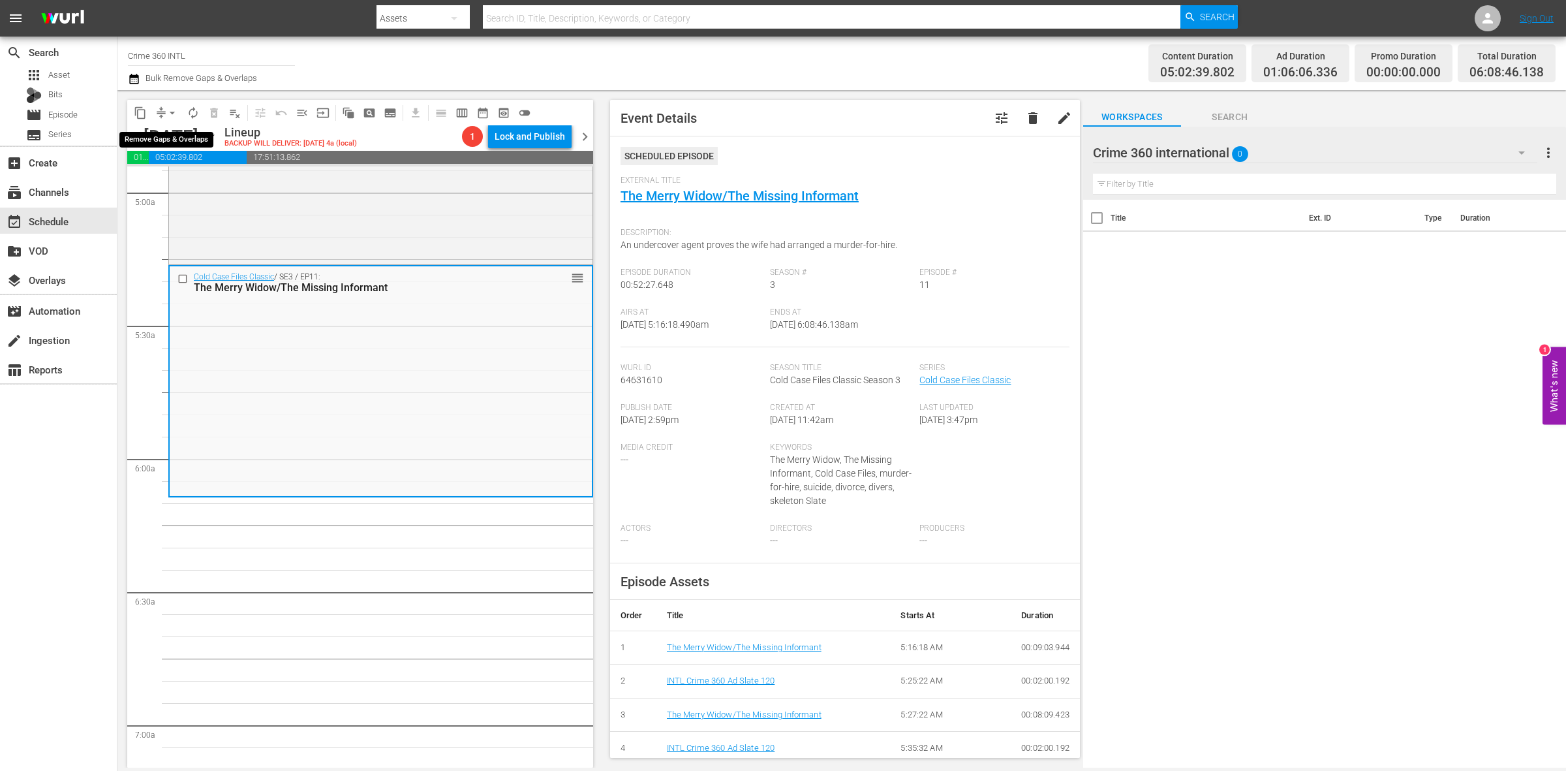
drag, startPoint x: 171, startPoint y: 110, endPoint x: 170, endPoint y: 121, distance: 11.1
click at [171, 110] on span "arrow_drop_down" at bounding box center [172, 112] width 13 height 13
click at [170, 136] on li "Align to Midnight" at bounding box center [172, 139] width 137 height 22
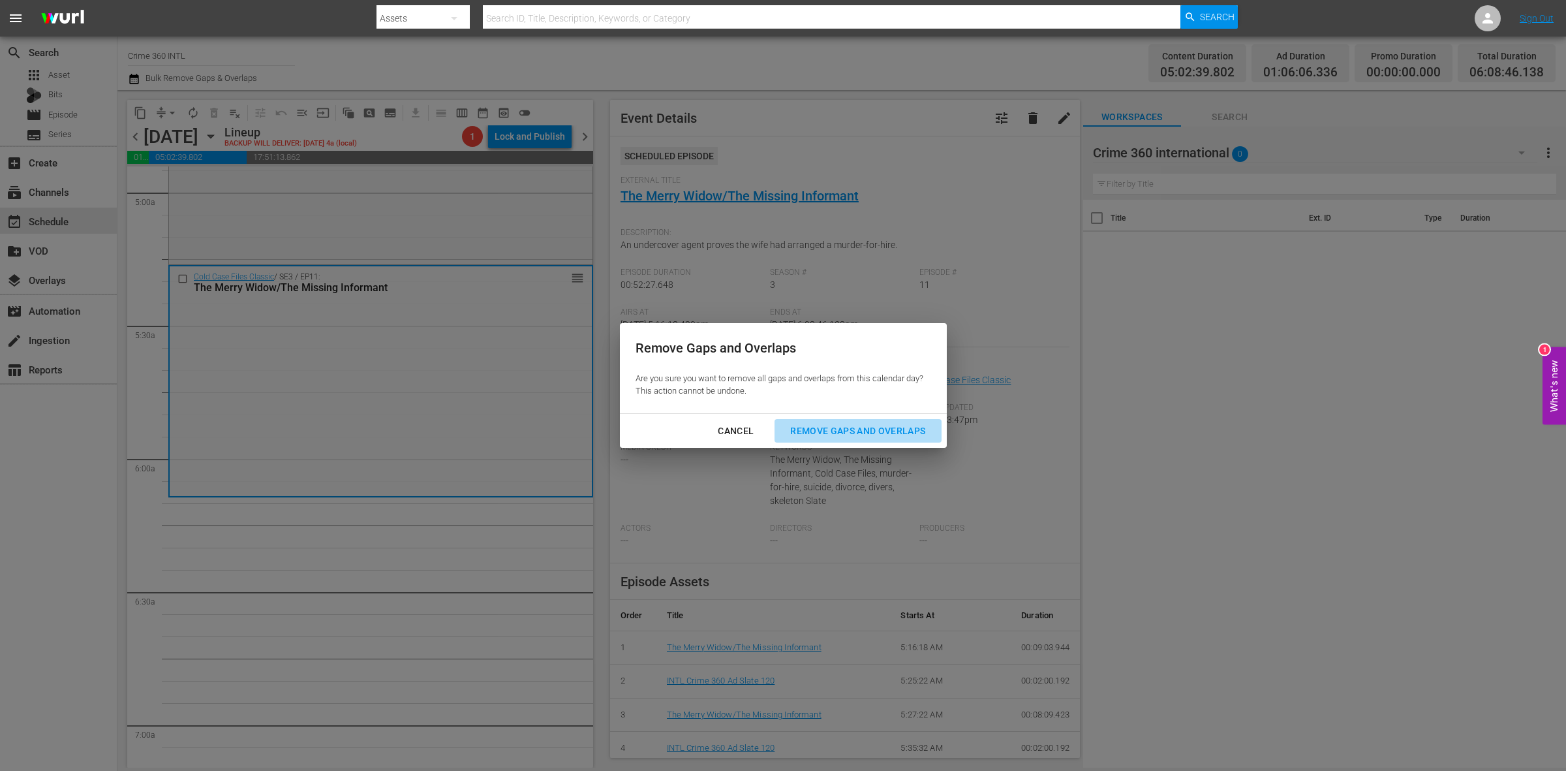
click at [880, 435] on div "Remove Gaps and Overlaps" at bounding box center [858, 431] width 156 height 16
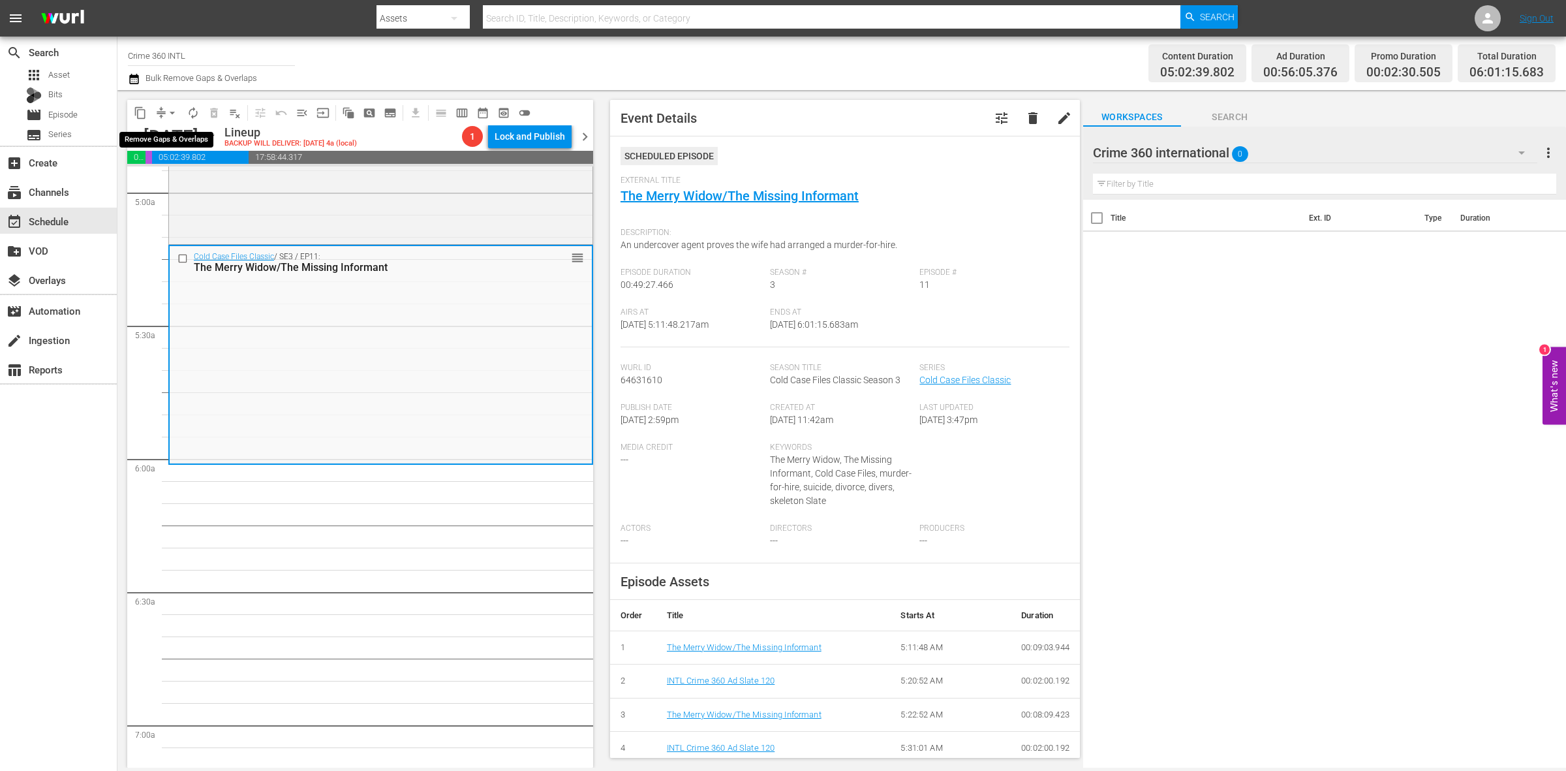
click at [170, 112] on span "arrow_drop_down" at bounding box center [172, 112] width 13 height 13
click at [171, 129] on li "Align to Midnight" at bounding box center [172, 139] width 137 height 22
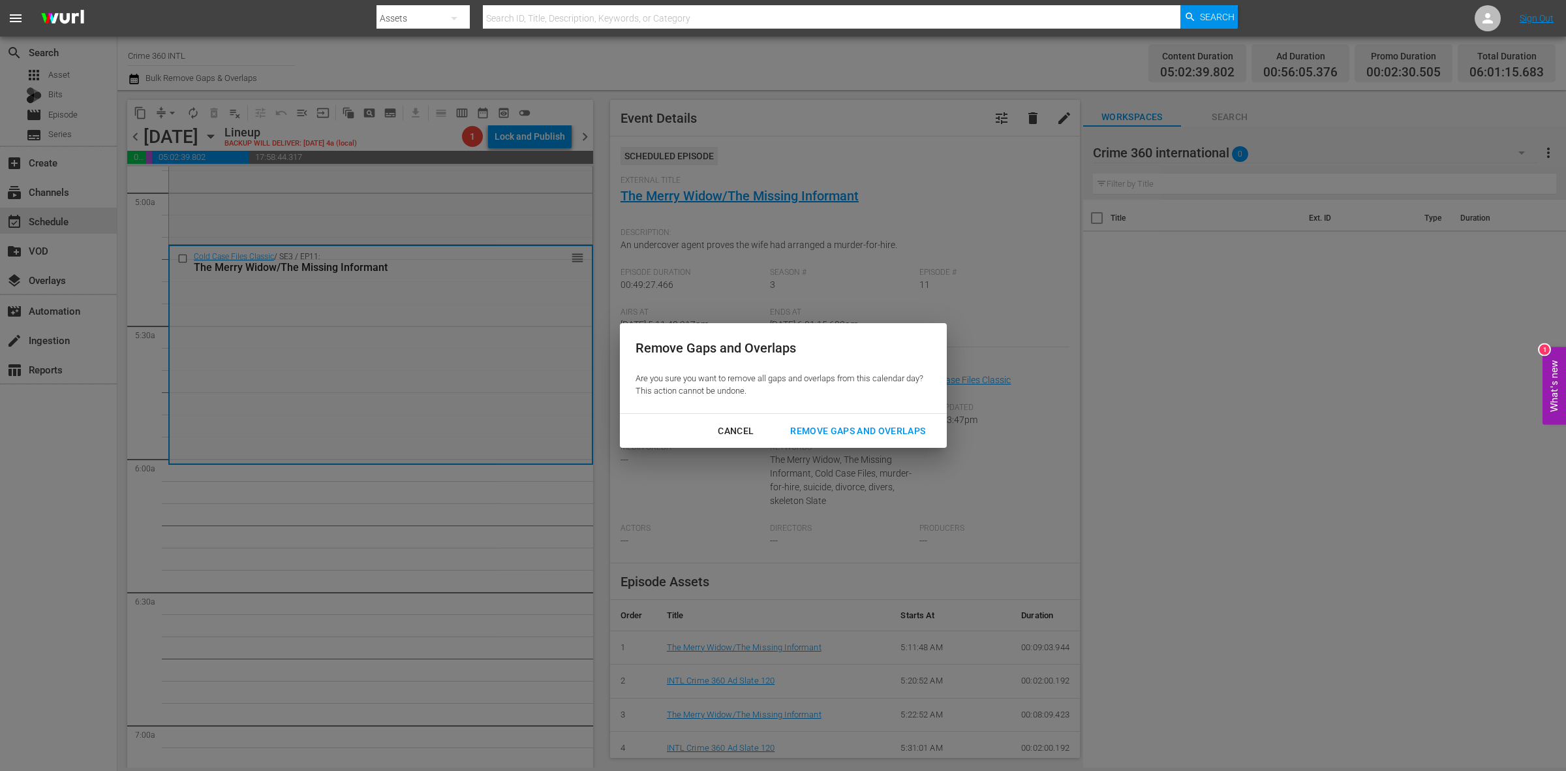
click at [887, 420] on button "Remove Gaps and Overlaps" at bounding box center [858, 431] width 166 height 24
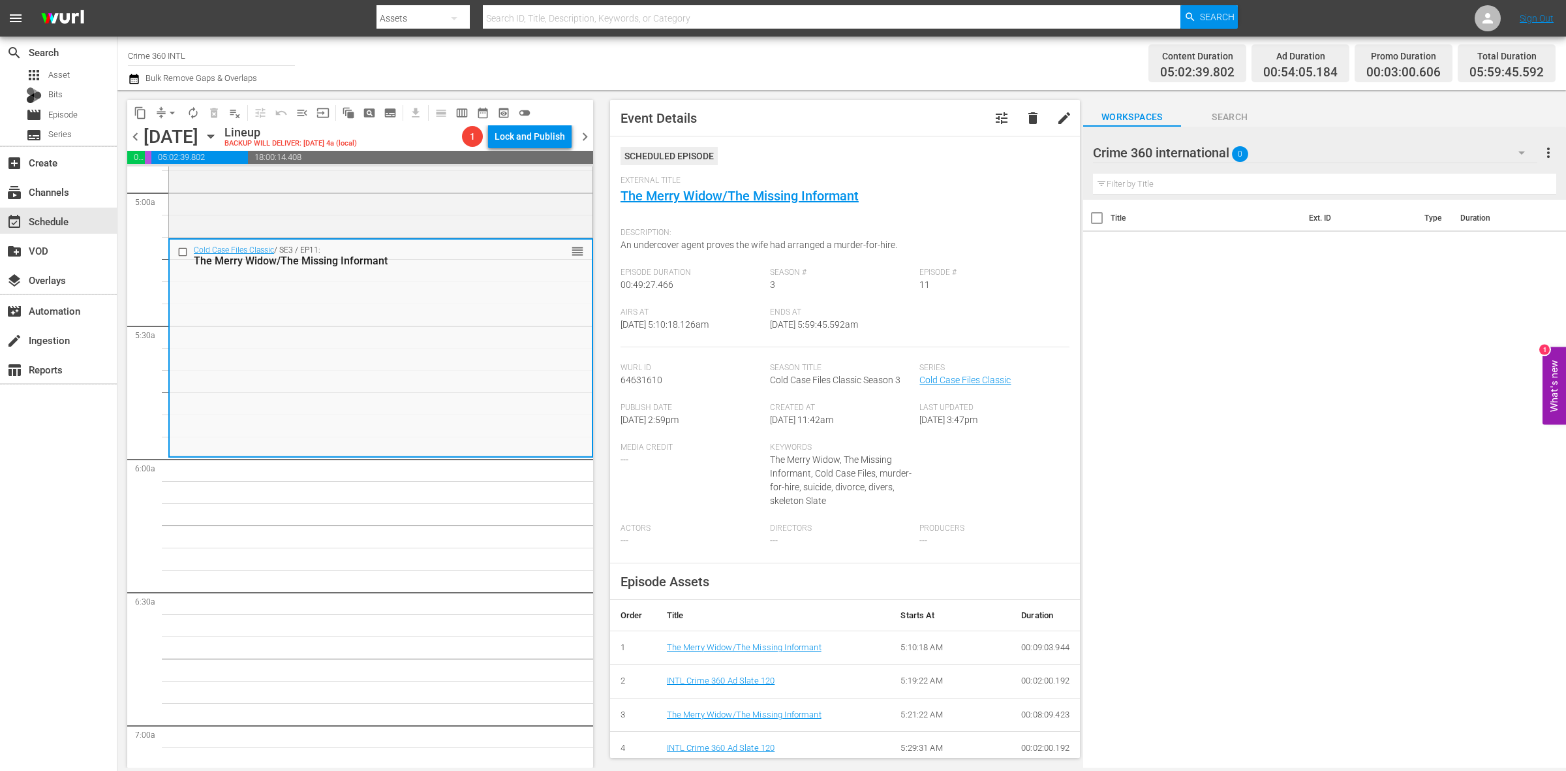
click at [168, 115] on span "arrow_drop_down" at bounding box center [172, 112] width 13 height 13
click at [168, 140] on li "Align to Midnight" at bounding box center [172, 139] width 137 height 22
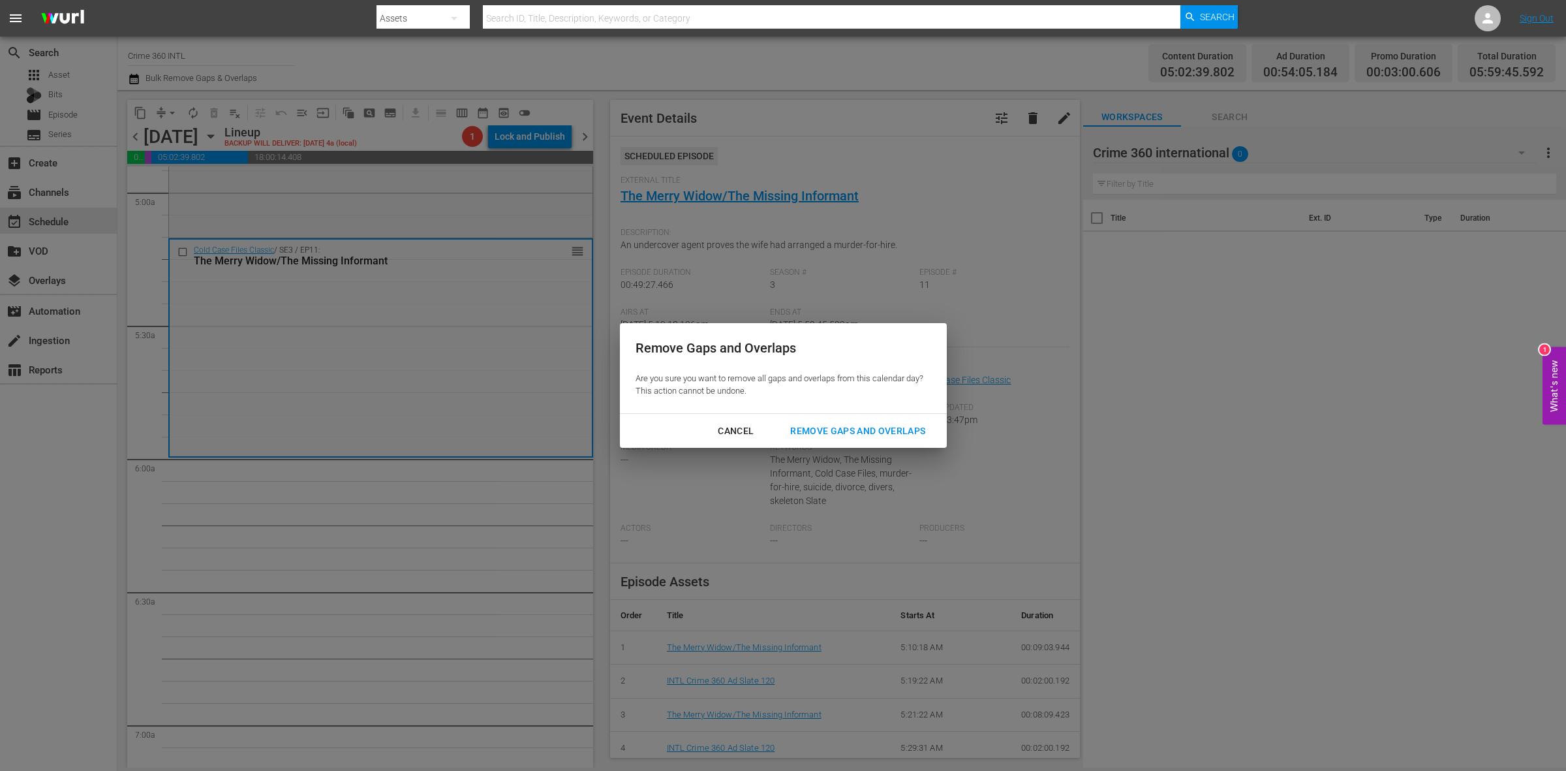
click at [855, 436] on div "Remove Gaps and Overlaps" at bounding box center [858, 431] width 156 height 16
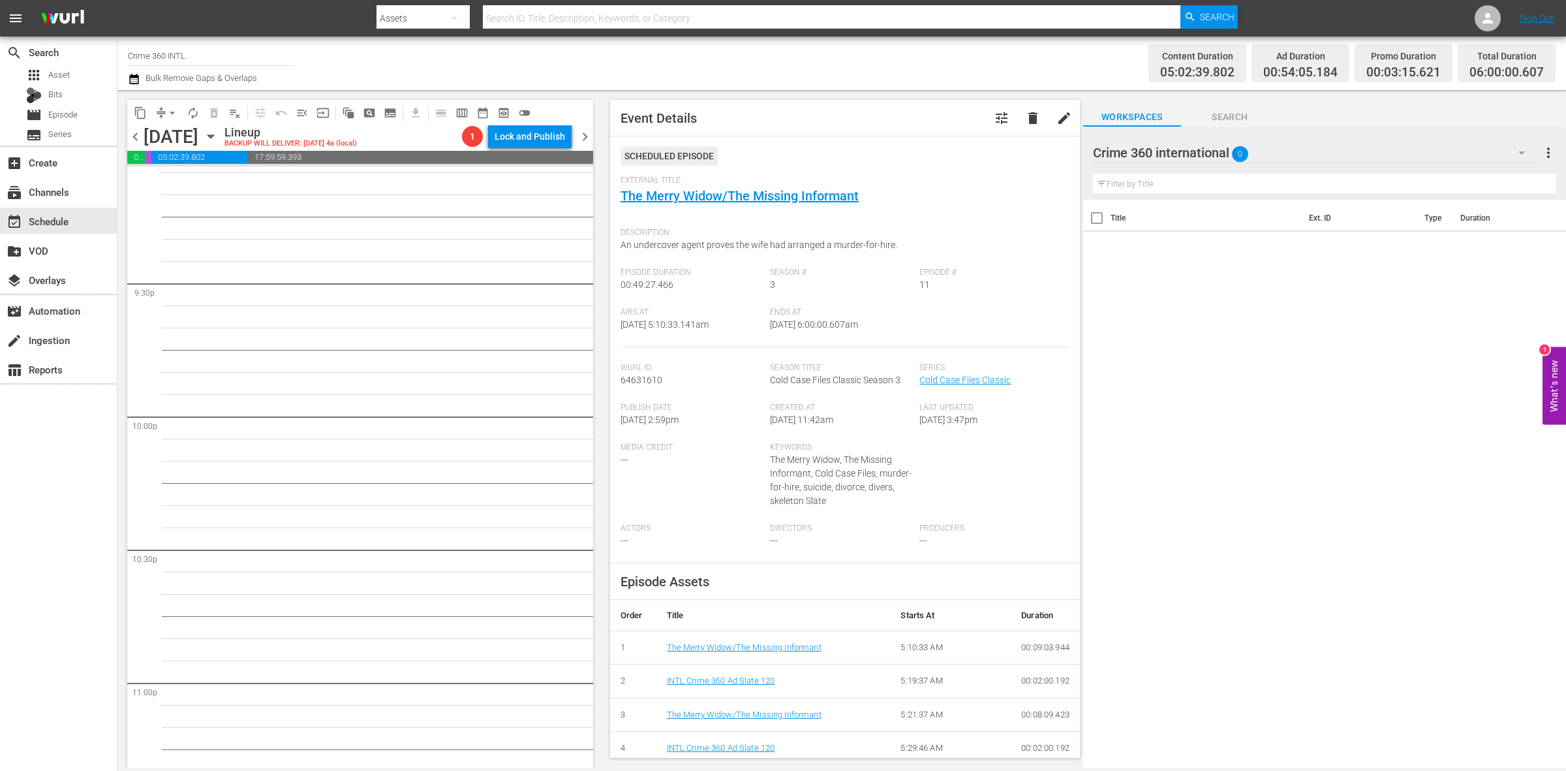
scroll to position [5788, 0]
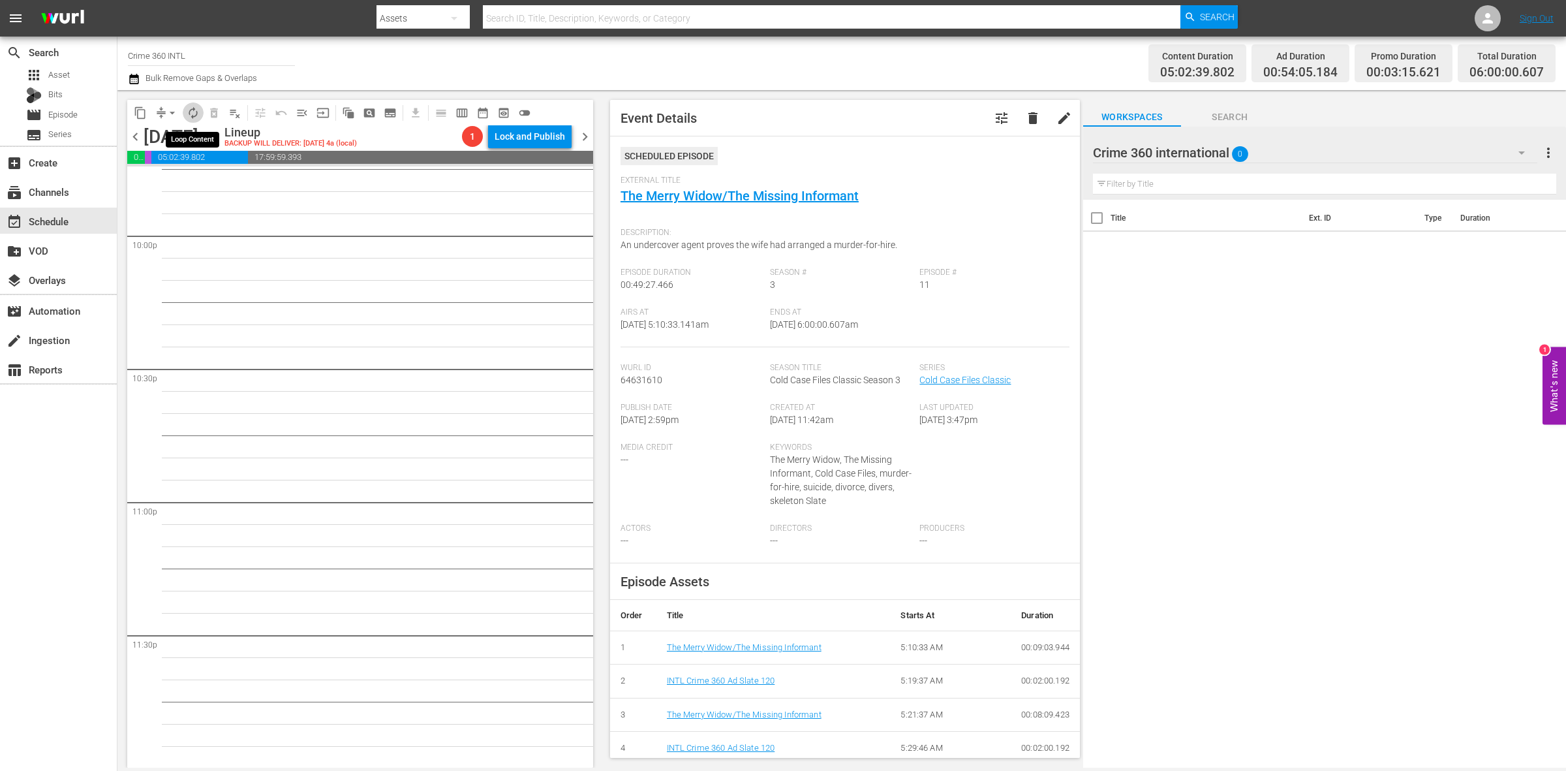
click at [184, 118] on button "autorenew_outlined" at bounding box center [193, 112] width 21 height 21
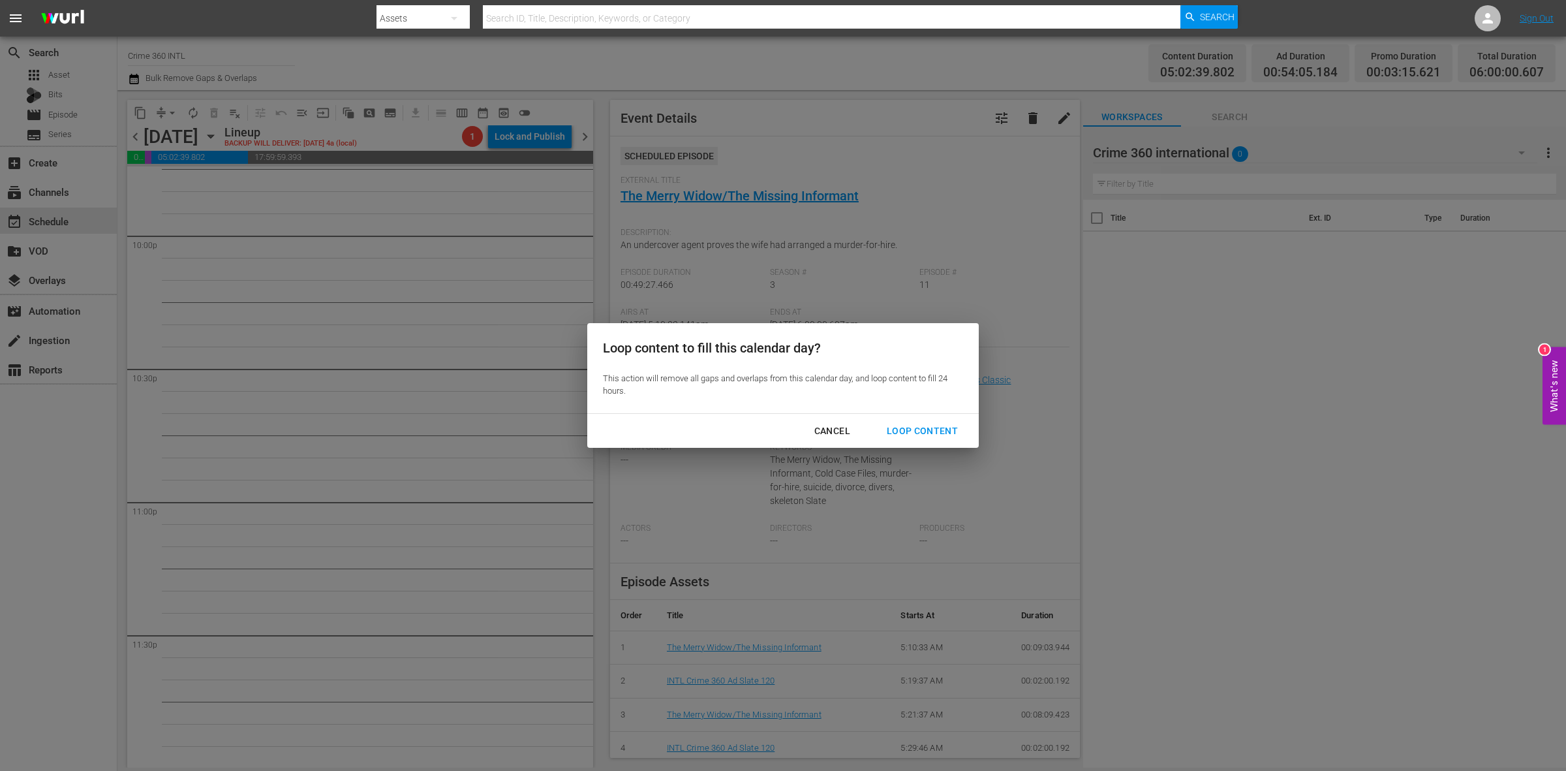
click at [902, 428] on div "Loop Content" at bounding box center [922, 431] width 92 height 16
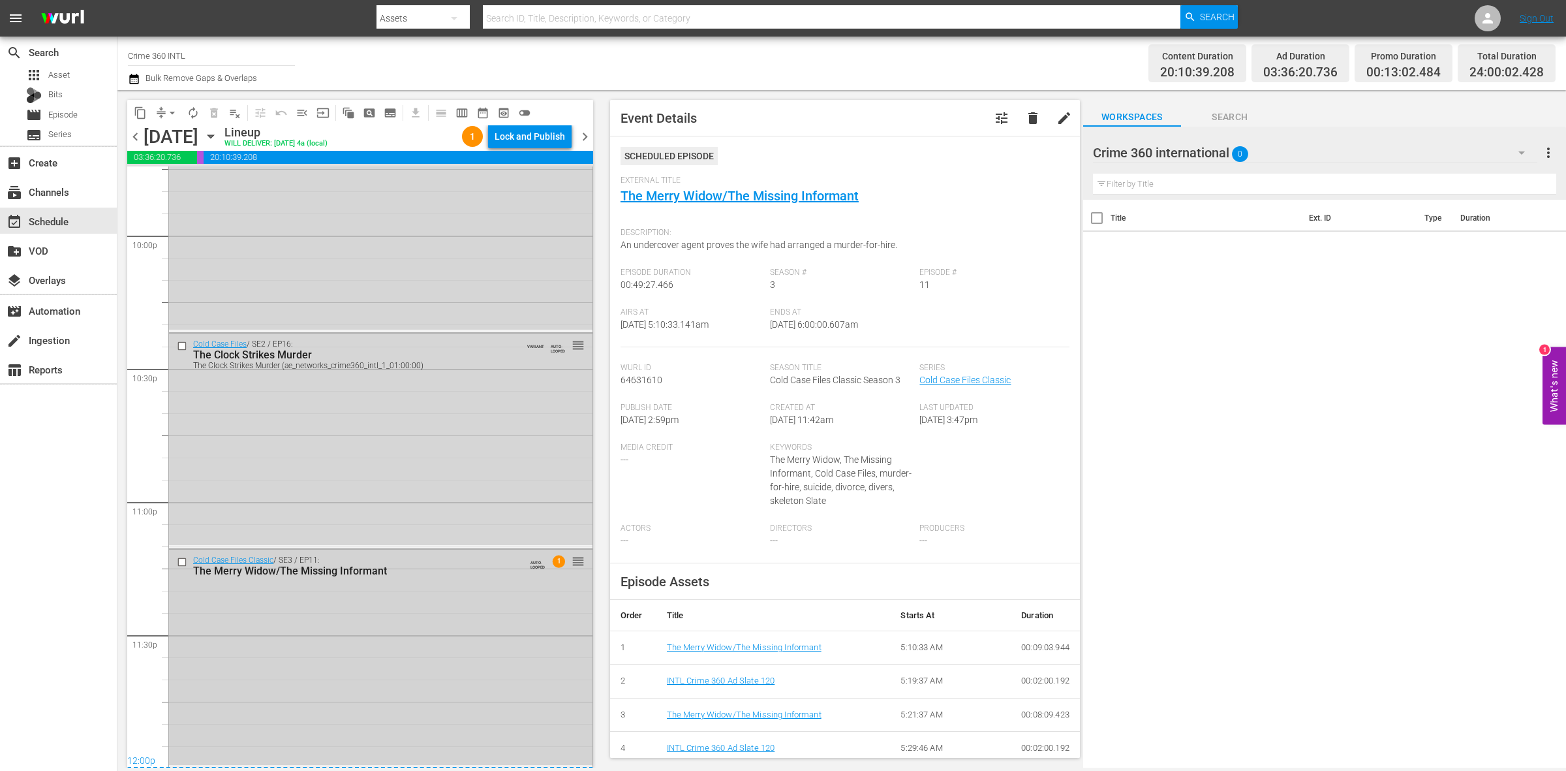
click at [485, 682] on div "Cold Case Files Classic / SE3 / EP11: The Merry Widow/The Missing Informant AUT…" at bounding box center [380, 656] width 423 height 215
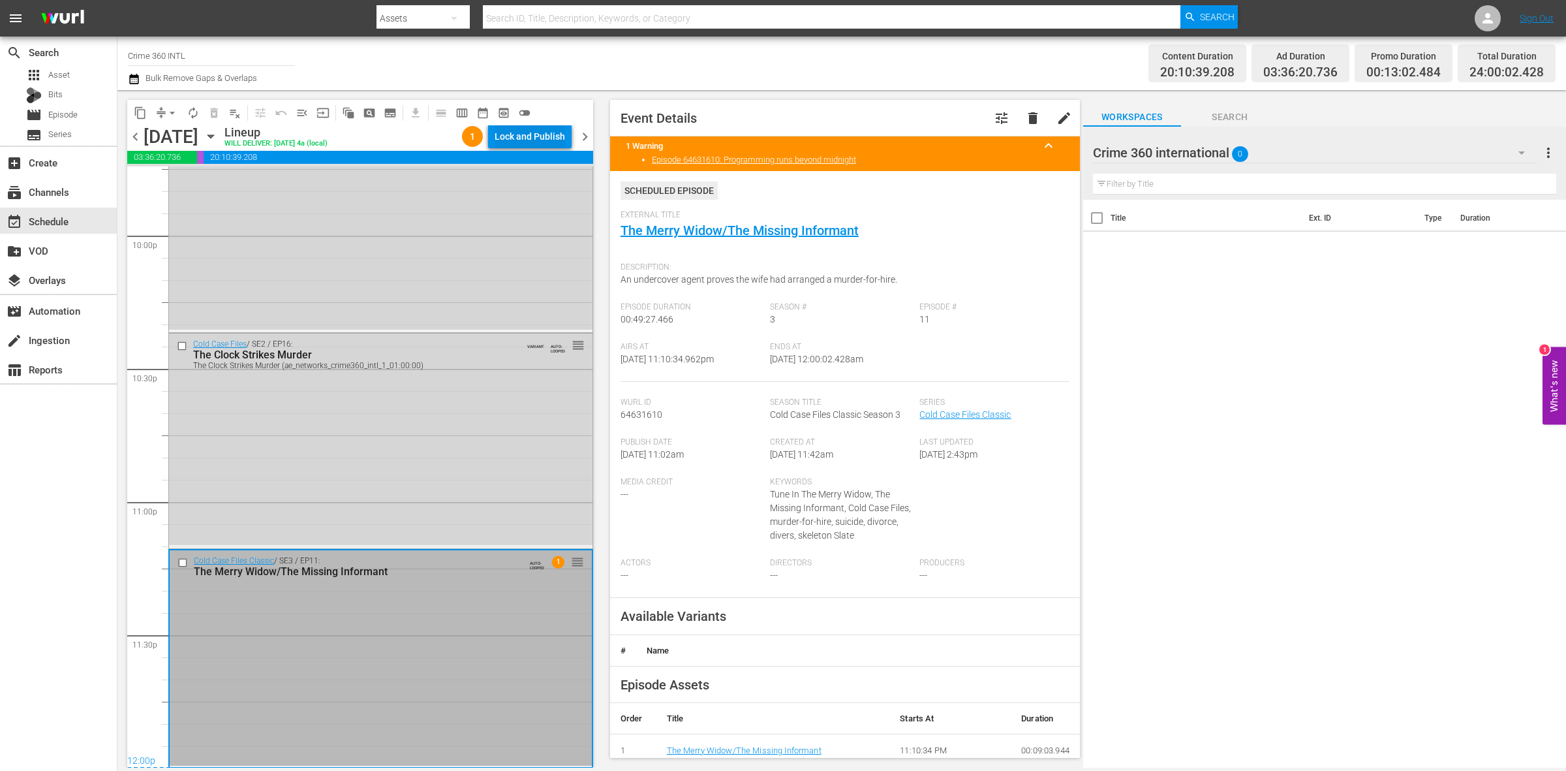
click at [512, 136] on div "Lock and Publish" at bounding box center [530, 136] width 70 height 23
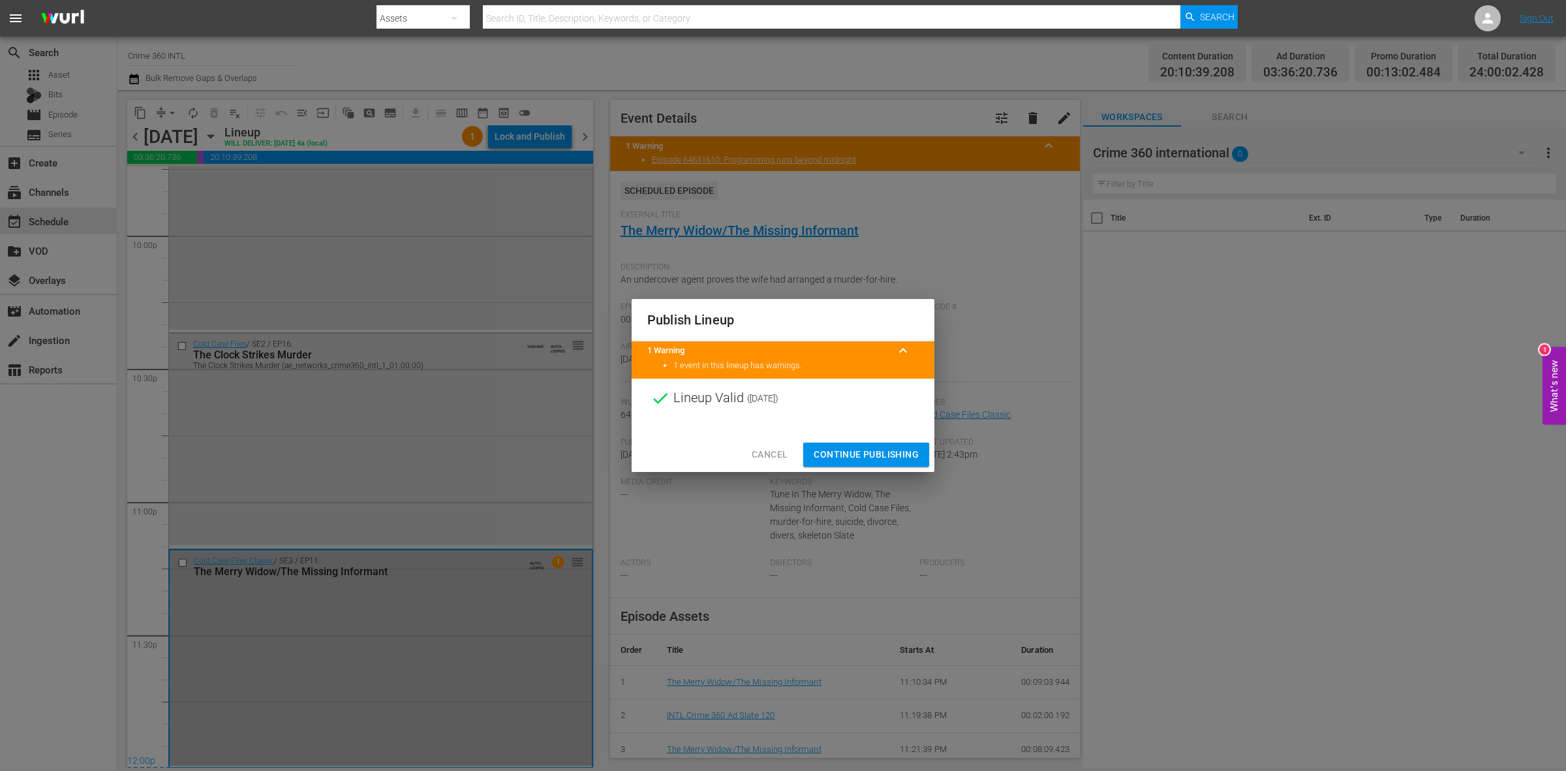
click at [852, 445] on button "Continue Publishing" at bounding box center [866, 454] width 126 height 24
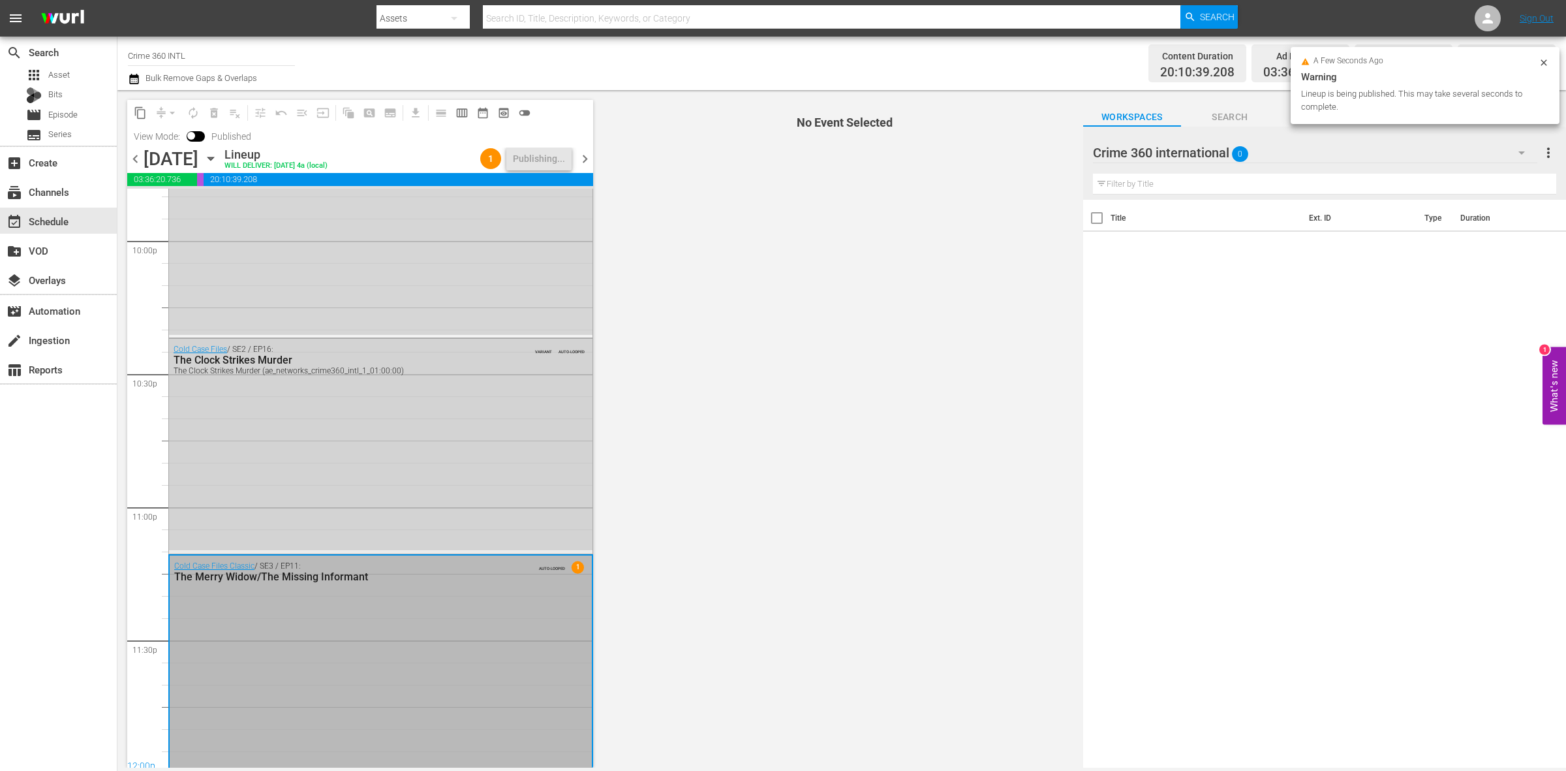
scroll to position [5810, 0]
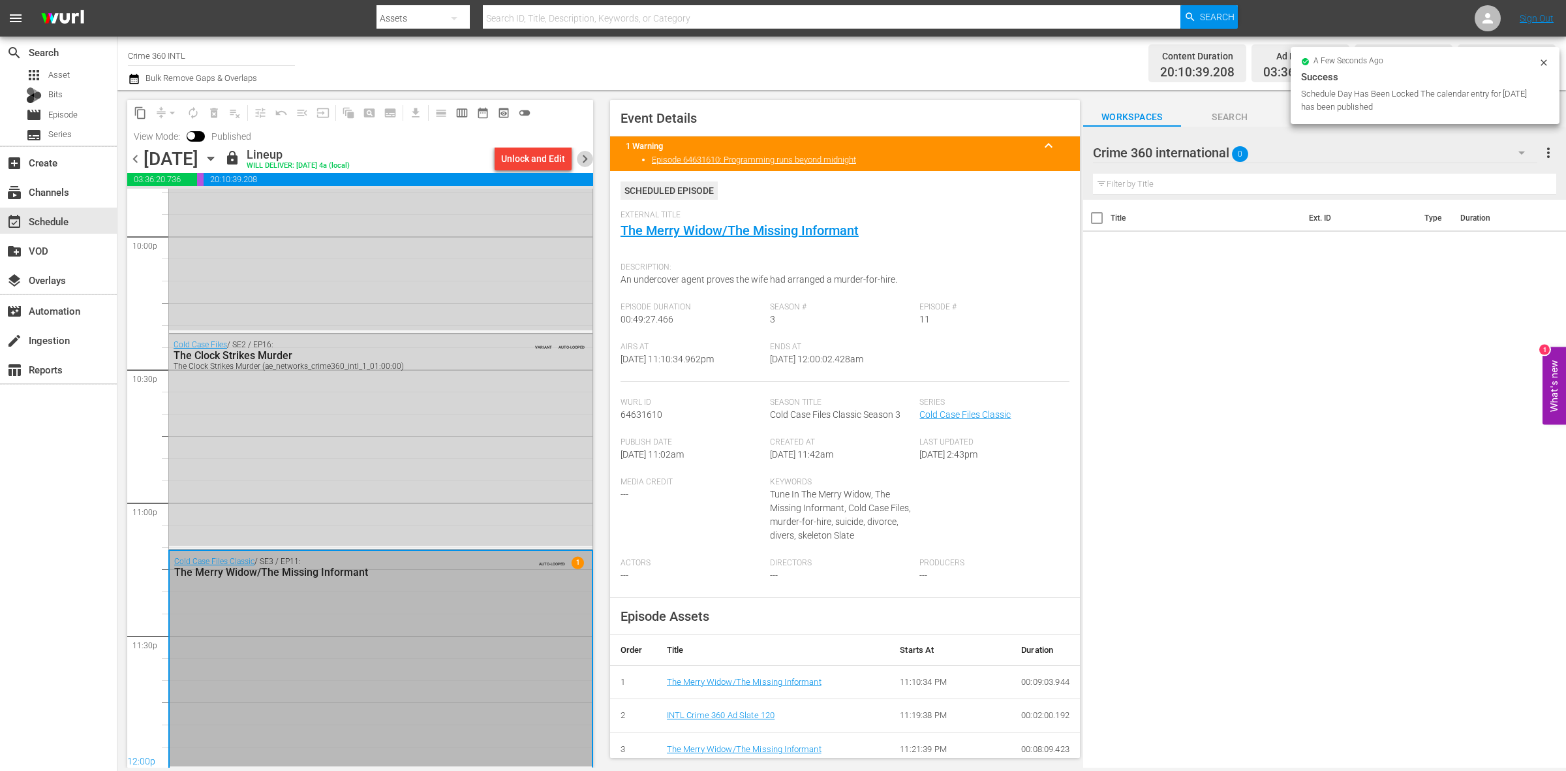
click at [583, 160] on span "chevron_right" at bounding box center [585, 159] width 16 height 16
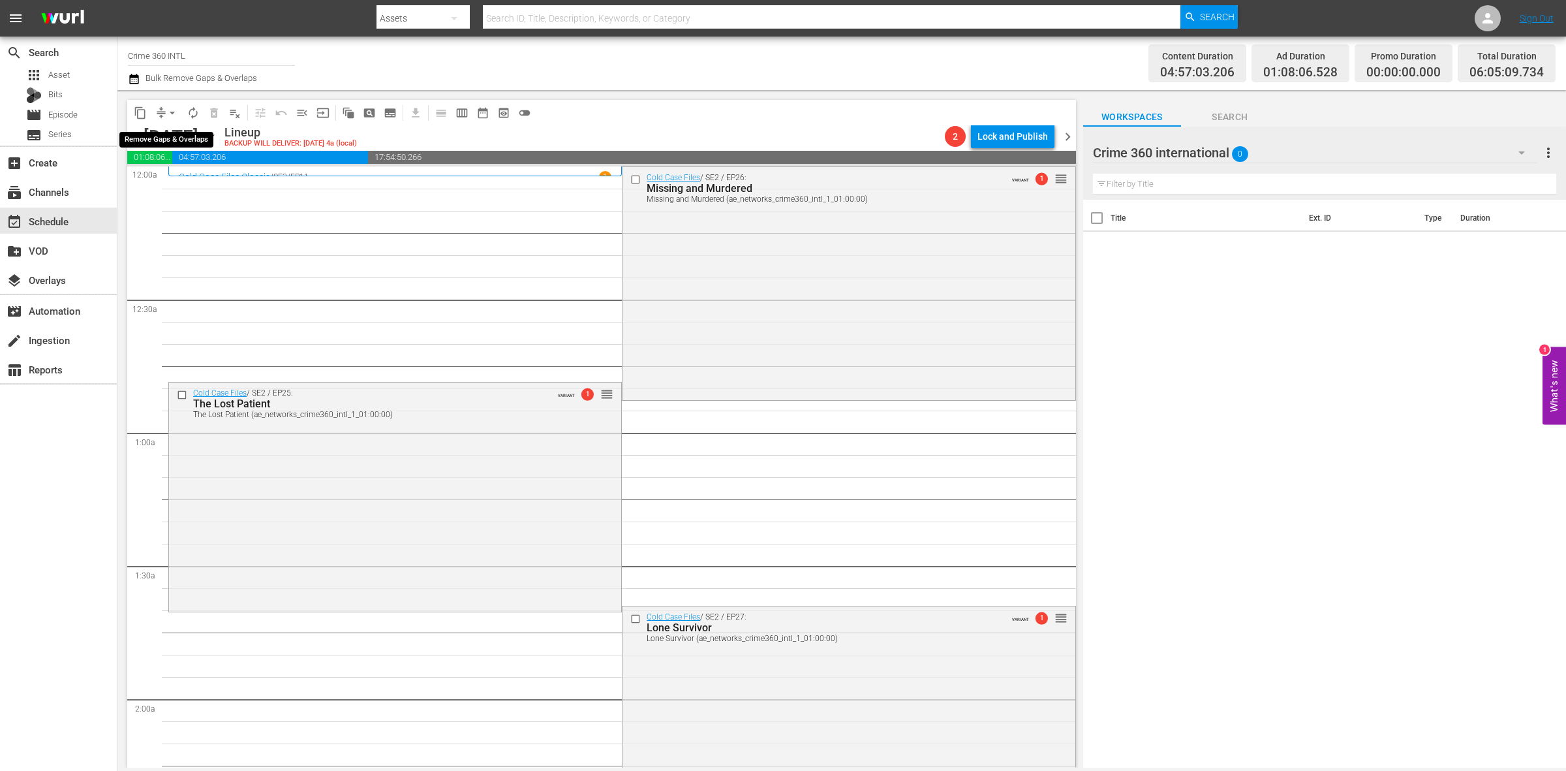
click at [166, 108] on span "arrow_drop_down" at bounding box center [172, 112] width 13 height 13
click at [173, 131] on li "Align to Midnight" at bounding box center [172, 139] width 137 height 22
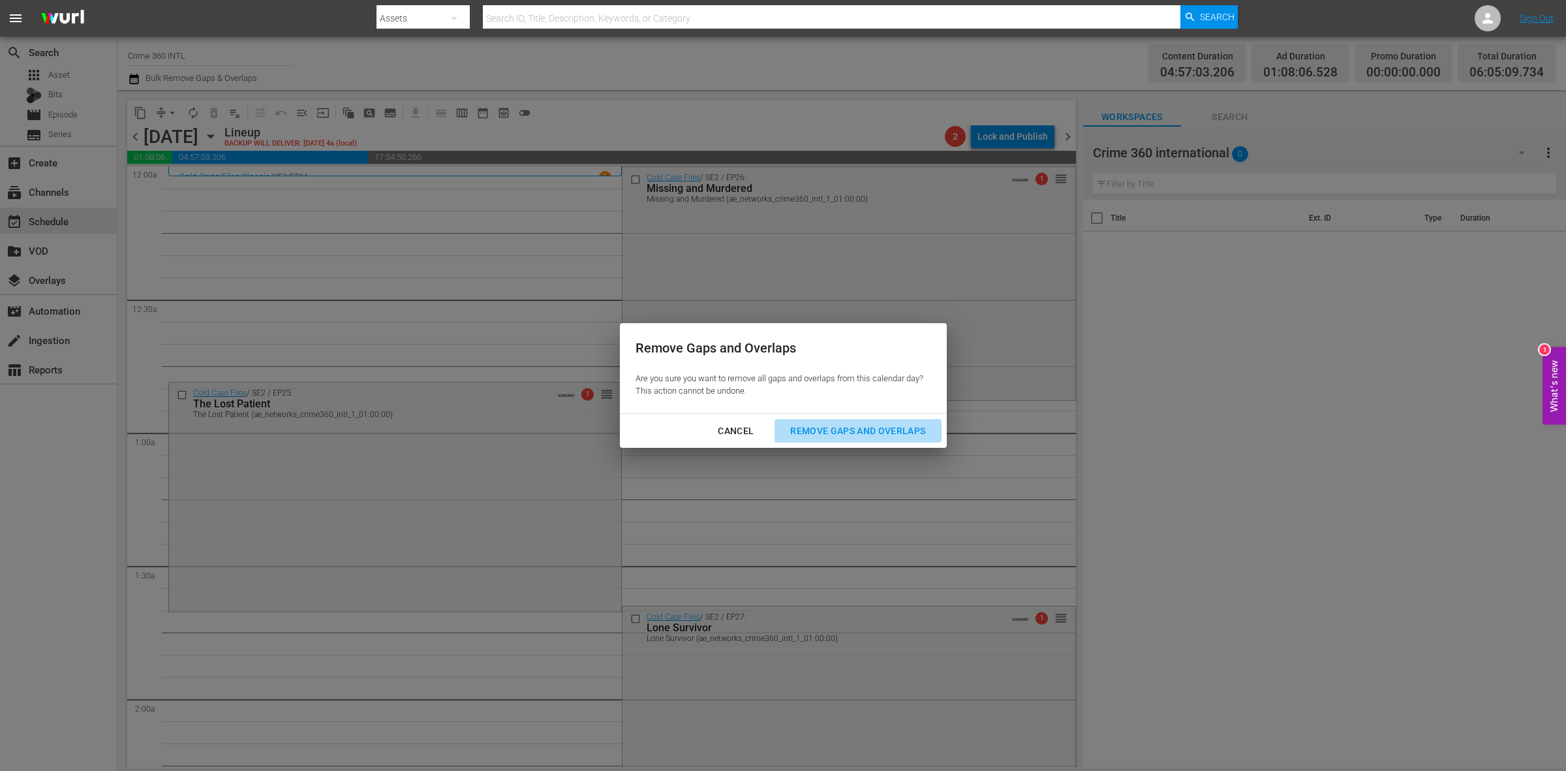
click at [826, 433] on div "Remove Gaps and Overlaps" at bounding box center [858, 431] width 156 height 16
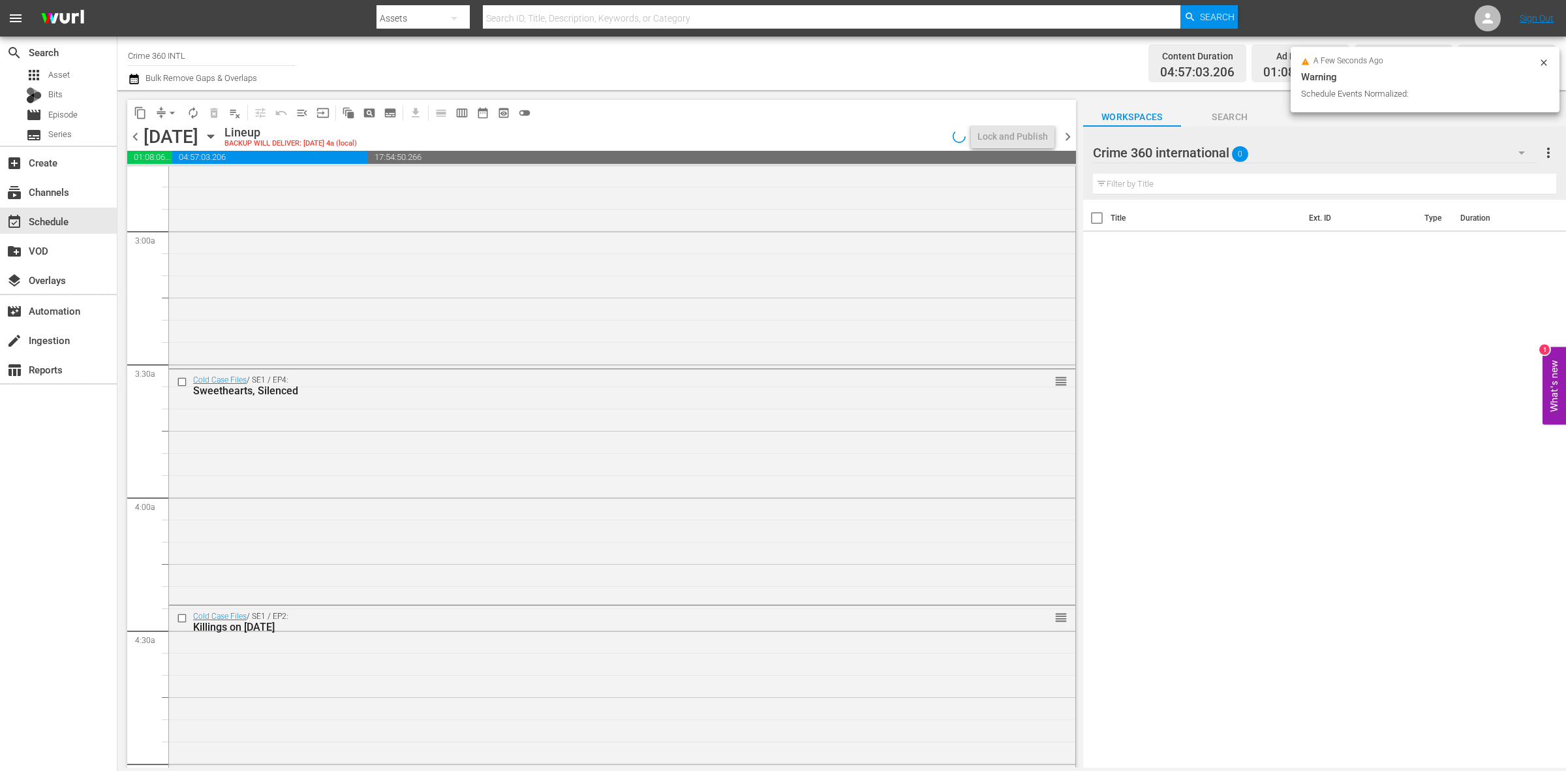
scroll to position [1142, 0]
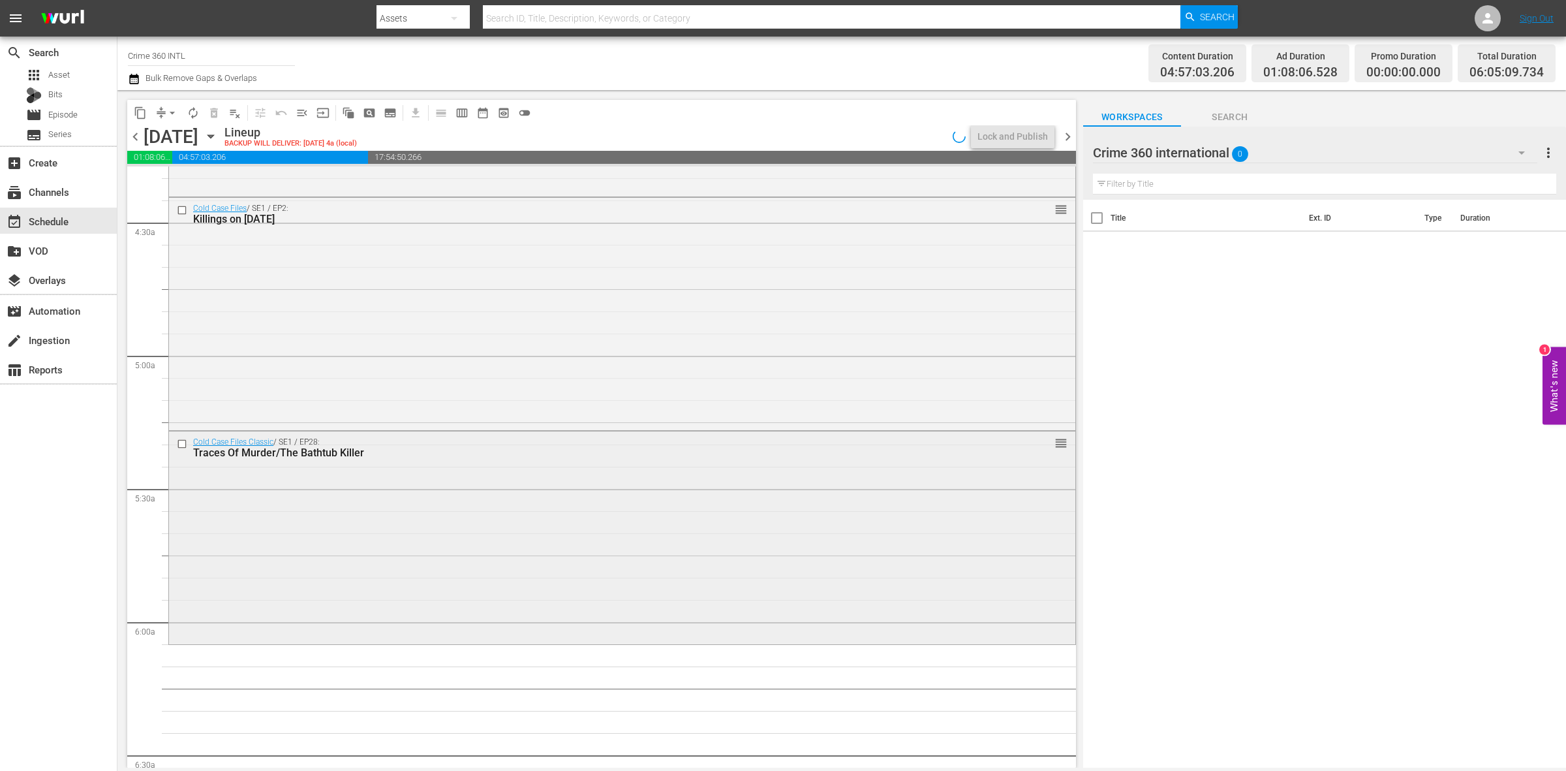
click at [447, 537] on div "Cold Case Files Classic / SE1 / EP28: Traces Of Murder/The Bathtub Killer reord…" at bounding box center [622, 535] width 906 height 209
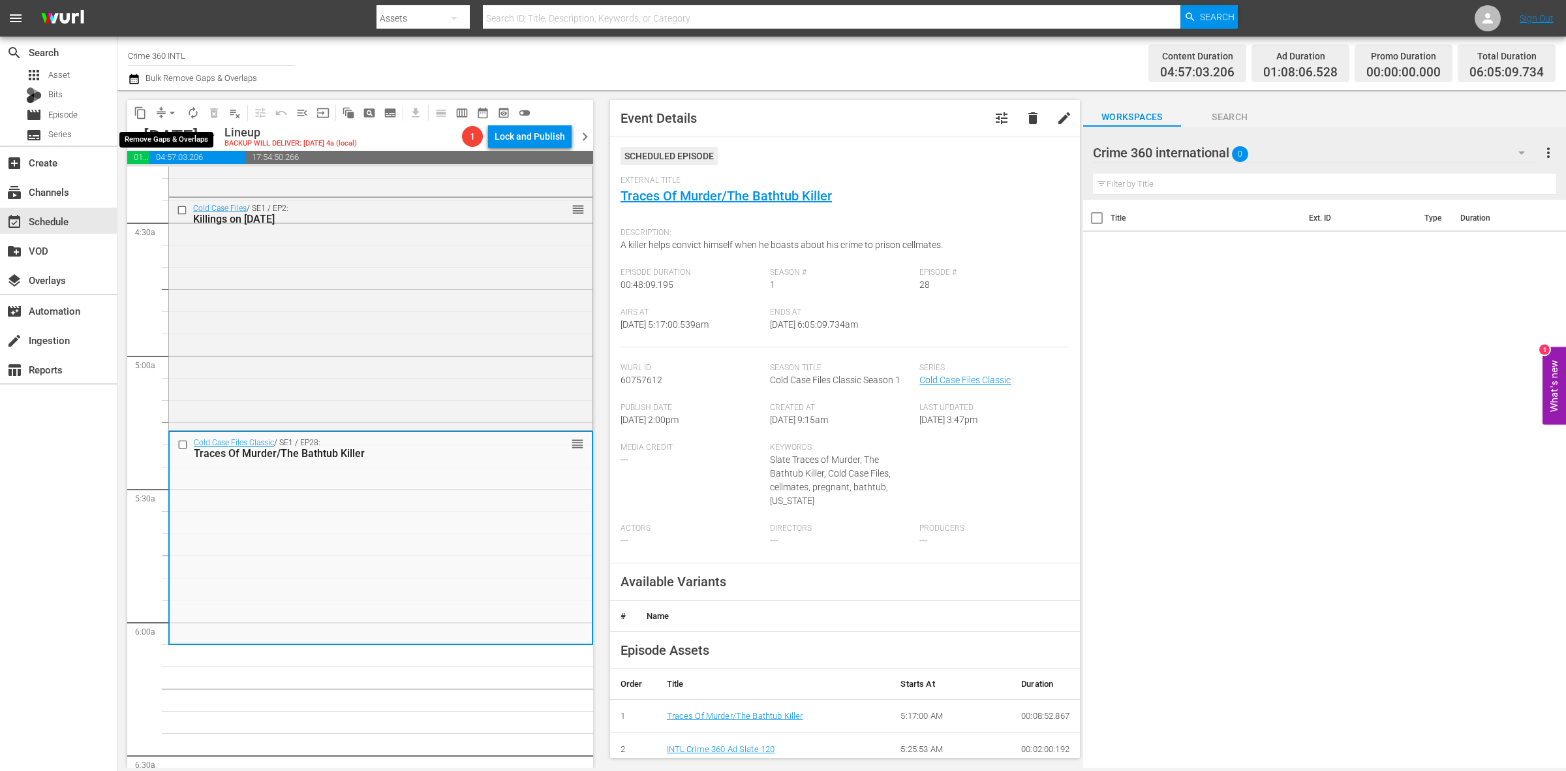
click at [168, 112] on span "arrow_drop_down" at bounding box center [172, 112] width 13 height 13
click at [206, 138] on li "Align to Midnight" at bounding box center [172, 139] width 137 height 22
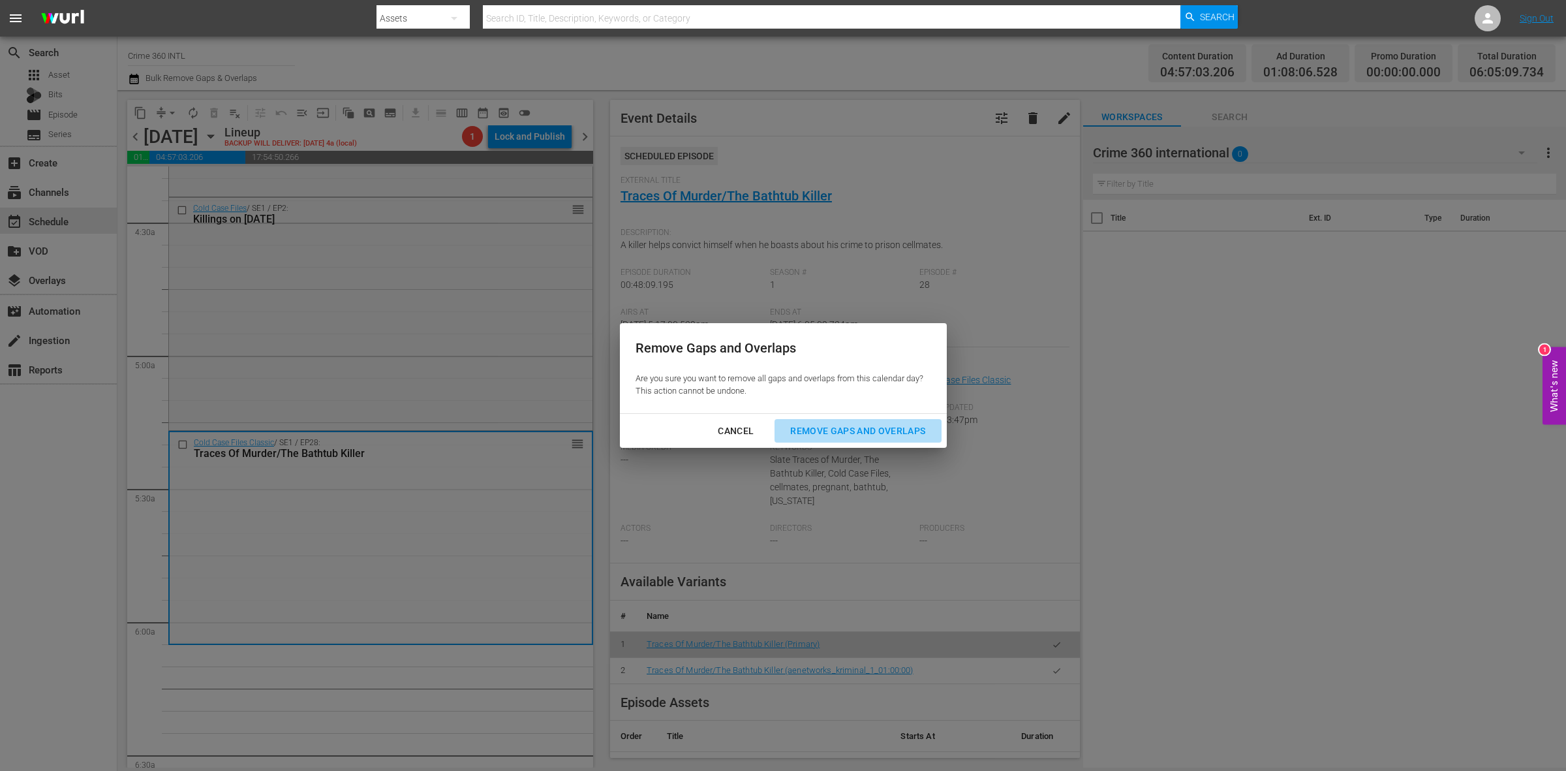
click at [814, 432] on div "Remove Gaps and Overlaps" at bounding box center [858, 431] width 156 height 16
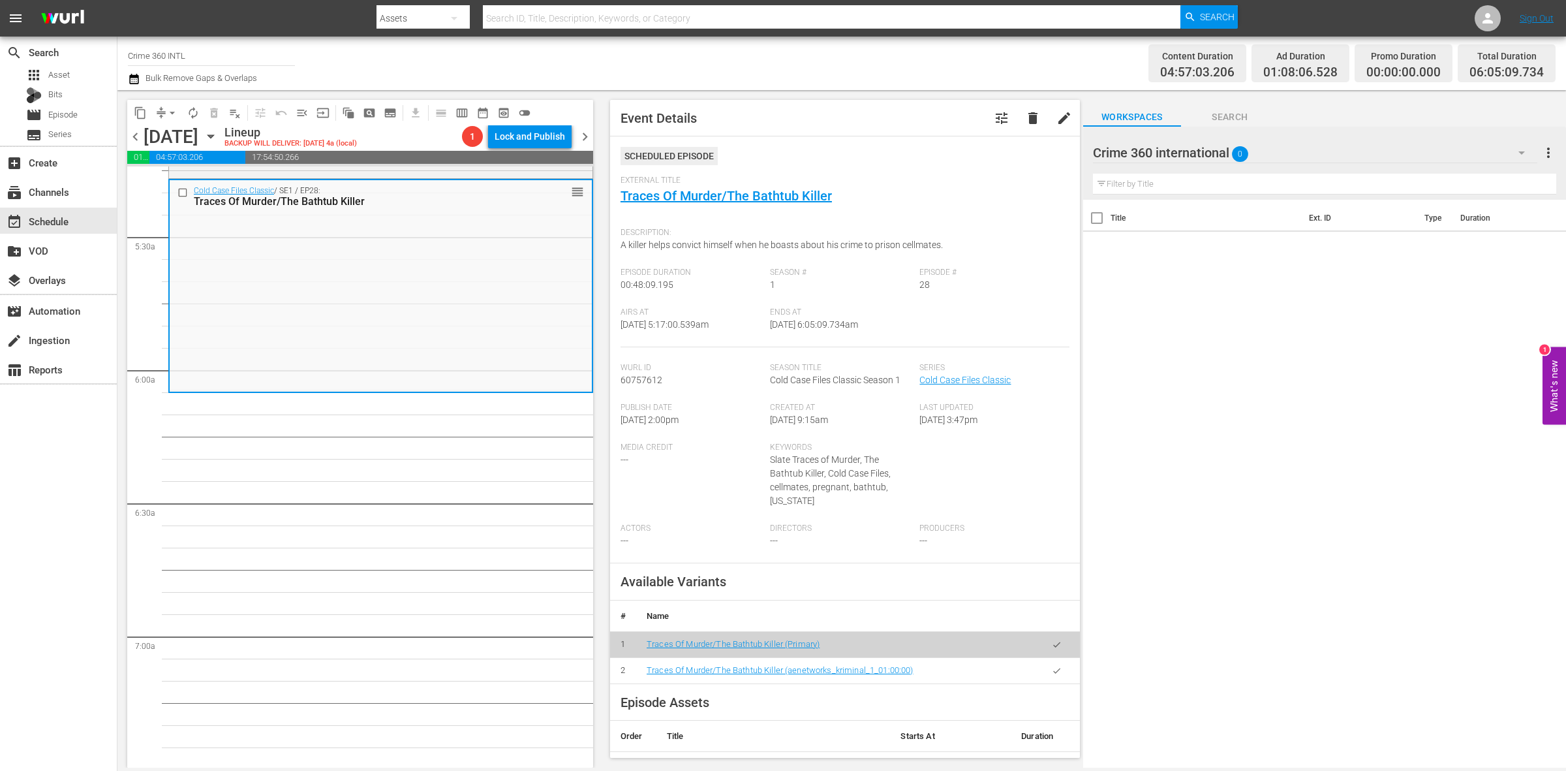
scroll to position [1305, 0]
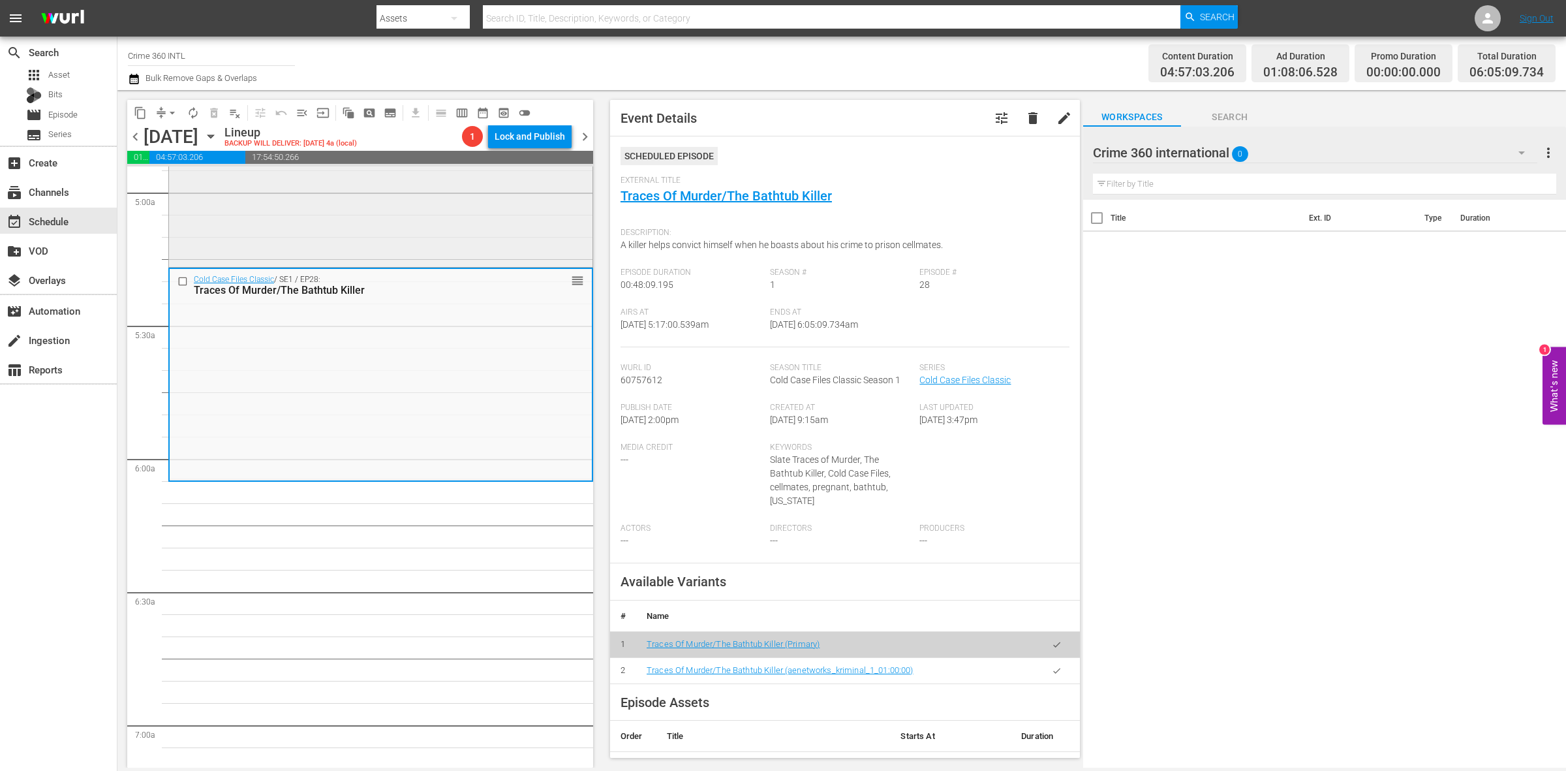
click at [526, 229] on div "Cold Case Files / SE1 / EP2: Killings on Christmas Eve reorder" at bounding box center [380, 150] width 423 height 230
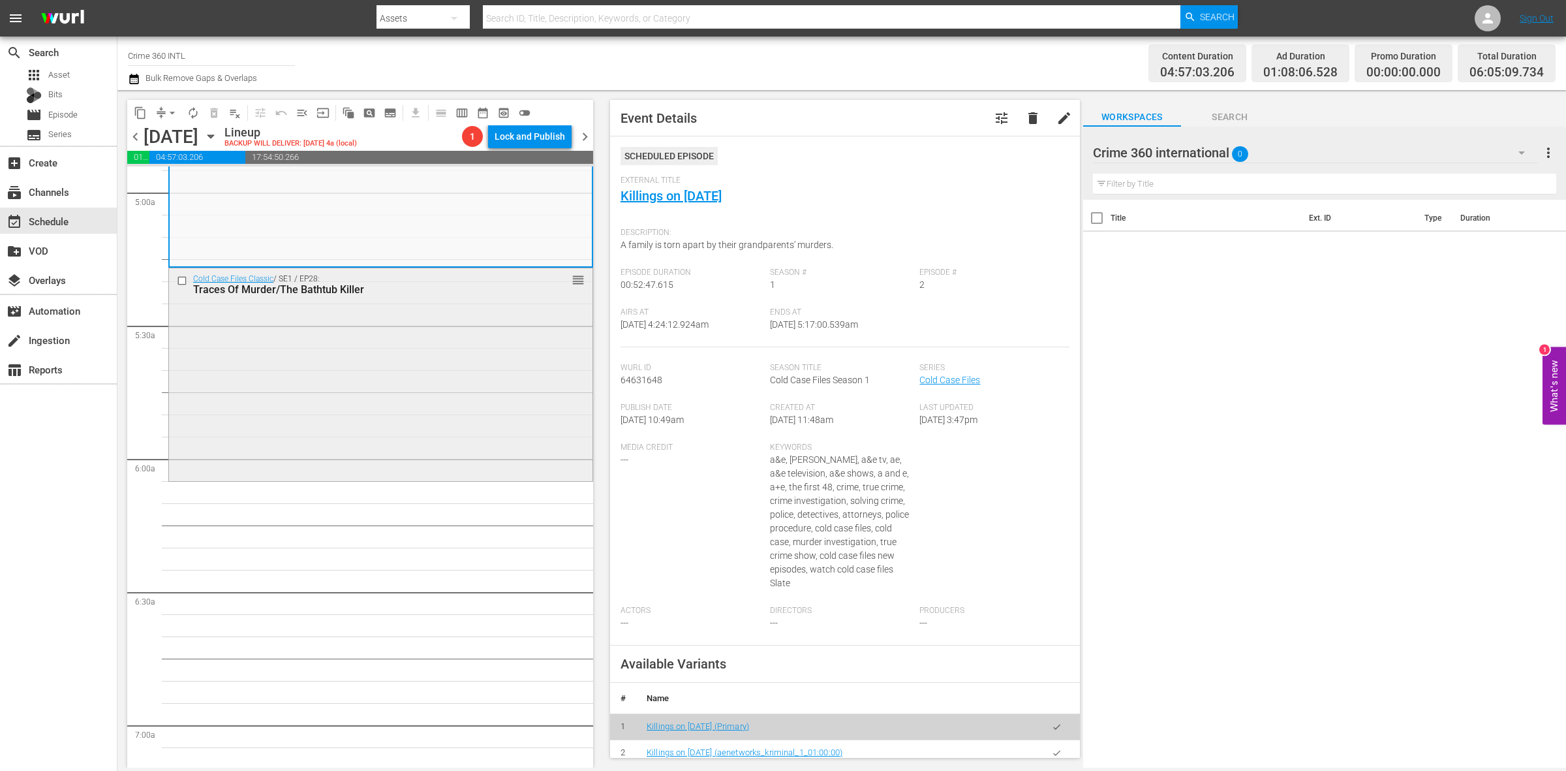
click at [245, 352] on div "Cold Case Files Classic / SE1 / EP28: Traces Of Murder/The Bathtub Killer reord…" at bounding box center [380, 372] width 423 height 209
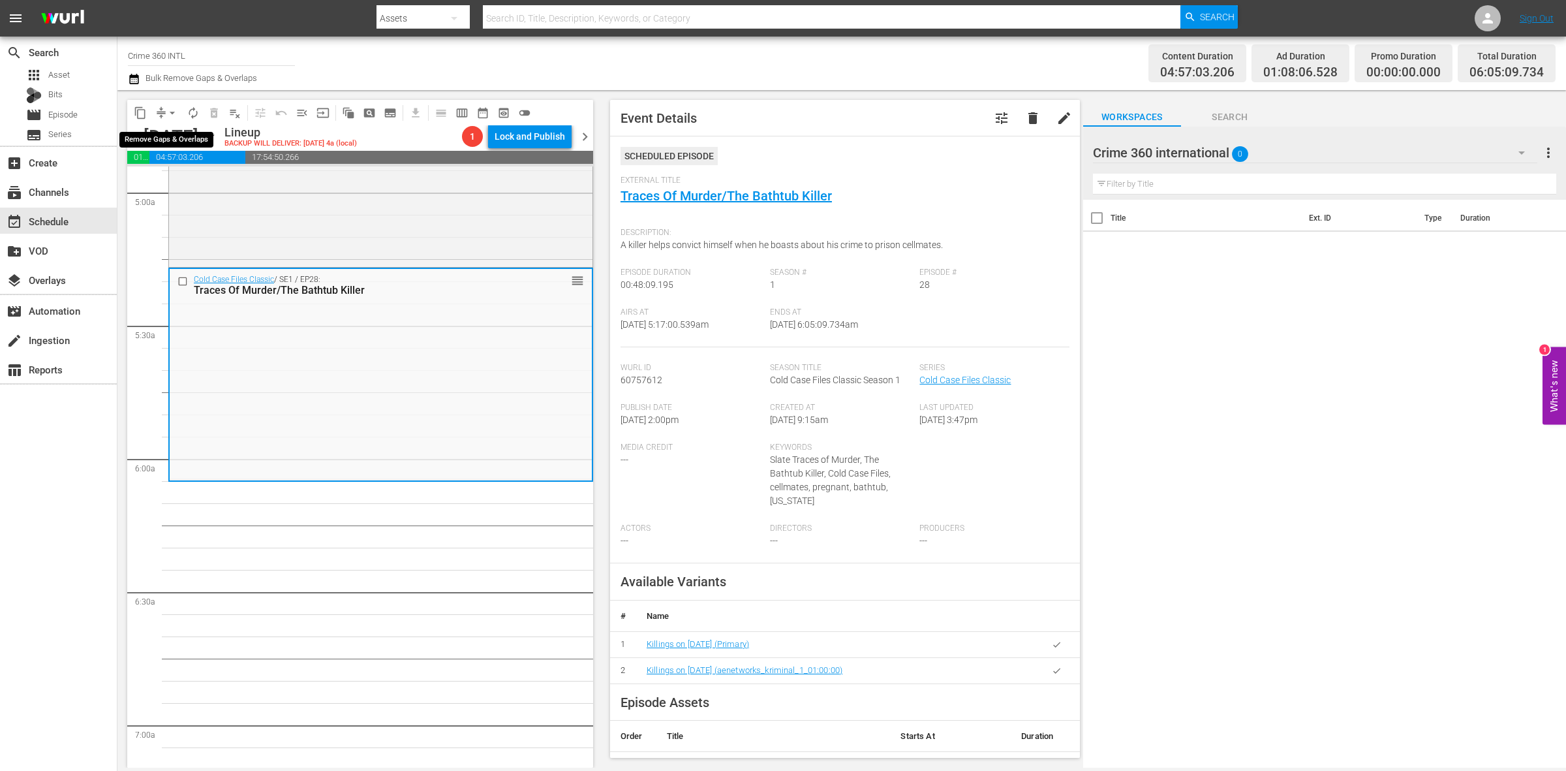
click at [171, 112] on span "arrow_drop_down" at bounding box center [172, 112] width 13 height 13
click at [187, 147] on li "Align to Midnight" at bounding box center [172, 139] width 137 height 22
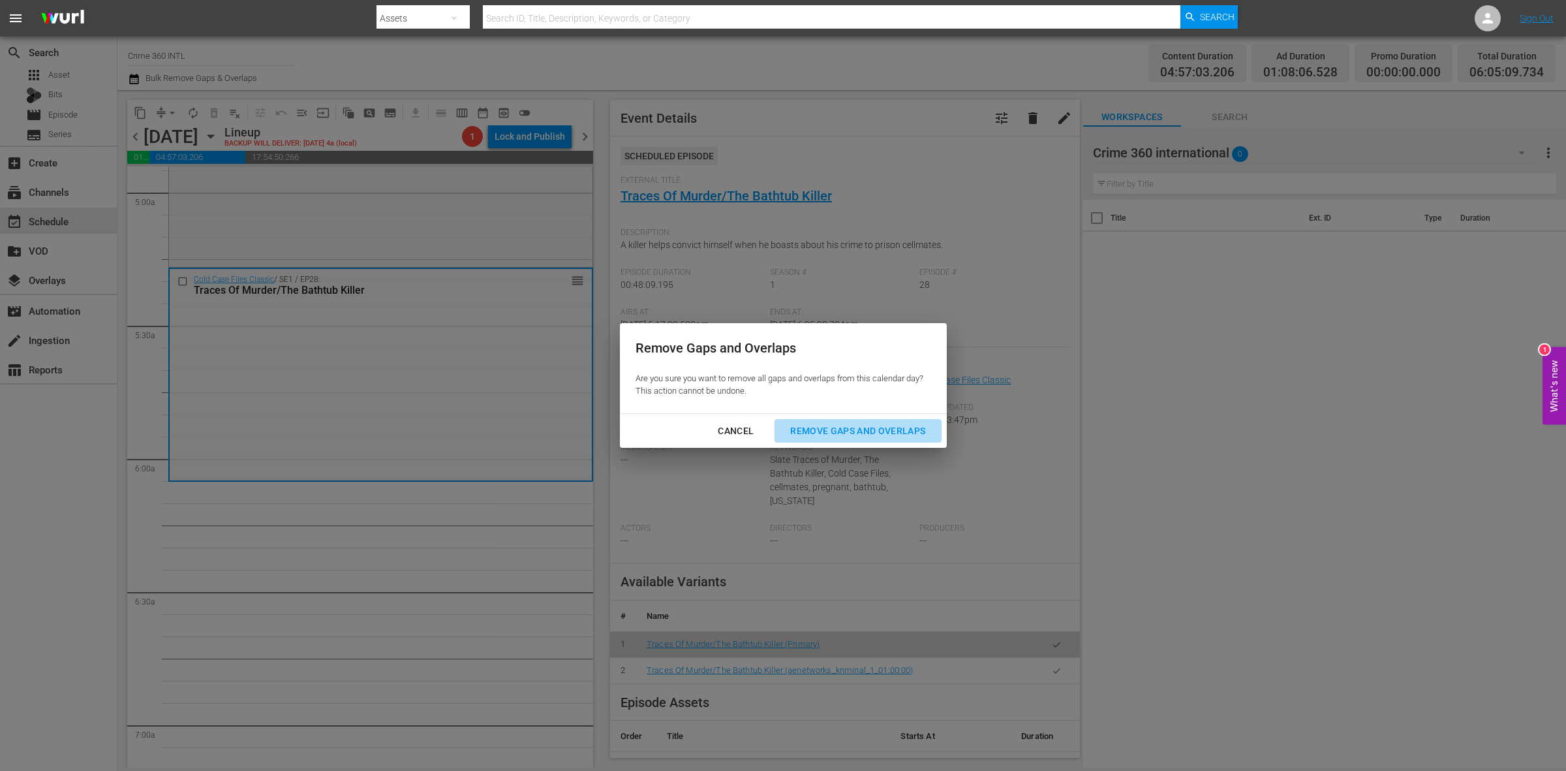
click at [879, 435] on div "Remove Gaps and Overlaps" at bounding box center [858, 431] width 156 height 16
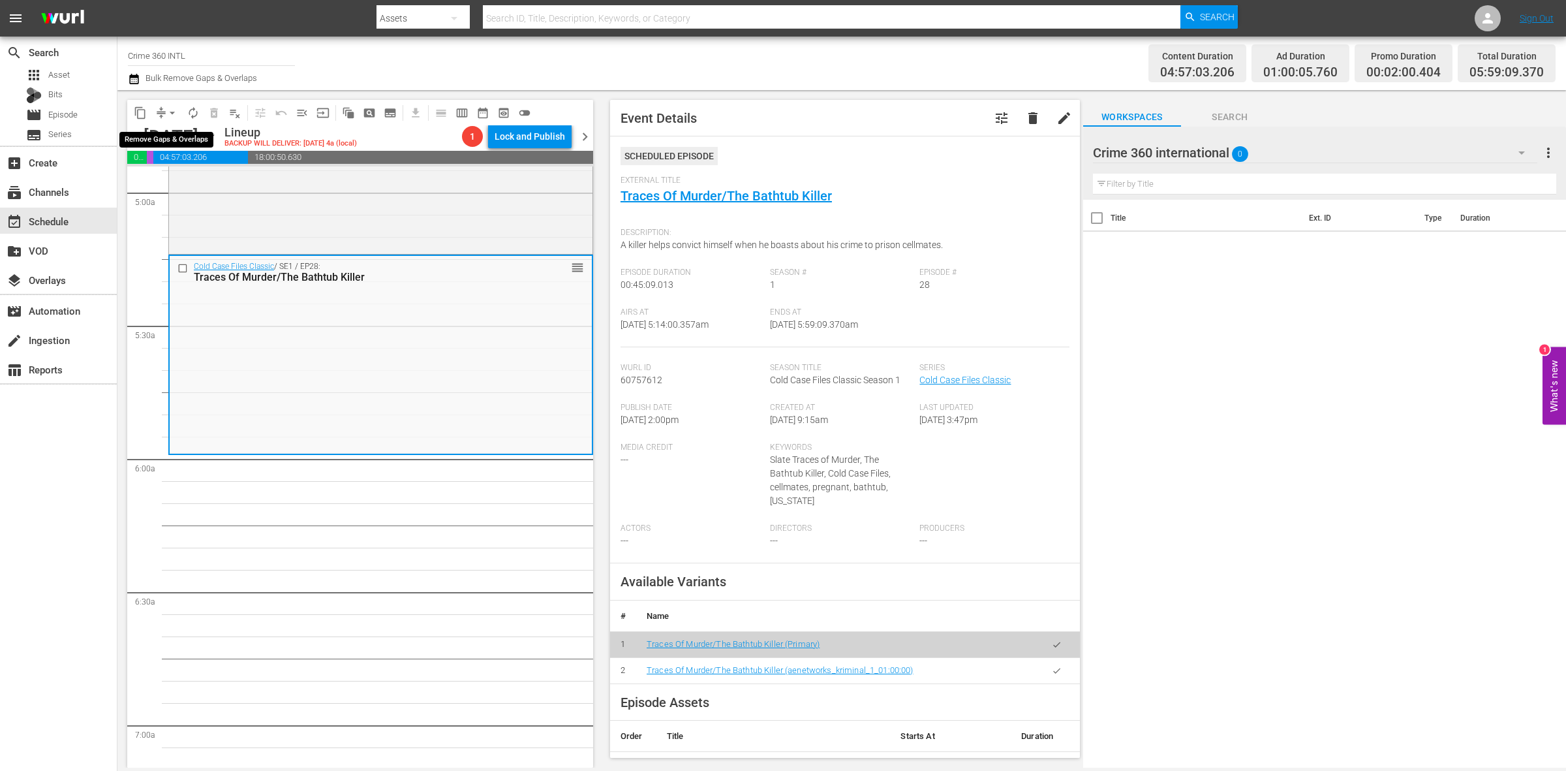
click at [170, 109] on span "arrow_drop_down" at bounding box center [172, 112] width 13 height 13
click at [184, 135] on li "Align to Midnight" at bounding box center [172, 139] width 137 height 22
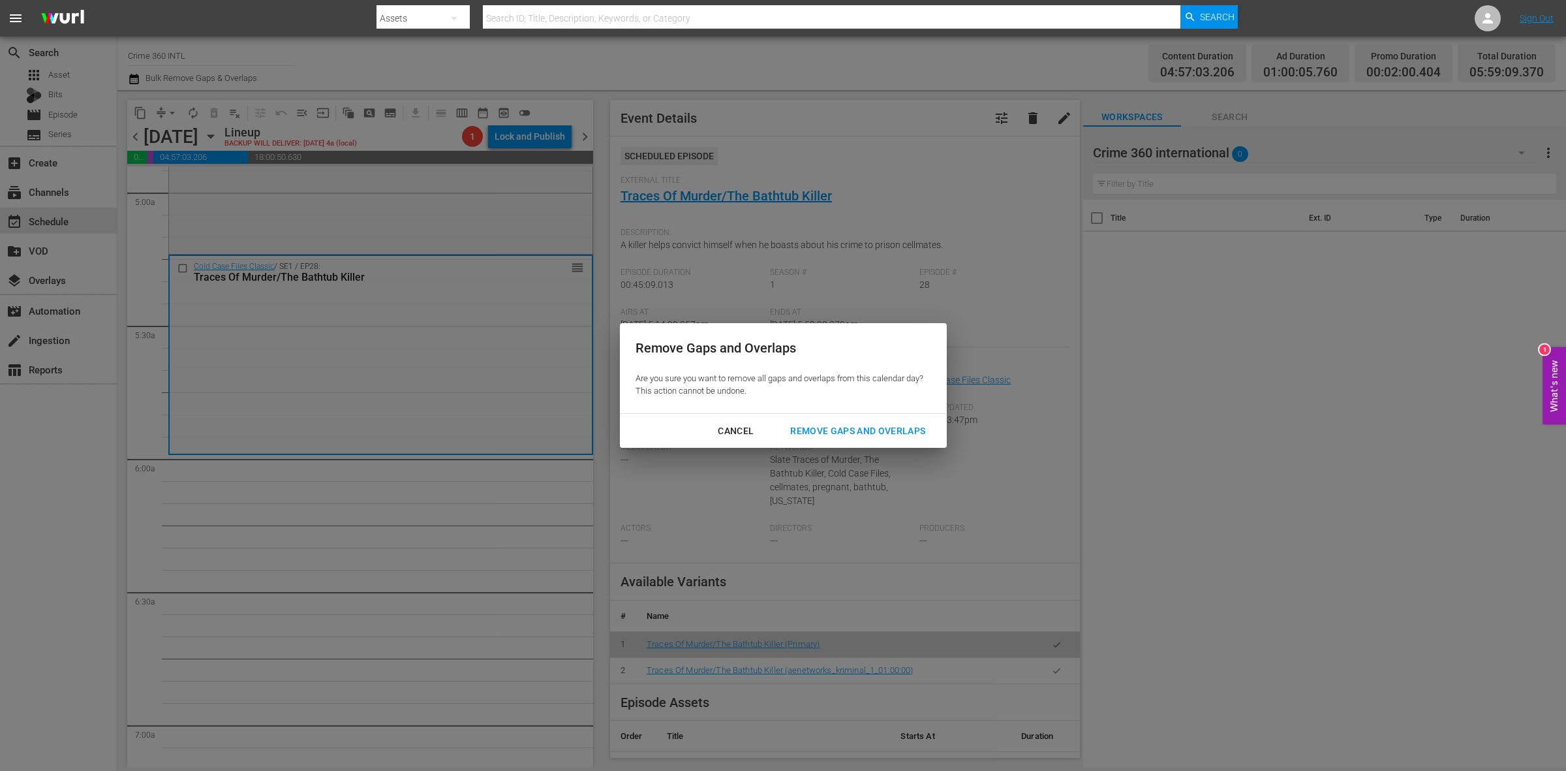
click at [906, 431] on div "Remove Gaps and Overlaps" at bounding box center [858, 431] width 156 height 16
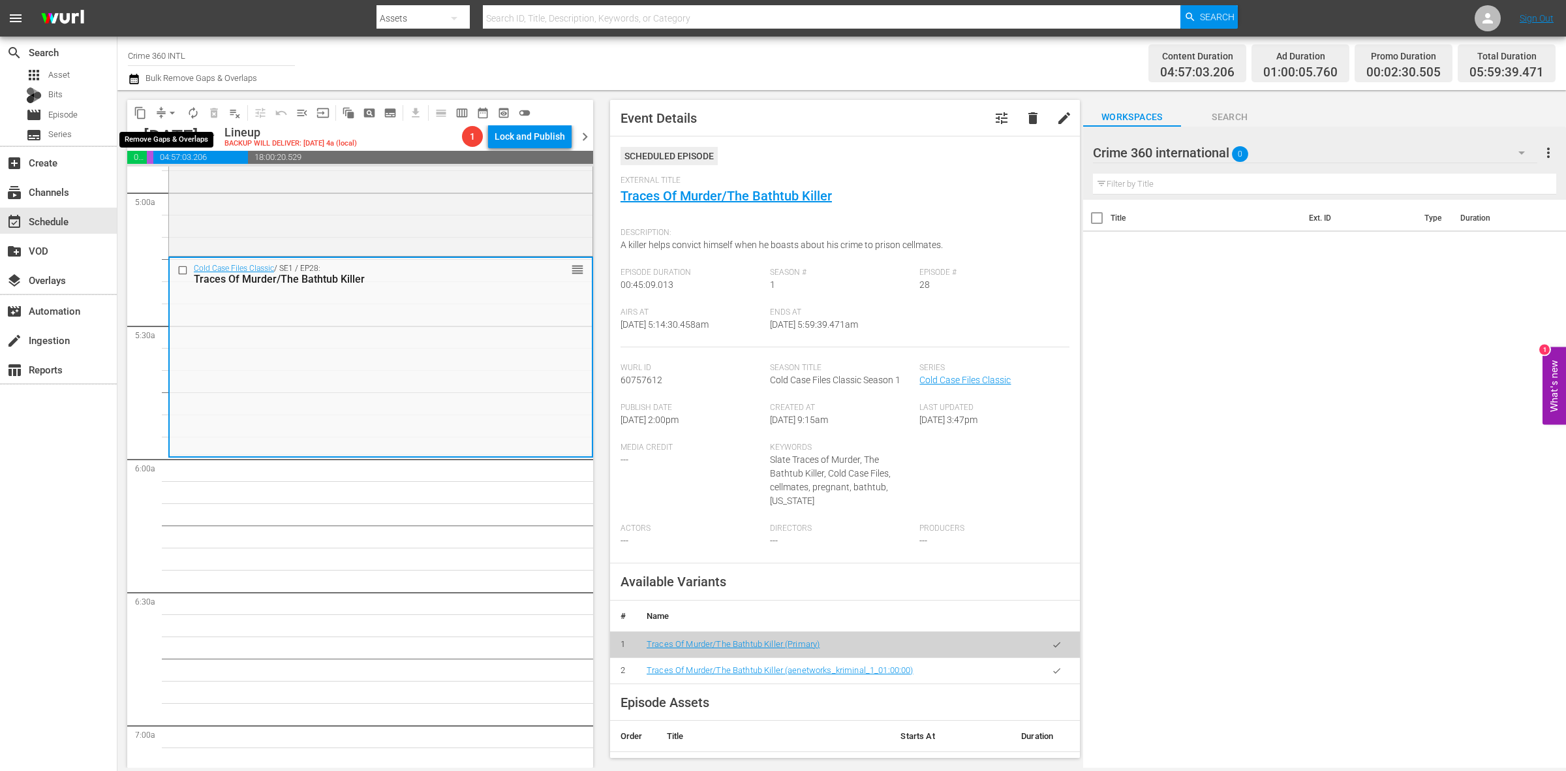
click at [168, 113] on span "arrow_drop_down" at bounding box center [172, 112] width 13 height 13
click at [165, 131] on li "Align to Midnight" at bounding box center [172, 139] width 137 height 22
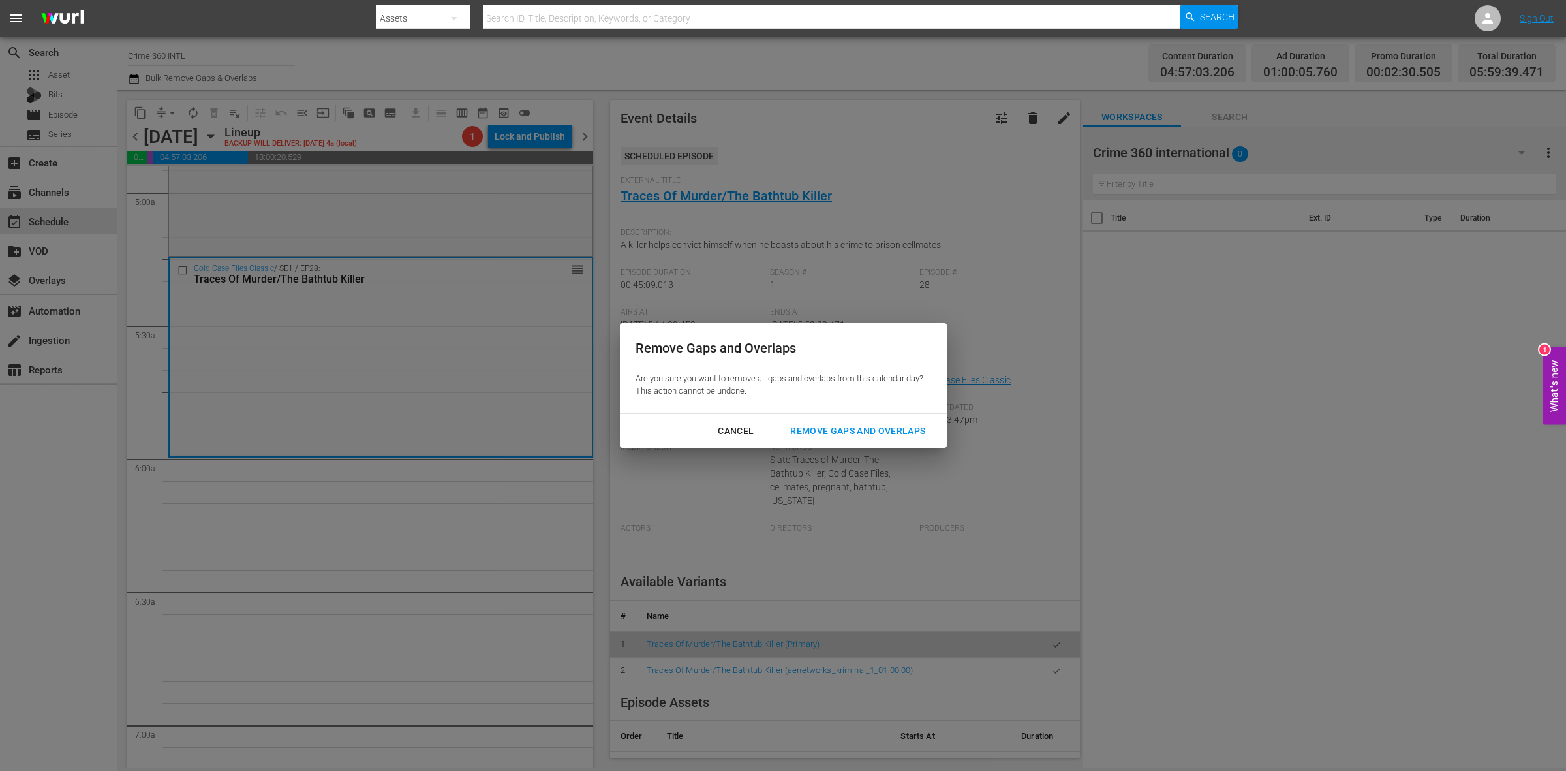
click at [899, 426] on div "Remove Gaps and Overlaps" at bounding box center [858, 431] width 156 height 16
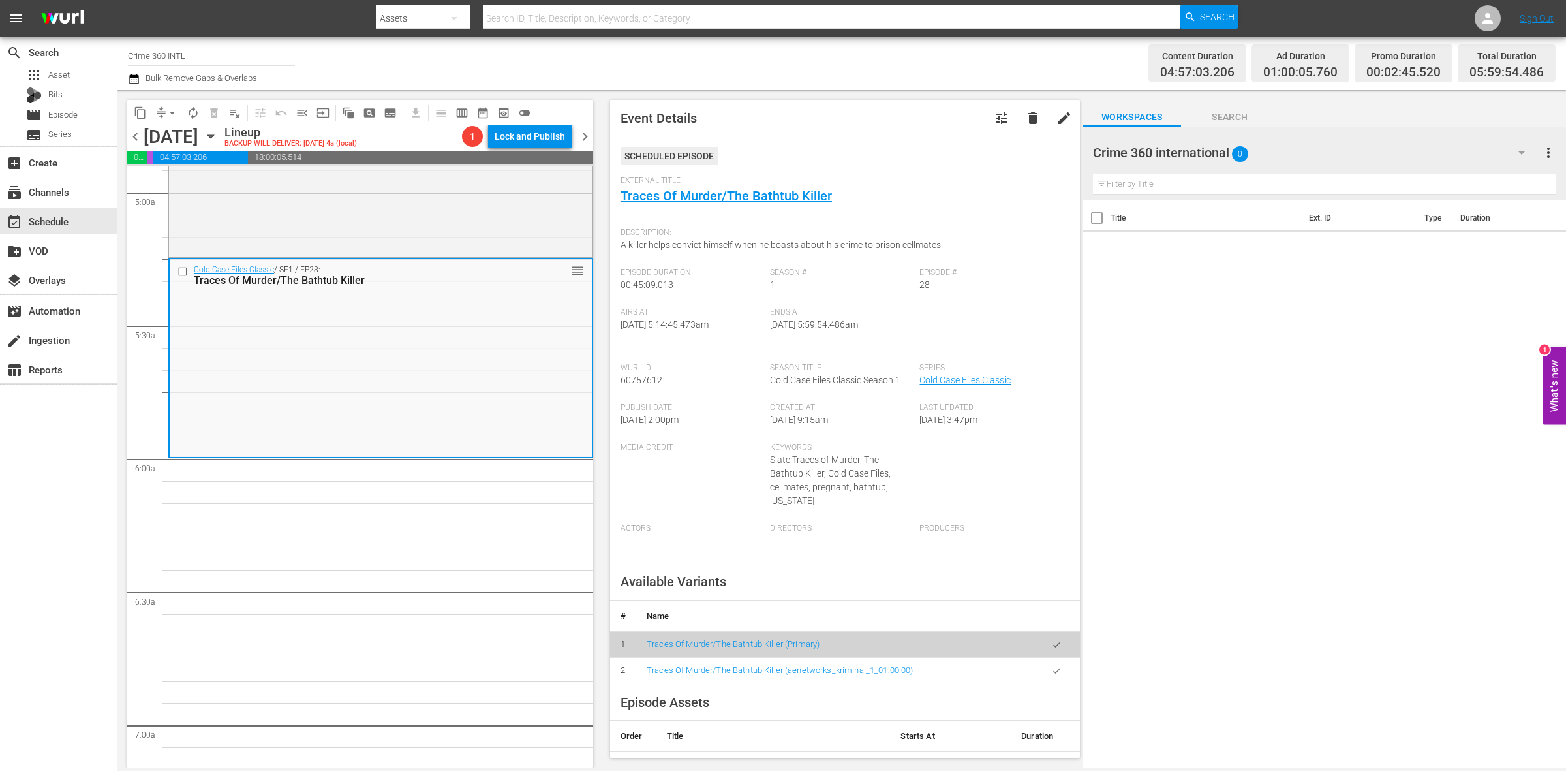
click at [166, 110] on span "arrow_drop_down" at bounding box center [172, 112] width 13 height 13
click at [170, 137] on li "Align to Midnight" at bounding box center [172, 139] width 137 height 22
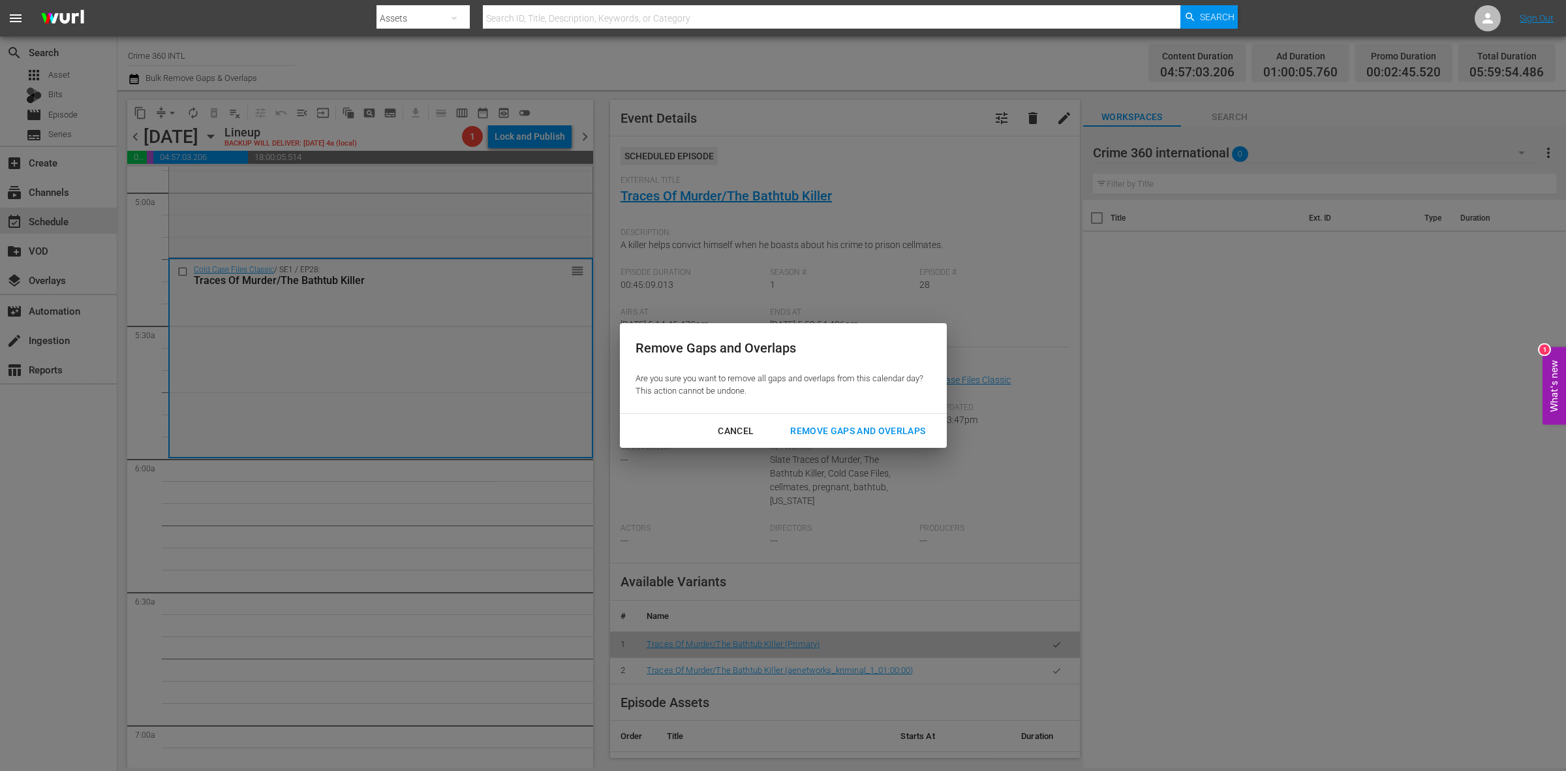
click at [869, 445] on div "Cancel Remove Gaps and Overlaps" at bounding box center [783, 431] width 327 height 35
click at [869, 436] on div "Remove Gaps and Overlaps" at bounding box center [858, 431] width 156 height 16
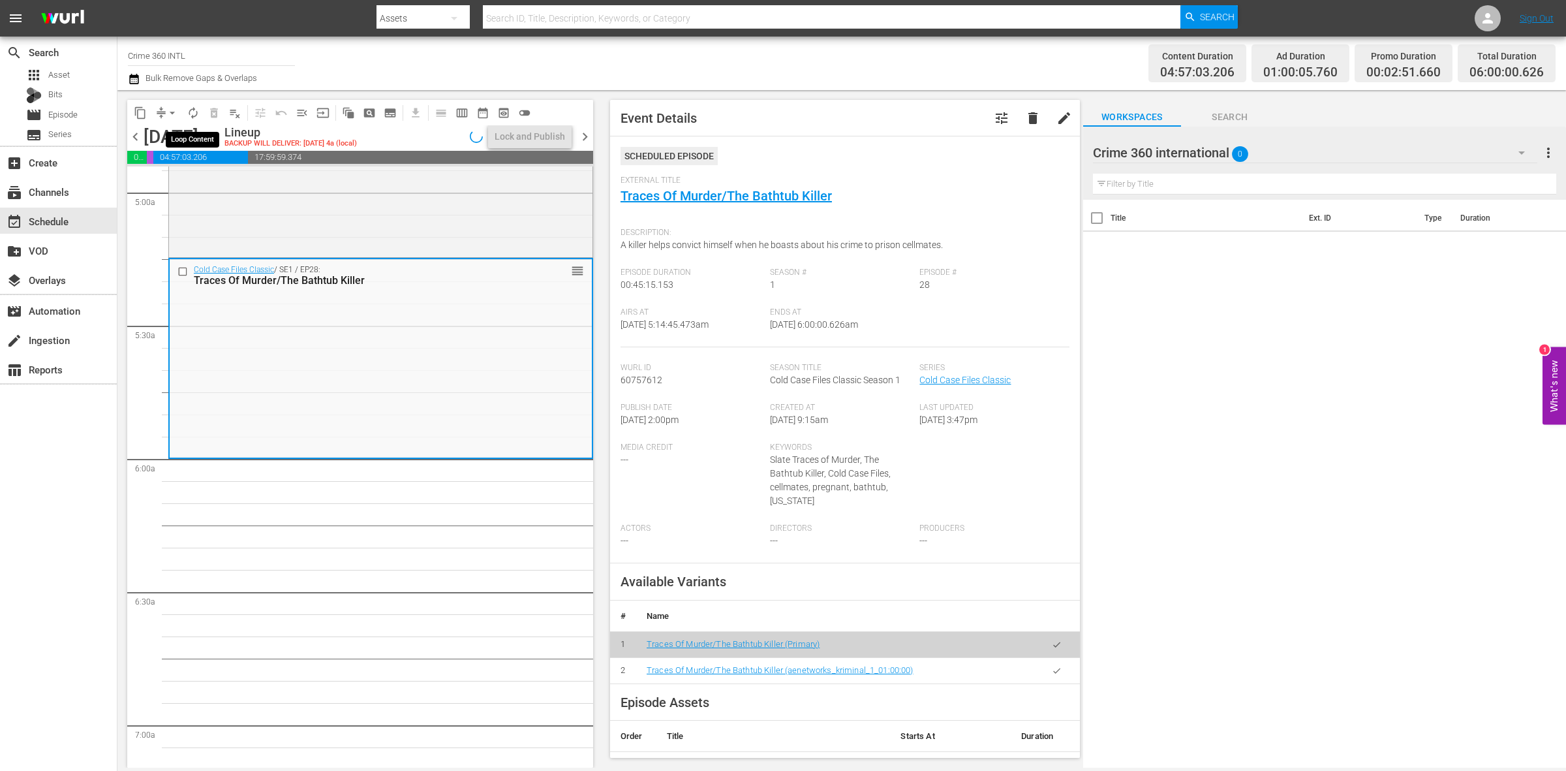
click at [188, 112] on span "autorenew_outlined" at bounding box center [193, 112] width 13 height 13
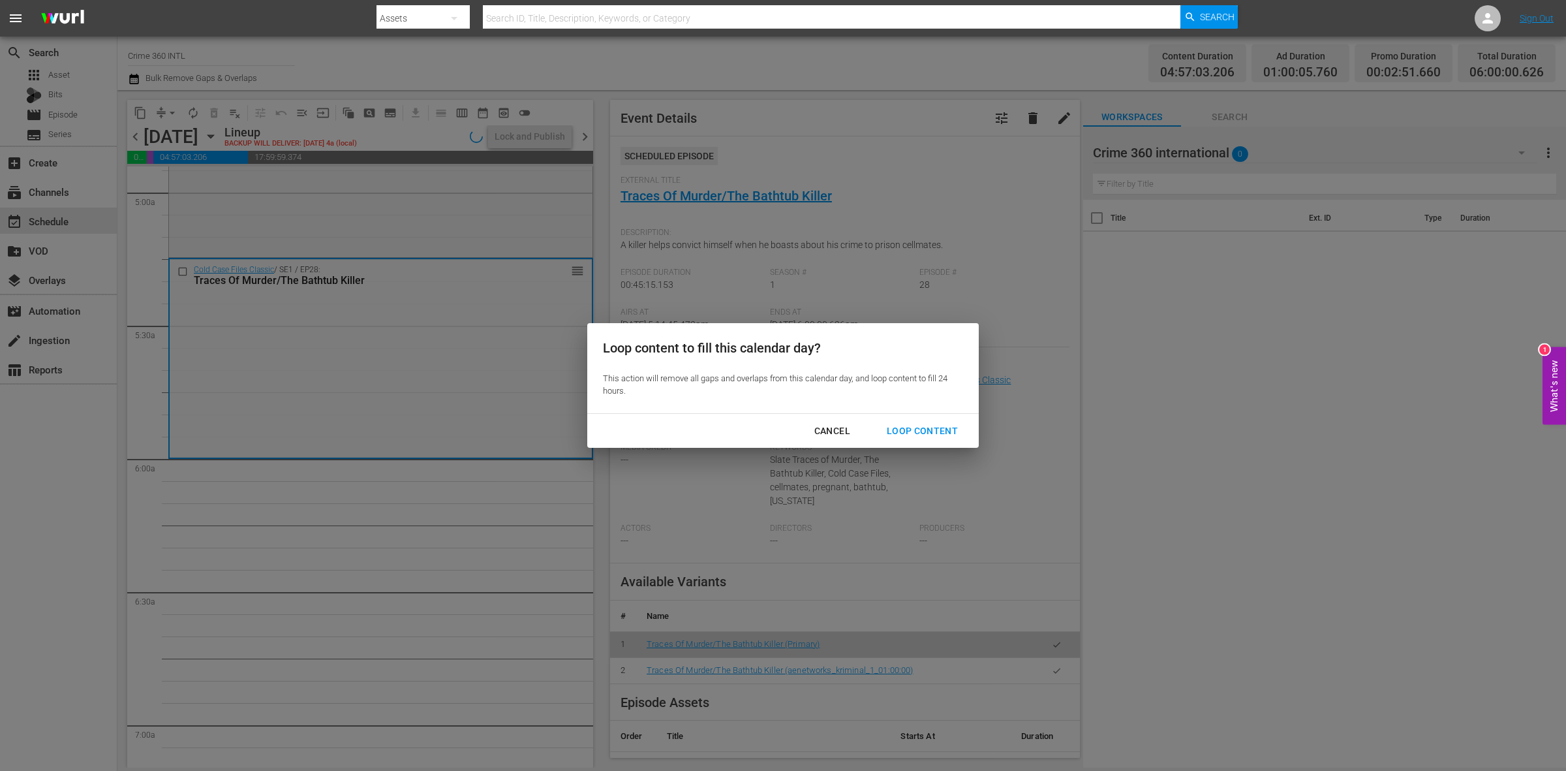
click at [899, 427] on div "Loop Content" at bounding box center [922, 431] width 92 height 16
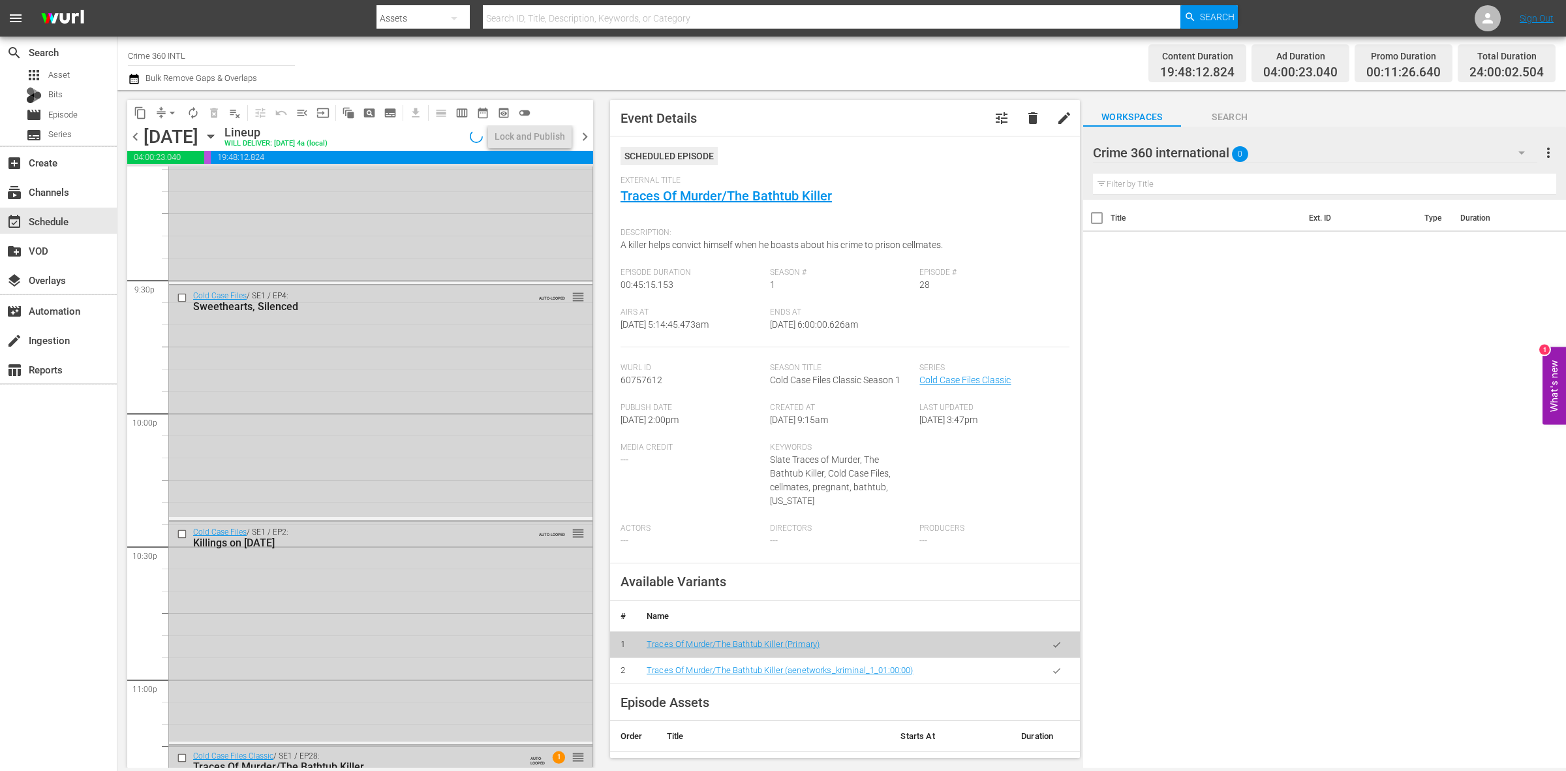
scroll to position [5788, 0]
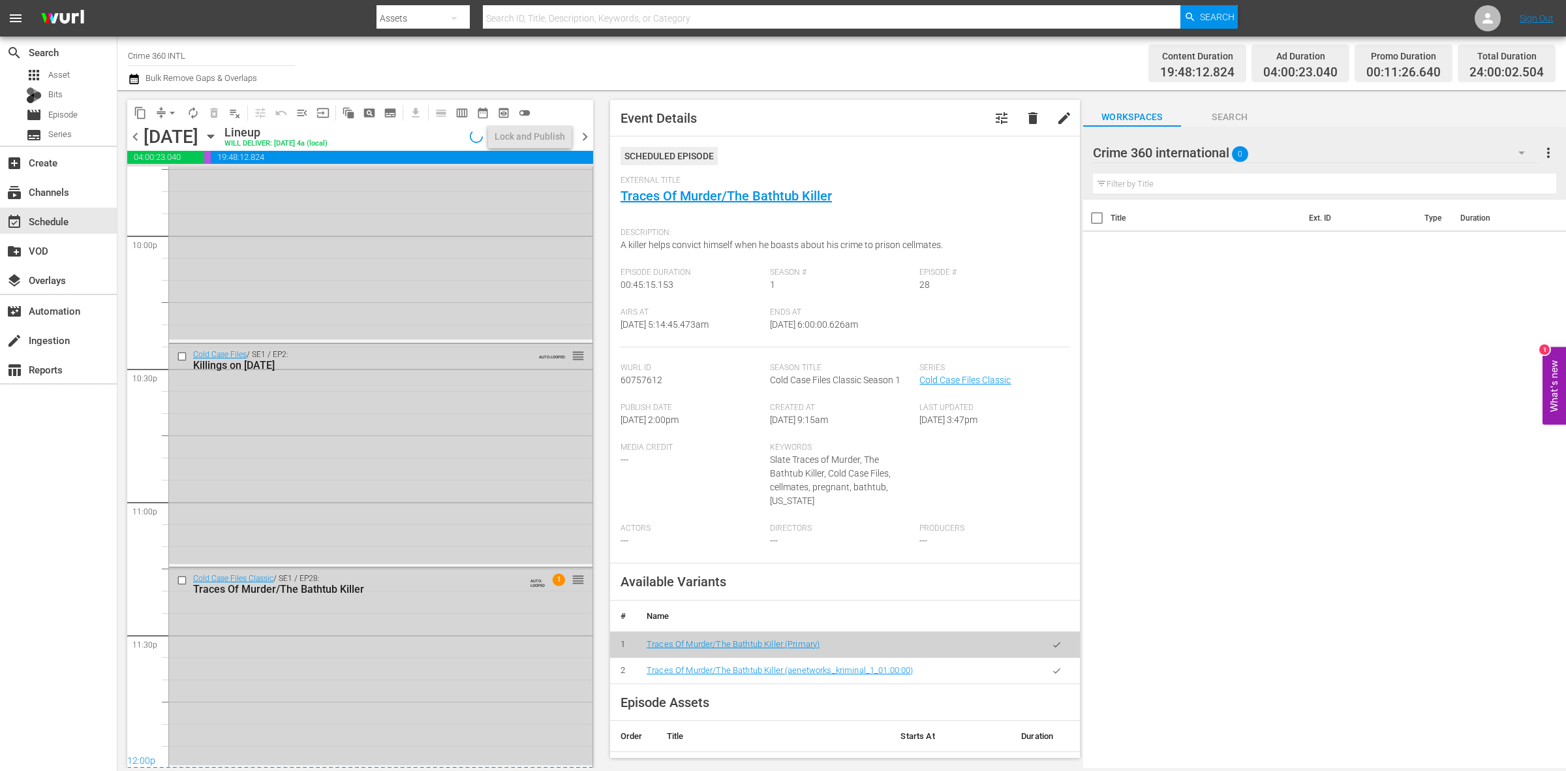
click at [438, 592] on div "Traces Of Murder/The Bathtub Killer" at bounding box center [358, 589] width 331 height 12
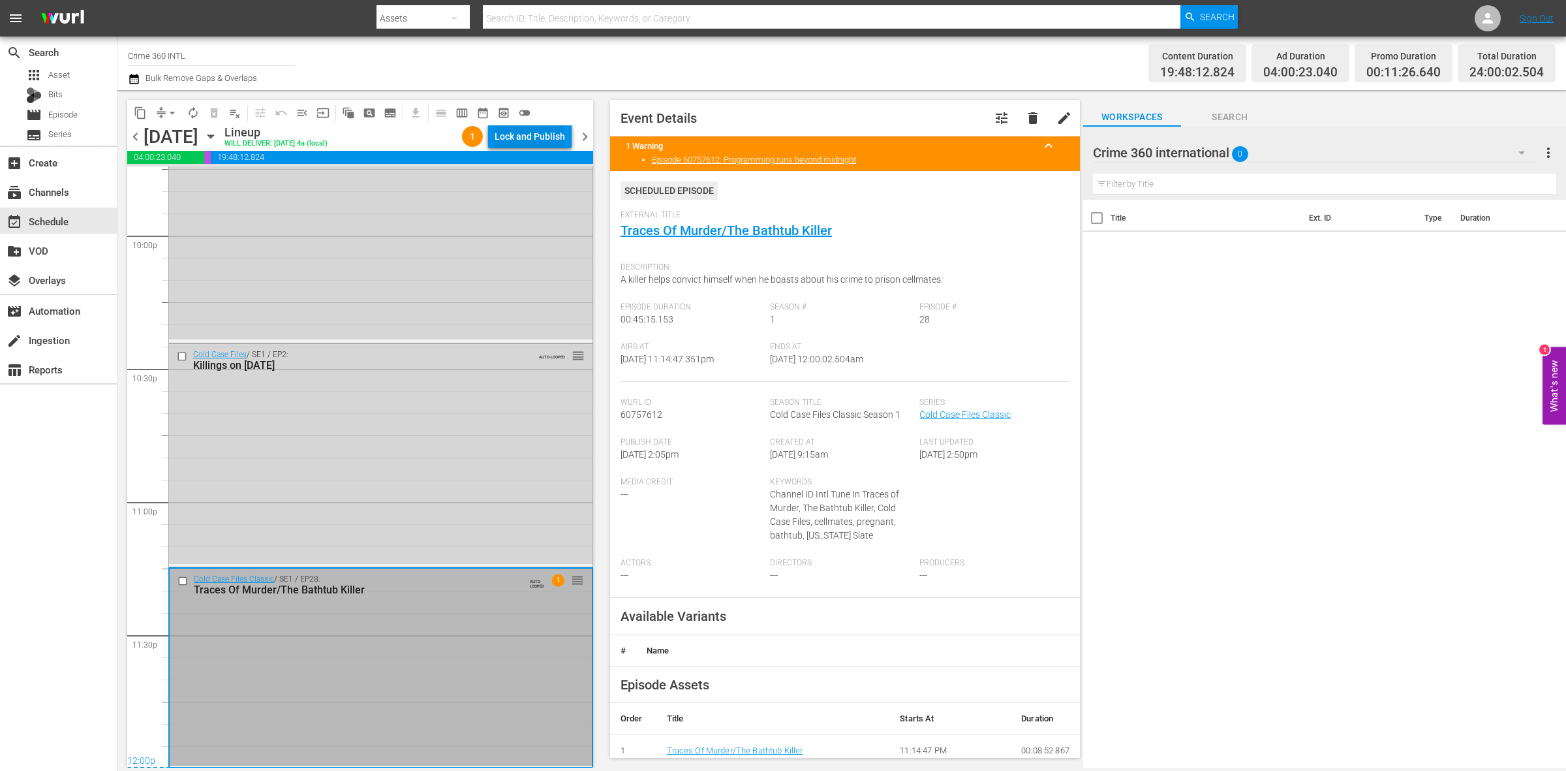
click at [542, 127] on div "Lock and Publish" at bounding box center [530, 136] width 70 height 23
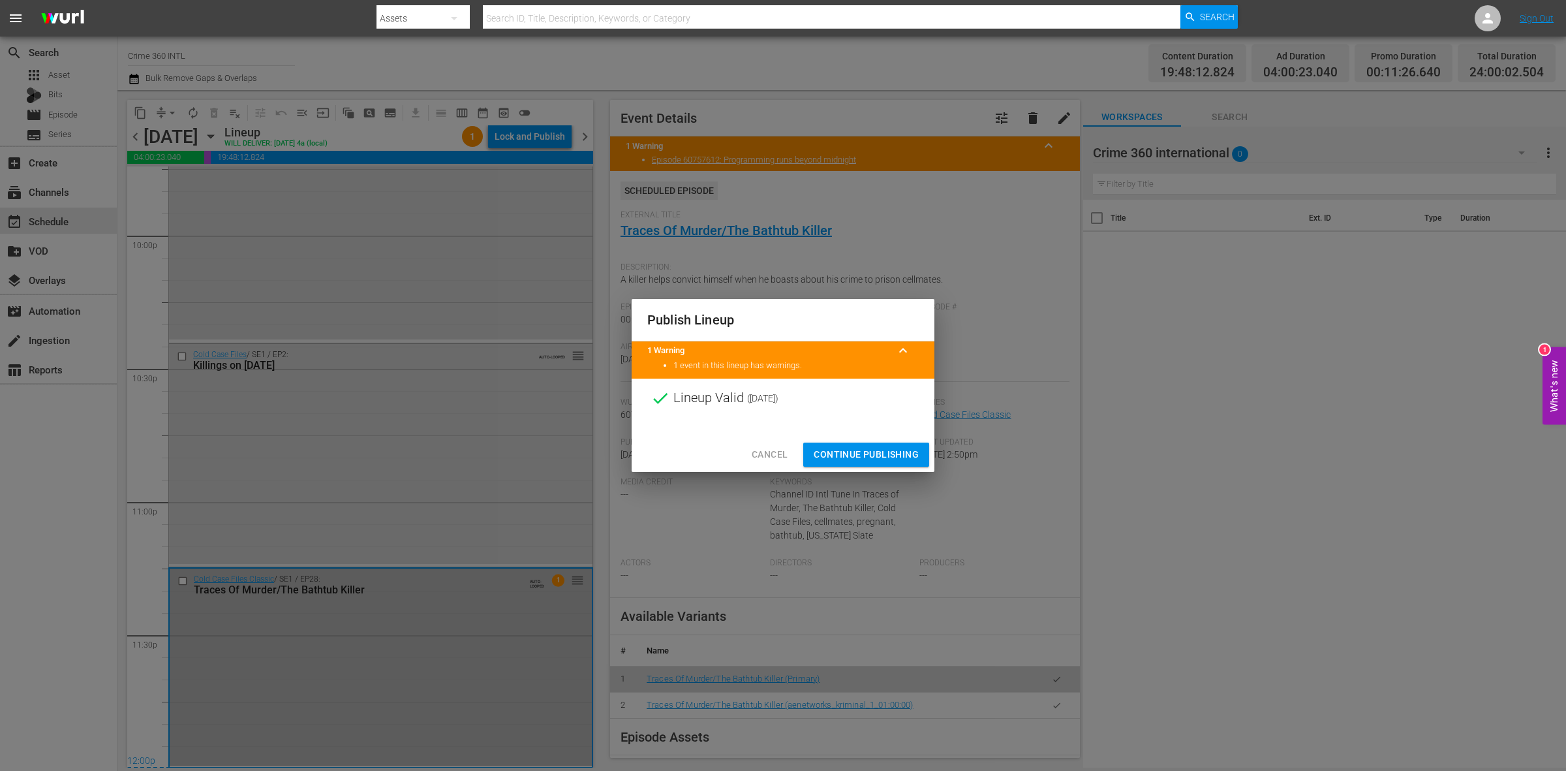
click at [891, 452] on span "Continue Publishing" at bounding box center [866, 454] width 105 height 16
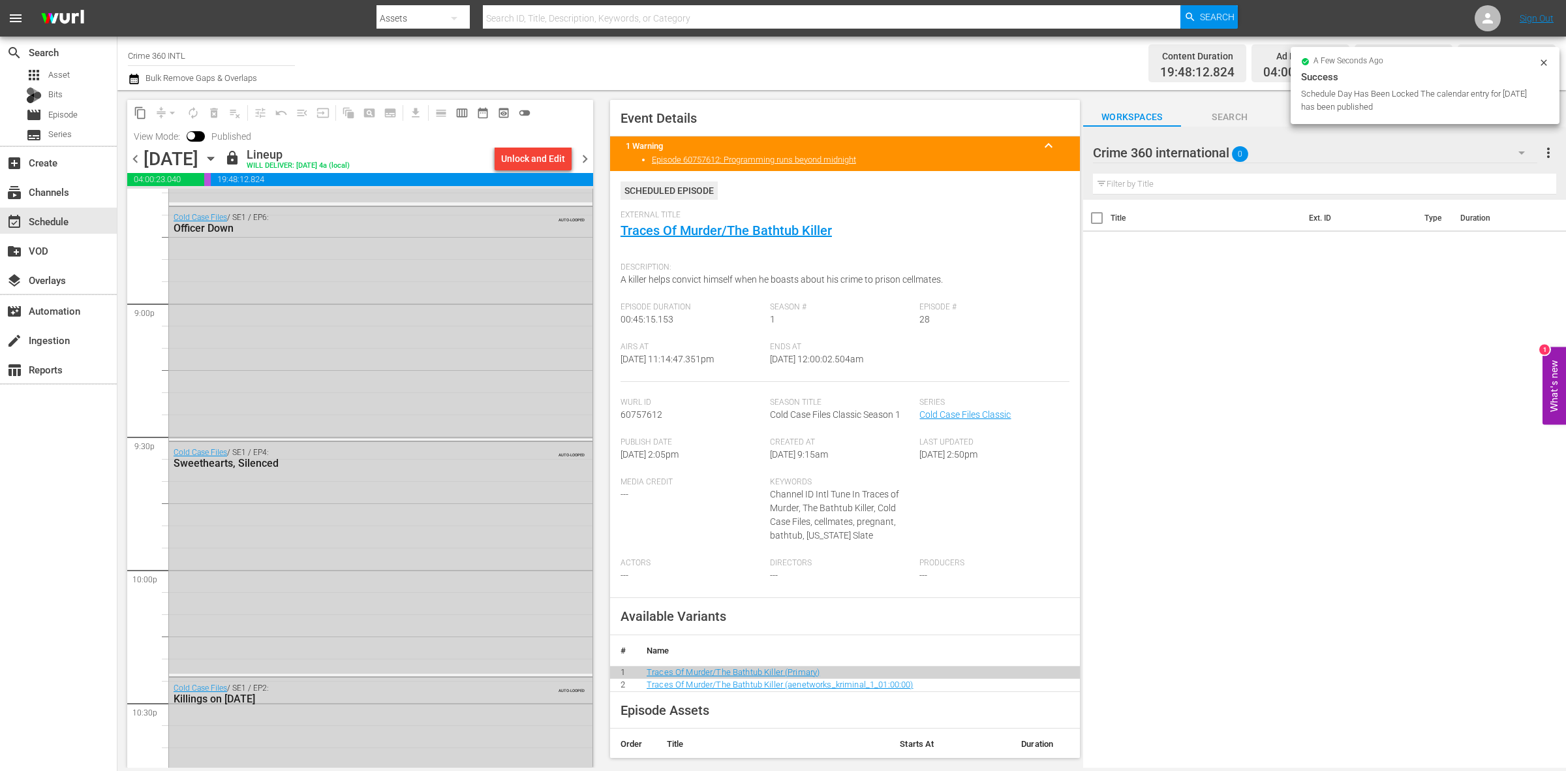
scroll to position [5810, 0]
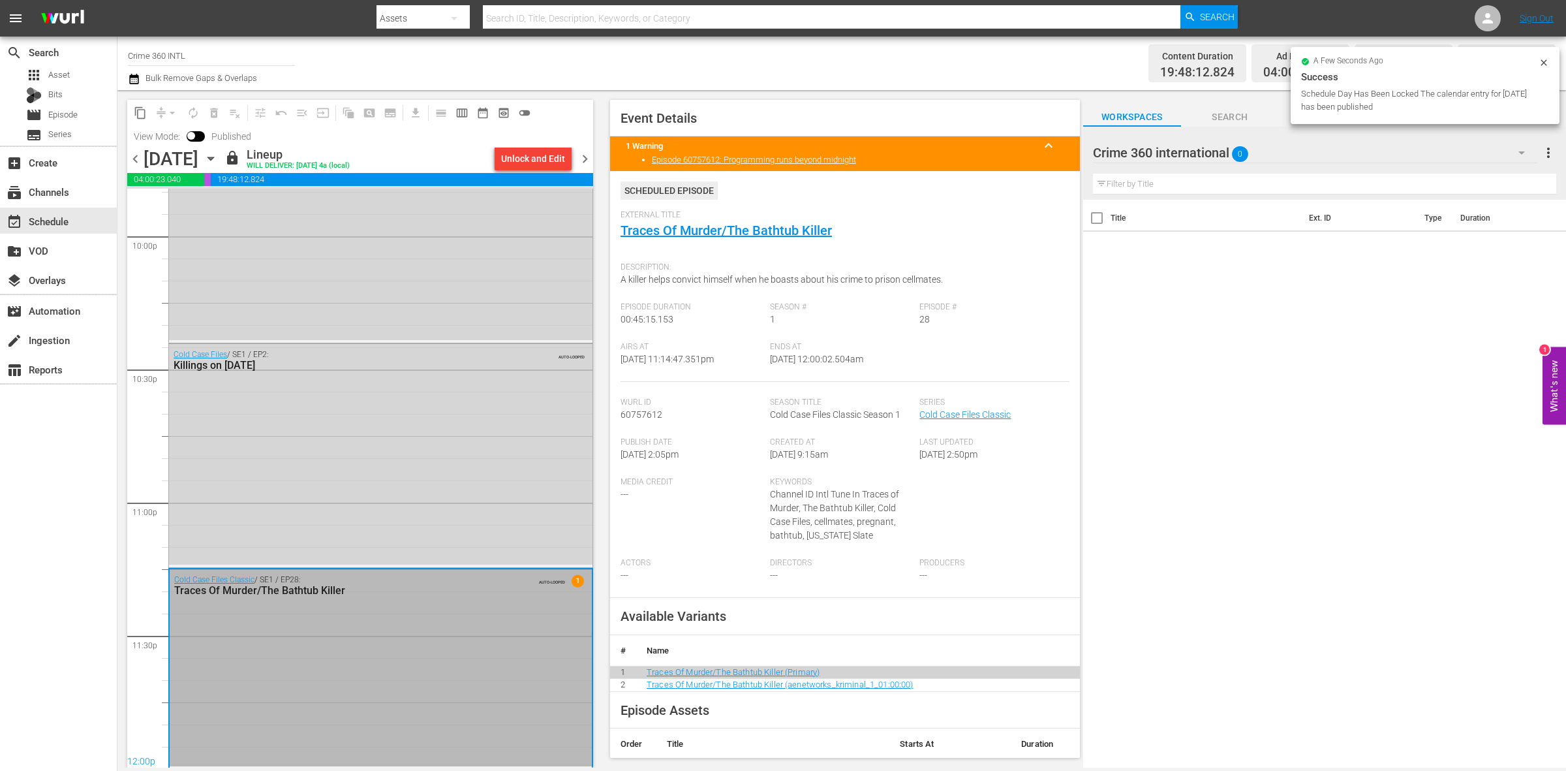
click at [584, 155] on span "chevron_right" at bounding box center [585, 159] width 16 height 16
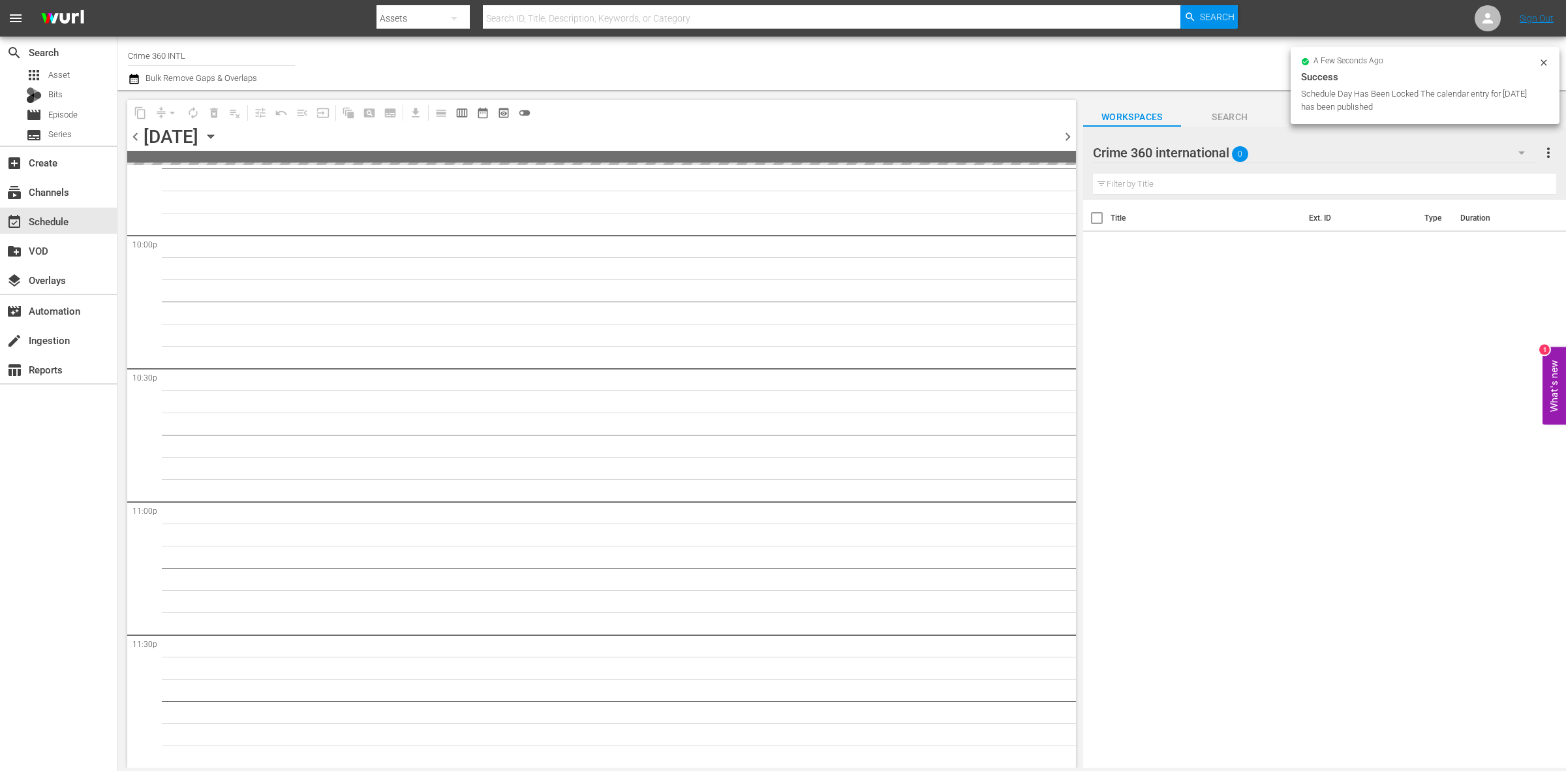
scroll to position [5787, 0]
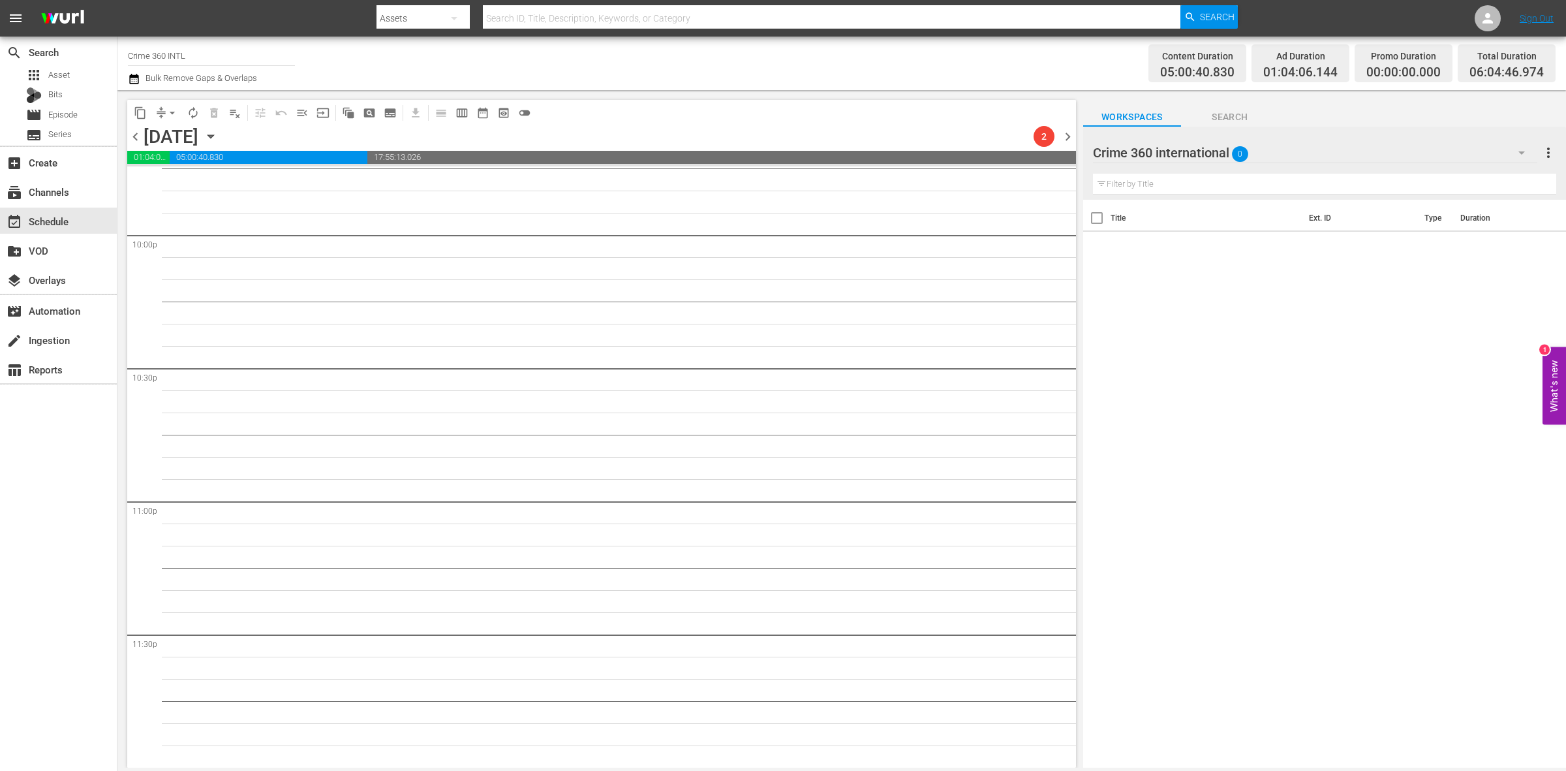
click at [137, 139] on span "chevron_left" at bounding box center [135, 137] width 16 height 16
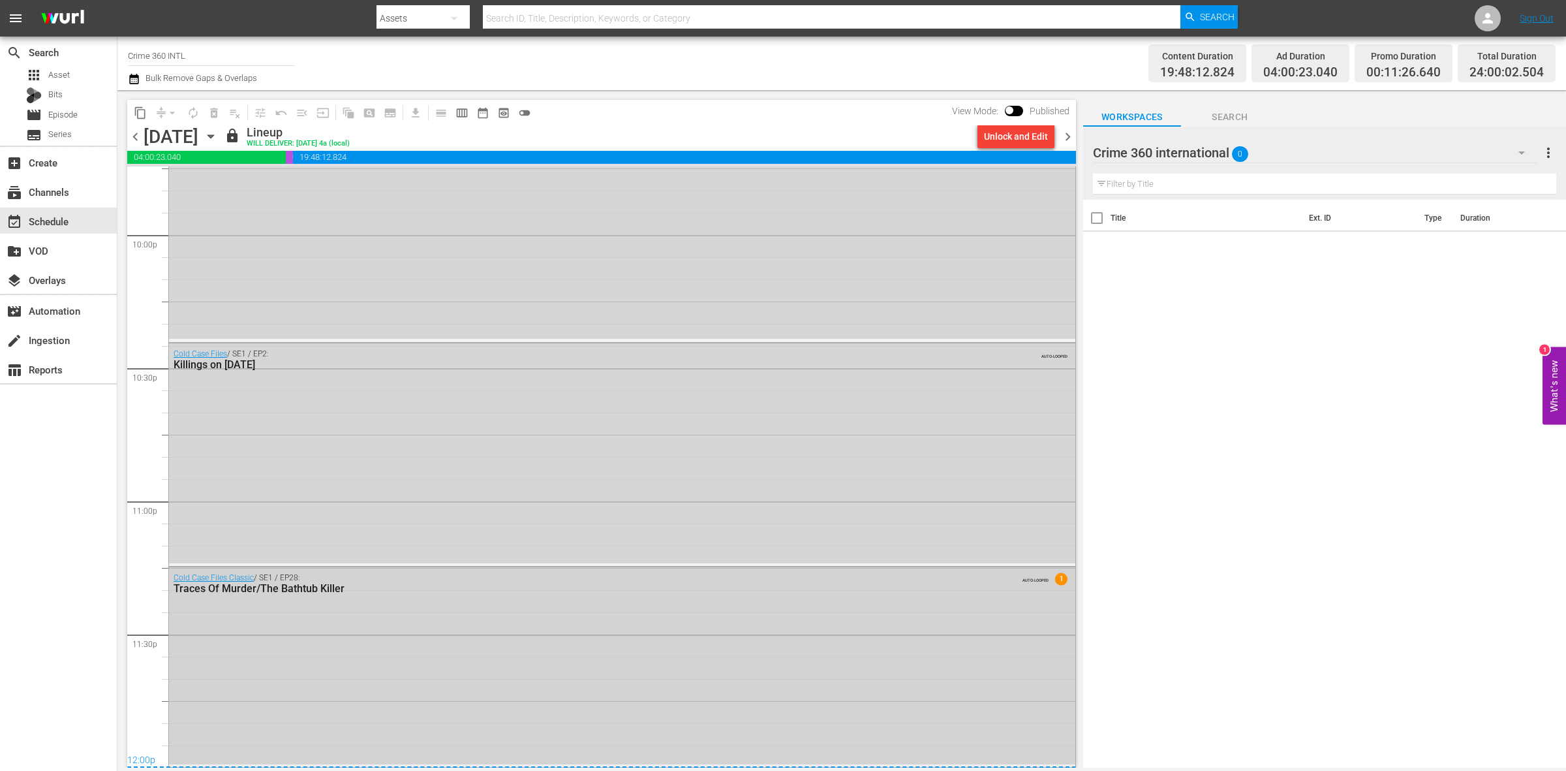
scroll to position [5788, 0]
click at [1061, 139] on span "chevron_right" at bounding box center [1068, 137] width 16 height 16
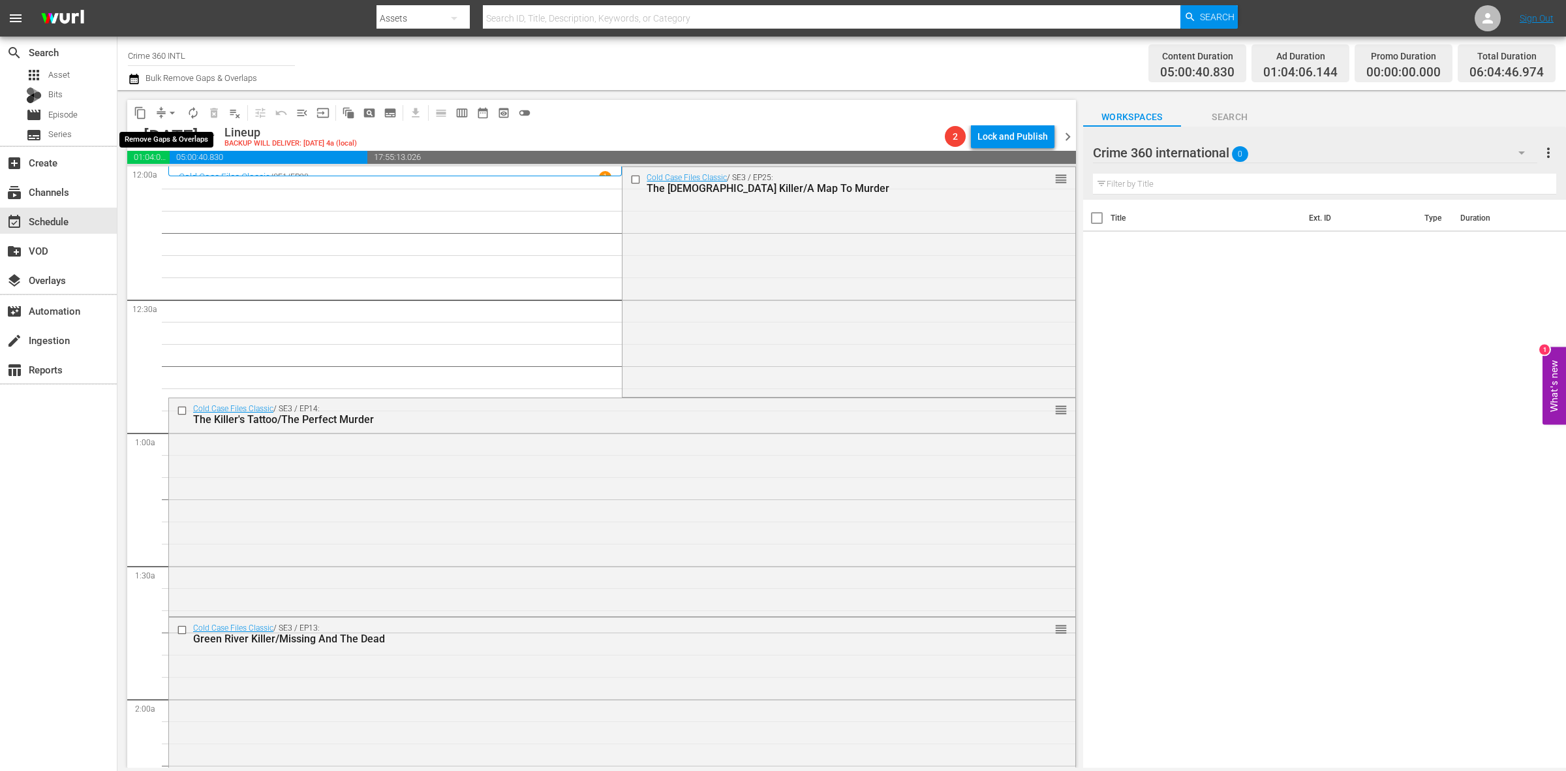
click at [172, 110] on span "arrow_drop_down" at bounding box center [172, 112] width 13 height 13
click at [177, 135] on li "Align to Midnight" at bounding box center [172, 139] width 137 height 22
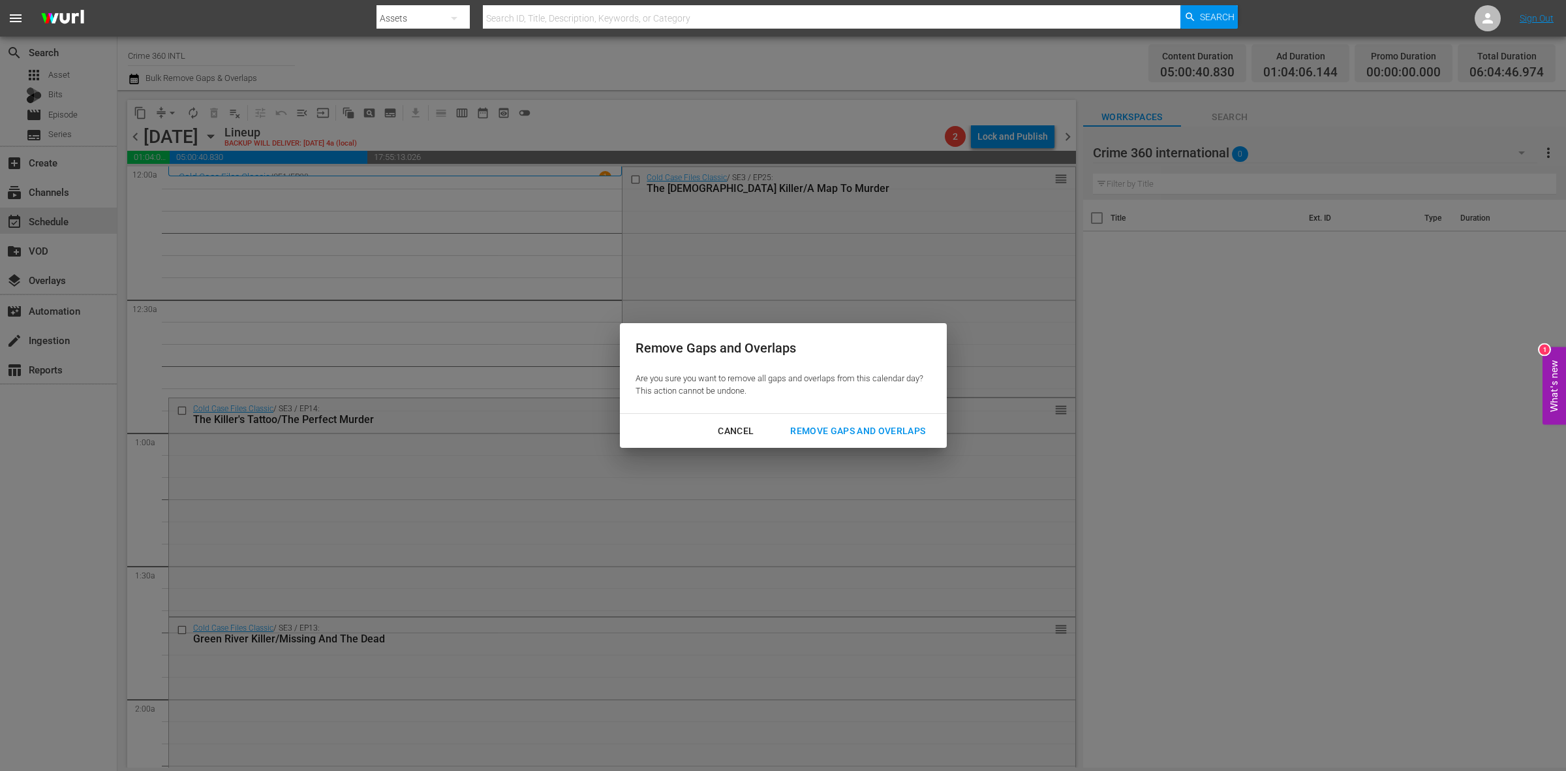
click at [829, 438] on div "Remove Gaps and Overlaps" at bounding box center [858, 431] width 156 height 16
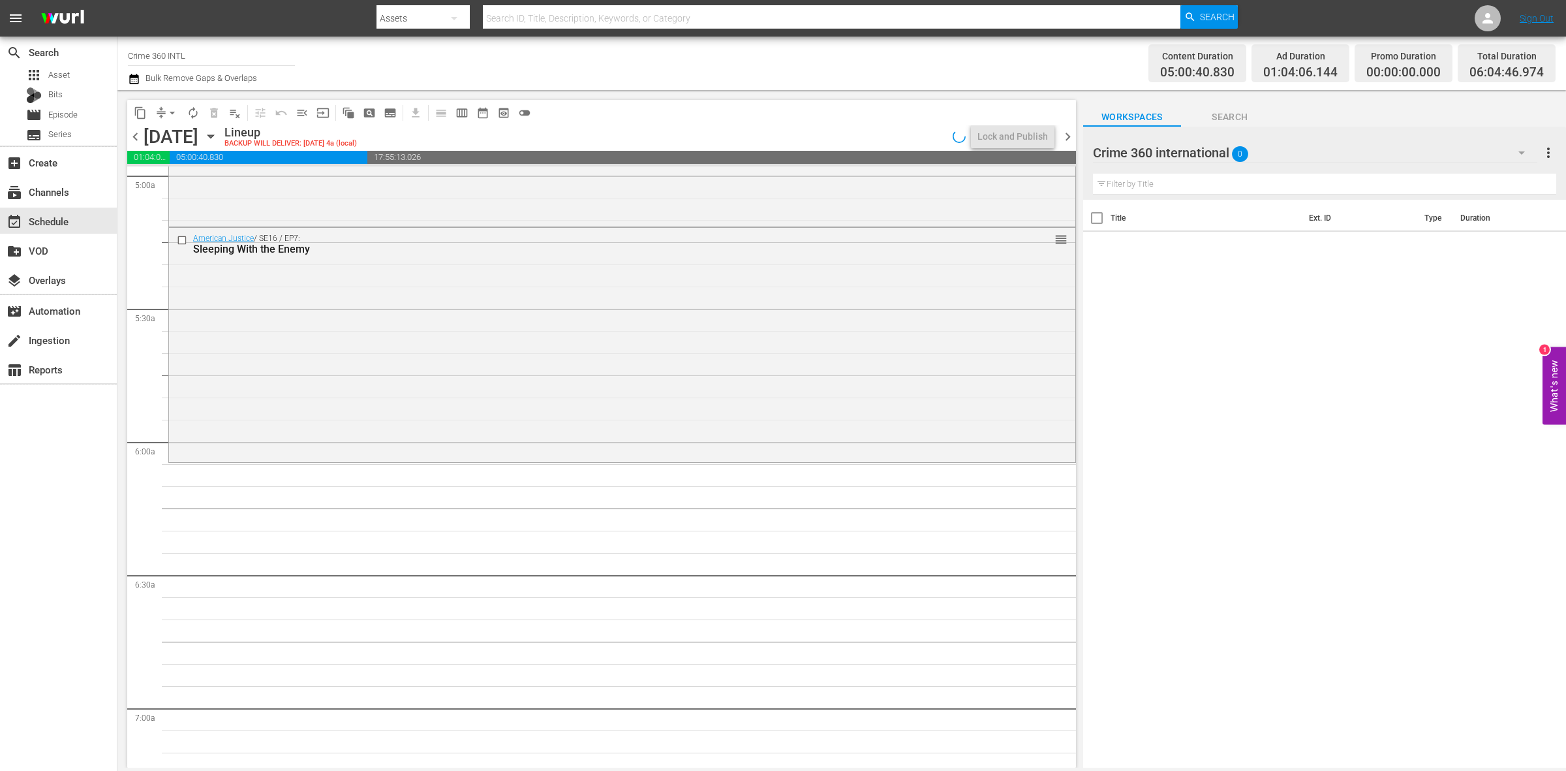
scroll to position [1224, 0]
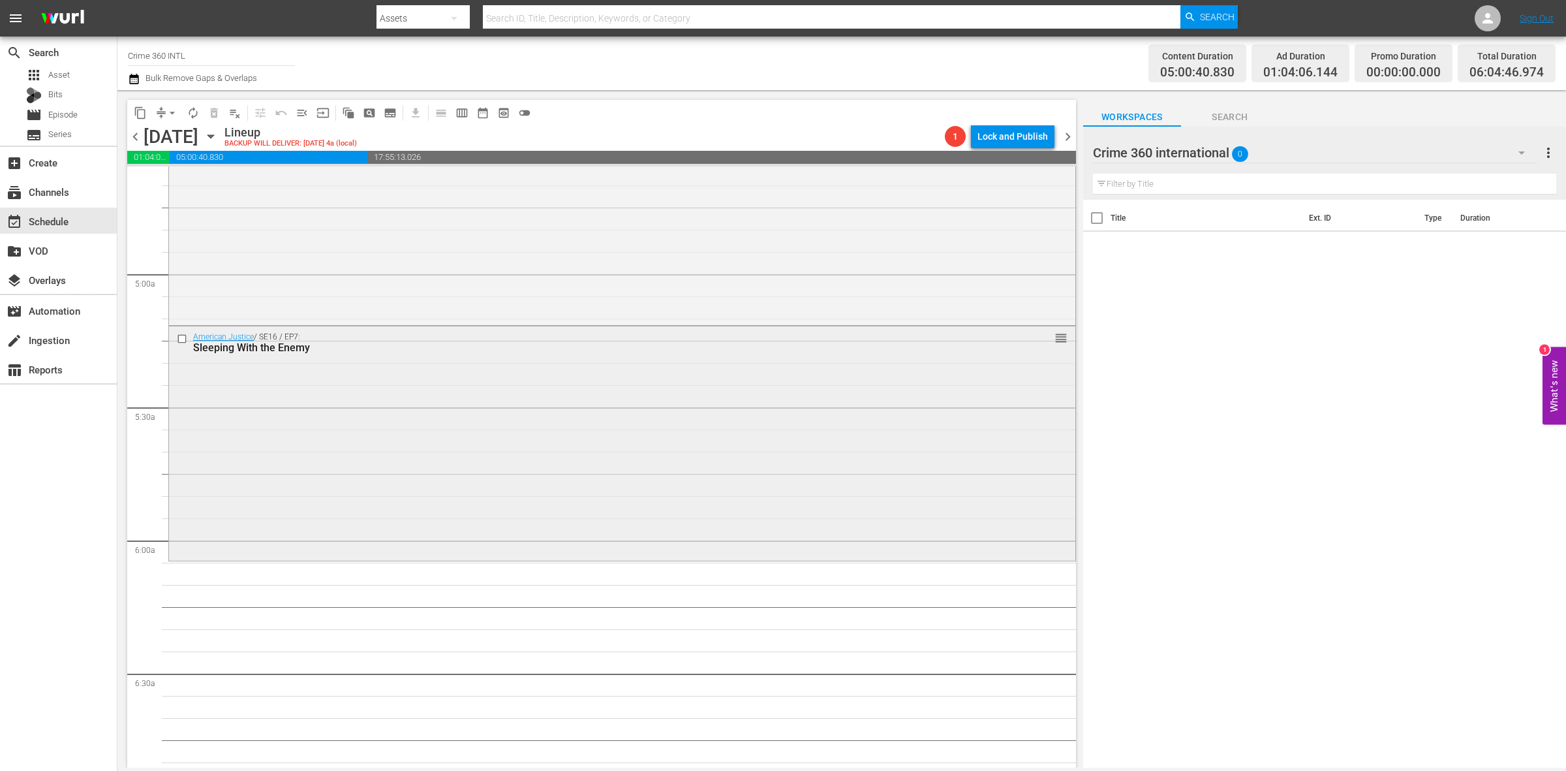
click at [532, 506] on div "American Justice / SE16 / EP7: Sleeping With the Enemy reorder" at bounding box center [622, 442] width 906 height 232
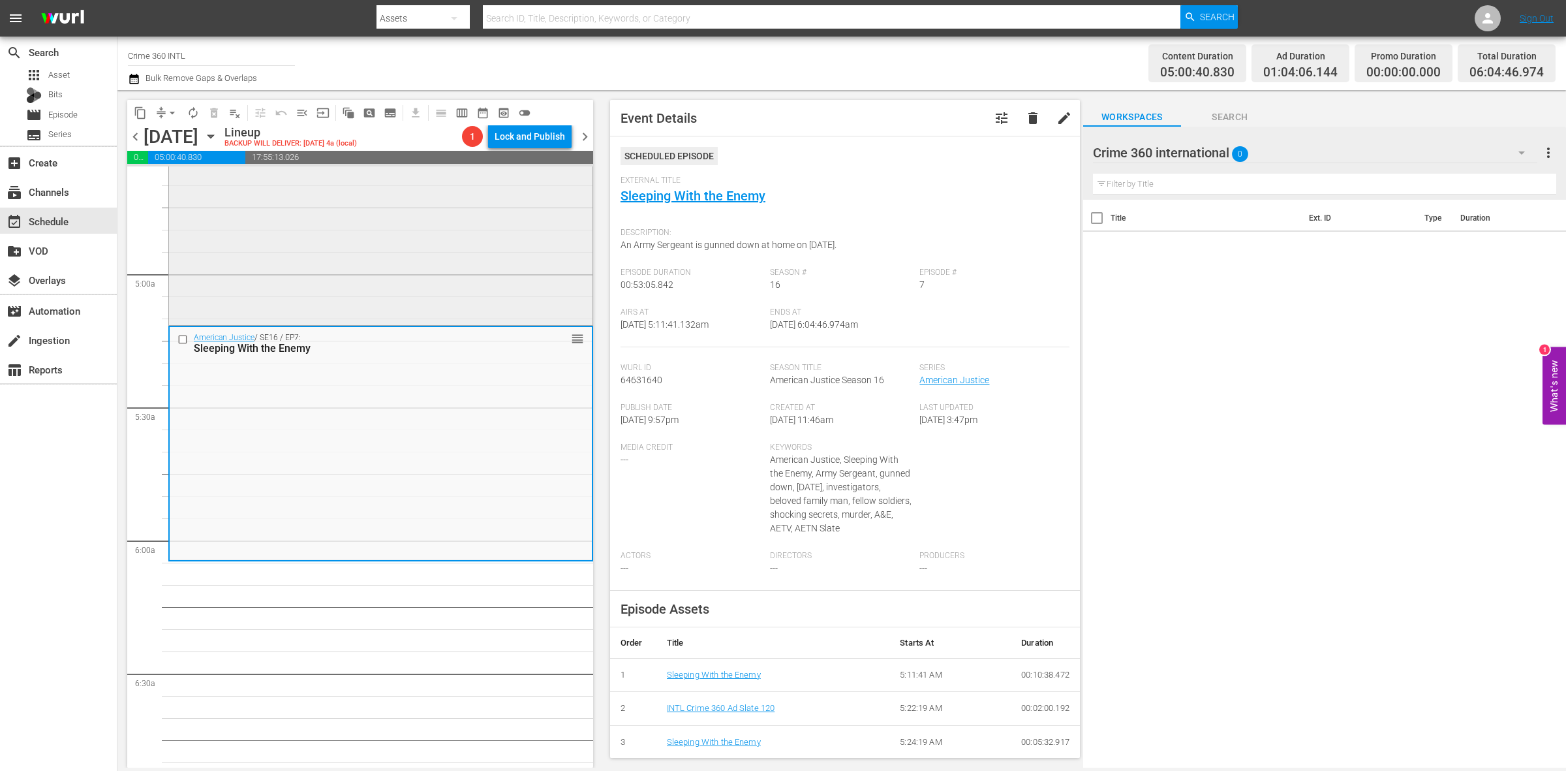
click at [504, 243] on div "American Justice / SE16 / EP9: Hiding in Plain Sight reorder" at bounding box center [380, 207] width 423 height 232
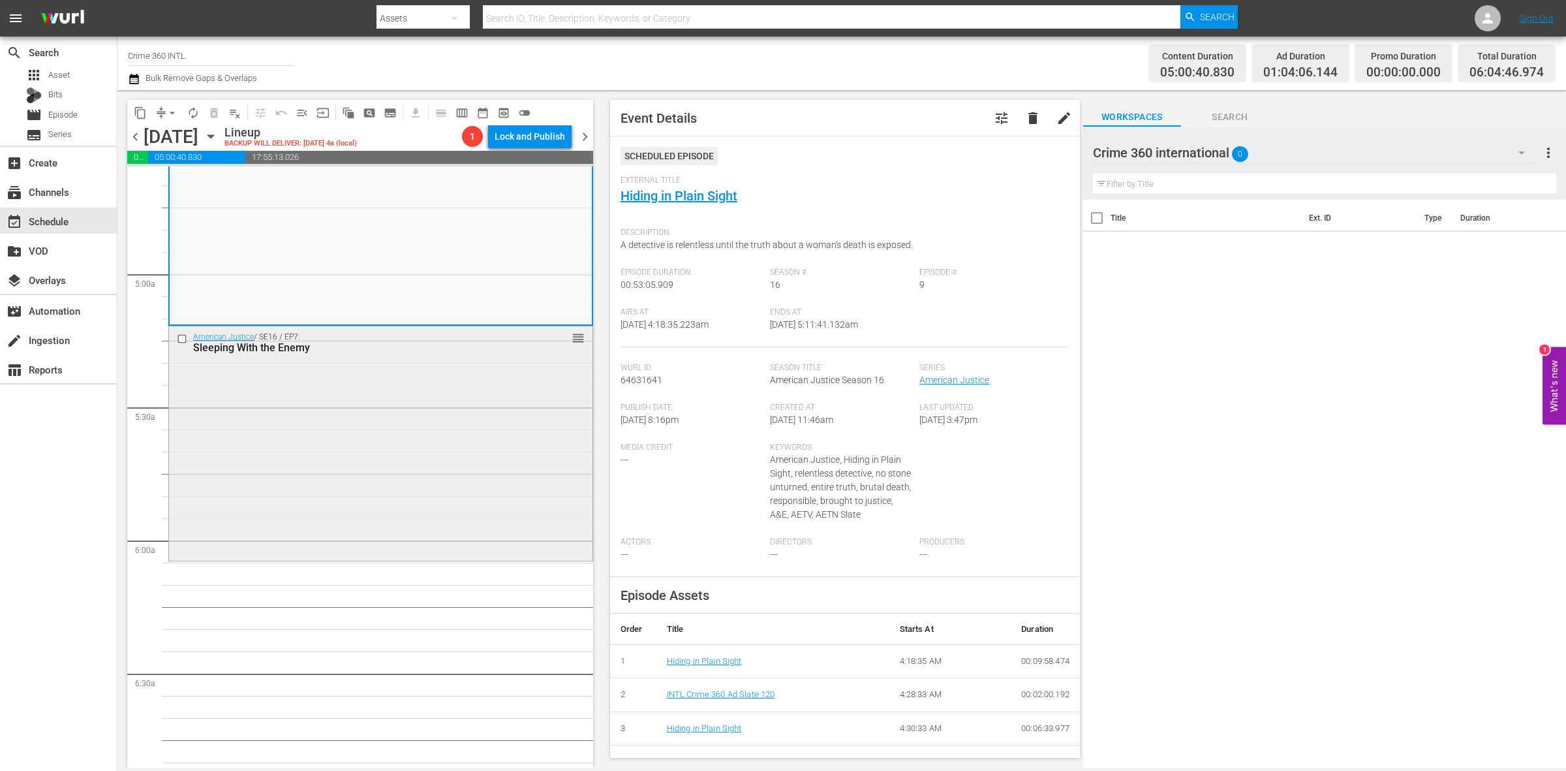
click at [255, 444] on div "American Justice / SE16 / EP7: Sleeping With the Enemy reorder" at bounding box center [380, 442] width 423 height 232
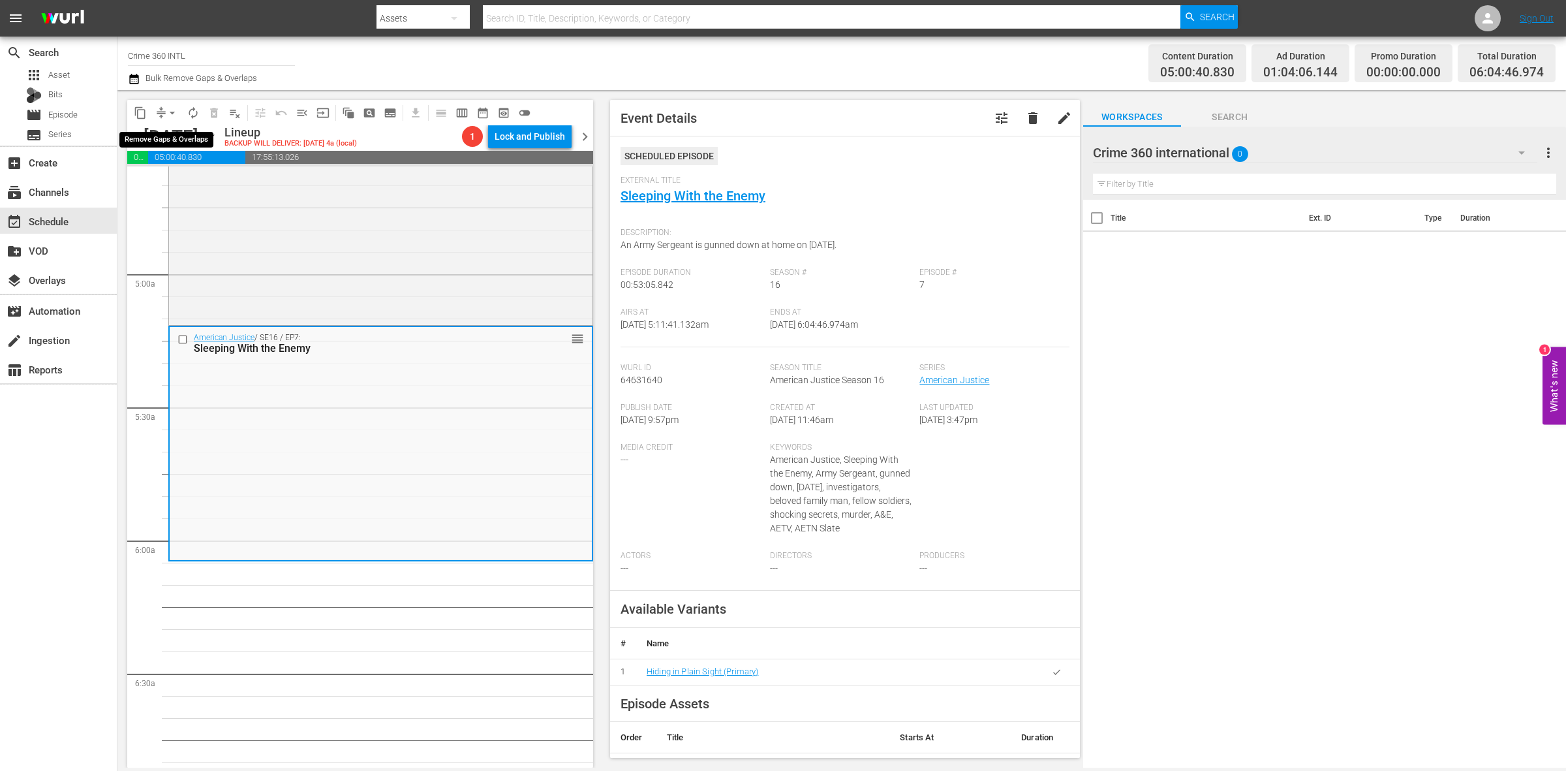
click at [177, 112] on span "arrow_drop_down" at bounding box center [172, 112] width 13 height 13
click at [181, 138] on li "Align to Midnight" at bounding box center [172, 139] width 137 height 22
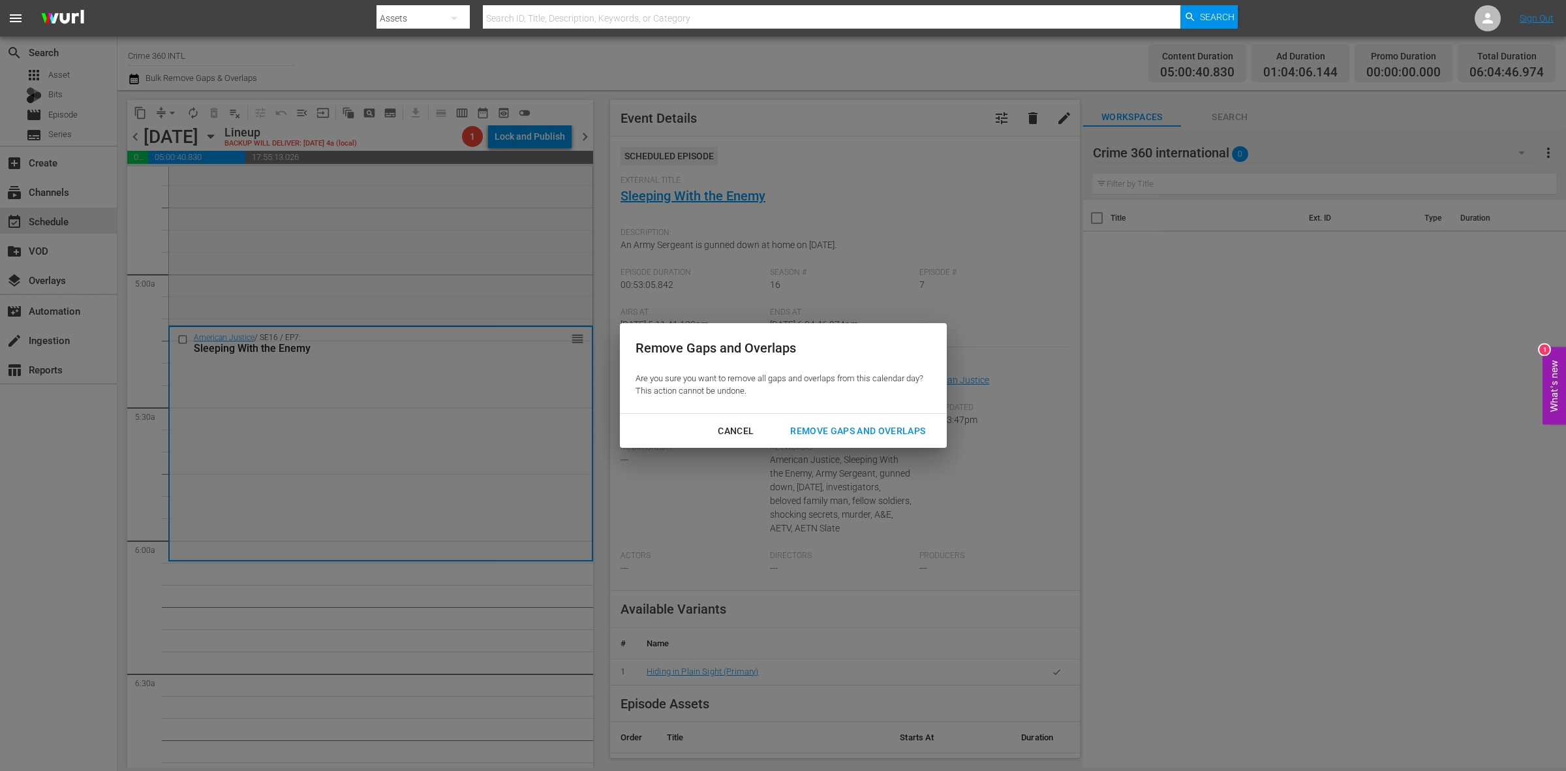
click at [867, 438] on div "Remove Gaps and Overlaps" at bounding box center [858, 431] width 156 height 16
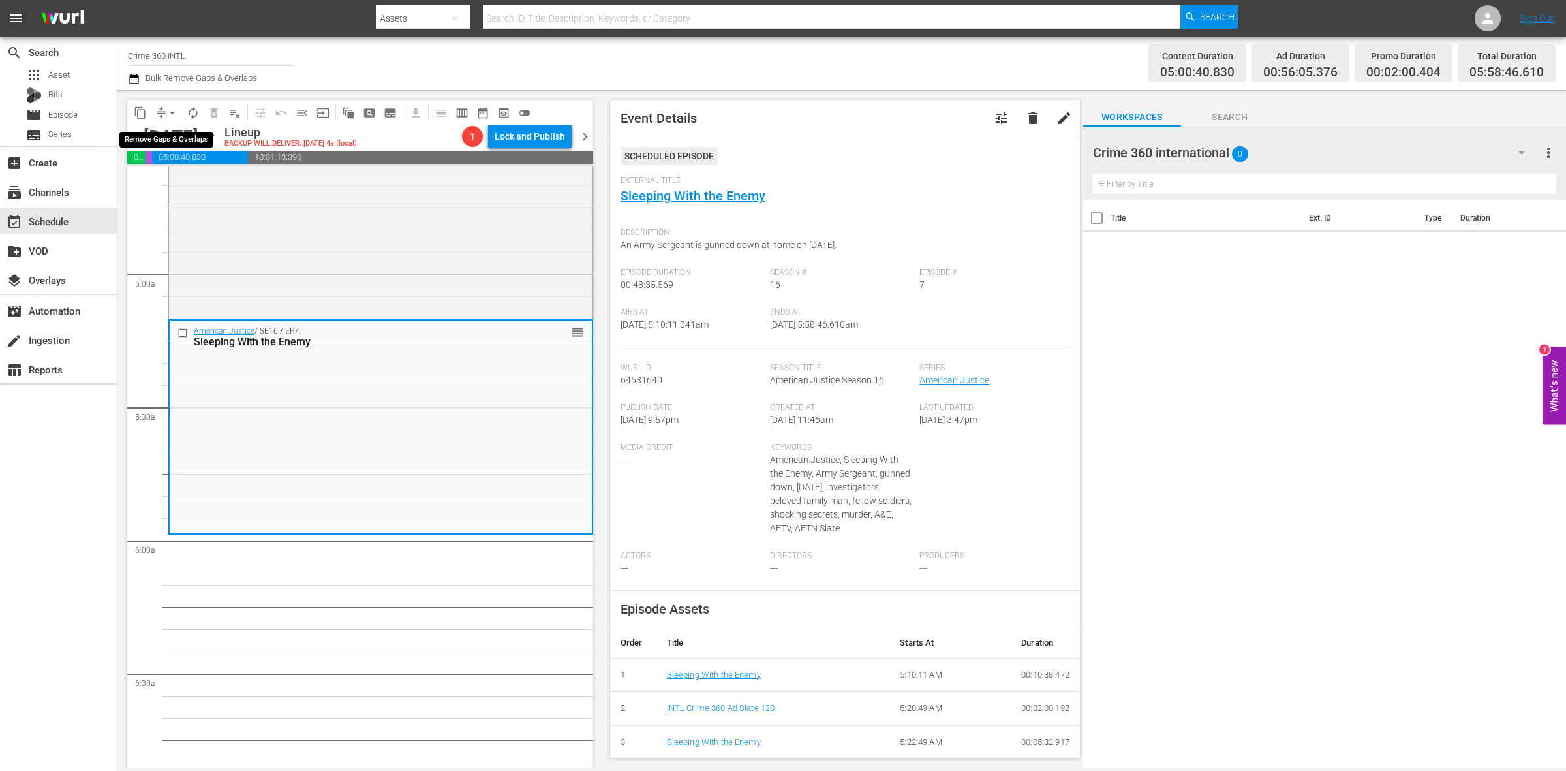
click at [166, 115] on span "arrow_drop_down" at bounding box center [172, 112] width 13 height 13
click at [168, 132] on li "Align to Midnight" at bounding box center [172, 139] width 137 height 22
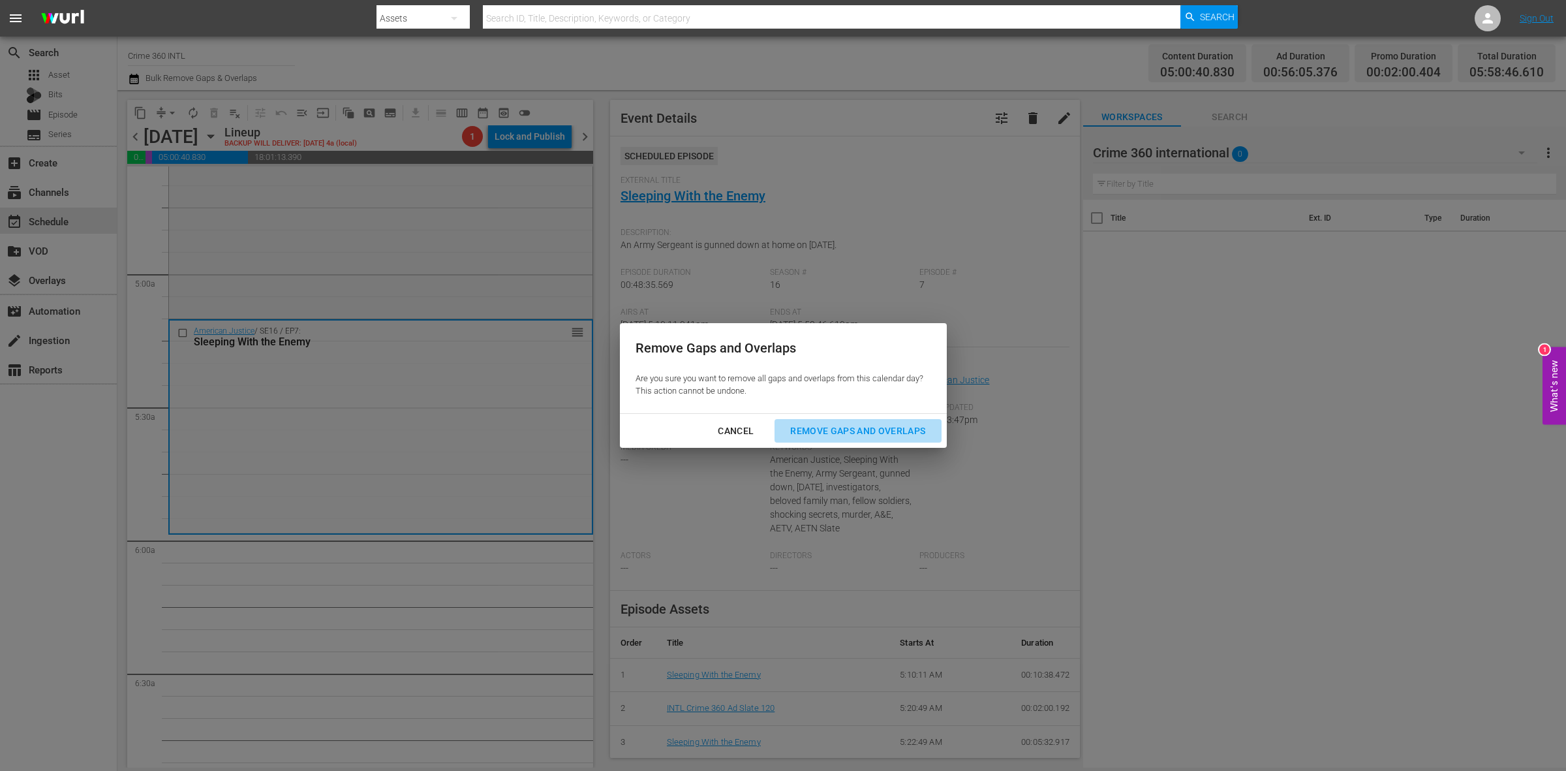
click at [821, 423] on div "Remove Gaps and Overlaps" at bounding box center [858, 431] width 156 height 16
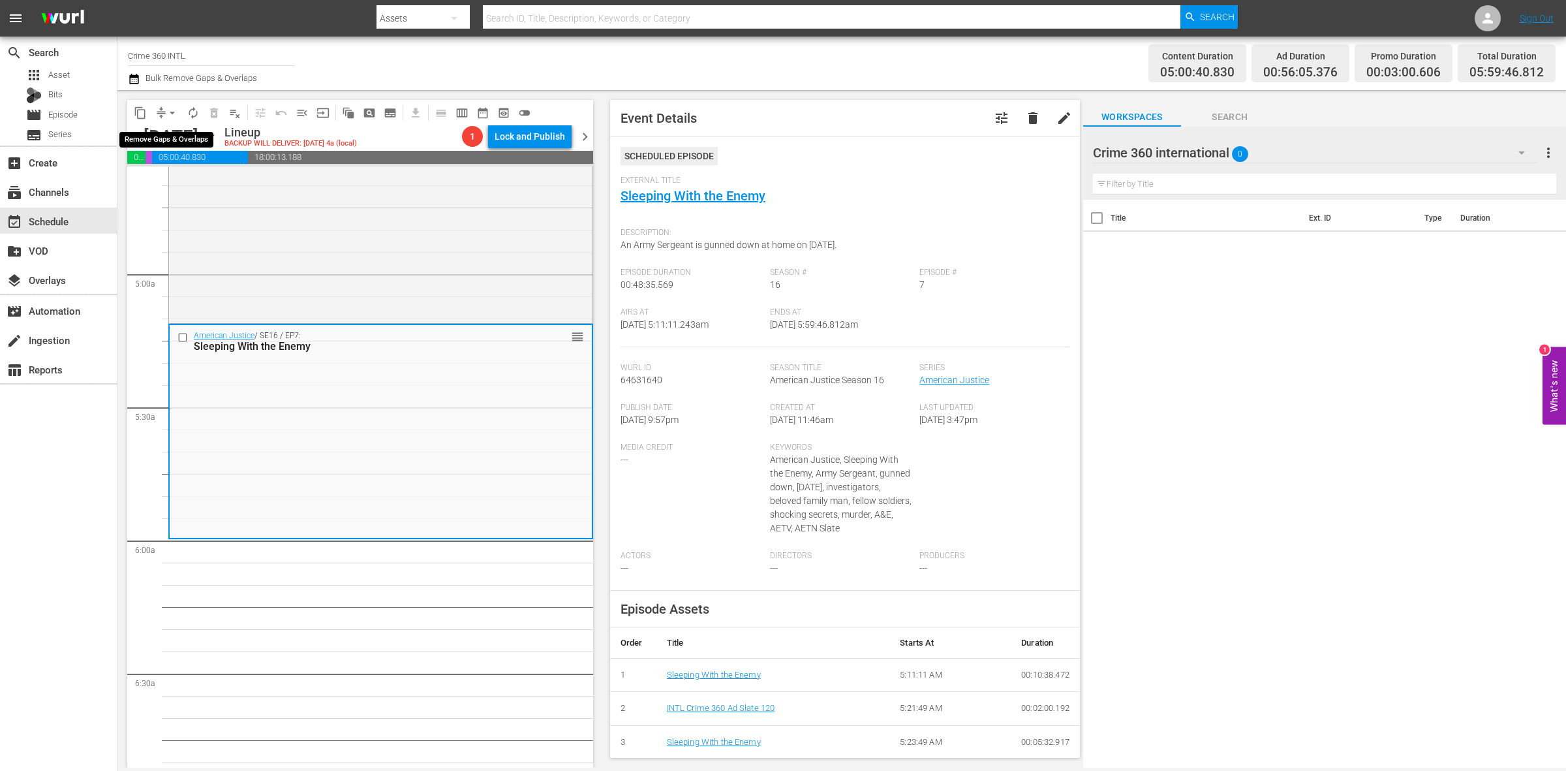
click at [166, 114] on span "arrow_drop_down" at bounding box center [172, 112] width 13 height 13
click at [186, 134] on li "Align to Midnight" at bounding box center [172, 139] width 137 height 22
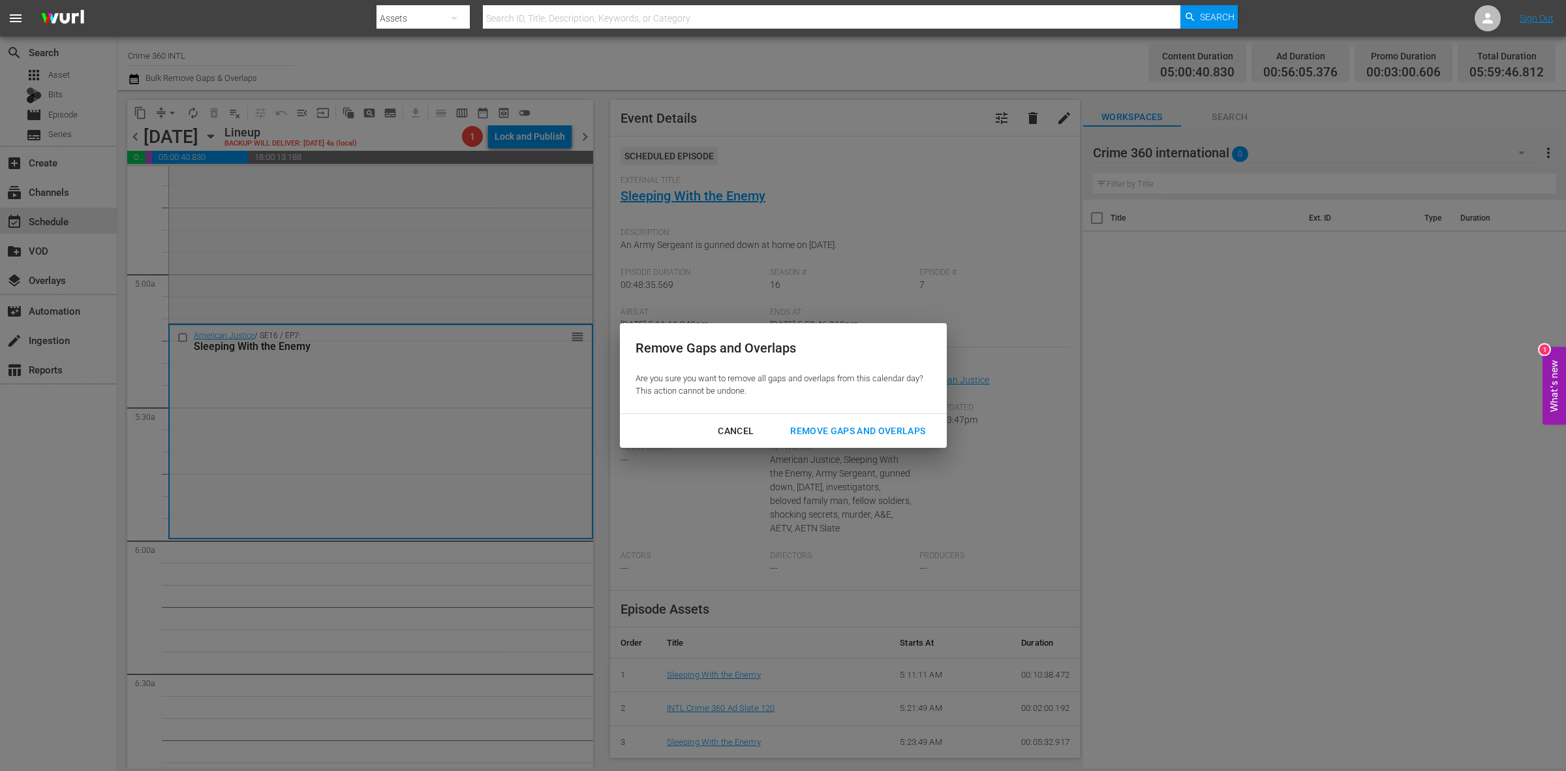
click at [855, 435] on div "Remove Gaps and Overlaps" at bounding box center [858, 431] width 156 height 16
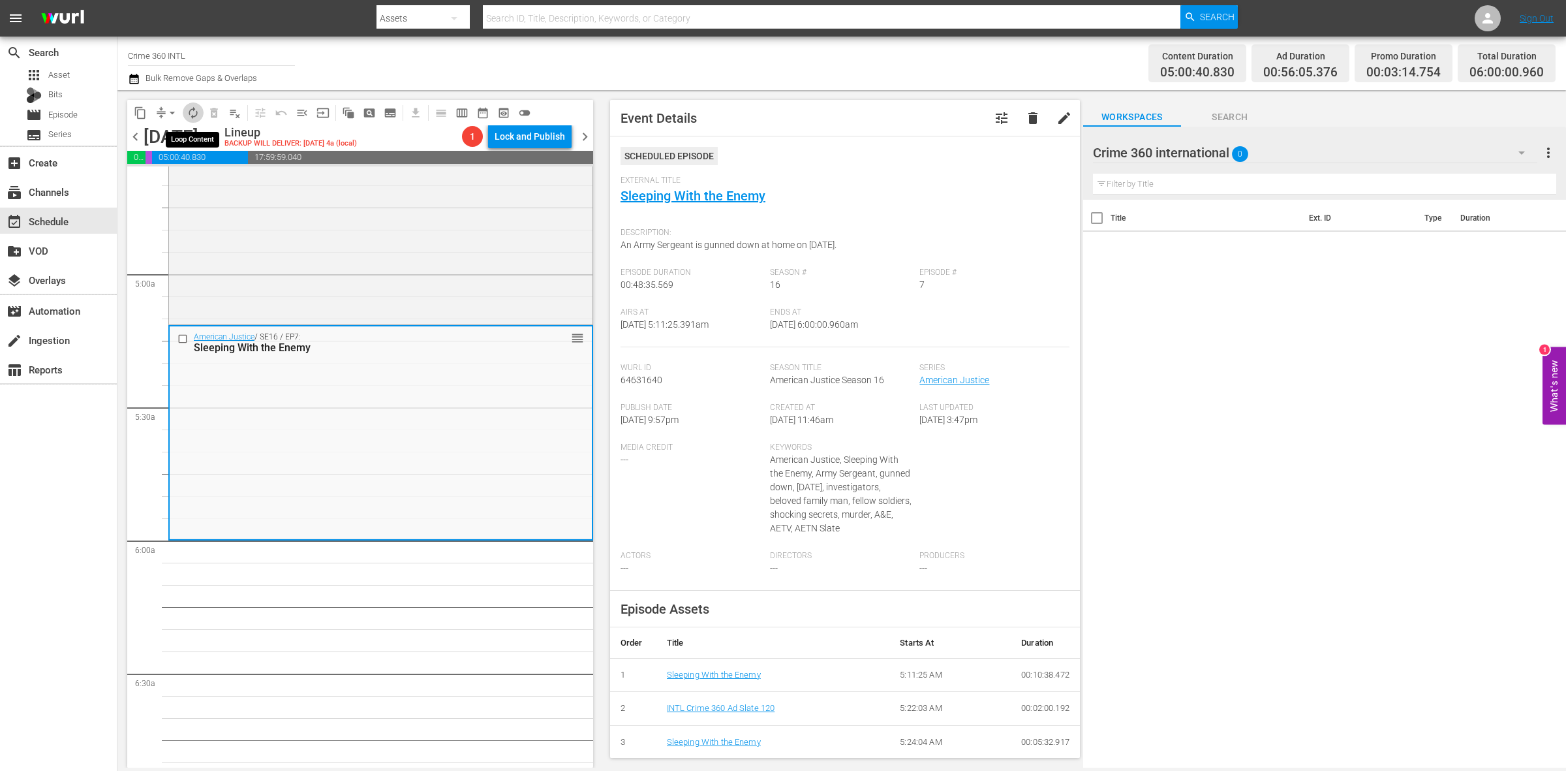
click at [194, 111] on span "autorenew_outlined" at bounding box center [193, 112] width 13 height 13
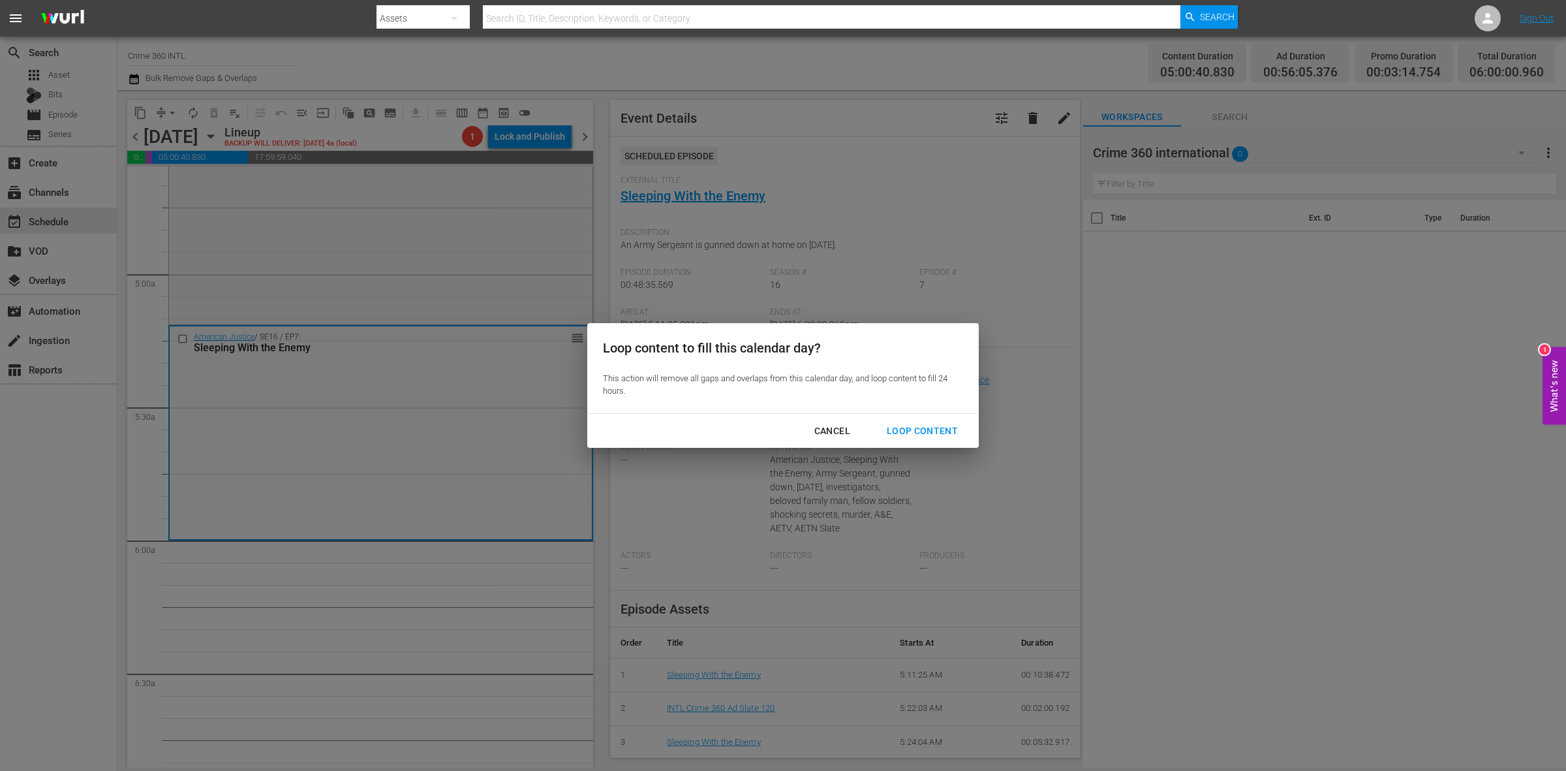
click at [953, 432] on div "Loop Content" at bounding box center [922, 431] width 92 height 16
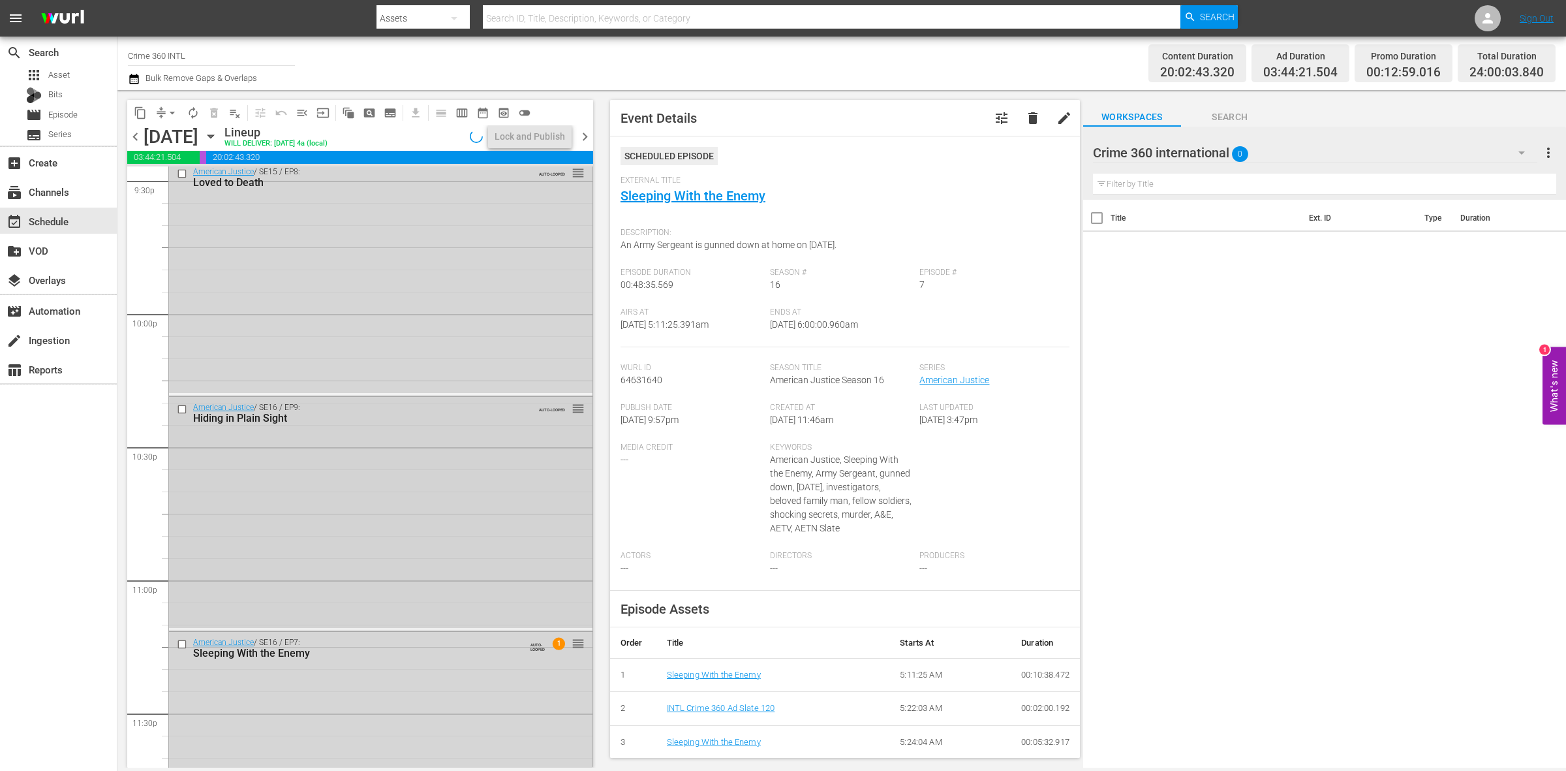
scroll to position [5788, 0]
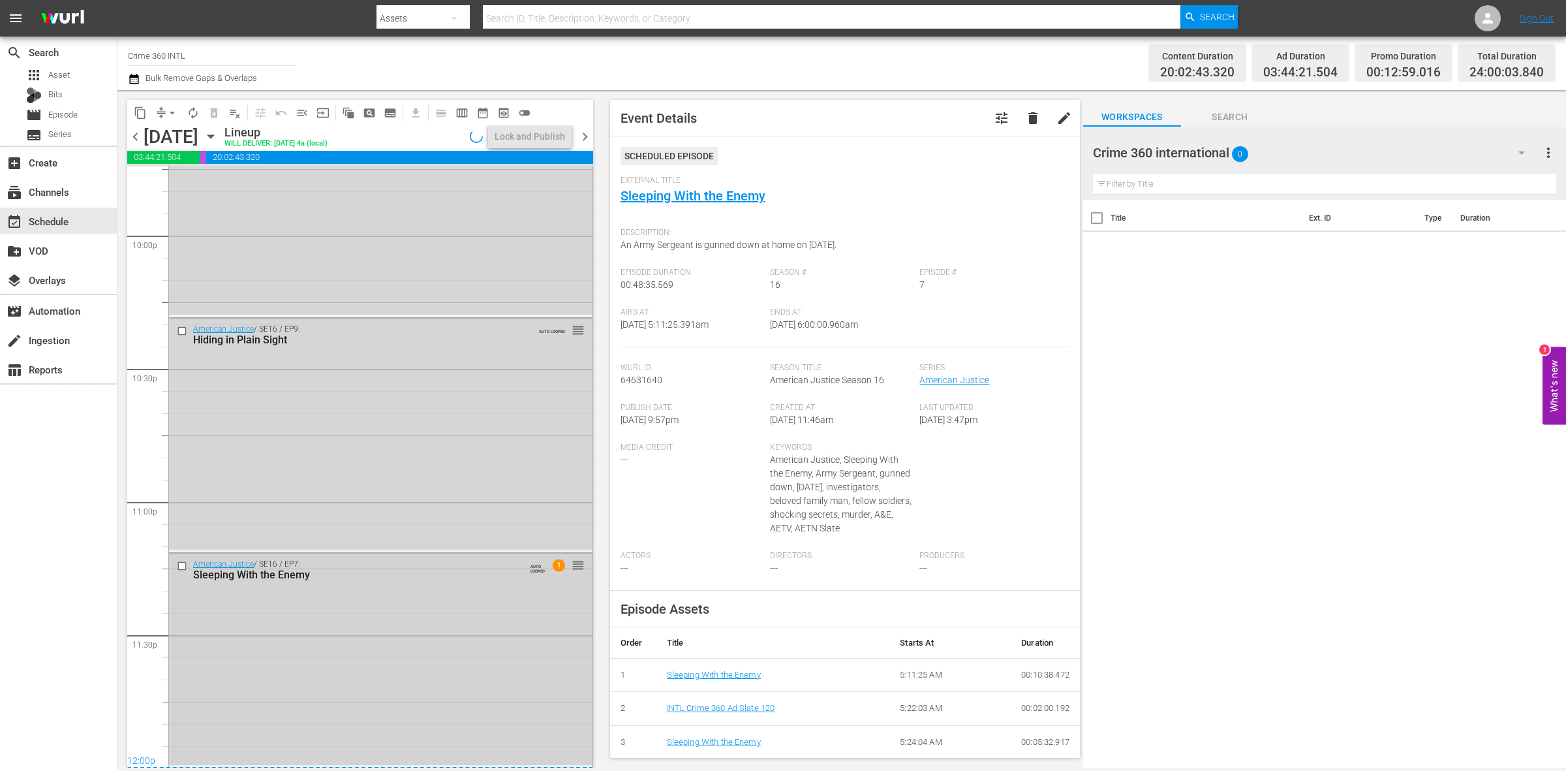
click at [451, 653] on div "American Justice / SE16 / EP7: Sleeping With the Enemy AUTO-LOOPED 1 reorder" at bounding box center [380, 658] width 423 height 211
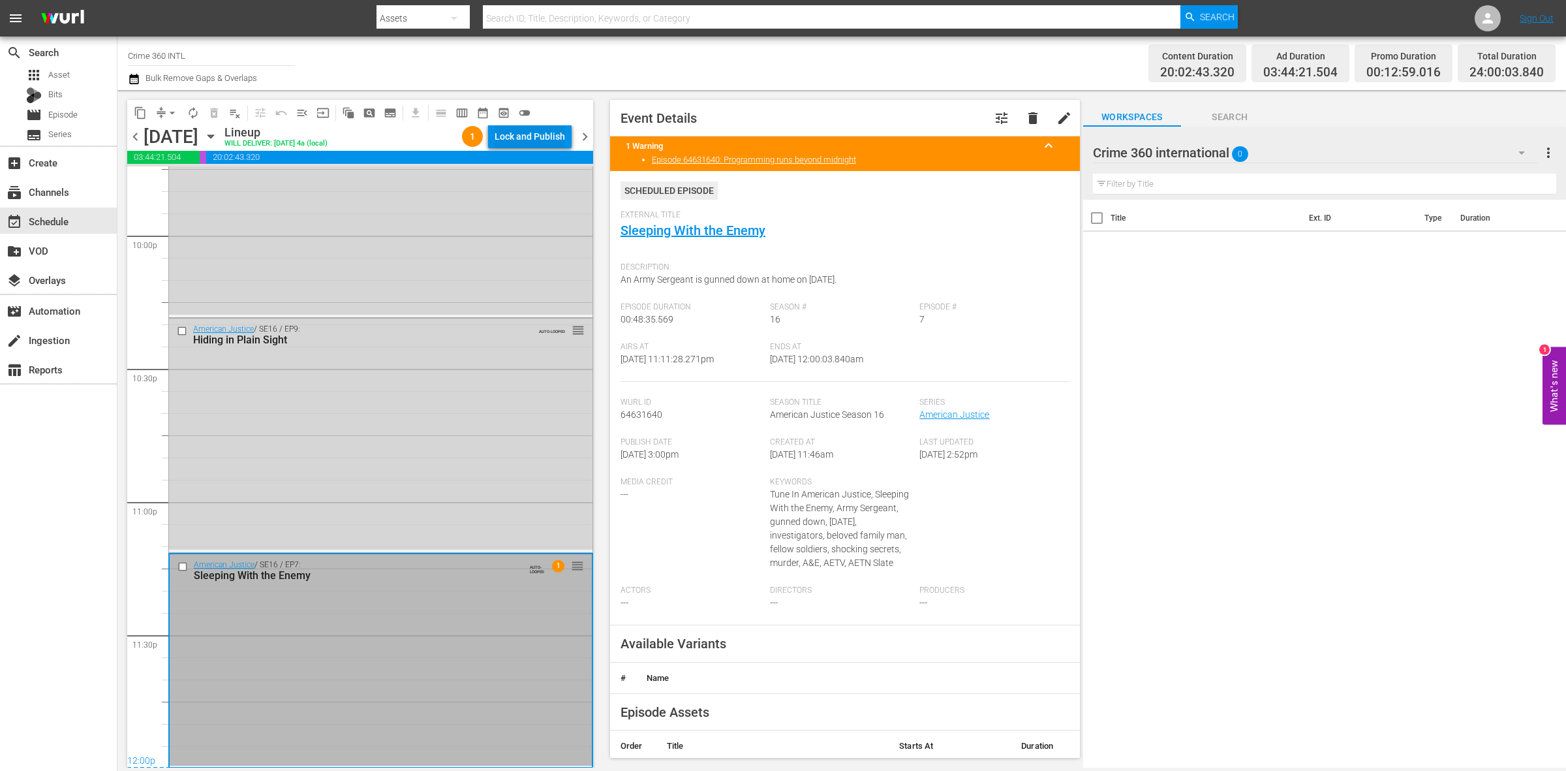
click at [521, 137] on div "Lock and Publish" at bounding box center [530, 136] width 70 height 23
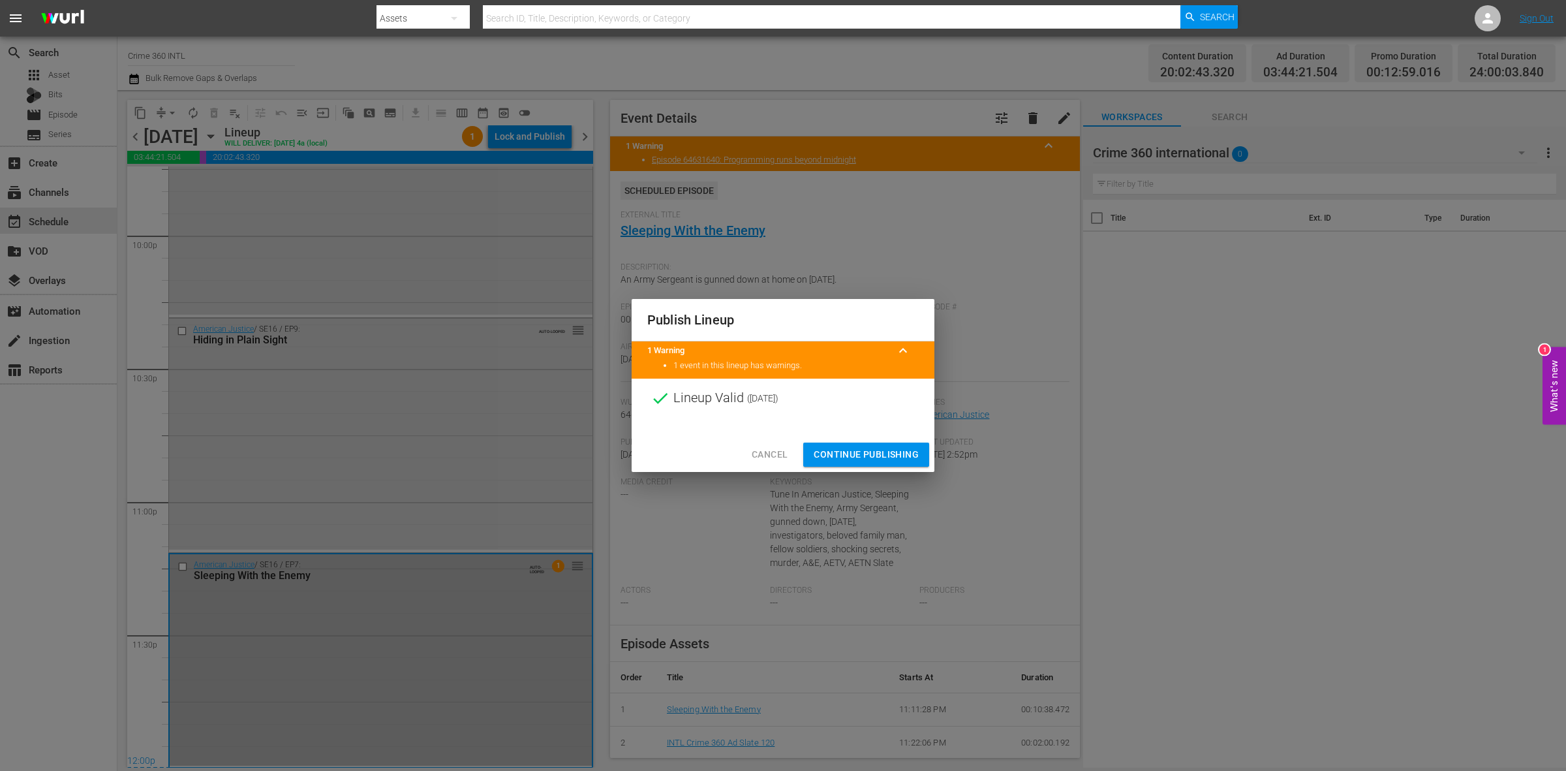
click at [887, 457] on span "Continue Publishing" at bounding box center [866, 454] width 105 height 16
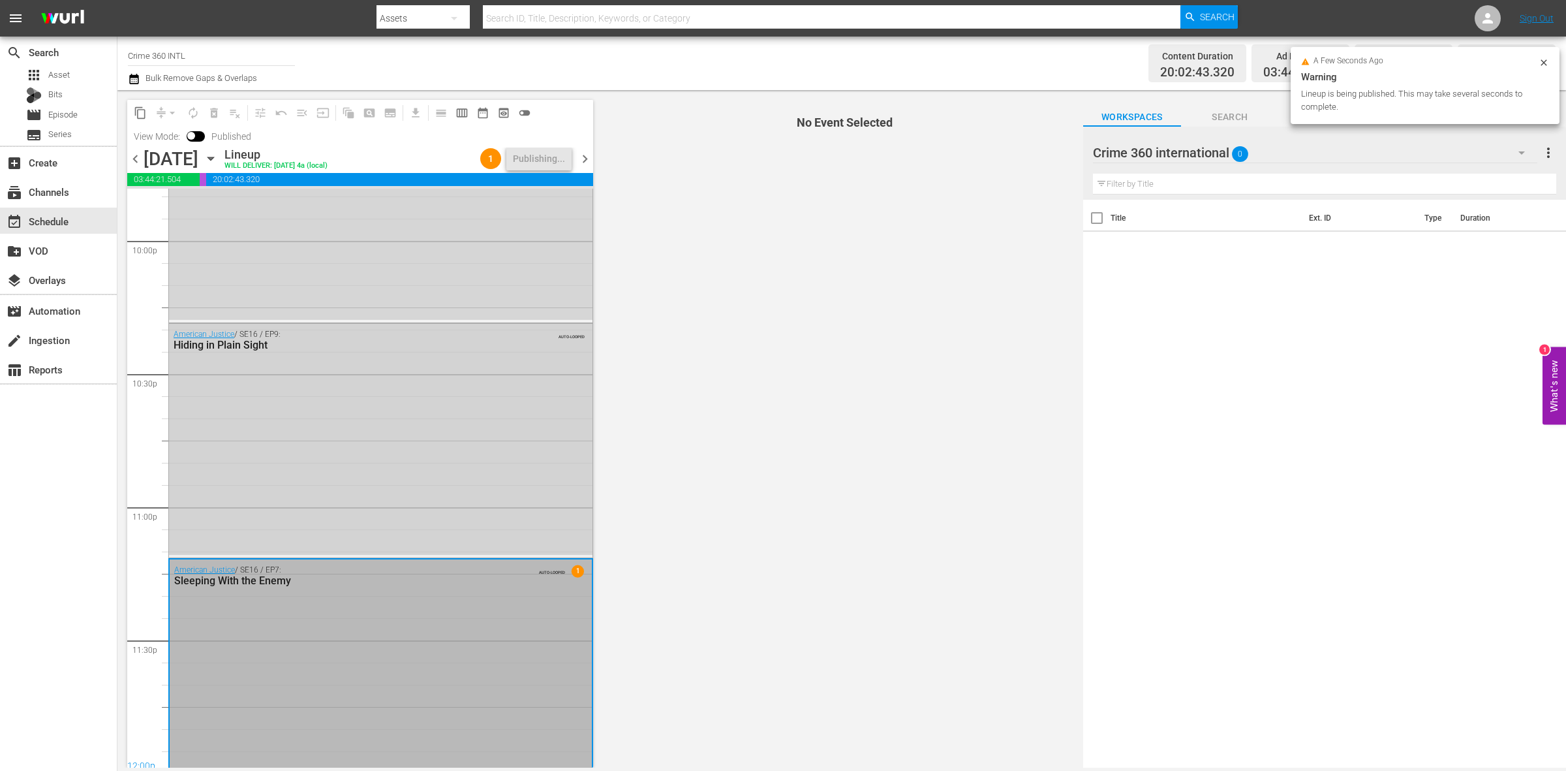
scroll to position [5810, 0]
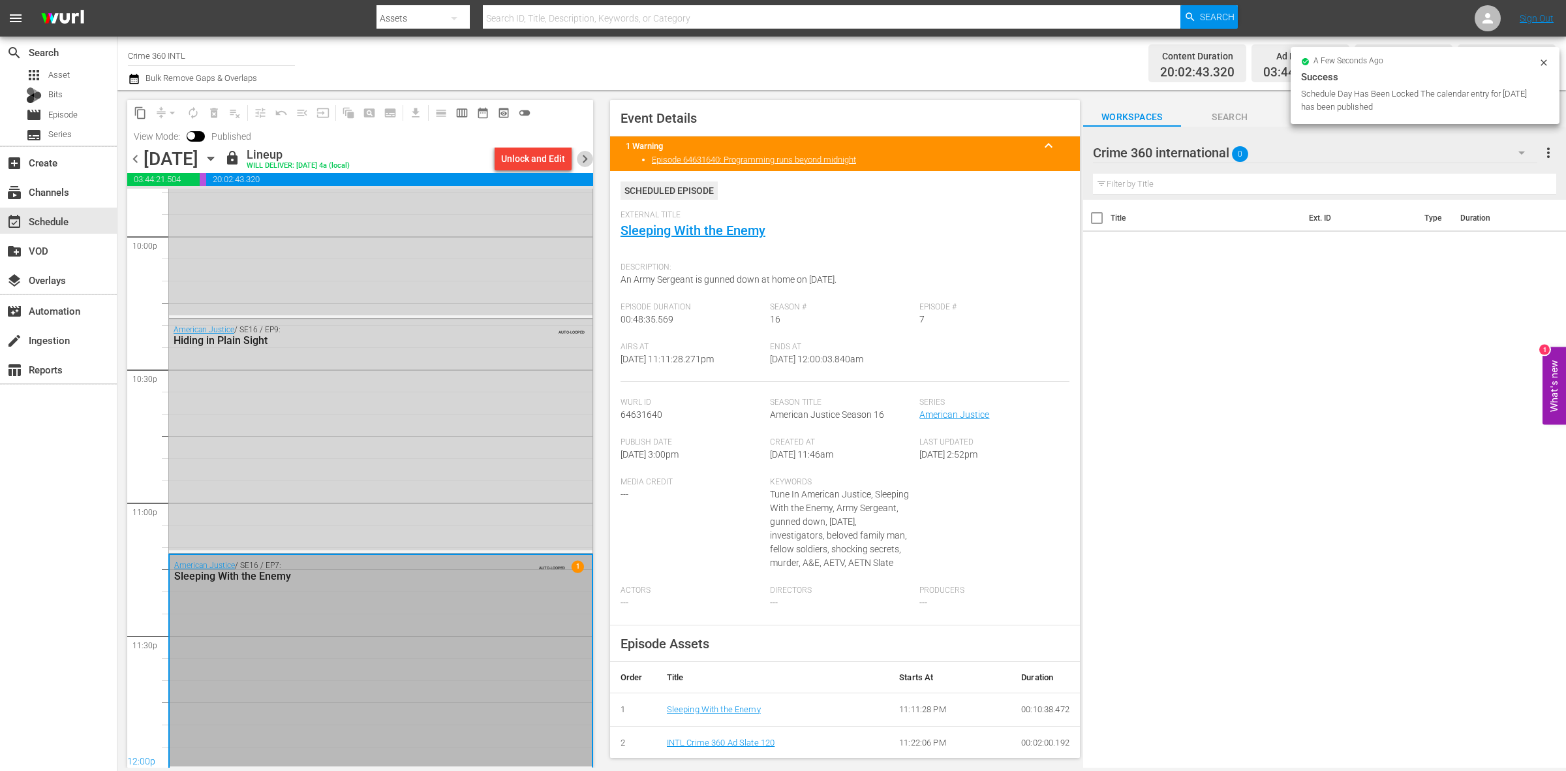
click at [581, 161] on span "chevron_right" at bounding box center [585, 159] width 16 height 16
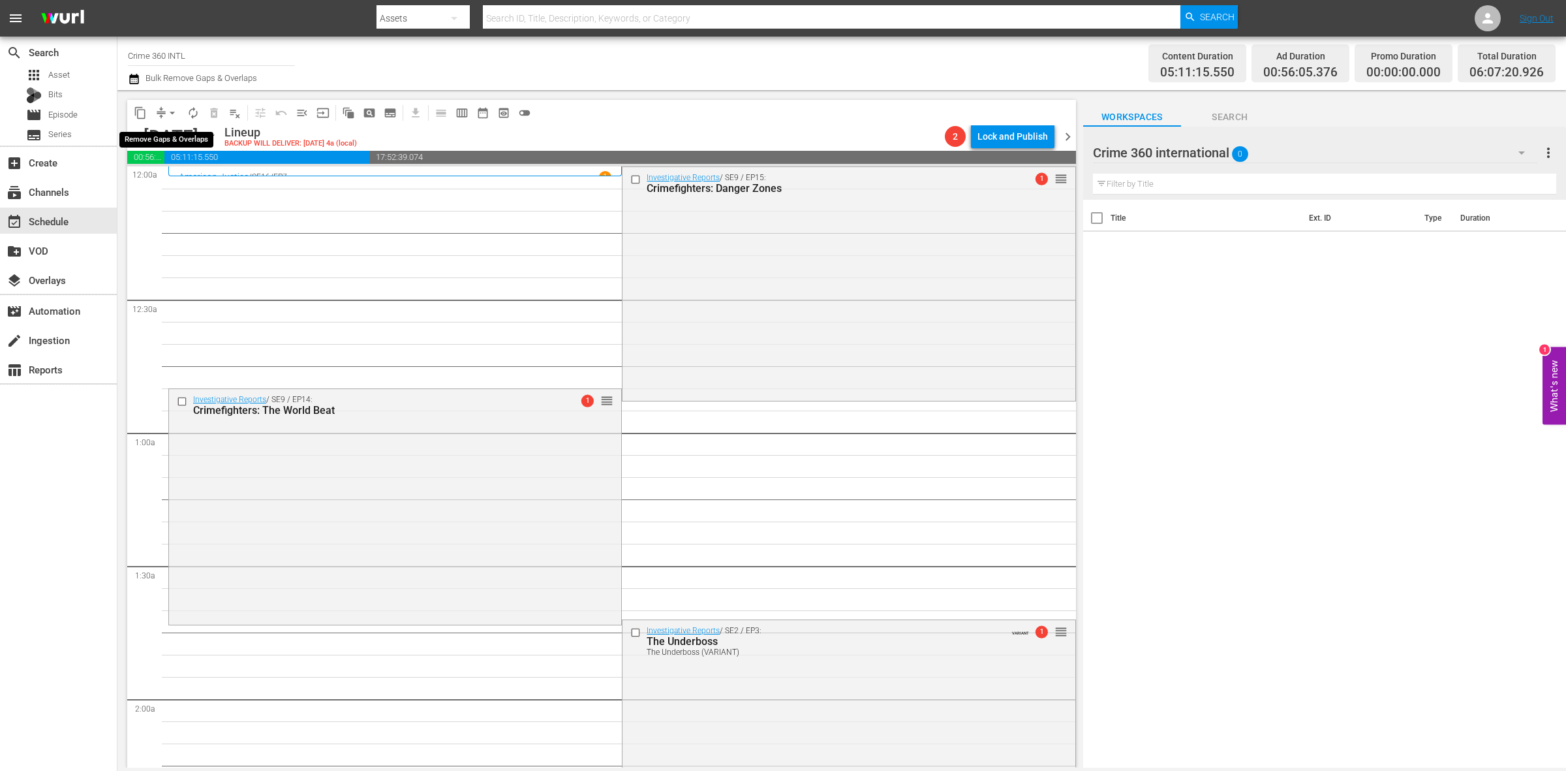
click at [171, 110] on span "arrow_drop_down" at bounding box center [172, 112] width 13 height 13
click at [170, 129] on li "Align to Midnight" at bounding box center [172, 139] width 137 height 22
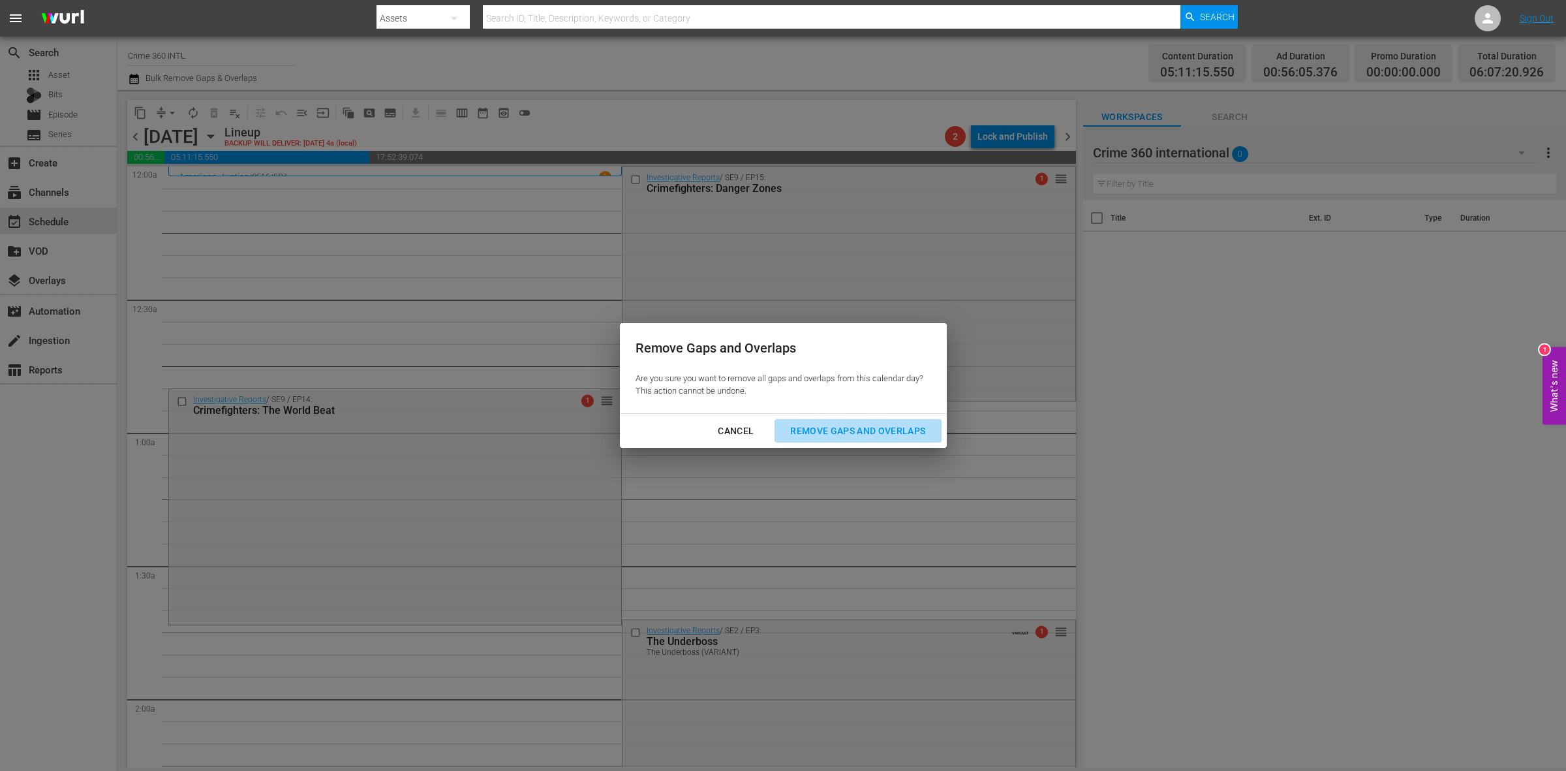
click at [891, 431] on div "Remove Gaps and Overlaps" at bounding box center [858, 431] width 156 height 16
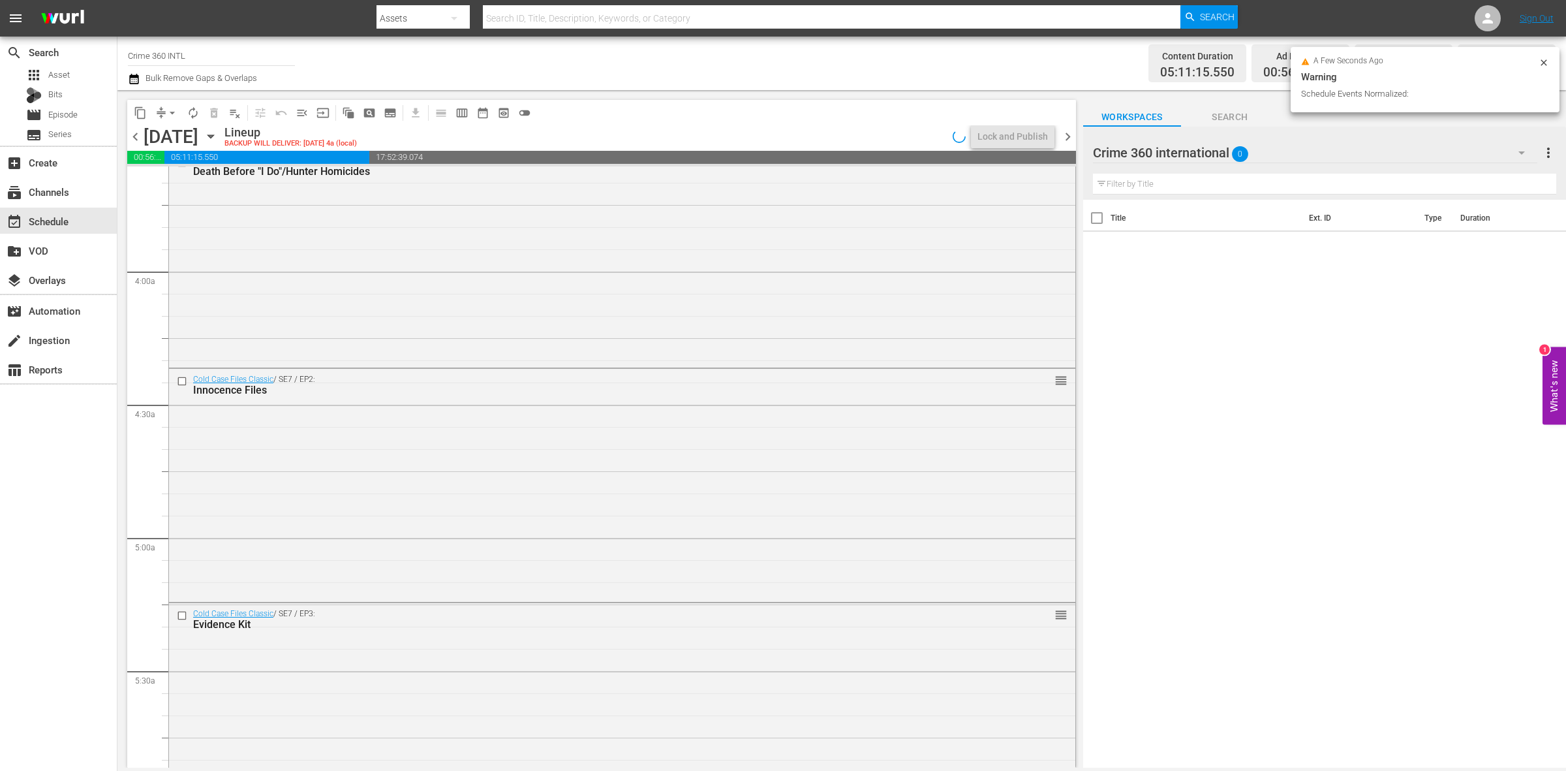
scroll to position [1224, 0]
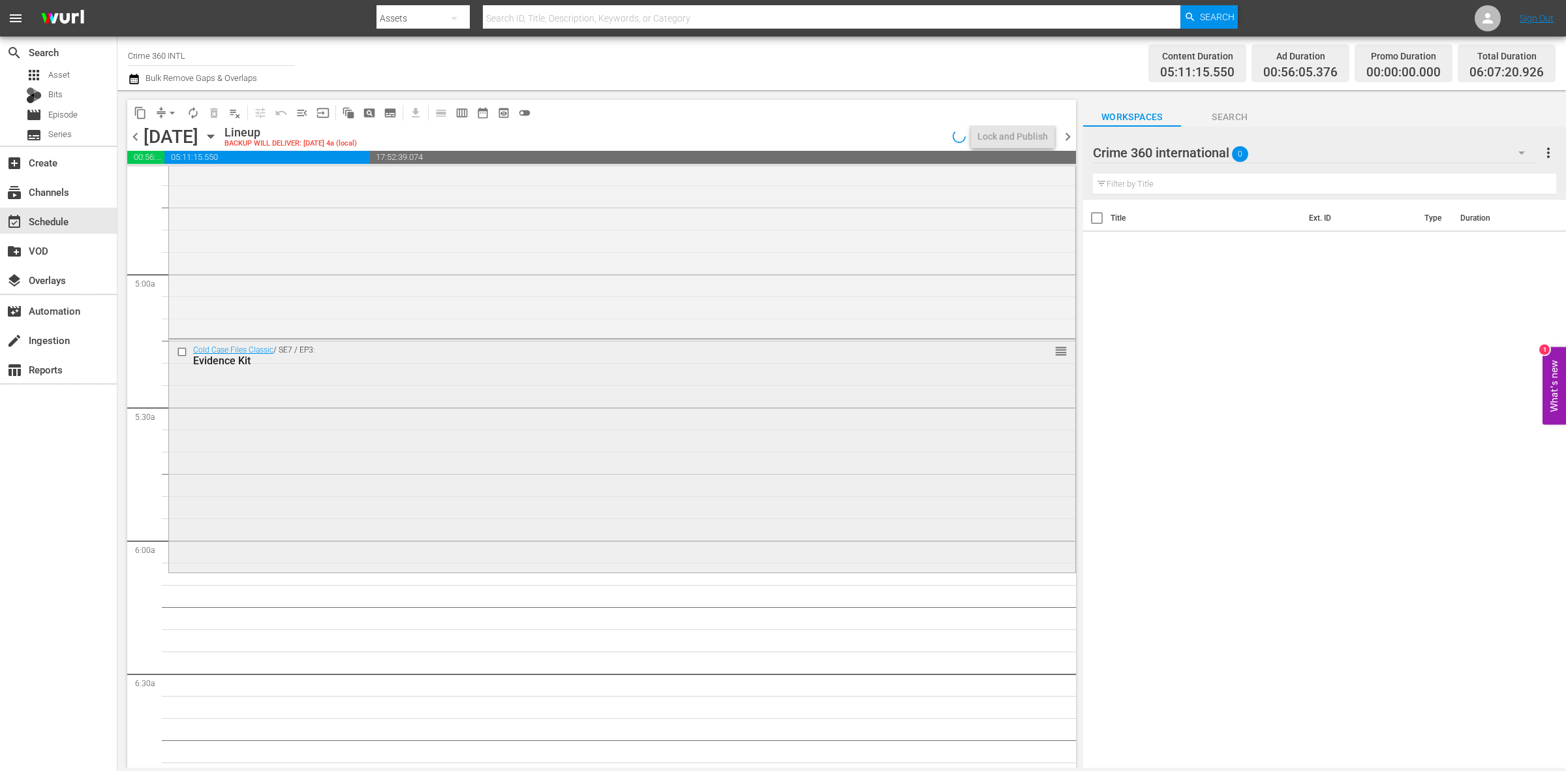
click at [341, 480] on div "Cold Case Files Classic / SE7 / EP3: Evidence Kit reorder" at bounding box center [622, 454] width 906 height 230
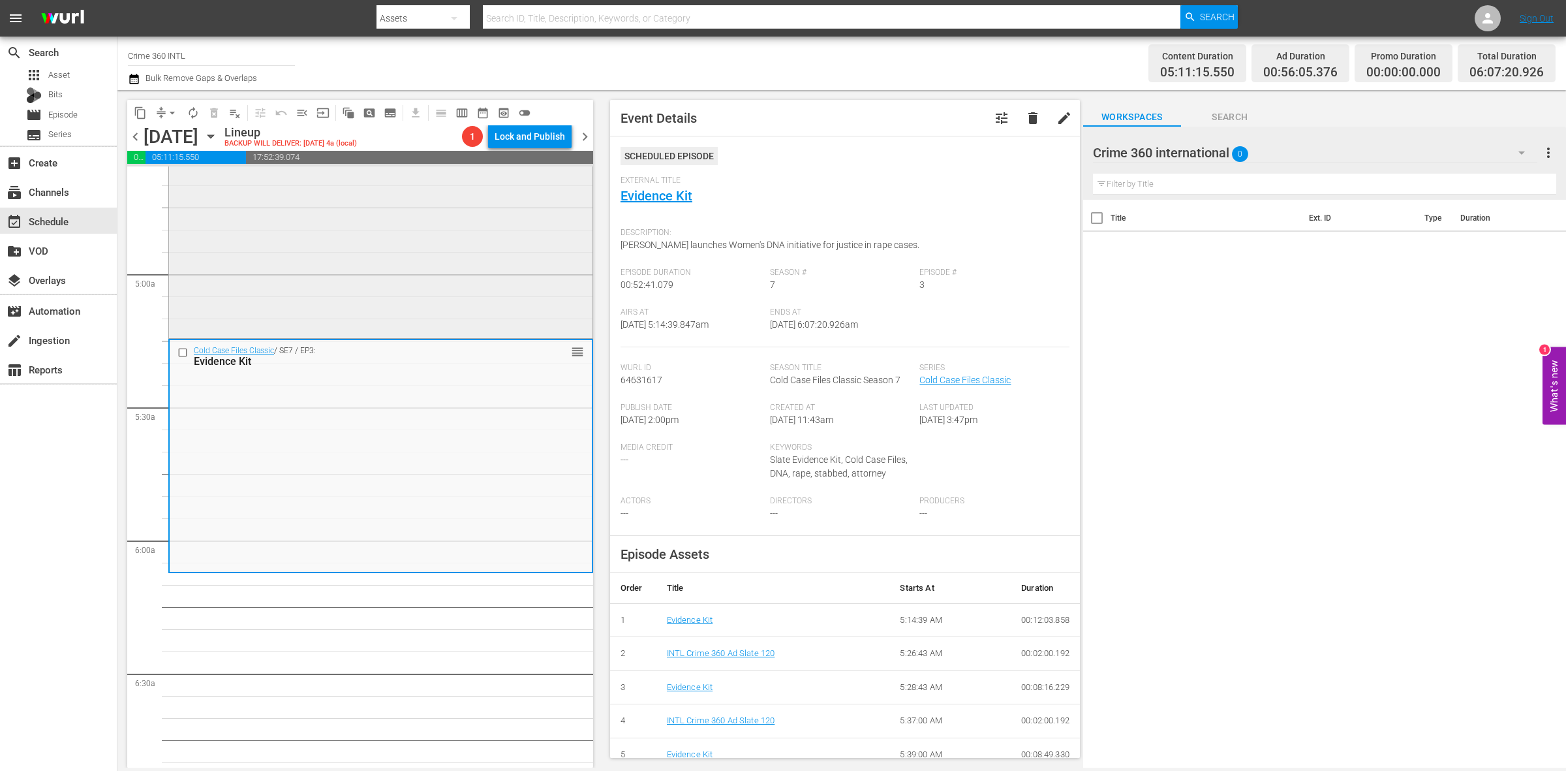
click at [310, 282] on div "Cold Case Files Classic / SE7 / EP2: Innocence Files reorder" at bounding box center [380, 220] width 423 height 231
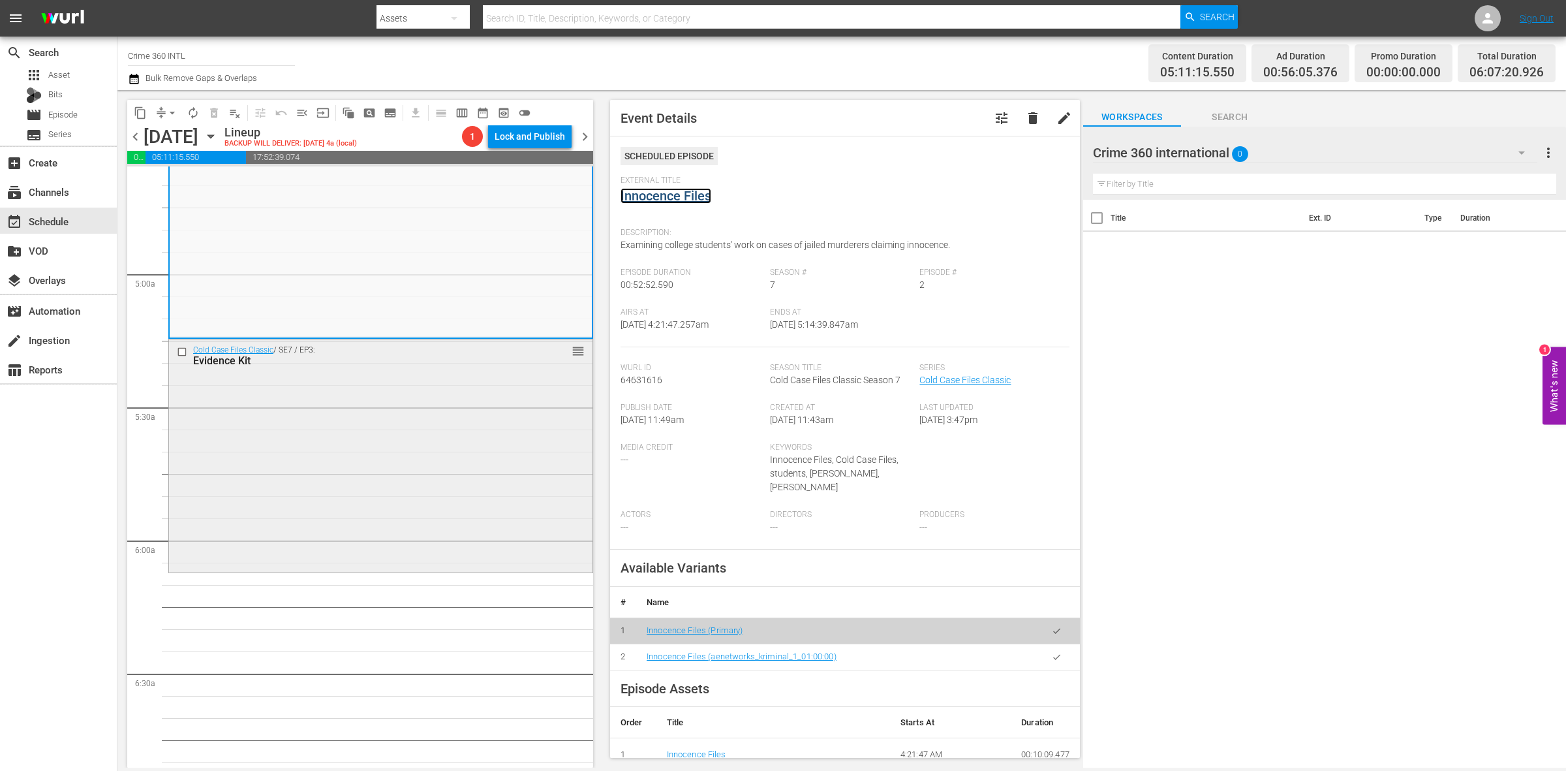
scroll to position [897, 0]
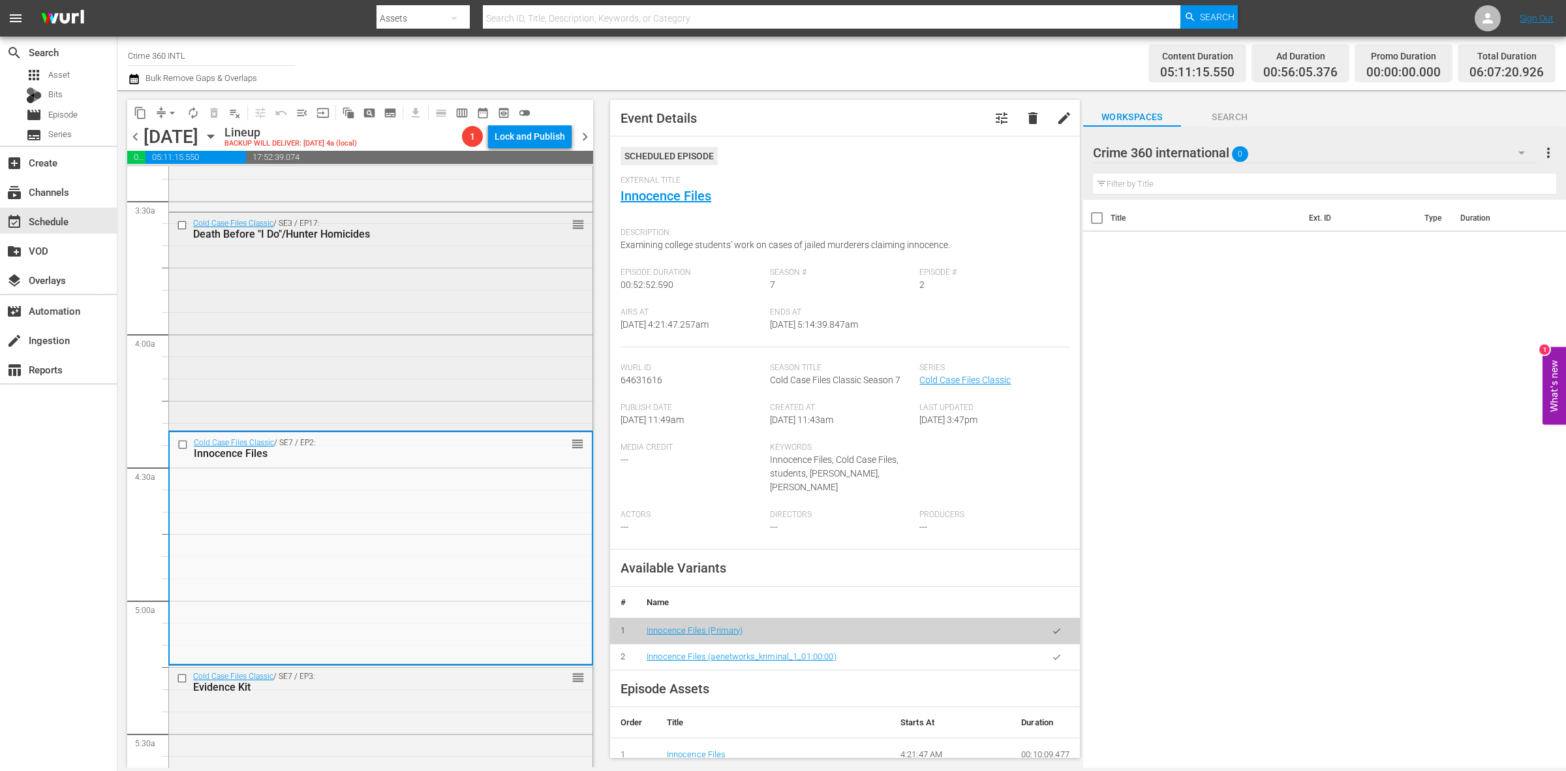
click at [405, 349] on div "Cold Case Files Classic / SE3 / EP17: Death Before "I Do"/Hunter Homicides reor…" at bounding box center [380, 320] width 423 height 215
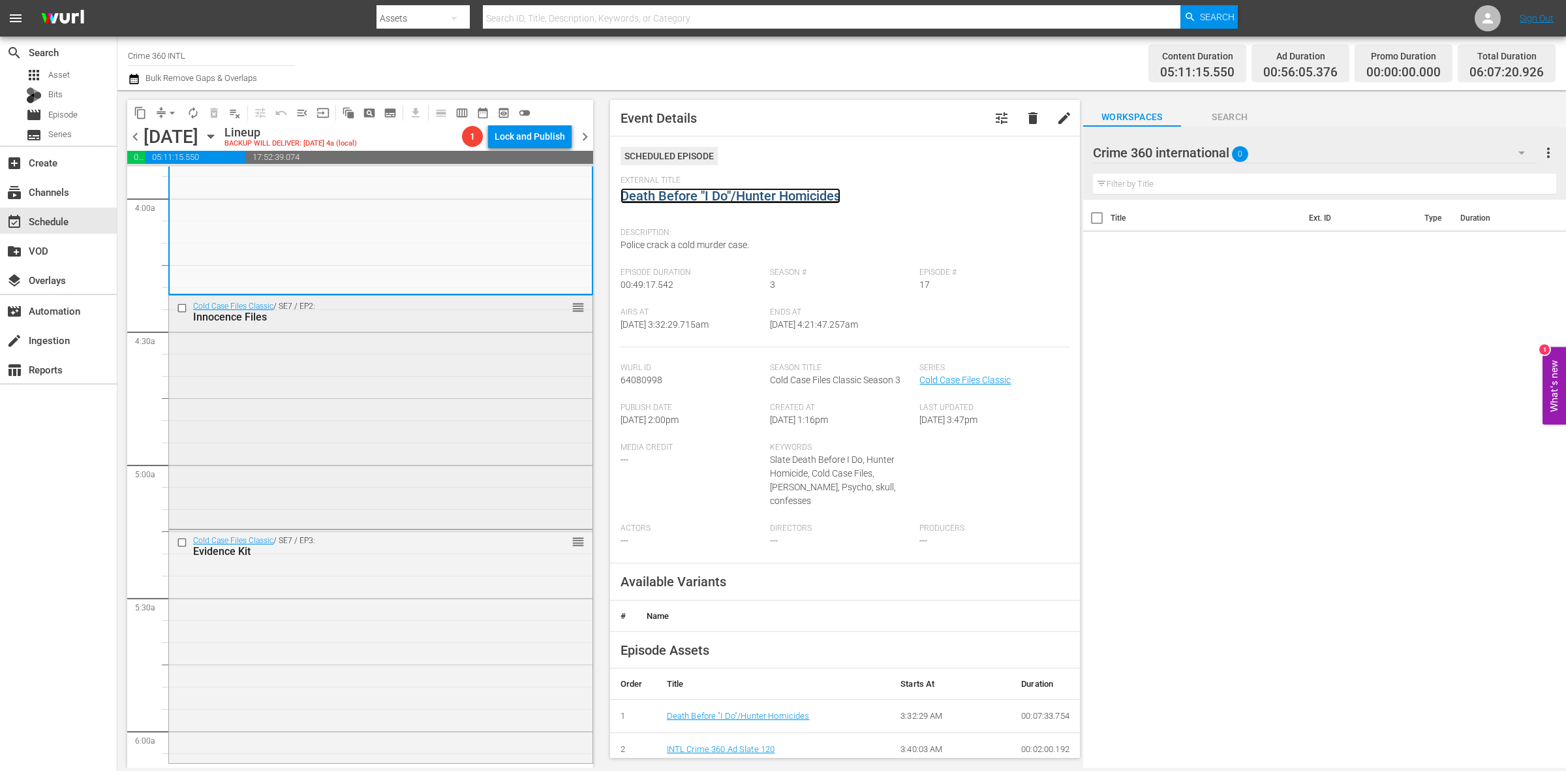
scroll to position [1142, 0]
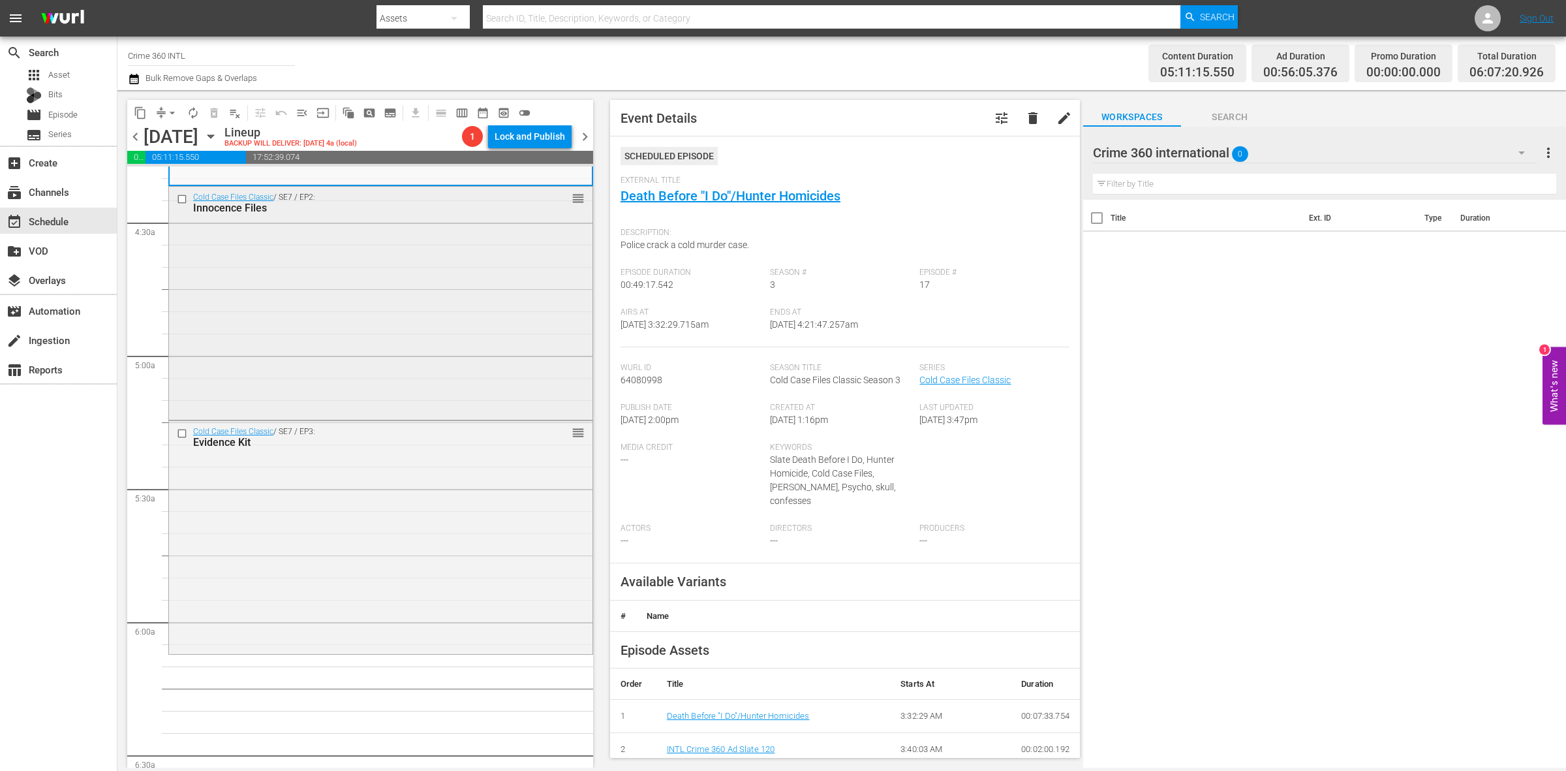
click at [409, 477] on div "Cold Case Files Classic / SE7 / EP3: Evidence Kit reorder" at bounding box center [380, 536] width 423 height 230
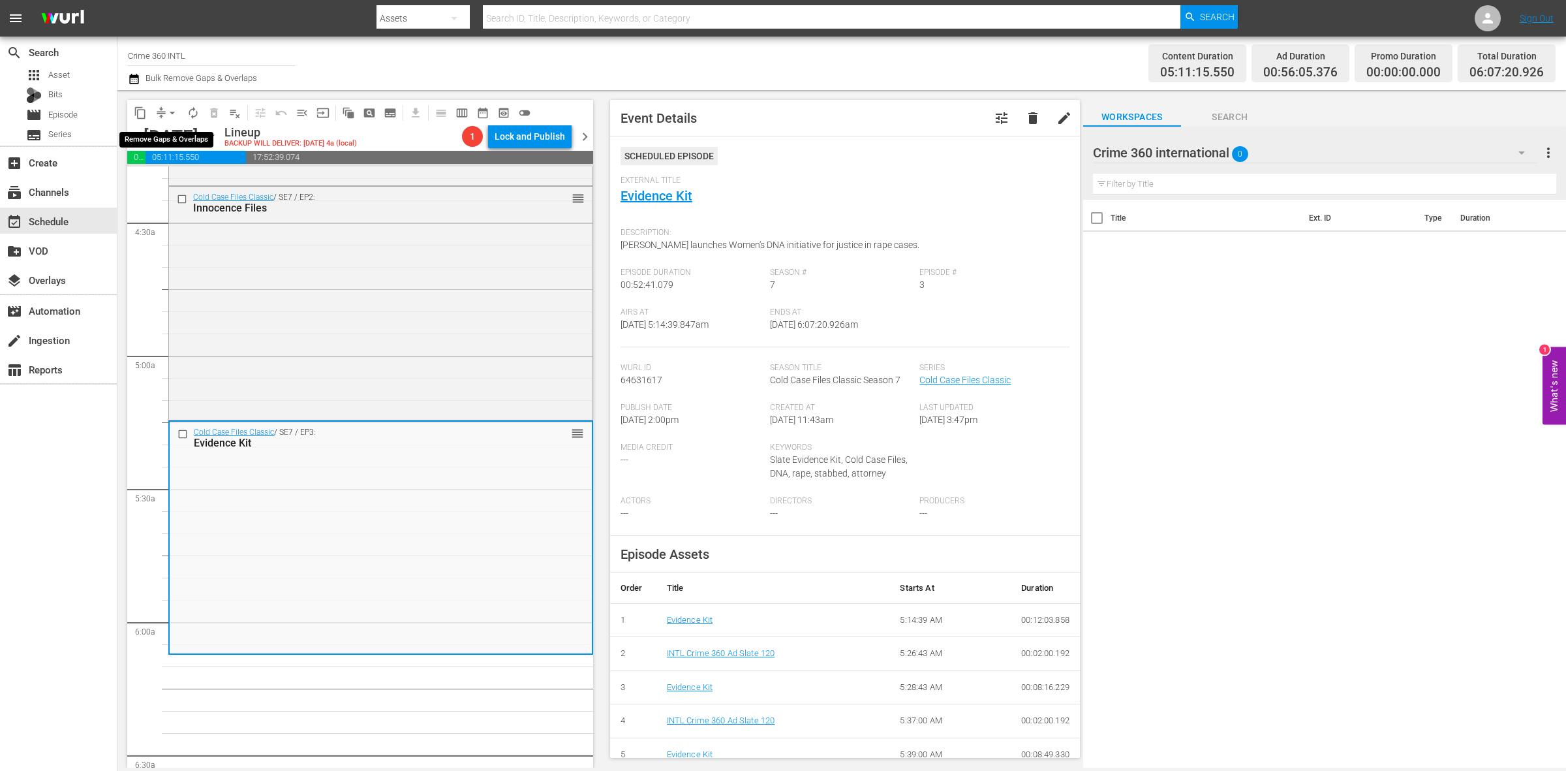
click at [170, 104] on button "arrow_drop_down" at bounding box center [172, 112] width 21 height 21
click at [170, 134] on li "Align to Midnight" at bounding box center [172, 139] width 137 height 22
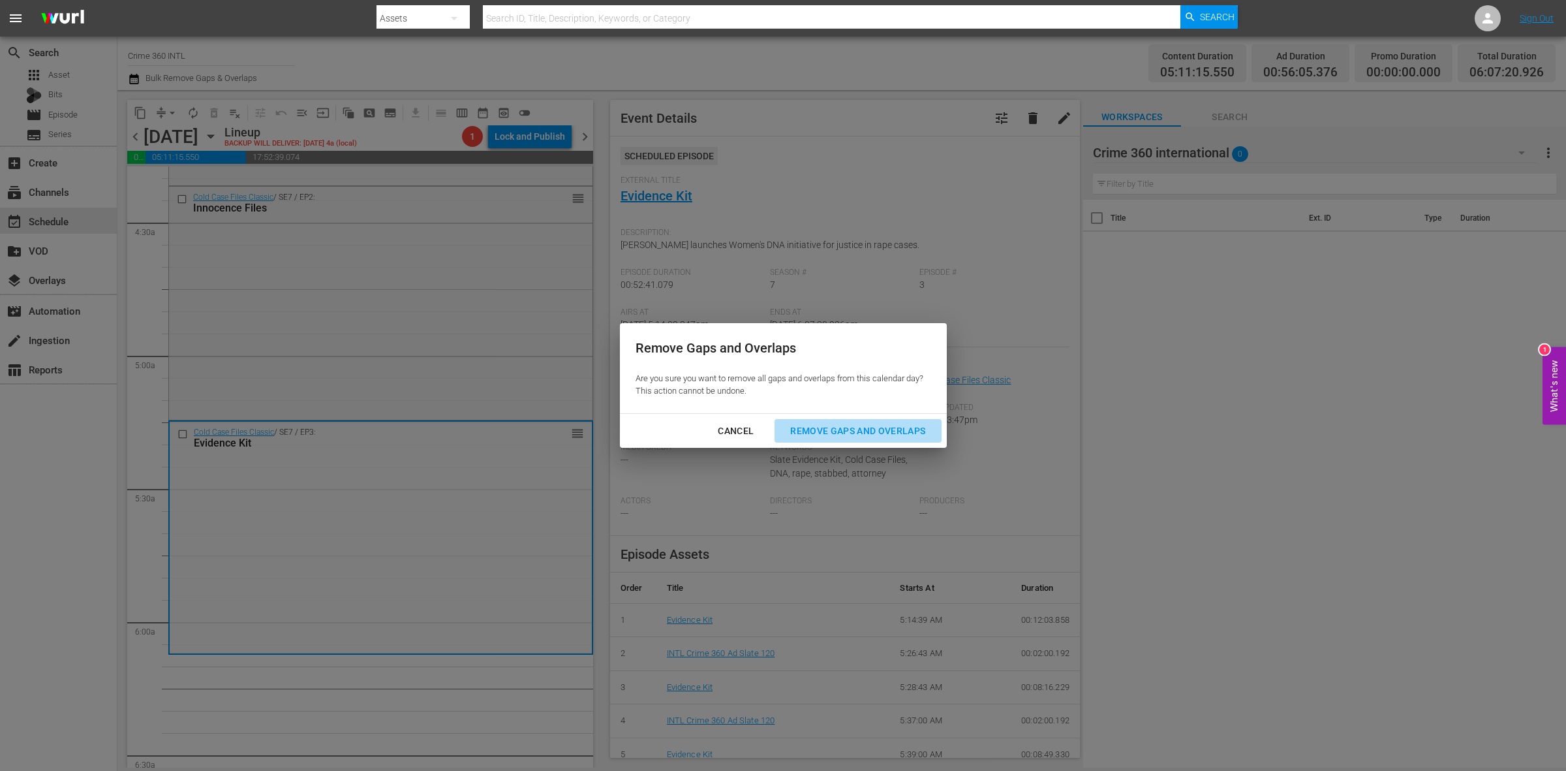
click at [904, 429] on div "Remove Gaps and Overlaps" at bounding box center [858, 431] width 156 height 16
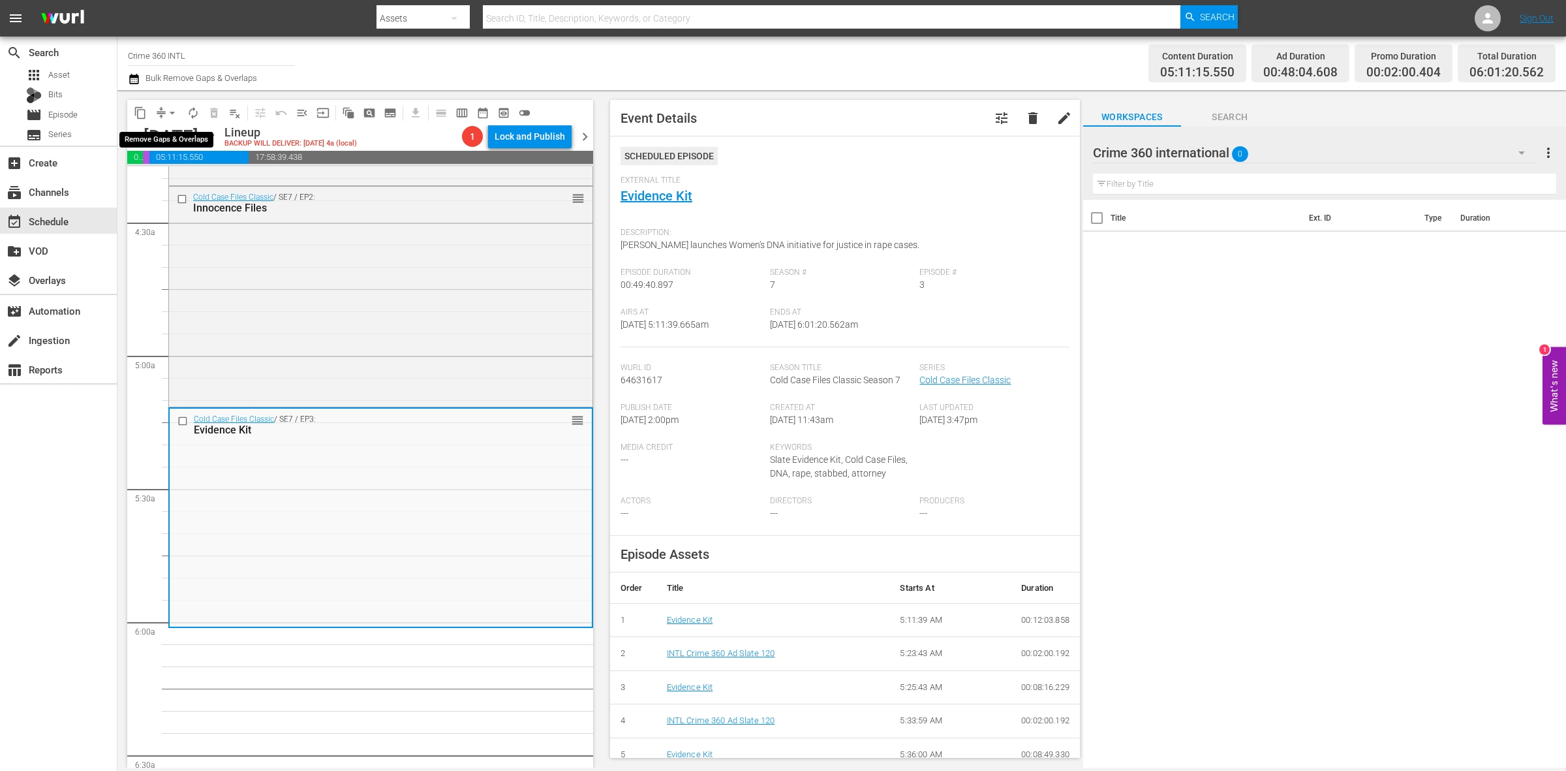
click at [170, 115] on span "arrow_drop_down" at bounding box center [172, 112] width 13 height 13
click at [174, 131] on li "Align to Midnight" at bounding box center [172, 139] width 137 height 22
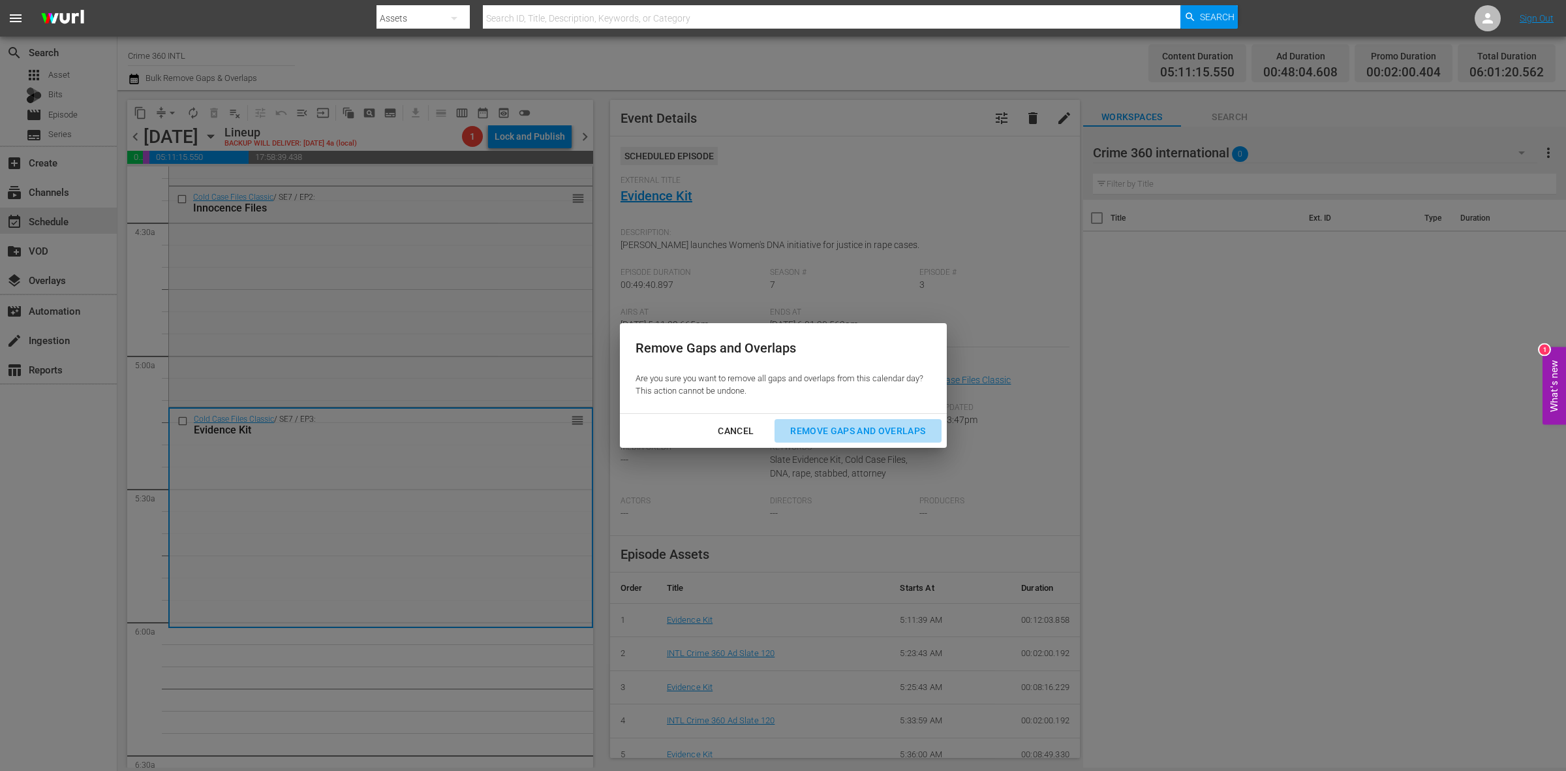
click at [896, 422] on button "Remove Gaps and Overlaps" at bounding box center [858, 431] width 166 height 24
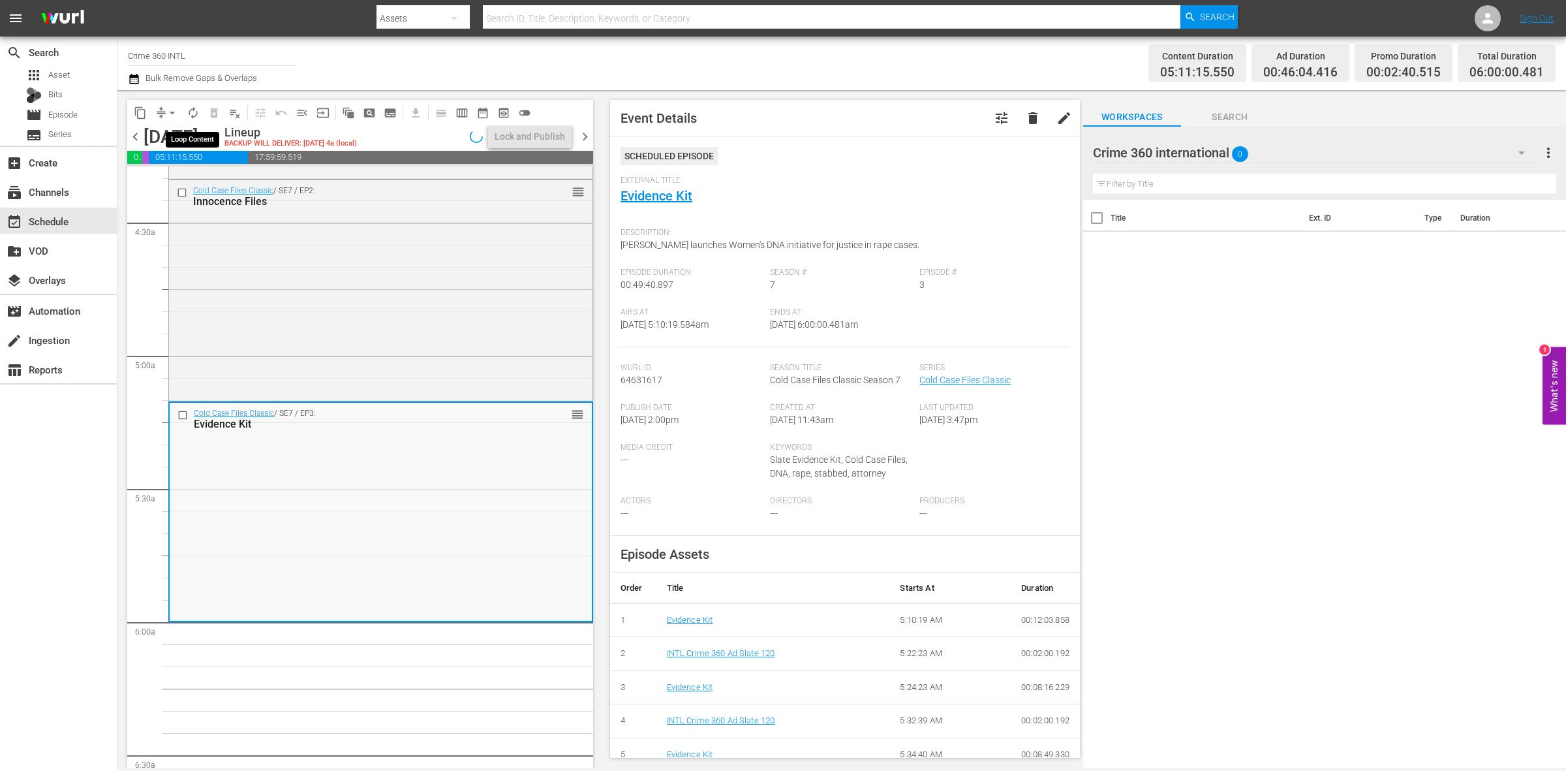
click at [187, 115] on span "autorenew_outlined" at bounding box center [193, 112] width 13 height 13
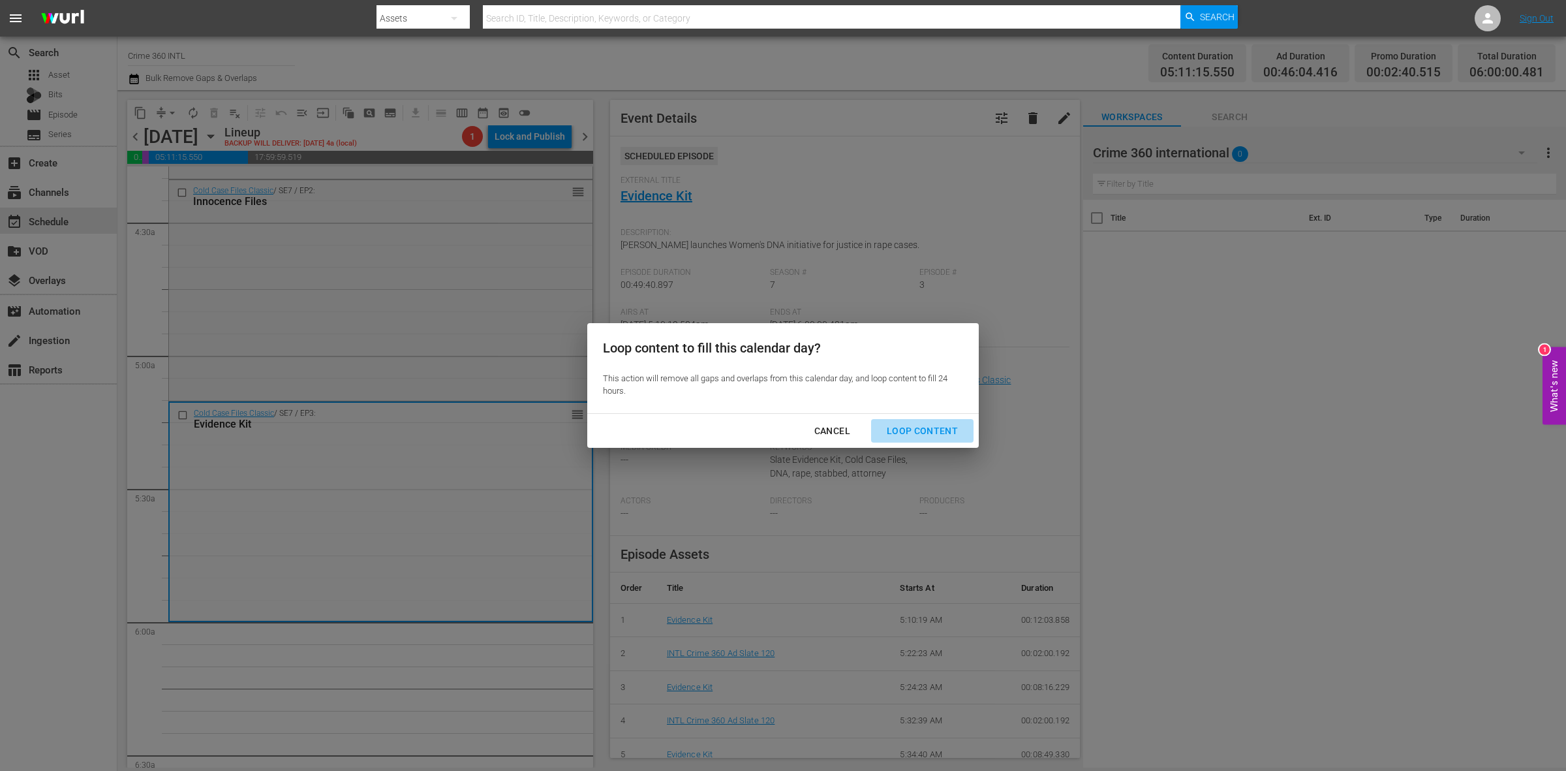
click at [936, 426] on div "Loop Content" at bounding box center [922, 431] width 92 height 16
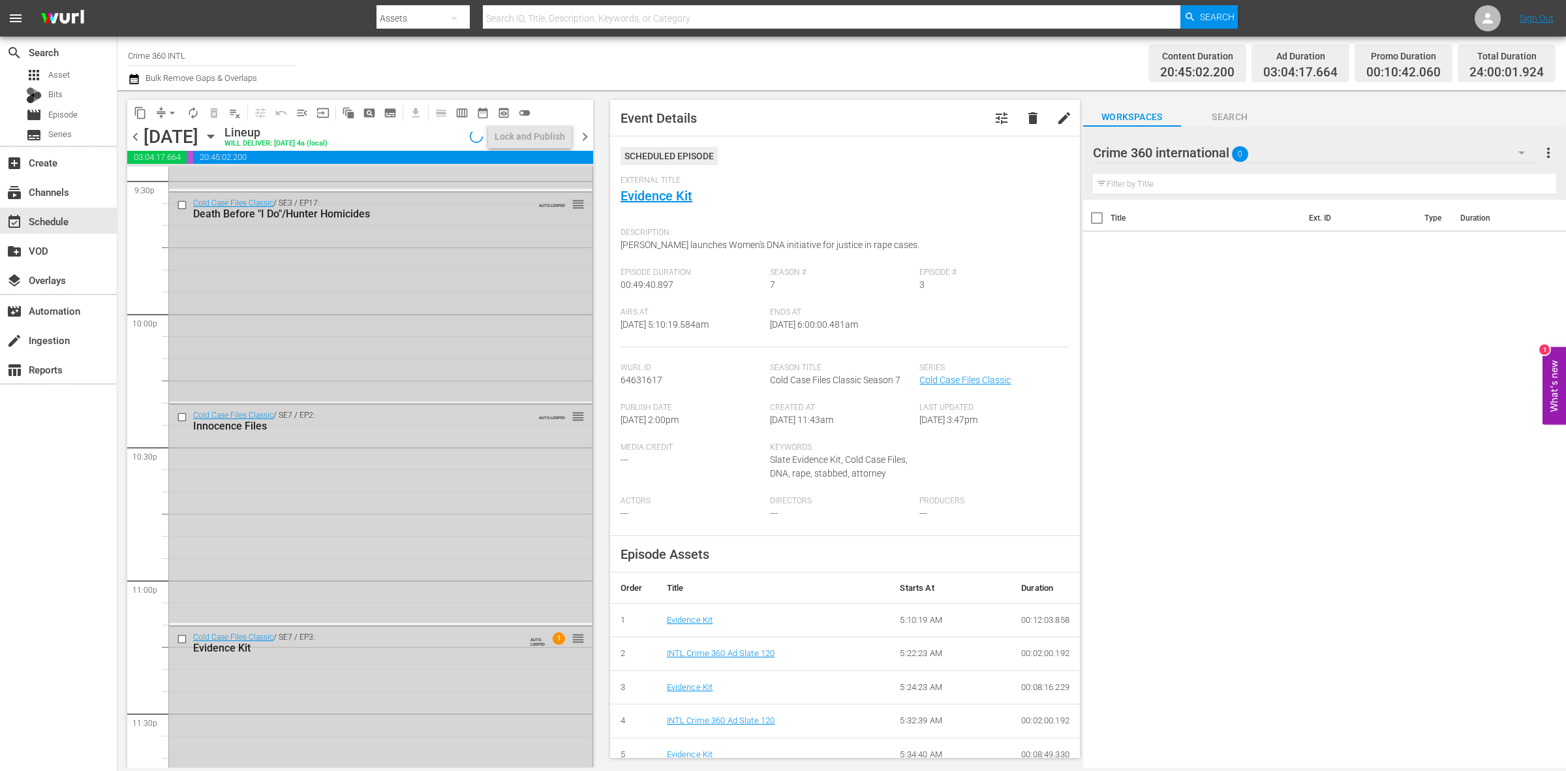
scroll to position [5788, 0]
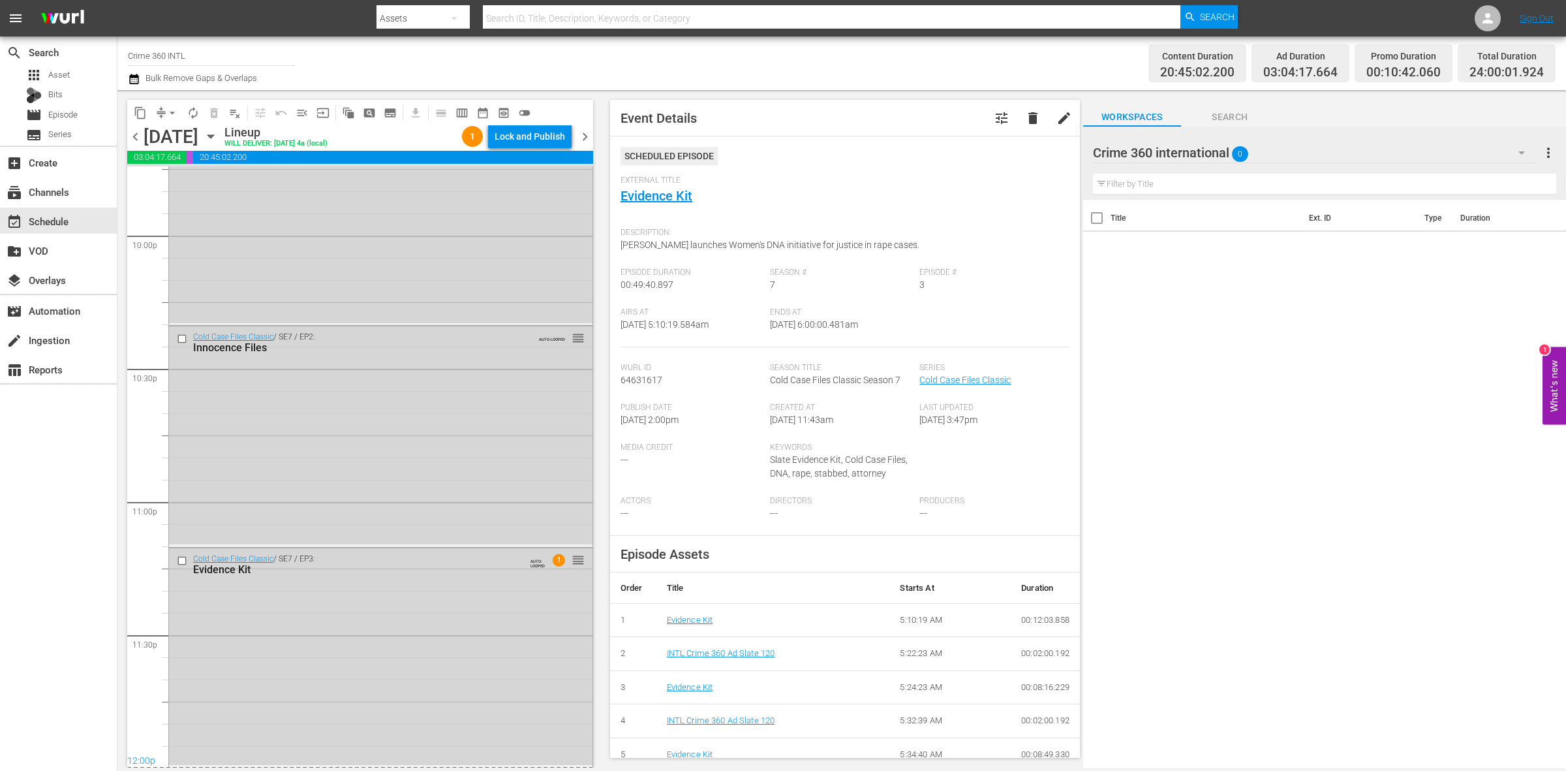
click at [472, 653] on div "Cold Case Files Classic / SE7 / EP3: Evidence Kit AUTO-LOOPED 1 reorder" at bounding box center [380, 656] width 423 height 217
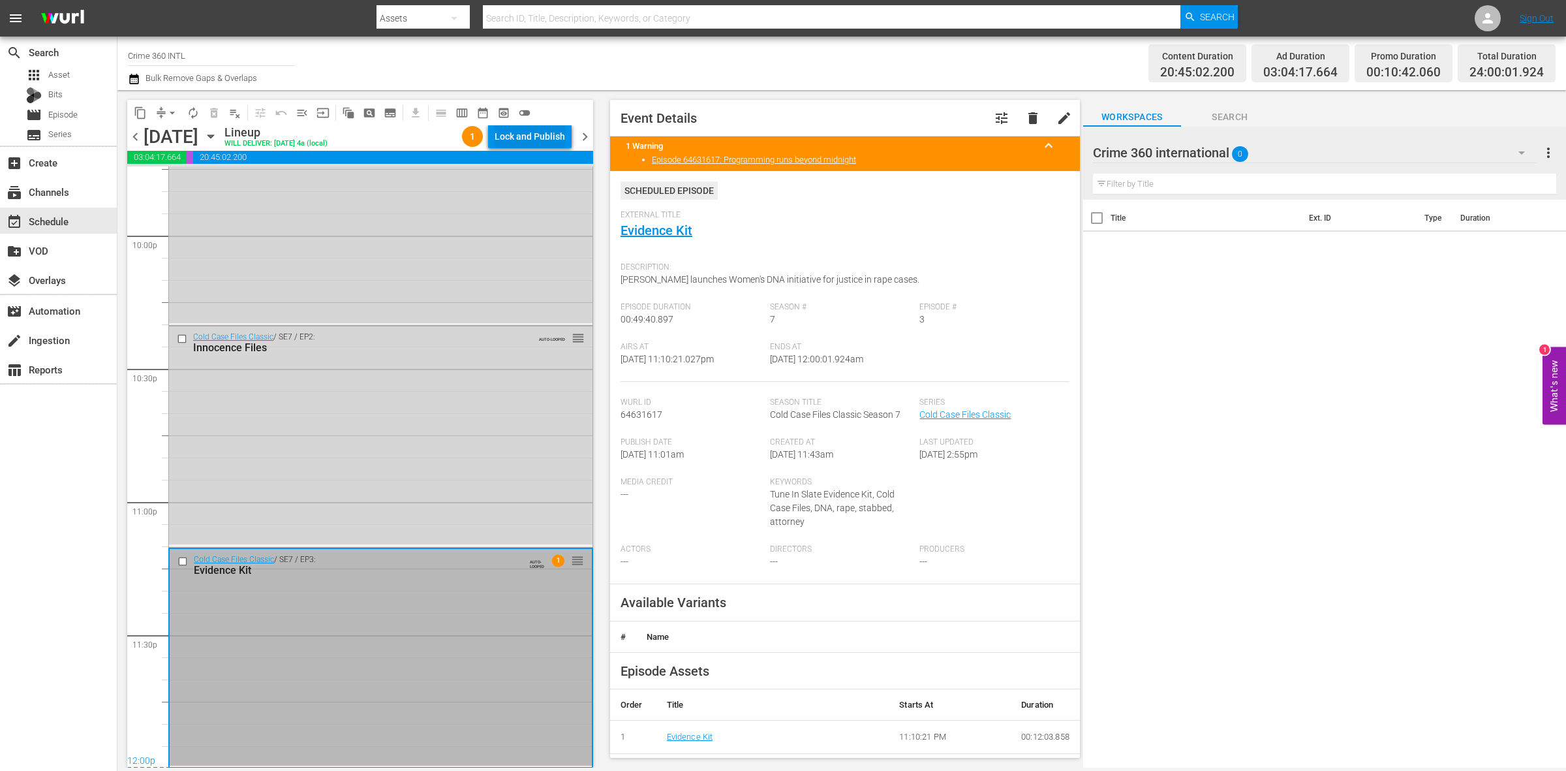
click at [562, 134] on div "Lock and Publish" at bounding box center [530, 136] width 70 height 23
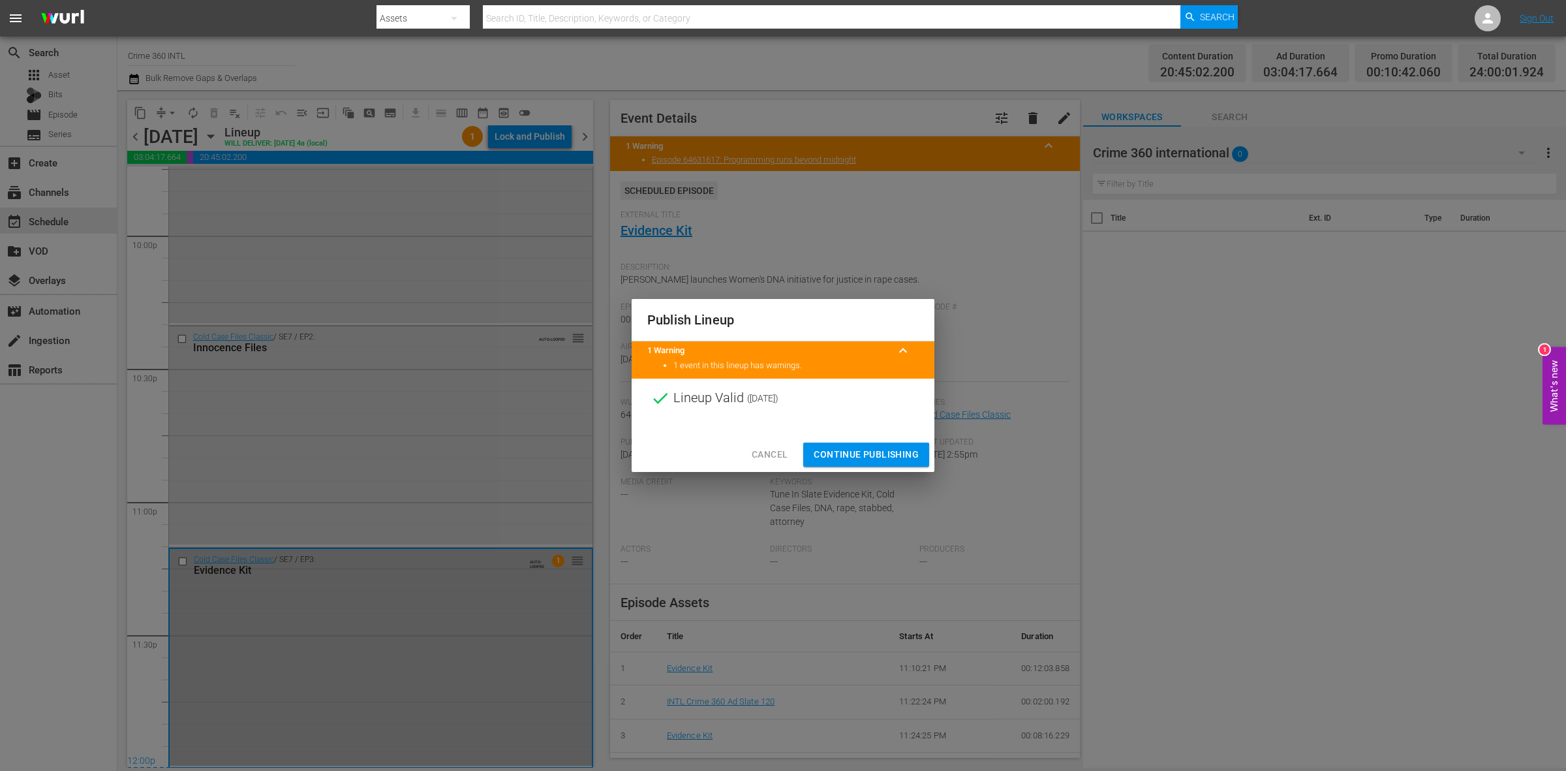
click at [878, 451] on span "Continue Publishing" at bounding box center [866, 454] width 105 height 16
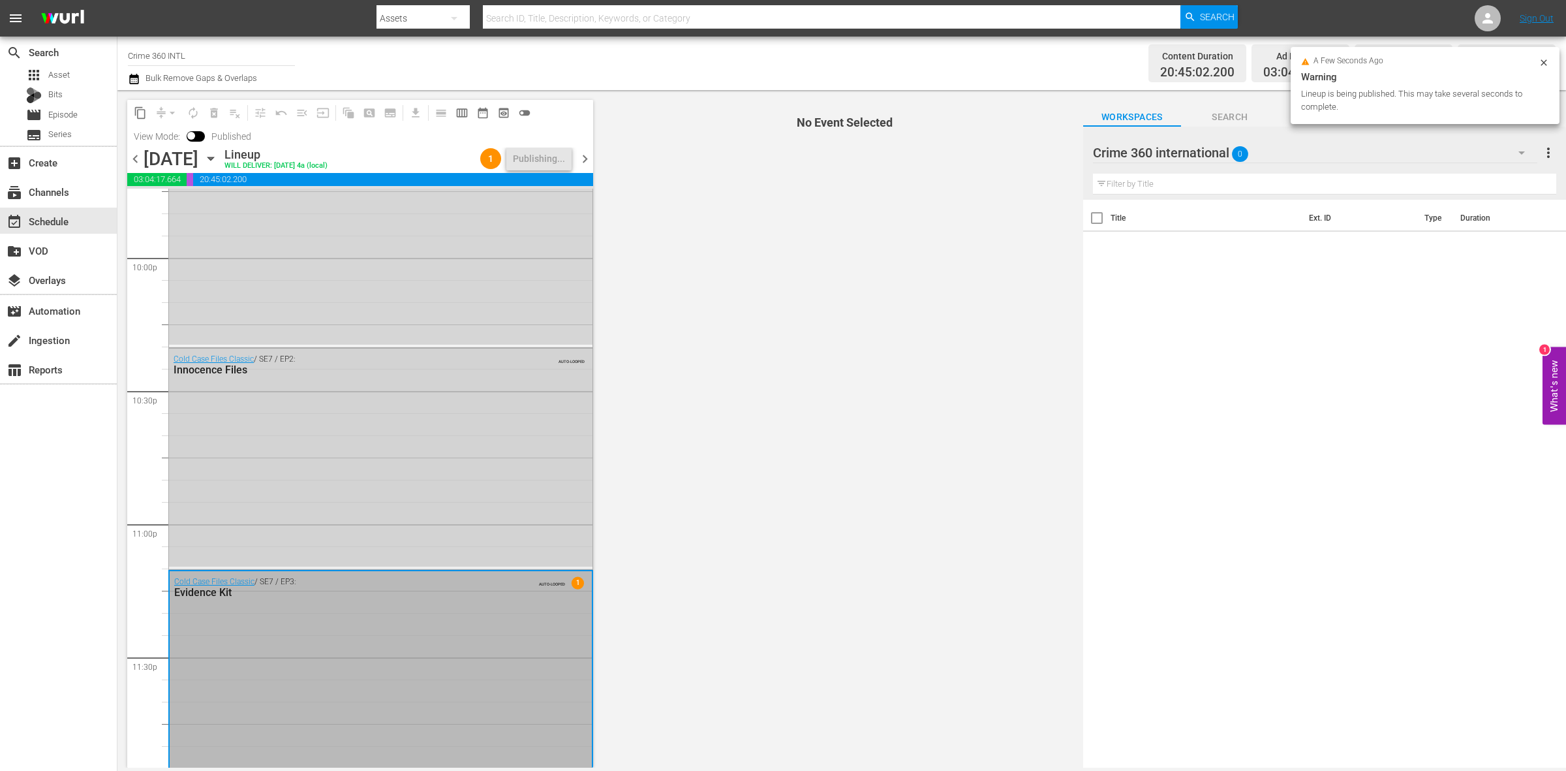
scroll to position [5810, 0]
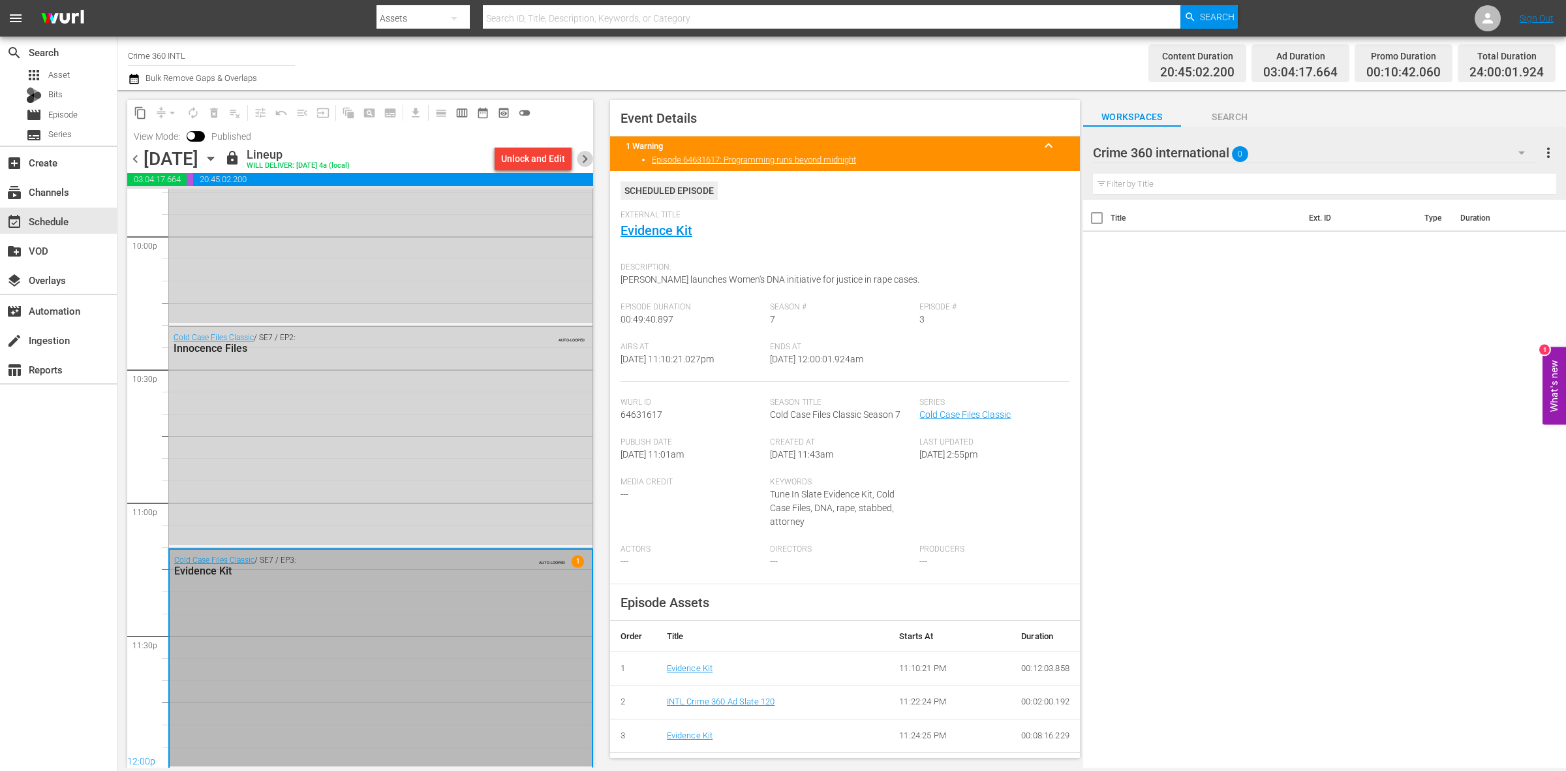
click at [585, 166] on span "chevron_right" at bounding box center [585, 159] width 16 height 16
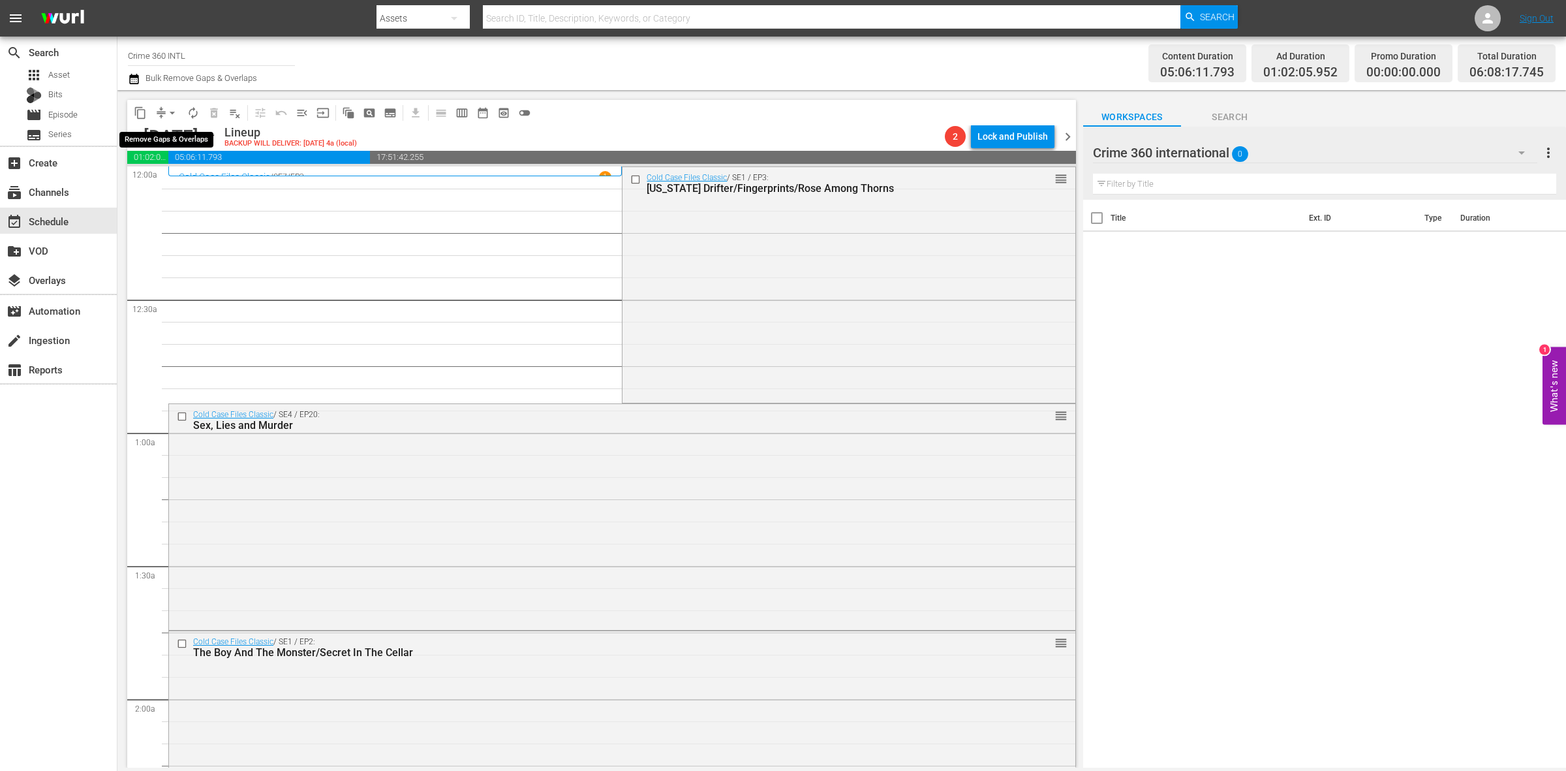
click at [173, 115] on span "arrow_drop_down" at bounding box center [172, 112] width 13 height 13
click at [172, 129] on li "Align to Midnight" at bounding box center [172, 139] width 137 height 22
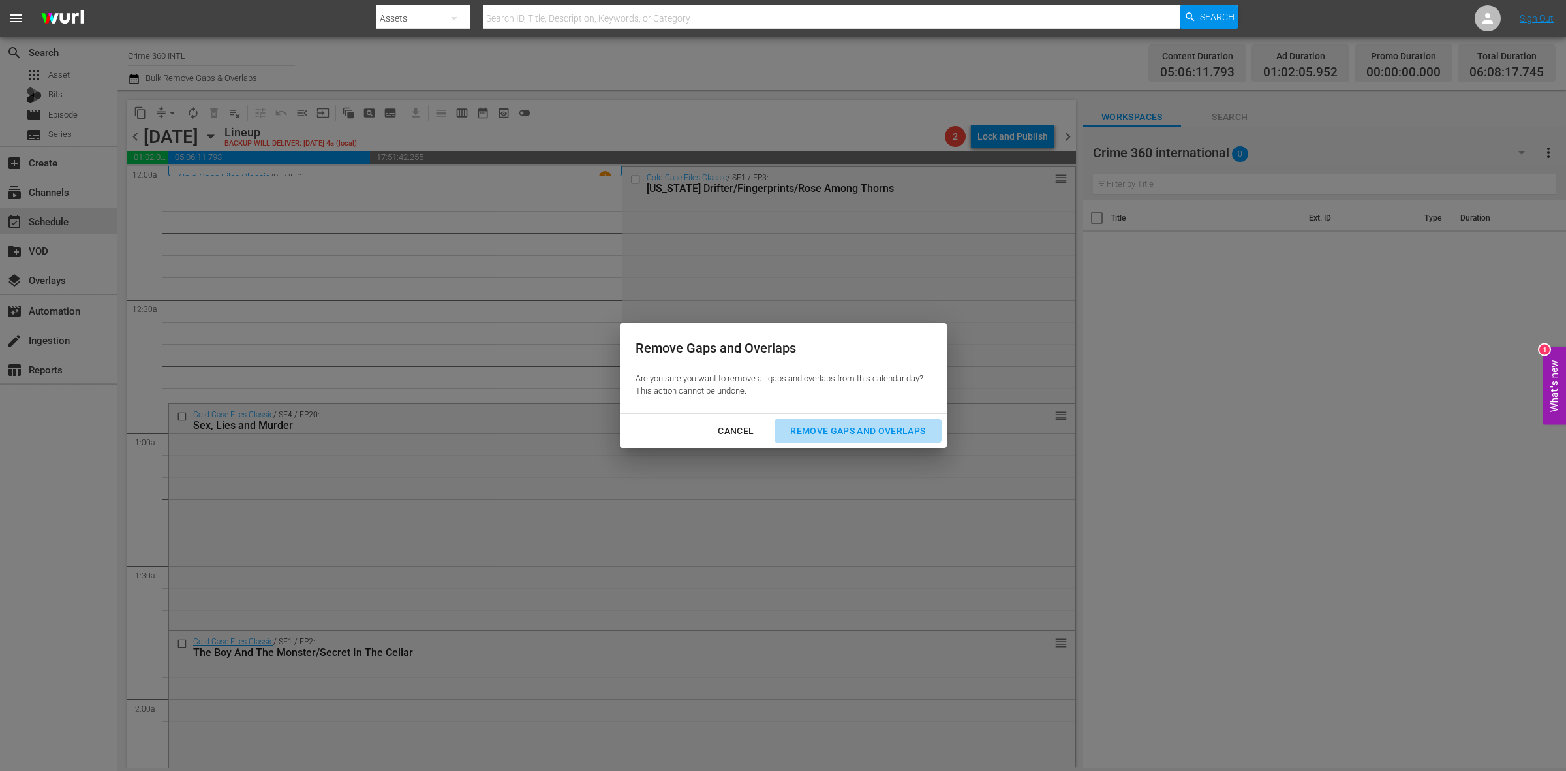
click at [847, 435] on div "Remove Gaps and Overlaps" at bounding box center [858, 431] width 156 height 16
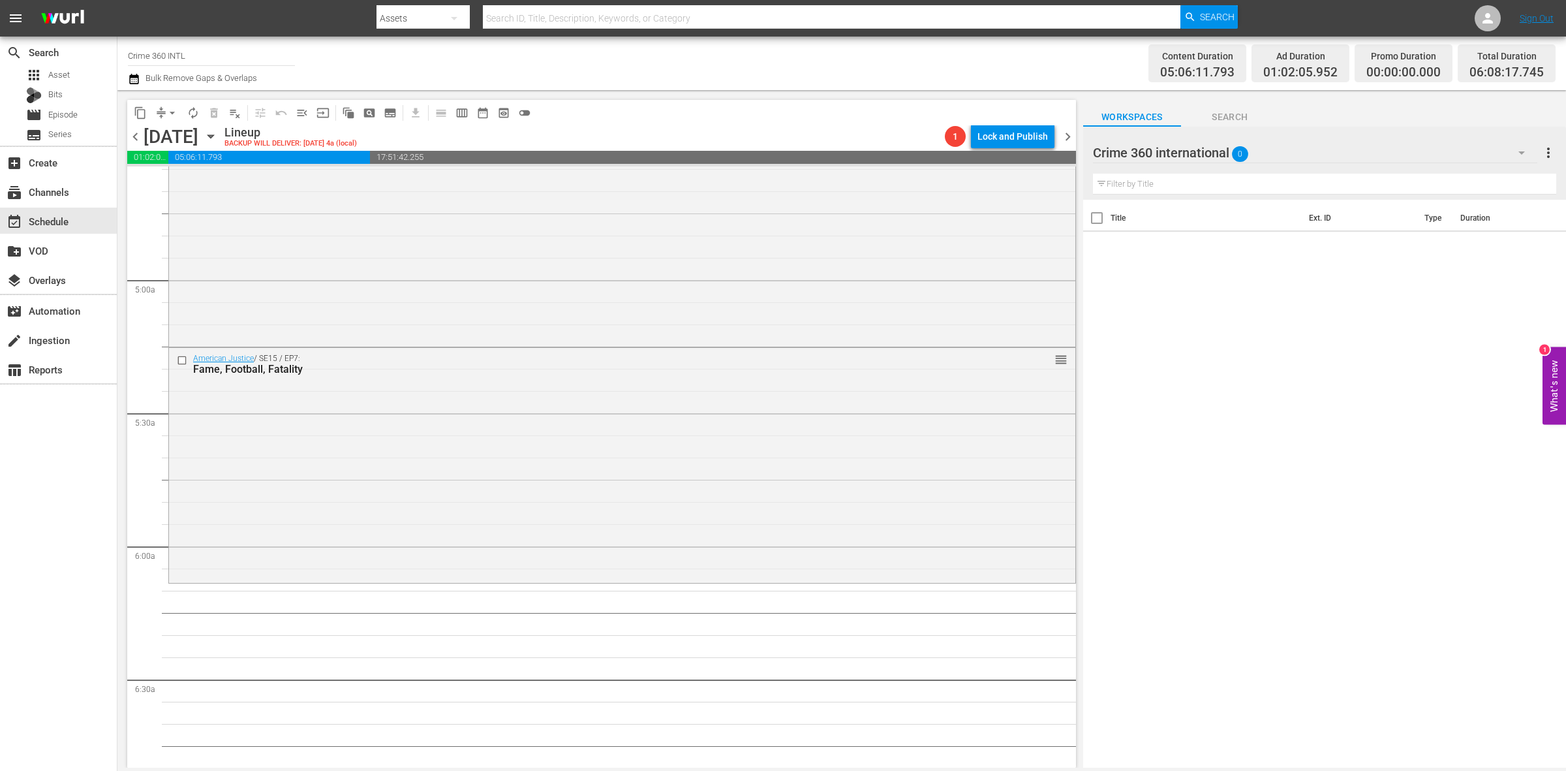
scroll to position [1387, 0]
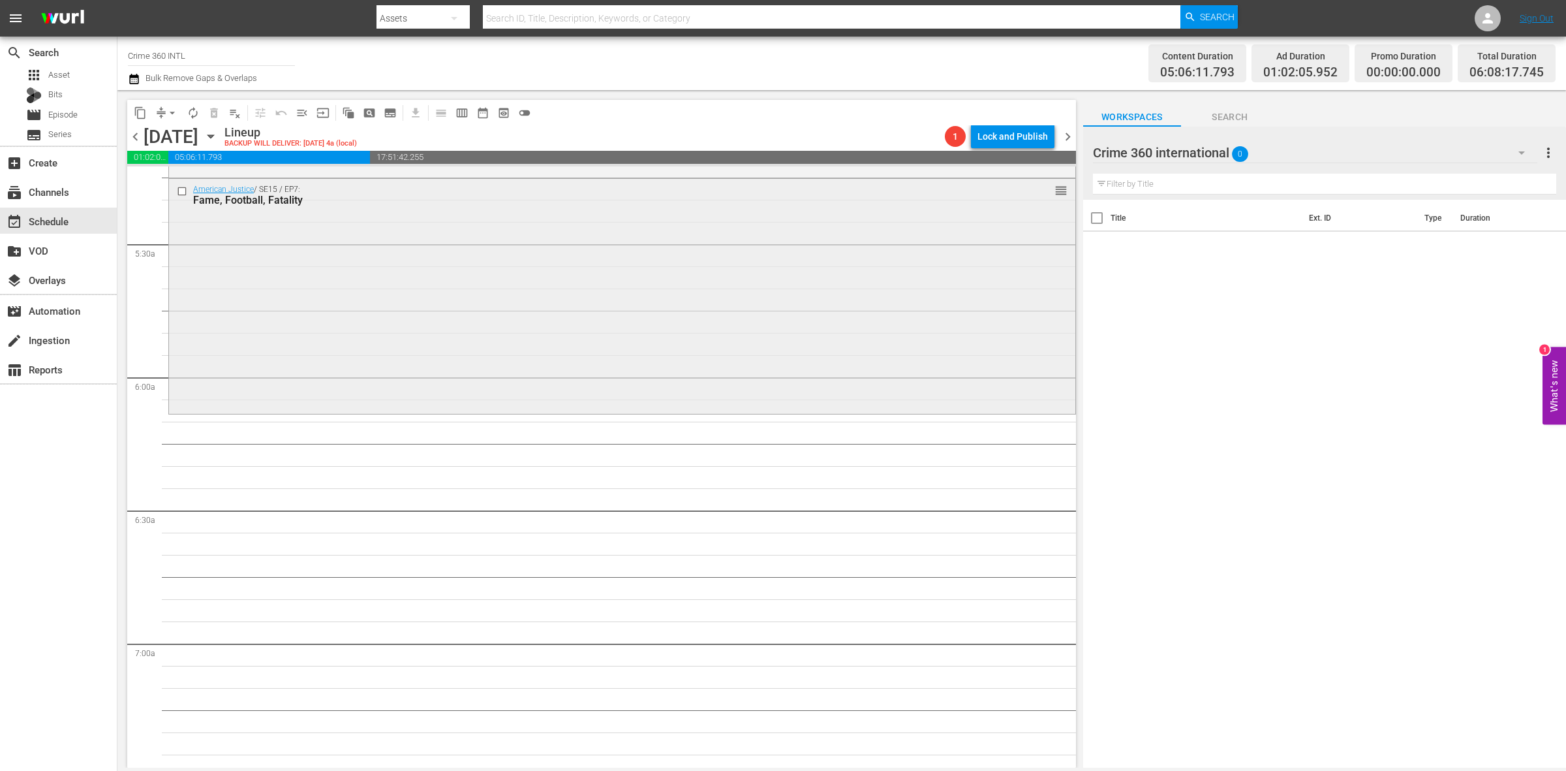
click at [358, 409] on div "American Justice / SE15 / EP7: Fame, Football, Fatality reorder" at bounding box center [622, 295] width 906 height 232
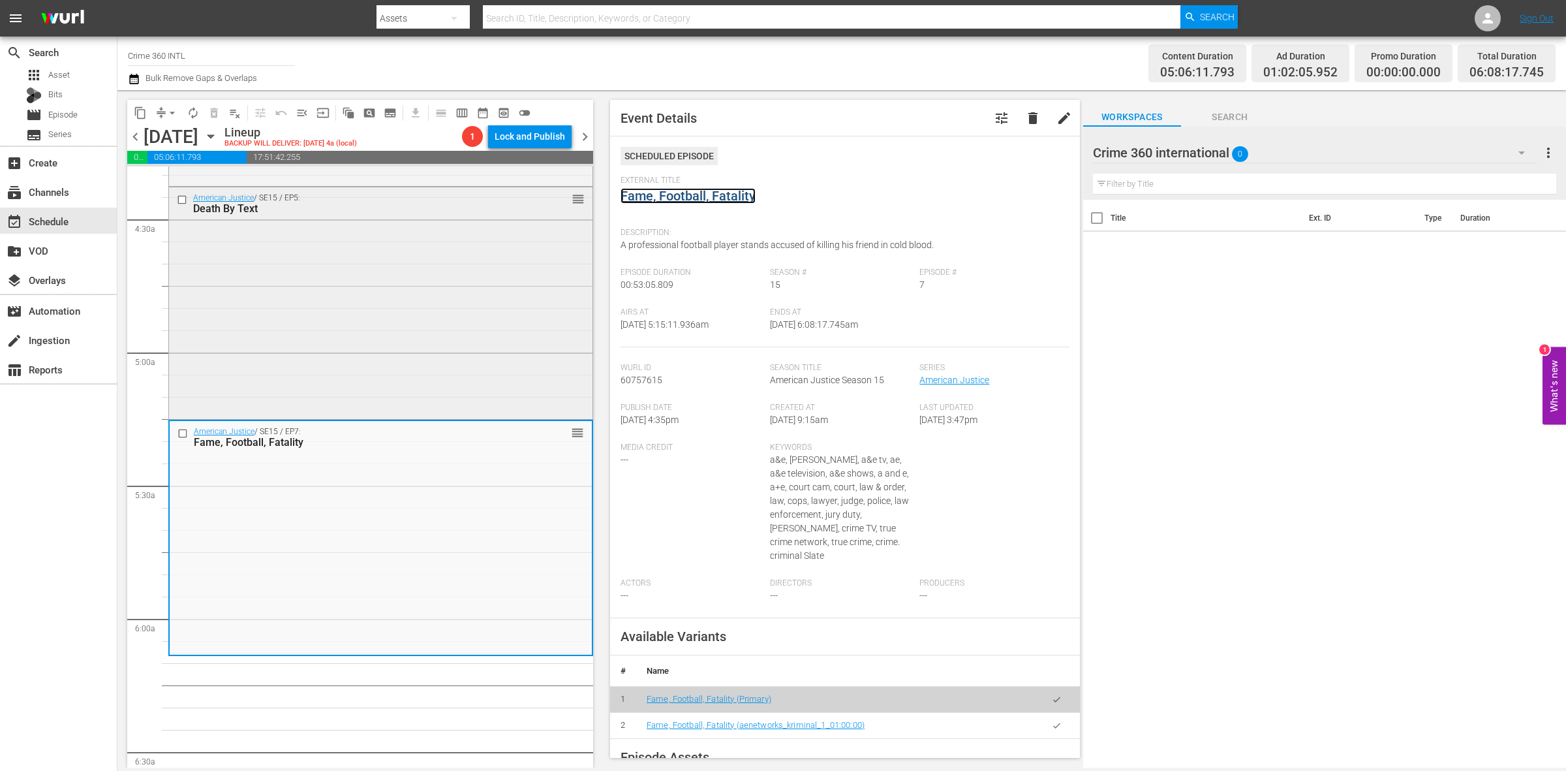
scroll to position [1142, 0]
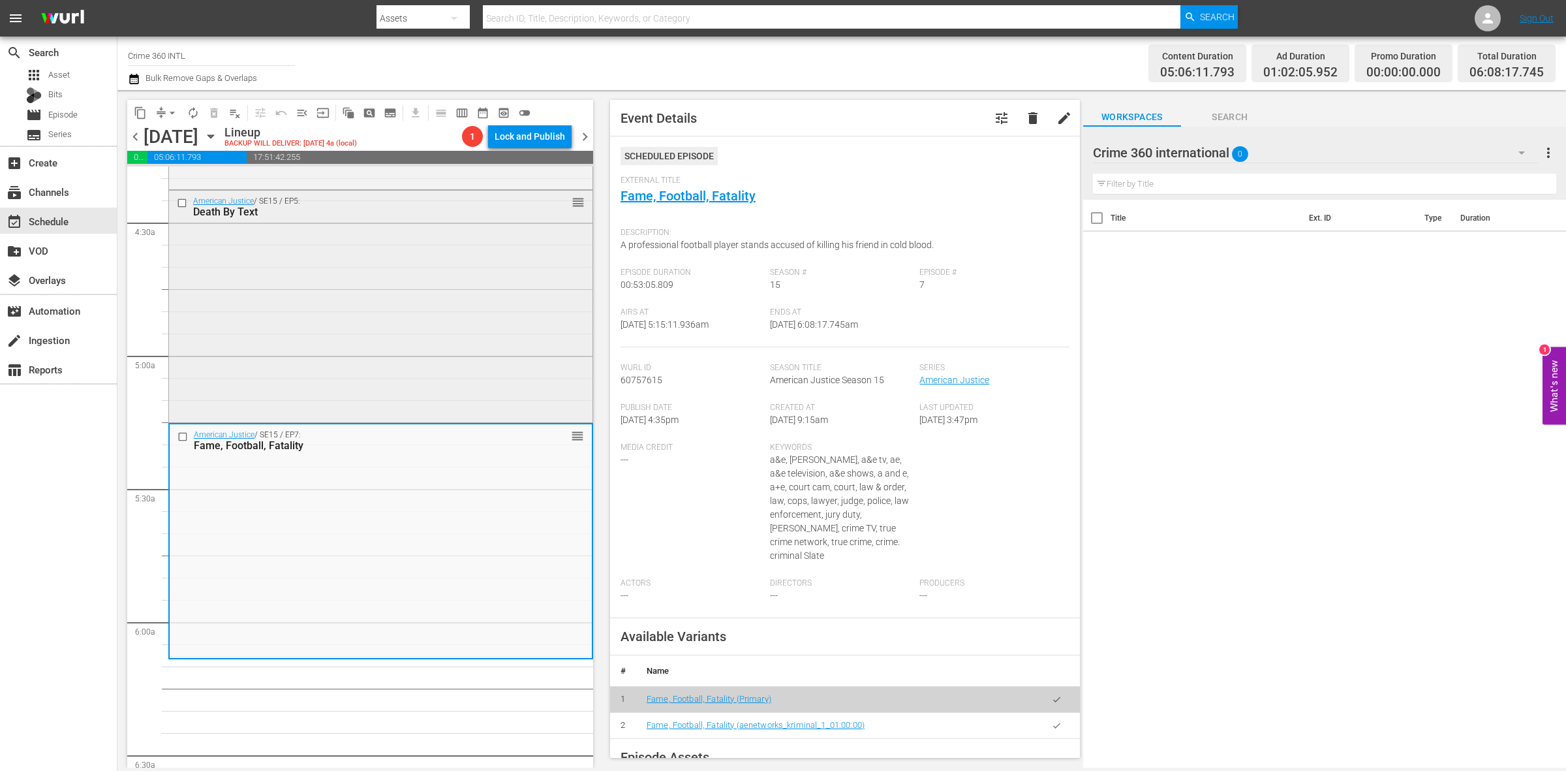
click at [395, 326] on div "American Justice / SE15 / EP5: Death By Text reorder" at bounding box center [380, 305] width 423 height 229
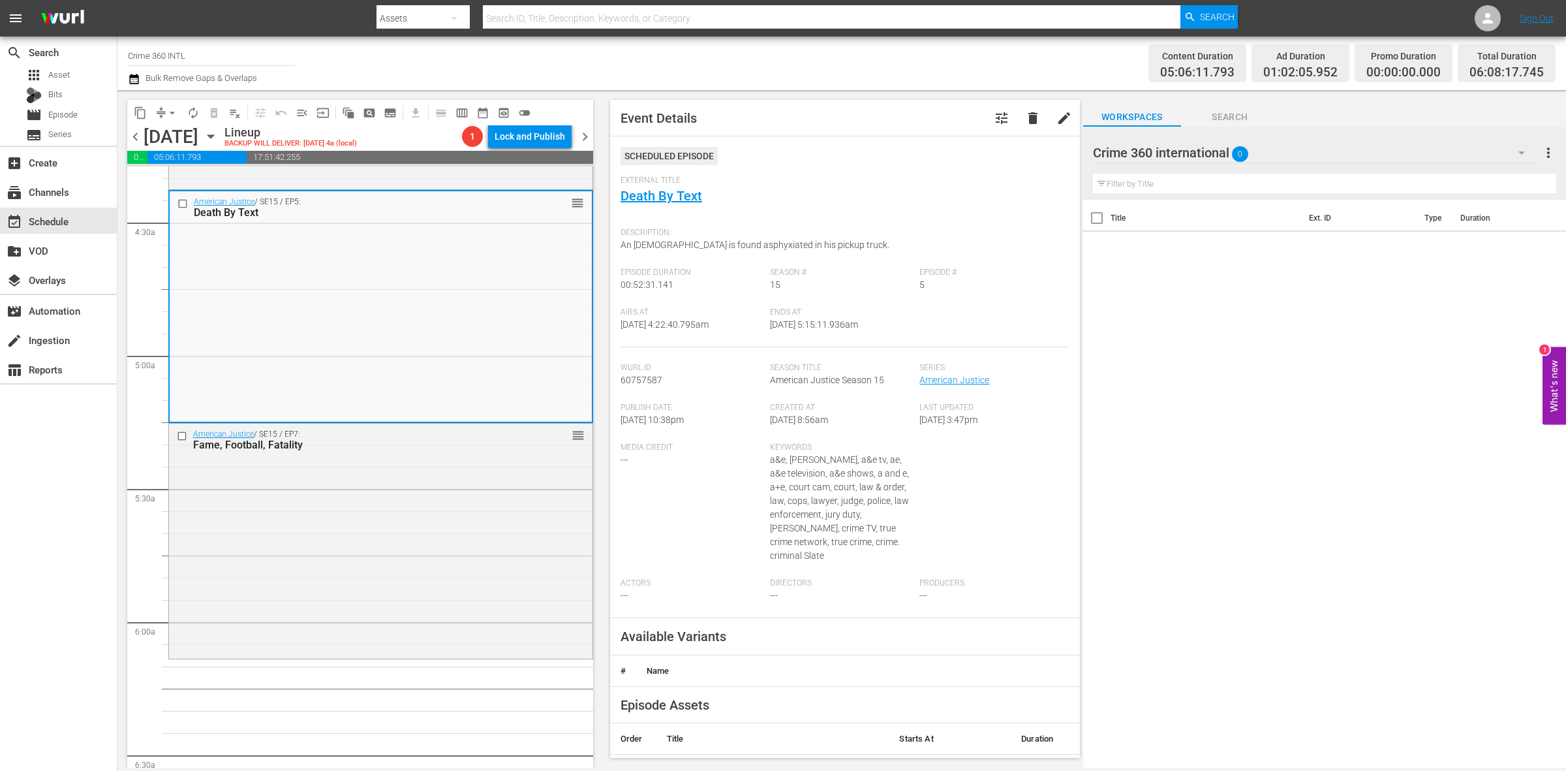
drag, startPoint x: 683, startPoint y: 191, endPoint x: 748, endPoint y: 197, distance: 66.2
click at [748, 197] on div "External Title Death By Text" at bounding box center [845, 199] width 449 height 46
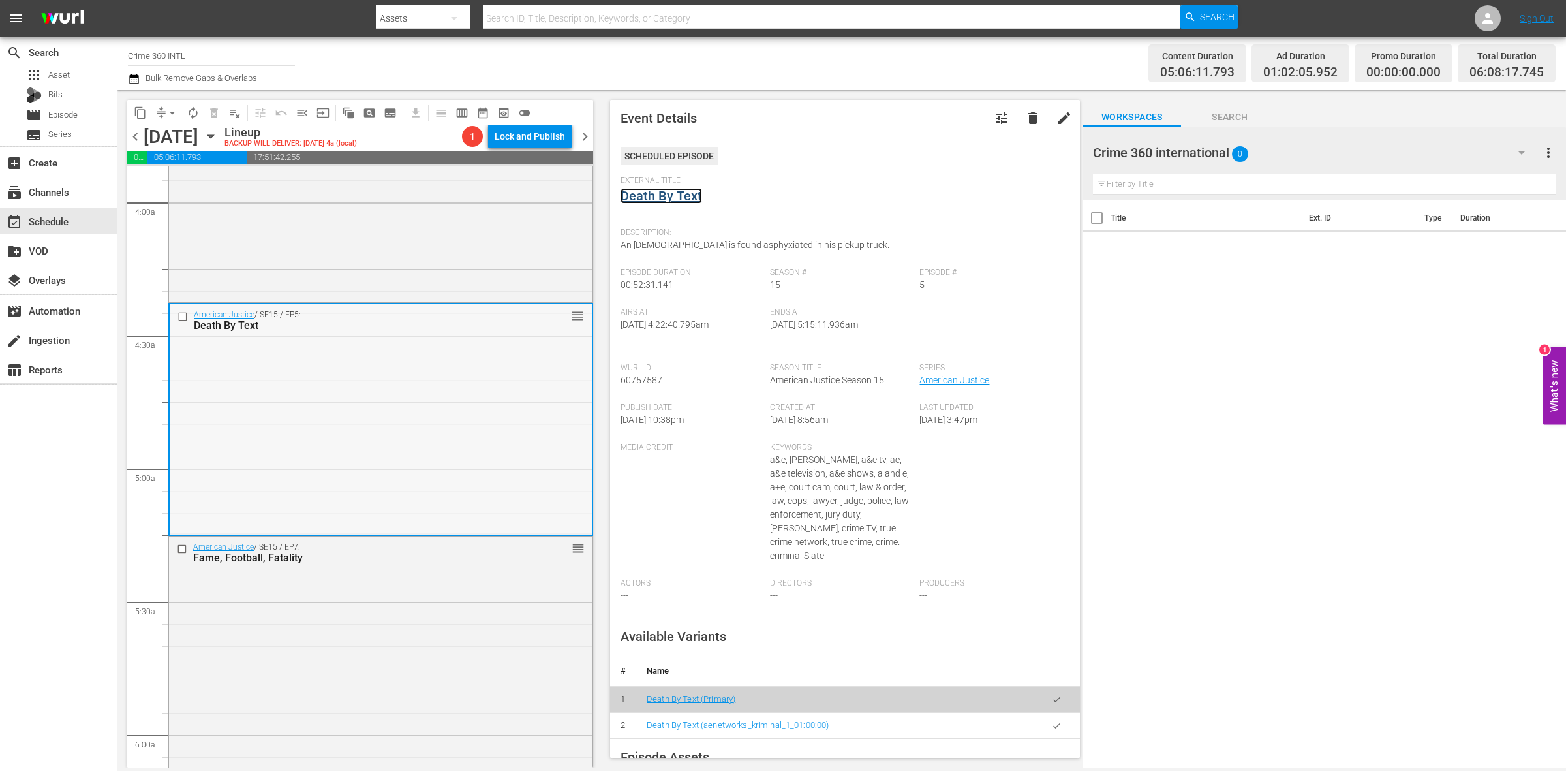
scroll to position [897, 0]
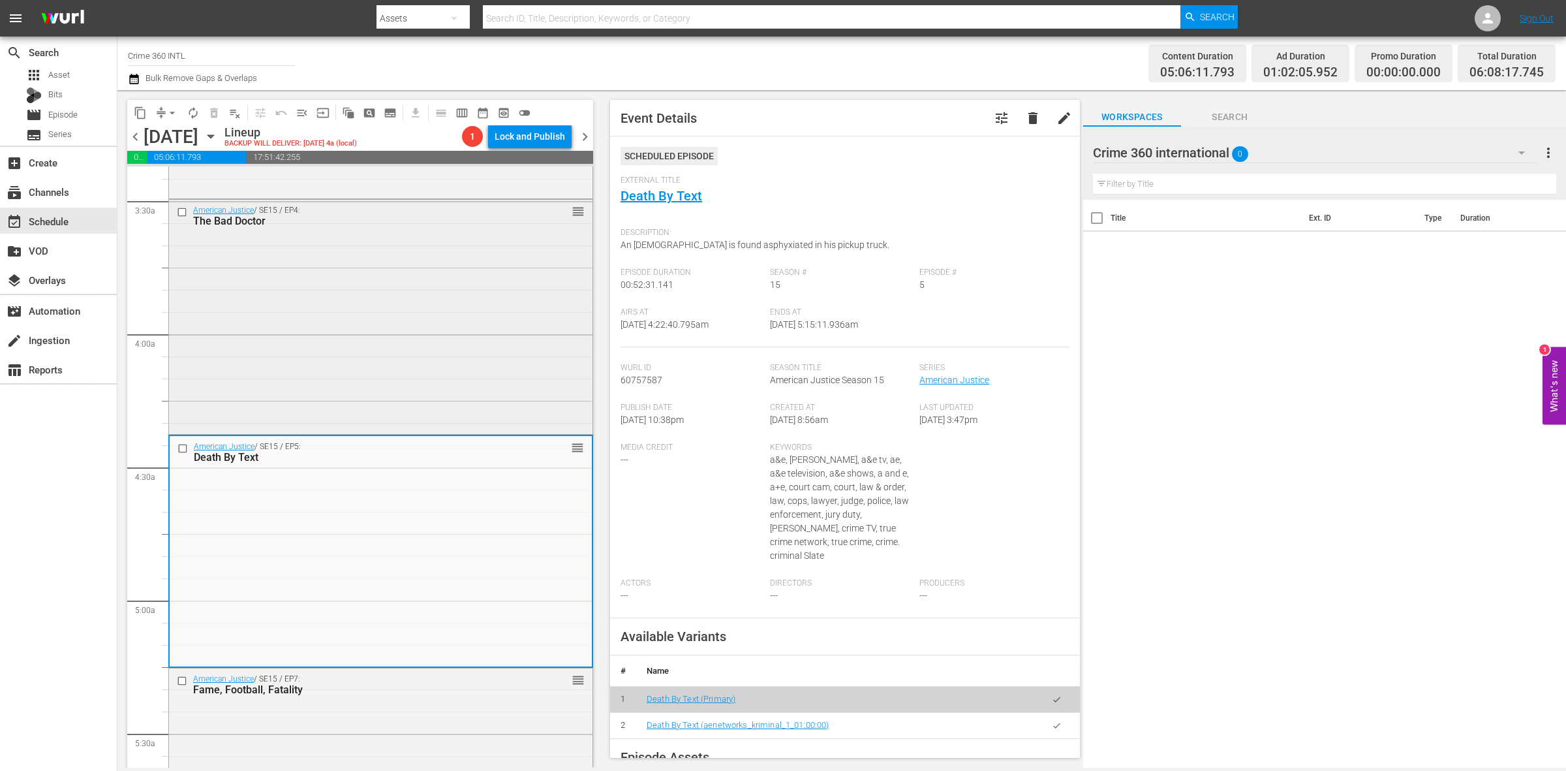
click at [458, 346] on div "American Justice / SE15 / EP4: The Bad Doctor reorder" at bounding box center [380, 315] width 423 height 231
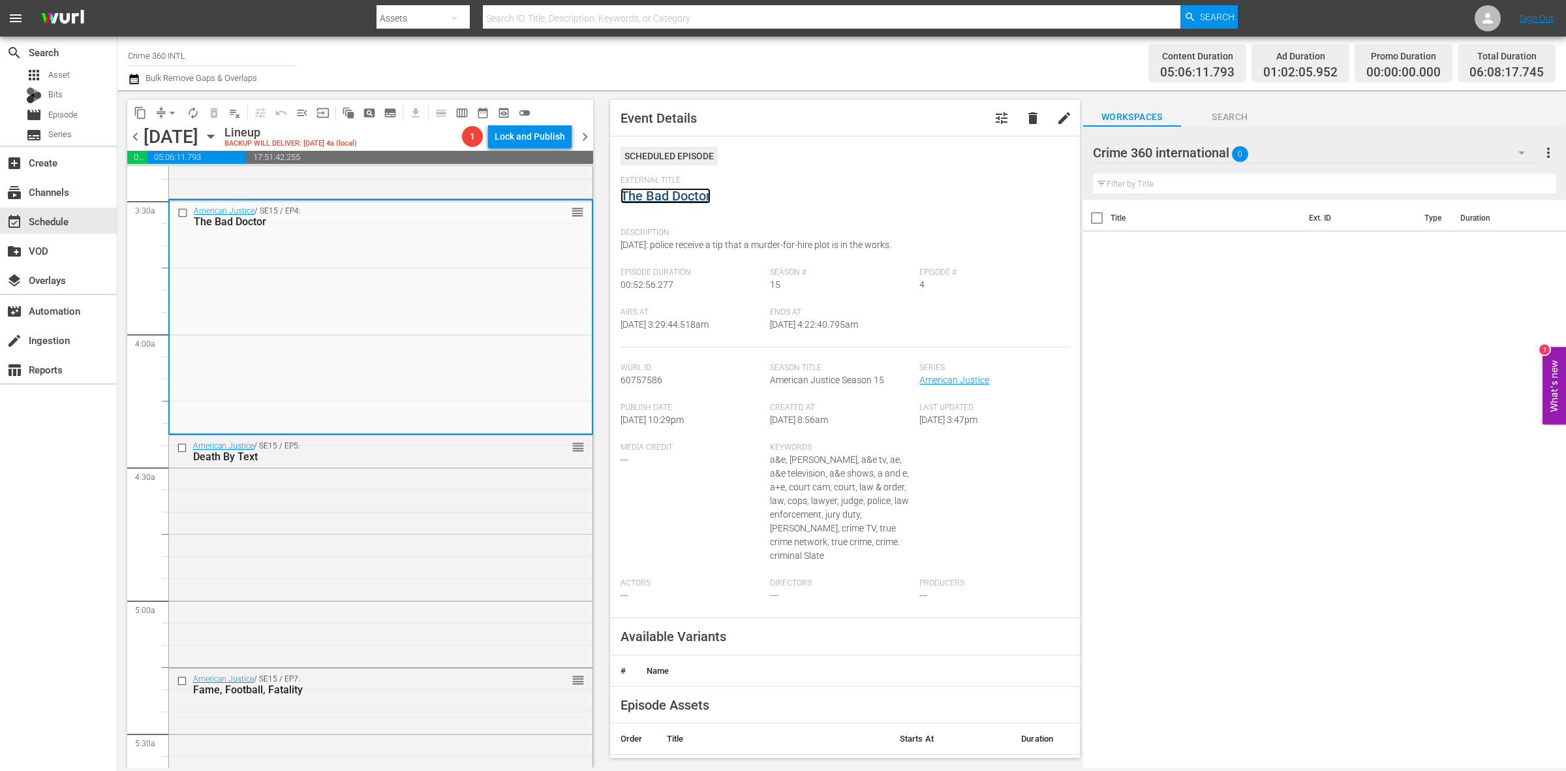
drag, startPoint x: 668, startPoint y: 188, endPoint x: 694, endPoint y: 197, distance: 27.7
click at [694, 197] on link "The Bad Doctor" at bounding box center [666, 196] width 90 height 16
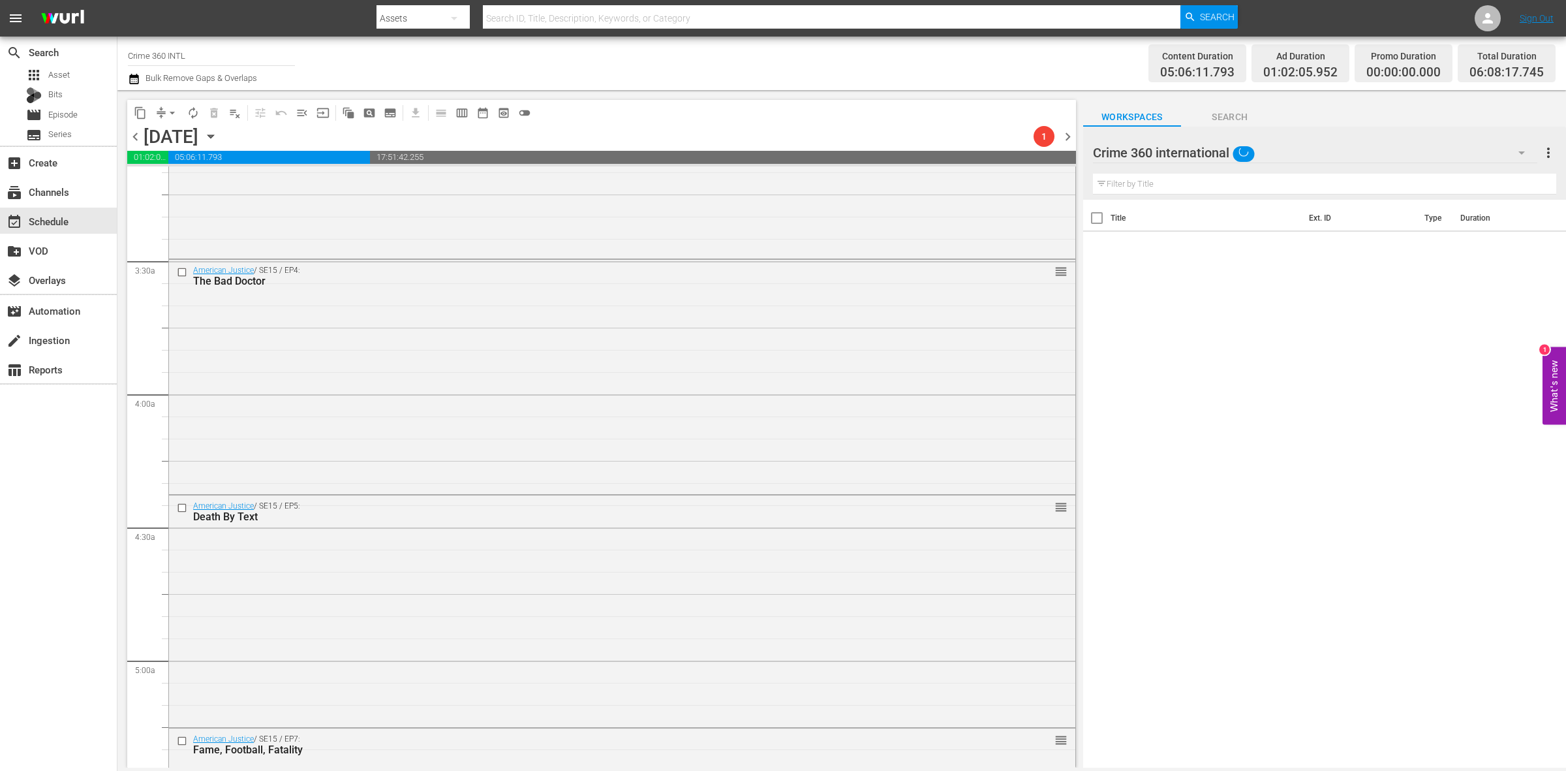
scroll to position [830, 0]
click at [577, 374] on div "American Justice / SE15 / EP4: The Bad Doctor reorder" at bounding box center [622, 382] width 906 height 231
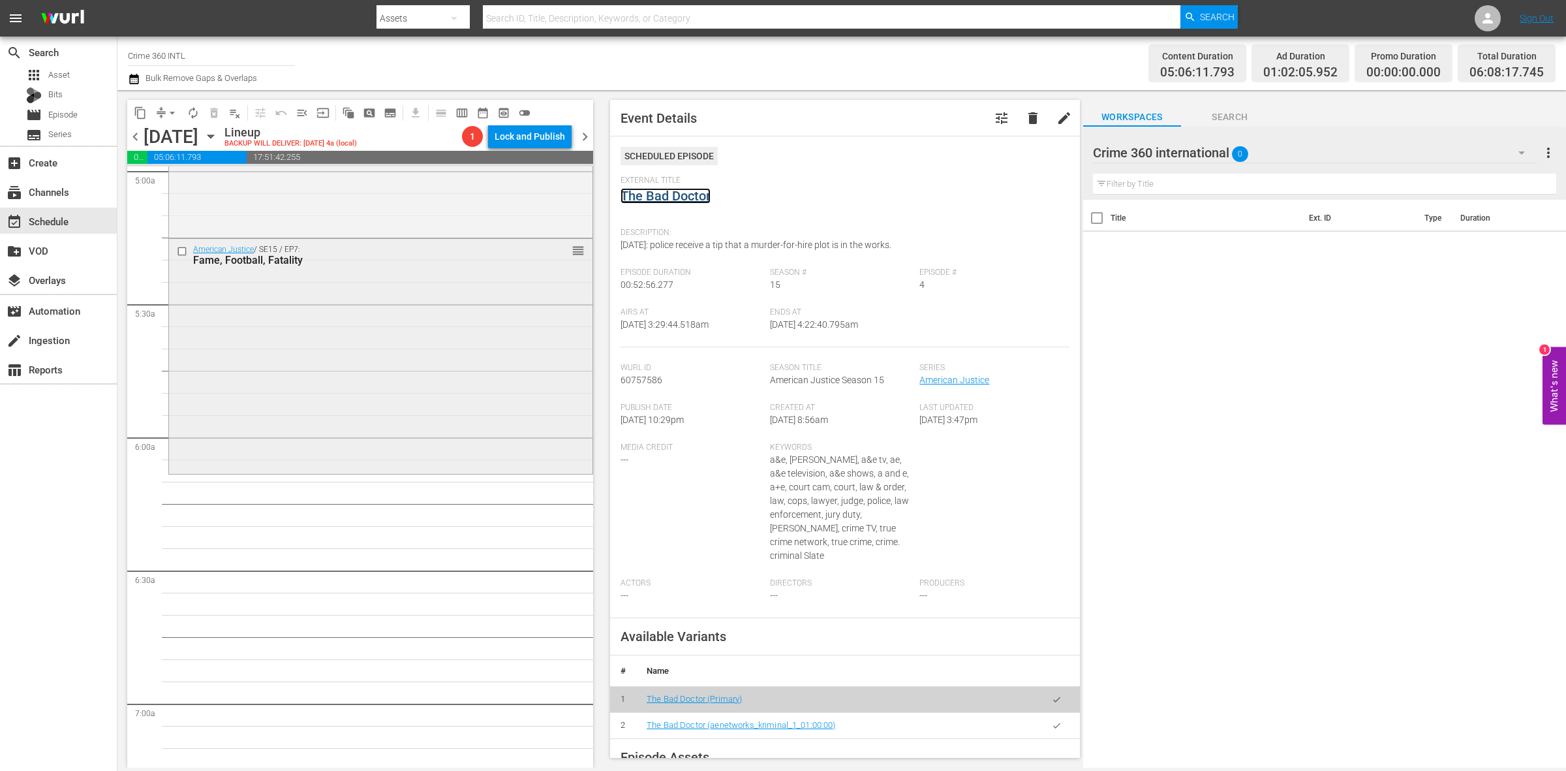
scroll to position [1401, 0]
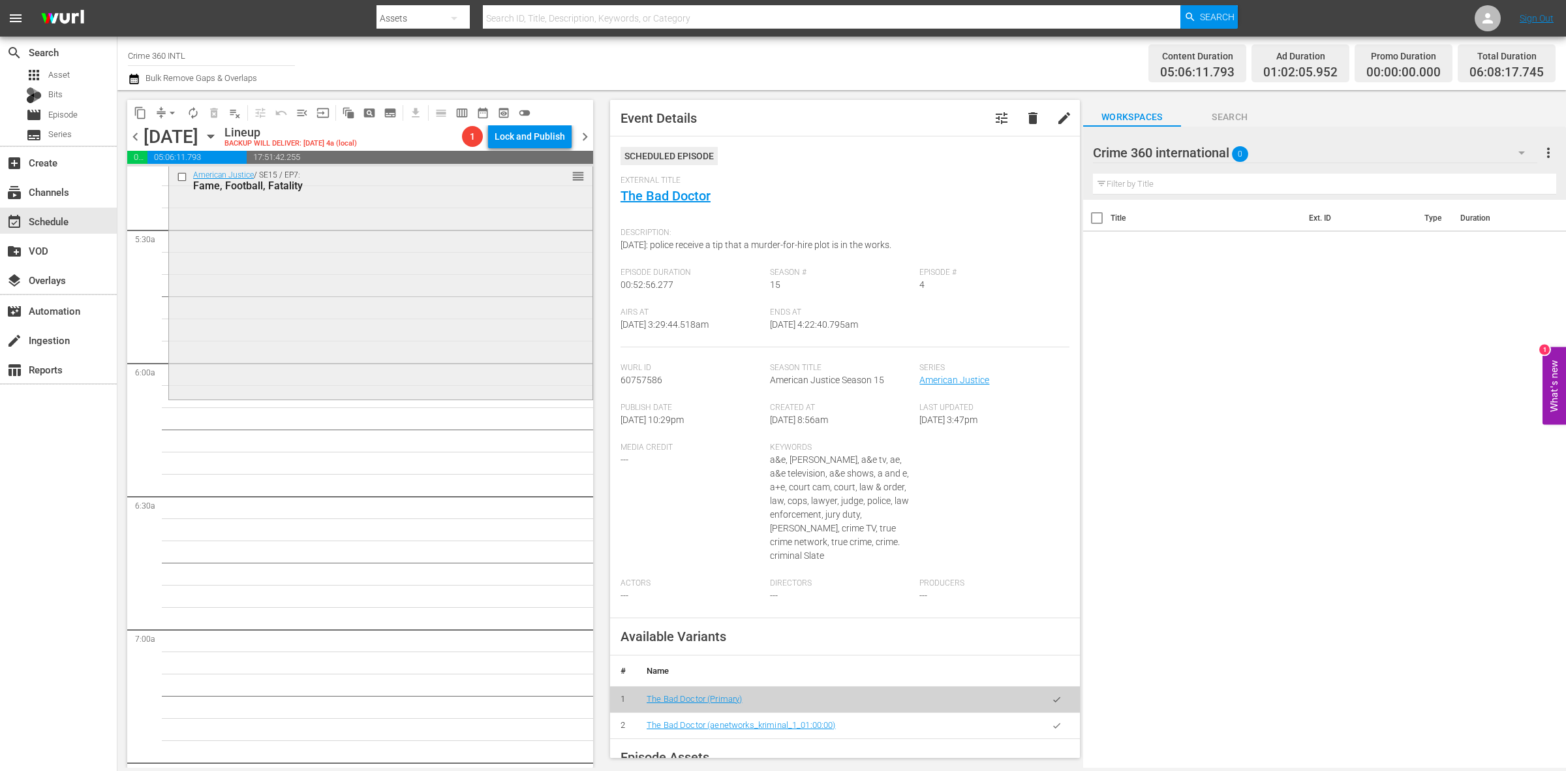
click at [271, 356] on div "American Justice / SE15 / EP7: Fame, Football, Fatality reorder" at bounding box center [380, 280] width 423 height 232
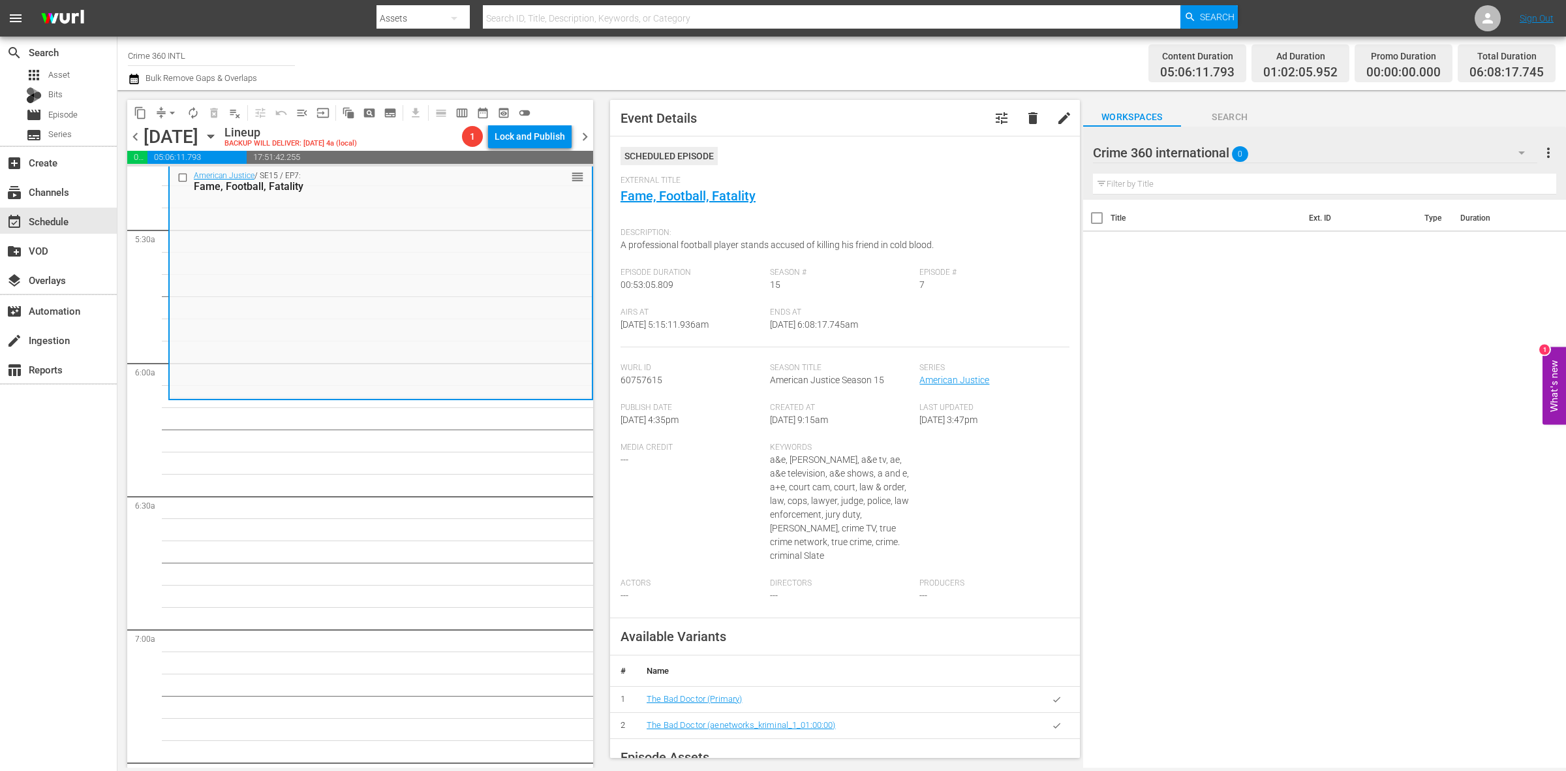
click at [167, 108] on span "arrow_drop_down" at bounding box center [172, 112] width 13 height 13
click at [168, 141] on li "Align to Midnight" at bounding box center [172, 139] width 137 height 22
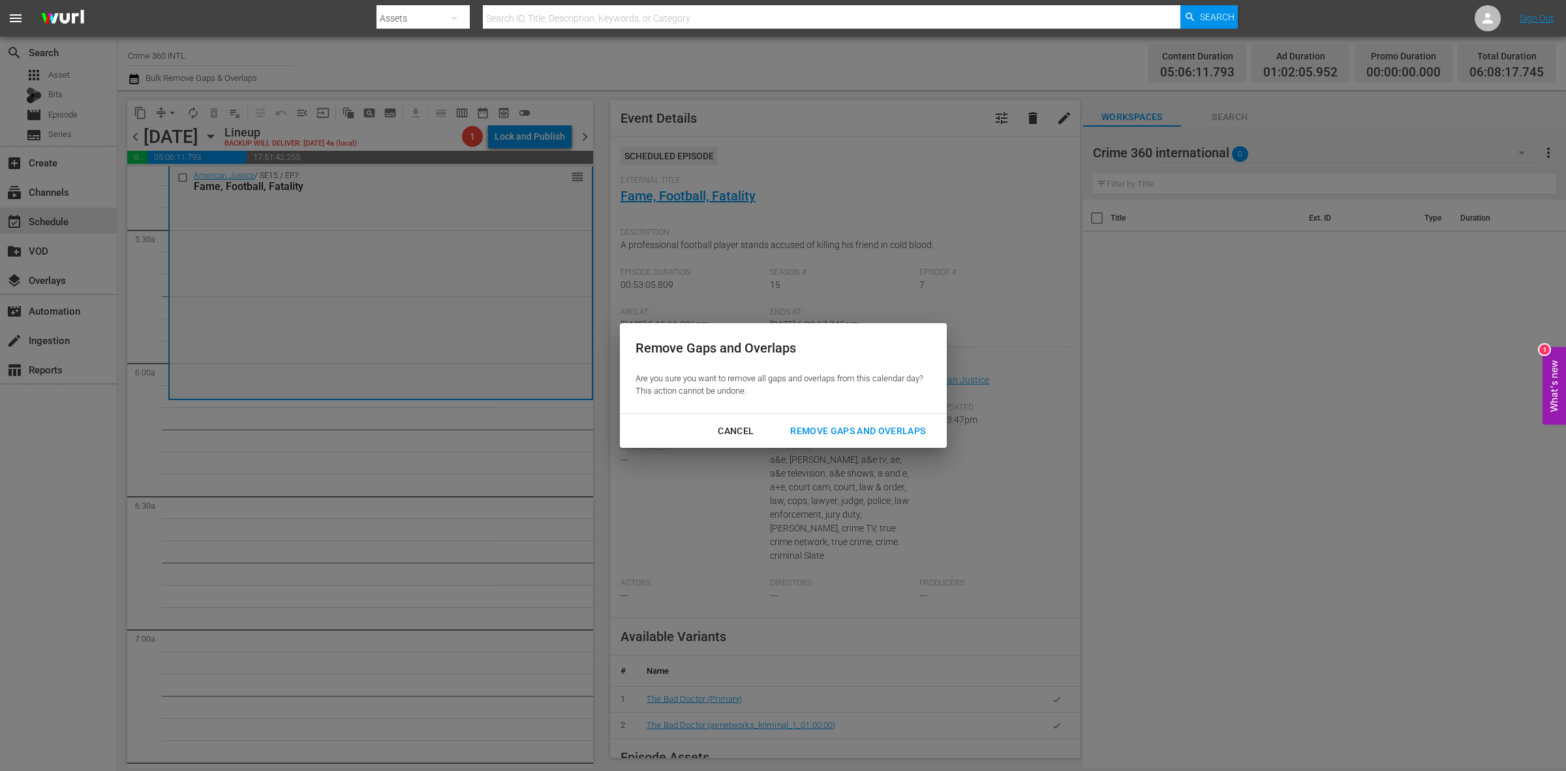
click at [850, 428] on div "Remove Gaps and Overlaps" at bounding box center [858, 431] width 156 height 16
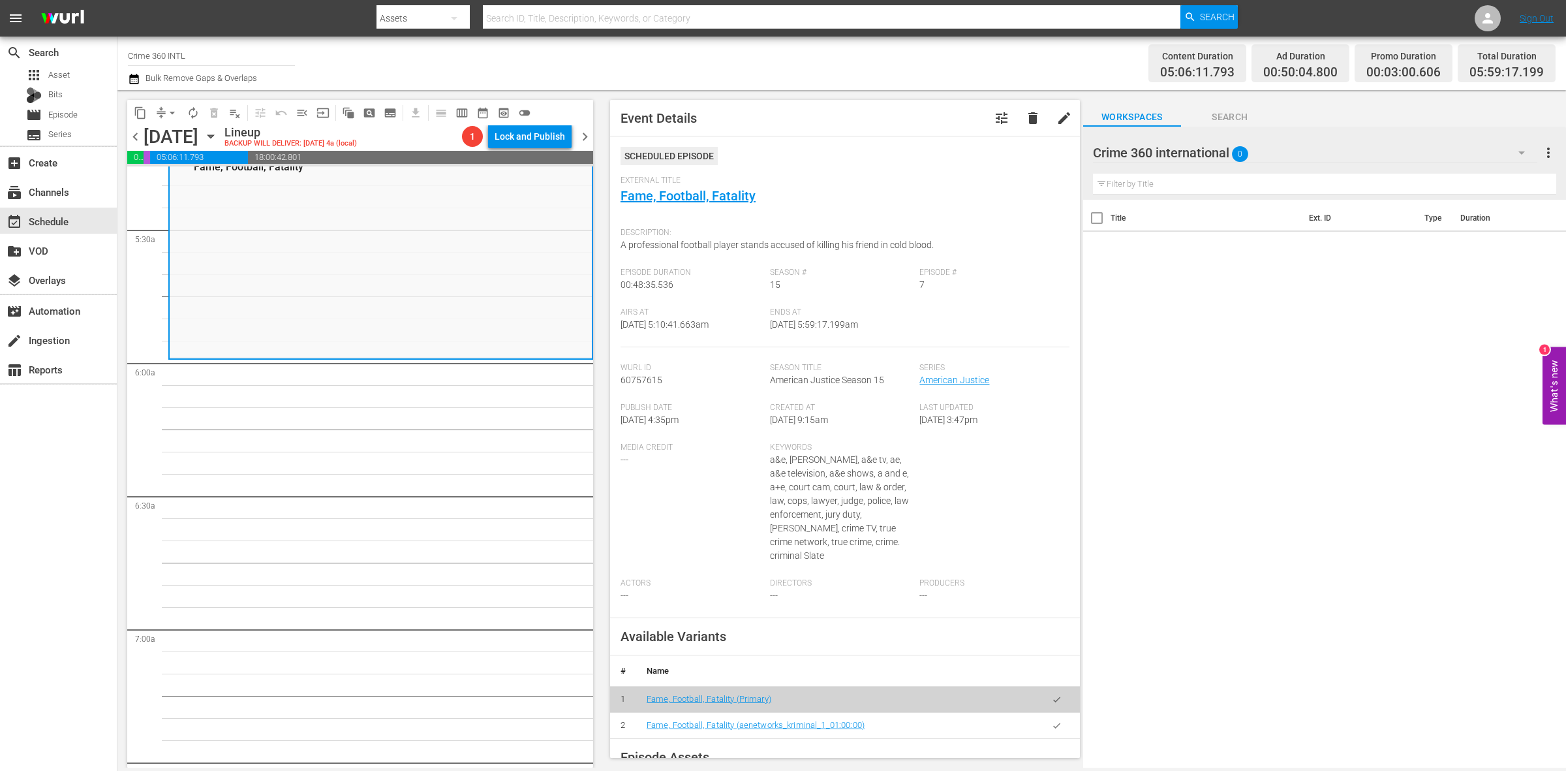
click at [171, 114] on span "arrow_drop_down" at bounding box center [172, 112] width 13 height 13
click at [174, 134] on li "Align to Midnight" at bounding box center [172, 139] width 137 height 22
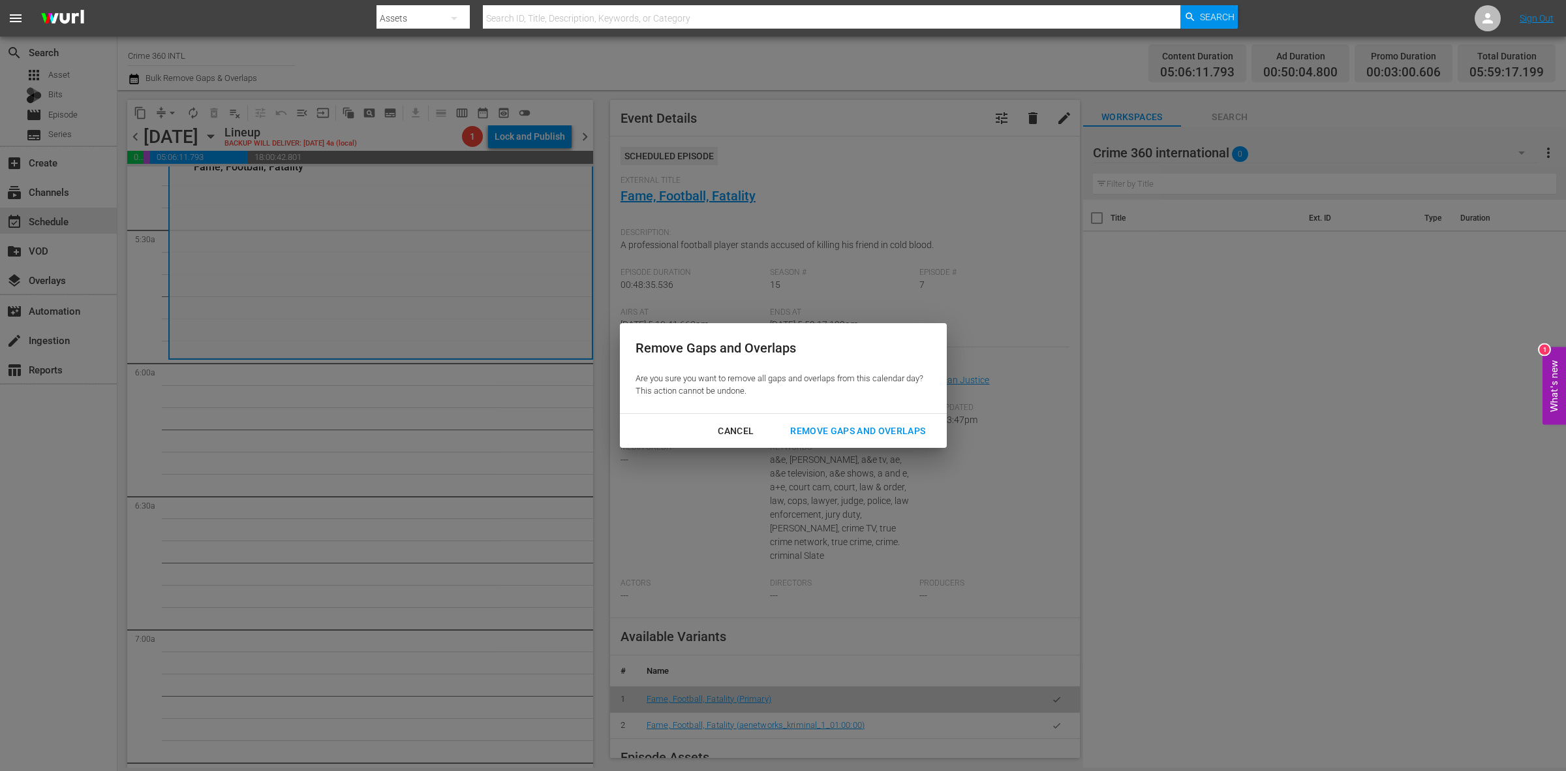
click at [880, 425] on div "Remove Gaps and Overlaps" at bounding box center [858, 431] width 156 height 16
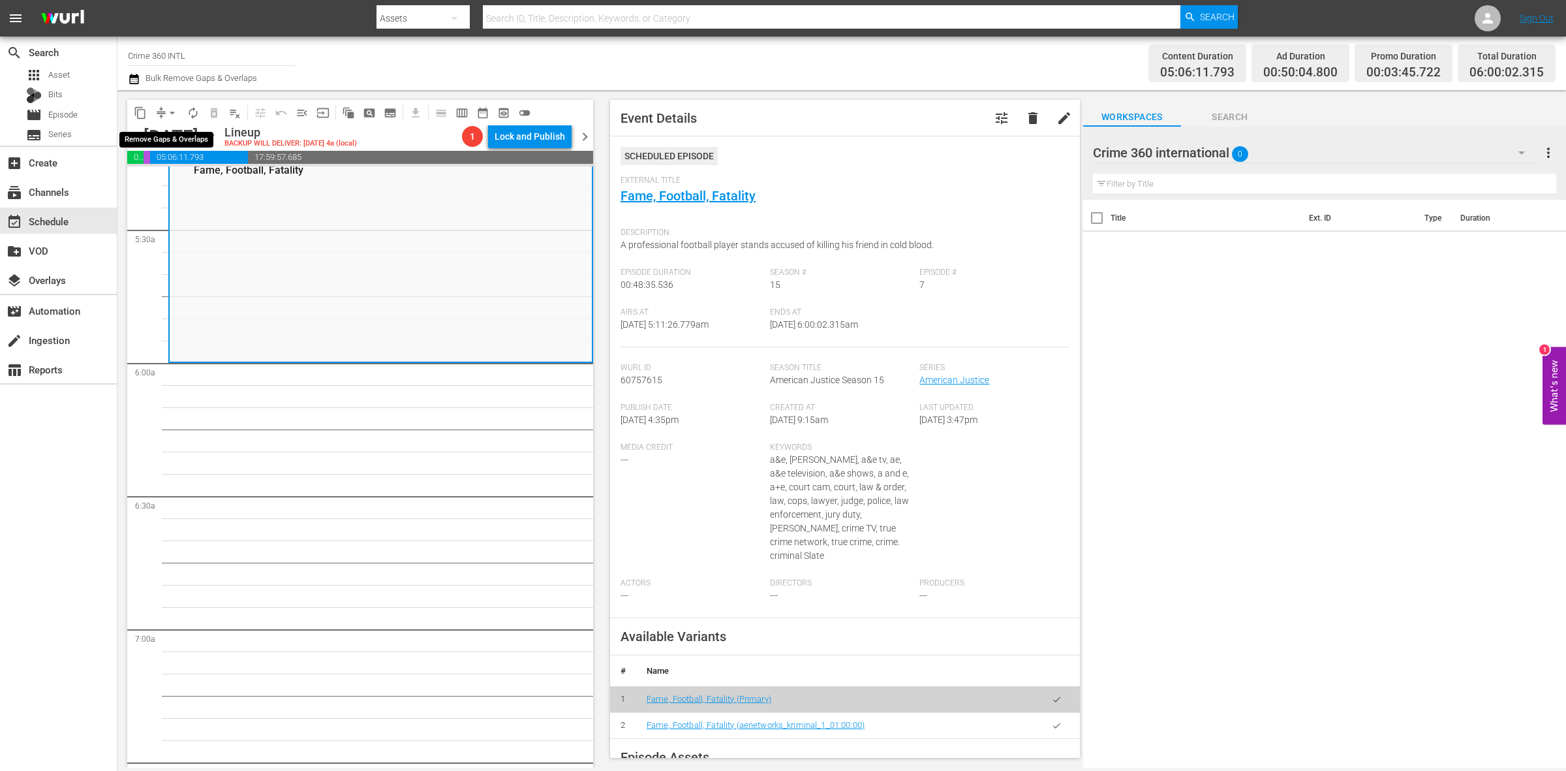
click at [168, 112] on span "arrow_drop_down" at bounding box center [172, 112] width 13 height 13
click at [175, 131] on li "Align to Midnight" at bounding box center [172, 139] width 137 height 22
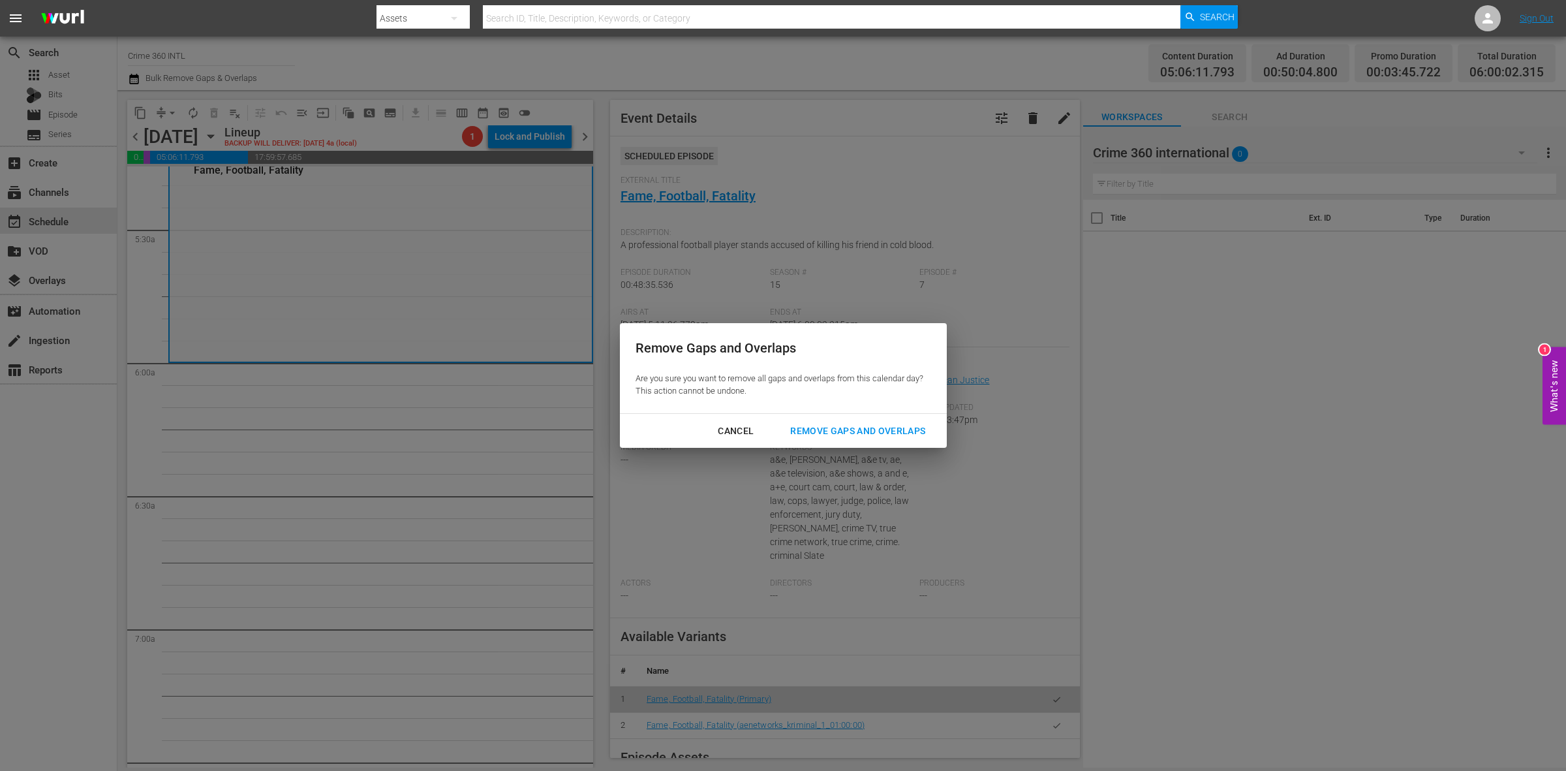
click at [902, 431] on div "Remove Gaps and Overlaps" at bounding box center [858, 431] width 156 height 16
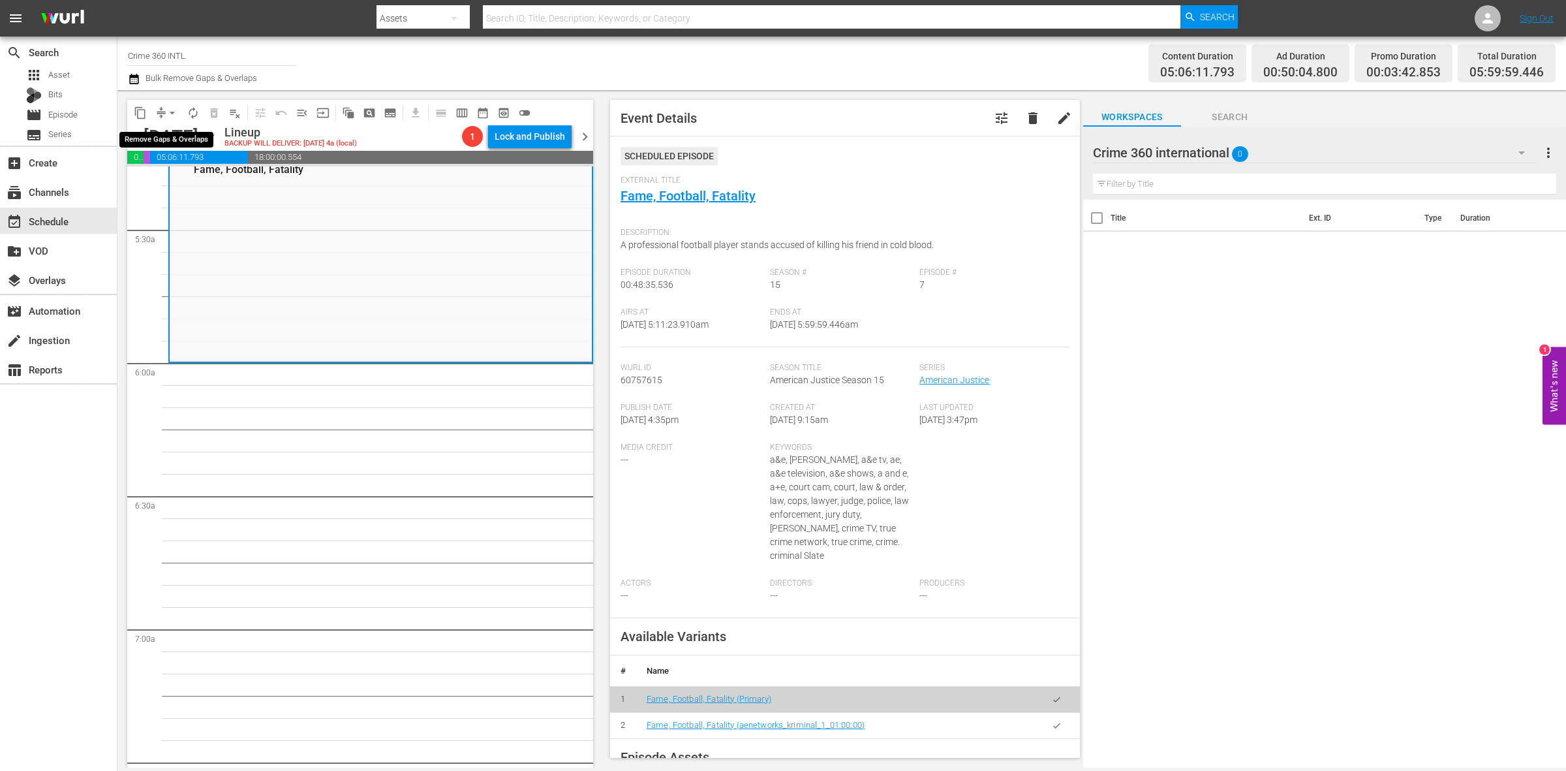
click at [173, 112] on span "arrow_drop_down" at bounding box center [172, 112] width 13 height 13
click at [173, 129] on li "Align to Midnight" at bounding box center [172, 139] width 137 height 22
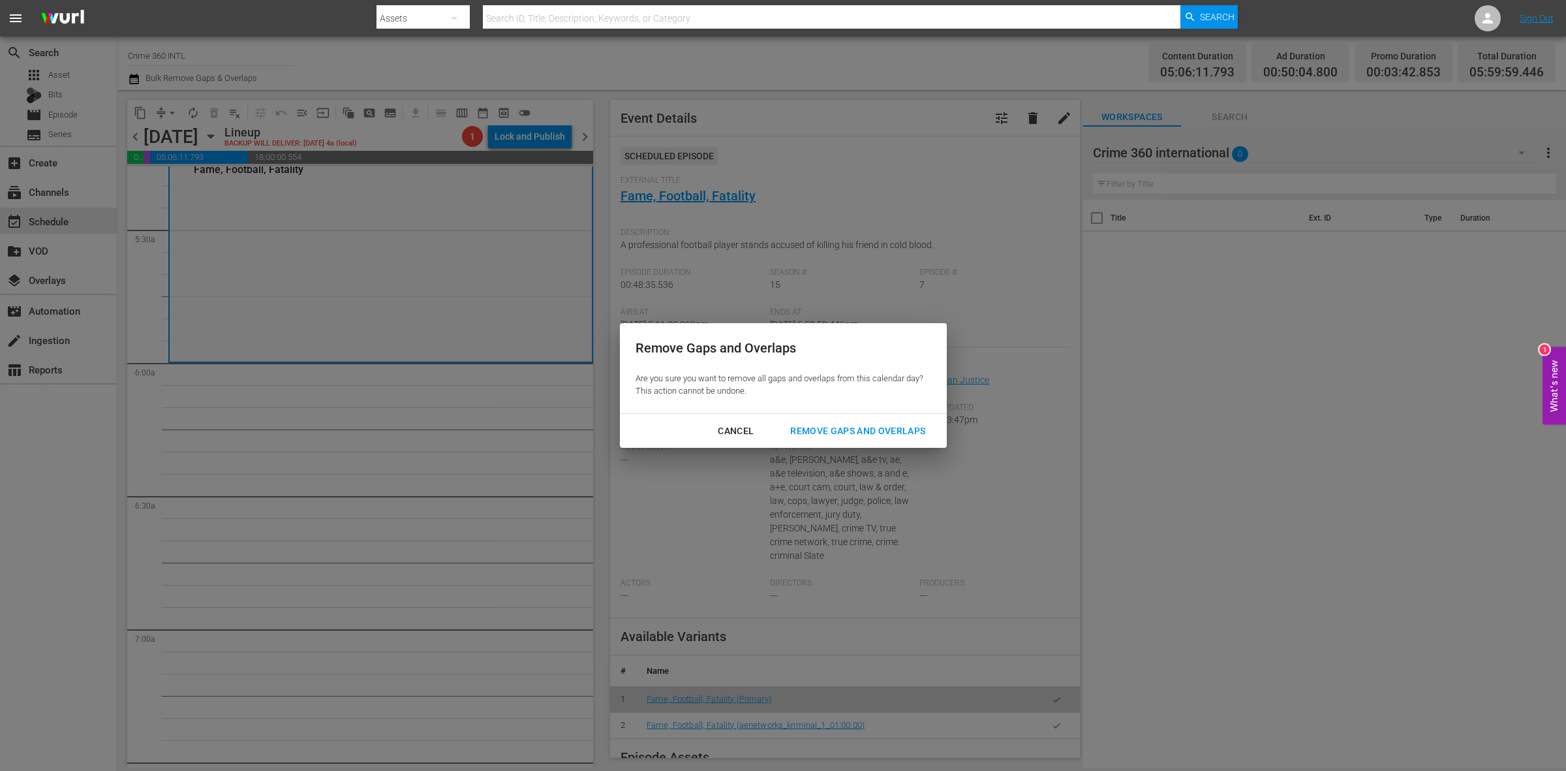
click at [911, 436] on div "Remove Gaps and Overlaps" at bounding box center [858, 431] width 156 height 16
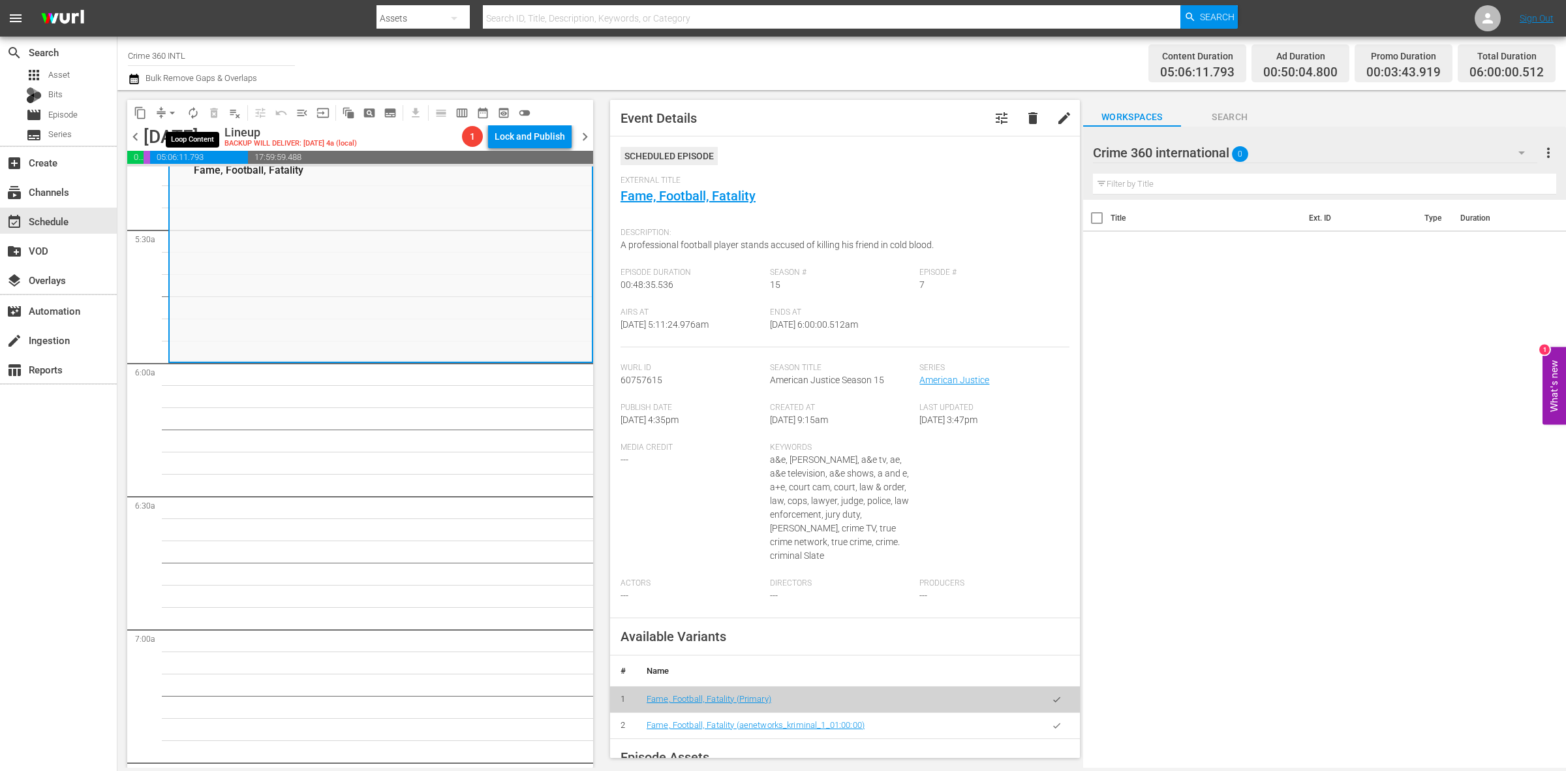
click at [189, 112] on span "autorenew_outlined" at bounding box center [193, 112] width 13 height 13
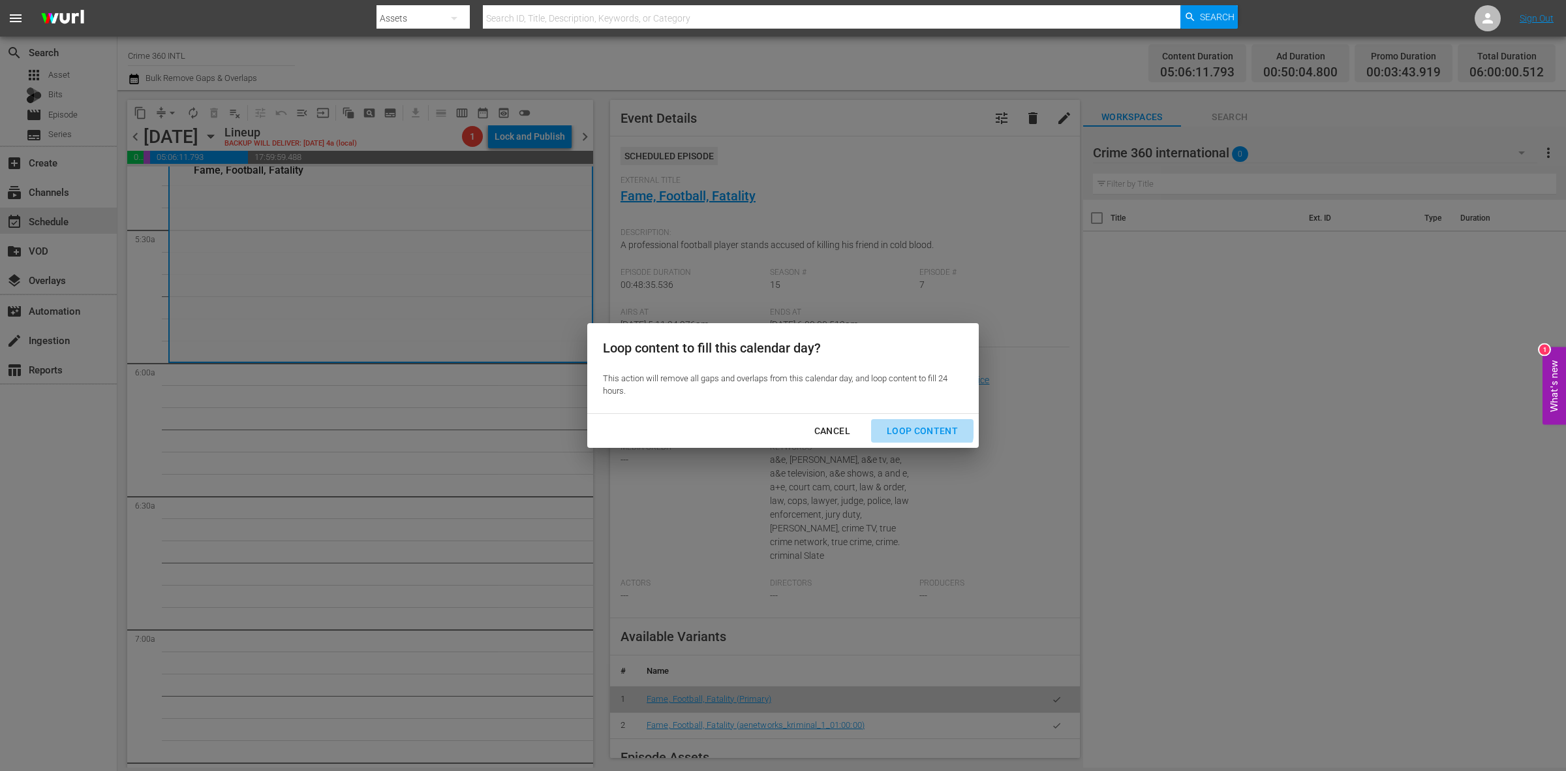
click at [917, 429] on div "Loop Content" at bounding box center [922, 431] width 92 height 16
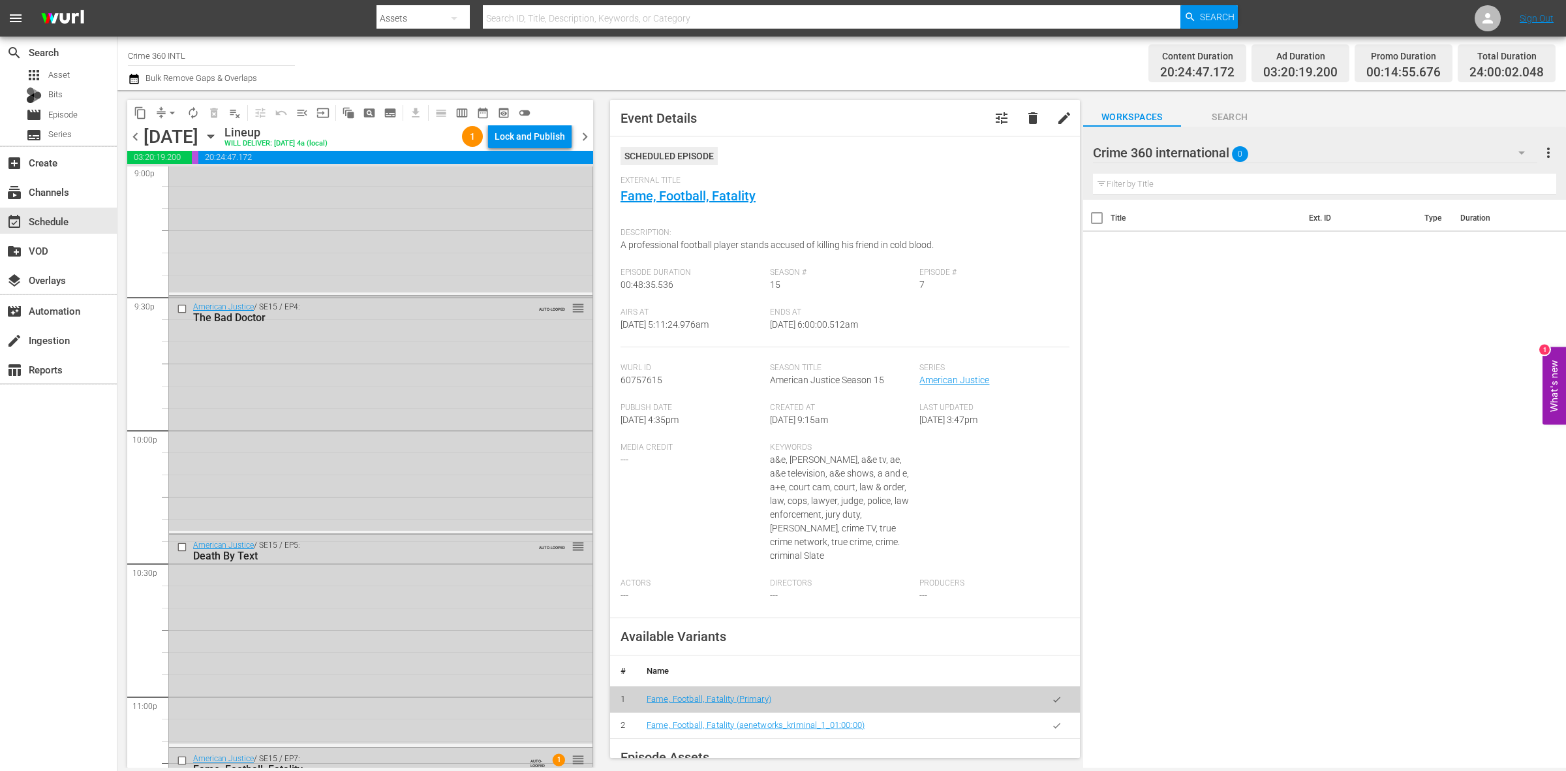
scroll to position [5788, 0]
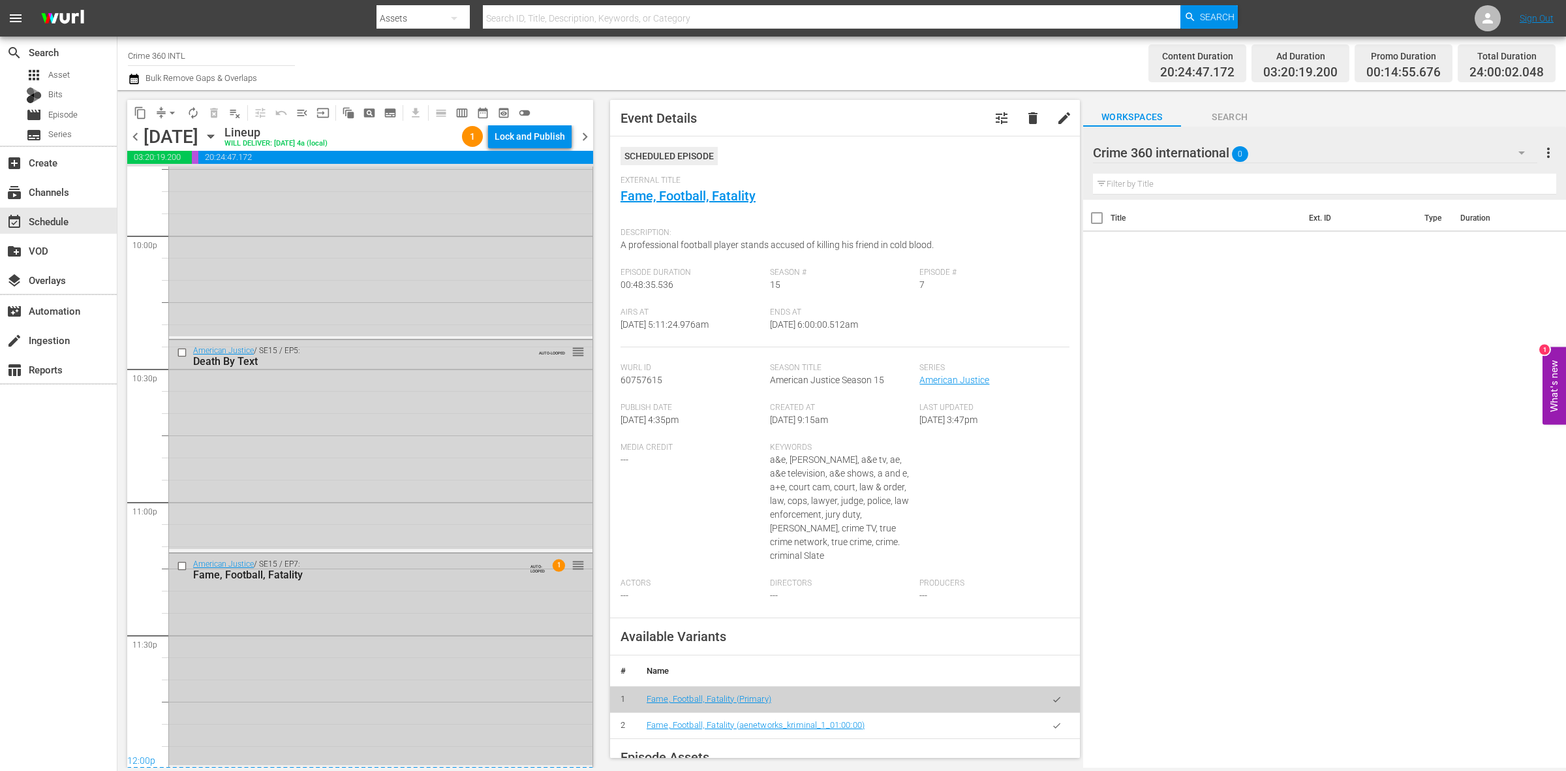
click at [497, 685] on div "American Justice / SE15 / EP7: Fame, Football, Fatality AUTO-LOOPED 1 reorder" at bounding box center [380, 658] width 423 height 211
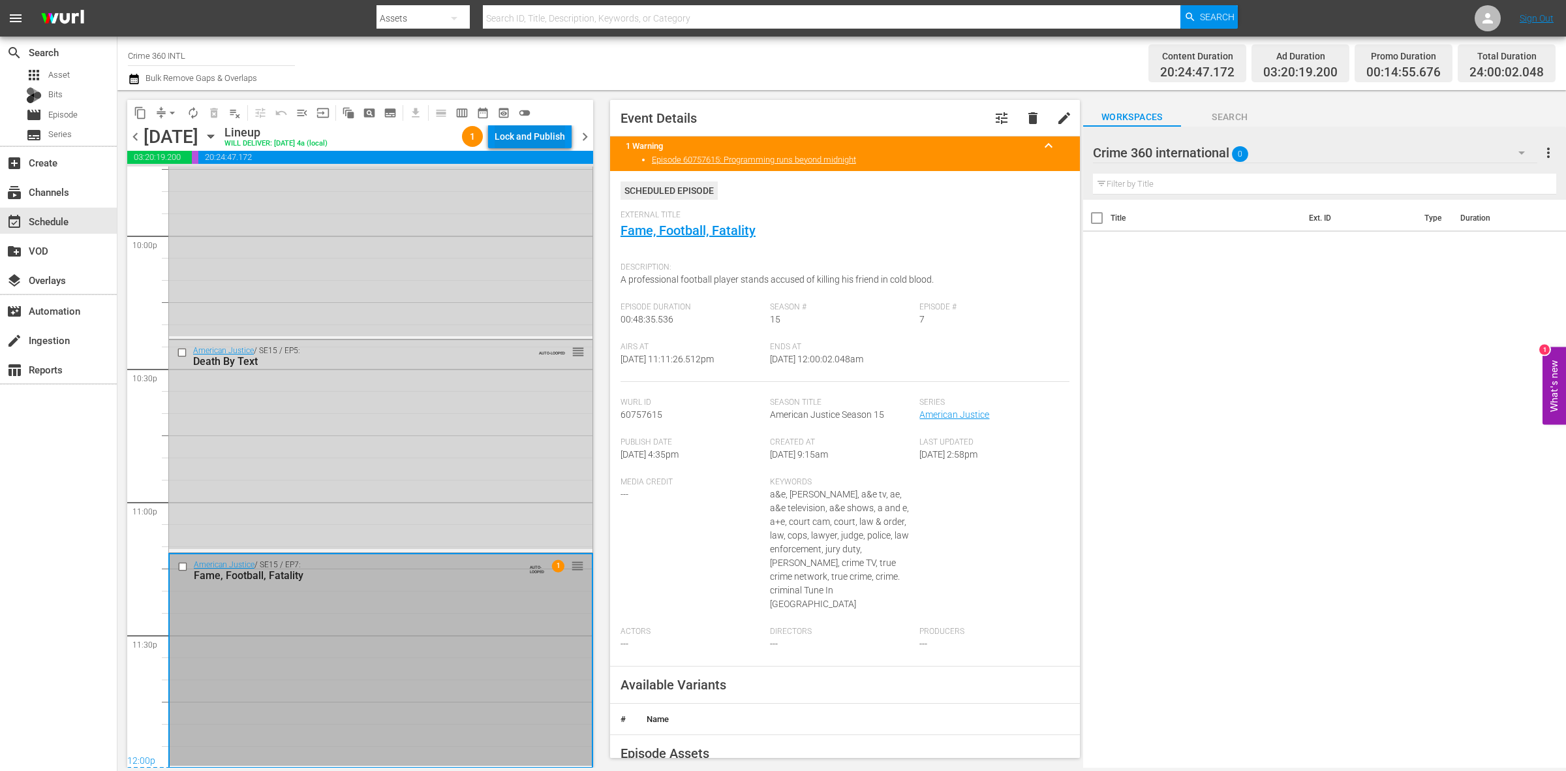
click at [537, 138] on div "Lock and Publish" at bounding box center [530, 136] width 70 height 23
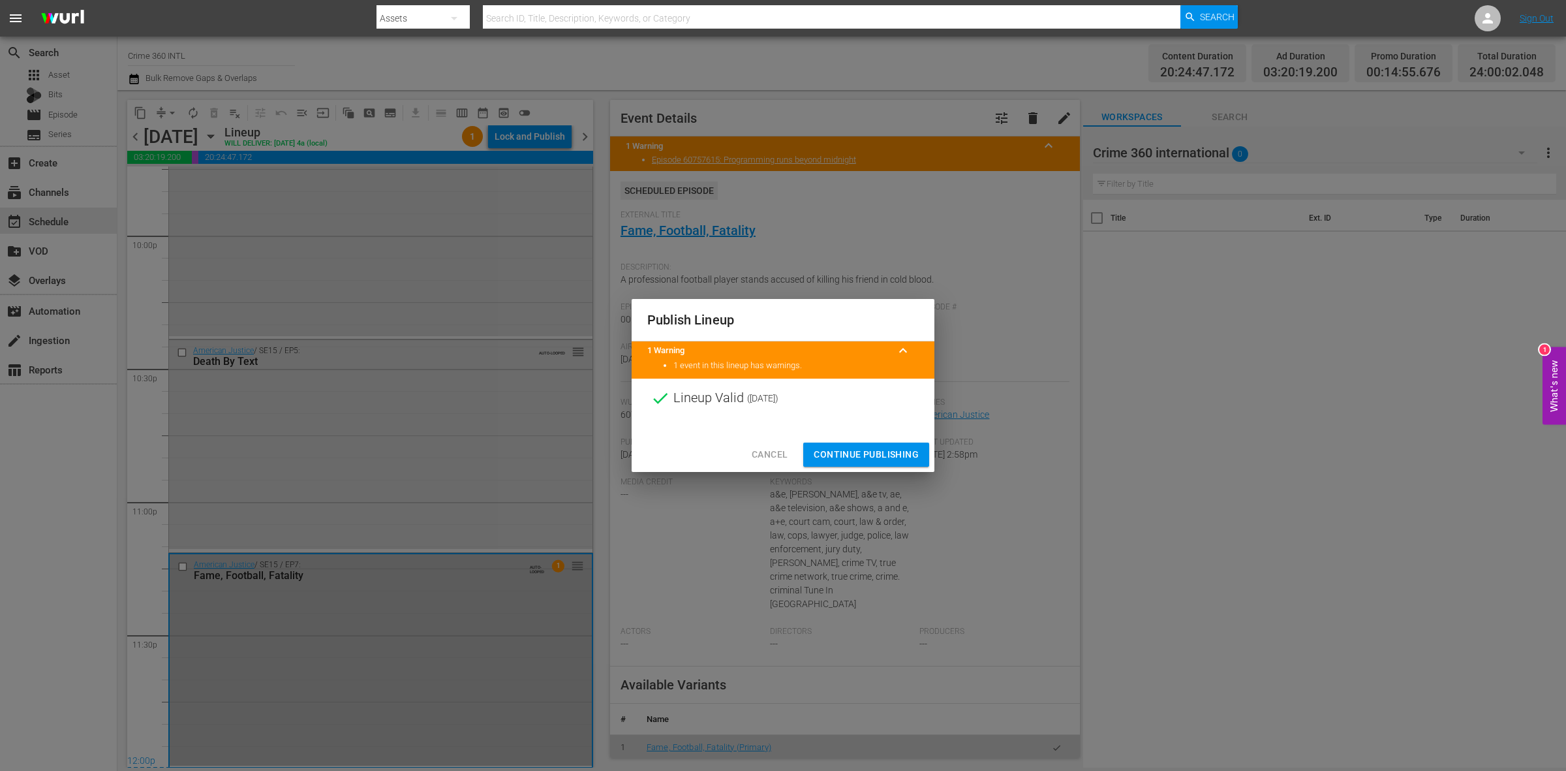
click at [858, 447] on span "Continue Publishing" at bounding box center [866, 454] width 105 height 16
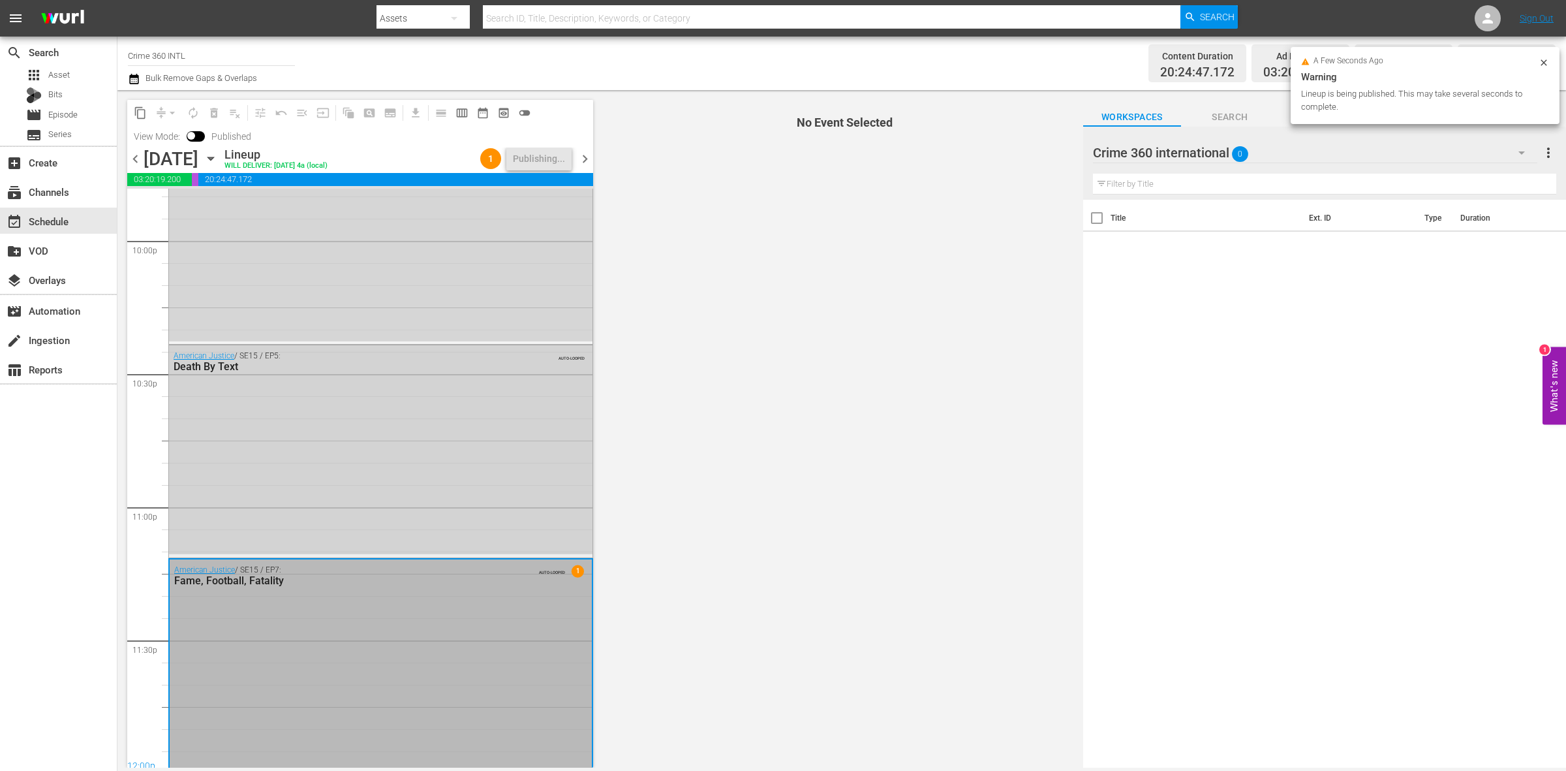
scroll to position [5810, 0]
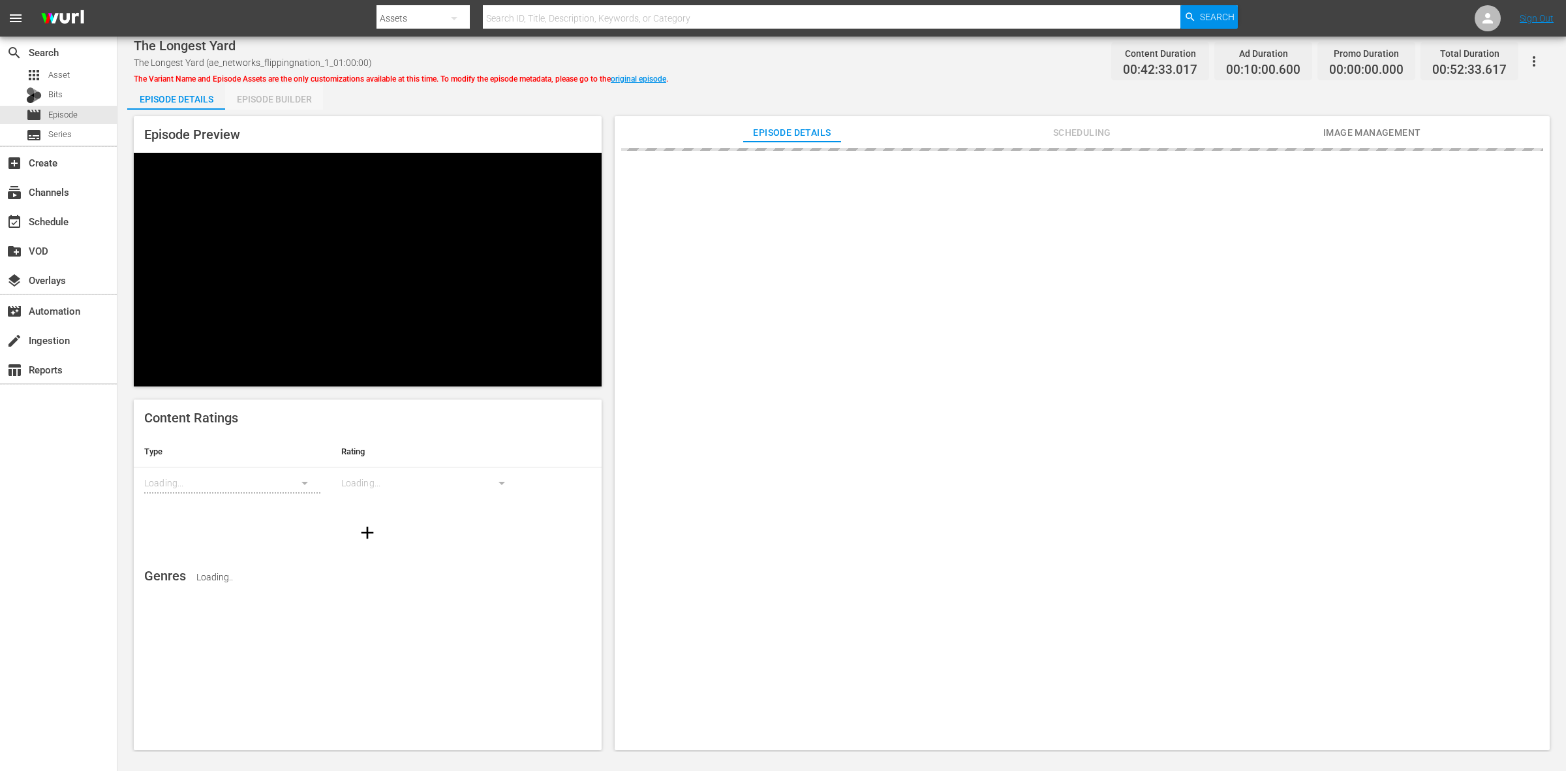
click at [274, 97] on div "Episode Builder" at bounding box center [274, 99] width 98 height 31
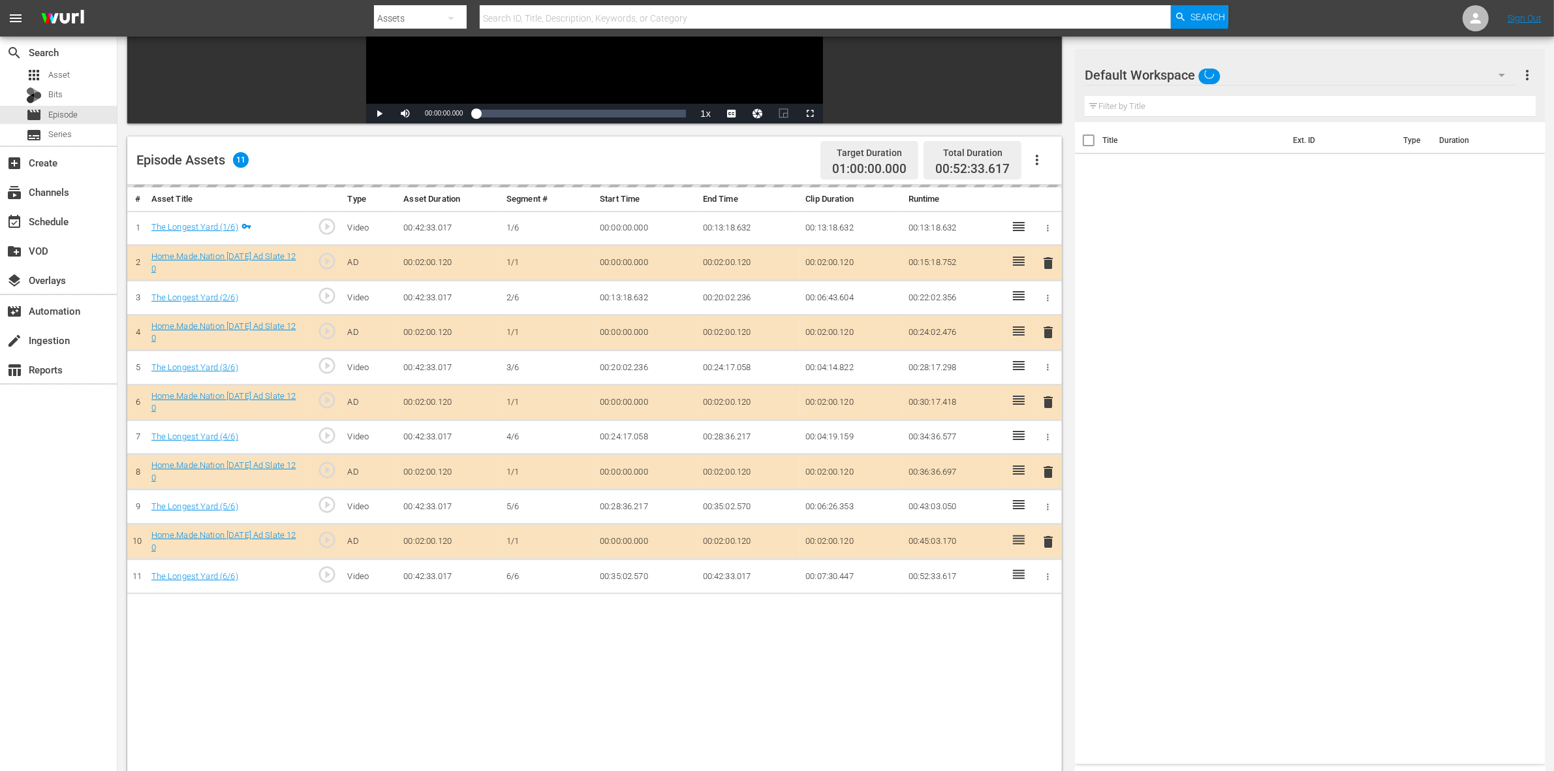
scroll to position [245, 0]
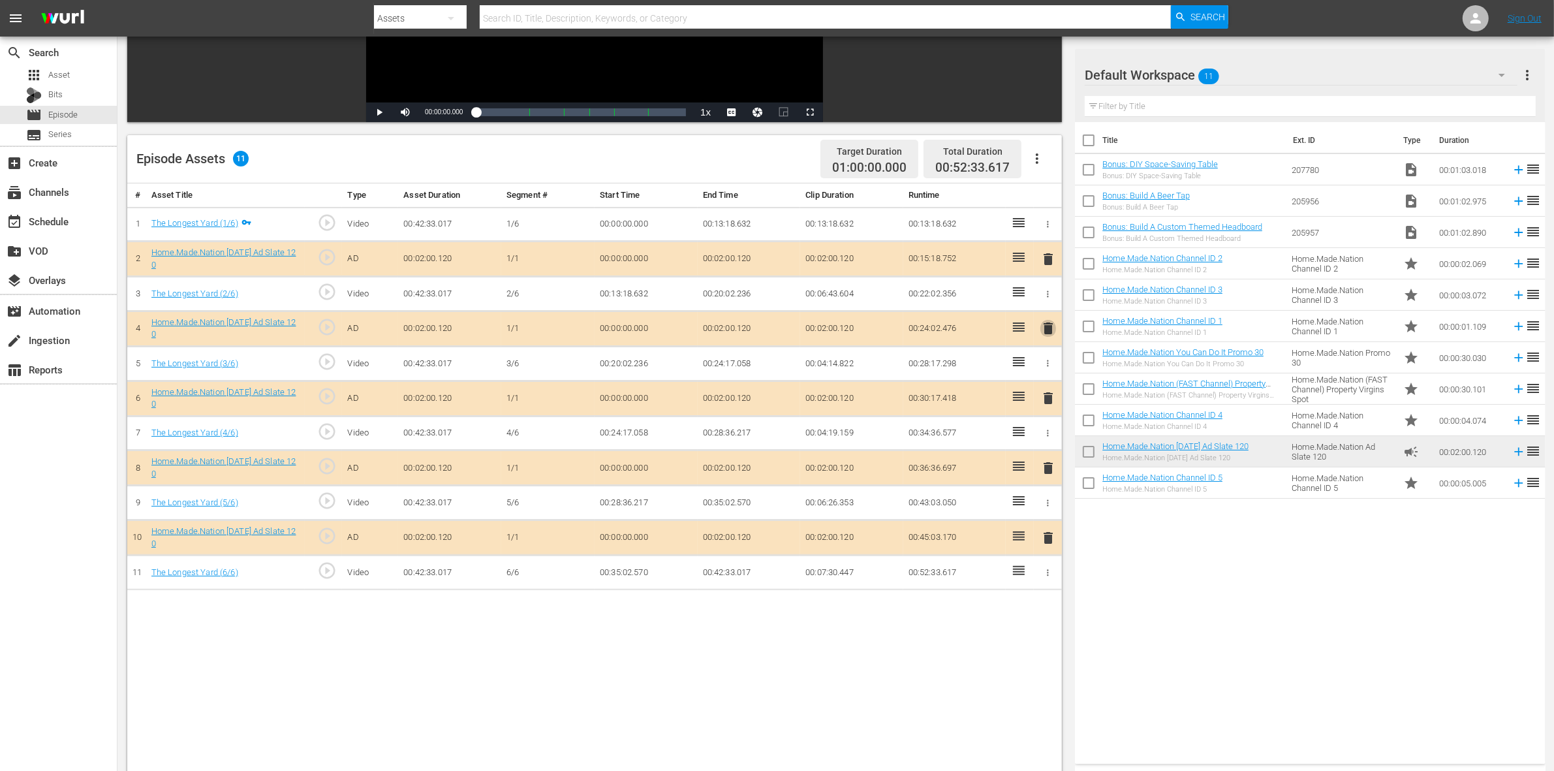
click at [1049, 328] on span "delete" at bounding box center [1048, 328] width 16 height 16
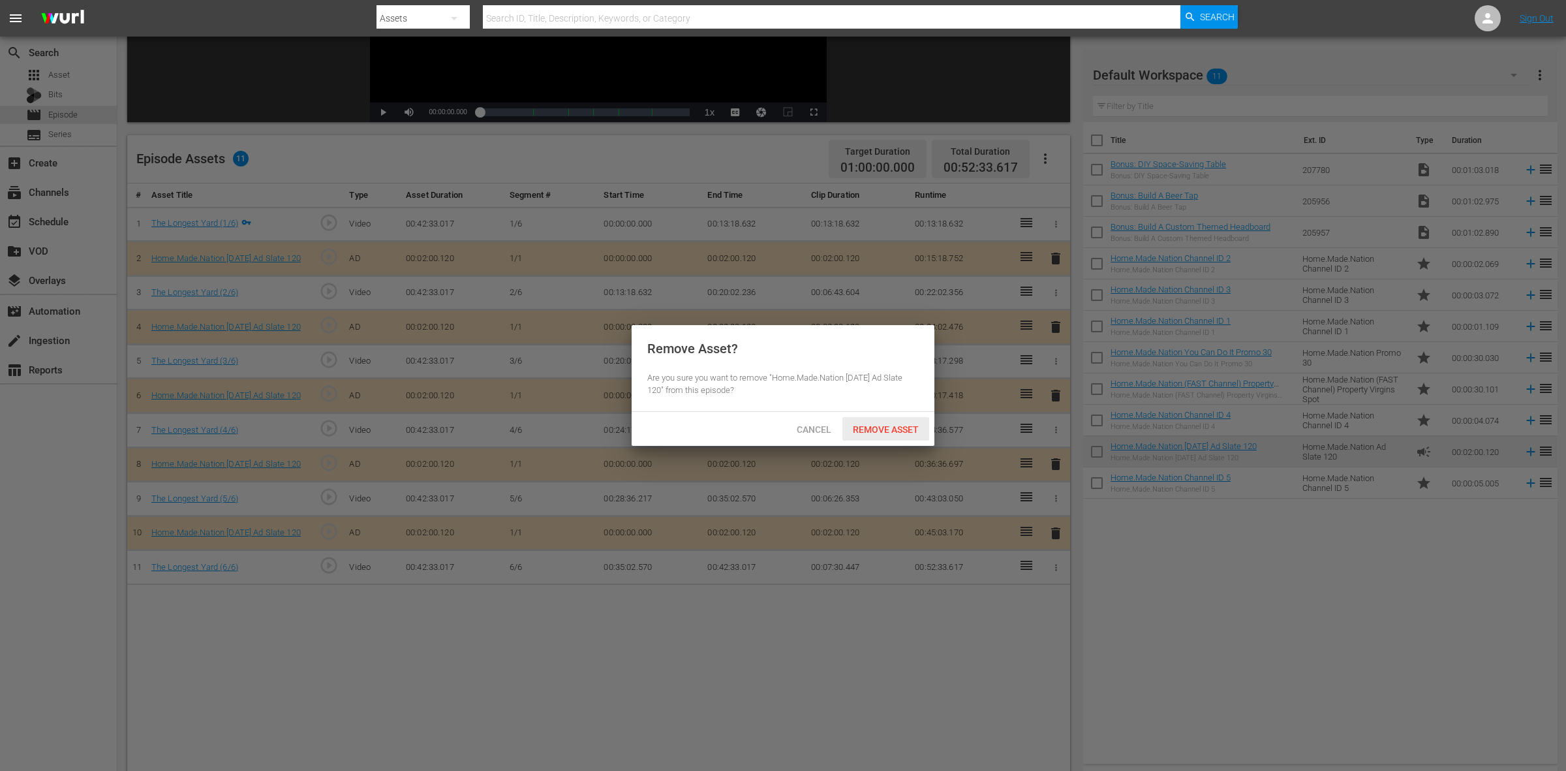
click at [897, 429] on span "Remove Asset" at bounding box center [885, 429] width 87 height 10
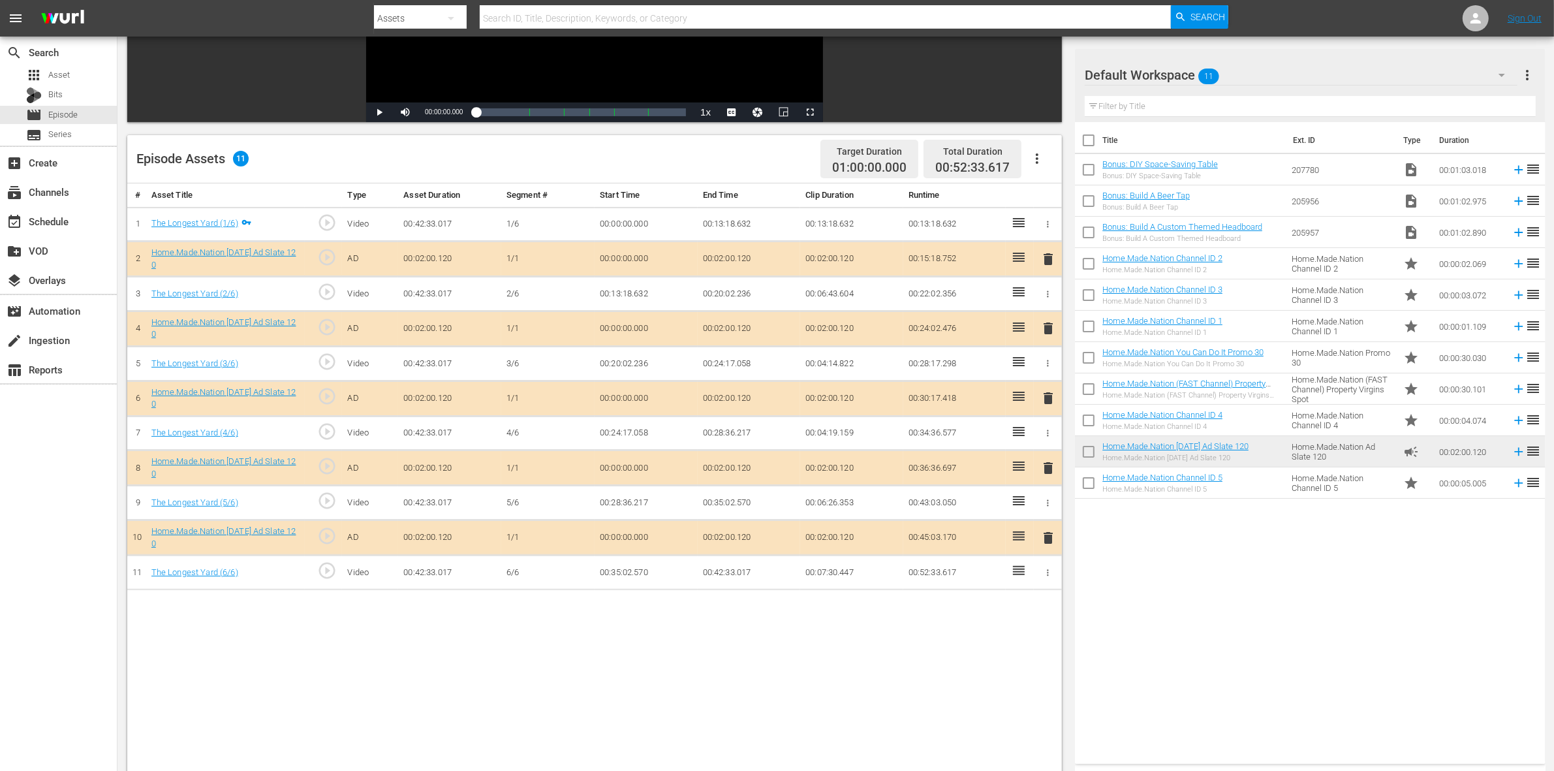
click at [1041, 397] on span "delete" at bounding box center [1048, 398] width 16 height 16
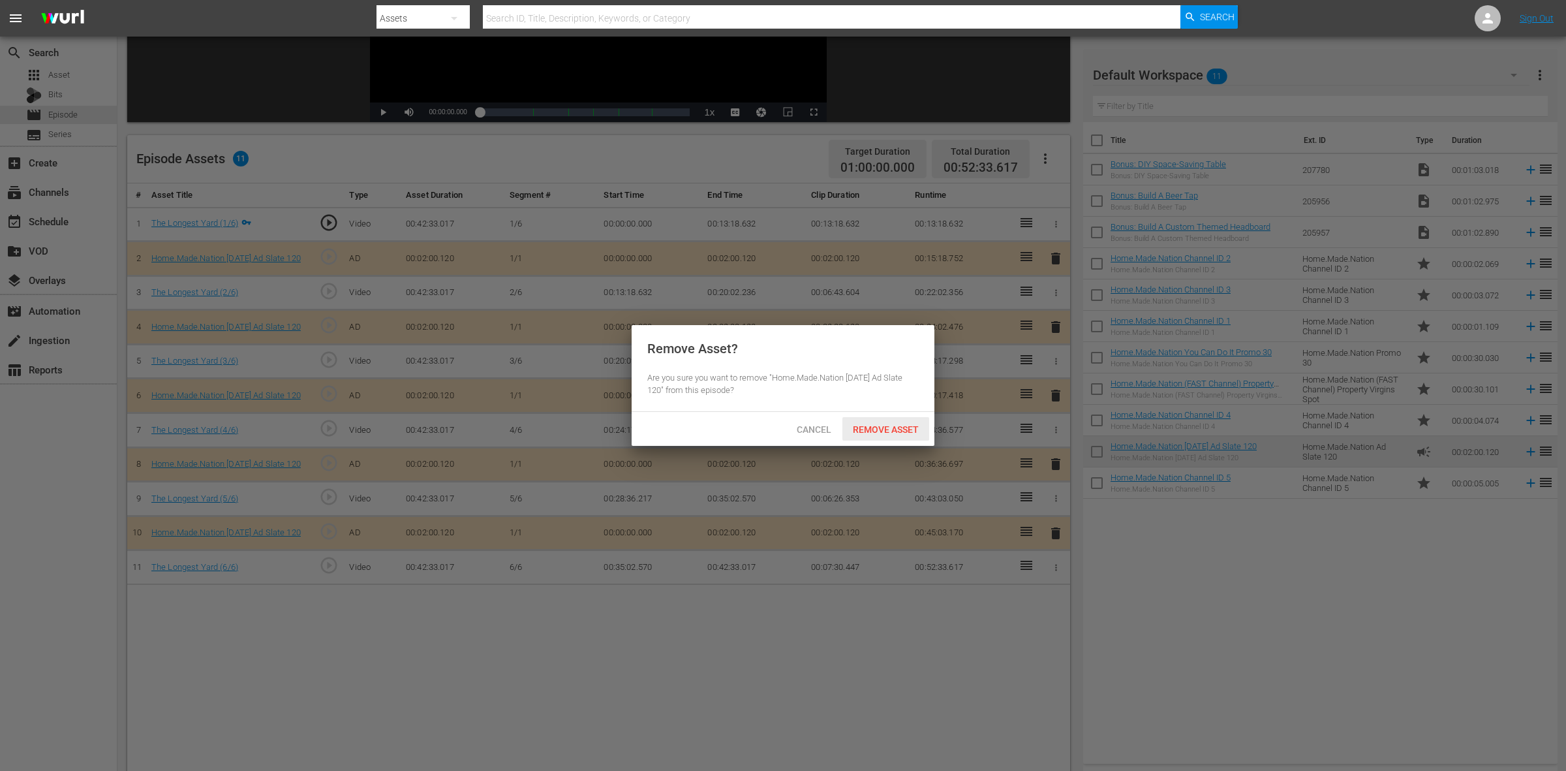
click at [902, 429] on span "Remove Asset" at bounding box center [885, 429] width 87 height 10
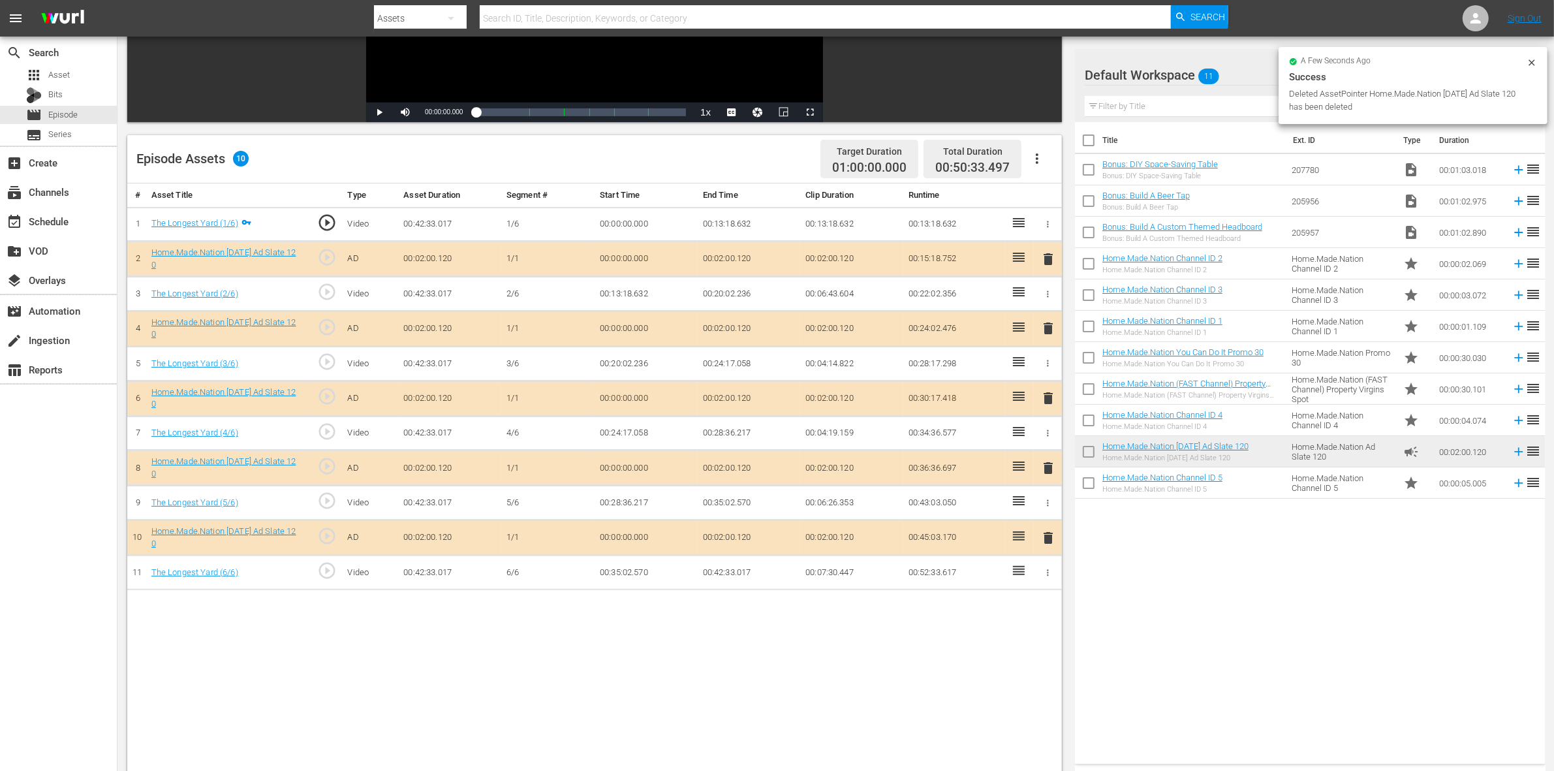
click at [1043, 469] on span "delete" at bounding box center [1048, 468] width 16 height 16
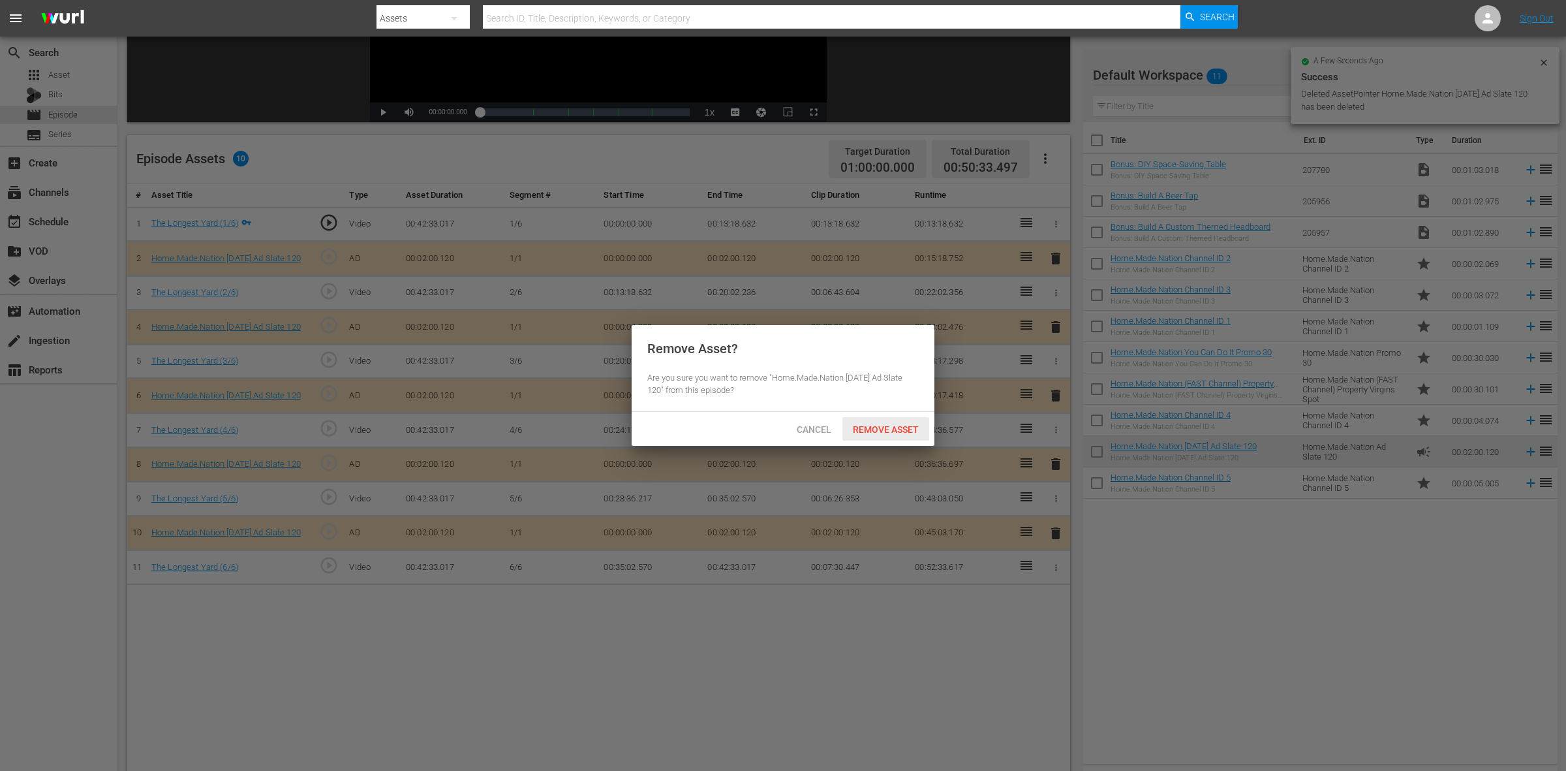
click at [887, 427] on span "Remove Asset" at bounding box center [885, 429] width 87 height 10
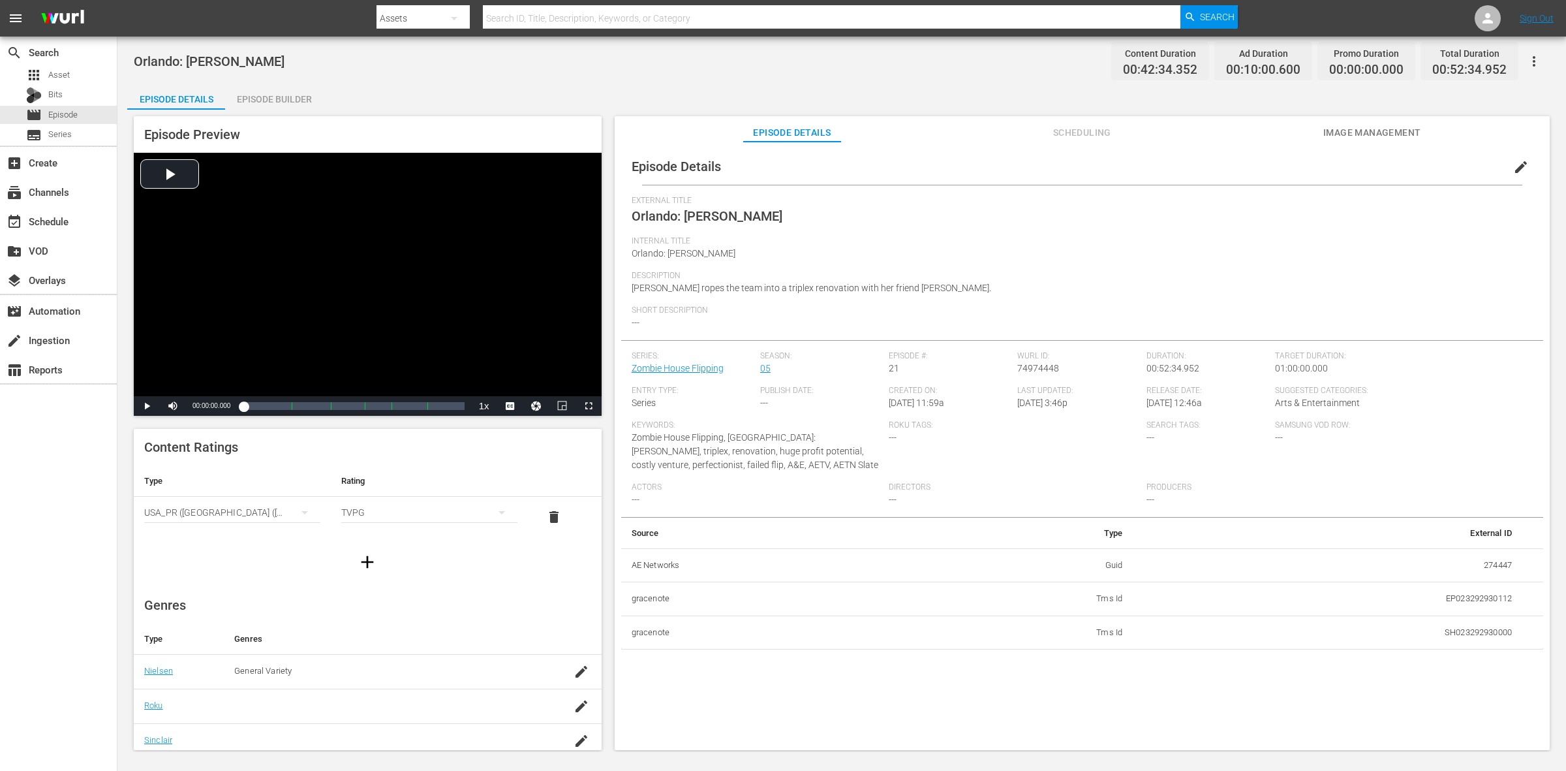
click at [269, 99] on div "Episode Builder" at bounding box center [274, 99] width 98 height 31
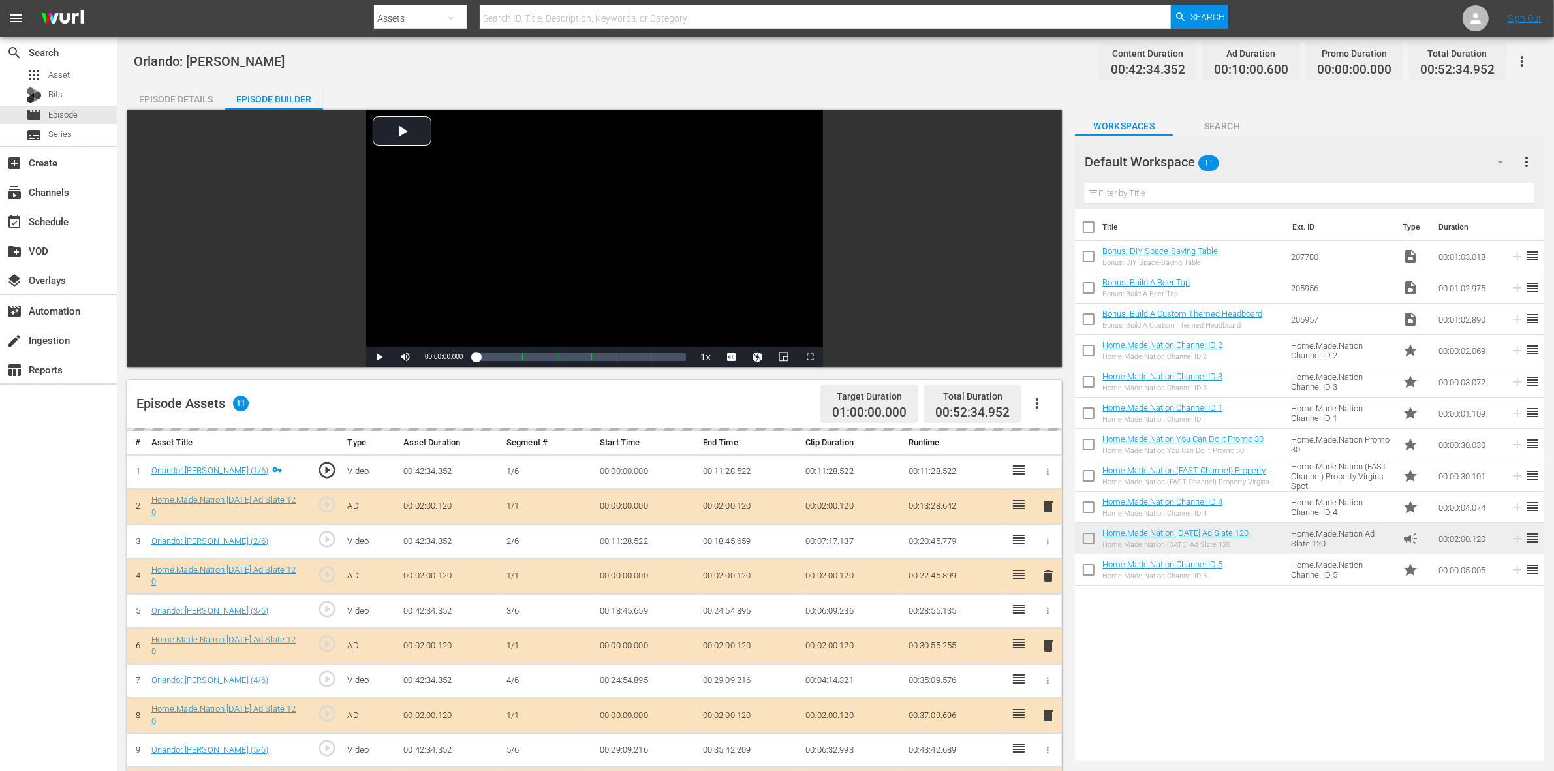
scroll to position [163, 0]
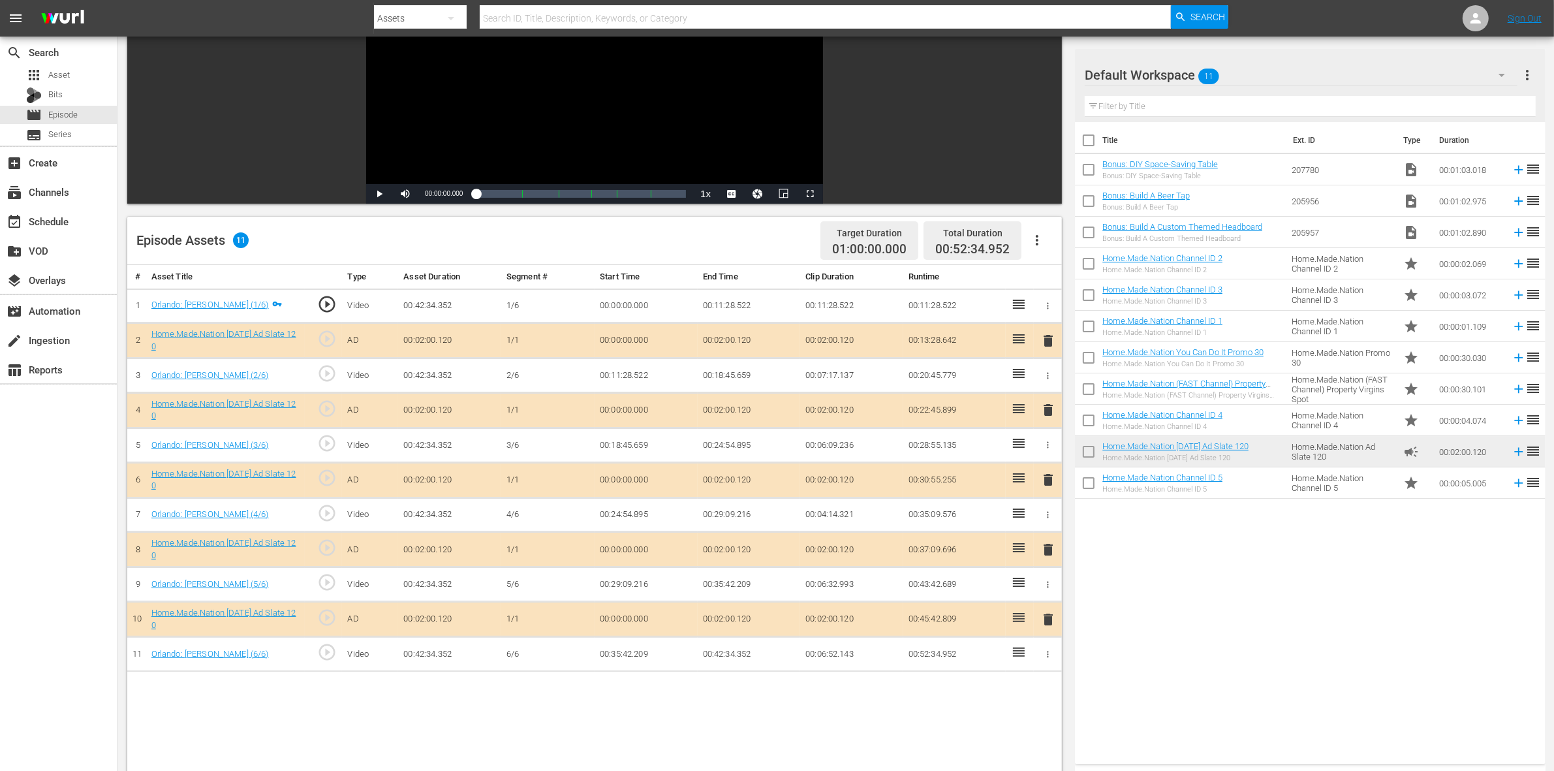
click at [1049, 414] on span "delete" at bounding box center [1048, 410] width 16 height 16
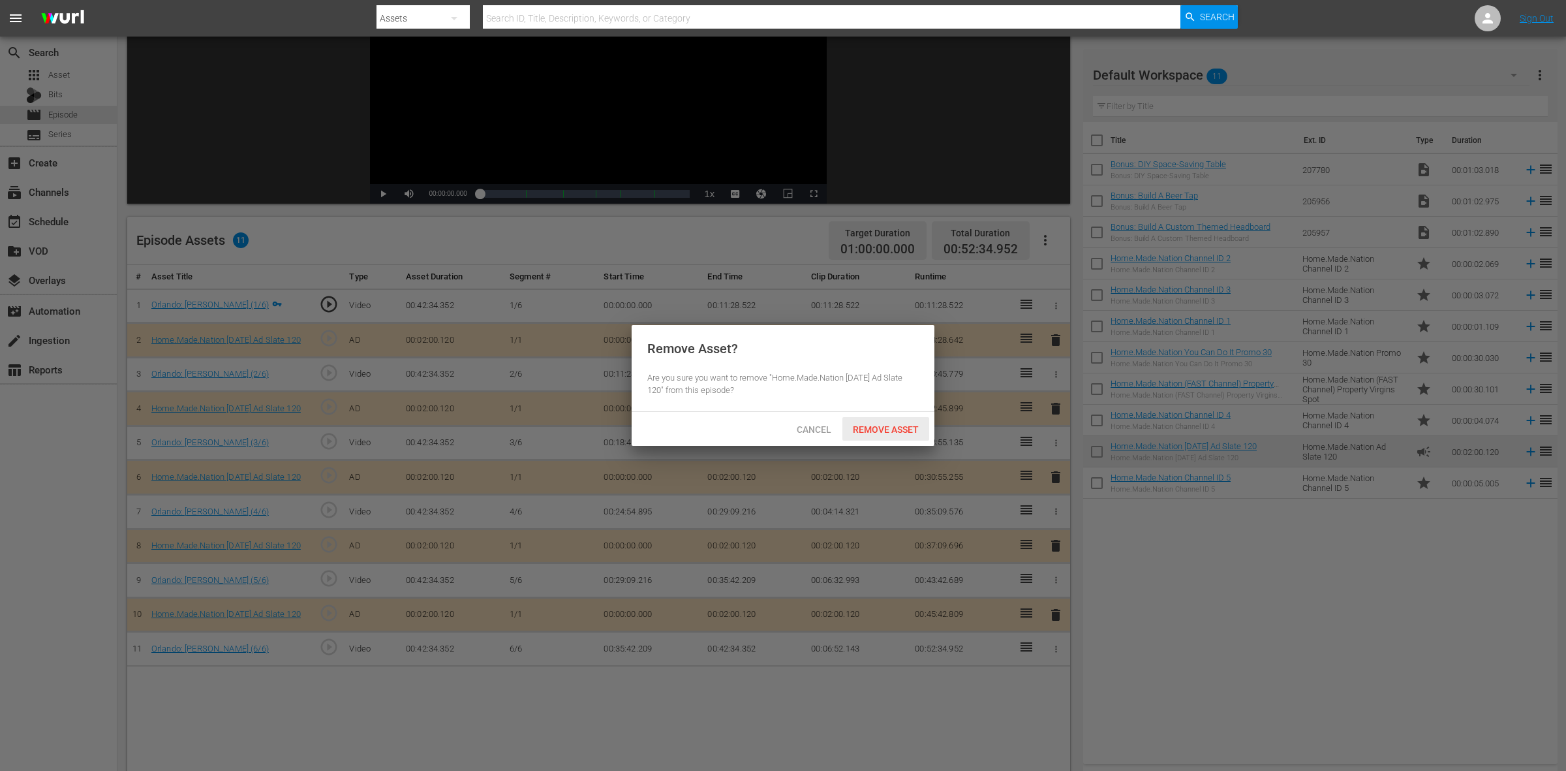
click at [887, 436] on div "Remove Asset" at bounding box center [885, 429] width 87 height 24
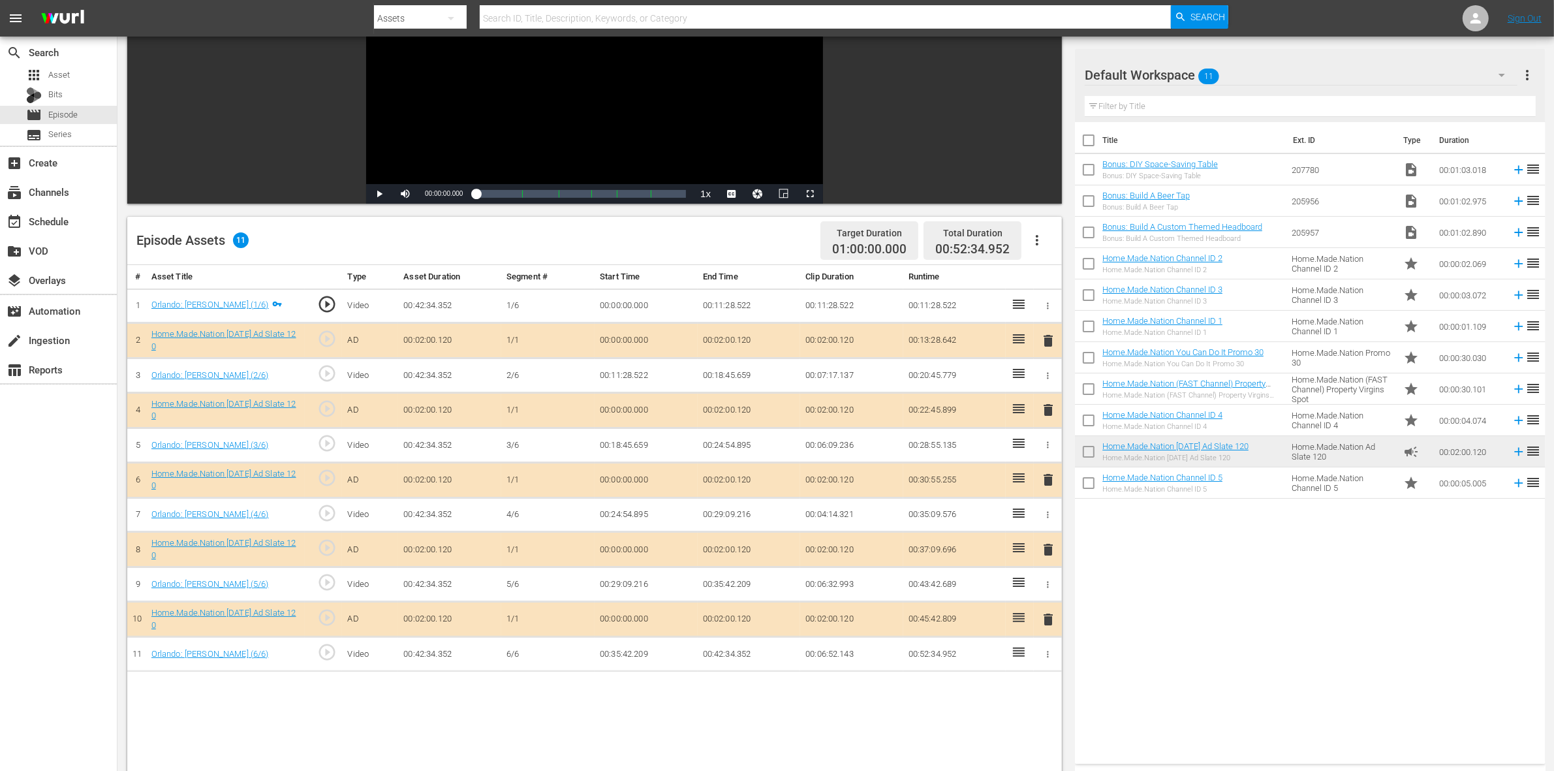
click at [1045, 553] on span "delete" at bounding box center [1048, 550] width 16 height 16
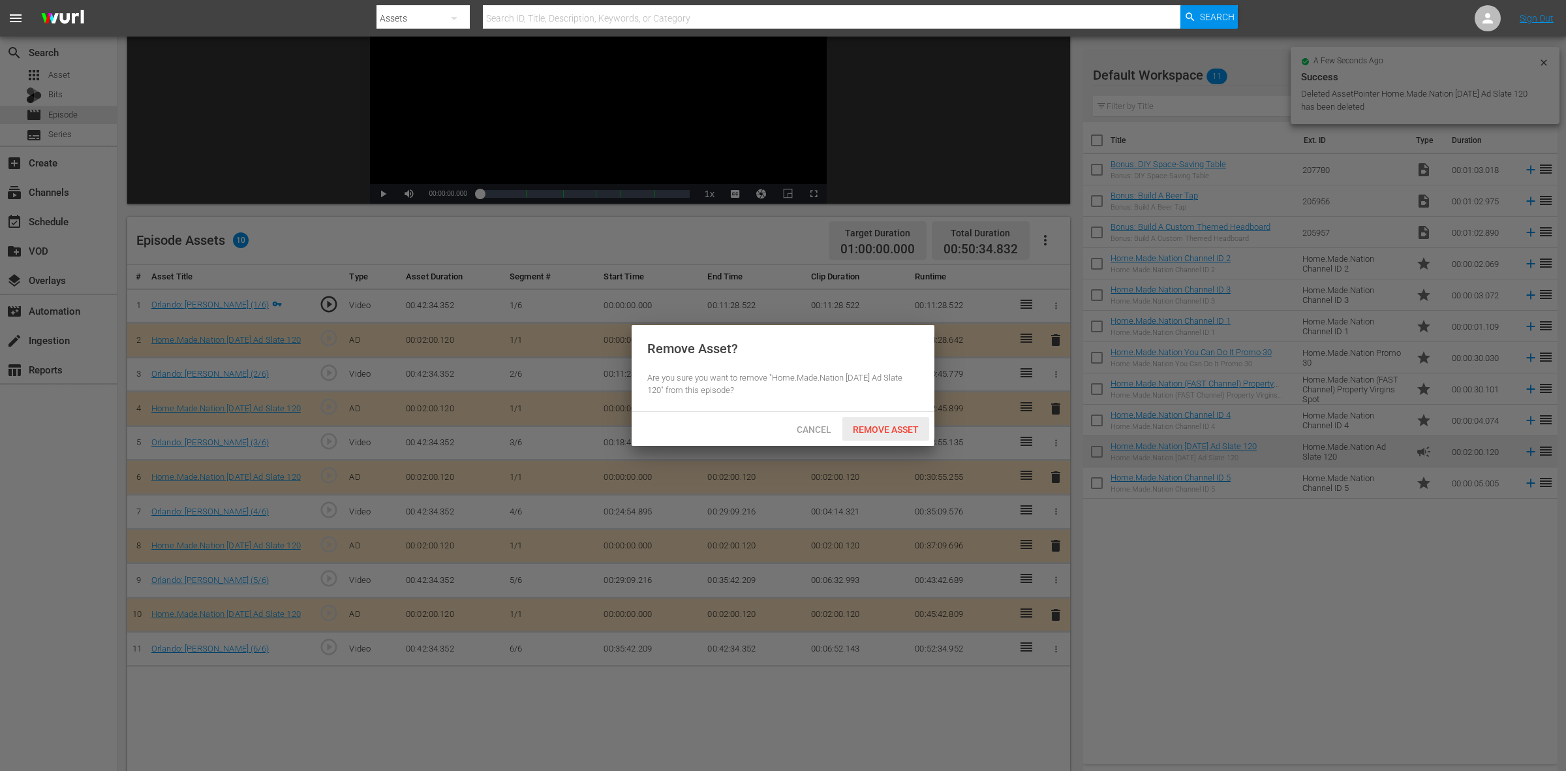
click at [899, 431] on span "Remove Asset" at bounding box center [885, 429] width 87 height 10
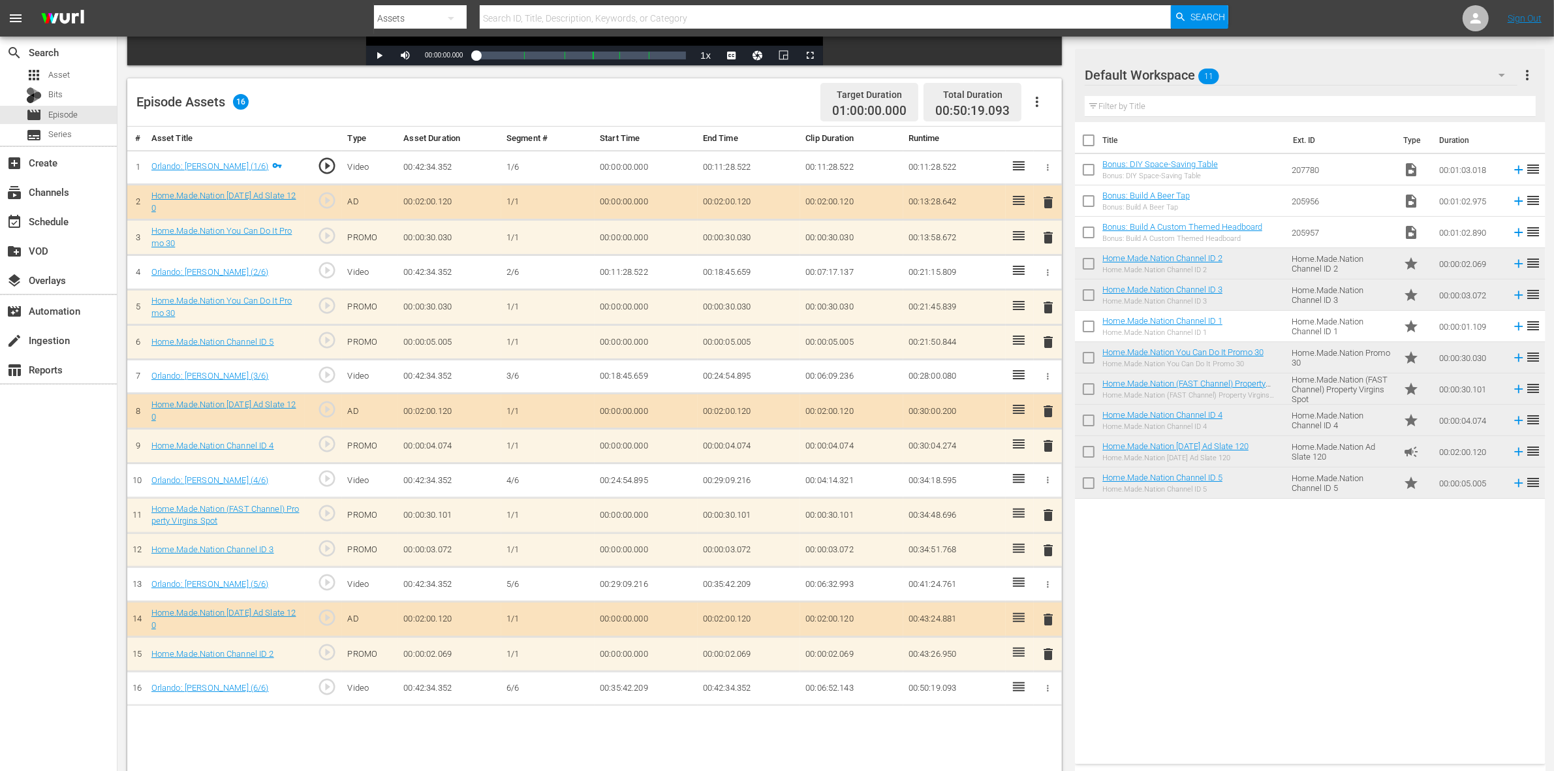
scroll to position [326, 0]
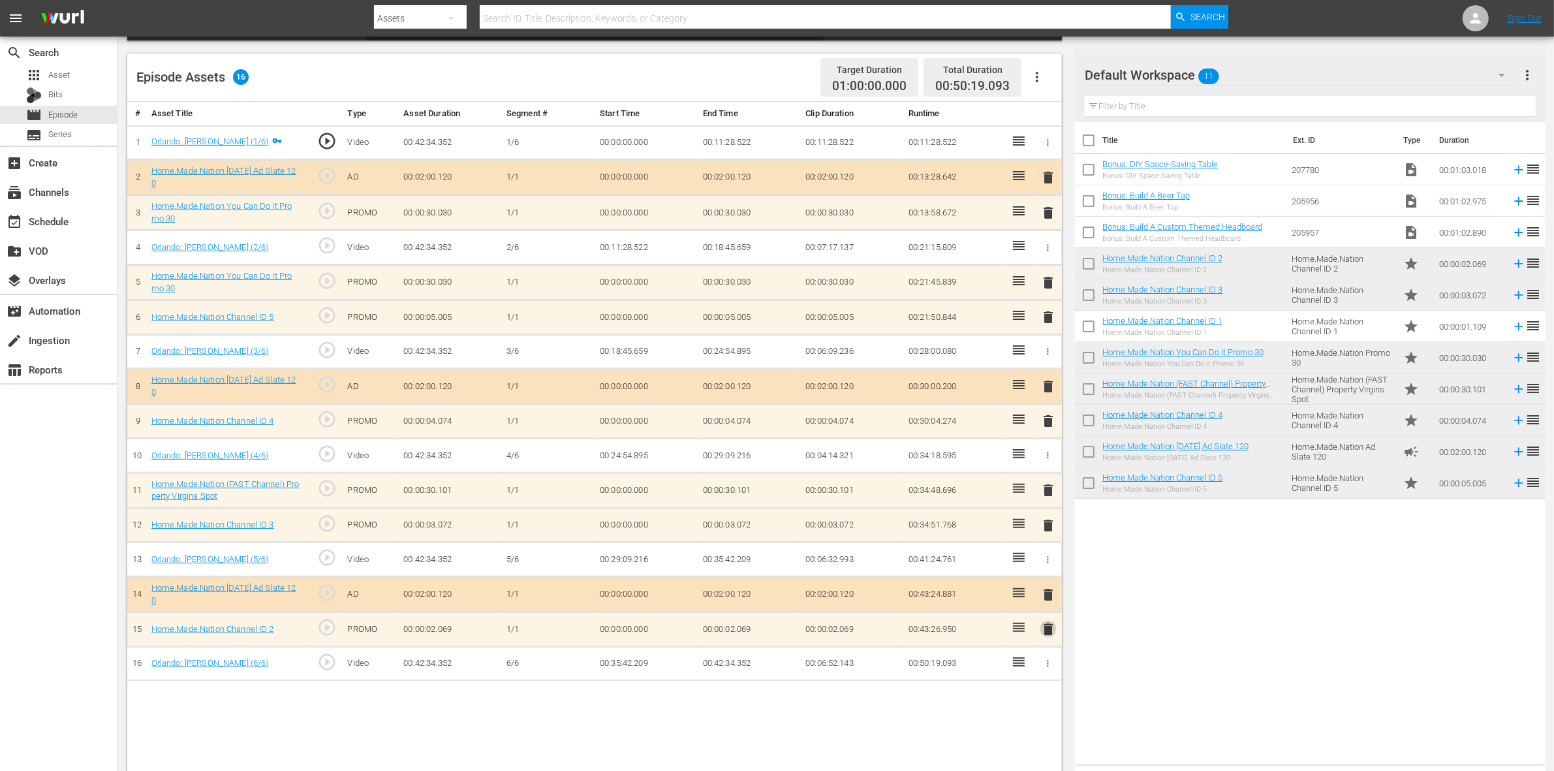
click at [1046, 616] on span "delete" at bounding box center [1048, 629] width 16 height 16
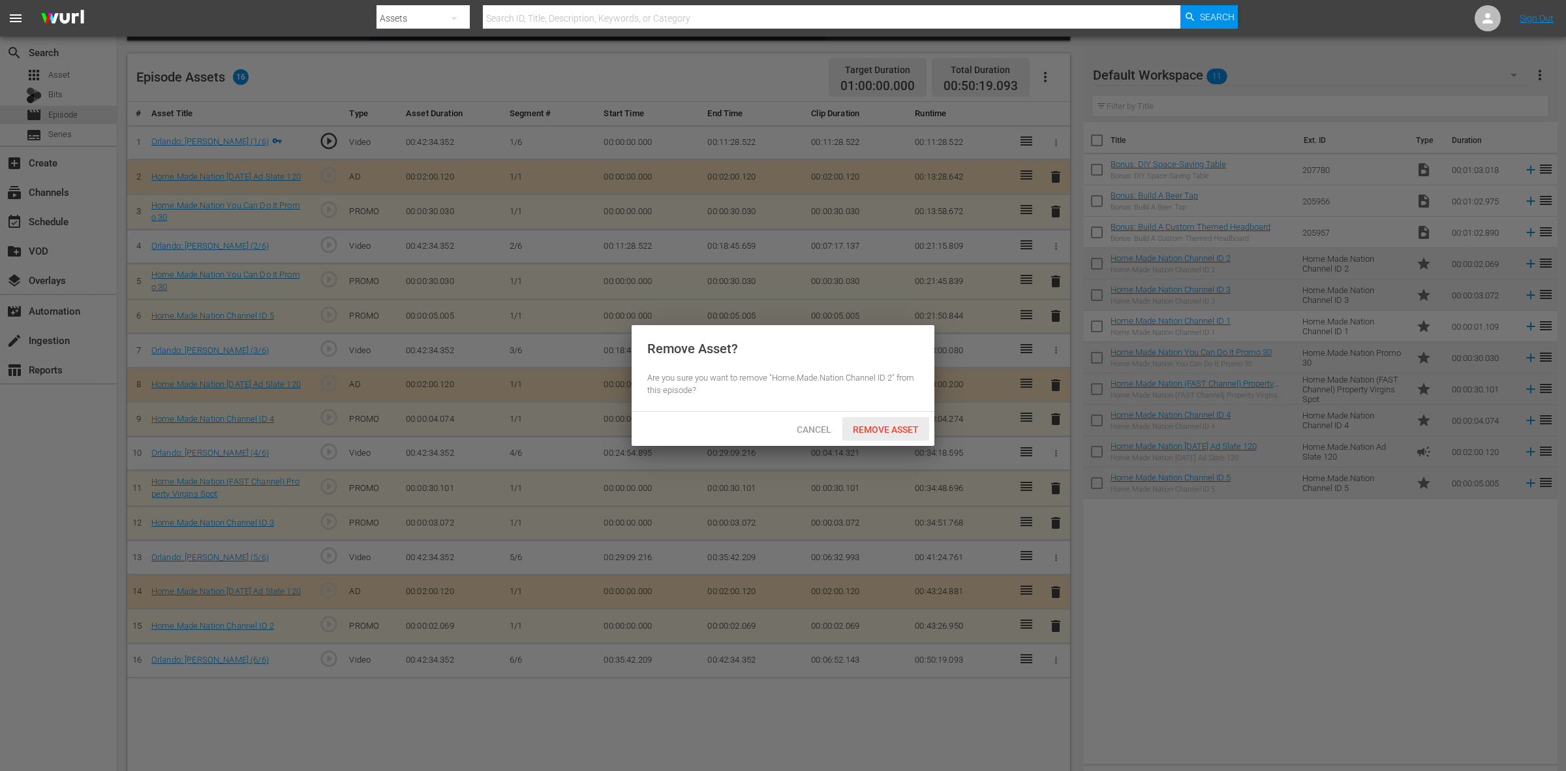
click at [902, 428] on span "Remove Asset" at bounding box center [885, 429] width 87 height 10
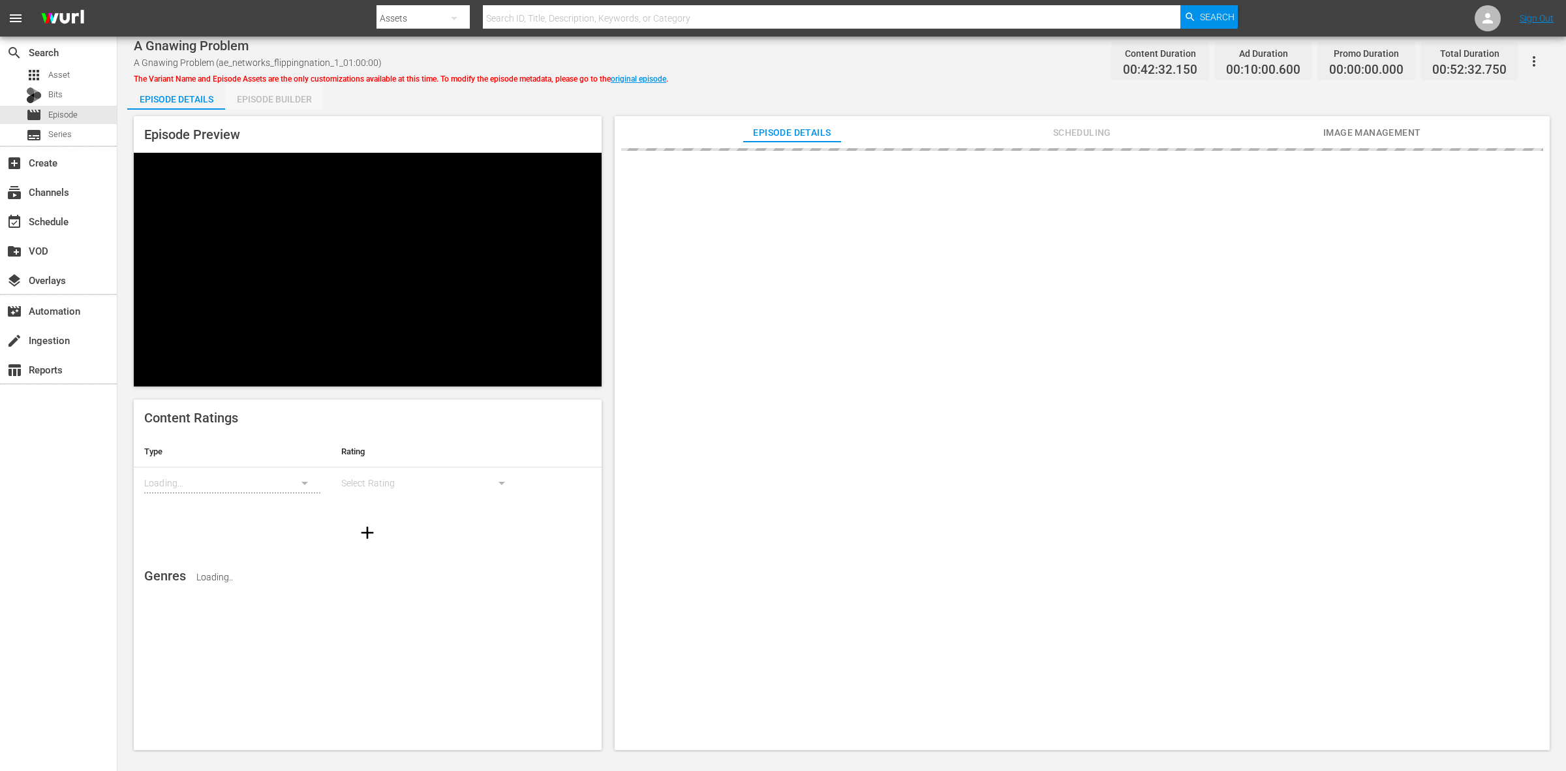
click at [271, 97] on div "Episode Builder" at bounding box center [274, 99] width 98 height 31
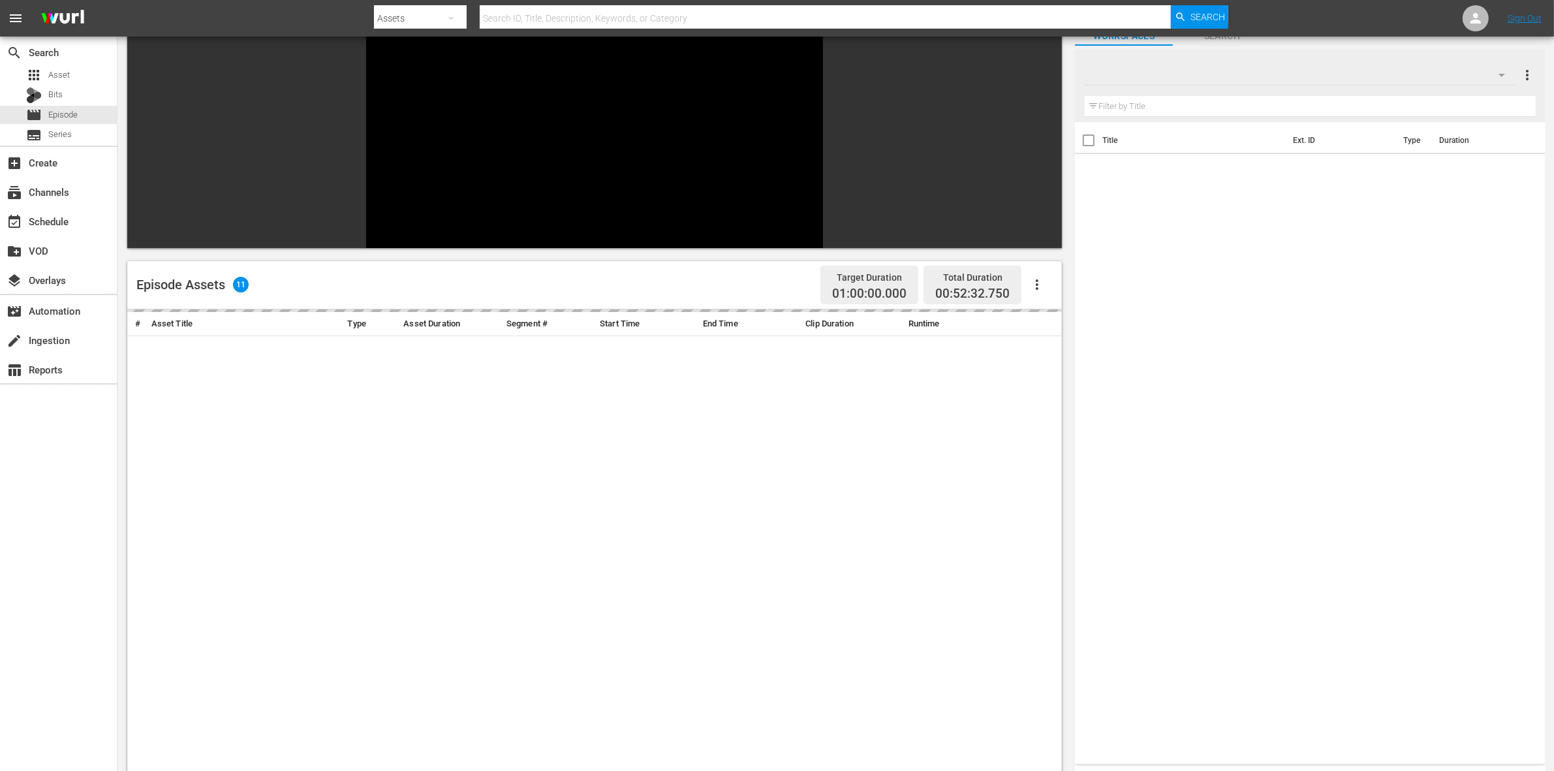
scroll to position [163, 0]
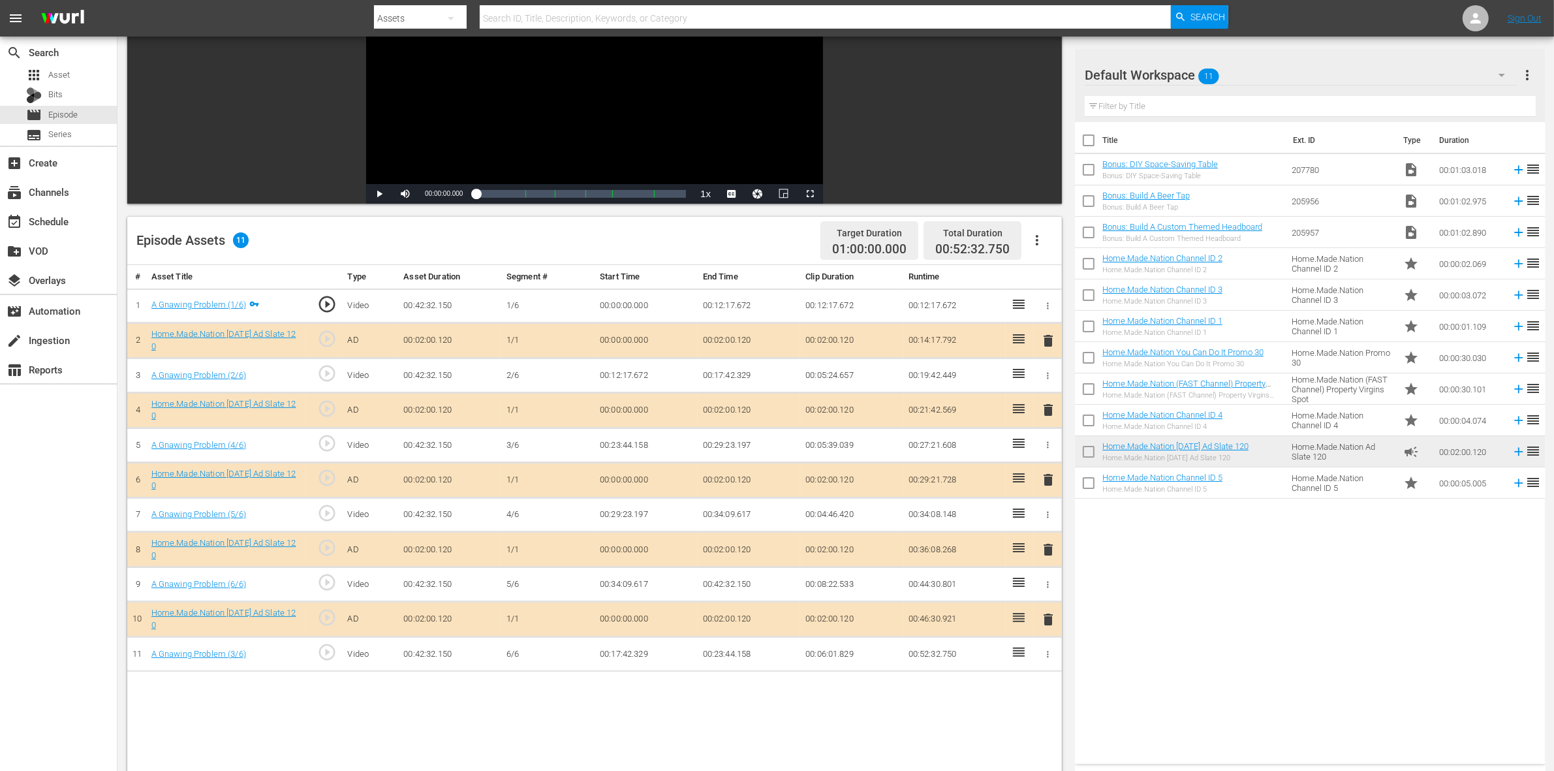
click at [1049, 411] on span "delete" at bounding box center [1048, 410] width 16 height 16
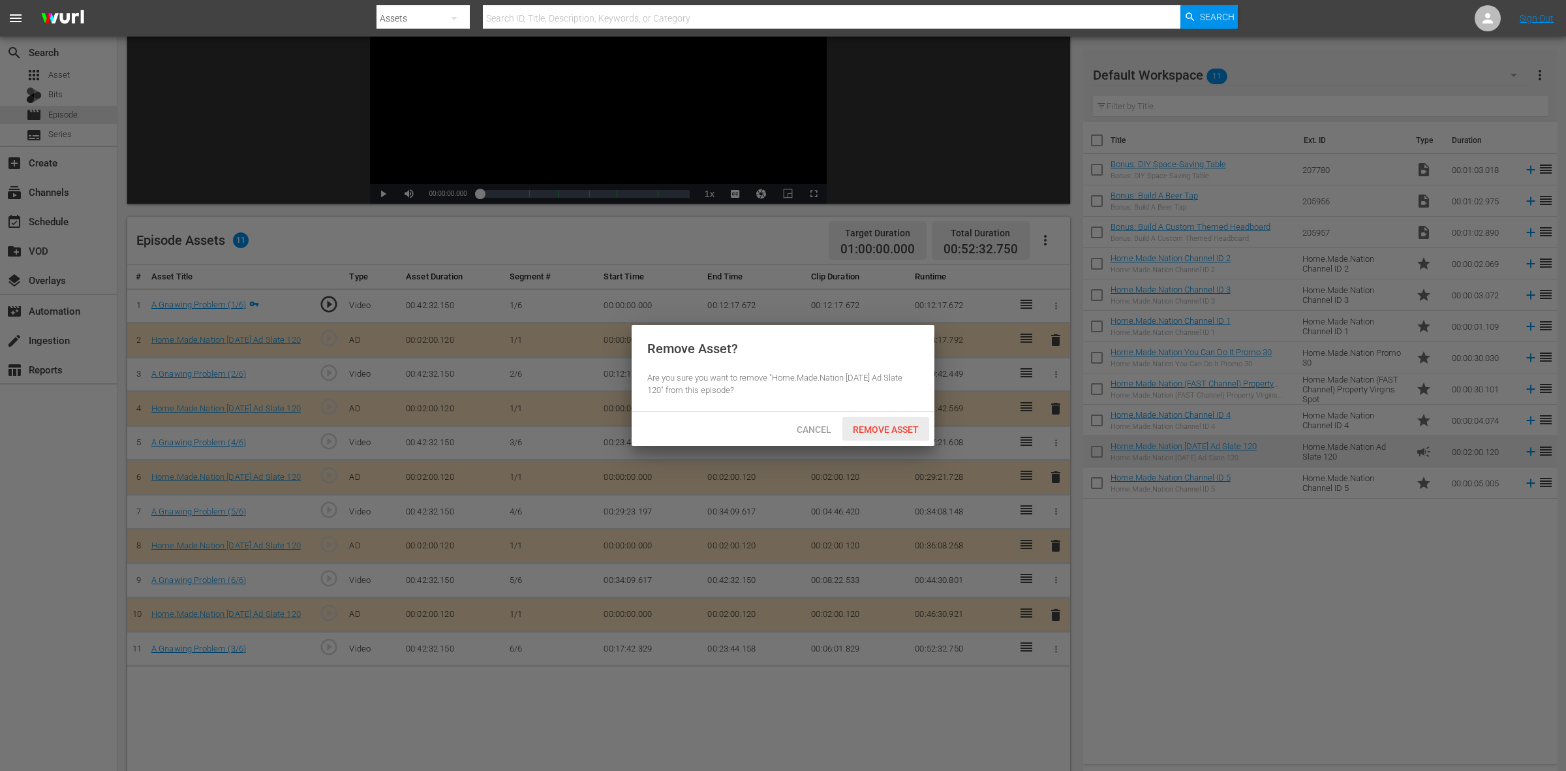
click at [891, 437] on div "Remove Asset" at bounding box center [885, 429] width 87 height 24
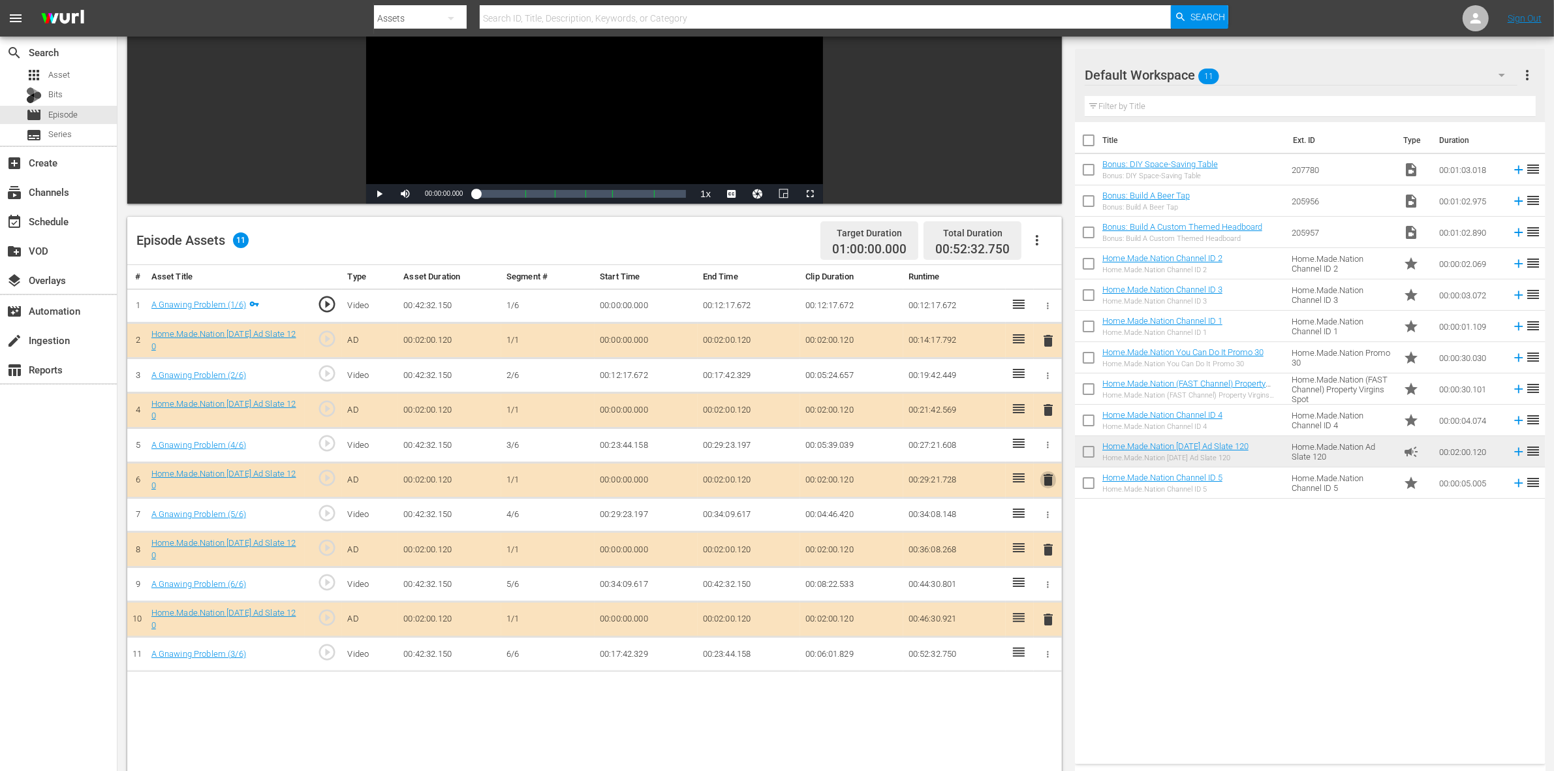
click at [1049, 483] on span "delete" at bounding box center [1048, 480] width 16 height 16
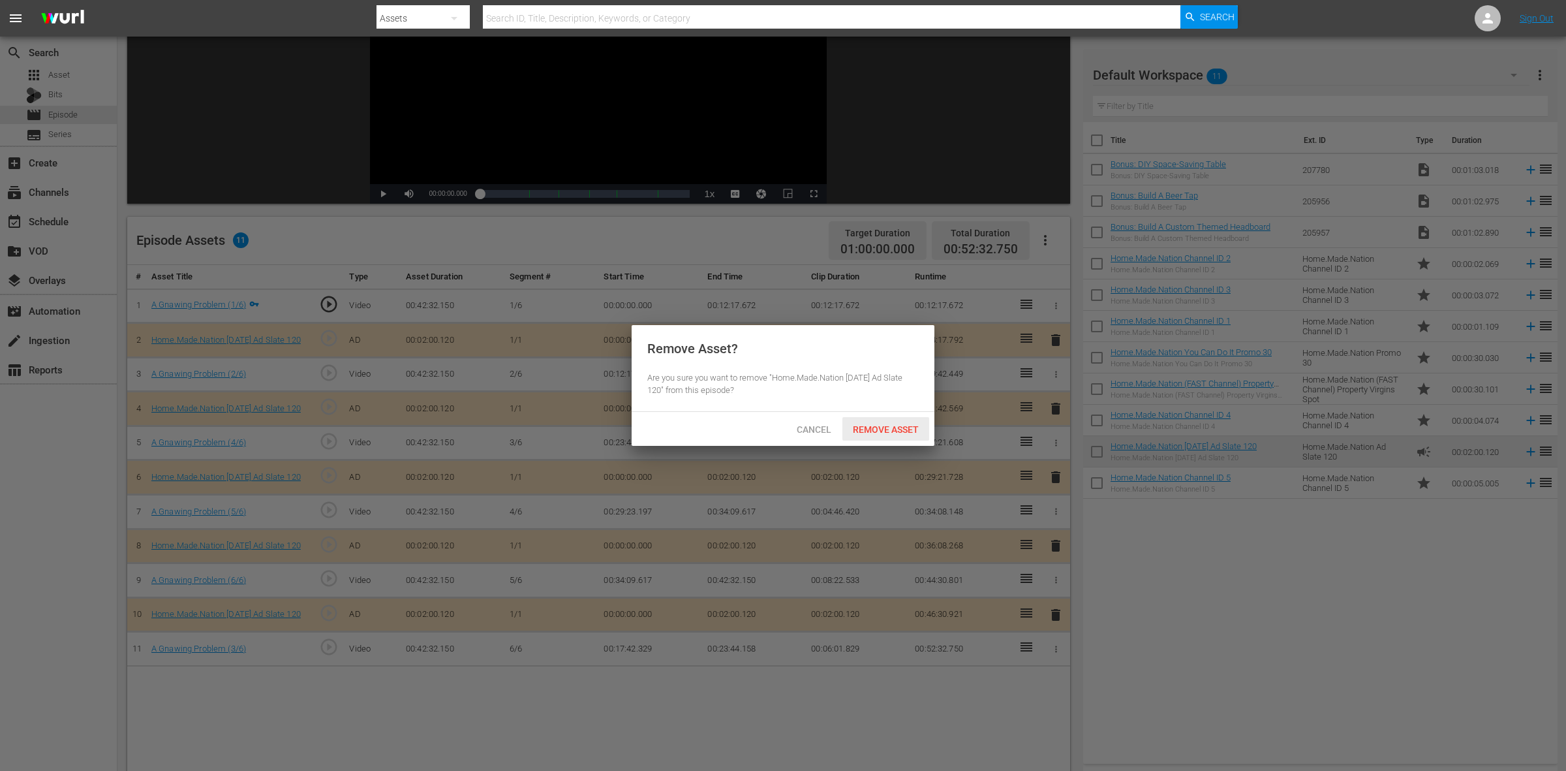
click at [873, 424] on span "Remove Asset" at bounding box center [885, 429] width 87 height 10
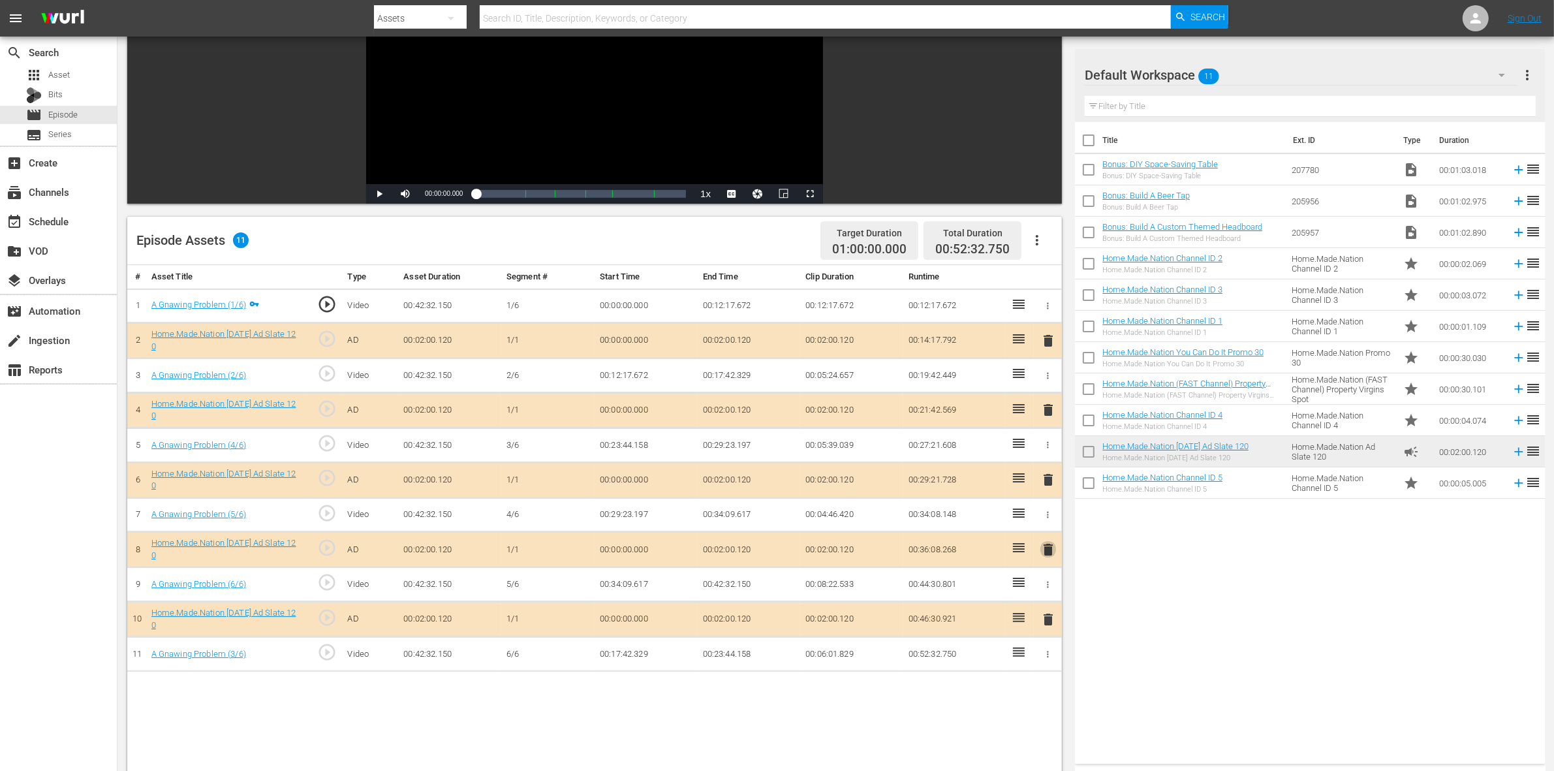
click at [1045, 553] on span "delete" at bounding box center [1048, 550] width 16 height 16
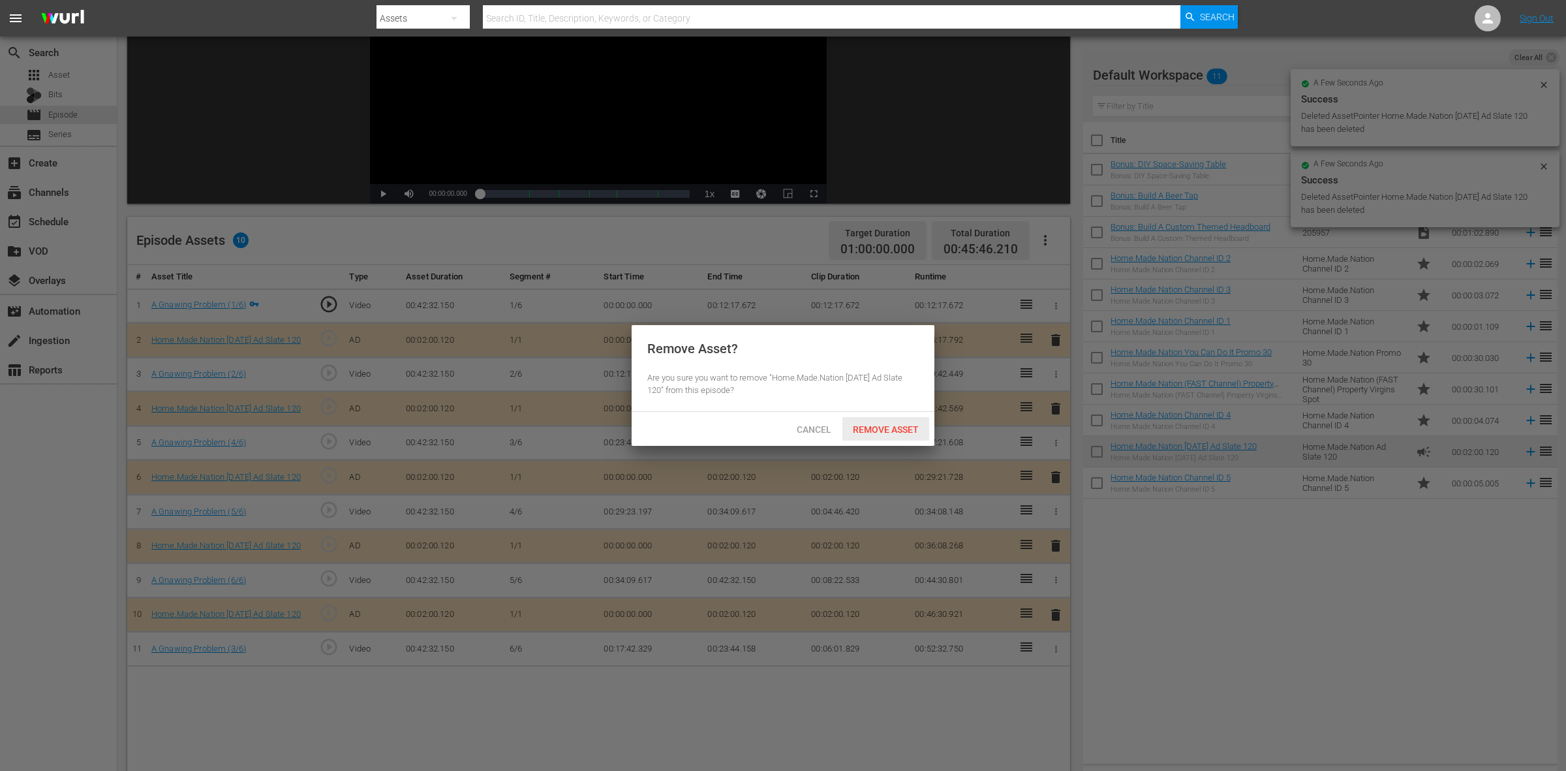
click at [873, 433] on span "Remove Asset" at bounding box center [885, 429] width 87 height 10
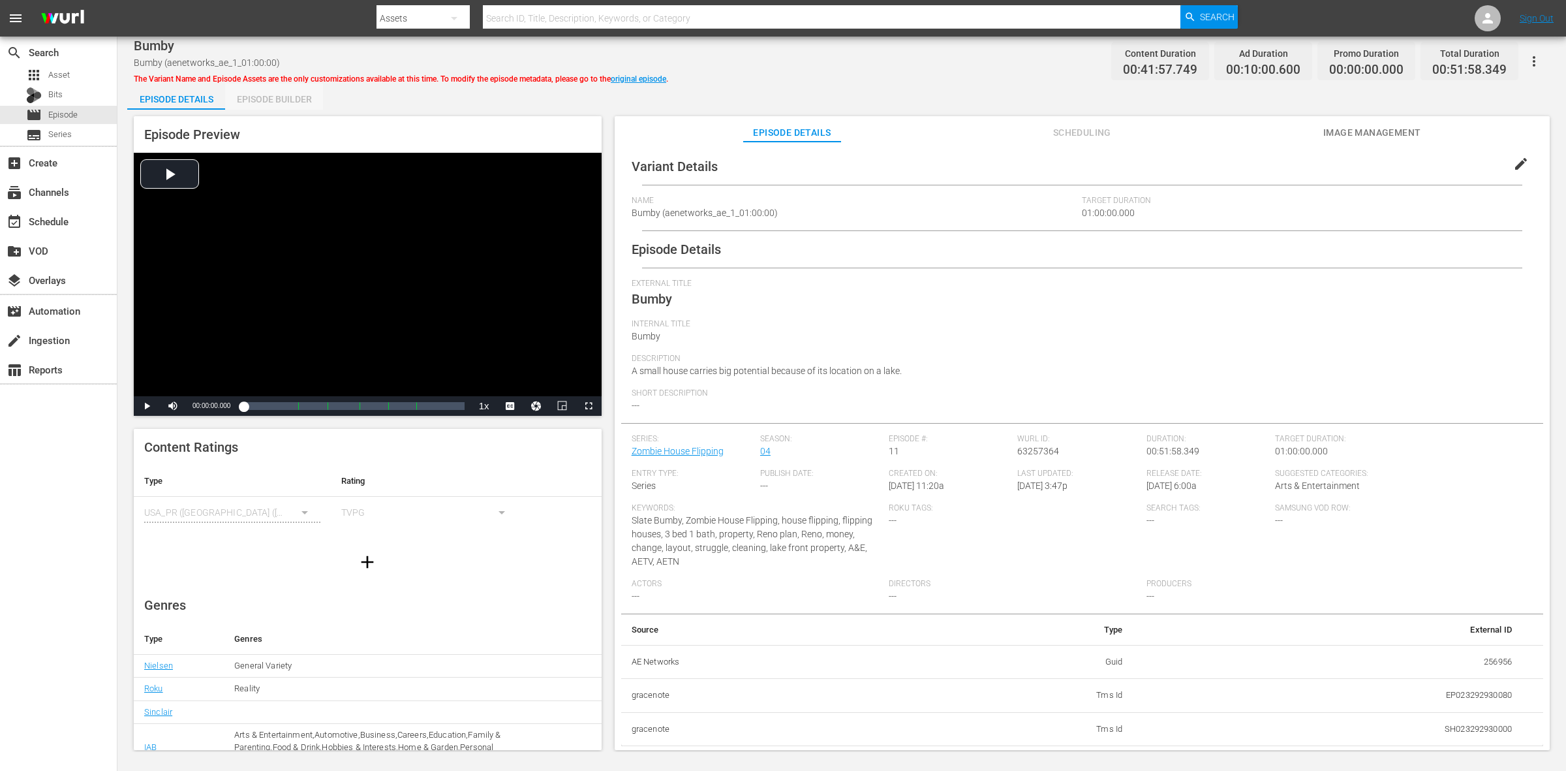
click at [311, 97] on div "Episode Builder" at bounding box center [274, 99] width 98 height 31
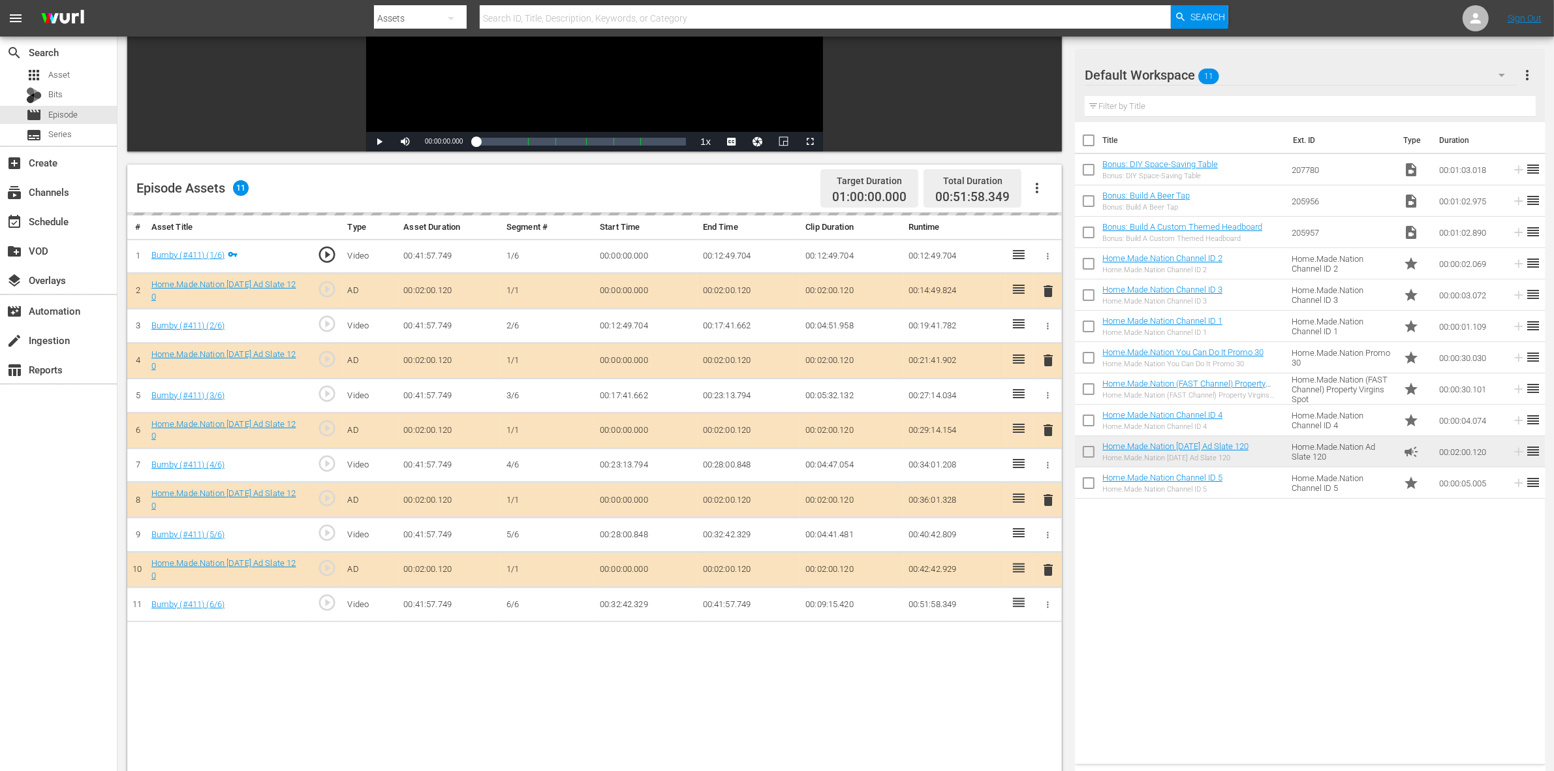
scroll to position [245, 0]
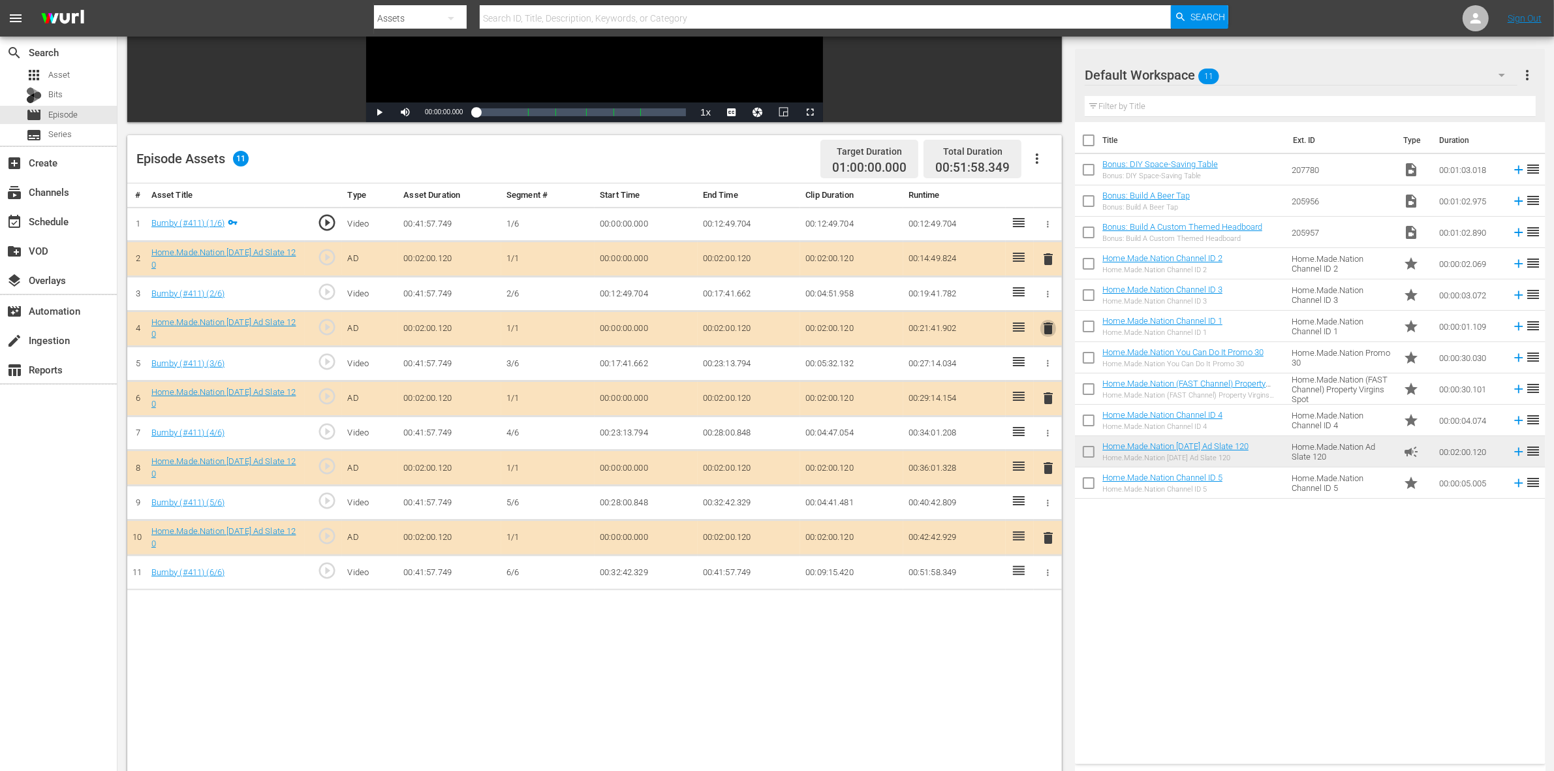
click at [1045, 330] on span "delete" at bounding box center [1048, 328] width 16 height 16
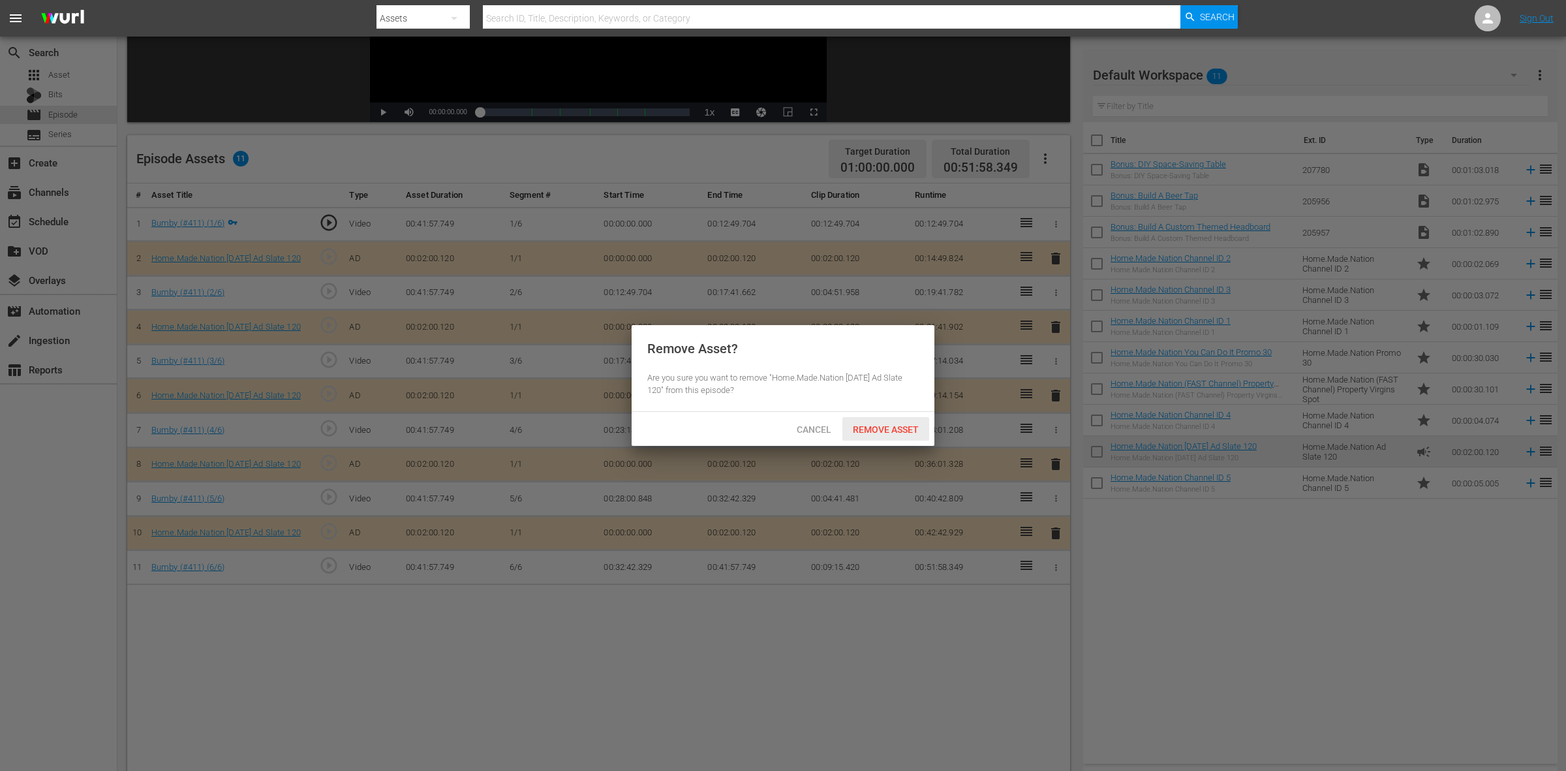
click at [891, 427] on span "Remove Asset" at bounding box center [885, 429] width 87 height 10
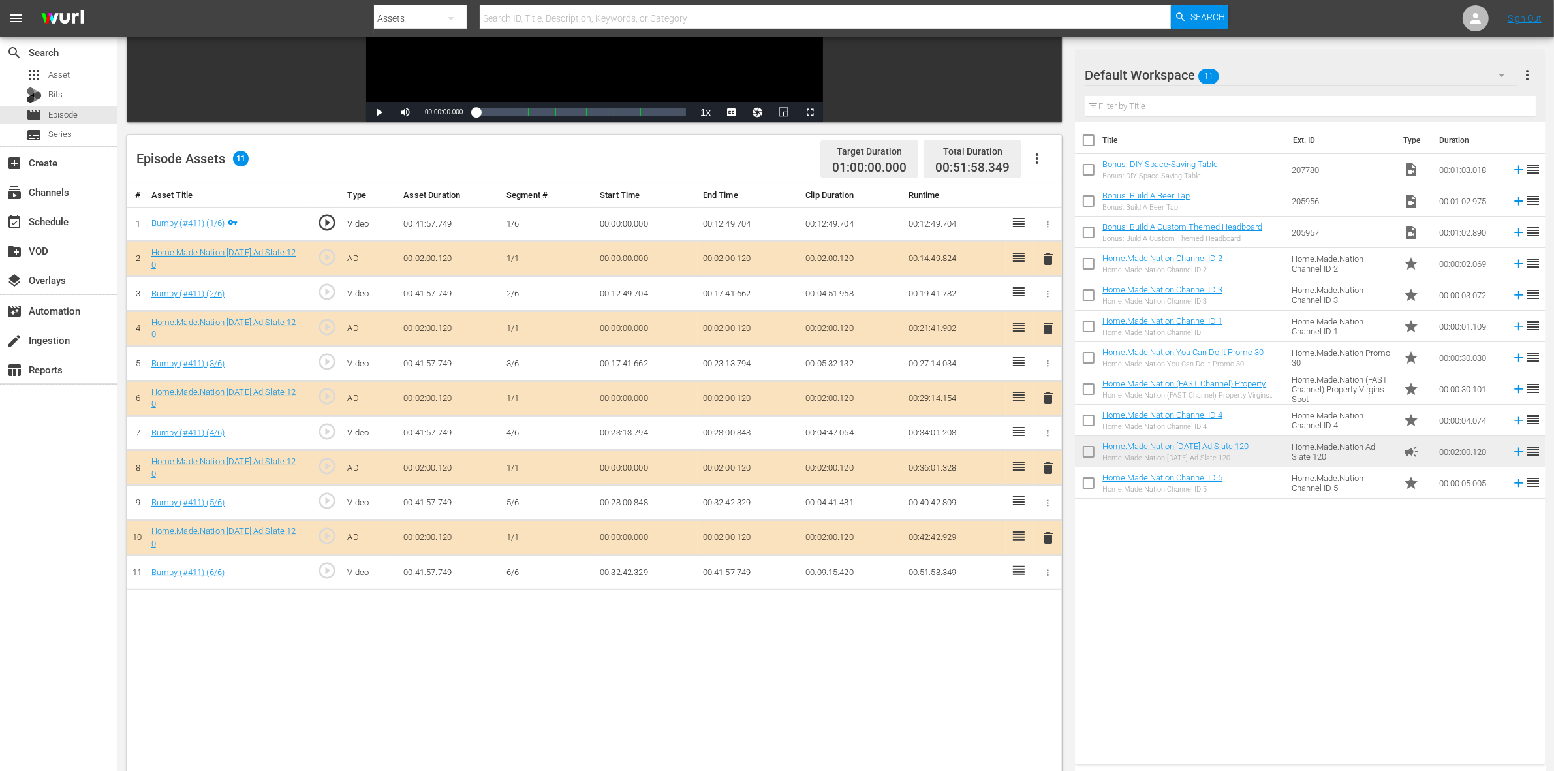
click at [1041, 469] on span "delete" at bounding box center [1048, 468] width 16 height 16
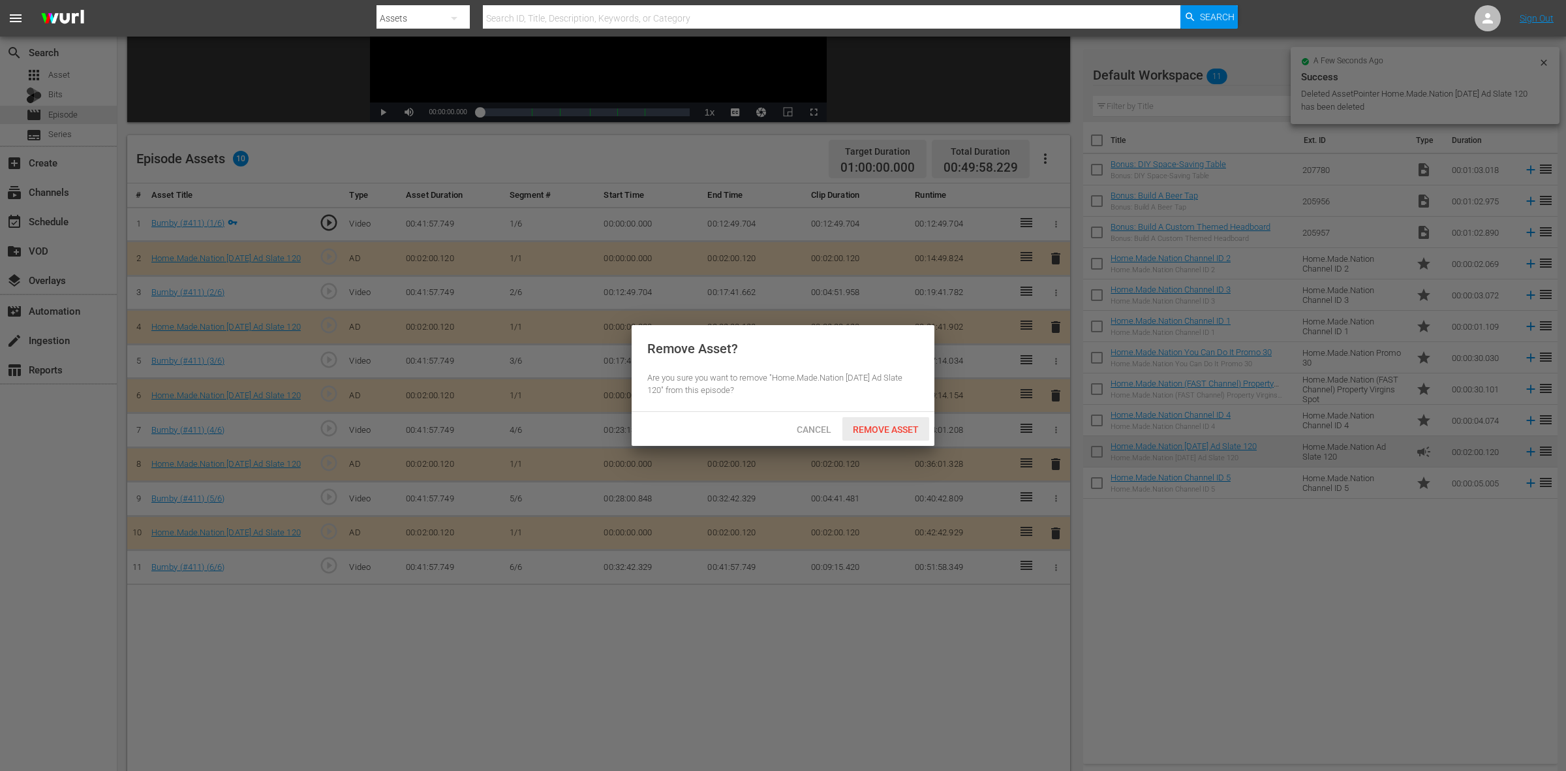
click at [859, 428] on span "Remove Asset" at bounding box center [885, 429] width 87 height 10
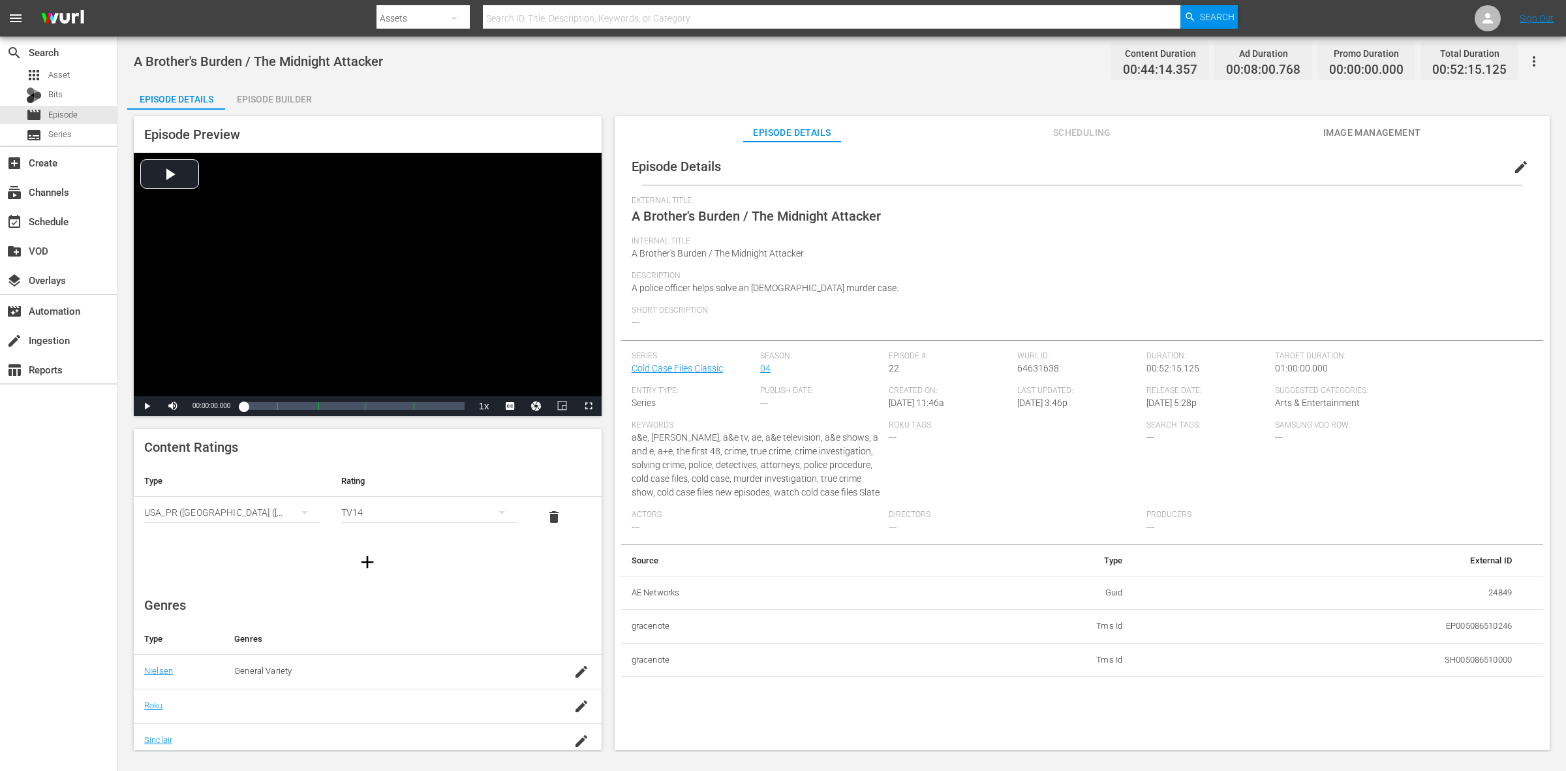
click at [291, 95] on div "Episode Builder" at bounding box center [274, 99] width 98 height 31
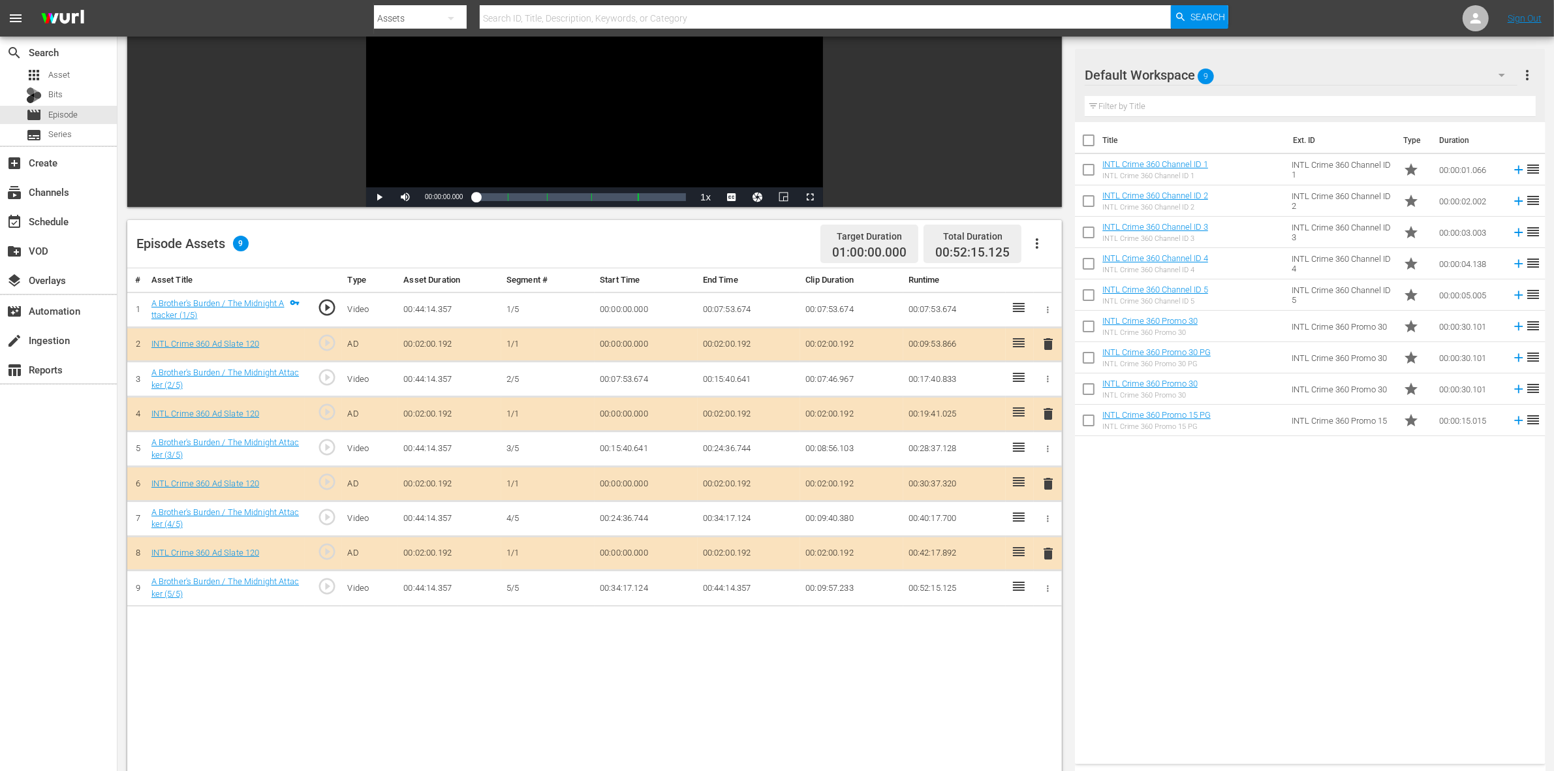
scroll to position [163, 0]
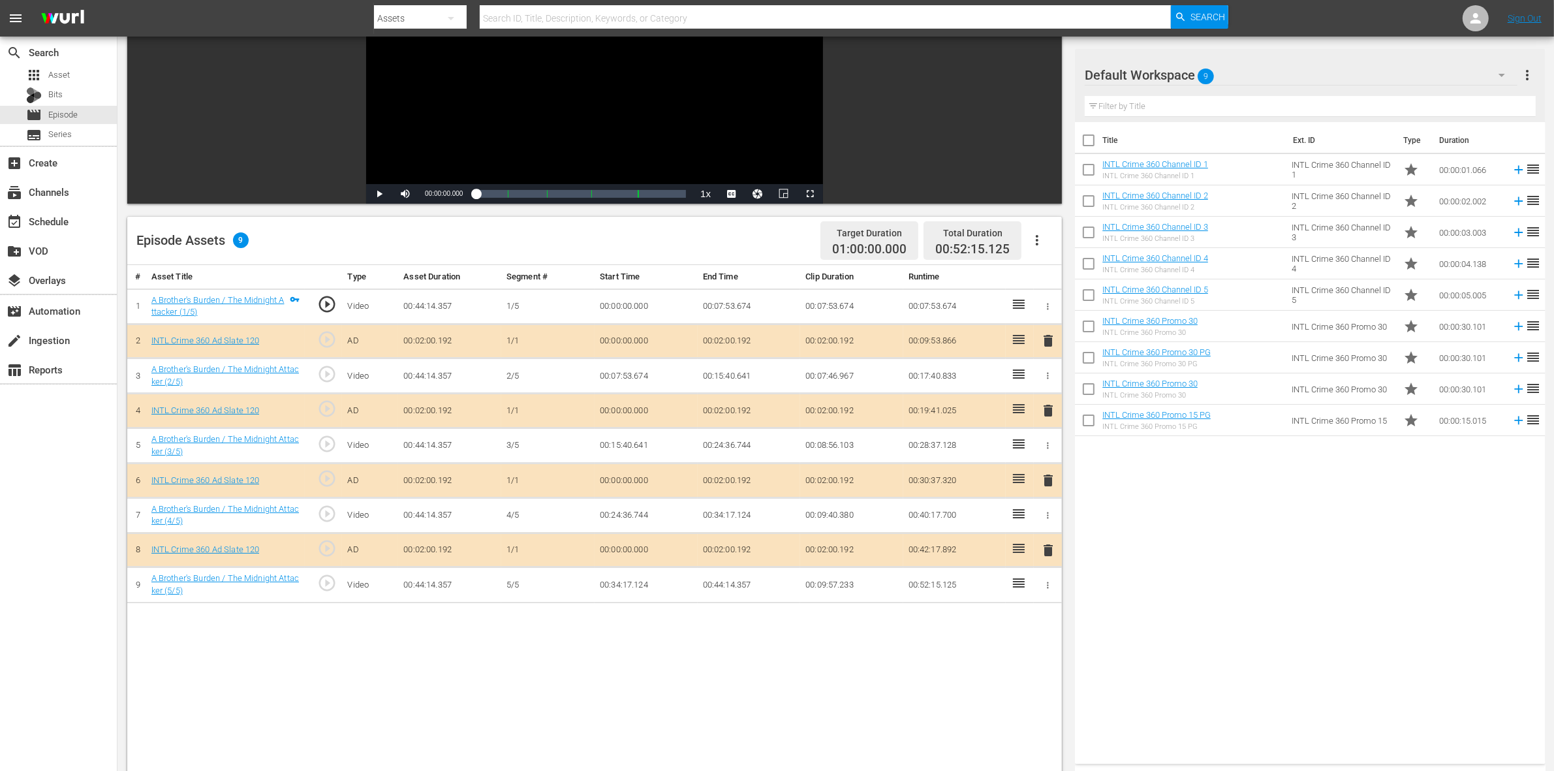
click at [1046, 411] on span "delete" at bounding box center [1048, 411] width 16 height 16
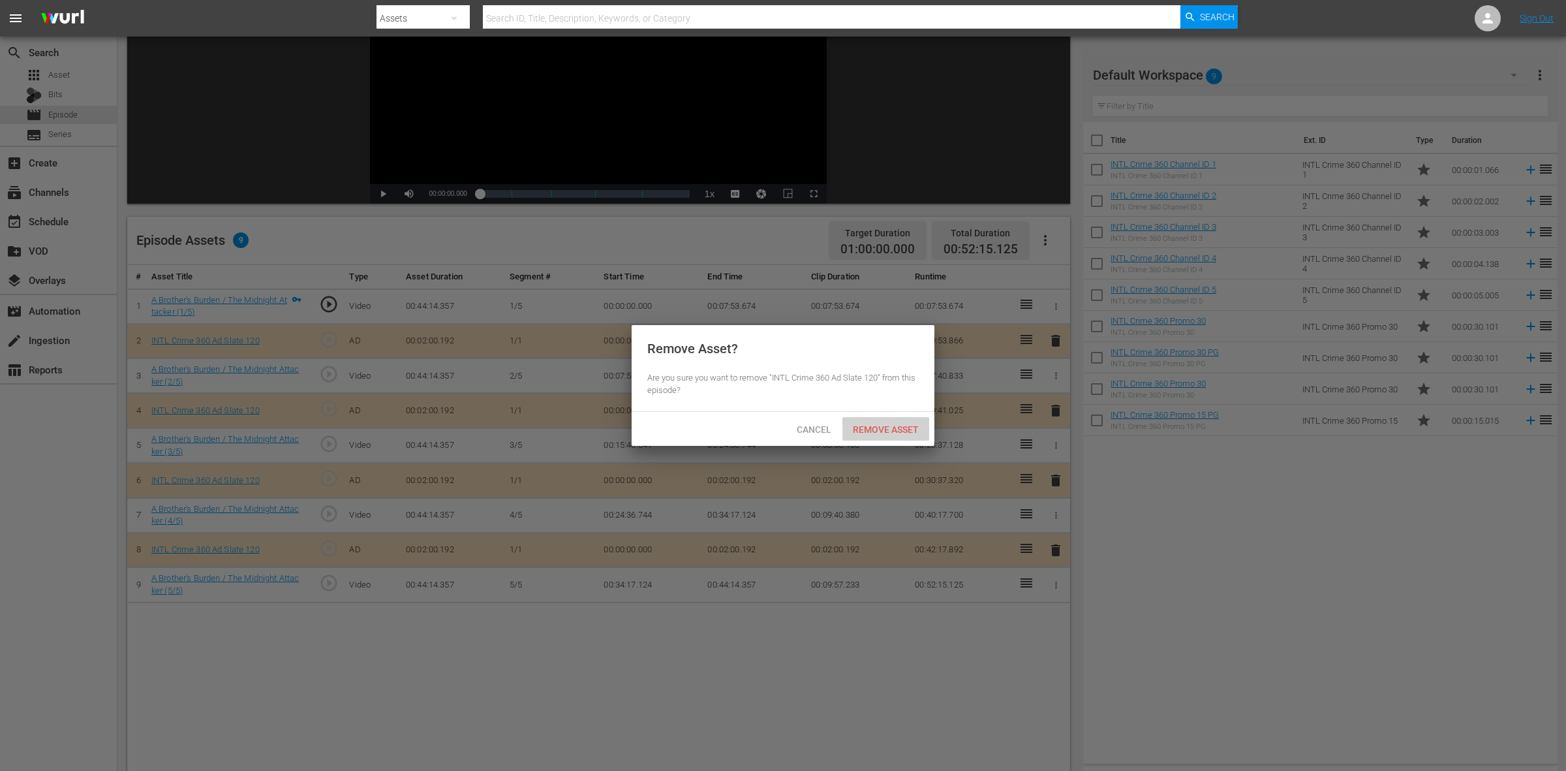
click at [912, 429] on span "Remove Asset" at bounding box center [885, 429] width 87 height 10
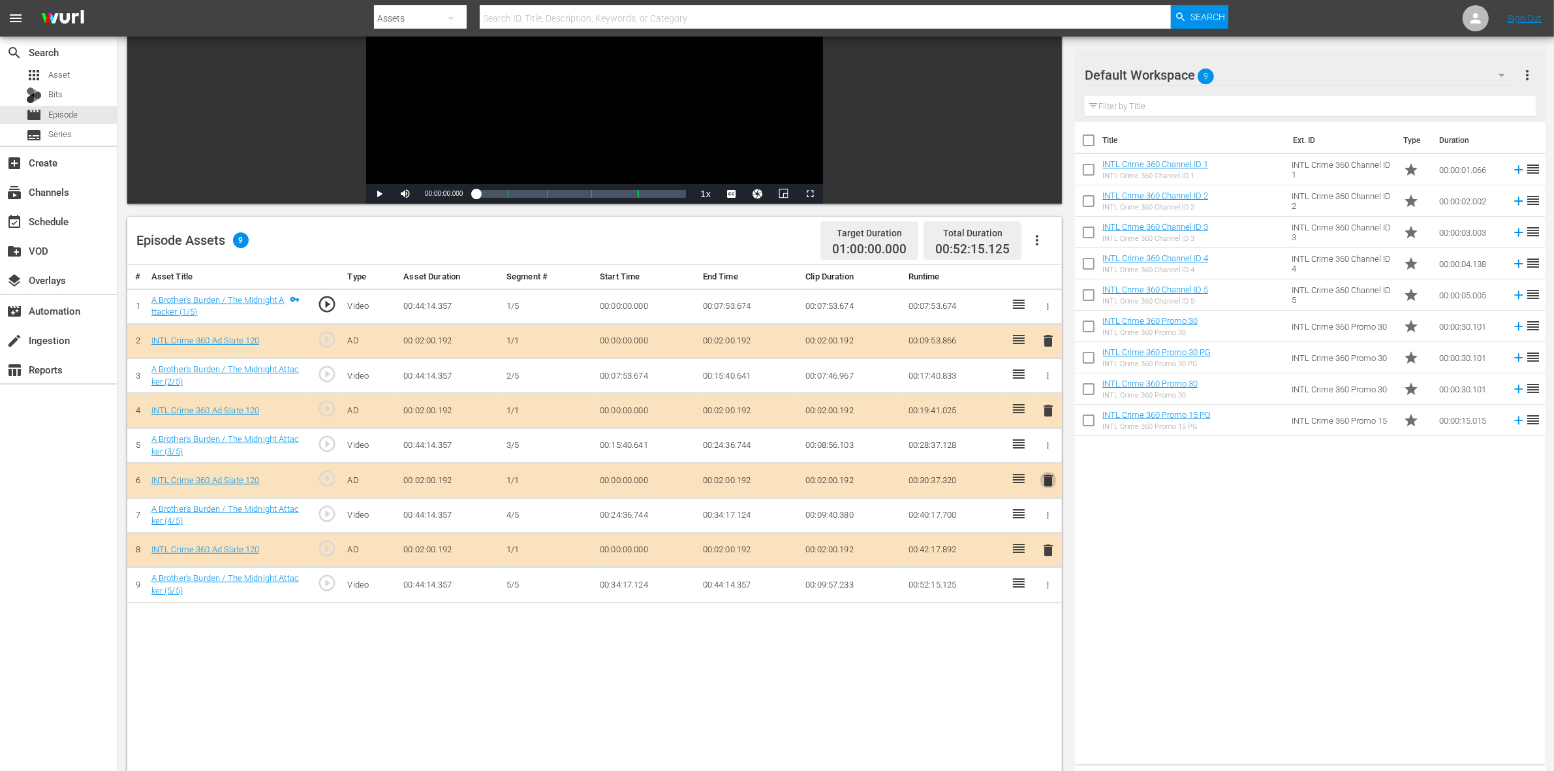
click at [1052, 481] on span "delete" at bounding box center [1048, 480] width 16 height 16
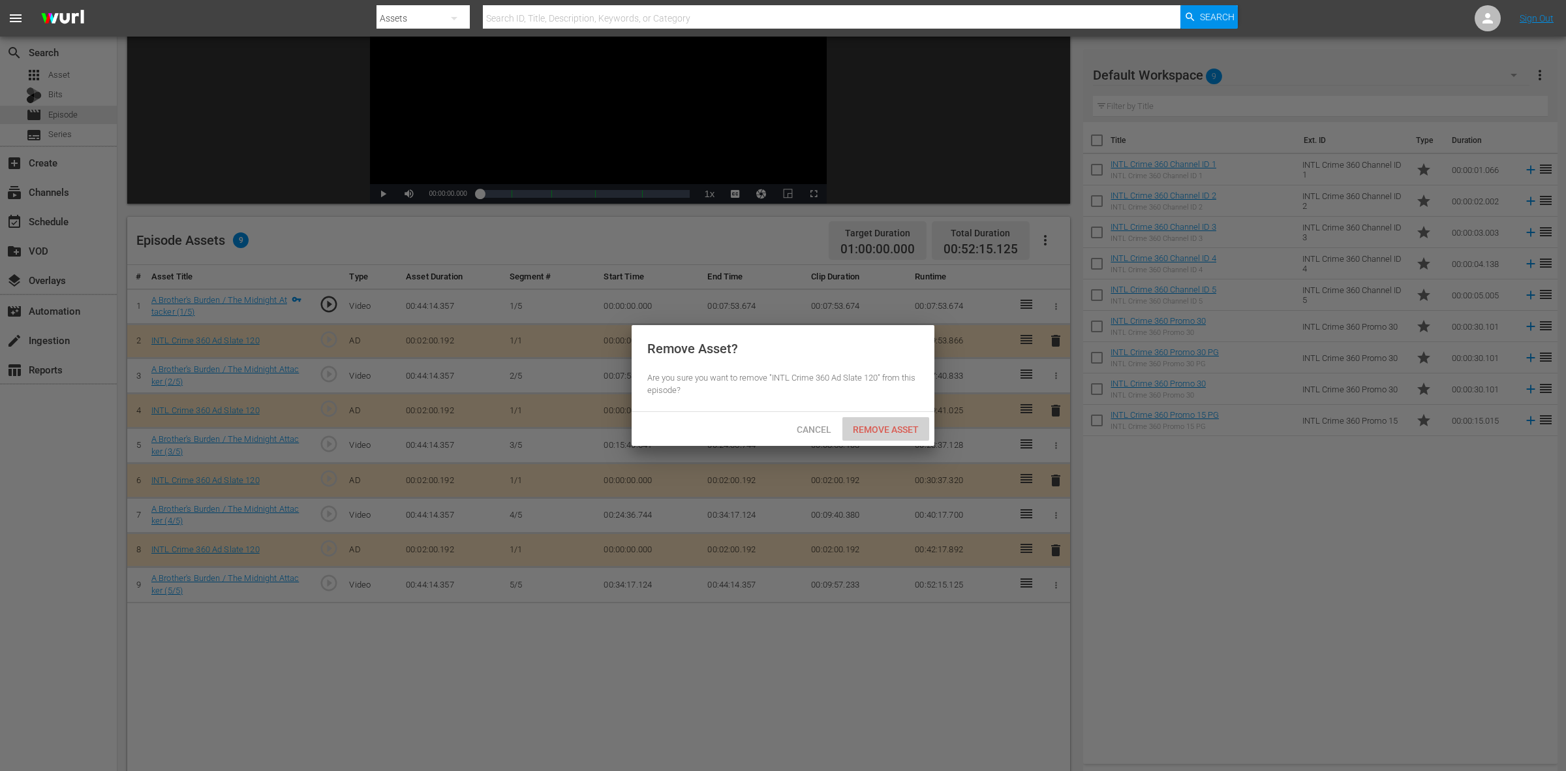
click at [895, 421] on div "Remove Asset" at bounding box center [885, 429] width 87 height 24
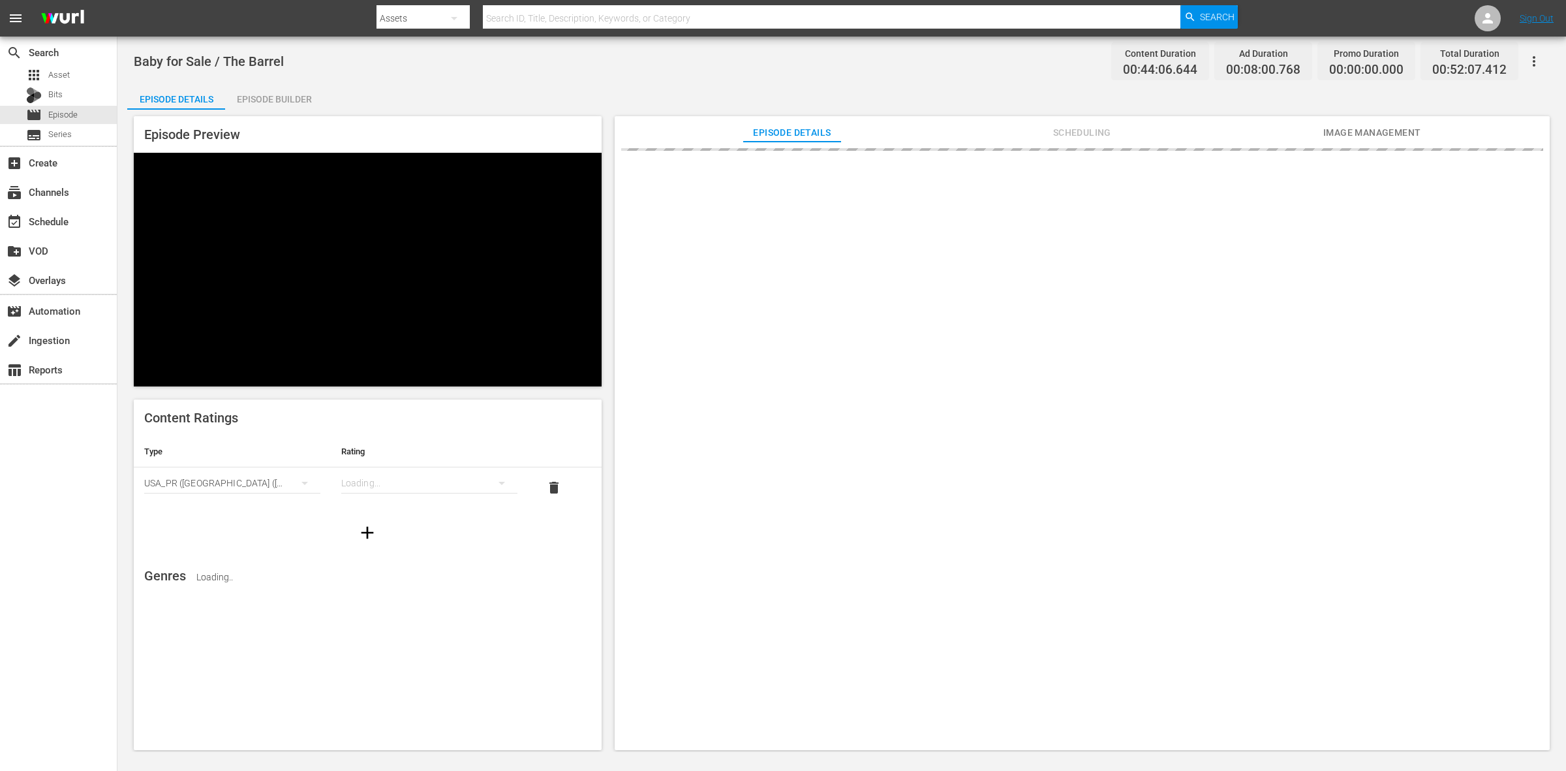
click at [268, 106] on div "Episode Builder" at bounding box center [274, 99] width 98 height 31
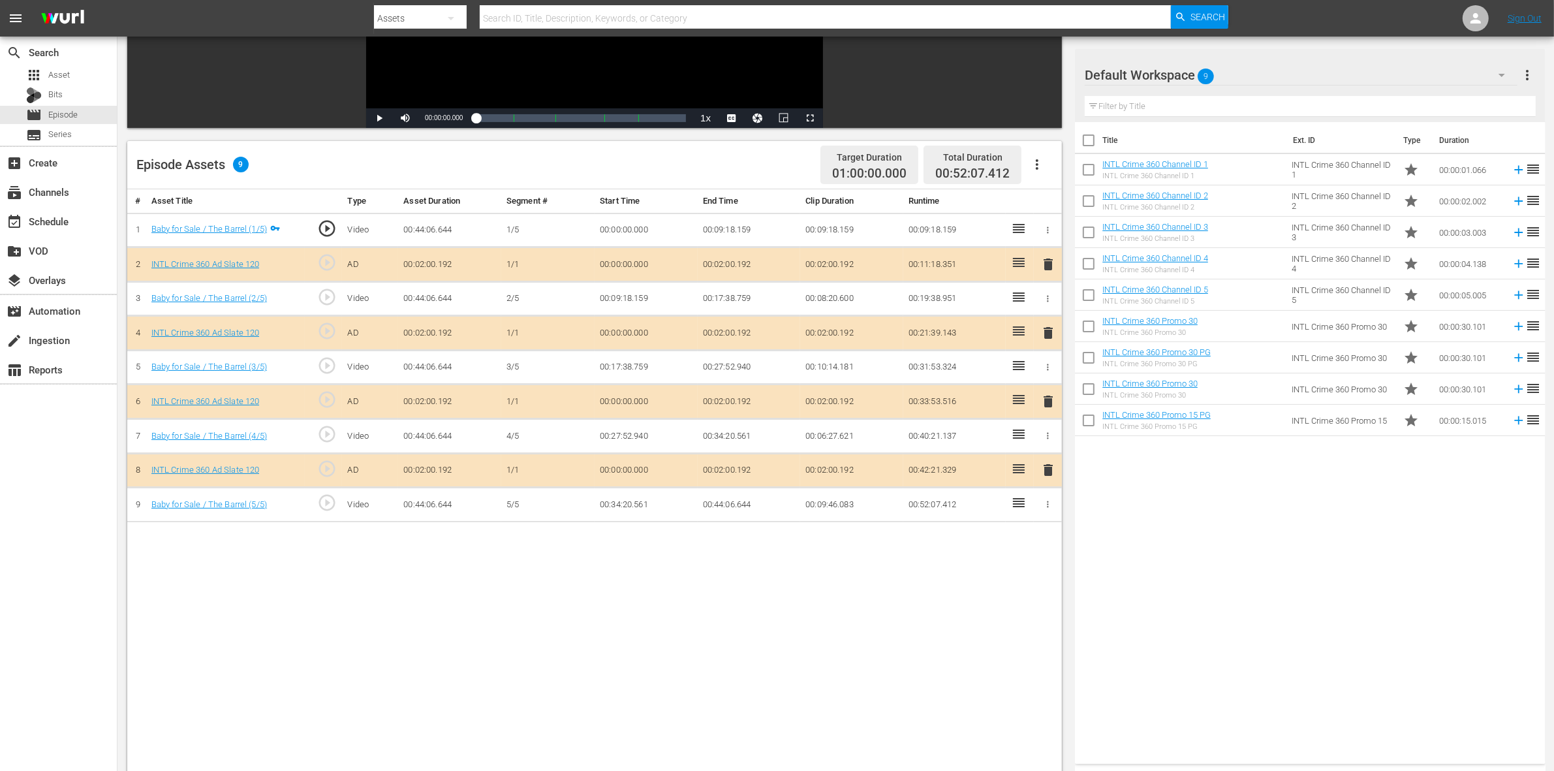
scroll to position [245, 0]
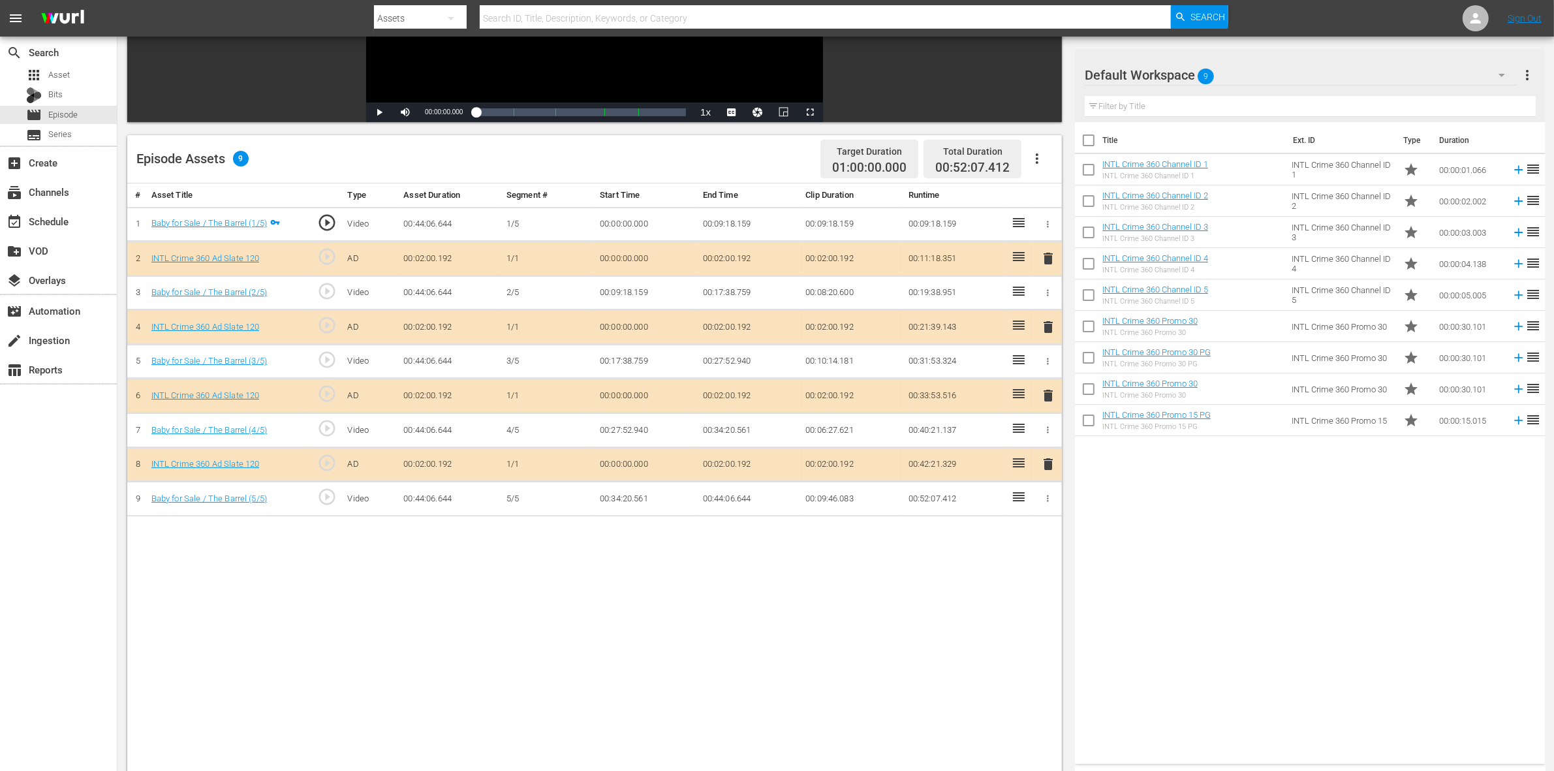
click at [1045, 334] on span "delete" at bounding box center [1048, 327] width 16 height 16
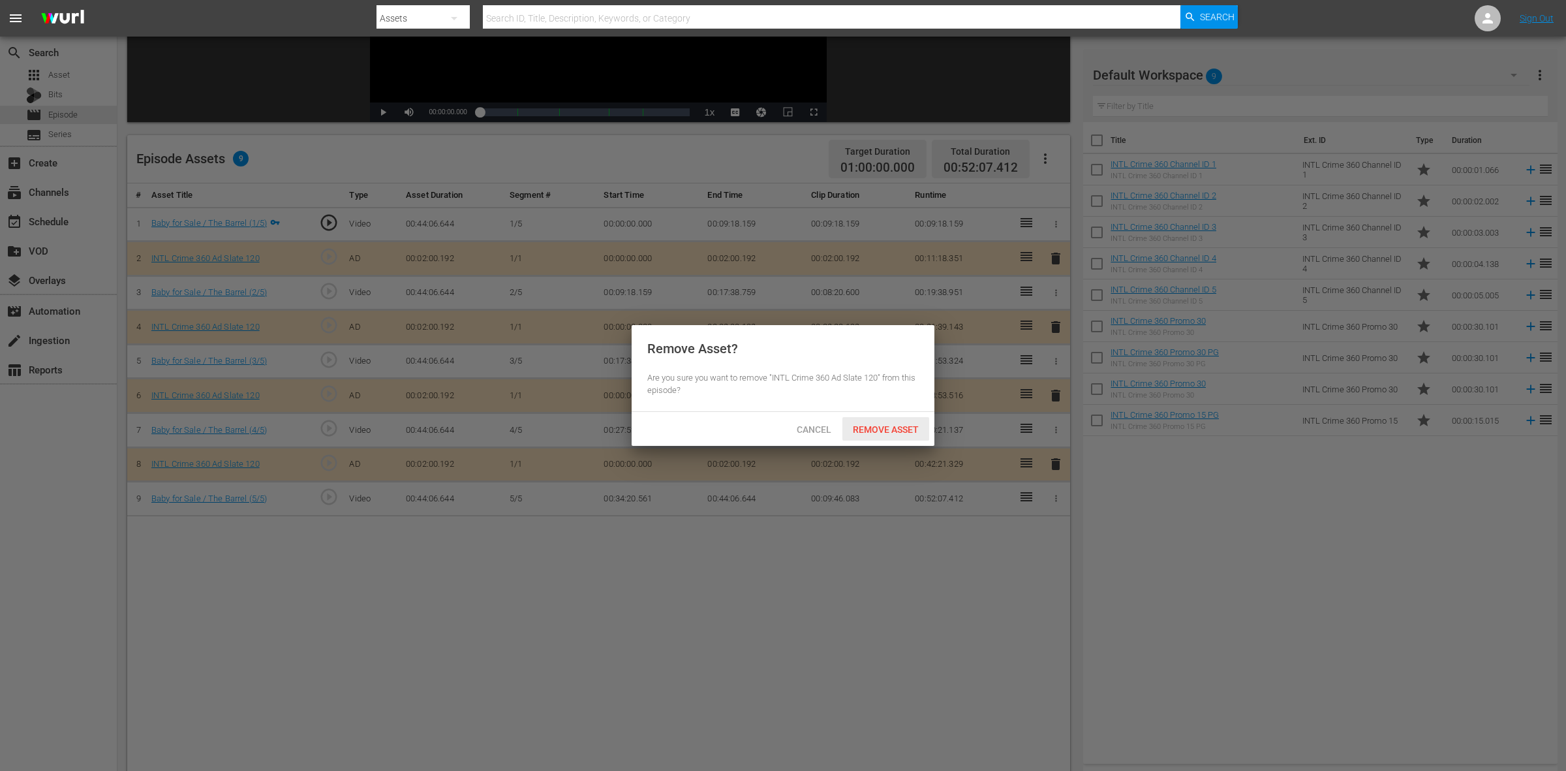
click at [880, 429] on span "Remove Asset" at bounding box center [885, 429] width 87 height 10
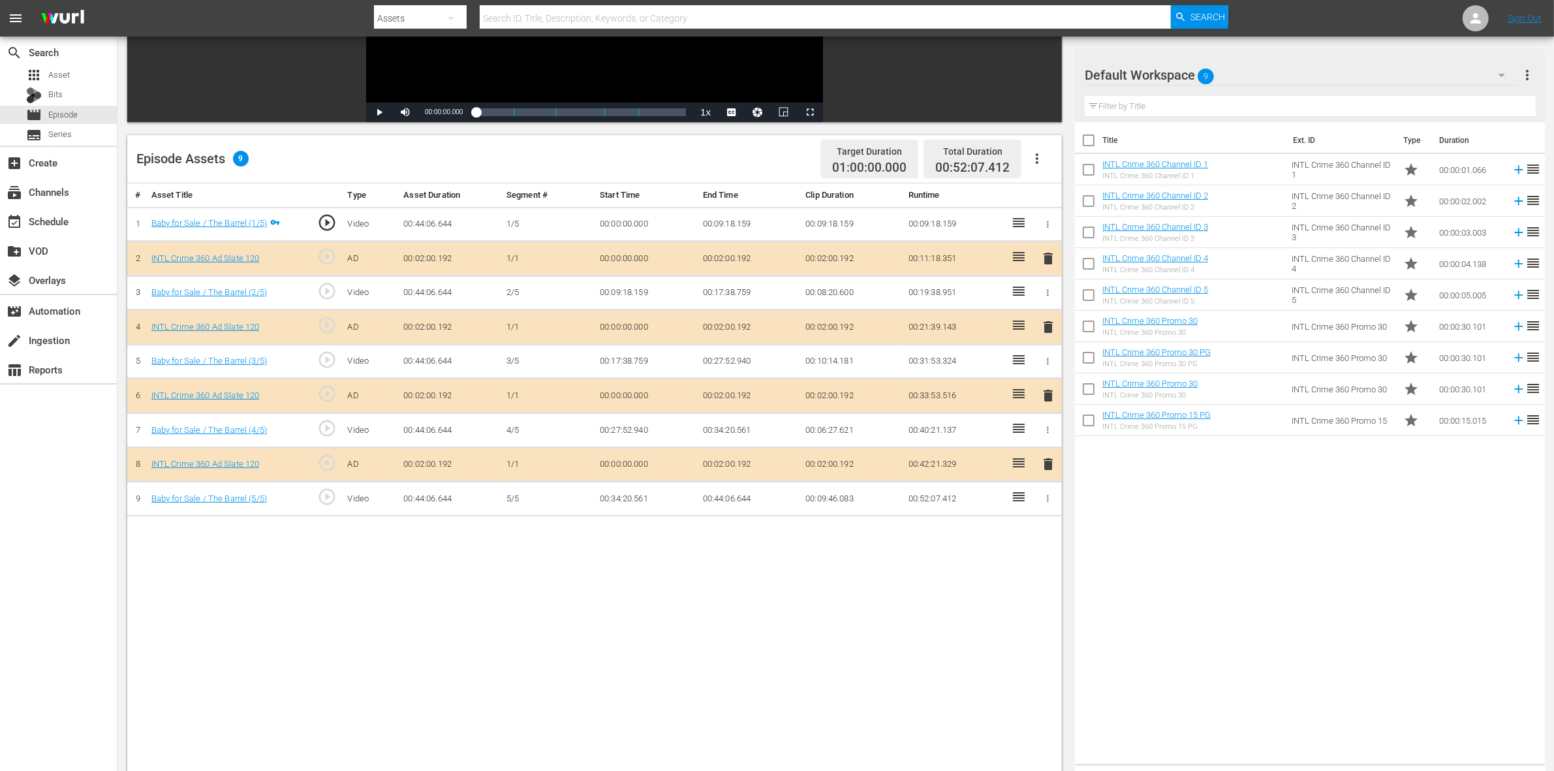
click at [1047, 405] on div "delete" at bounding box center [1048, 395] width 18 height 19
click at [1047, 402] on span "delete" at bounding box center [1048, 396] width 16 height 16
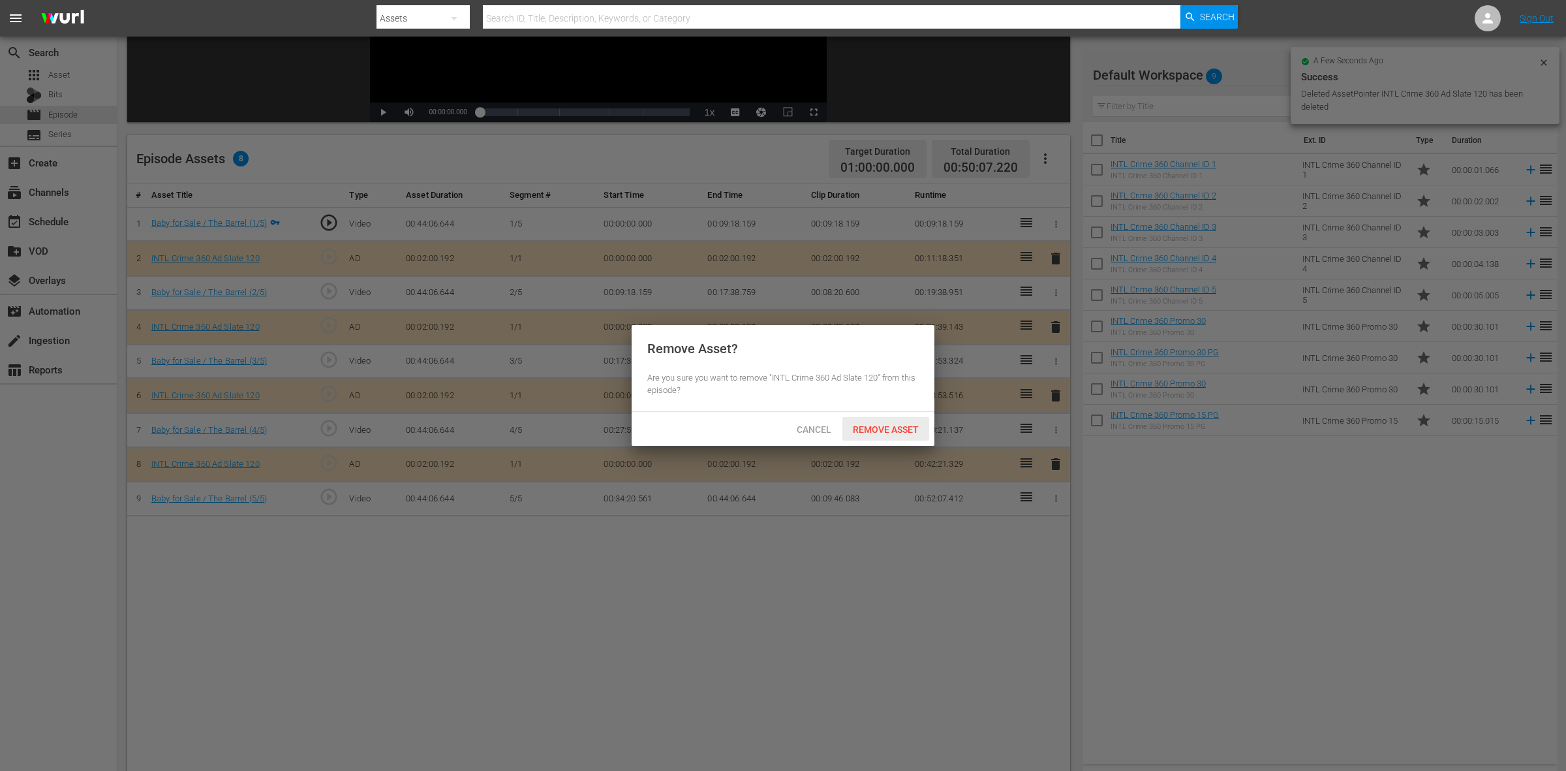
click at [883, 429] on span "Remove Asset" at bounding box center [885, 429] width 87 height 10
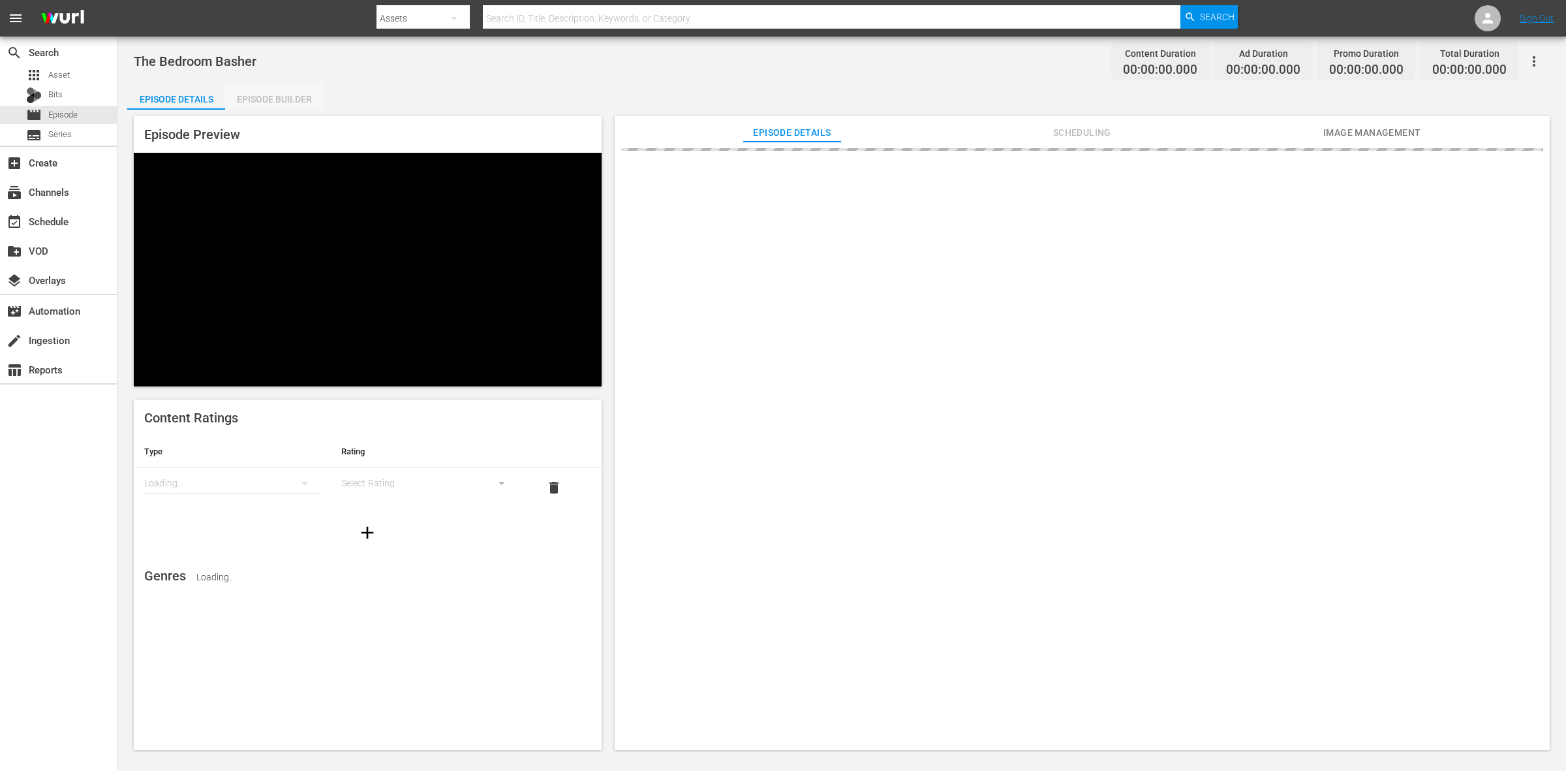
click at [245, 92] on div "Episode Builder" at bounding box center [274, 99] width 98 height 31
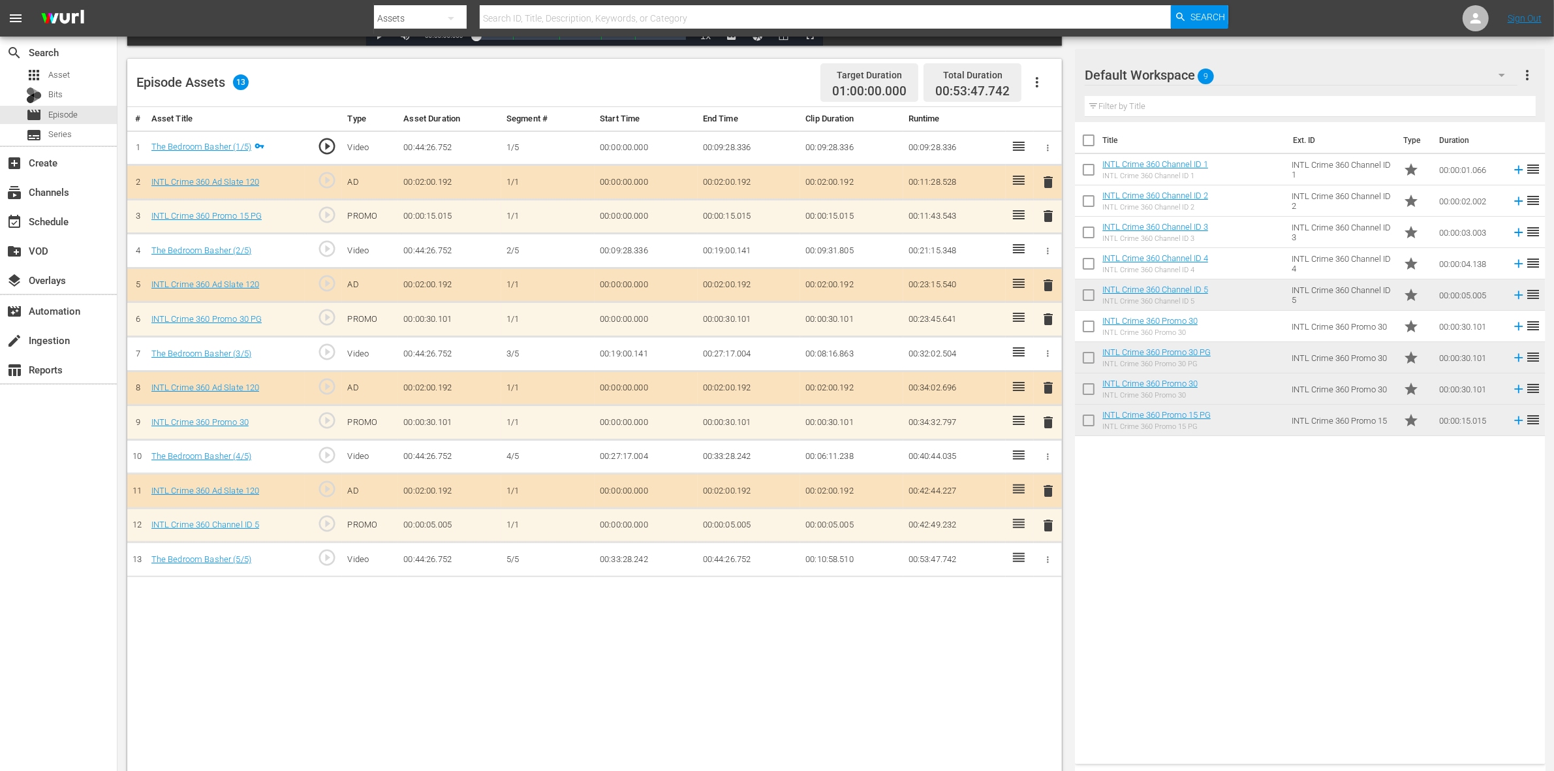
scroll to position [326, 0]
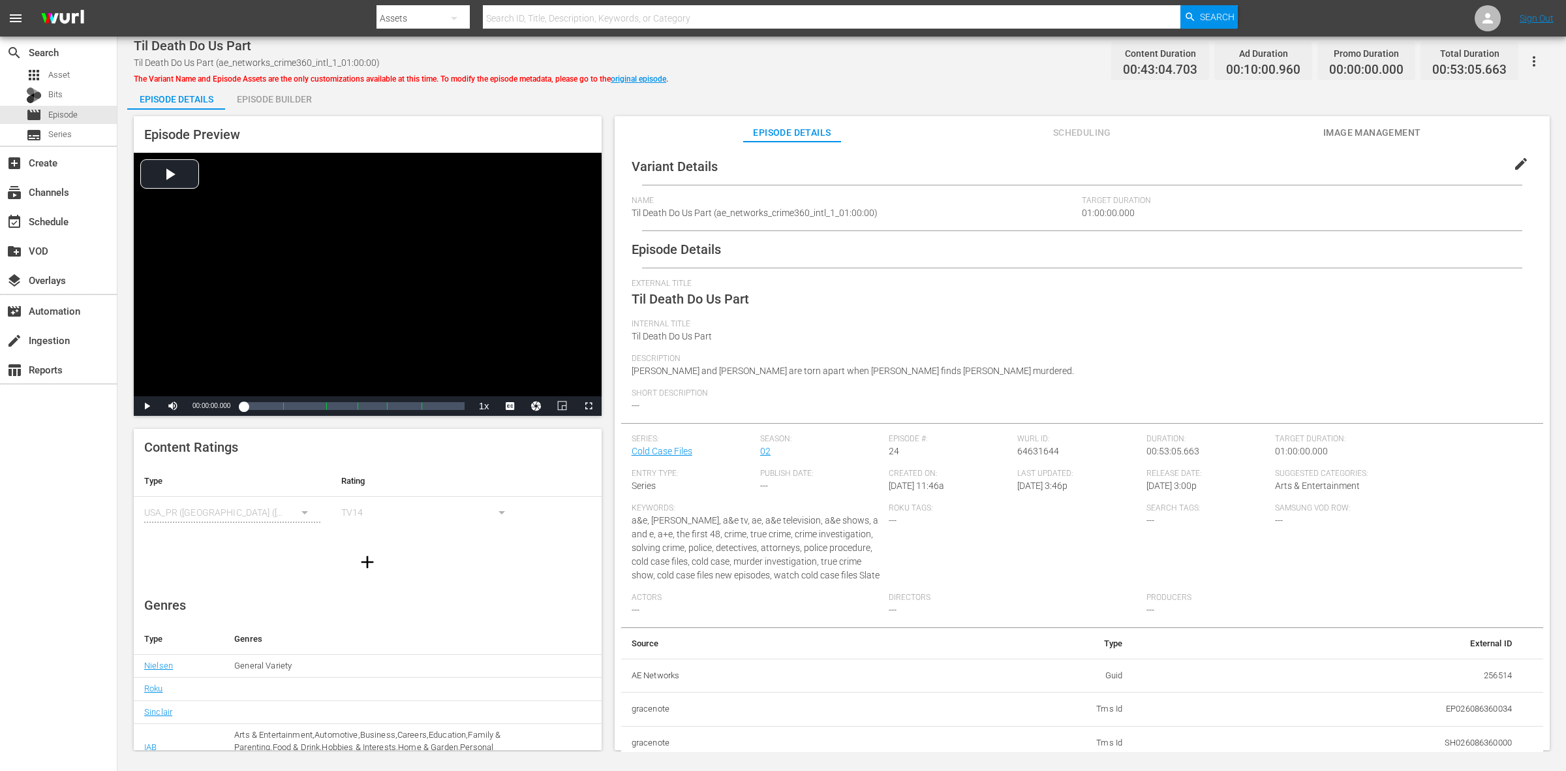
click at [265, 103] on div "Episode Builder" at bounding box center [274, 99] width 98 height 31
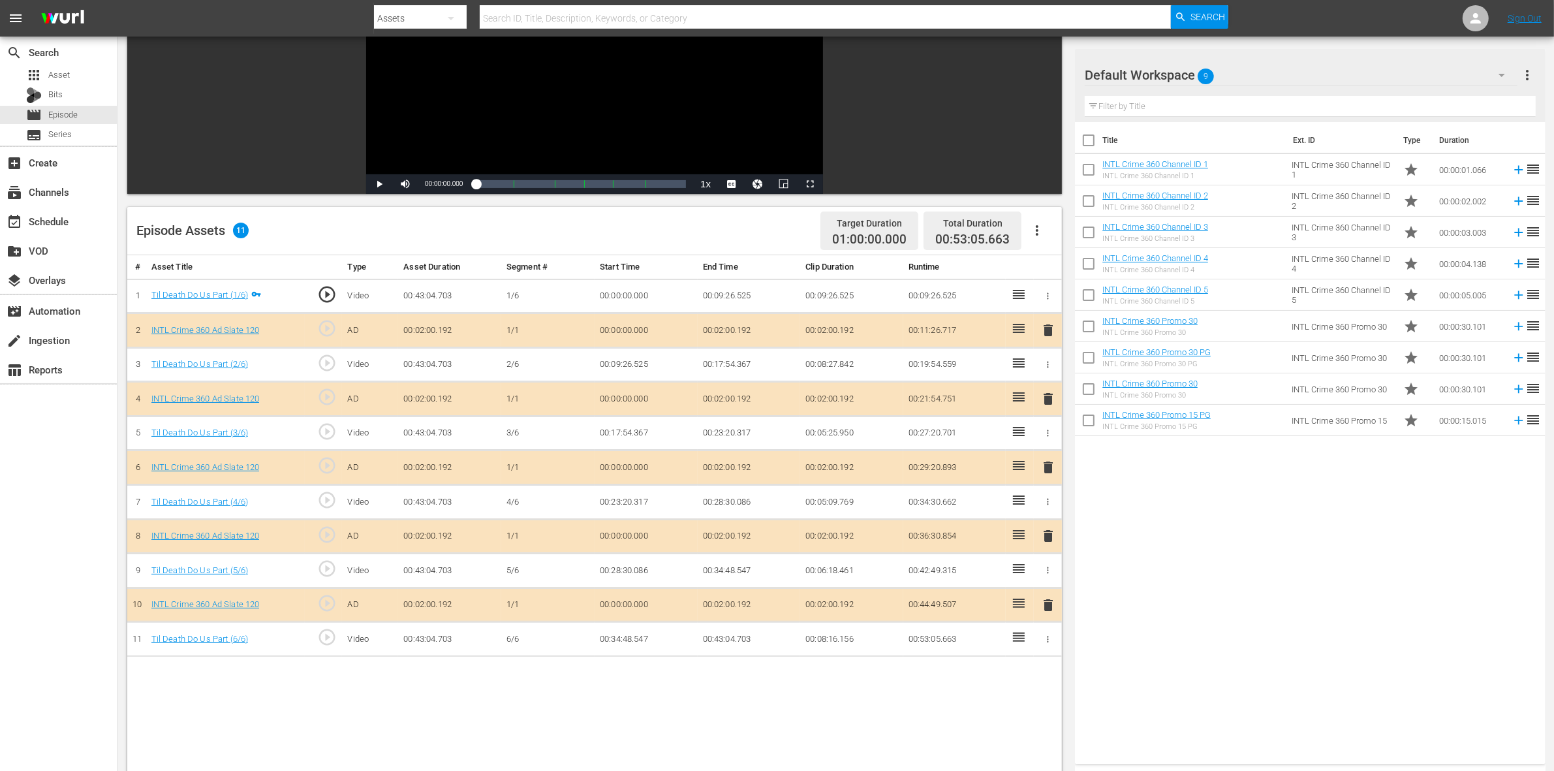
scroll to position [245, 0]
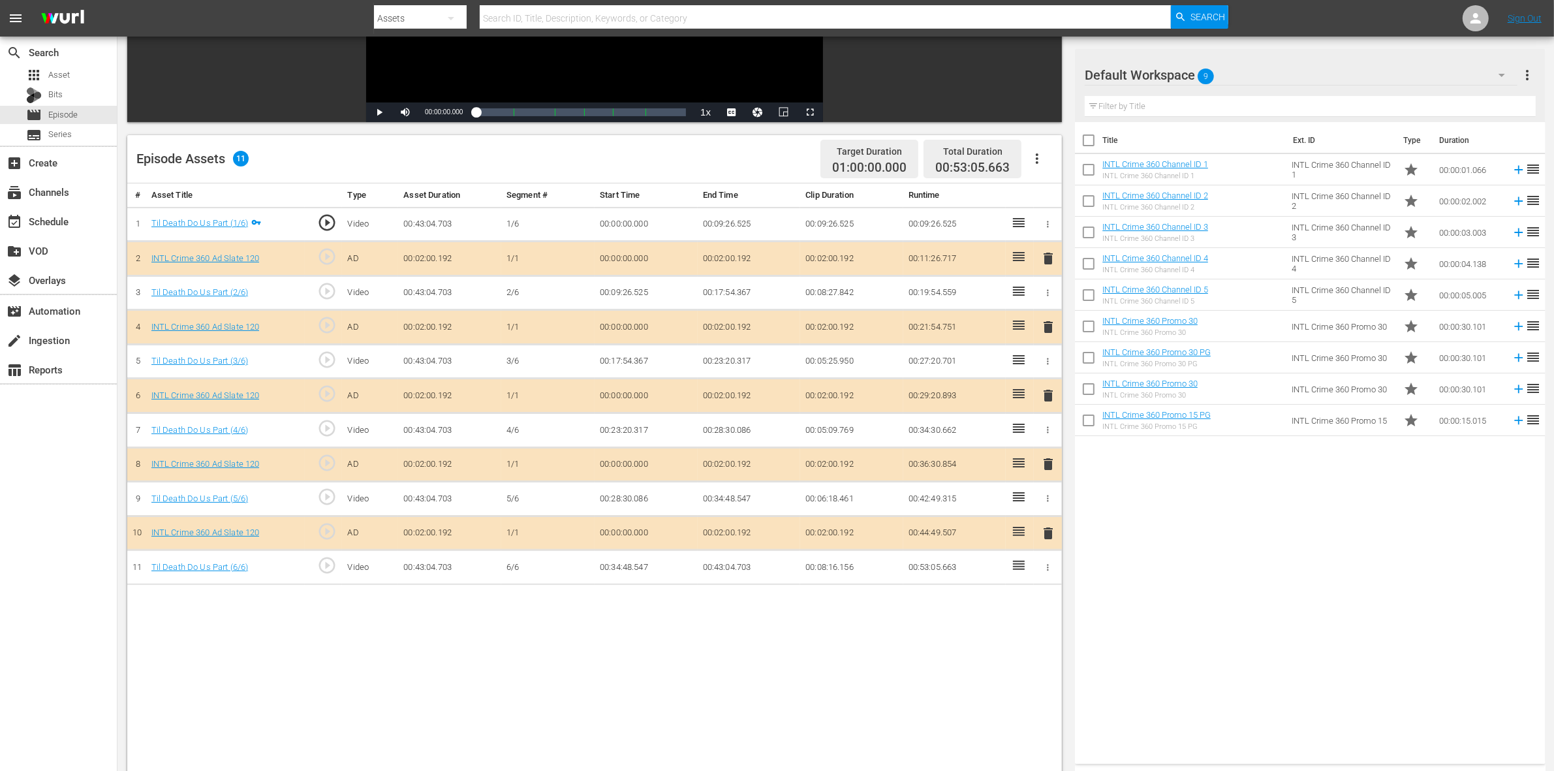
click at [1045, 330] on span "delete" at bounding box center [1048, 327] width 16 height 16
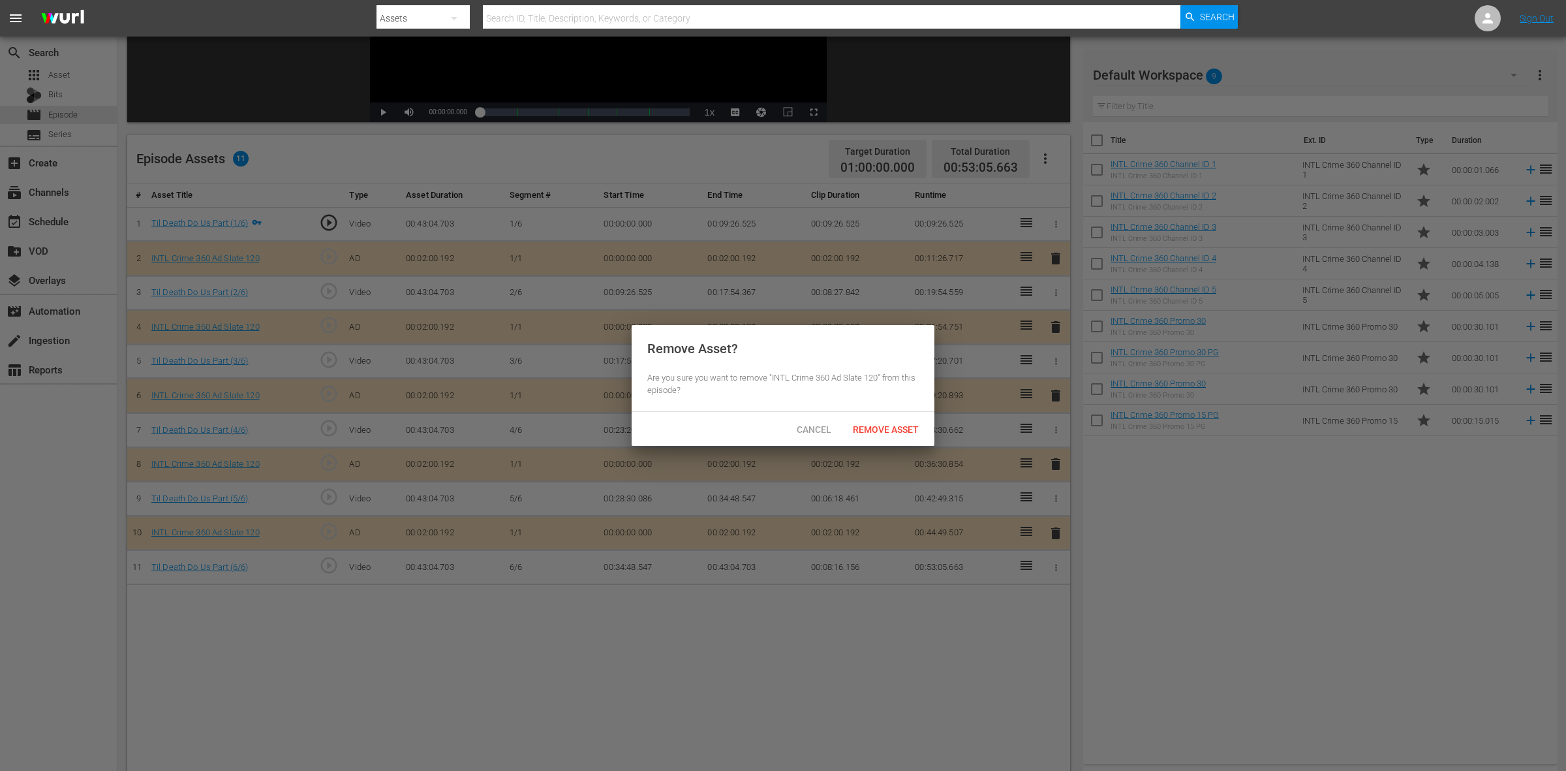
click at [898, 416] on div "Cancel Remove Asset" at bounding box center [783, 429] width 303 height 34
click at [894, 422] on div "Remove Asset" at bounding box center [885, 429] width 87 height 24
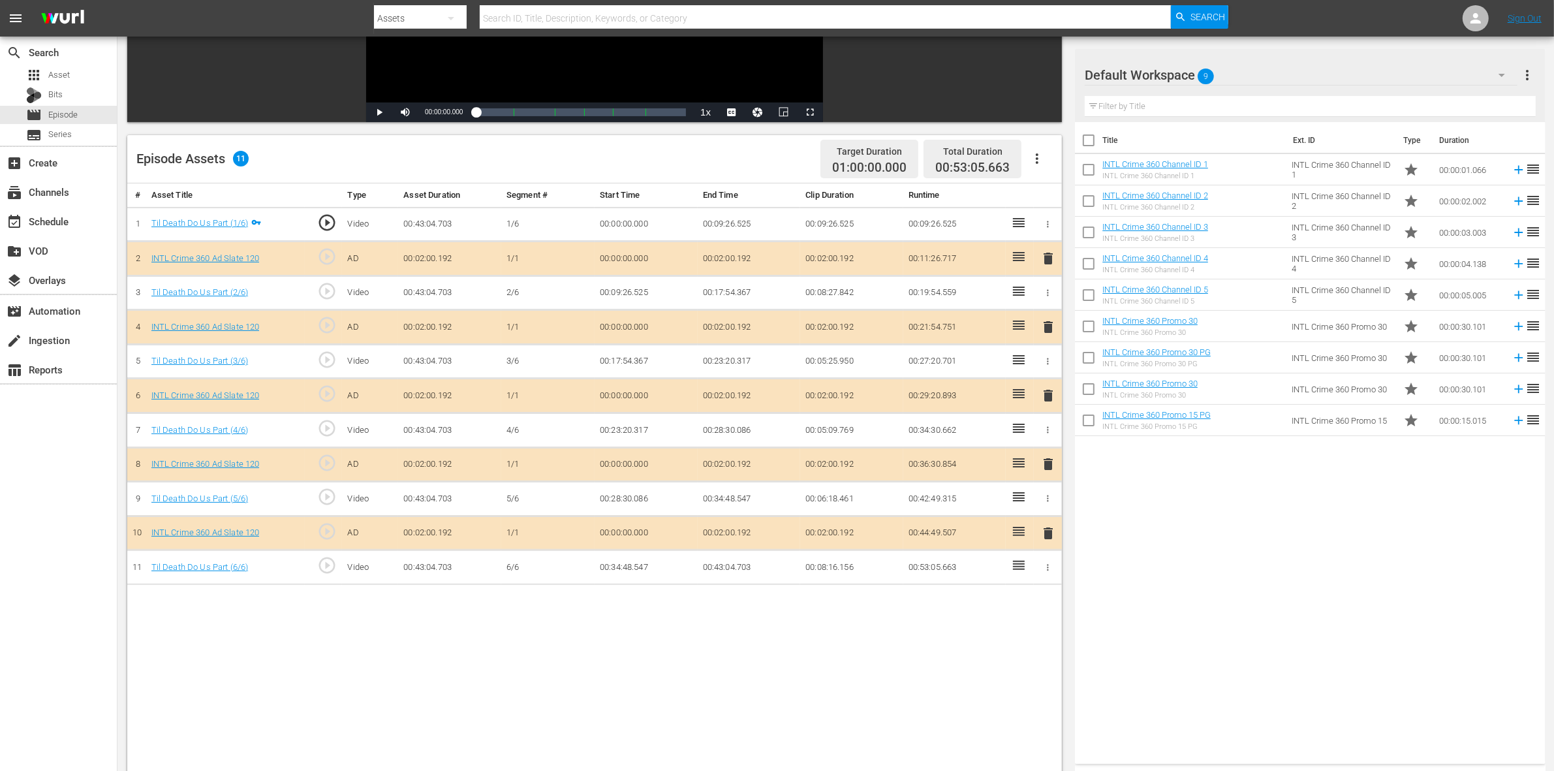
click at [1045, 395] on span "delete" at bounding box center [1048, 396] width 16 height 16
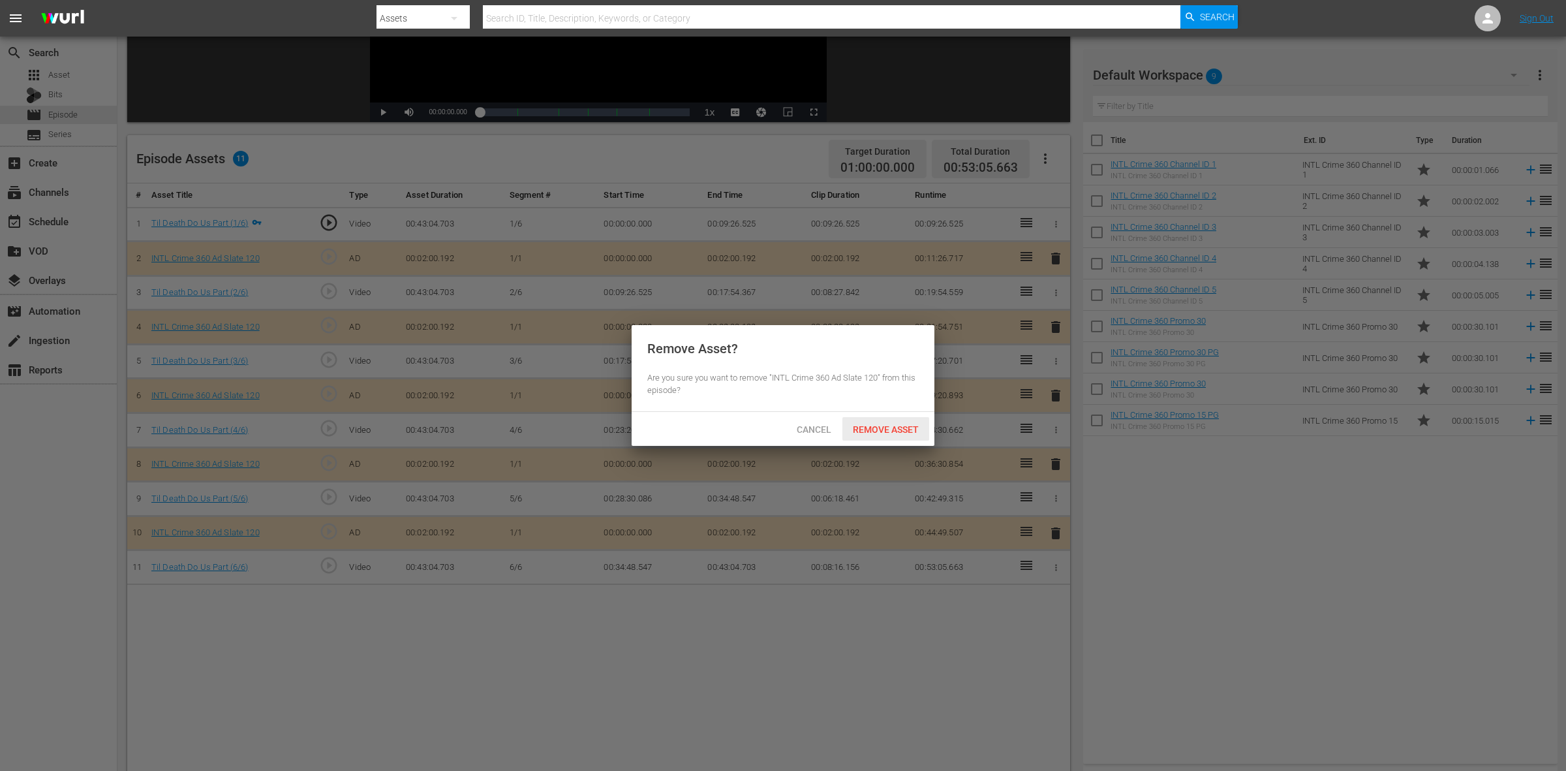
click at [902, 429] on span "Remove Asset" at bounding box center [885, 429] width 87 height 10
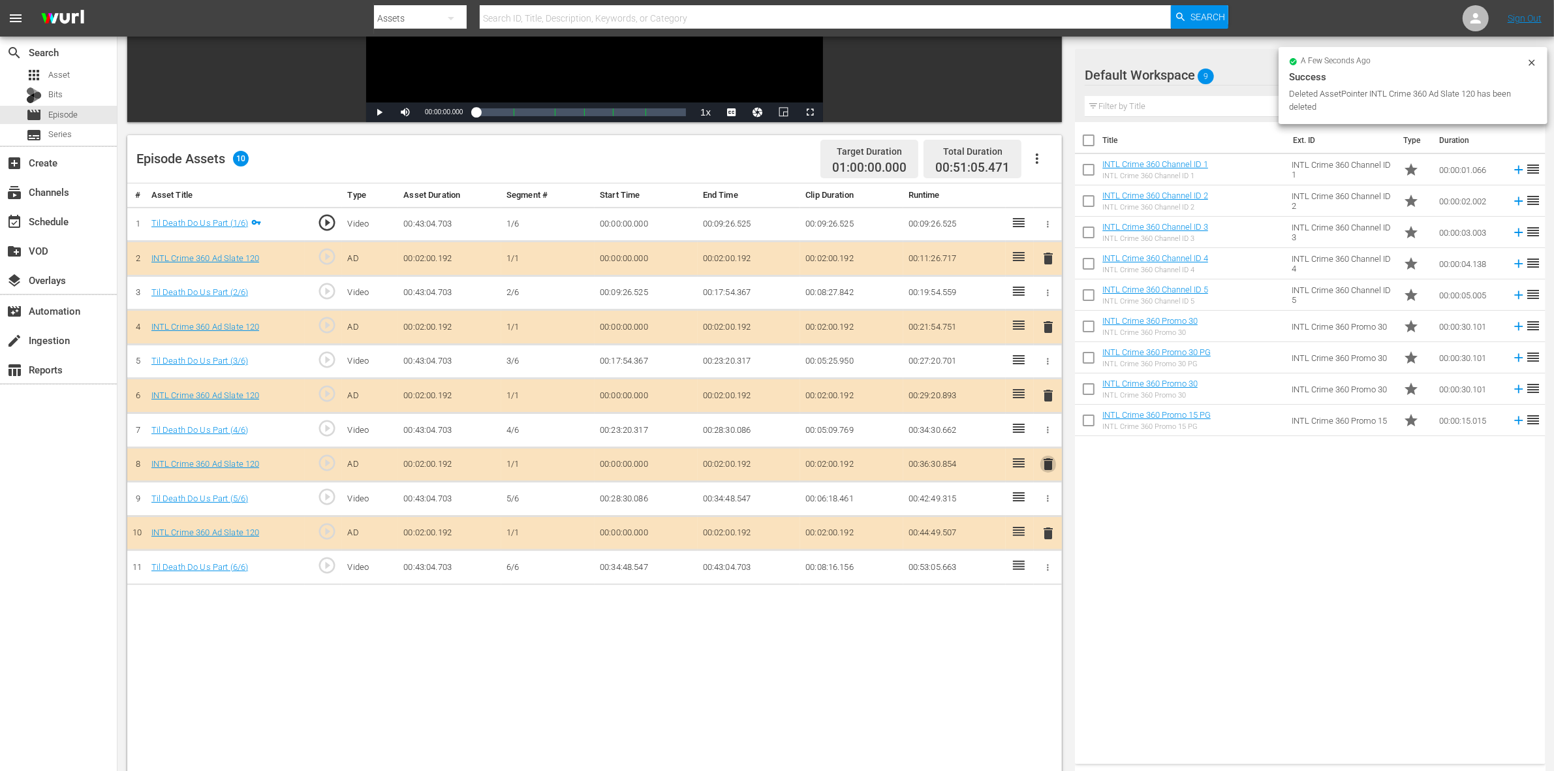
click at [1047, 469] on span "delete" at bounding box center [1048, 464] width 16 height 16
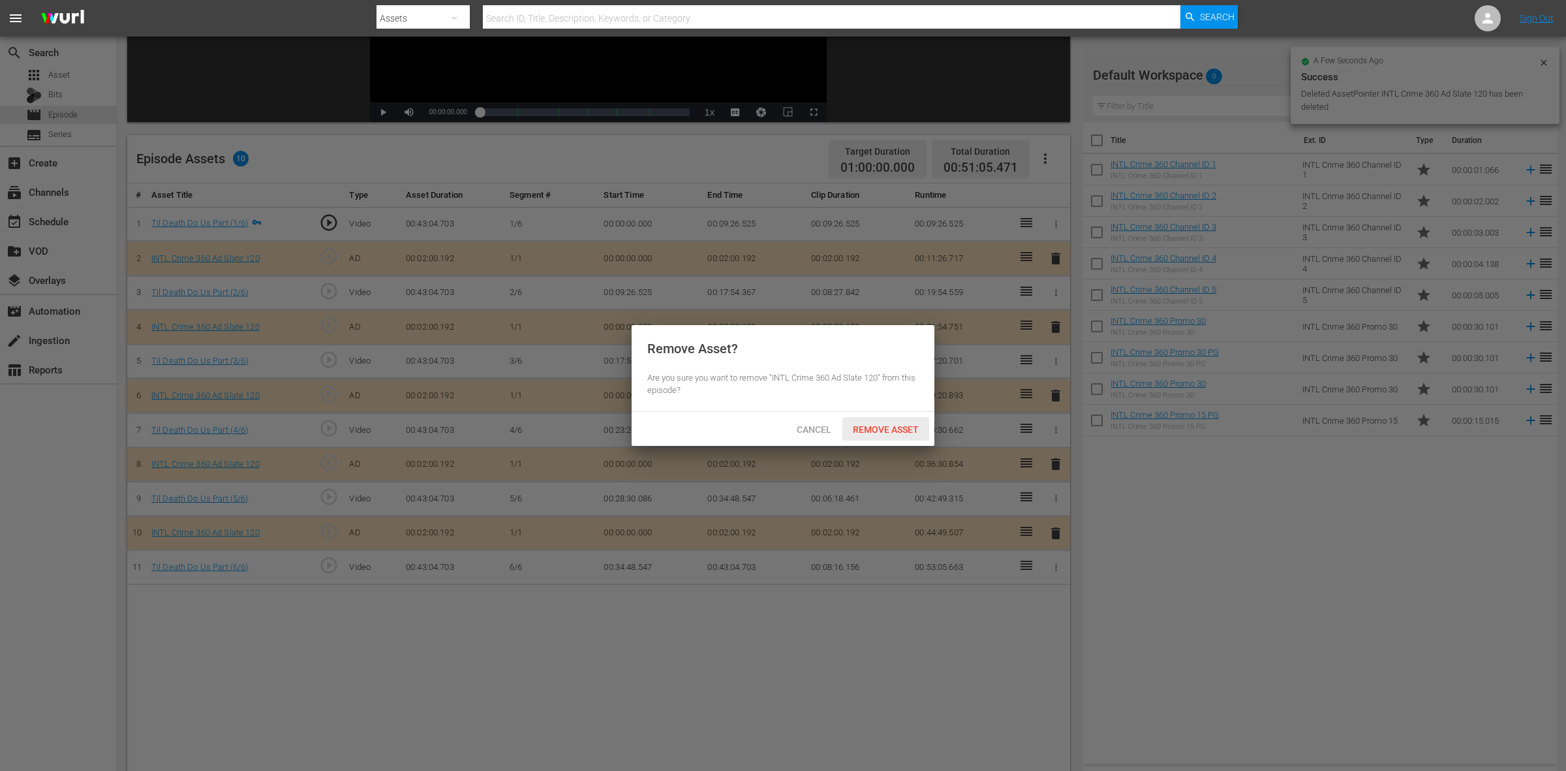
click at [889, 429] on span "Remove Asset" at bounding box center [885, 429] width 87 height 10
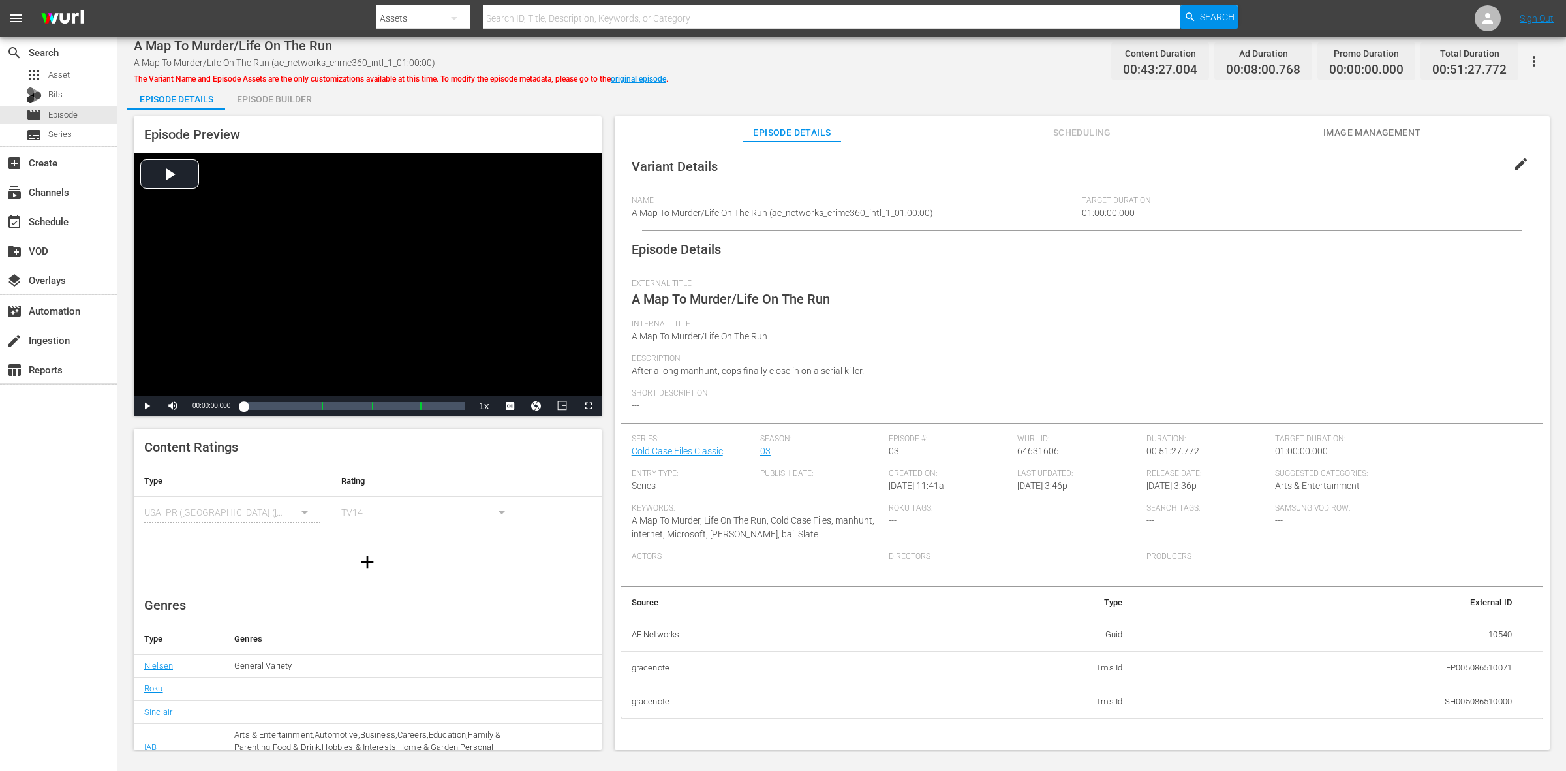
click at [288, 95] on div "Episode Builder" at bounding box center [274, 99] width 98 height 31
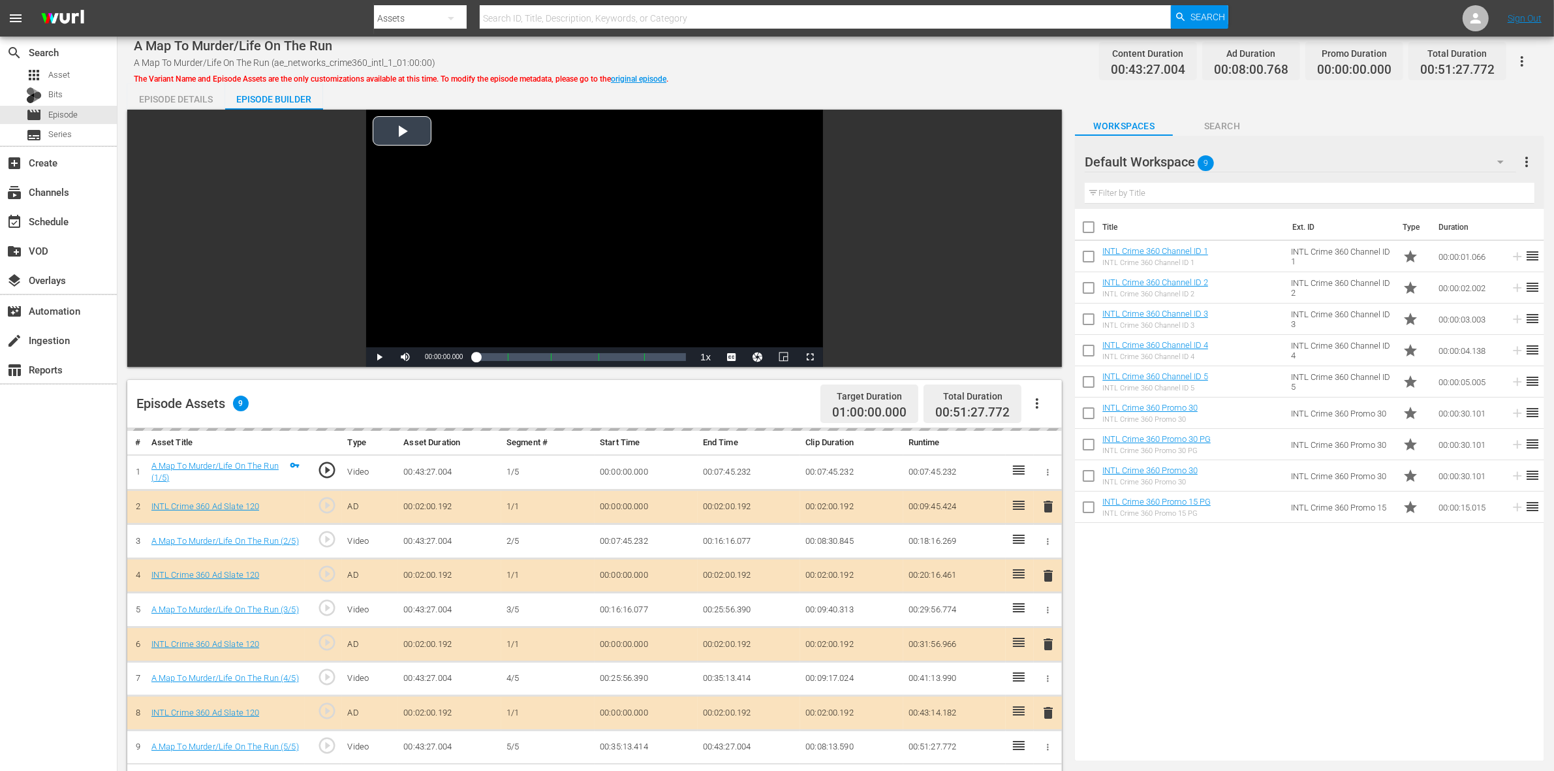
scroll to position [245, 0]
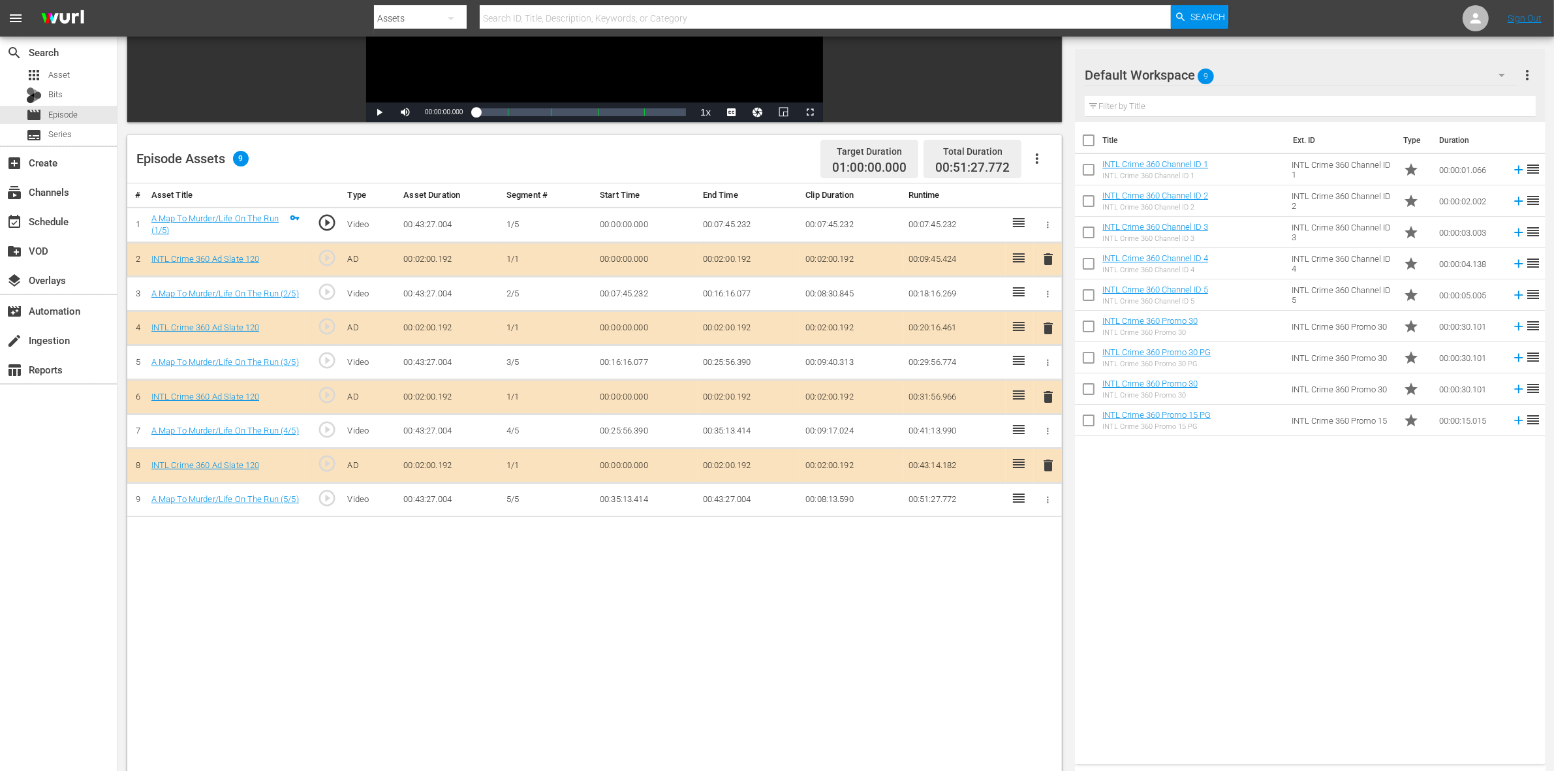
click at [1049, 328] on span "delete" at bounding box center [1048, 328] width 16 height 16
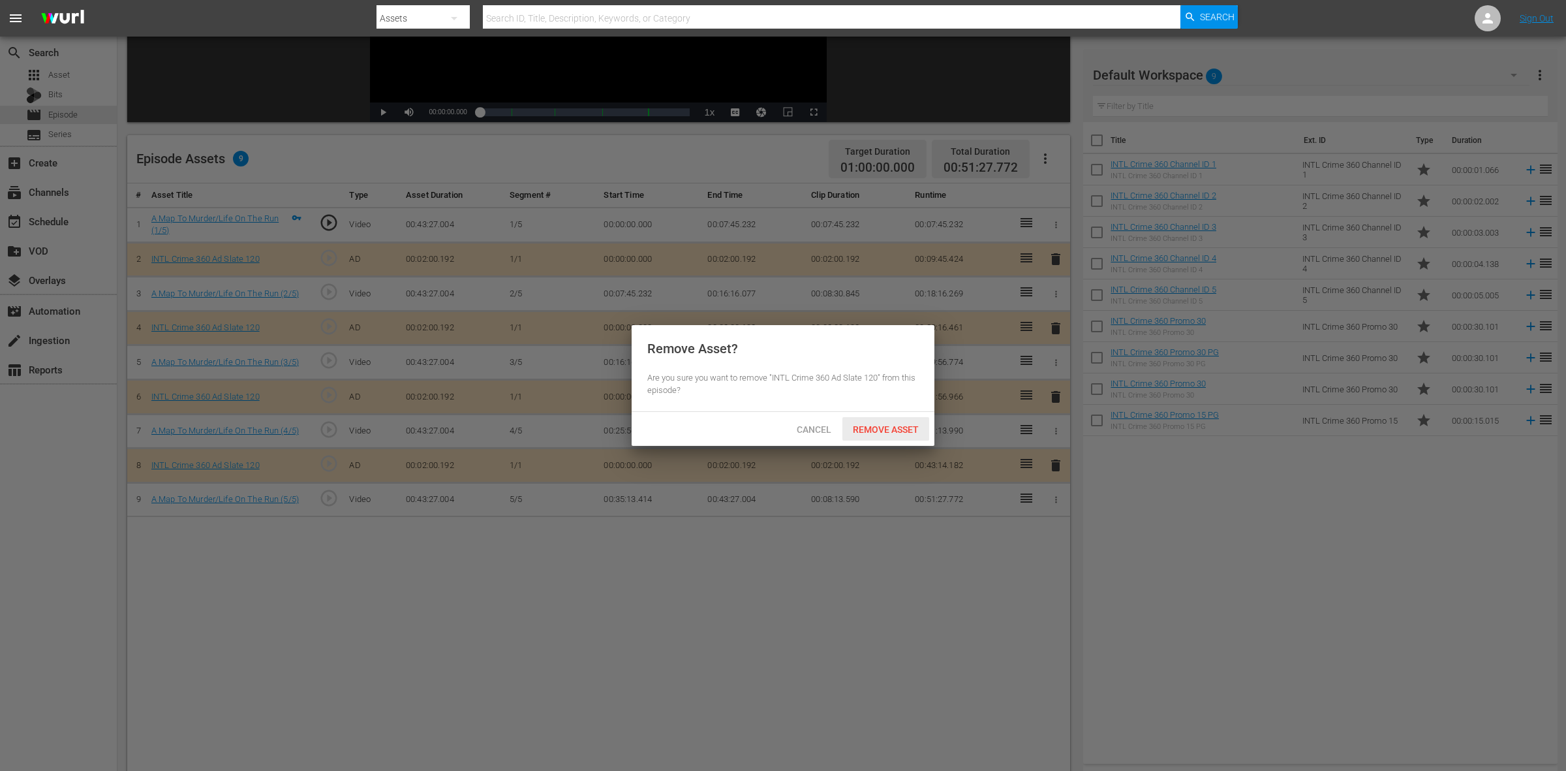
click at [889, 422] on div "Remove Asset" at bounding box center [885, 429] width 87 height 24
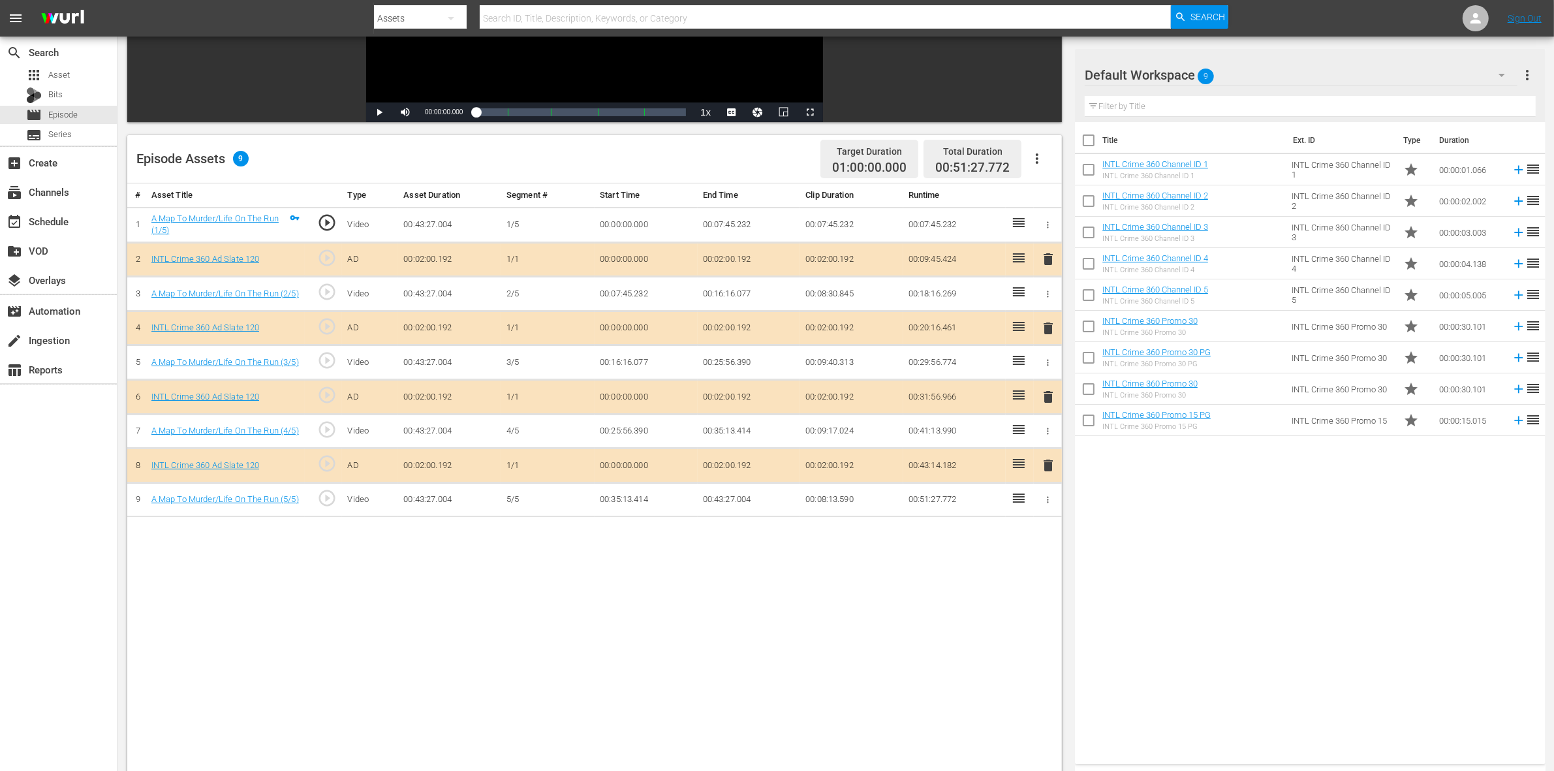
click at [1046, 399] on span "delete" at bounding box center [1048, 397] width 16 height 16
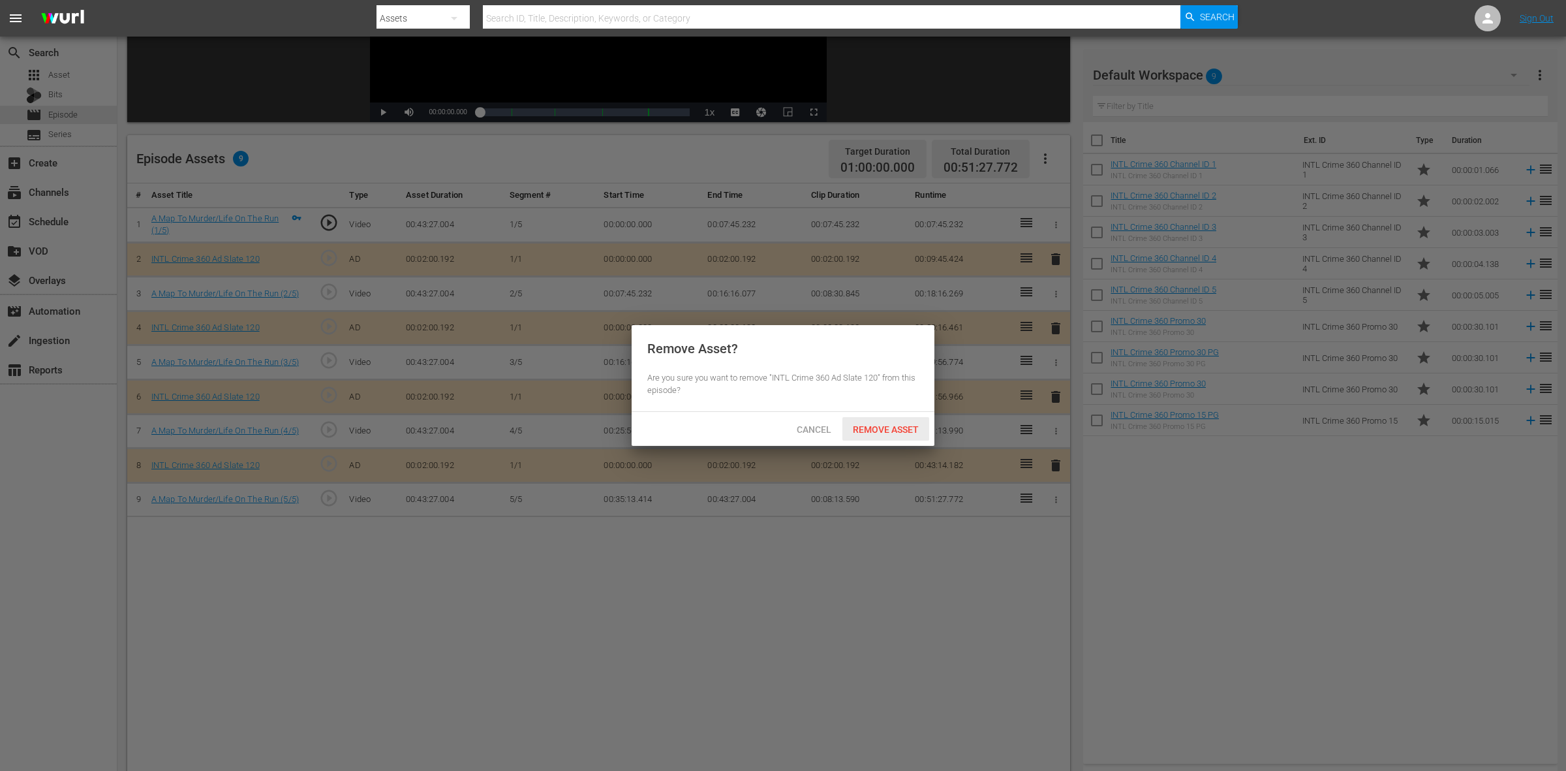
click at [870, 424] on span "Remove Asset" at bounding box center [885, 429] width 87 height 10
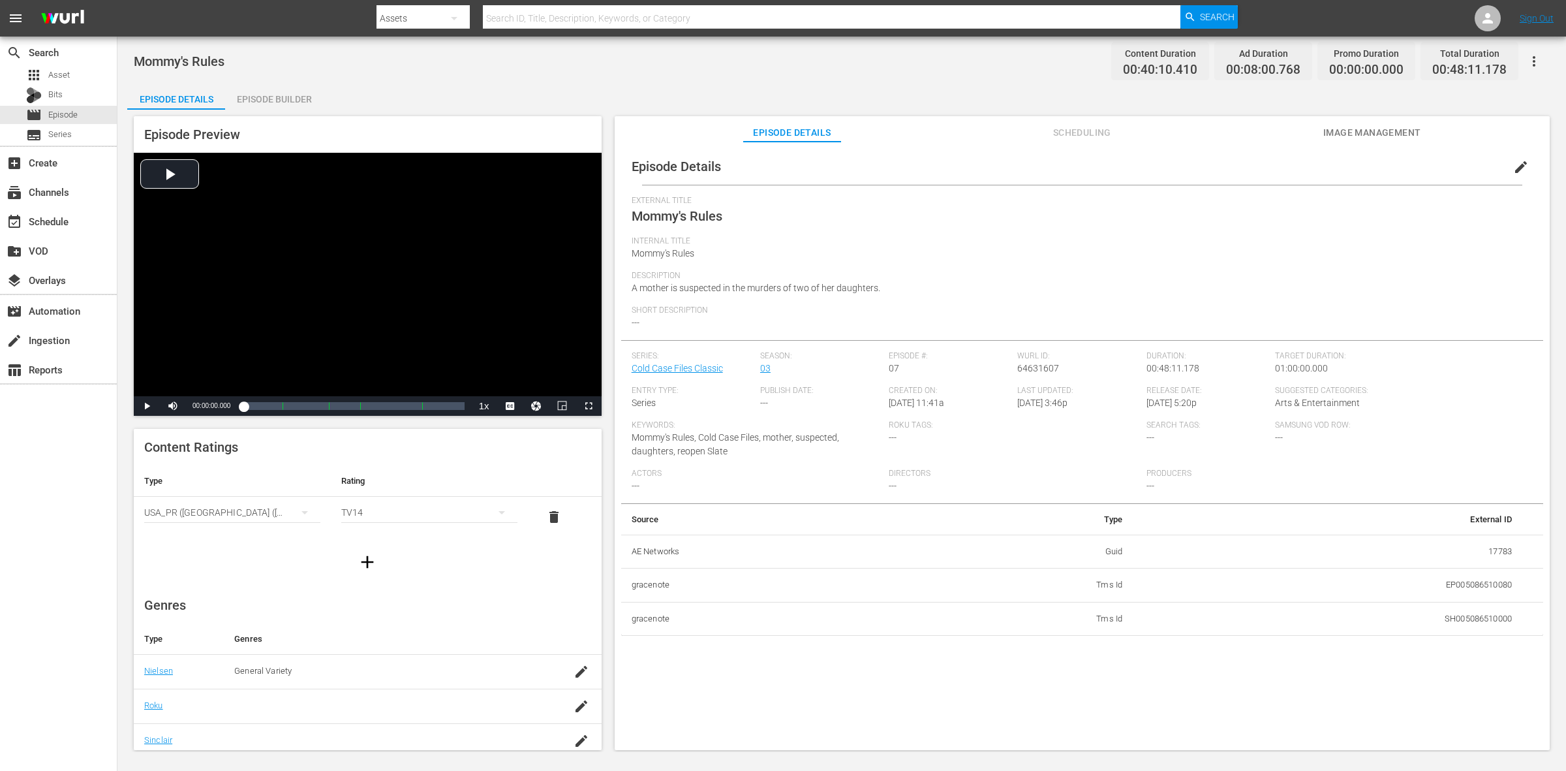
click at [291, 98] on div "Episode Builder" at bounding box center [274, 99] width 98 height 31
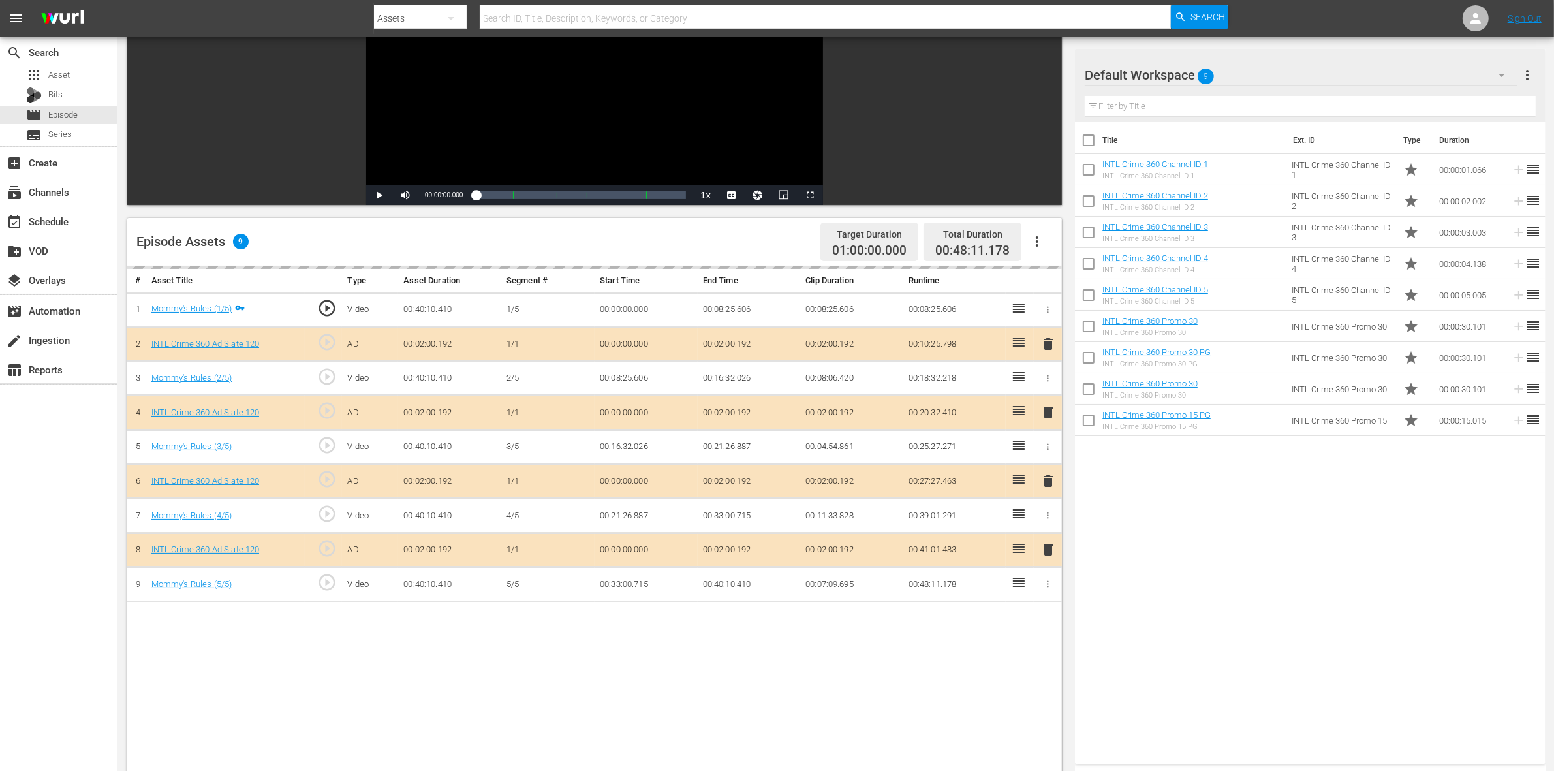
scroll to position [163, 0]
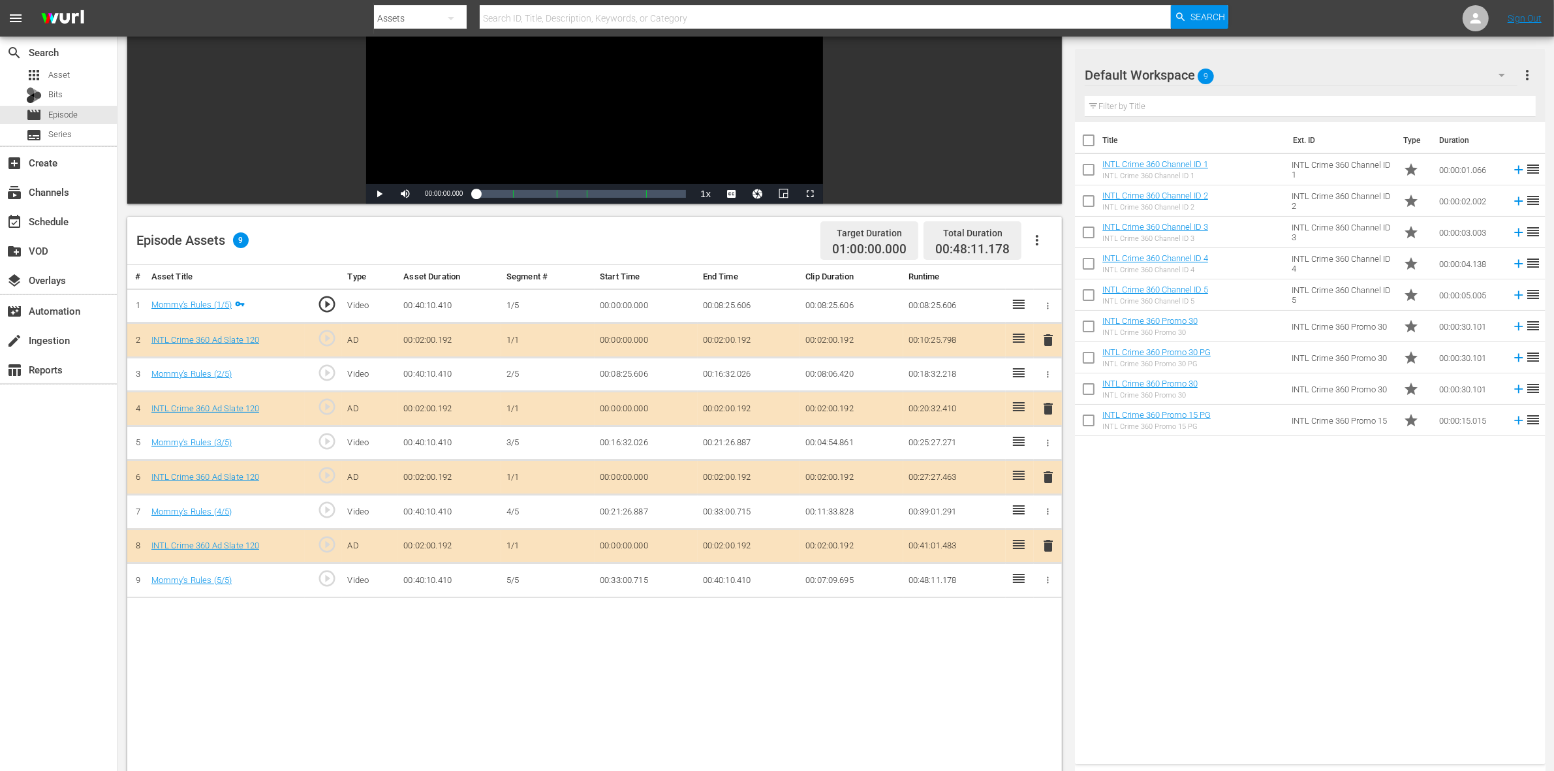
click at [1044, 411] on span "delete" at bounding box center [1048, 409] width 16 height 16
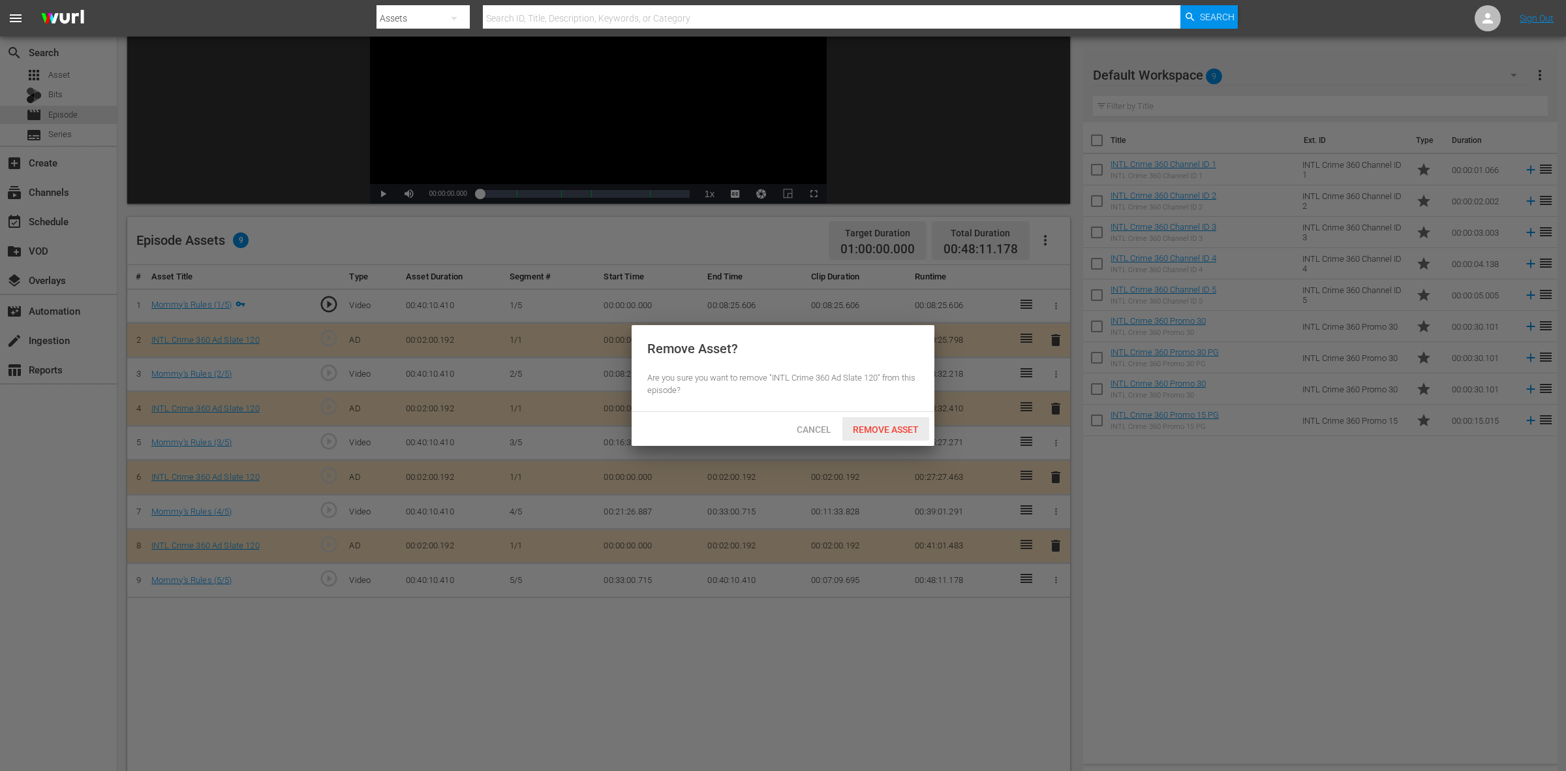
click at [908, 428] on span "Remove Asset" at bounding box center [885, 429] width 87 height 10
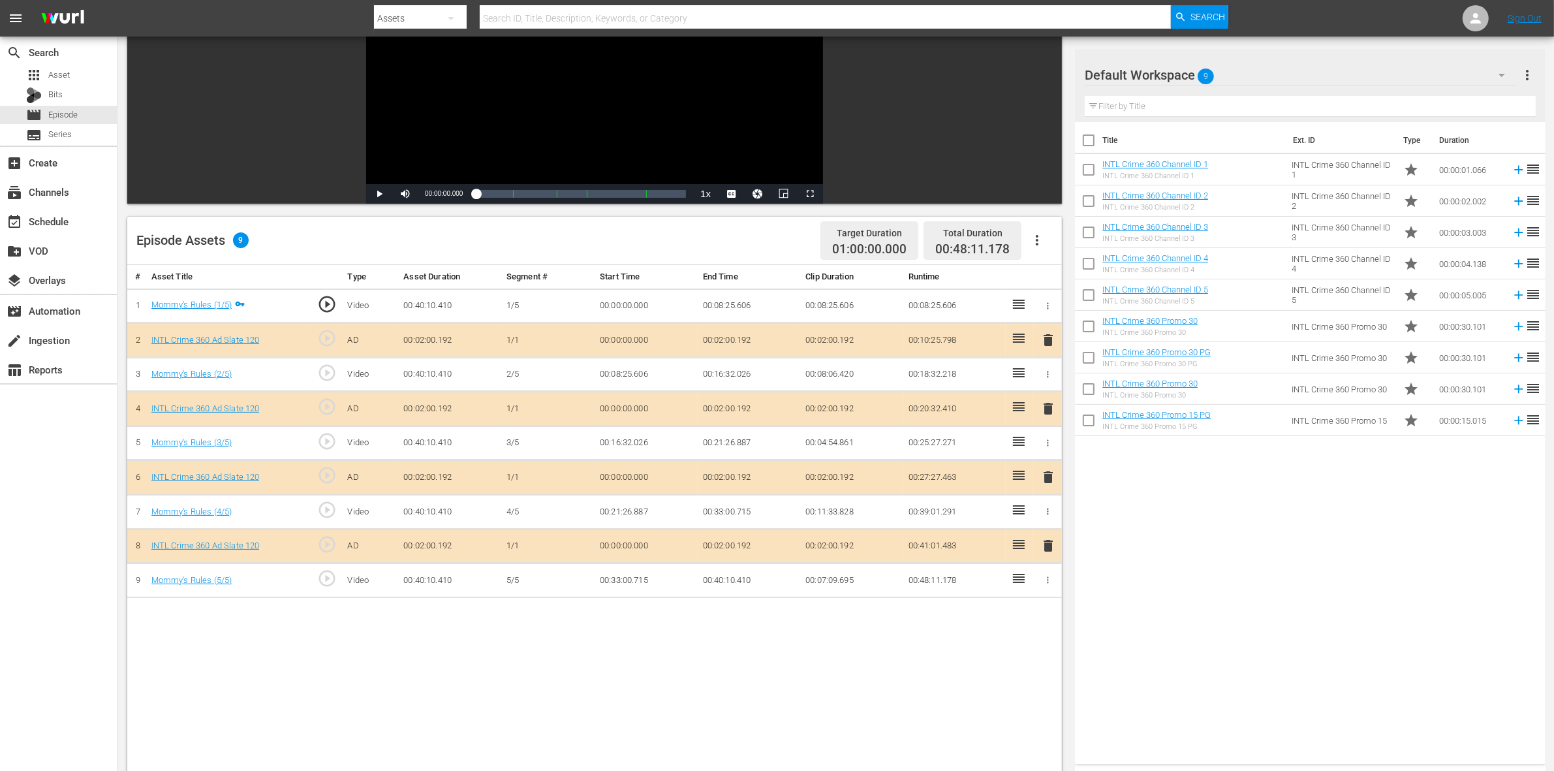
click at [1046, 482] on span "delete" at bounding box center [1048, 477] width 16 height 16
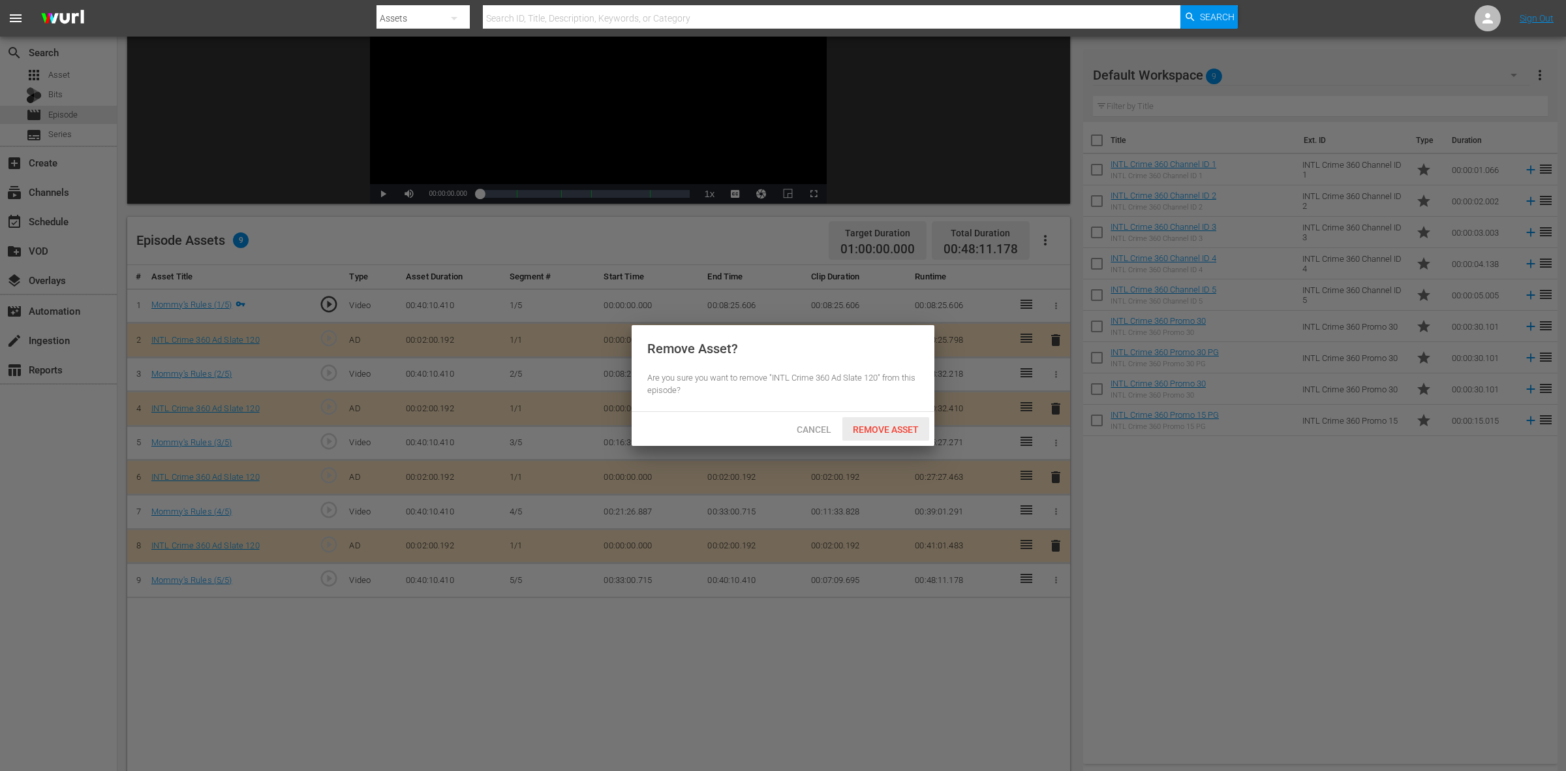
click at [873, 427] on span "Remove Asset" at bounding box center [885, 429] width 87 height 10
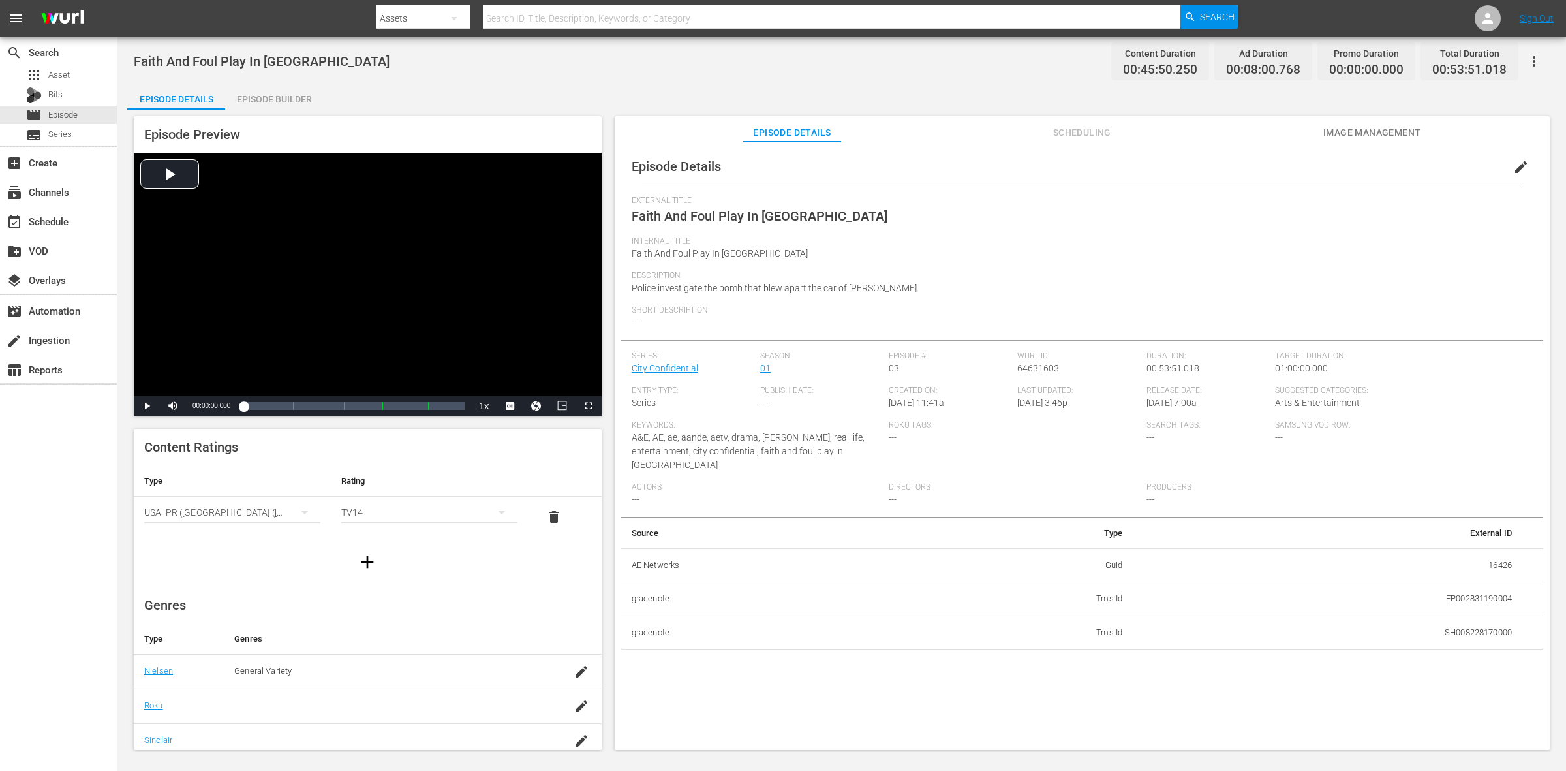
click at [289, 96] on div "Episode Builder" at bounding box center [274, 99] width 98 height 31
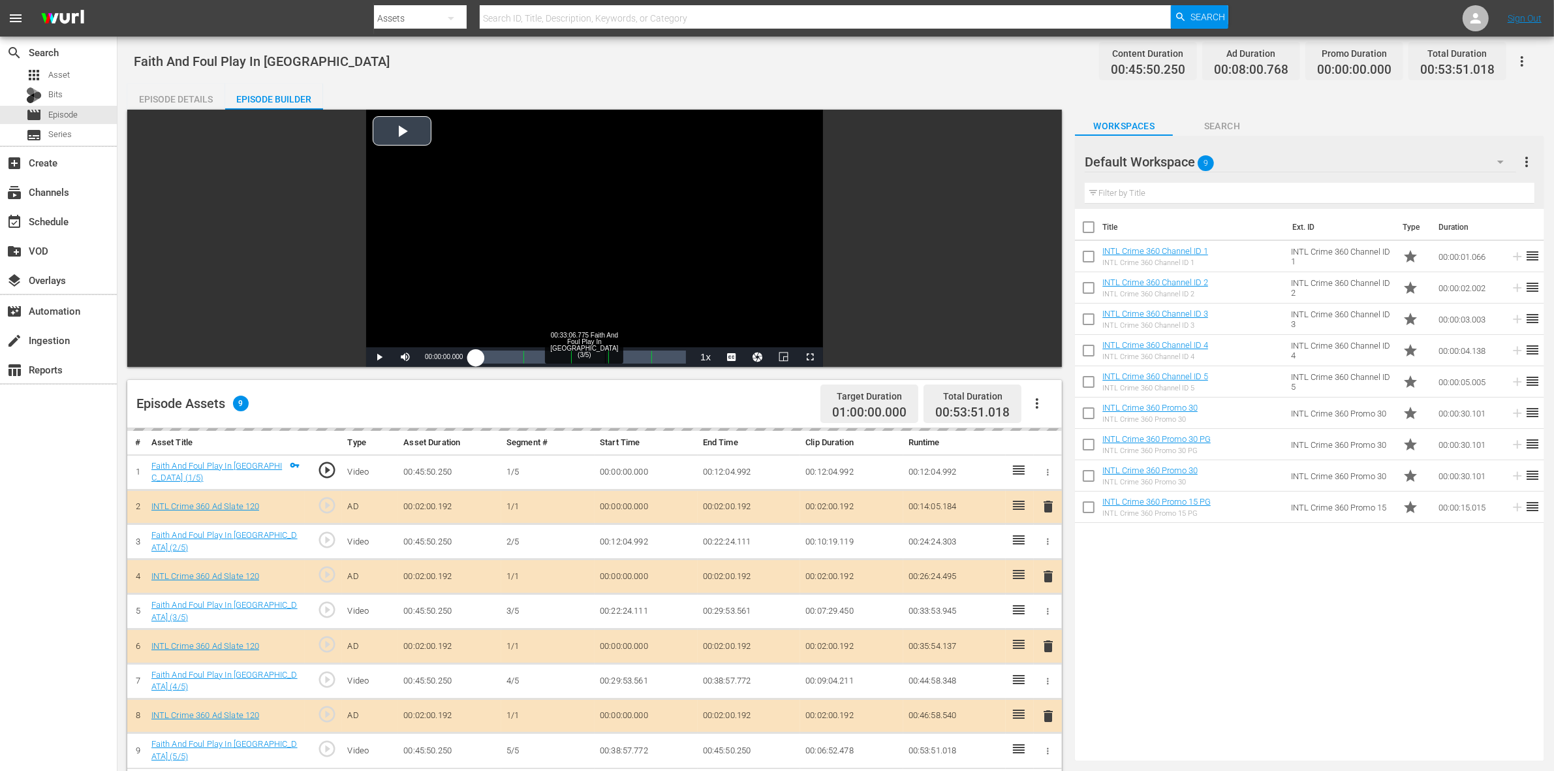
scroll to position [163, 0]
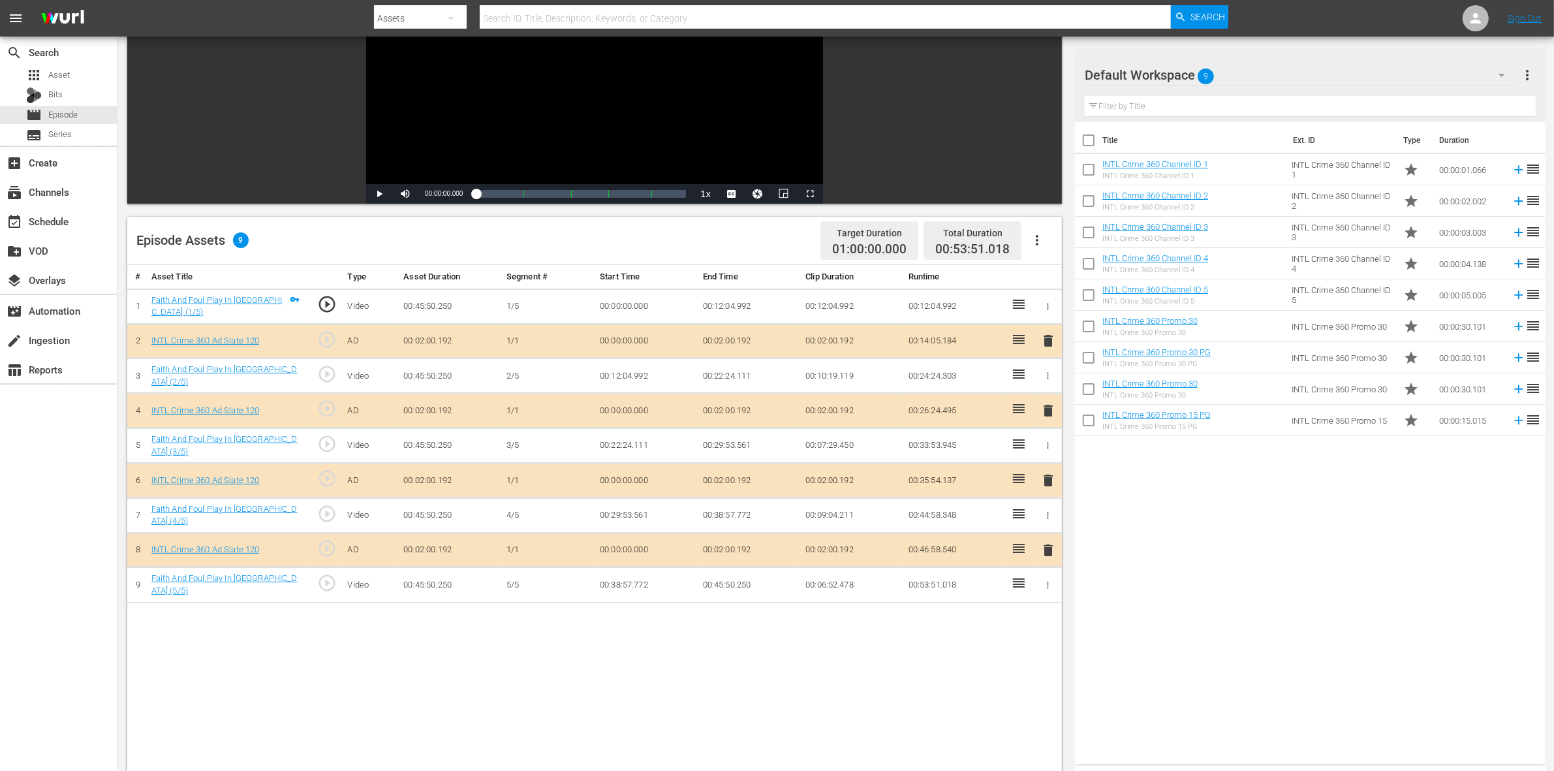
click at [1046, 416] on span "delete" at bounding box center [1048, 411] width 16 height 16
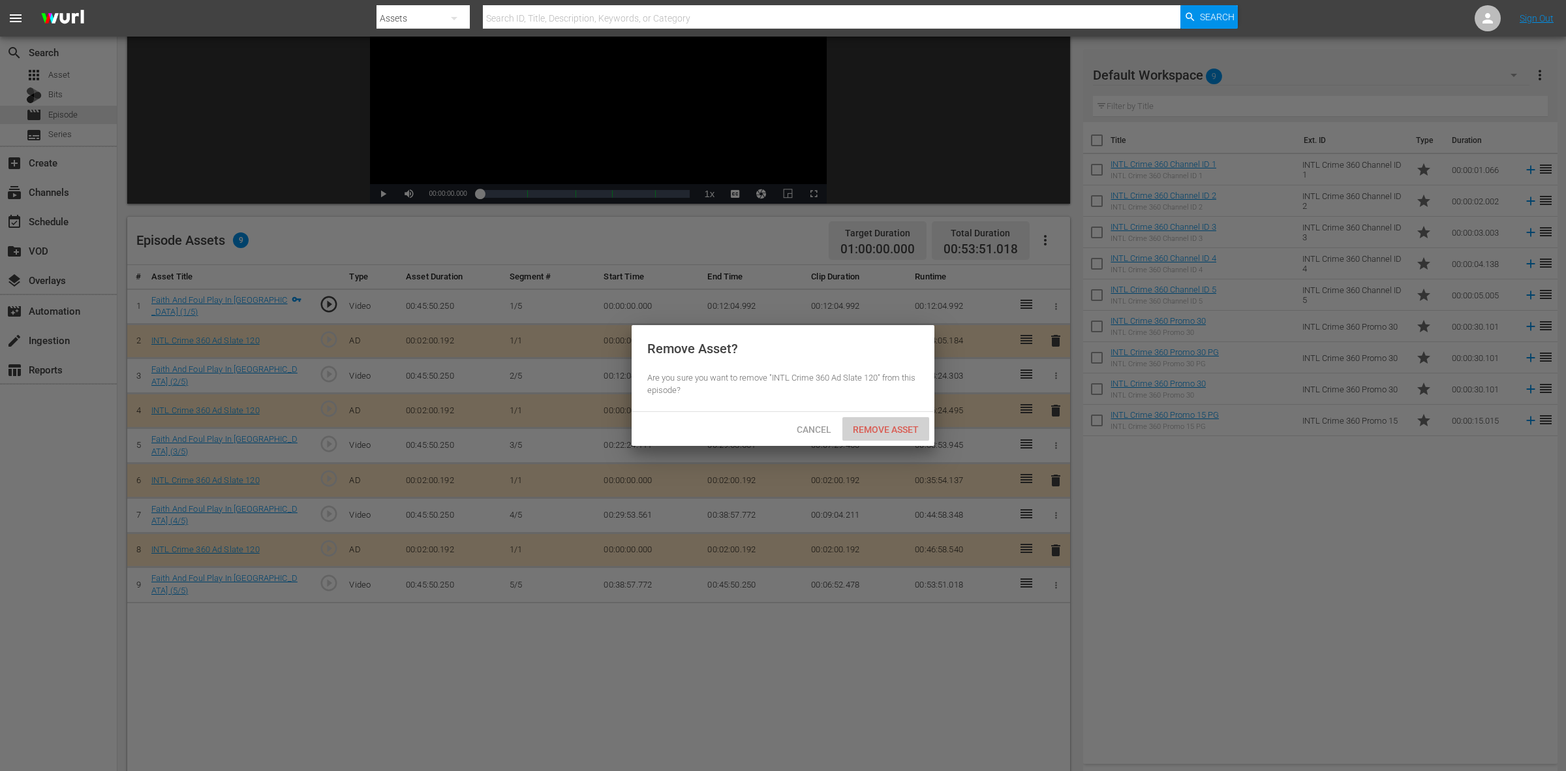
click at [894, 429] on span "Remove Asset" at bounding box center [885, 429] width 87 height 10
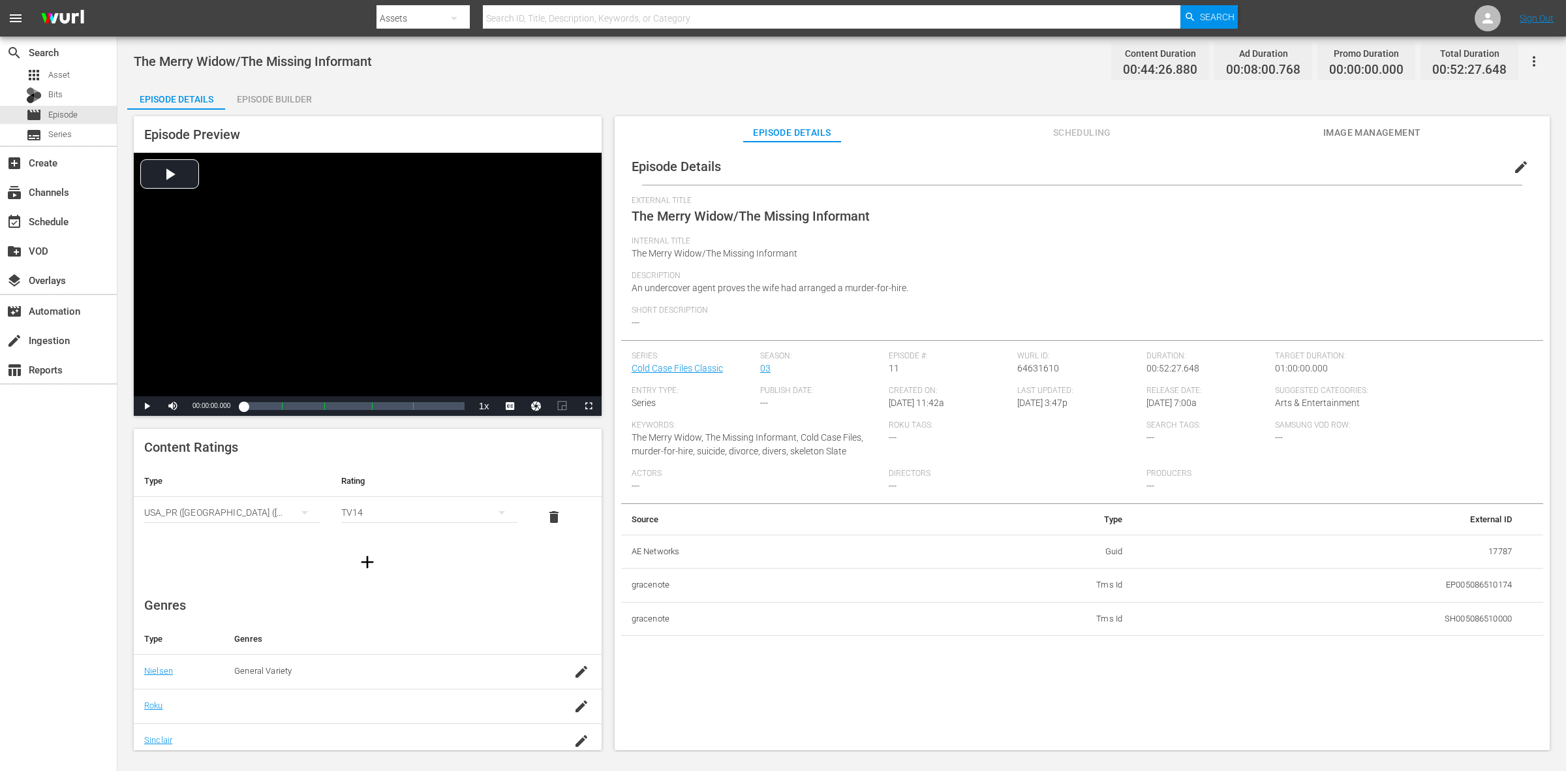
click at [250, 89] on div "Episode Builder" at bounding box center [274, 99] width 98 height 31
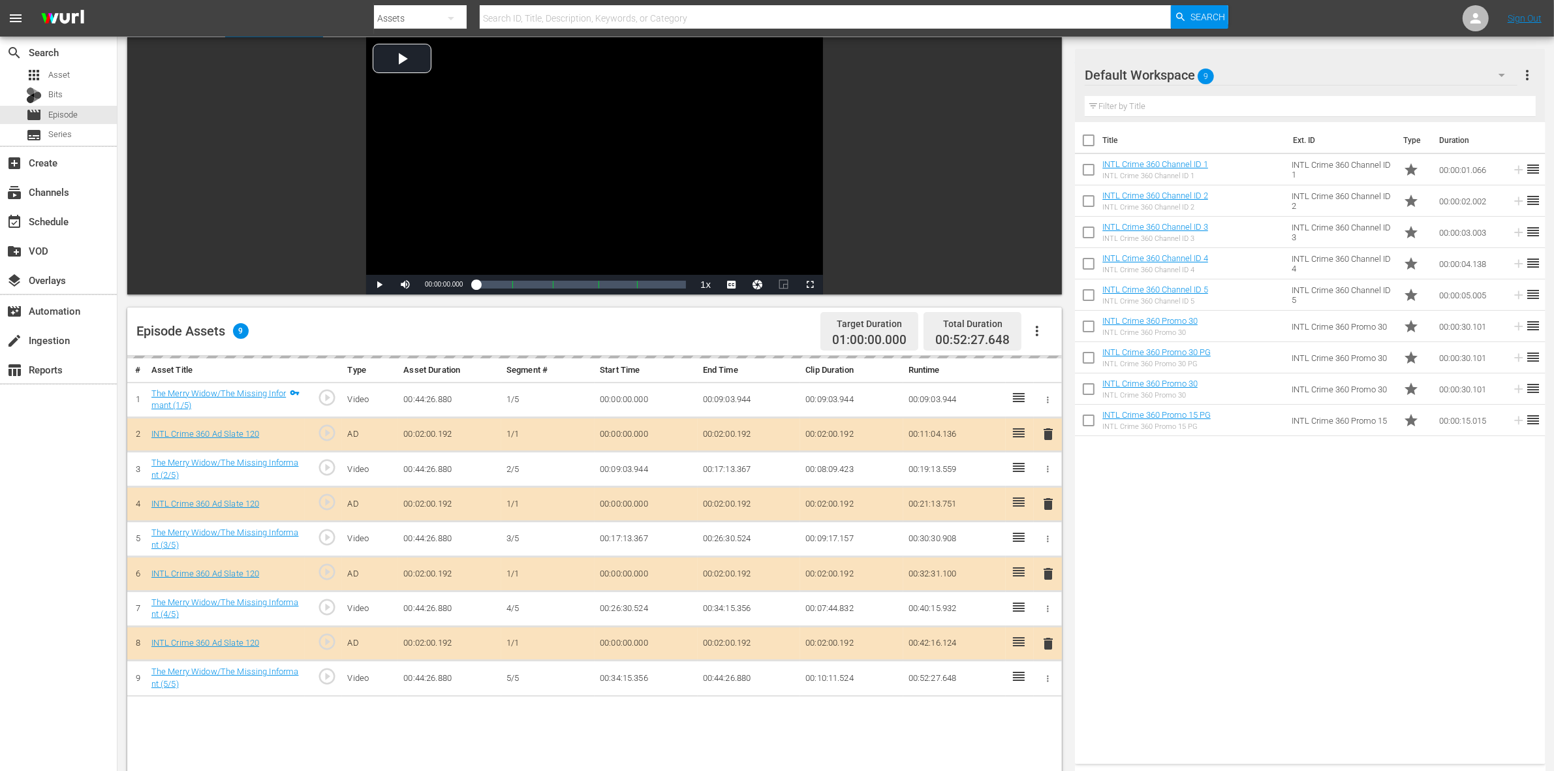
scroll to position [163, 0]
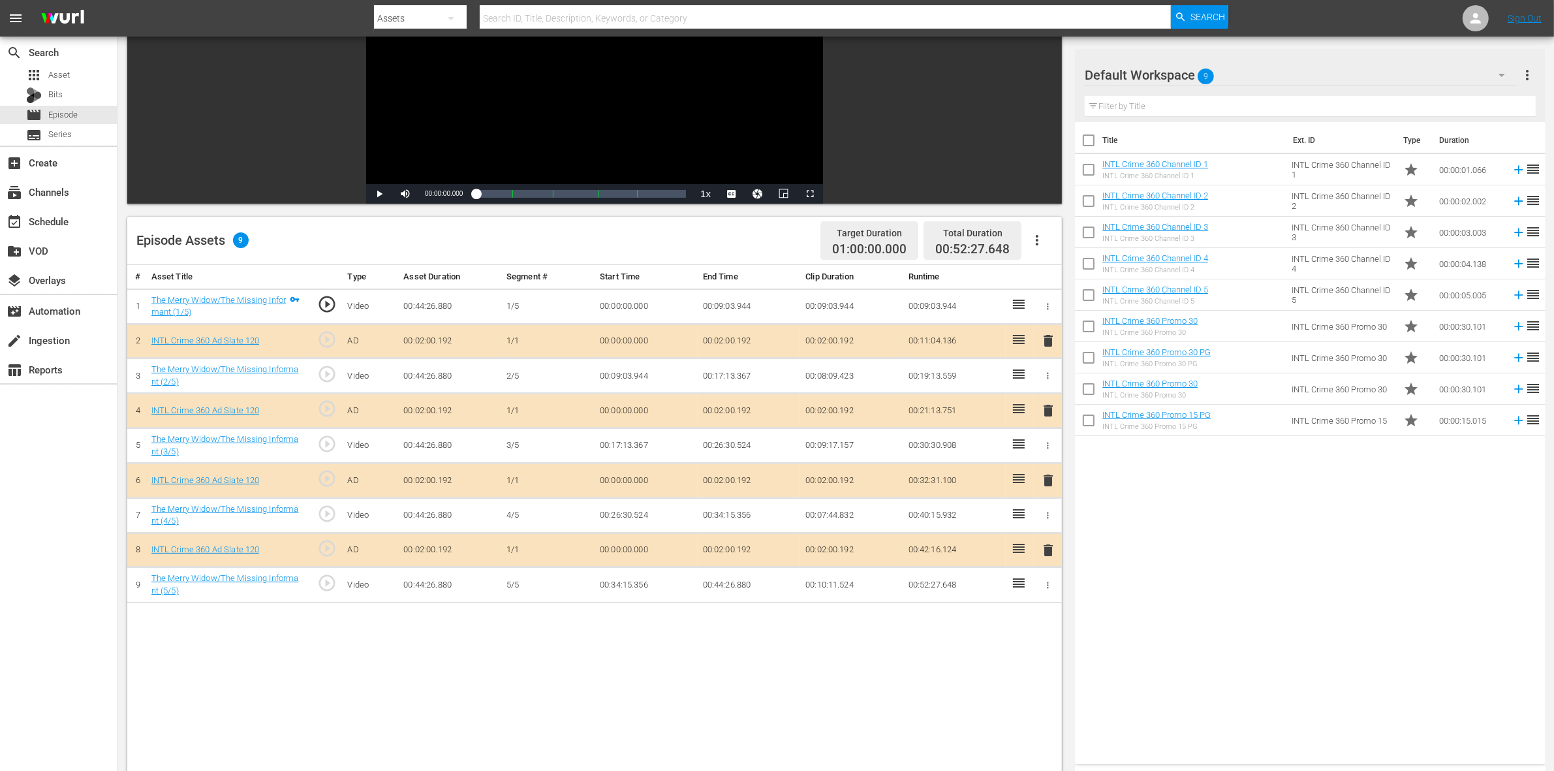
click at [1049, 412] on span "delete" at bounding box center [1048, 411] width 16 height 16
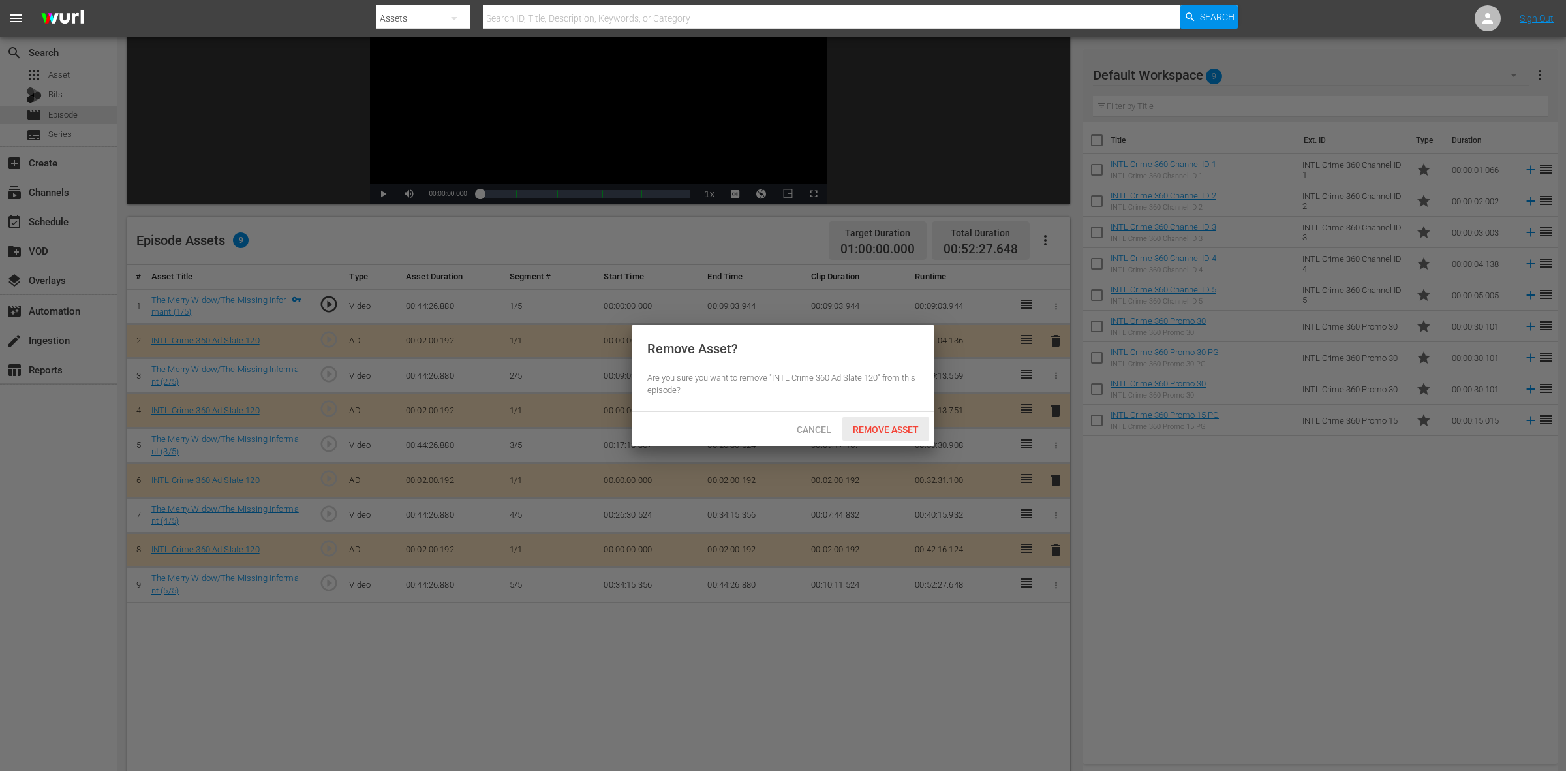
click at [891, 429] on span "Remove Asset" at bounding box center [885, 429] width 87 height 10
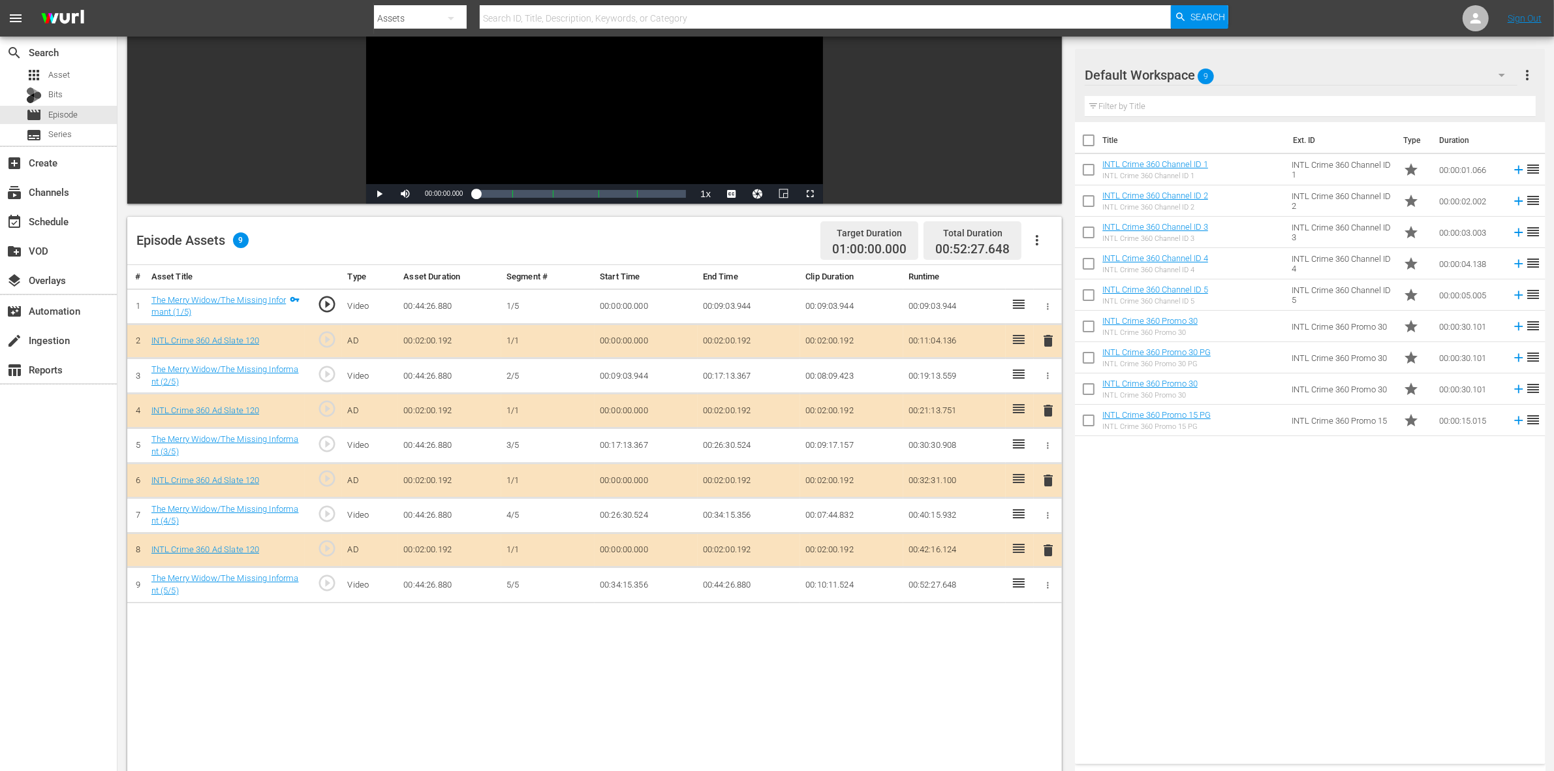
click at [1045, 486] on span "delete" at bounding box center [1048, 480] width 16 height 16
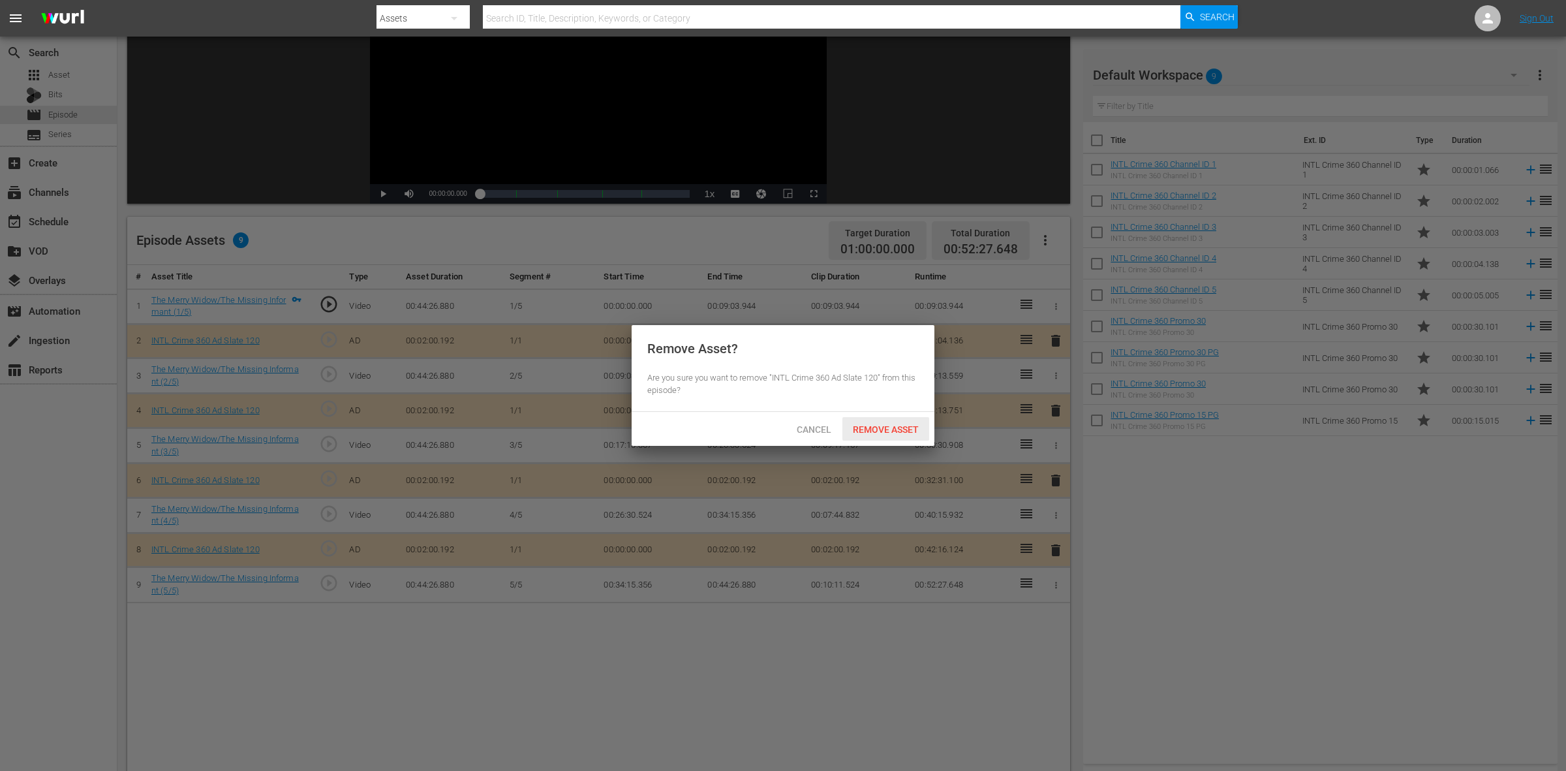
click at [891, 431] on span "Remove Asset" at bounding box center [885, 429] width 87 height 10
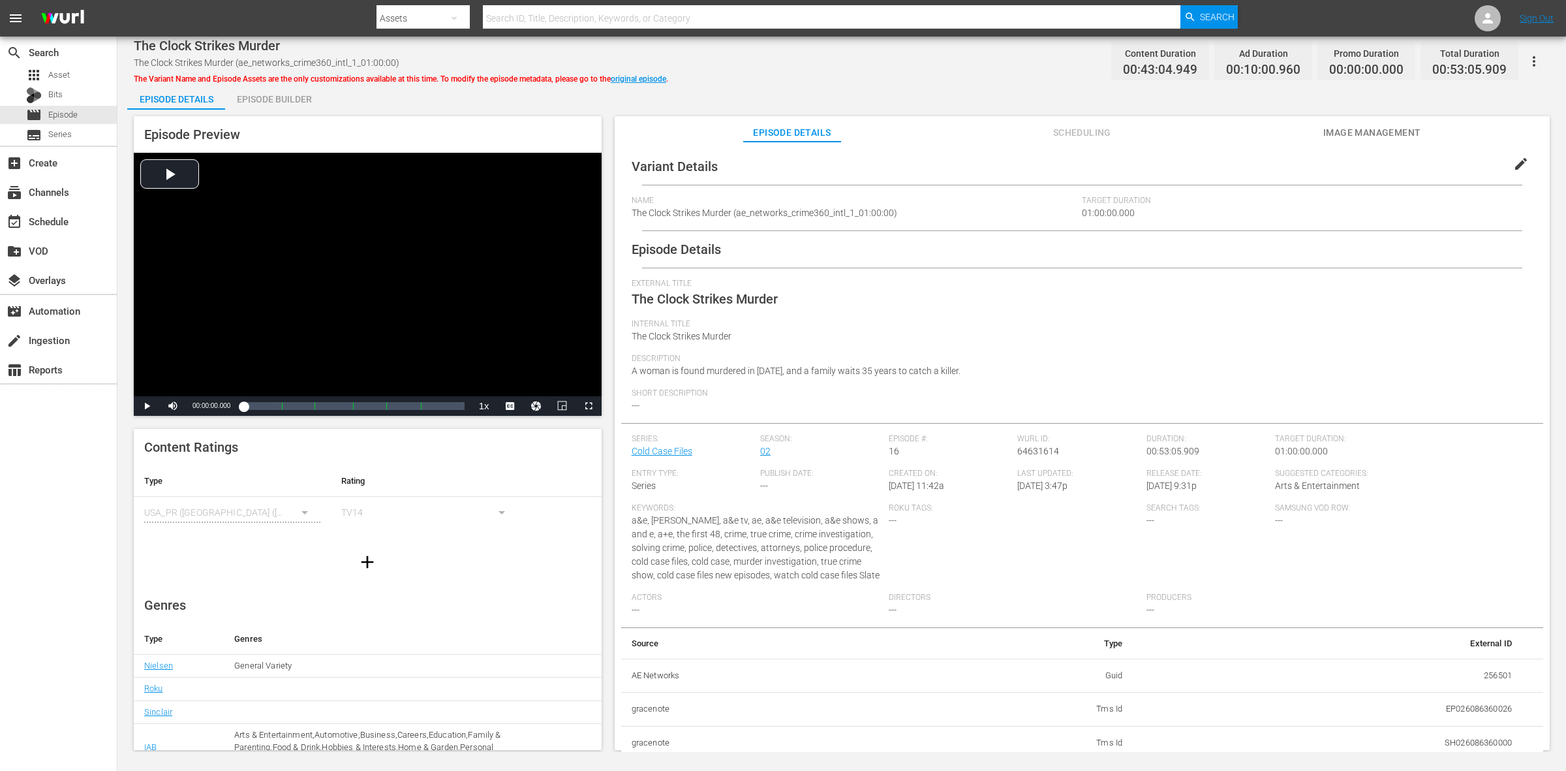
click at [265, 102] on div "Episode Builder" at bounding box center [274, 99] width 98 height 31
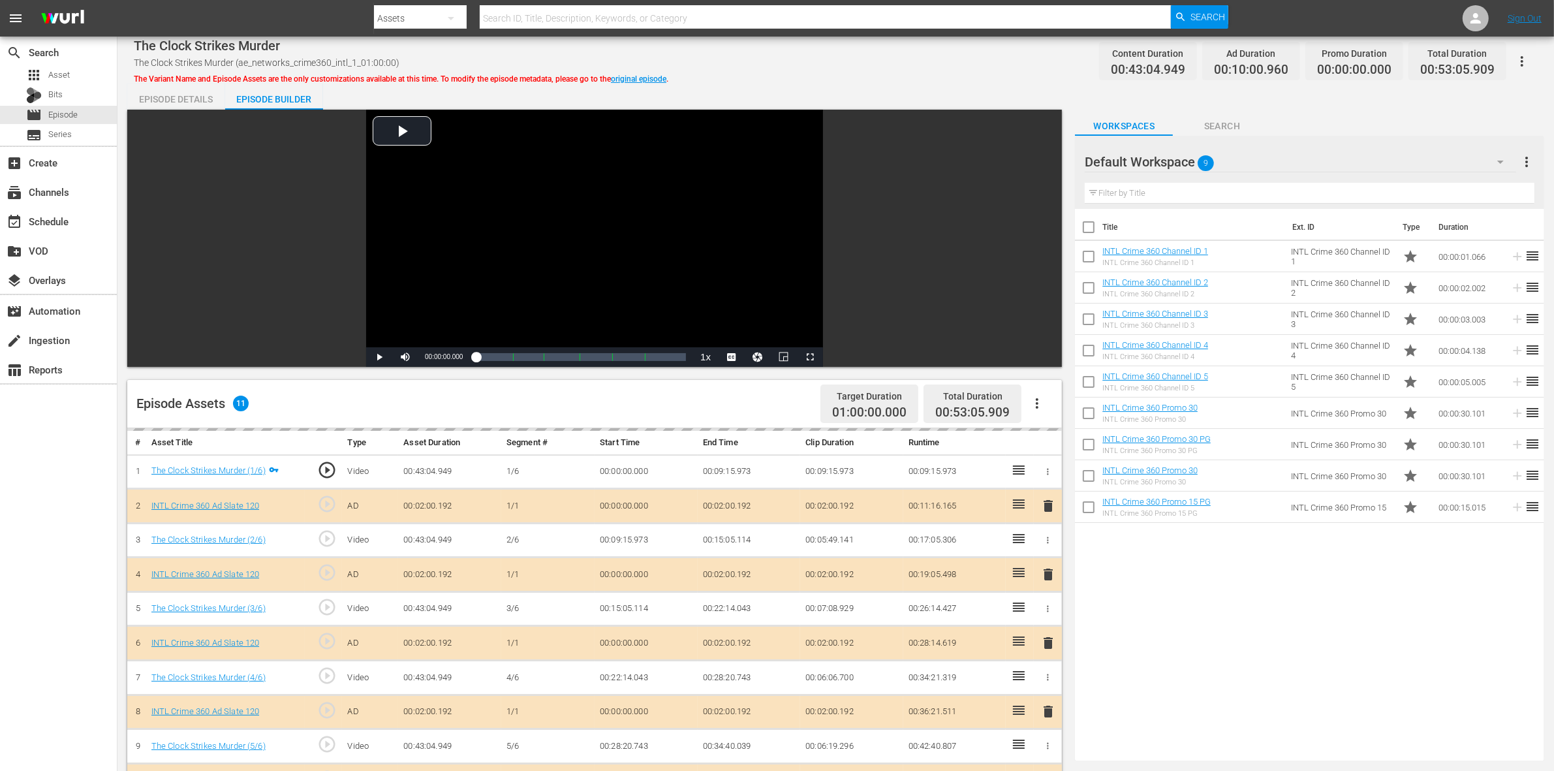
scroll to position [245, 0]
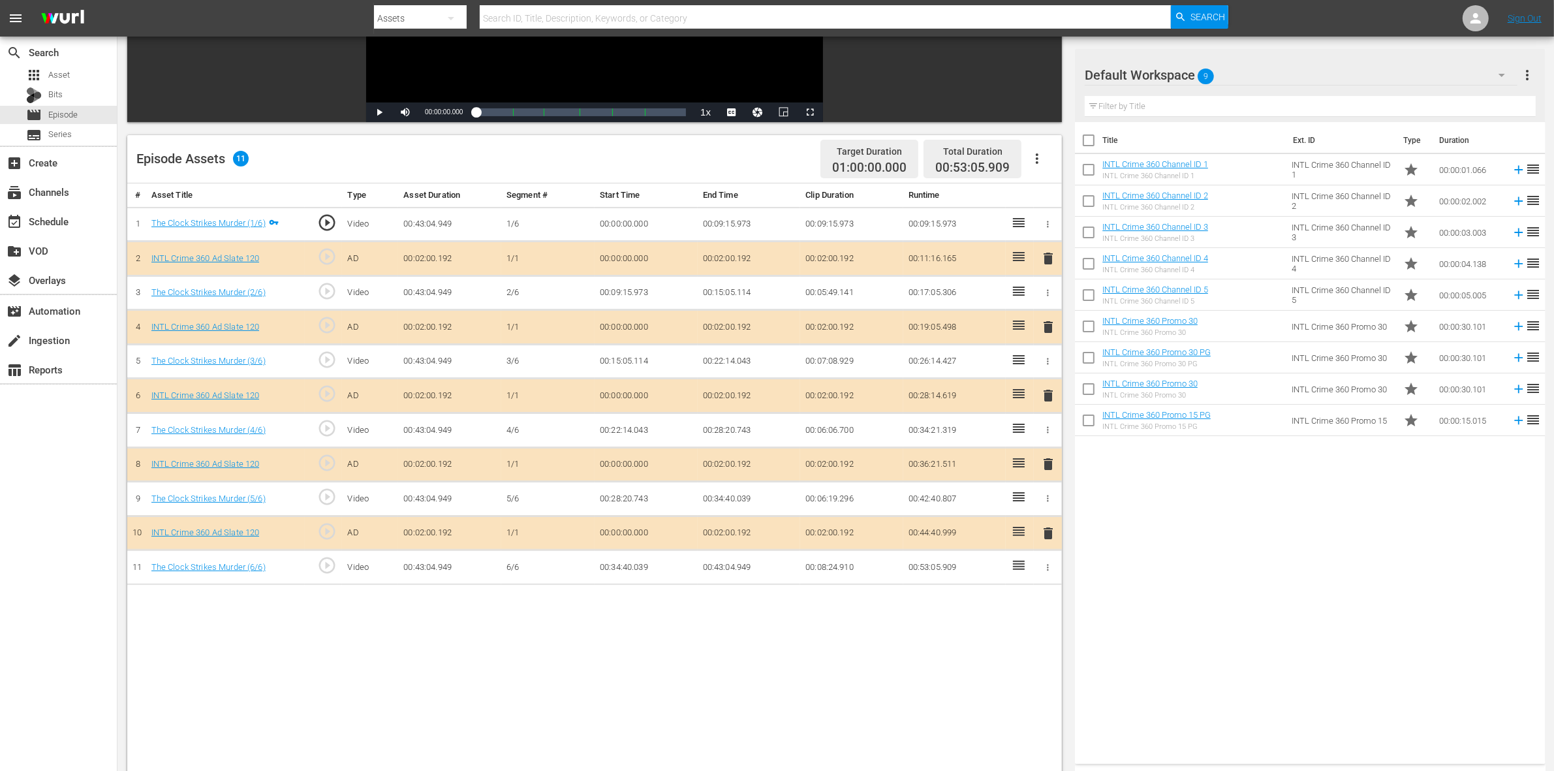
click at [1046, 331] on span "delete" at bounding box center [1048, 327] width 16 height 16
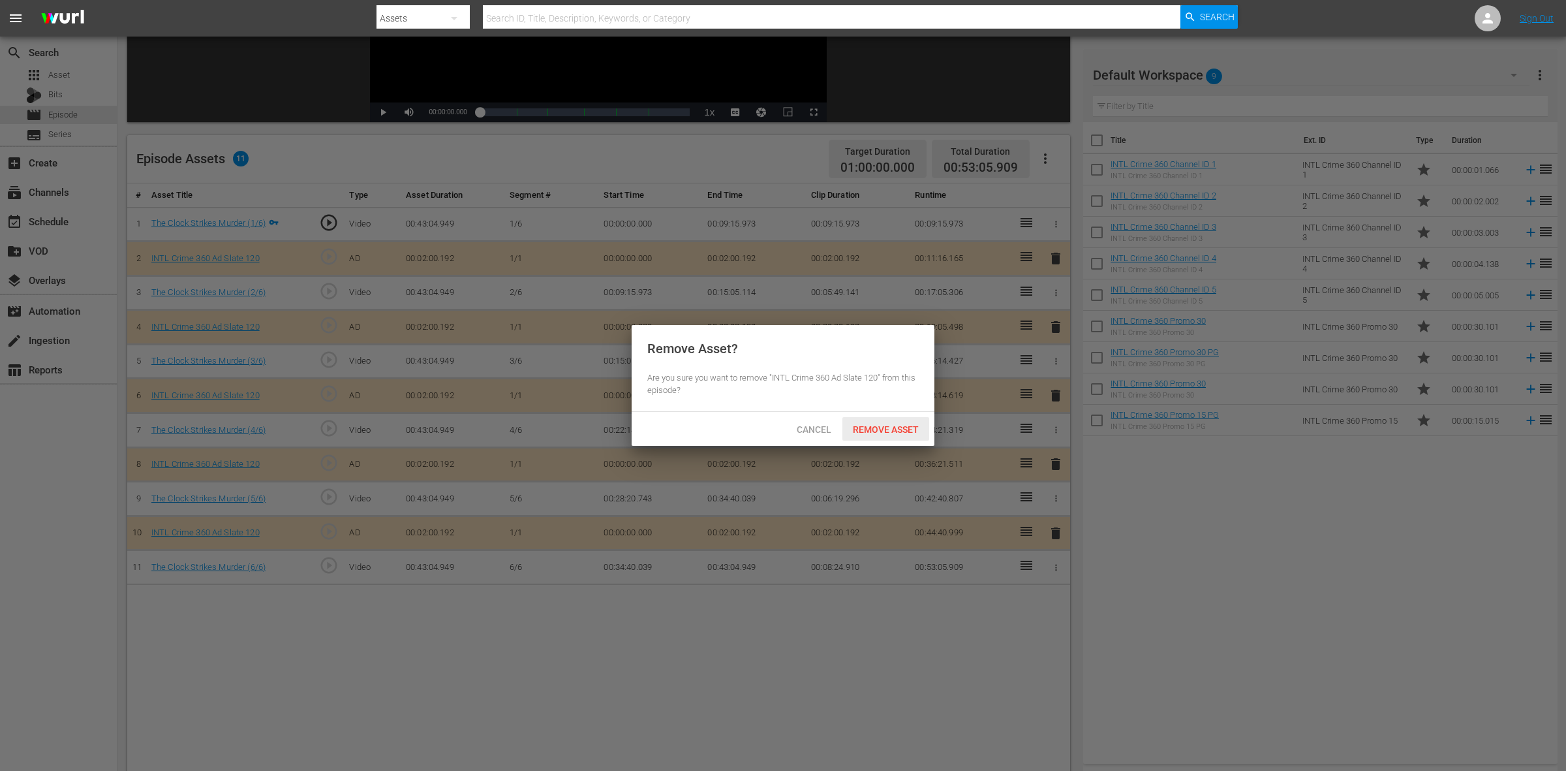
click at [860, 434] on span "Remove Asset" at bounding box center [885, 429] width 87 height 10
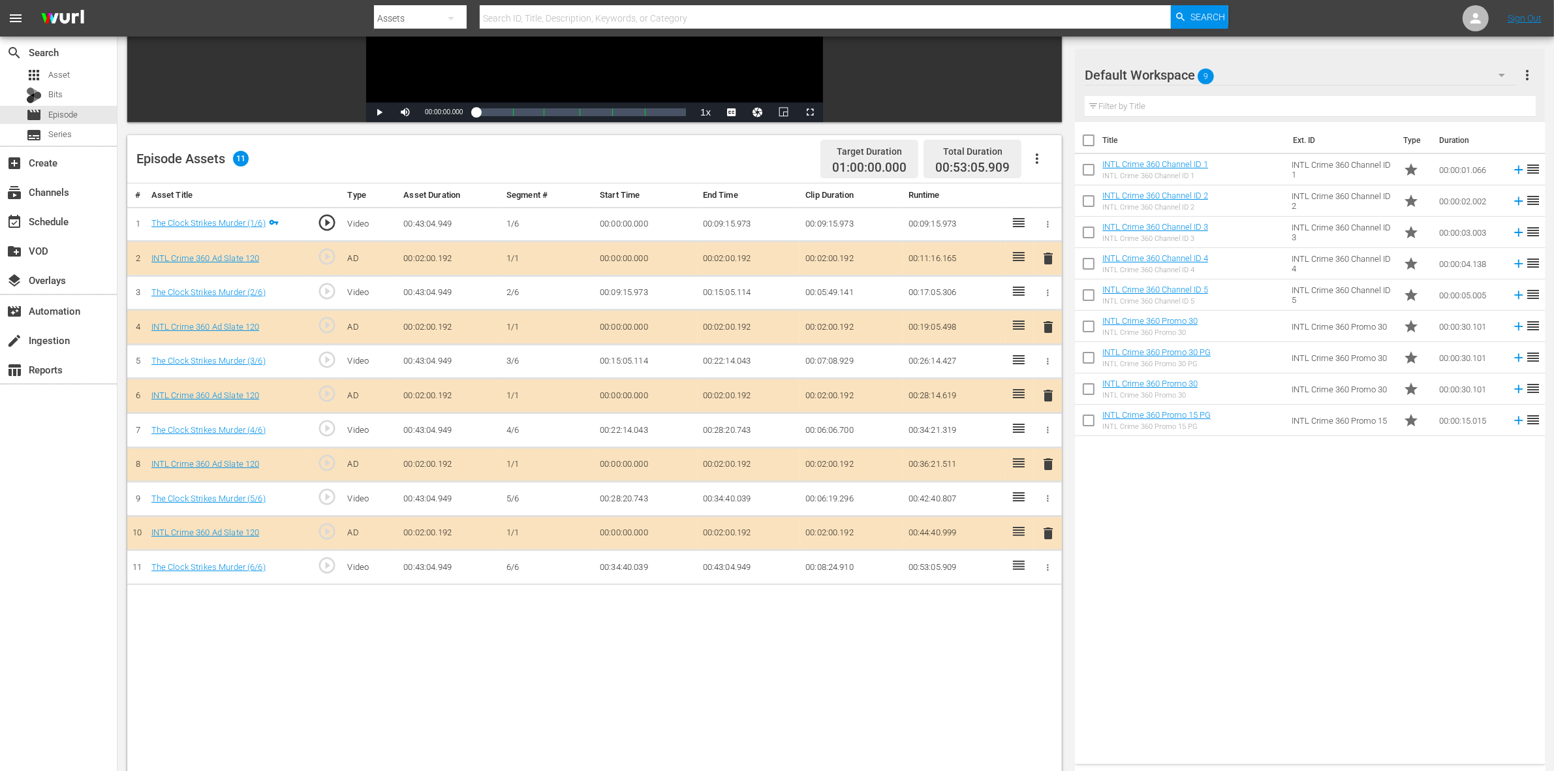
click at [1045, 399] on span "delete" at bounding box center [1048, 396] width 16 height 16
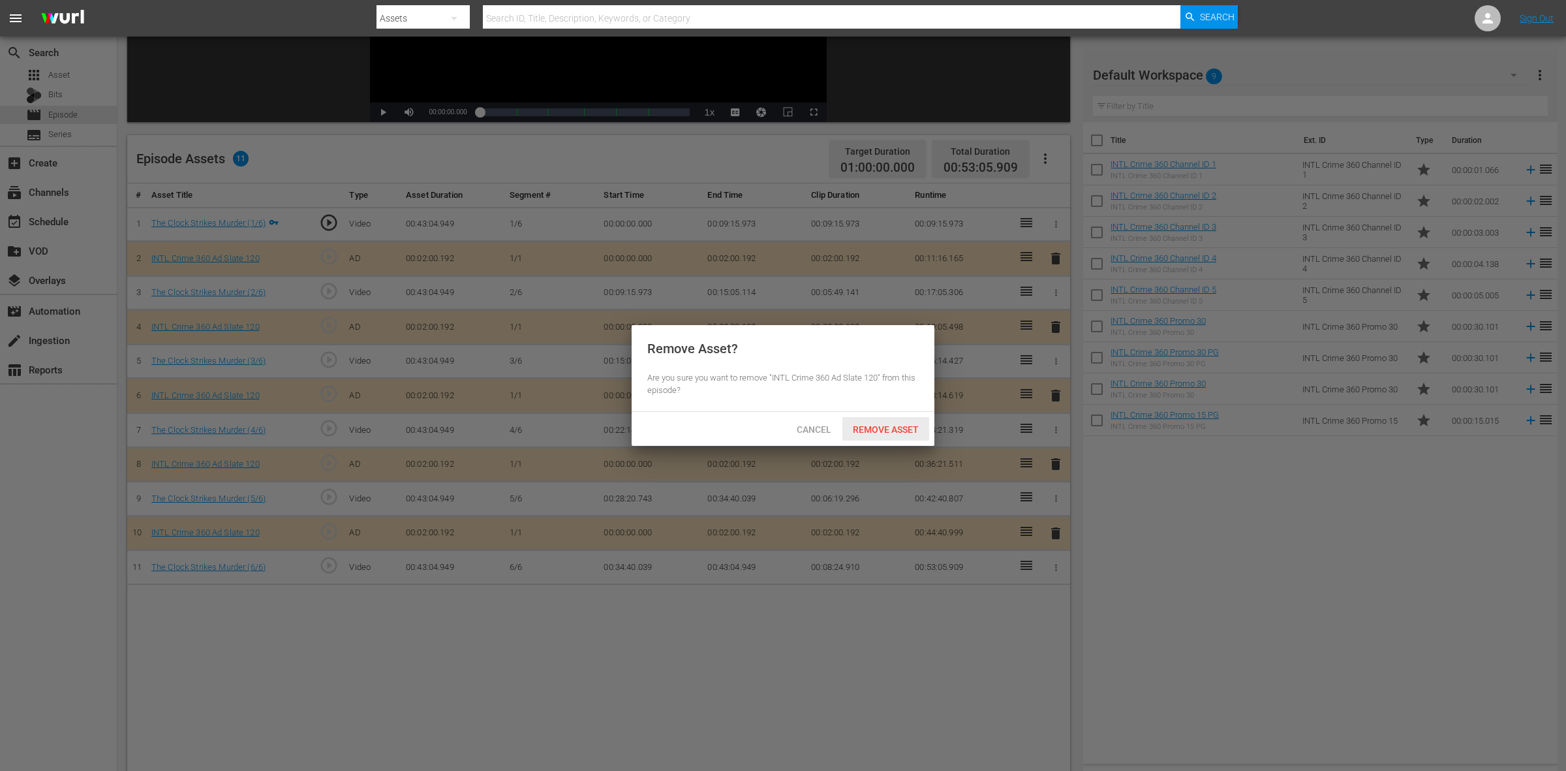
click at [885, 422] on div "Remove Asset" at bounding box center [885, 429] width 87 height 24
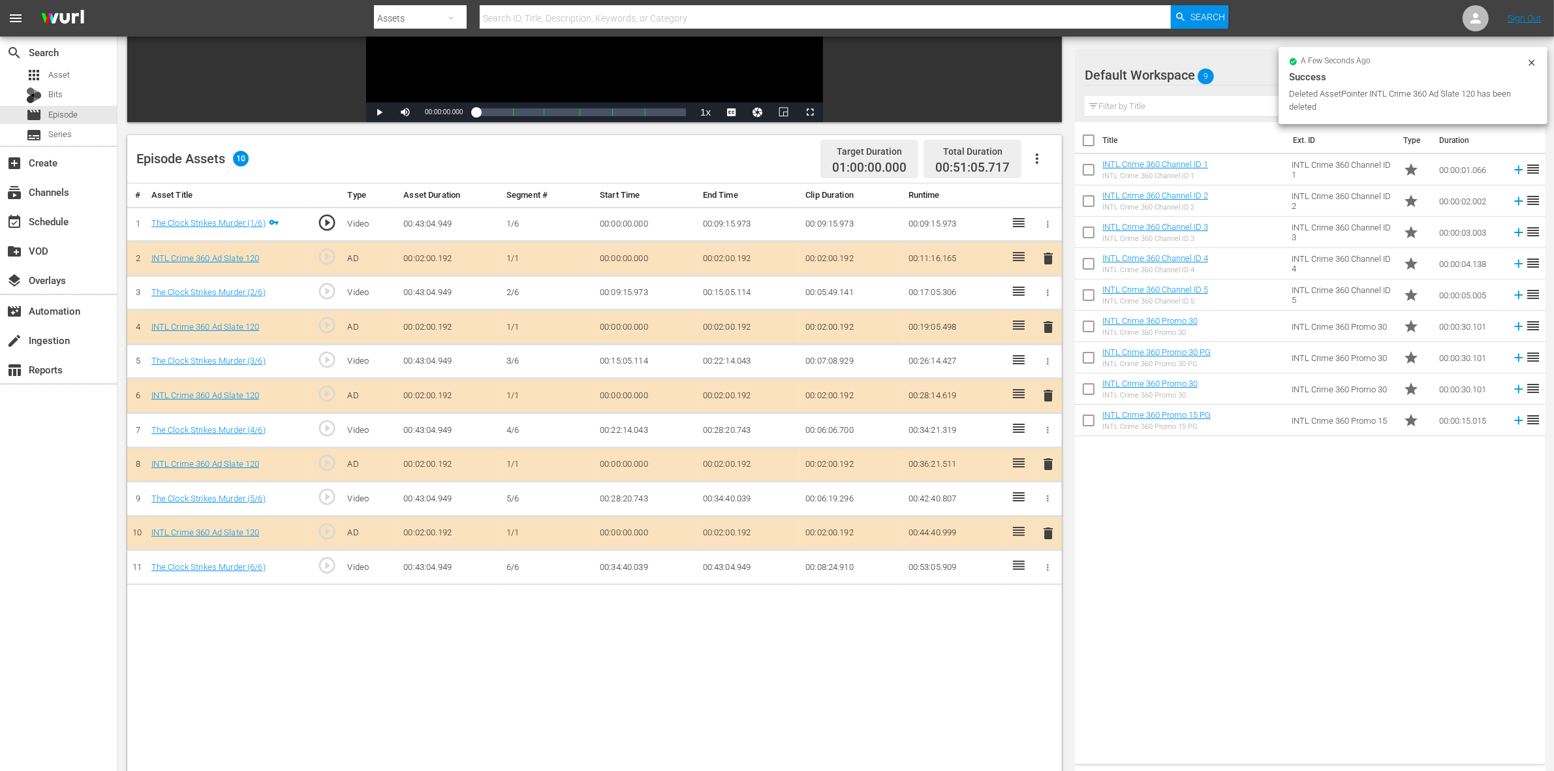
click at [1042, 470] on span "delete" at bounding box center [1048, 464] width 16 height 16
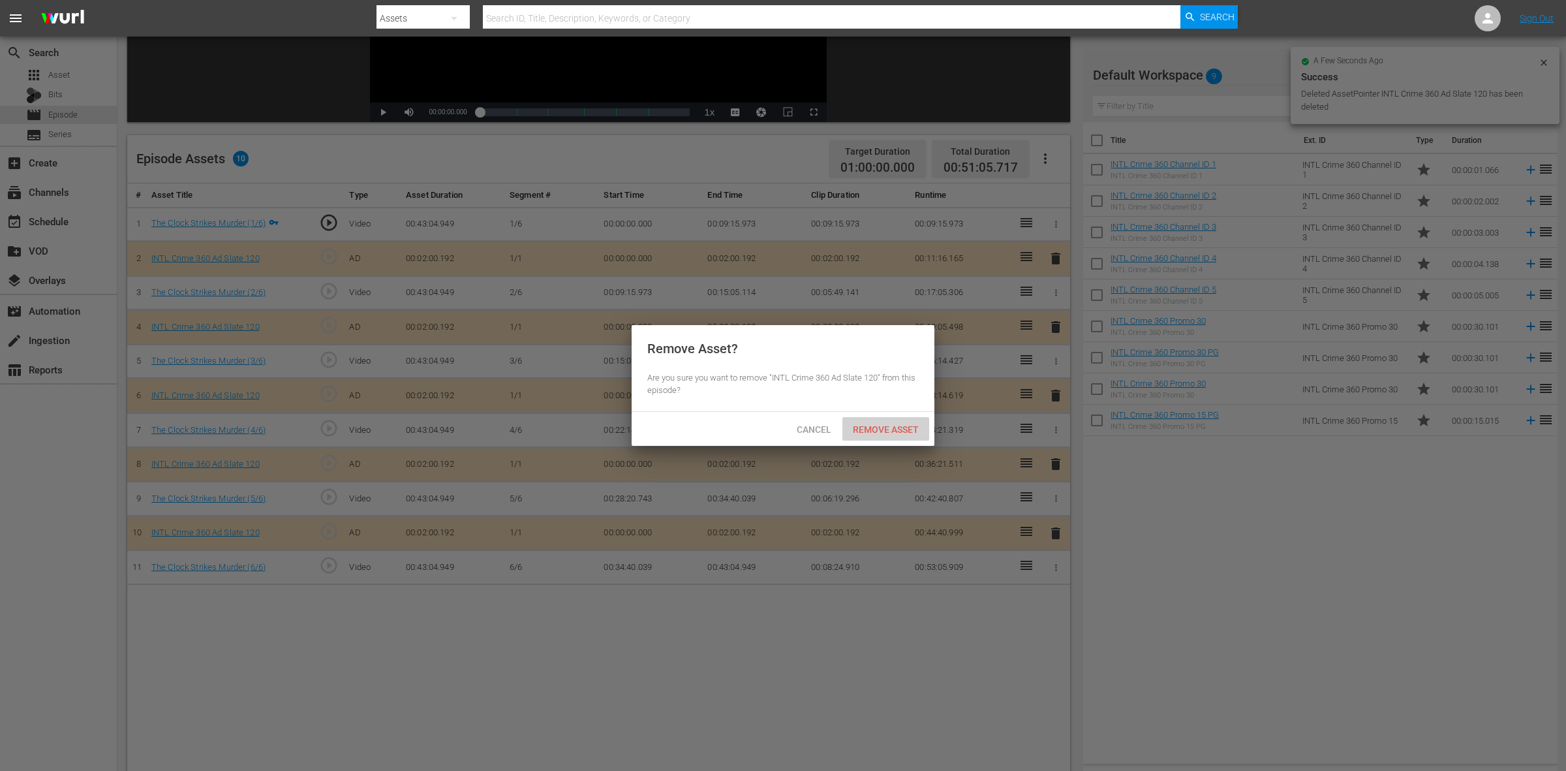
click at [878, 431] on span "Remove Asset" at bounding box center [885, 429] width 87 height 10
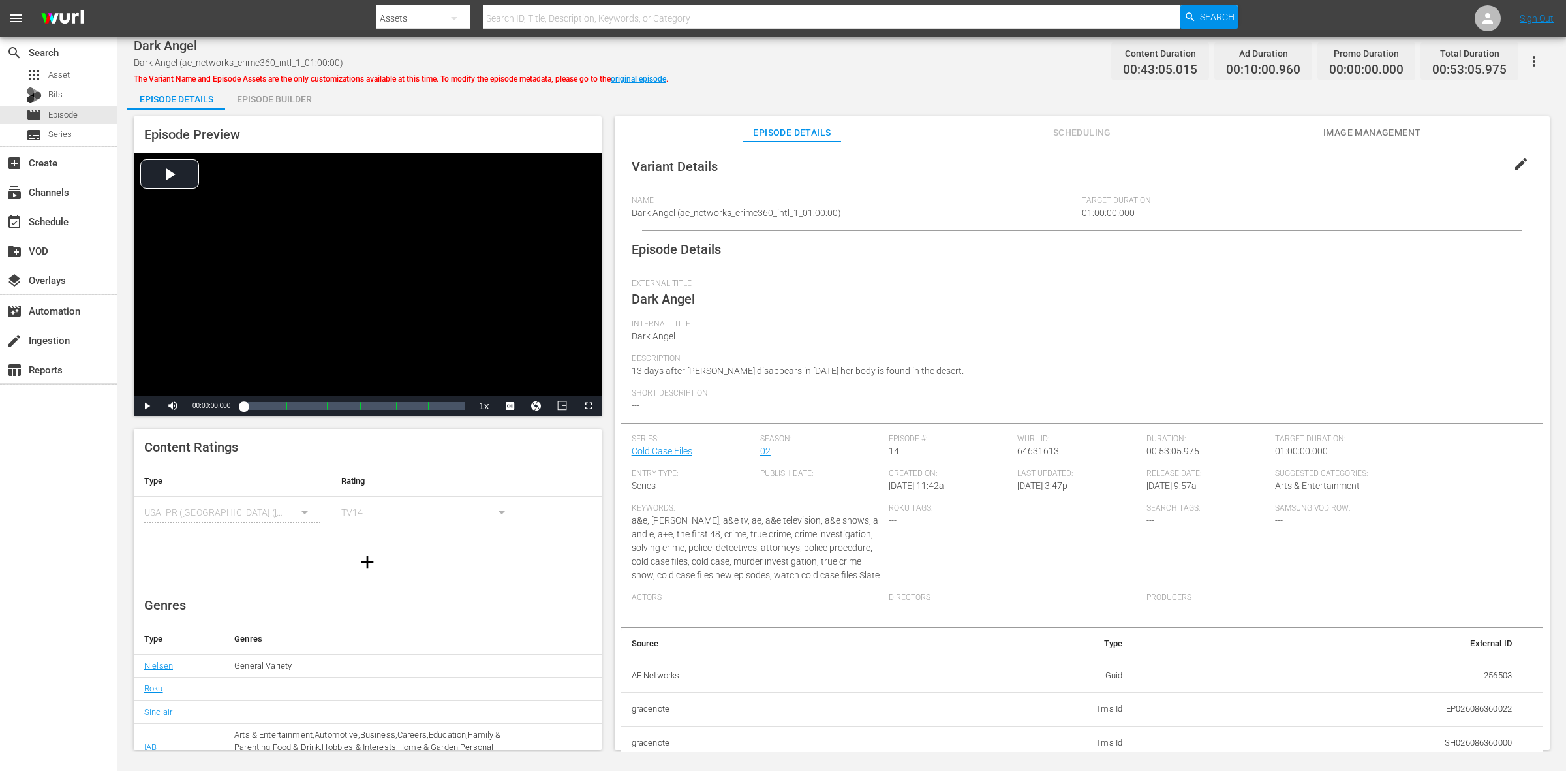
click at [304, 99] on div "Episode Builder" at bounding box center [274, 99] width 98 height 31
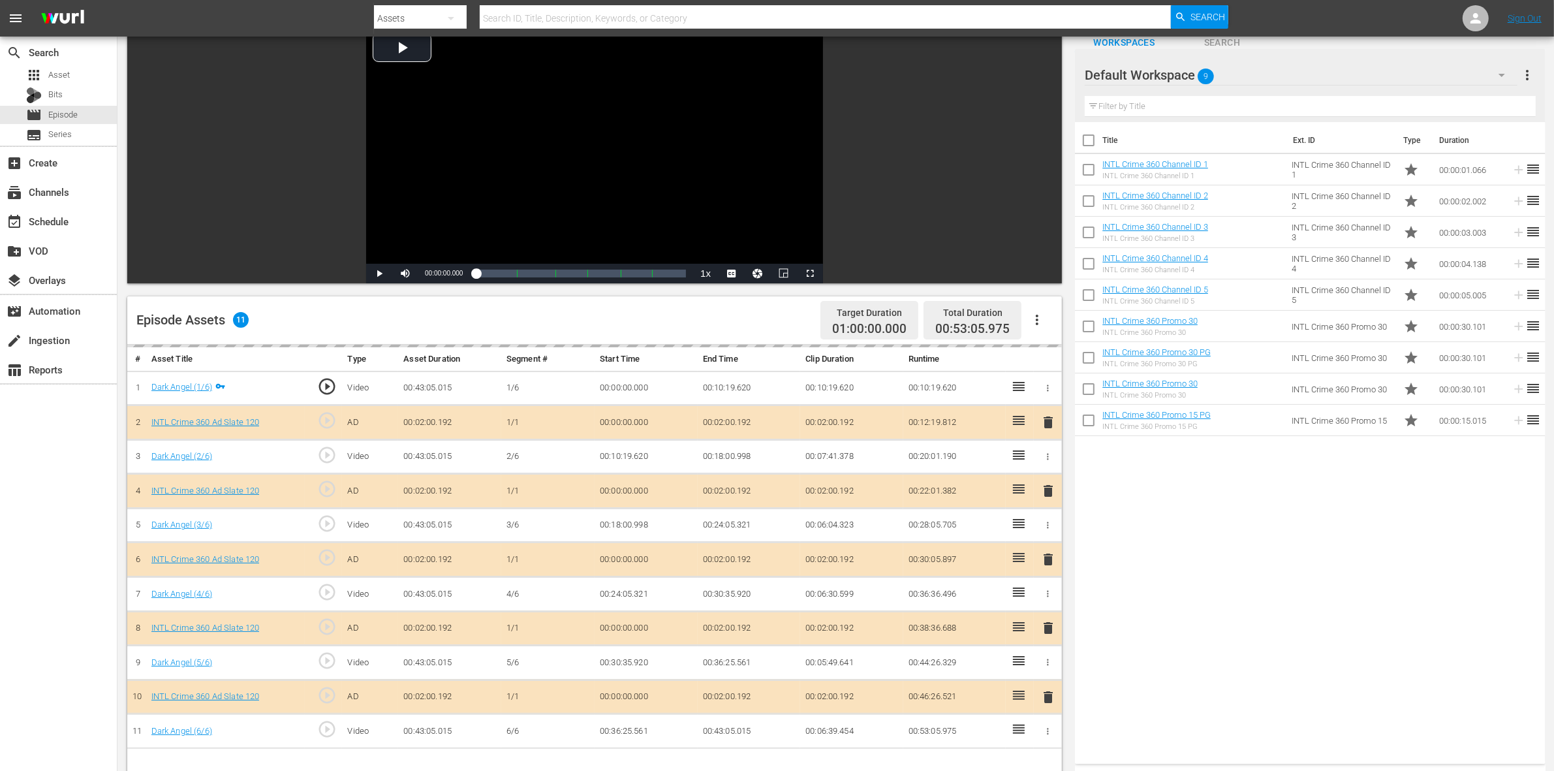
scroll to position [163, 0]
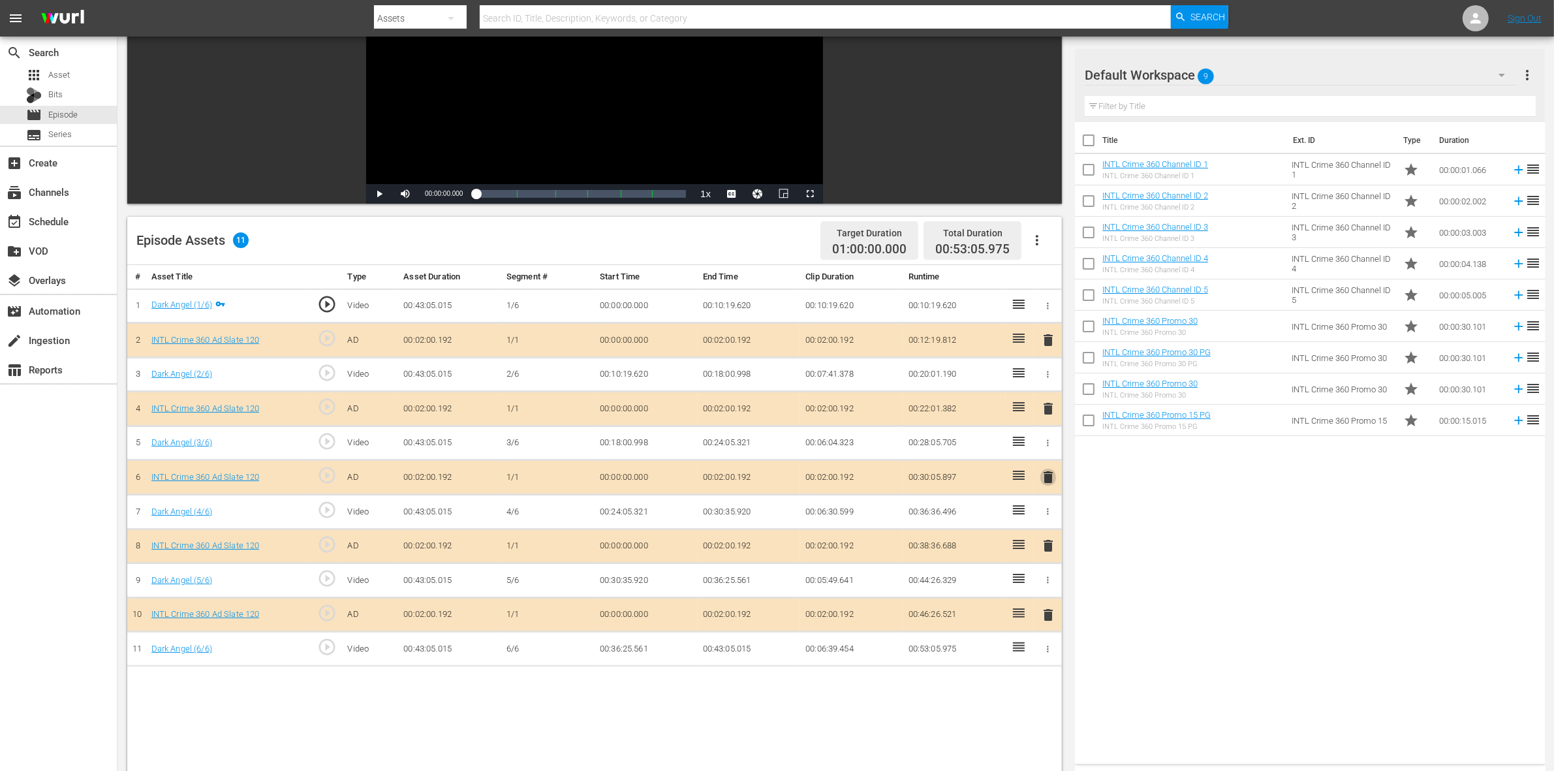
click at [1049, 484] on span "delete" at bounding box center [1048, 477] width 16 height 16
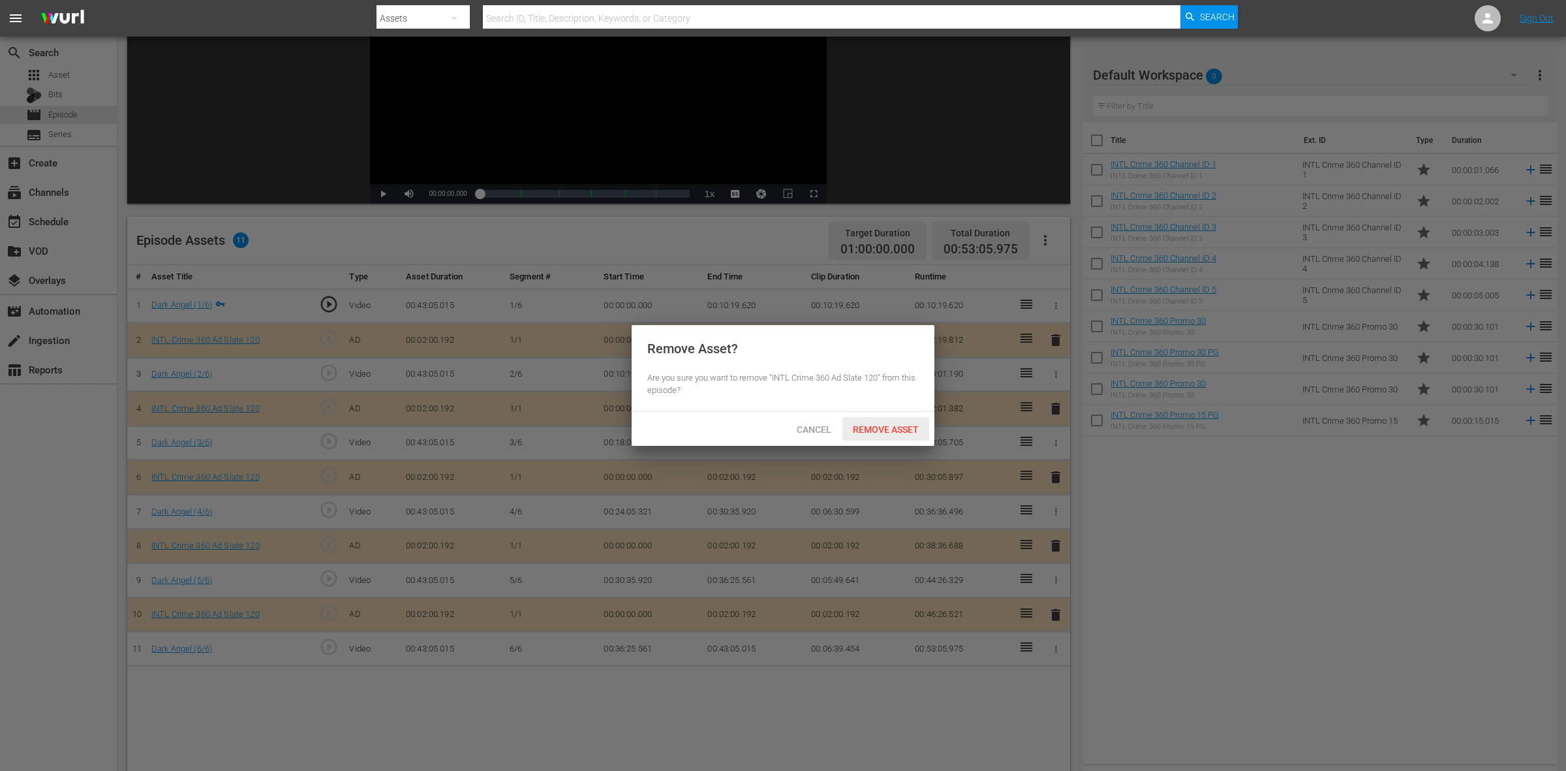
click at [908, 428] on span "Remove Asset" at bounding box center [885, 429] width 87 height 10
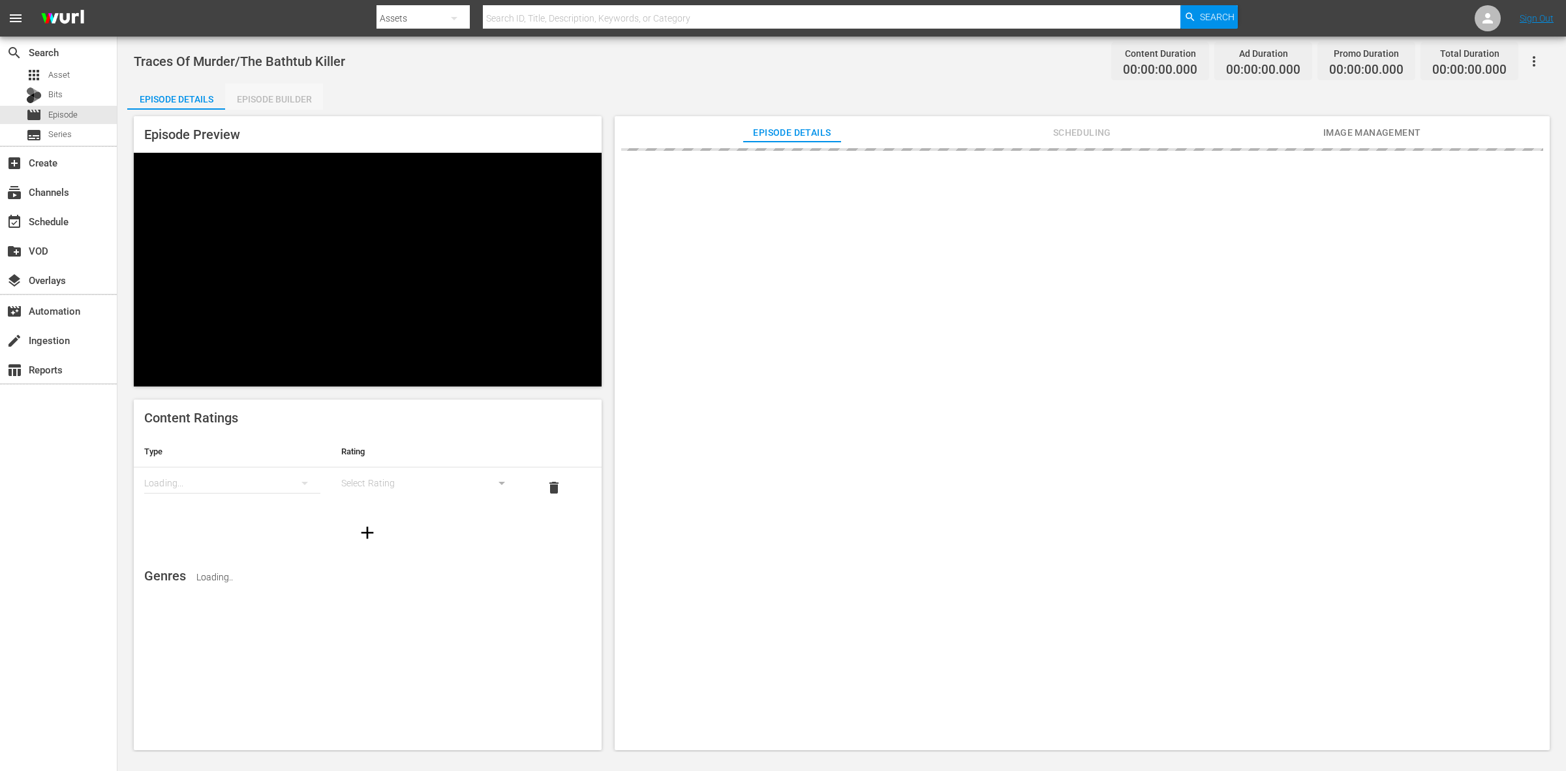
click at [268, 88] on div "Episode Builder" at bounding box center [274, 99] width 98 height 31
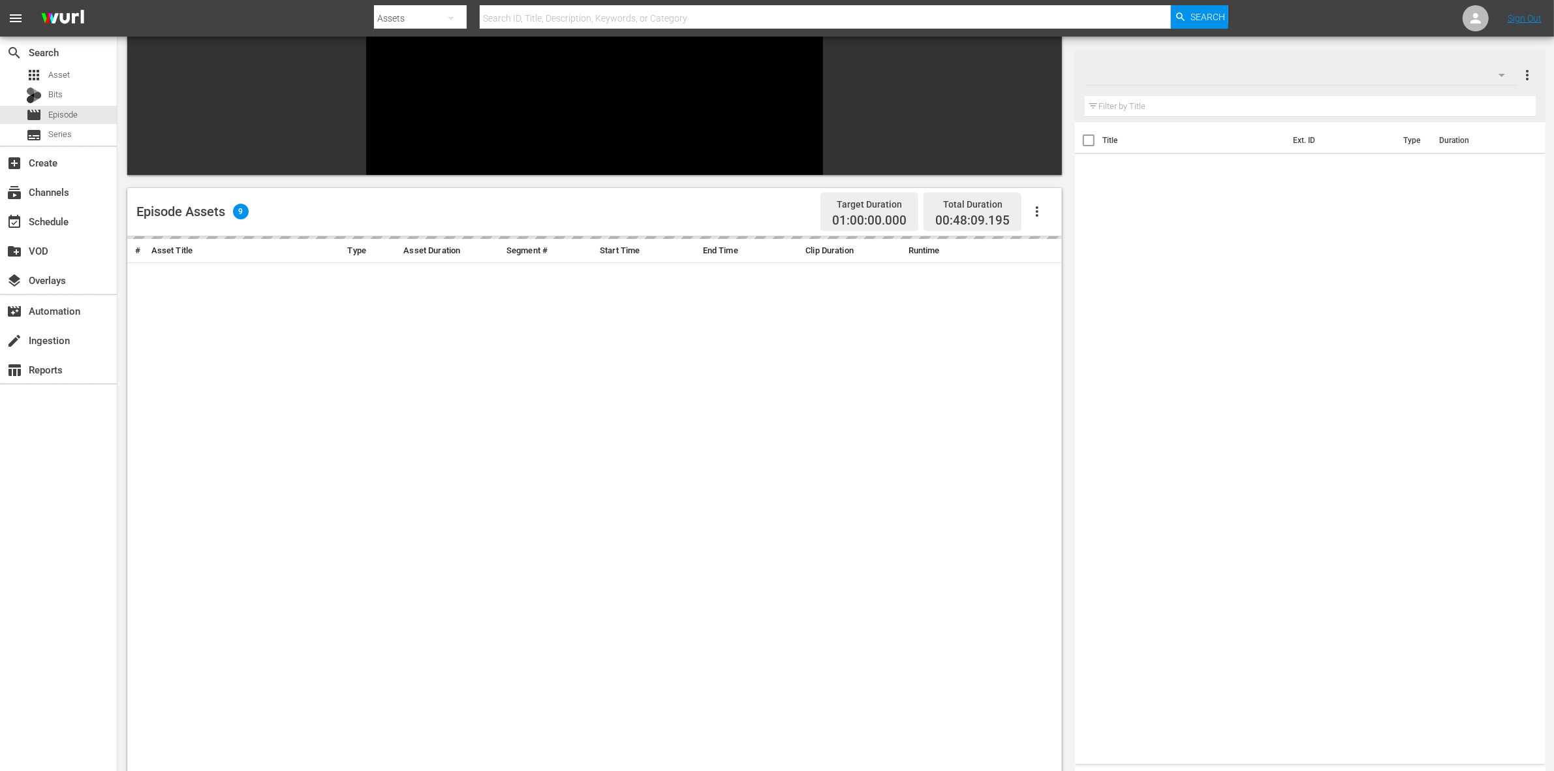
scroll to position [180, 0]
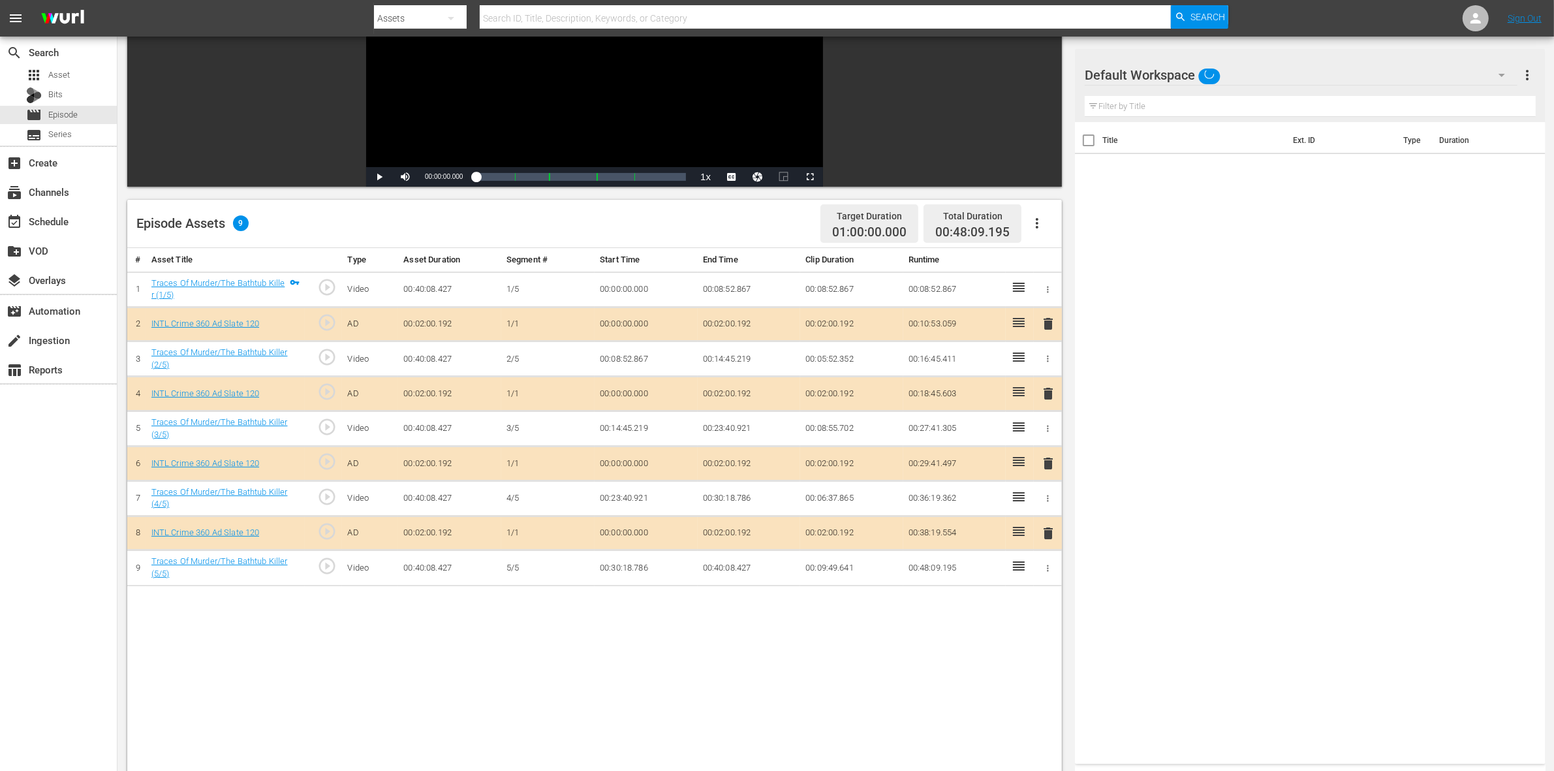
click at [1048, 398] on span "delete" at bounding box center [1048, 394] width 16 height 16
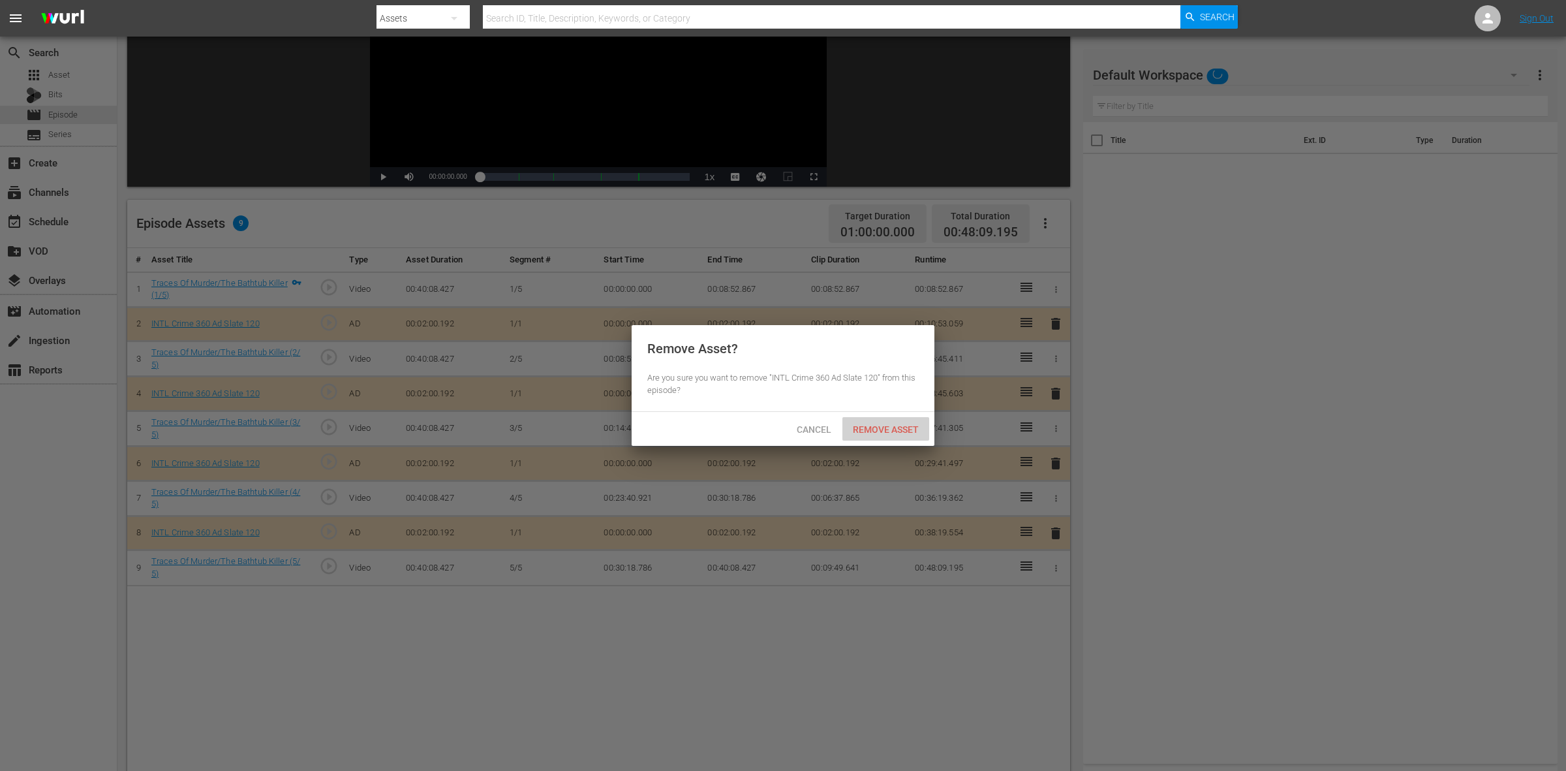
click at [909, 428] on span "Remove Asset" at bounding box center [885, 429] width 87 height 10
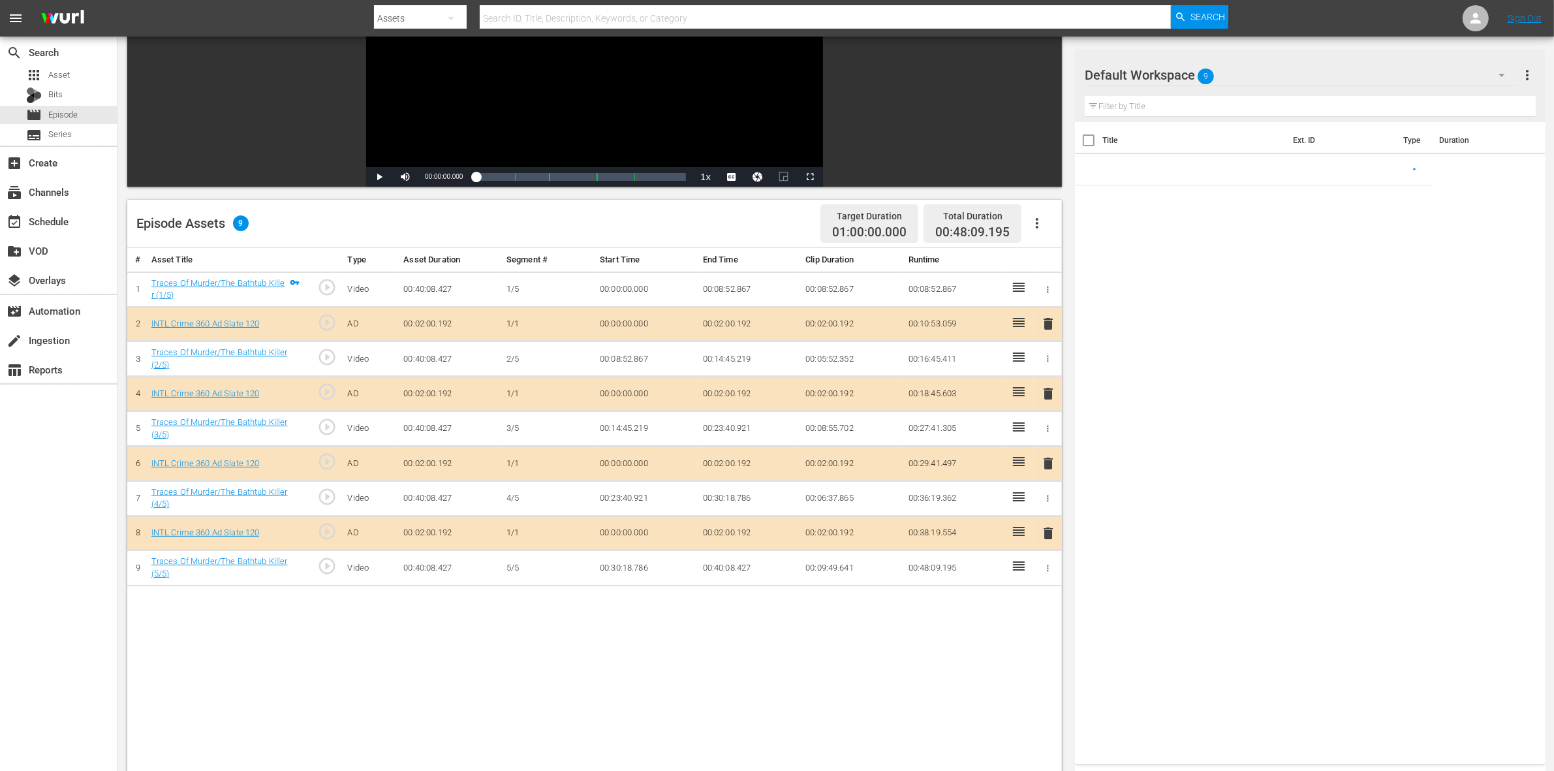
click at [1043, 462] on span "delete" at bounding box center [1048, 463] width 16 height 16
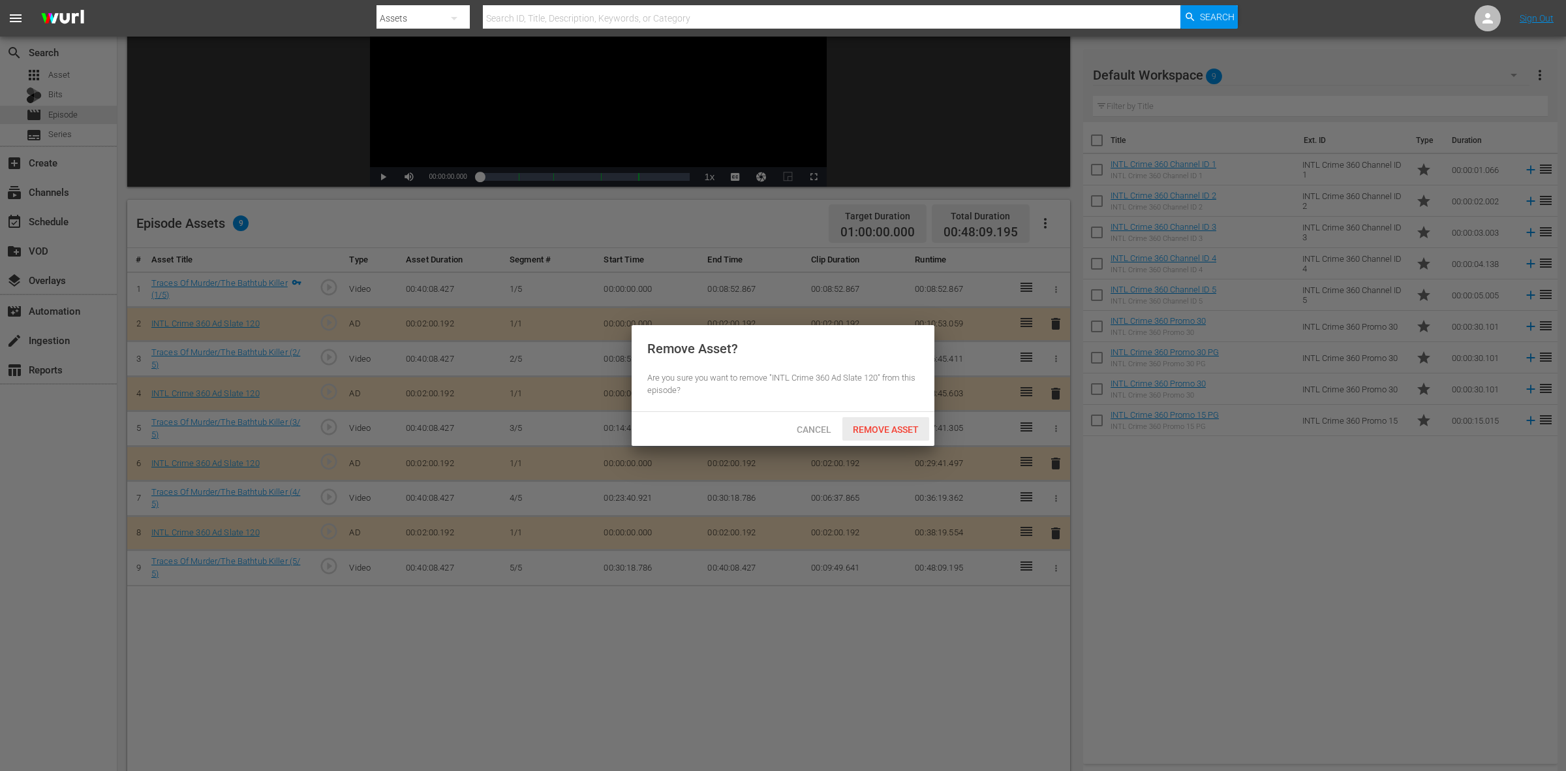
click at [908, 422] on div "Remove Asset" at bounding box center [885, 429] width 87 height 24
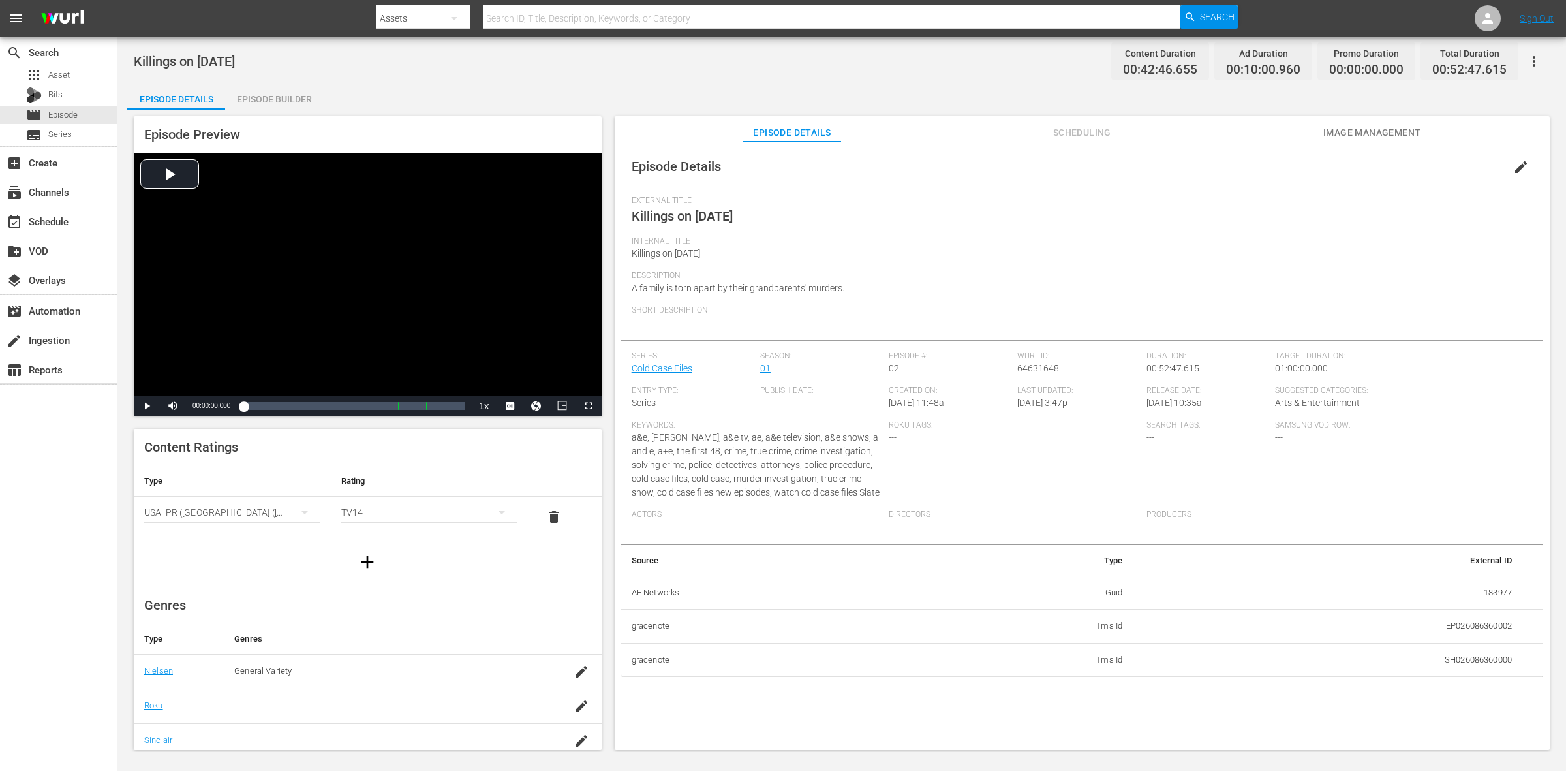
click at [298, 103] on div "Episode Builder" at bounding box center [274, 99] width 98 height 31
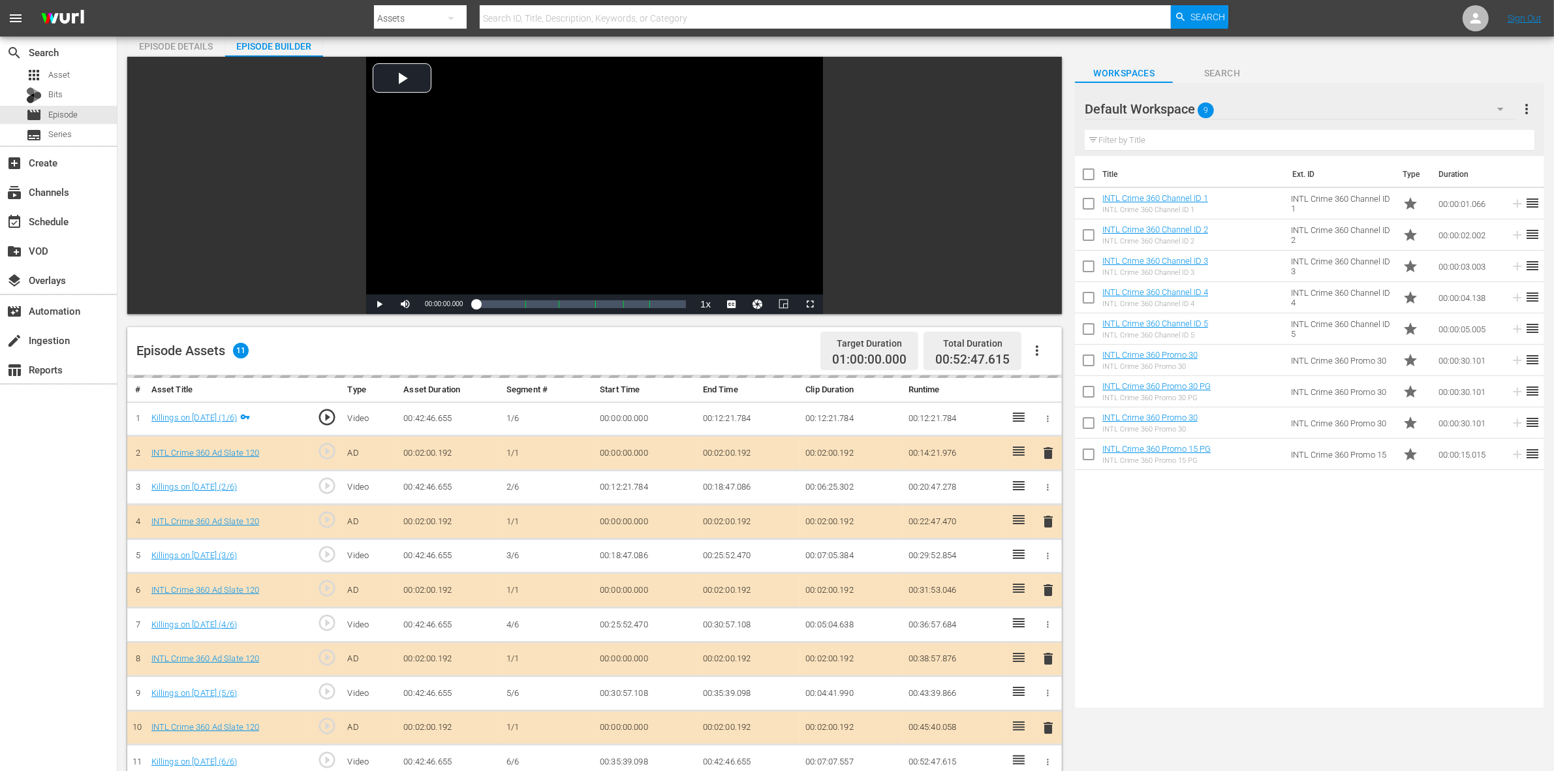
scroll to position [163, 0]
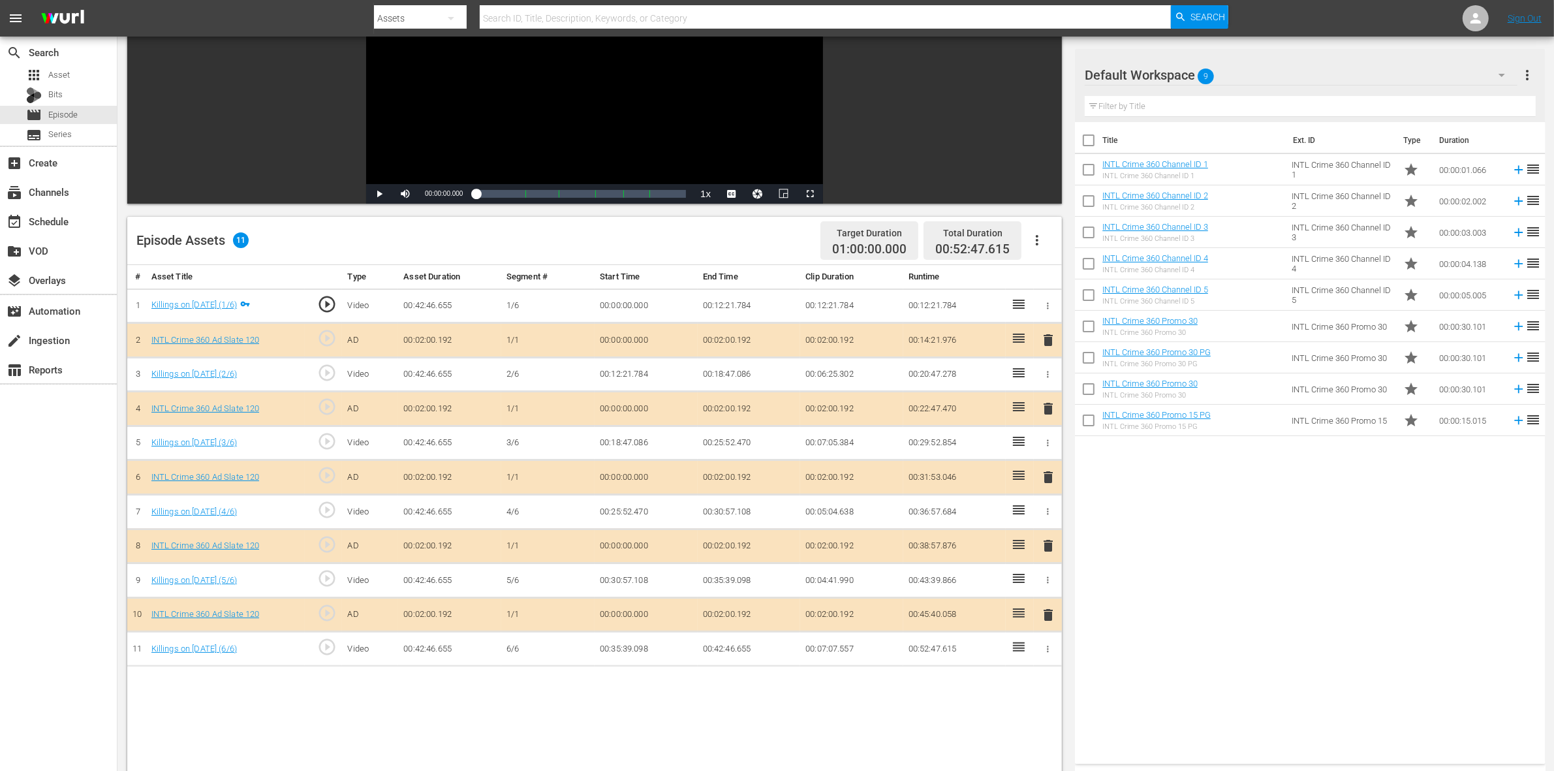
click at [1046, 406] on span "delete" at bounding box center [1048, 409] width 16 height 16
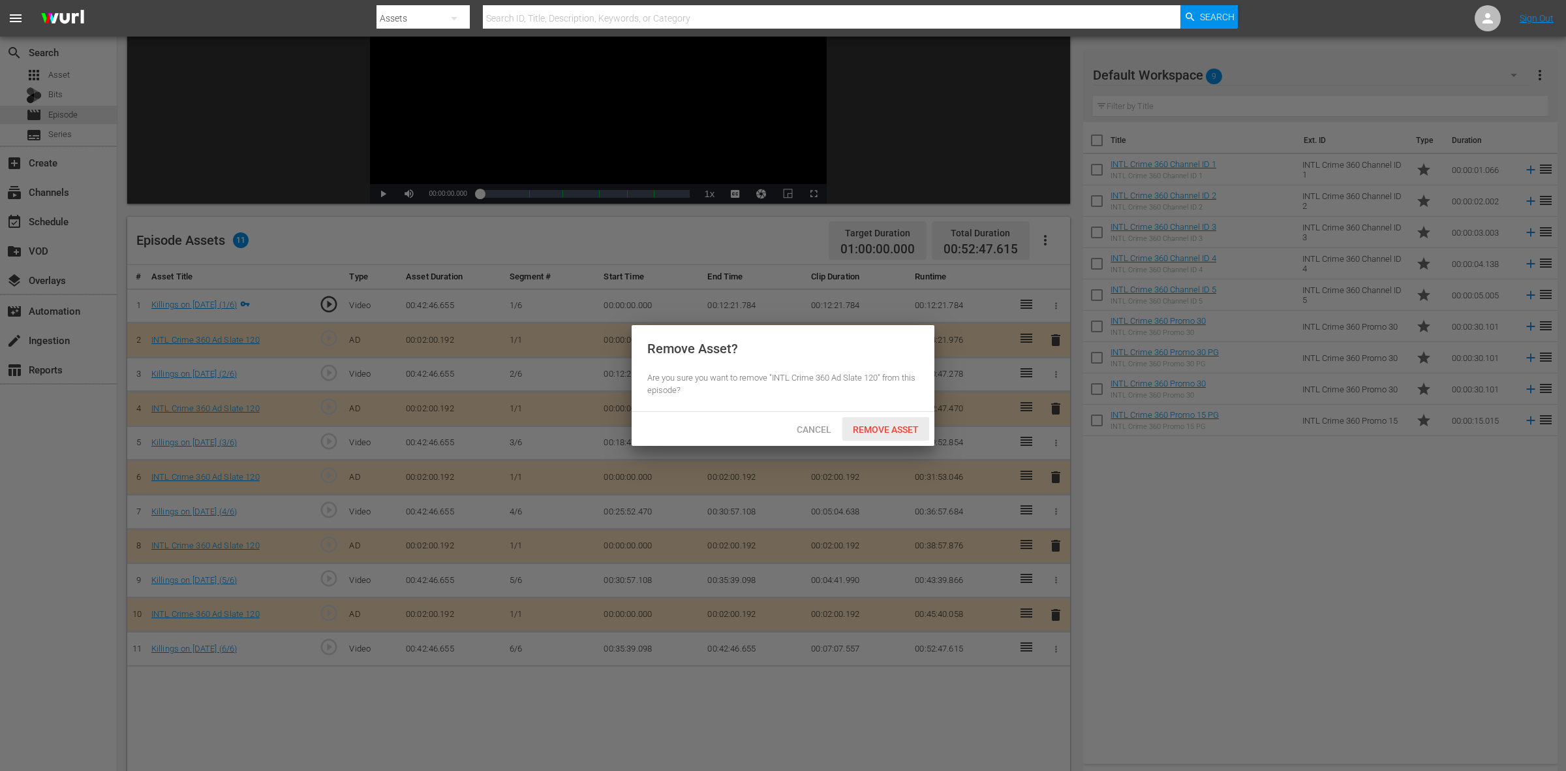
click at [907, 428] on span "Remove Asset" at bounding box center [885, 429] width 87 height 10
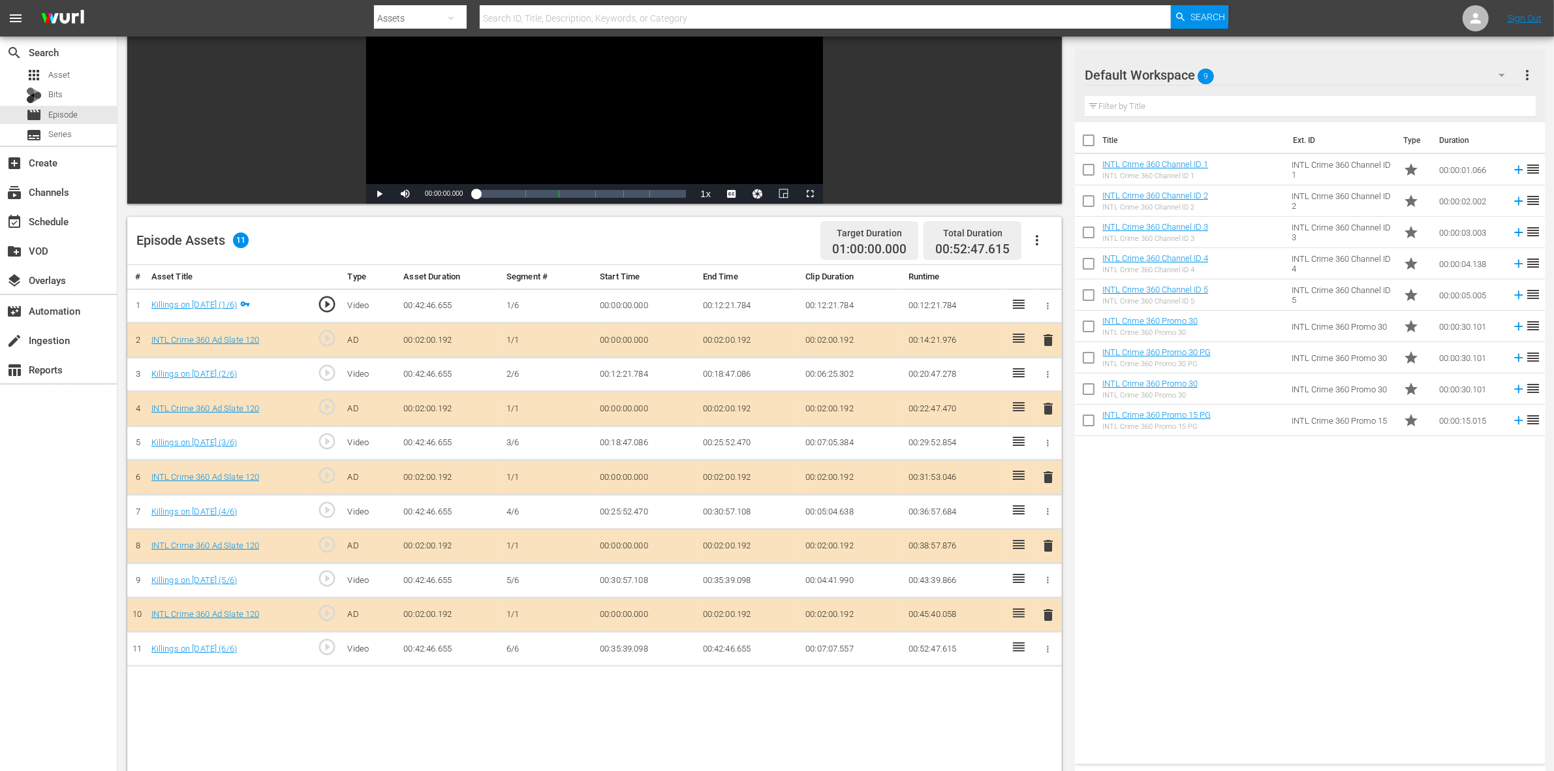
click at [1047, 547] on span "delete" at bounding box center [1048, 546] width 16 height 16
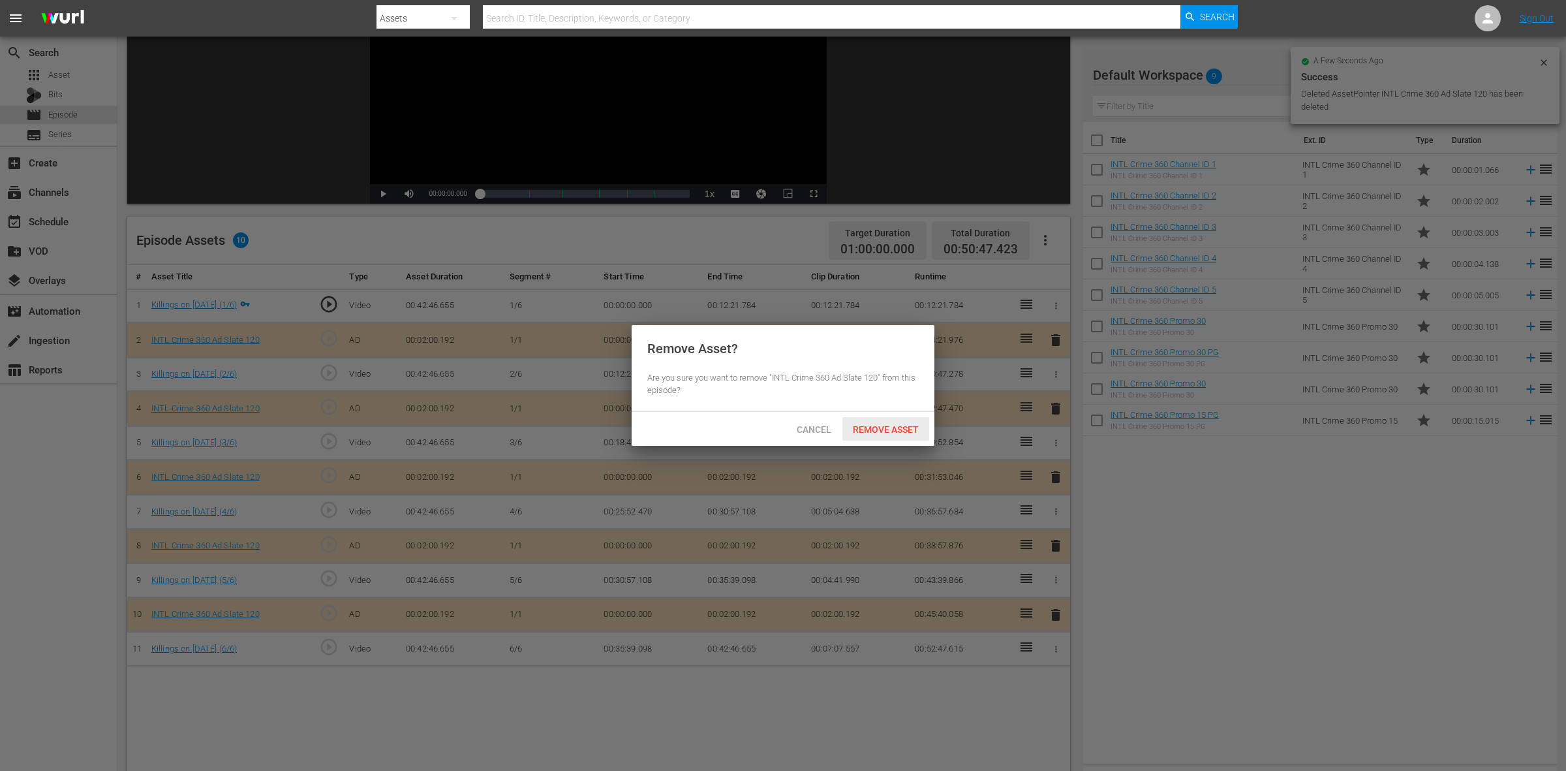
click at [899, 435] on span "Remove Asset" at bounding box center [885, 429] width 87 height 10
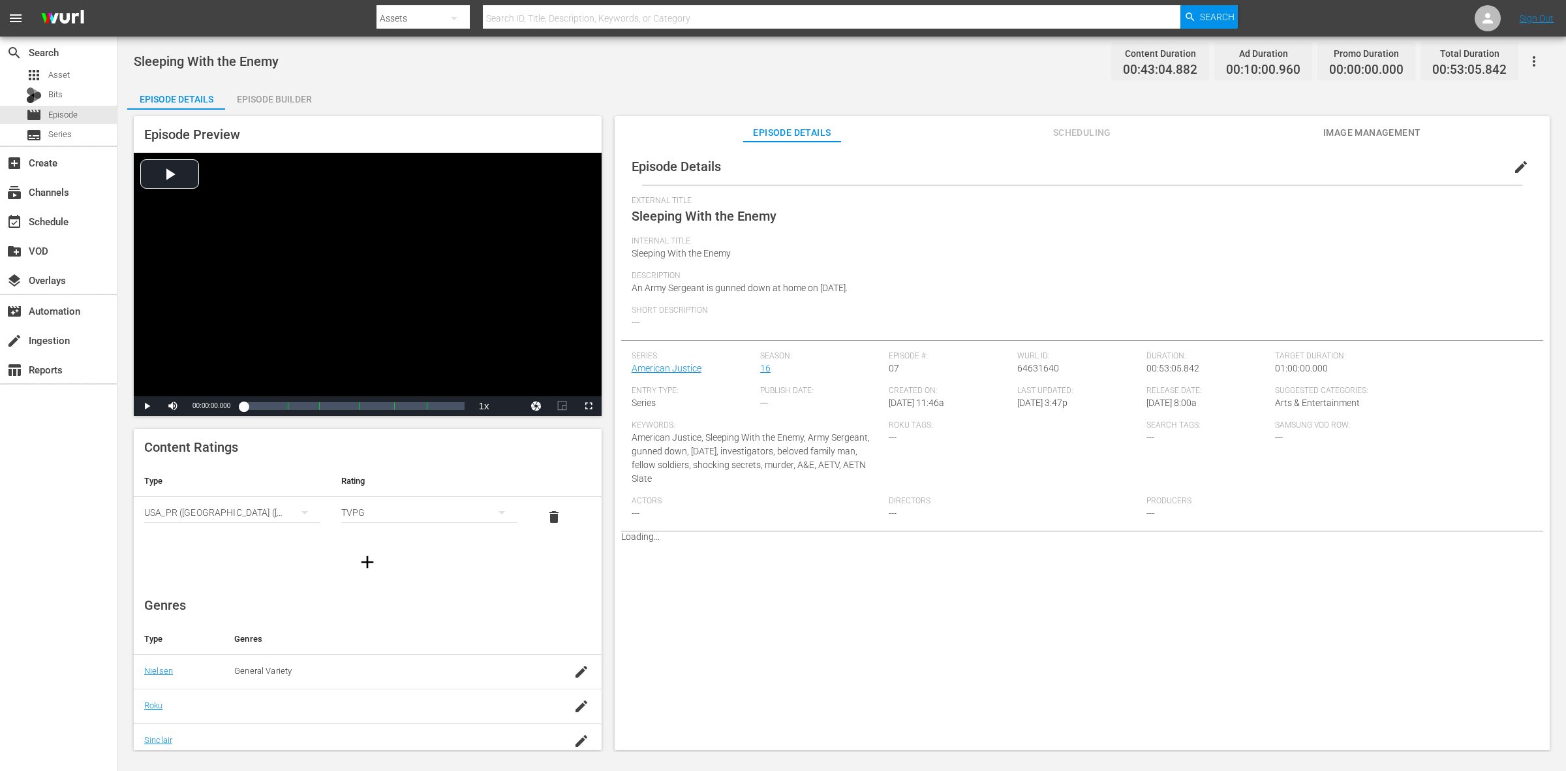
click at [243, 92] on div "Episode Builder" at bounding box center [274, 99] width 98 height 31
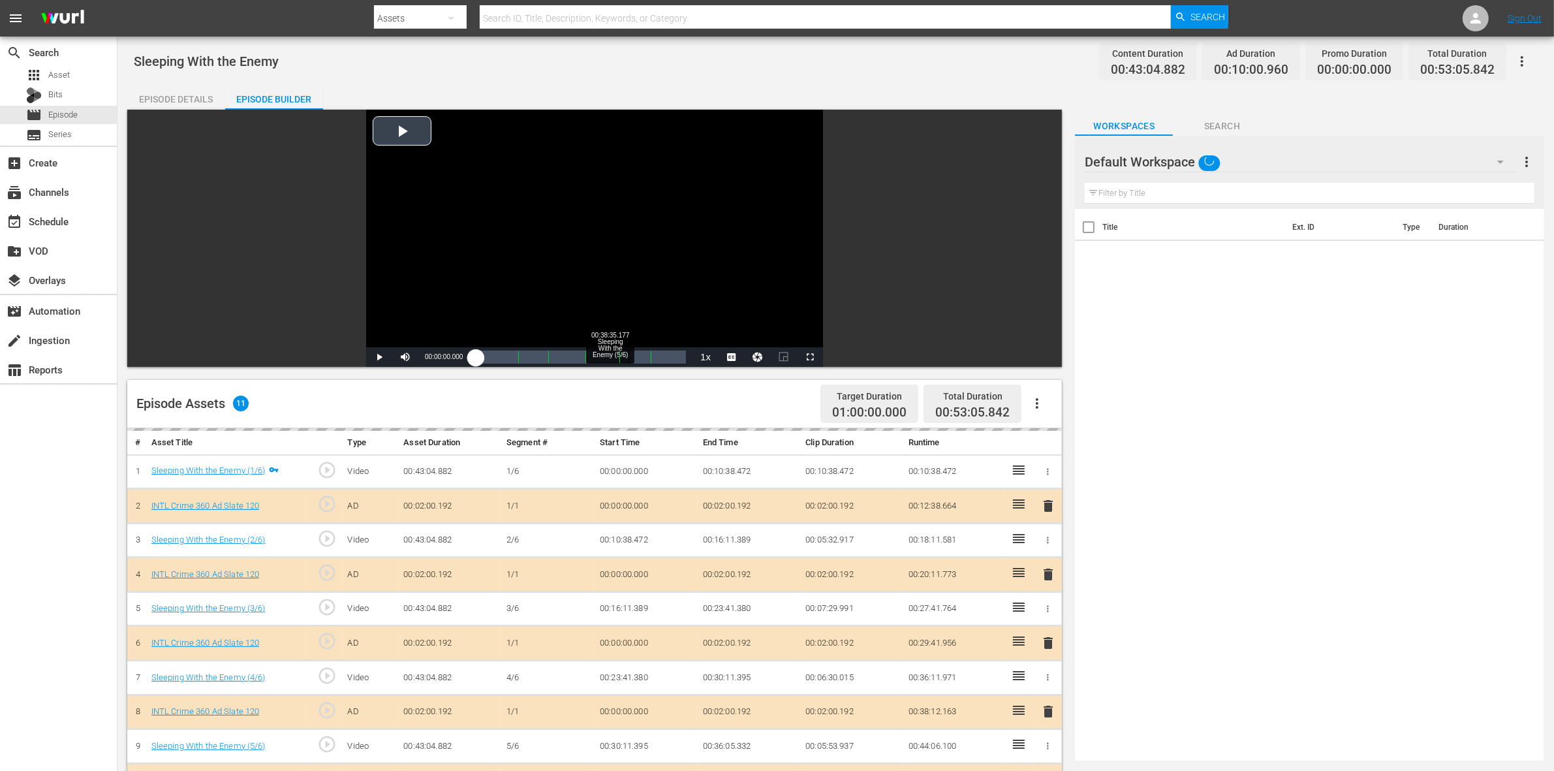
scroll to position [163, 0]
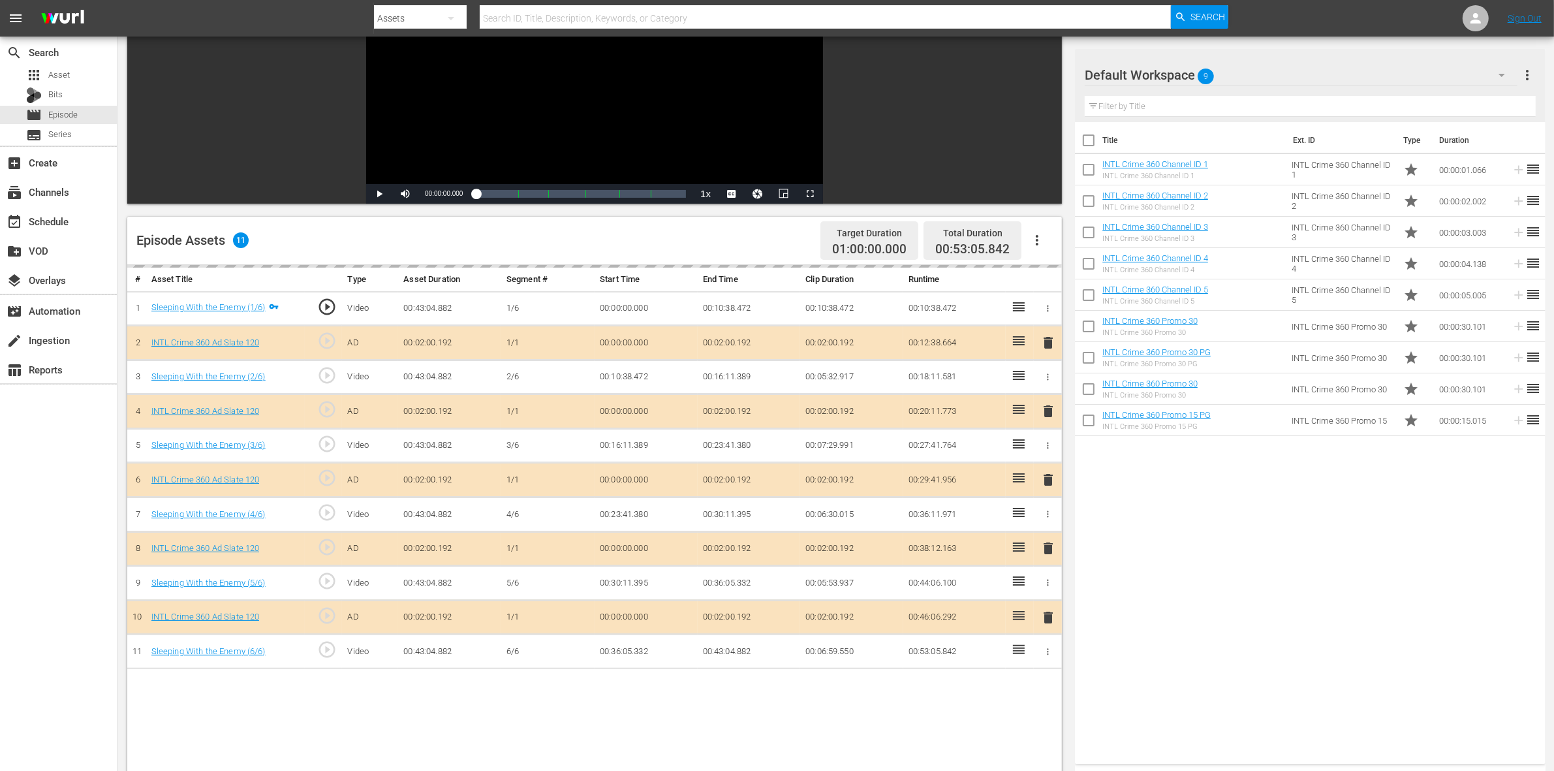
click at [1045, 416] on div "delete" at bounding box center [1048, 411] width 18 height 19
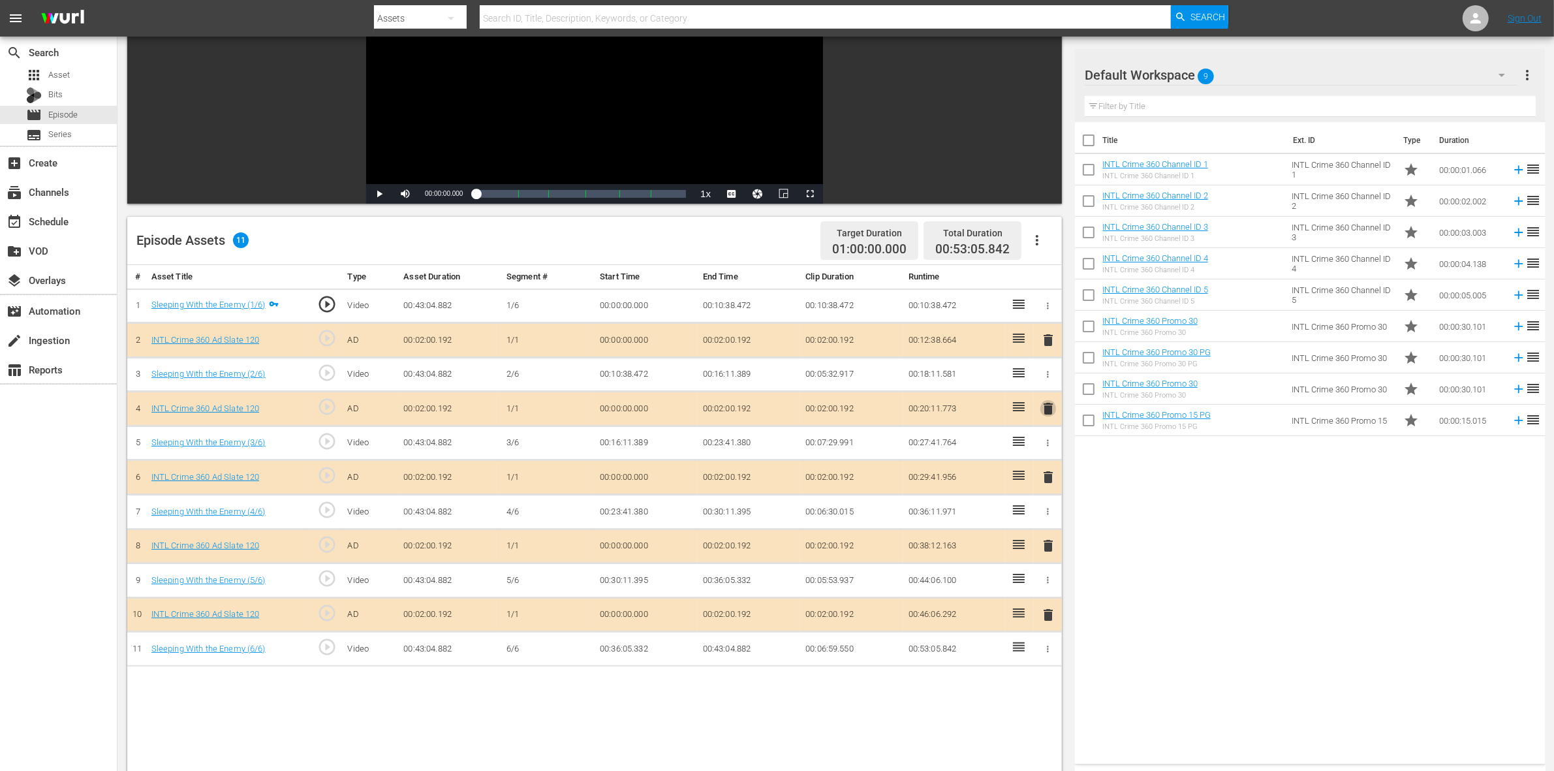
click at [1051, 412] on span "delete" at bounding box center [1048, 409] width 16 height 16
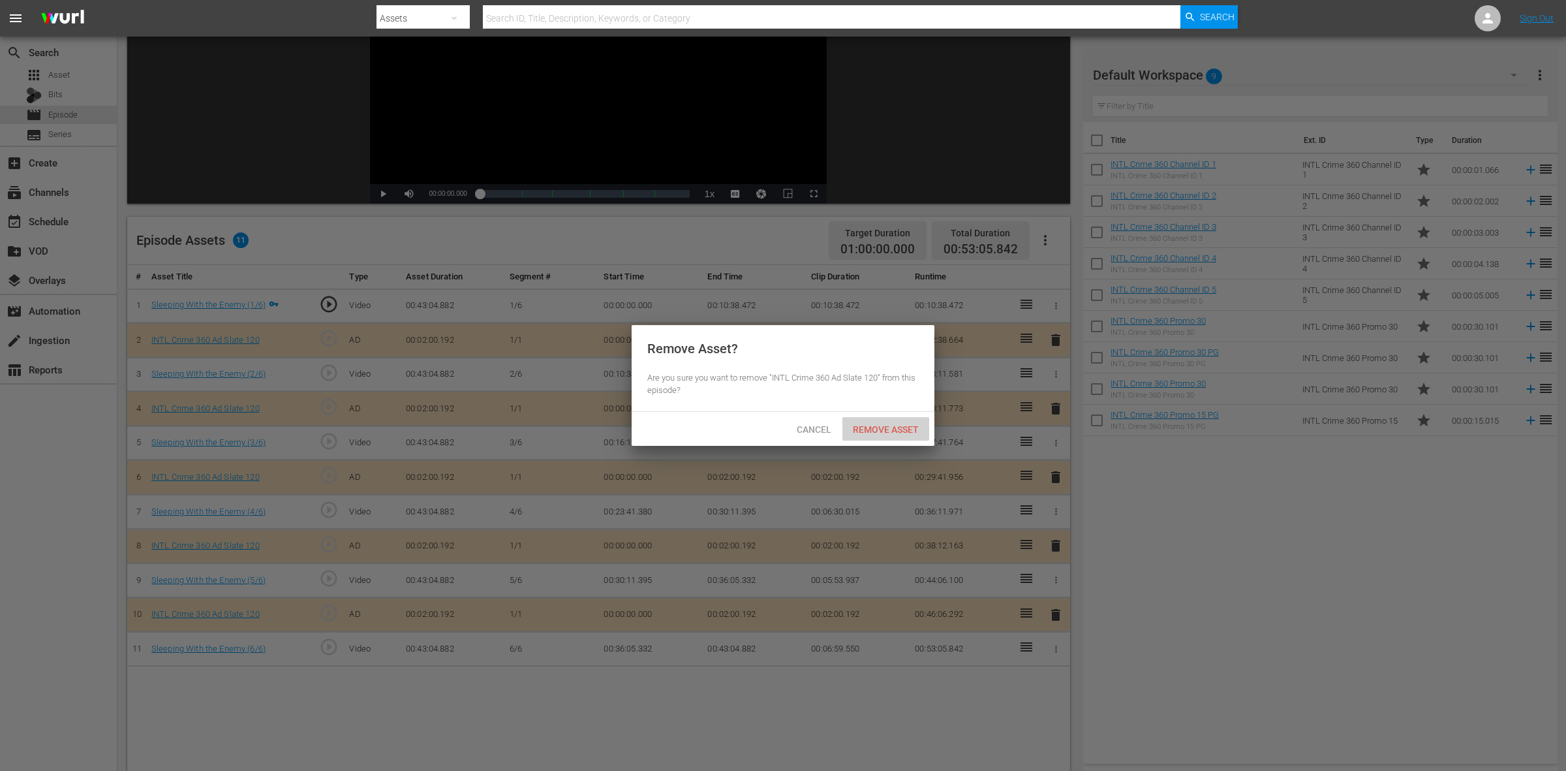
click at [912, 431] on span "Remove Asset" at bounding box center [885, 429] width 87 height 10
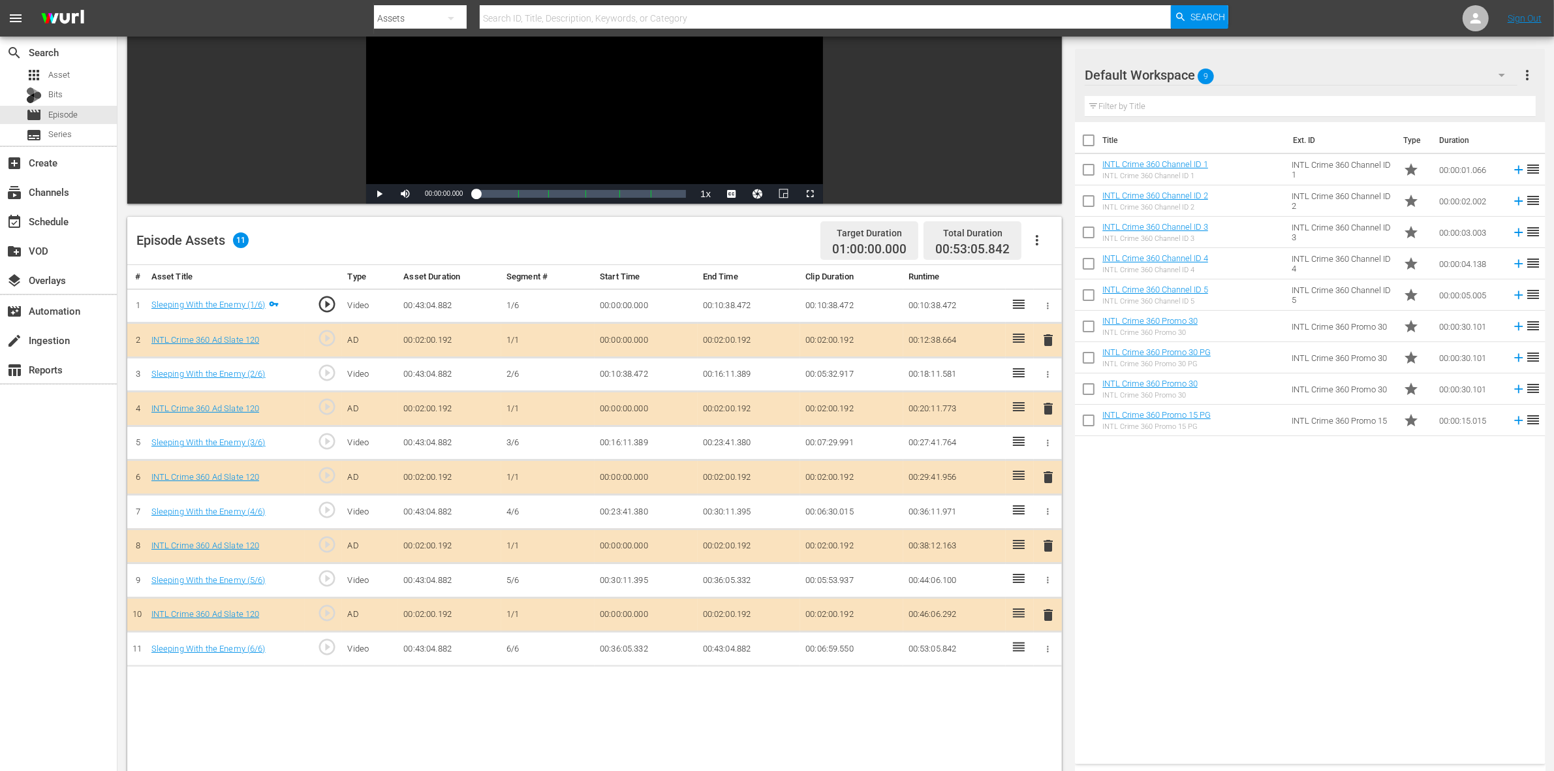
click at [1046, 480] on span "delete" at bounding box center [1048, 477] width 16 height 16
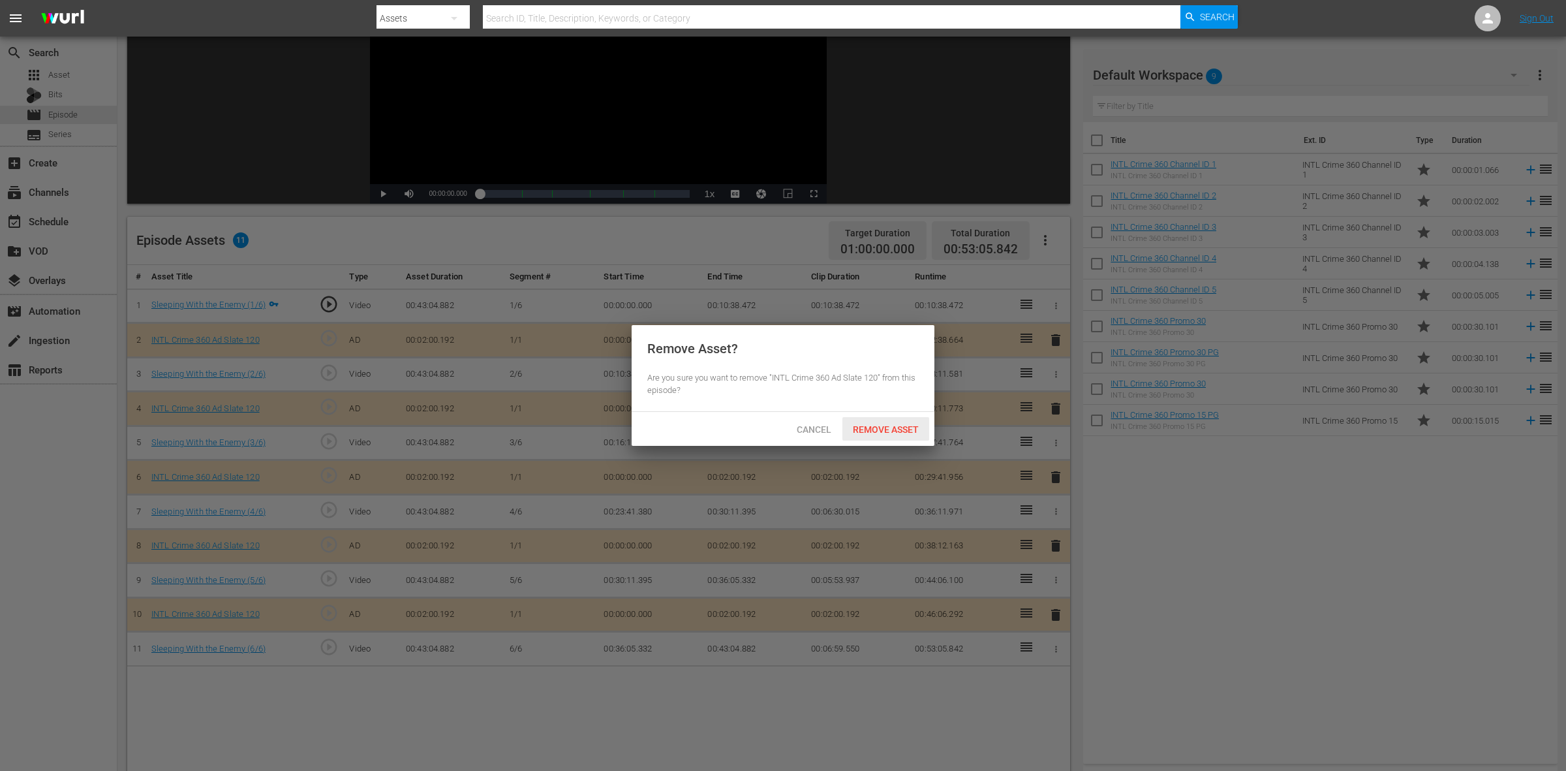
click at [896, 431] on span "Remove Asset" at bounding box center [885, 429] width 87 height 10
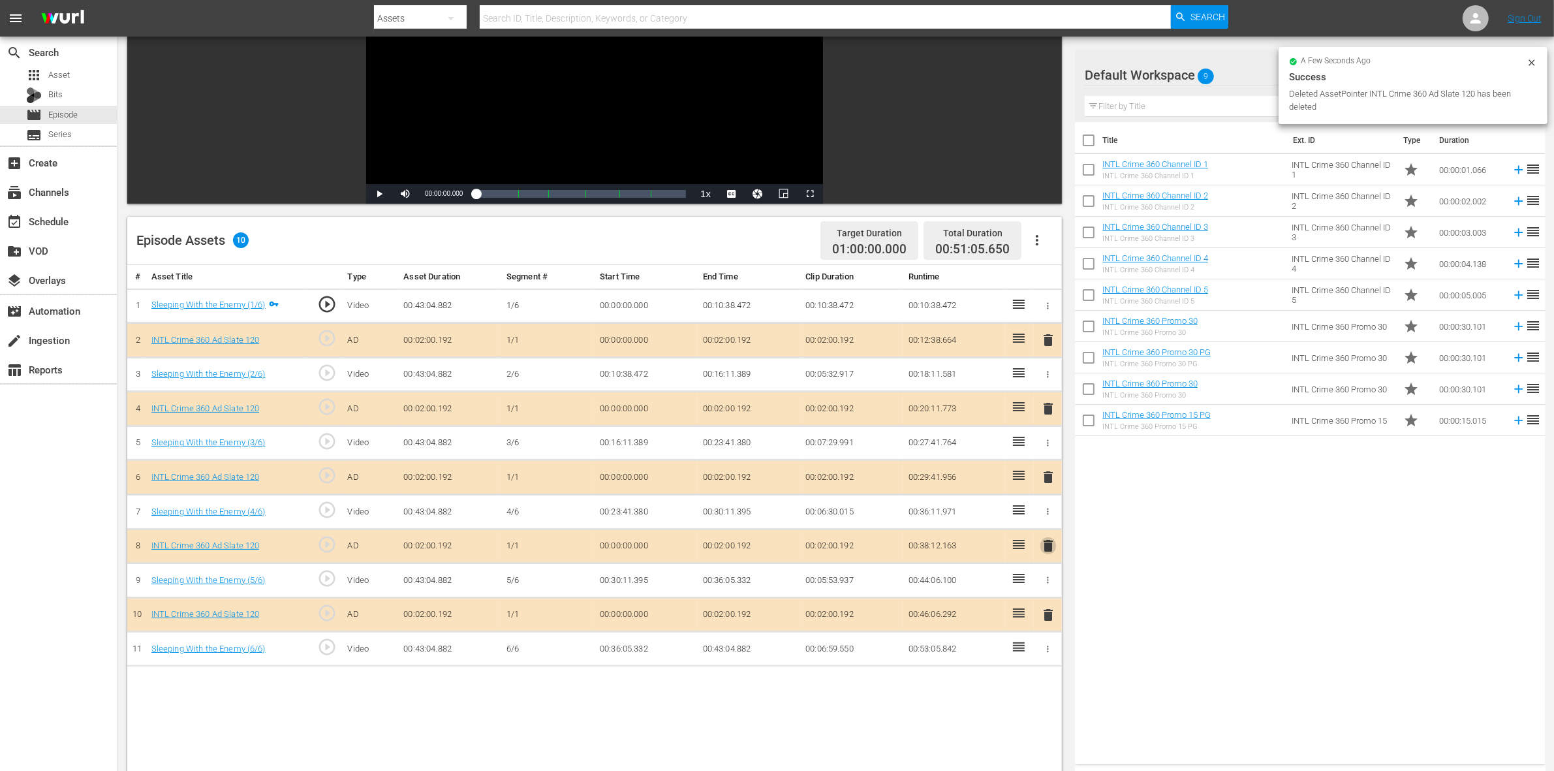
click at [1047, 543] on span "delete" at bounding box center [1048, 546] width 16 height 16
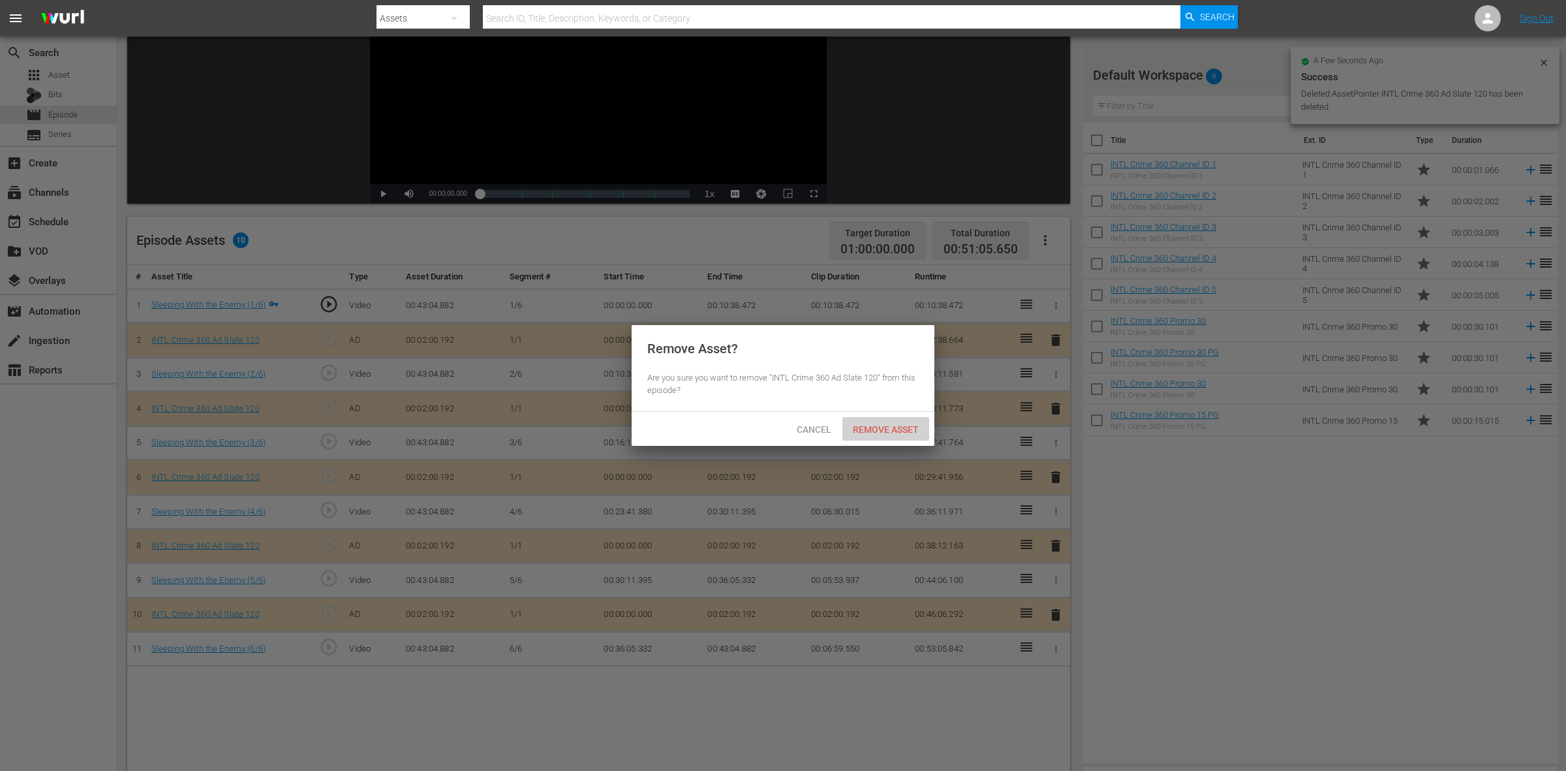
click at [876, 425] on span "Remove Asset" at bounding box center [885, 429] width 87 height 10
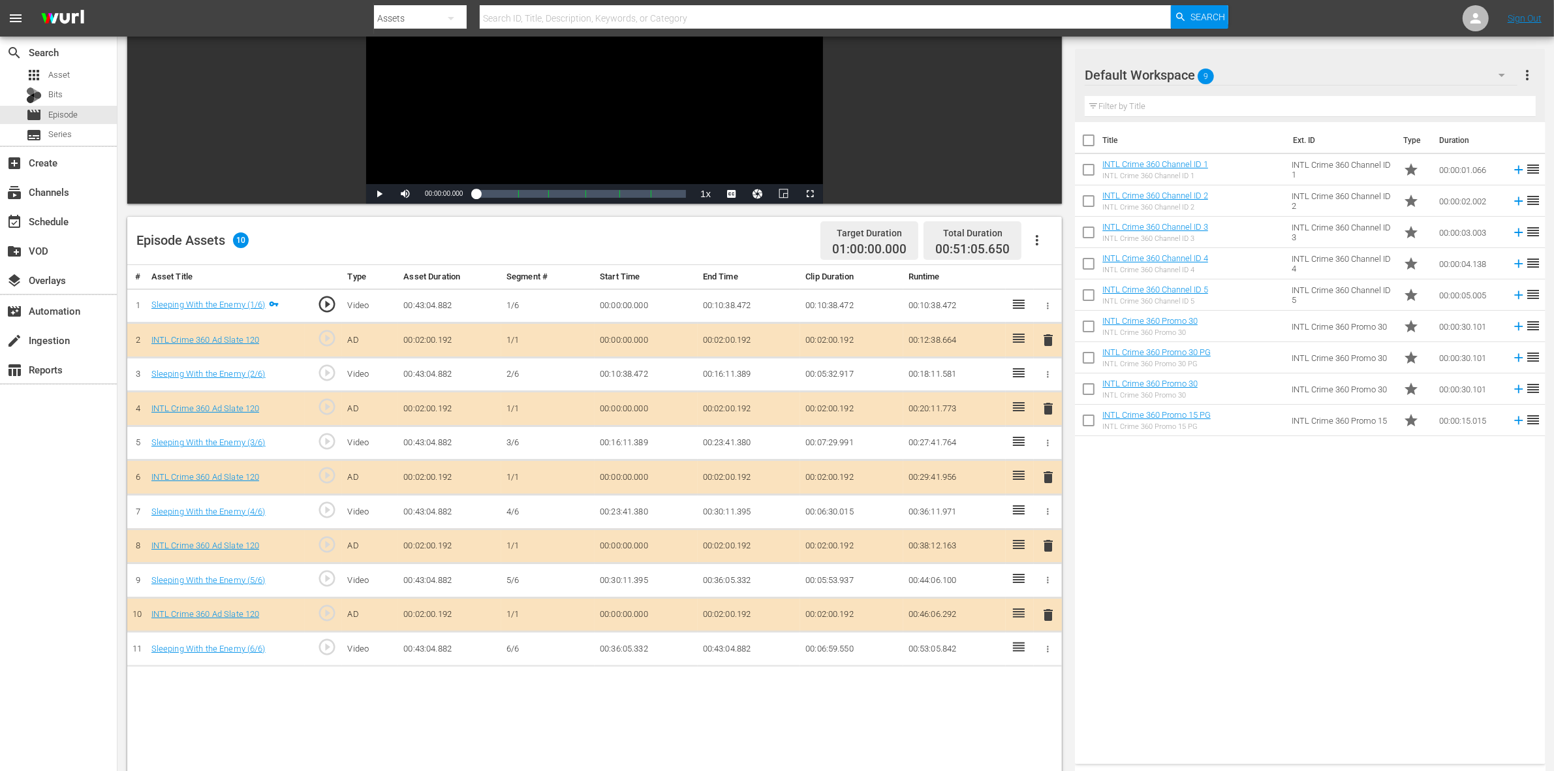
scroll to position [245, 0]
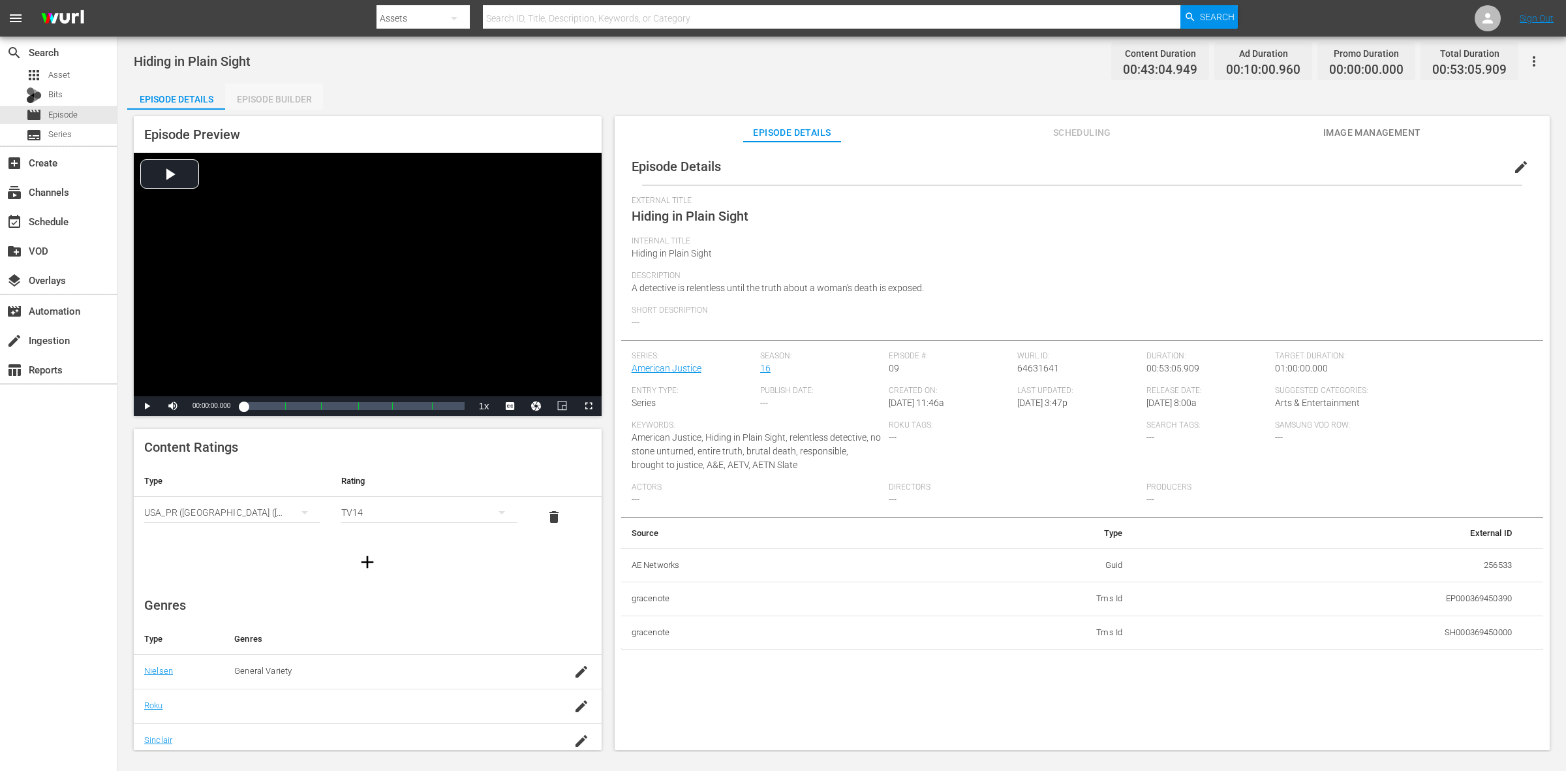
click at [239, 97] on div "Episode Builder" at bounding box center [274, 99] width 98 height 31
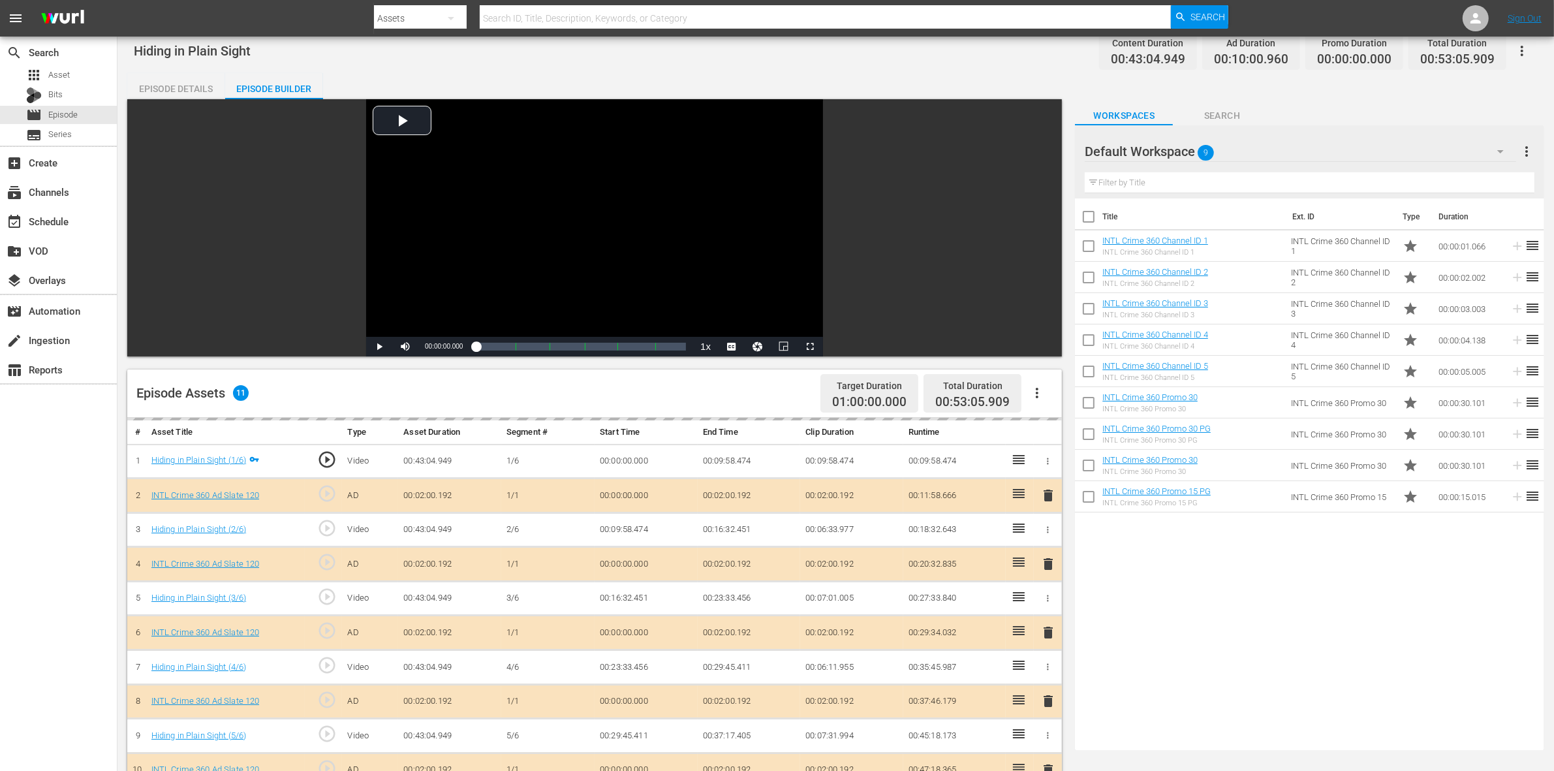
scroll to position [163, 0]
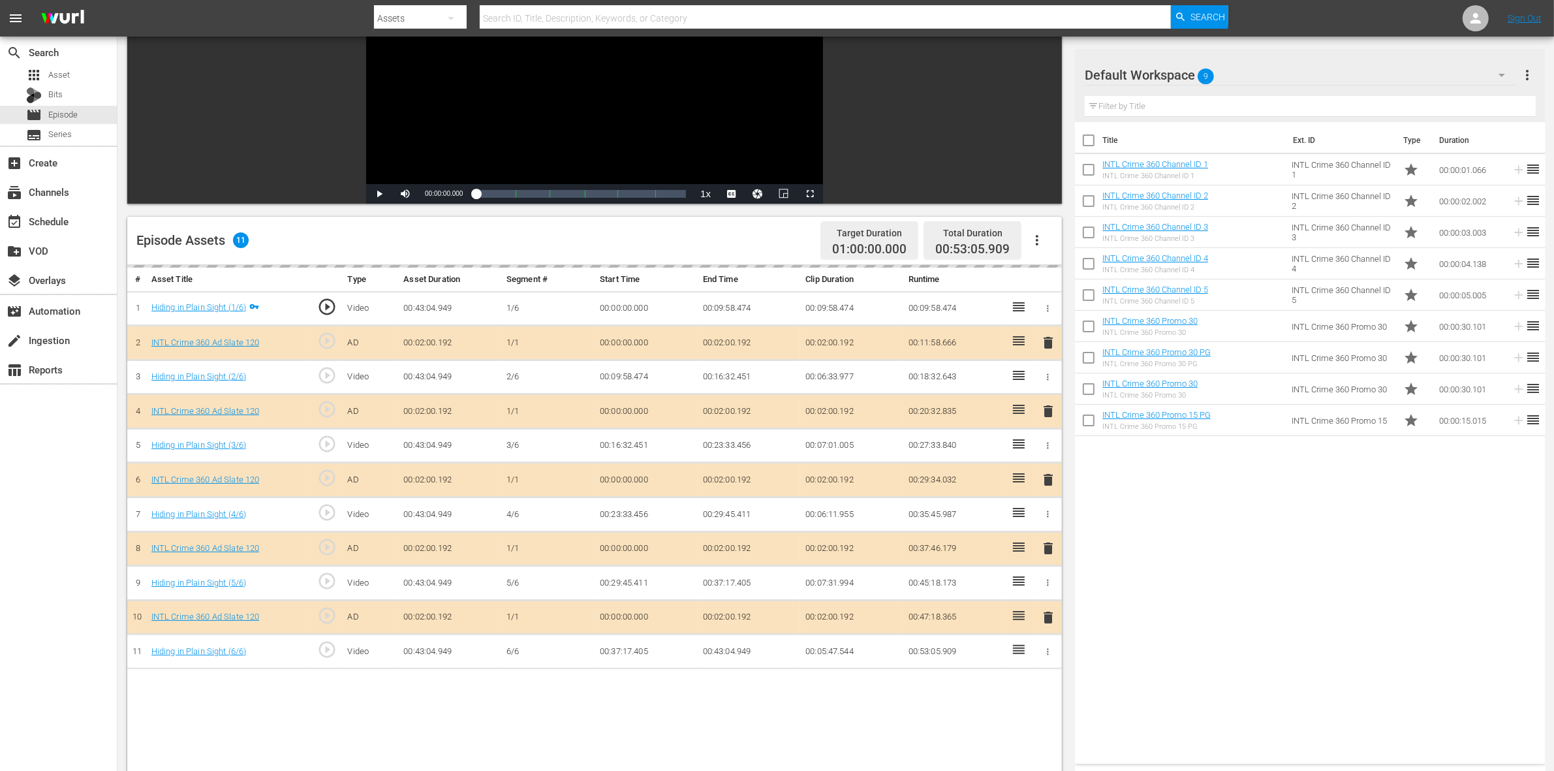
click at [1045, 478] on div "delete" at bounding box center [1048, 479] width 18 height 19
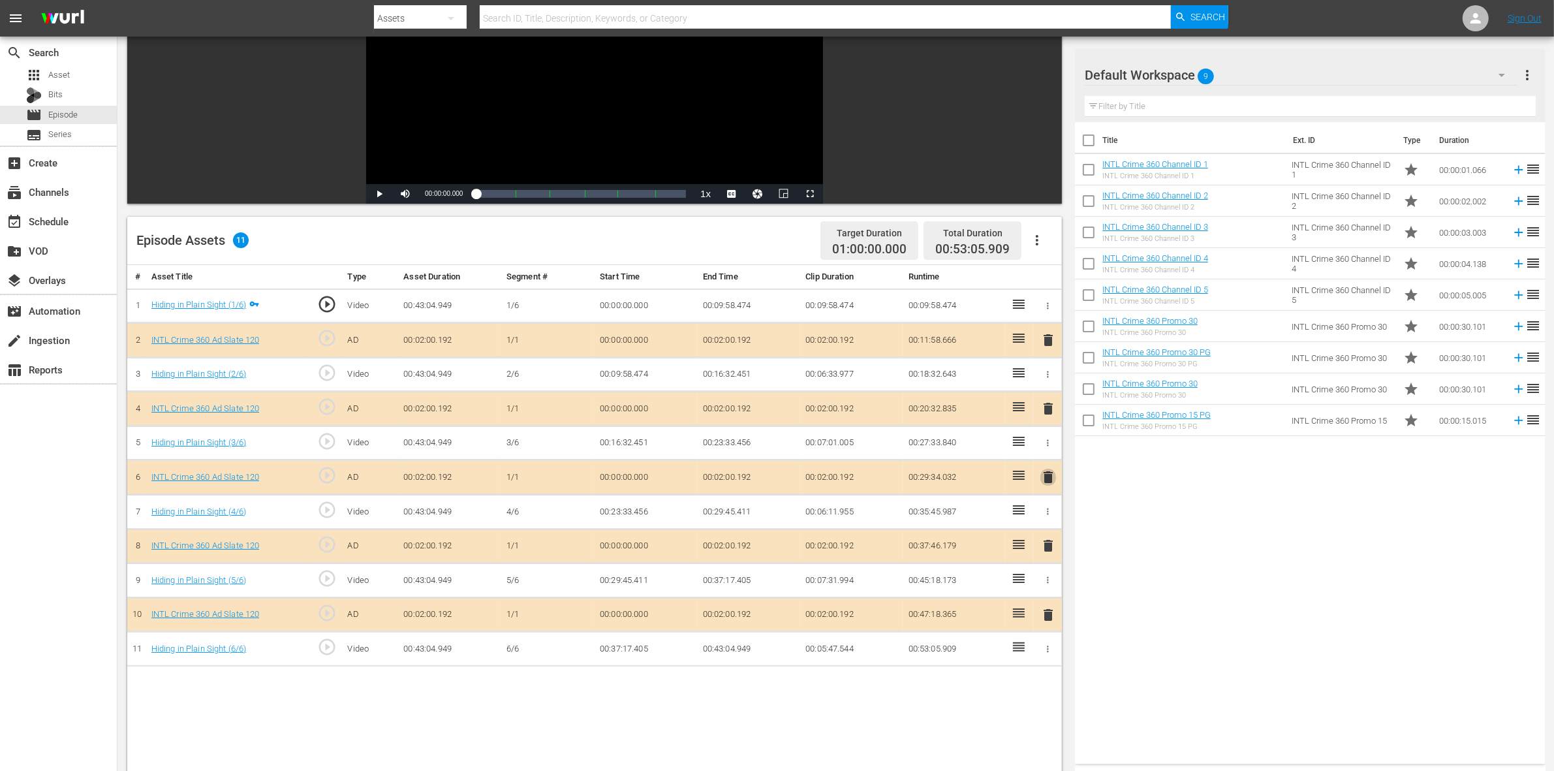
click at [1045, 480] on span "delete" at bounding box center [1048, 477] width 16 height 16
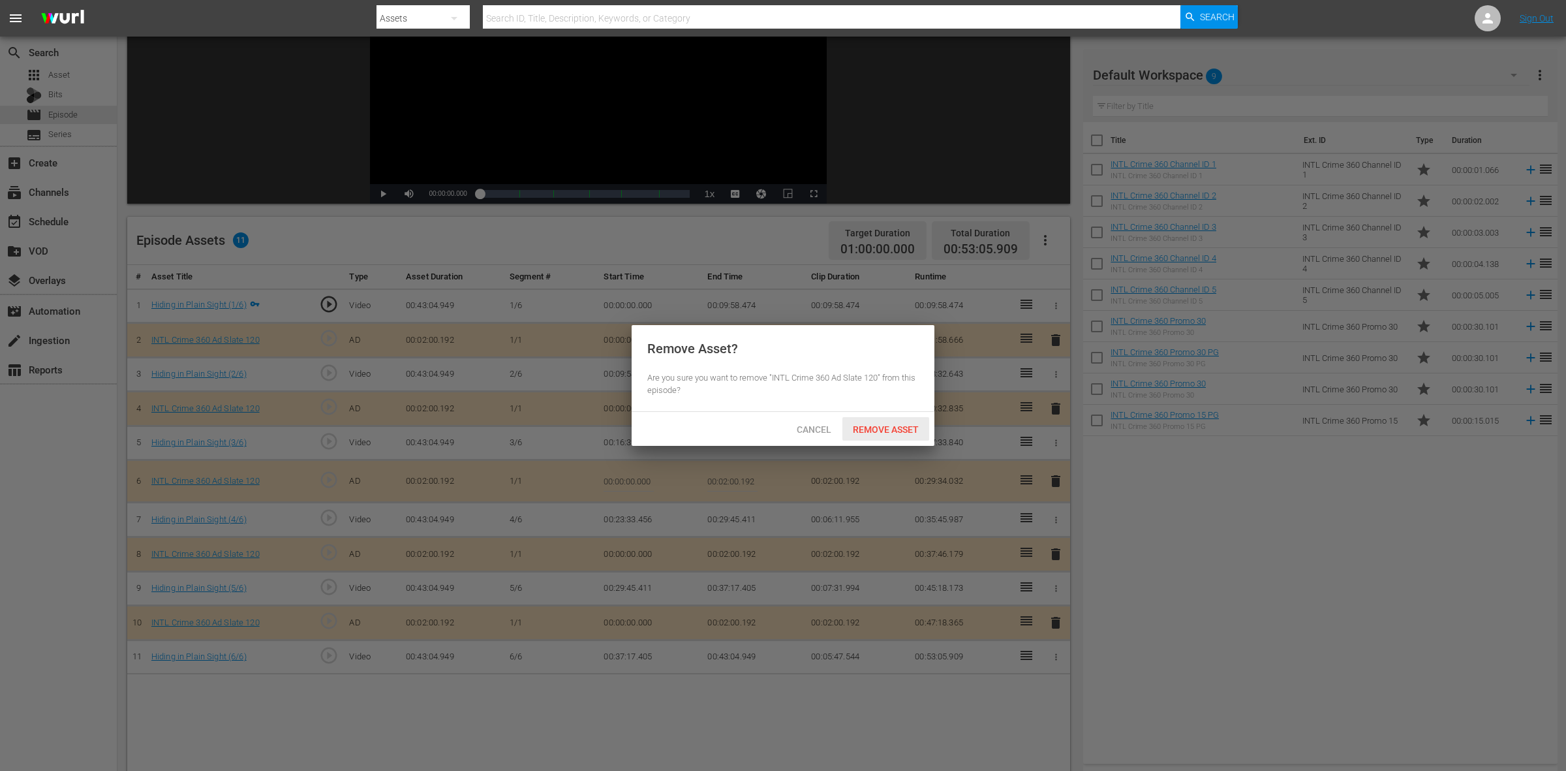
click at [904, 428] on span "Remove Asset" at bounding box center [885, 429] width 87 height 10
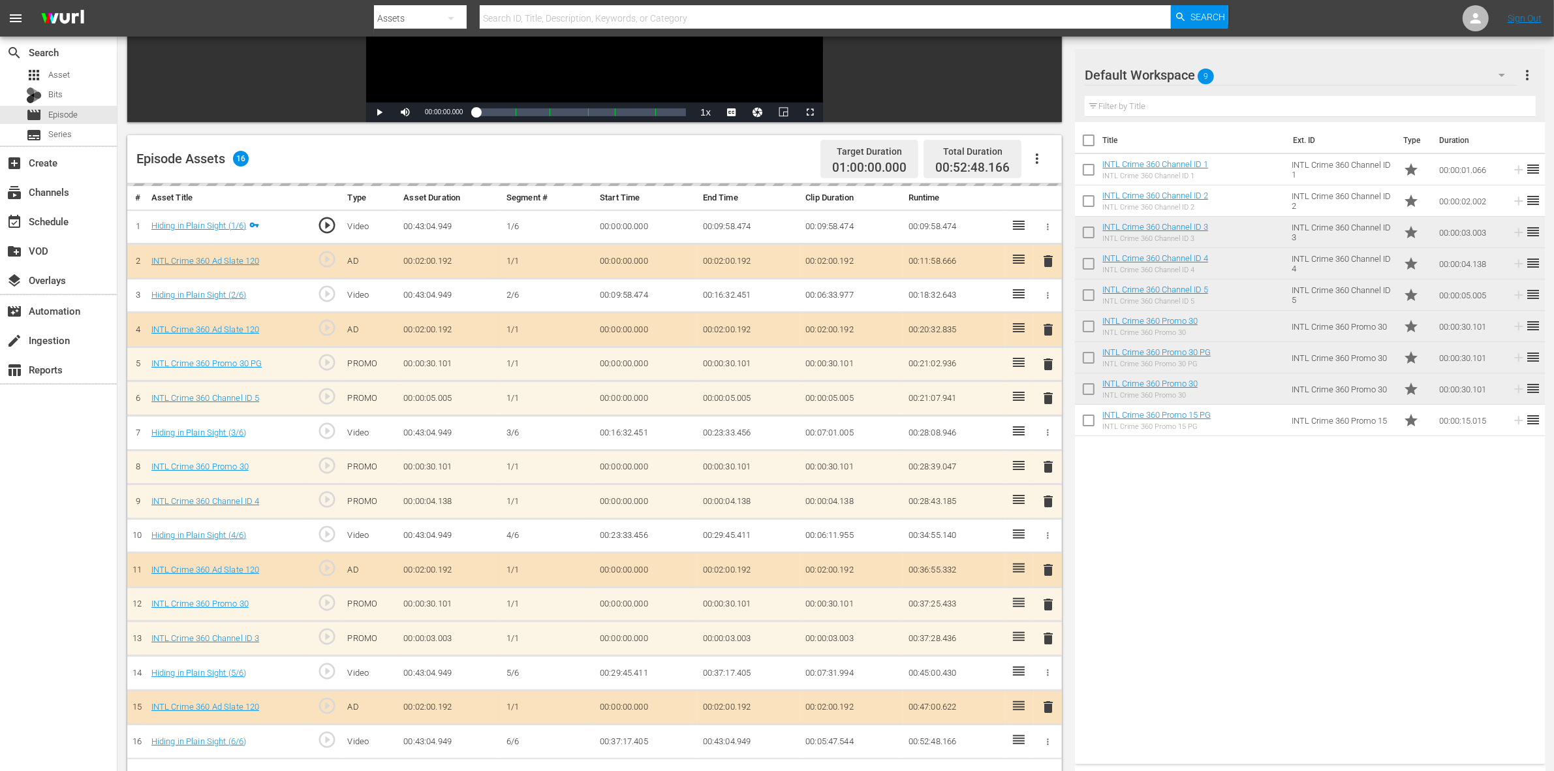
scroll to position [326, 0]
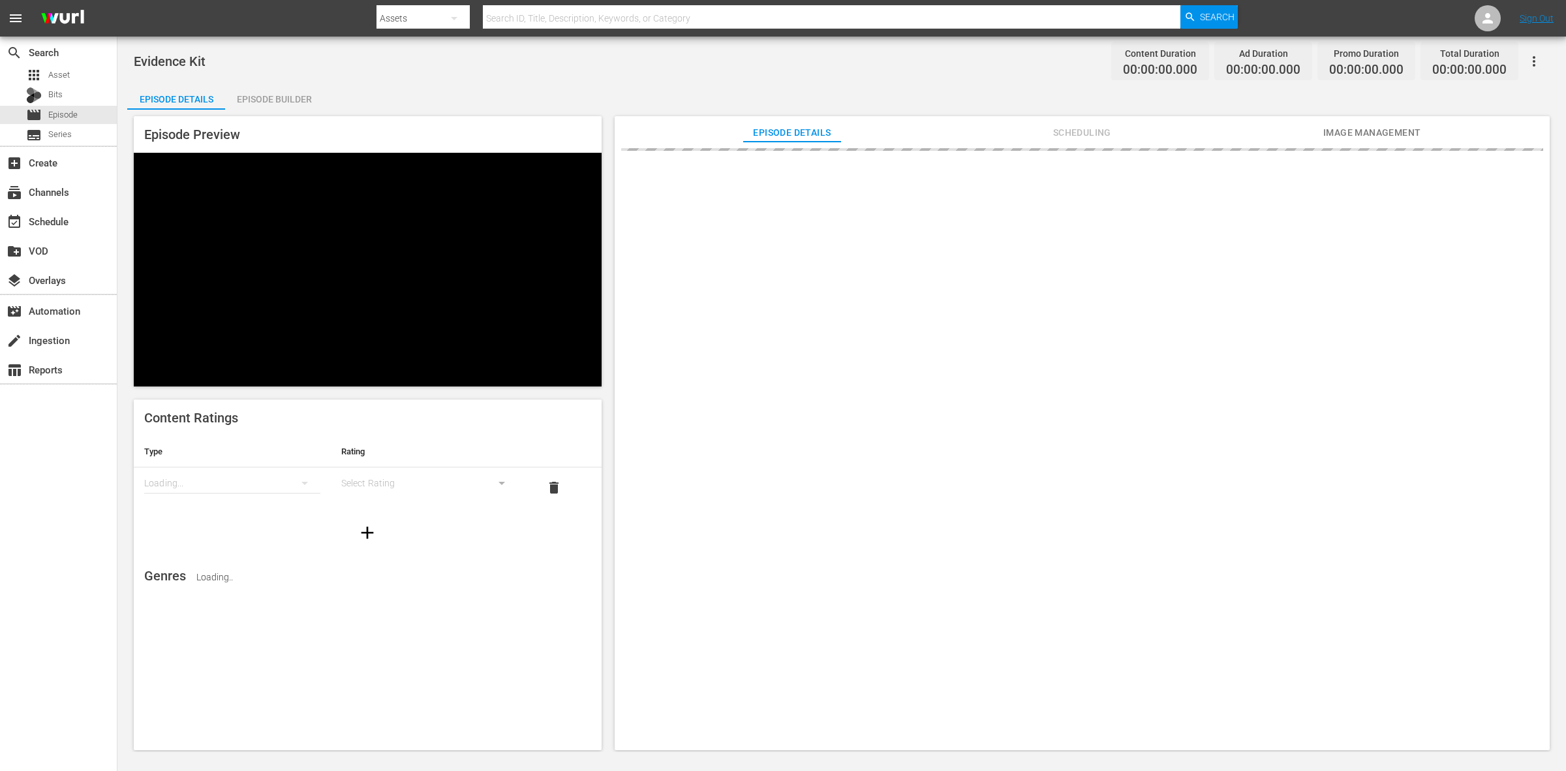
click at [243, 97] on div "Episode Builder" at bounding box center [274, 99] width 98 height 31
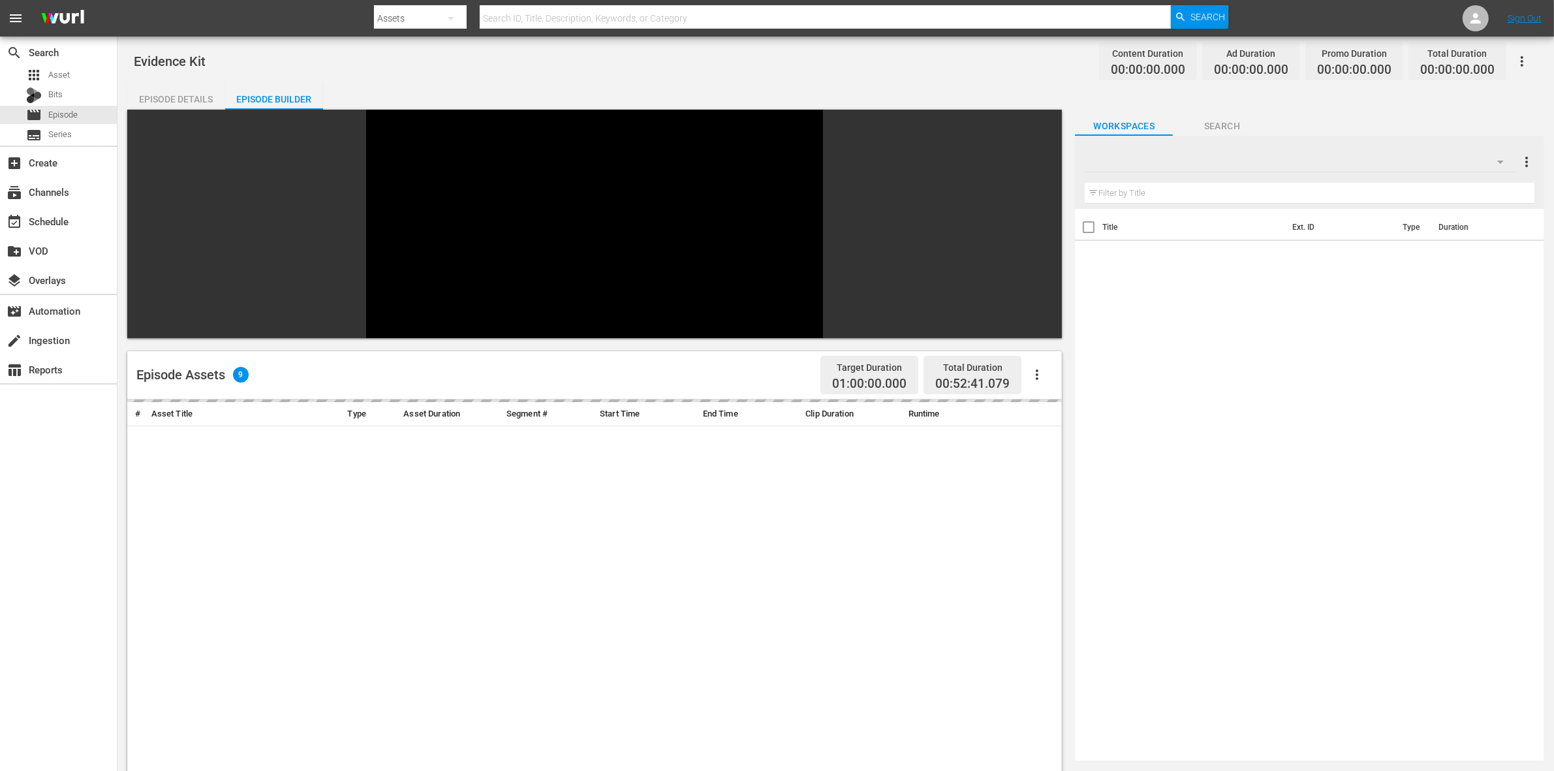
scroll to position [163, 0]
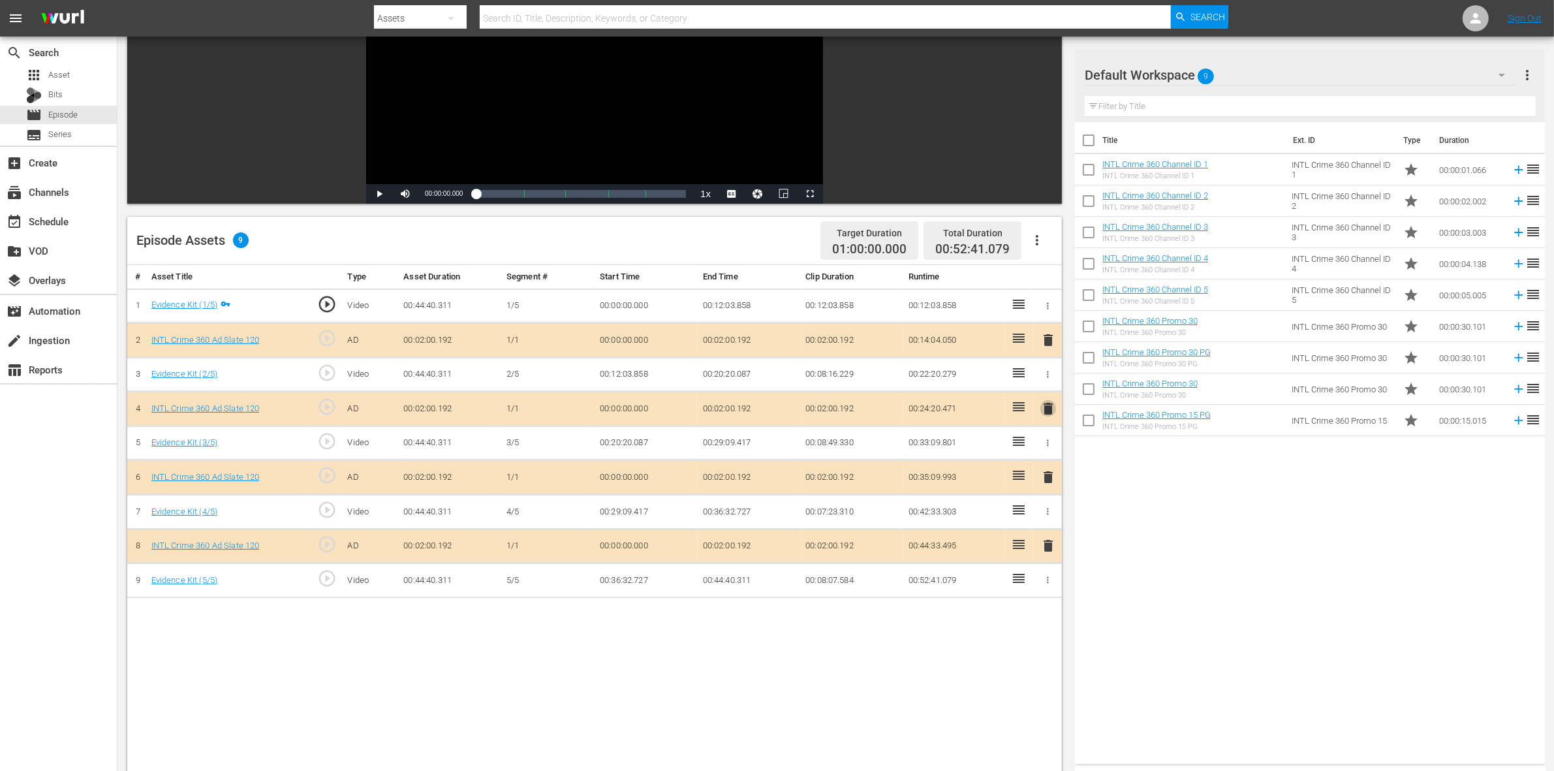
click at [1044, 409] on span "delete" at bounding box center [1048, 409] width 16 height 16
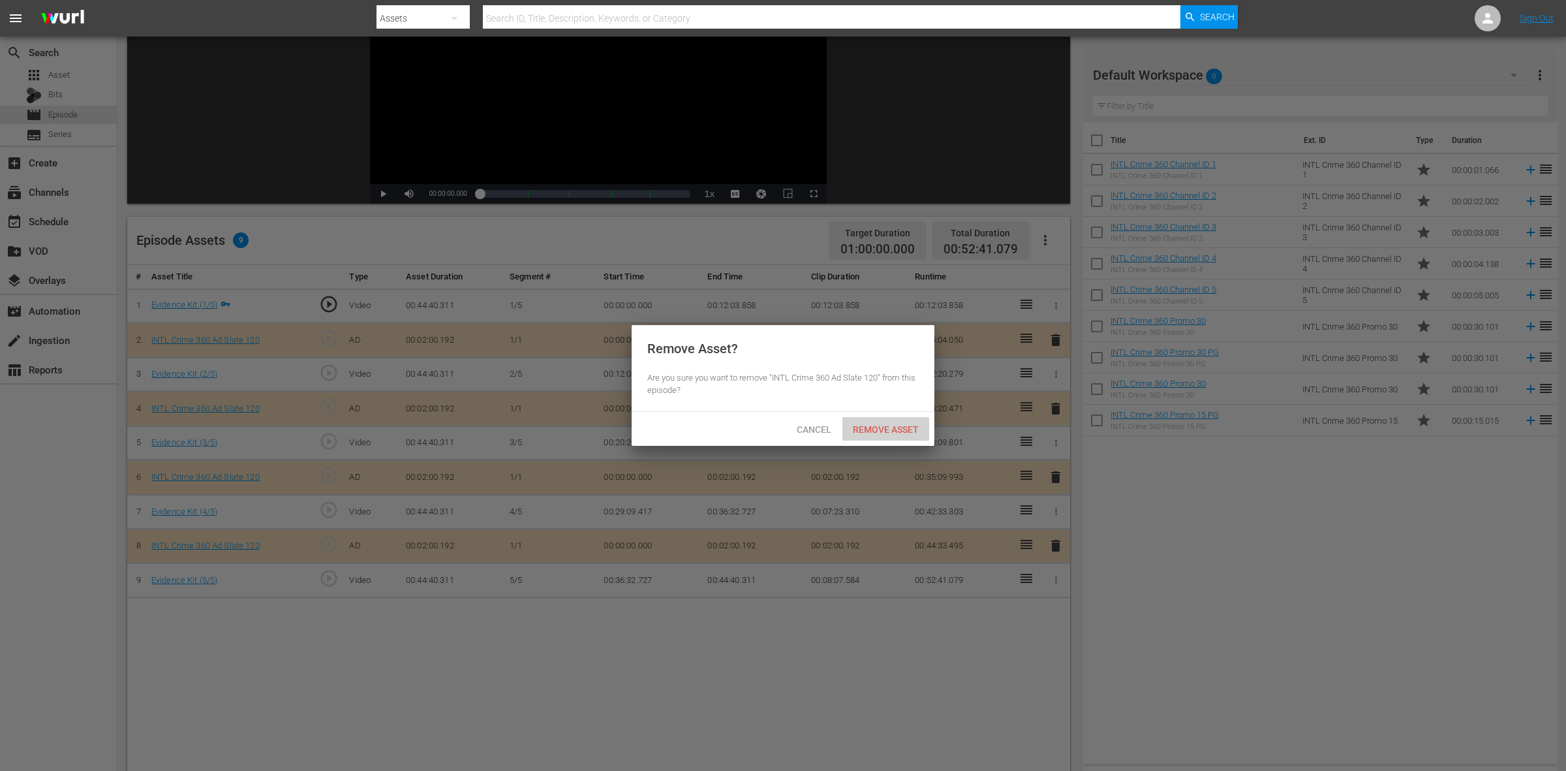
click at [925, 433] on span "Remove Asset" at bounding box center [885, 429] width 87 height 10
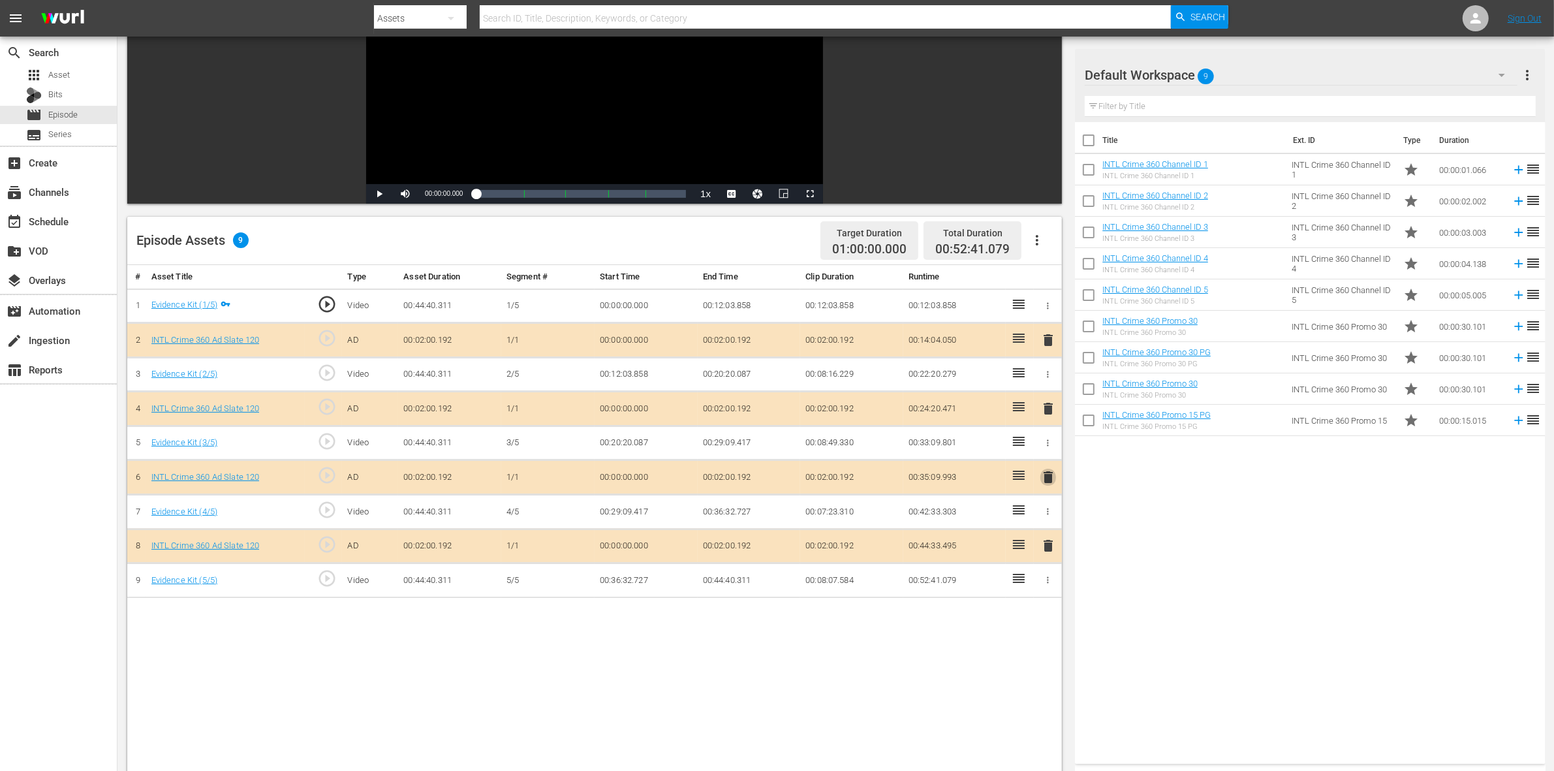
click at [1051, 482] on span "delete" at bounding box center [1048, 477] width 16 height 16
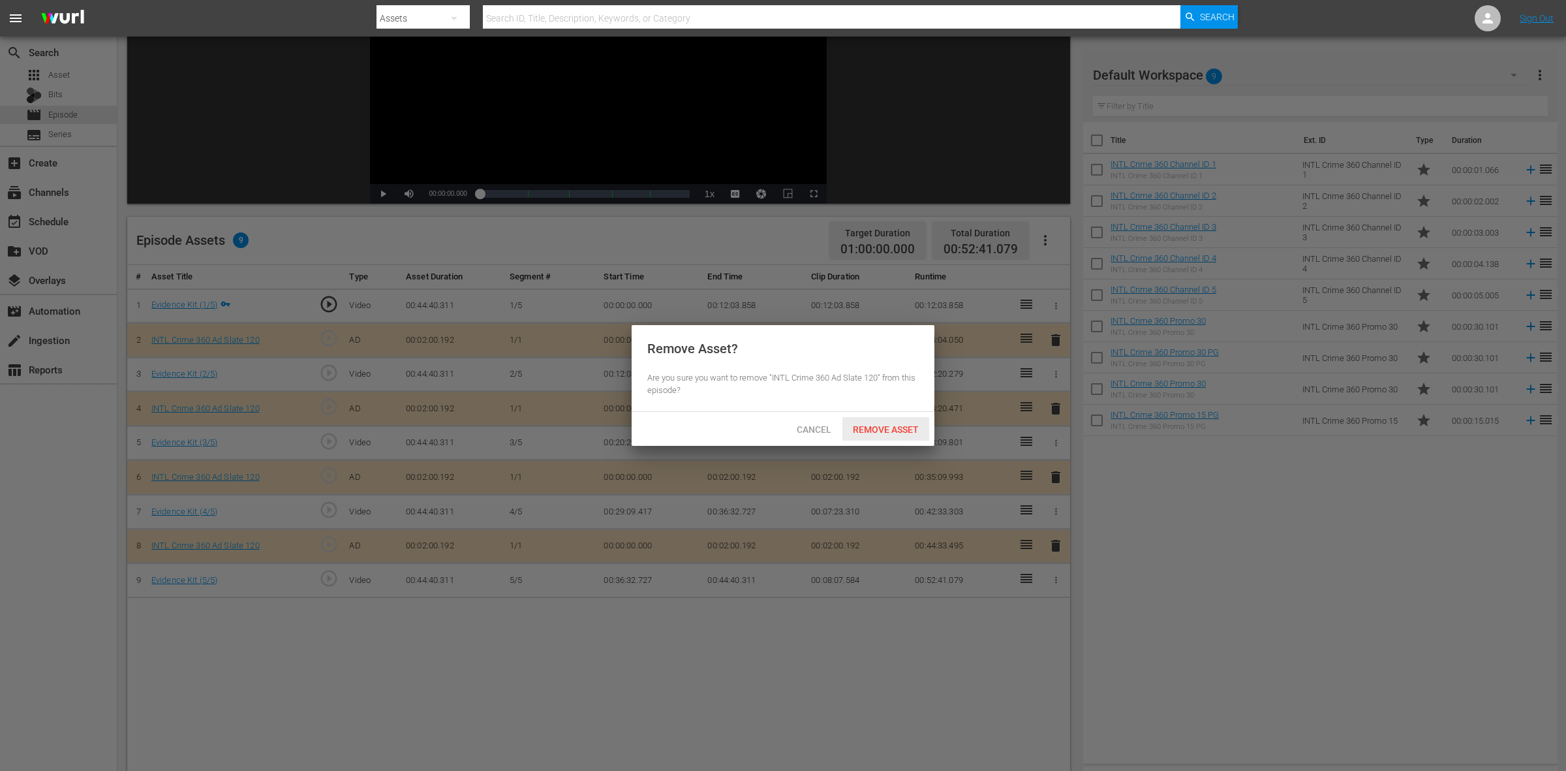
click at [869, 427] on span "Remove Asset" at bounding box center [885, 429] width 87 height 10
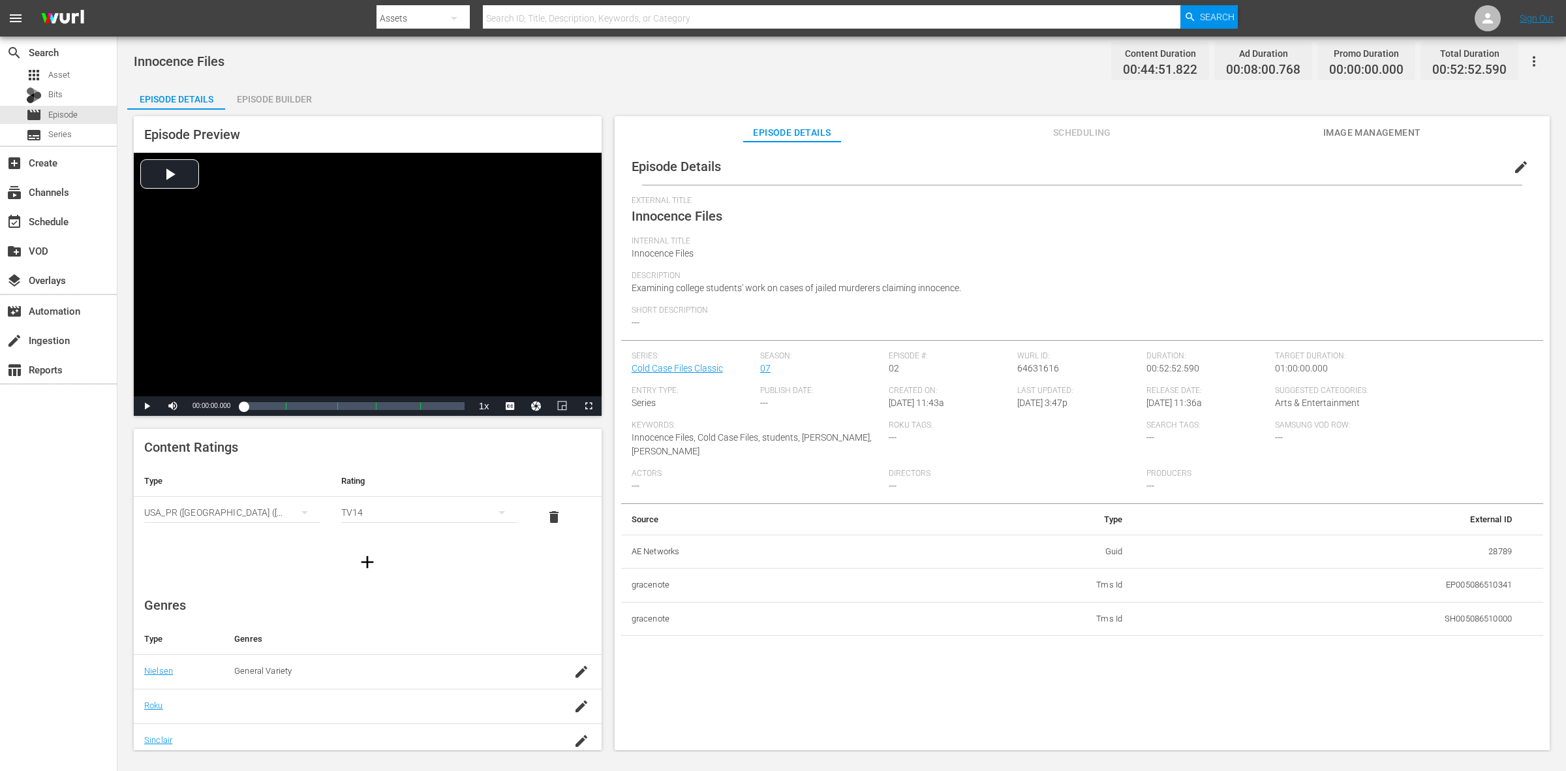
click at [260, 103] on div "Episode Builder" at bounding box center [274, 99] width 98 height 31
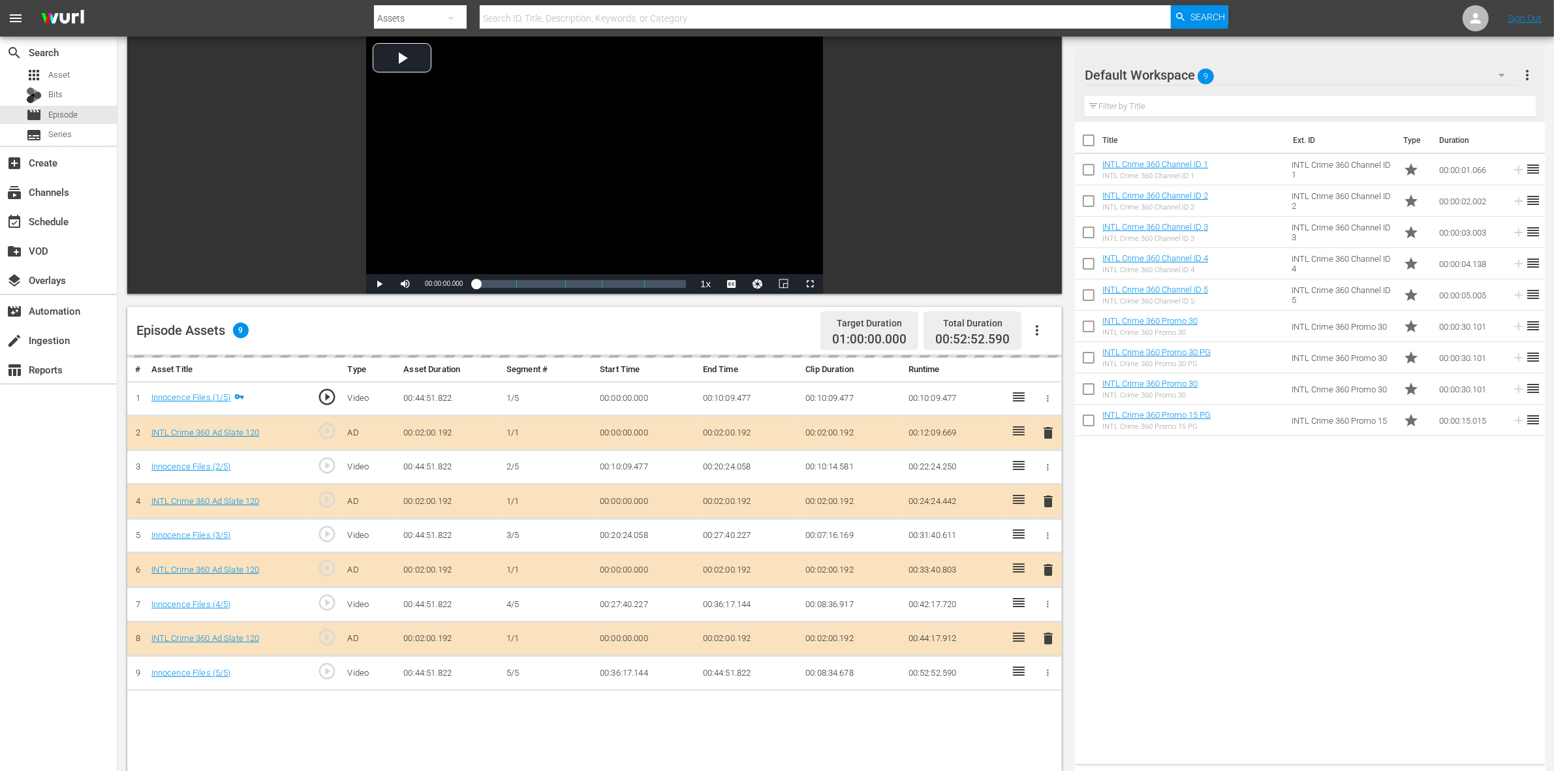
scroll to position [245, 0]
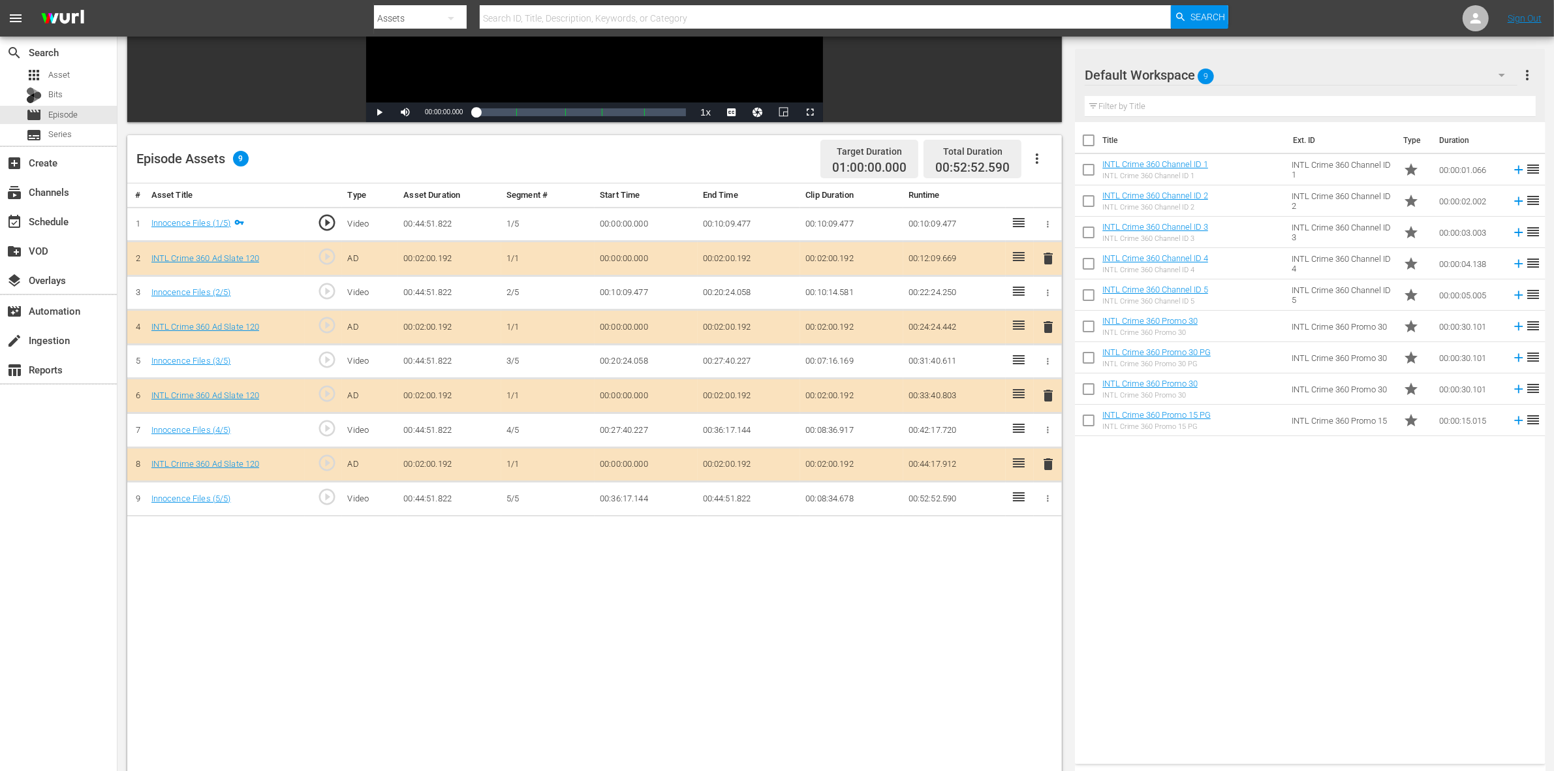
click at [1048, 335] on span "delete" at bounding box center [1048, 327] width 16 height 16
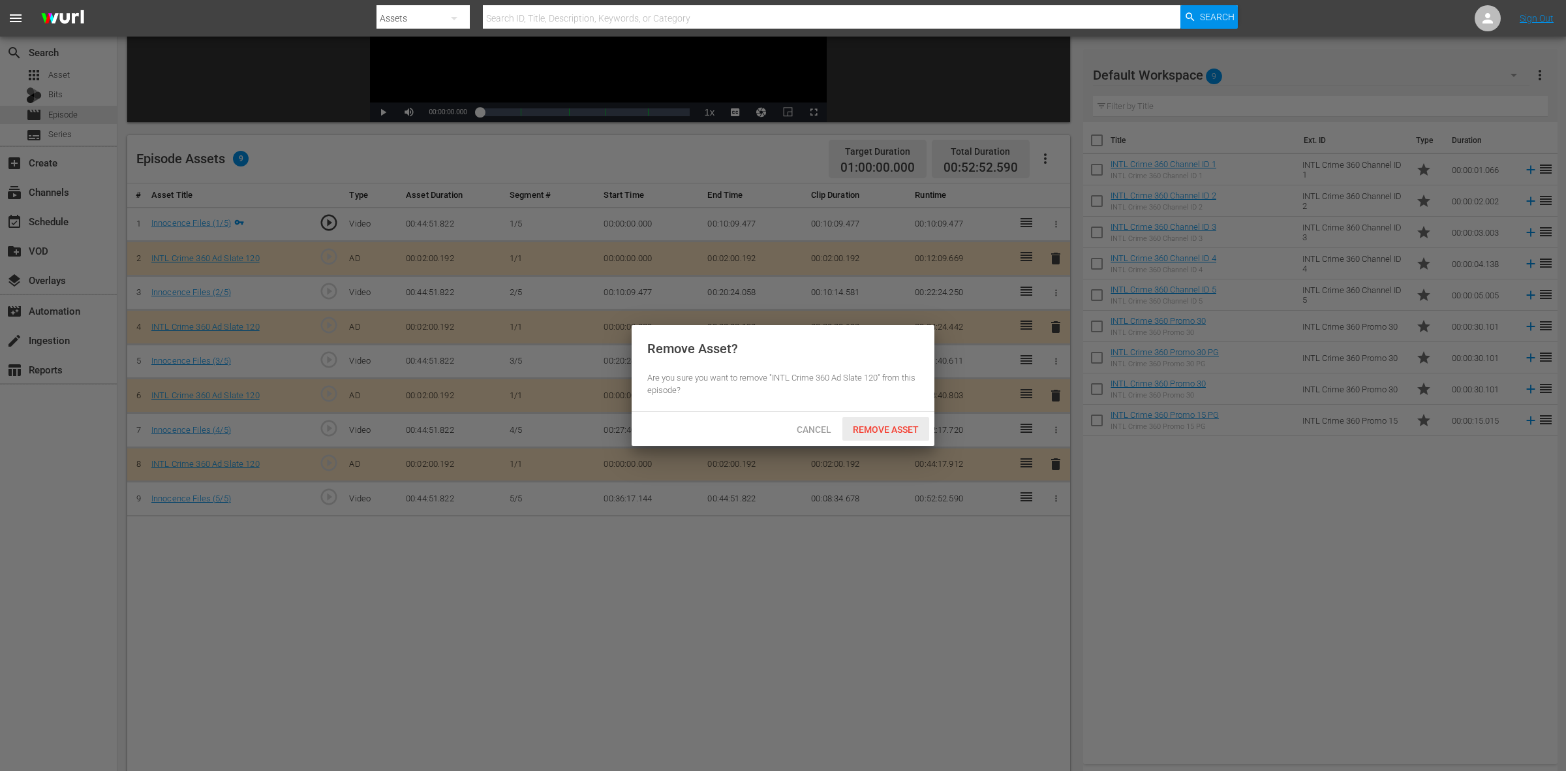
click at [902, 425] on span "Remove Asset" at bounding box center [885, 429] width 87 height 10
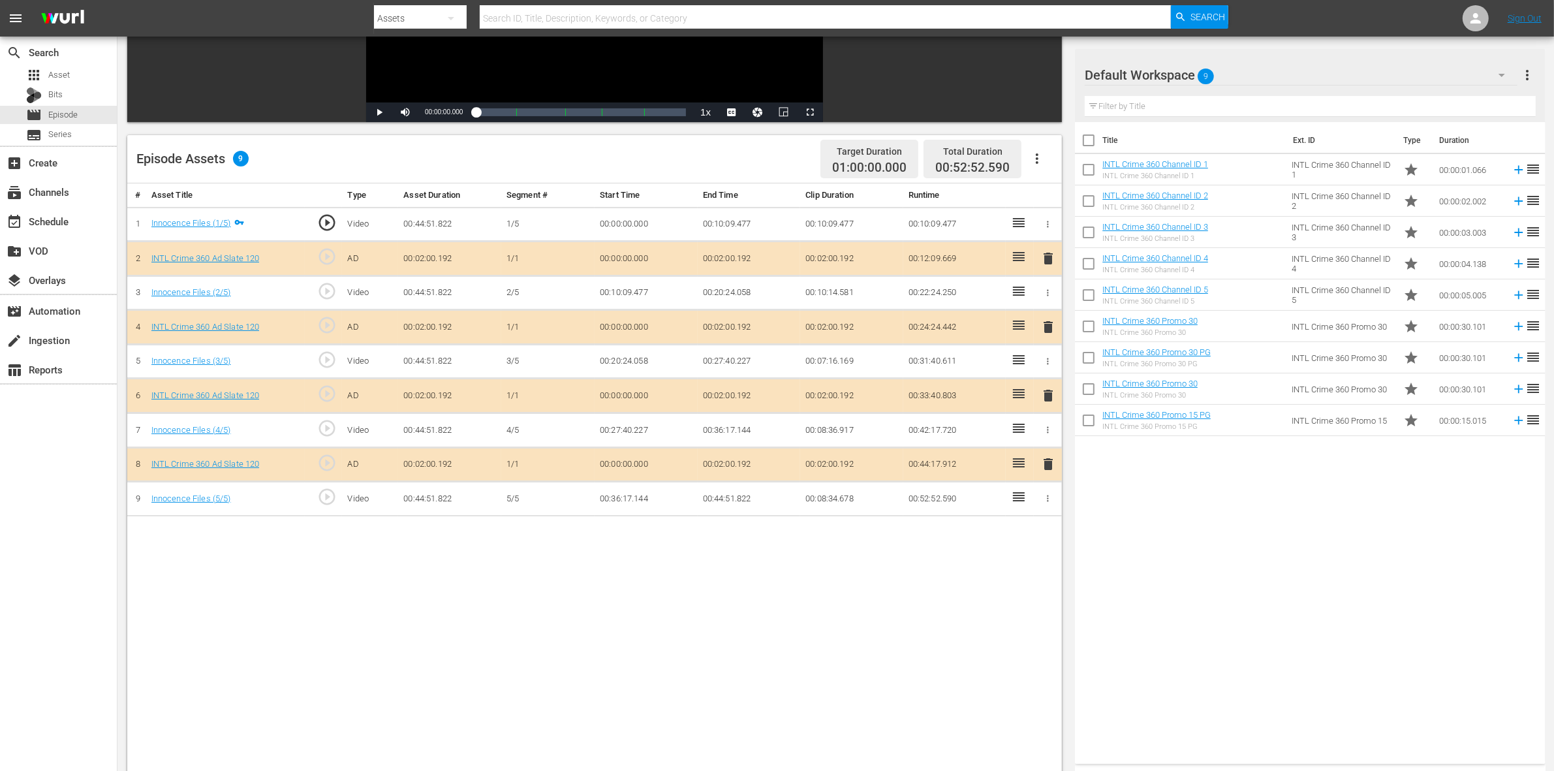
click at [1051, 403] on span "delete" at bounding box center [1048, 396] width 16 height 16
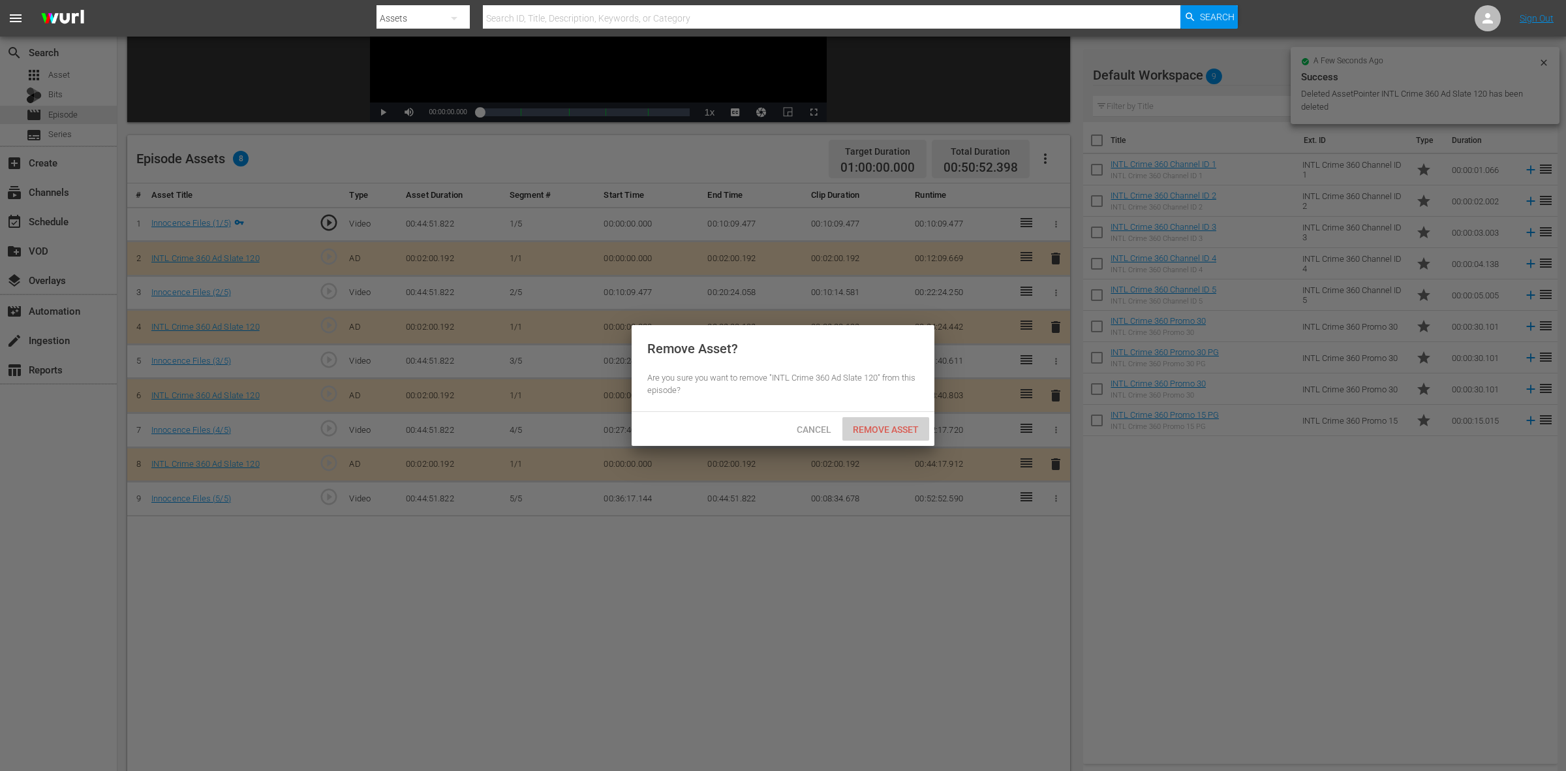
click at [902, 434] on span "Remove Asset" at bounding box center [885, 429] width 87 height 10
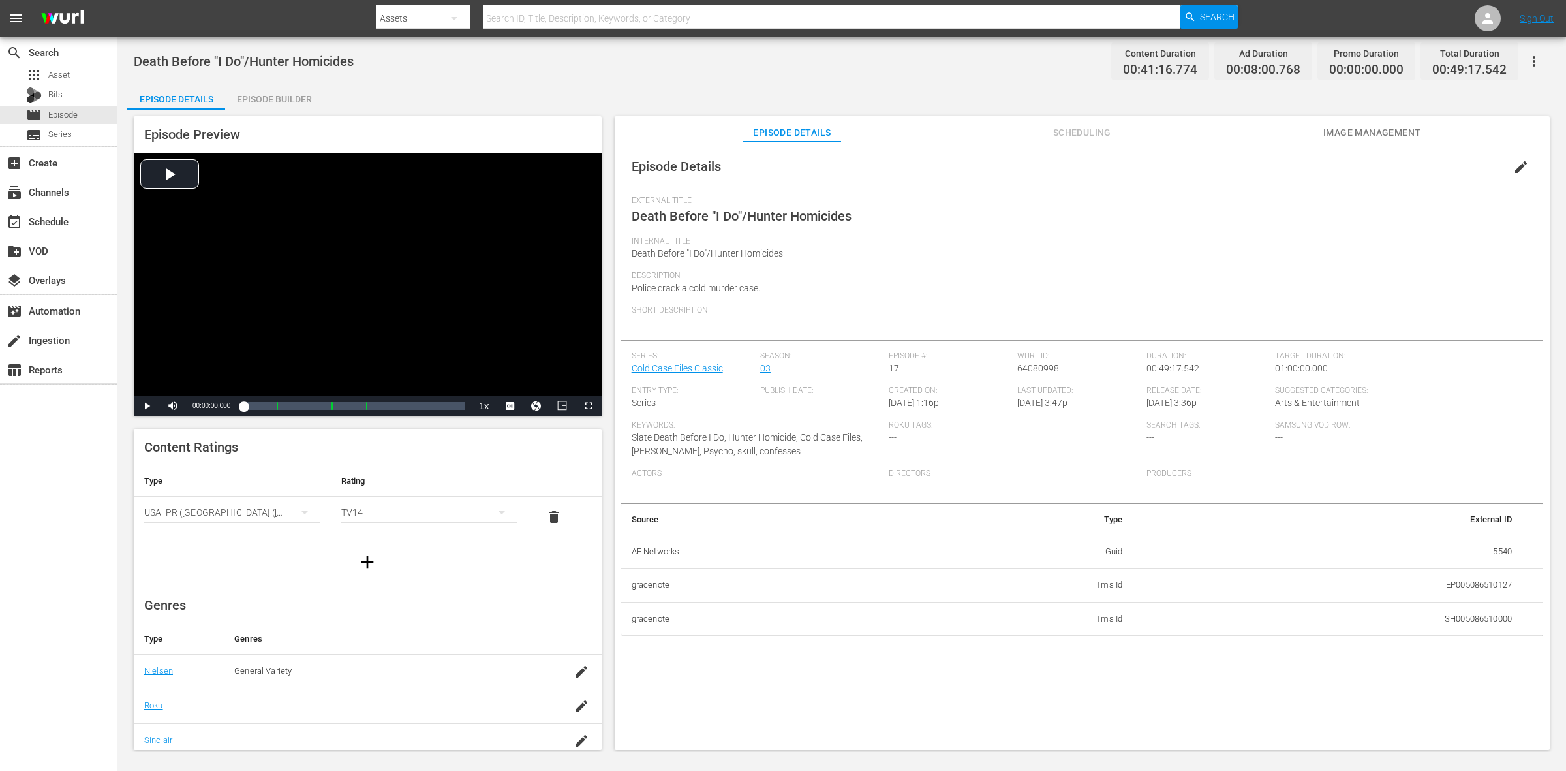
click at [279, 97] on div "Episode Builder" at bounding box center [274, 99] width 98 height 31
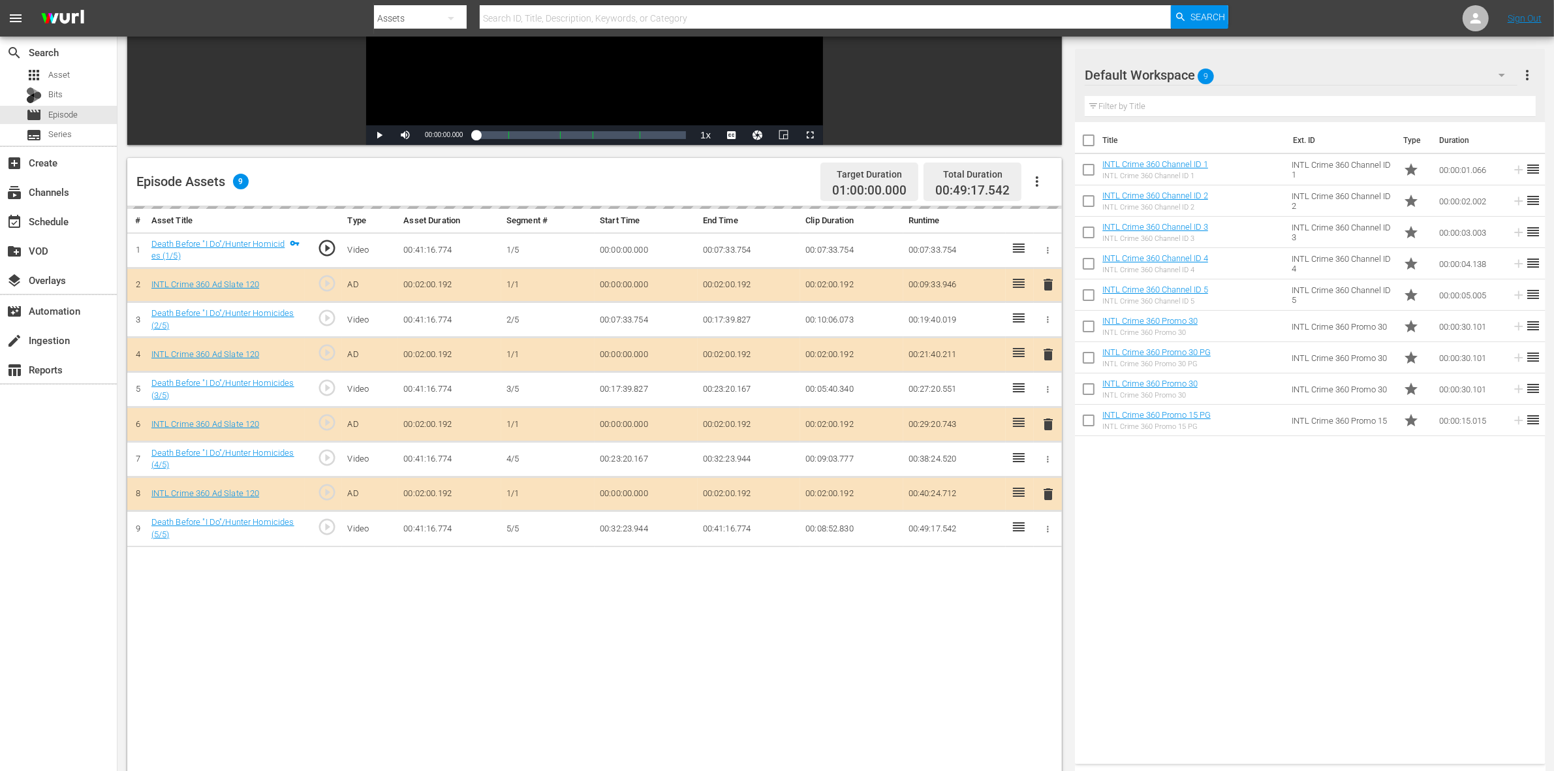
scroll to position [245, 0]
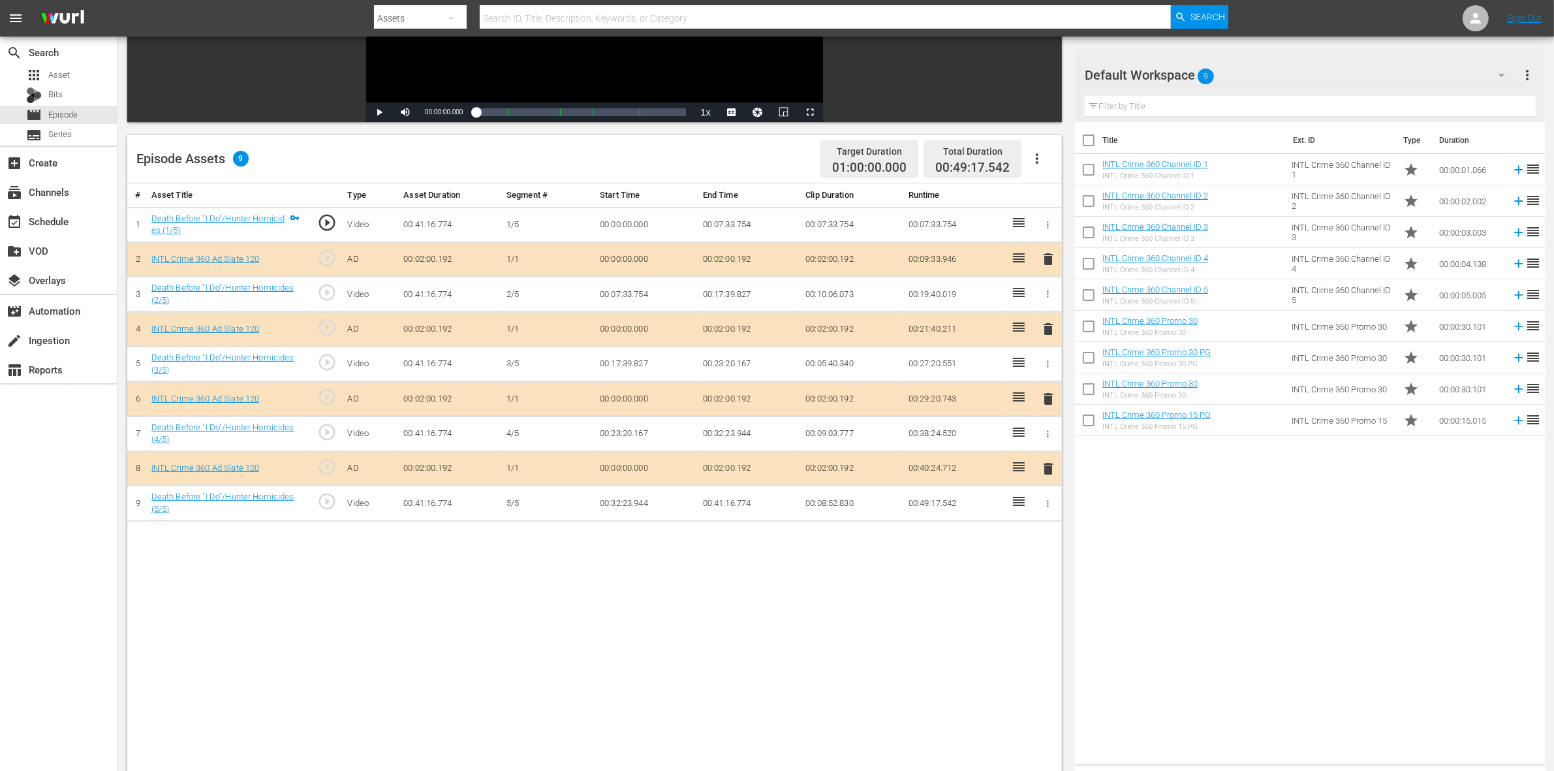
click at [1044, 337] on span "delete" at bounding box center [1048, 329] width 16 height 16
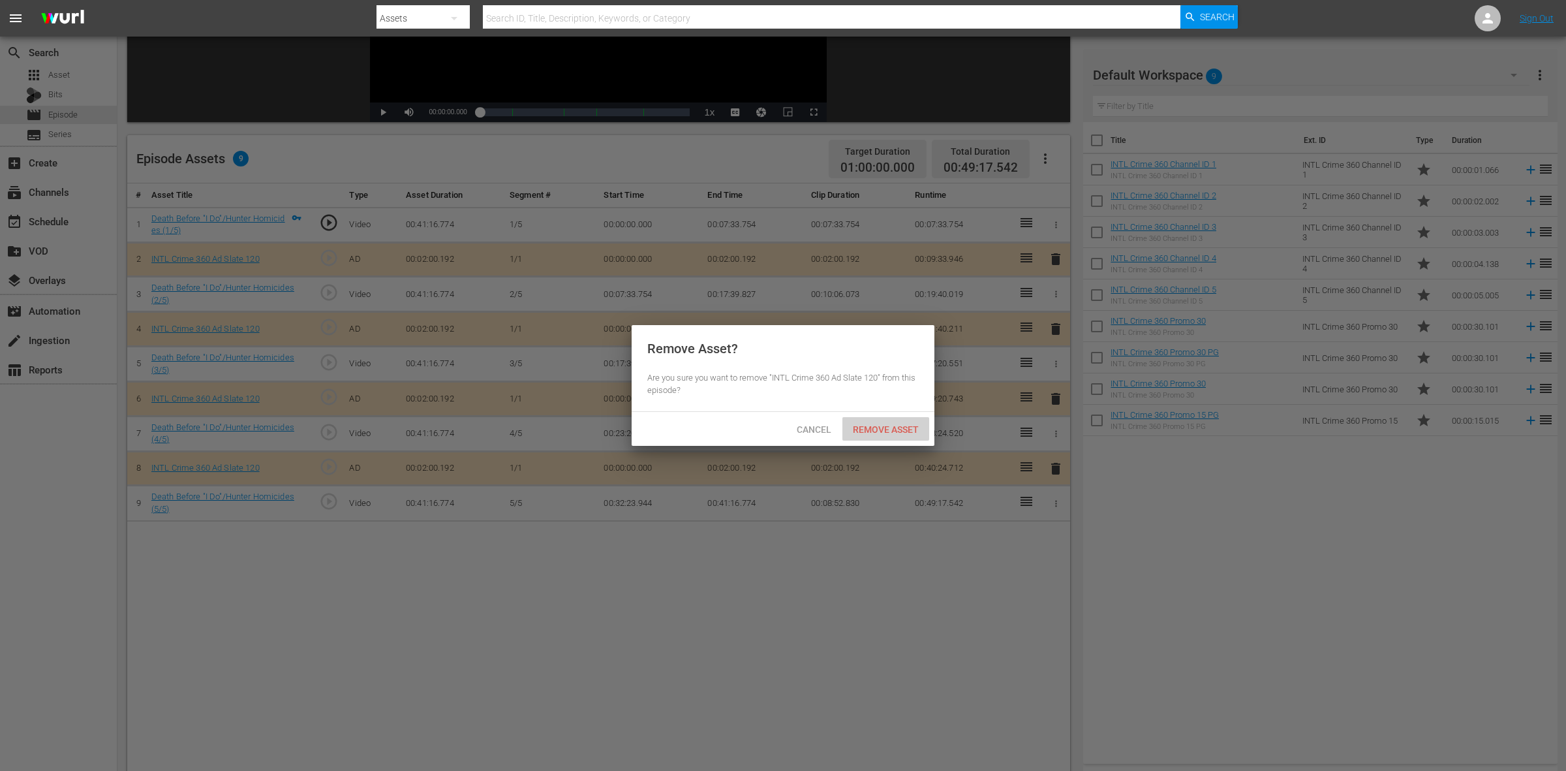
click at [882, 431] on span "Remove Asset" at bounding box center [885, 429] width 87 height 10
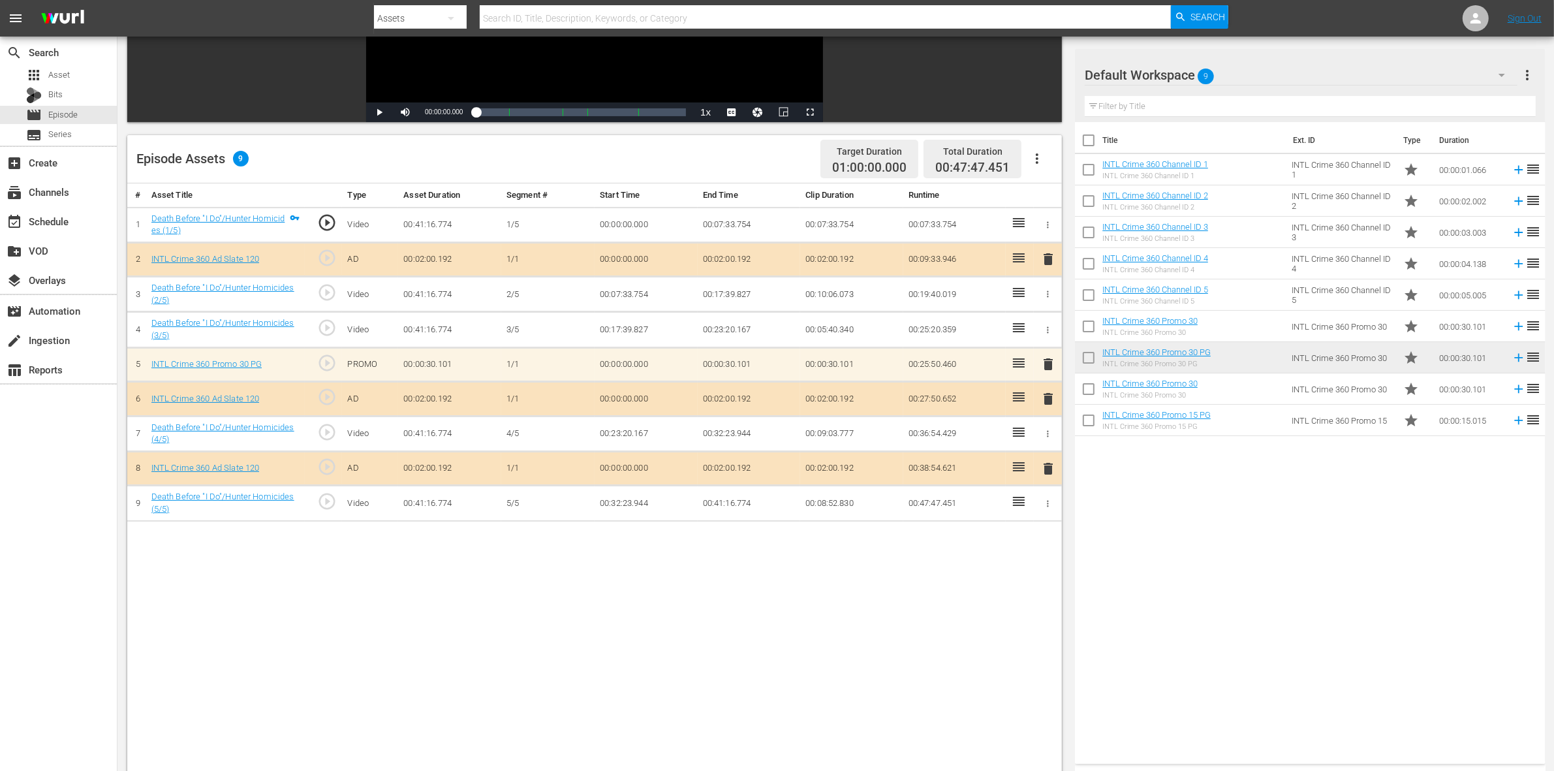
click at [1252, 302] on td "00:00:05.005" at bounding box center [1470, 294] width 72 height 31
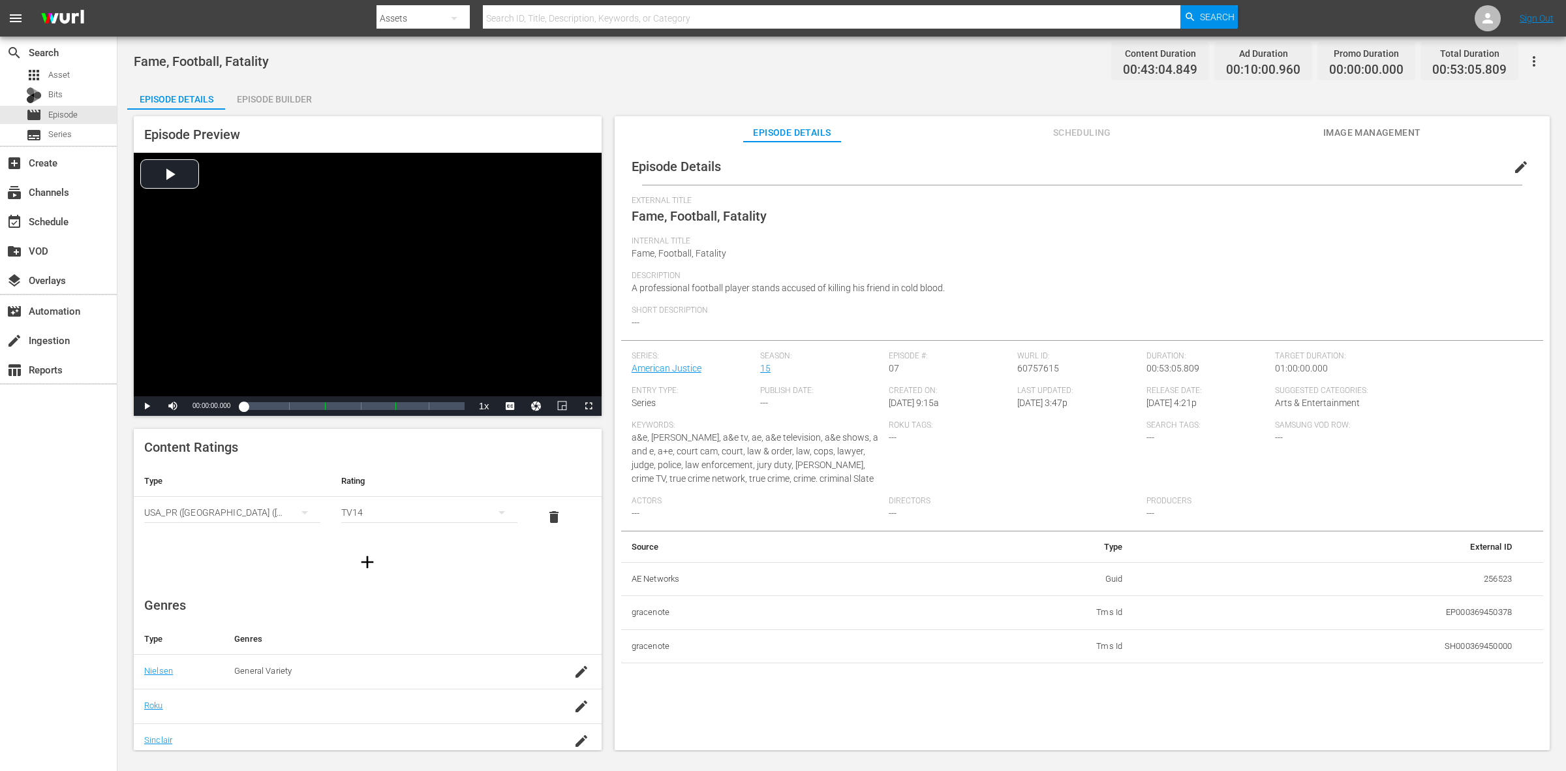
click at [275, 99] on div "Episode Builder" at bounding box center [274, 99] width 98 height 31
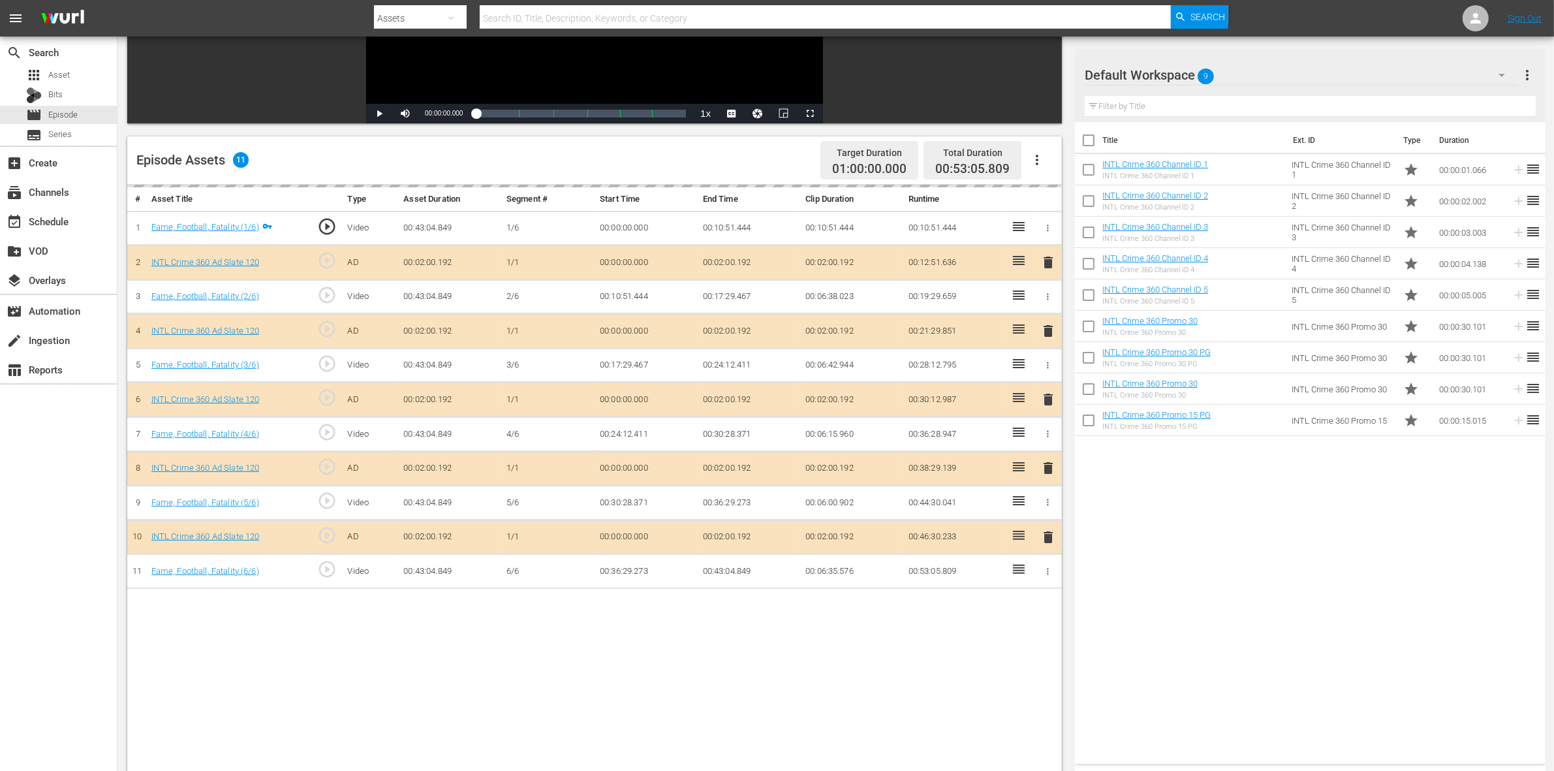
scroll to position [245, 0]
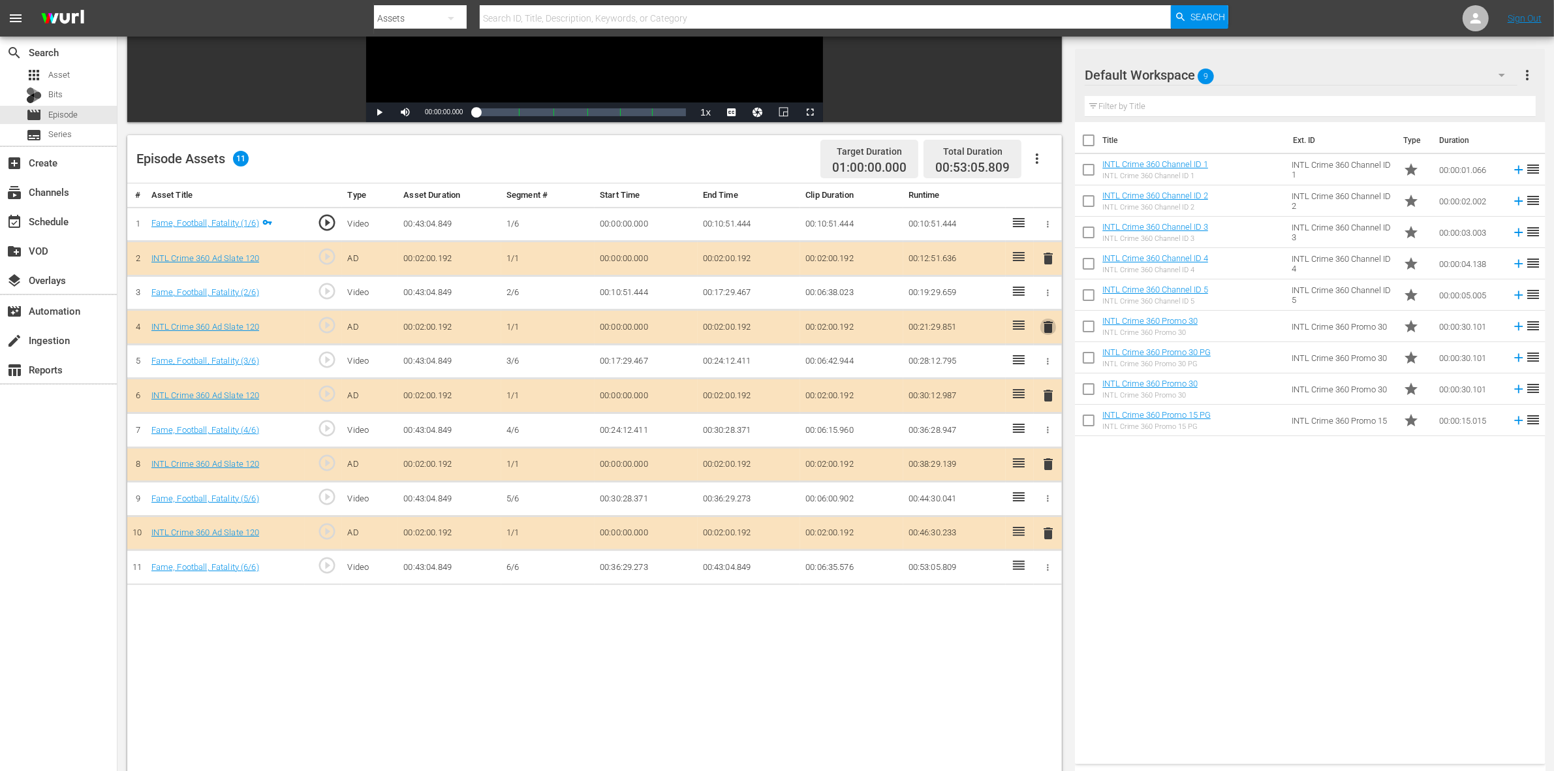
click at [1045, 331] on span "delete" at bounding box center [1048, 327] width 16 height 16
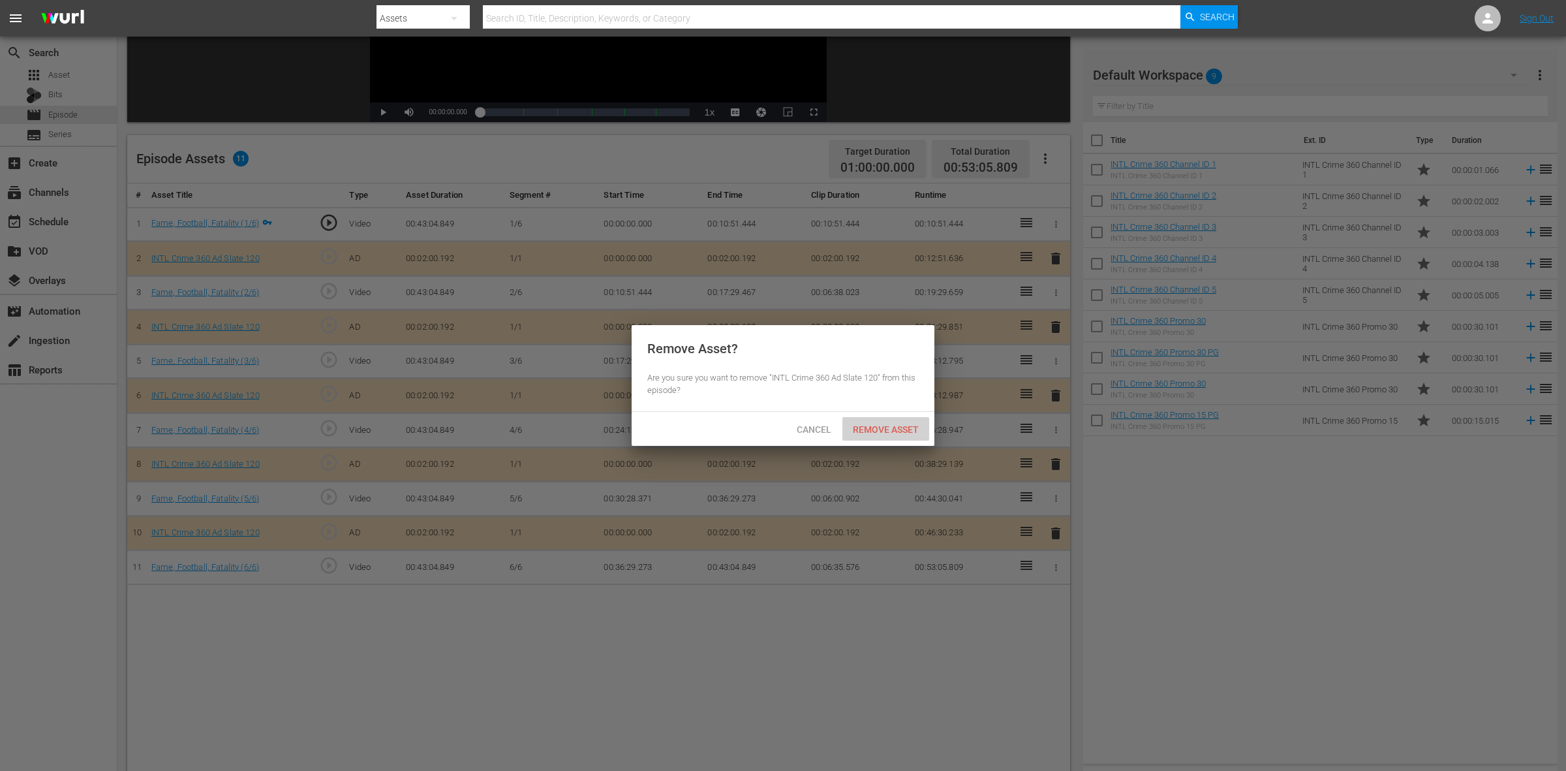
click at [889, 421] on div "Remove Asset" at bounding box center [885, 429] width 87 height 24
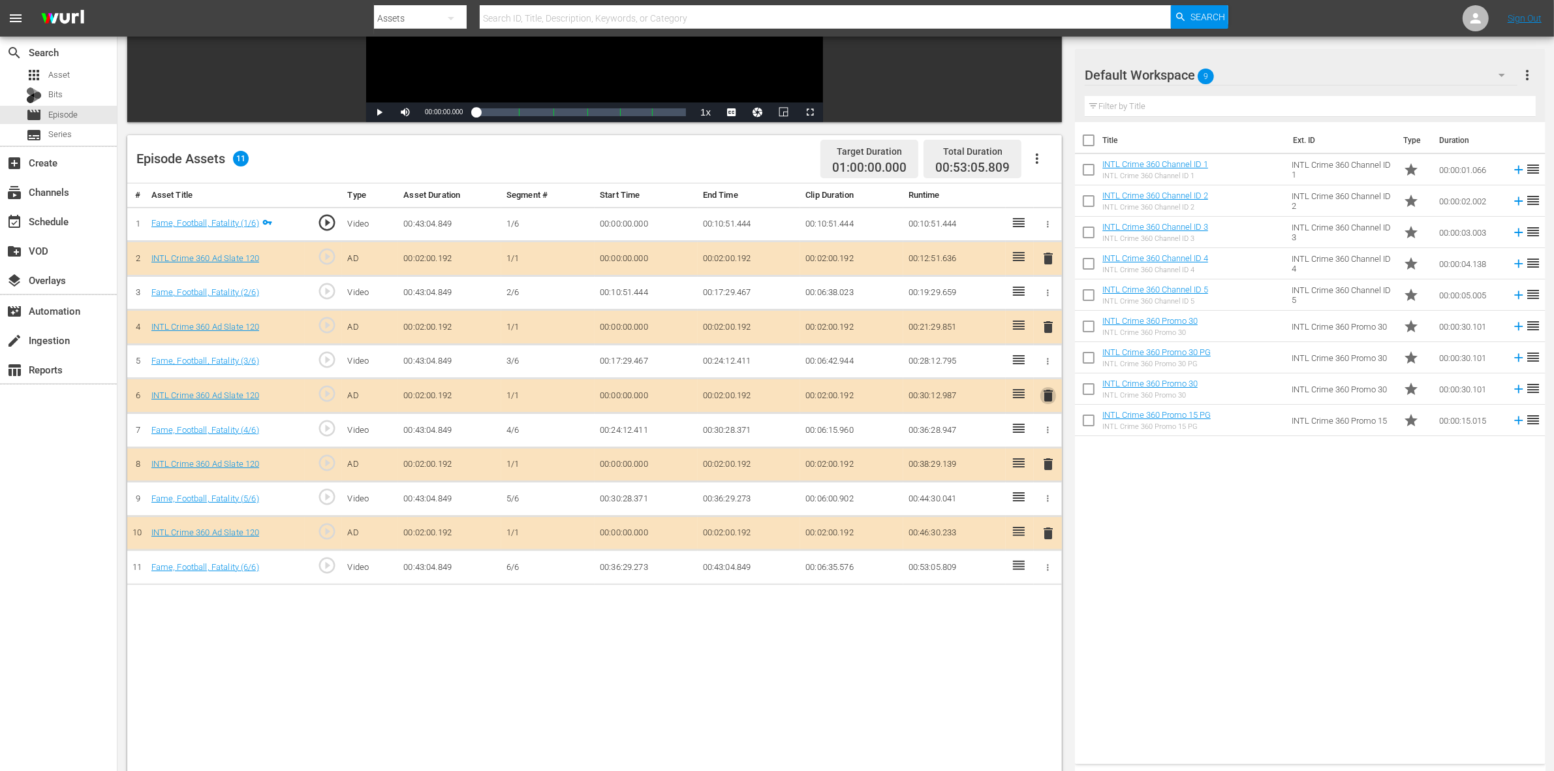
click at [1044, 392] on span "delete" at bounding box center [1048, 396] width 16 height 16
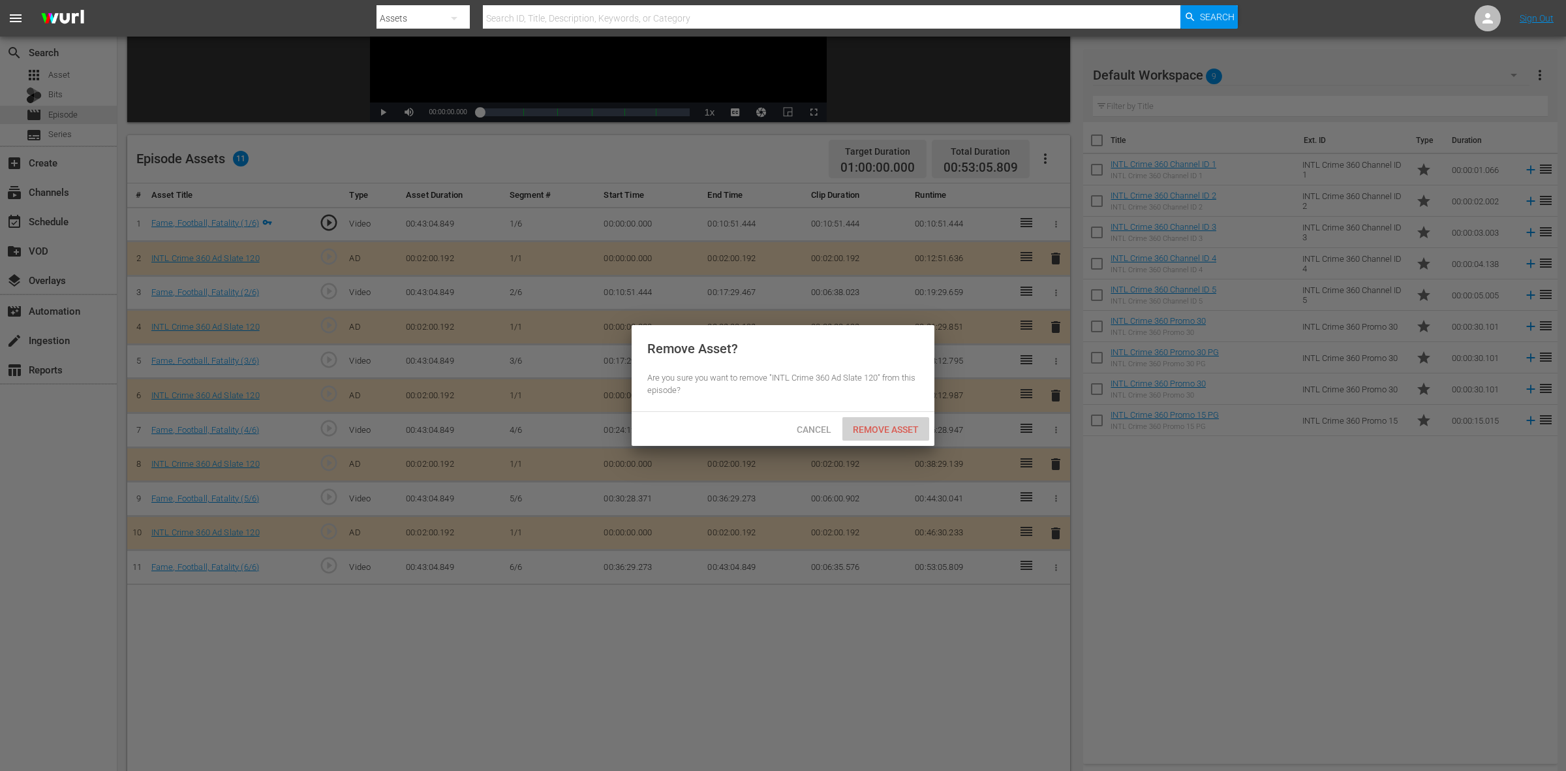
click at [883, 422] on div "Remove Asset" at bounding box center [885, 429] width 87 height 24
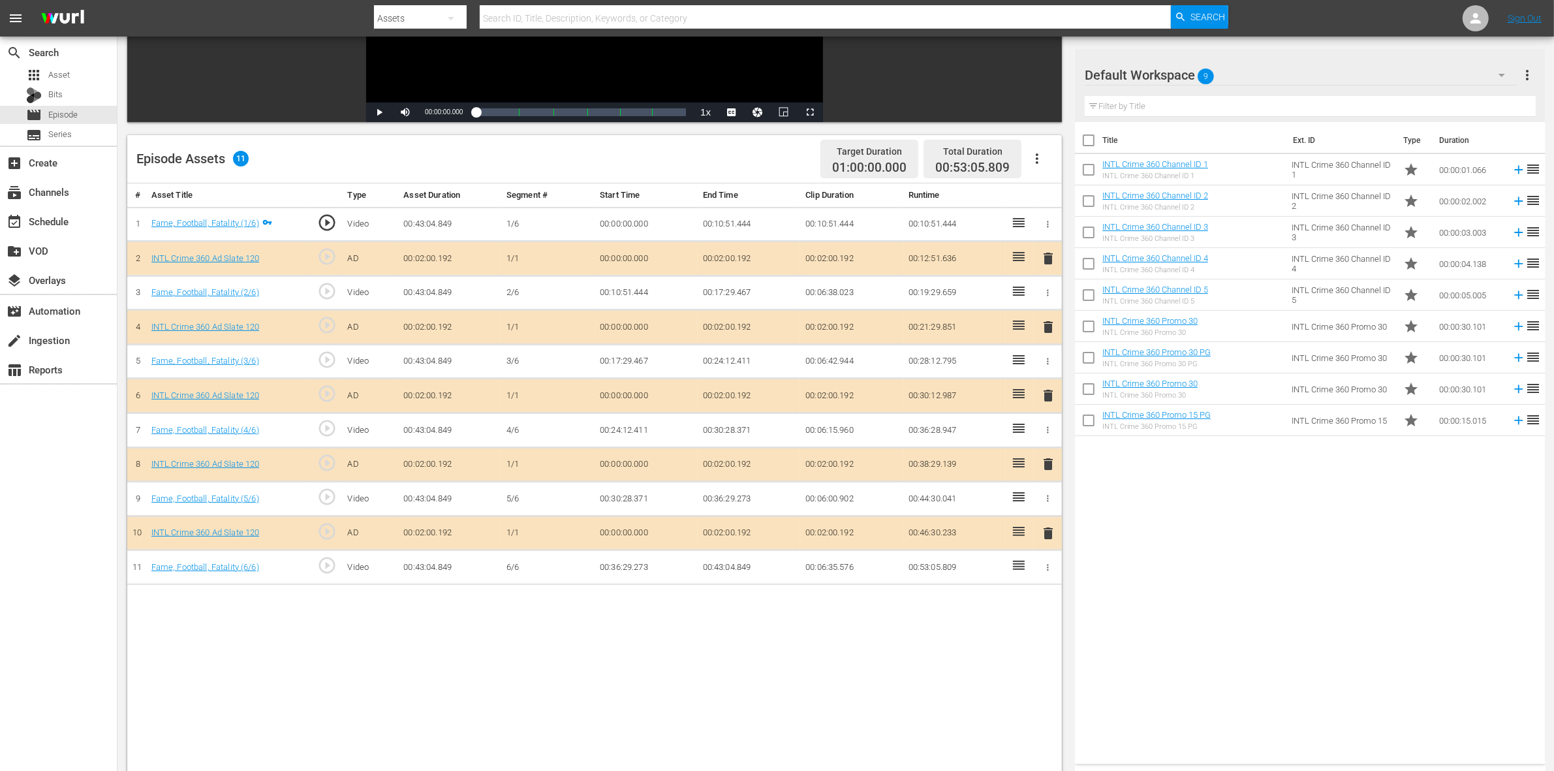
click at [1049, 467] on span "delete" at bounding box center [1048, 464] width 16 height 16
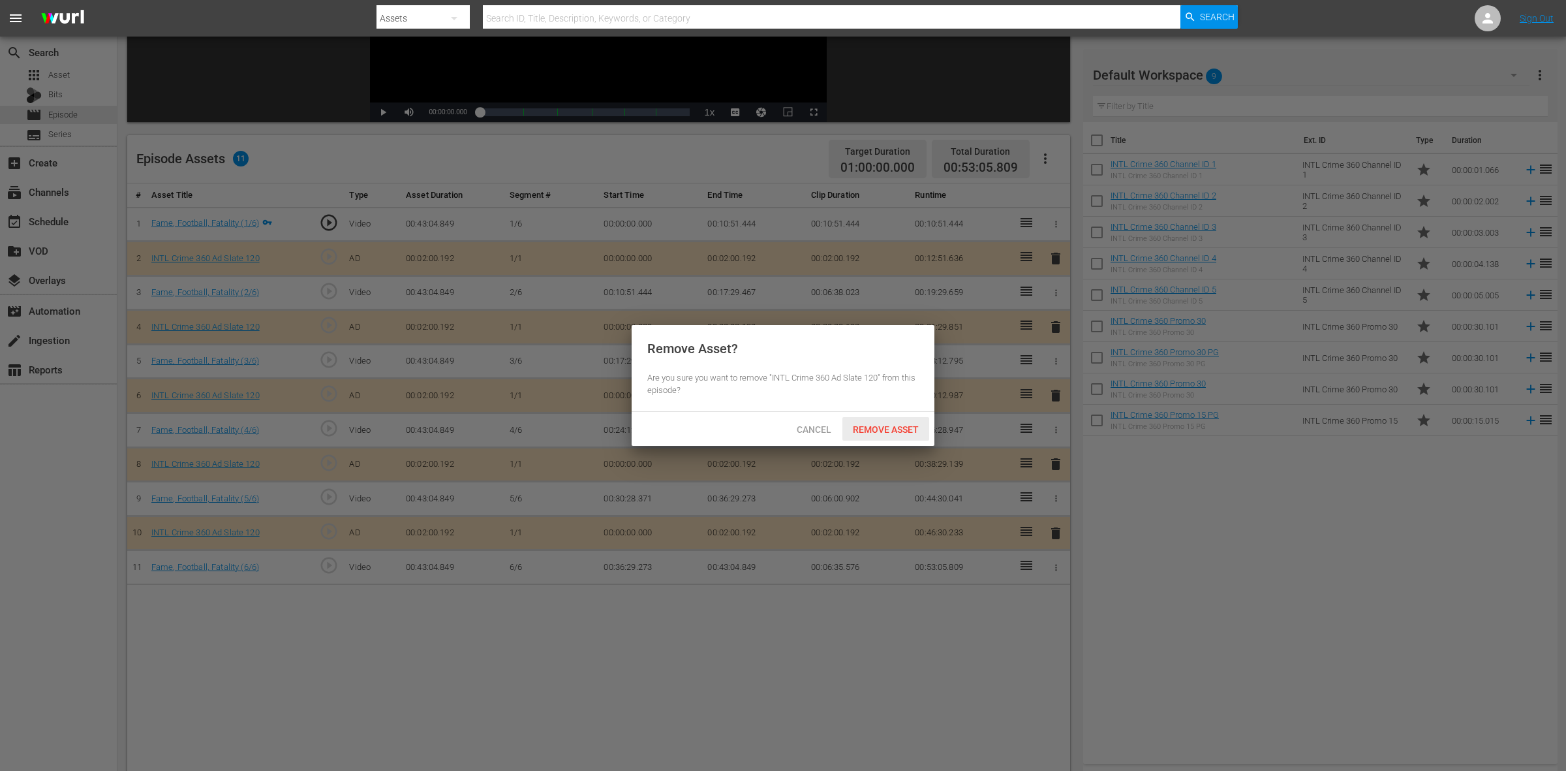
click at [895, 432] on span "Remove Asset" at bounding box center [885, 429] width 87 height 10
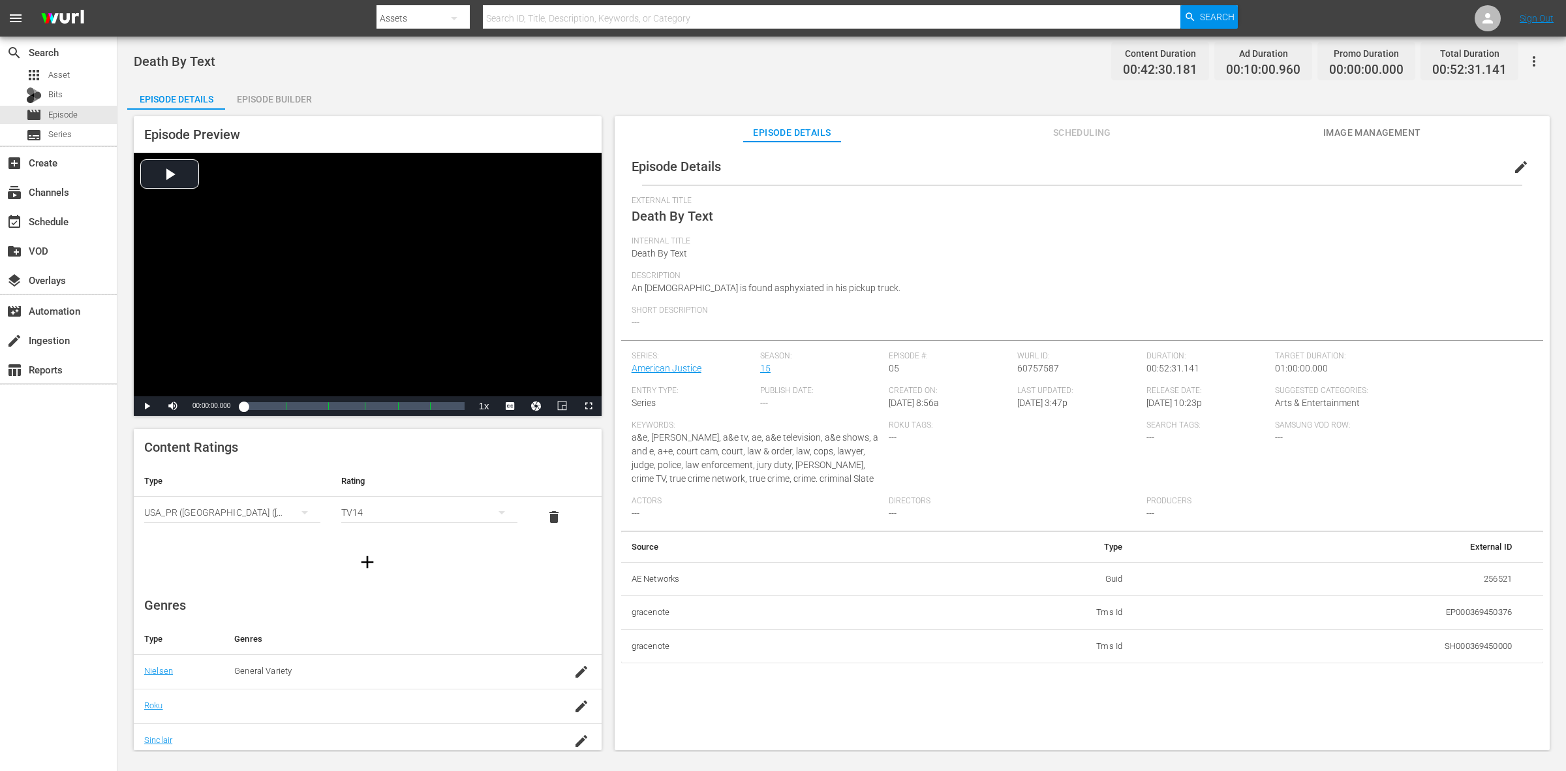
click at [281, 88] on div "Episode Builder" at bounding box center [274, 99] width 98 height 31
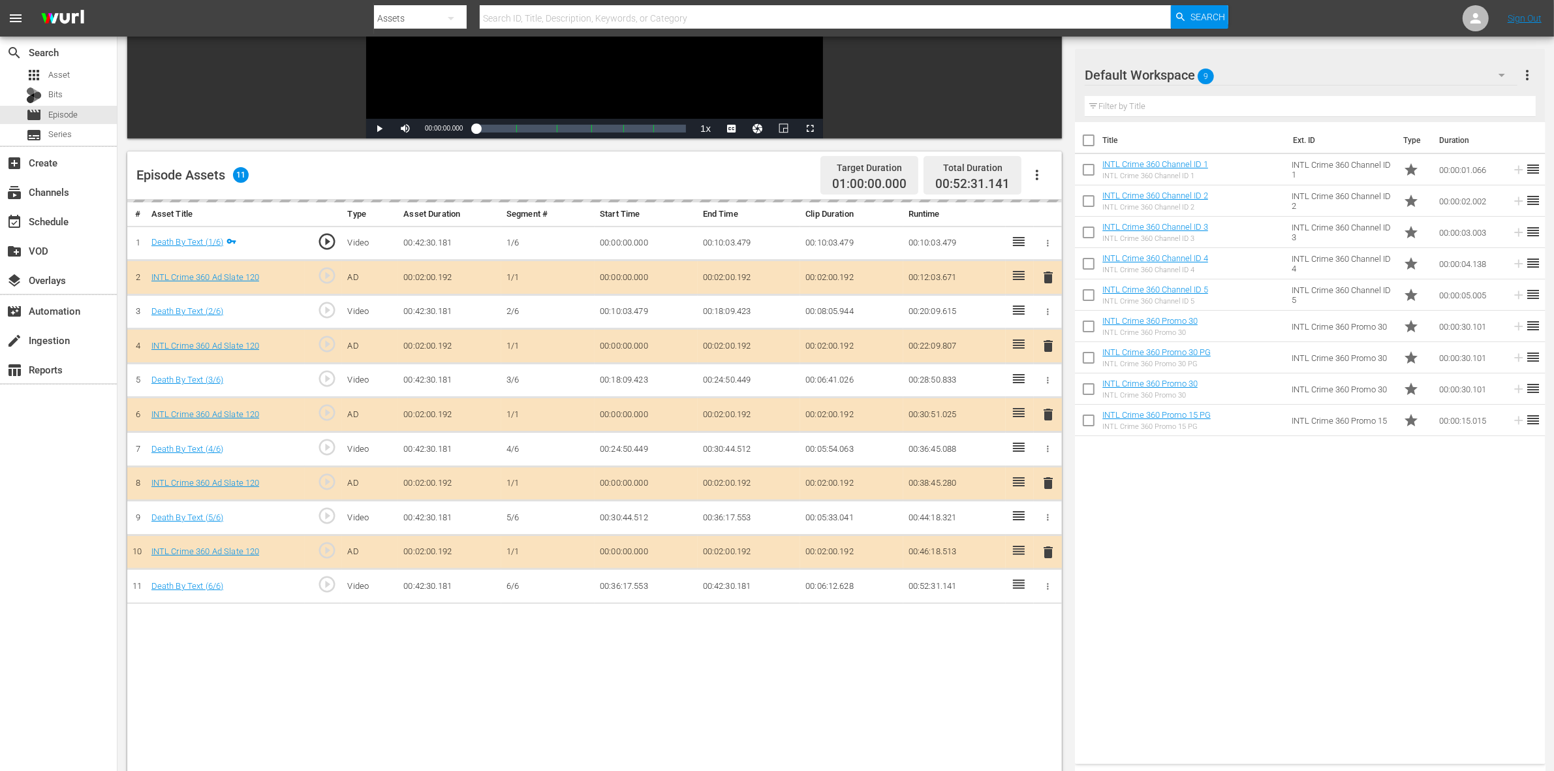
scroll to position [245, 0]
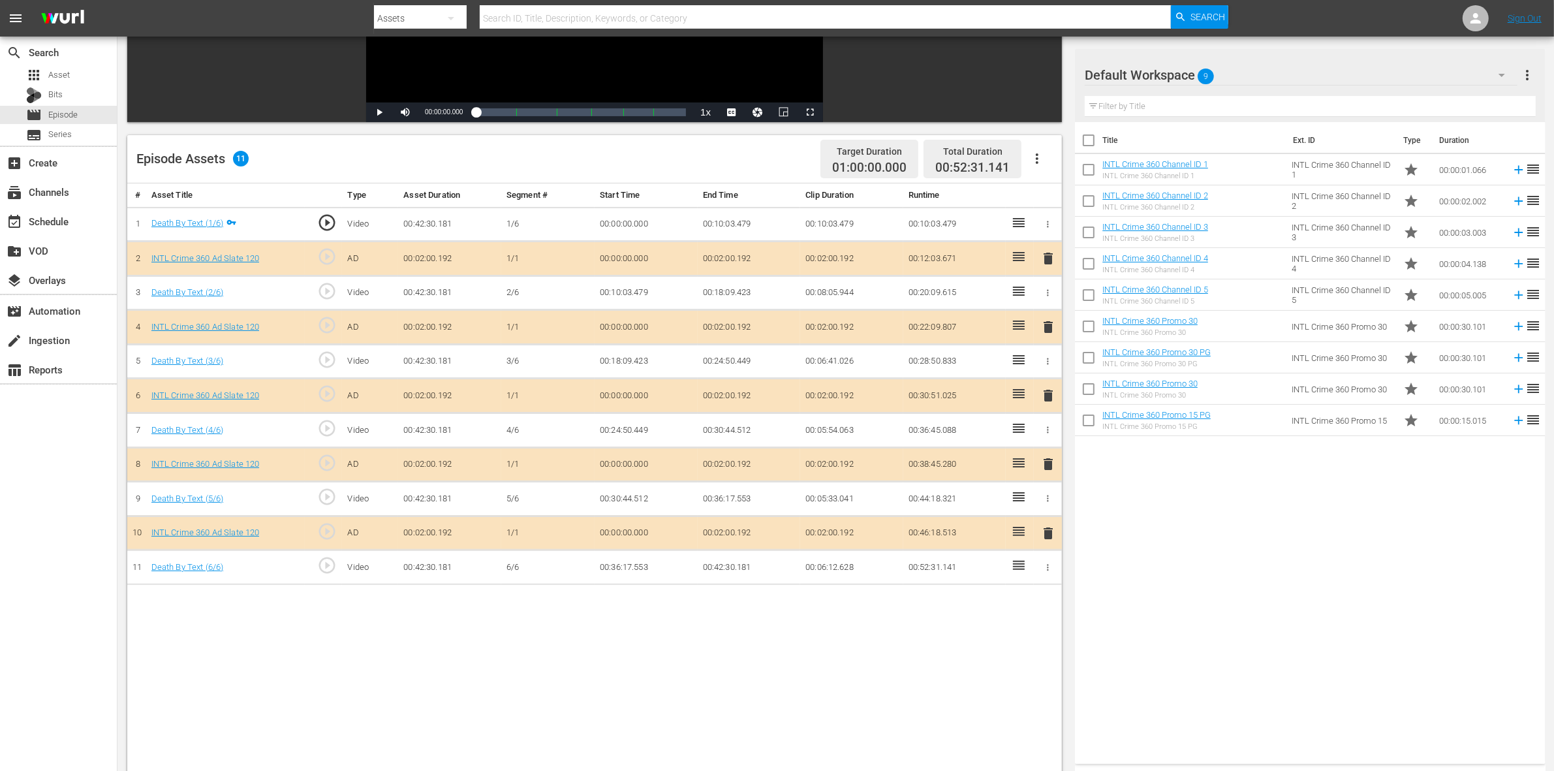
click at [1046, 331] on span "delete" at bounding box center [1048, 327] width 16 height 16
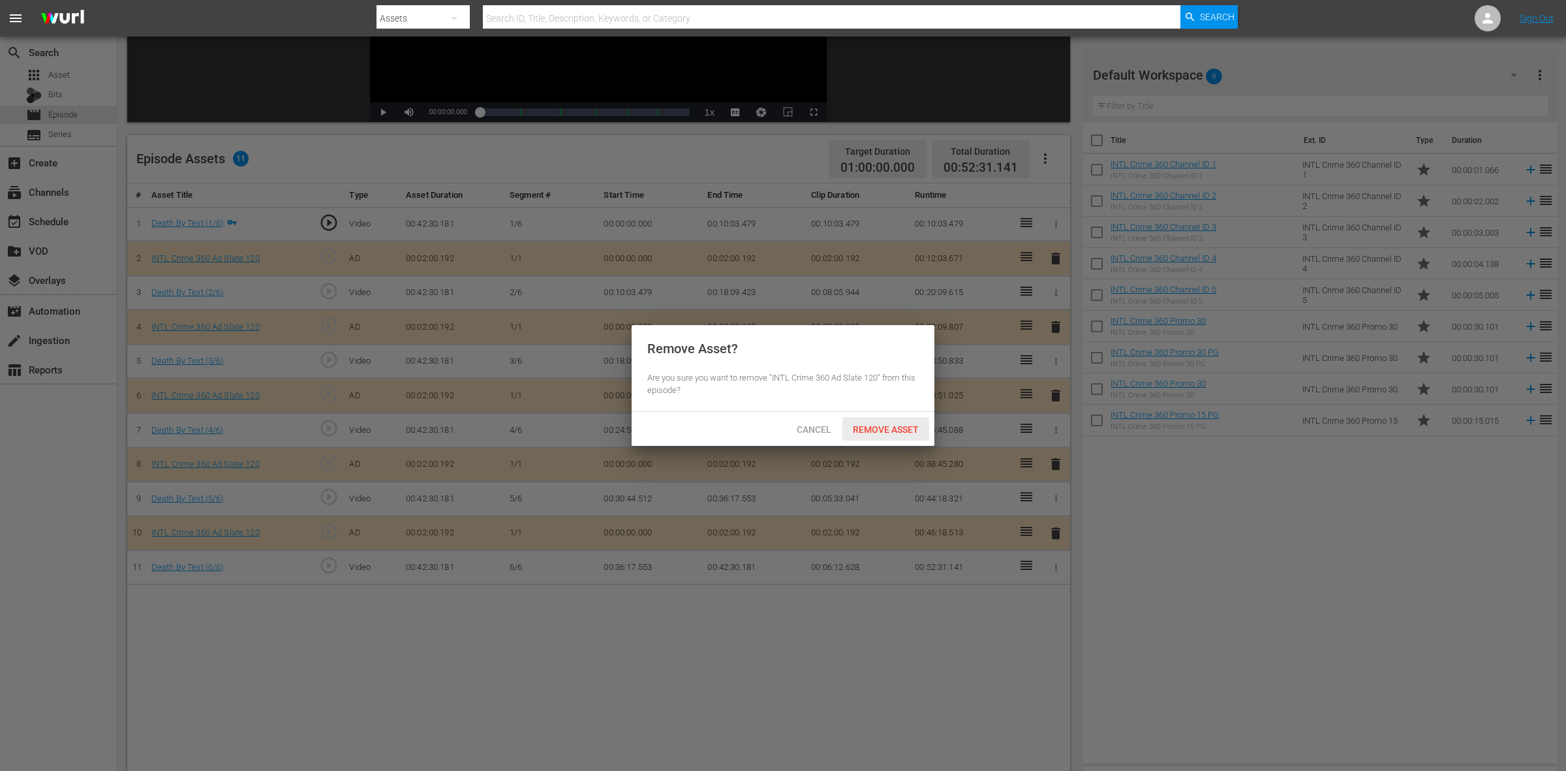
click at [883, 422] on div "Remove Asset" at bounding box center [885, 429] width 87 height 24
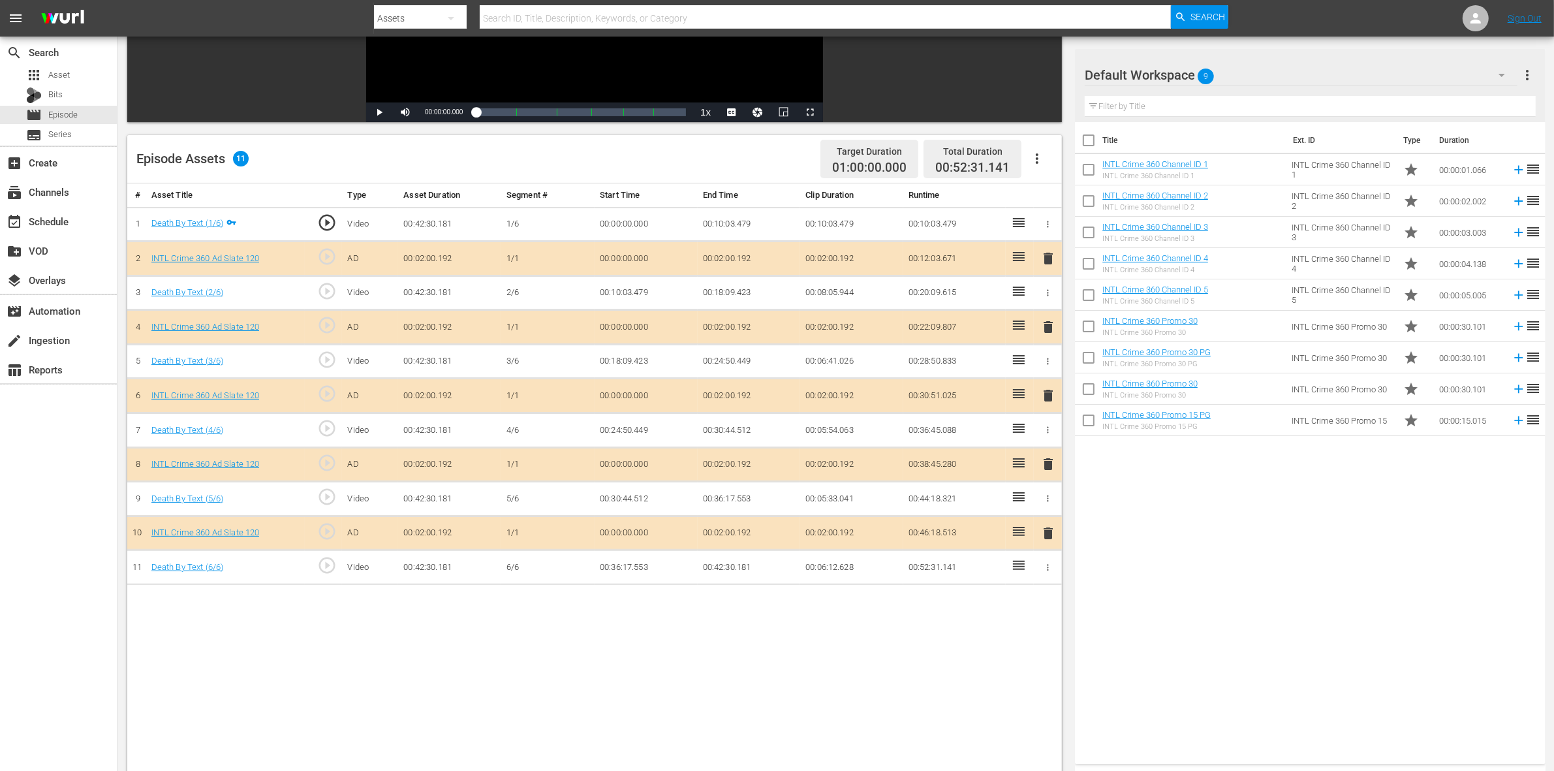
click at [1044, 396] on span "delete" at bounding box center [1048, 396] width 16 height 16
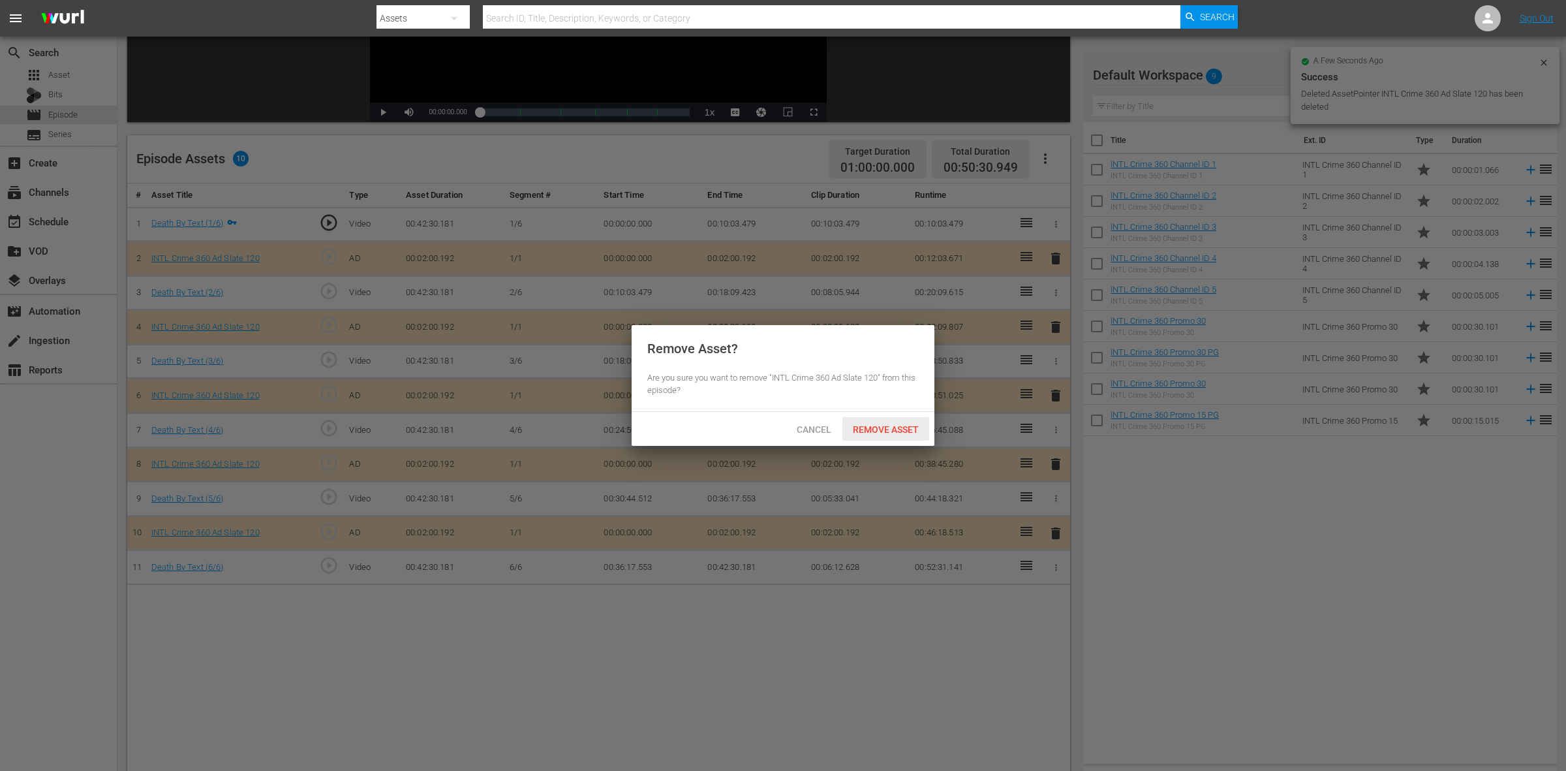
click at [882, 431] on span "Remove Asset" at bounding box center [885, 429] width 87 height 10
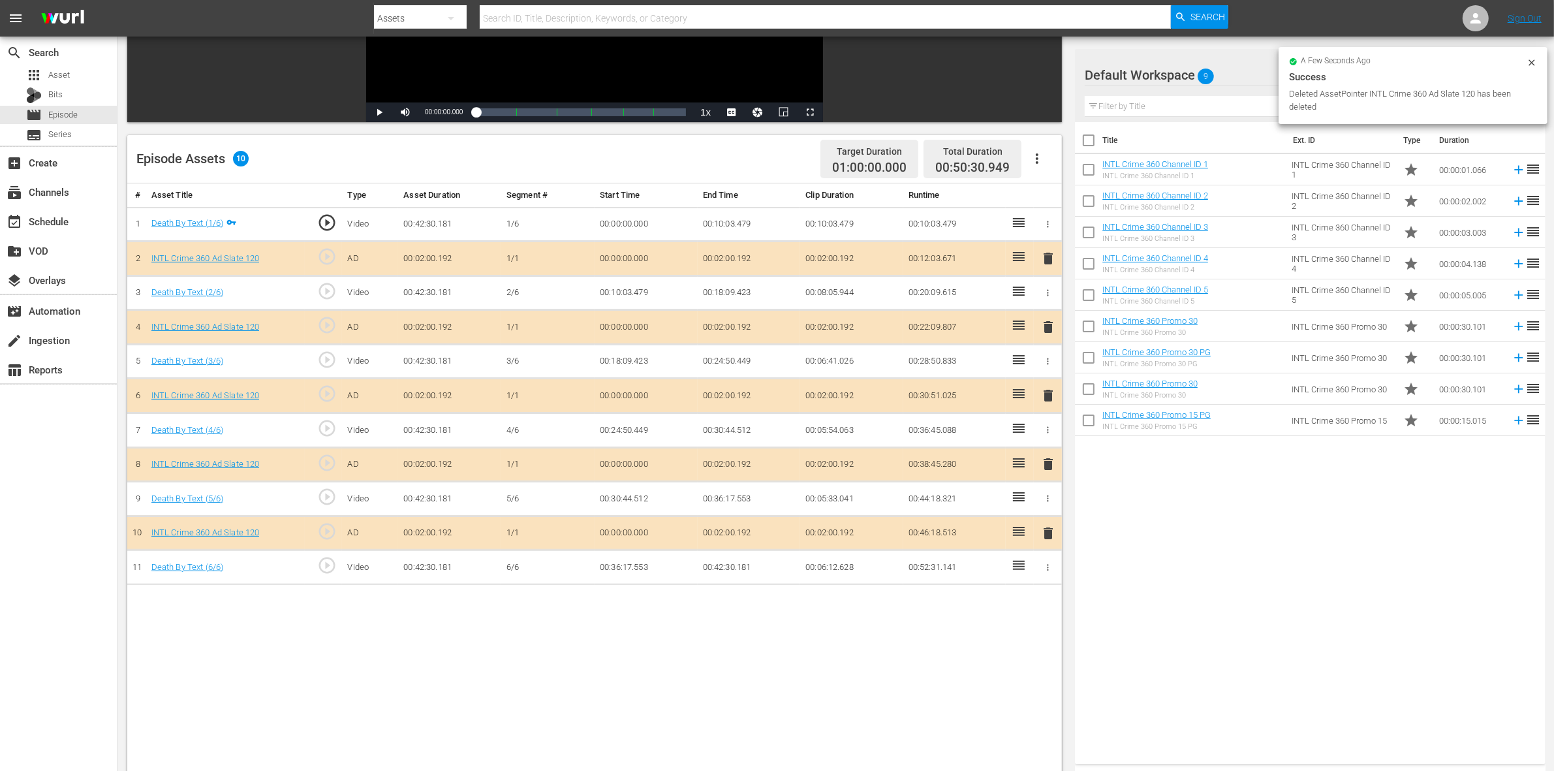
click at [1044, 467] on span "delete" at bounding box center [1048, 464] width 16 height 16
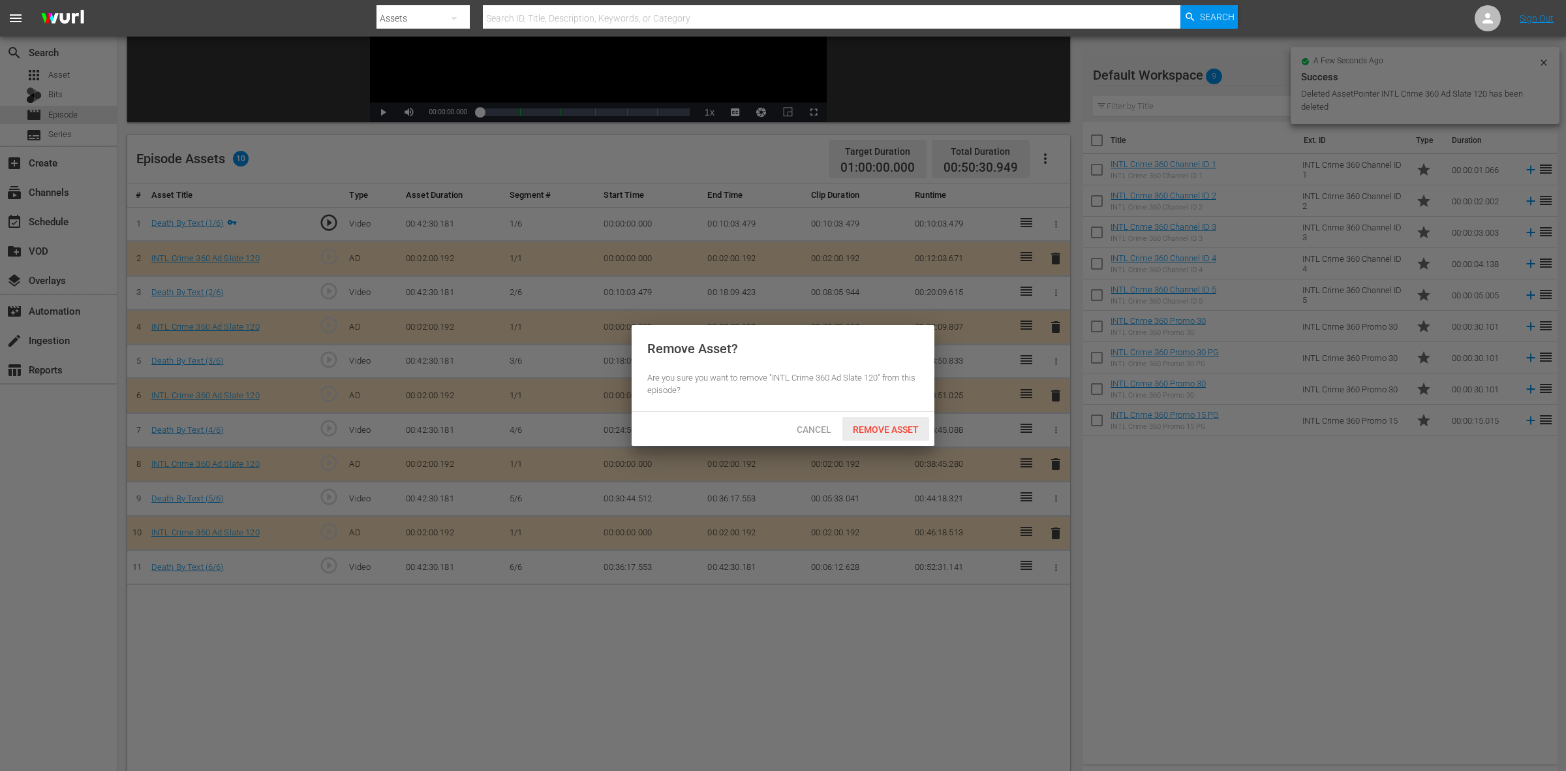
click at [891, 433] on span "Remove Asset" at bounding box center [885, 429] width 87 height 10
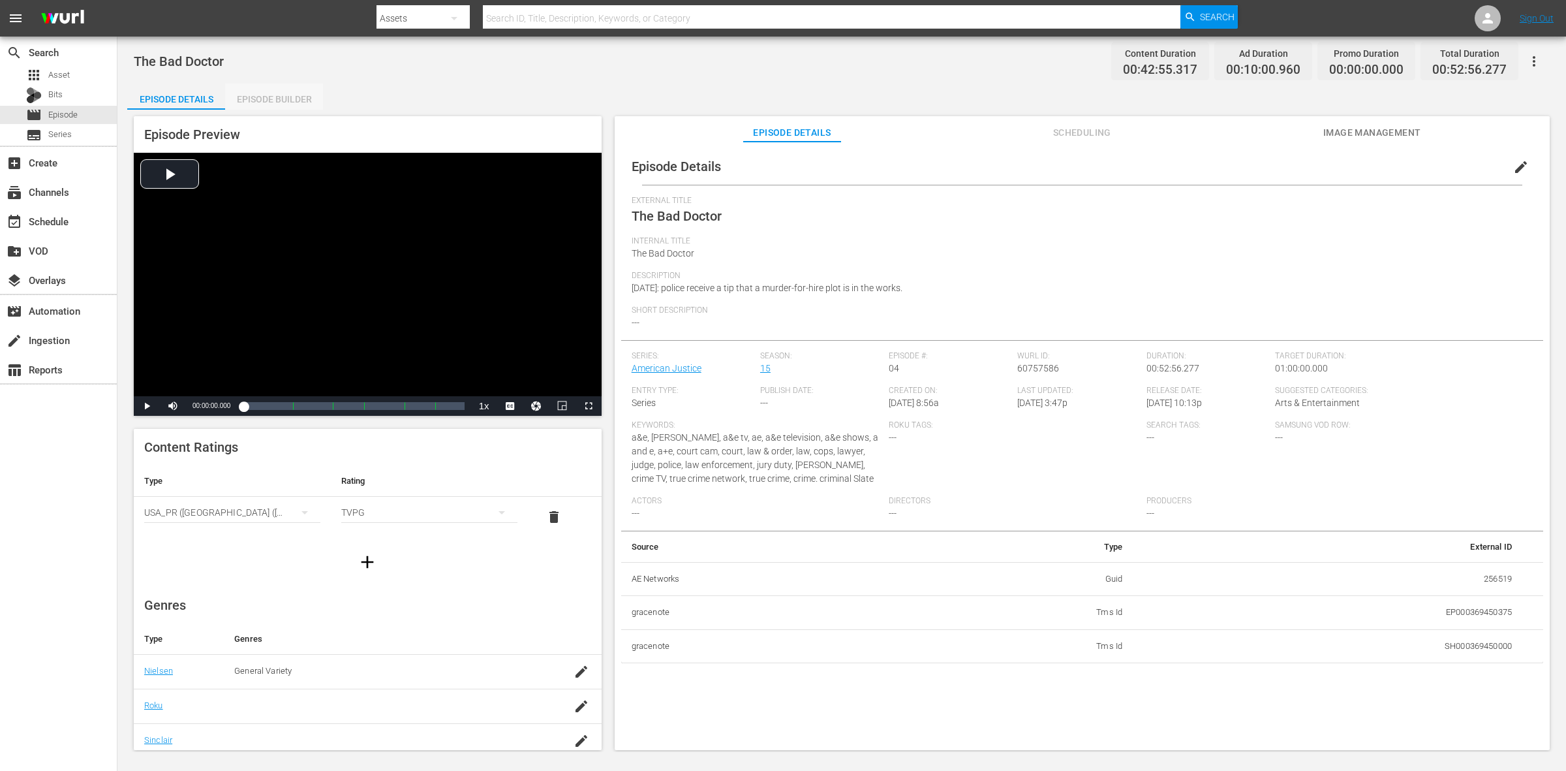
click at [288, 97] on div "Episode Builder" at bounding box center [274, 99] width 98 height 31
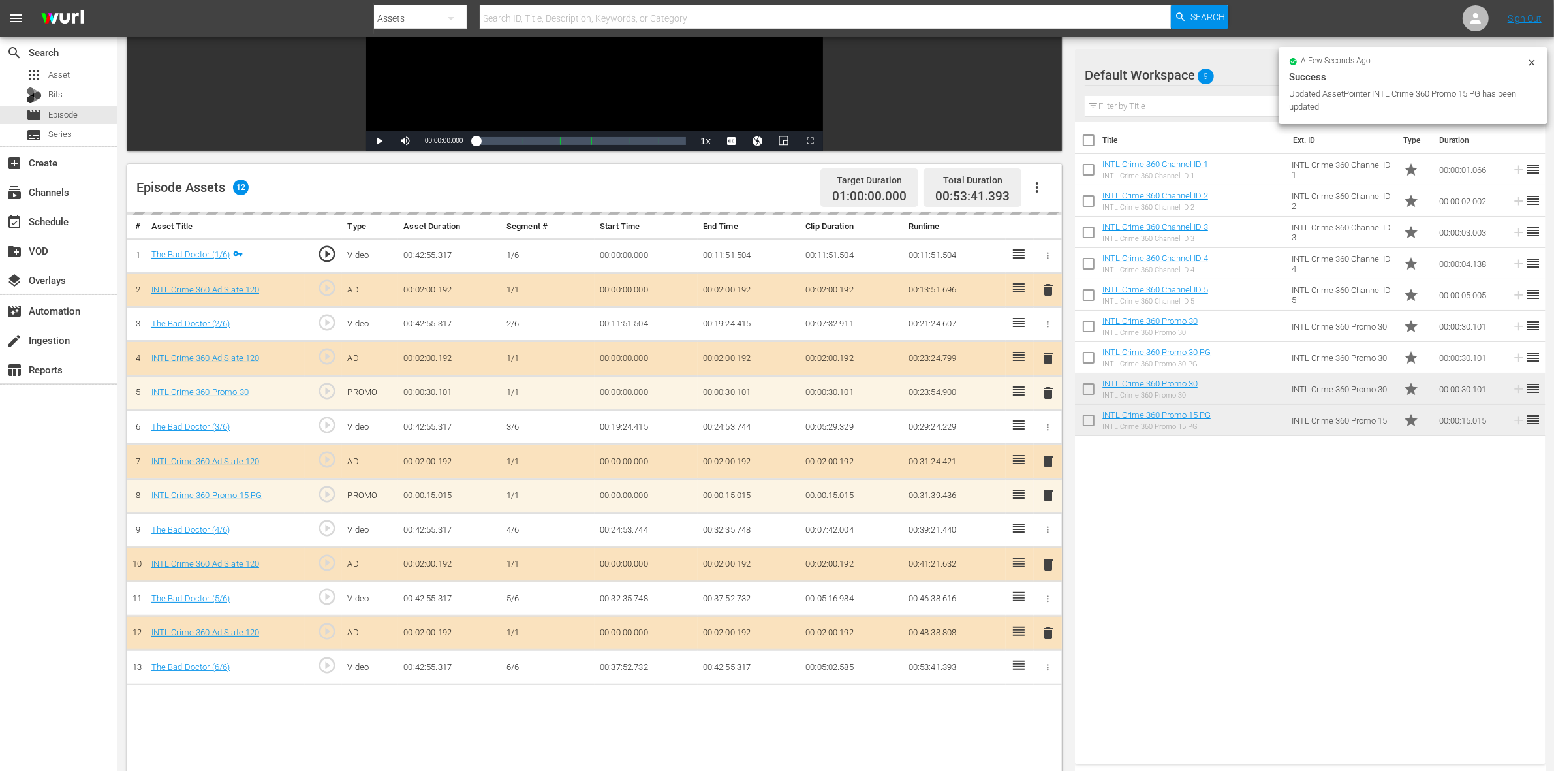
scroll to position [245, 0]
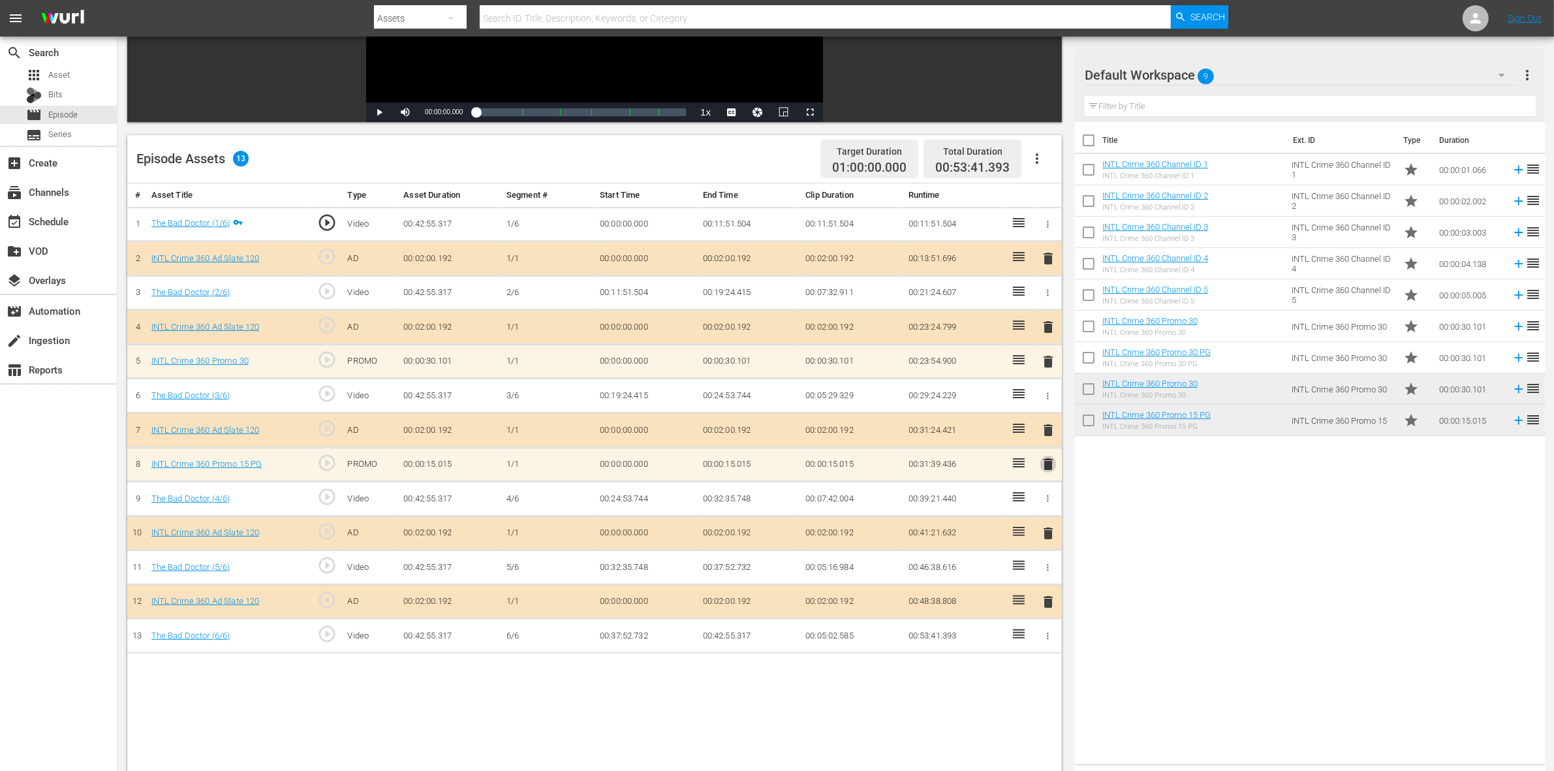
click at [1046, 470] on span "delete" at bounding box center [1048, 464] width 16 height 16
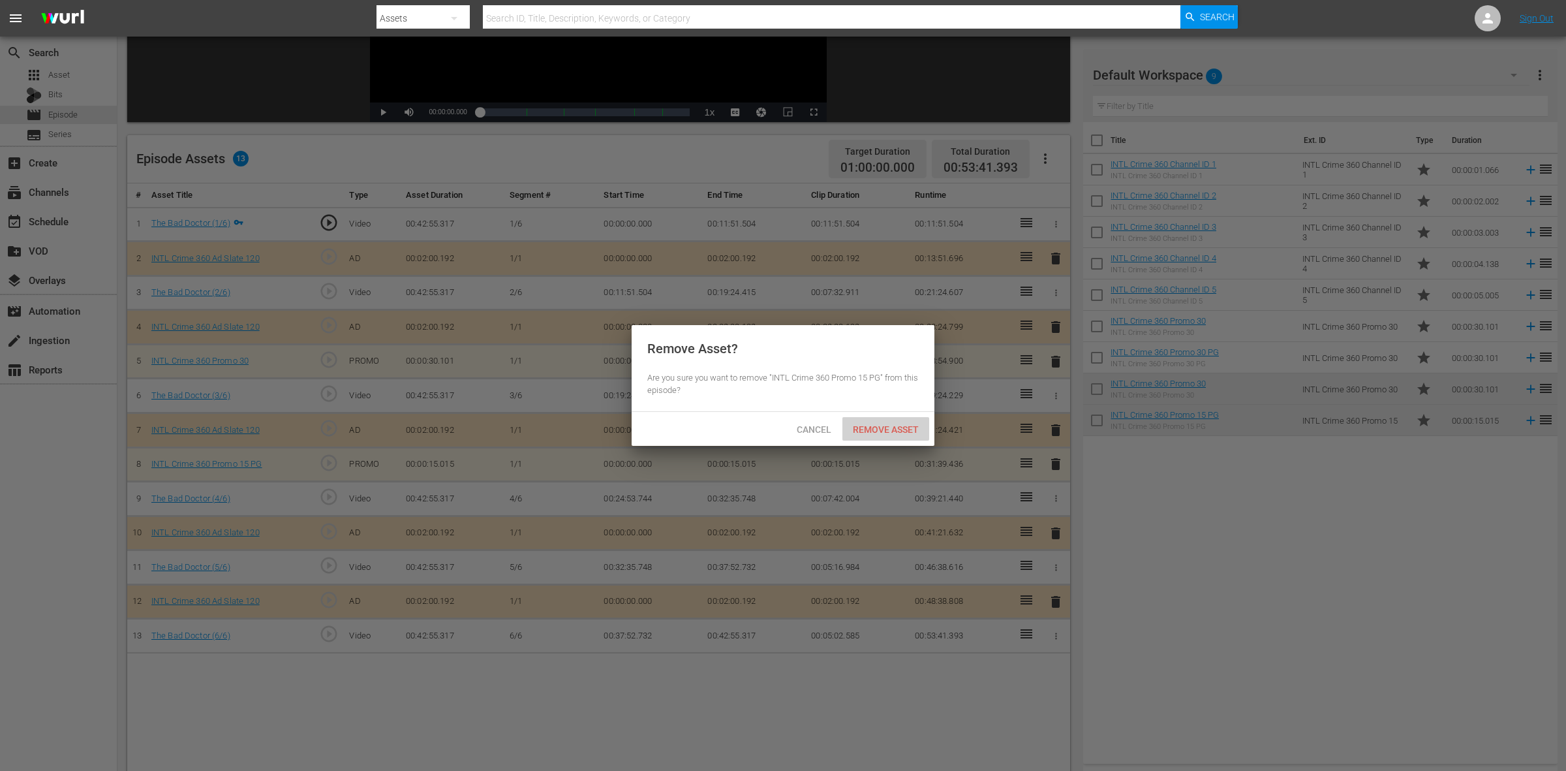
click at [882, 421] on div "Remove Asset" at bounding box center [885, 429] width 87 height 24
